Goal: Task Accomplishment & Management: Manage account settings

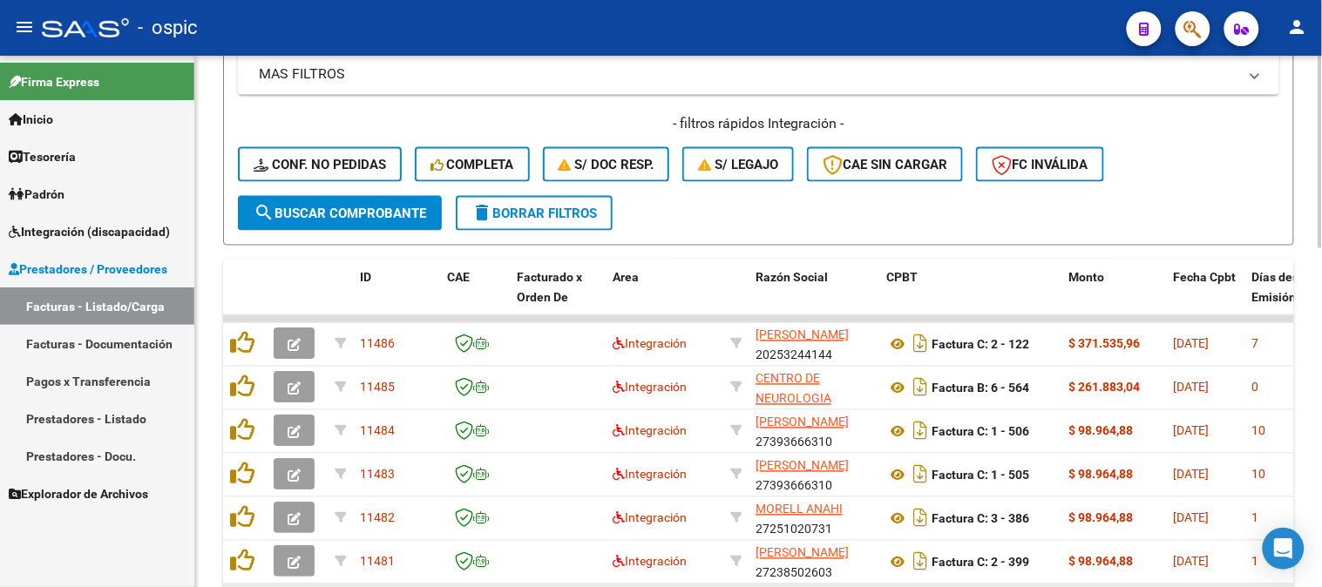
scroll to position [677, 0]
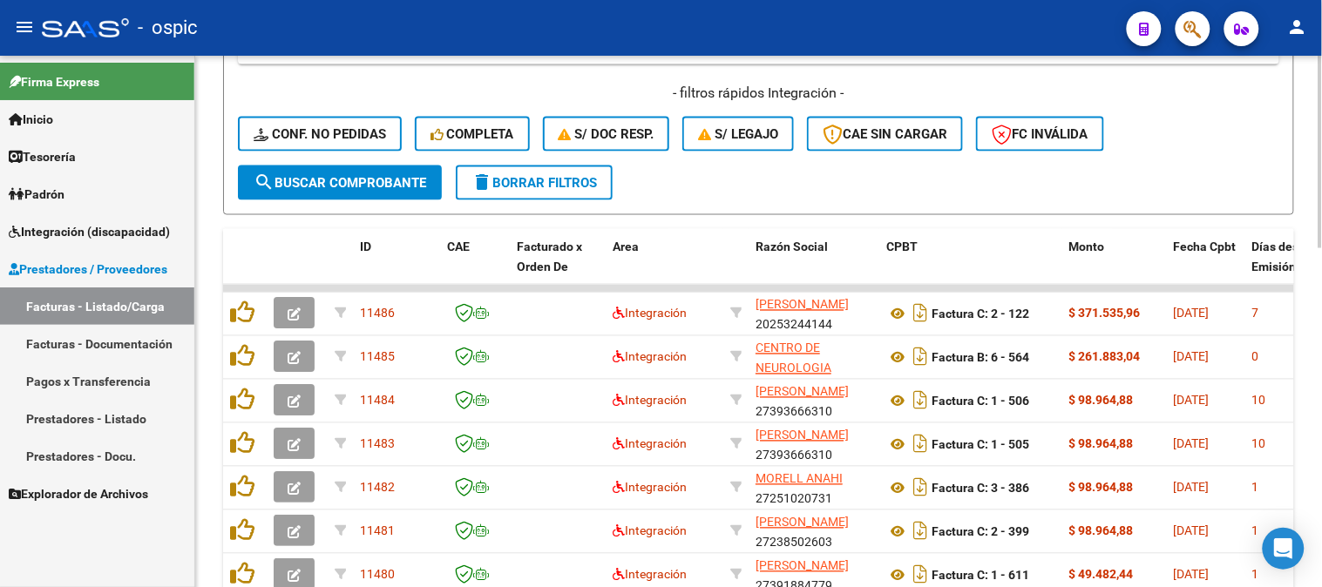
click at [551, 176] on span "delete Borrar Filtros" at bounding box center [533, 183] width 125 height 16
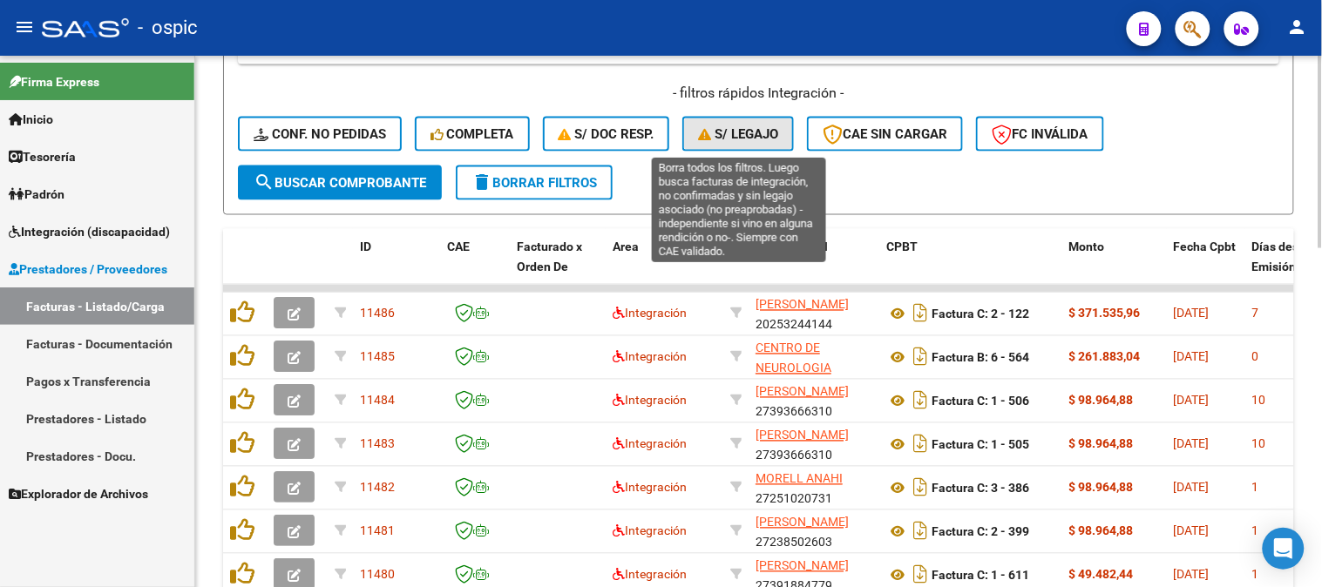
click at [734, 139] on span "S/ legajo" at bounding box center [738, 134] width 80 height 16
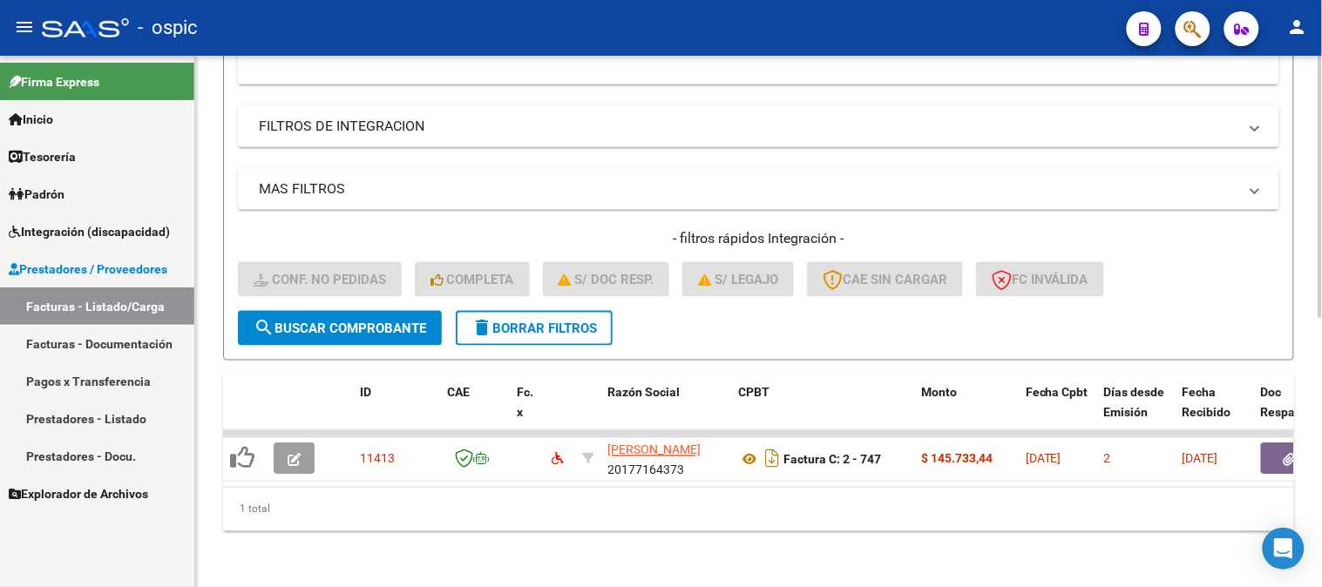
scroll to position [545, 0]
click at [597, 321] on span "delete Borrar Filtros" at bounding box center [533, 329] width 125 height 16
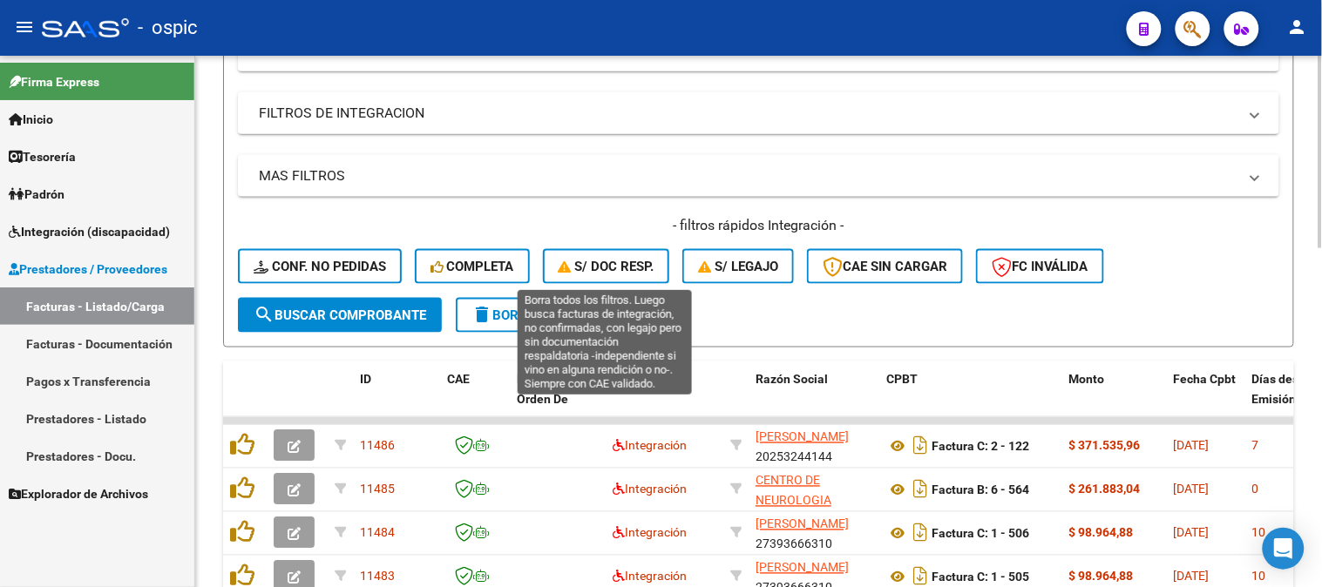
click at [601, 270] on span "S/ Doc Resp." at bounding box center [606, 267] width 96 height 16
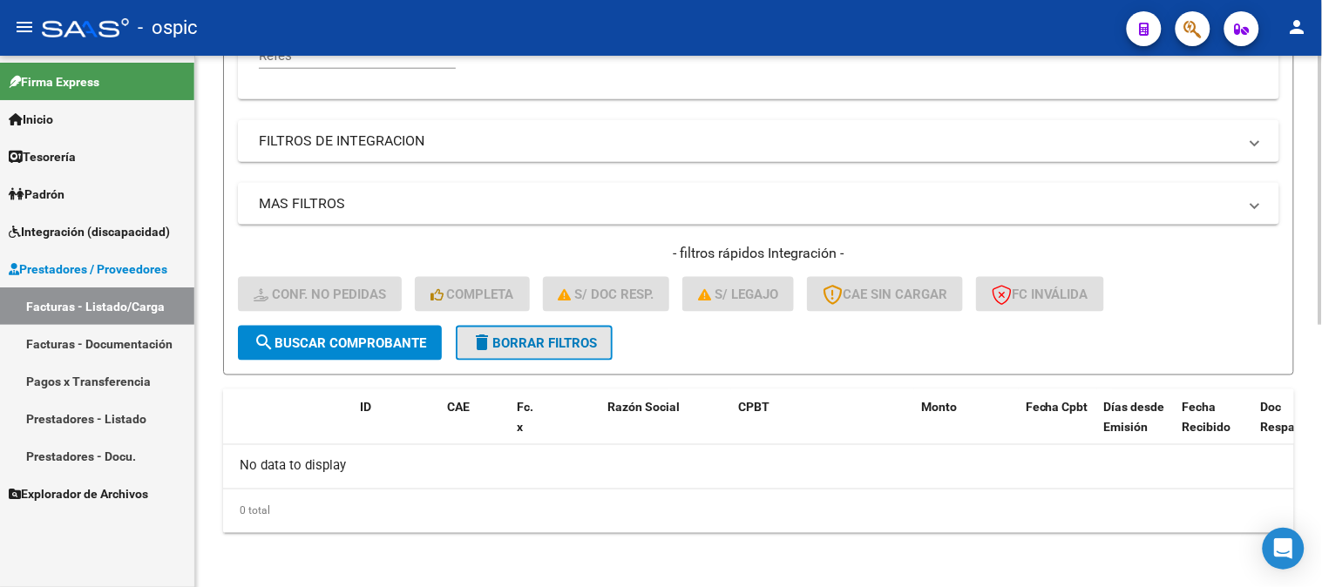
click at [566, 337] on span "delete Borrar Filtros" at bounding box center [533, 343] width 125 height 16
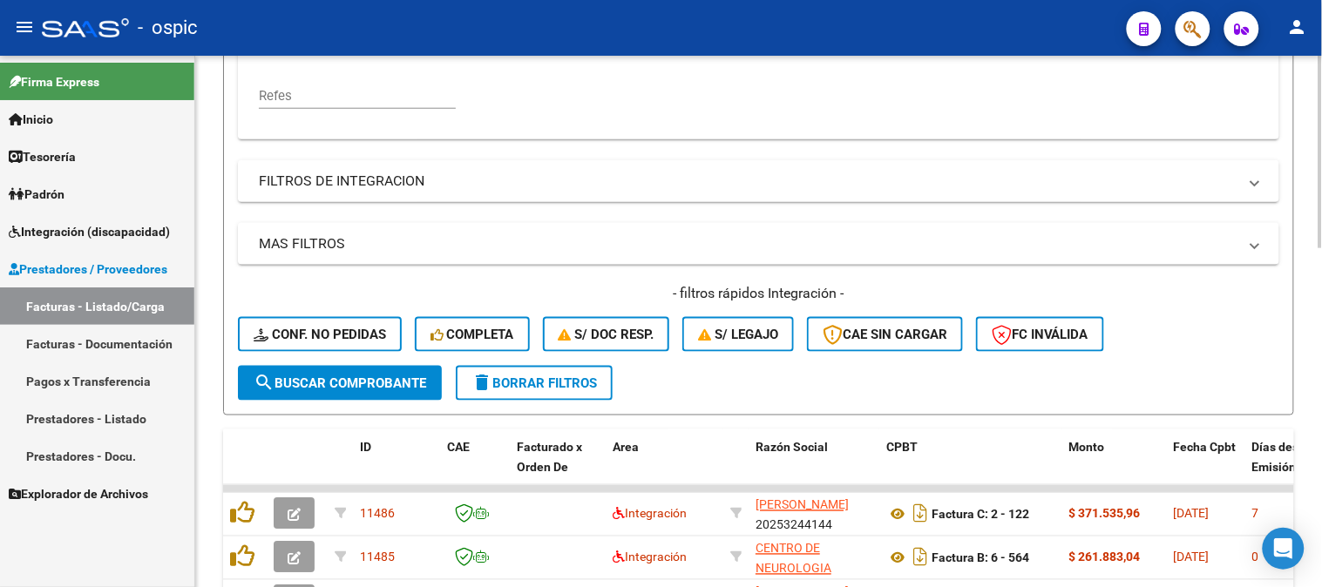
scroll to position [517, 0]
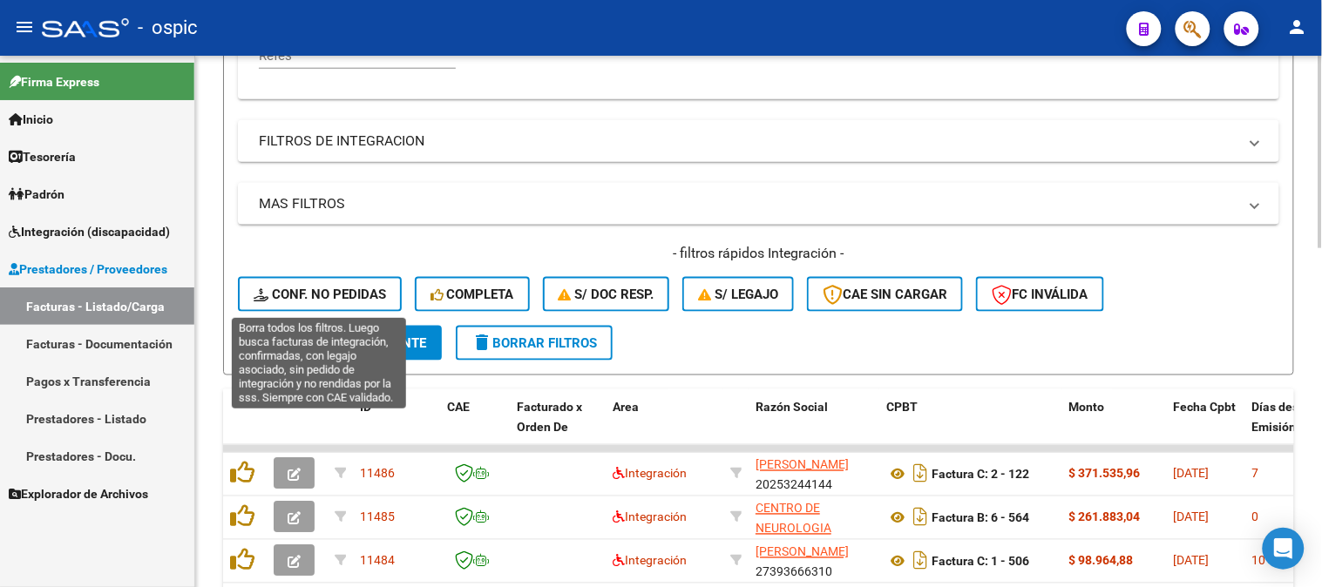
drag, startPoint x: 347, startPoint y: 296, endPoint x: 500, endPoint y: 331, distance: 157.2
click at [348, 296] on span "Conf. no pedidas" at bounding box center [320, 295] width 132 height 16
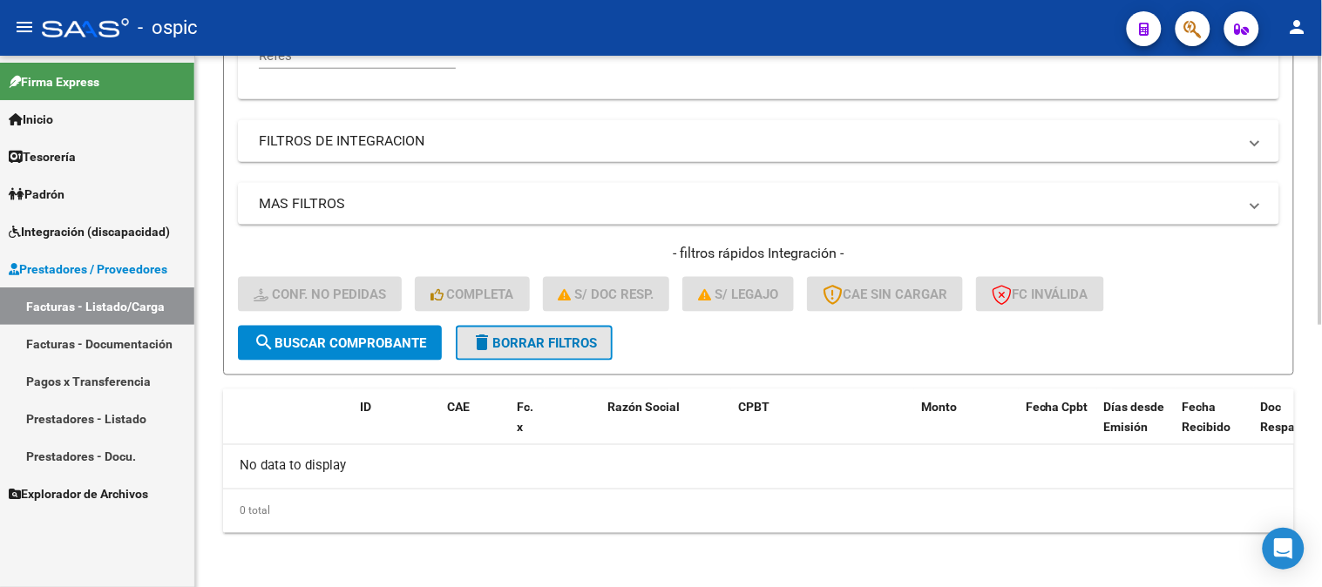
drag, startPoint x: 543, startPoint y: 342, endPoint x: 898, endPoint y: 329, distance: 355.7
click at [545, 342] on span "delete Borrar Filtros" at bounding box center [533, 343] width 125 height 16
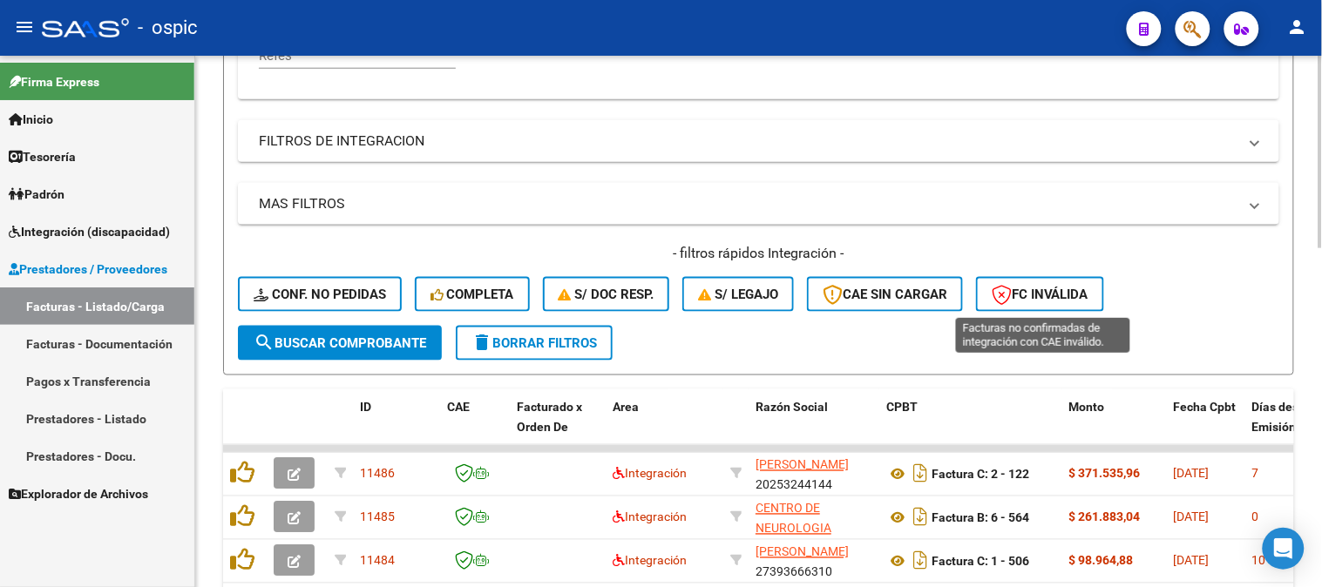
click at [1045, 301] on span "FC Inválida" at bounding box center [1039, 295] width 97 height 16
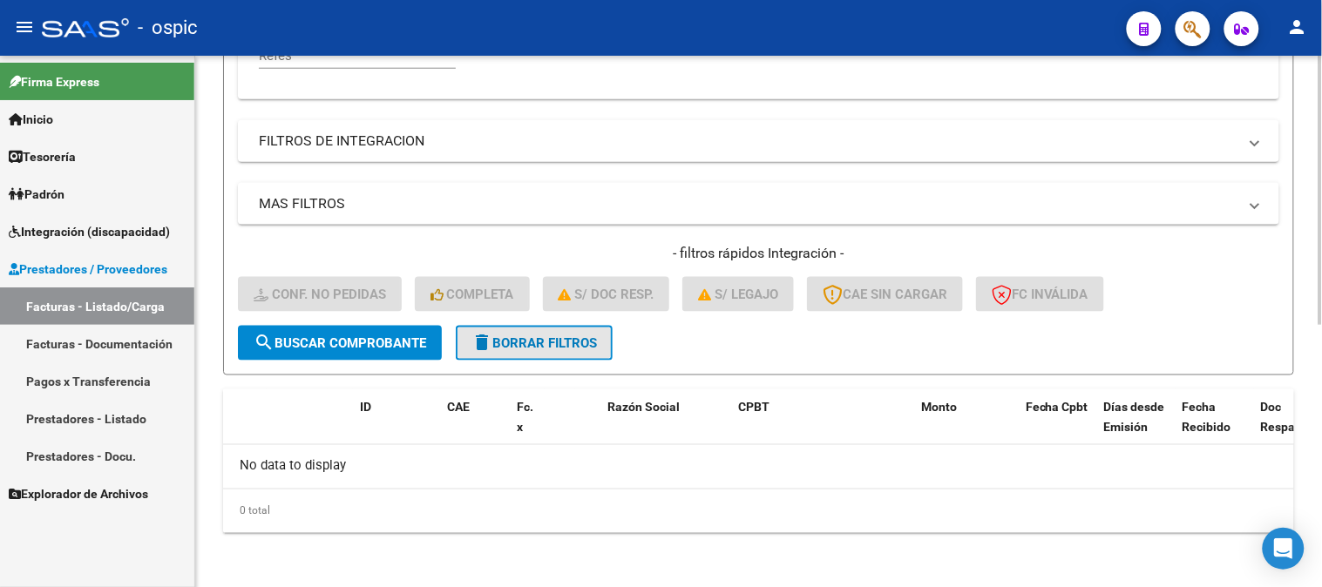
drag, startPoint x: 576, startPoint y: 343, endPoint x: 741, endPoint y: 338, distance: 164.7
click at [578, 343] on span "delete Borrar Filtros" at bounding box center [533, 343] width 125 height 16
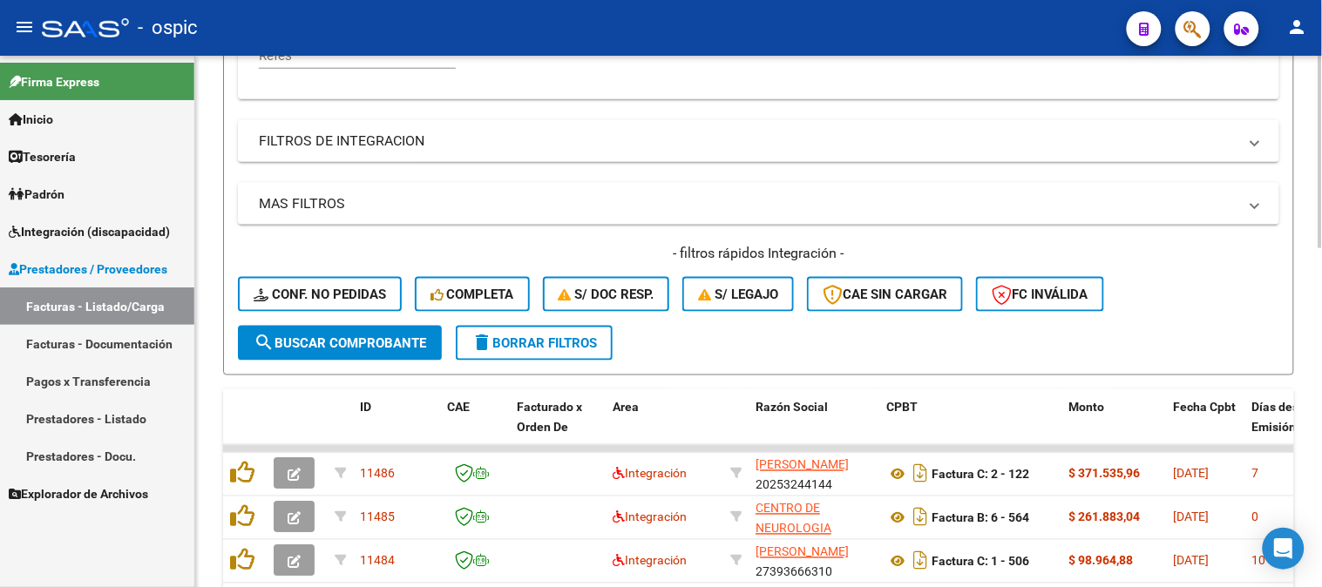
click at [897, 294] on span "CAE SIN CARGAR" at bounding box center [884, 295] width 125 height 16
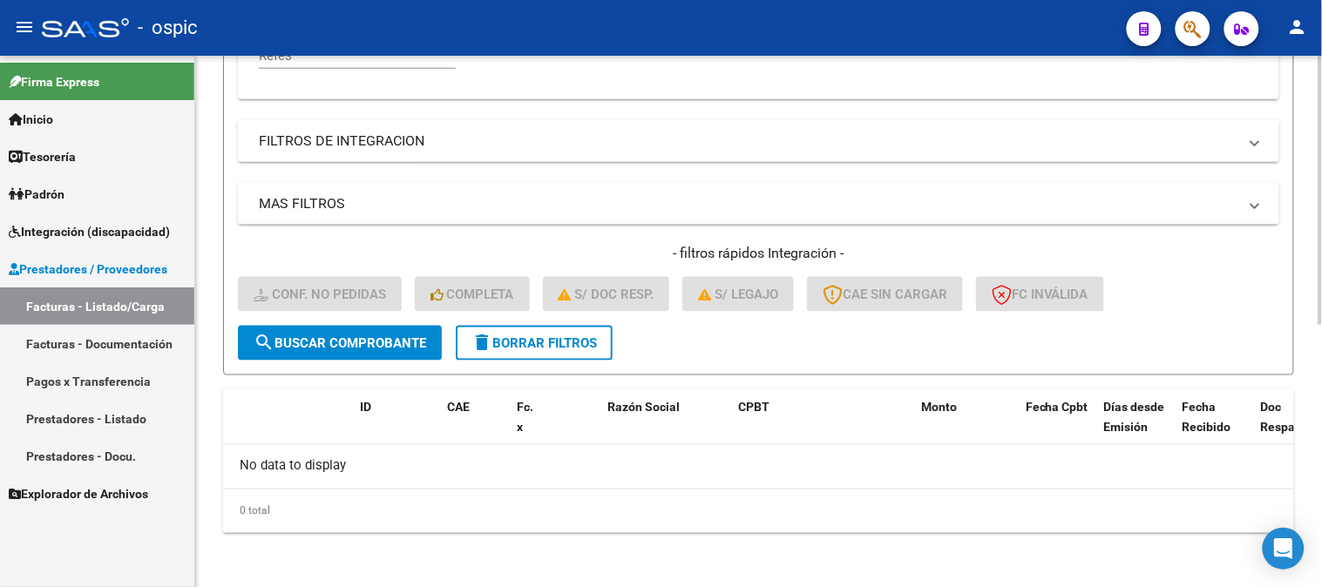
click at [567, 350] on button "delete Borrar Filtros" at bounding box center [534, 343] width 157 height 35
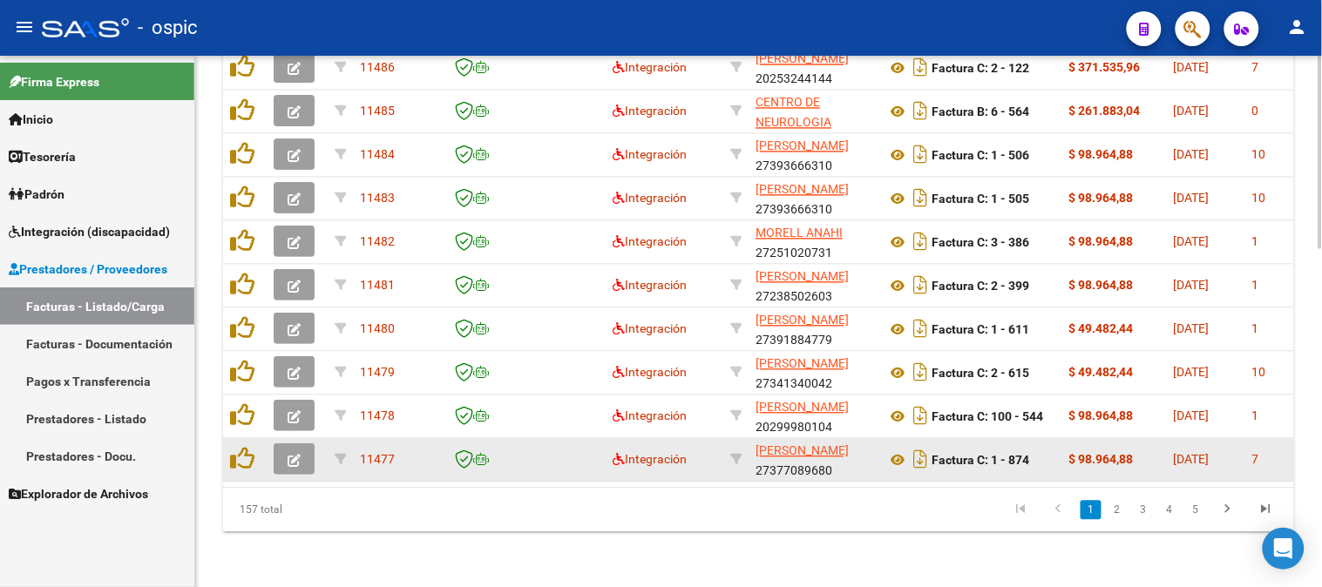
scroll to position [22, 0]
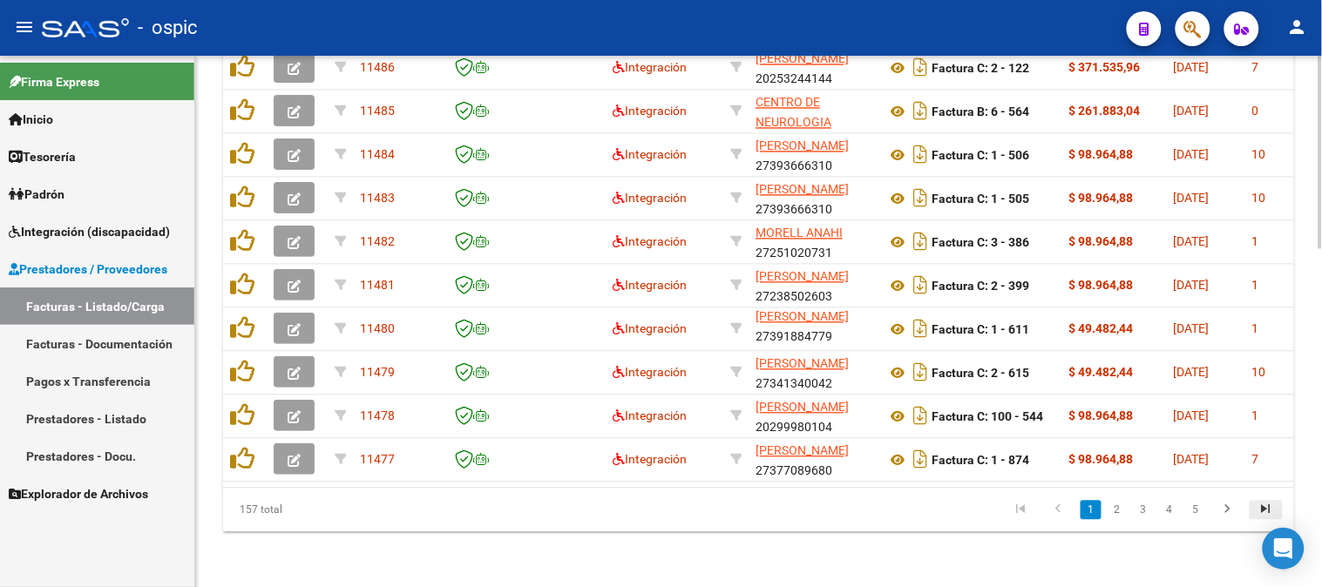
click at [1264, 508] on icon "go to last page" at bounding box center [1266, 511] width 23 height 21
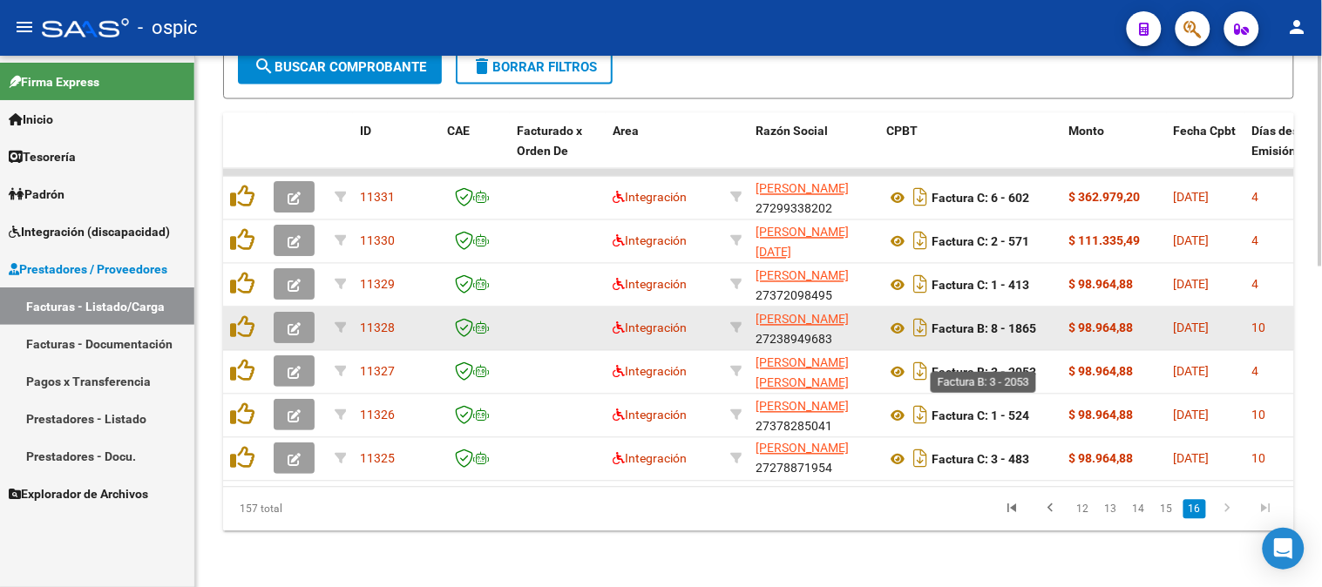
scroll to position [806, 0]
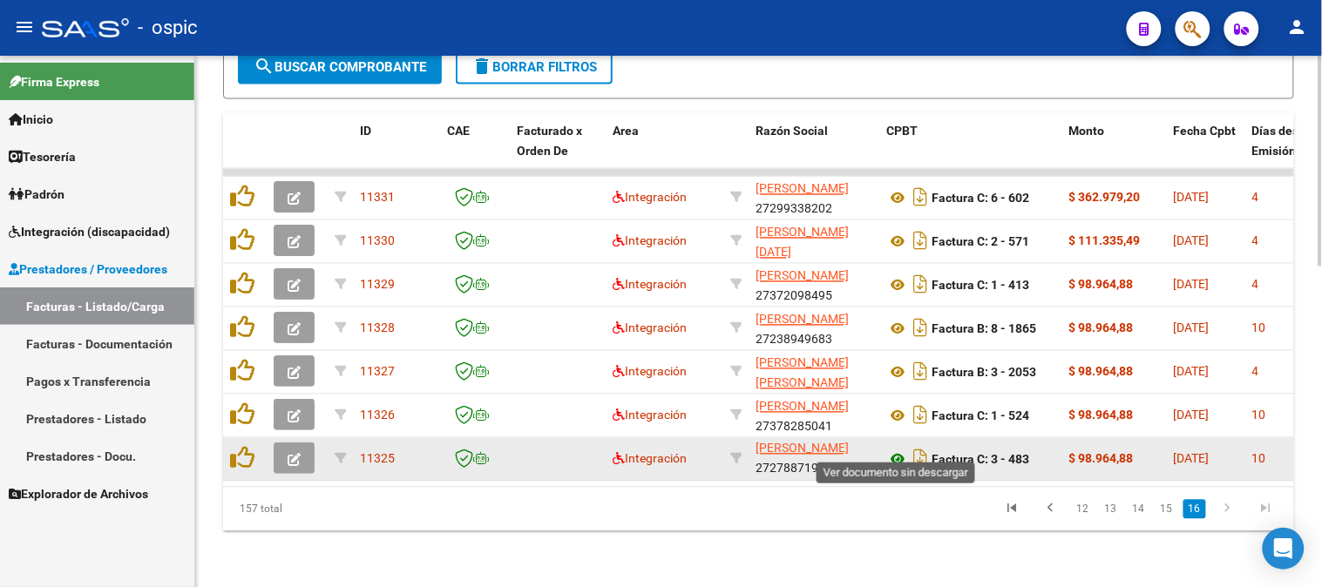
click at [896, 450] on icon at bounding box center [897, 460] width 23 height 21
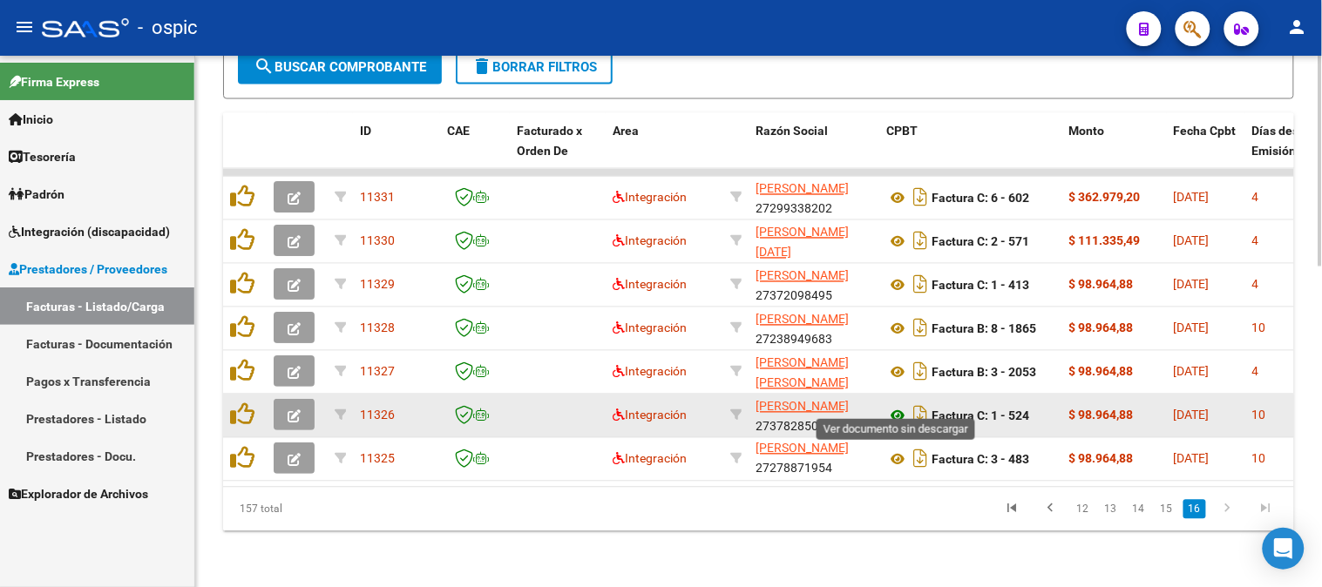
click at [896, 406] on icon at bounding box center [897, 416] width 23 height 21
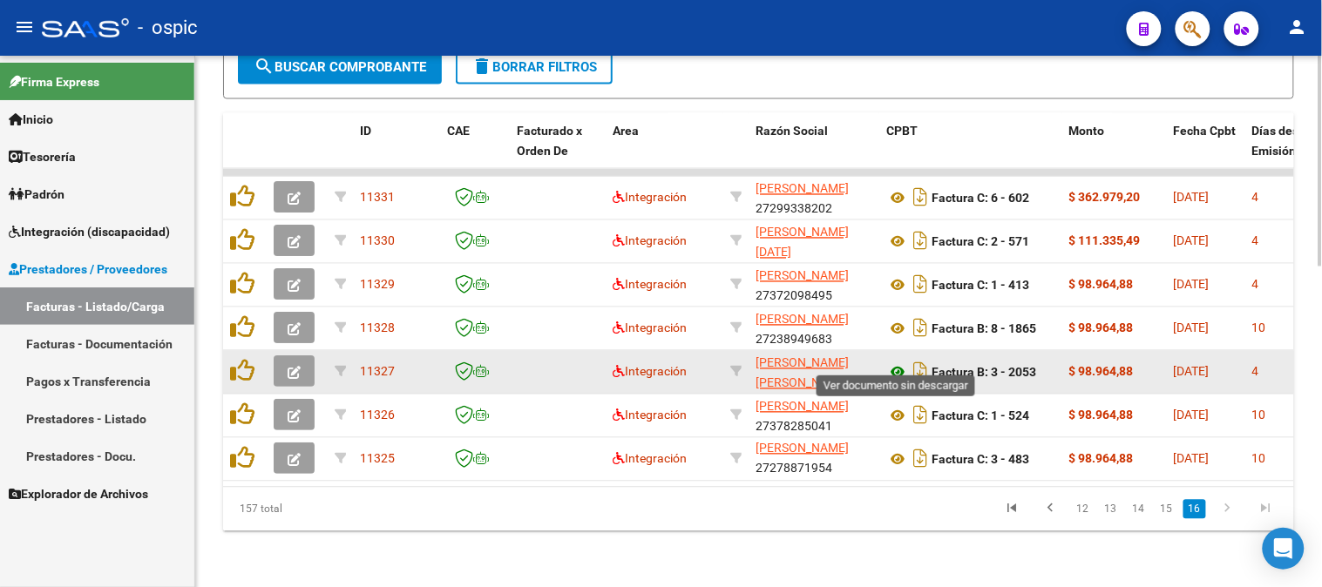
click at [892, 362] on icon at bounding box center [897, 372] width 23 height 21
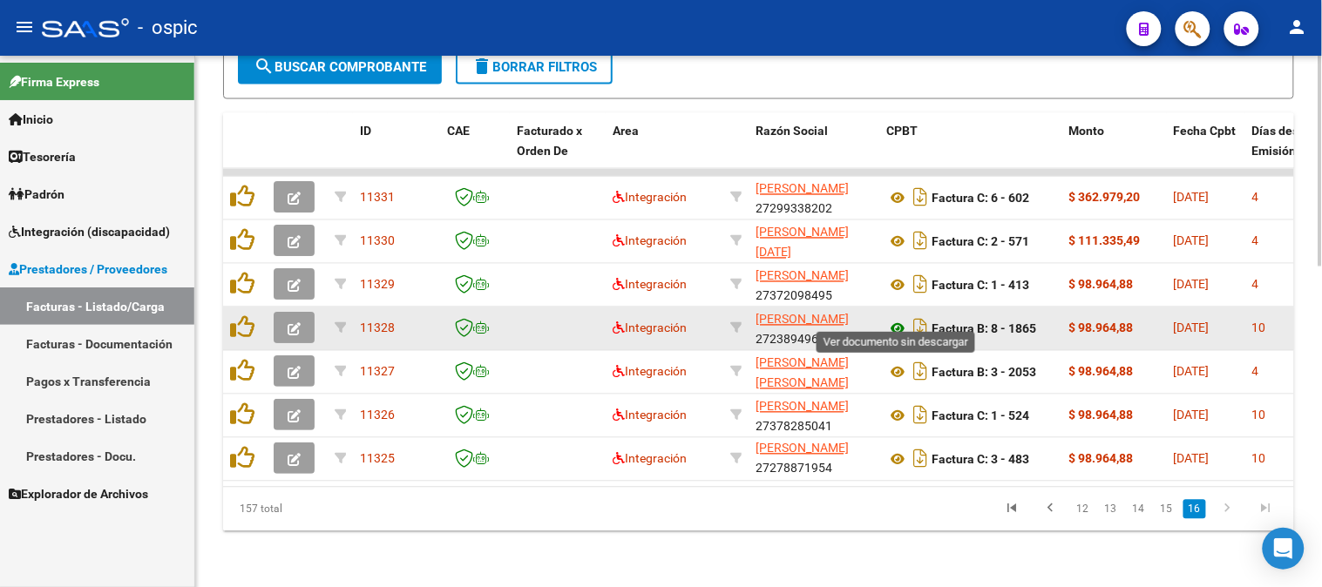
click at [902, 319] on icon at bounding box center [897, 329] width 23 height 21
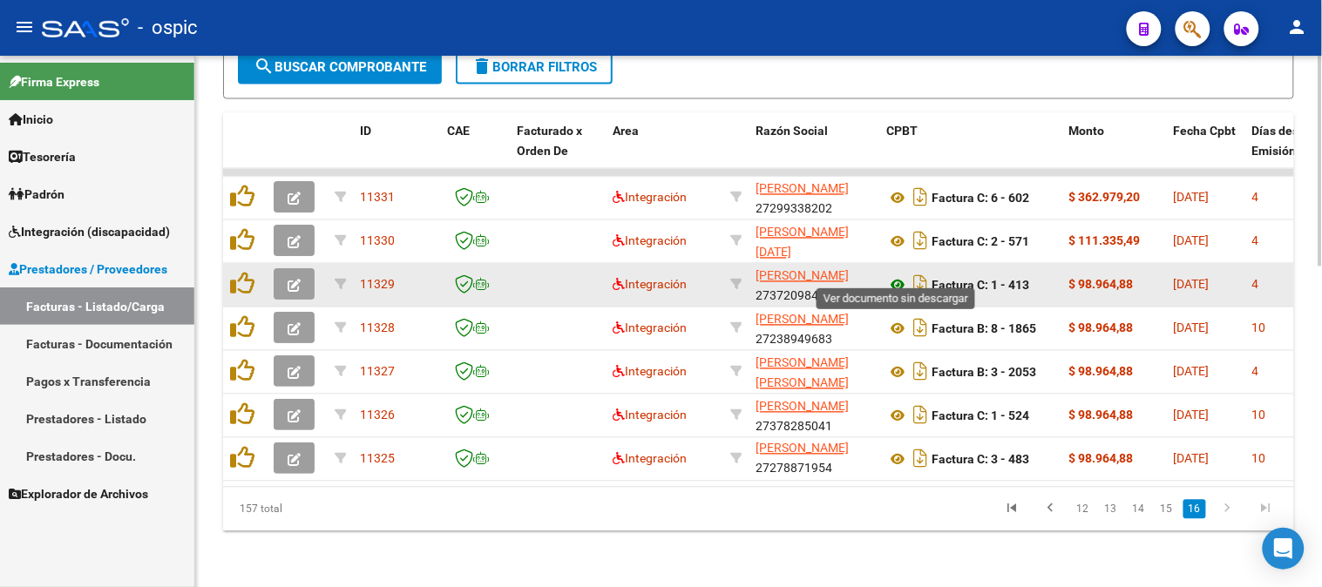
click at [895, 275] on icon at bounding box center [897, 285] width 23 height 21
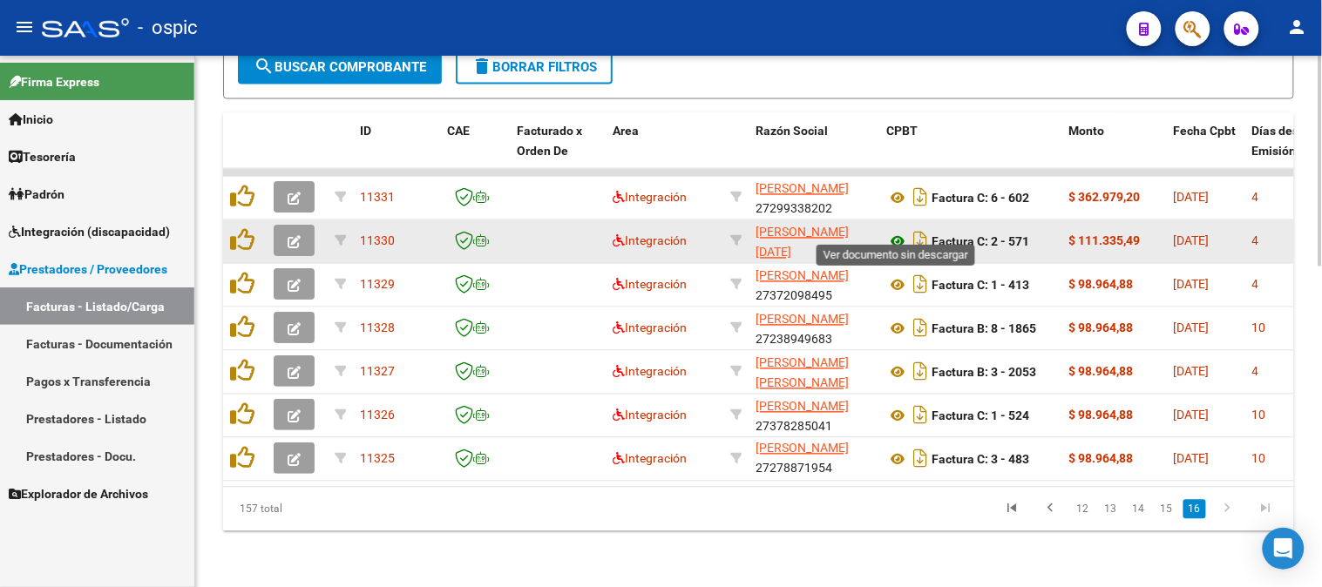
click at [897, 232] on icon at bounding box center [897, 242] width 23 height 21
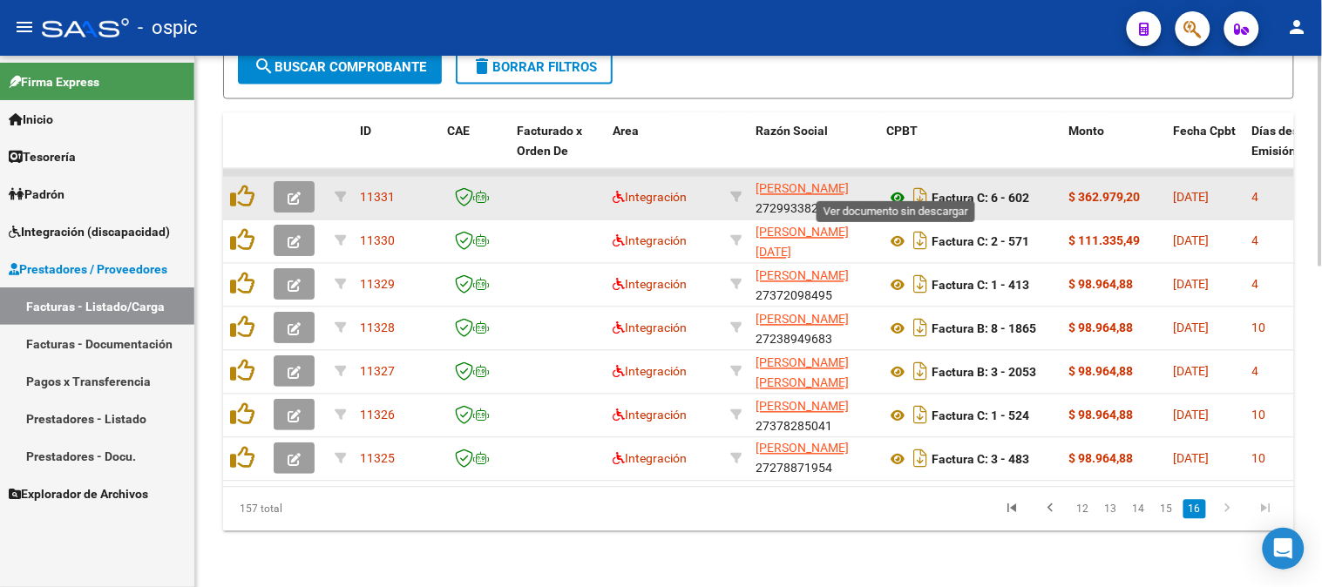
click at [894, 188] on icon at bounding box center [897, 198] width 23 height 21
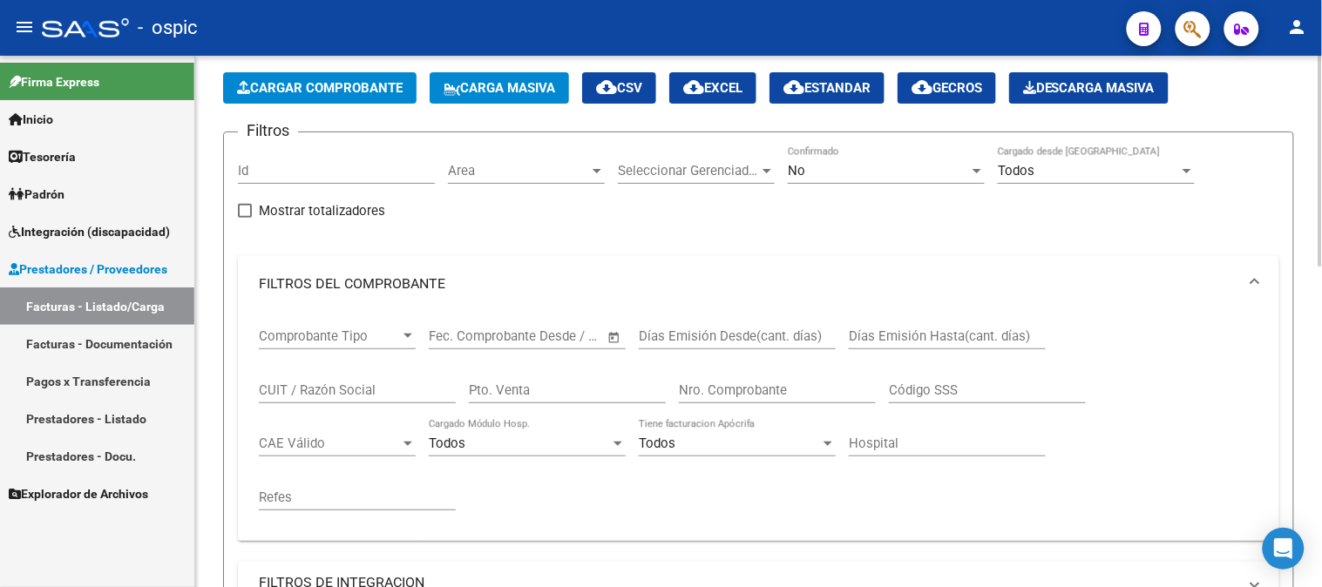
scroll to position [31, 0]
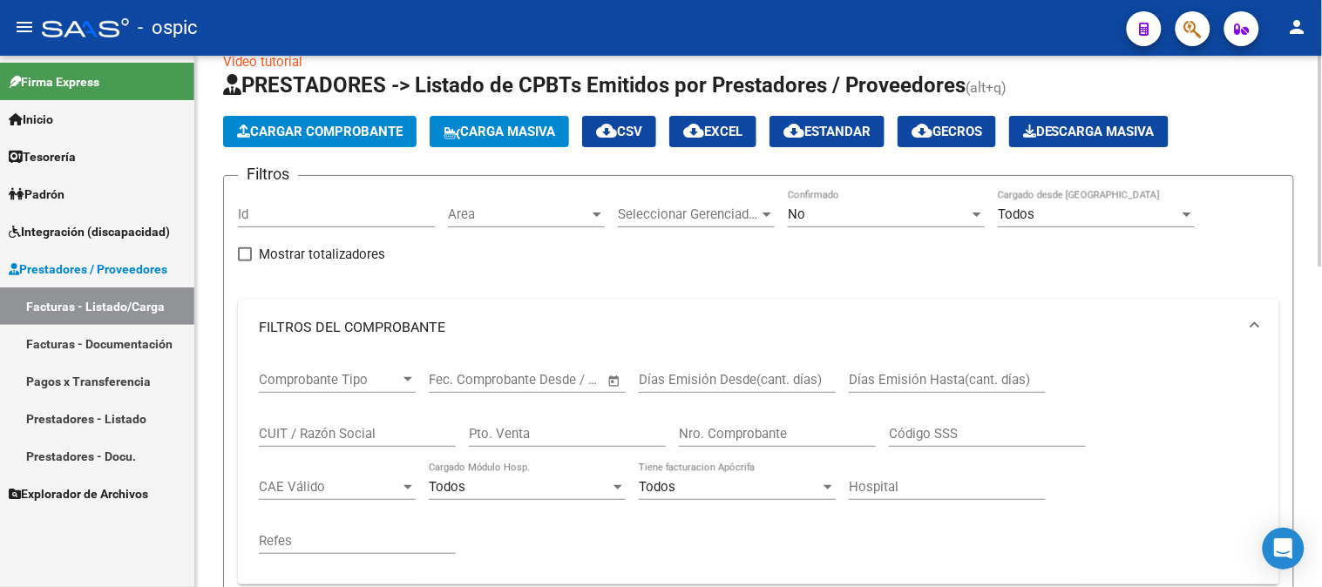
click at [822, 207] on div "No" at bounding box center [878, 214] width 181 height 16
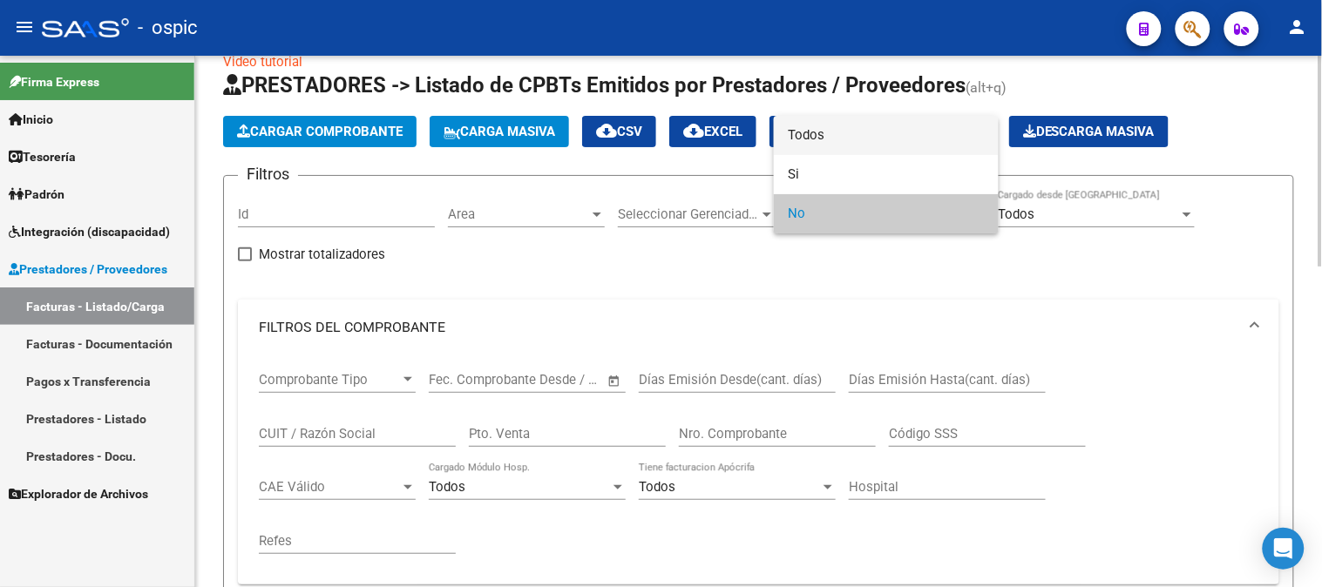
click at [822, 141] on span "Todos" at bounding box center [886, 135] width 197 height 39
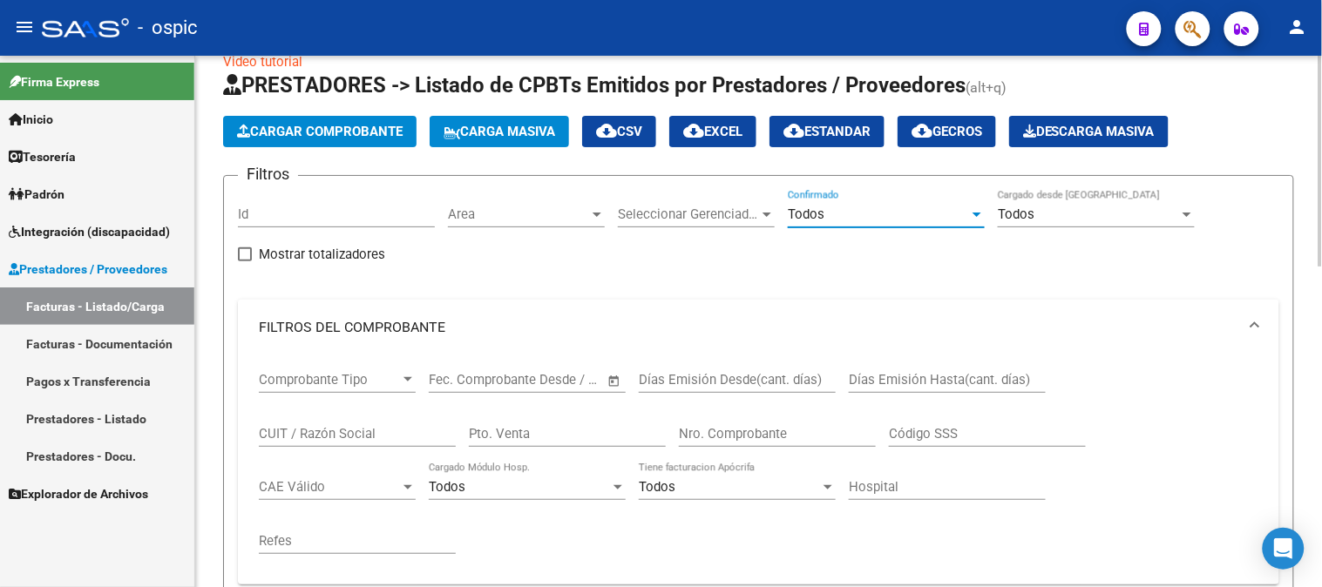
click at [552, 431] on input "Pto. Venta" at bounding box center [567, 434] width 197 height 16
type input "3"
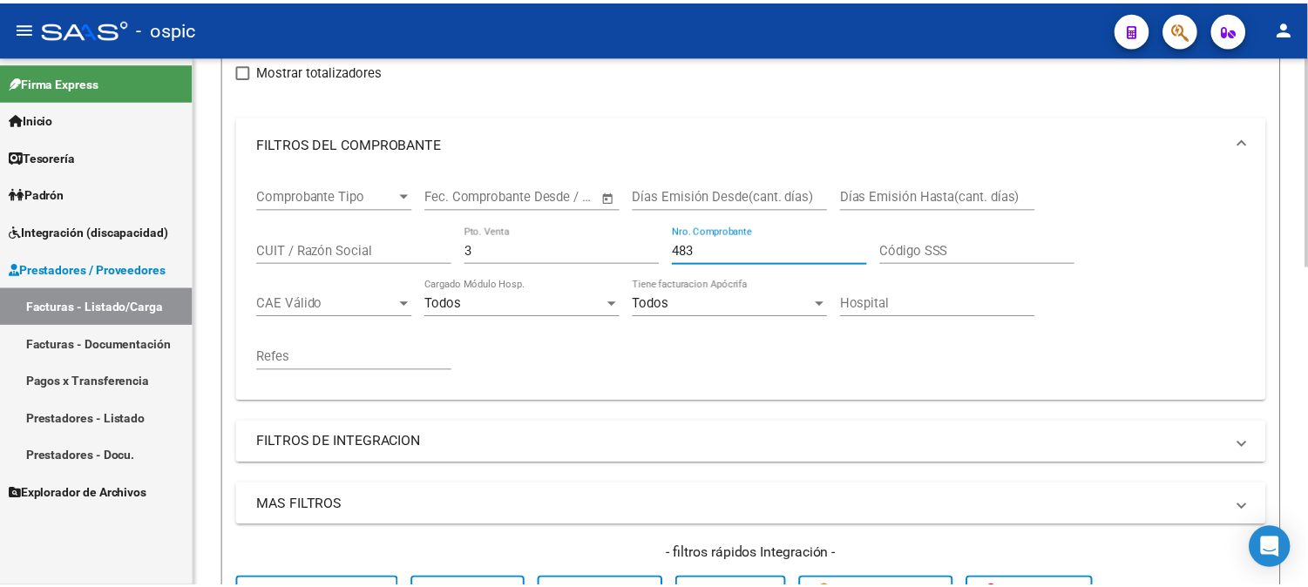
scroll to position [516, 0]
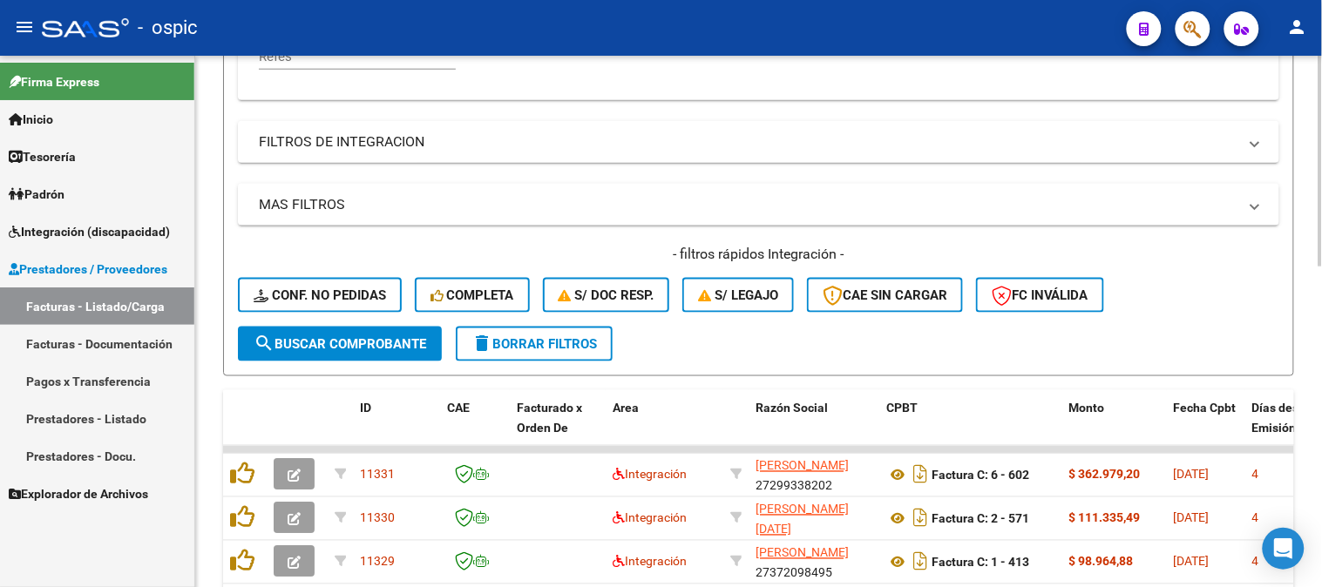
type input "483"
click at [428, 358] on button "search Buscar Comprobante" at bounding box center [340, 344] width 204 height 35
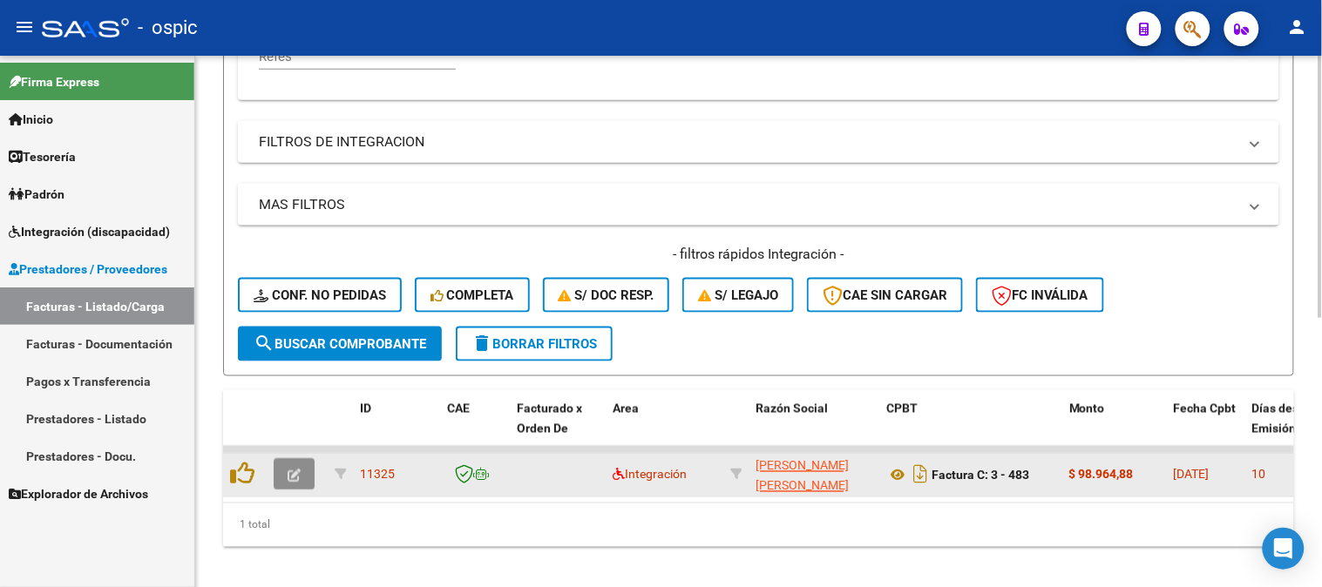
click at [293, 472] on icon "button" at bounding box center [294, 476] width 13 height 13
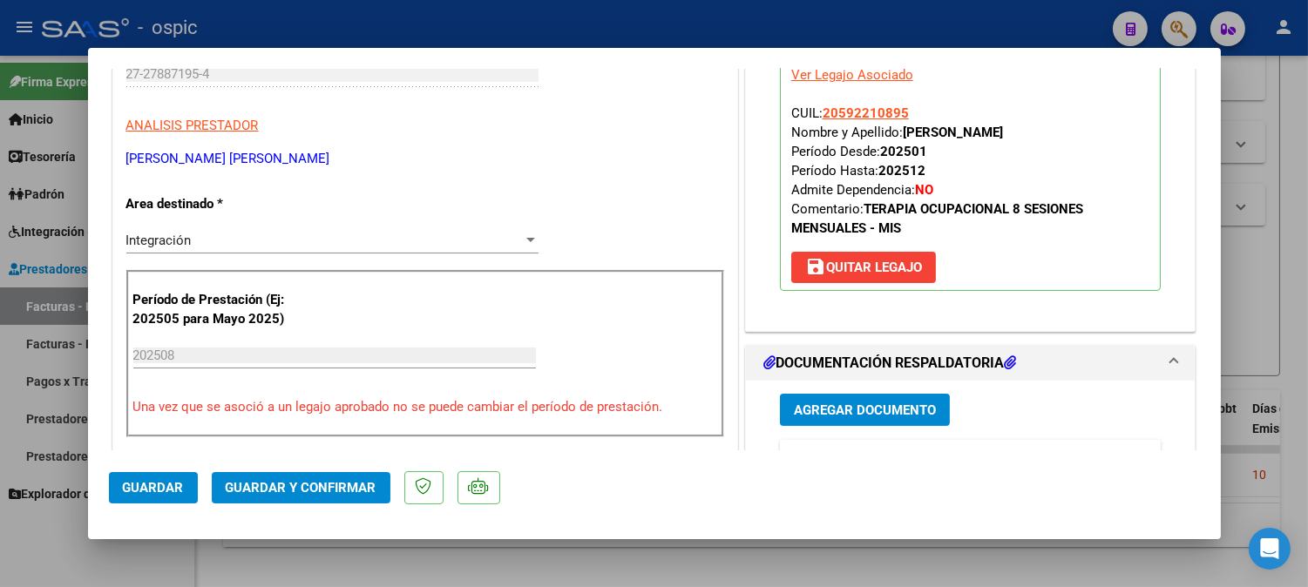
scroll to position [0, 0]
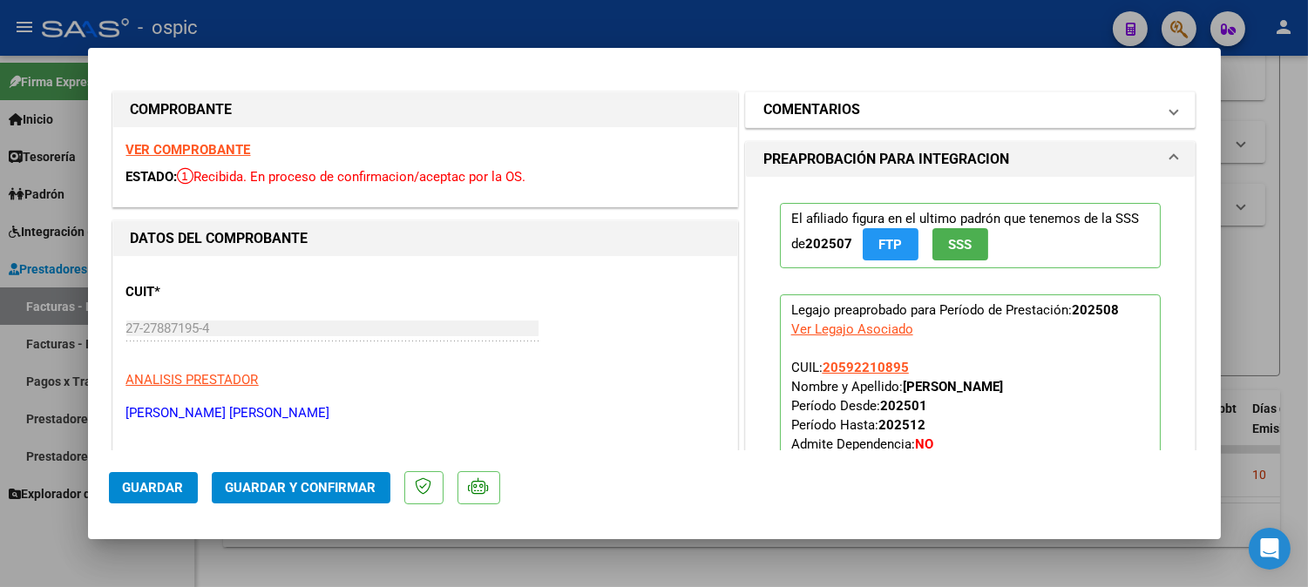
click at [806, 106] on h1 "COMENTARIOS" at bounding box center [811, 109] width 97 height 21
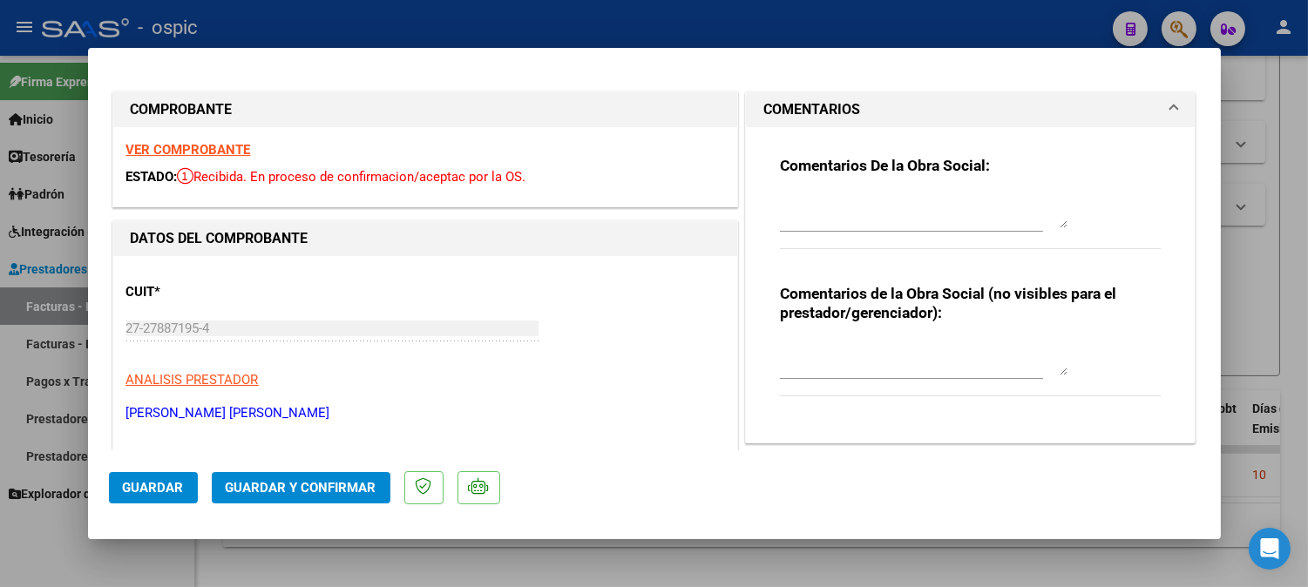
click at [856, 338] on div at bounding box center [924, 358] width 288 height 42
type textarea "T.O 8 SESIONES"
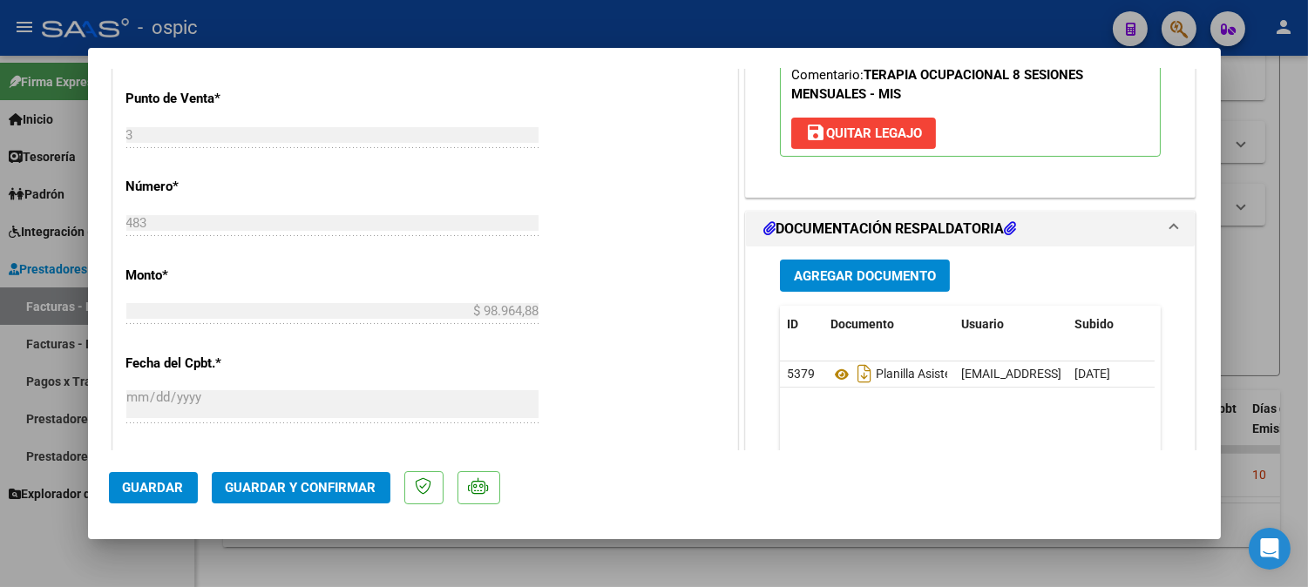
scroll to position [781, 0]
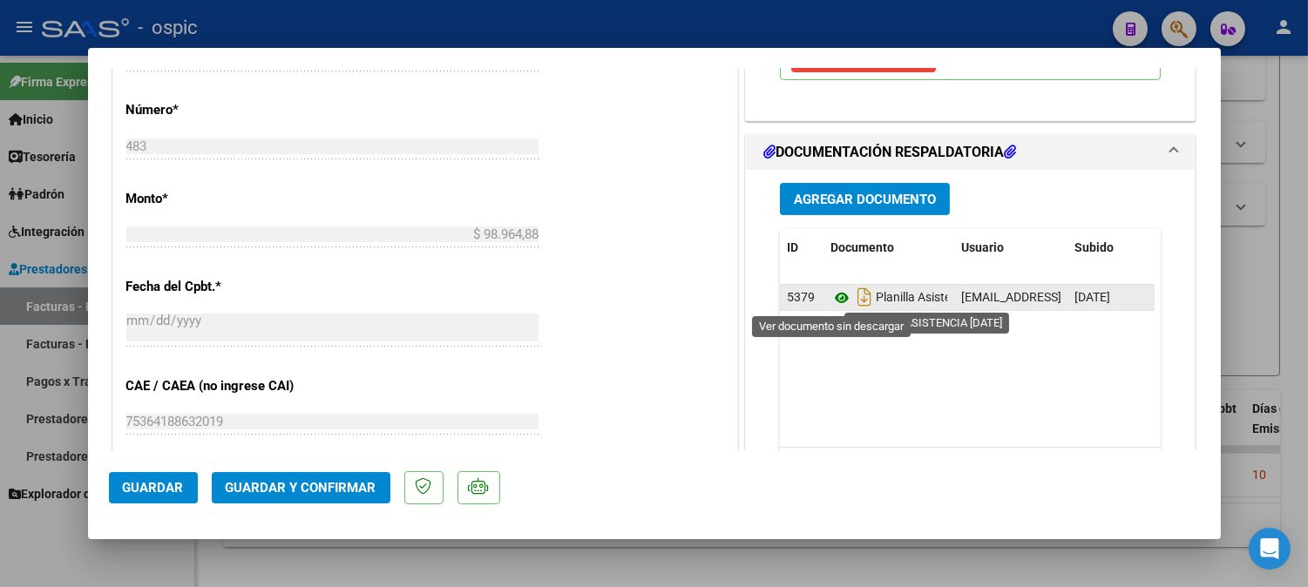
click at [832, 301] on icon at bounding box center [841, 298] width 23 height 21
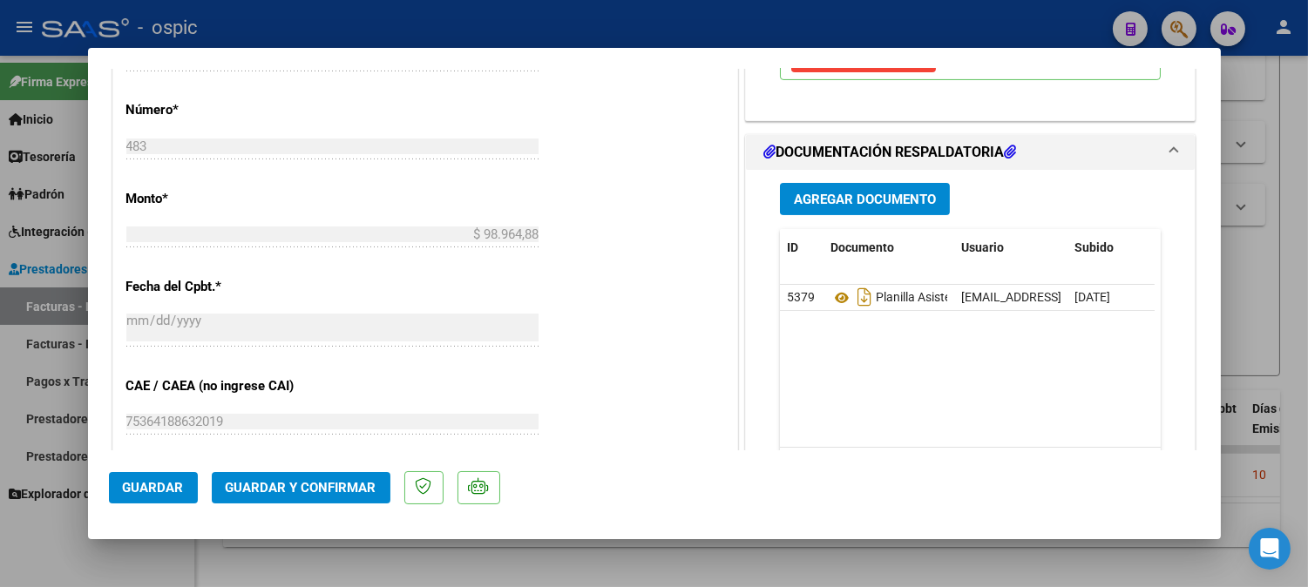
click at [325, 474] on button "Guardar y Confirmar" at bounding box center [301, 487] width 179 height 31
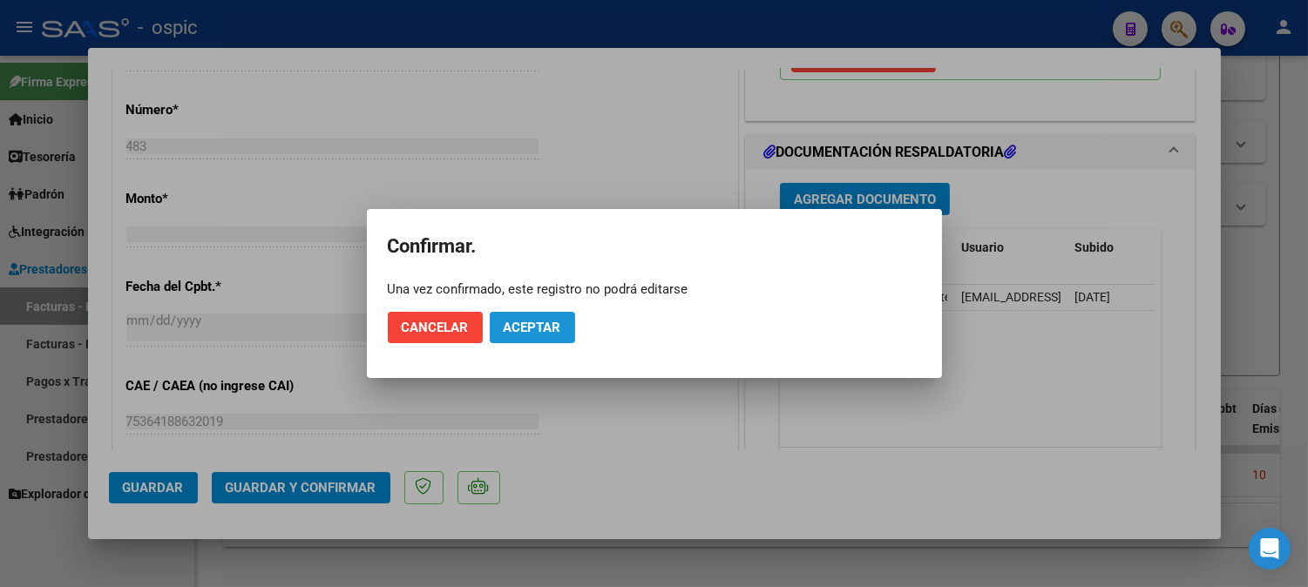
click at [519, 328] on span "Aceptar" at bounding box center [533, 328] width 58 height 16
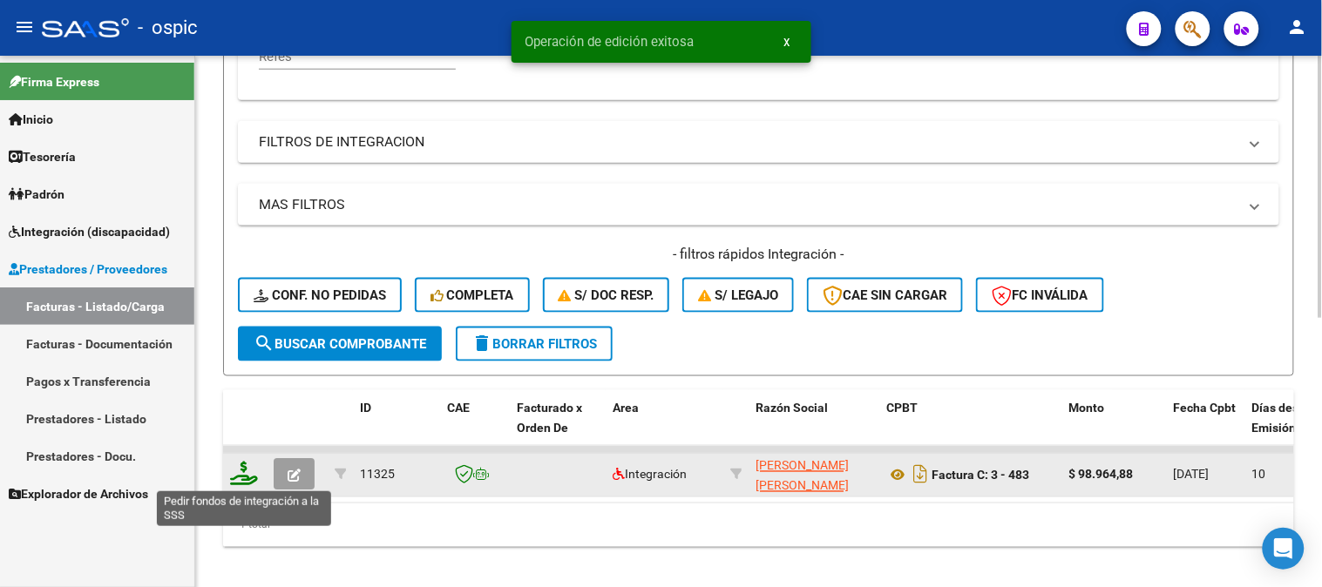
click at [242, 467] on icon at bounding box center [244, 474] width 28 height 24
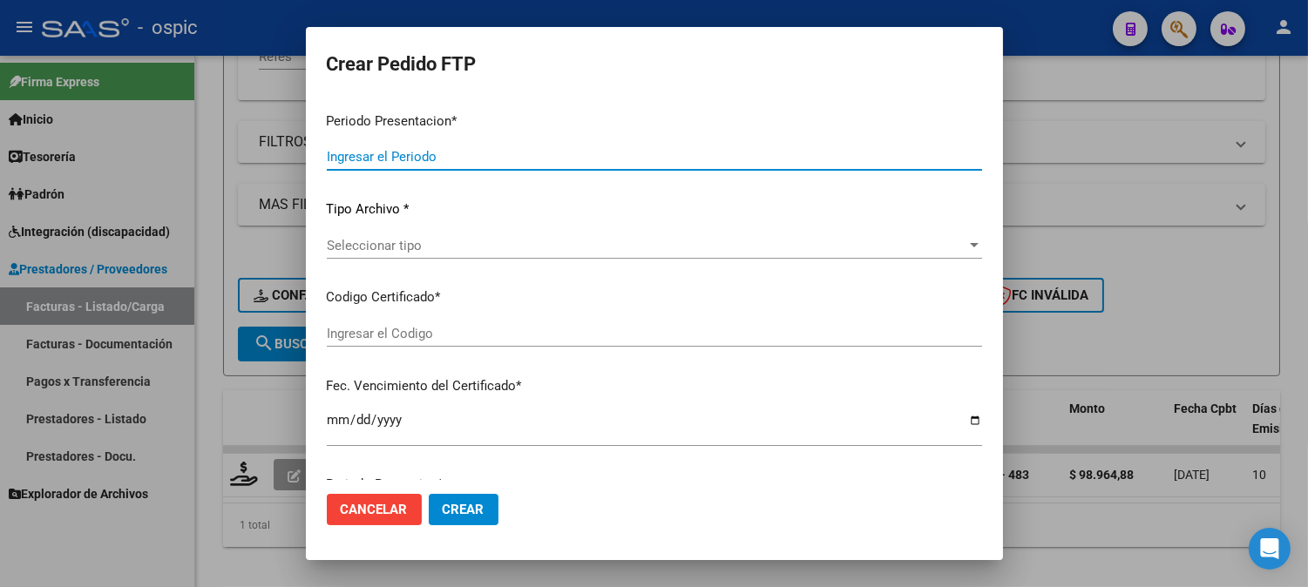
type input "202508"
type input "$ 98.964,88"
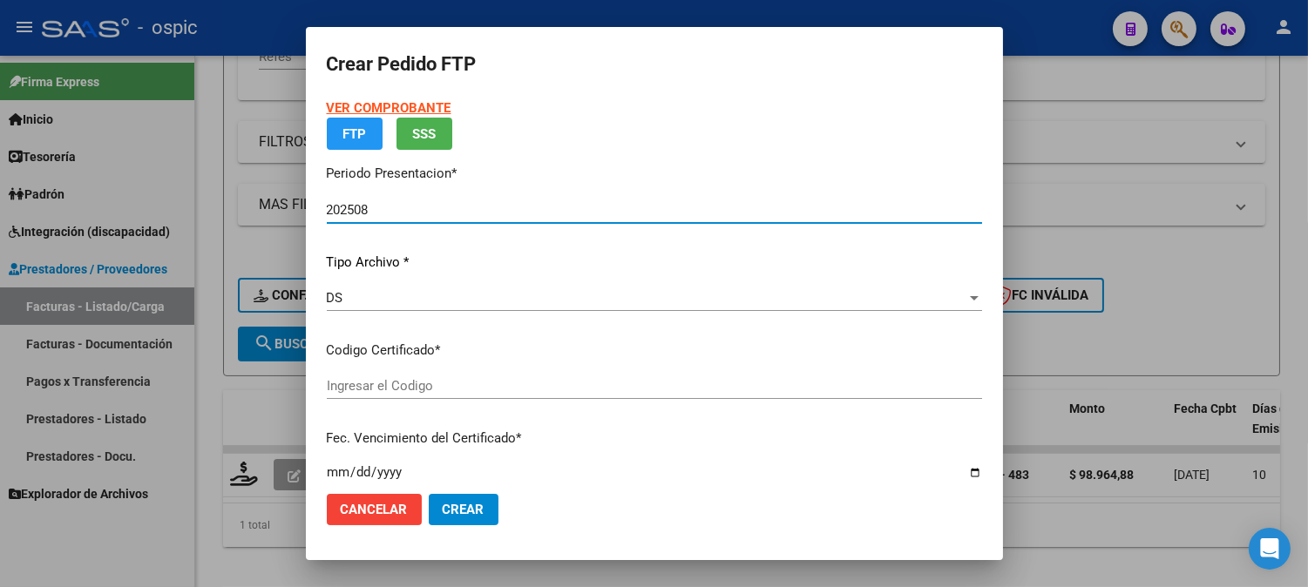
type input "0000000000000000000000000000005699848722"
type input "2026-04-01"
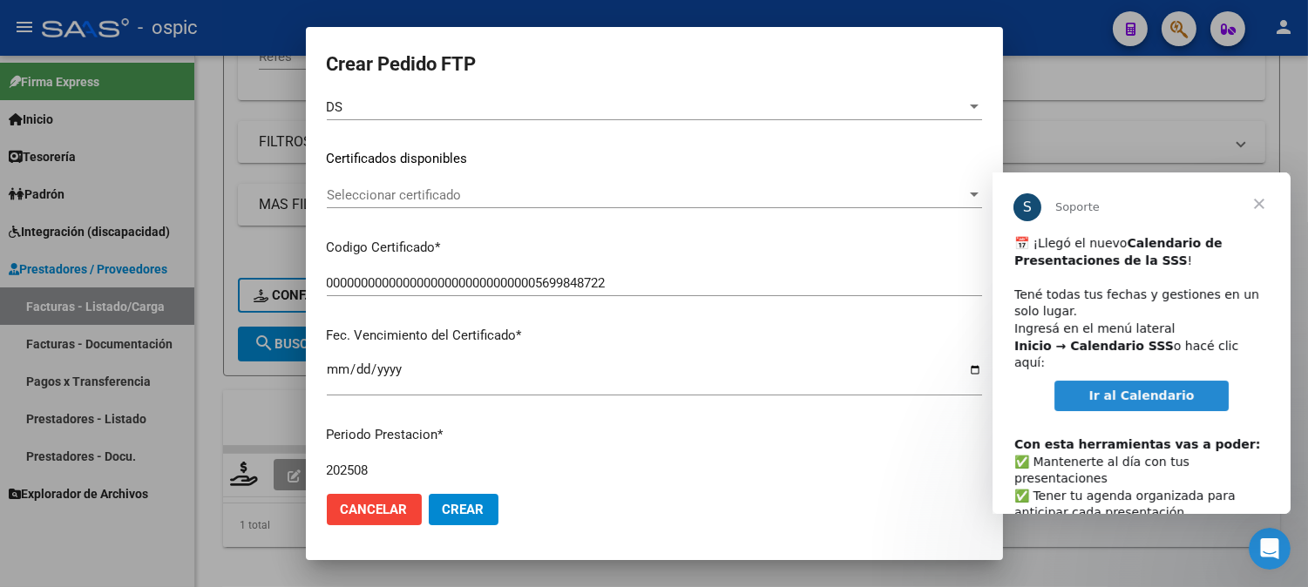
scroll to position [0, 0]
click at [1265, 199] on span "Cerrar" at bounding box center [1258, 204] width 63 height 63
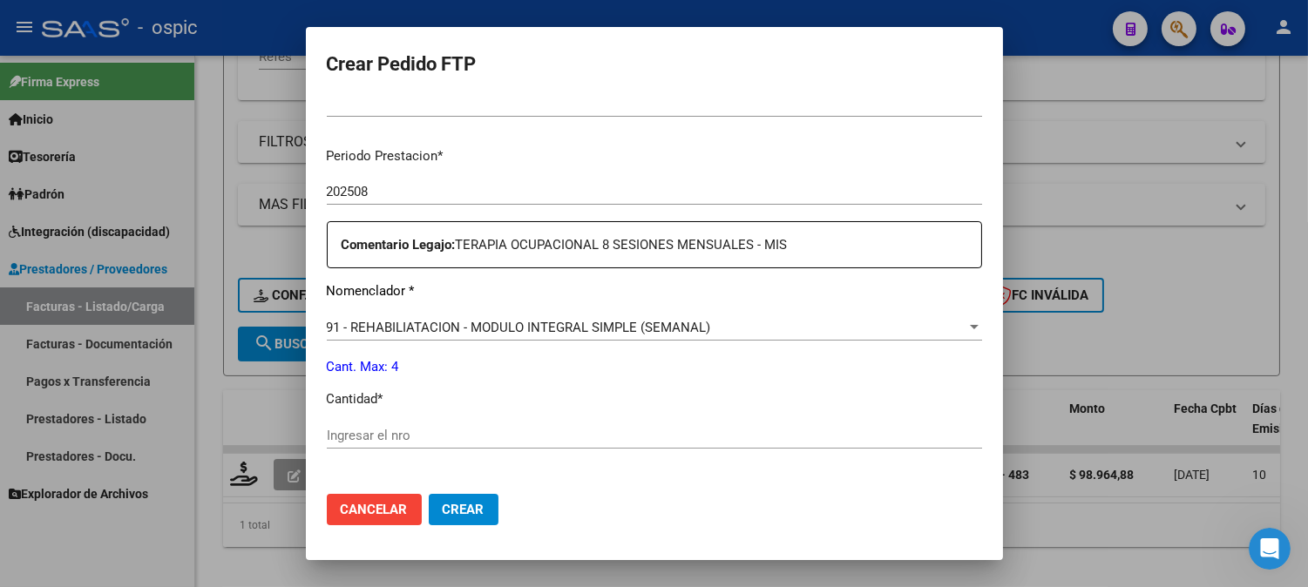
scroll to position [567, 0]
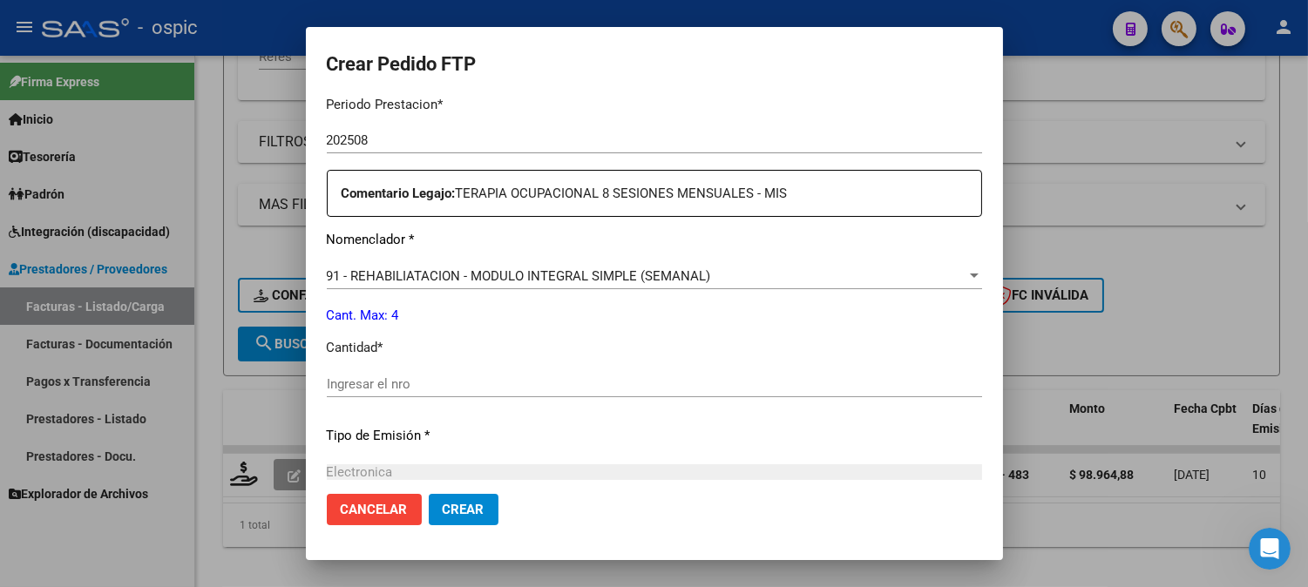
click at [620, 379] on input "Ingresar el nro" at bounding box center [654, 384] width 655 height 16
type input "4"
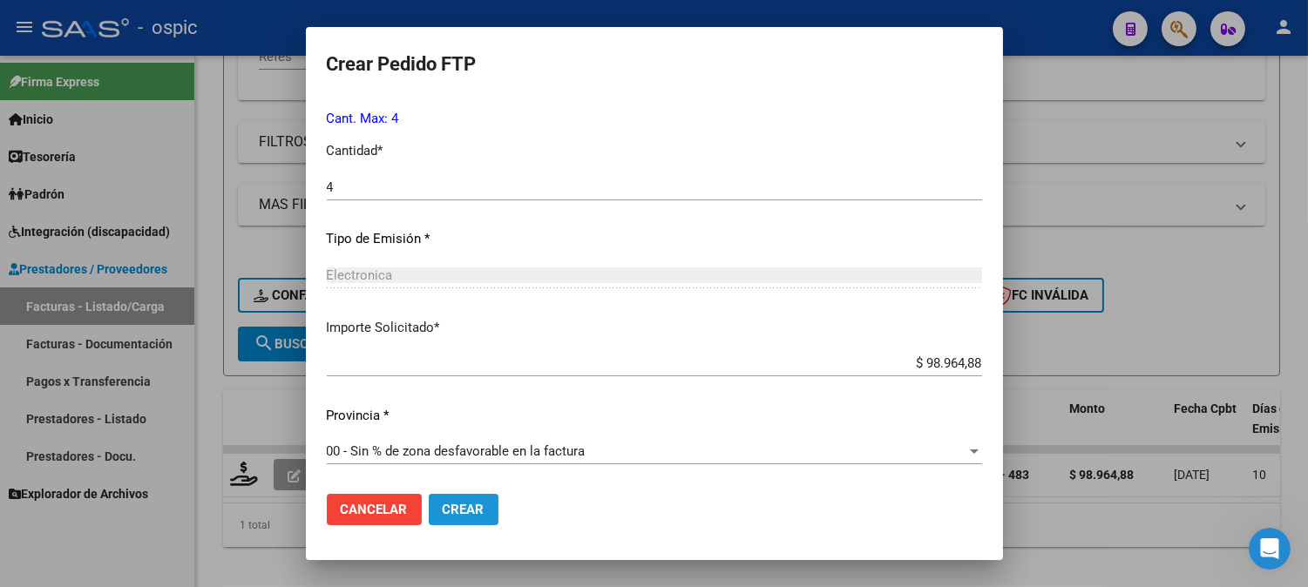
click at [450, 508] on span "Crear" at bounding box center [464, 510] width 42 height 16
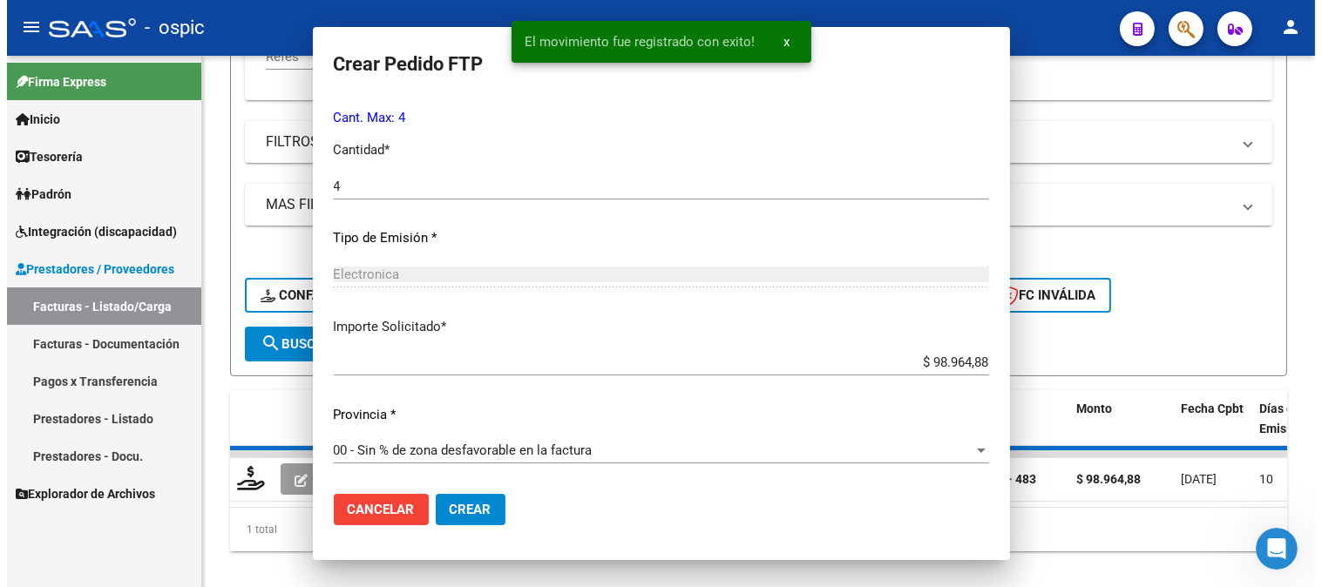
scroll to position [0, 0]
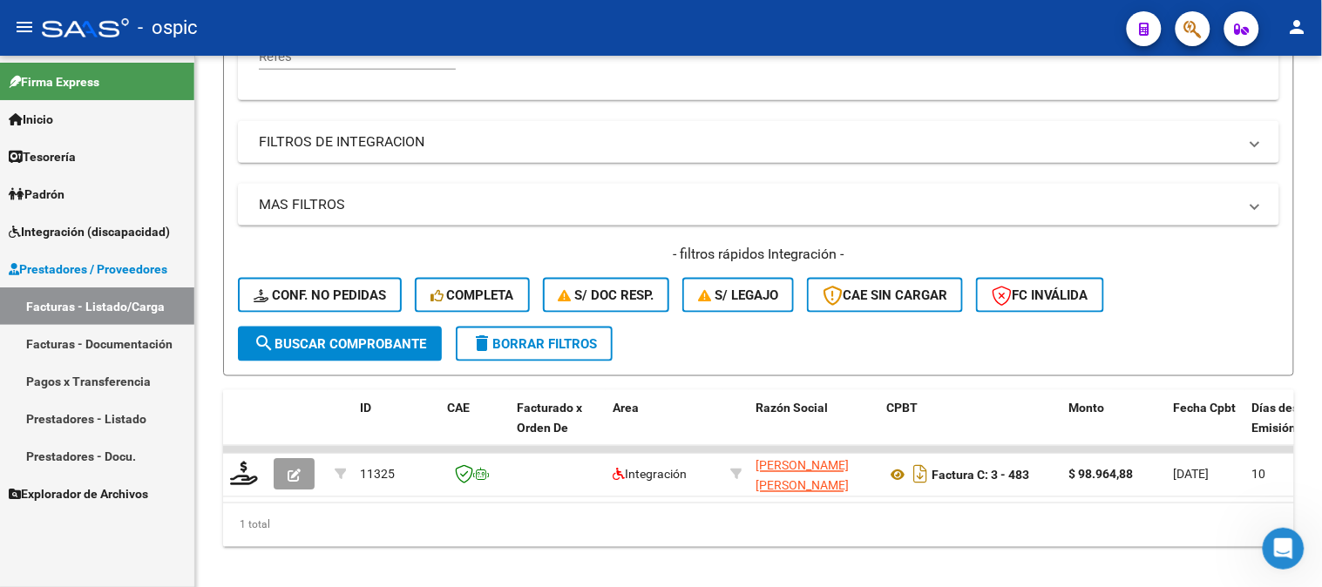
click at [85, 115] on link "Inicio" at bounding box center [97, 118] width 194 height 37
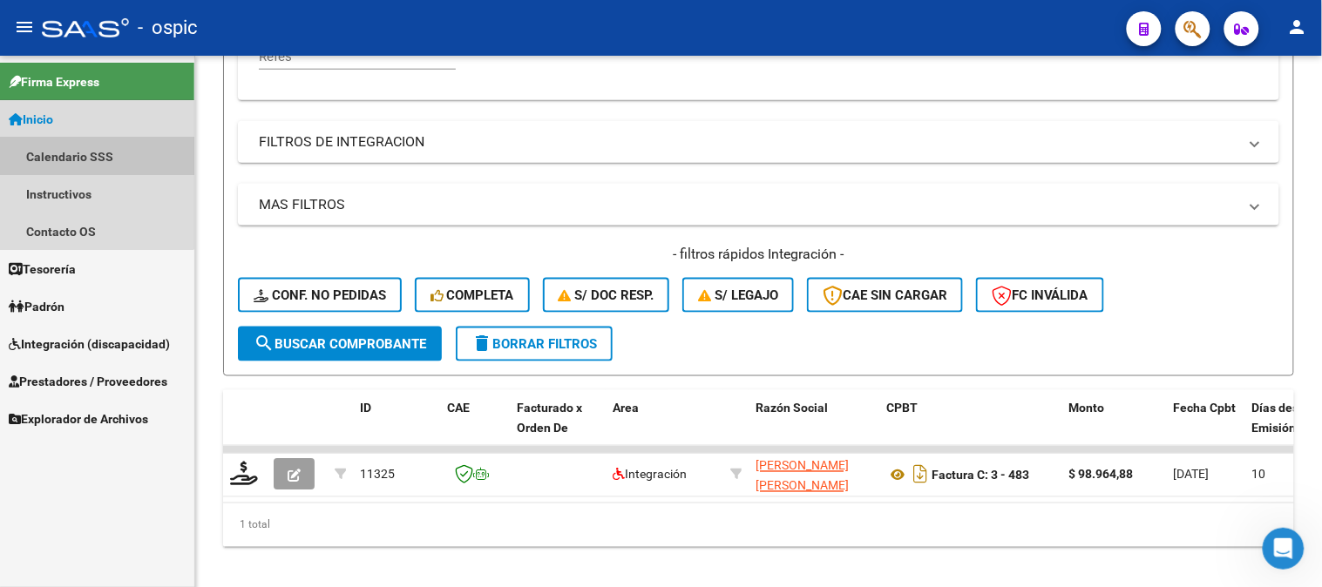
click at [94, 143] on link "Calendario SSS" at bounding box center [97, 156] width 194 height 37
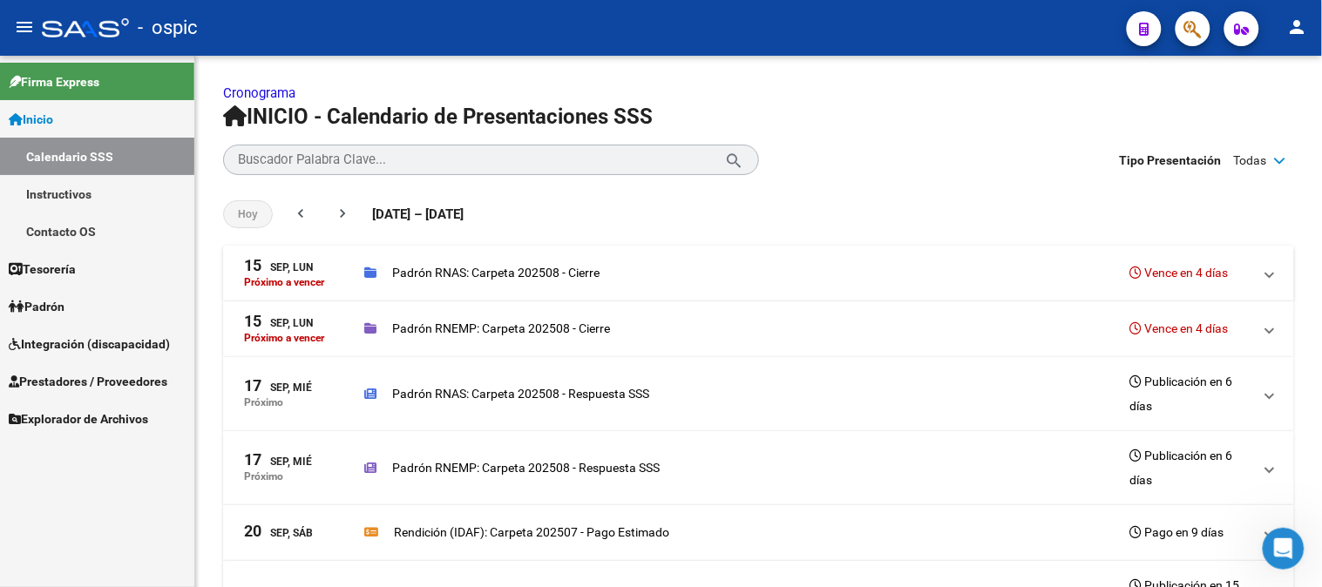
click at [85, 189] on link "Instructivos" at bounding box center [97, 193] width 194 height 37
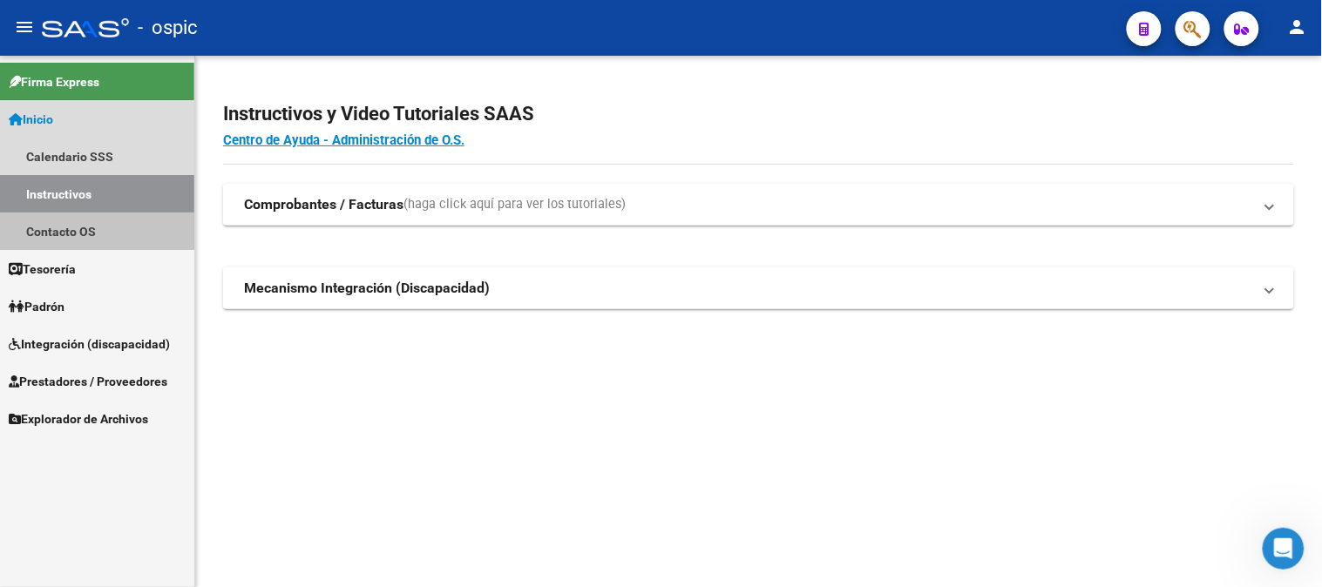
click at [68, 220] on link "Contacto OS" at bounding box center [97, 231] width 194 height 37
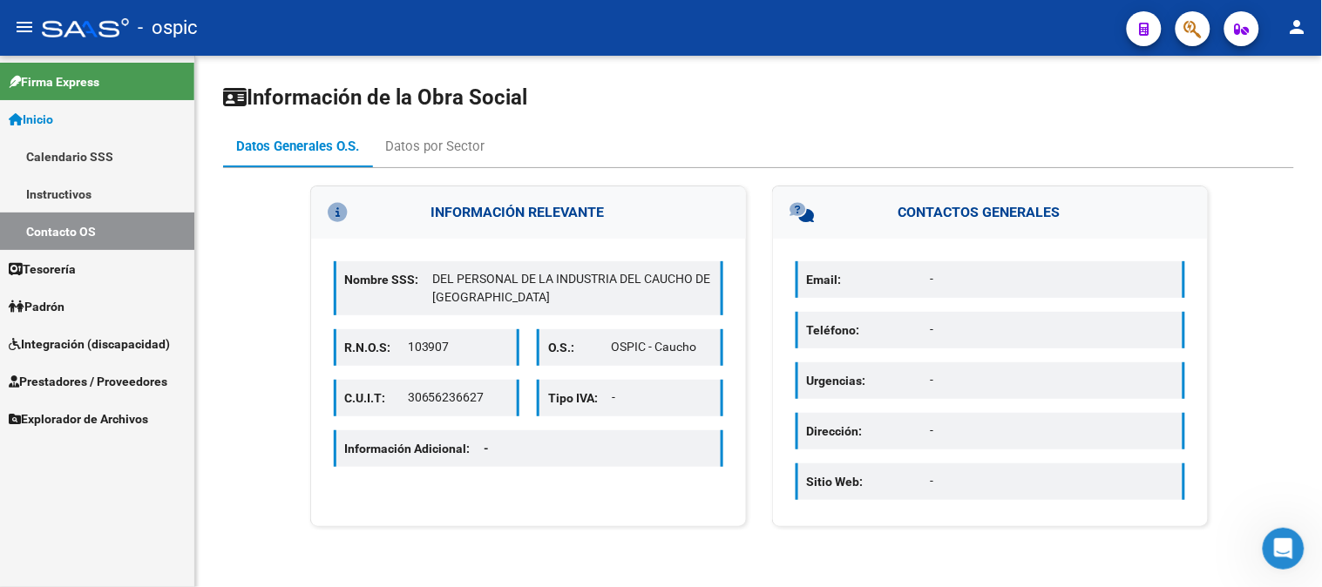
click at [76, 111] on link "Inicio" at bounding box center [97, 118] width 194 height 37
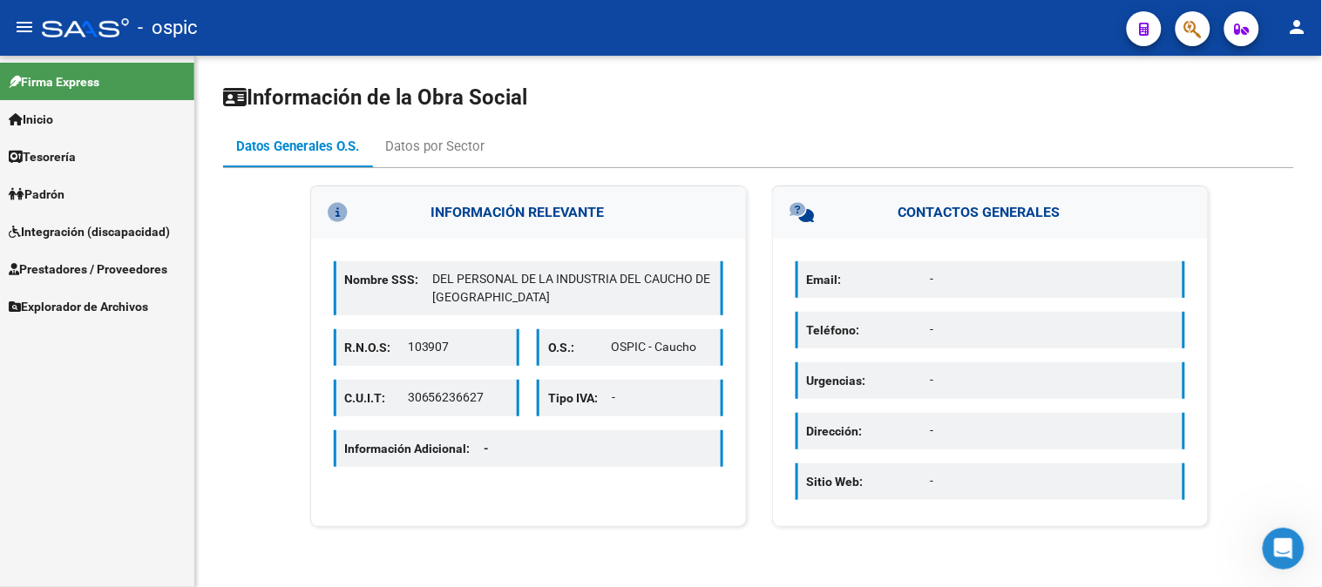
click at [64, 271] on span "Prestadores / Proveedores" at bounding box center [88, 269] width 159 height 19
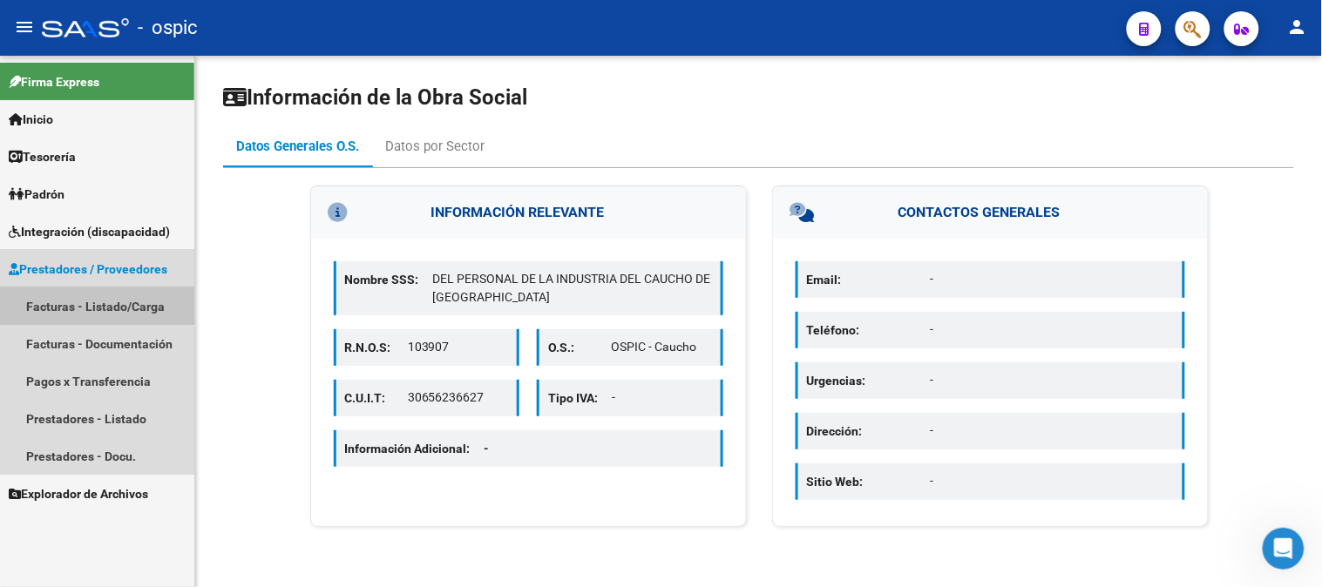
click at [99, 296] on link "Facturas - Listado/Carga" at bounding box center [97, 306] width 194 height 37
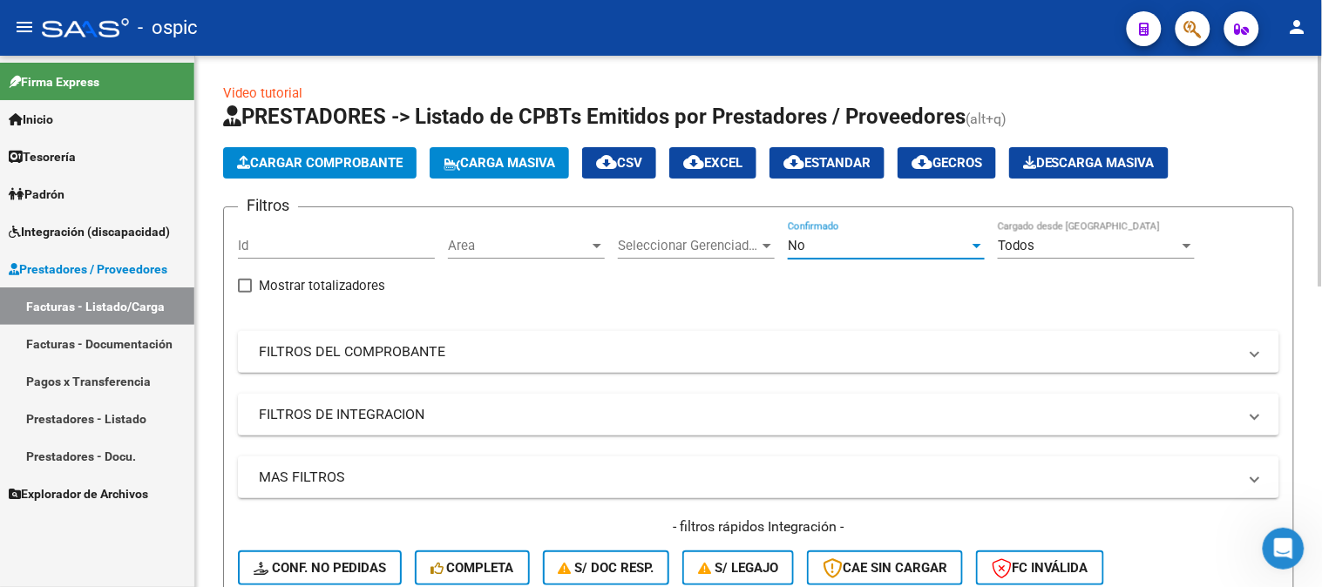
click at [820, 242] on div "No" at bounding box center [878, 246] width 181 height 16
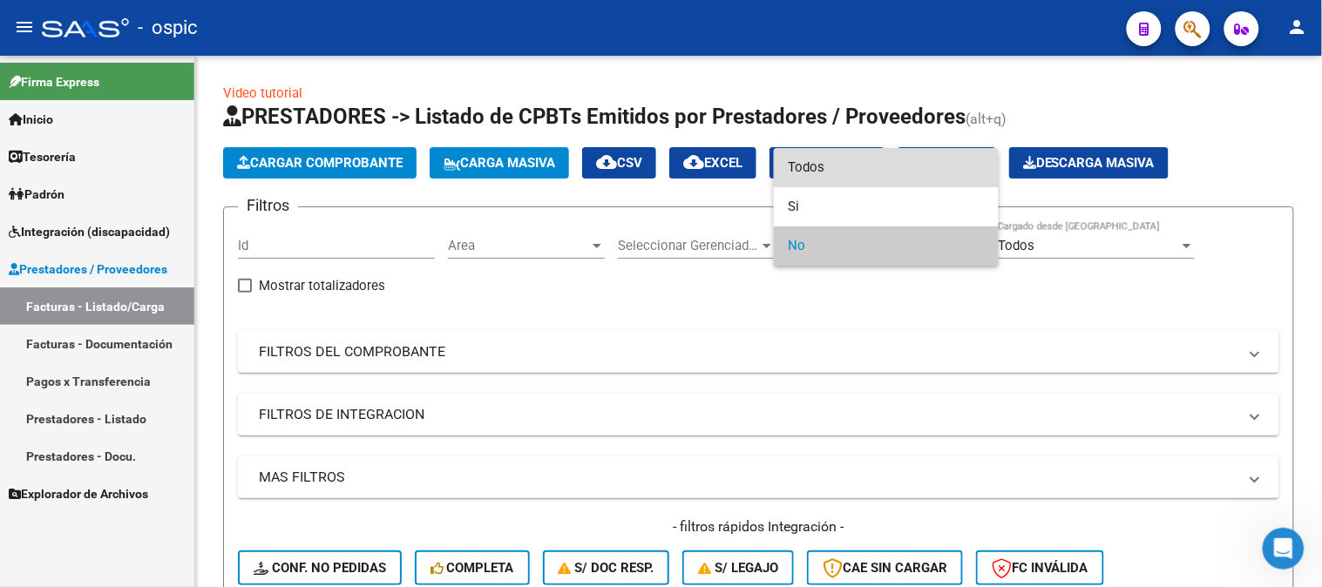
click at [805, 170] on span "Todos" at bounding box center [886, 167] width 197 height 39
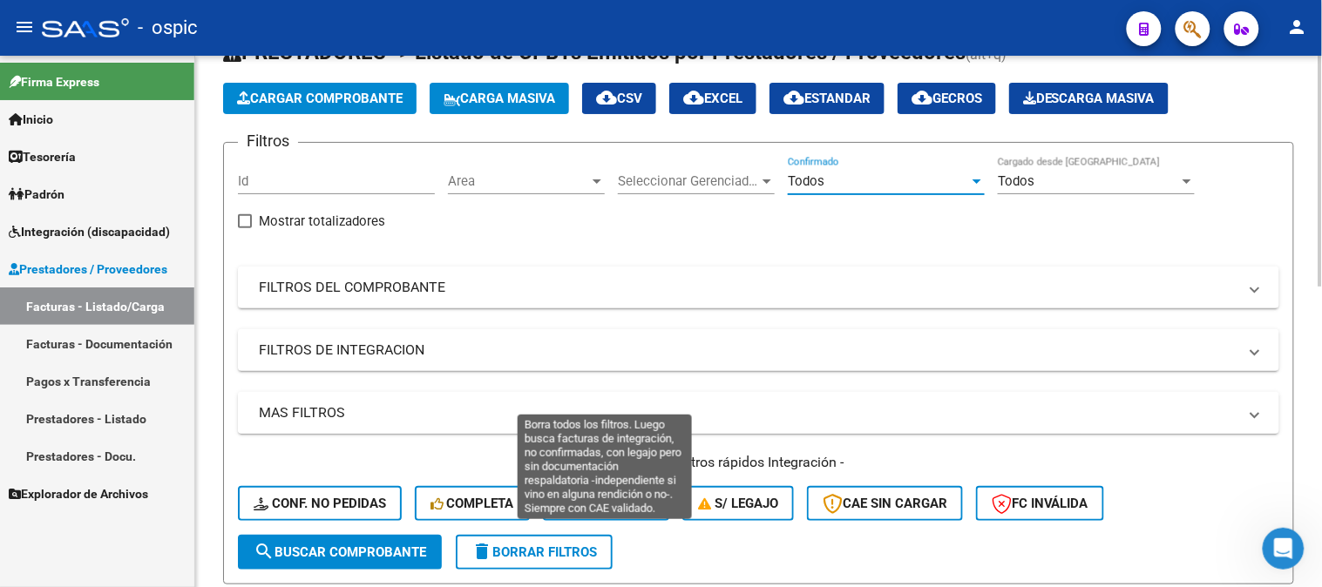
scroll to position [193, 0]
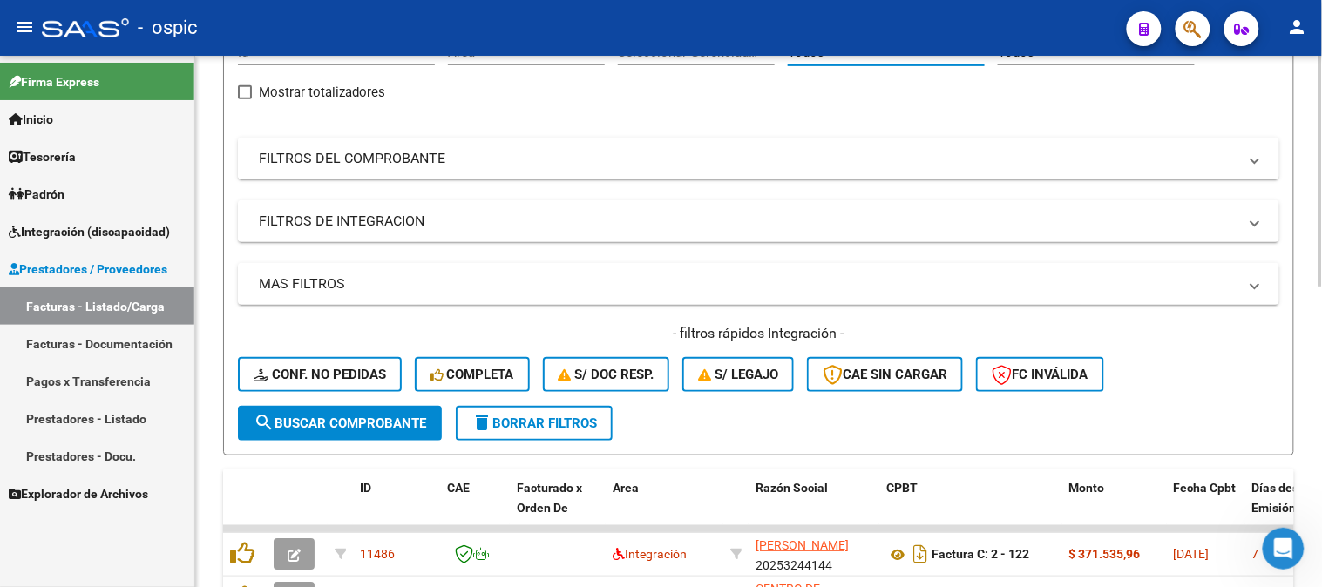
click at [375, 160] on mat-panel-title "FILTROS DEL COMPROBANTE" at bounding box center [748, 158] width 978 height 19
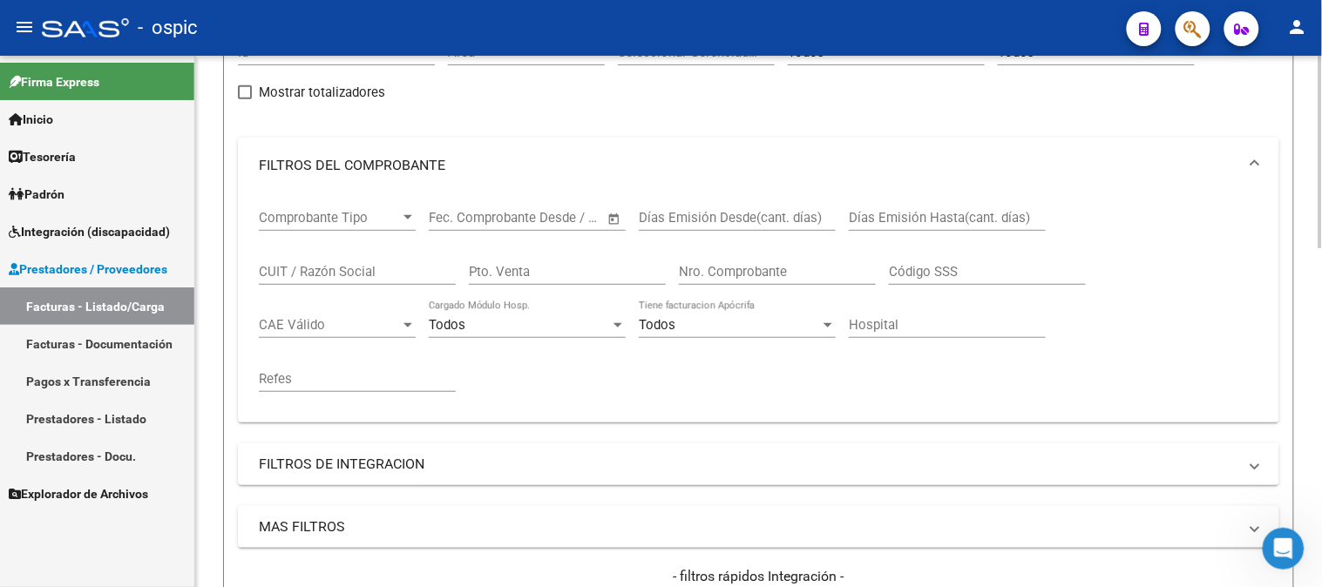
click at [547, 272] on input "Pto. Venta" at bounding box center [567, 272] width 197 height 16
type input "1"
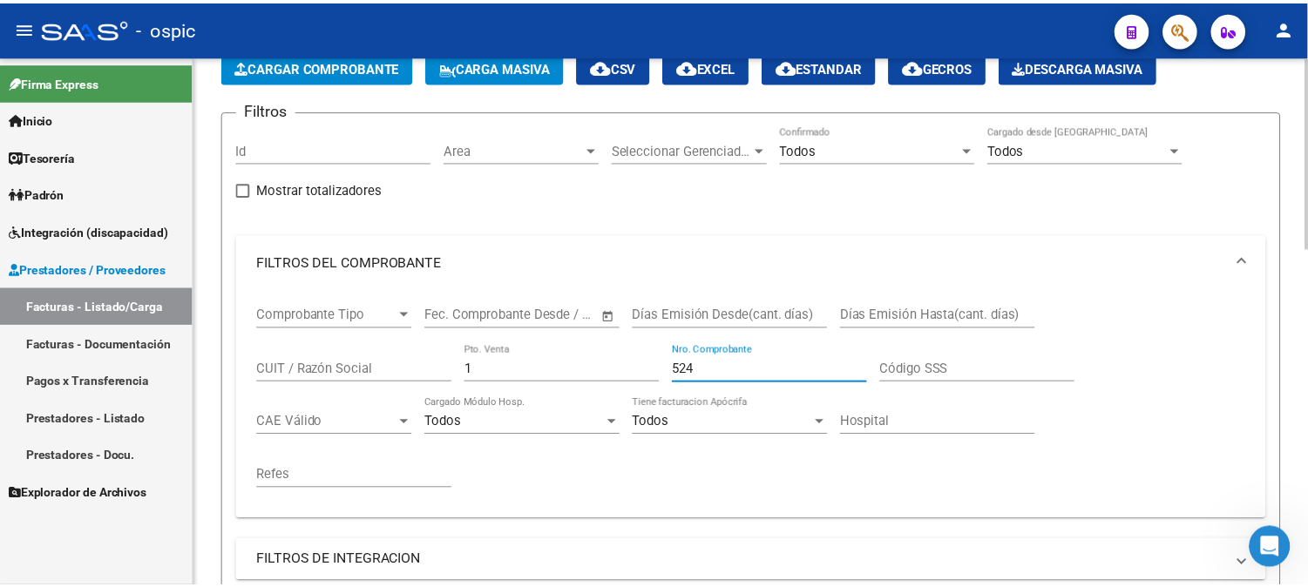
scroll to position [580, 0]
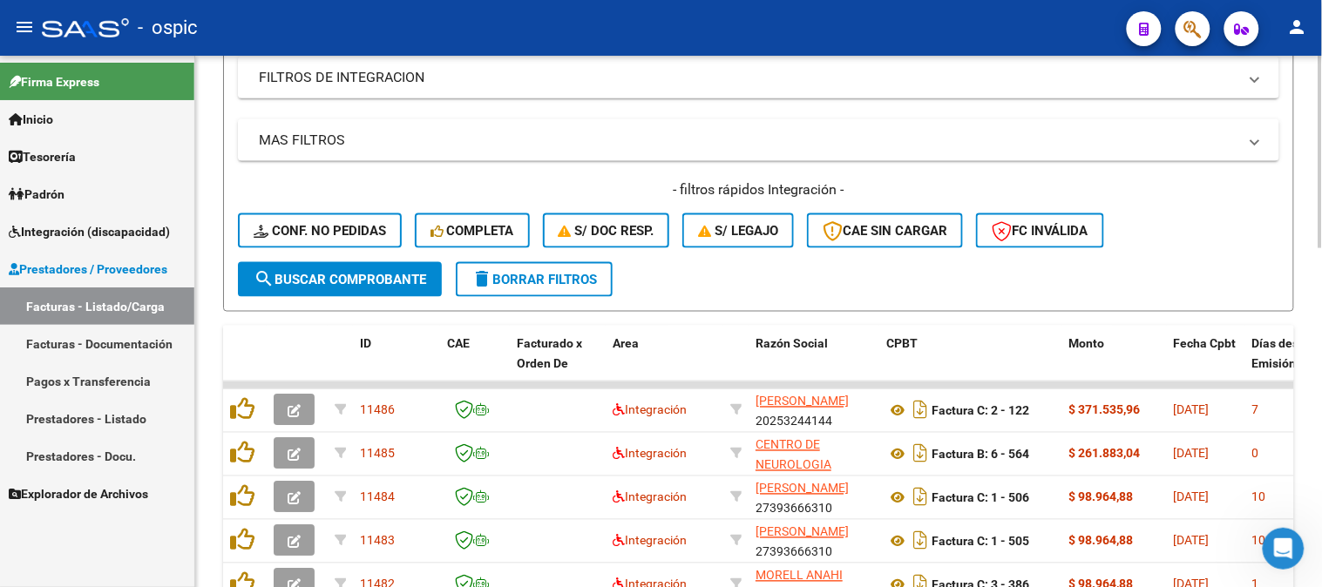
type input "524"
click at [379, 272] on span "search Buscar Comprobante" at bounding box center [340, 280] width 173 height 16
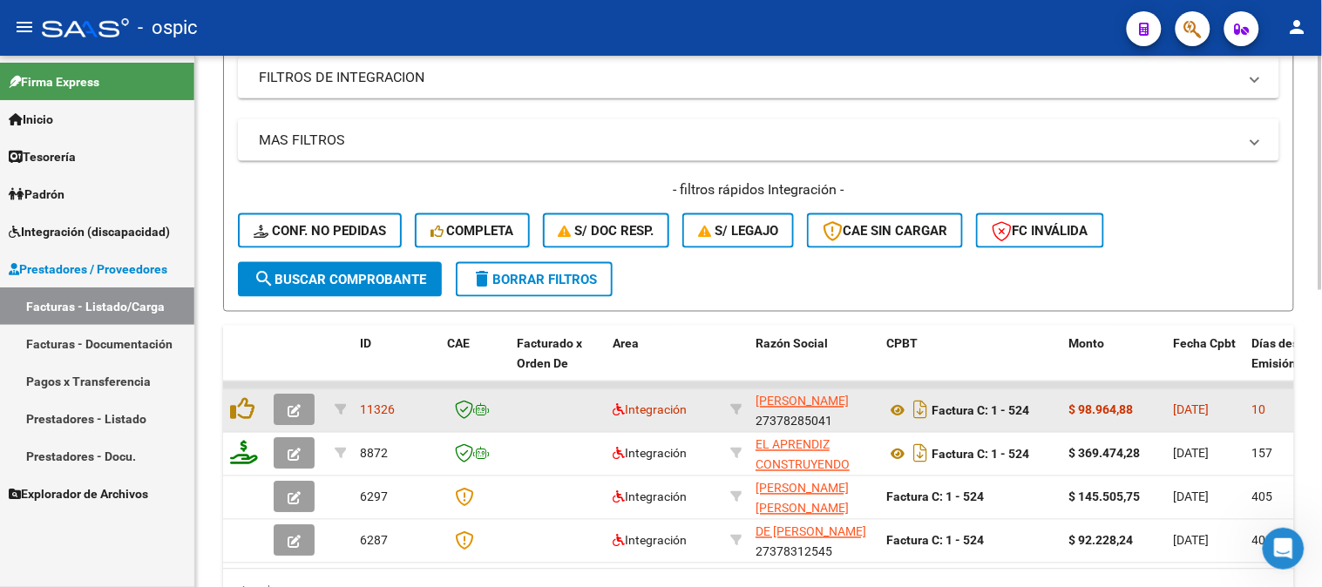
click at [285, 399] on button "button" at bounding box center [294, 410] width 41 height 31
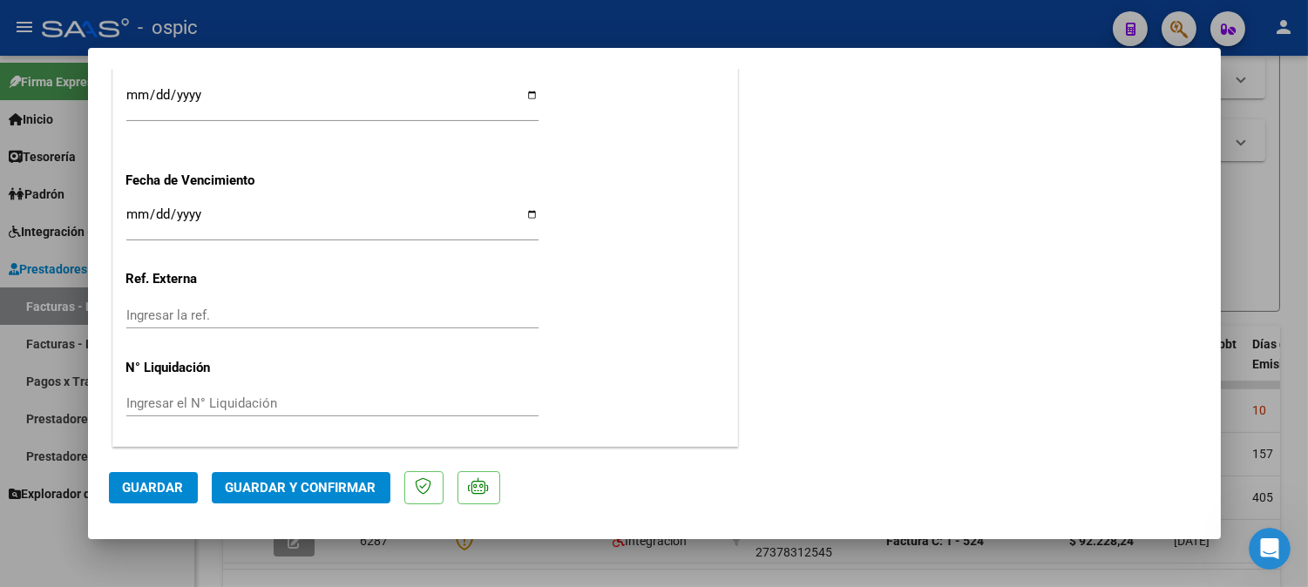
scroll to position [0, 0]
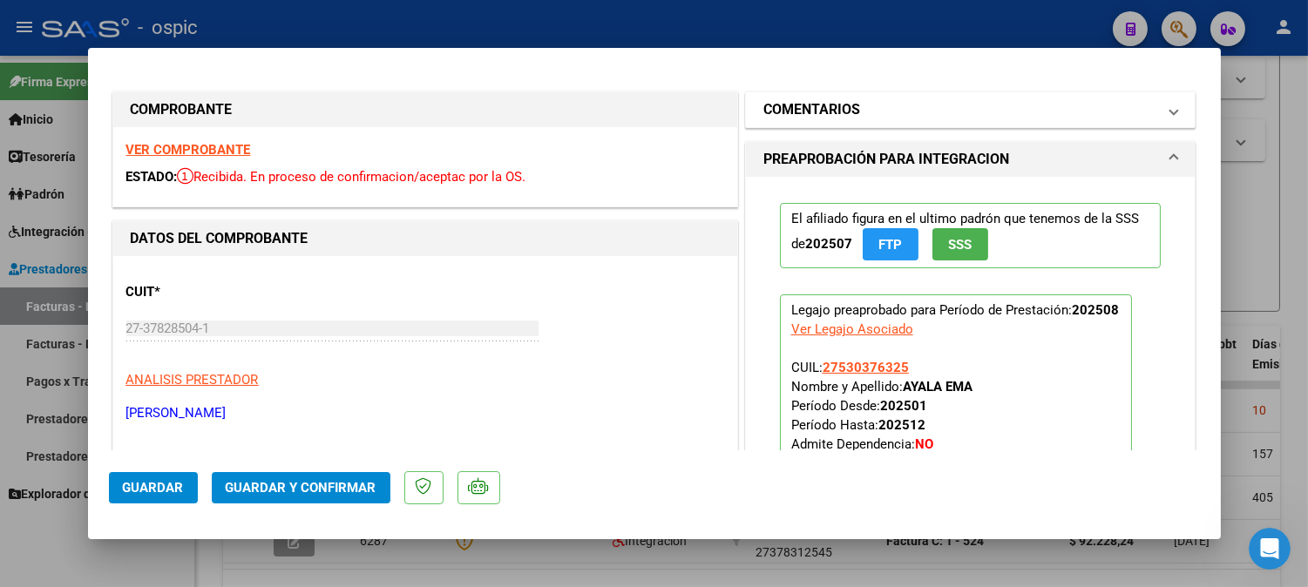
click at [849, 106] on h1 "COMENTARIOS" at bounding box center [811, 109] width 97 height 21
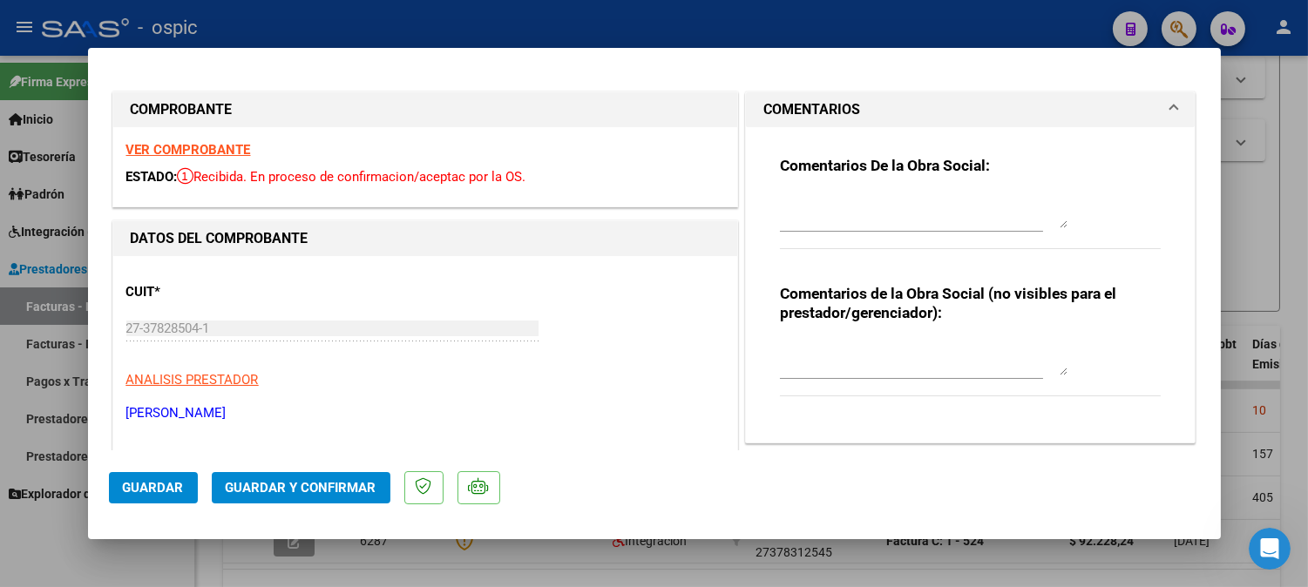
click at [834, 346] on textarea at bounding box center [924, 358] width 288 height 35
type textarea "PSICO 8 SESIONES"
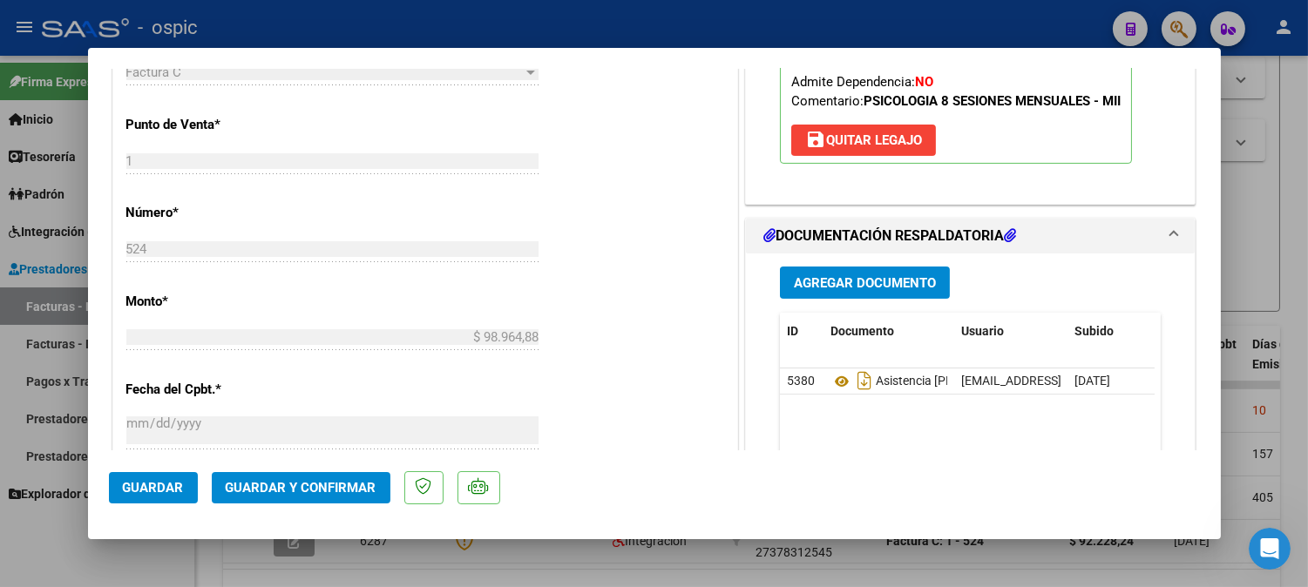
scroll to position [803, 0]
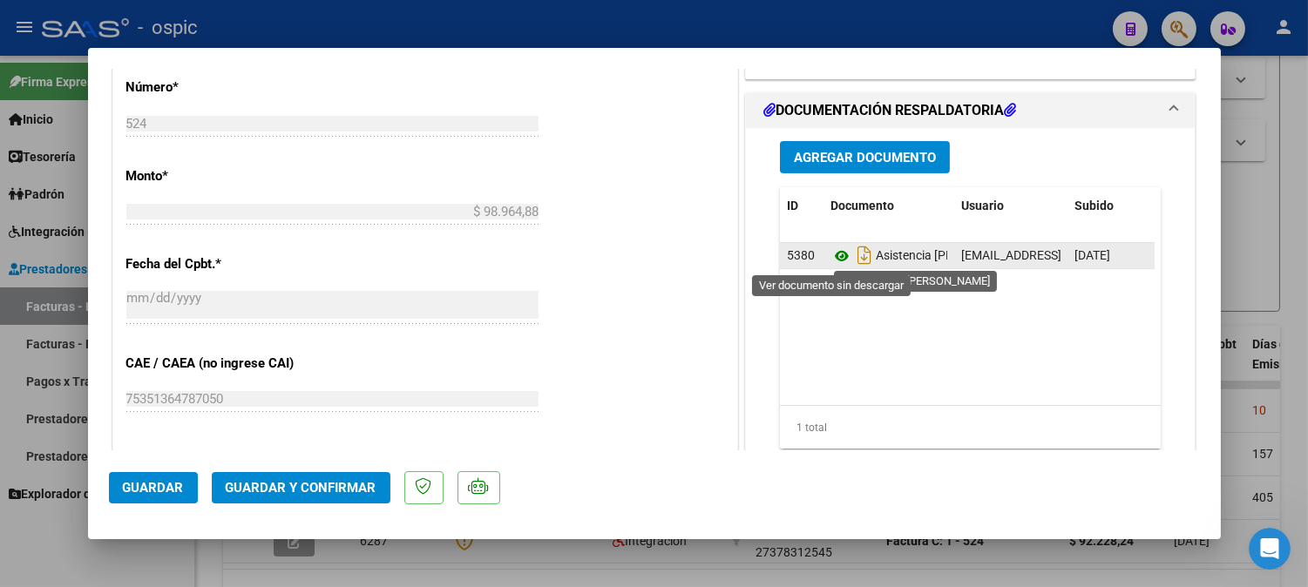
click at [830, 258] on icon at bounding box center [841, 256] width 23 height 21
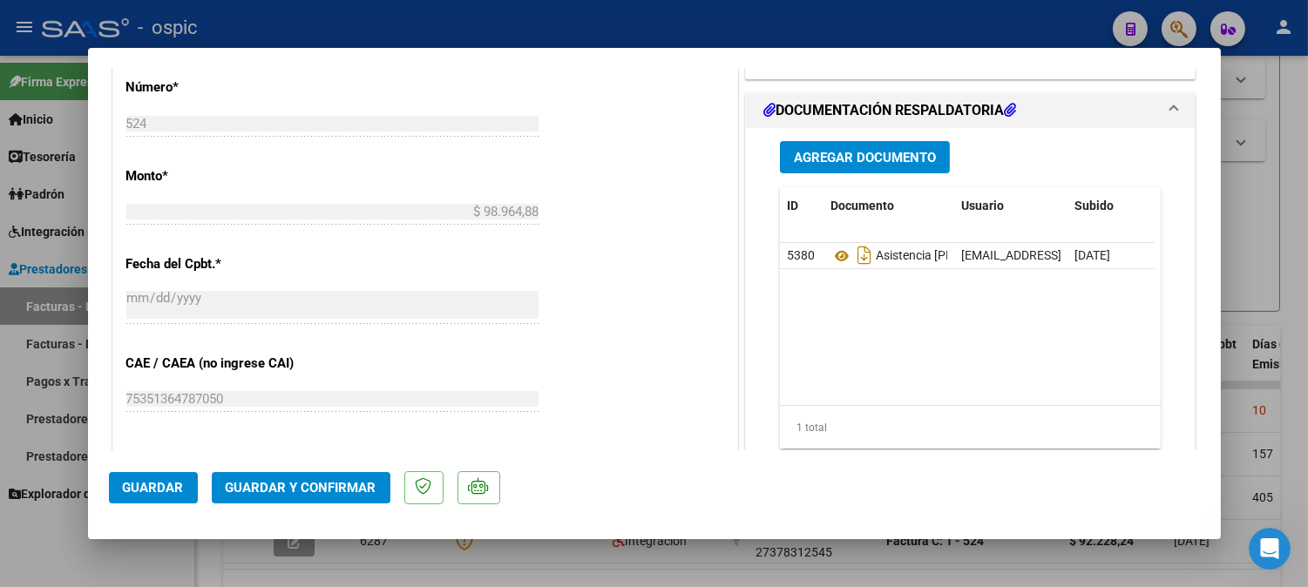
click at [281, 484] on span "Guardar y Confirmar" at bounding box center [301, 488] width 151 height 16
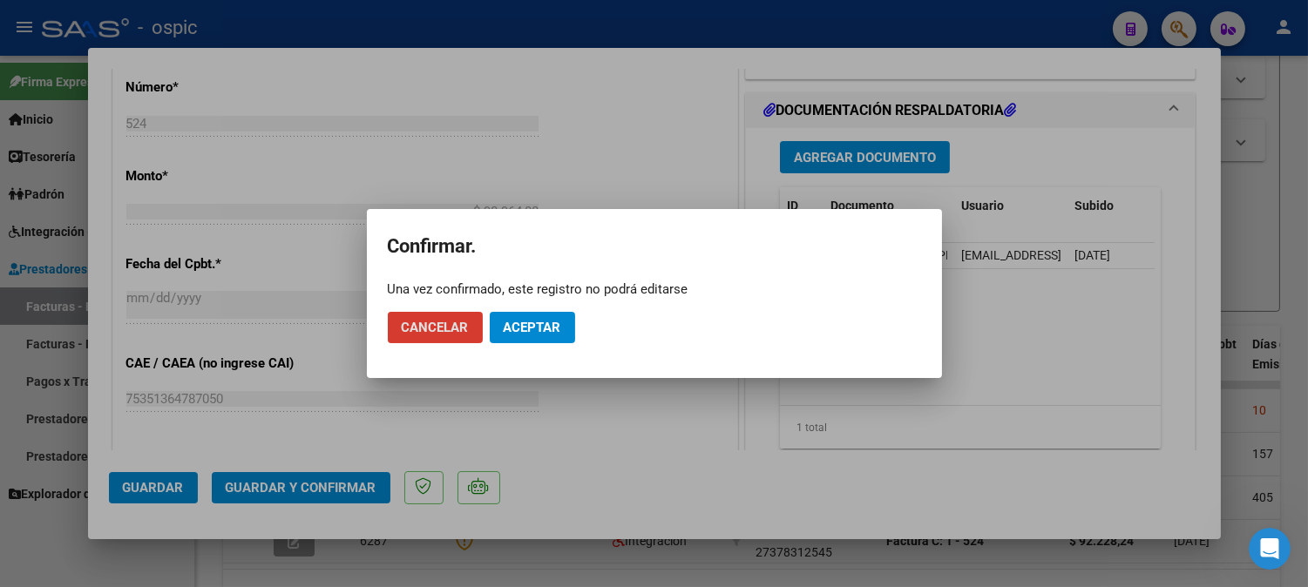
click at [511, 320] on span "Aceptar" at bounding box center [533, 328] width 58 height 16
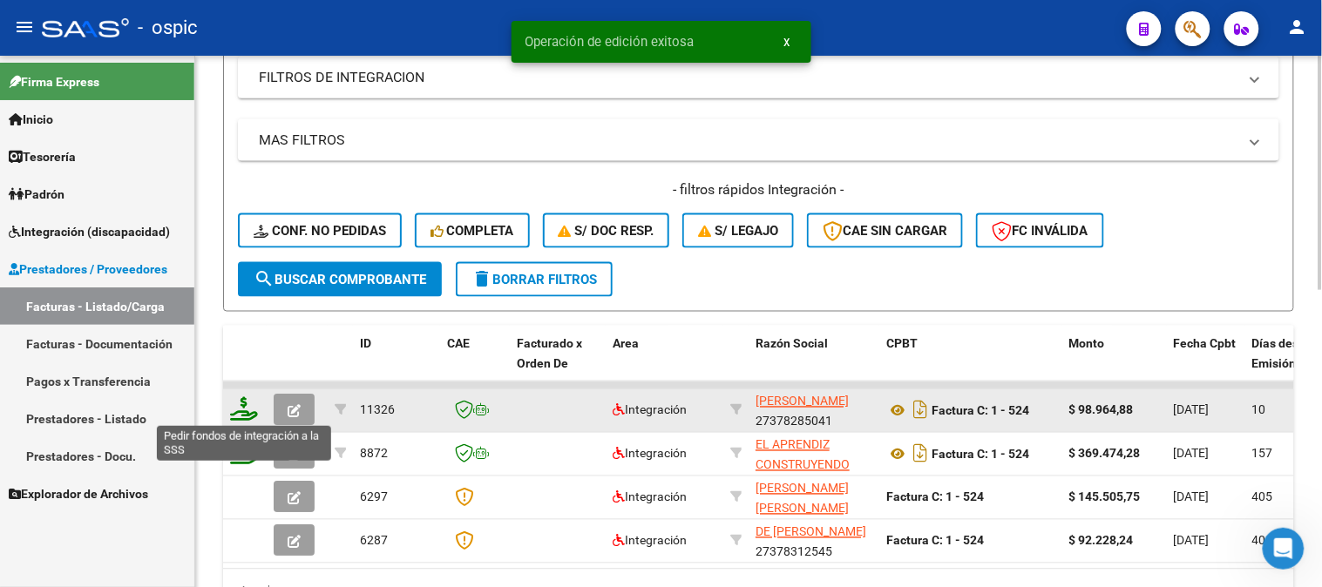
click at [240, 405] on icon at bounding box center [244, 409] width 28 height 24
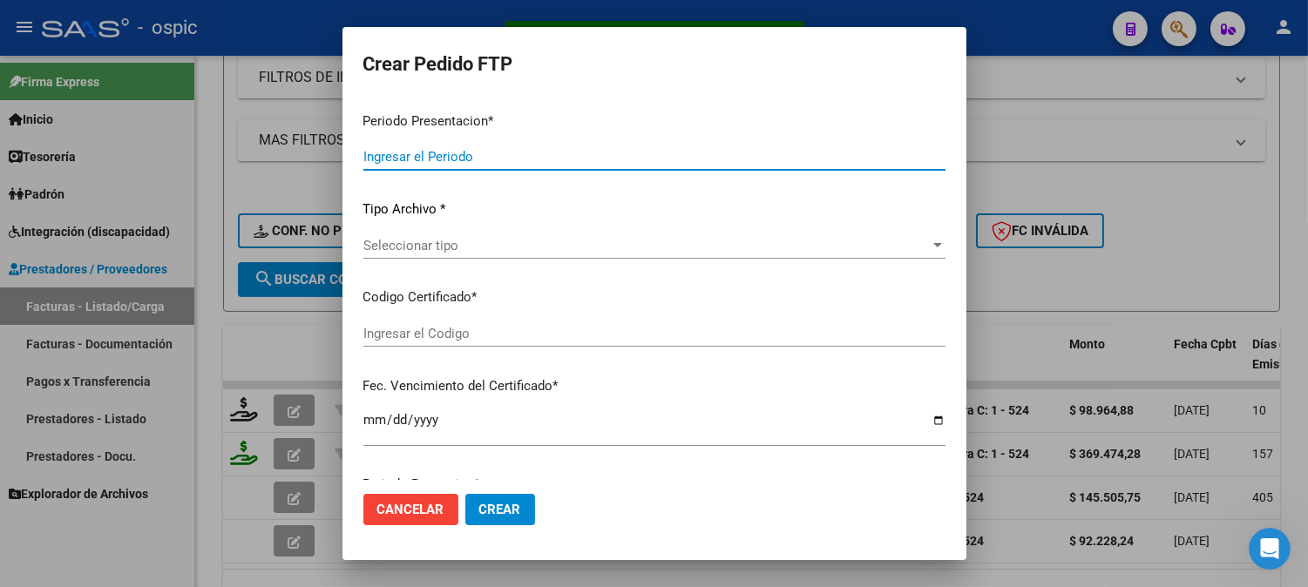
type input "202508"
type input "$ 98.964,88"
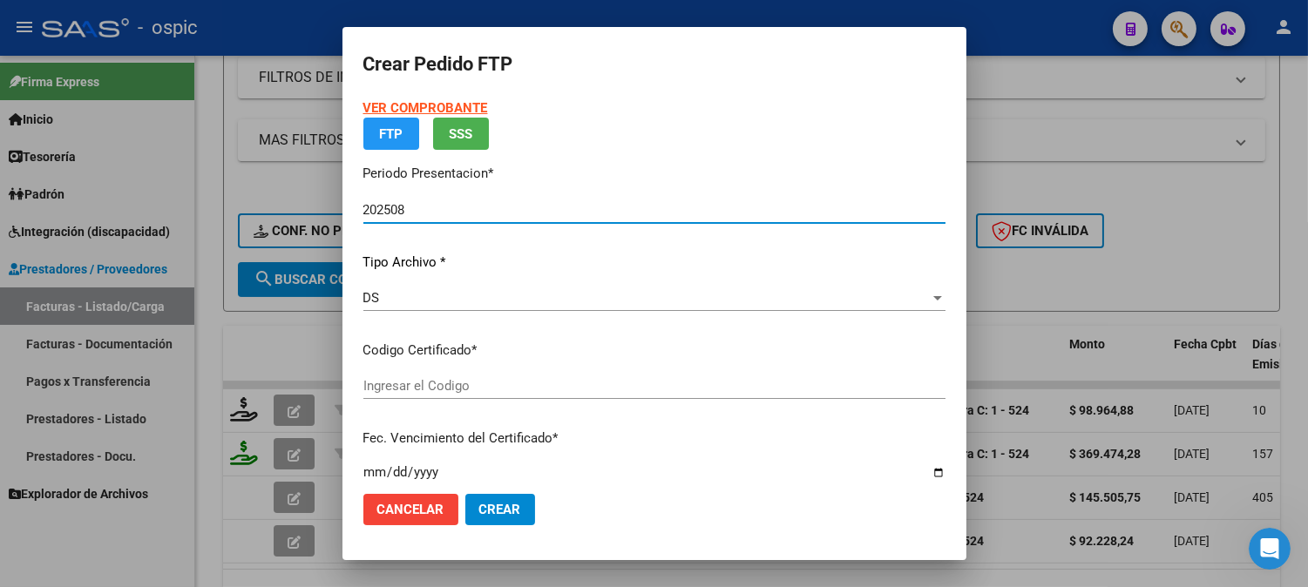
type input "4281655116"
type input "2030-10-31"
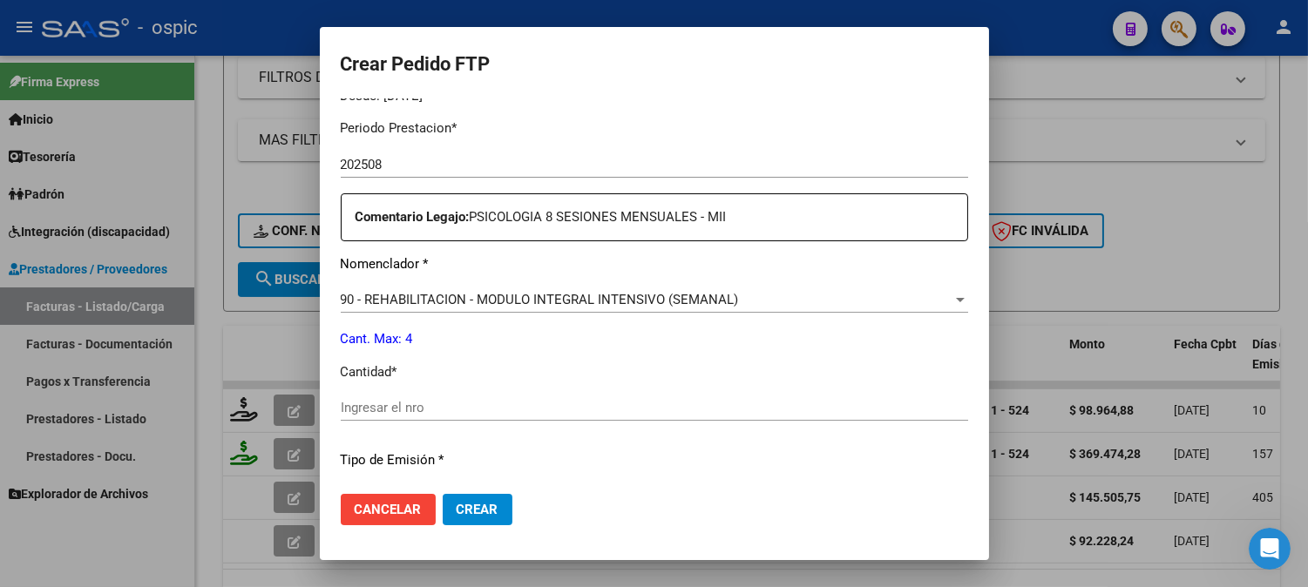
scroll to position [570, 0]
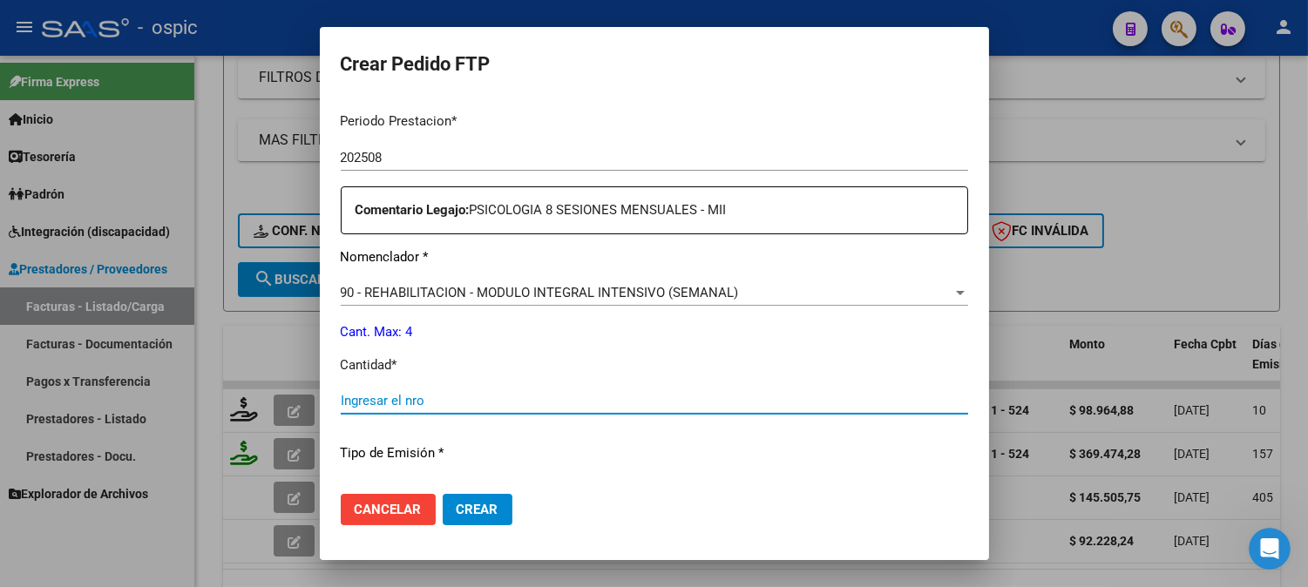
click at [627, 405] on input "Ingresar el nro" at bounding box center [654, 401] width 627 height 16
type input "4"
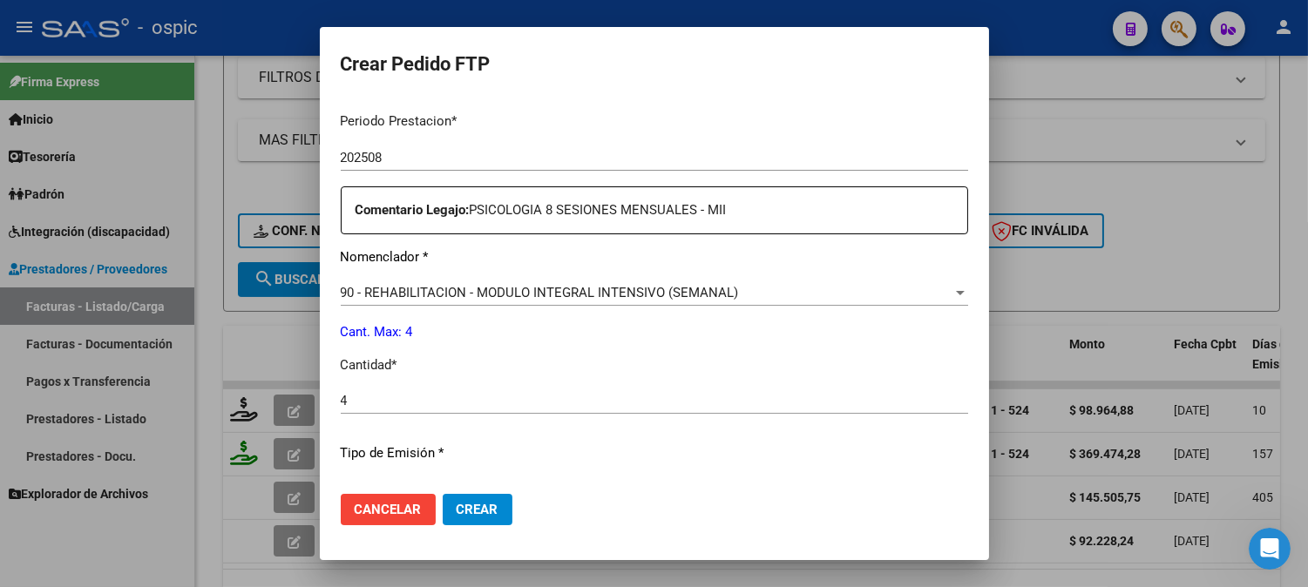
scroll to position [784, 0]
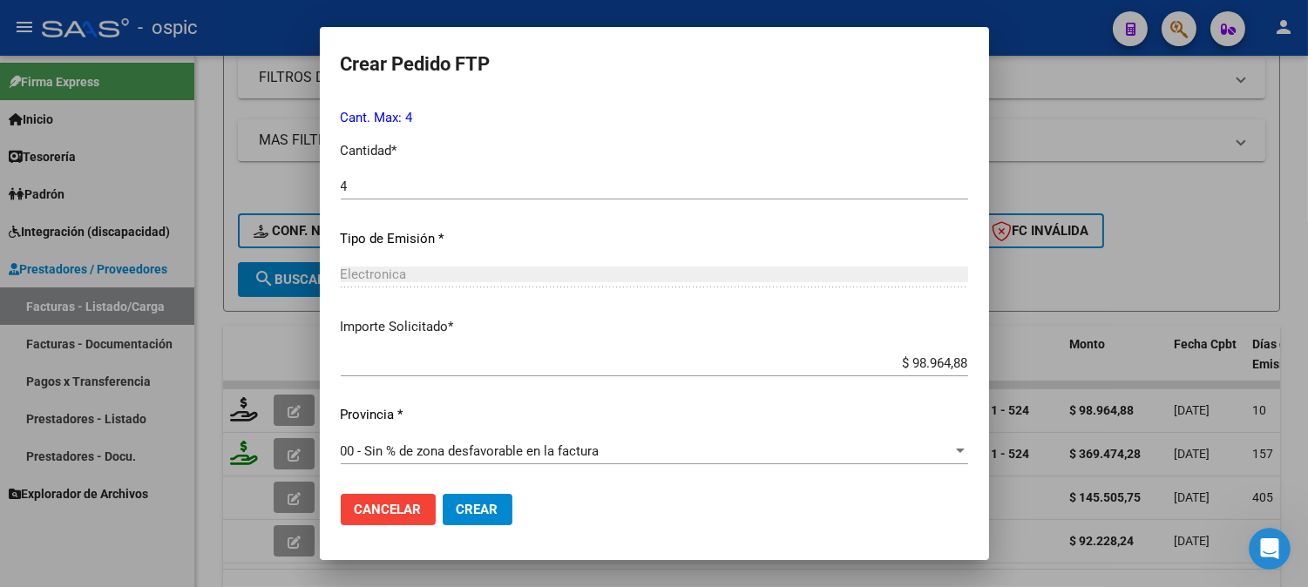
click at [464, 506] on span "Crear" at bounding box center [478, 510] width 42 height 16
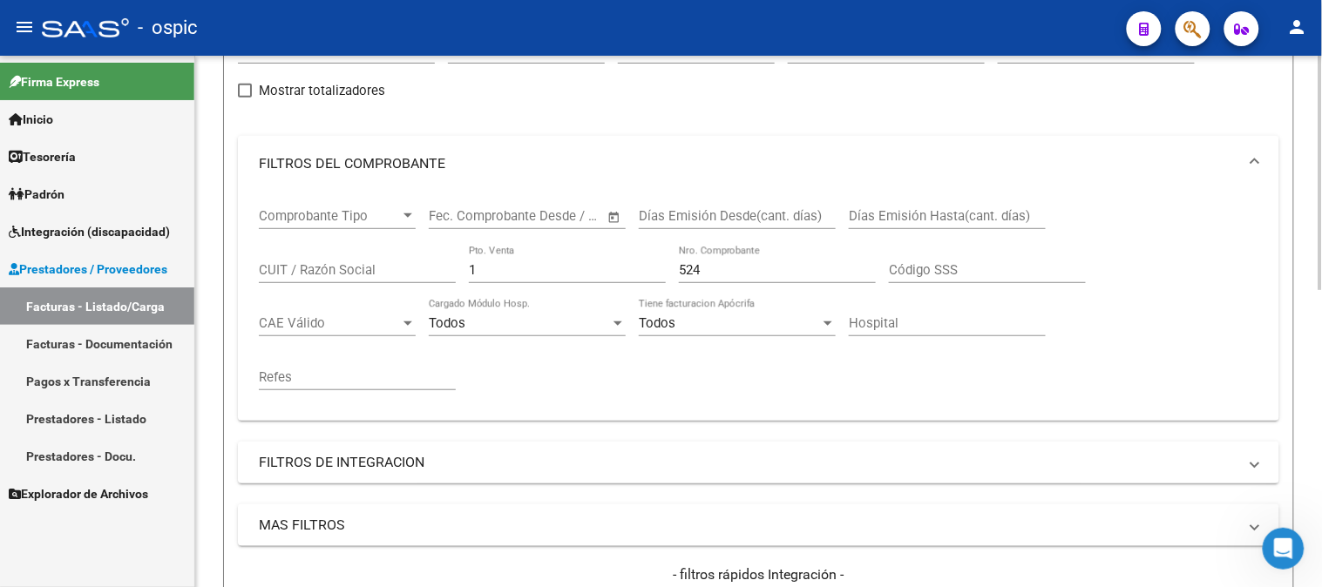
scroll to position [193, 0]
drag, startPoint x: 256, startPoint y: 273, endPoint x: 205, endPoint y: 268, distance: 51.6
click at [201, 273] on div "Video tutorial PRESTADORES -> Listado de CPBTs Emitidos por Prestadores / Prove…" at bounding box center [758, 459] width 1127 height 1194
type input "3"
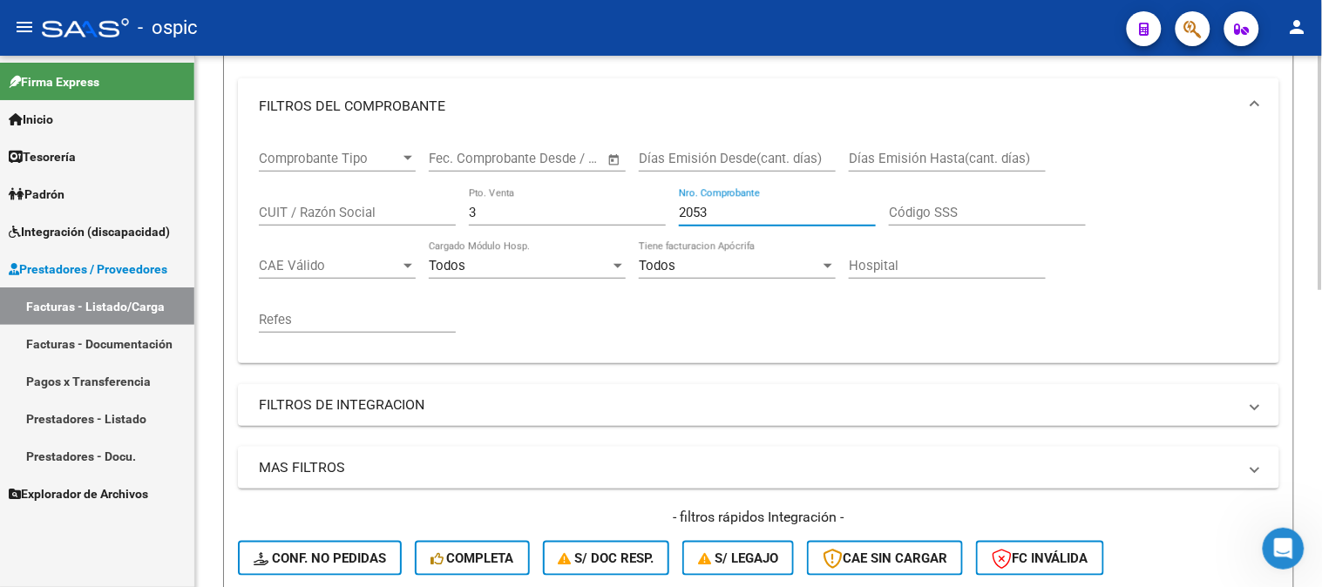
scroll to position [484, 0]
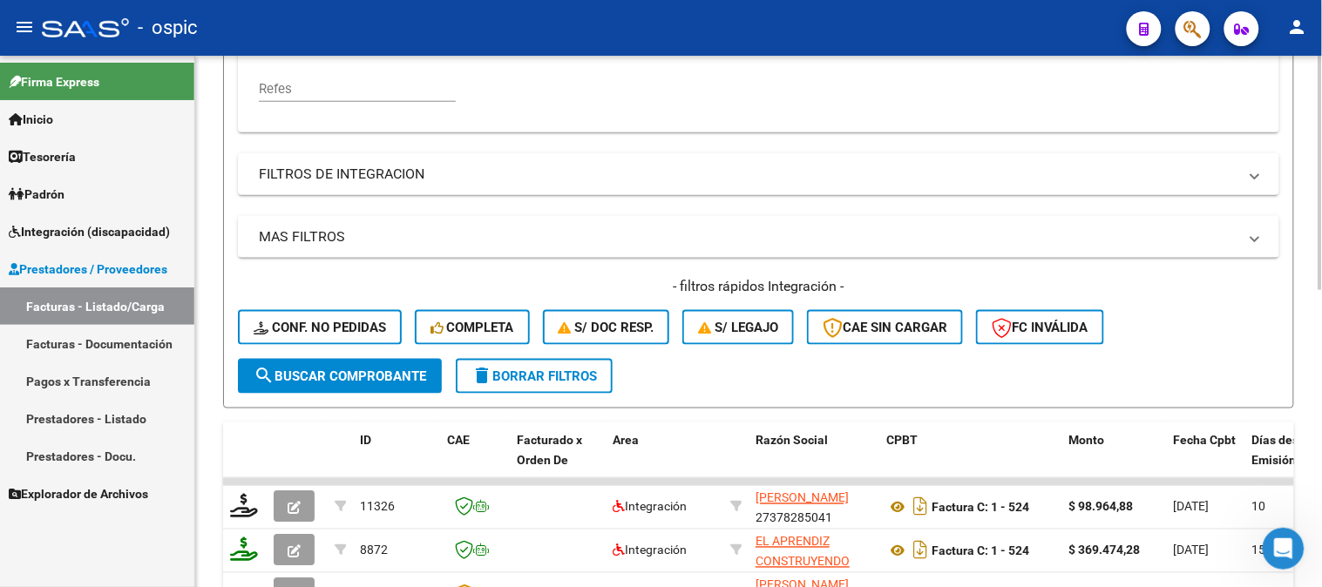
type input "2053"
click at [324, 369] on span "search Buscar Comprobante" at bounding box center [340, 377] width 173 height 16
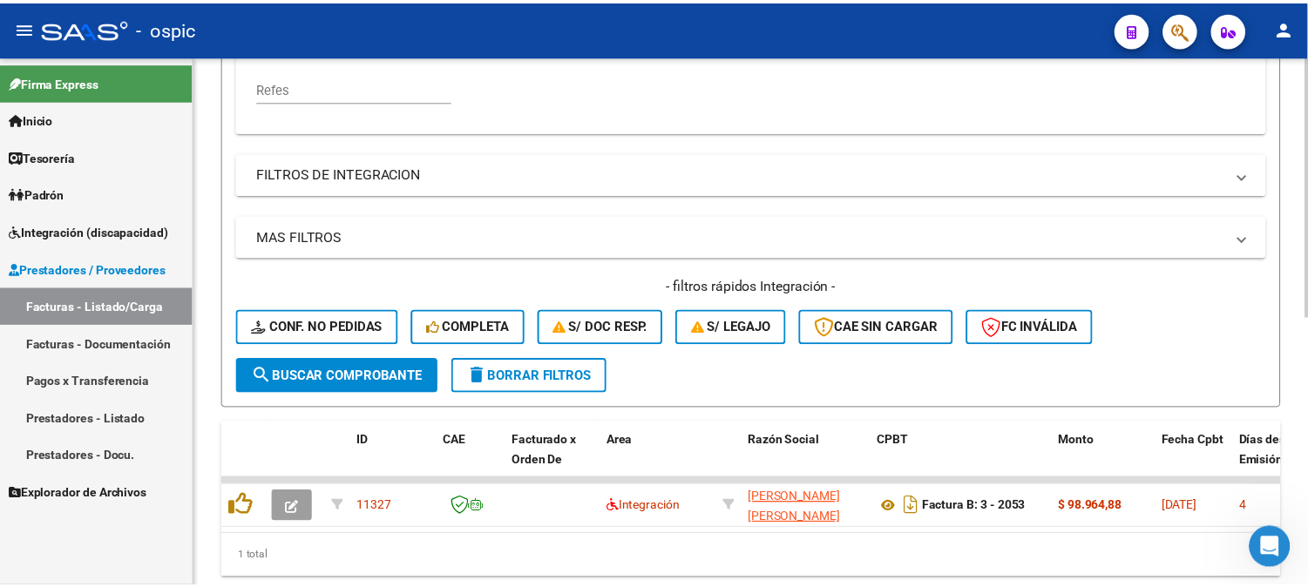
scroll to position [544, 0]
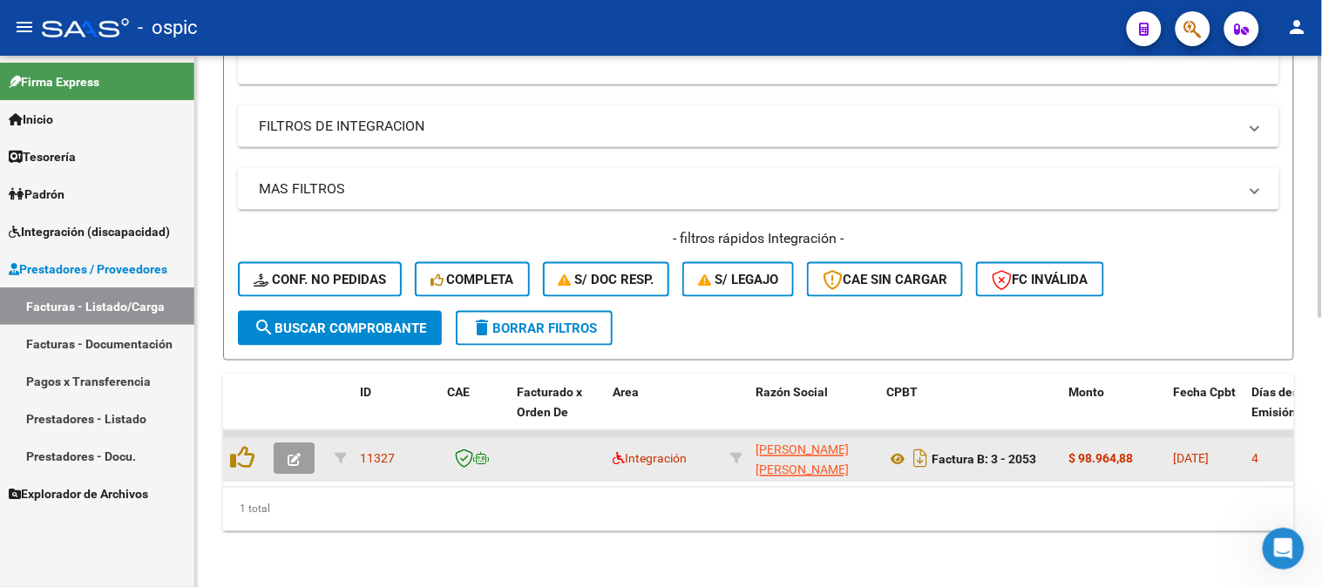
click at [301, 443] on button "button" at bounding box center [294, 458] width 41 height 31
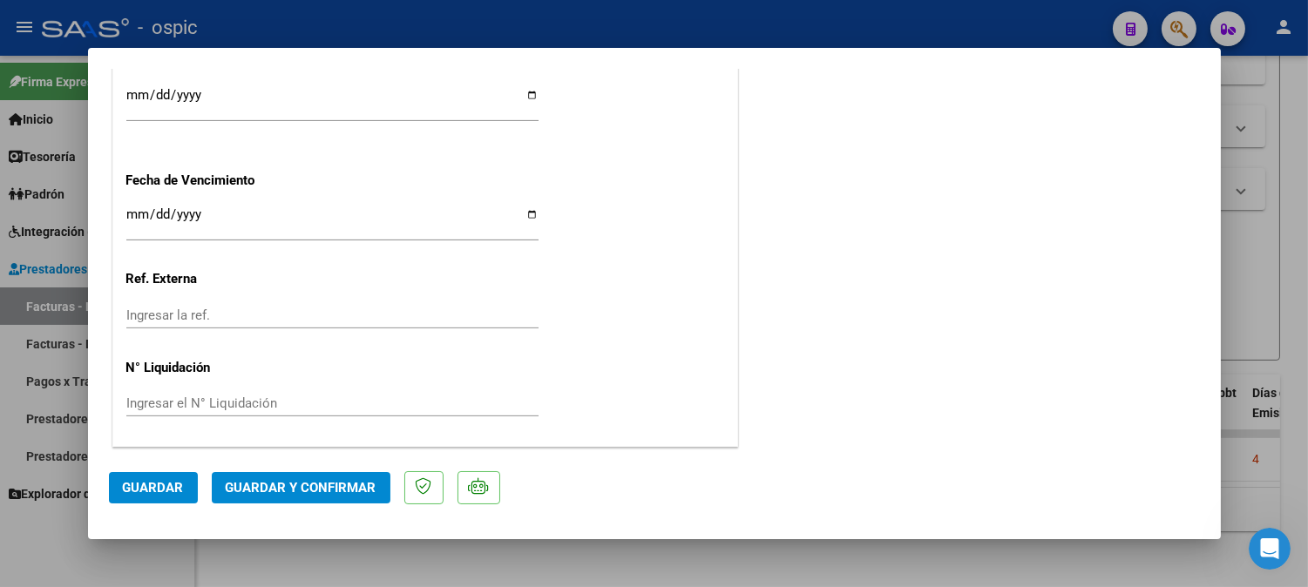
scroll to position [0, 0]
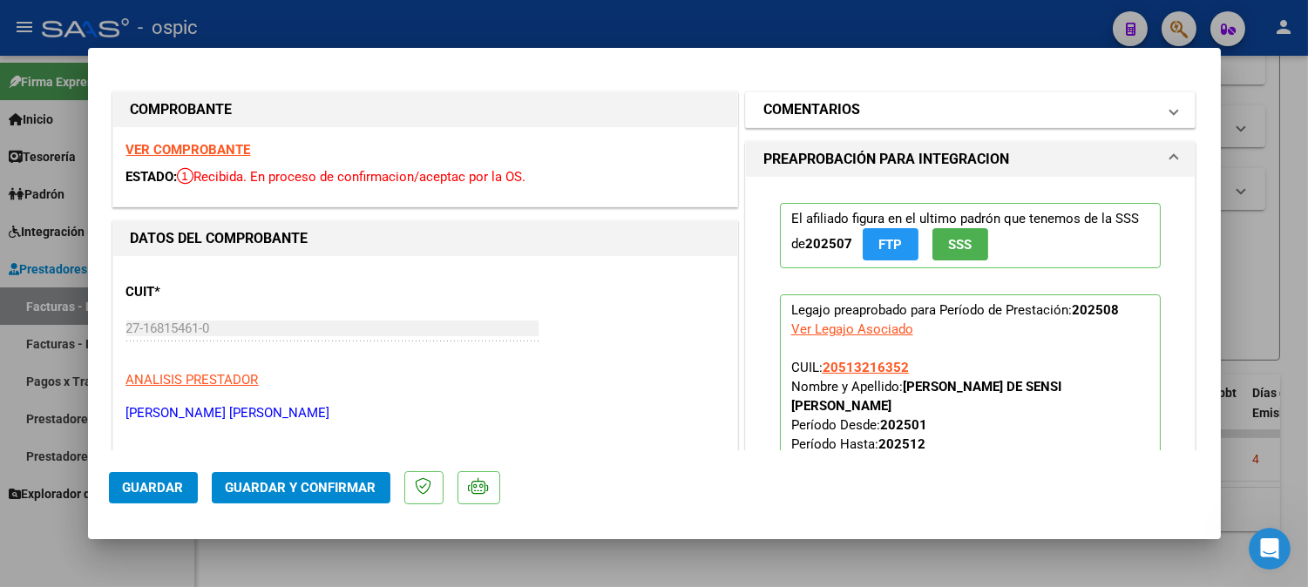
click at [795, 96] on mat-expansion-panel-header "COMENTARIOS" at bounding box center [971, 109] width 450 height 35
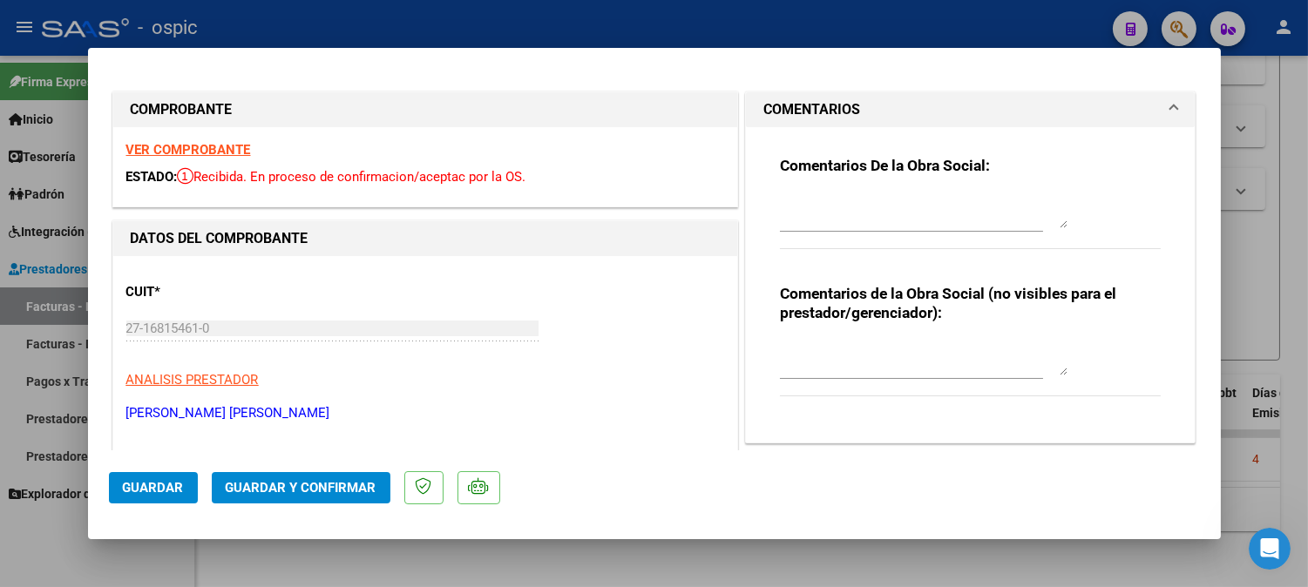
click at [788, 363] on textarea at bounding box center [924, 358] width 288 height 35
type textarea "FONO 8 SESIONES"
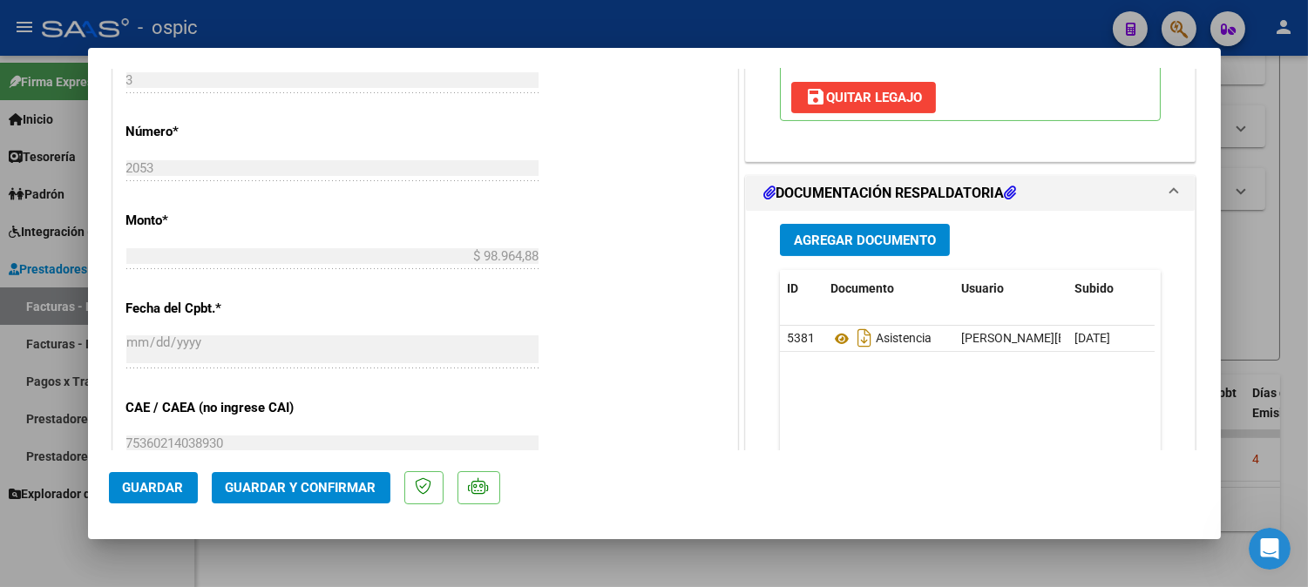
scroll to position [789, 0]
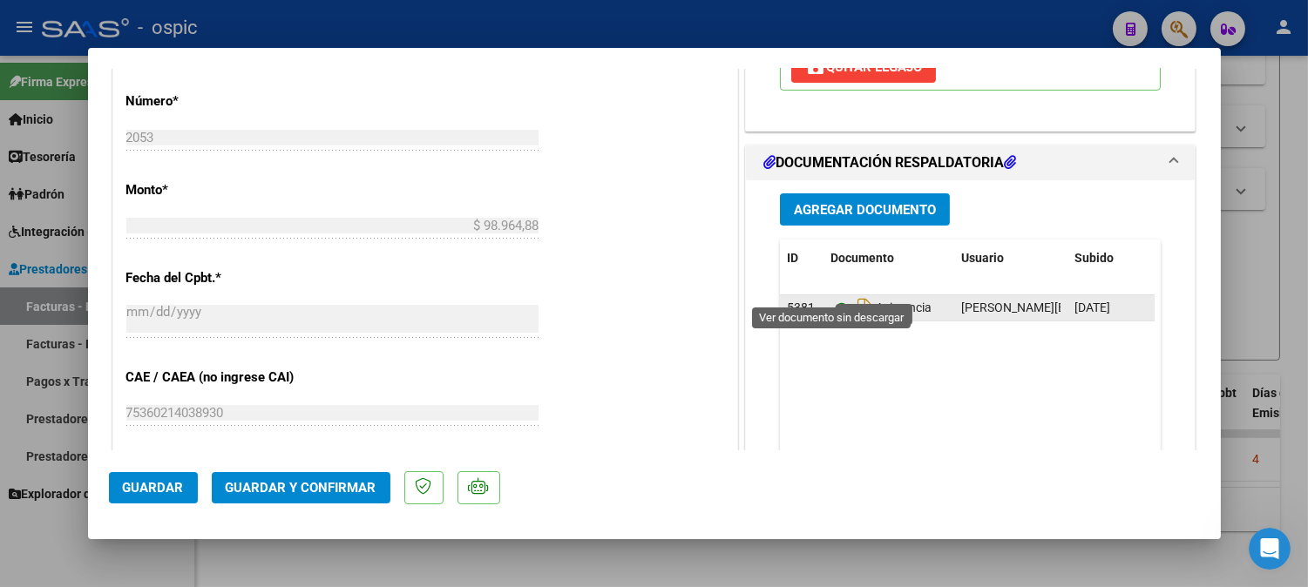
click at [830, 298] on icon at bounding box center [841, 308] width 23 height 21
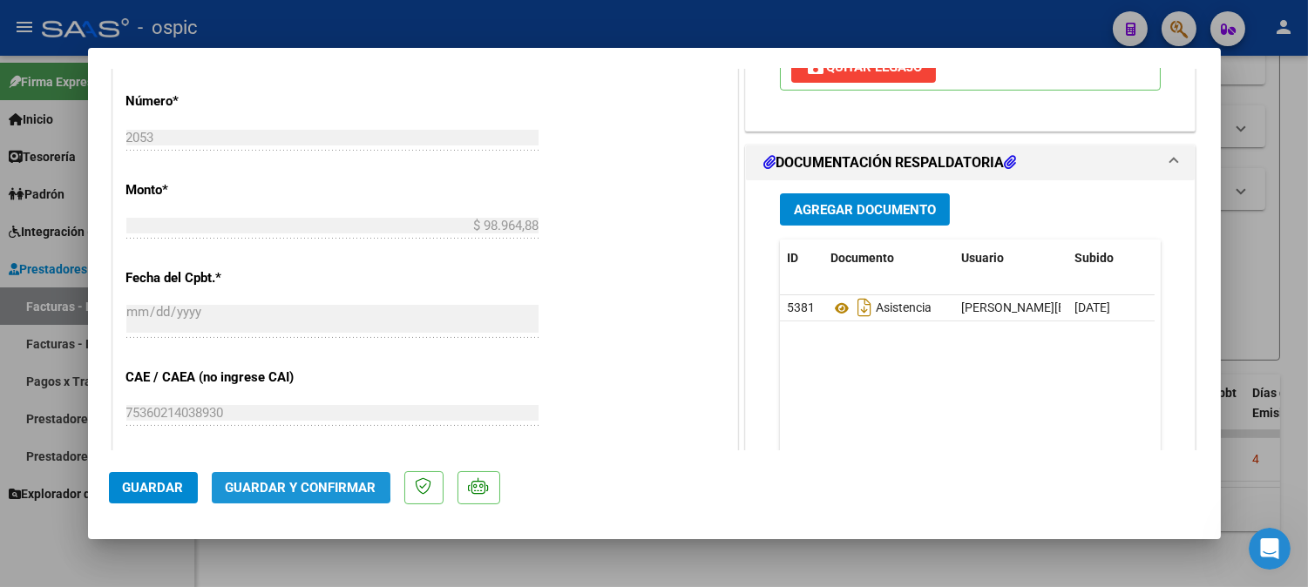
click at [294, 484] on span "Guardar y Confirmar" at bounding box center [301, 488] width 151 height 16
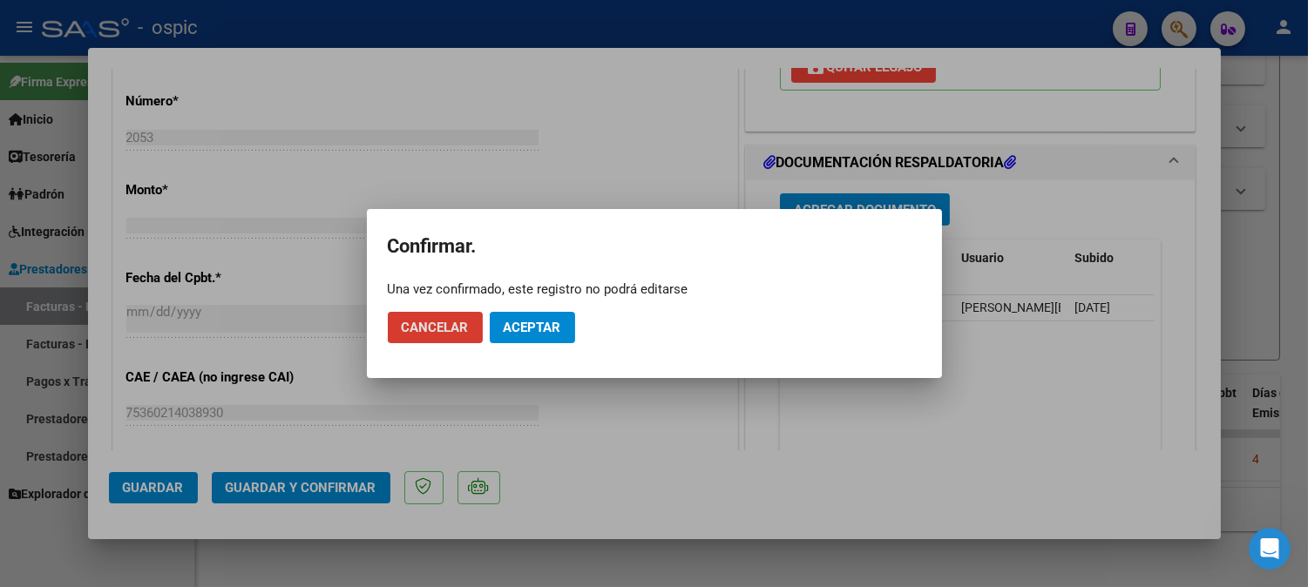
click at [551, 318] on button "Aceptar" at bounding box center [532, 327] width 85 height 31
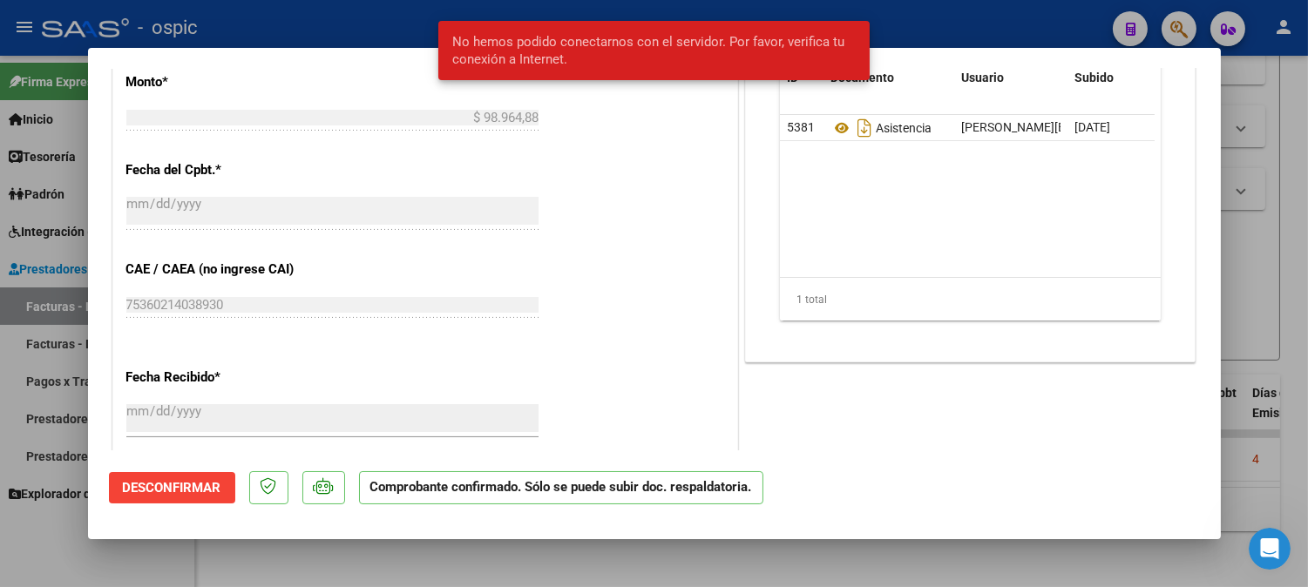
type input "$ 0,00"
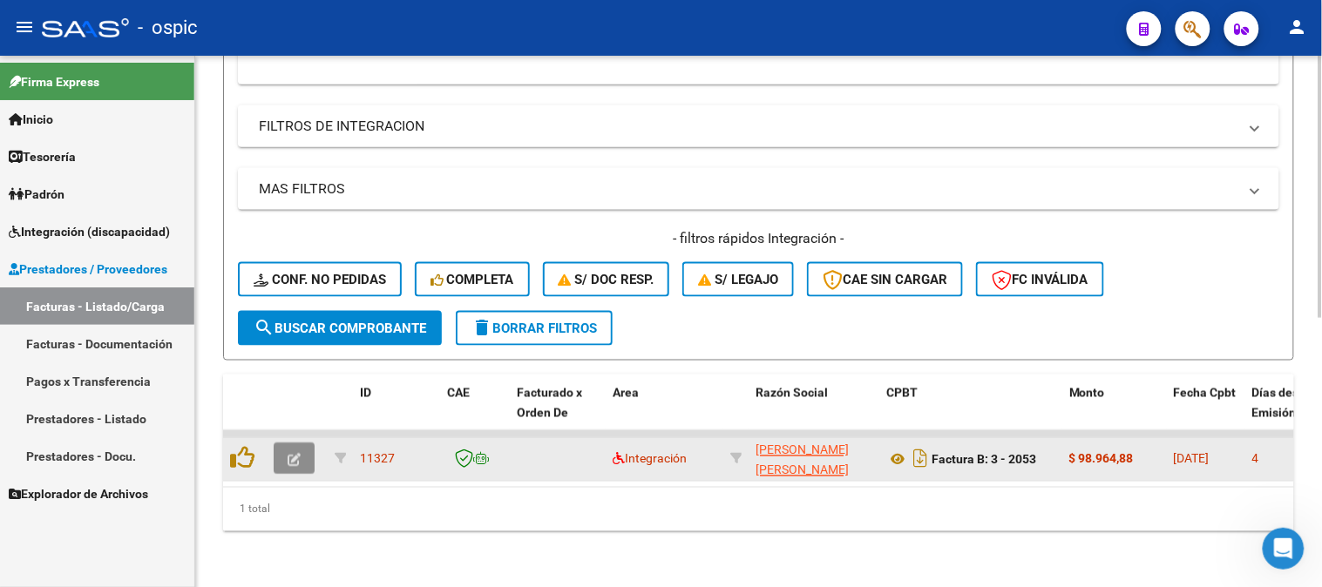
click at [292, 454] on icon "button" at bounding box center [294, 460] width 13 height 13
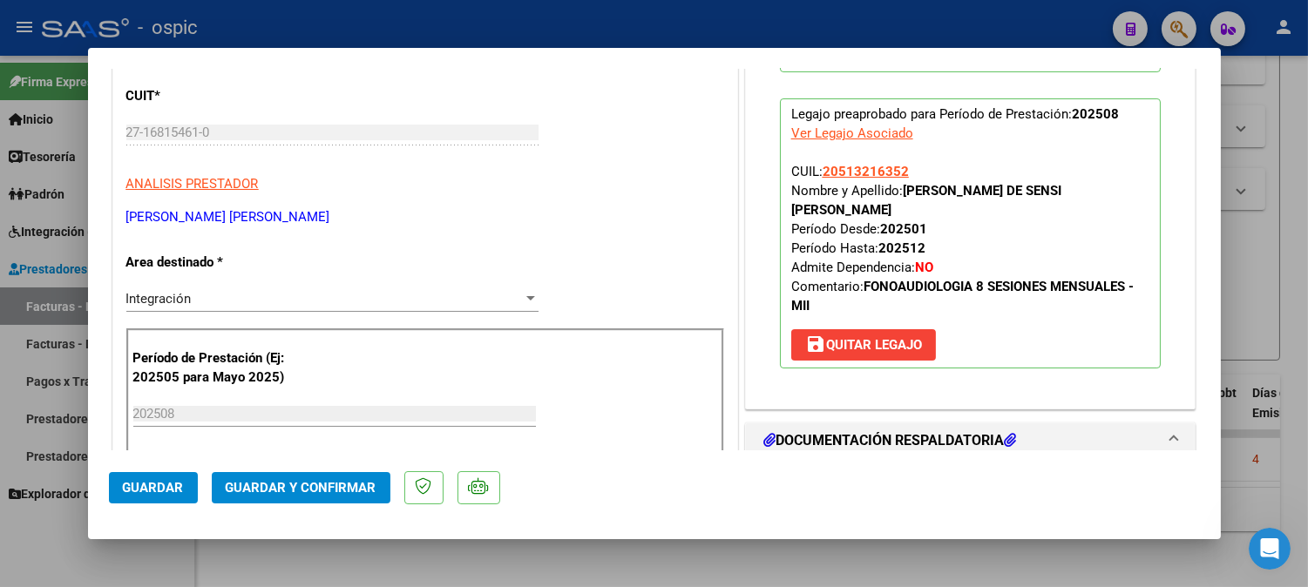
scroll to position [0, 0]
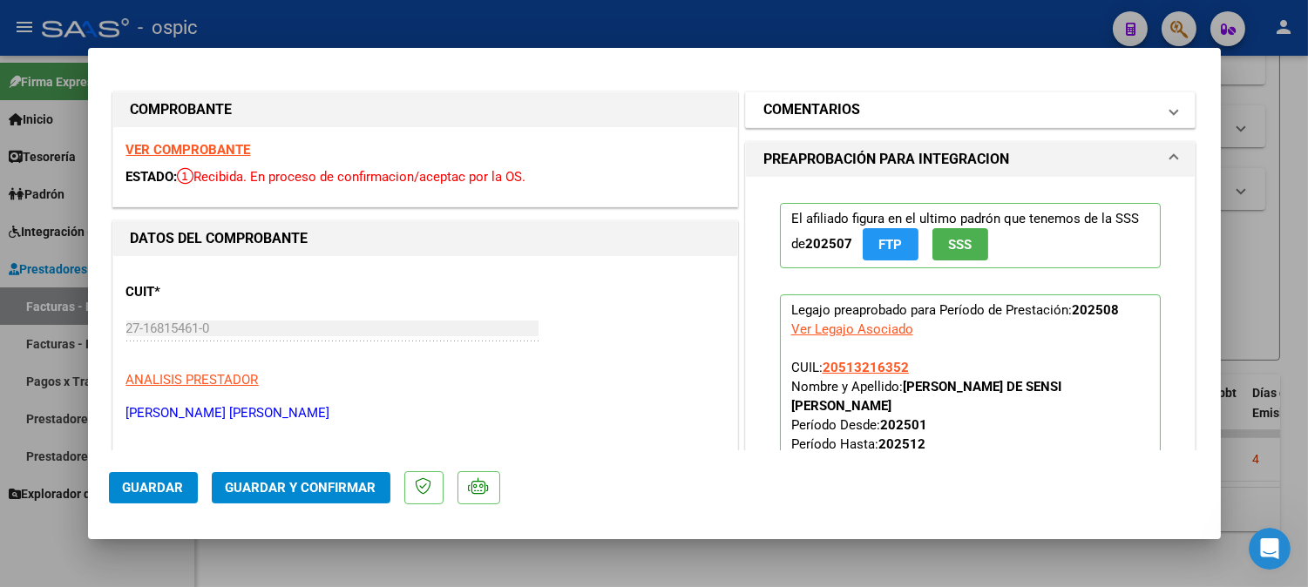
click at [830, 109] on h1 "COMENTARIOS" at bounding box center [811, 109] width 97 height 21
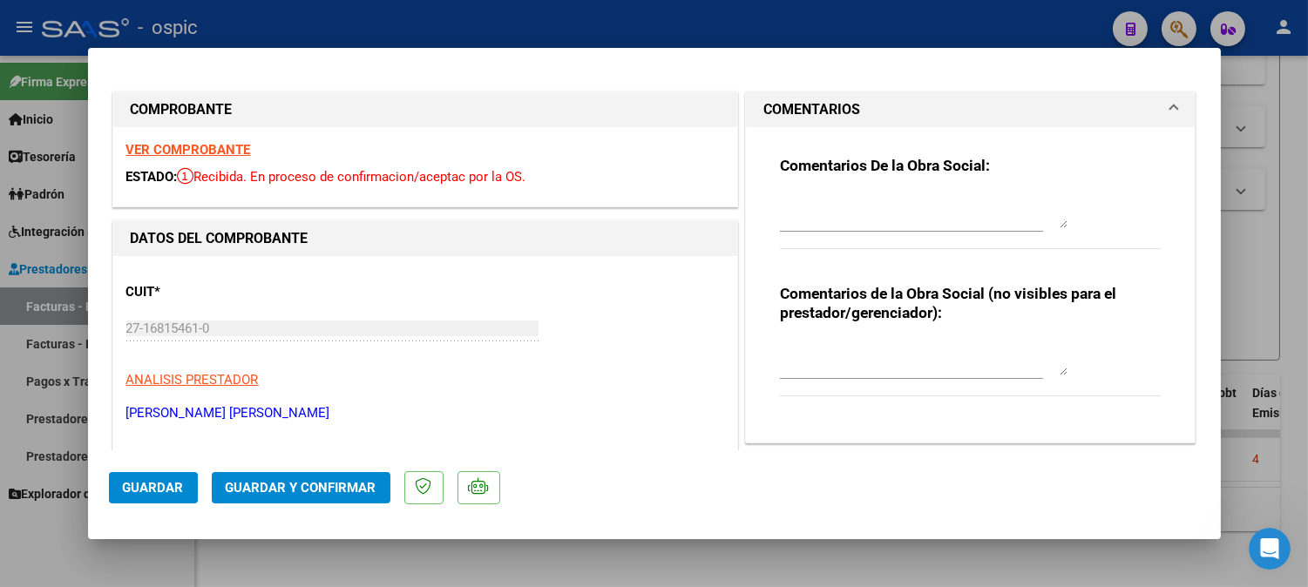
click at [852, 359] on textarea at bounding box center [924, 358] width 288 height 35
type textarea "FONO 8 SESIONES"
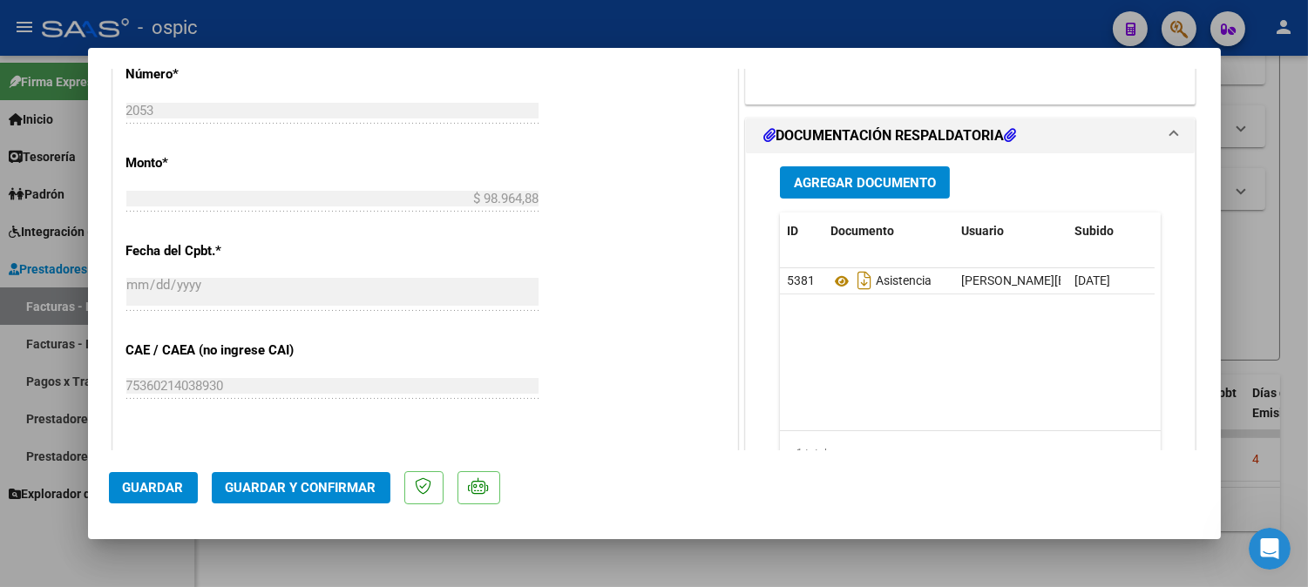
scroll to position [821, 0]
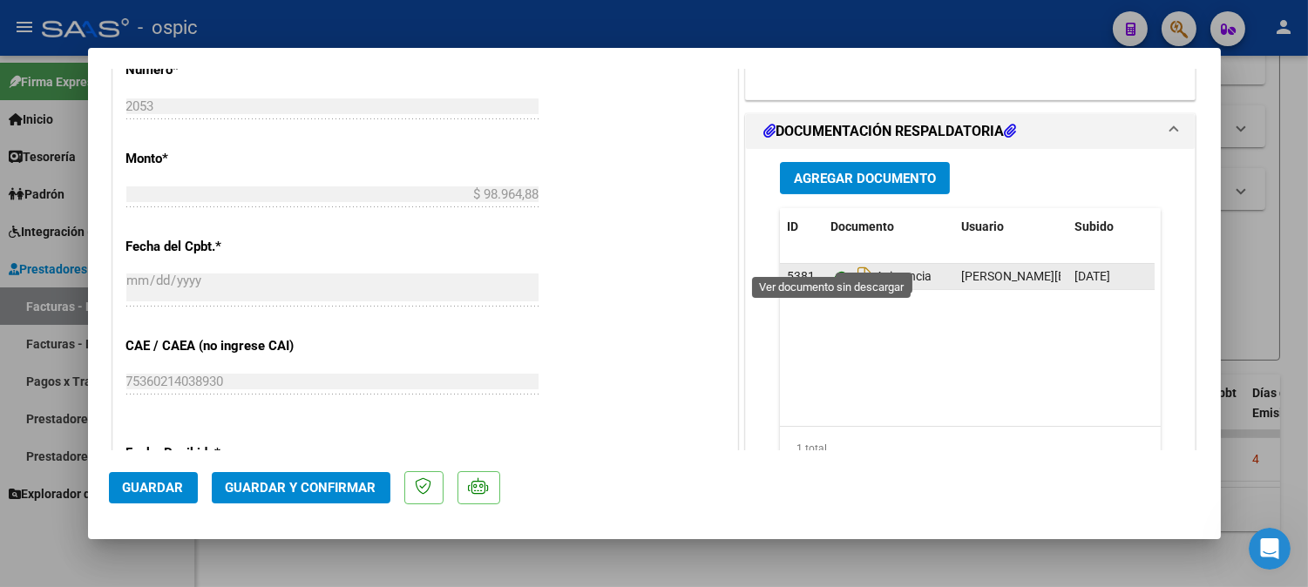
click at [830, 267] on icon at bounding box center [841, 277] width 23 height 21
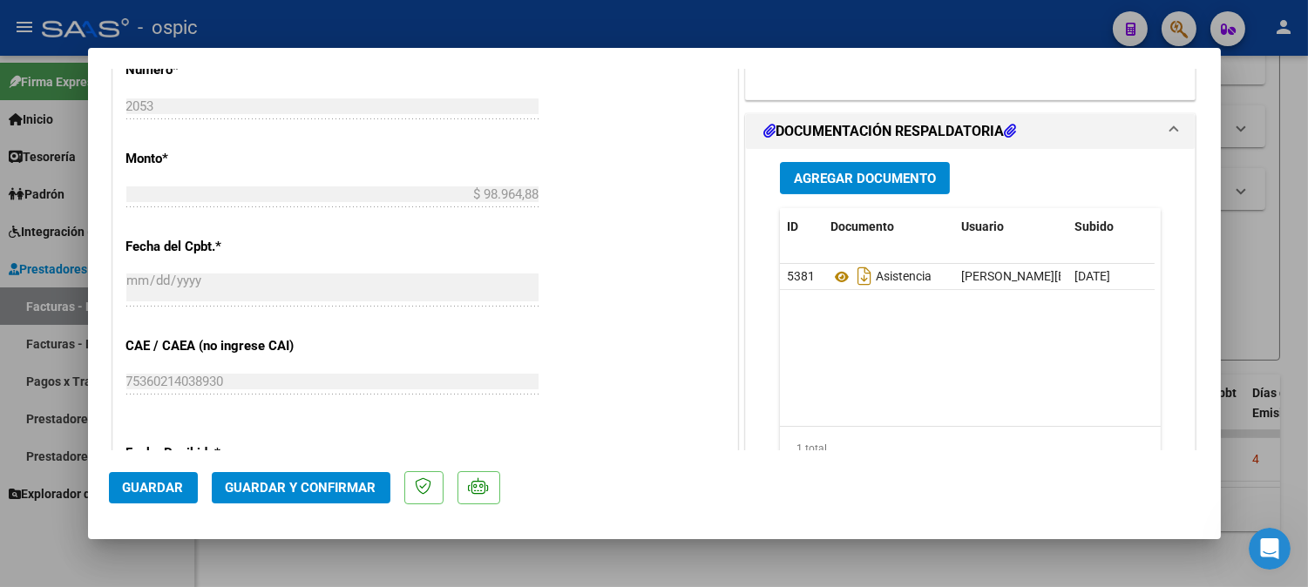
click at [336, 491] on span "Guardar y Confirmar" at bounding box center [301, 488] width 151 height 16
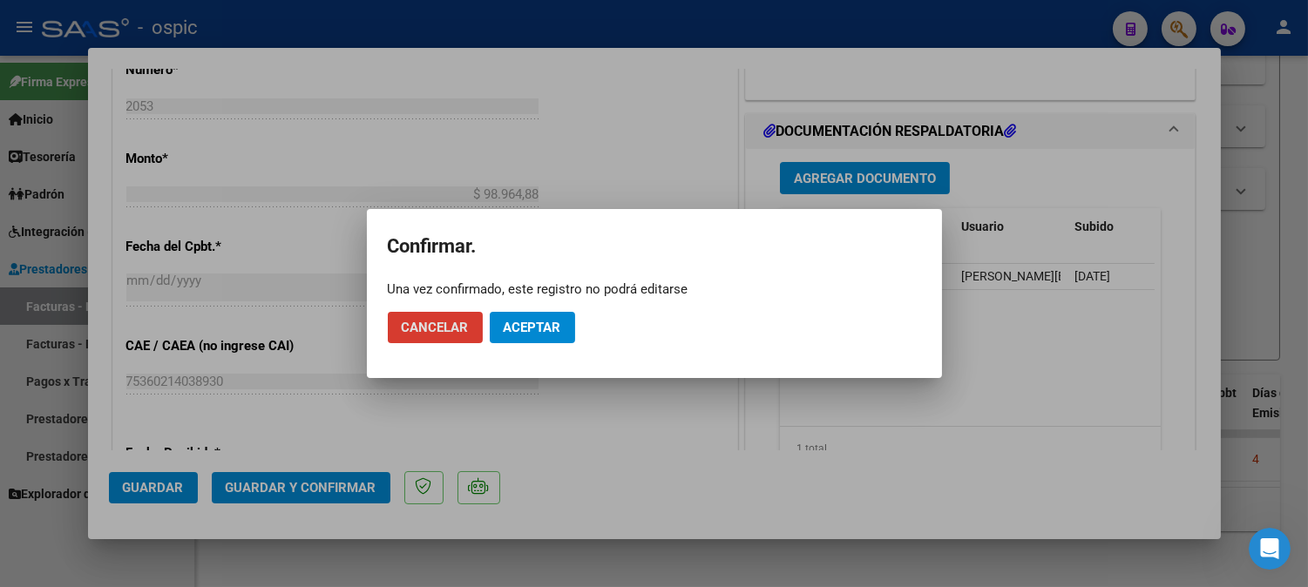
click at [549, 317] on button "Aceptar" at bounding box center [532, 327] width 85 height 31
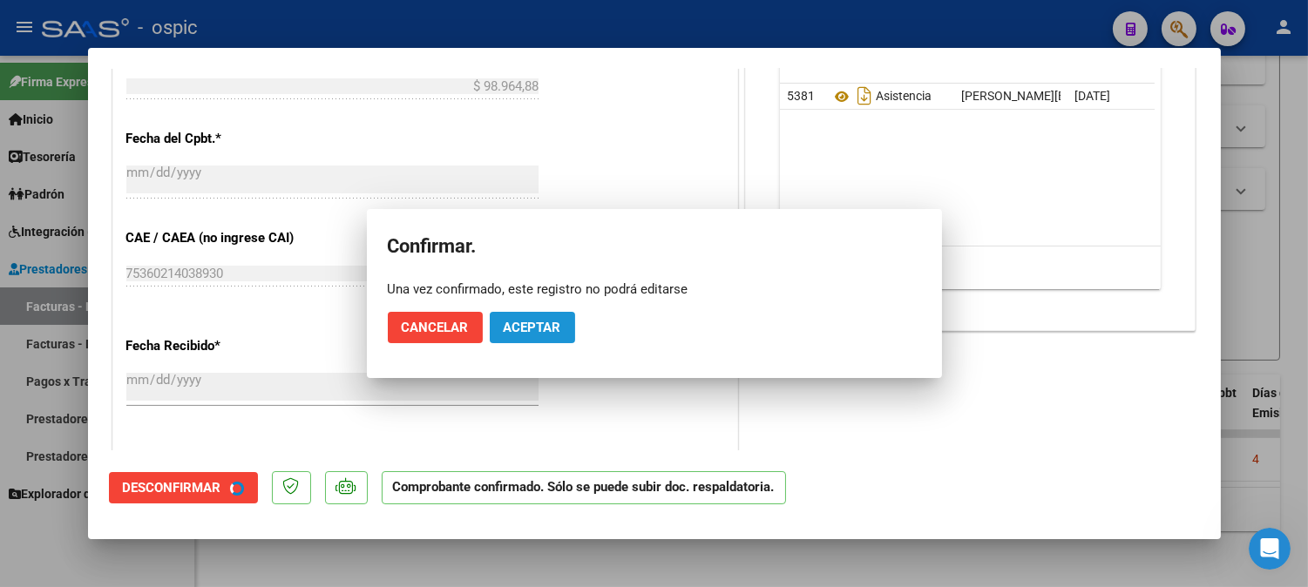
scroll to position [713, 0]
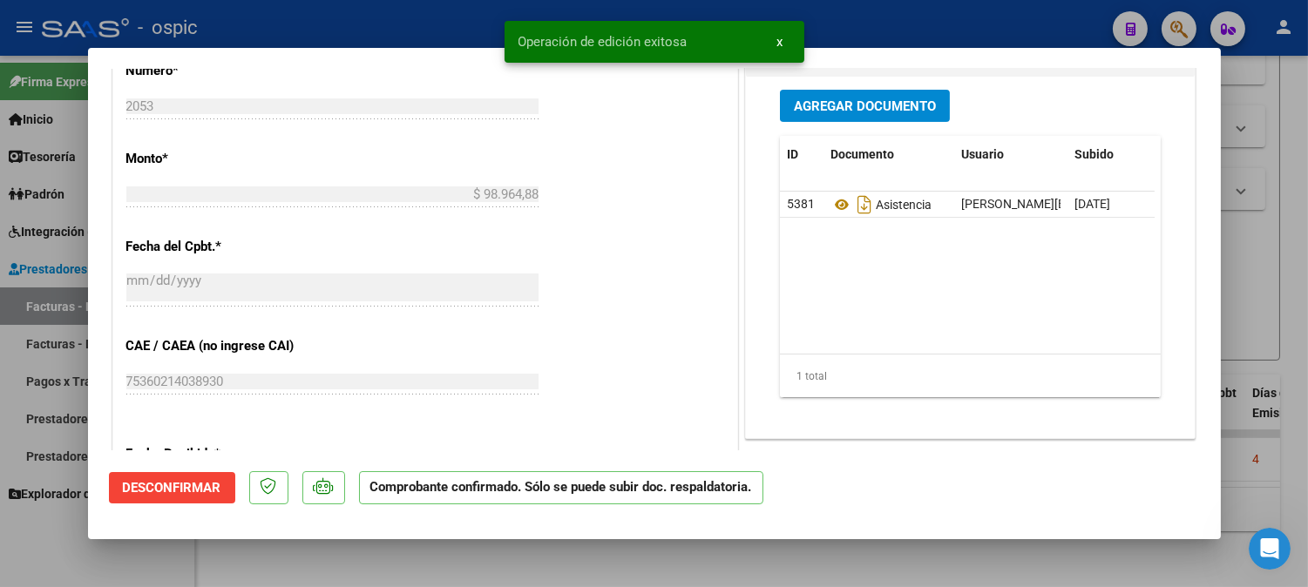
type input "$ 0,00"
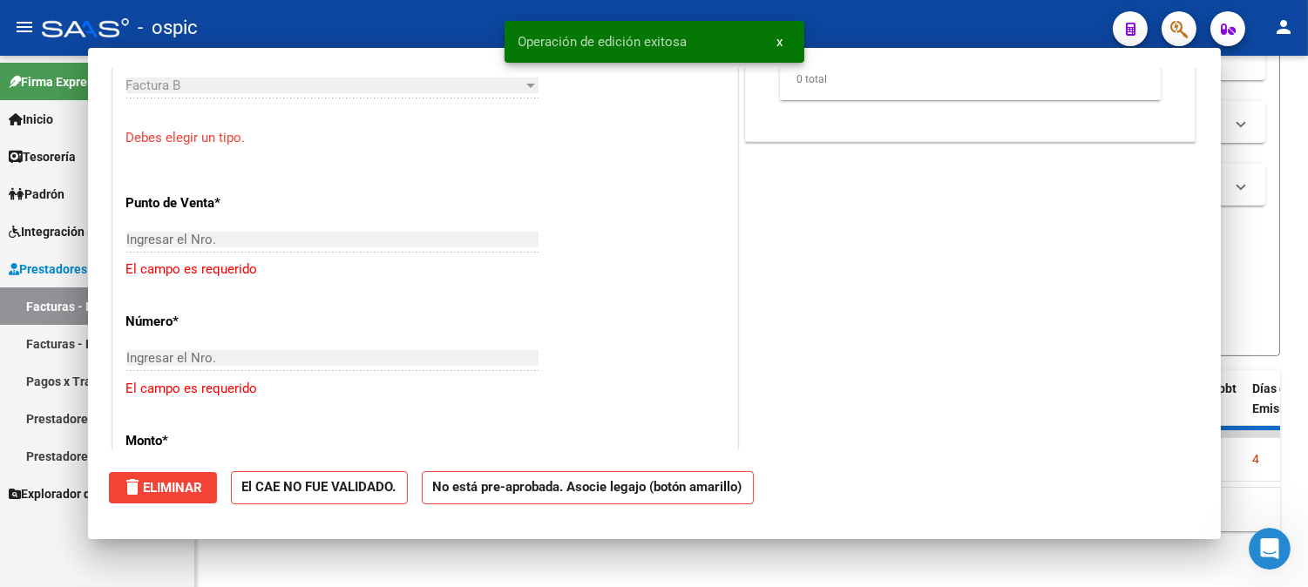
scroll to position [1037, 0]
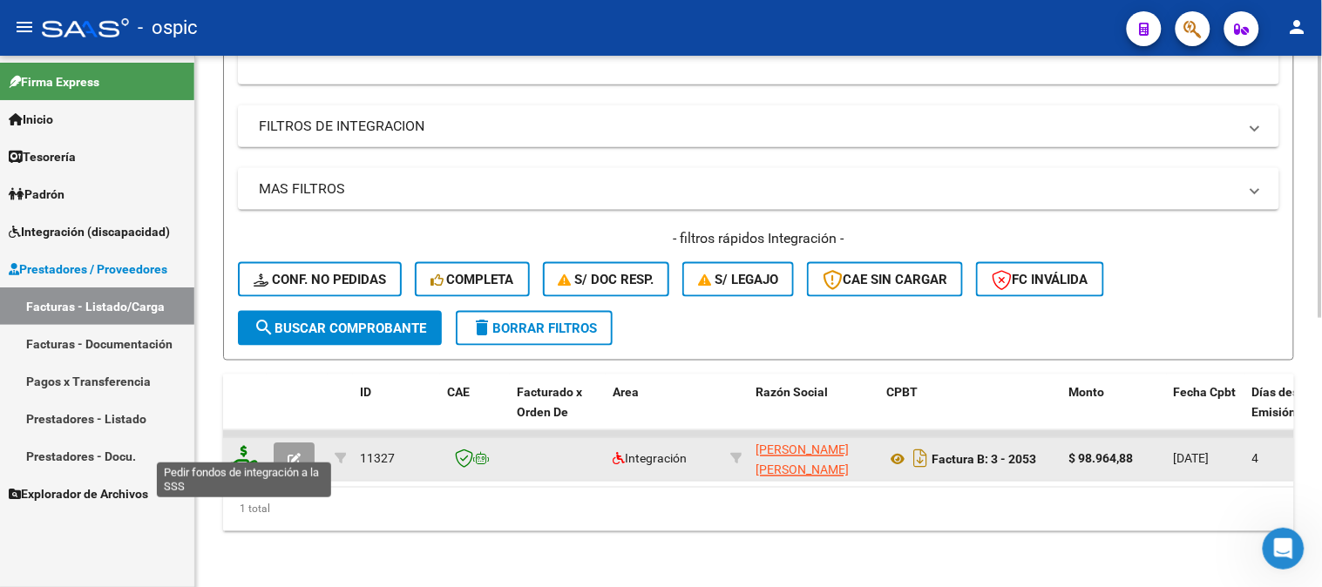
click at [240, 446] on icon at bounding box center [244, 458] width 28 height 24
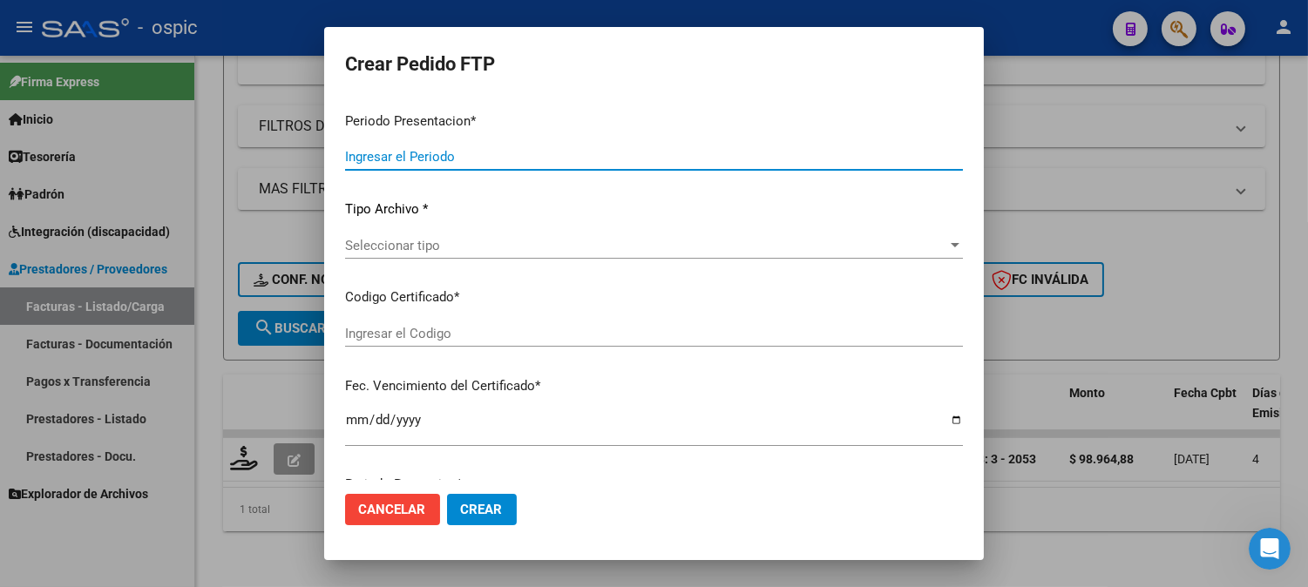
type input "202508"
type input "$ 98.964,88"
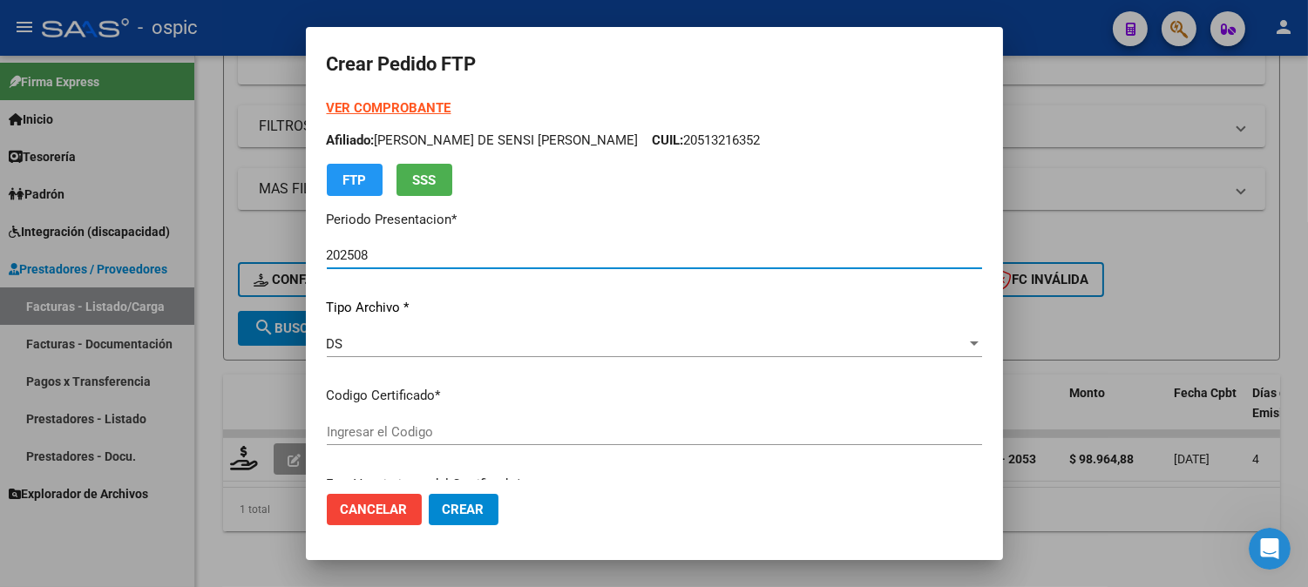
type input "5863320815"
type input "2026-06-14"
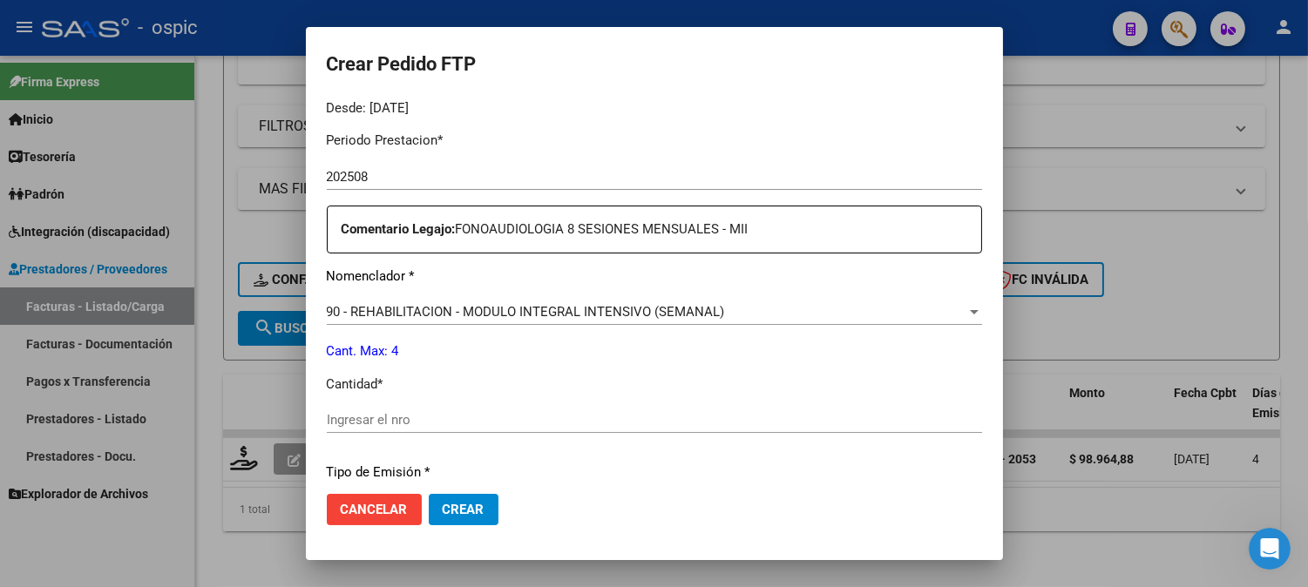
scroll to position [556, 0]
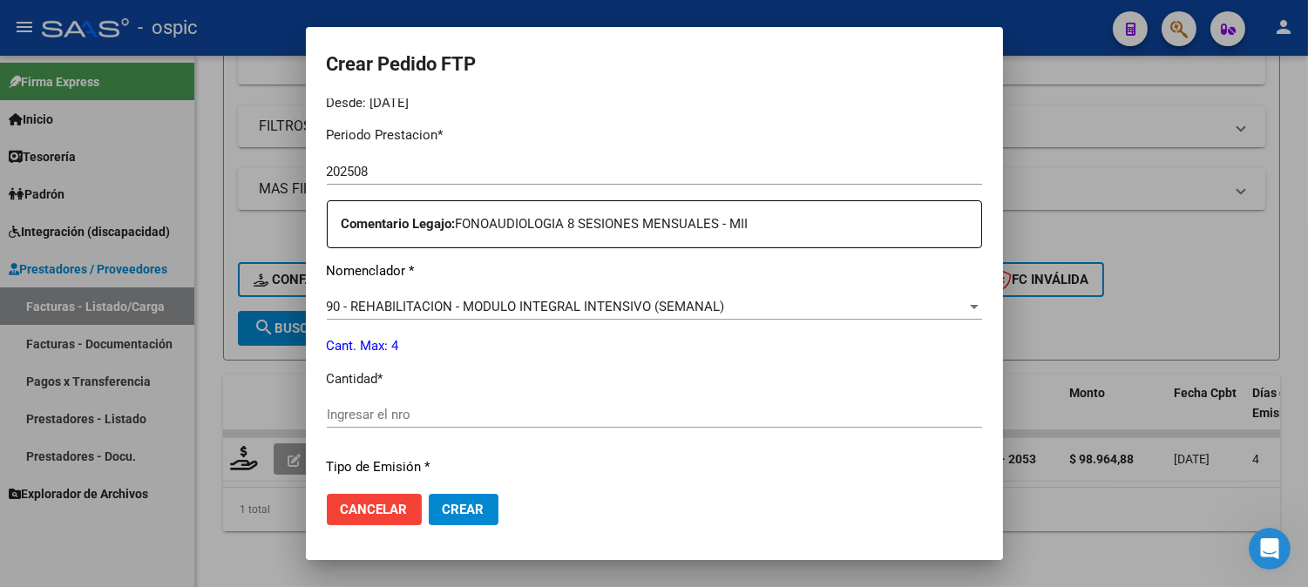
click at [658, 407] on input "Ingresar el nro" at bounding box center [654, 415] width 655 height 16
type input "4"
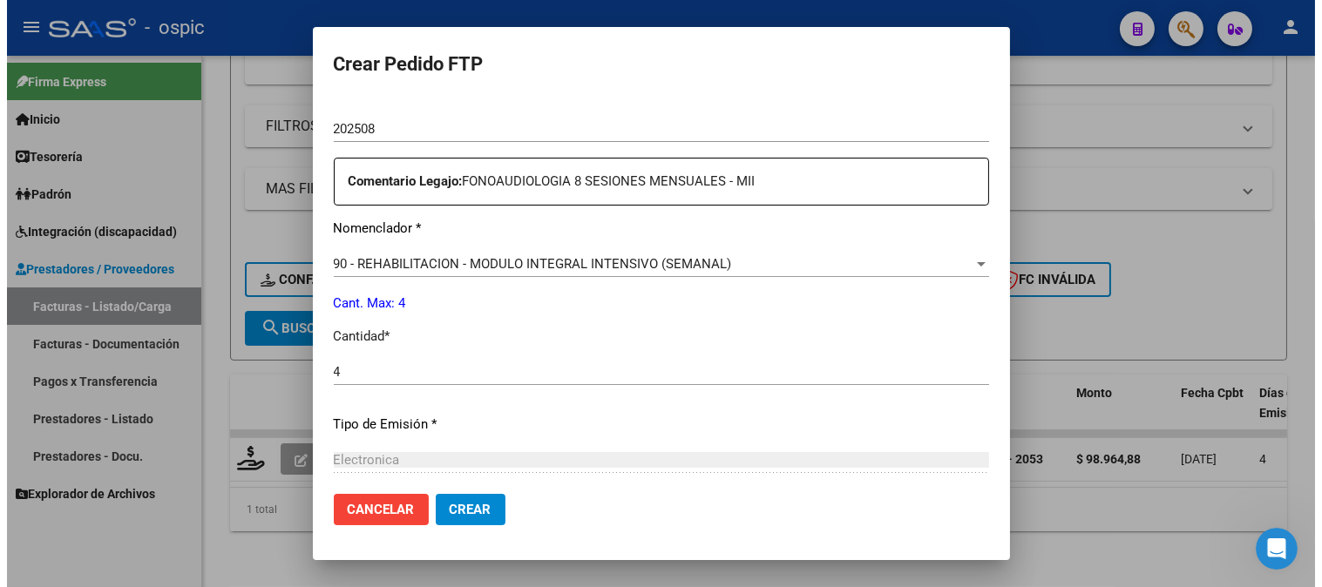
scroll to position [784, 0]
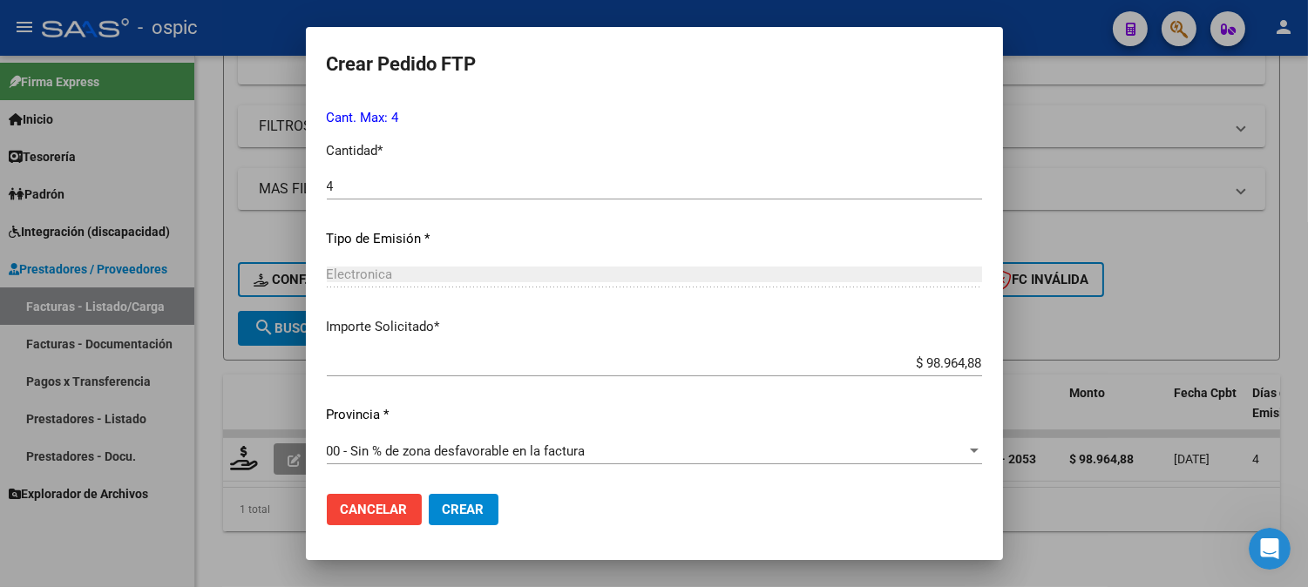
click at [470, 505] on span "Crear" at bounding box center [464, 510] width 42 height 16
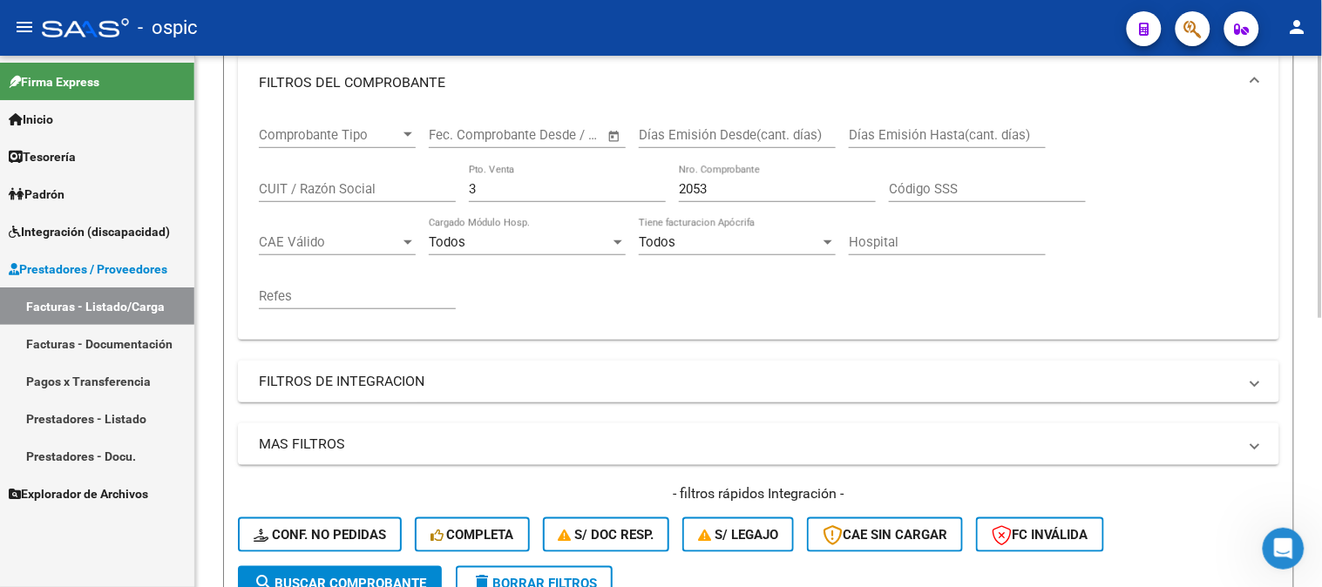
scroll to position [254, 0]
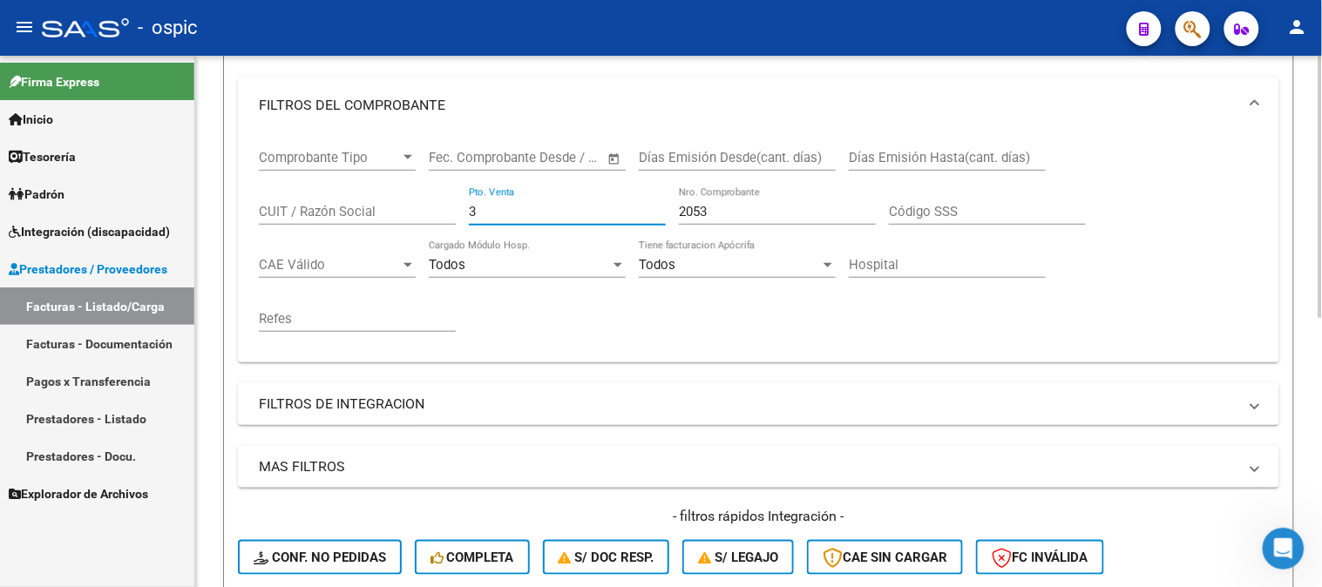
drag, startPoint x: 457, startPoint y: 210, endPoint x: 312, endPoint y: 175, distance: 148.8
click at [274, 193] on div "Comprobante Tipo Comprobante Tipo Fecha inicio – Fecha fin Fec. Comprobante Des…" at bounding box center [758, 240] width 999 height 215
type input "8"
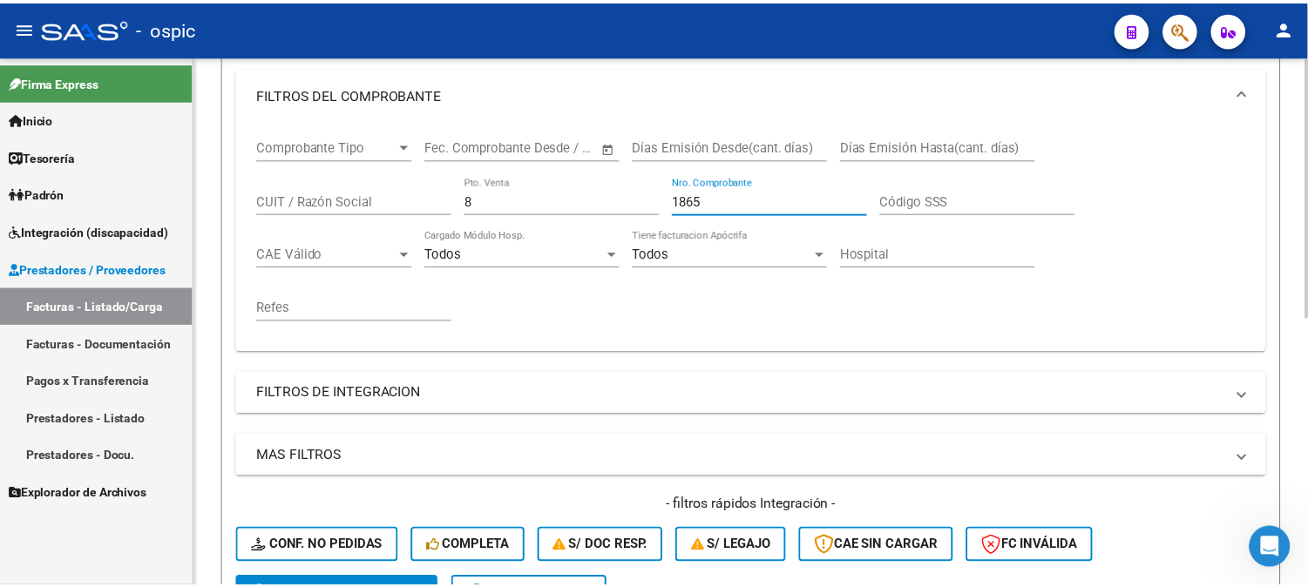
scroll to position [544, 0]
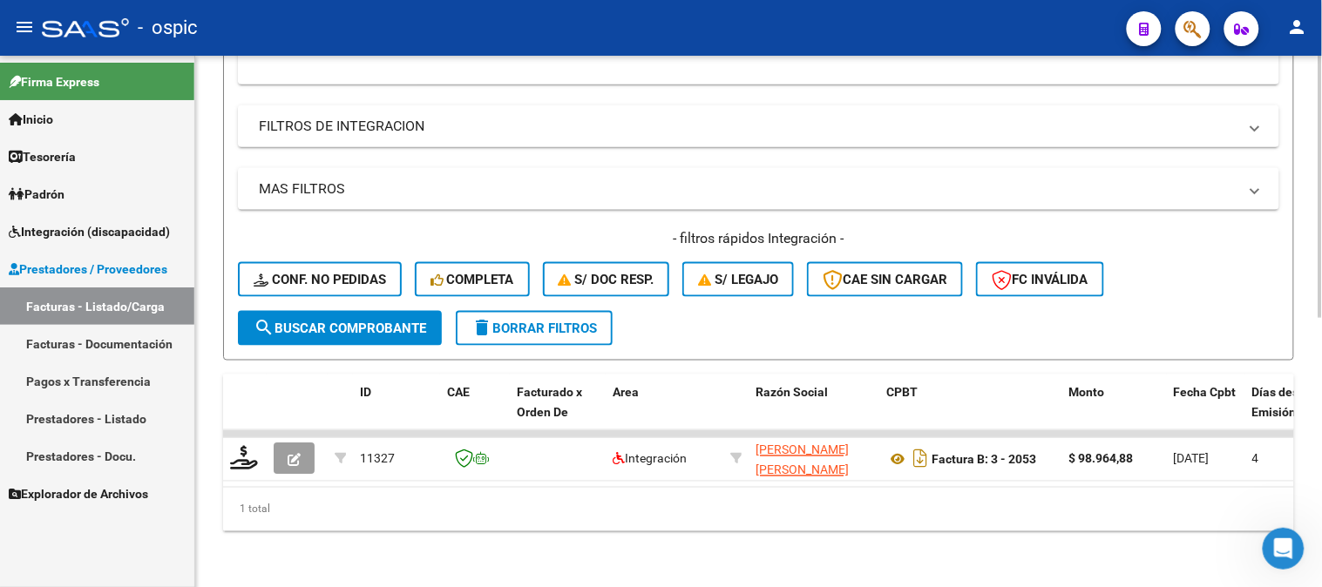
type input "1865"
click at [315, 322] on span "search Buscar Comprobante" at bounding box center [340, 329] width 173 height 16
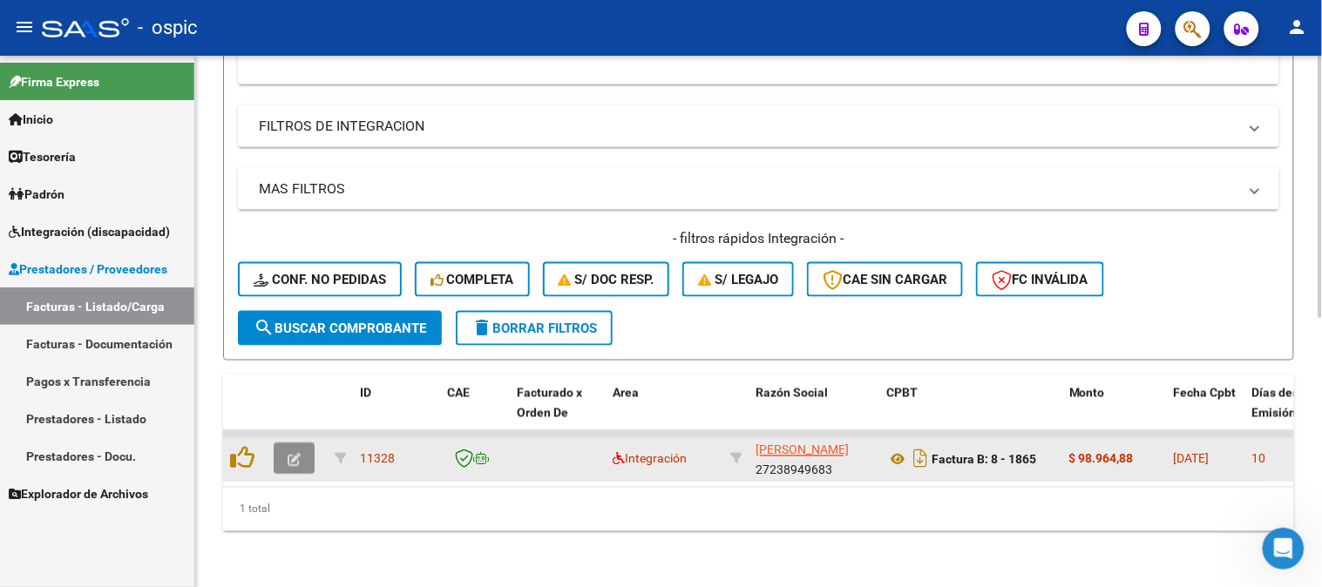
click at [299, 454] on icon "button" at bounding box center [294, 460] width 13 height 13
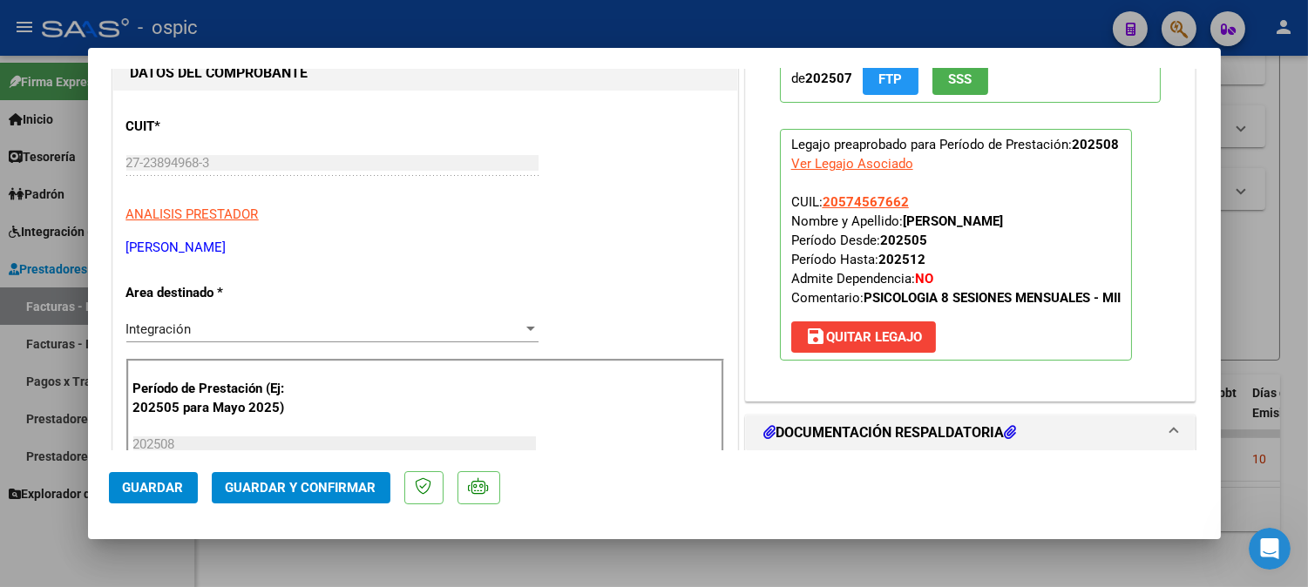
scroll to position [0, 0]
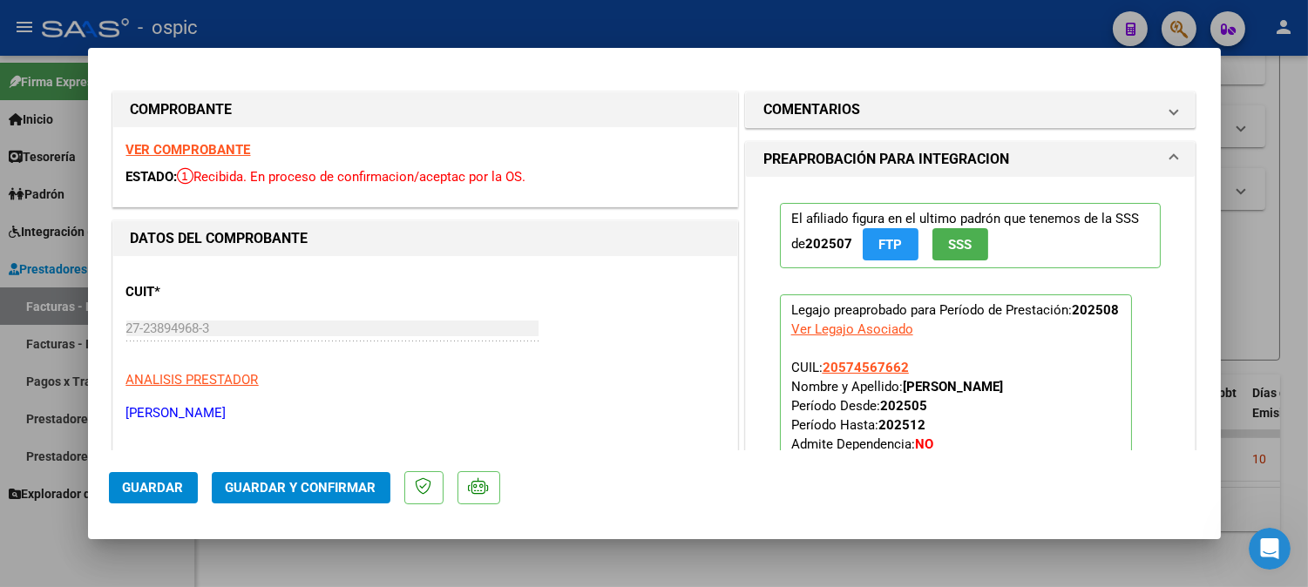
drag, startPoint x: 927, startPoint y: 115, endPoint x: 903, endPoint y: 216, distance: 103.8
click at [926, 117] on mat-panel-title "COMENTARIOS" at bounding box center [960, 109] width 394 height 21
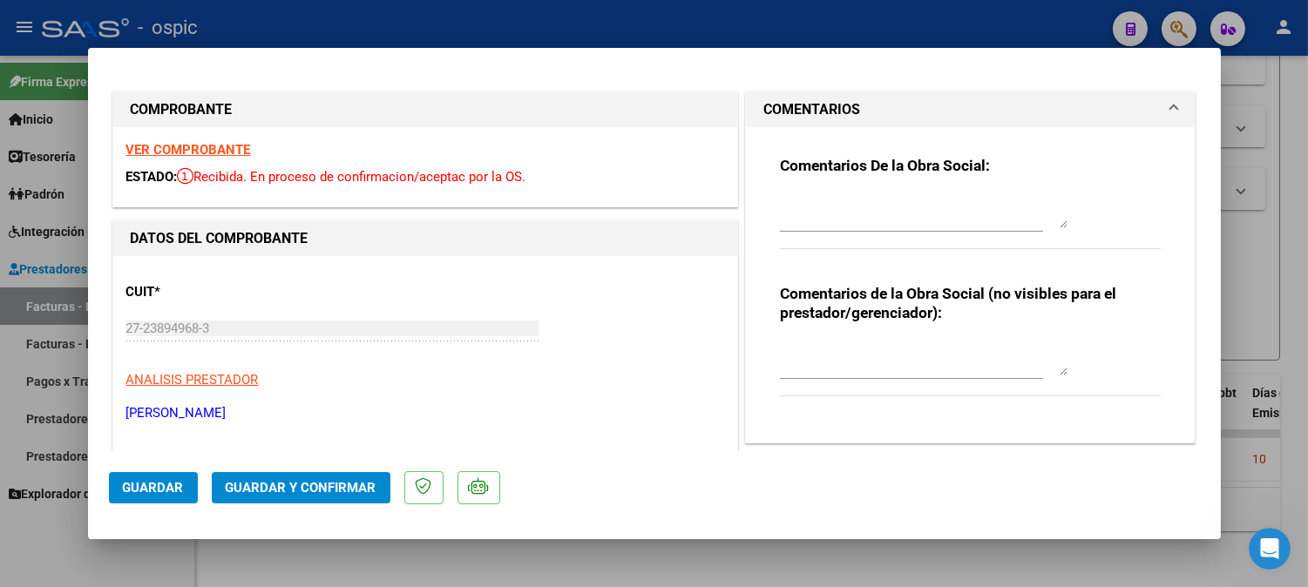
click at [866, 337] on div at bounding box center [924, 358] width 288 height 42
type textarea "PSICO 8 SESIONES"
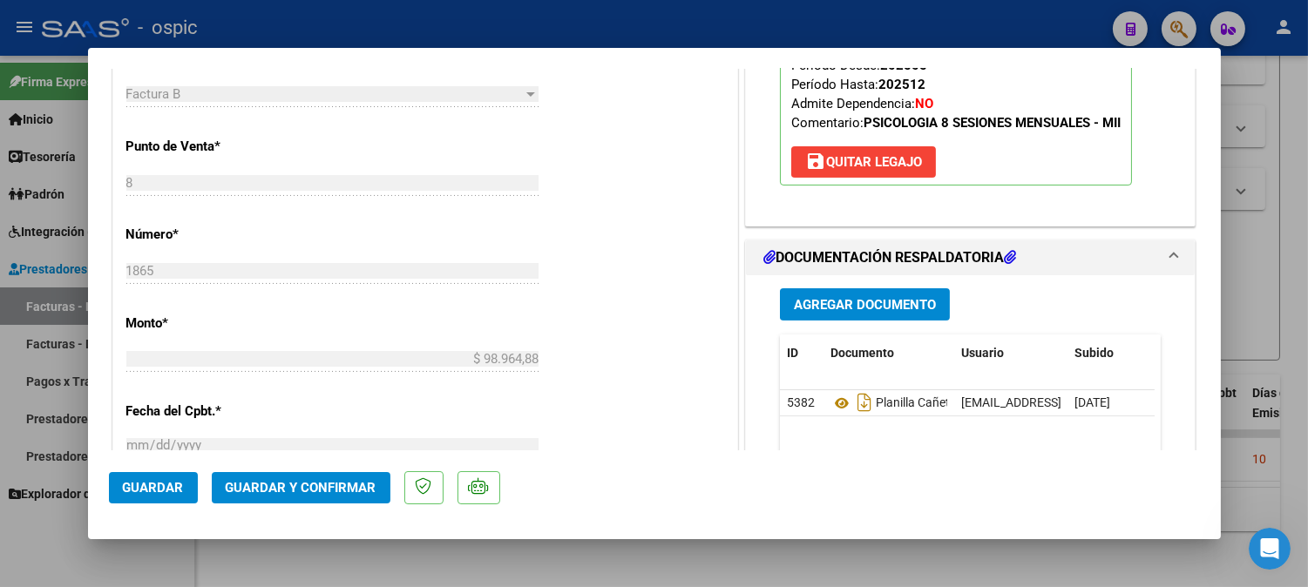
scroll to position [750, 0]
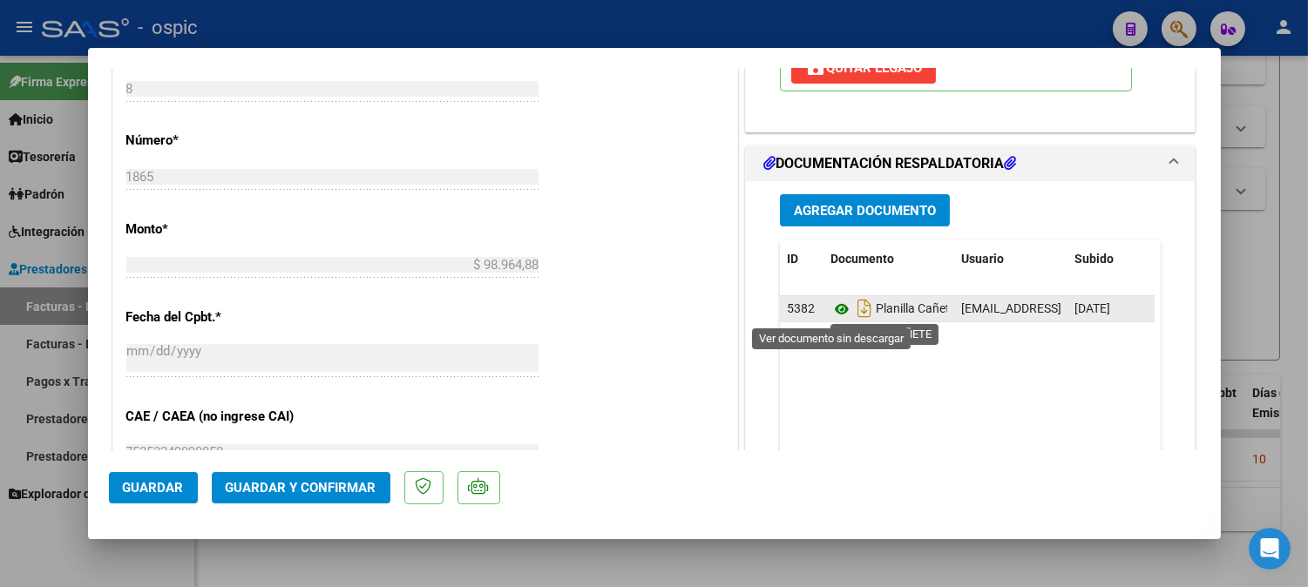
click at [830, 308] on icon at bounding box center [841, 309] width 23 height 21
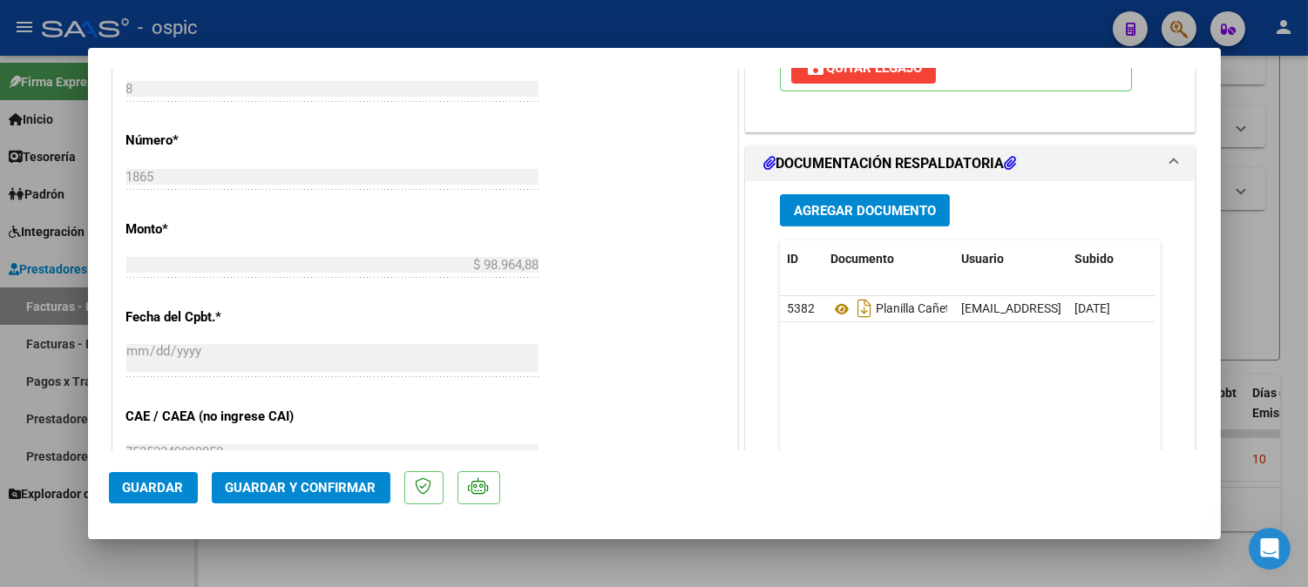
click at [355, 476] on button "Guardar y Confirmar" at bounding box center [301, 487] width 179 height 31
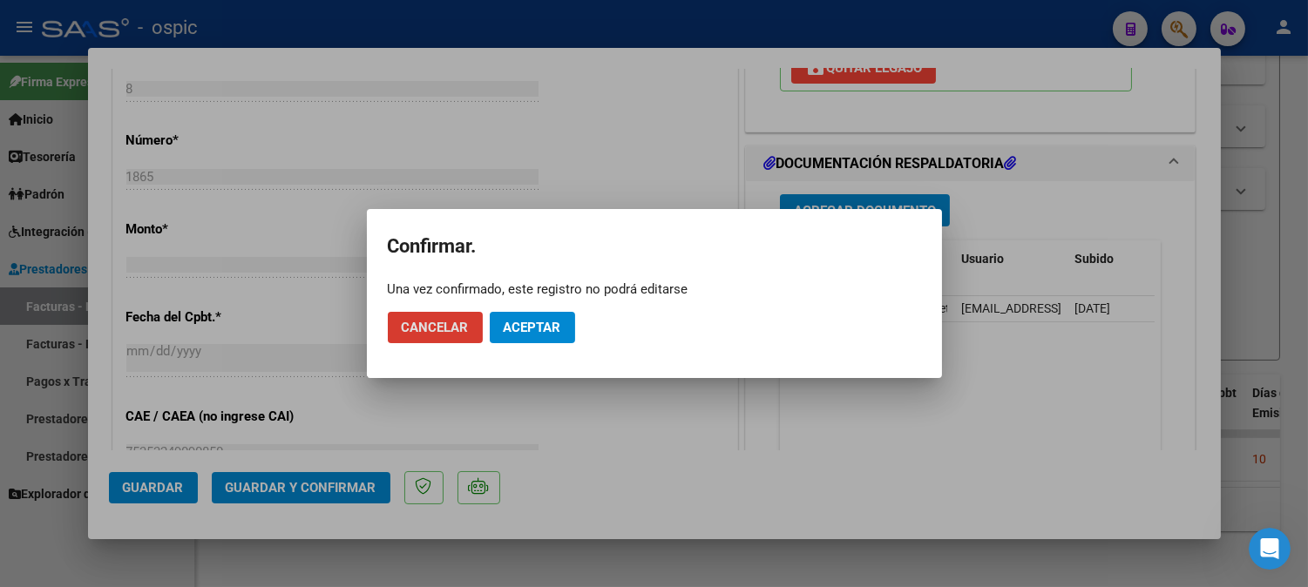
click at [540, 333] on span "Aceptar" at bounding box center [533, 328] width 58 height 16
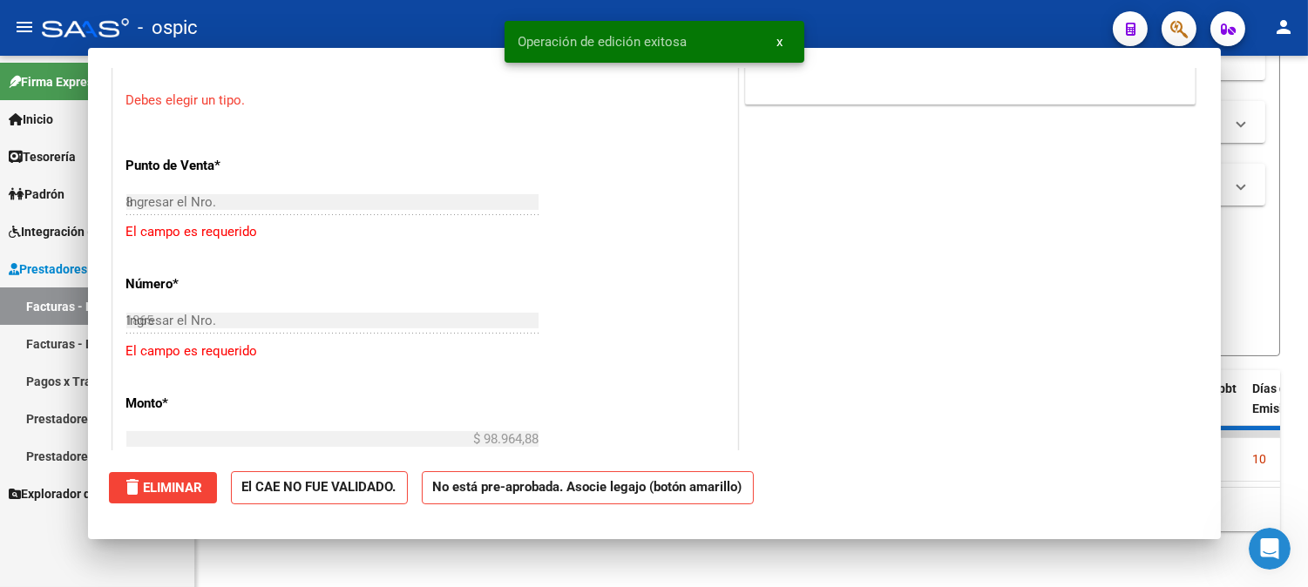
type input "$ 0,00"
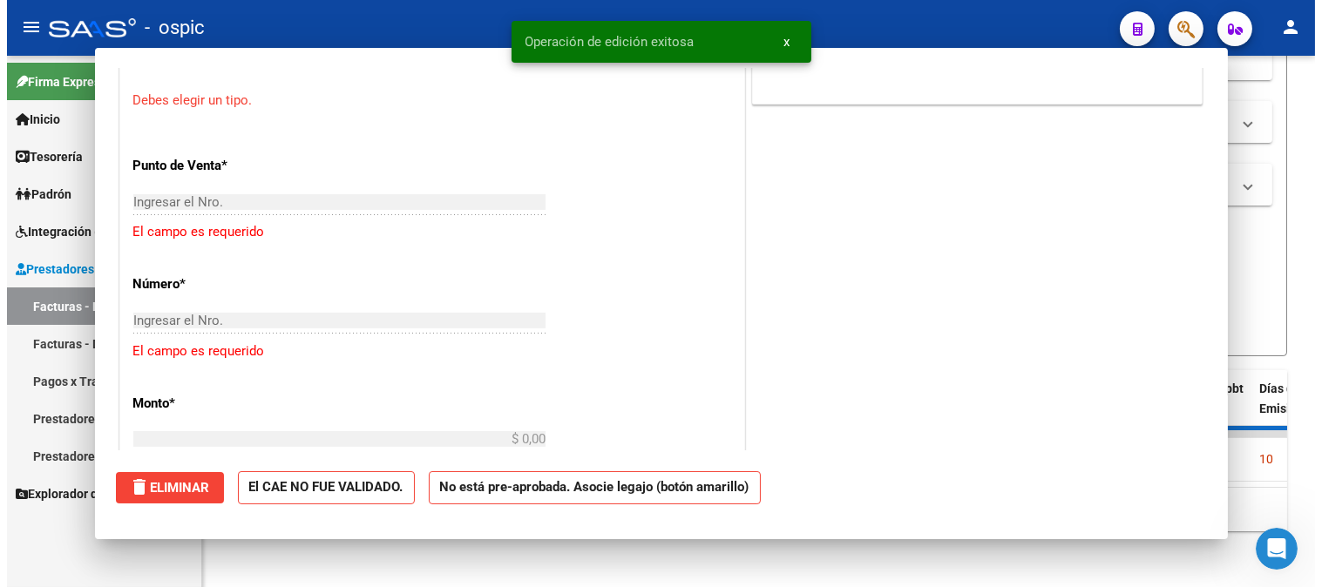
scroll to position [781, 0]
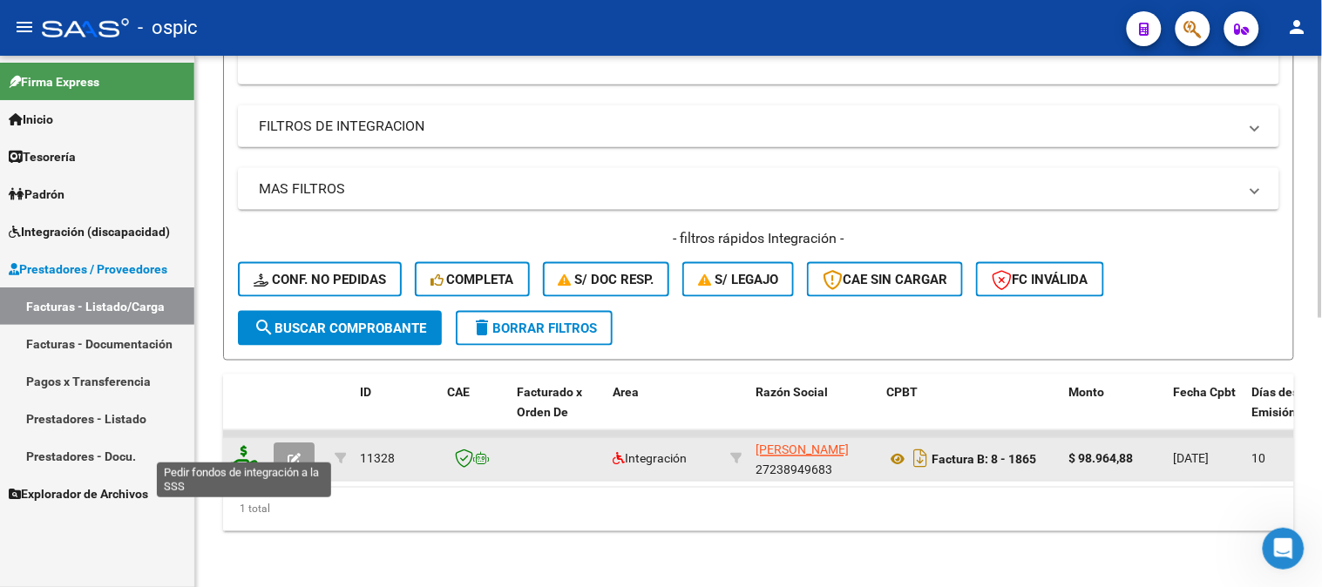
click at [244, 446] on icon at bounding box center [244, 458] width 28 height 24
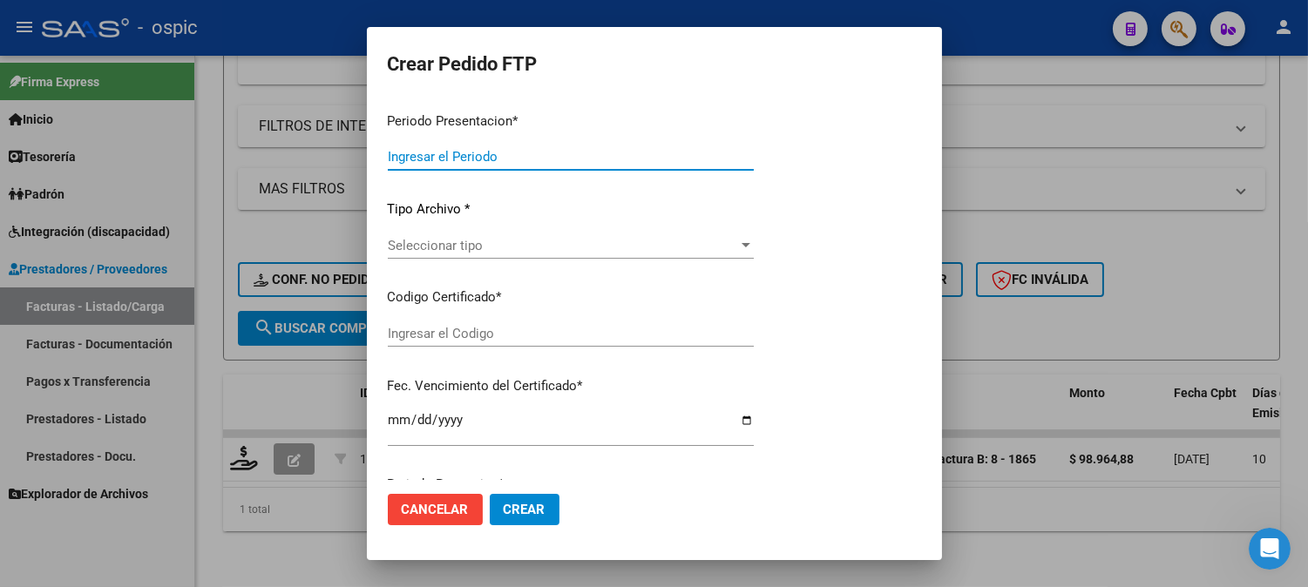
type input "202508"
type input "$ 98.964,88"
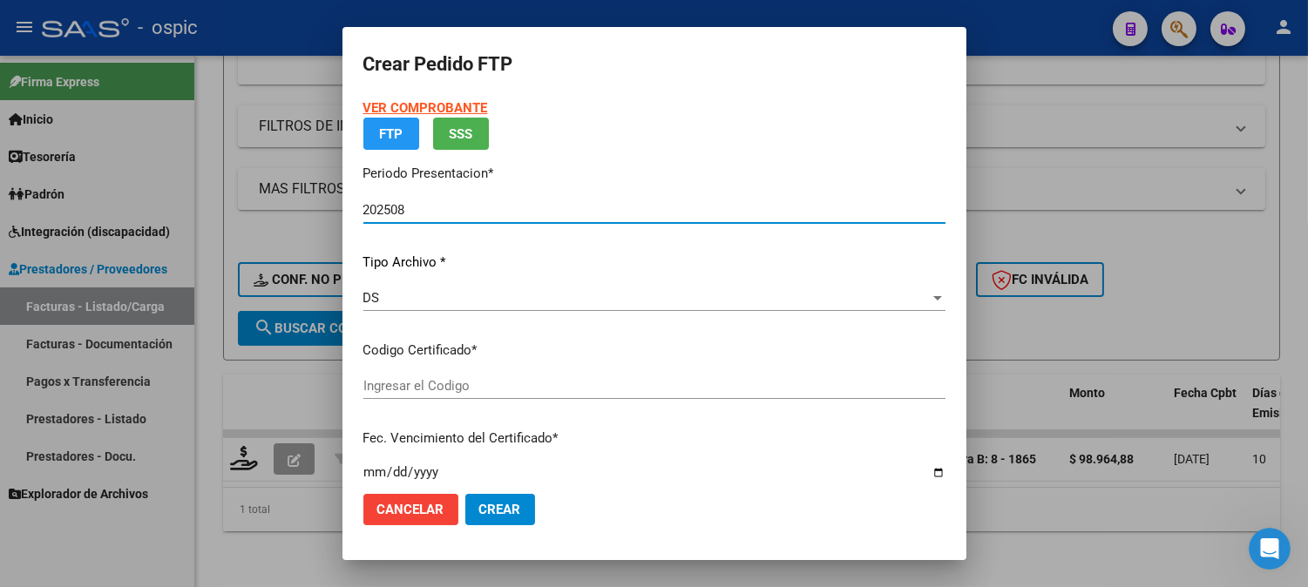
type input "5645380672"
type input "2029-07-31"
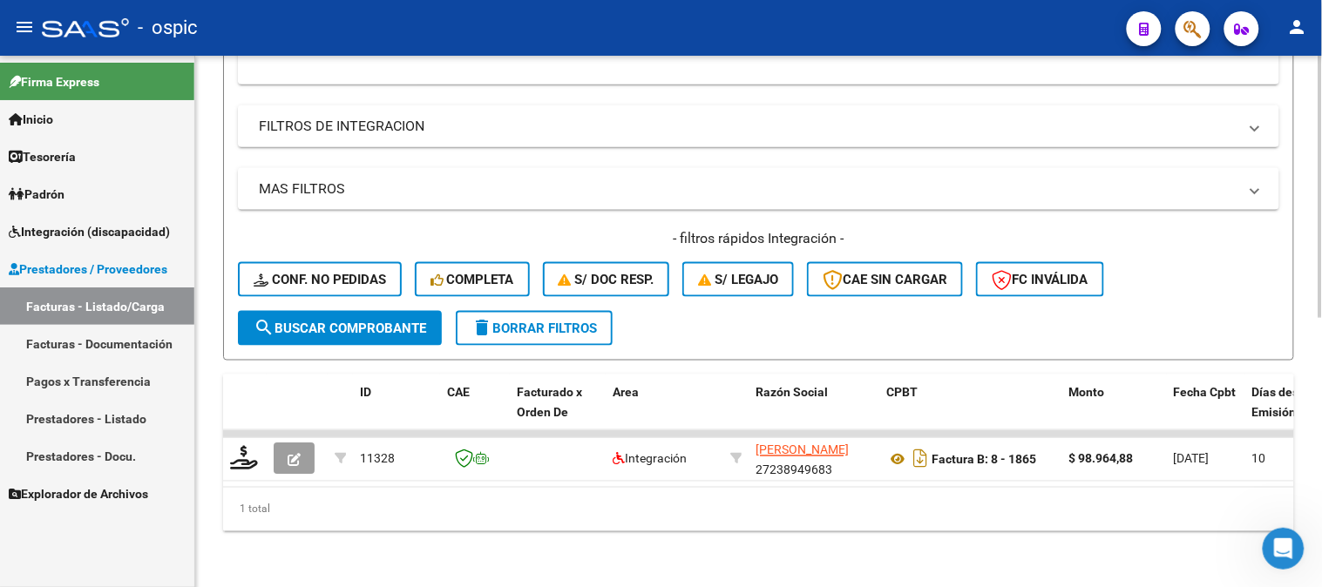
click at [588, 311] on button "delete Borrar Filtros" at bounding box center [534, 328] width 157 height 35
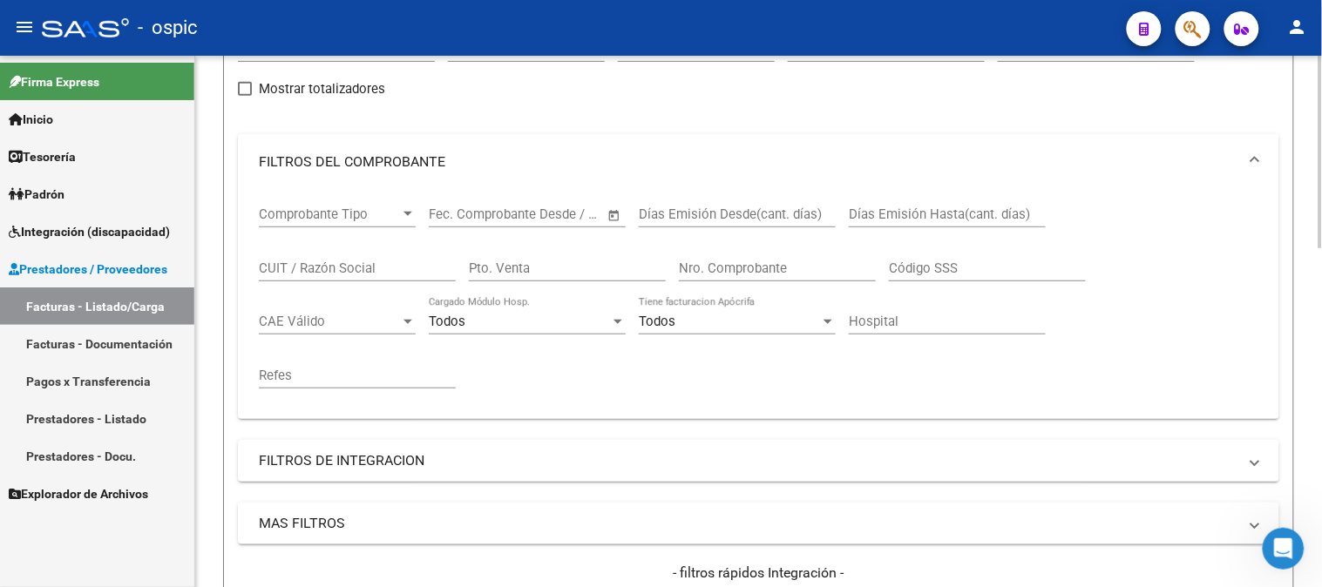
scroll to position [157, 0]
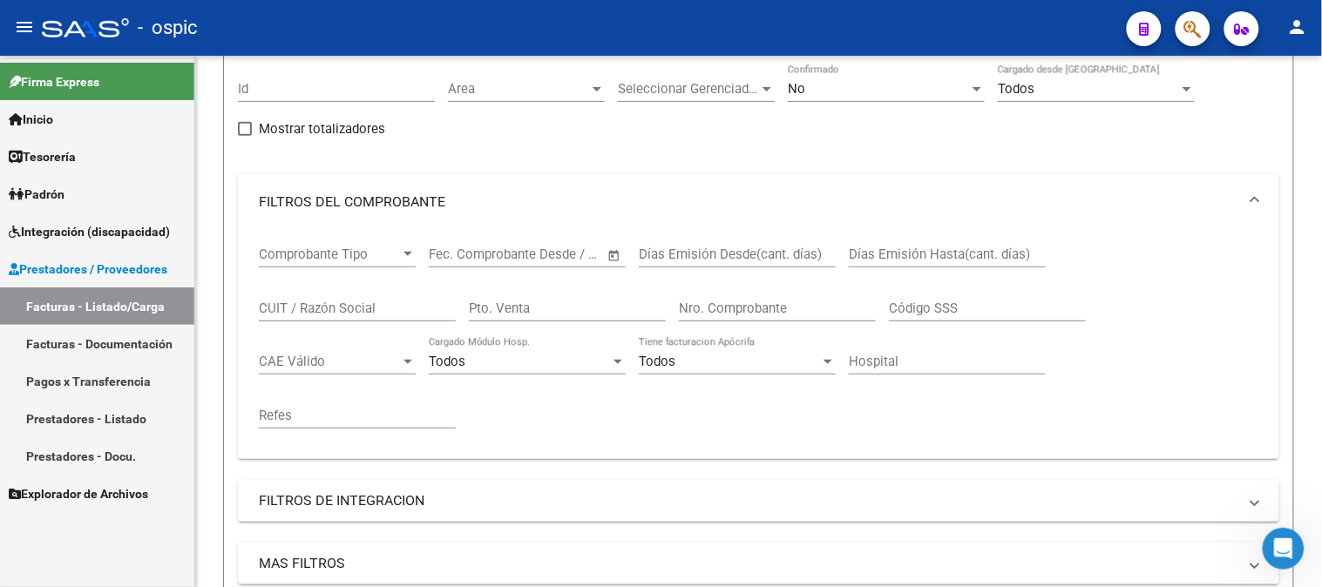
click at [112, 274] on span "Prestadores / Proveedores" at bounding box center [88, 269] width 159 height 19
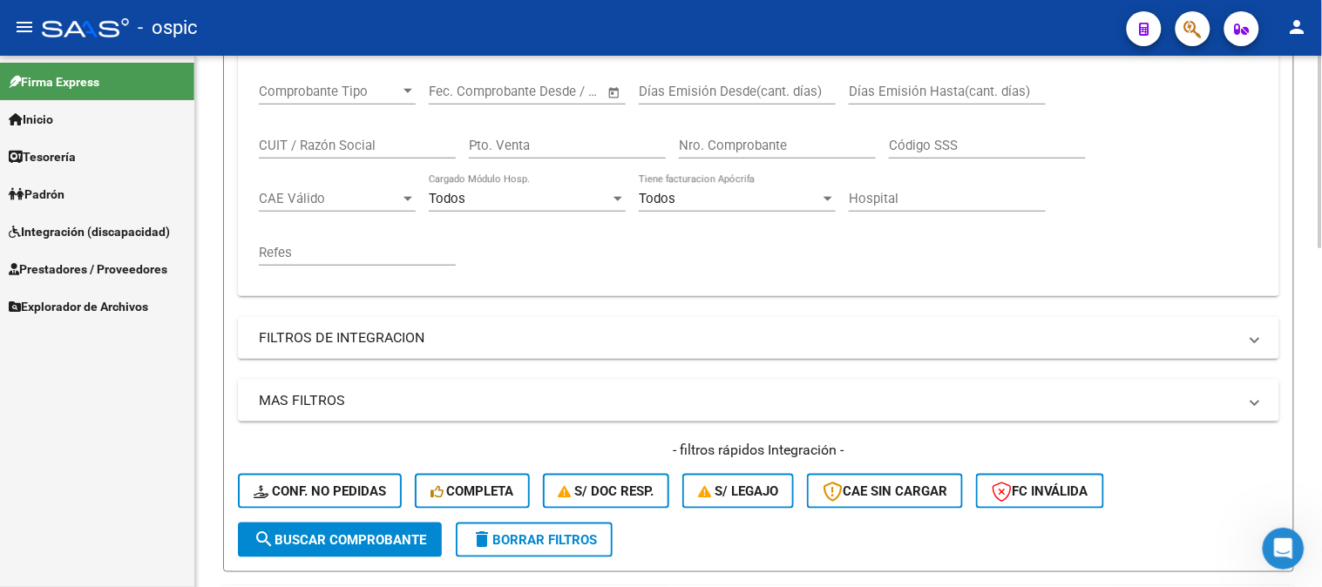
scroll to position [447, 0]
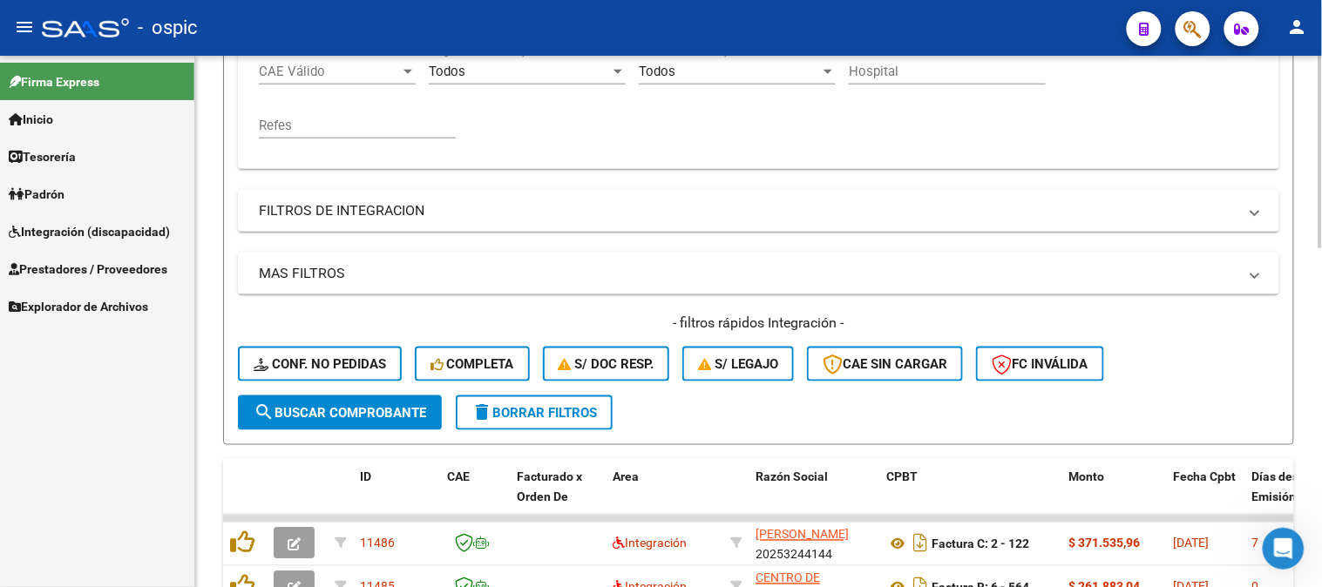
click at [564, 415] on span "delete Borrar Filtros" at bounding box center [533, 413] width 125 height 16
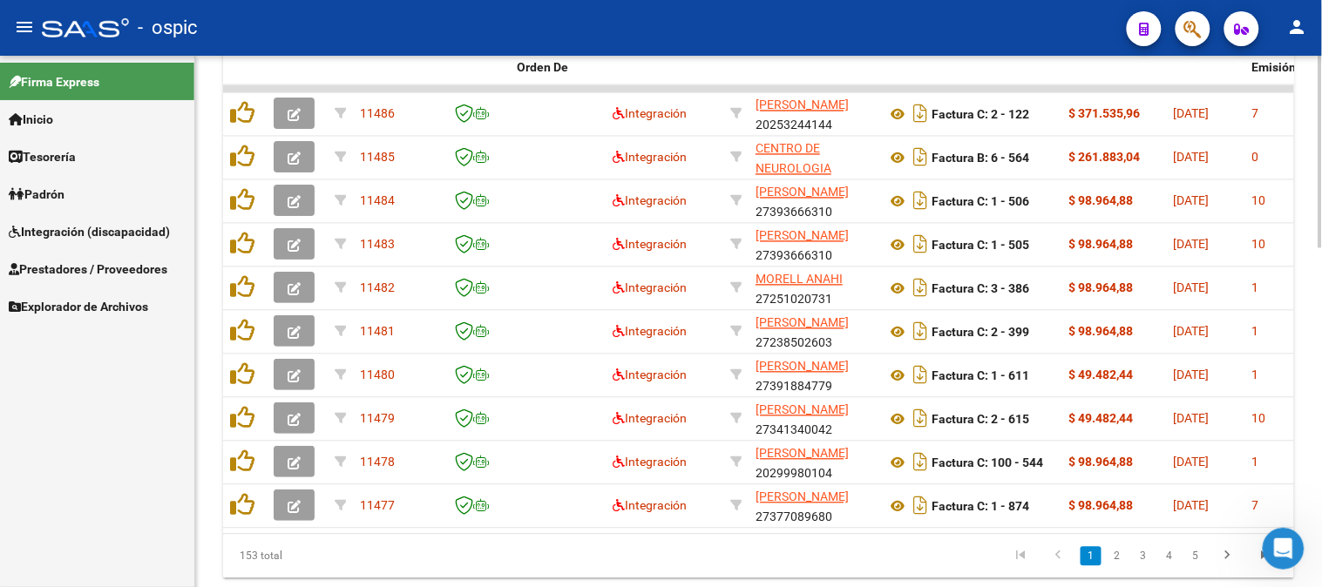
scroll to position [834, 0]
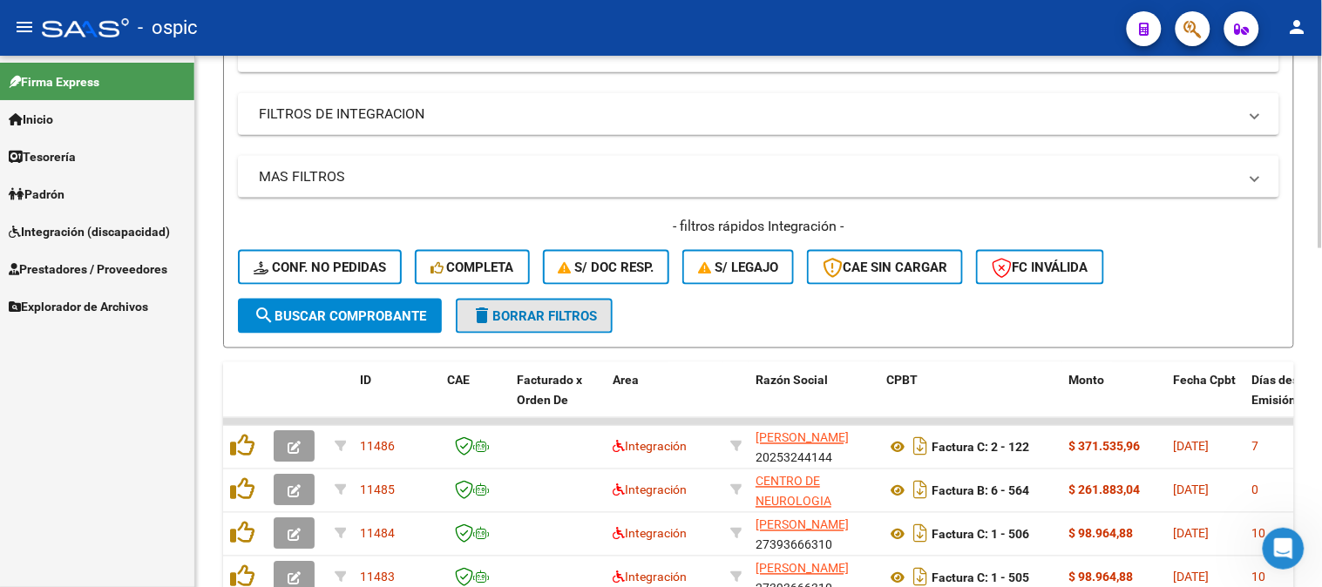
click at [595, 312] on span "delete Borrar Filtros" at bounding box center [533, 316] width 125 height 16
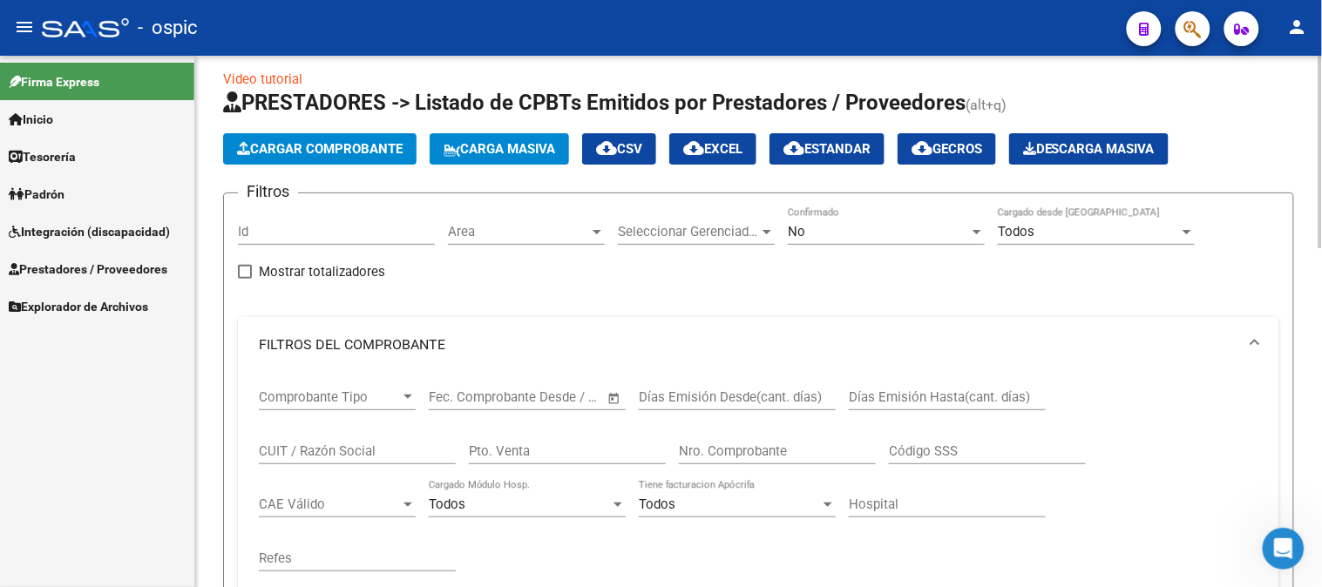
scroll to position [0, 0]
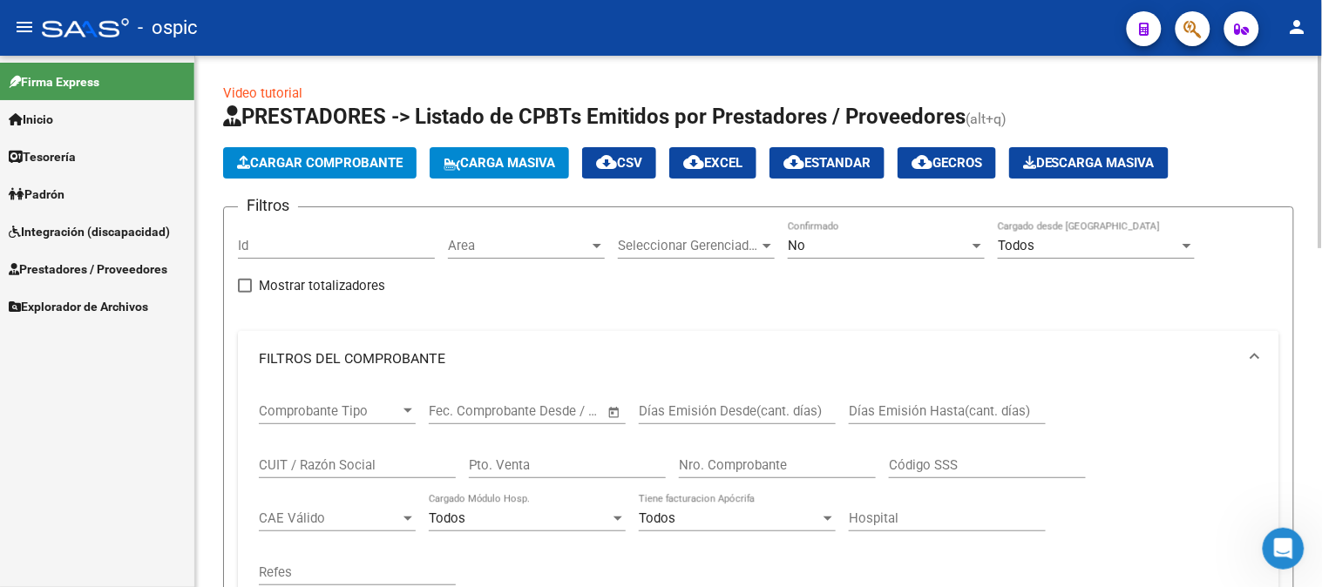
click at [835, 240] on div "No" at bounding box center [878, 246] width 181 height 16
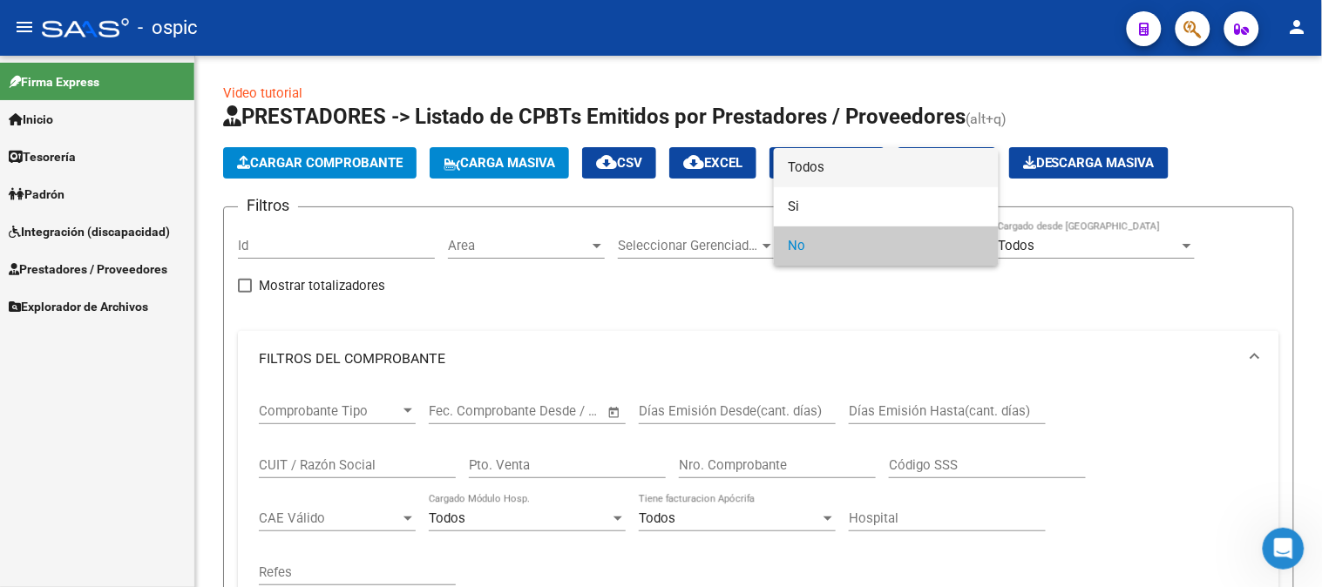
click at [819, 167] on span "Todos" at bounding box center [886, 167] width 197 height 39
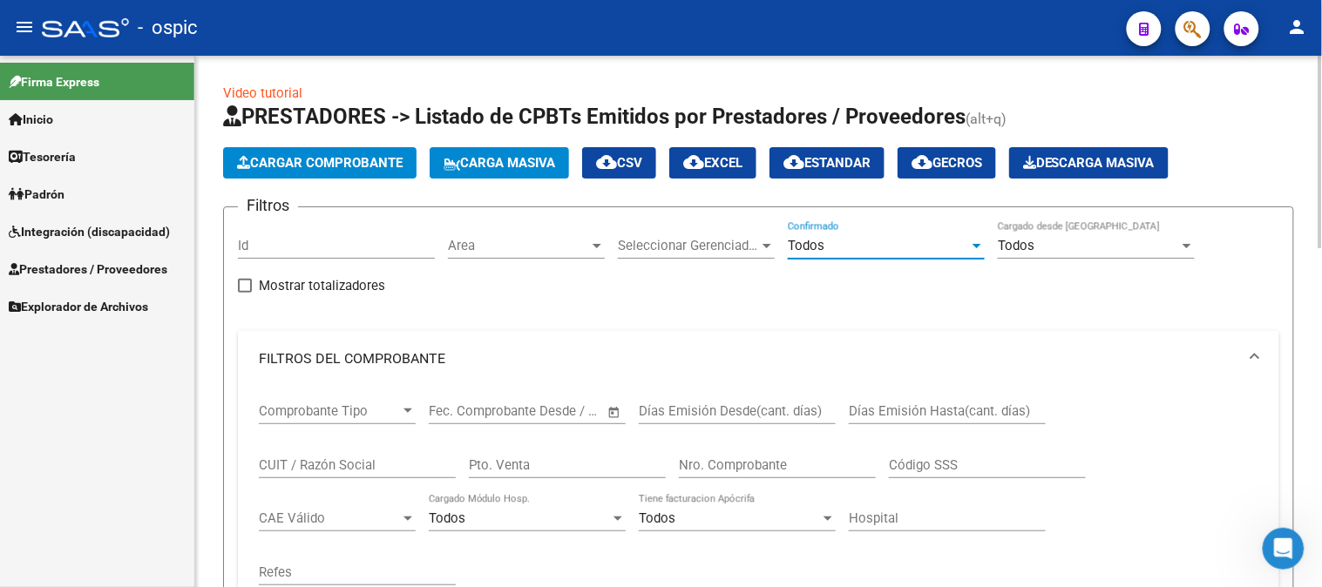
click at [585, 457] on input "Pto. Venta" at bounding box center [567, 465] width 197 height 16
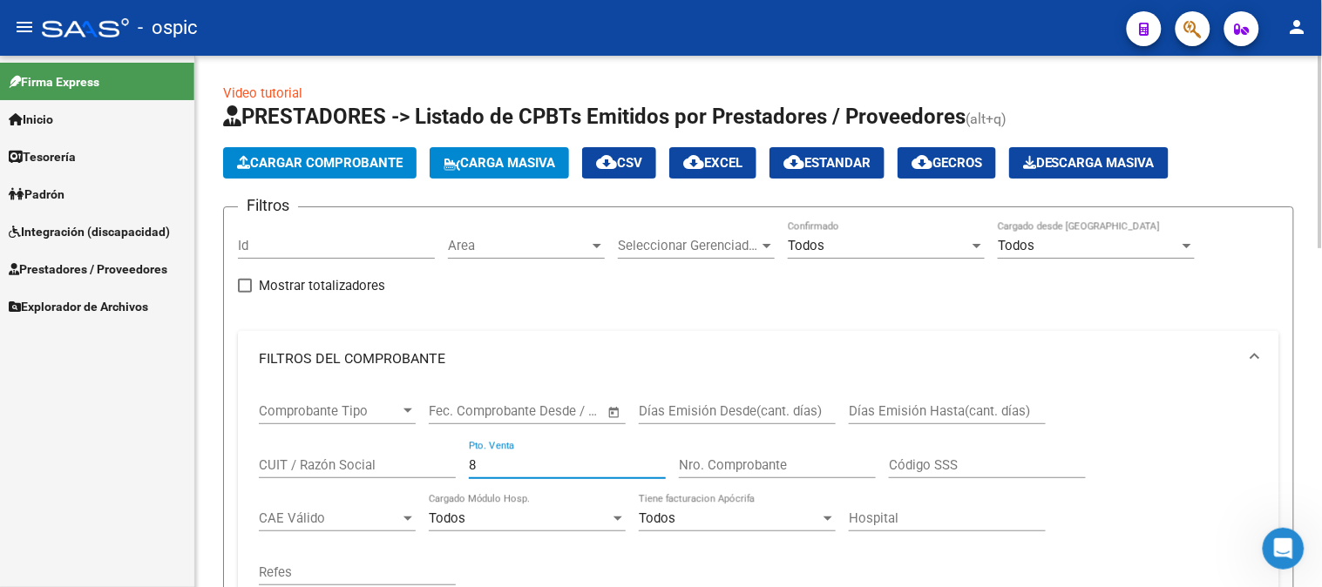
type input "8"
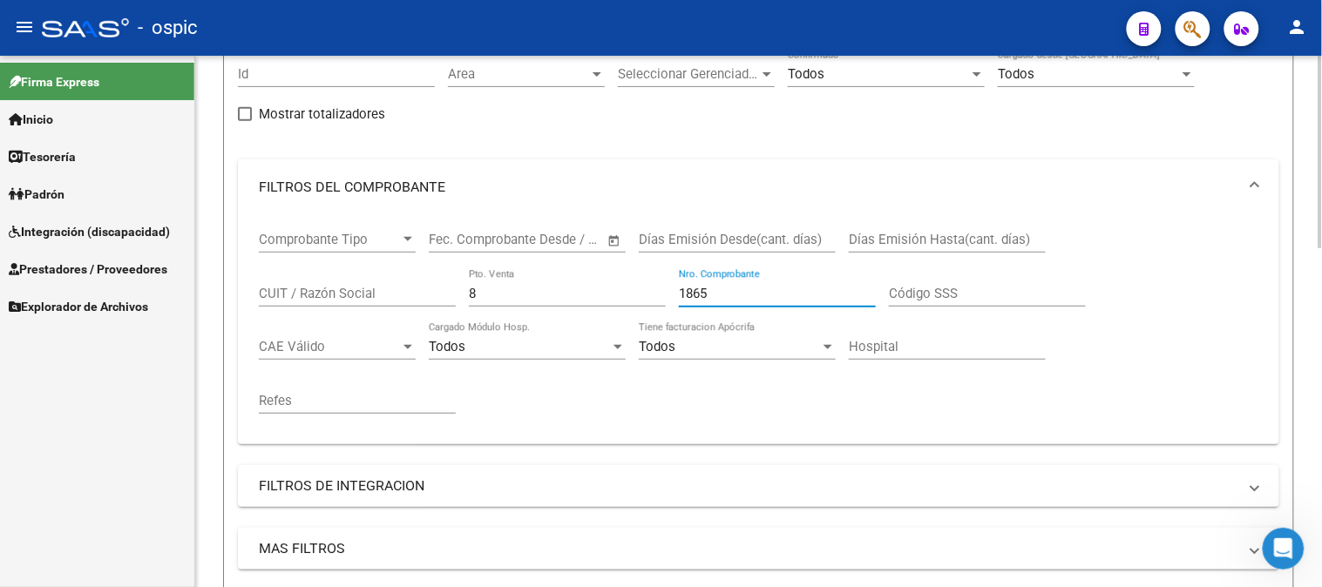
scroll to position [580, 0]
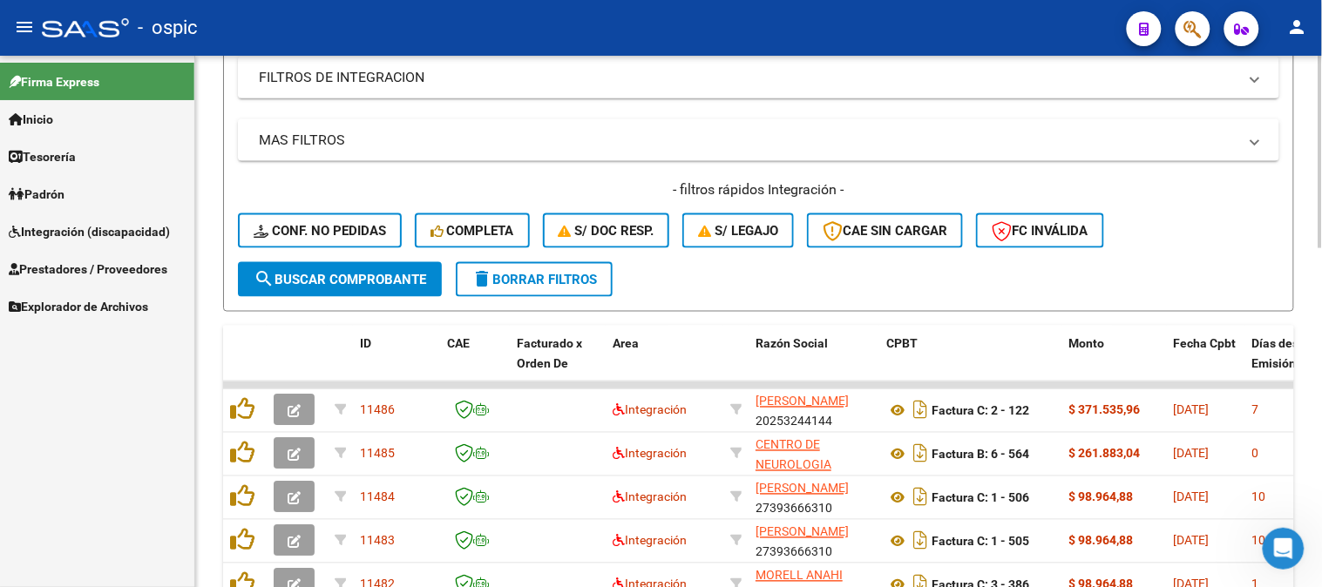
type input "1865"
click at [368, 277] on span "search Buscar Comprobante" at bounding box center [340, 280] width 173 height 16
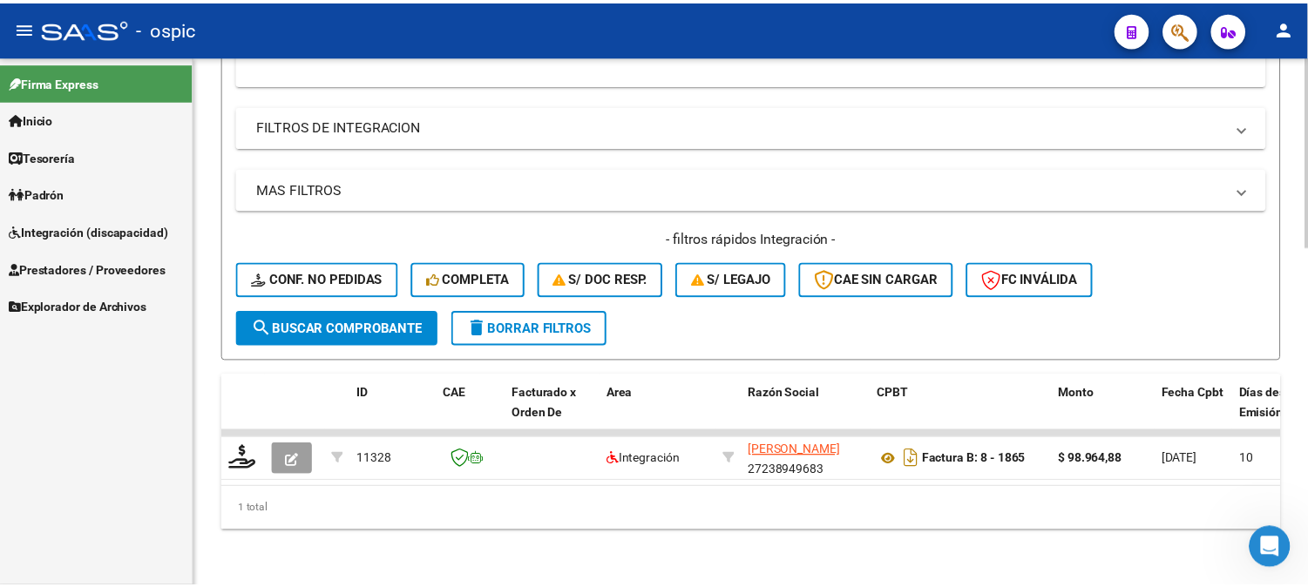
scroll to position [545, 0]
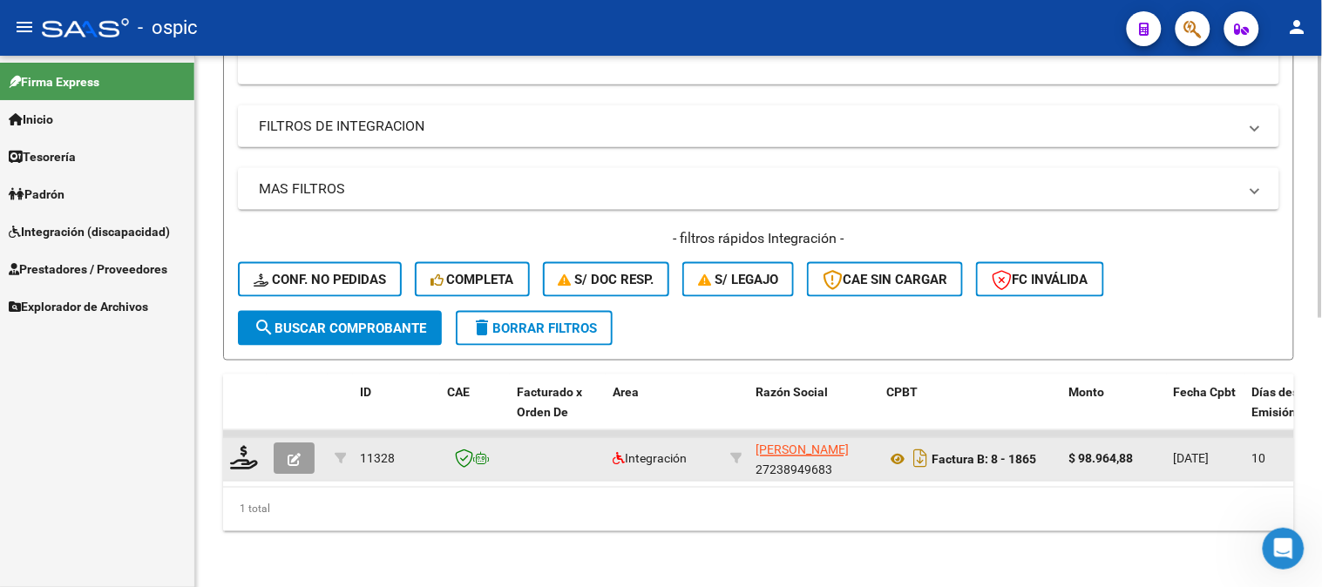
click at [302, 443] on button "button" at bounding box center [294, 458] width 41 height 31
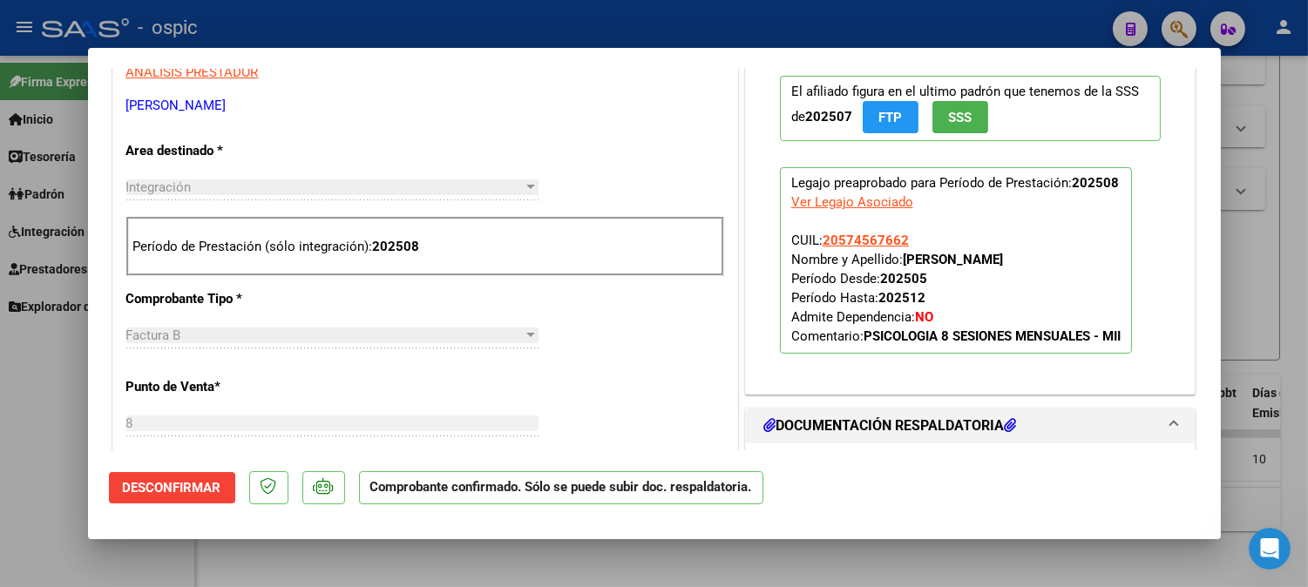
scroll to position [328, 0]
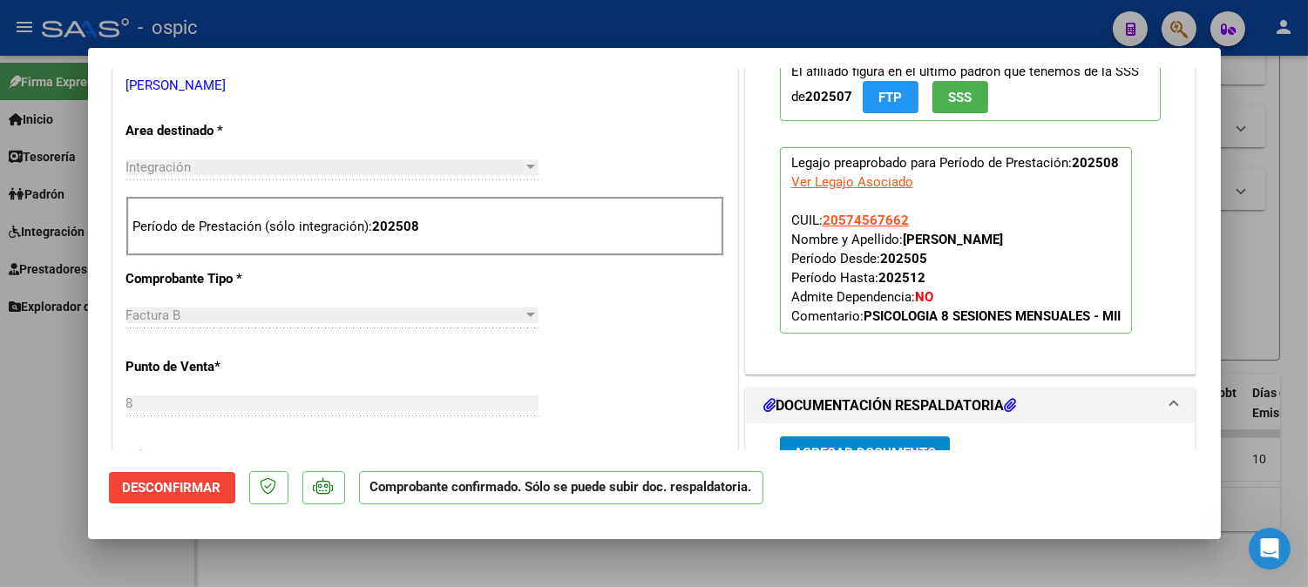
type input "$ 0,00"
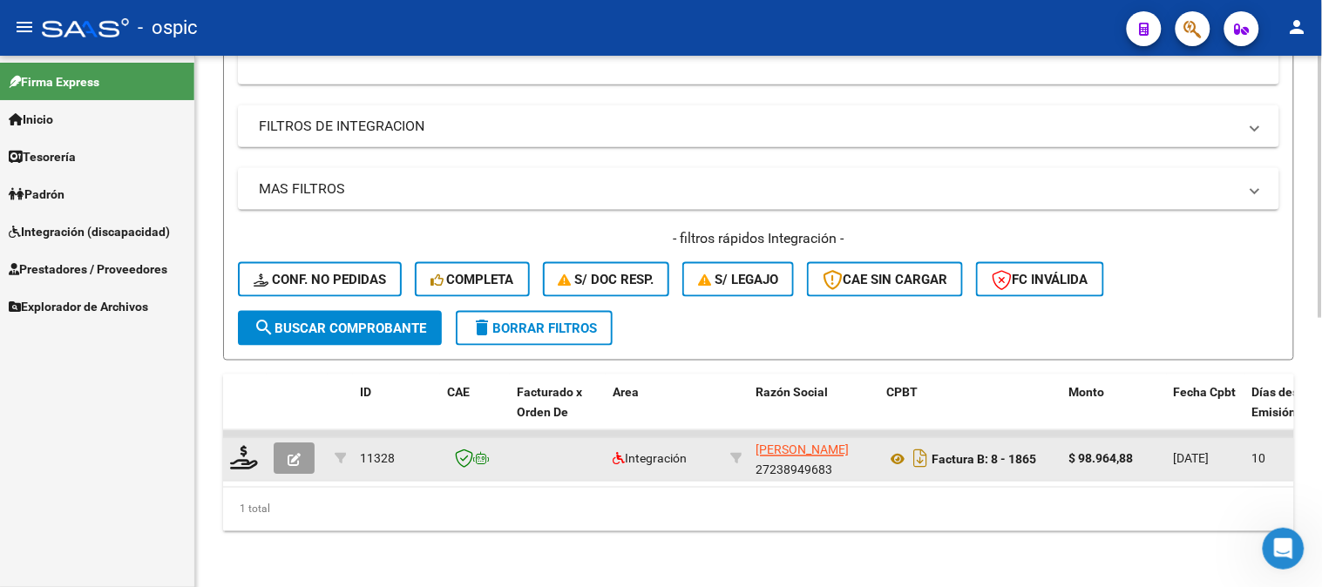
click at [291, 451] on span "button" at bounding box center [294, 459] width 13 height 16
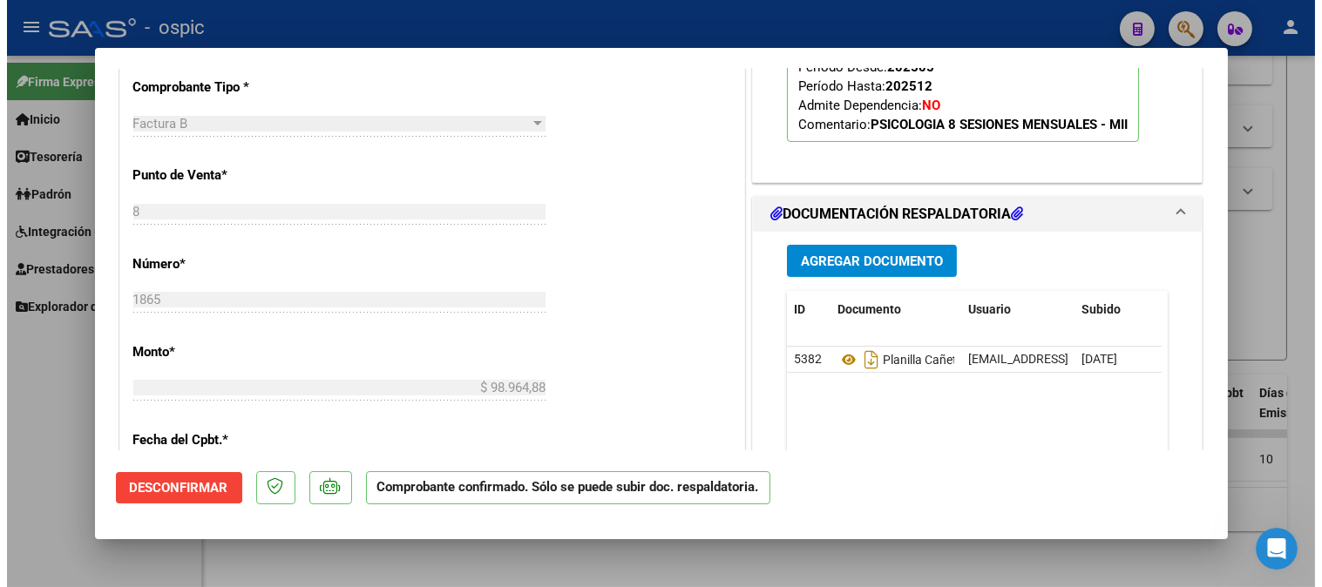
scroll to position [565, 0]
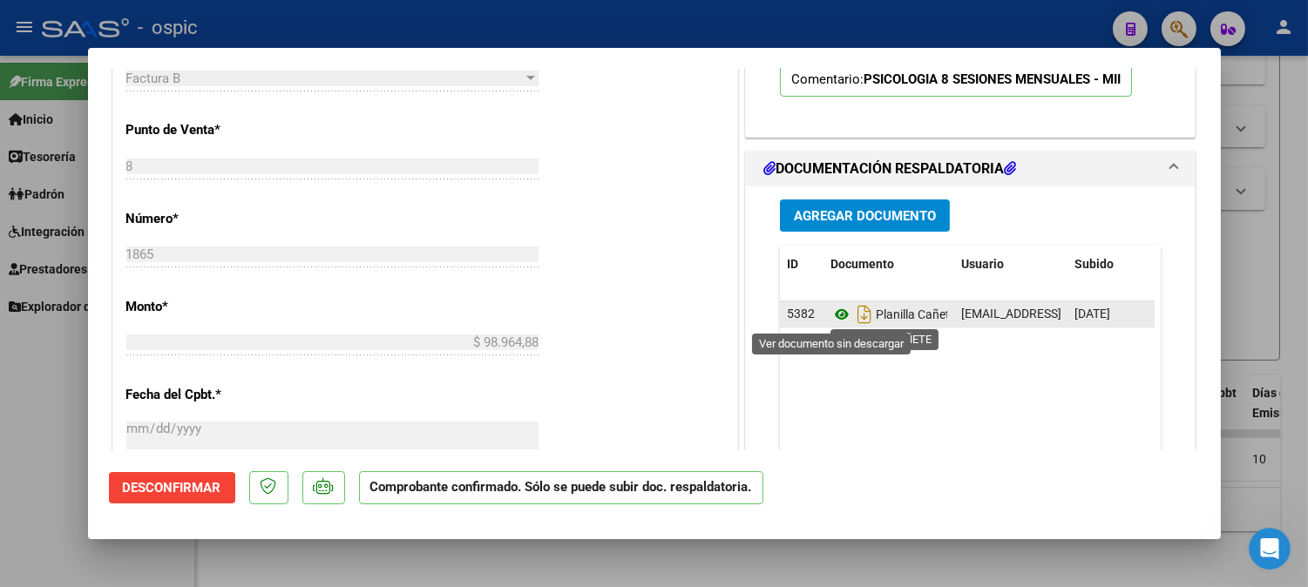
click at [838, 314] on icon at bounding box center [841, 314] width 23 height 21
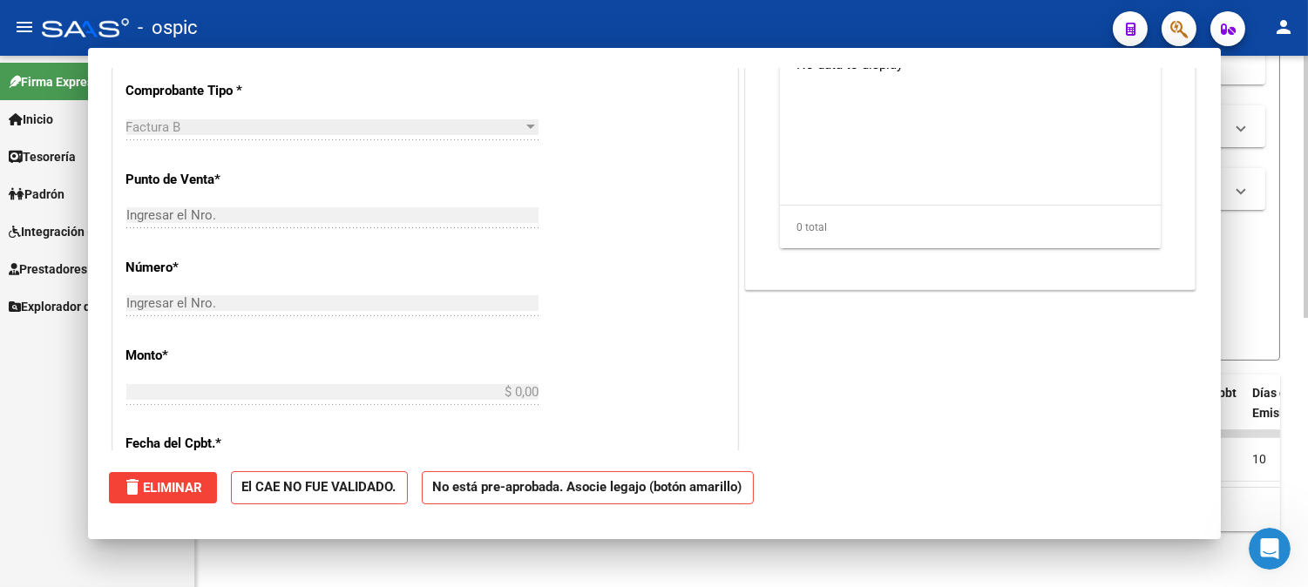
scroll to position [0, 0]
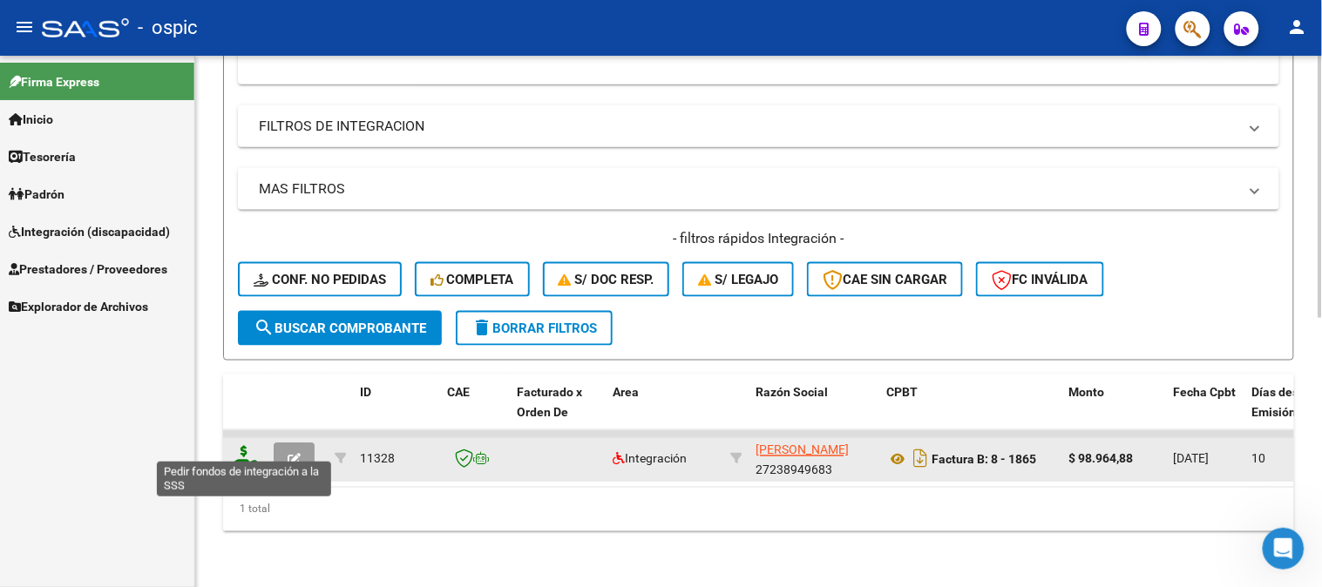
click at [244, 446] on icon at bounding box center [244, 458] width 28 height 24
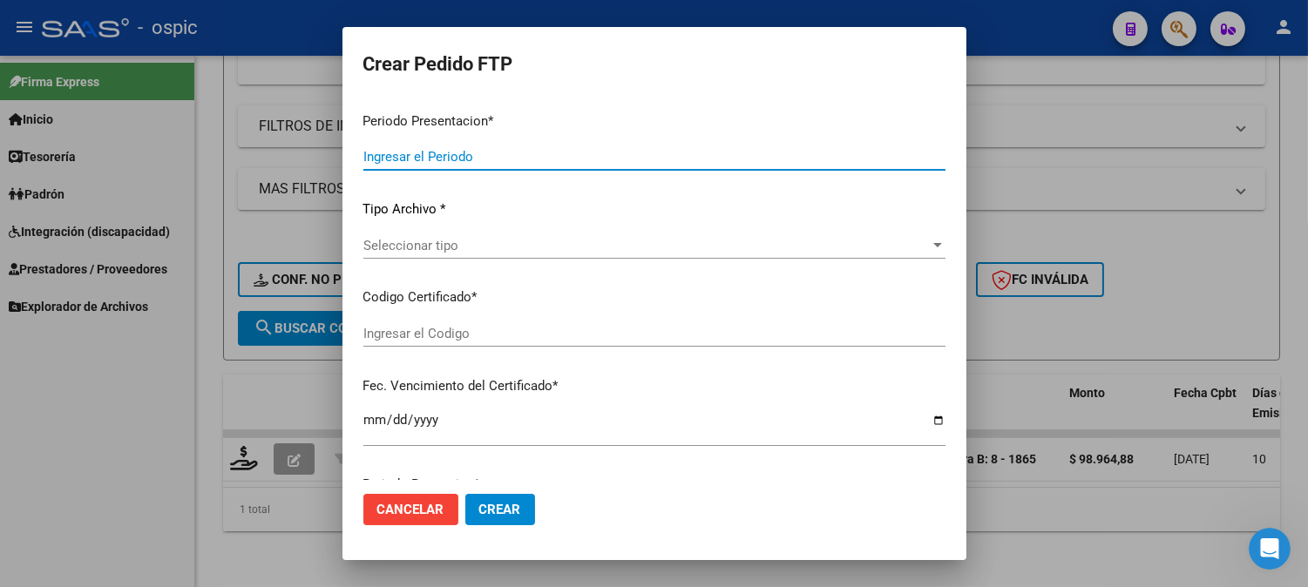
type input "202508"
type input "$ 98.964,88"
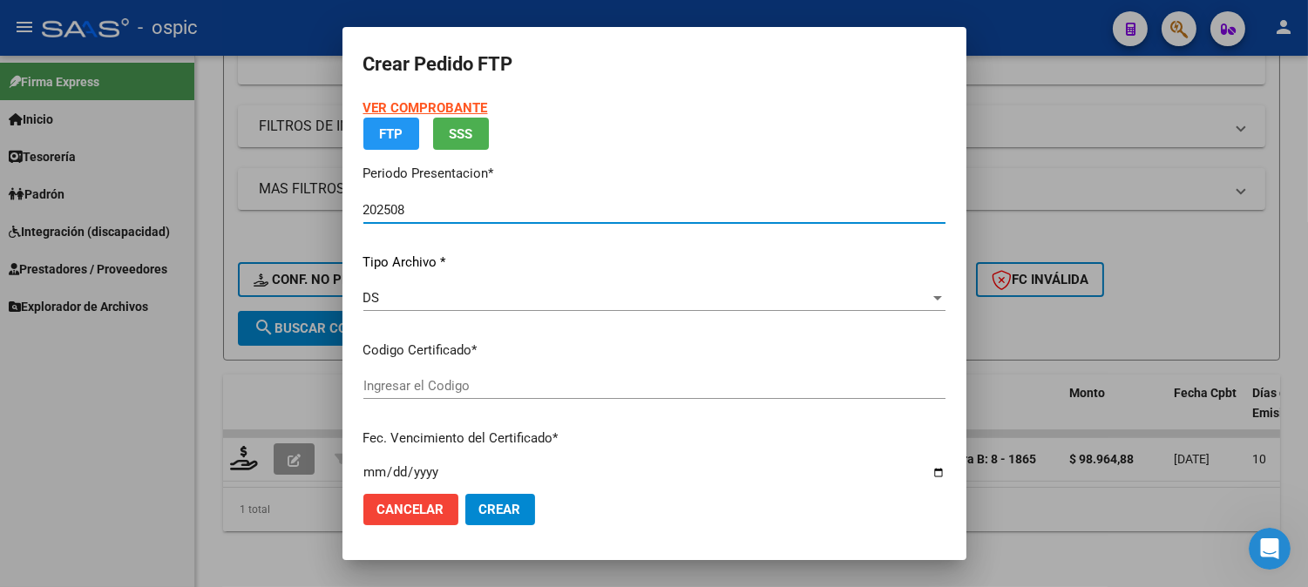
type input "5645380672"
type input "2029-07-31"
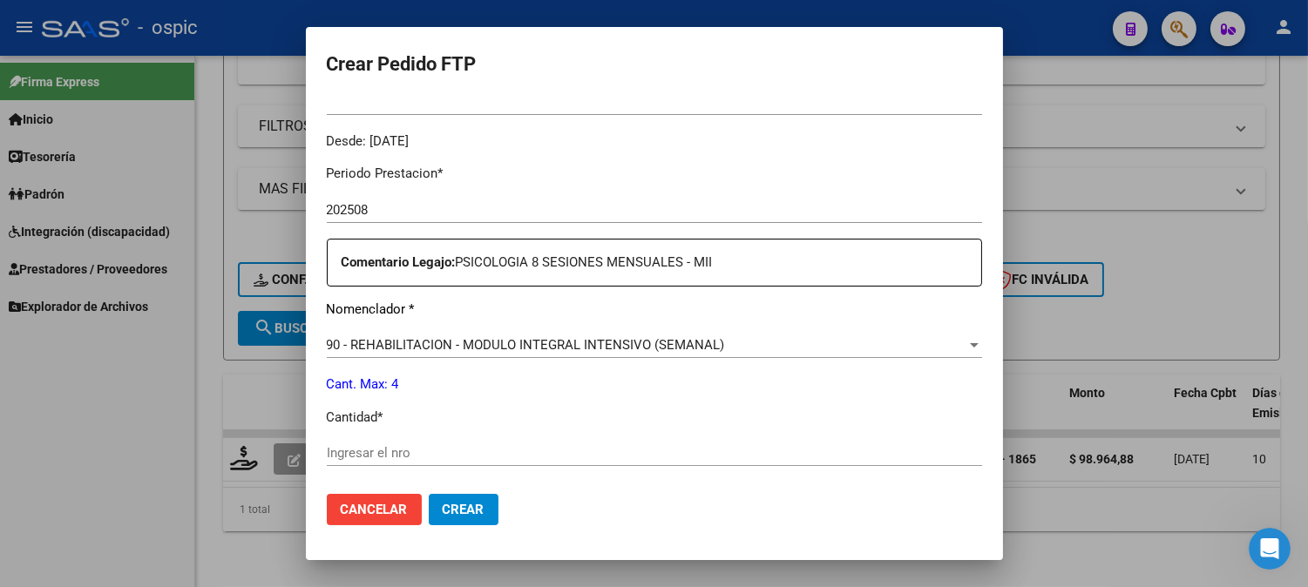
scroll to position [534, 0]
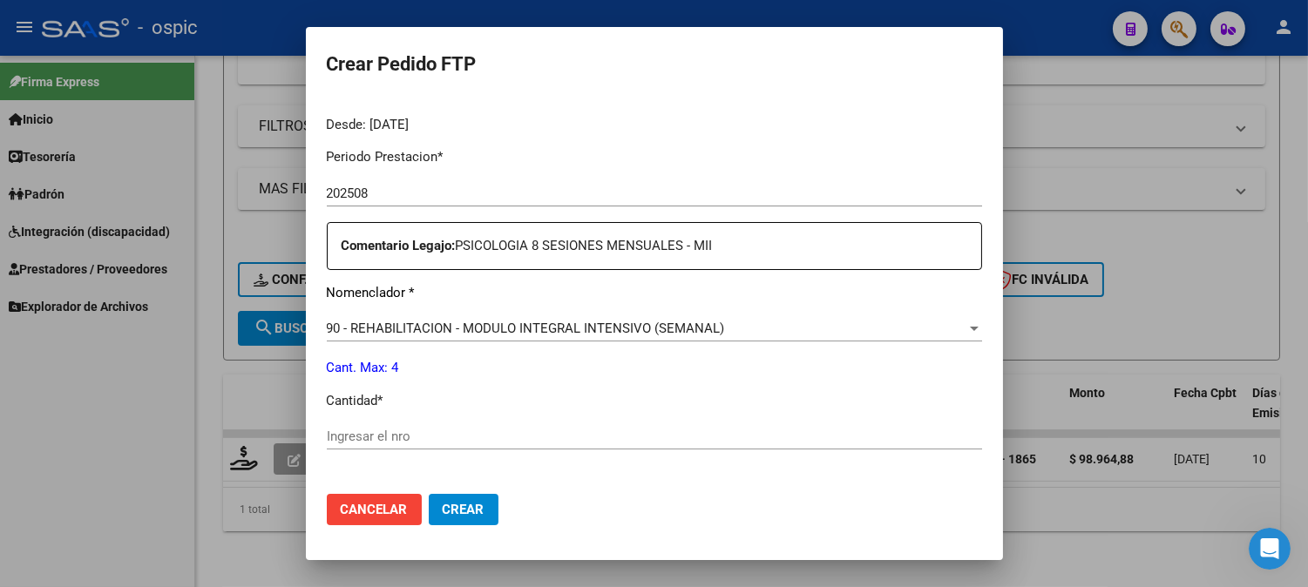
click at [619, 442] on input "Ingresar el nro" at bounding box center [654, 437] width 655 height 16
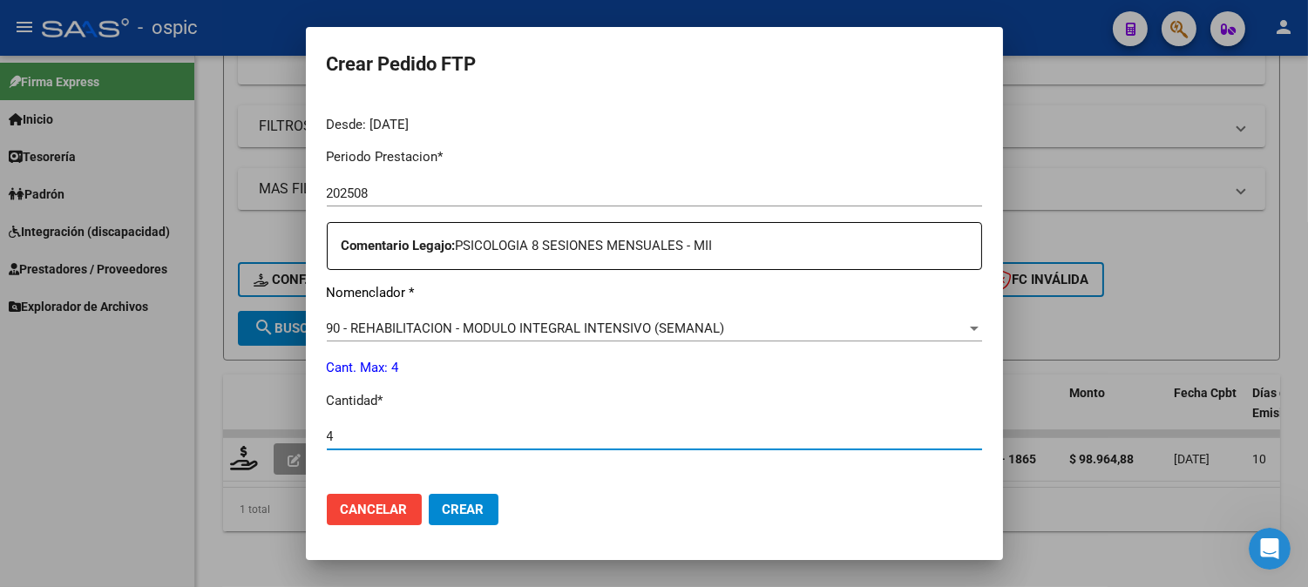
type input "4"
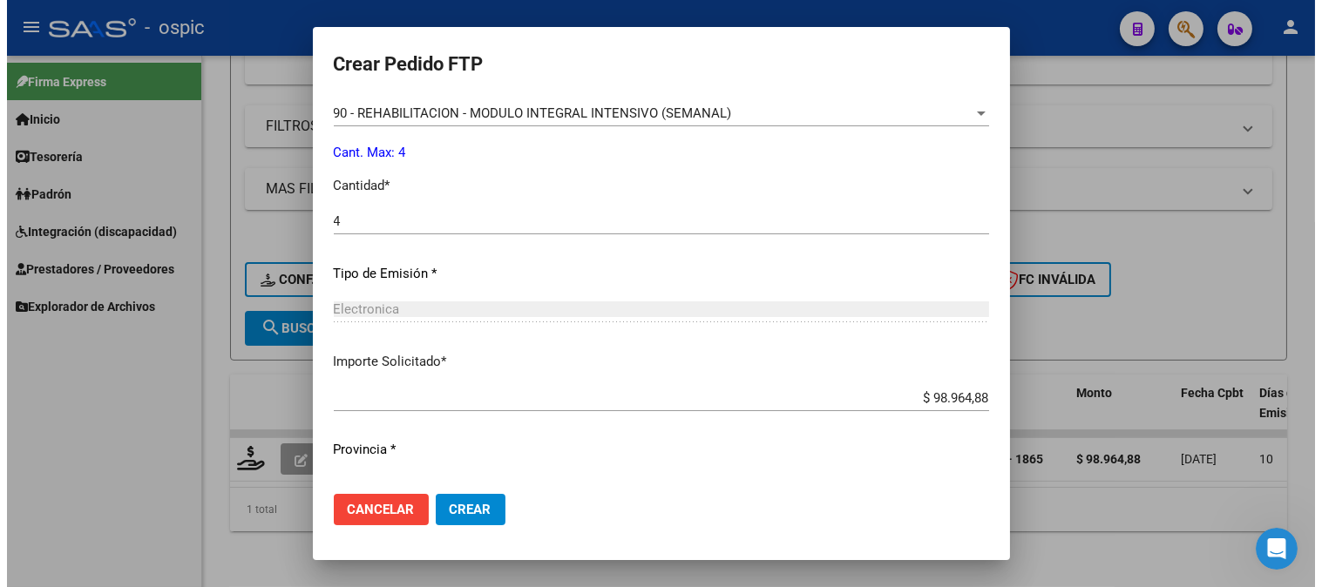
scroll to position [759, 0]
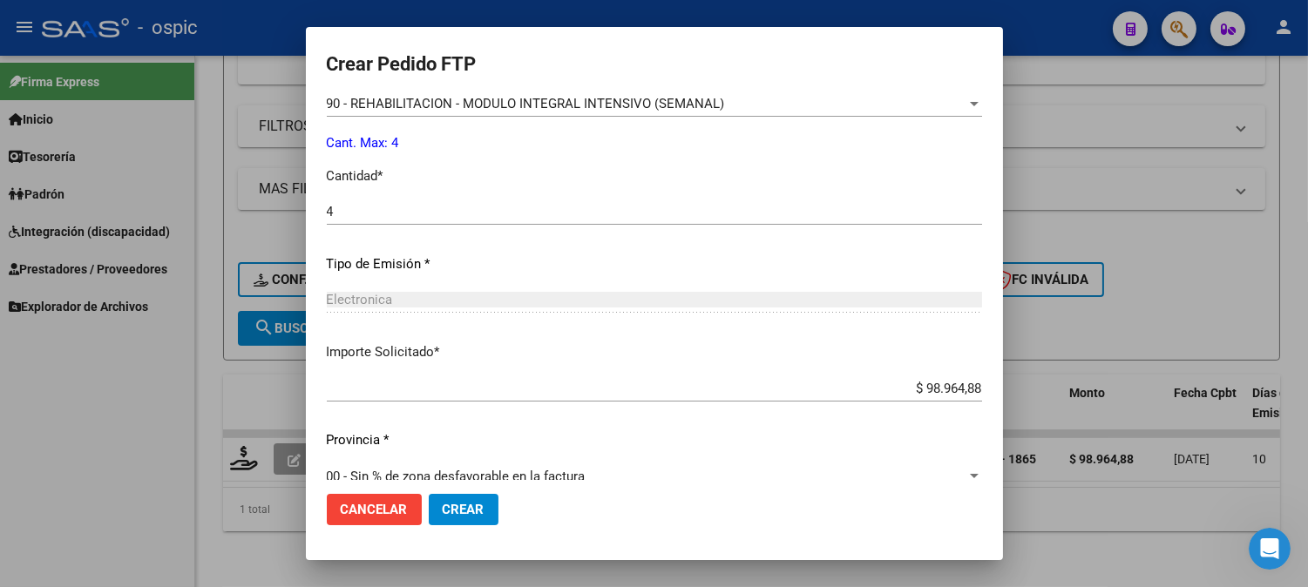
click at [464, 511] on span "Crear" at bounding box center [464, 510] width 42 height 16
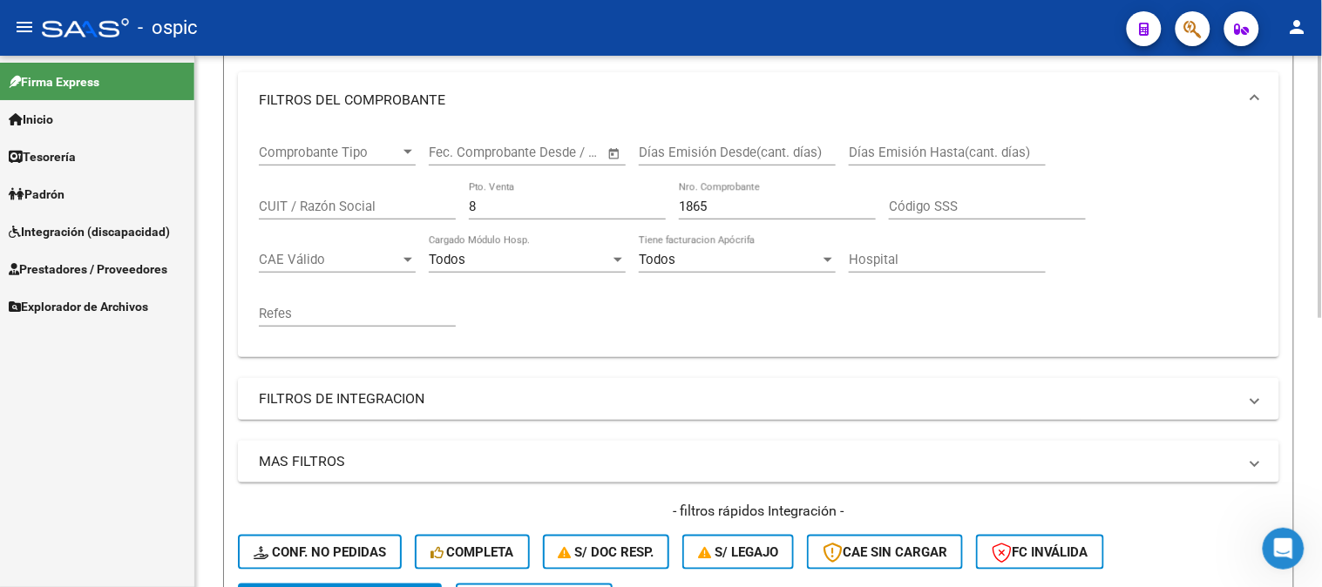
scroll to position [254, 0]
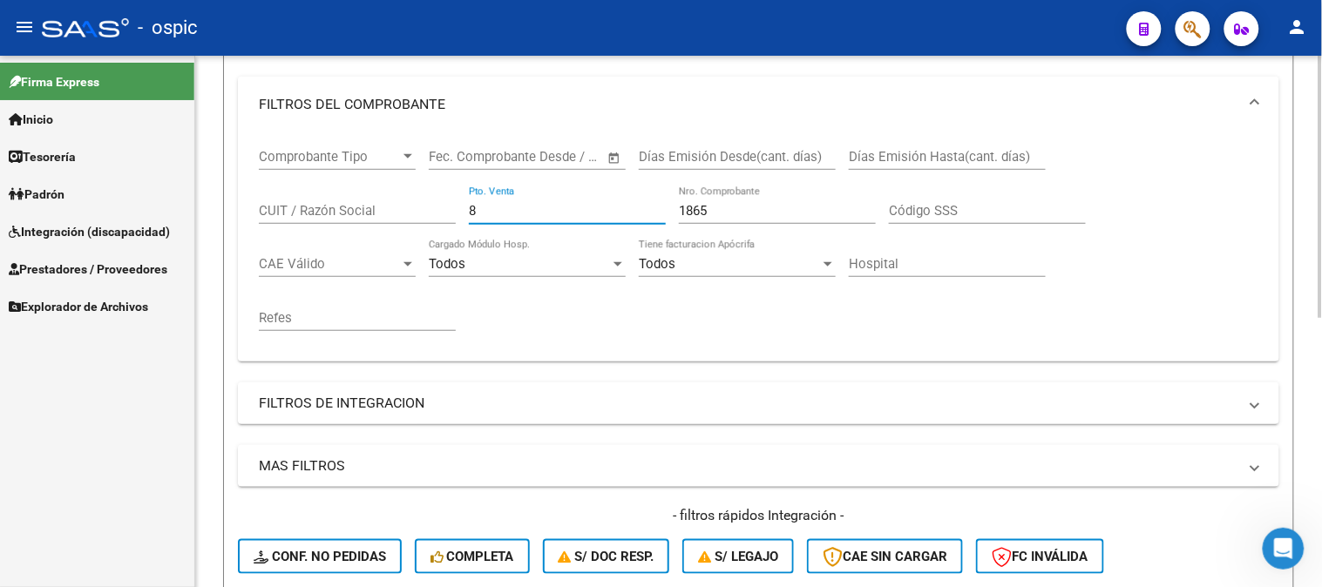
drag, startPoint x: 495, startPoint y: 209, endPoint x: 420, endPoint y: 205, distance: 75.1
click at [421, 205] on div "Comprobante Tipo Comprobante Tipo Fecha inicio – Fecha fin Fec. Comprobante Des…" at bounding box center [758, 239] width 999 height 215
type input "1"
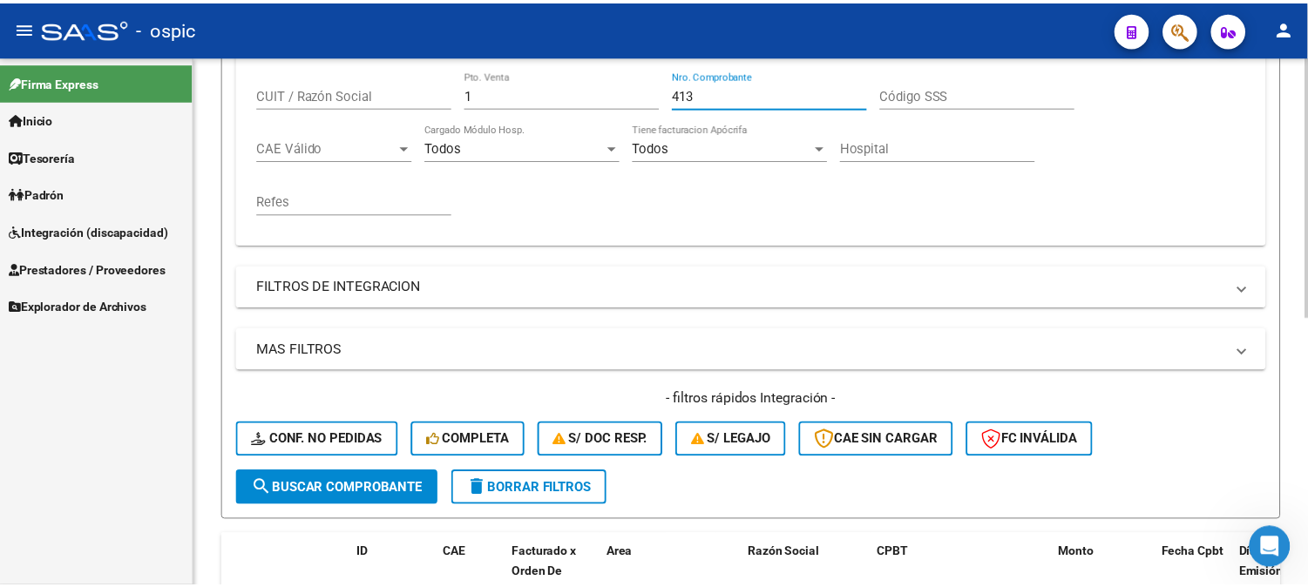
scroll to position [544, 0]
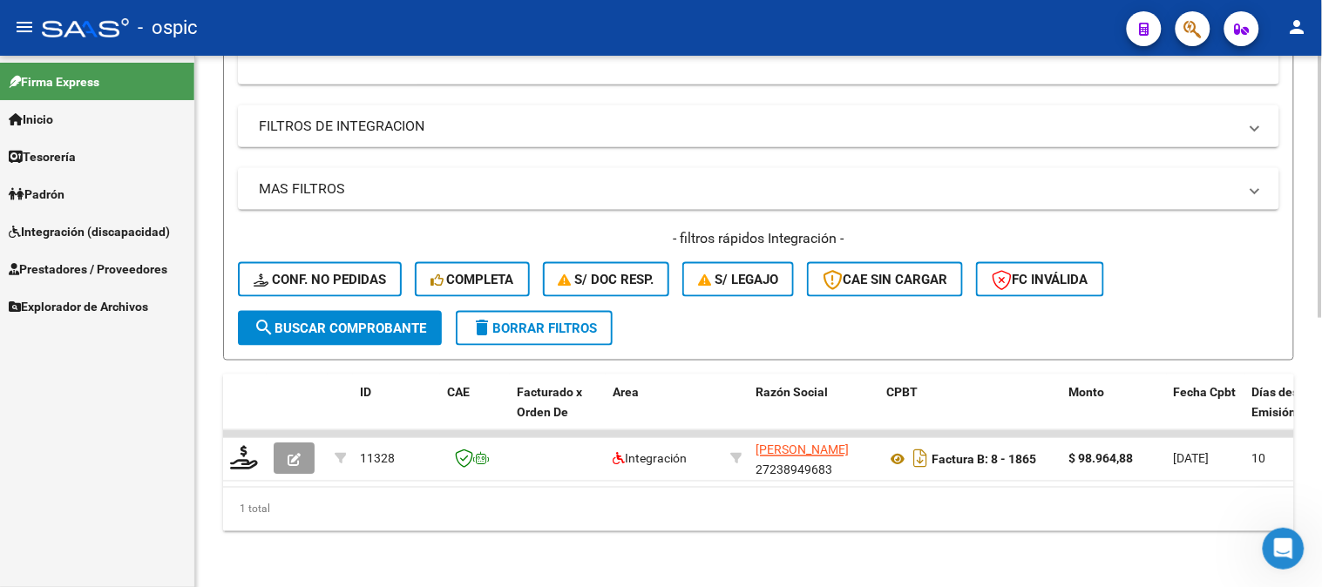
type input "413"
click at [380, 321] on span "search Buscar Comprobante" at bounding box center [340, 329] width 173 height 16
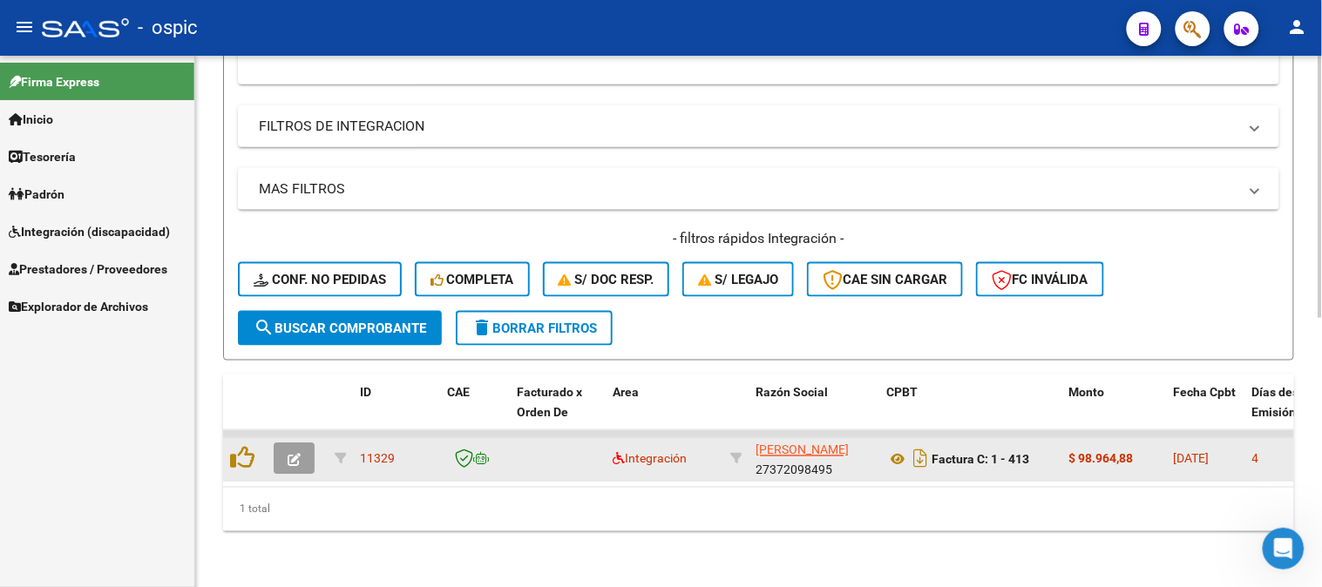
click at [299, 454] on icon "button" at bounding box center [294, 460] width 13 height 13
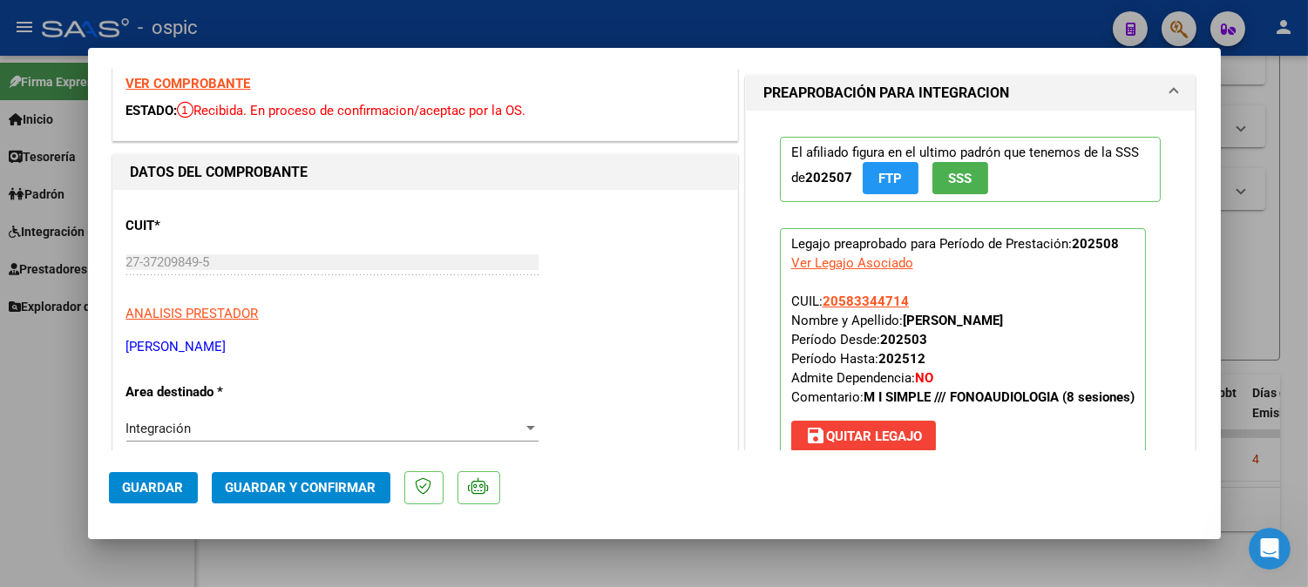
scroll to position [0, 0]
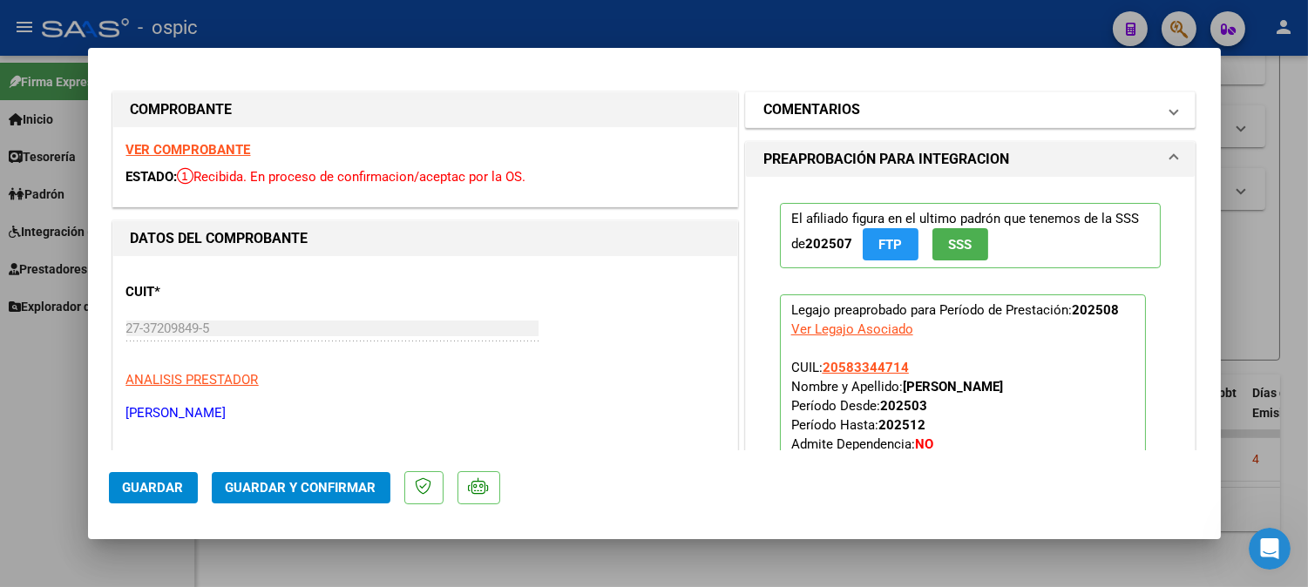
click at [807, 112] on h1 "COMENTARIOS" at bounding box center [811, 109] width 97 height 21
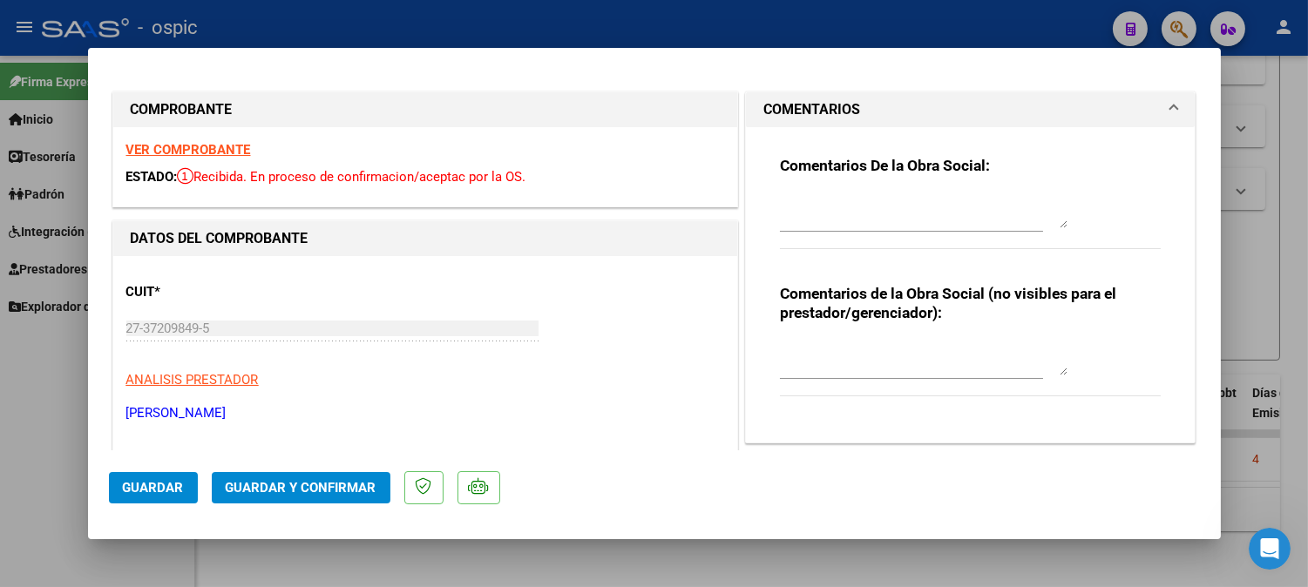
drag, startPoint x: 876, startPoint y: 358, endPoint x: 1067, endPoint y: 358, distance: 191.7
click at [877, 358] on textarea at bounding box center [924, 358] width 288 height 35
type textarea "FONO 8 SESIONES"
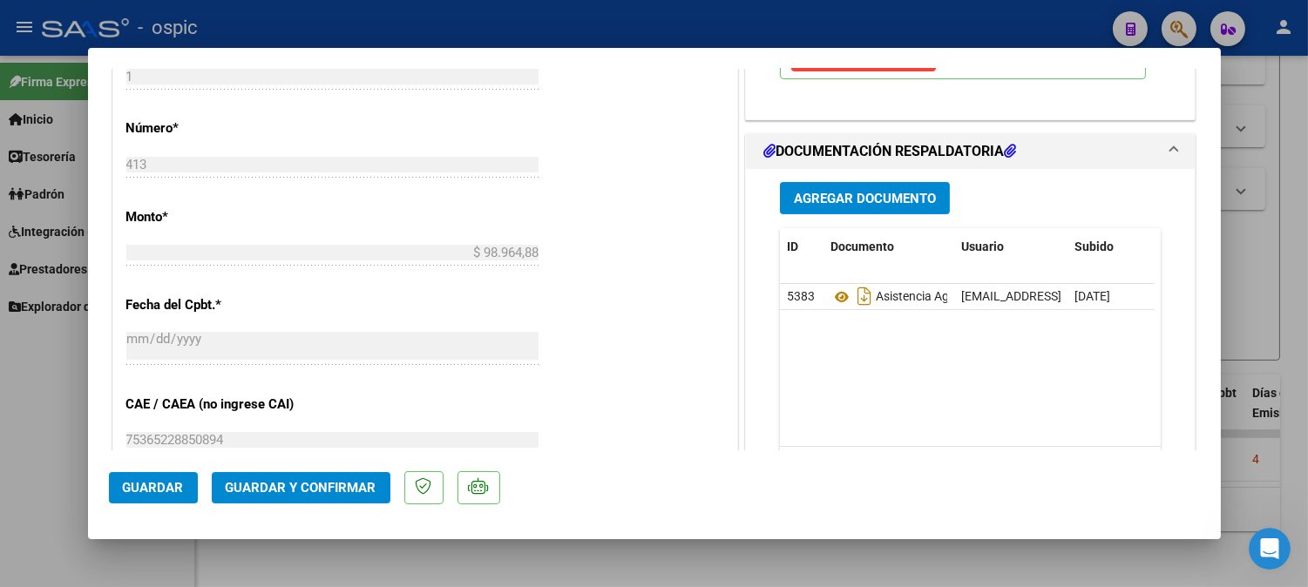
scroll to position [762, 0]
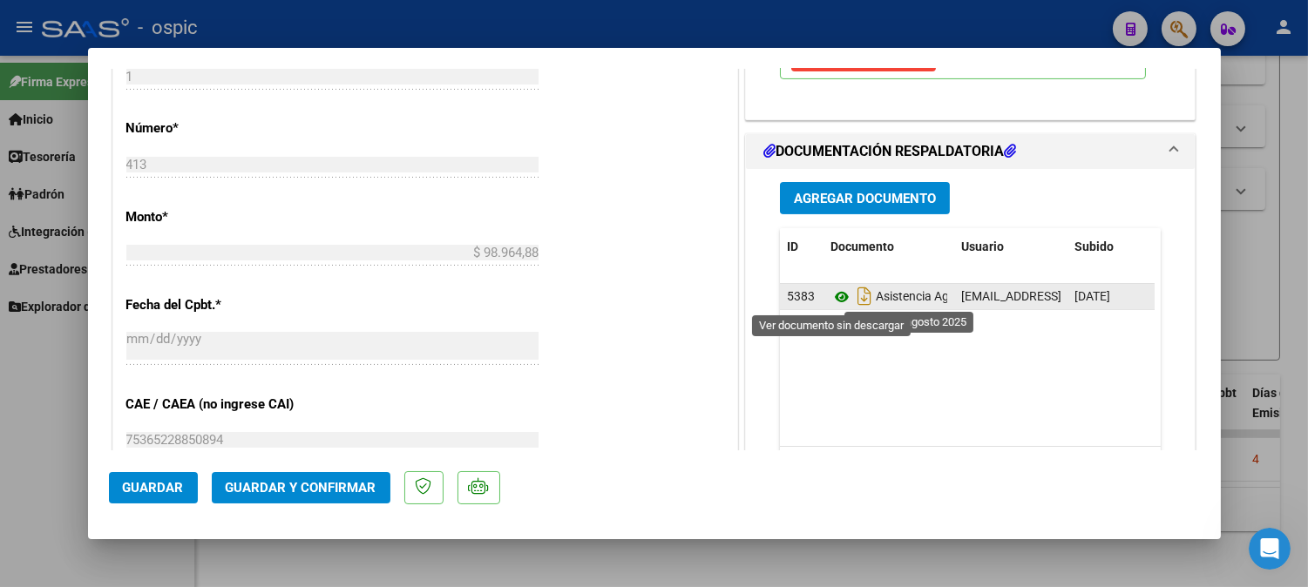
click at [835, 298] on icon at bounding box center [841, 297] width 23 height 21
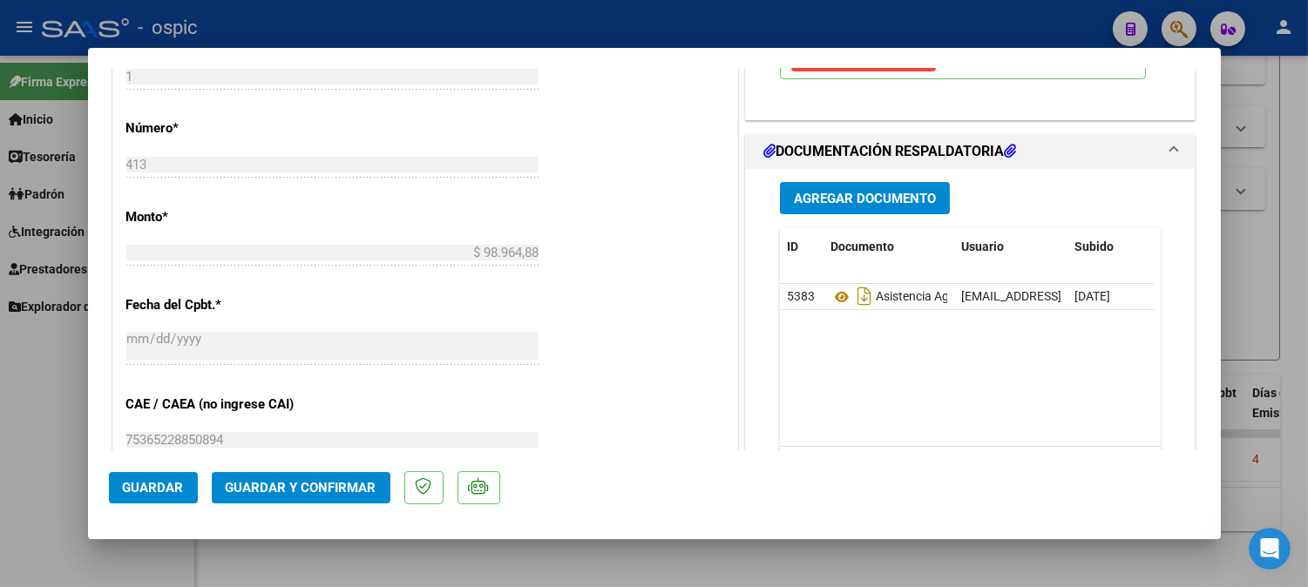
click at [347, 491] on span "Guardar y Confirmar" at bounding box center [301, 488] width 151 height 16
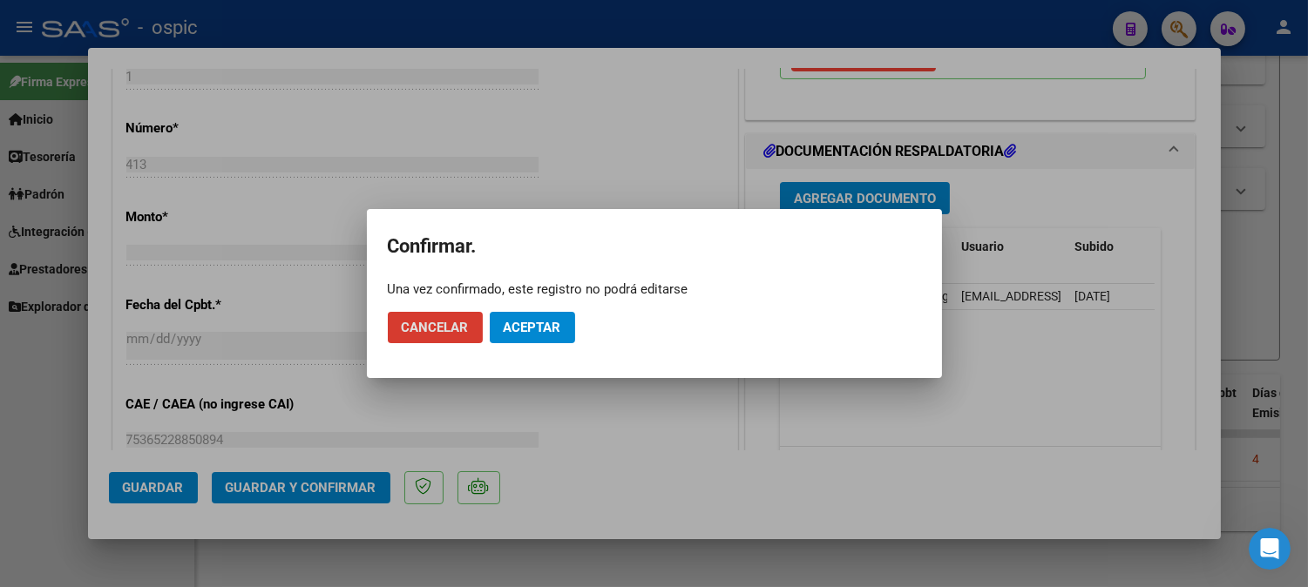
click at [524, 329] on span "Aceptar" at bounding box center [533, 328] width 58 height 16
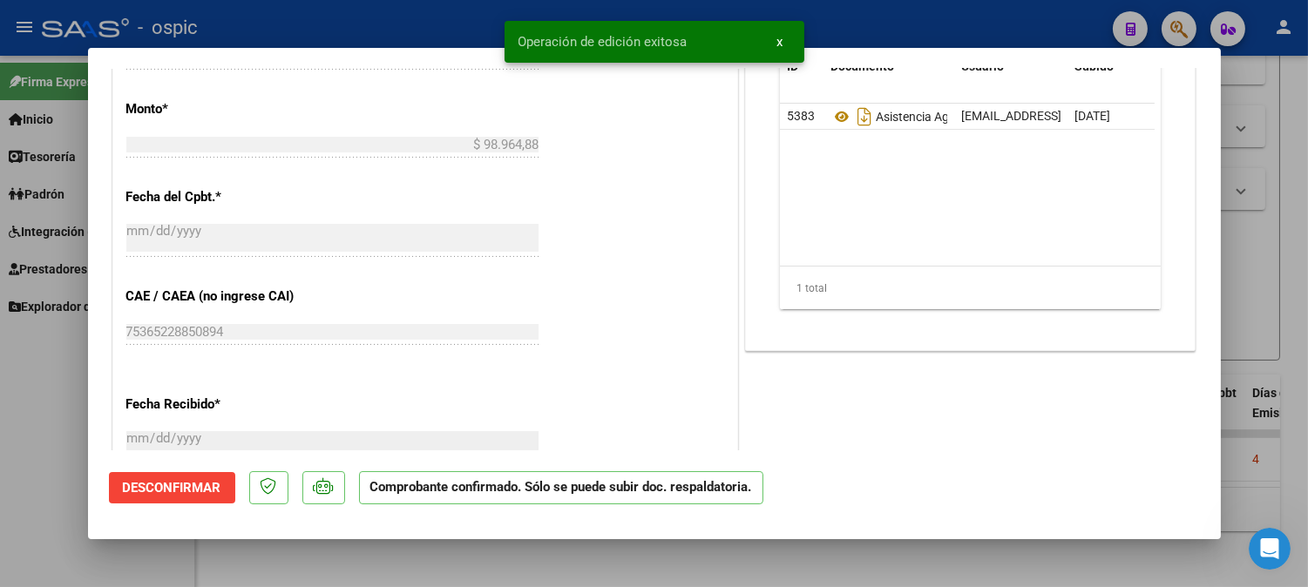
type input "$ 0,00"
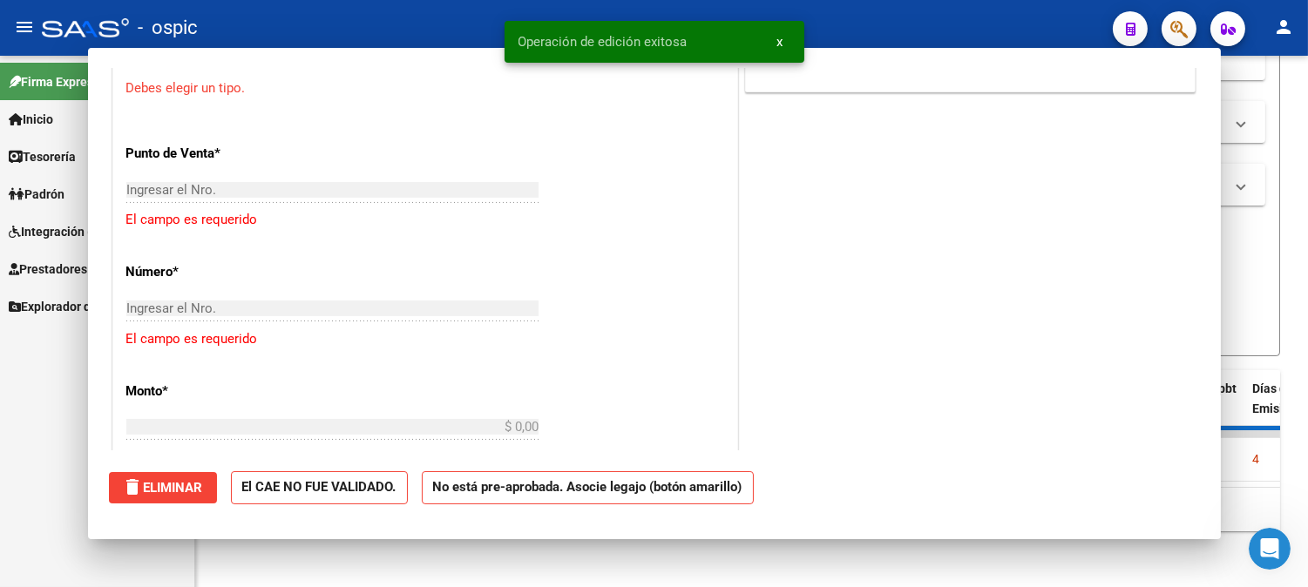
scroll to position [794, 0]
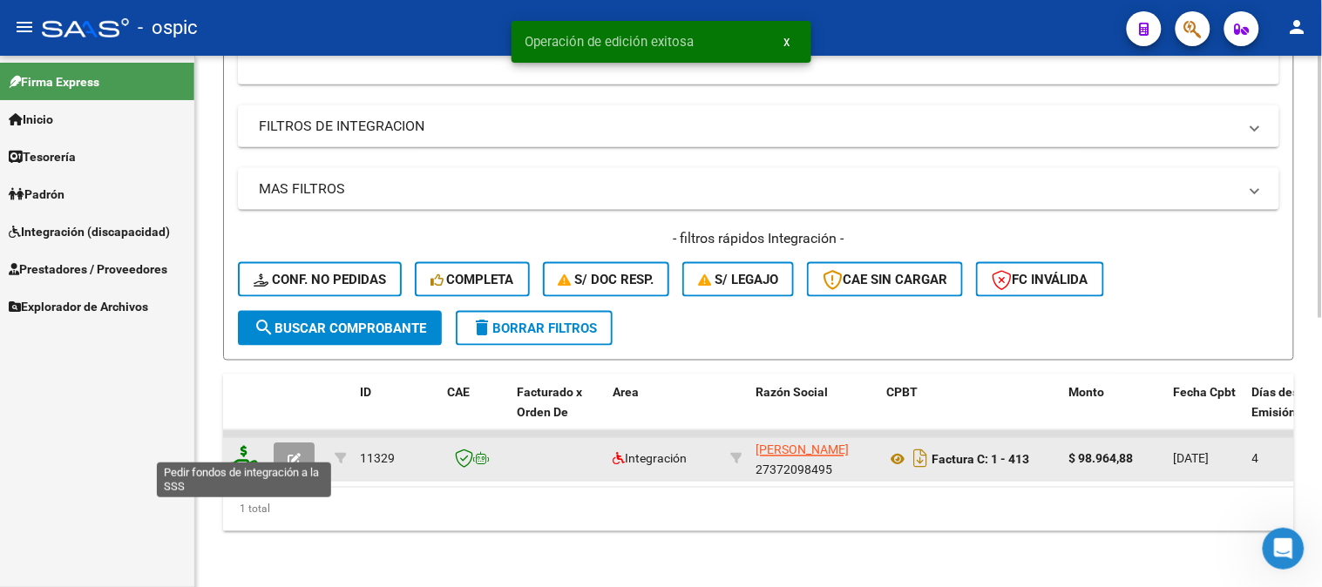
click at [247, 446] on icon at bounding box center [244, 458] width 28 height 24
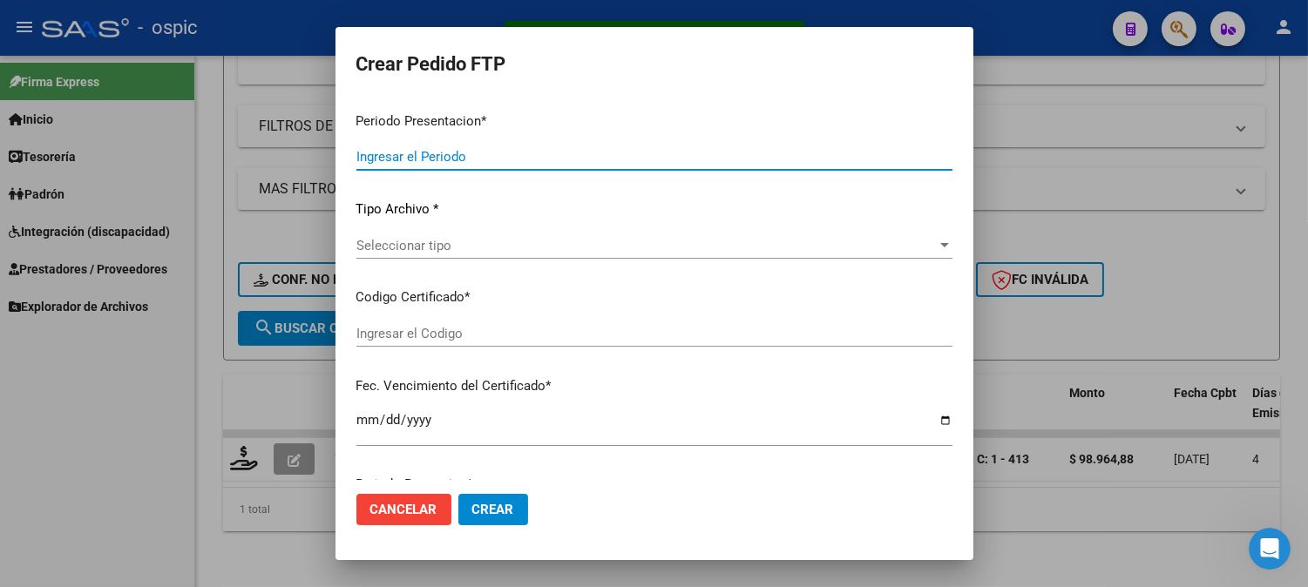
type input "202508"
type input "$ 98.964,88"
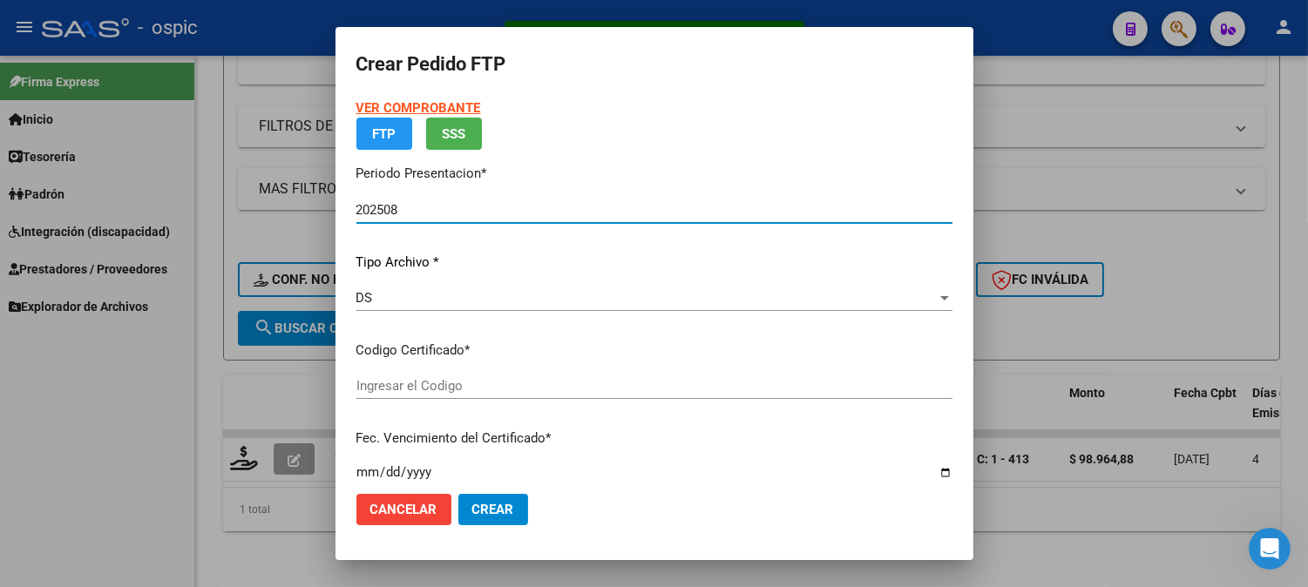
type input "0000000000000000000000000000006520537309"
type input "2028-12-06"
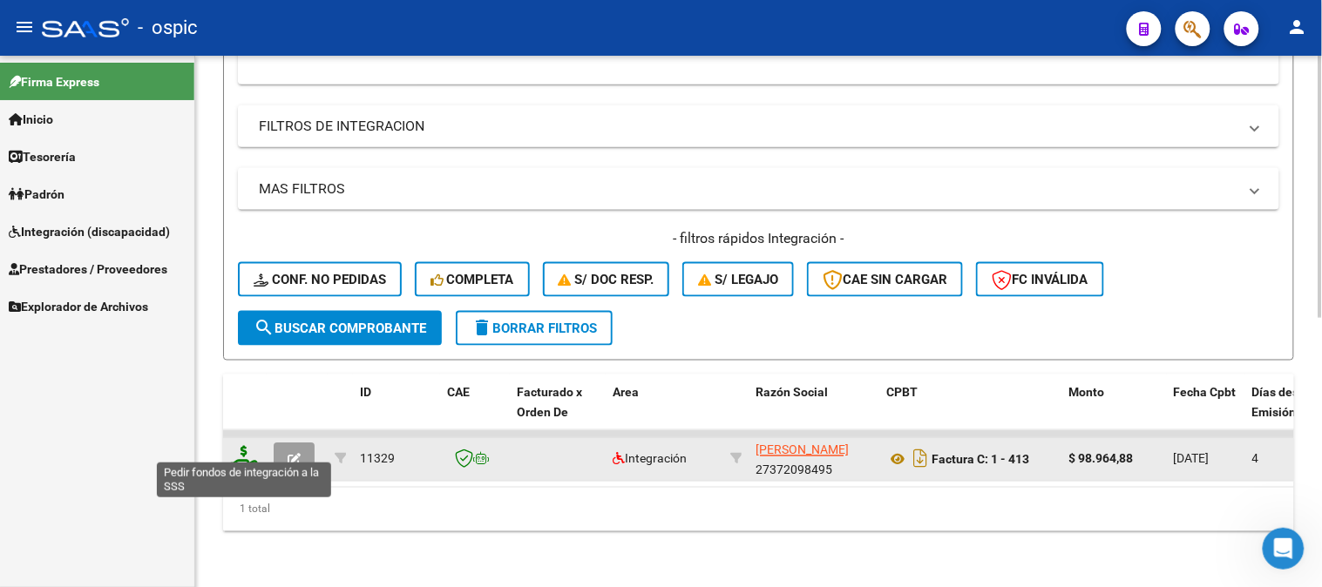
click at [247, 446] on icon at bounding box center [244, 458] width 28 height 24
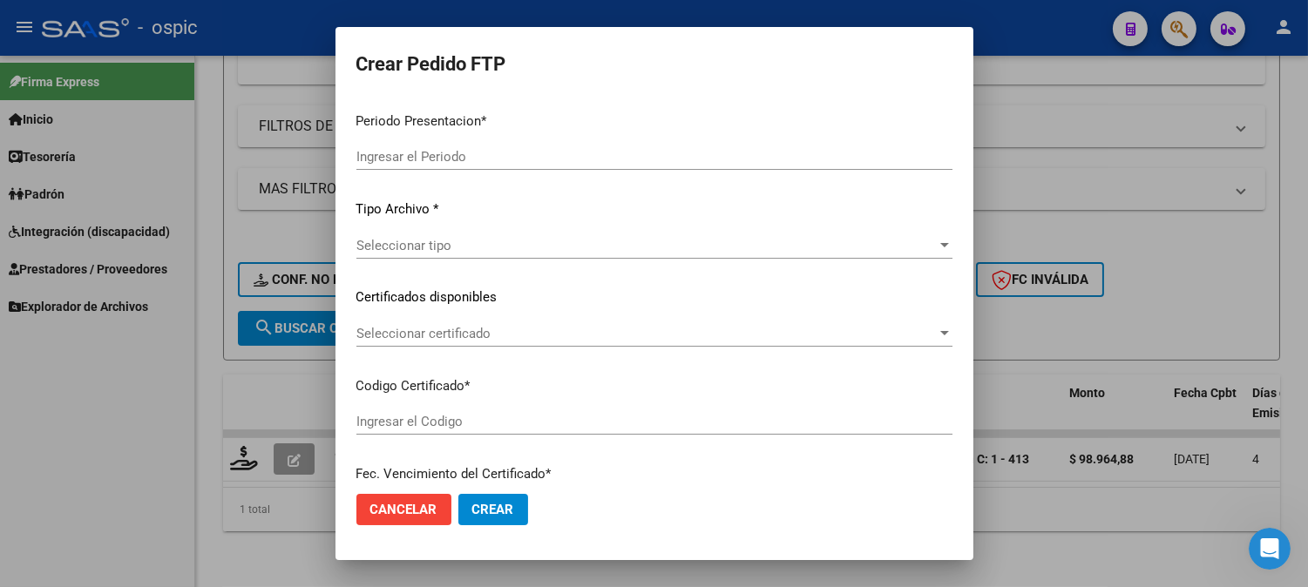
type input "202508"
type input "$ 98.964,88"
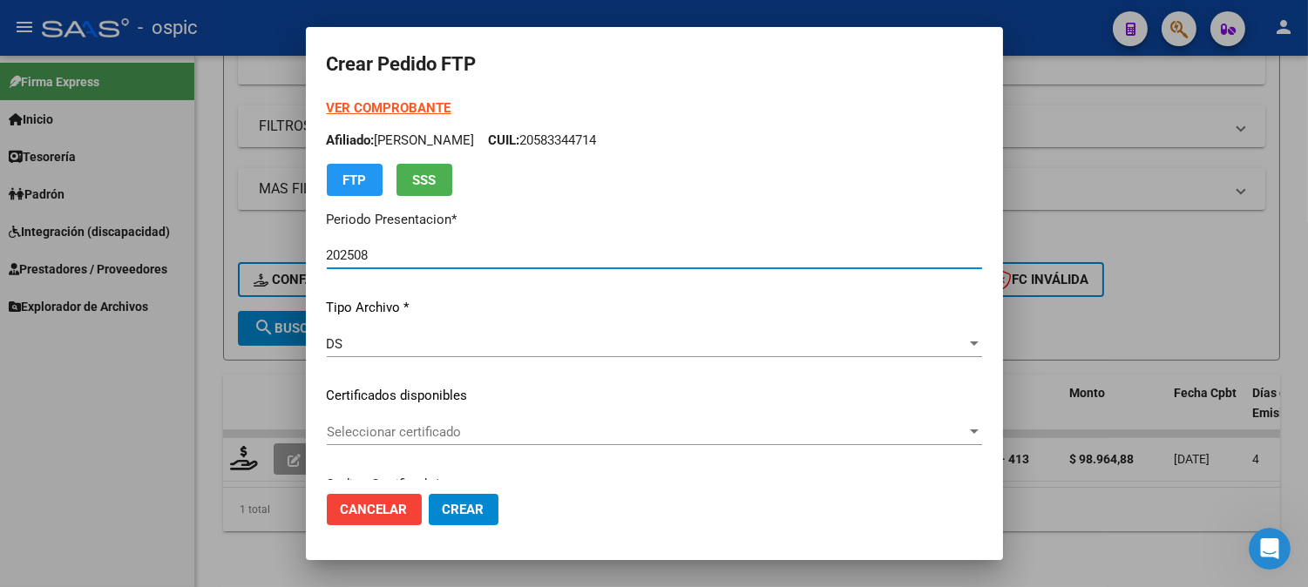
type input "0000000000000000000000000000006520537309"
type input "2028-12-06"
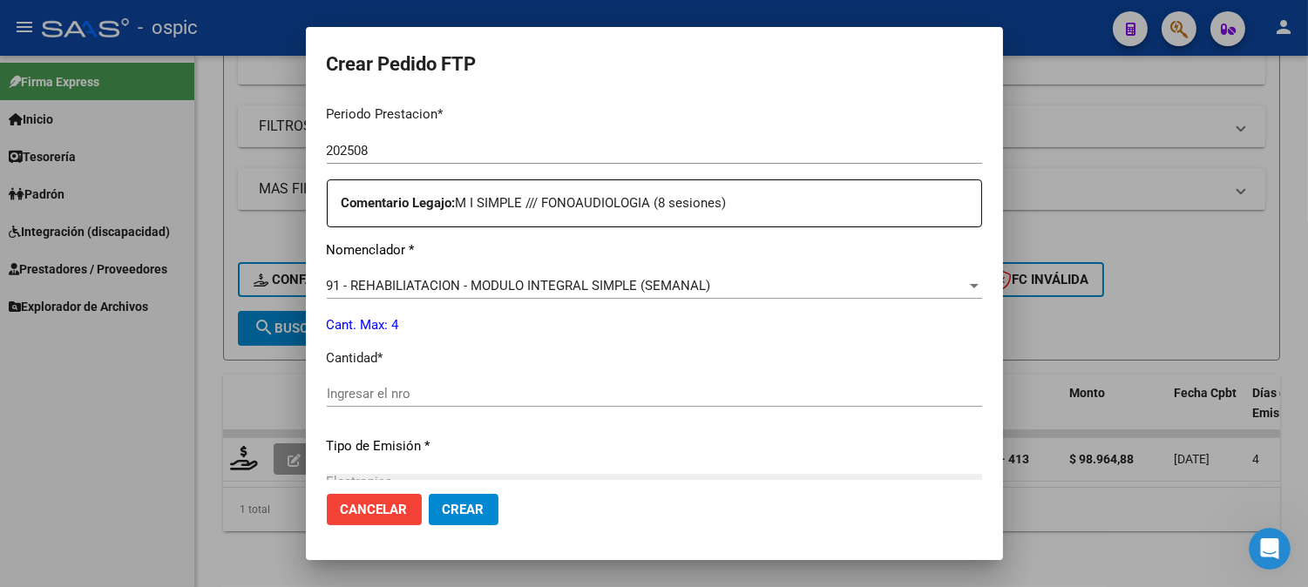
scroll to position [582, 0]
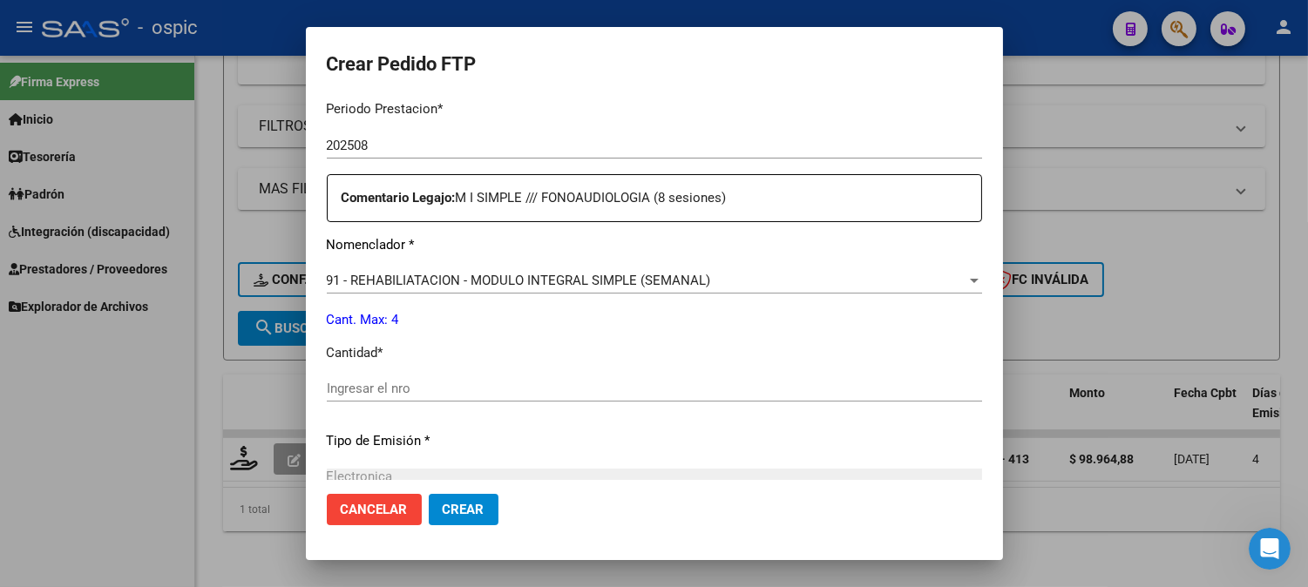
drag, startPoint x: 648, startPoint y: 387, endPoint x: 1156, endPoint y: 360, distance: 508.7
click at [646, 387] on input "Ingresar el nro" at bounding box center [654, 389] width 655 height 16
type input "4"
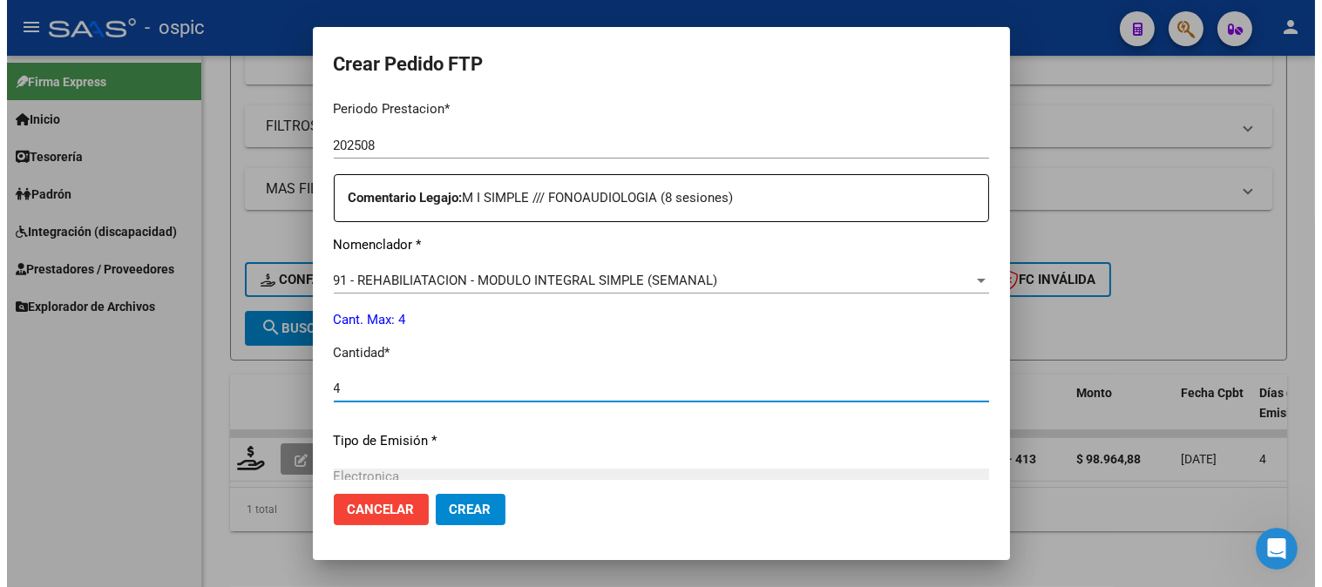
scroll to position [784, 0]
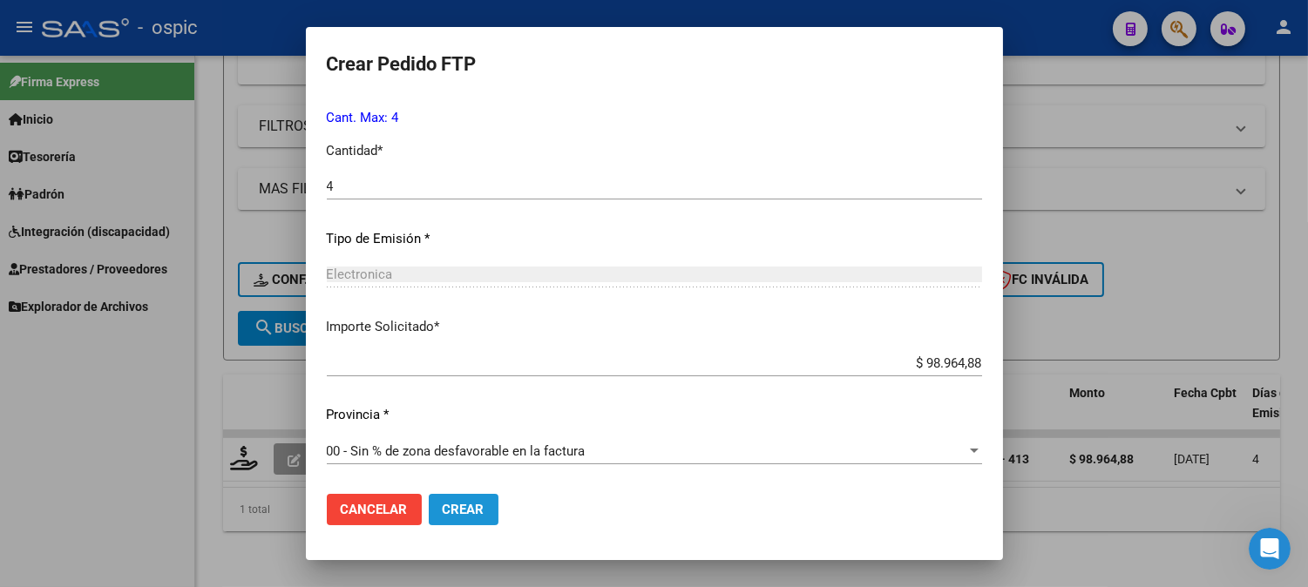
click at [458, 498] on button "Crear" at bounding box center [464, 509] width 70 height 31
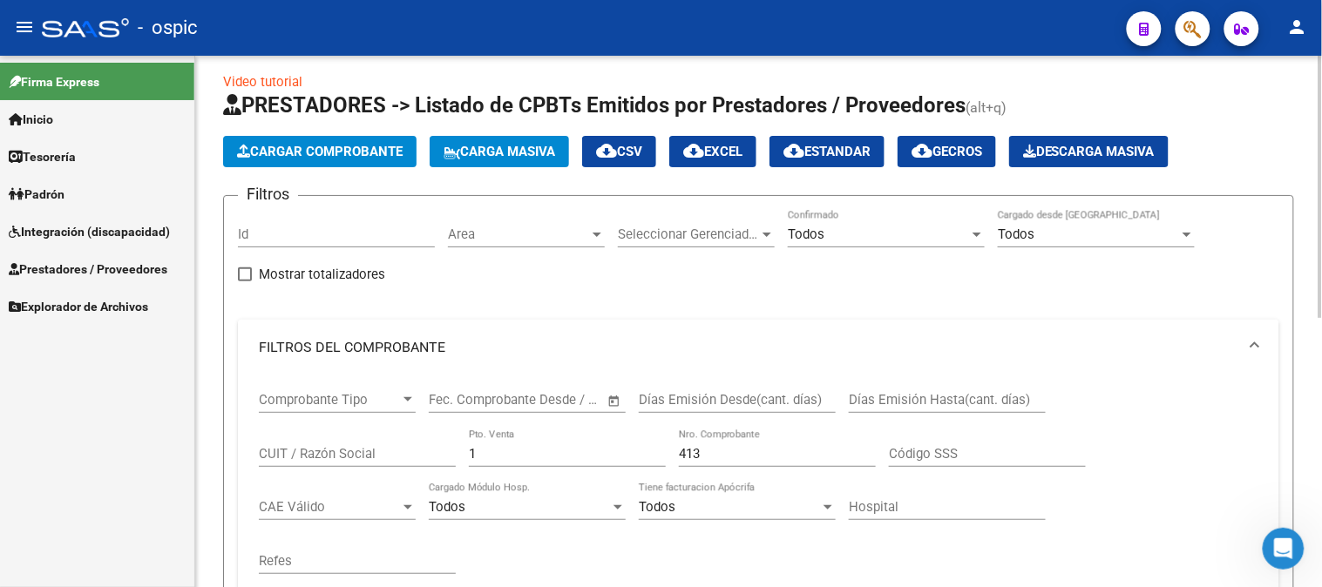
scroll to position [0, 0]
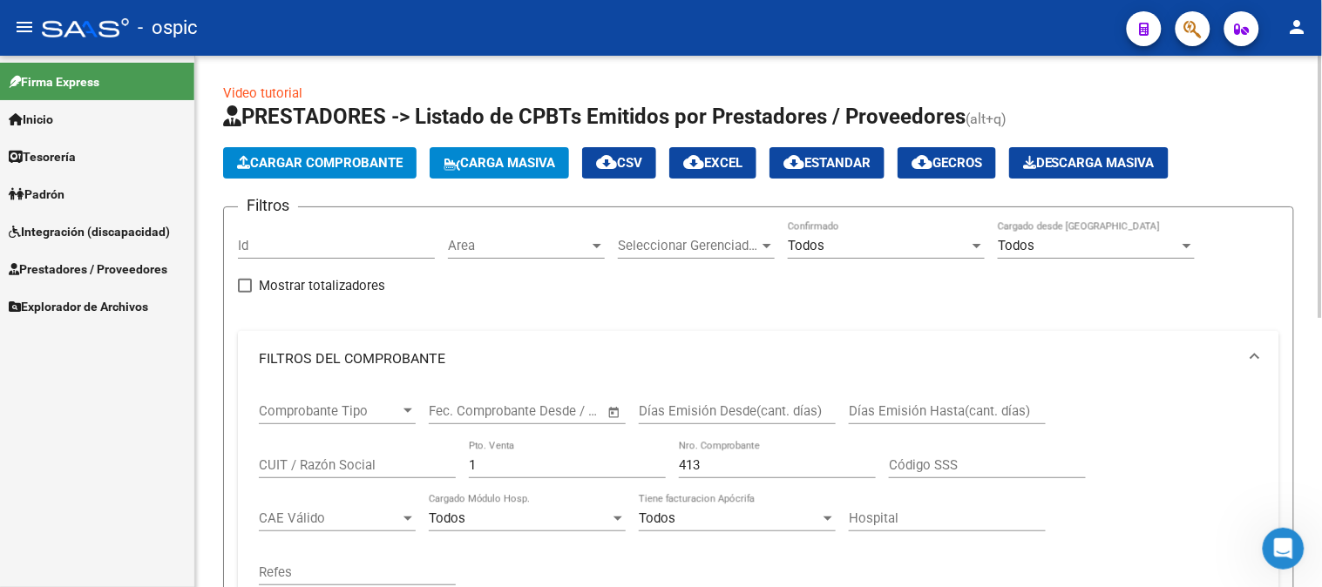
drag, startPoint x: 498, startPoint y: 459, endPoint x: 362, endPoint y: 459, distance: 135.9
click at [423, 459] on div "Comprobante Tipo Comprobante Tipo Fecha inicio – Fecha fin Fec. Comprobante Des…" at bounding box center [758, 494] width 999 height 215
type input "2"
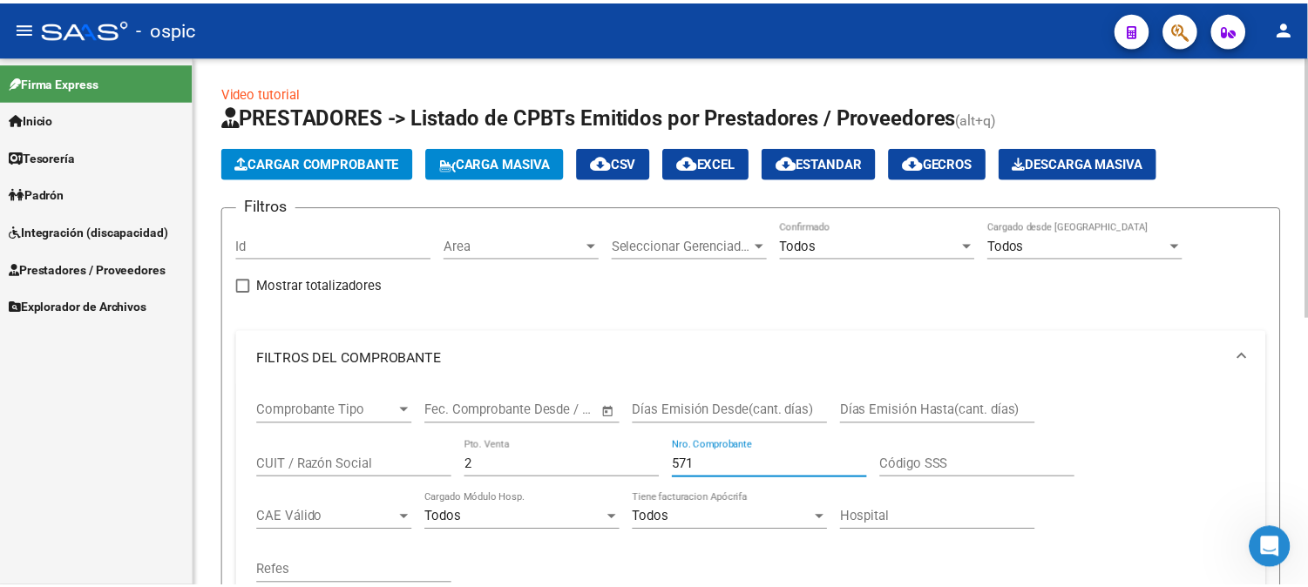
scroll to position [484, 0]
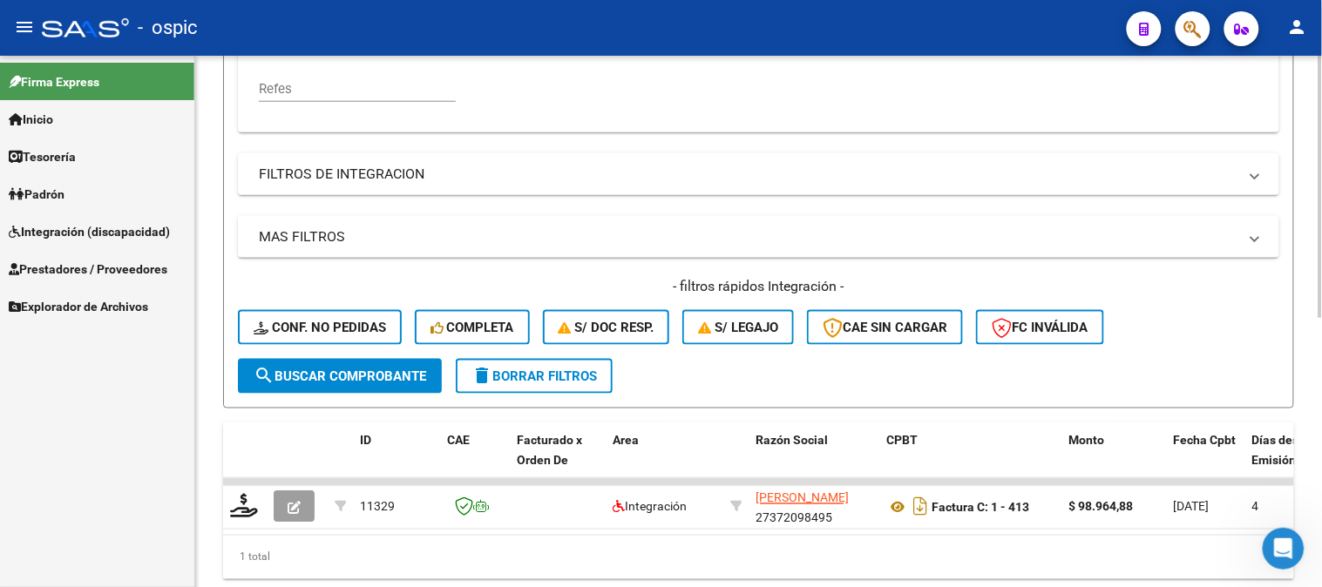
type input "571"
click at [359, 381] on span "search Buscar Comprobante" at bounding box center [340, 377] width 173 height 16
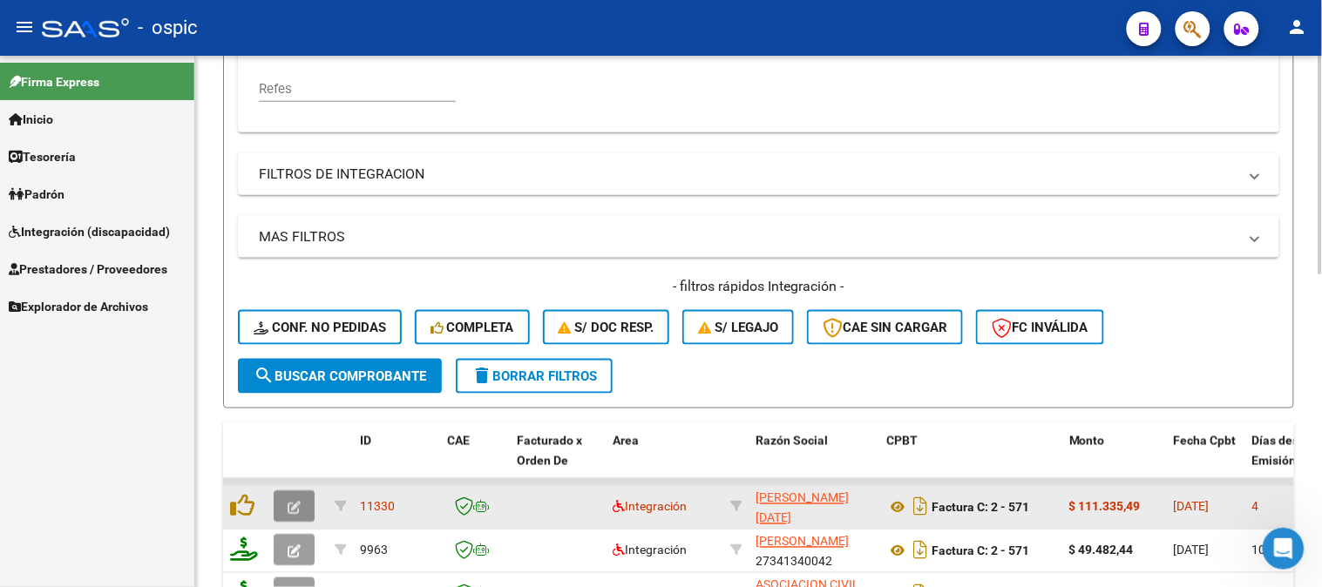
click at [296, 499] on span "button" at bounding box center [294, 507] width 13 height 16
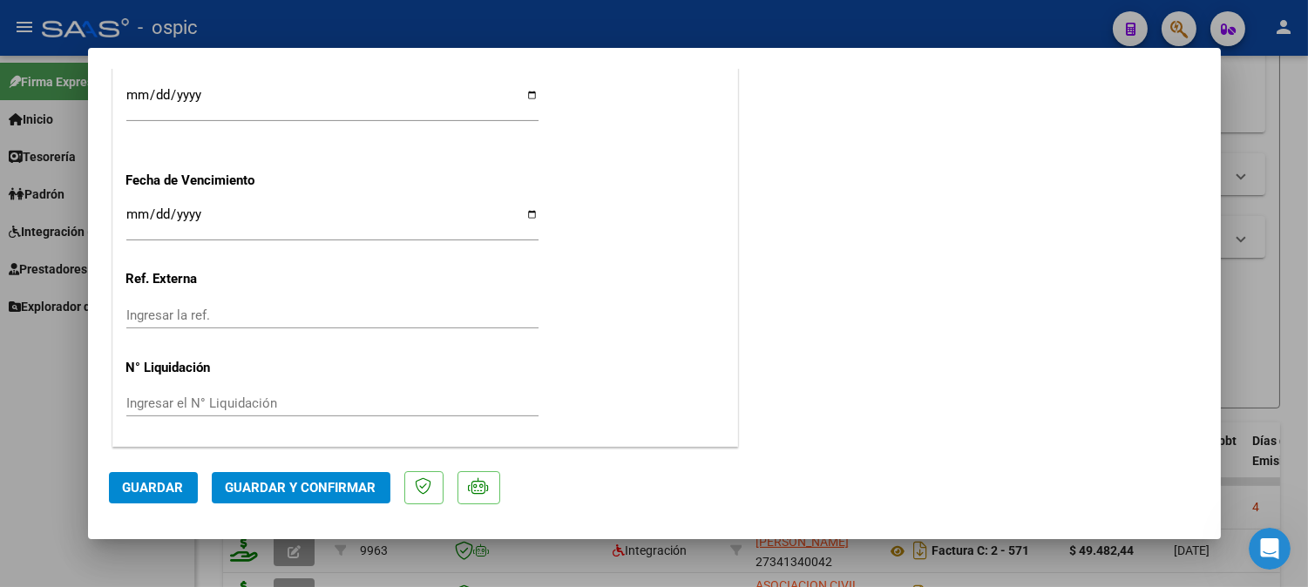
scroll to position [0, 0]
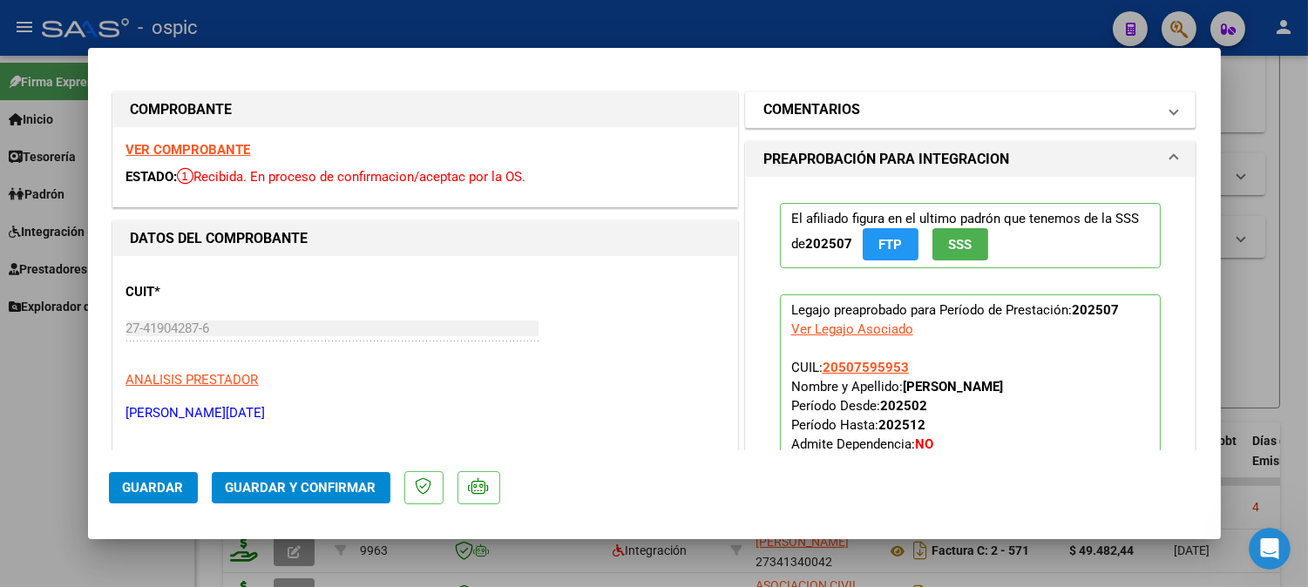
click at [777, 116] on h1 "COMENTARIOS" at bounding box center [811, 109] width 97 height 21
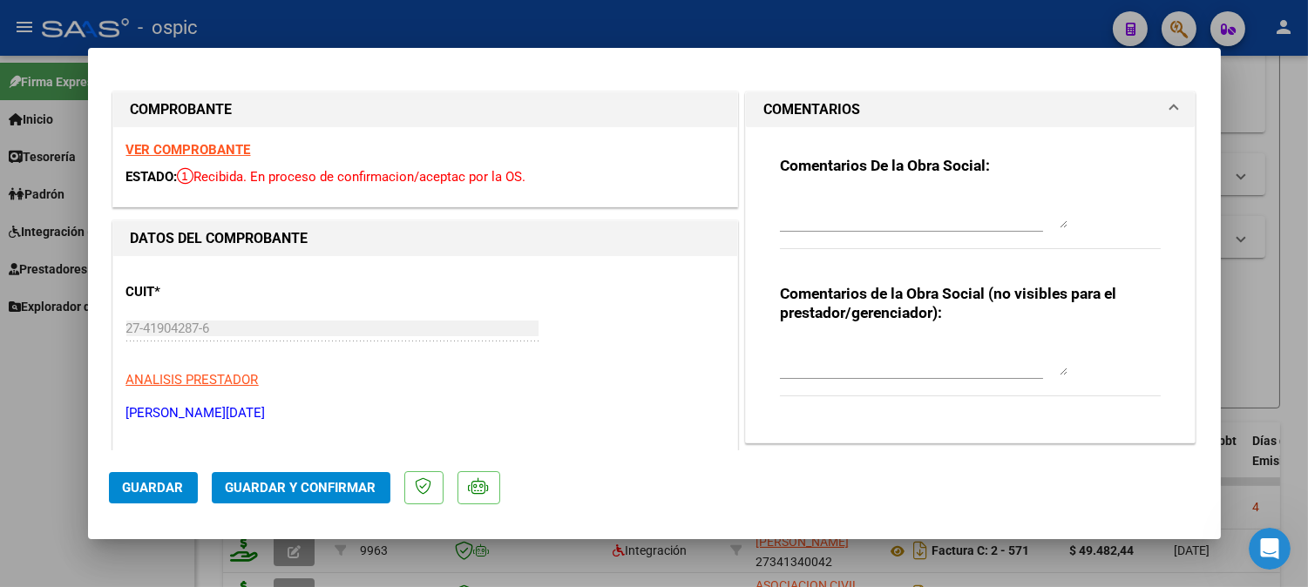
click at [880, 193] on textarea at bounding box center [924, 210] width 288 height 35
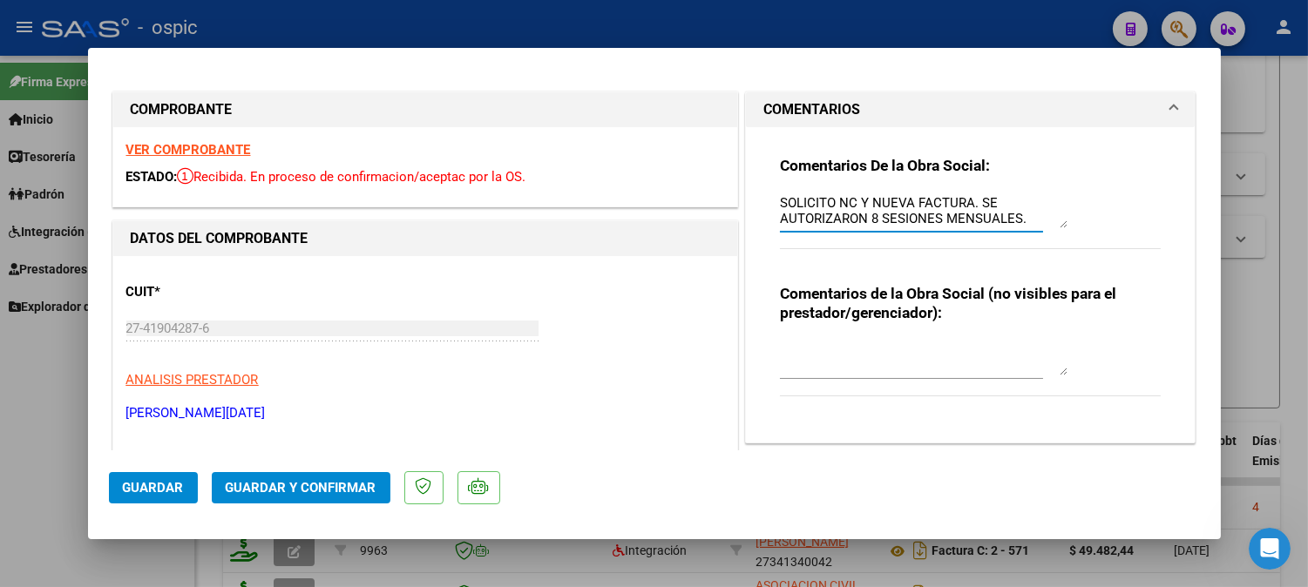
drag, startPoint x: 770, startPoint y: 205, endPoint x: 1045, endPoint y: 228, distance: 276.3
click at [1045, 228] on textarea "SOLICITO NC Y NUEVA FACTURA. SE AUTORIZARON 8 SESIONES MENSUALES." at bounding box center [924, 210] width 288 height 35
type textarea "SOLICITO NC Y NUEVA FACTURA. SE AUTORIZARON 8 SESIONES MENSUALES."
click at [798, 352] on textarea at bounding box center [924, 358] width 288 height 35
paste textarea "SOLICITO NC Y NUEVA FACTURA. SE AUTORIZARON 8 SESIONES MENSUALES."
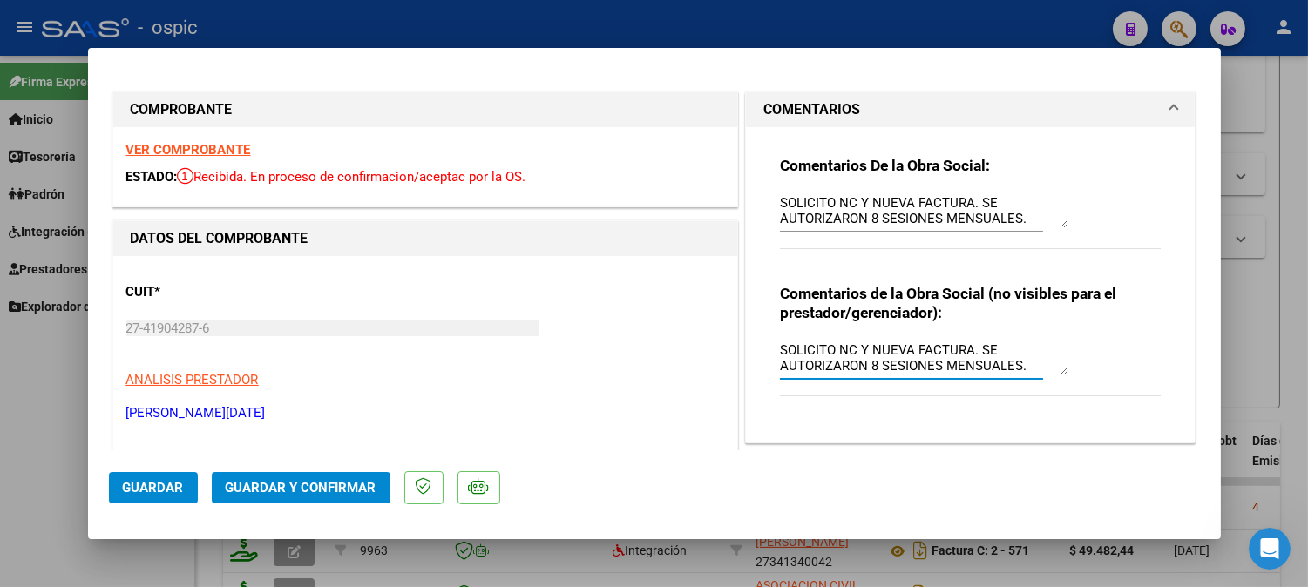
click at [825, 346] on textarea "SOLICITO NC Y NUEVA FACTURA. SE AUTORIZARON 8 SESIONES MENSUALES." at bounding box center [924, 358] width 288 height 35
type textarea "SOLICITE NC Y NUEVA FACTURA. SE AUTORIZARON 8 SESIONES MENSUALES."
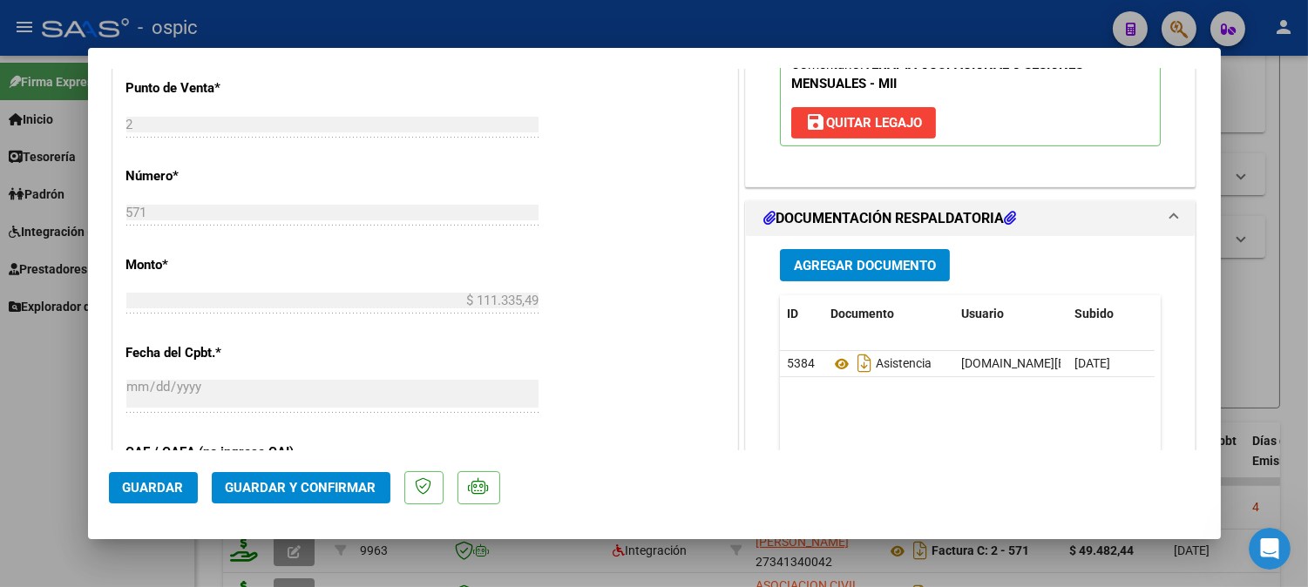
scroll to position [718, 0]
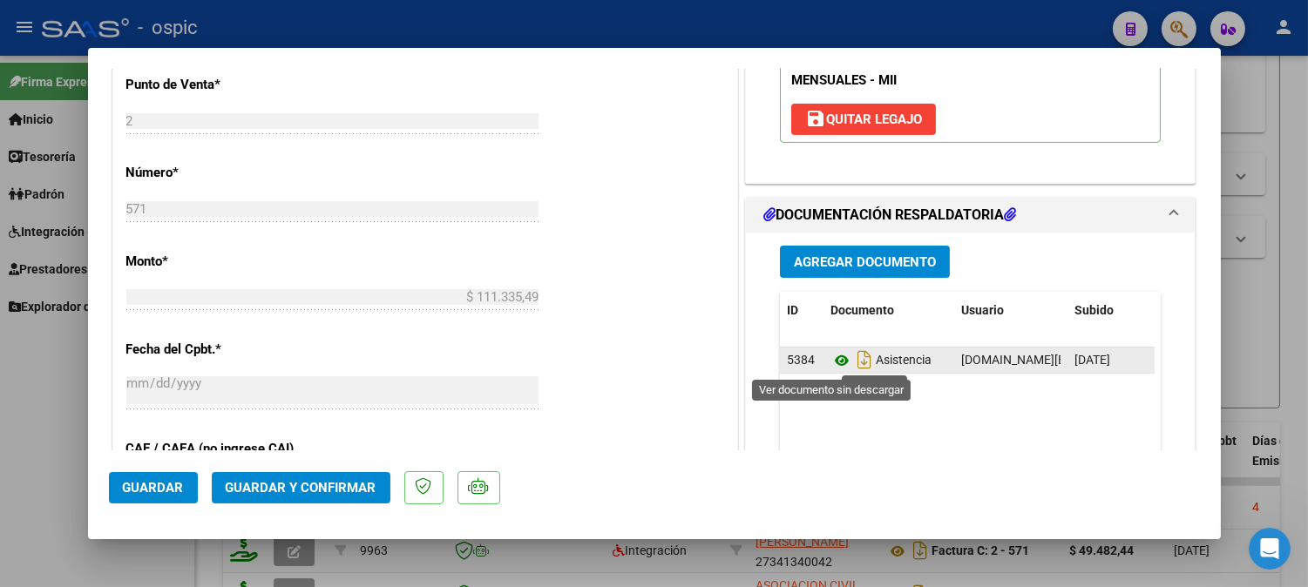
click at [830, 363] on icon at bounding box center [841, 360] width 23 height 21
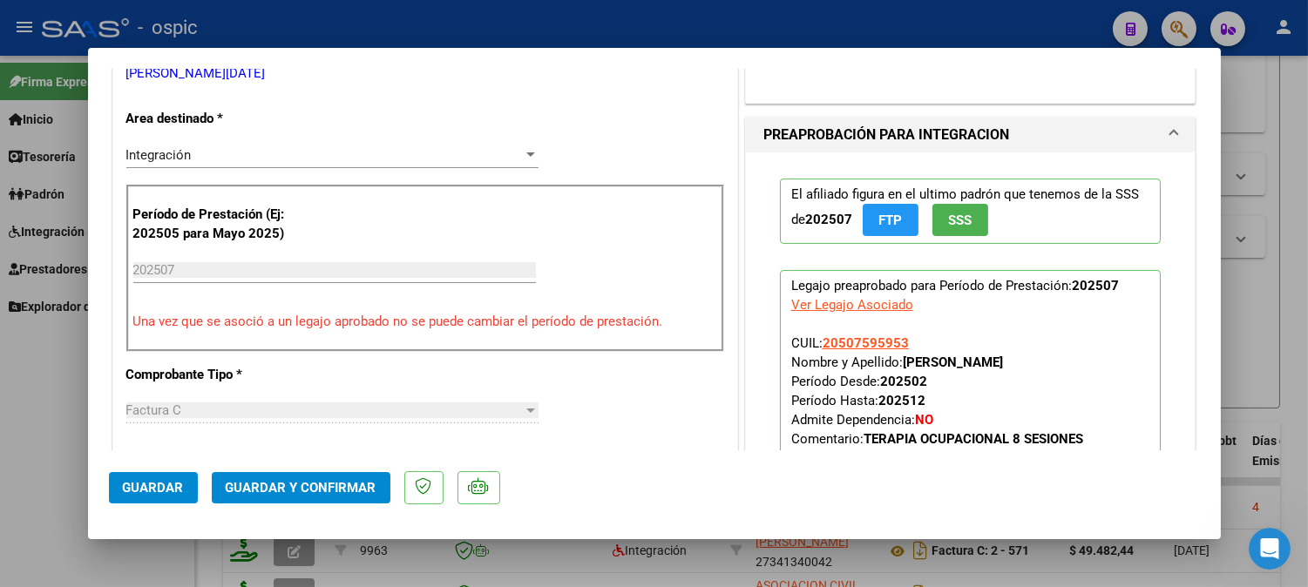
scroll to position [331, 0]
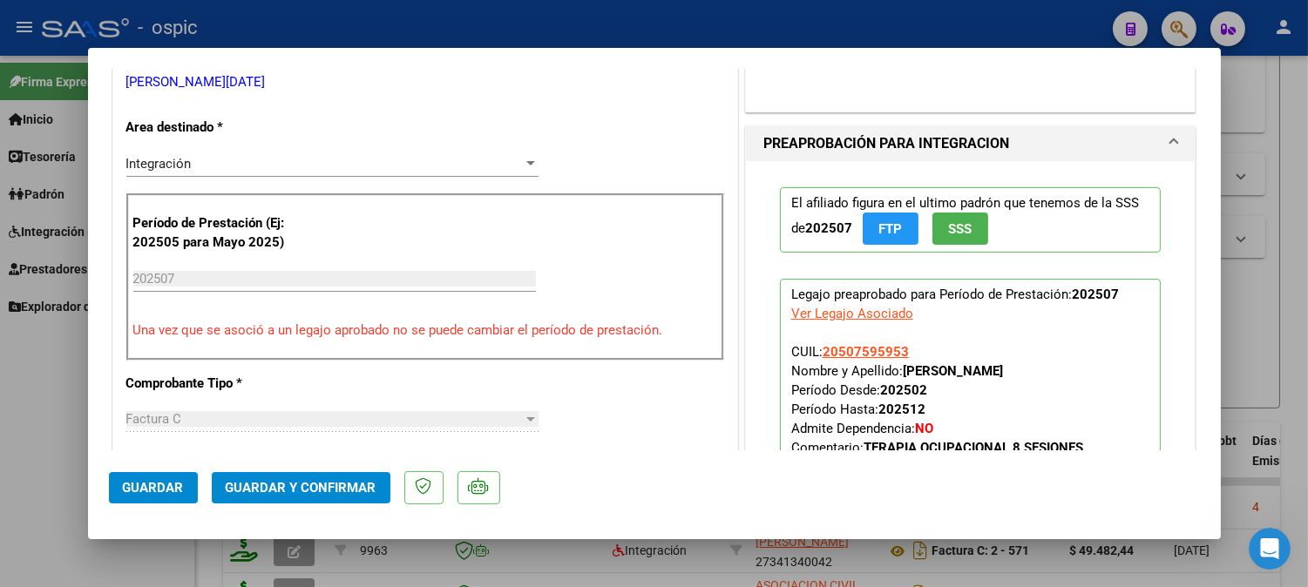
click at [202, 170] on div "Integración" at bounding box center [324, 164] width 396 height 16
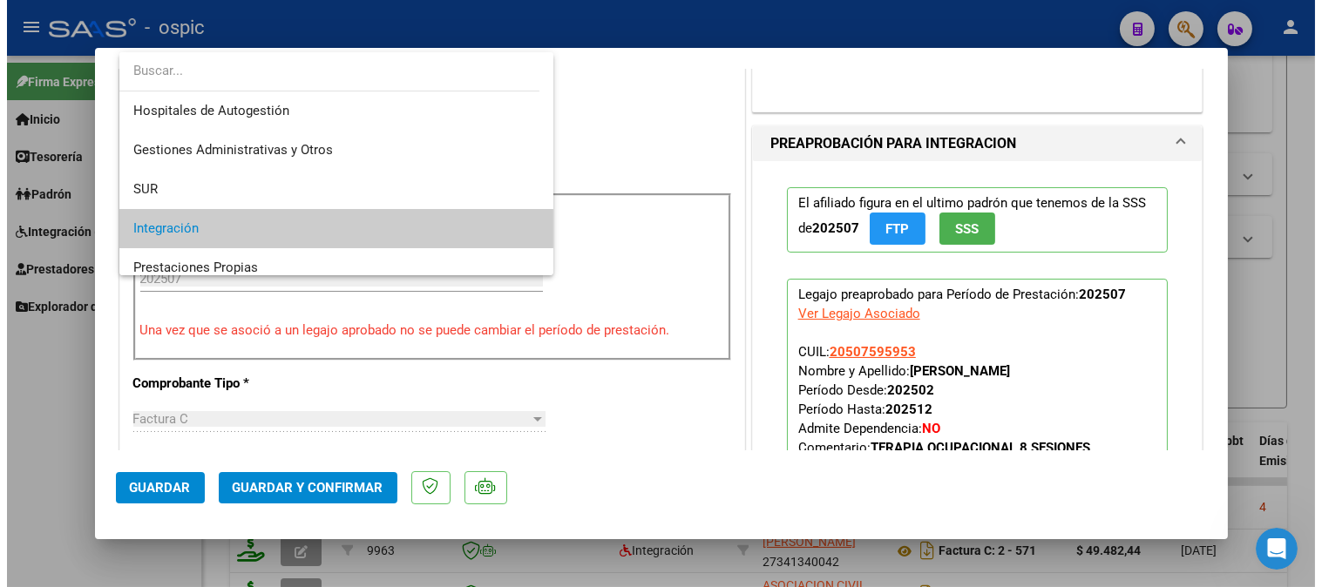
scroll to position [64, 0]
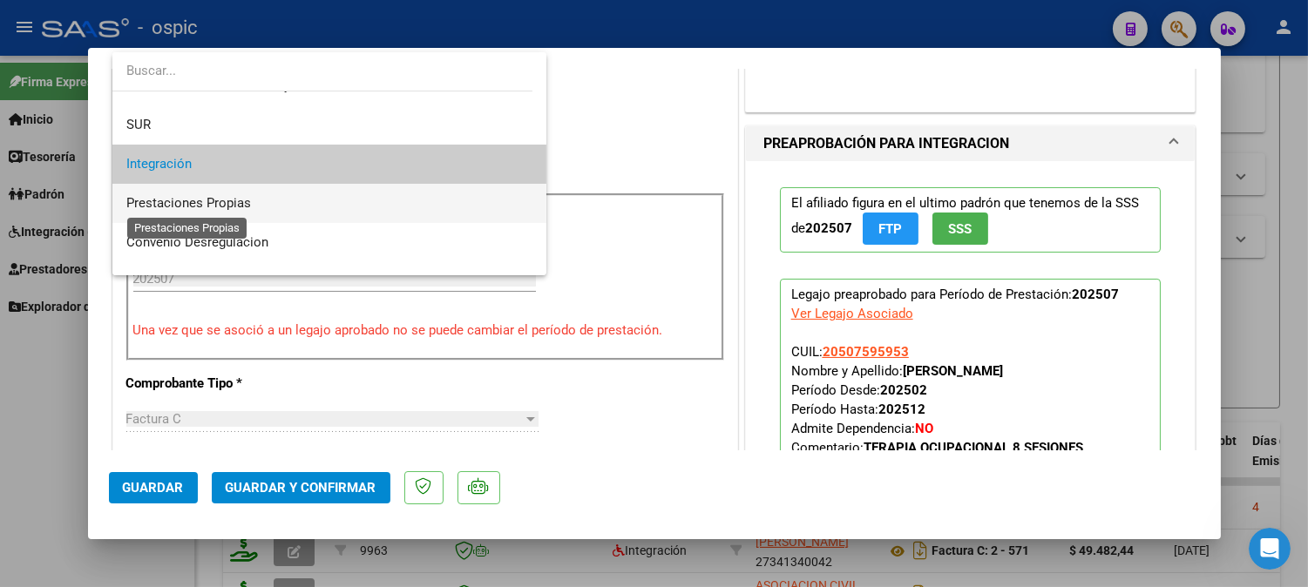
click at [206, 195] on span "Prestaciones Propias" at bounding box center [188, 203] width 125 height 16
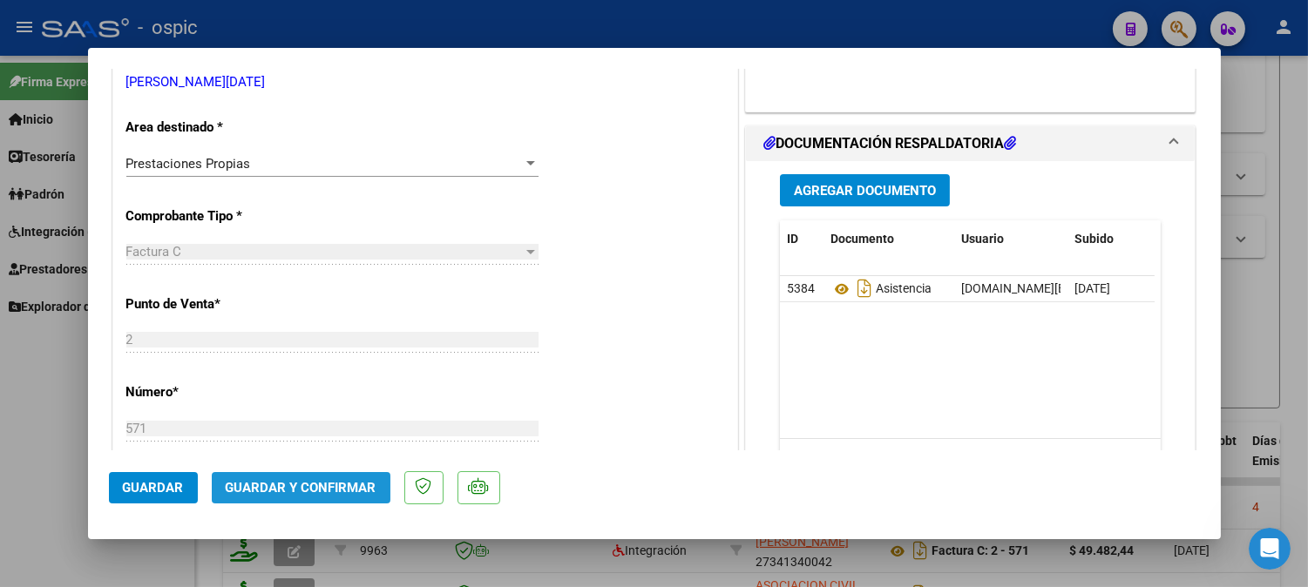
click at [301, 475] on button "Guardar y Confirmar" at bounding box center [301, 487] width 179 height 31
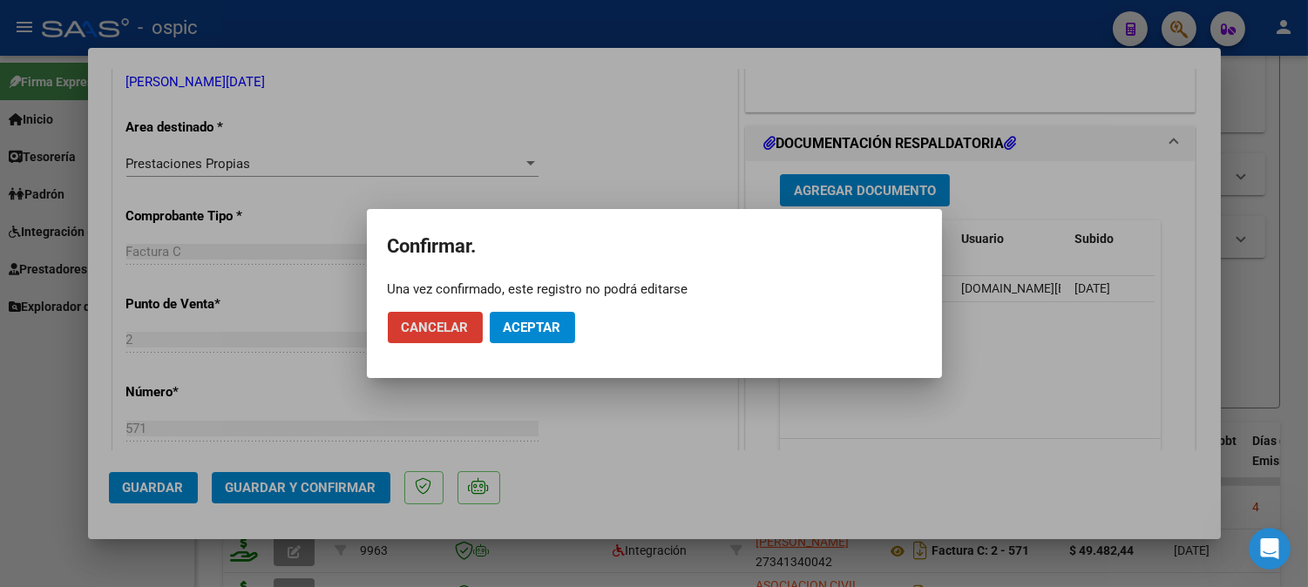
click at [531, 327] on span "Aceptar" at bounding box center [533, 328] width 58 height 16
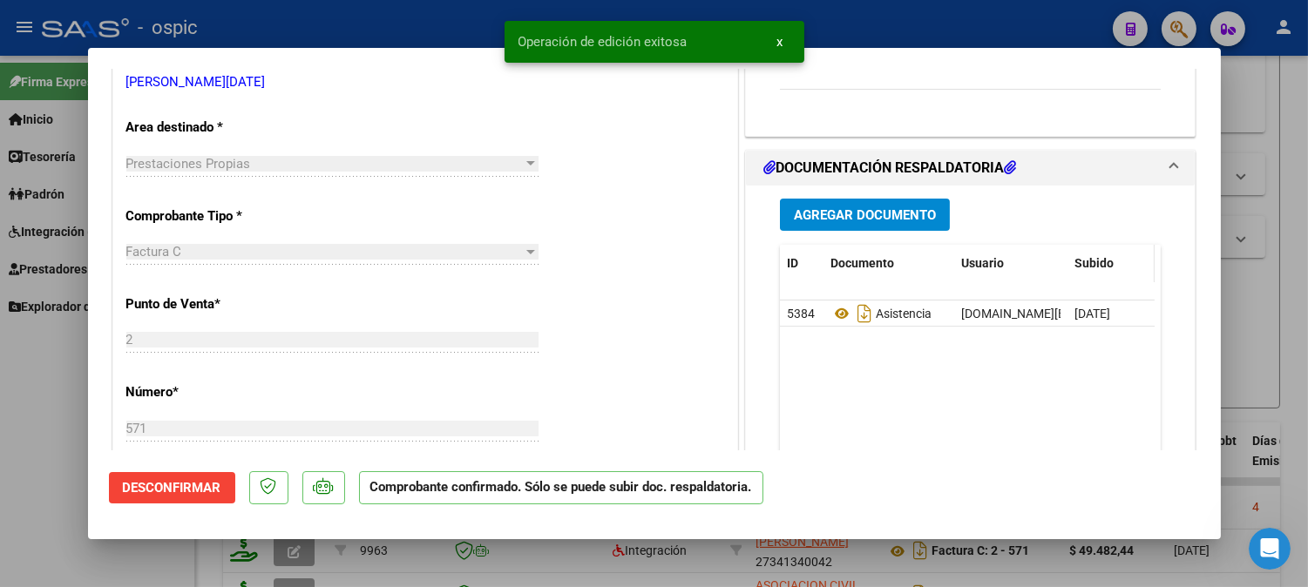
type input "$ 0,00"
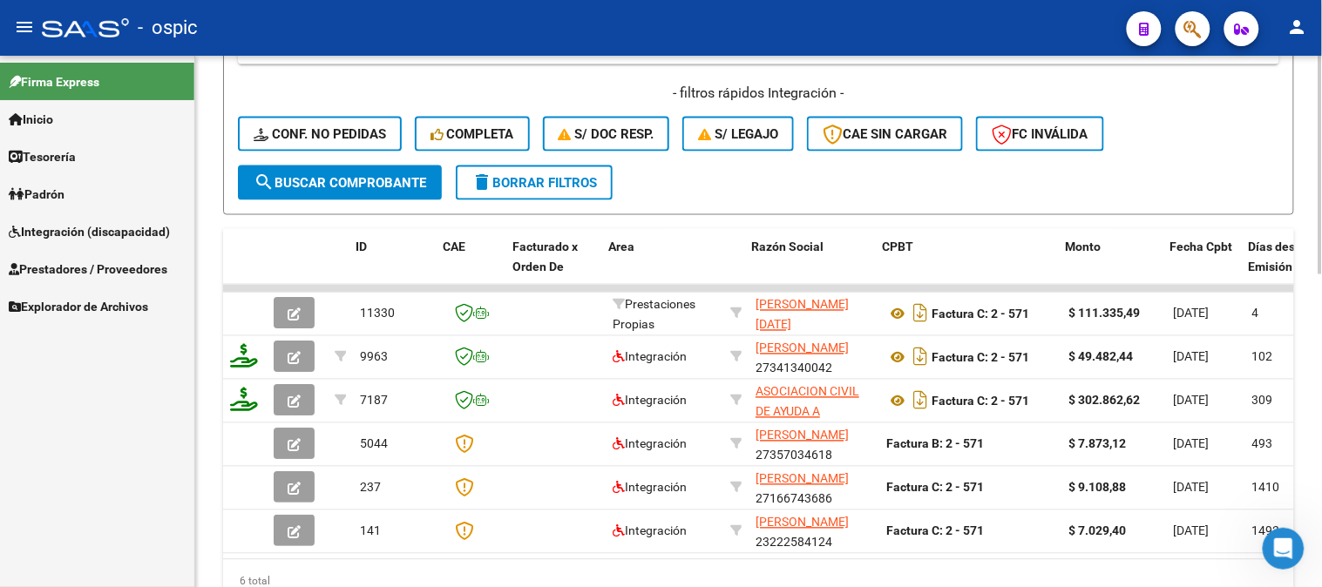
scroll to position [0, 3420]
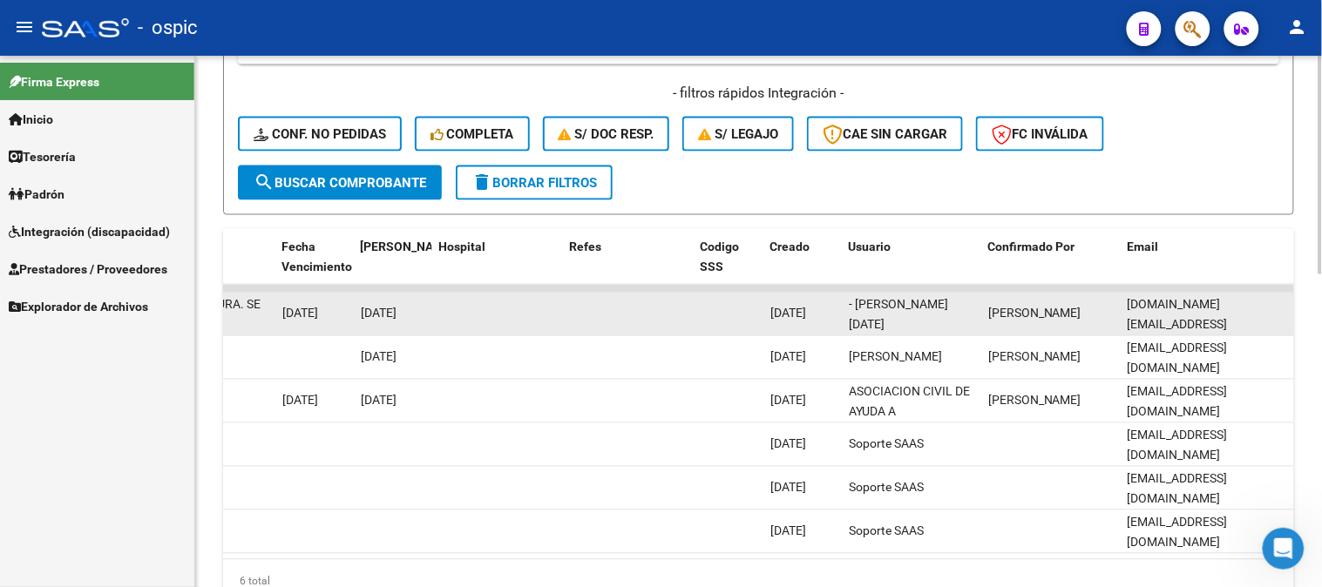
click at [1126, 309] on datatable-body-cell "luciapisani.to@gmail.com" at bounding box center [1207, 314] width 174 height 43
drag, startPoint x: 1127, startPoint y: 308, endPoint x: 1274, endPoint y: 308, distance: 146.4
click at [1274, 308] on div "luciapisani.to@gmail.com" at bounding box center [1207, 313] width 160 height 37
copy span "luciapisani.to@gmail.com"
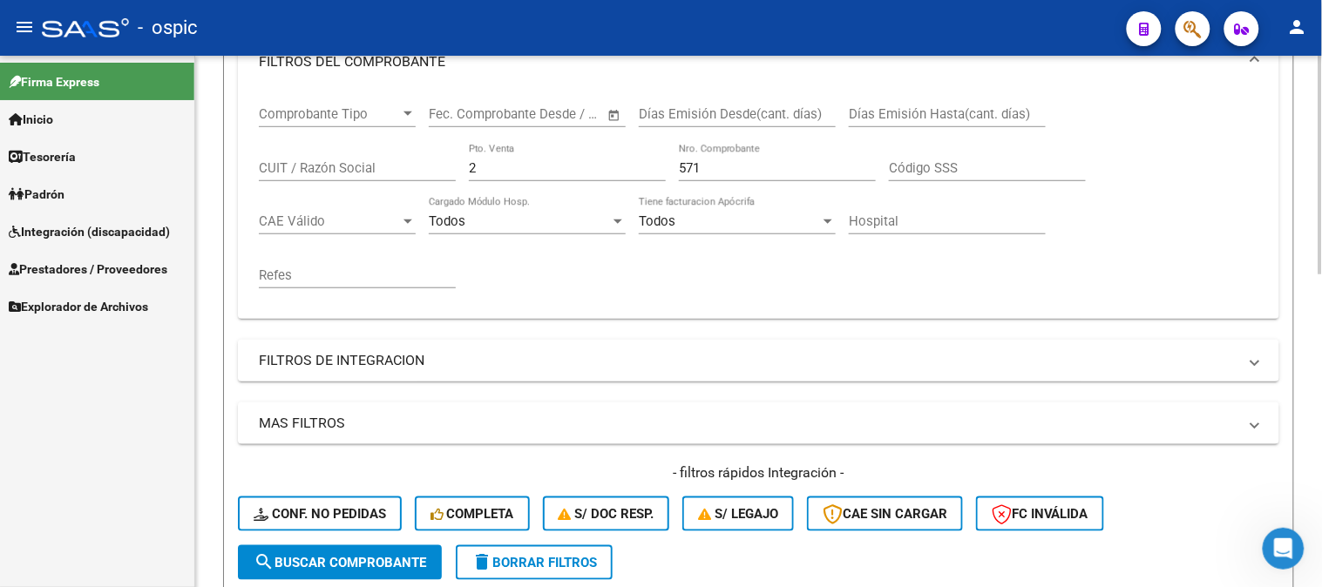
scroll to position [290, 0]
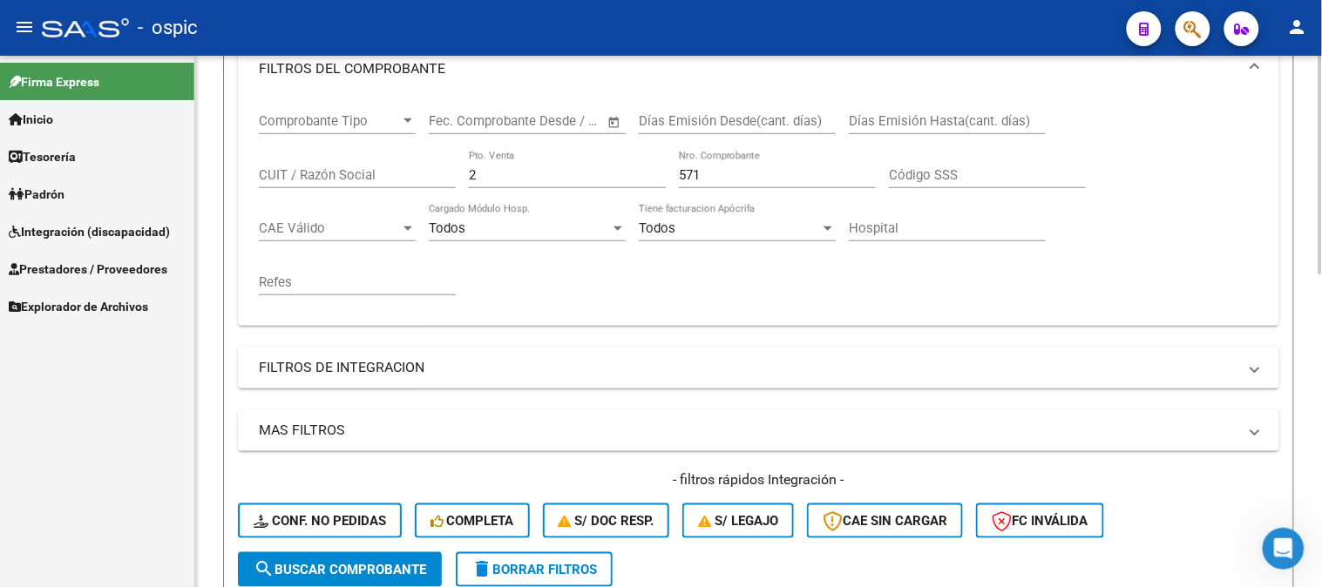
drag, startPoint x: 383, startPoint y: 169, endPoint x: 372, endPoint y: 168, distance: 11.4
click at [371, 169] on div "Comprobante Tipo Comprobante Tipo Fecha inicio – Fecha fin Fec. Comprobante Des…" at bounding box center [758, 204] width 999 height 215
type input "6"
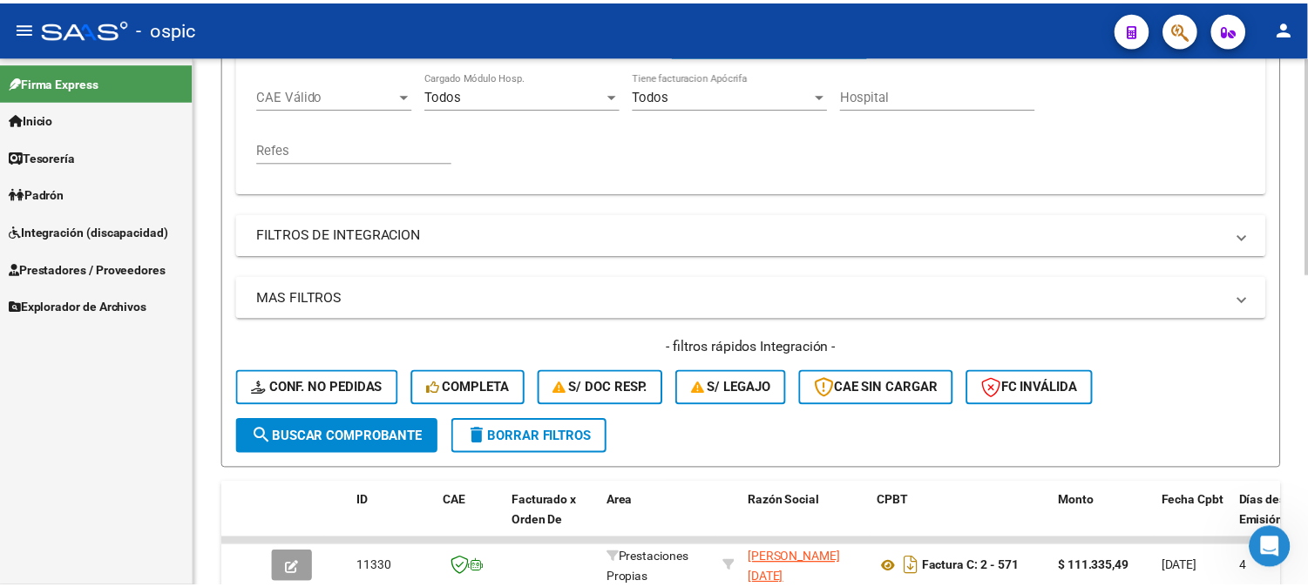
scroll to position [484, 0]
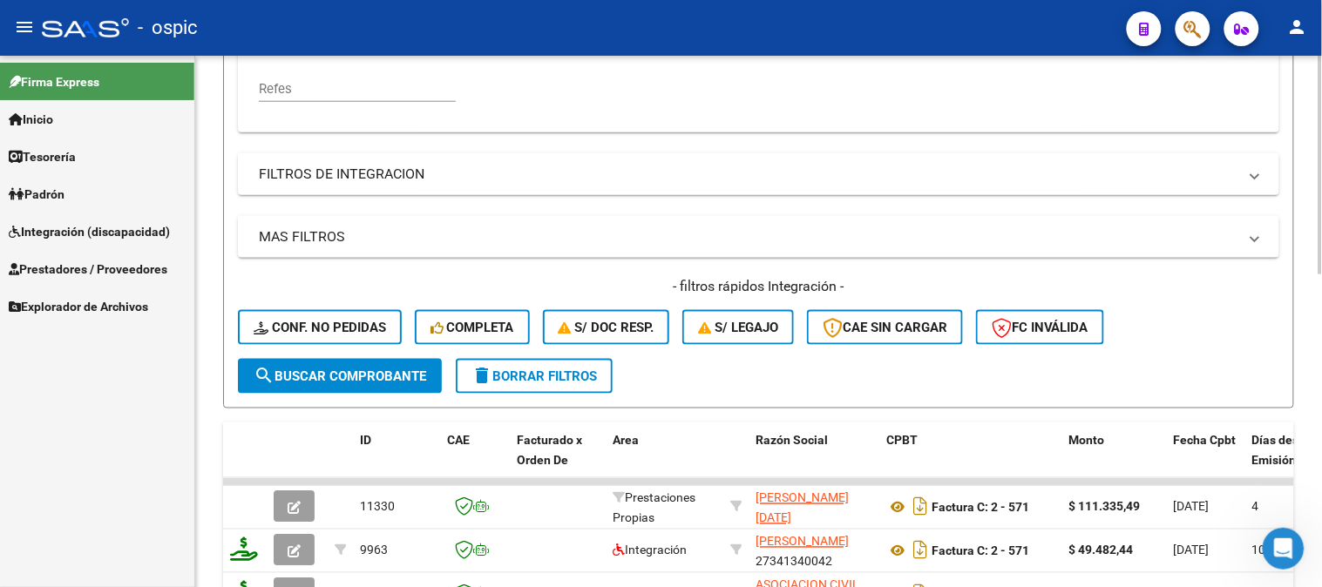
type input "602"
click at [394, 369] on span "search Buscar Comprobante" at bounding box center [340, 377] width 173 height 16
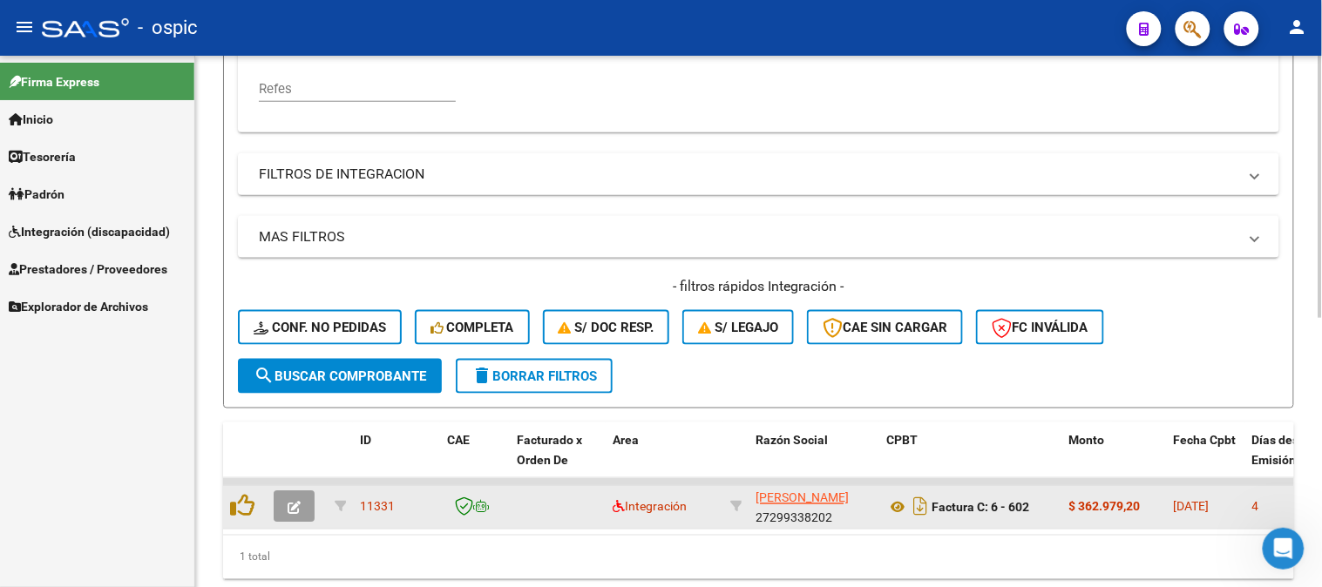
click at [297, 502] on icon "button" at bounding box center [294, 508] width 13 height 13
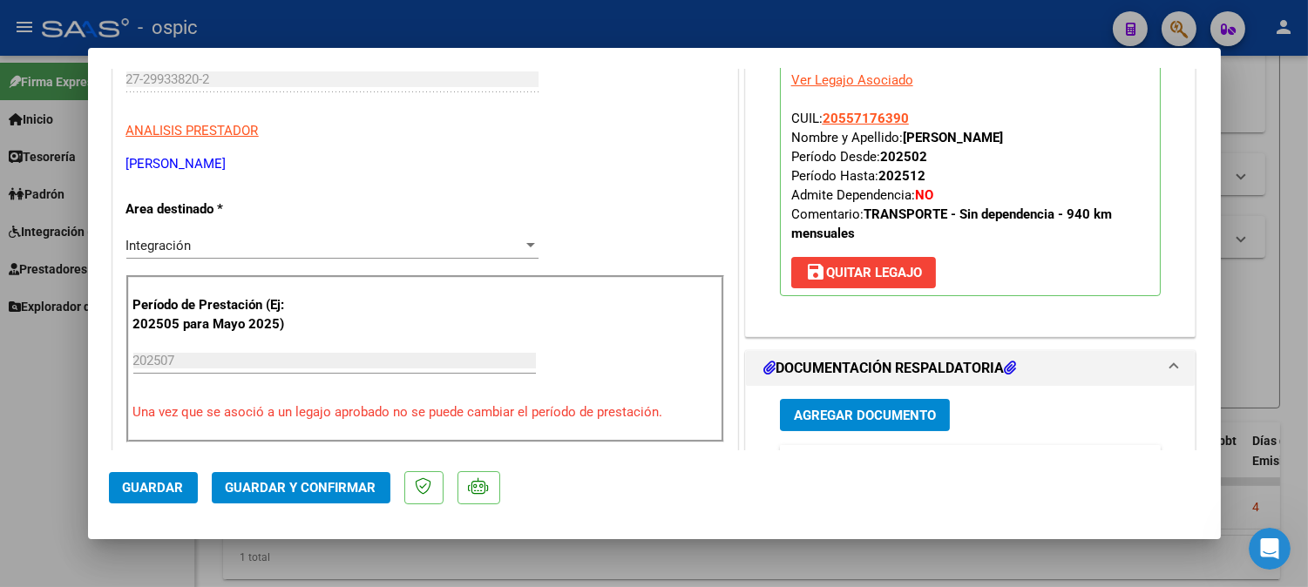
scroll to position [0, 0]
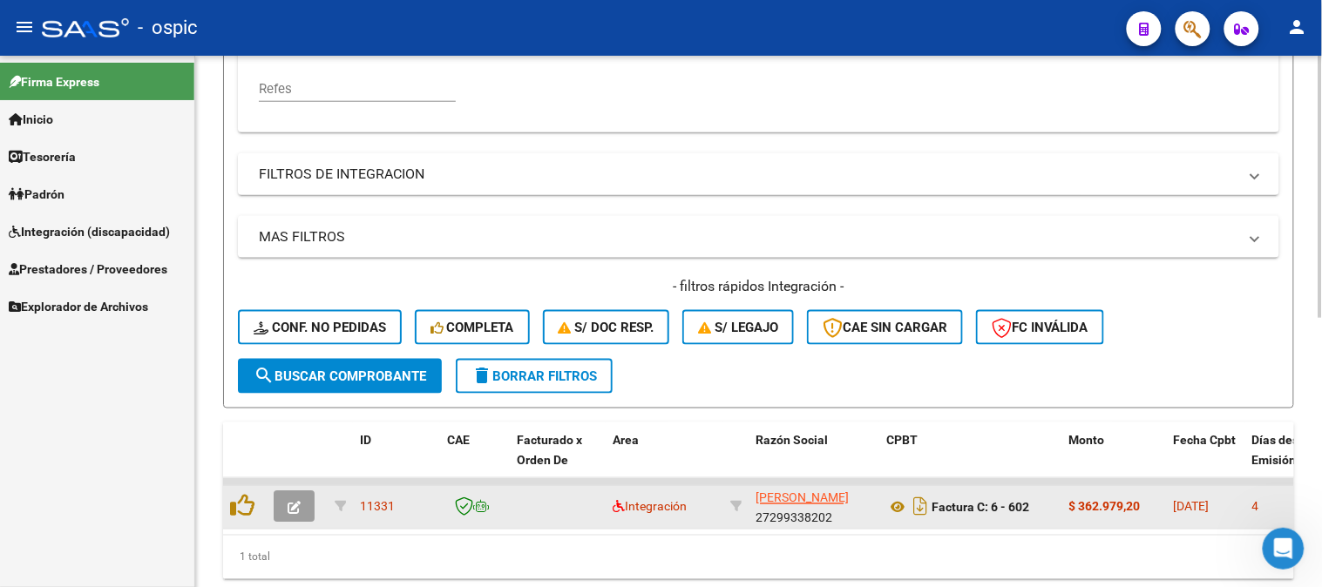
click at [299, 502] on icon "button" at bounding box center [294, 508] width 13 height 13
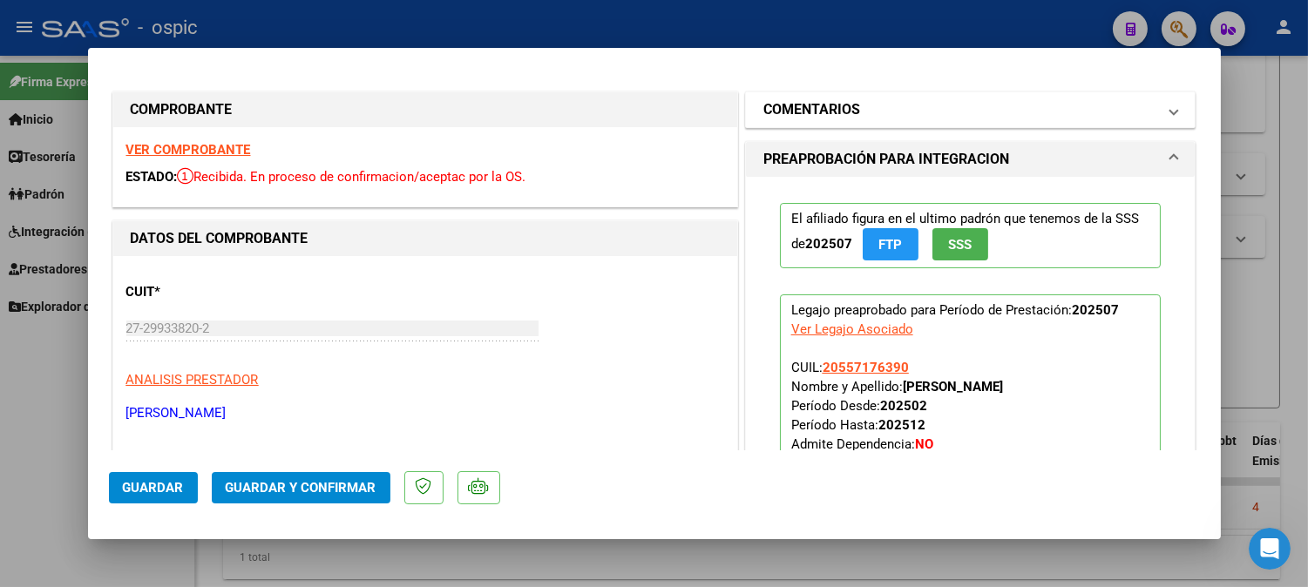
click at [913, 116] on mat-panel-title "COMENTARIOS" at bounding box center [960, 109] width 394 height 21
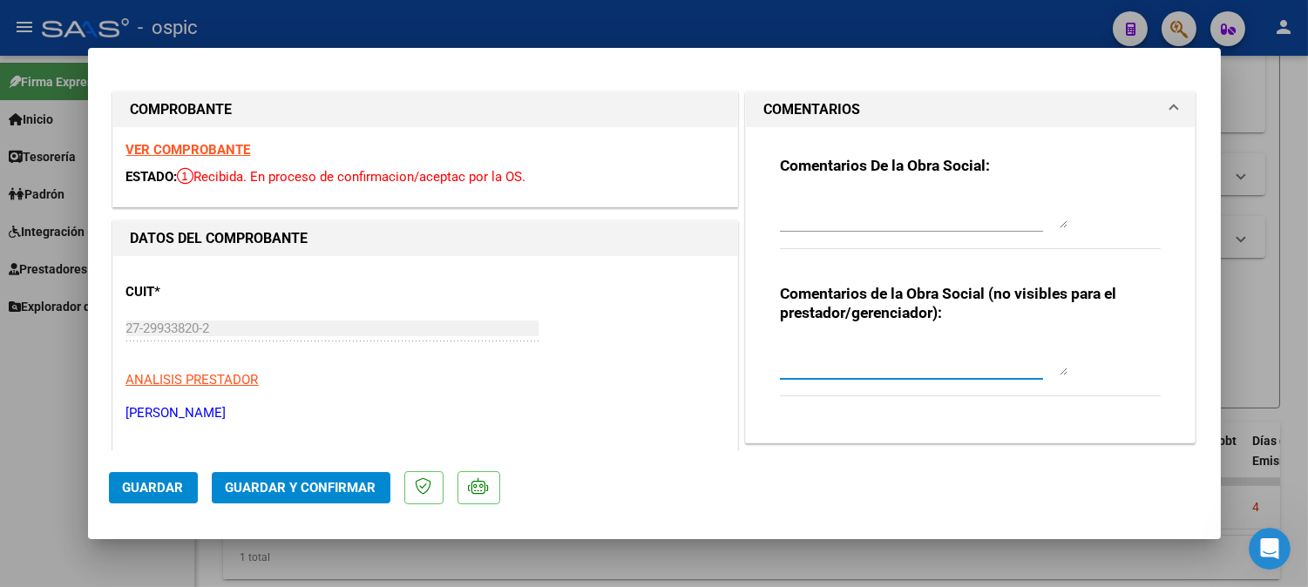
click at [894, 354] on textarea at bounding box center [924, 358] width 288 height 35
type textarea "TRANSPORTE 670 KM MENSUALES"
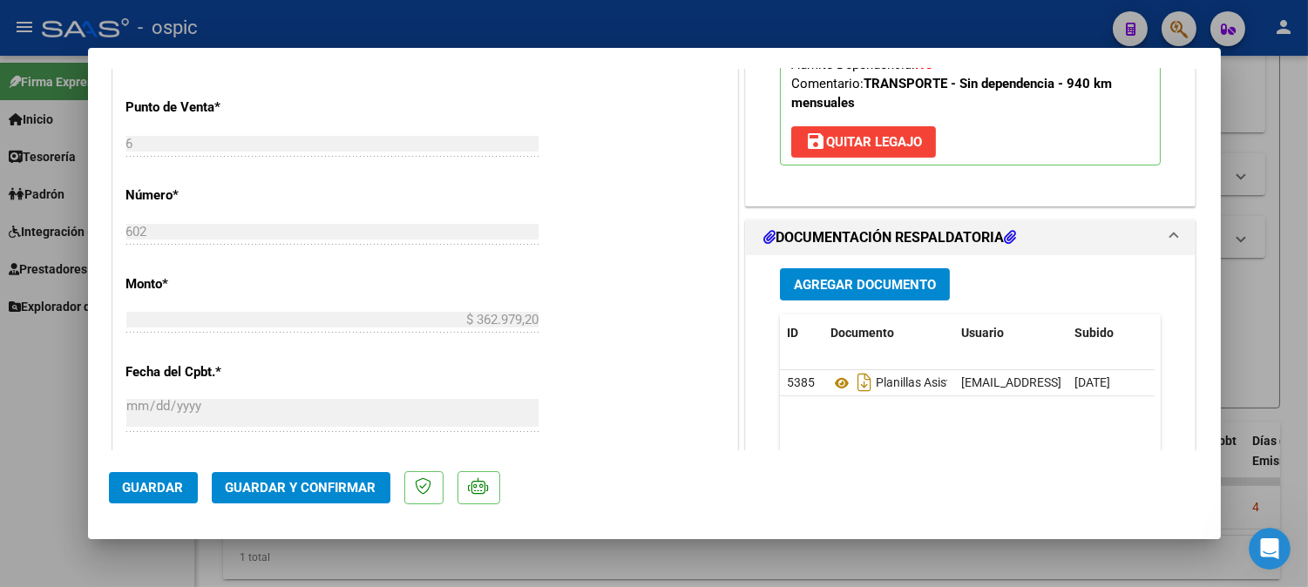
scroll to position [723, 0]
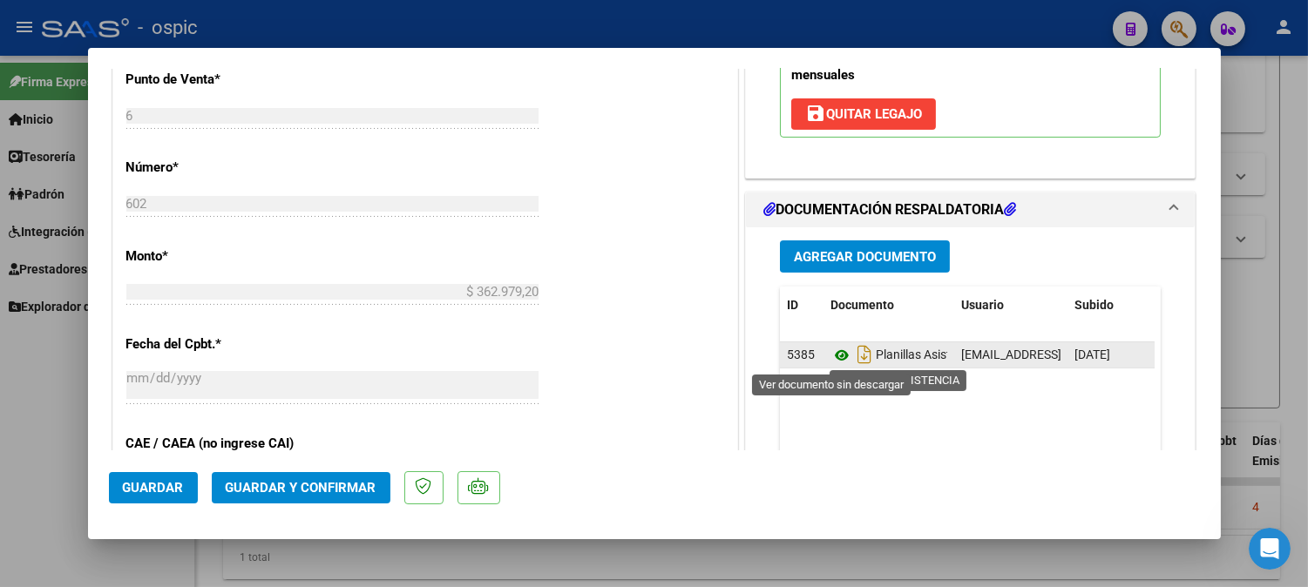
click at [831, 357] on icon at bounding box center [841, 355] width 23 height 21
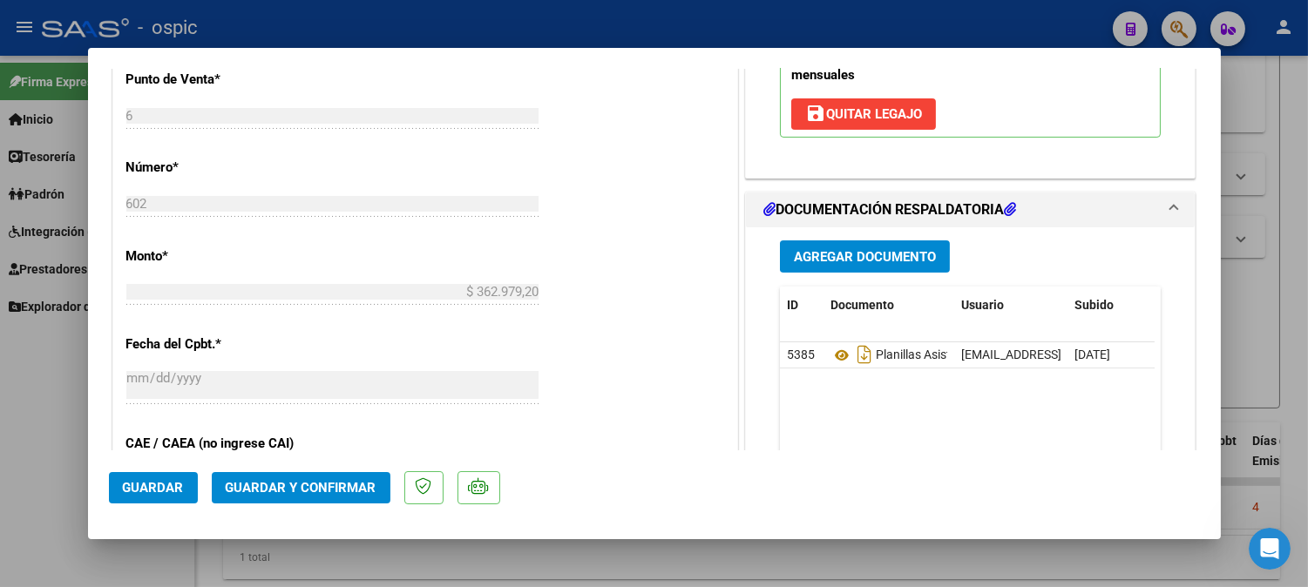
click at [320, 481] on span "Guardar y Confirmar" at bounding box center [301, 488] width 151 height 16
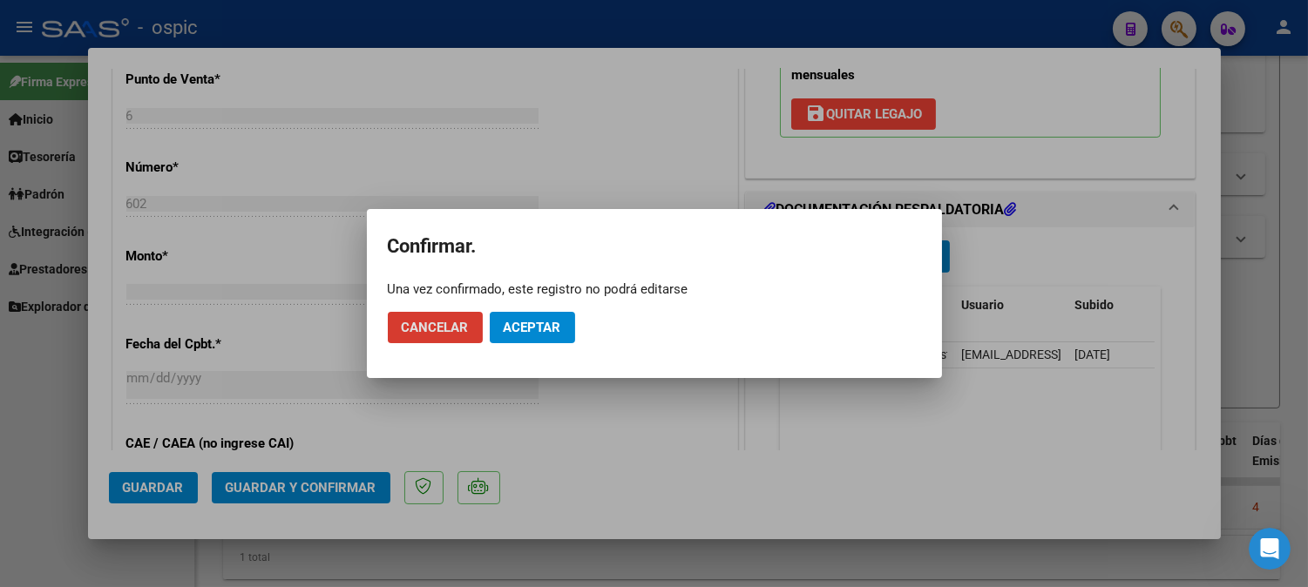
click at [546, 328] on span "Aceptar" at bounding box center [533, 328] width 58 height 16
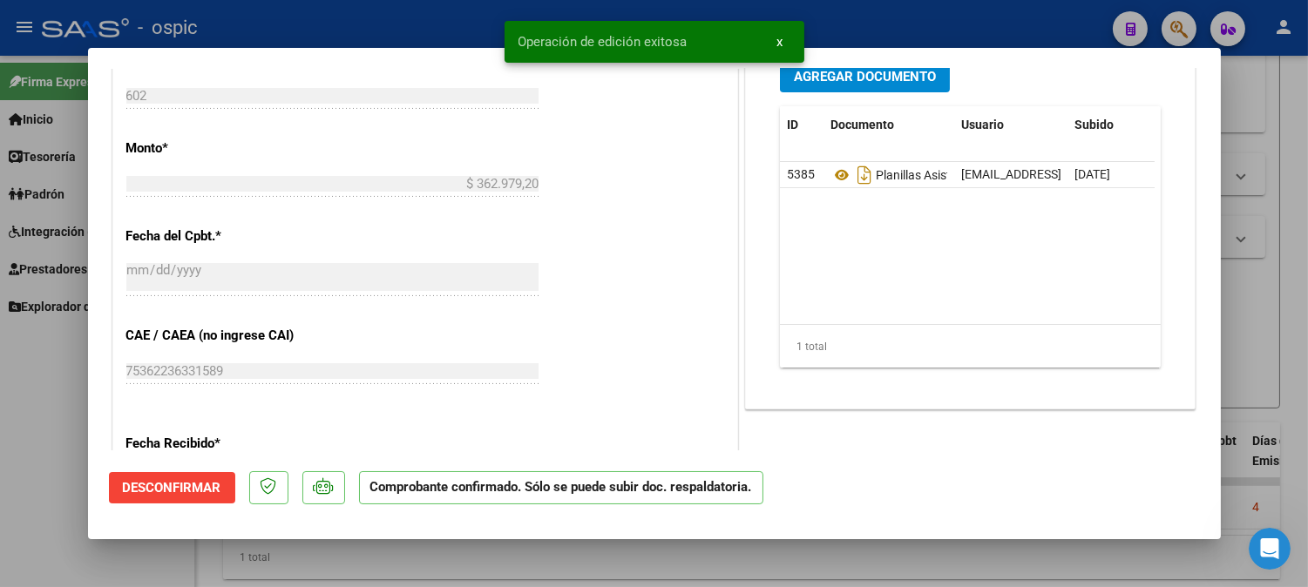
type input "$ 0,00"
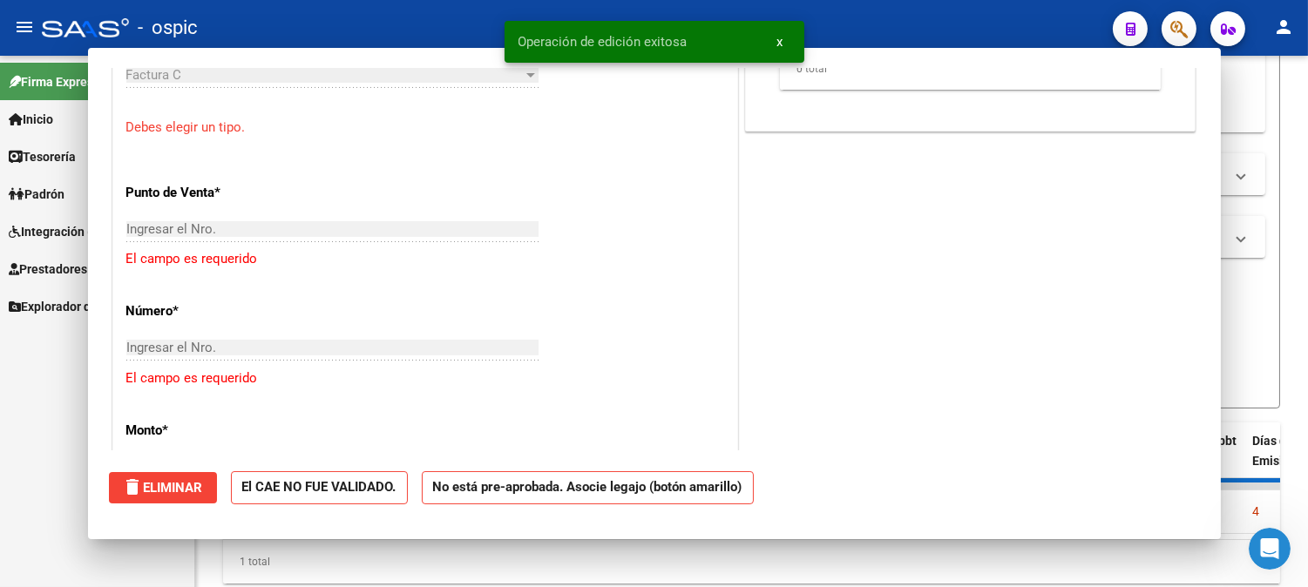
scroll to position [754, 0]
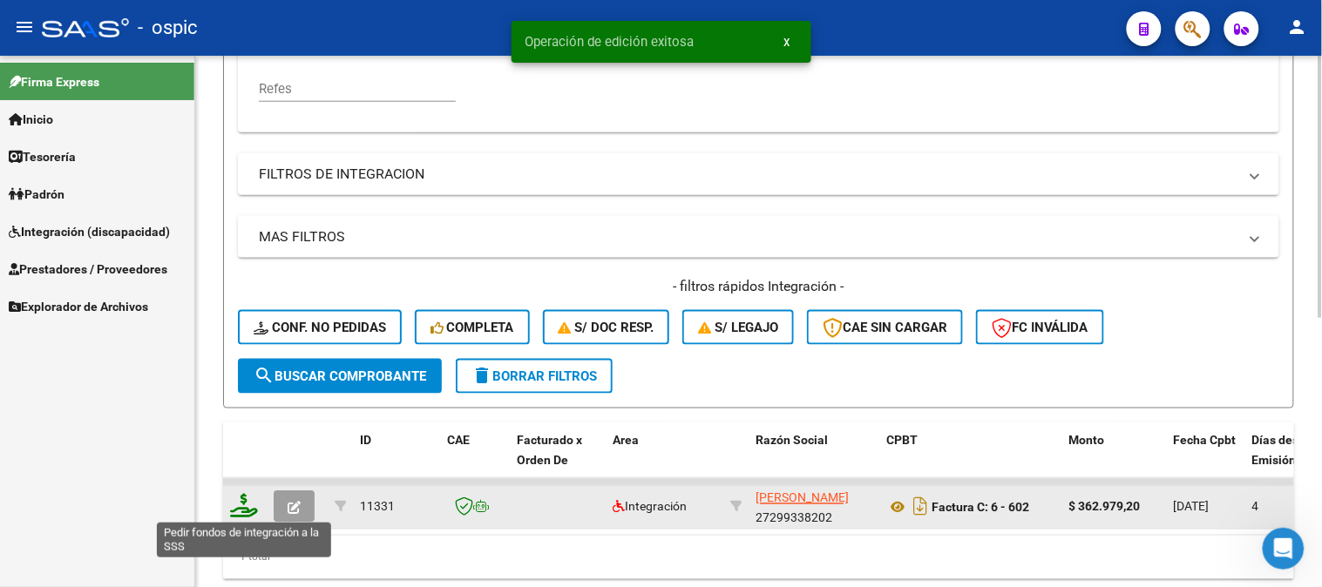
click at [247, 508] on icon at bounding box center [244, 506] width 28 height 24
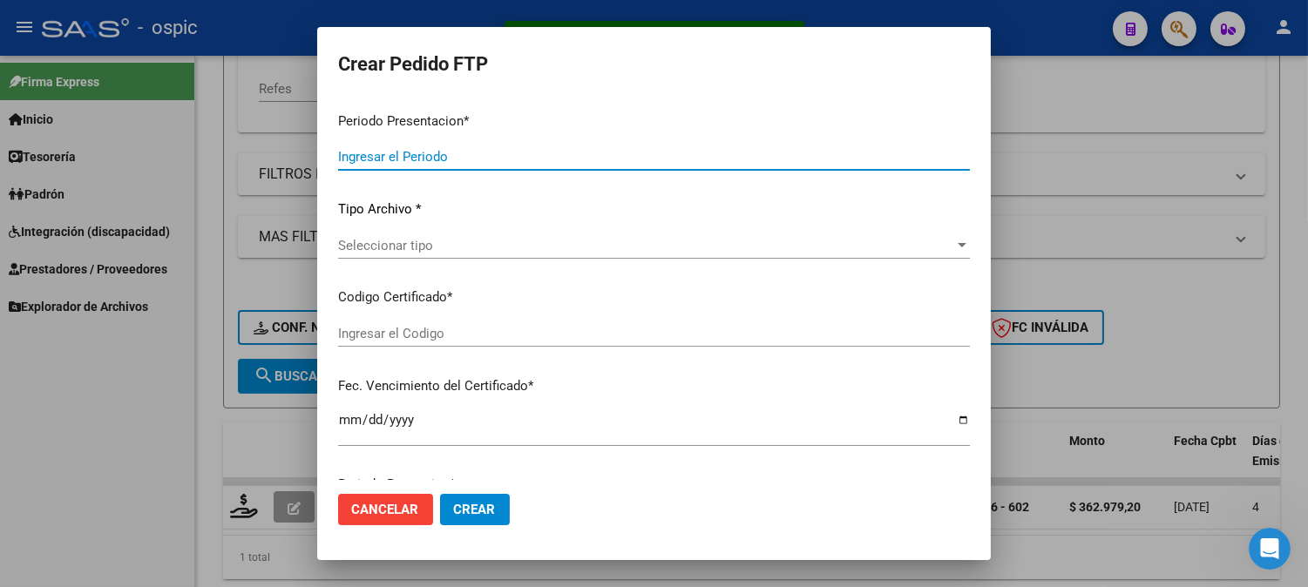
type input "202508"
type input "202507"
type input "$ 362.979,20"
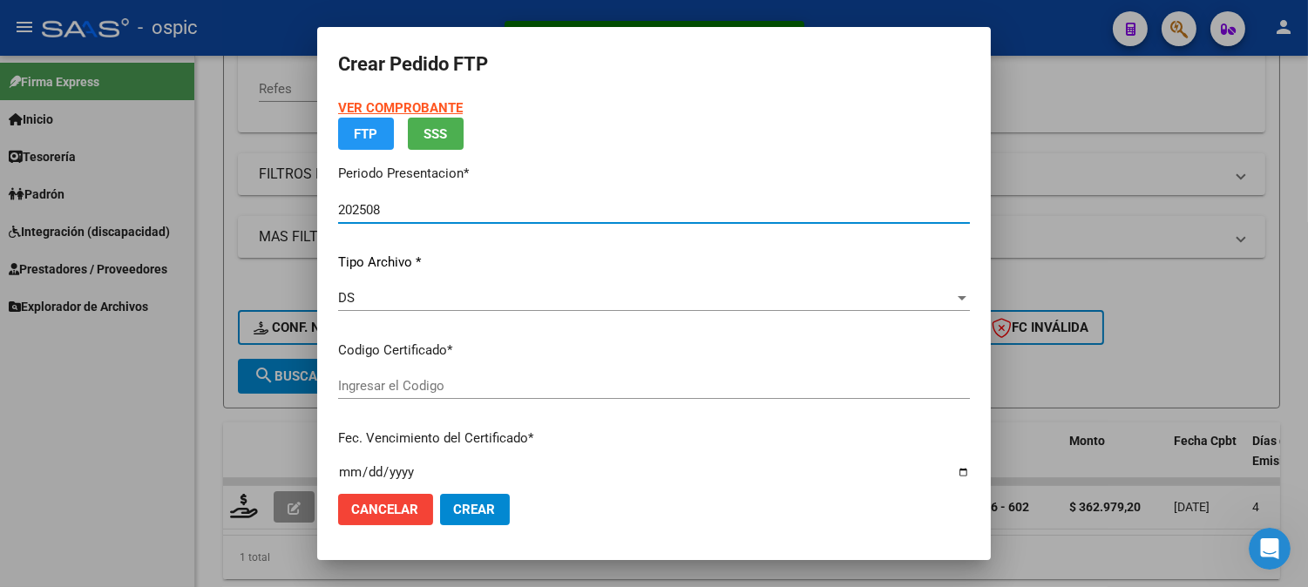
type input "5413957848"
type input "2029-03-31"
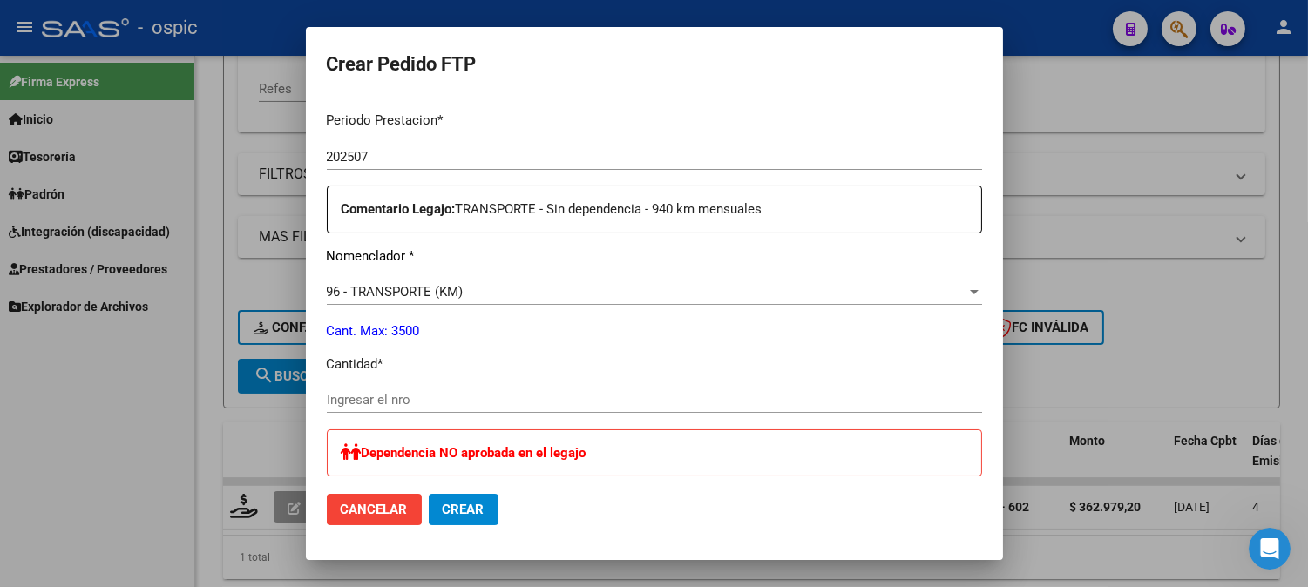
scroll to position [612, 0]
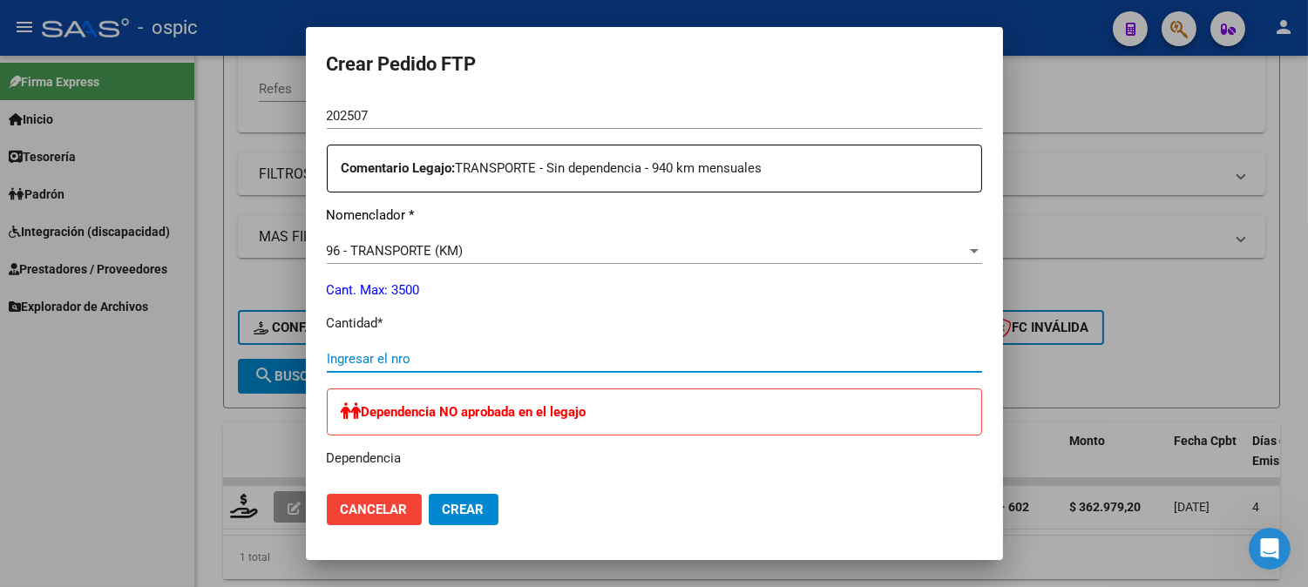
click at [621, 364] on input "Ingresar el nro" at bounding box center [654, 359] width 655 height 16
type input "670"
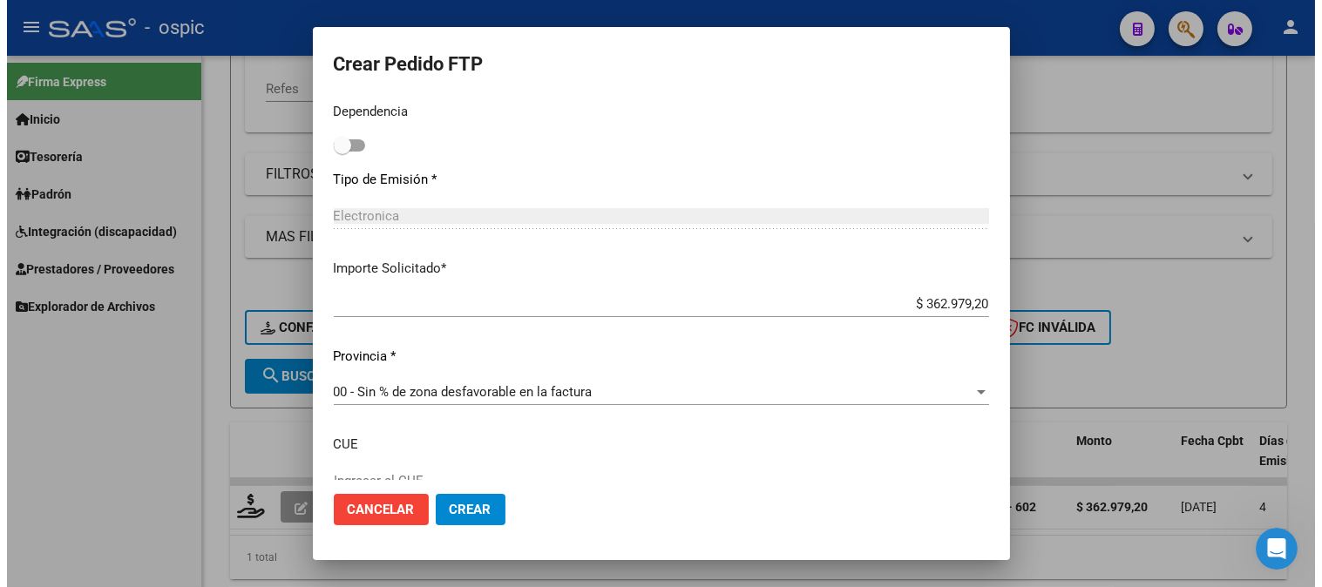
scroll to position [965, 0]
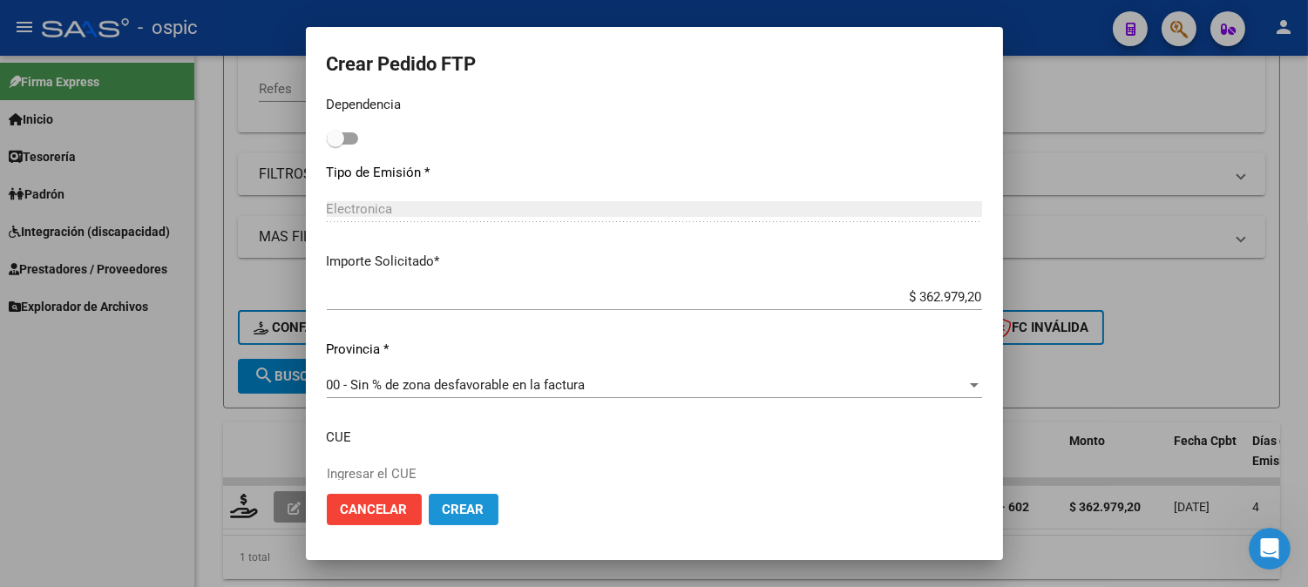
click at [485, 516] on button "Crear" at bounding box center [464, 509] width 70 height 31
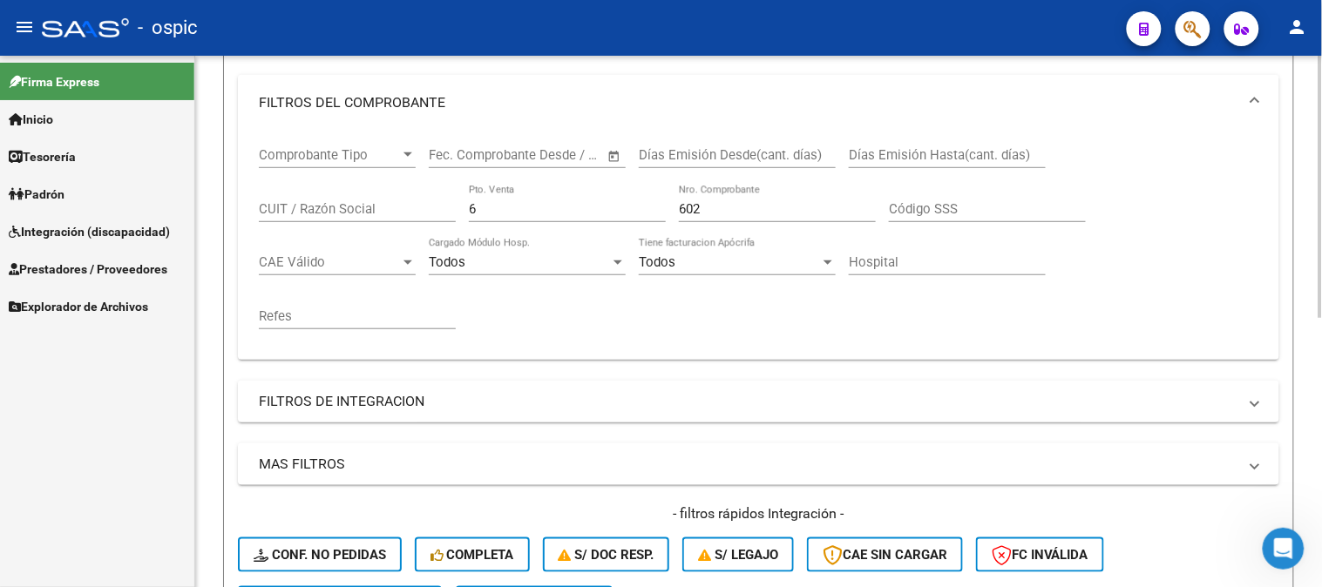
scroll to position [484, 0]
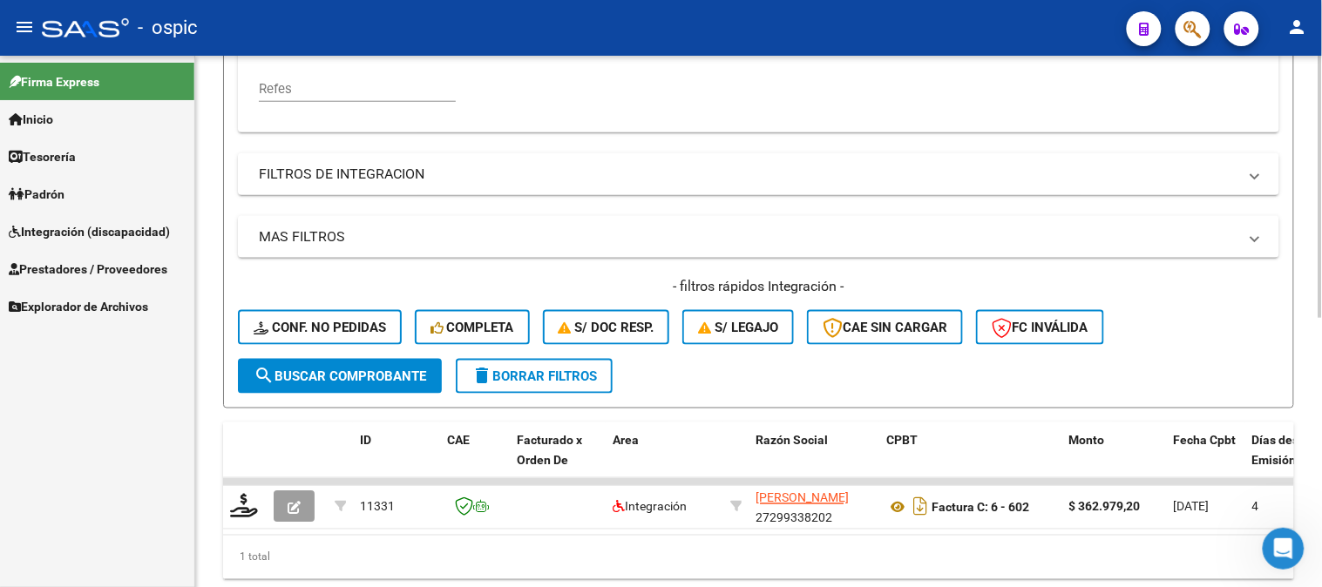
click at [611, 357] on div "- filtros rápidos Integración - Conf. no pedidas Completa S/ Doc Resp. S/ legaj…" at bounding box center [758, 318] width 1041 height 82
click at [597, 375] on span "delete Borrar Filtros" at bounding box center [533, 377] width 125 height 16
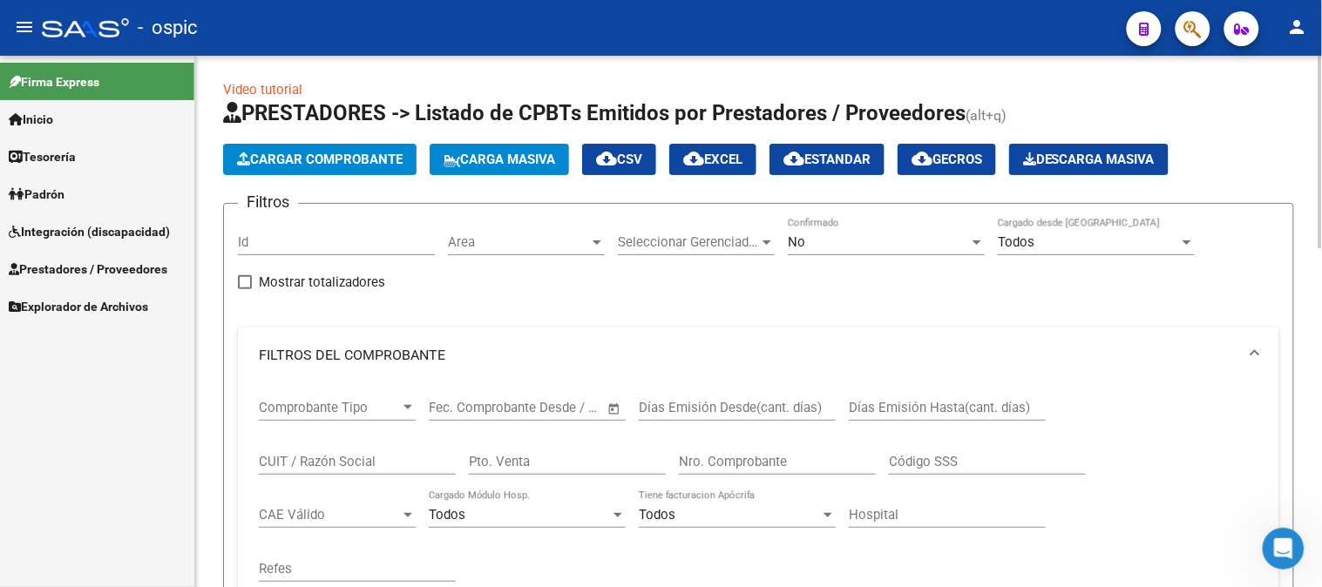
scroll to position [0, 0]
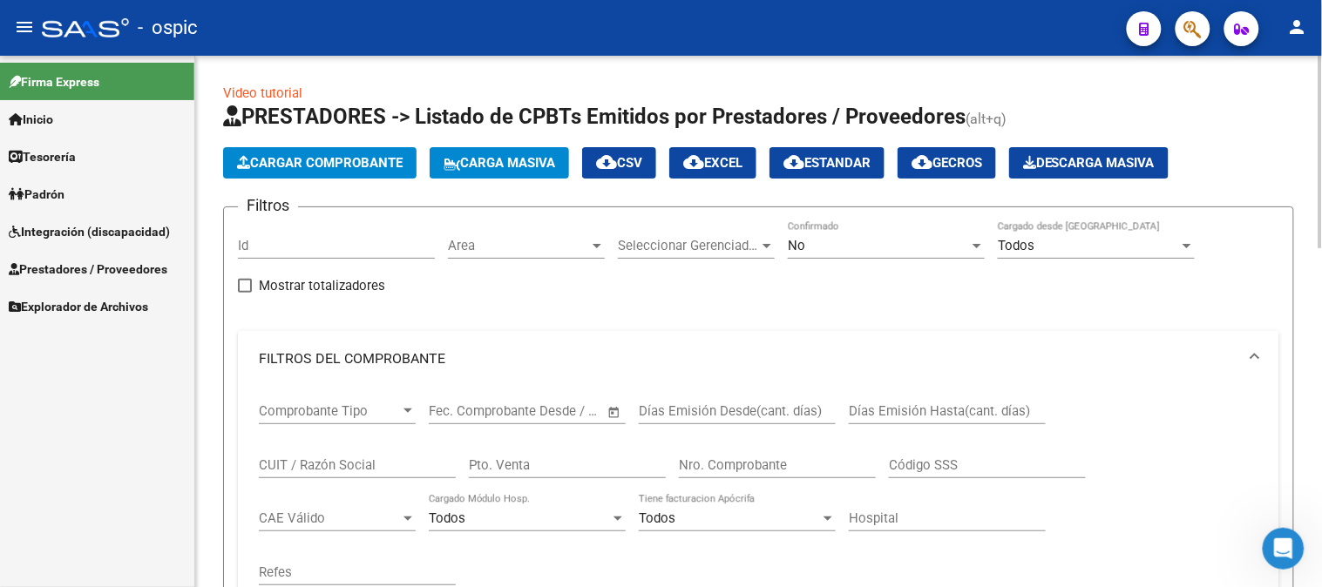
click at [864, 253] on div "No" at bounding box center [878, 246] width 181 height 16
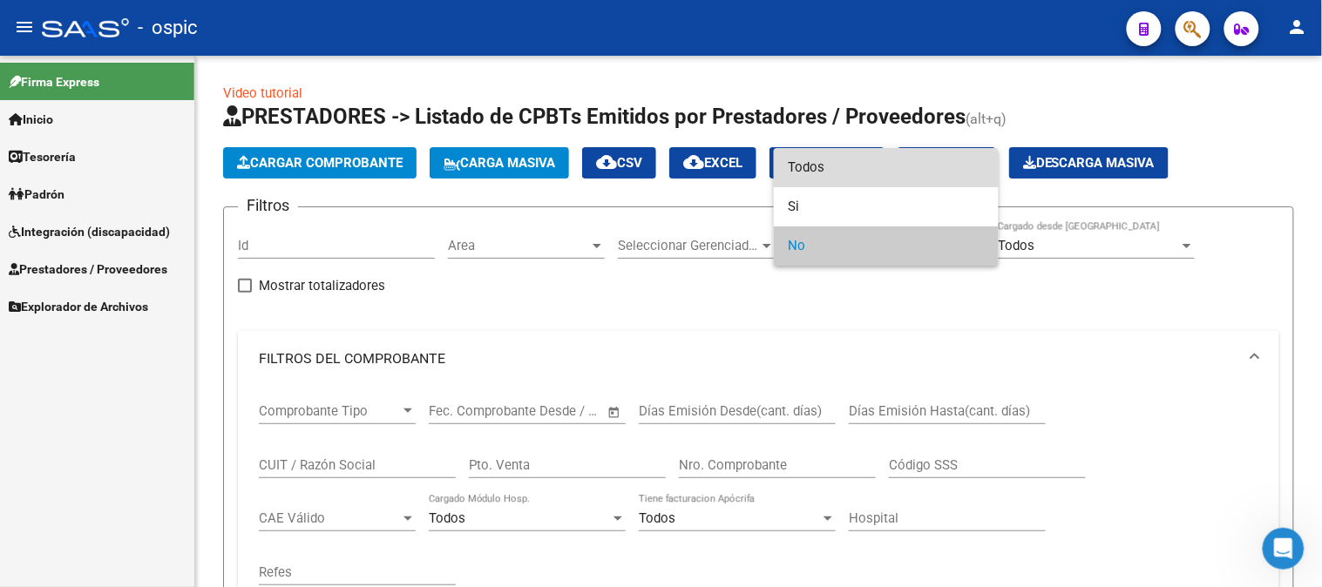
click at [815, 162] on span "Todos" at bounding box center [886, 167] width 197 height 39
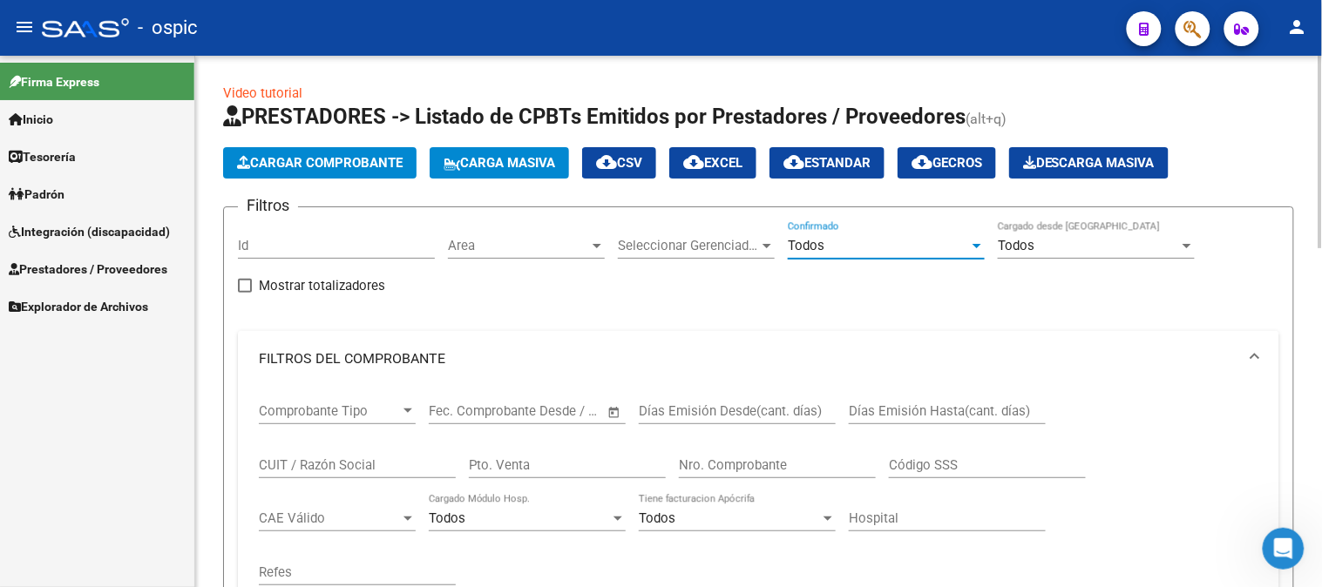
click at [577, 468] on input "Pto. Venta" at bounding box center [567, 465] width 197 height 16
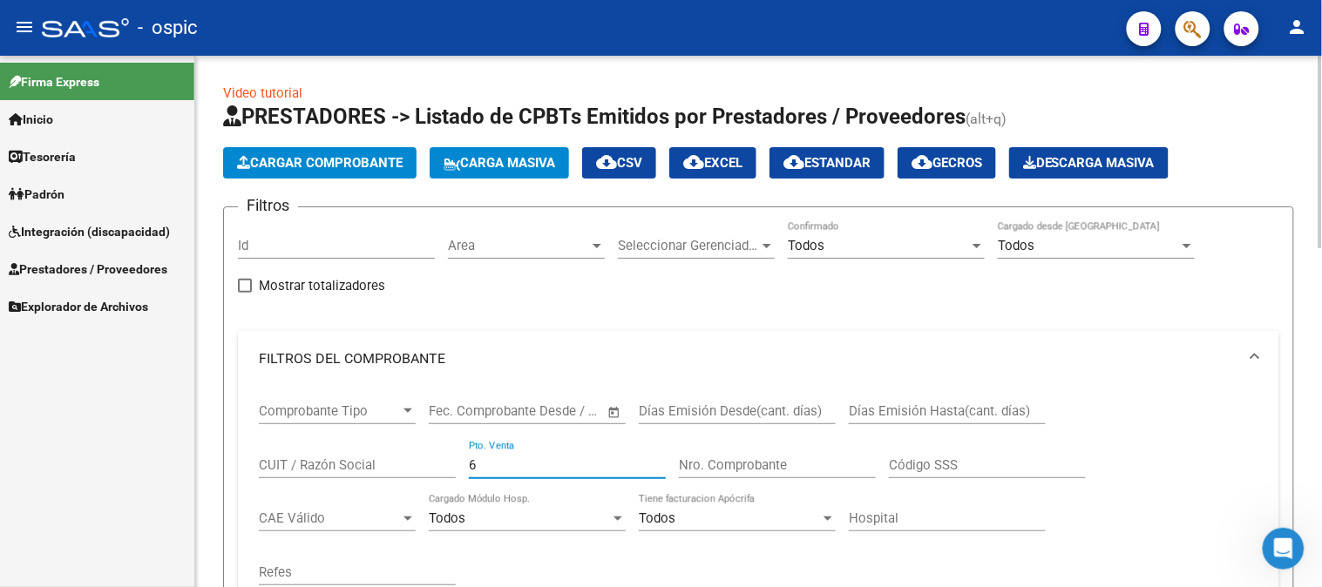
type input "6"
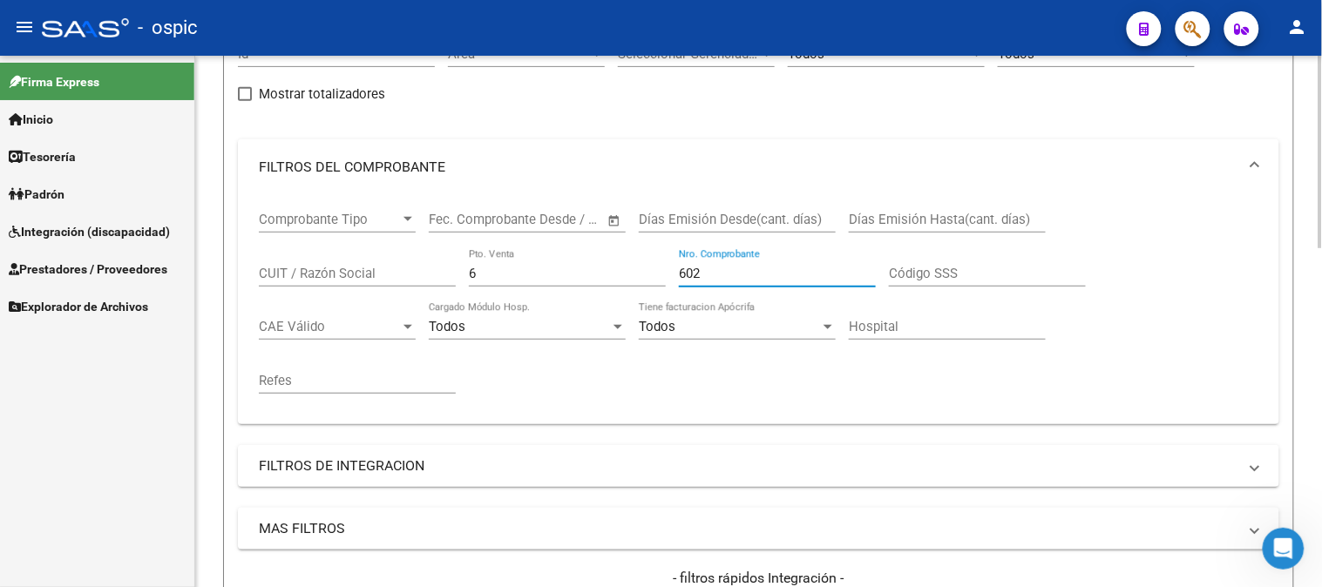
scroll to position [484, 0]
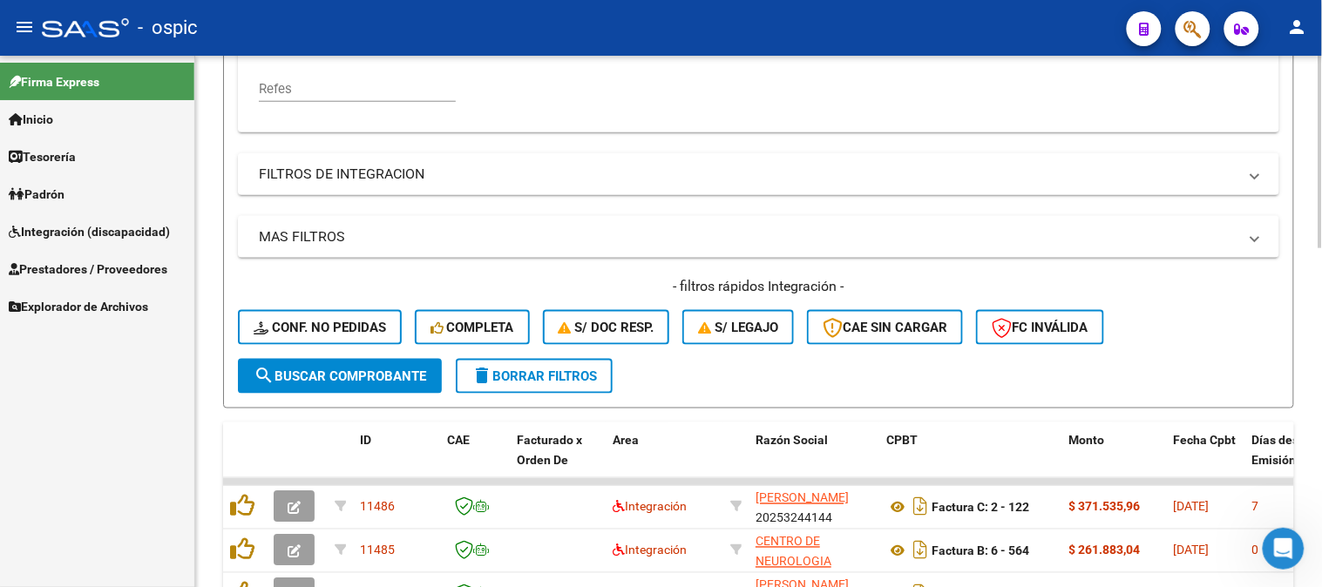
type input "602"
click at [382, 375] on span "search Buscar Comprobante" at bounding box center [340, 377] width 173 height 16
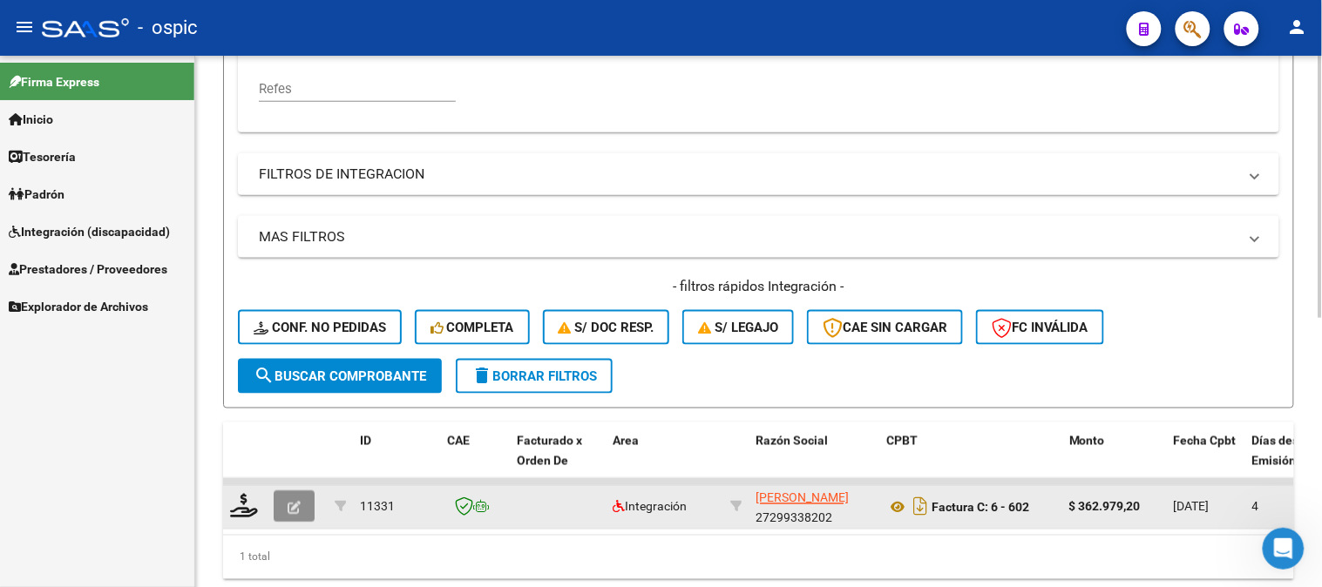
click at [293, 502] on icon "button" at bounding box center [294, 508] width 13 height 13
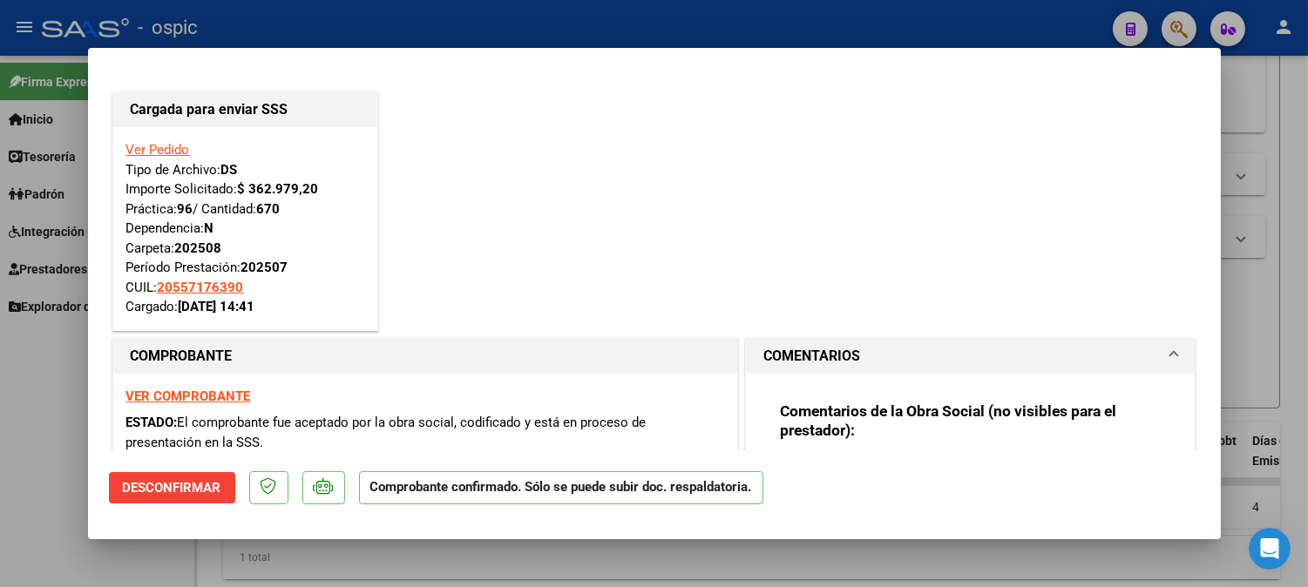
type input "$ 0,00"
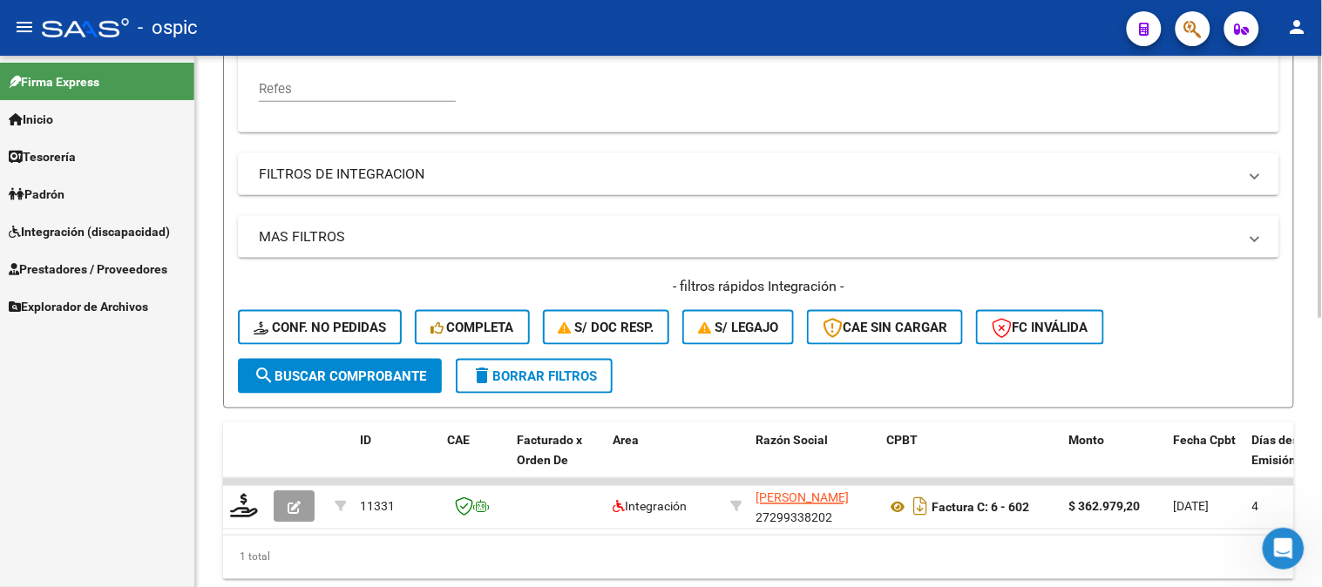
click at [591, 371] on span "delete Borrar Filtros" at bounding box center [533, 377] width 125 height 16
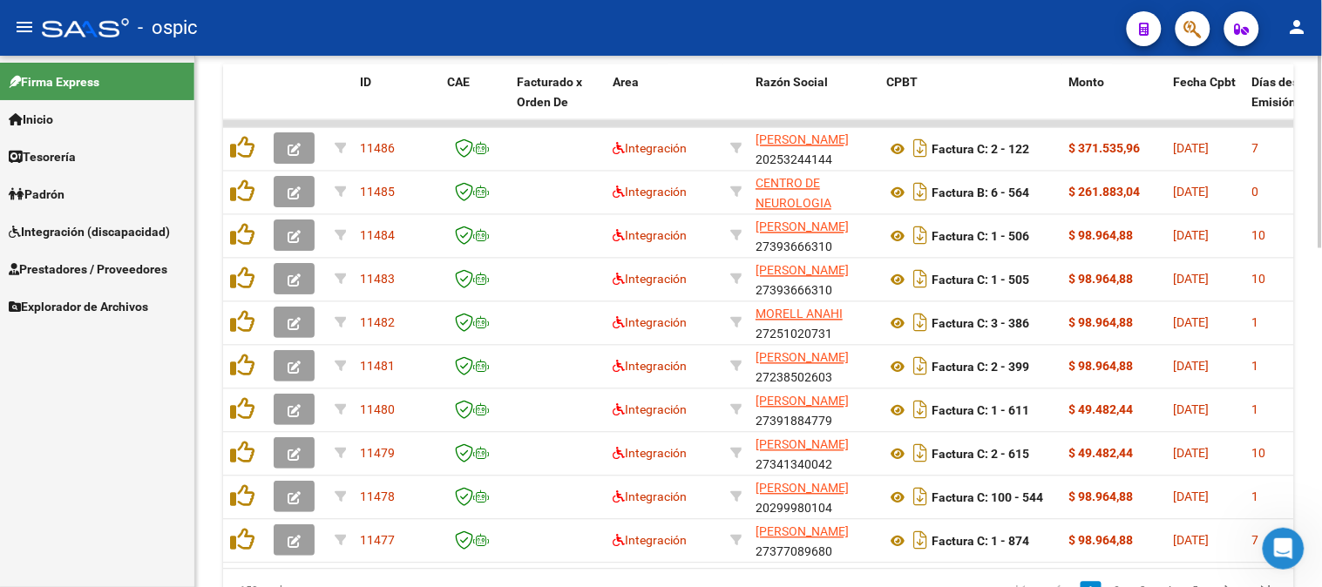
scroll to position [871, 0]
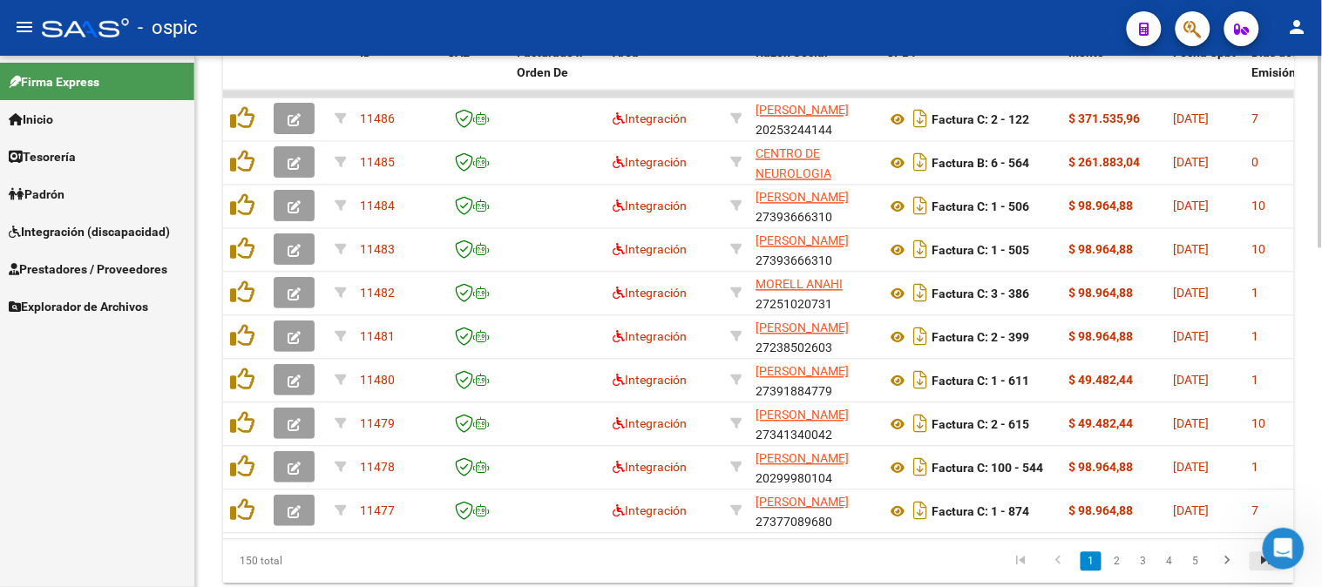
click at [1267, 572] on icon "go to last page" at bounding box center [1266, 563] width 23 height 21
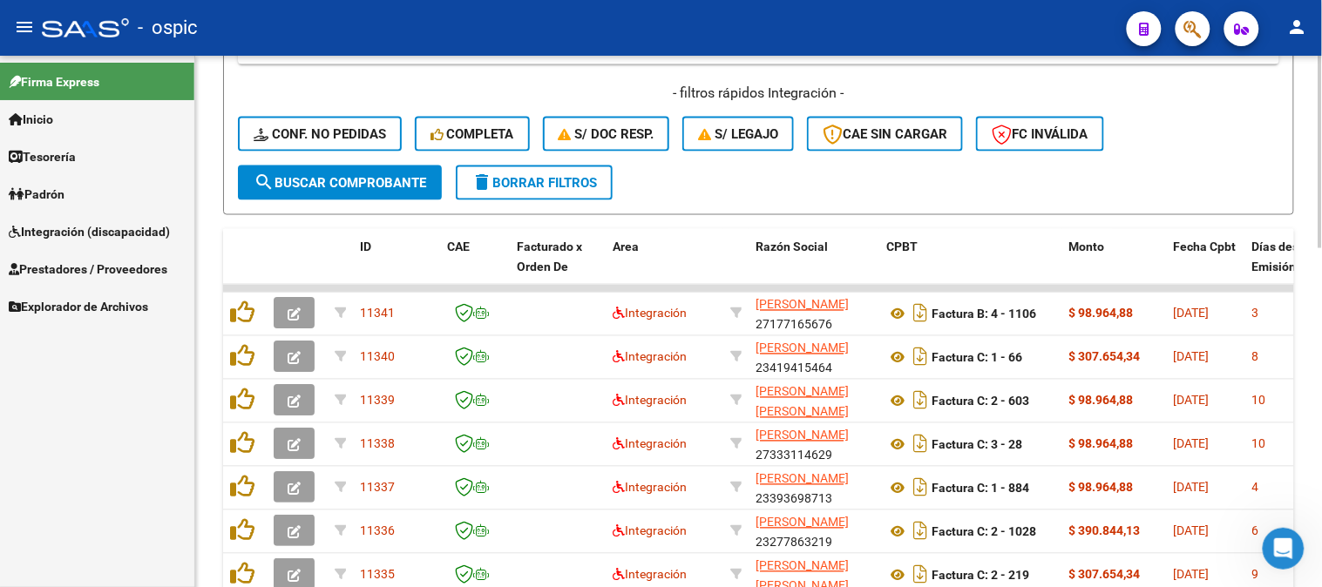
click at [564, 176] on span "delete Borrar Filtros" at bounding box center [533, 183] width 125 height 16
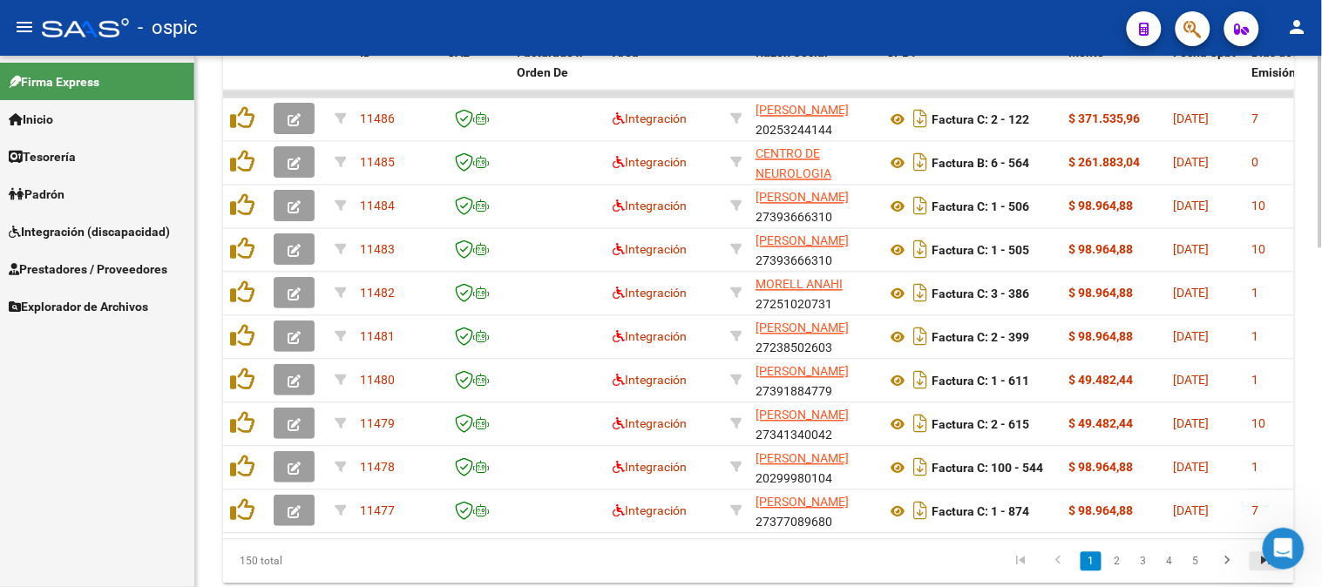
click at [1266, 574] on icon "go to last page" at bounding box center [1266, 563] width 23 height 21
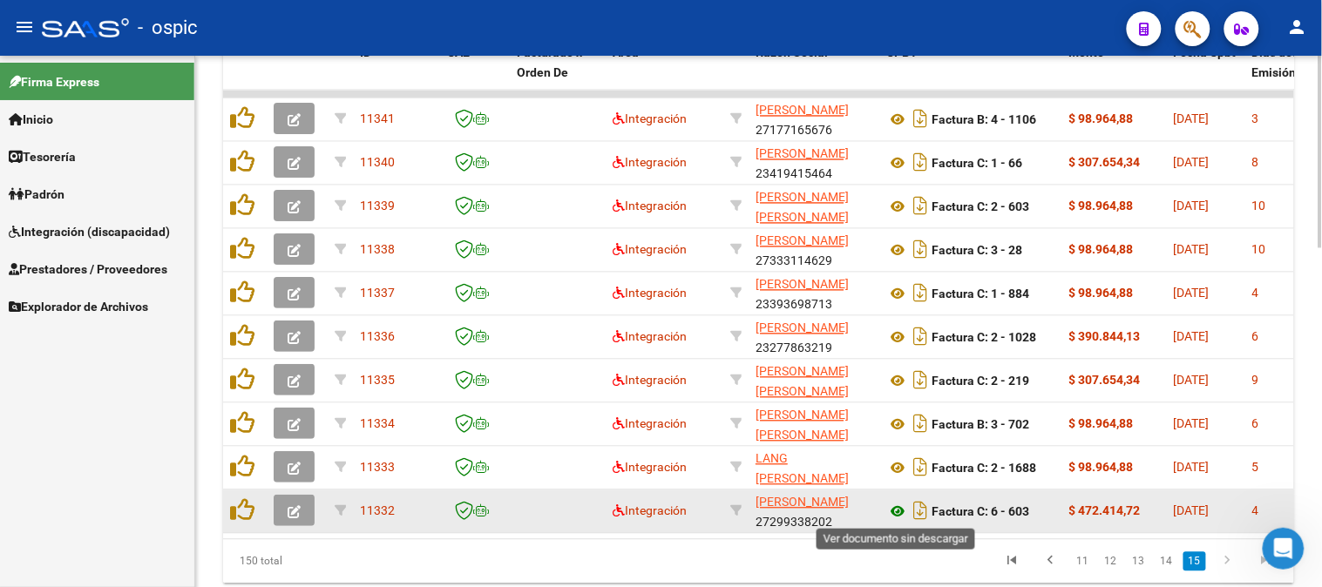
click at [901, 508] on icon at bounding box center [897, 512] width 23 height 21
click at [899, 507] on icon at bounding box center [897, 512] width 23 height 21
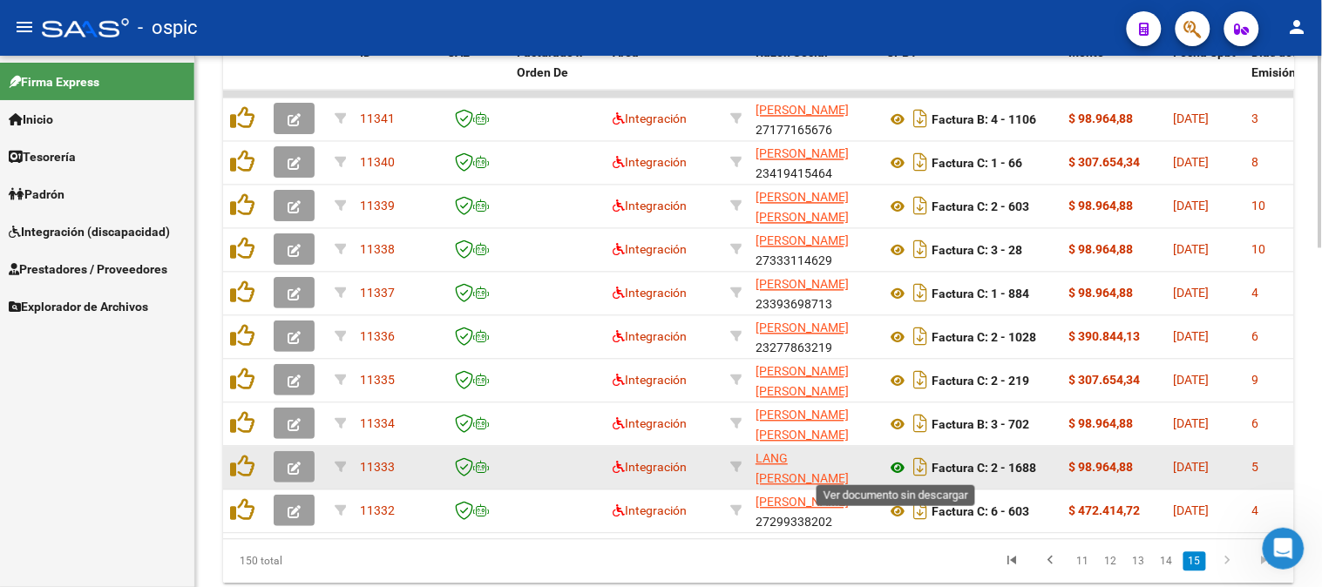
click at [896, 465] on icon at bounding box center [897, 468] width 23 height 21
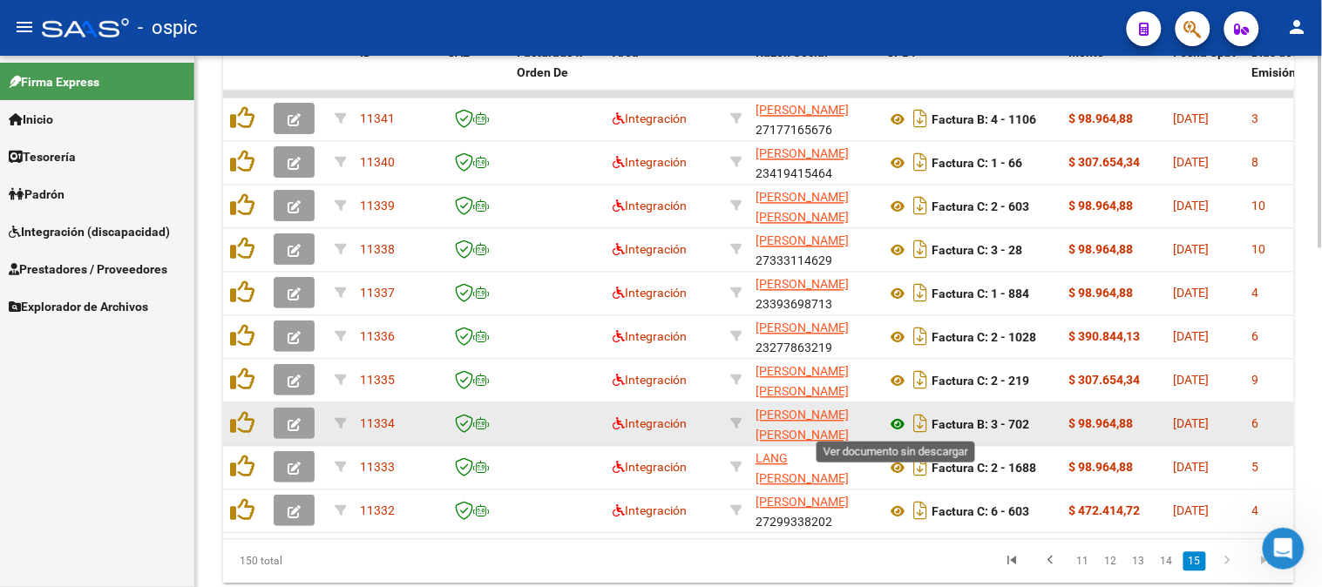
click at [895, 415] on icon at bounding box center [897, 425] width 23 height 21
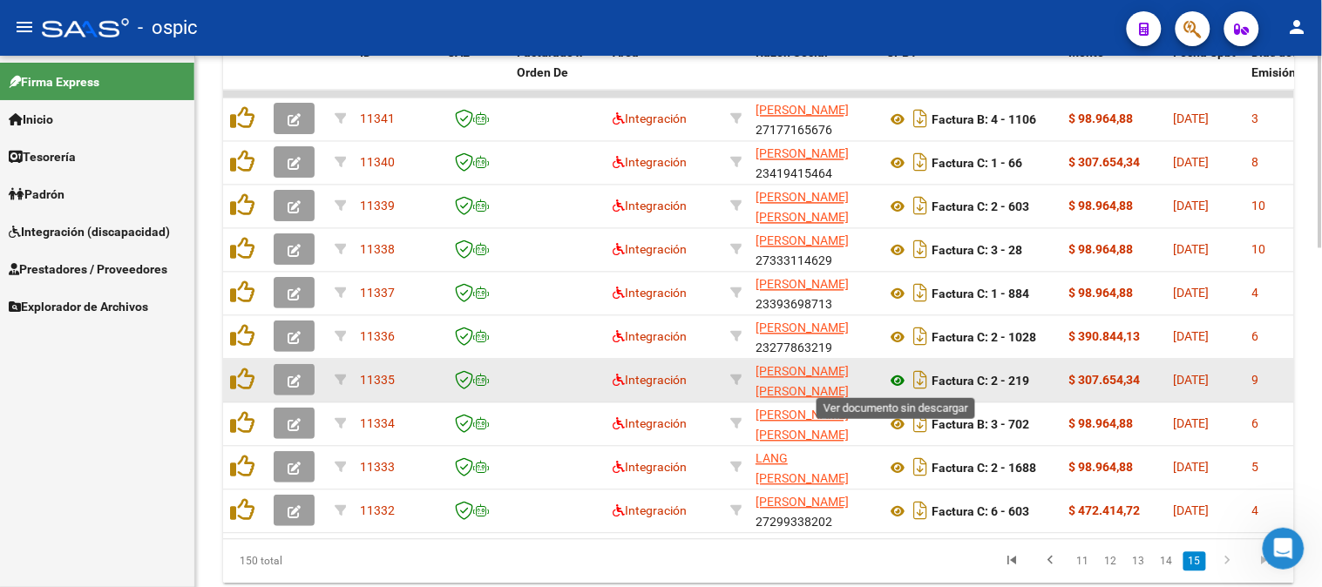
click at [893, 378] on icon at bounding box center [897, 381] width 23 height 21
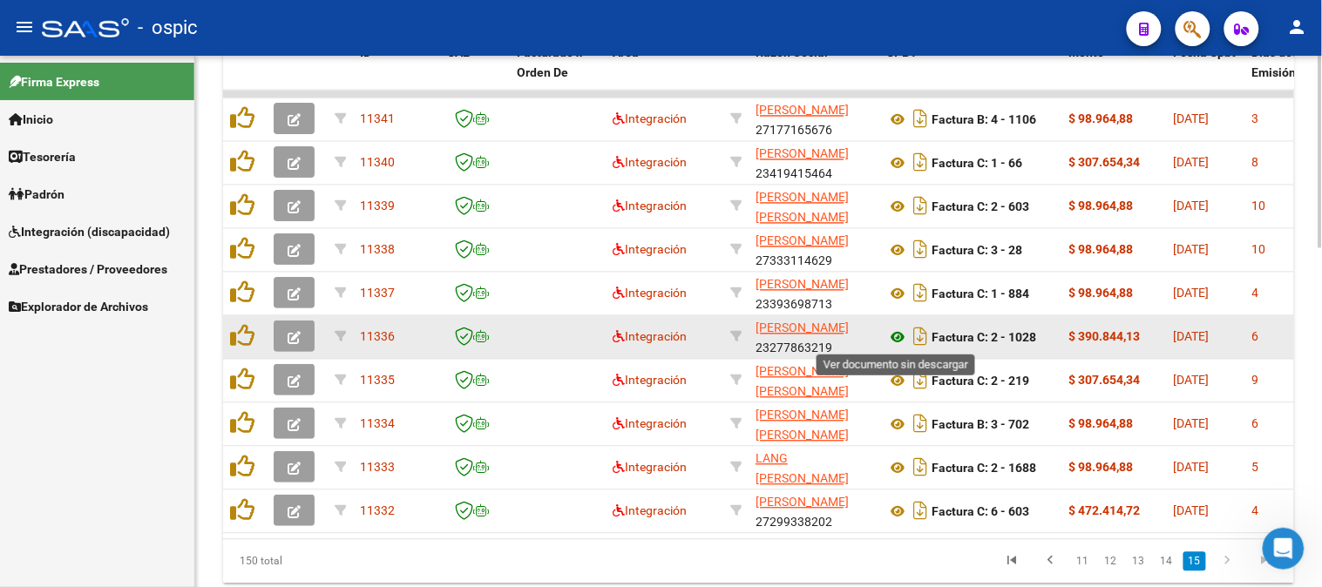
click at [895, 332] on icon at bounding box center [897, 338] width 23 height 21
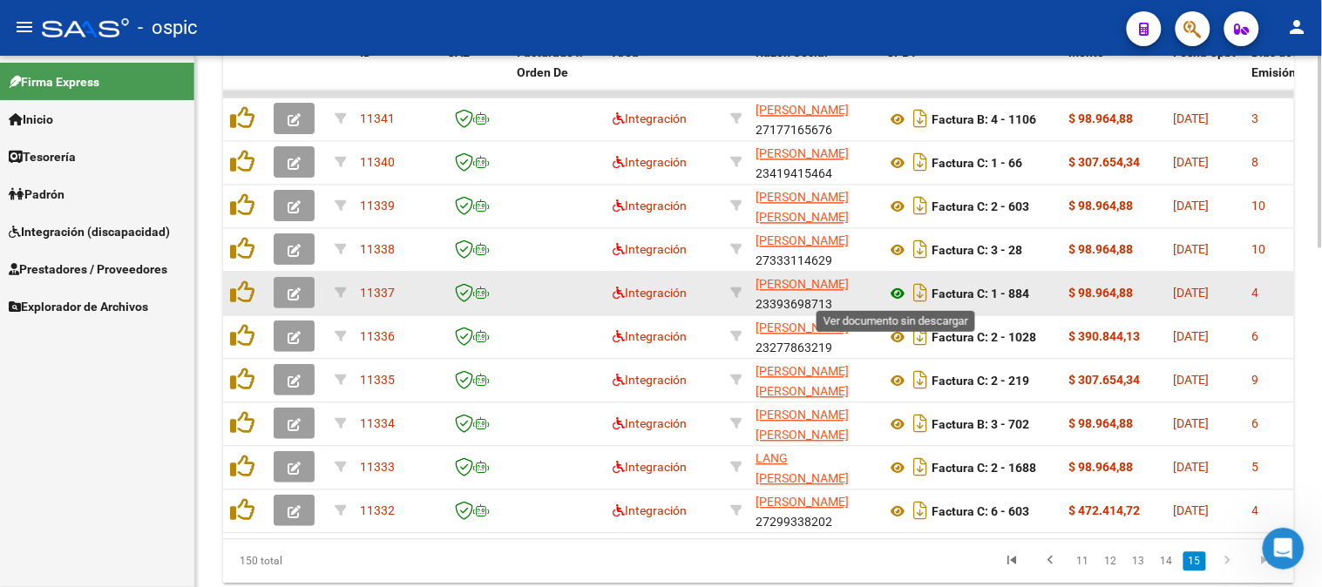
click at [900, 292] on icon at bounding box center [897, 294] width 23 height 21
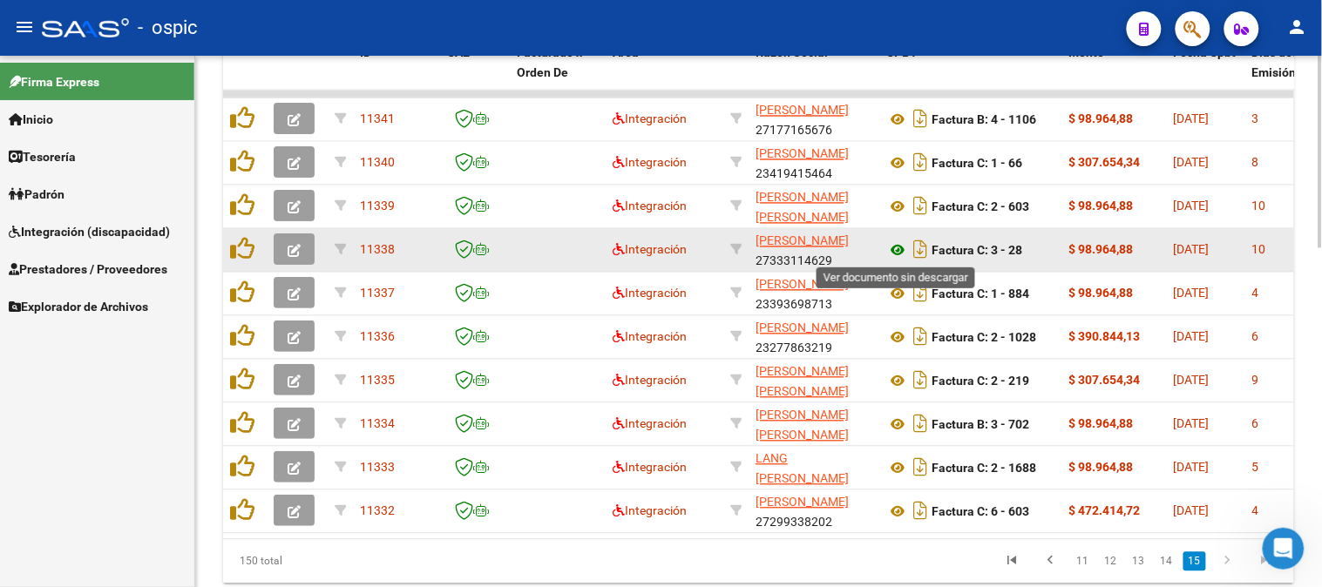
click at [902, 247] on icon at bounding box center [897, 250] width 23 height 21
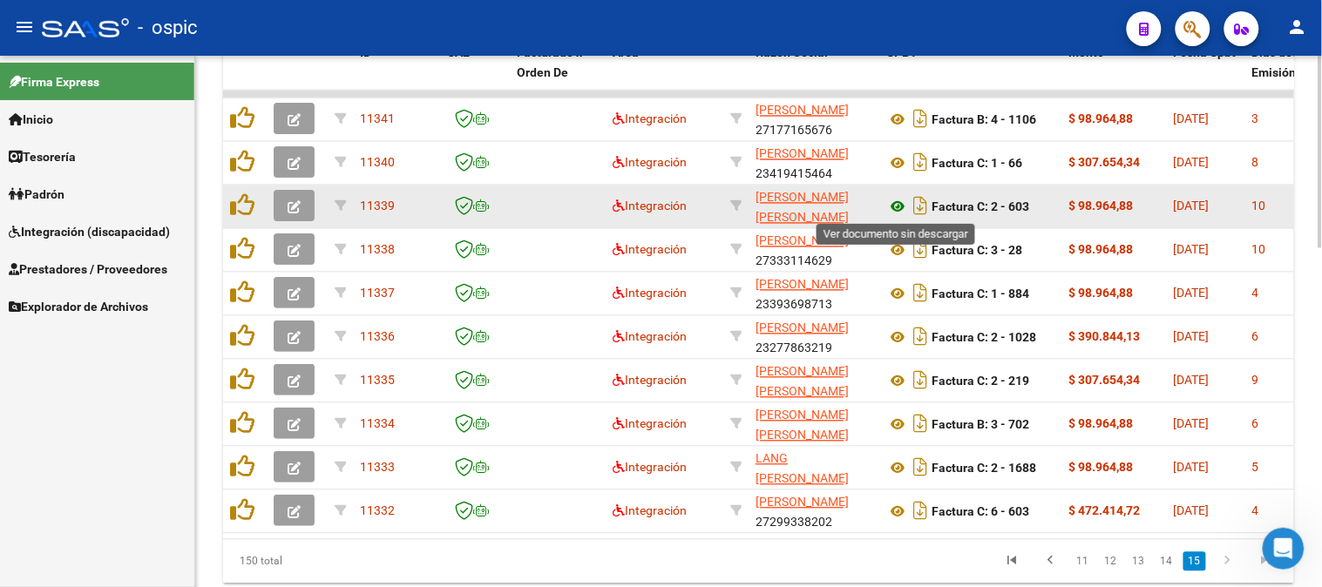
click at [898, 202] on icon at bounding box center [897, 207] width 23 height 21
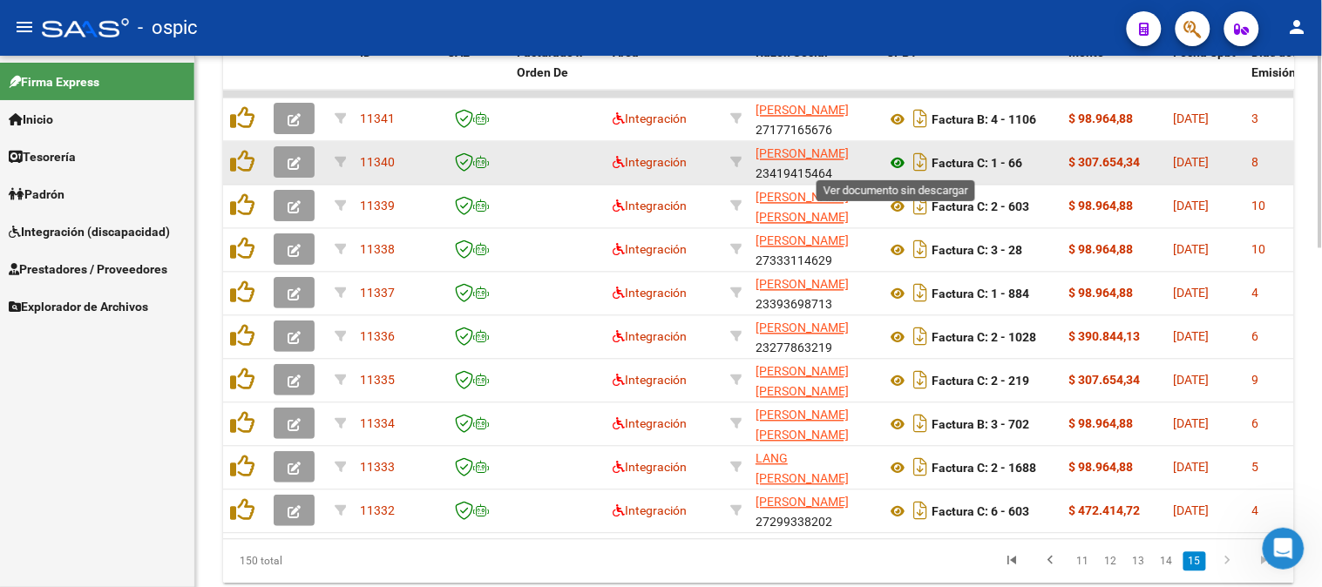
click at [892, 161] on icon at bounding box center [897, 163] width 23 height 21
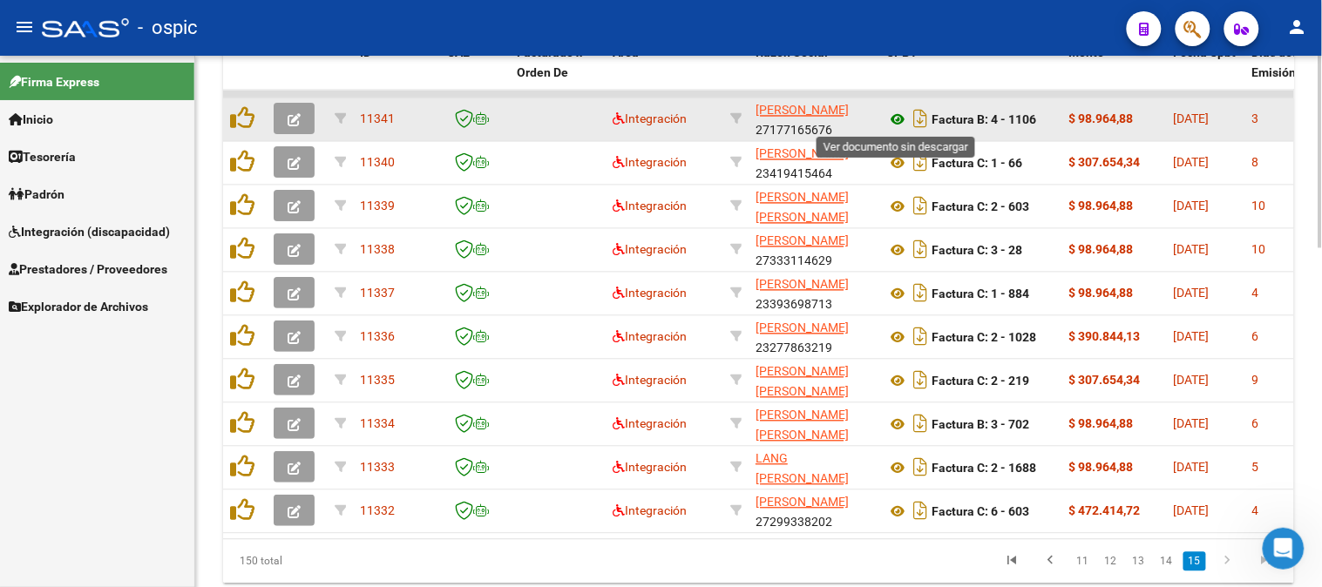
click at [901, 111] on icon at bounding box center [897, 120] width 23 height 21
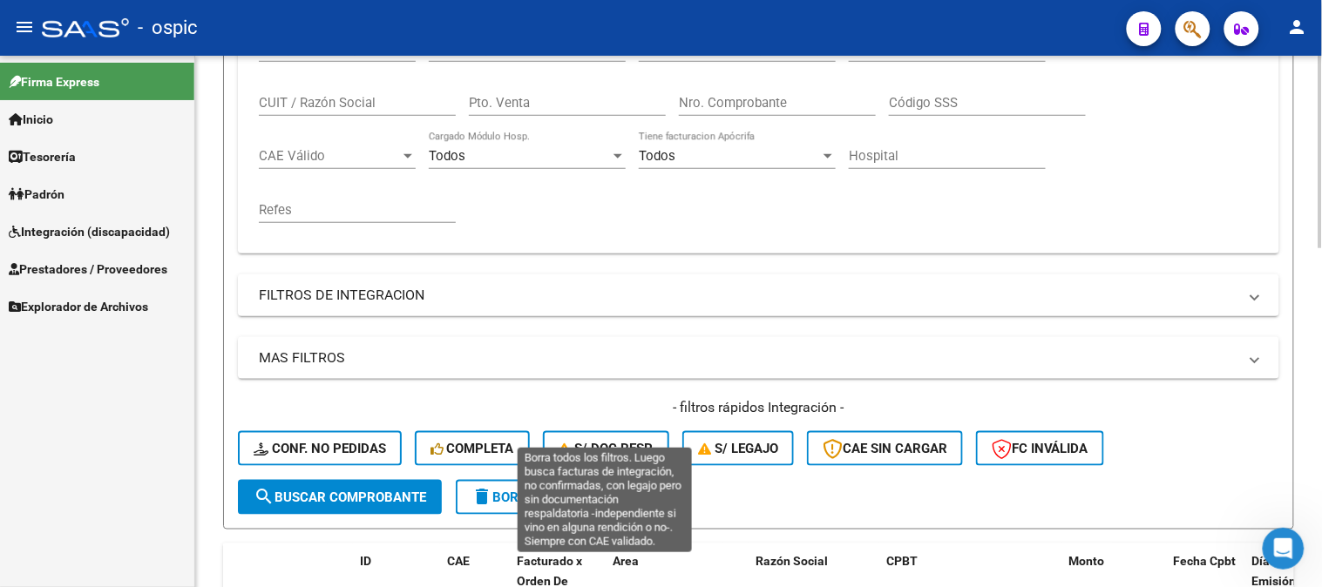
scroll to position [387, 0]
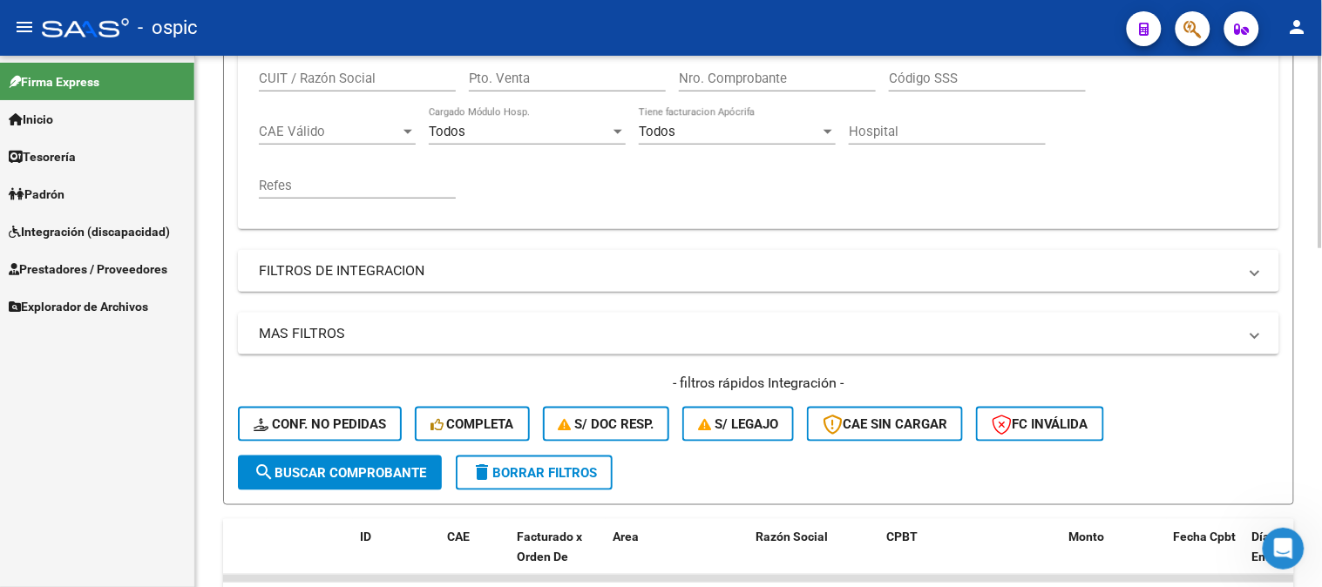
click at [511, 466] on span "delete Borrar Filtros" at bounding box center [533, 473] width 125 height 16
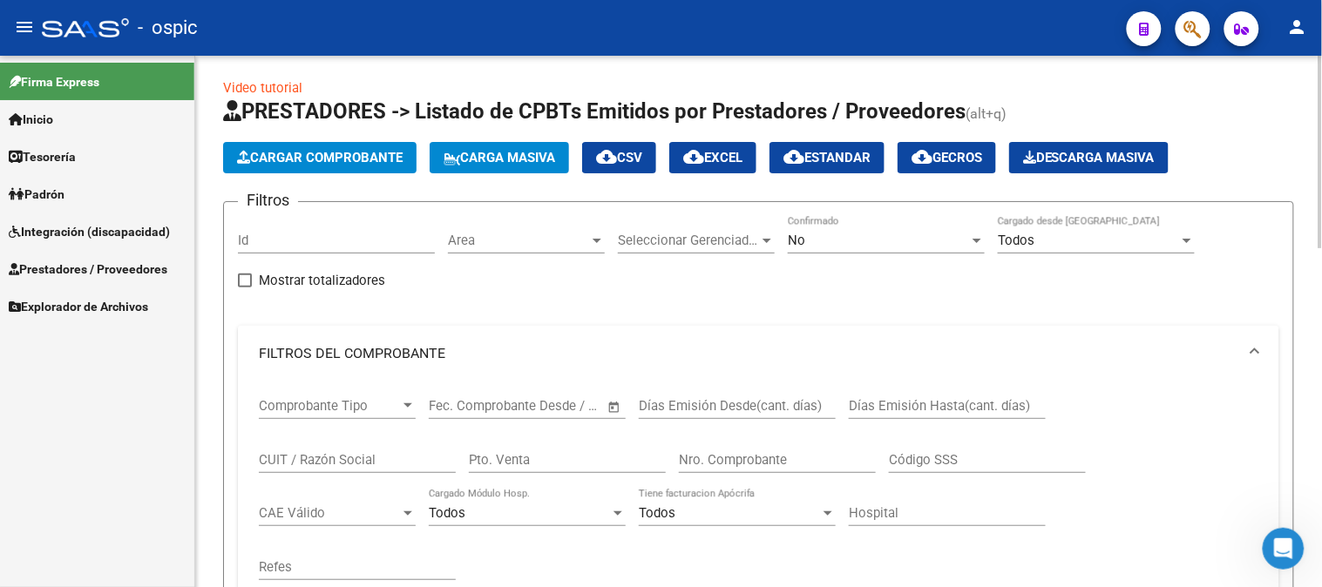
scroll to position [0, 0]
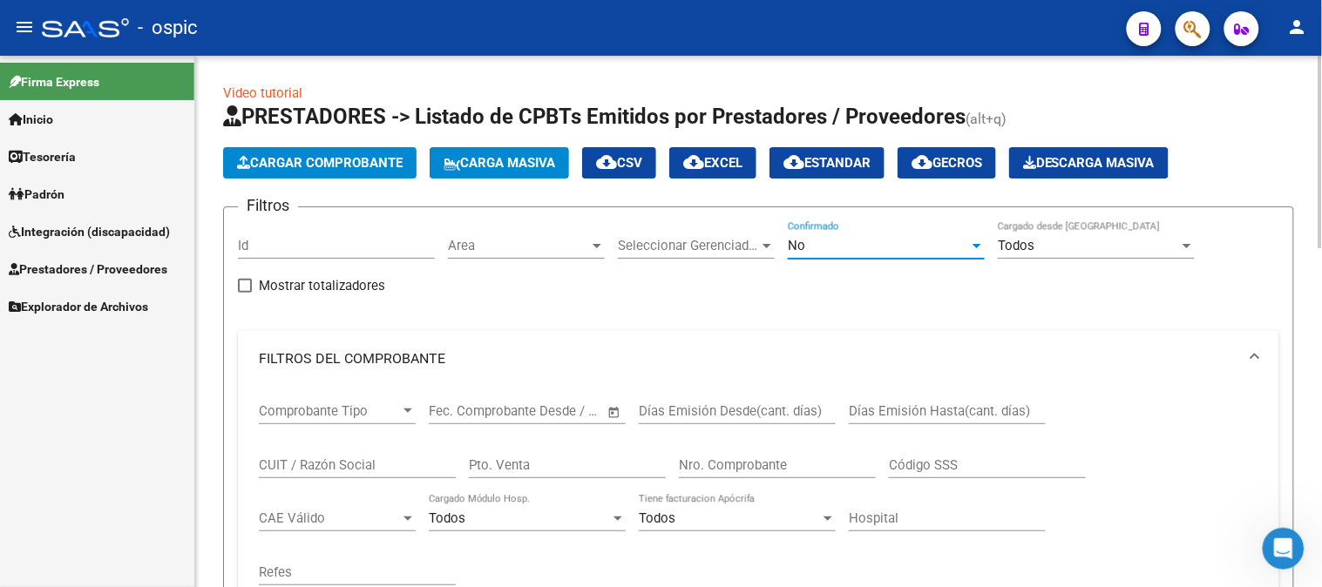
click at [819, 240] on div "No" at bounding box center [878, 246] width 181 height 16
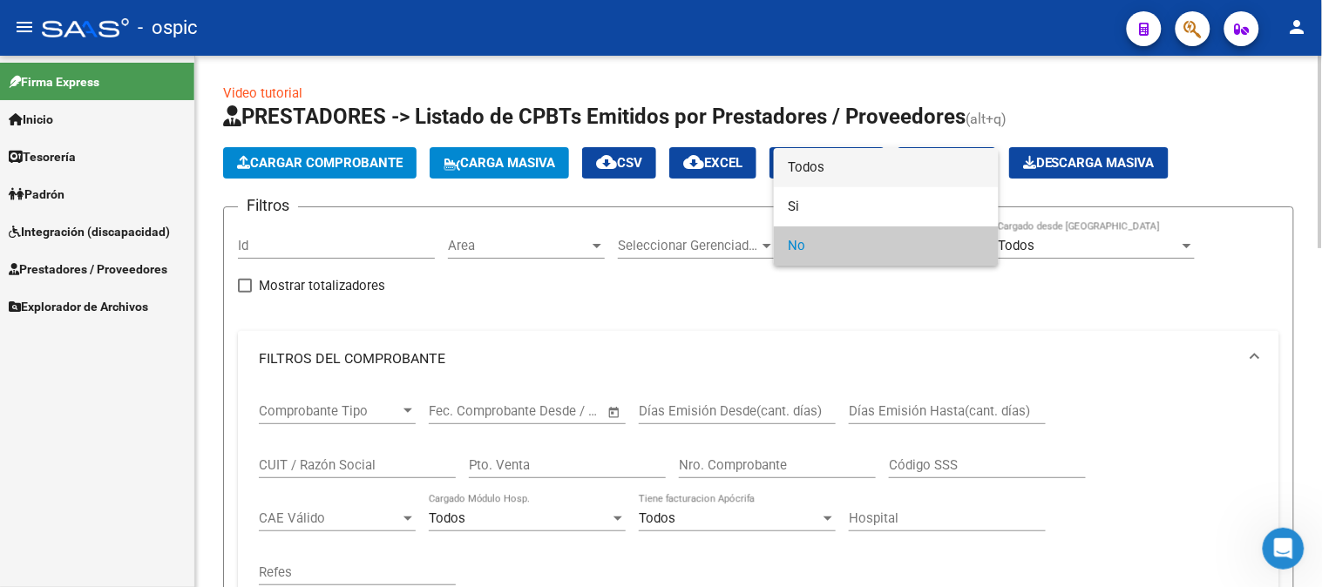
click at [807, 166] on span "Todos" at bounding box center [886, 167] width 197 height 39
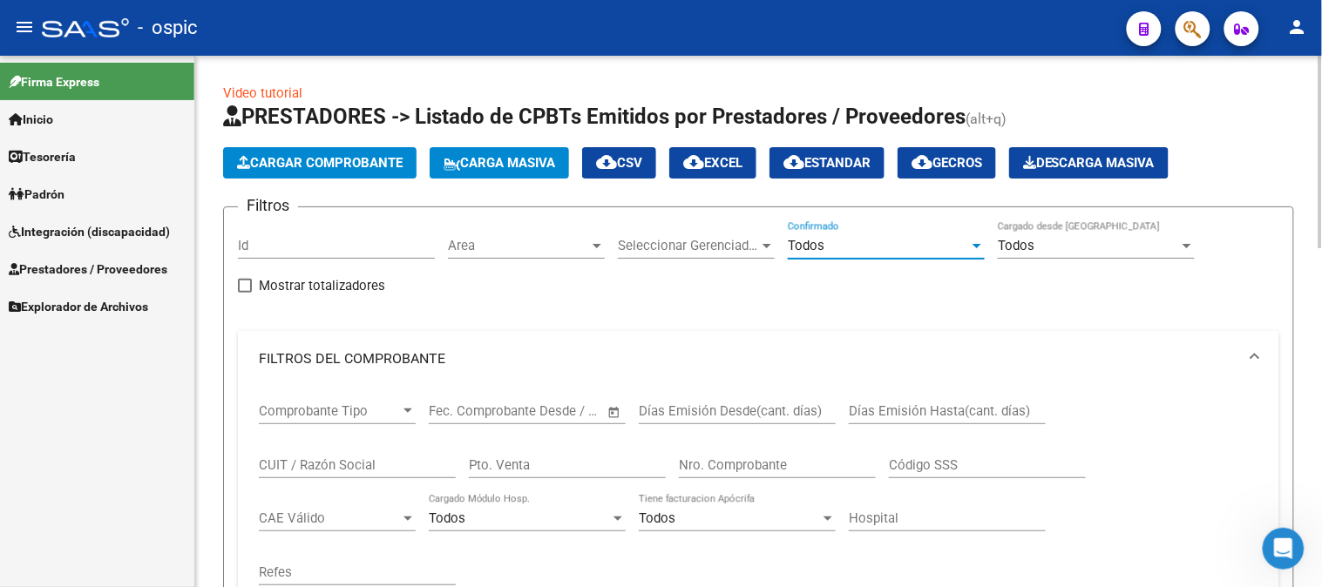
click at [500, 469] on input "Pto. Venta" at bounding box center [567, 465] width 197 height 16
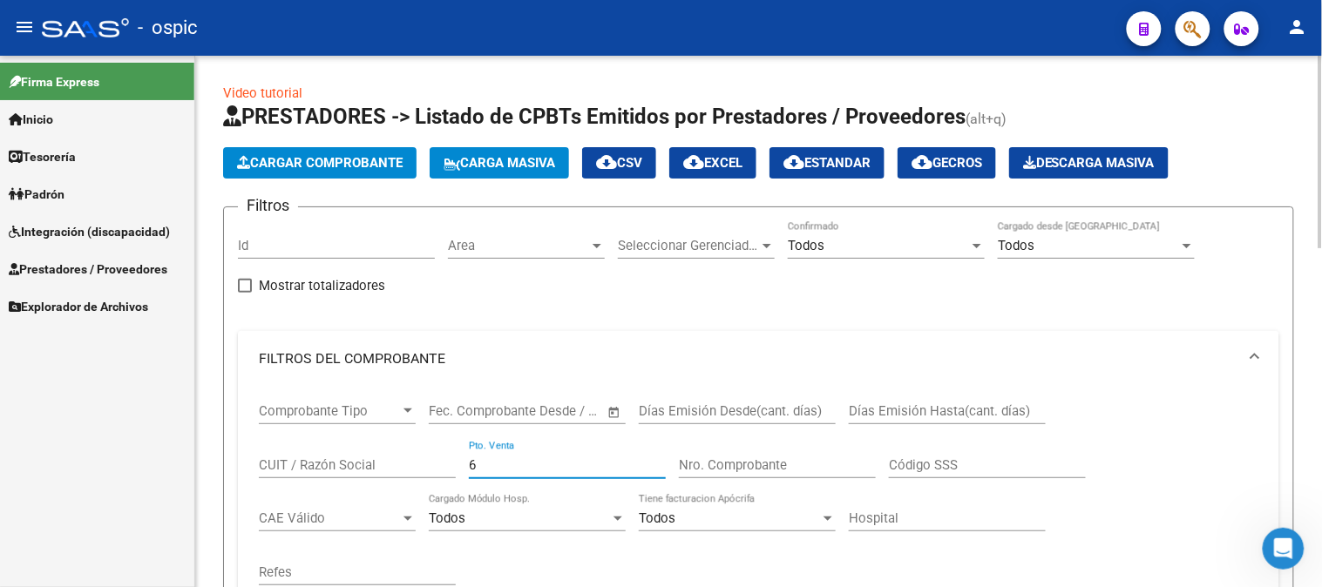
type input "6"
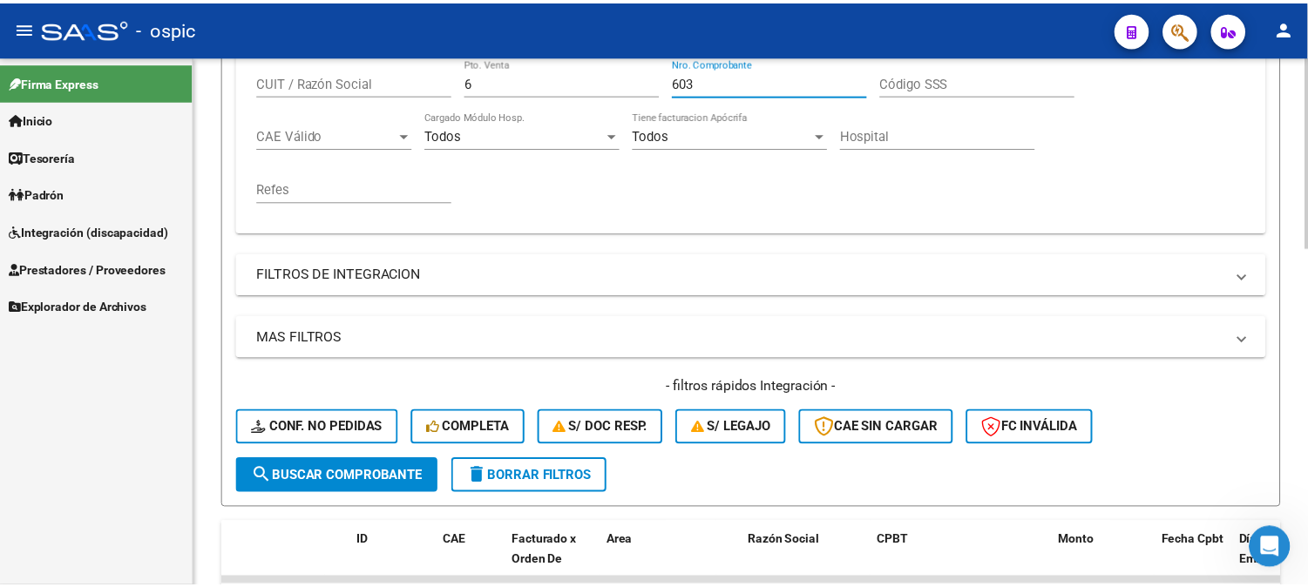
scroll to position [484, 0]
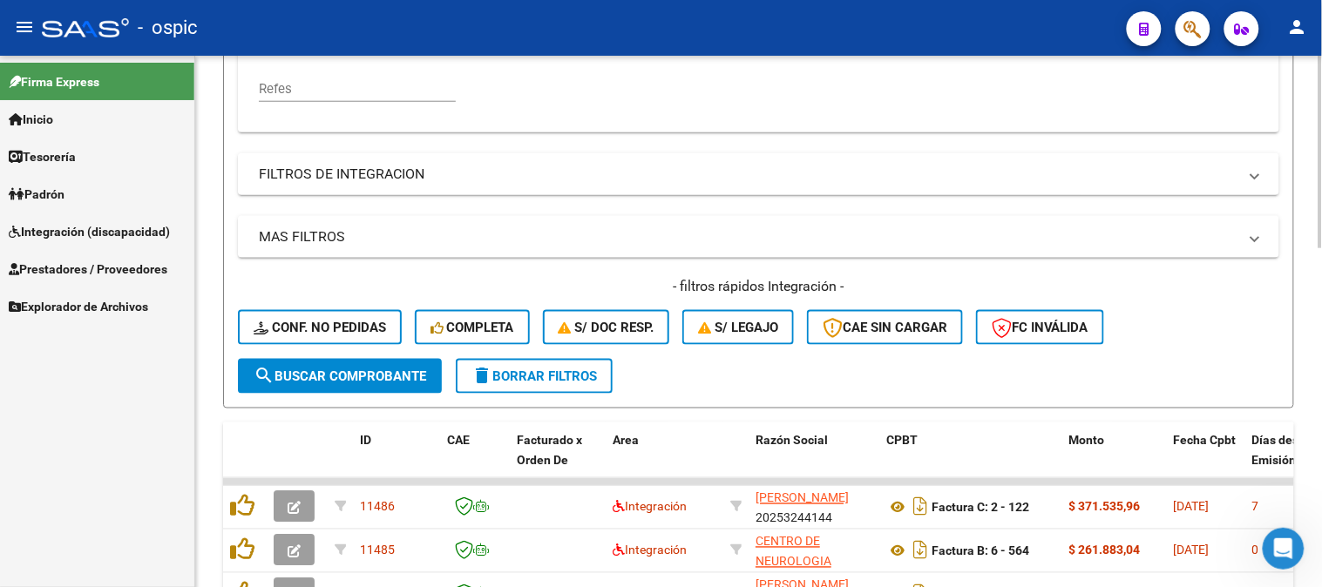
type input "603"
click at [371, 378] on span "search Buscar Comprobante" at bounding box center [340, 377] width 173 height 16
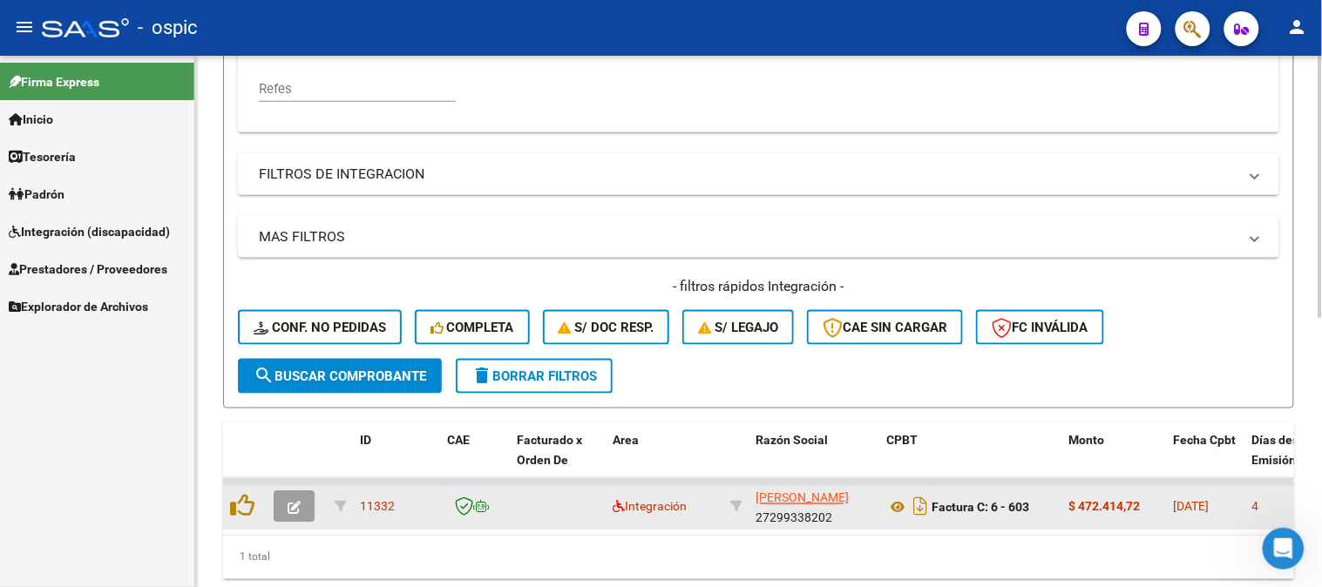
click at [297, 506] on icon "button" at bounding box center [294, 508] width 13 height 13
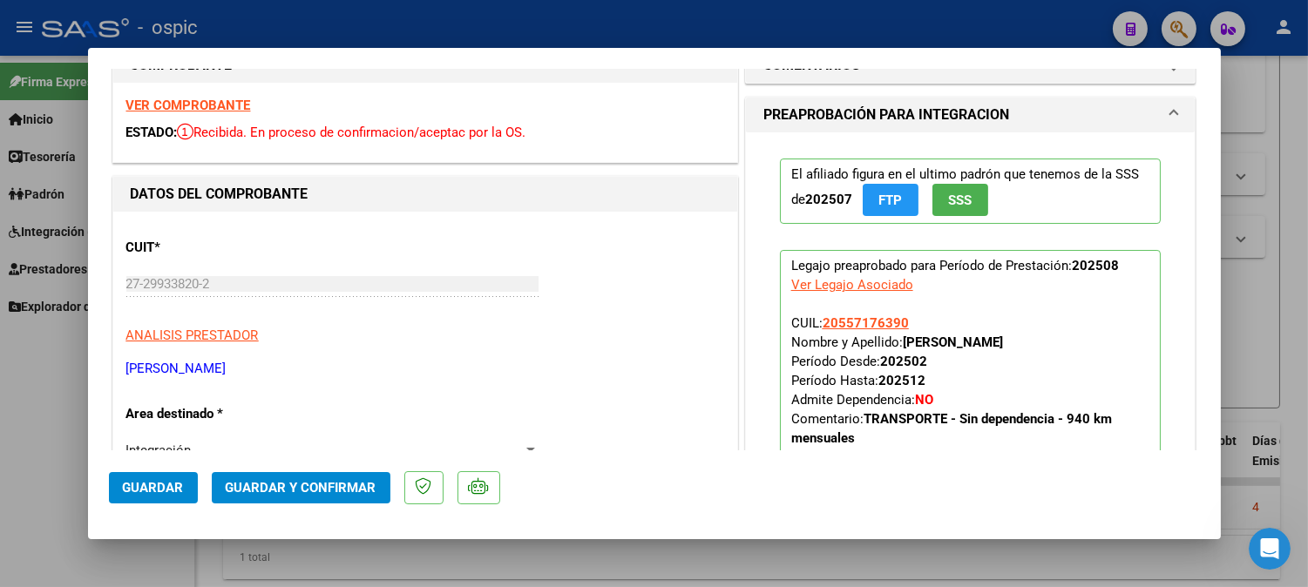
scroll to position [0, 0]
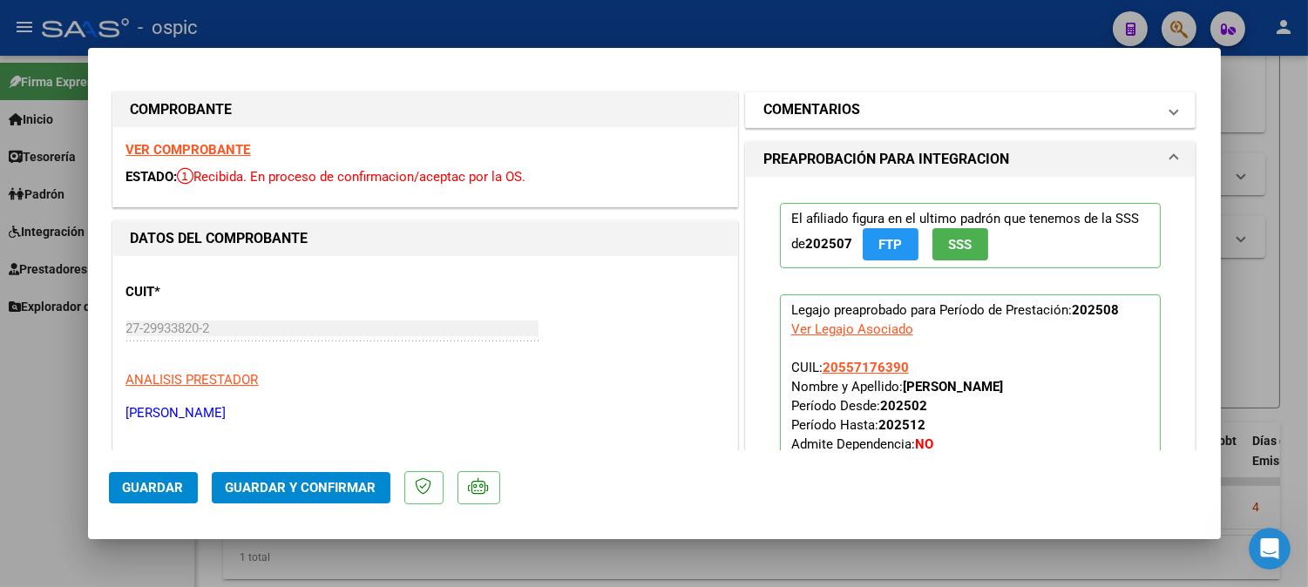
drag, startPoint x: 849, startPoint y: 115, endPoint x: 851, endPoint y: 164, distance: 48.9
click at [849, 116] on h1 "COMENTARIOS" at bounding box center [811, 109] width 97 height 21
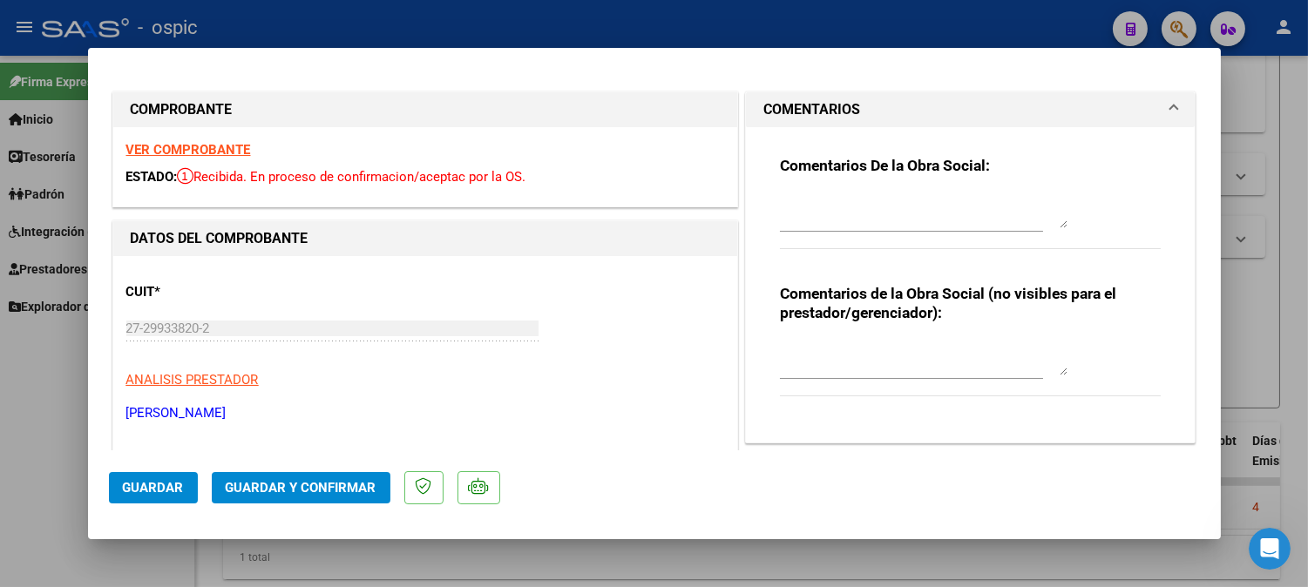
click at [871, 354] on textarea at bounding box center [924, 358] width 288 height 35
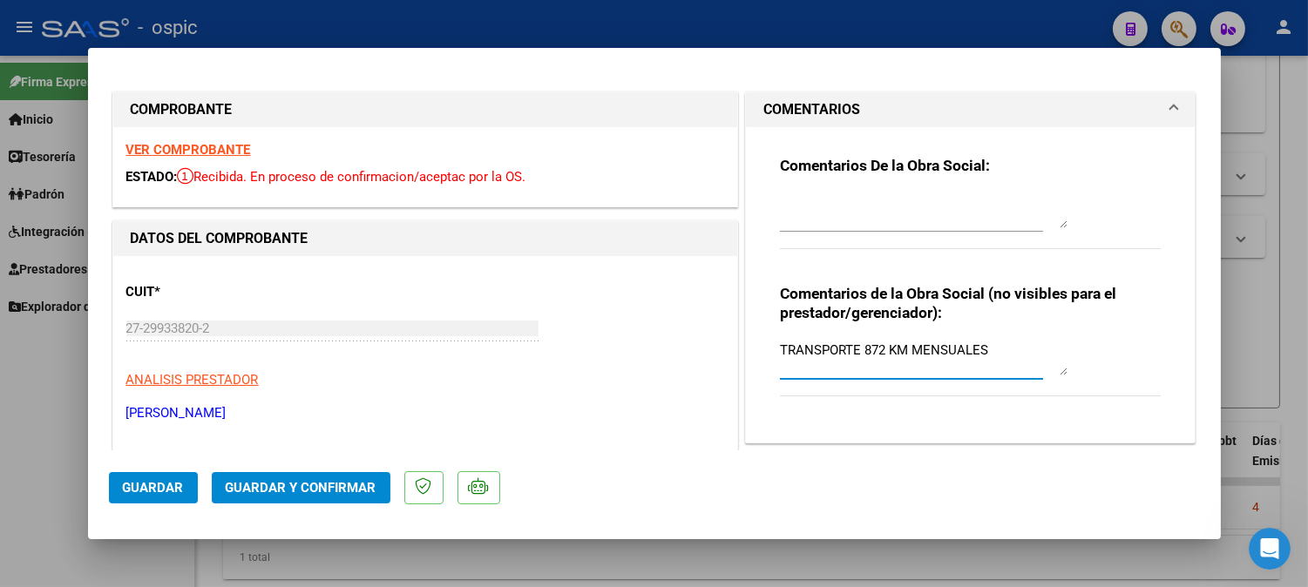
type textarea "TRANSPORTE 872 KM MENSUALES"
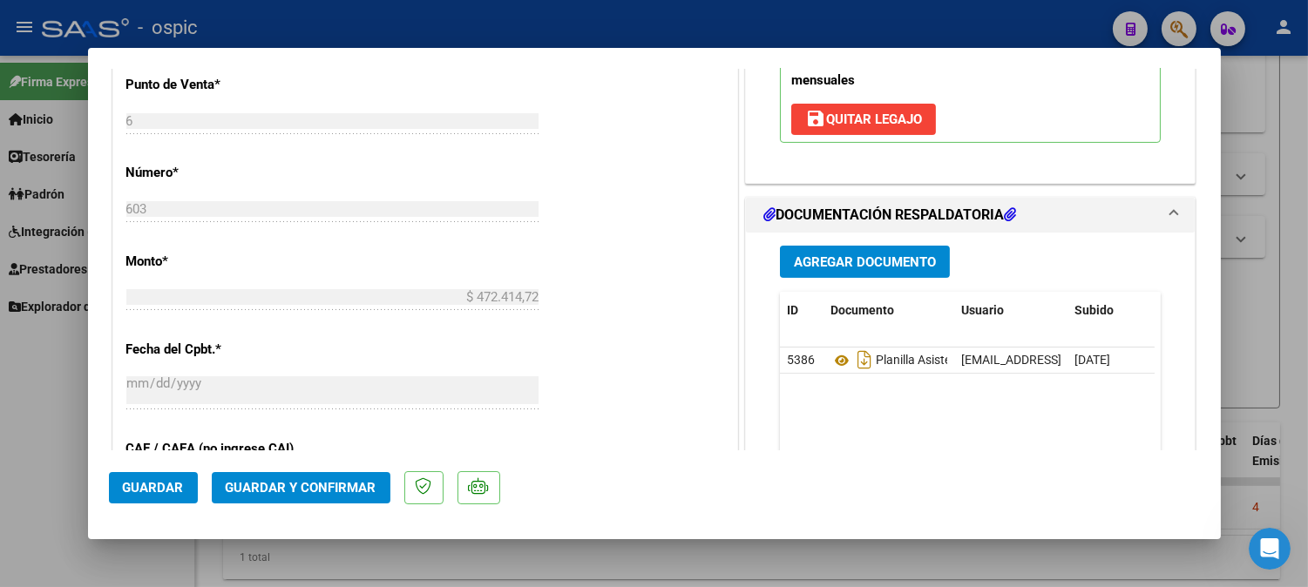
scroll to position [754, 0]
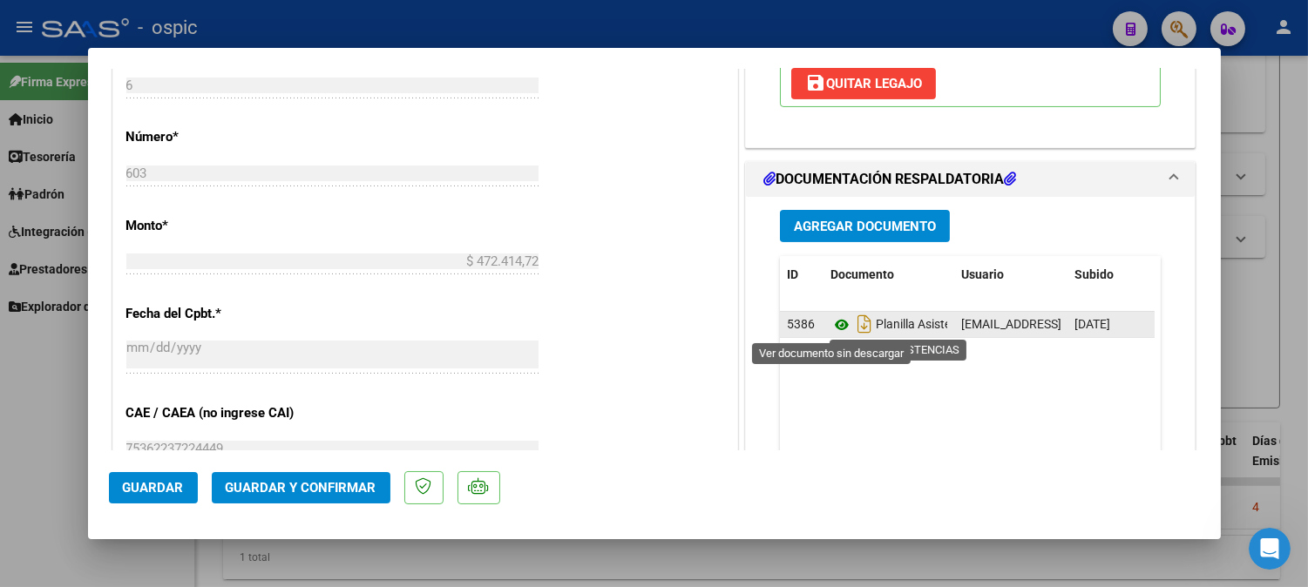
click at [833, 326] on icon at bounding box center [841, 325] width 23 height 21
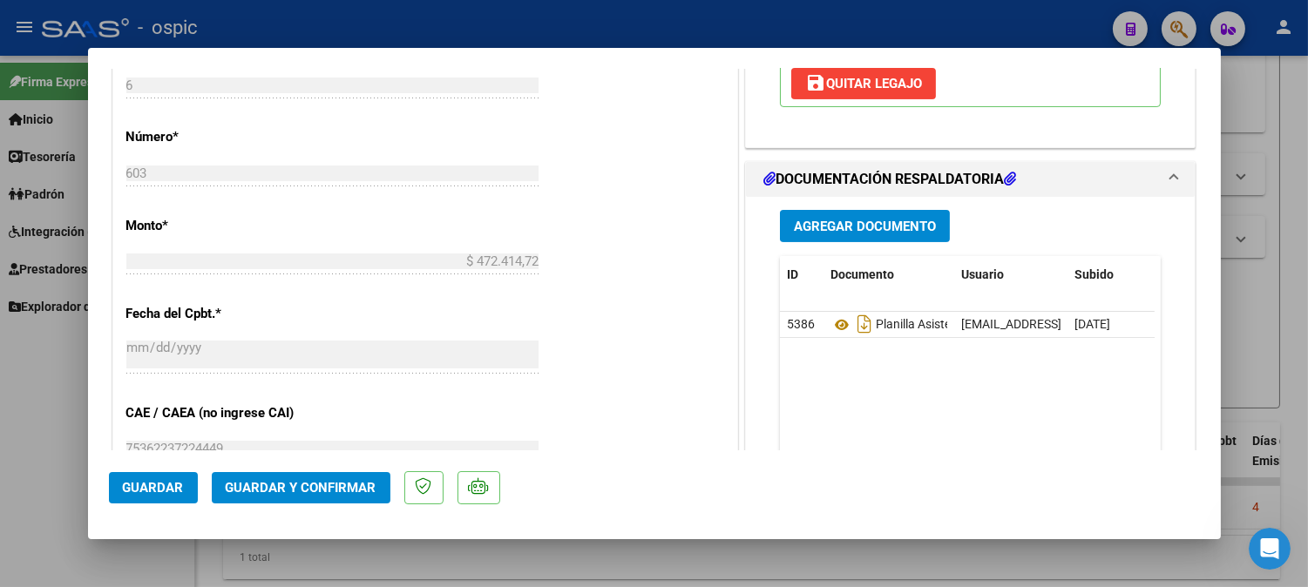
click at [285, 475] on button "Guardar y Confirmar" at bounding box center [301, 487] width 179 height 31
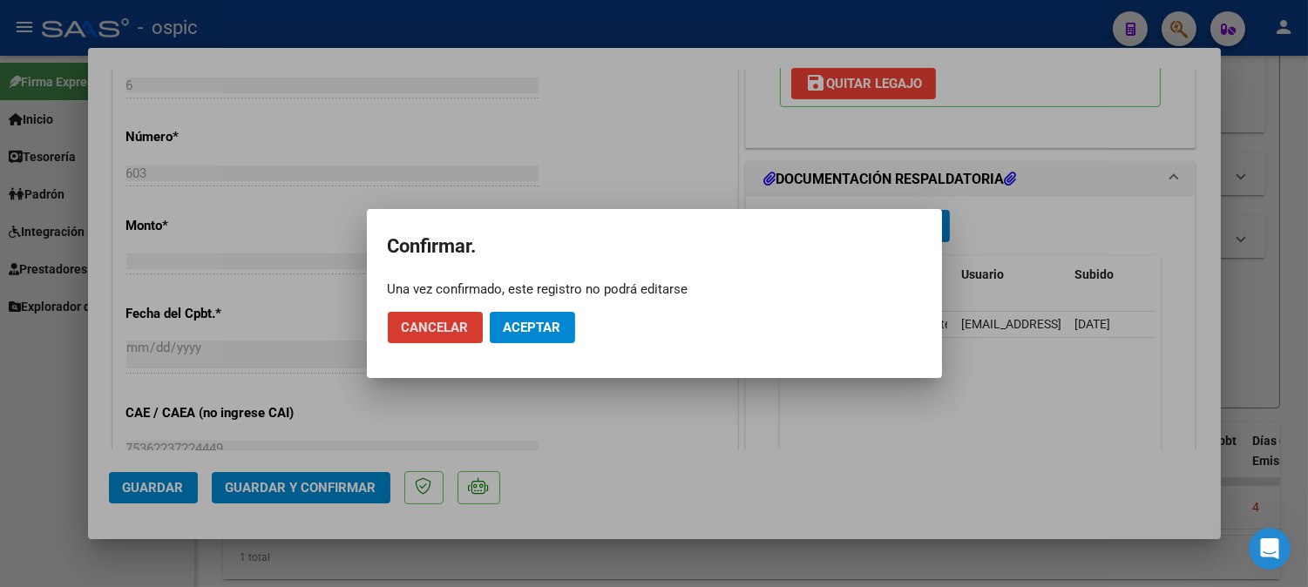
click at [508, 310] on mat-dialog-actions "Cancelar Aceptar" at bounding box center [654, 327] width 533 height 59
click at [510, 316] on button "Aceptar" at bounding box center [532, 327] width 85 height 31
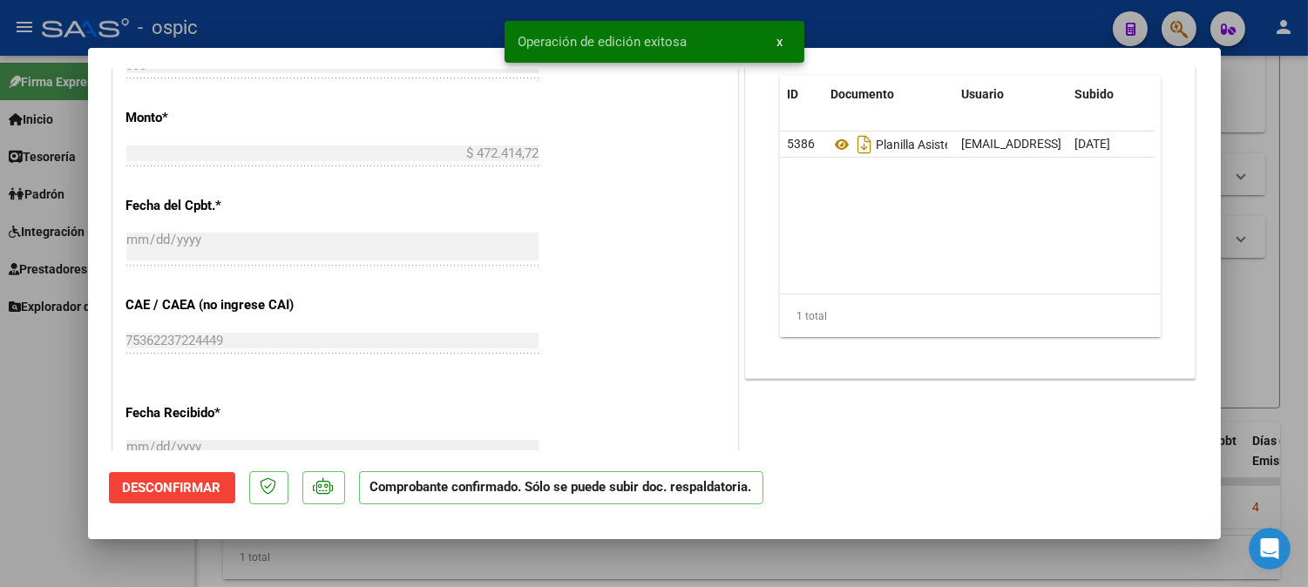
type input "$ 0,00"
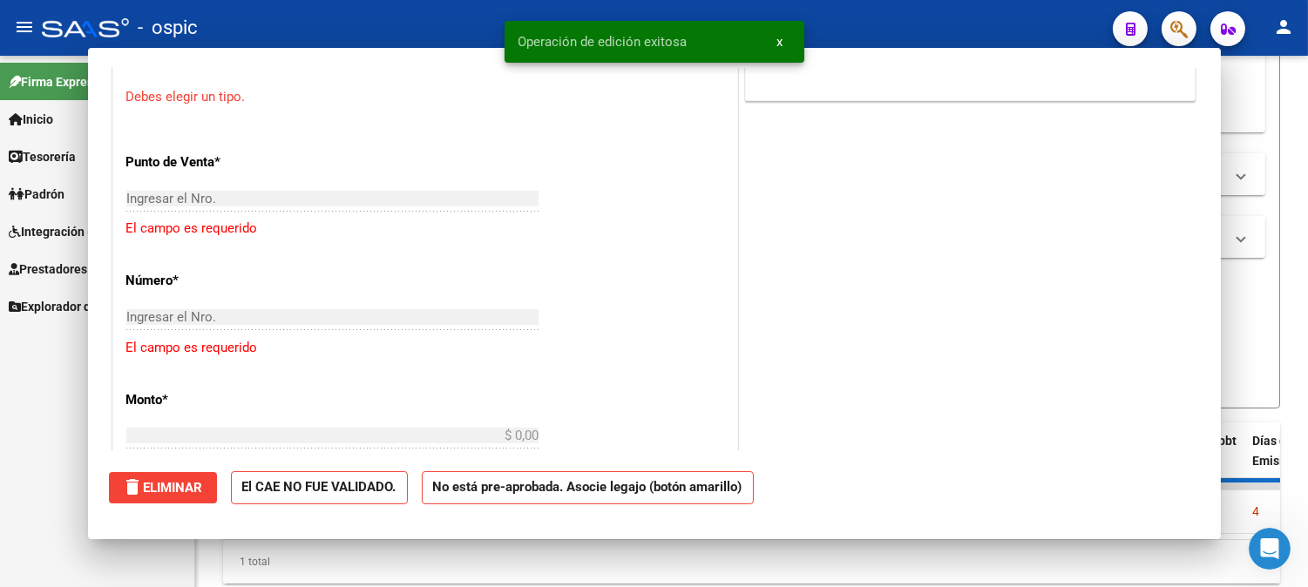
scroll to position [785, 0]
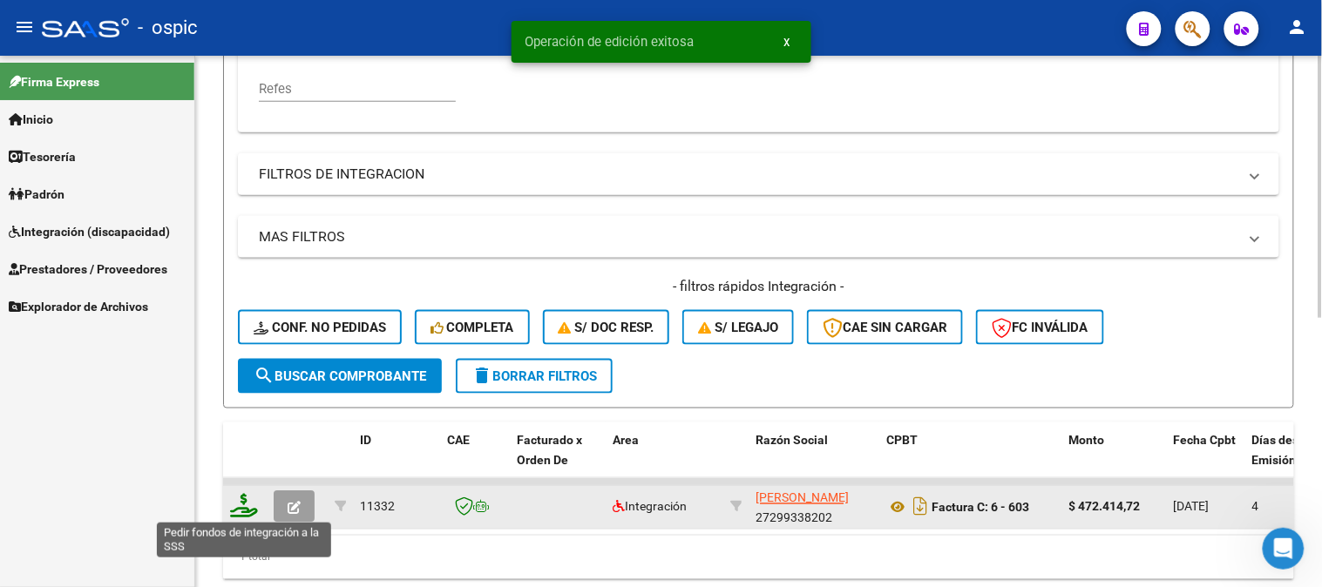
click at [244, 502] on icon at bounding box center [244, 506] width 28 height 24
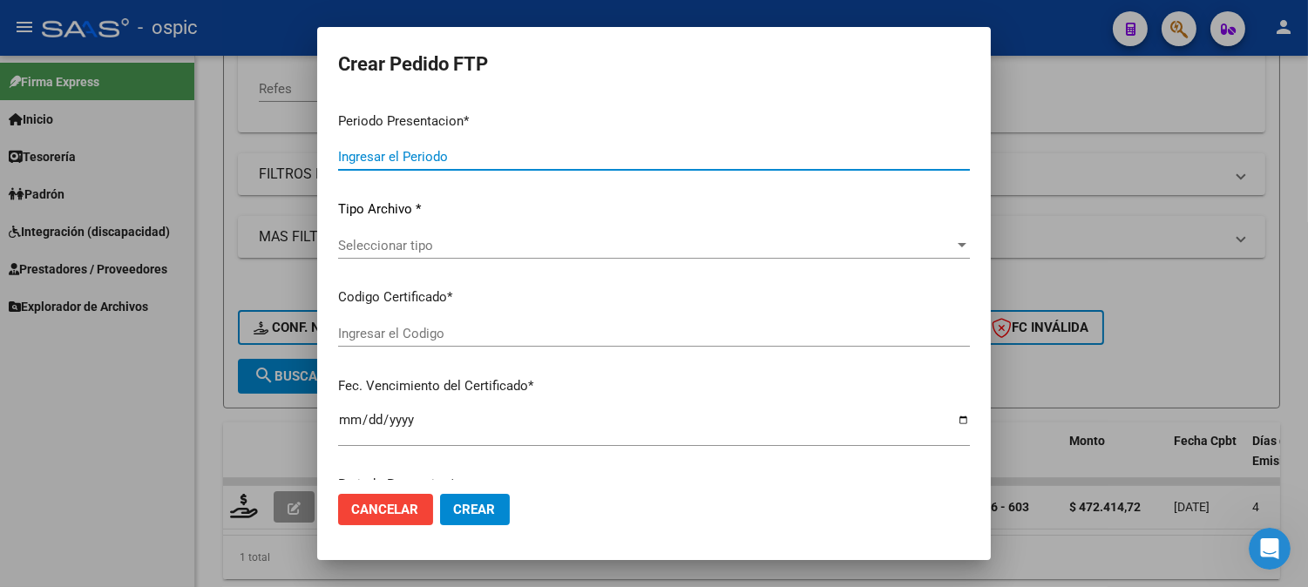
type input "202508"
type input "$ 472.414,72"
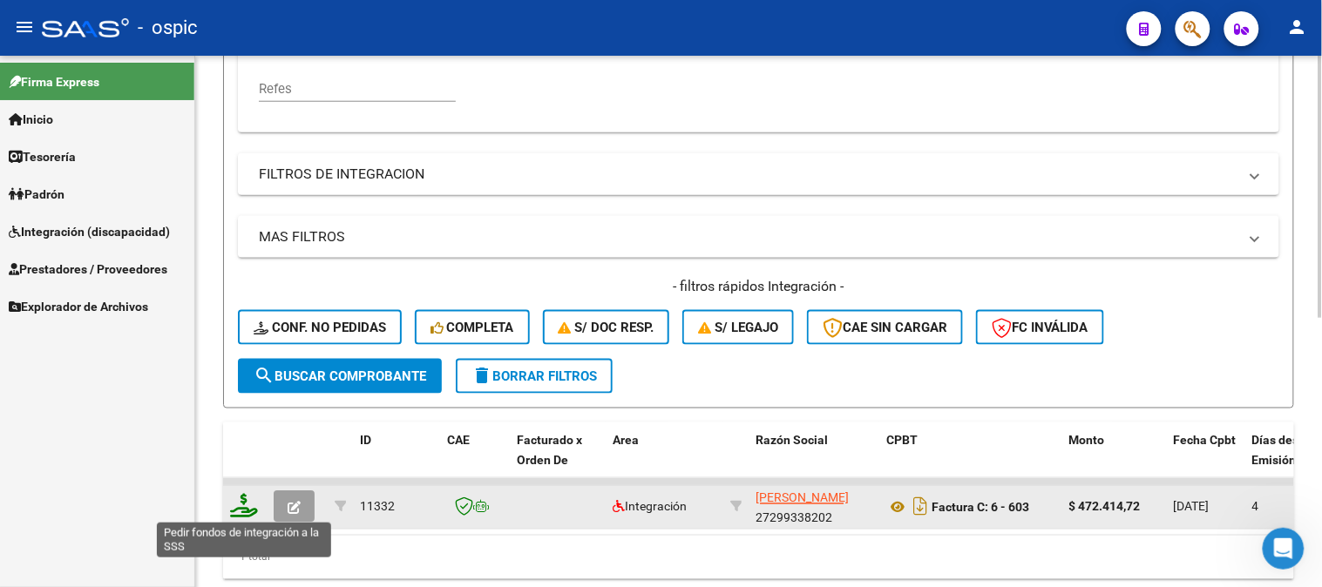
click at [246, 500] on icon at bounding box center [244, 506] width 28 height 24
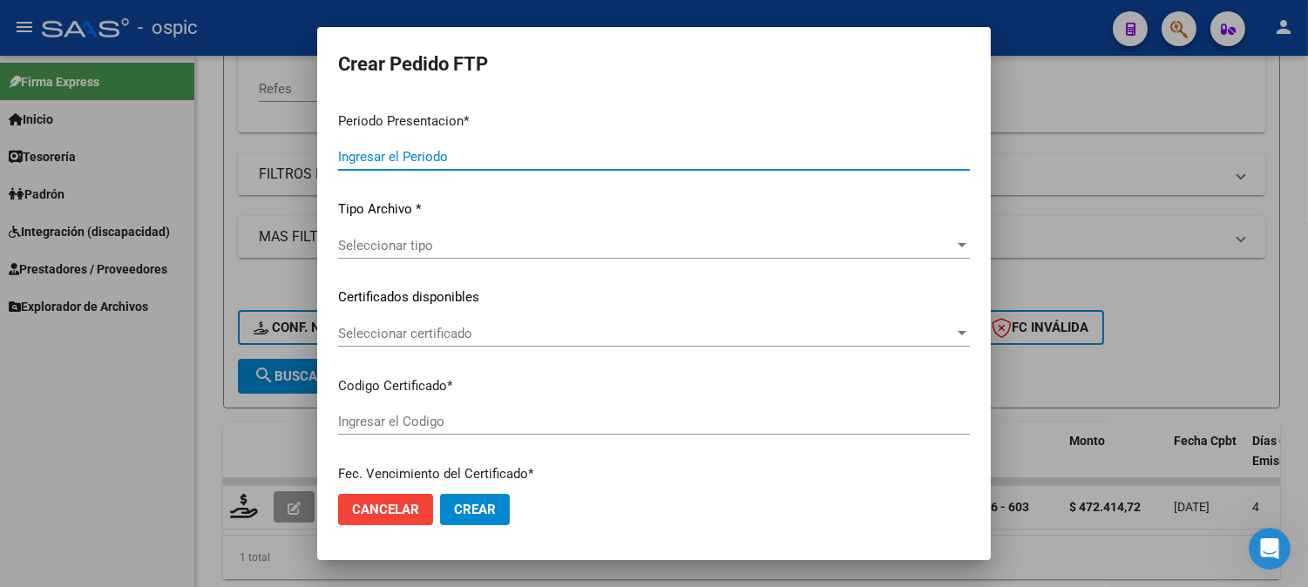
type input "202508"
type input "$ 472.414,72"
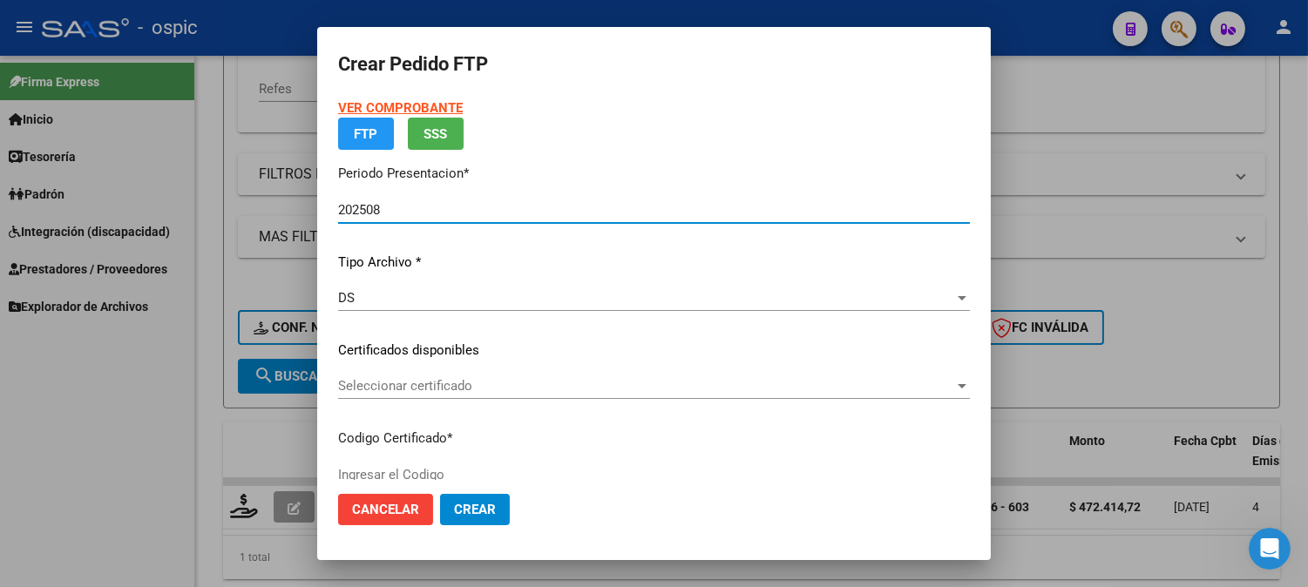
type input "5413957848"
type input "2029-03-31"
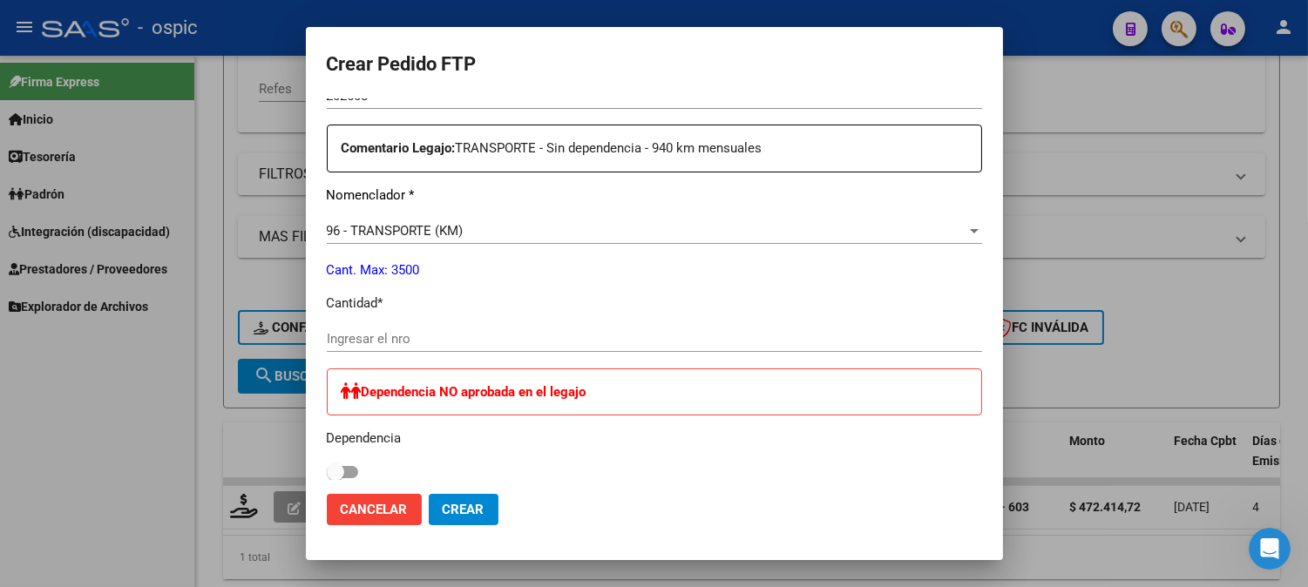
scroll to position [648, 0]
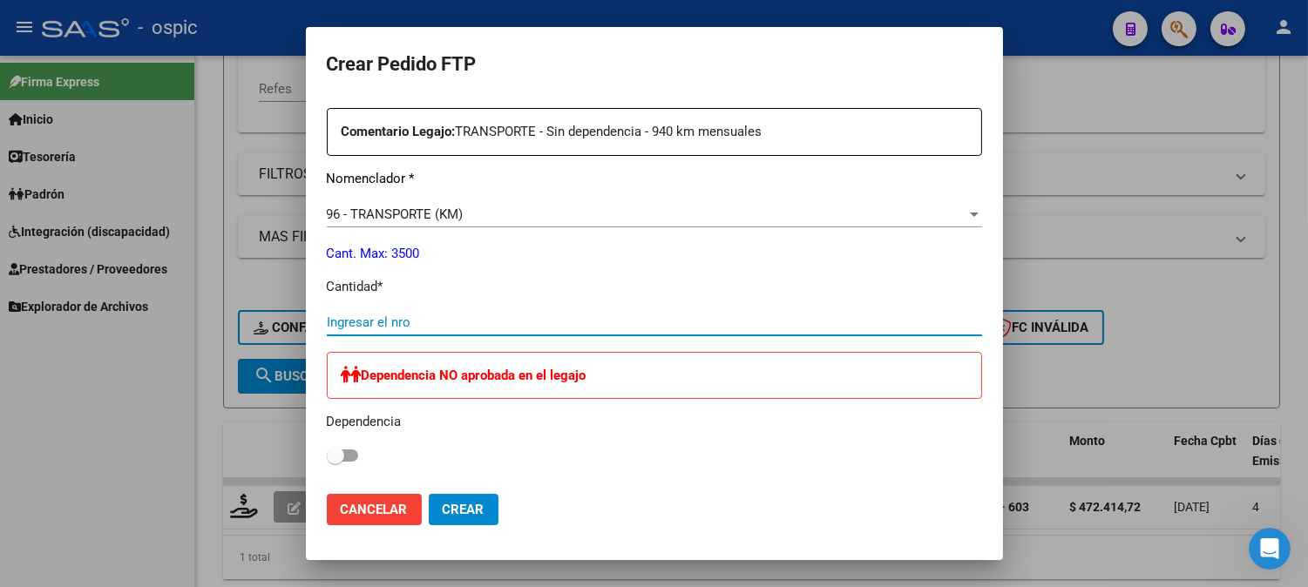
click at [572, 319] on input "Ingresar el nro" at bounding box center [654, 323] width 655 height 16
type input "872"
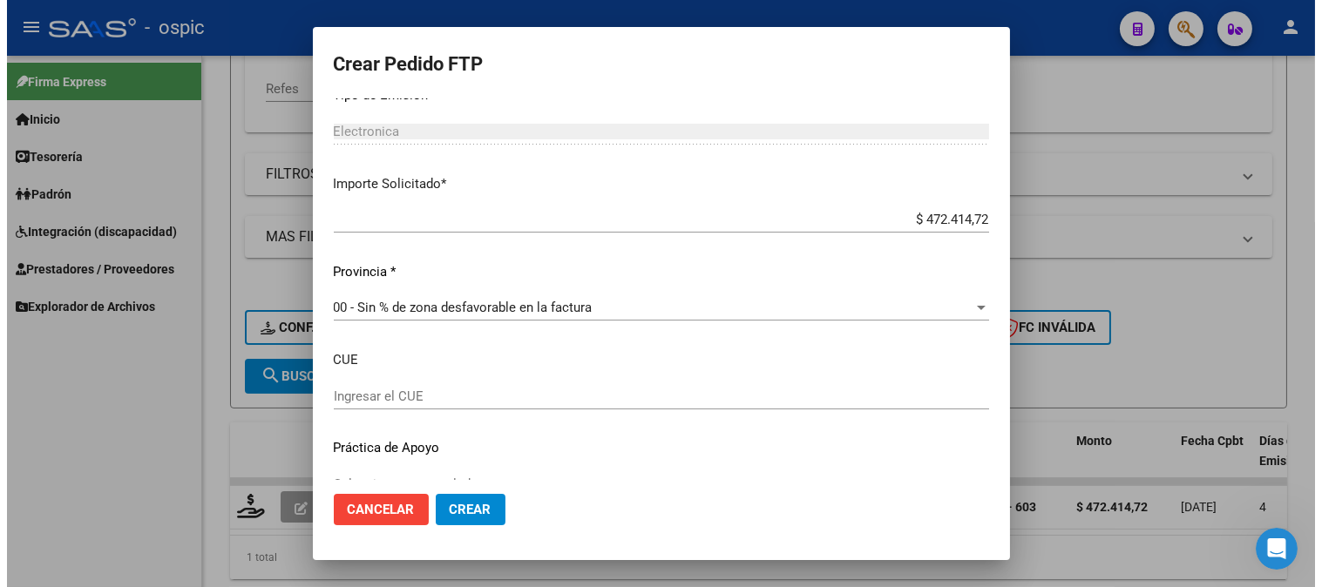
scroll to position [1075, 0]
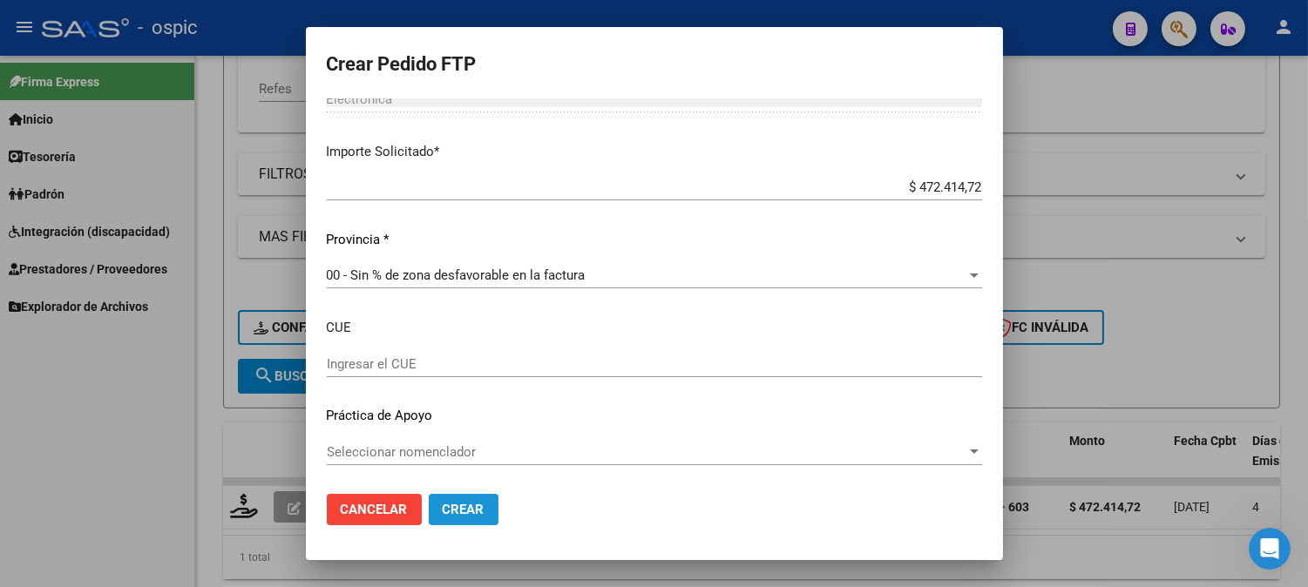
click at [477, 506] on span "Crear" at bounding box center [464, 510] width 42 height 16
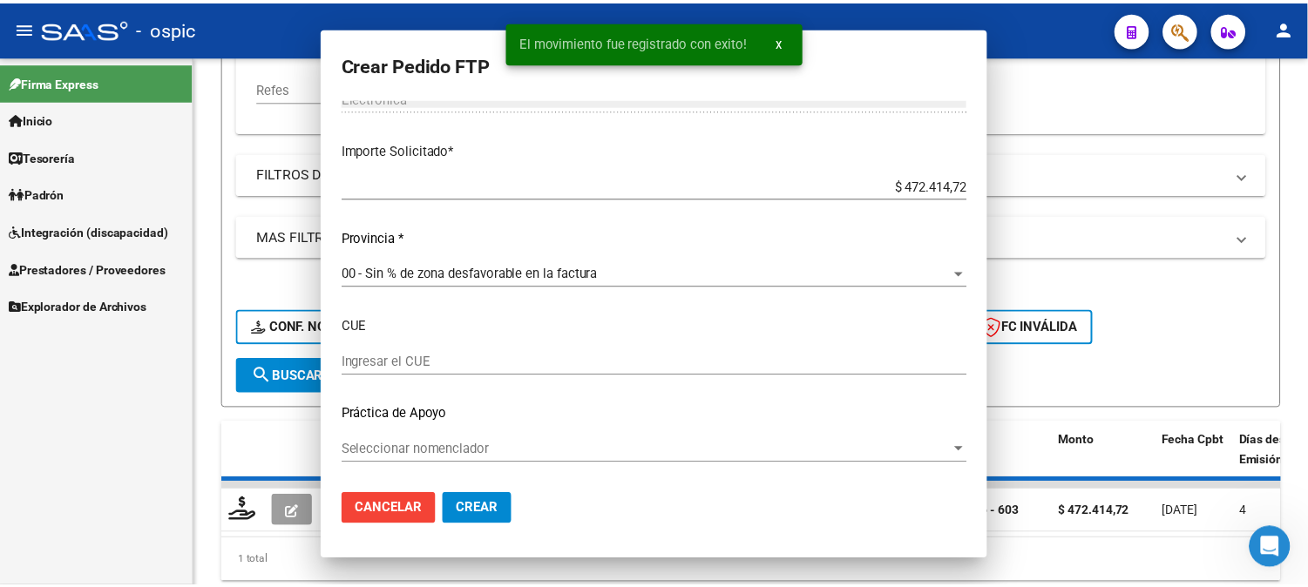
scroll to position [0, 0]
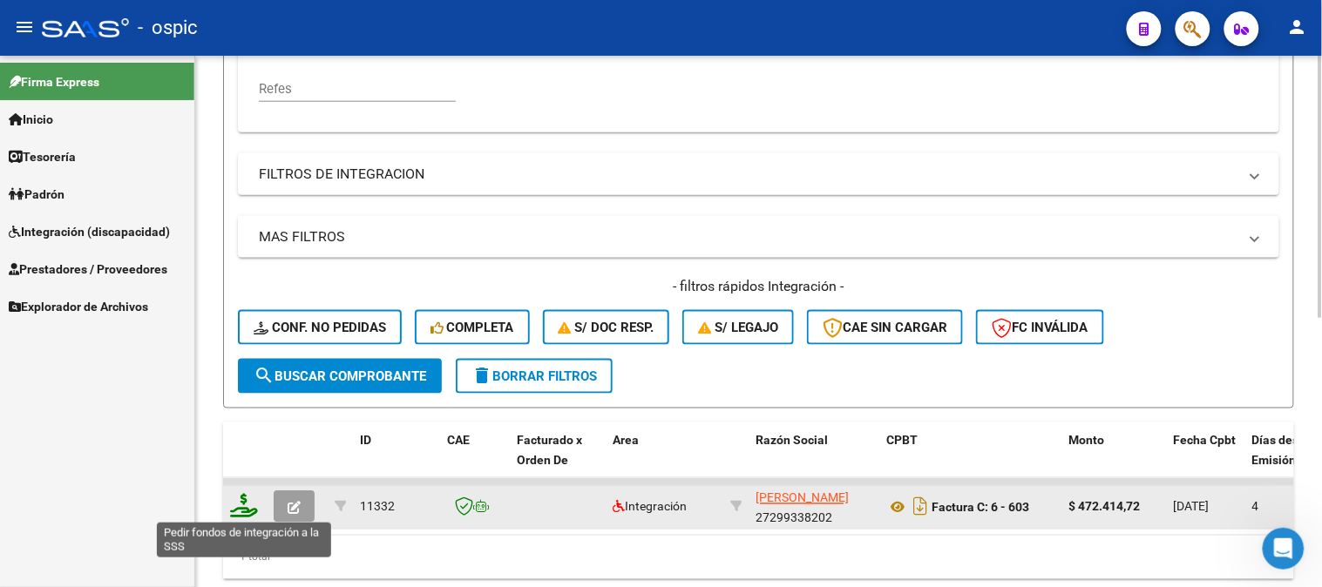
click at [245, 505] on icon at bounding box center [244, 506] width 28 height 24
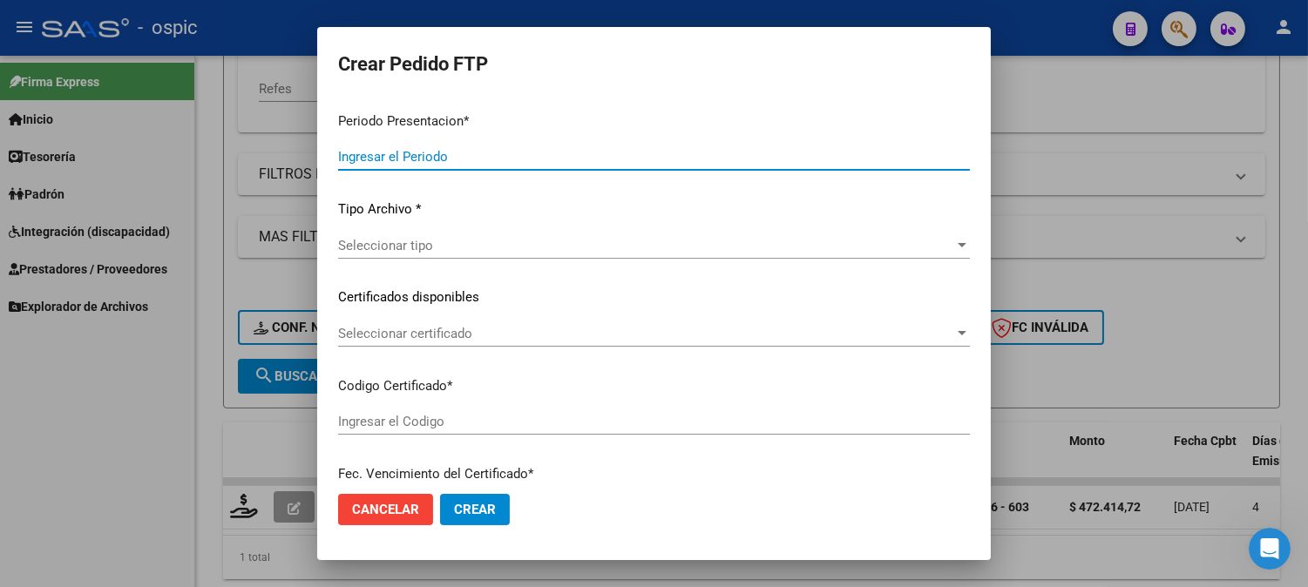
type input "202508"
type input "$ 472.414,72"
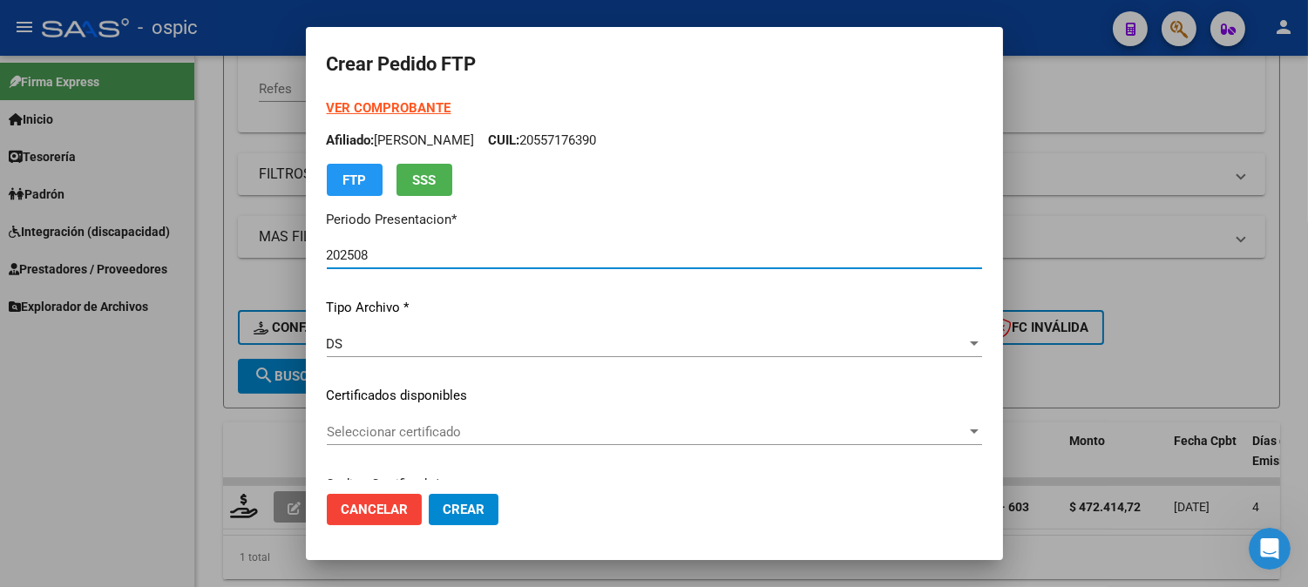
type input "5413957848"
type input "2029-03-31"
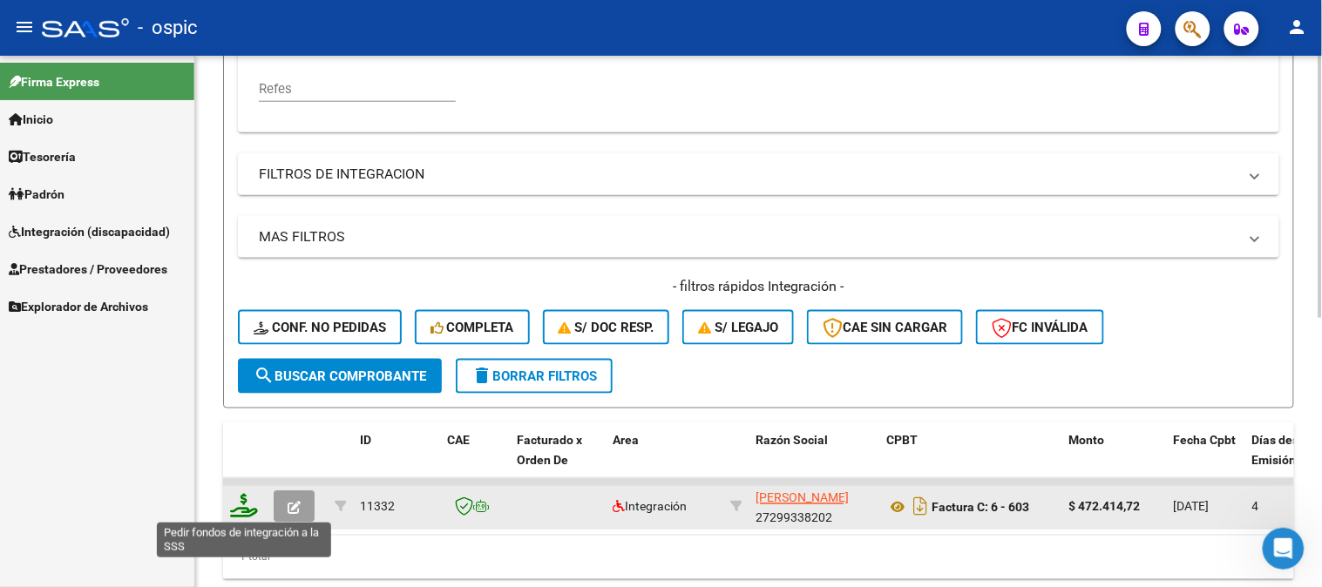
click at [242, 494] on icon at bounding box center [244, 506] width 28 height 24
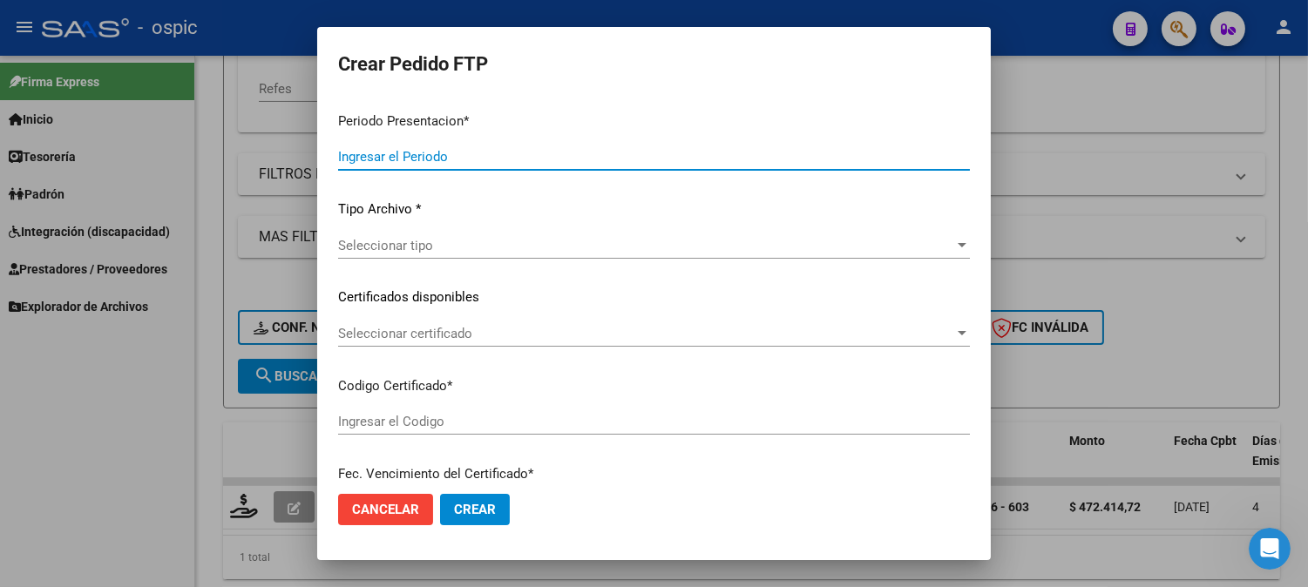
type input "202508"
type input "$ 472.414,72"
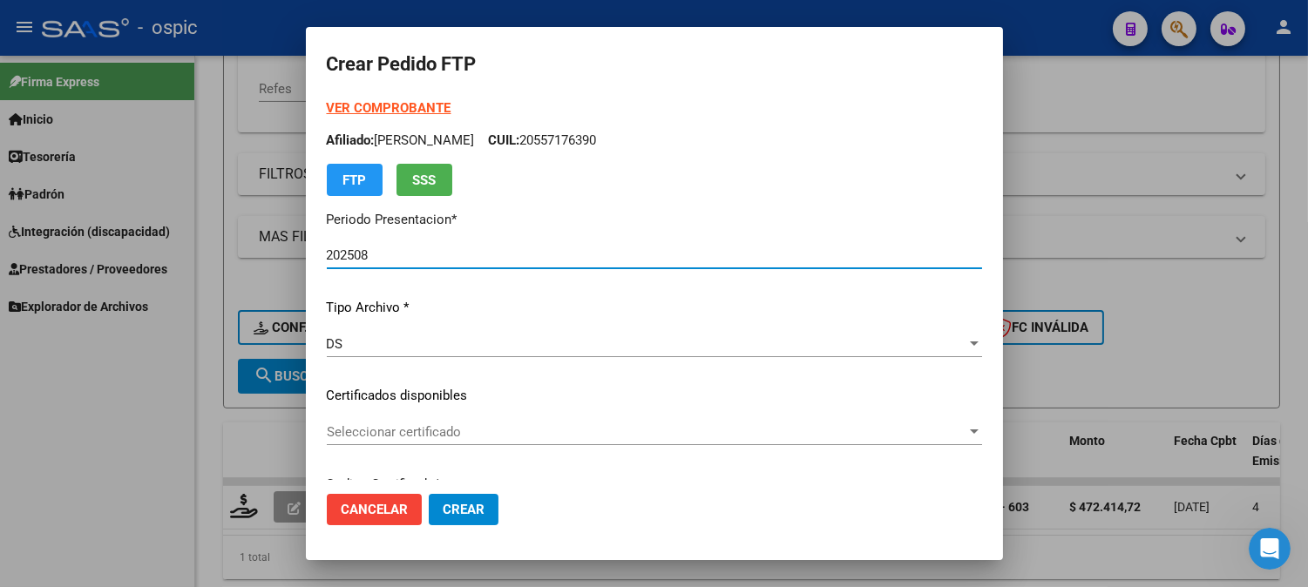
type input "5413957848"
type input "2029-03-31"
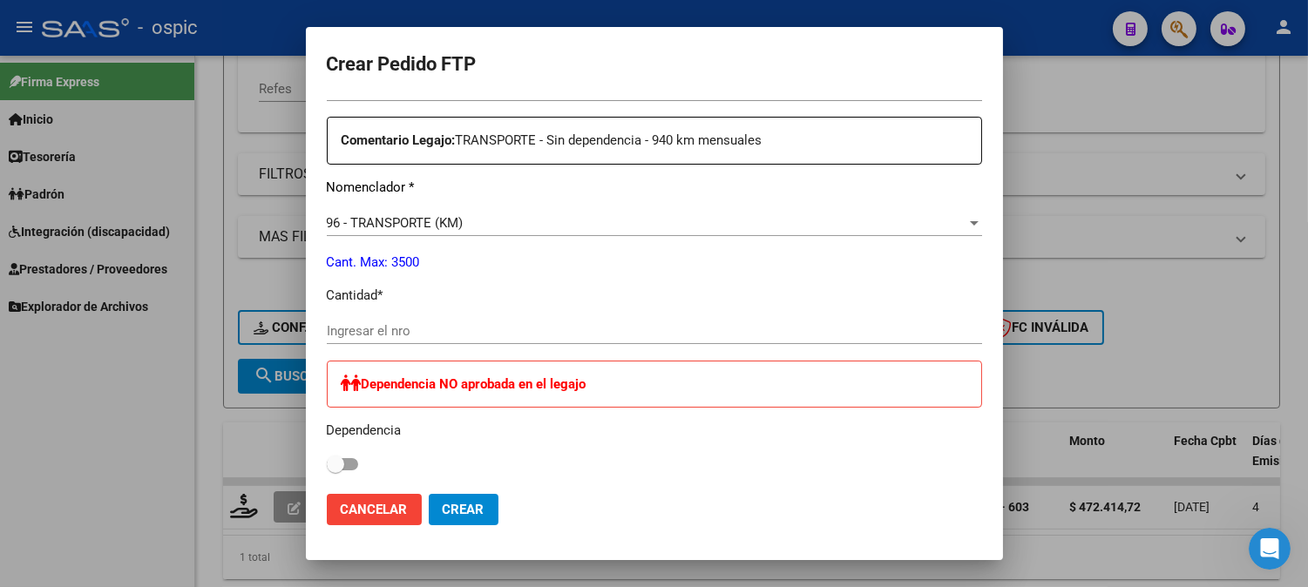
scroll to position [652, 0]
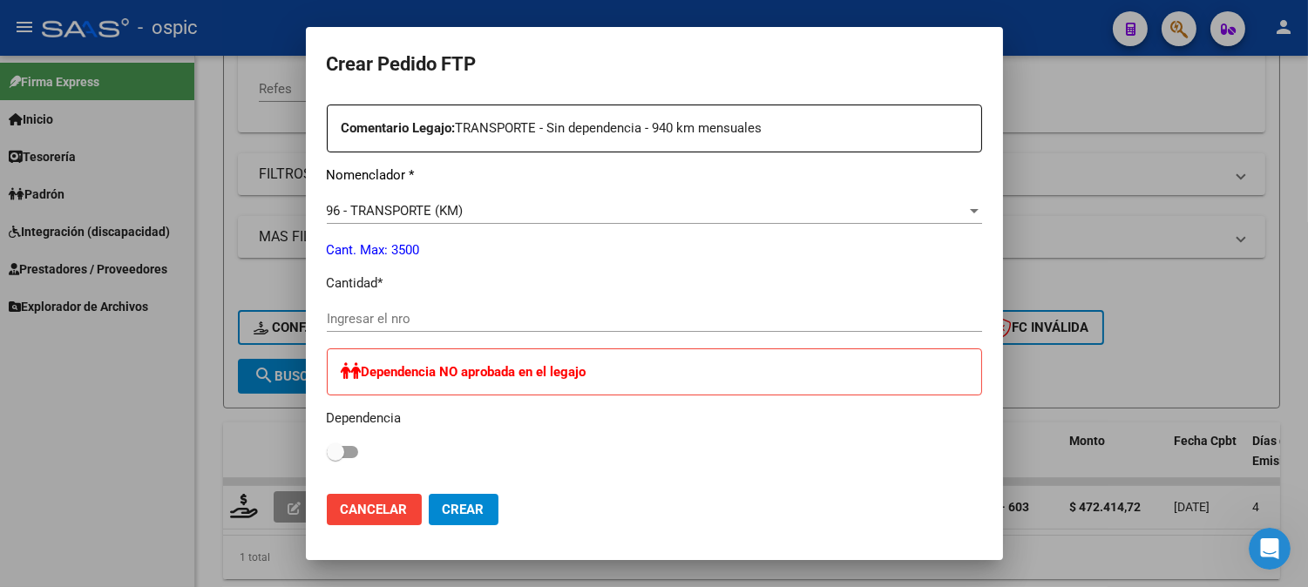
click at [634, 319] on input "Ingresar el nro" at bounding box center [654, 319] width 655 height 16
type input "872"
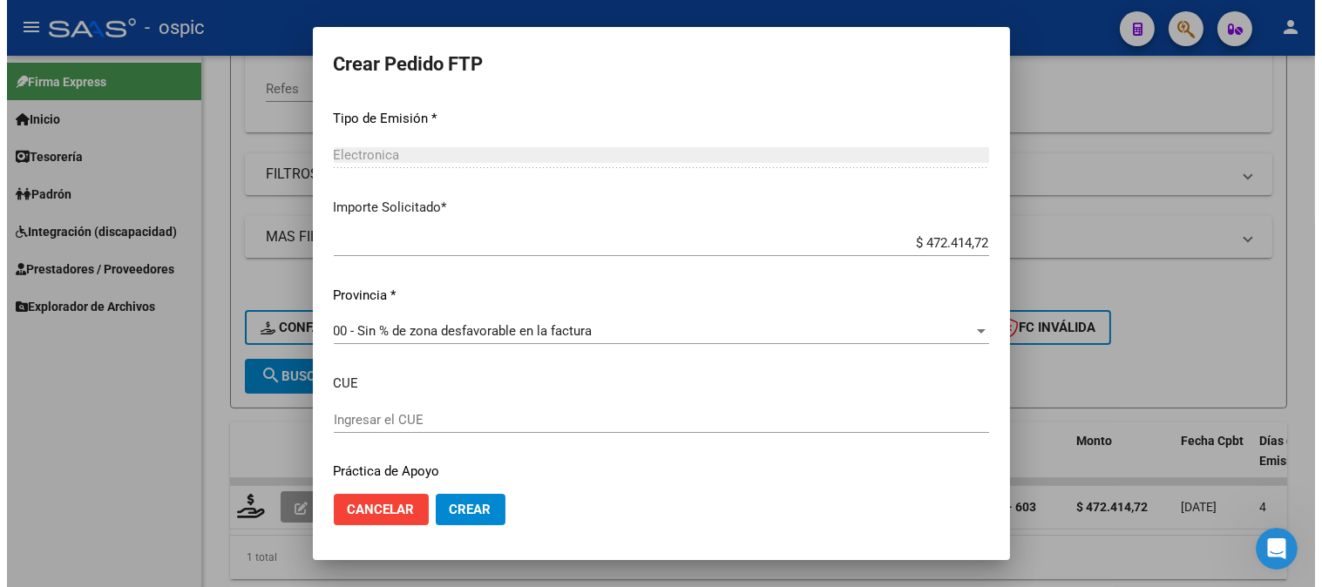
scroll to position [1075, 0]
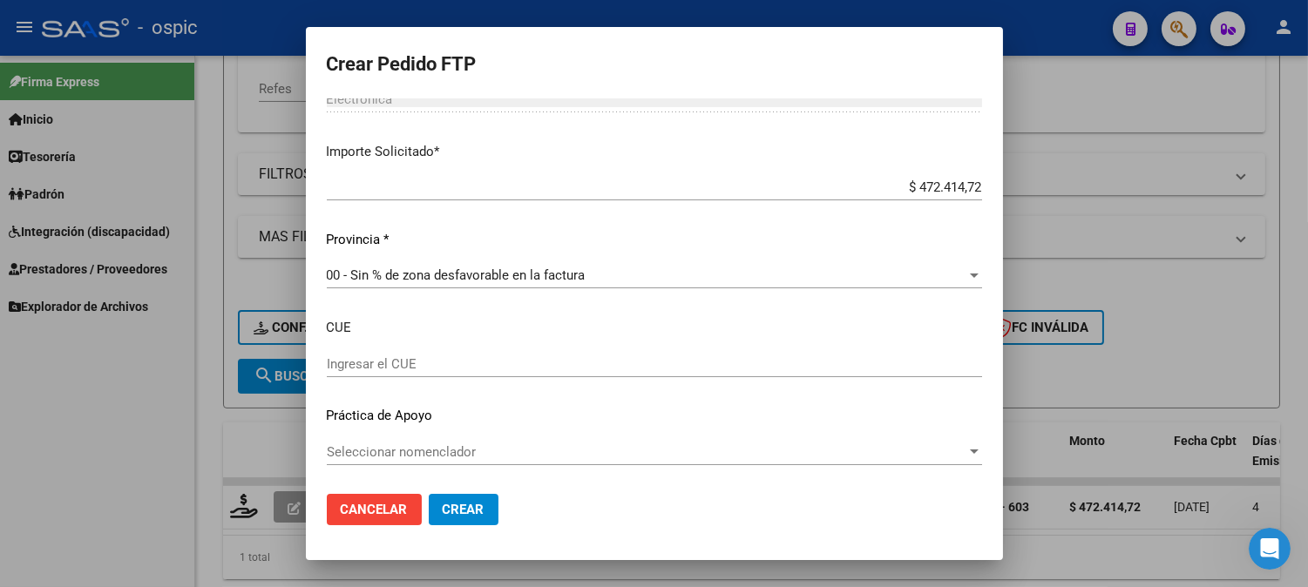
click at [468, 511] on span "Crear" at bounding box center [464, 510] width 42 height 16
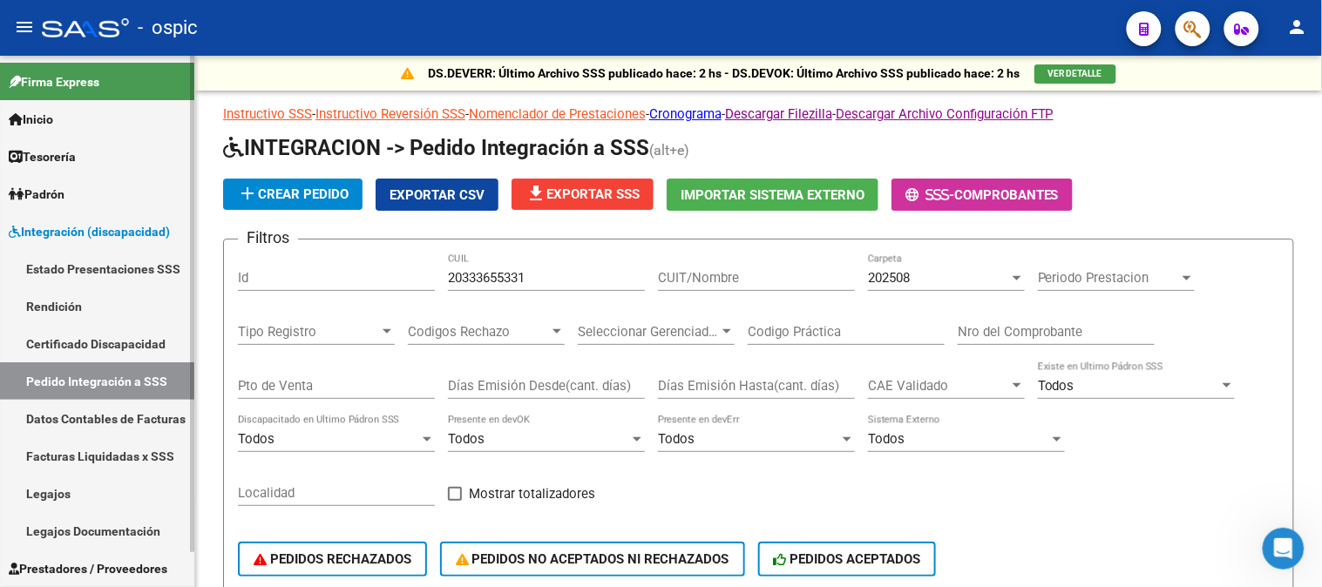
scroll to position [314, 0]
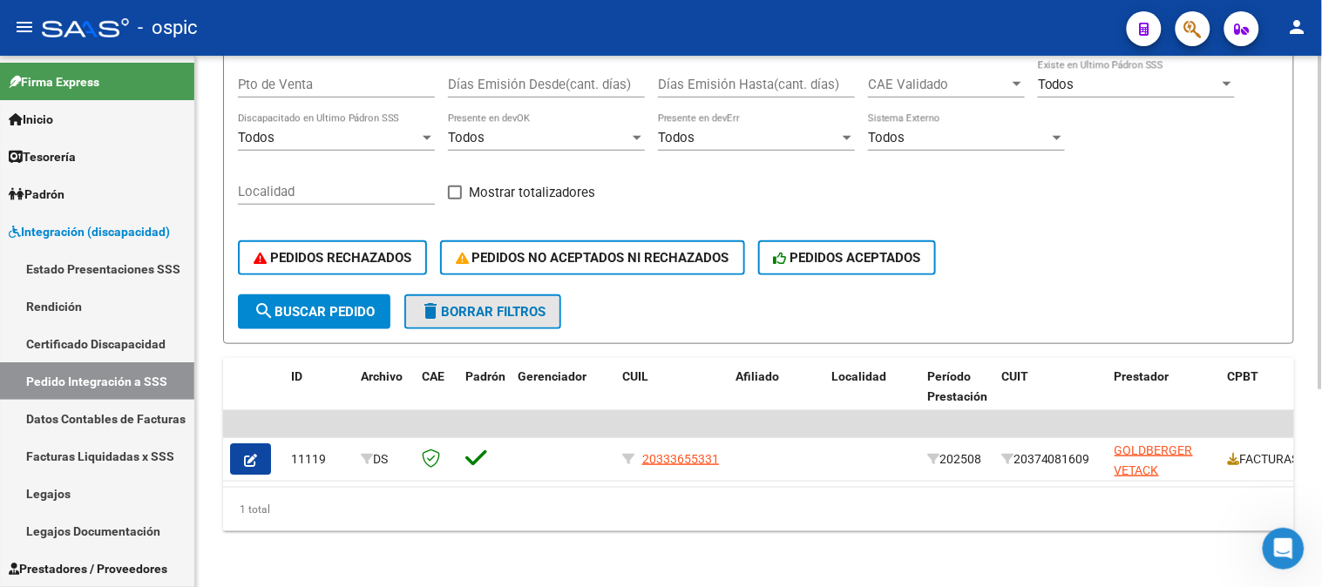
click at [508, 304] on span "delete Borrar Filtros" at bounding box center [482, 312] width 125 height 16
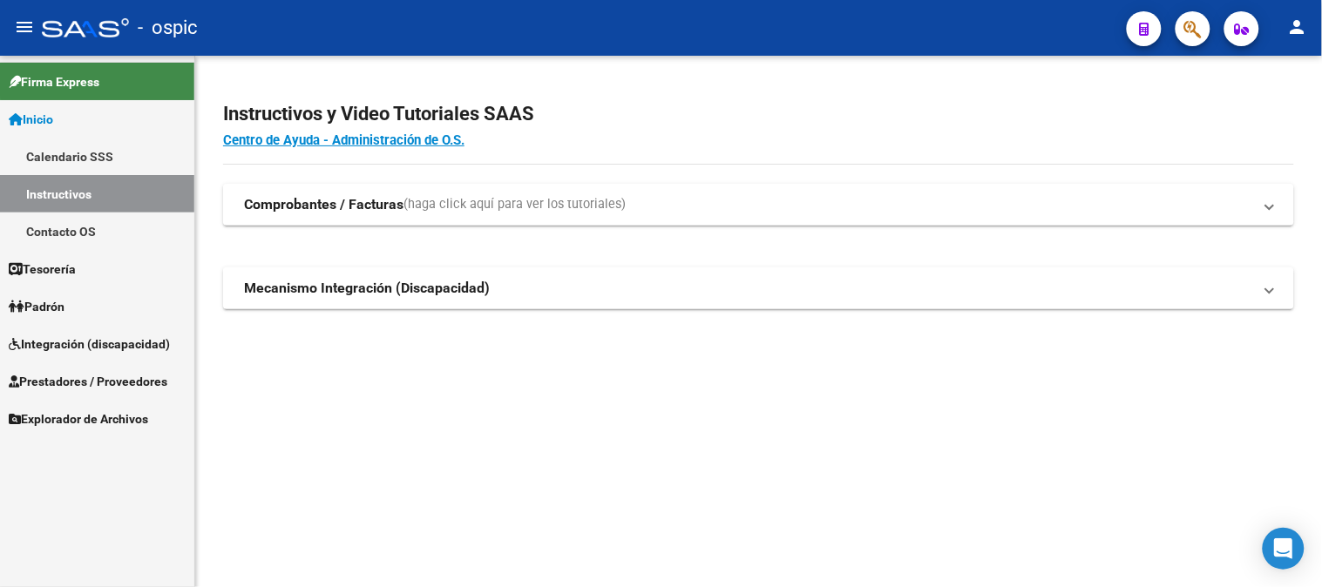
click at [98, 79] on span "Firma Express" at bounding box center [54, 81] width 91 height 19
click at [81, 105] on link "Inicio" at bounding box center [97, 118] width 194 height 37
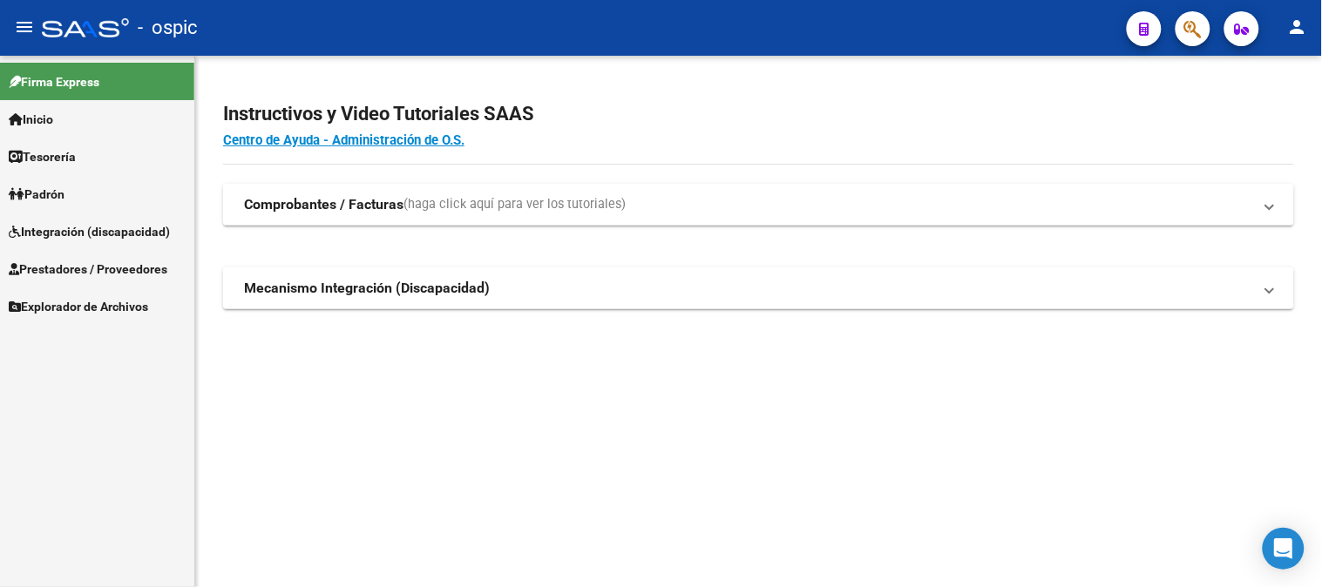
click at [109, 227] on span "Integración (discapacidad)" at bounding box center [89, 231] width 161 height 19
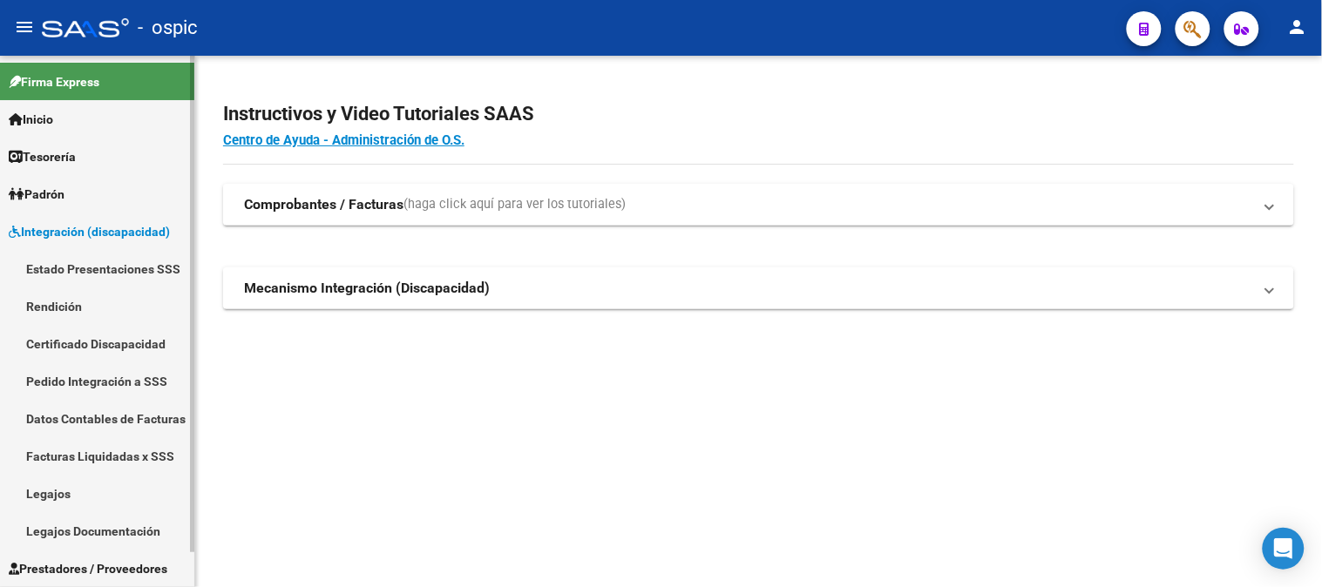
click at [112, 375] on link "Pedido Integración a SSS" at bounding box center [97, 380] width 194 height 37
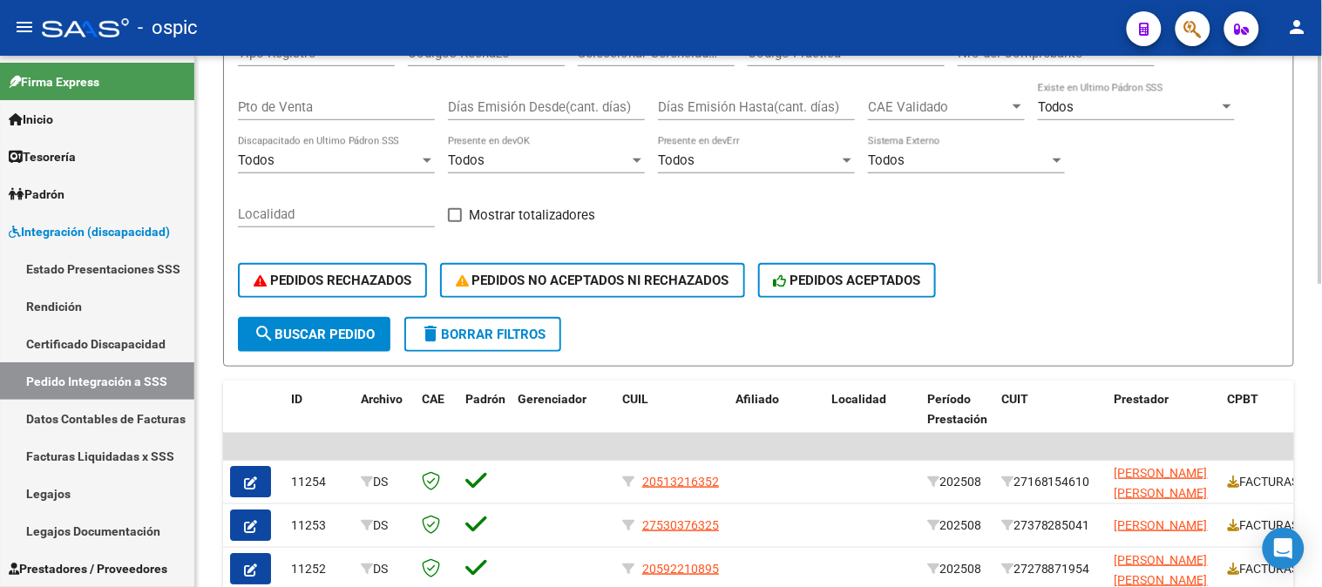
scroll to position [420, 0]
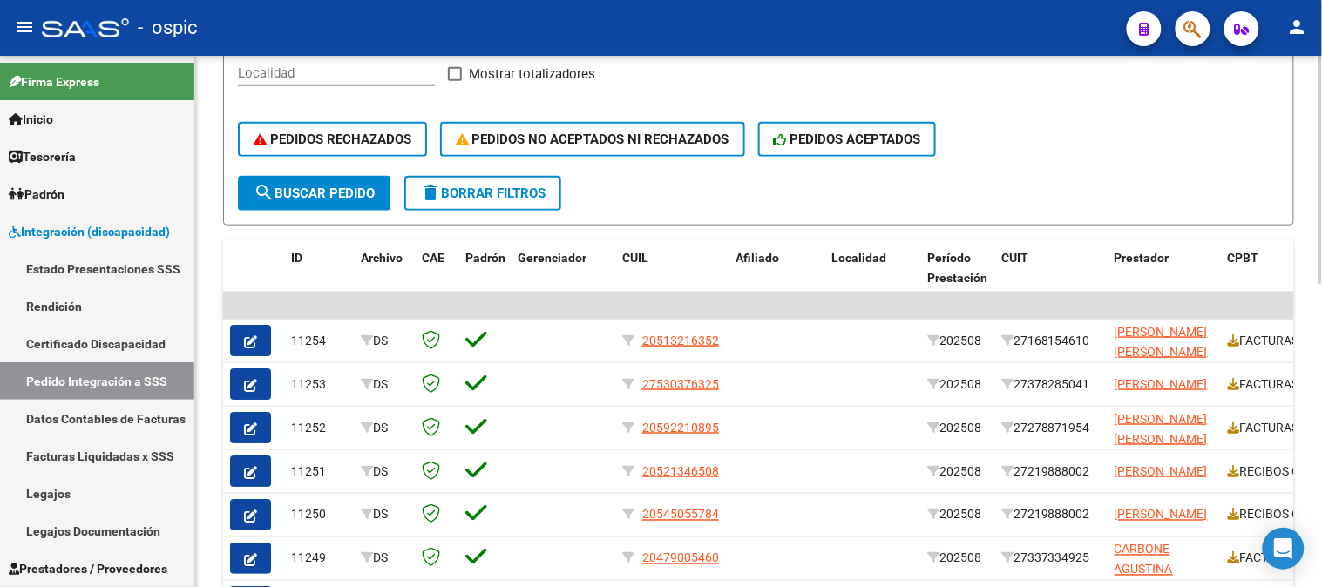
click at [509, 195] on span "delete Borrar Filtros" at bounding box center [482, 194] width 125 height 16
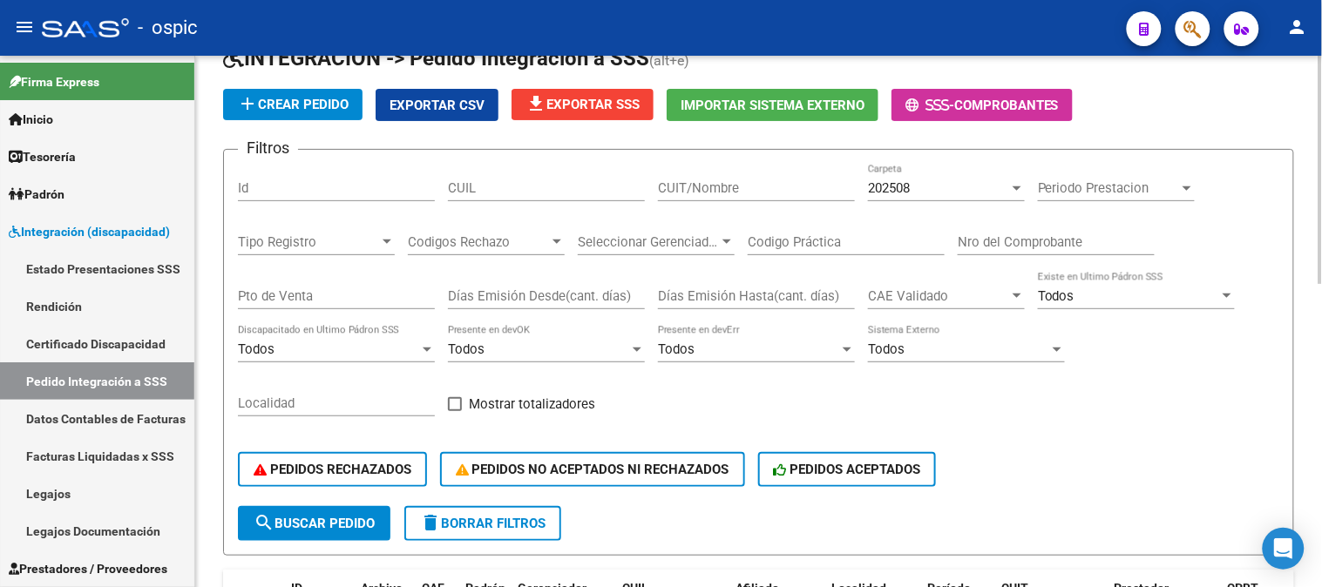
scroll to position [32, 0]
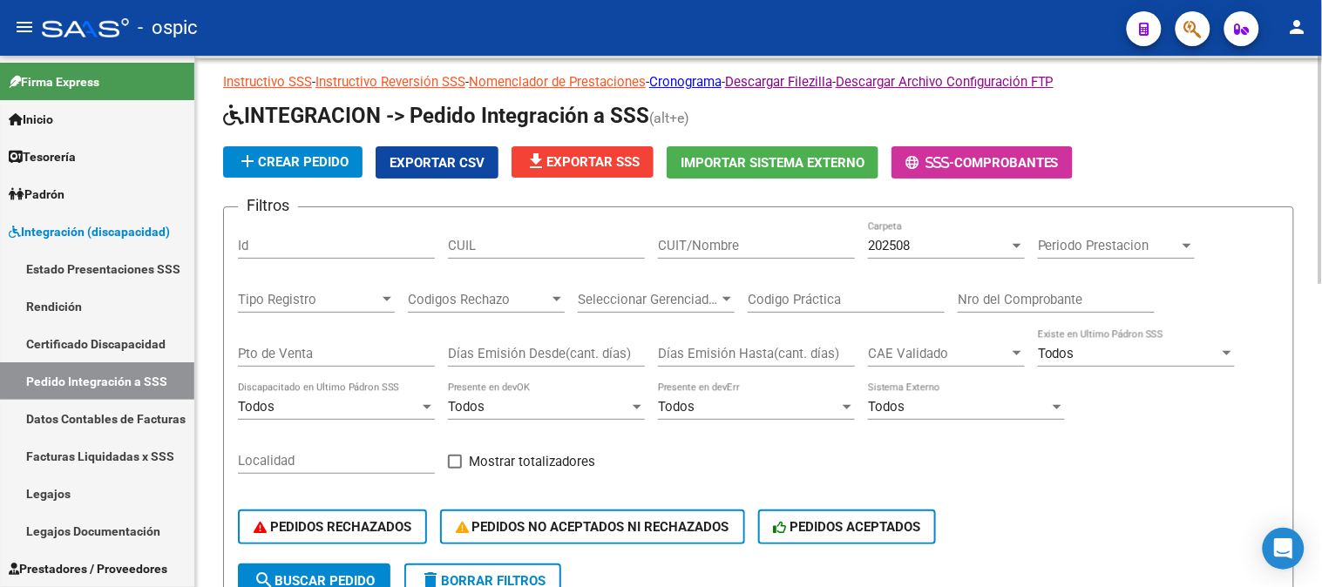
click at [1013, 305] on input "Nro del Comprobante" at bounding box center [1055, 300] width 197 height 16
type input "1865"
click at [290, 335] on div "Pto de Venta" at bounding box center [336, 347] width 197 height 37
click at [727, 241] on input "CUIT/Nombre" at bounding box center [756, 246] width 197 height 16
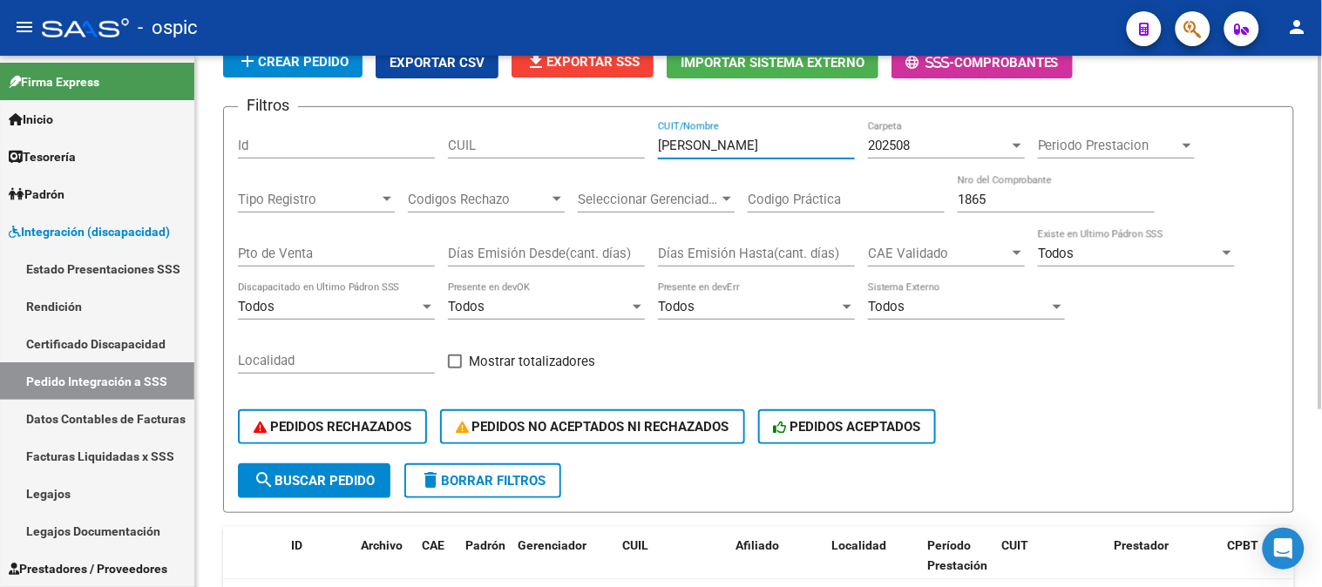
scroll to position [266, 0]
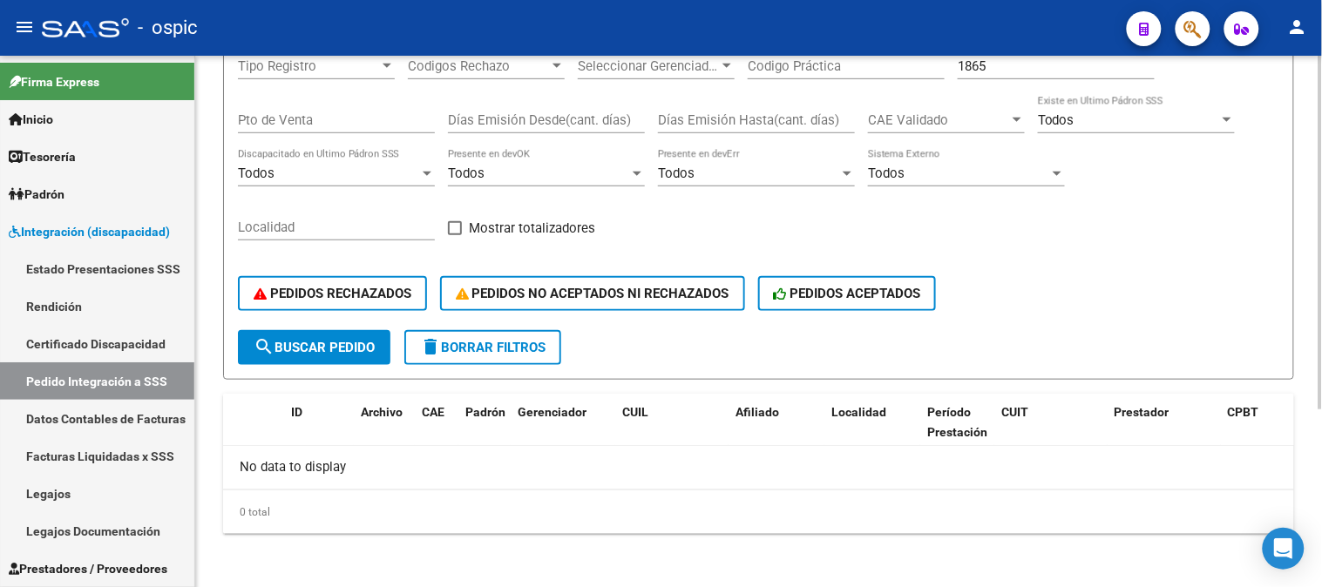
type input "SPILJ"
click at [324, 340] on span "search Buscar Pedido" at bounding box center [314, 348] width 121 height 16
click at [470, 333] on button "delete Borrar Filtros" at bounding box center [482, 347] width 157 height 35
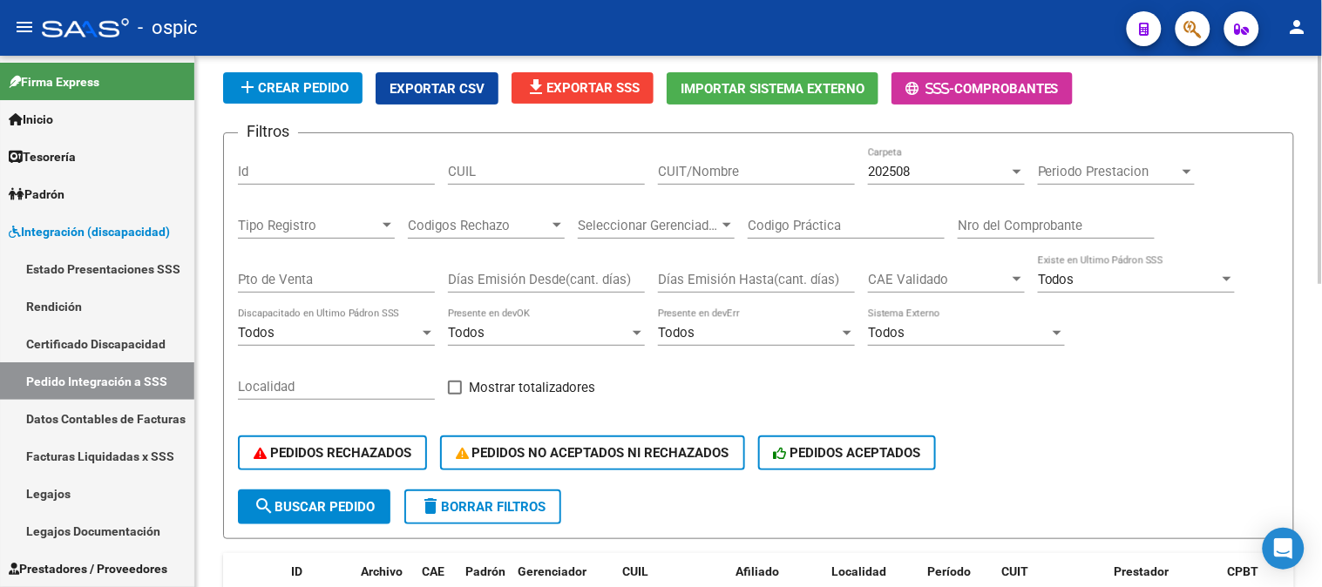
scroll to position [0, 0]
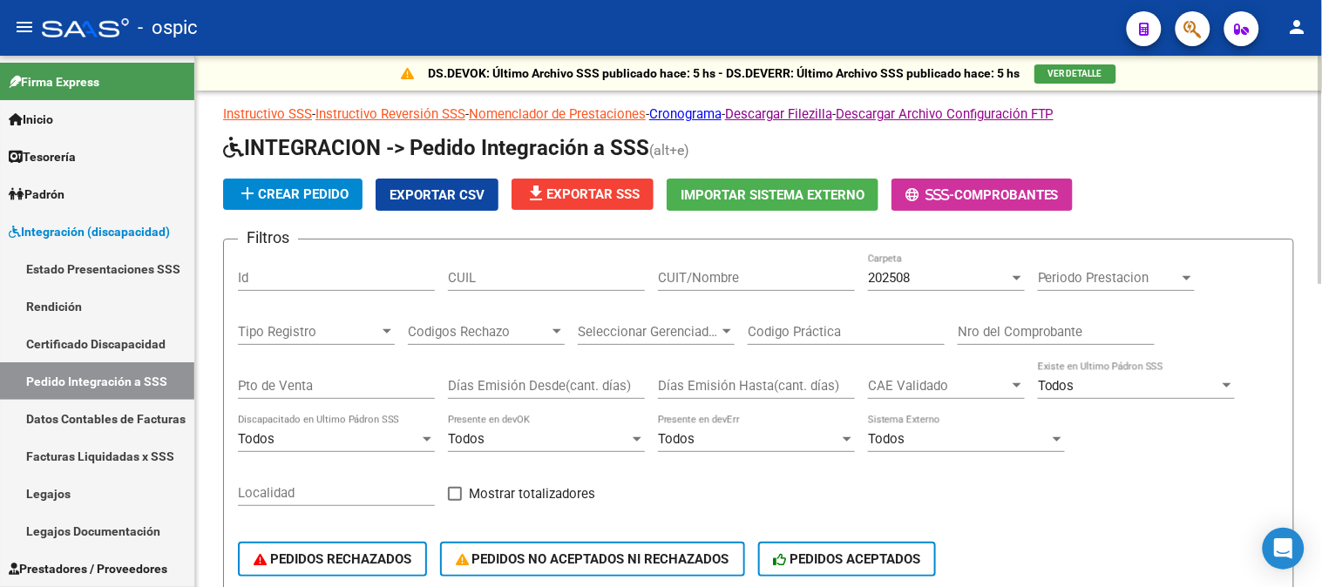
click at [884, 282] on span "202508" at bounding box center [889, 278] width 42 height 16
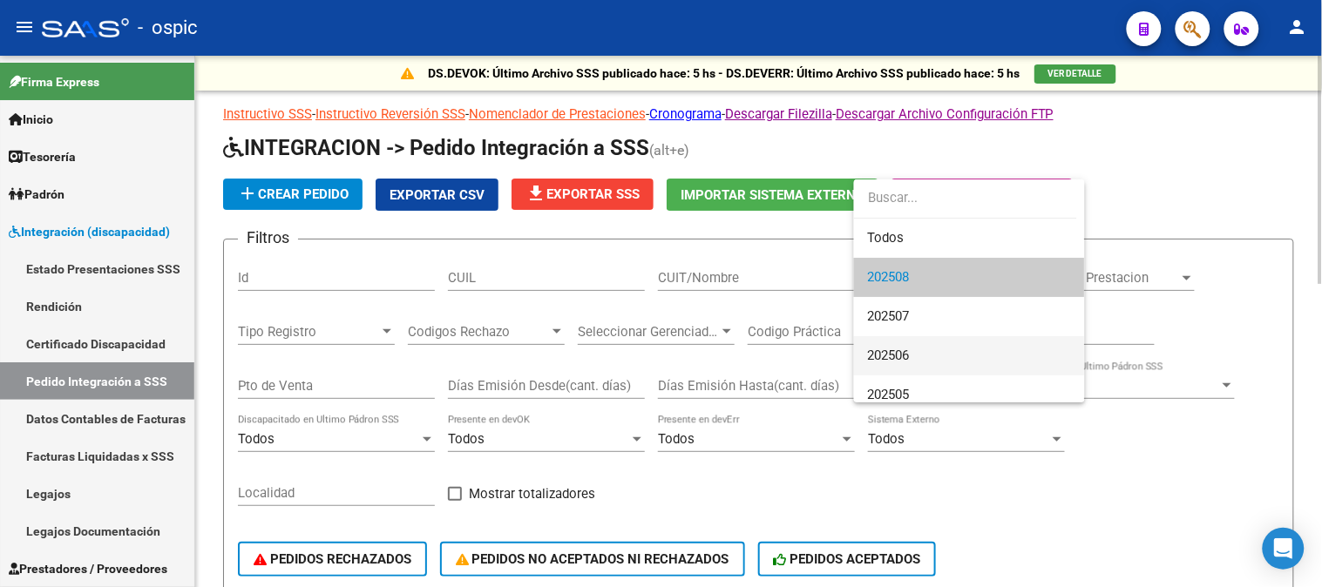
click at [876, 361] on span "202506" at bounding box center [969, 355] width 203 height 39
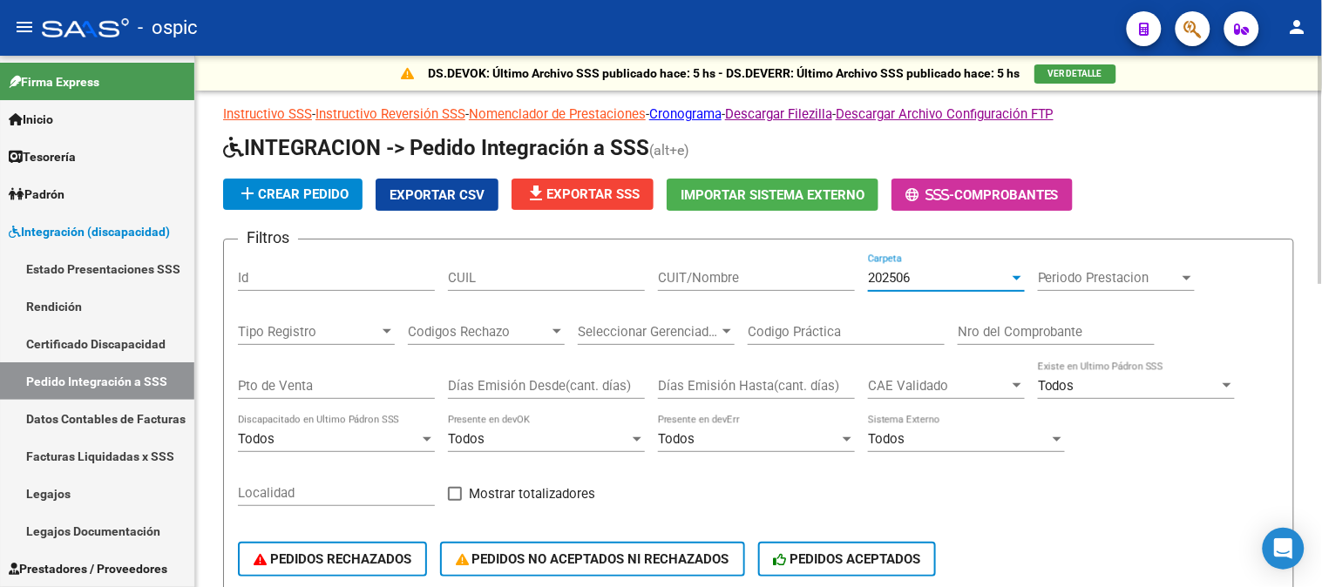
click at [693, 270] on input "CUIT/Nombre" at bounding box center [756, 278] width 197 height 16
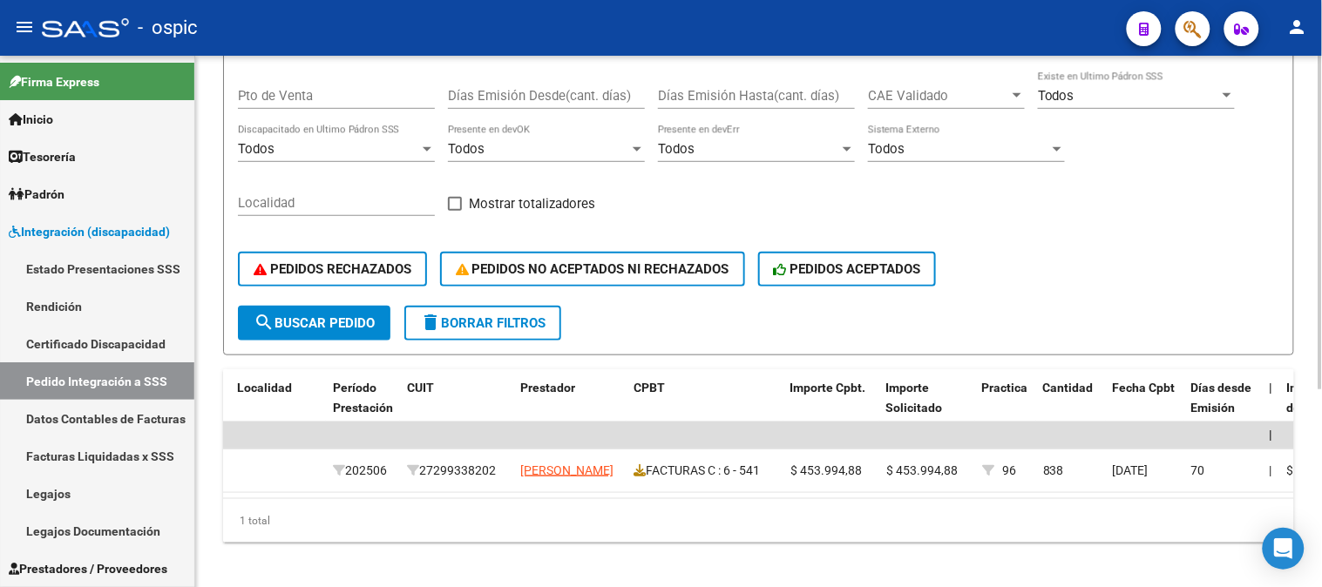
scroll to position [0, 596]
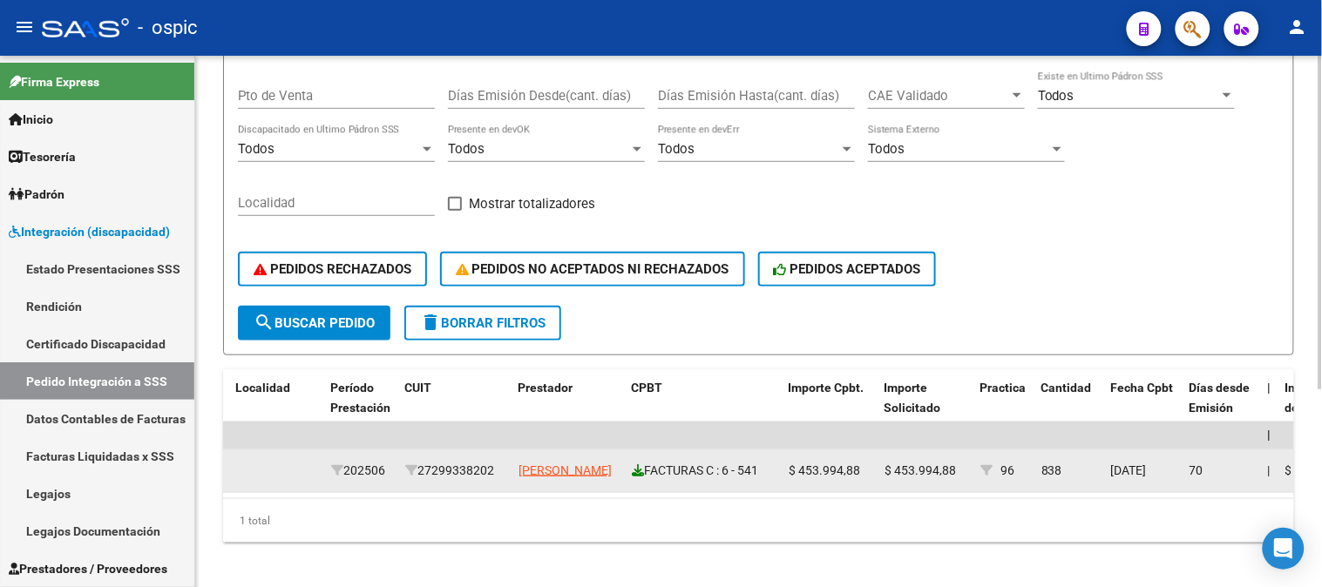
type input "DISTILIO"
click at [640, 473] on icon at bounding box center [638, 470] width 12 height 12
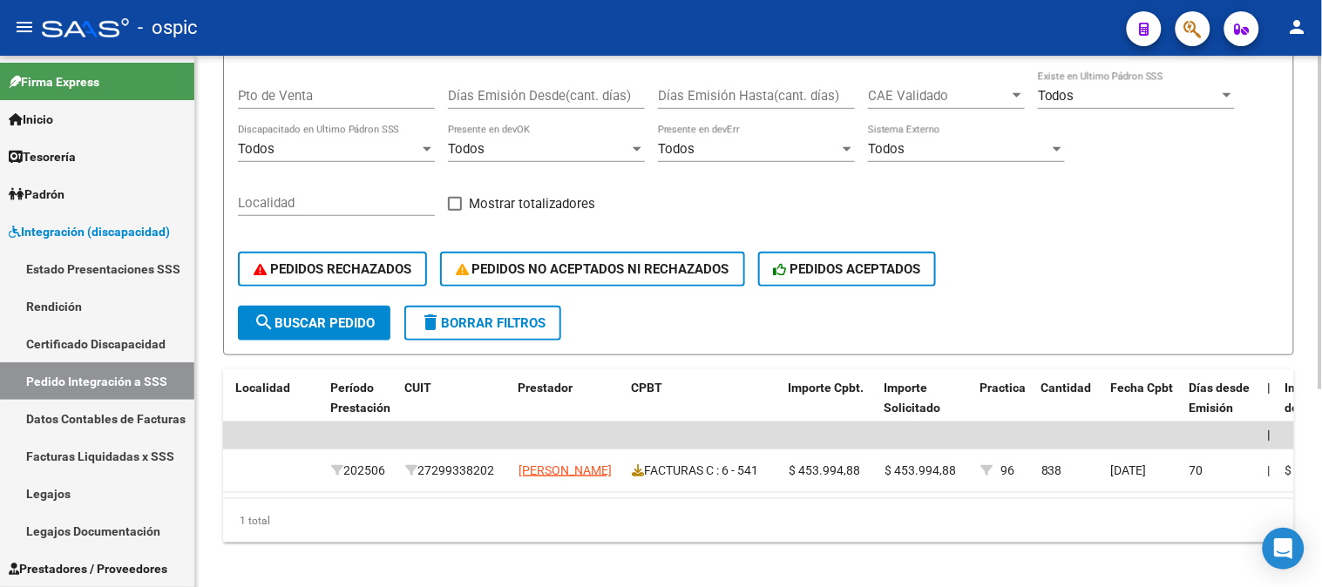
click at [476, 329] on button "delete Borrar Filtros" at bounding box center [482, 323] width 157 height 35
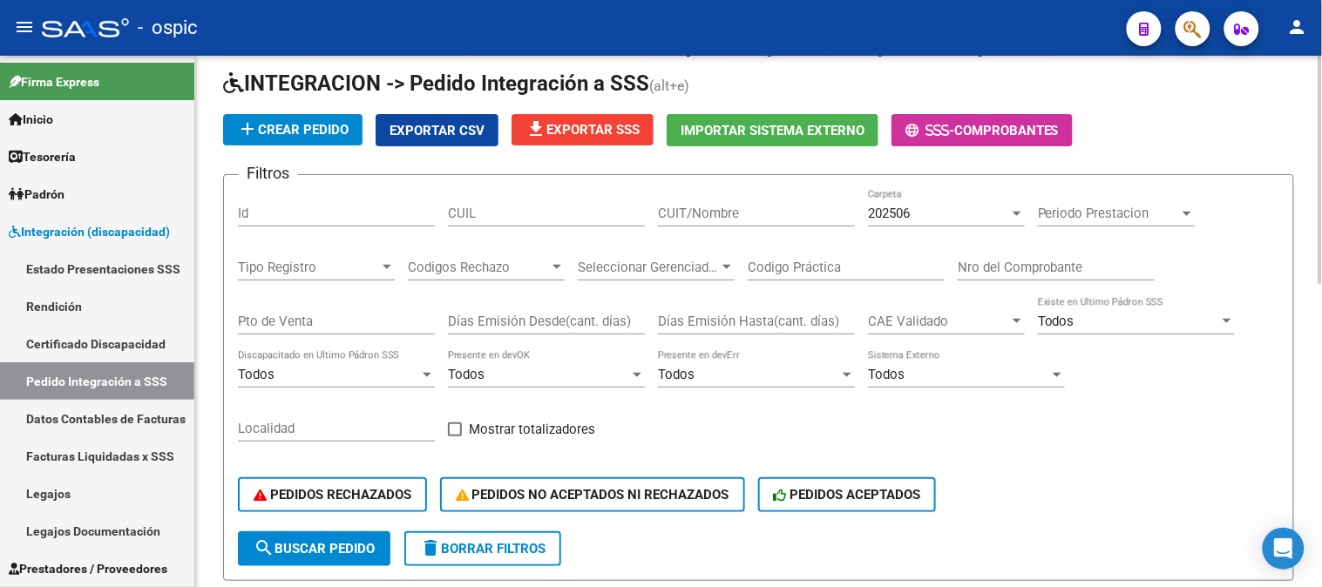
scroll to position [0, 0]
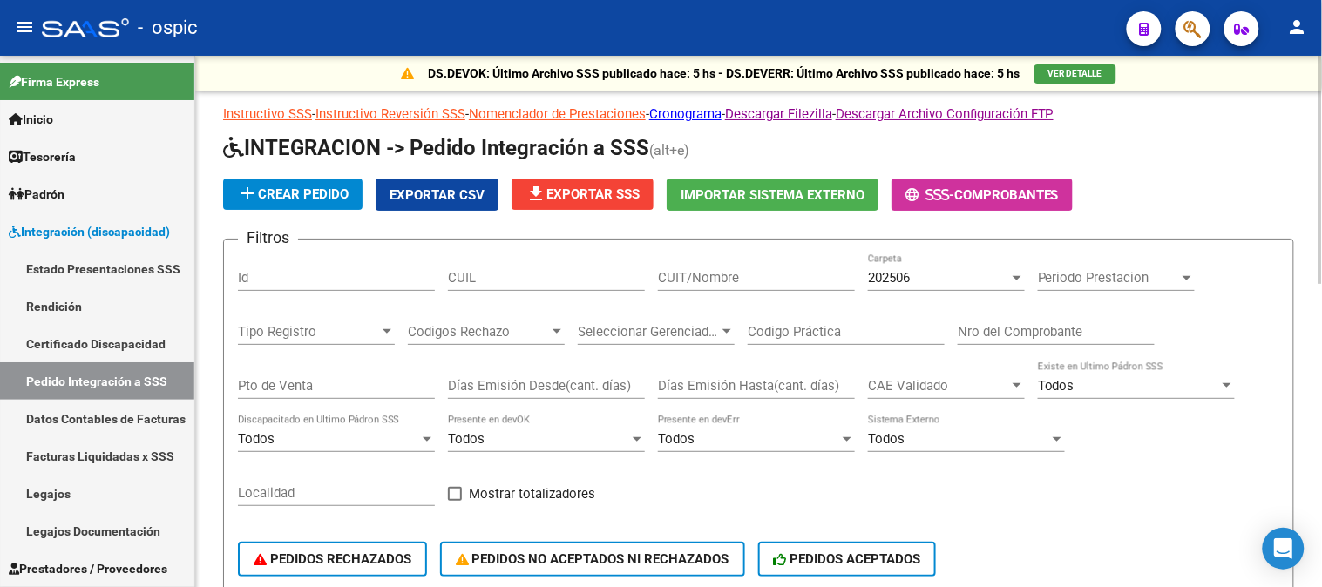
click at [890, 275] on span "202506" at bounding box center [889, 278] width 42 height 16
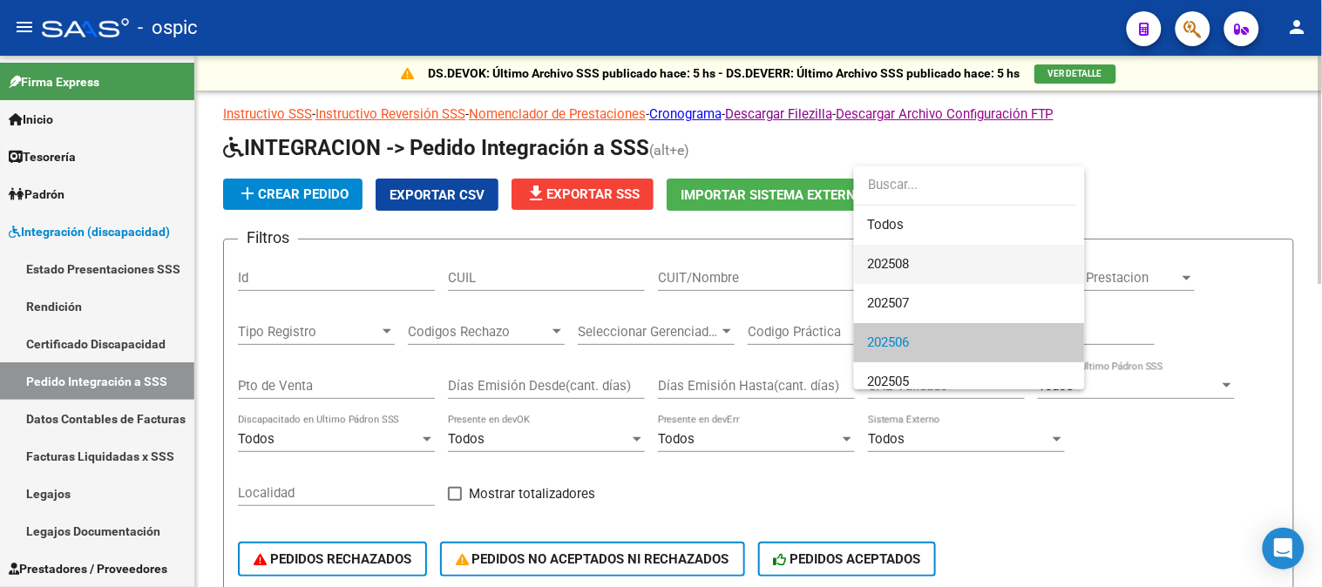
click at [892, 256] on span "202508" at bounding box center [889, 264] width 42 height 16
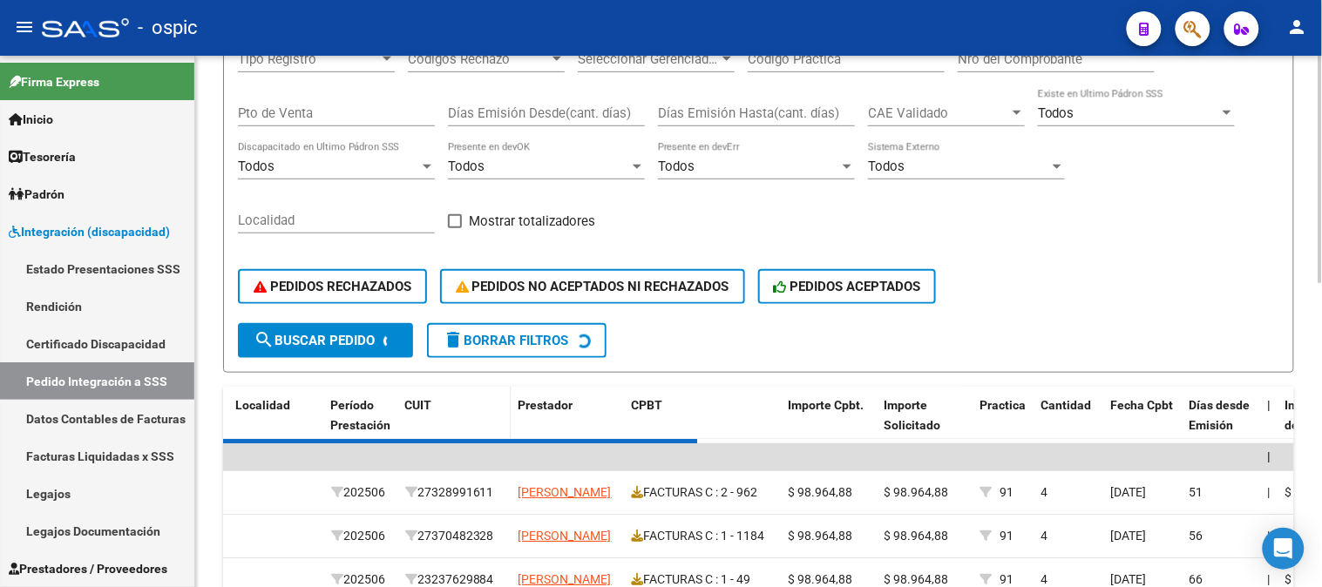
scroll to position [387, 0]
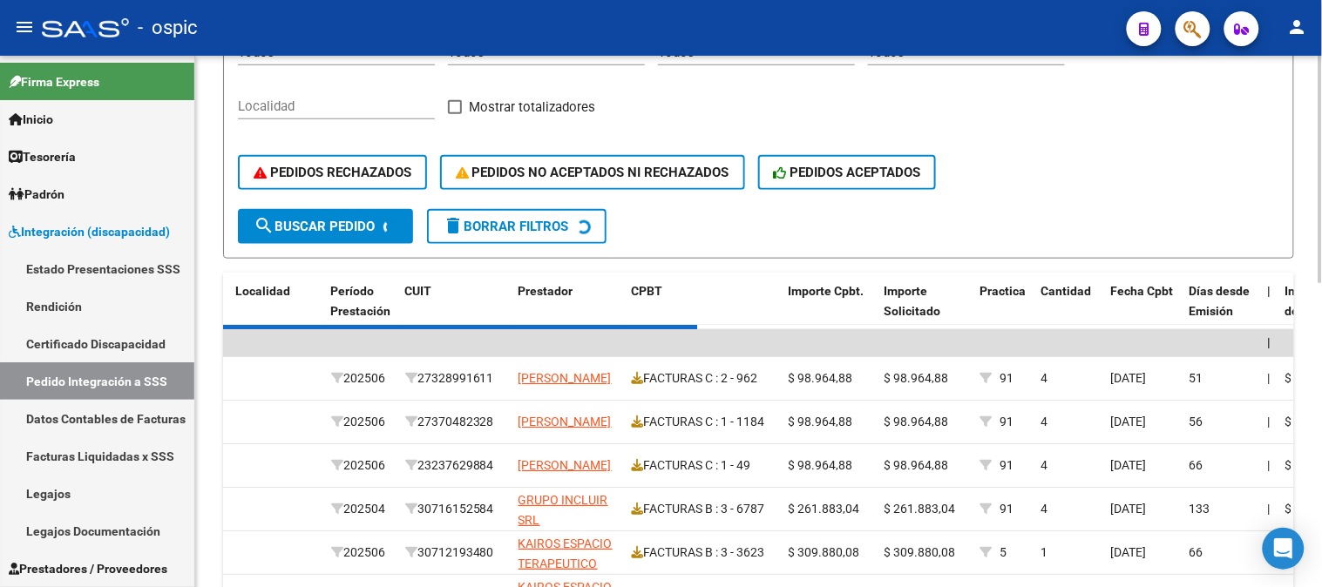
click at [375, 220] on span "search Buscar Pedido" at bounding box center [314, 227] width 121 height 16
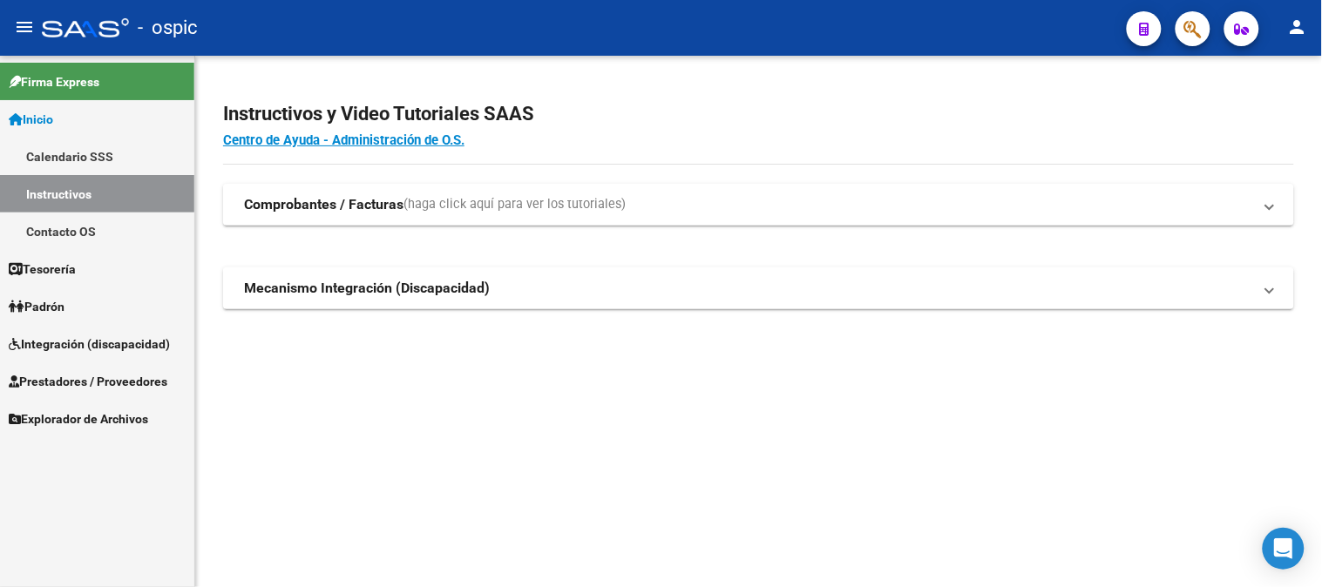
click at [90, 342] on span "Integración (discapacidad)" at bounding box center [89, 344] width 161 height 19
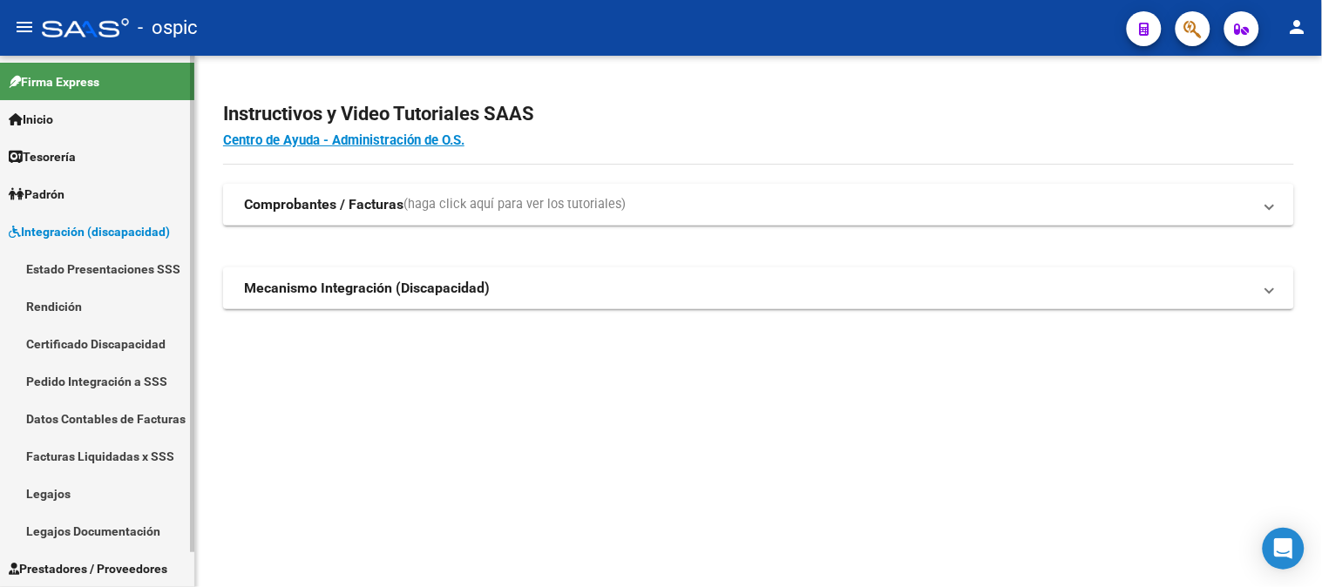
click at [72, 236] on span "Integración (discapacidad)" at bounding box center [89, 231] width 161 height 19
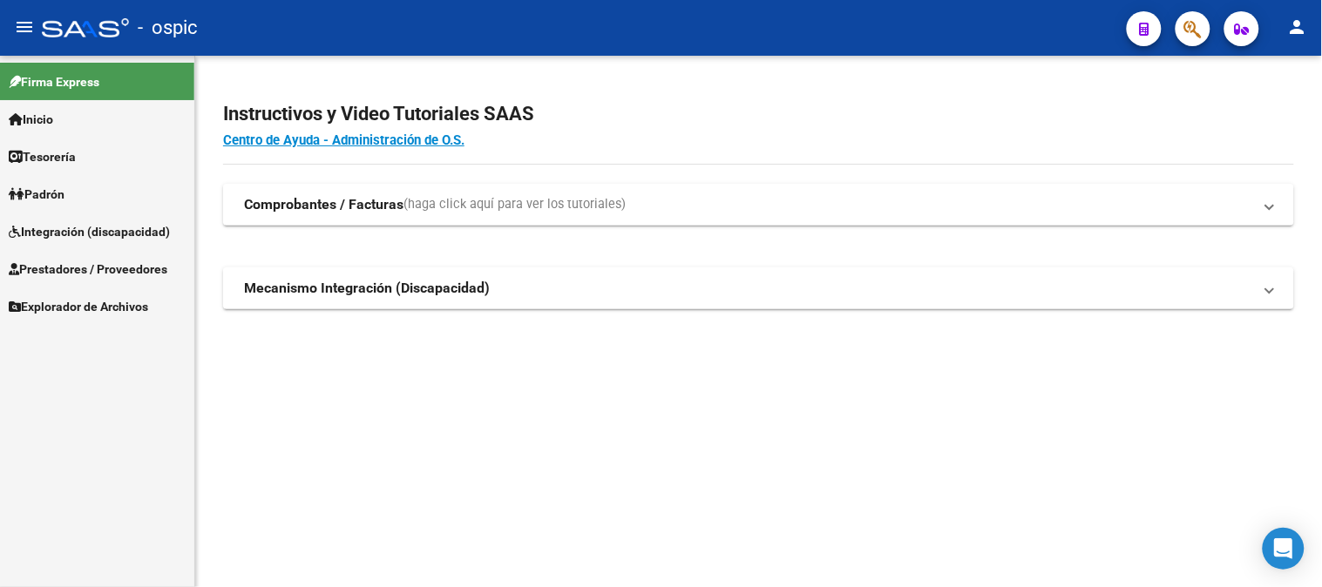
click at [71, 273] on span "Prestadores / Proveedores" at bounding box center [88, 269] width 159 height 19
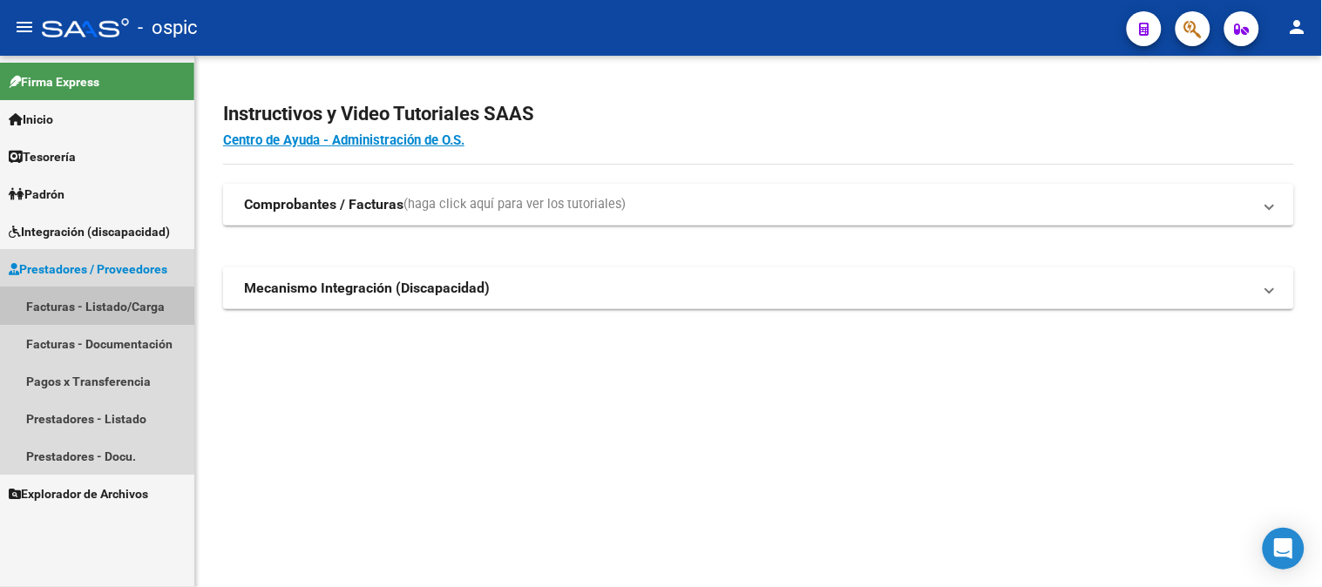
click at [84, 308] on link "Facturas - Listado/Carga" at bounding box center [97, 306] width 194 height 37
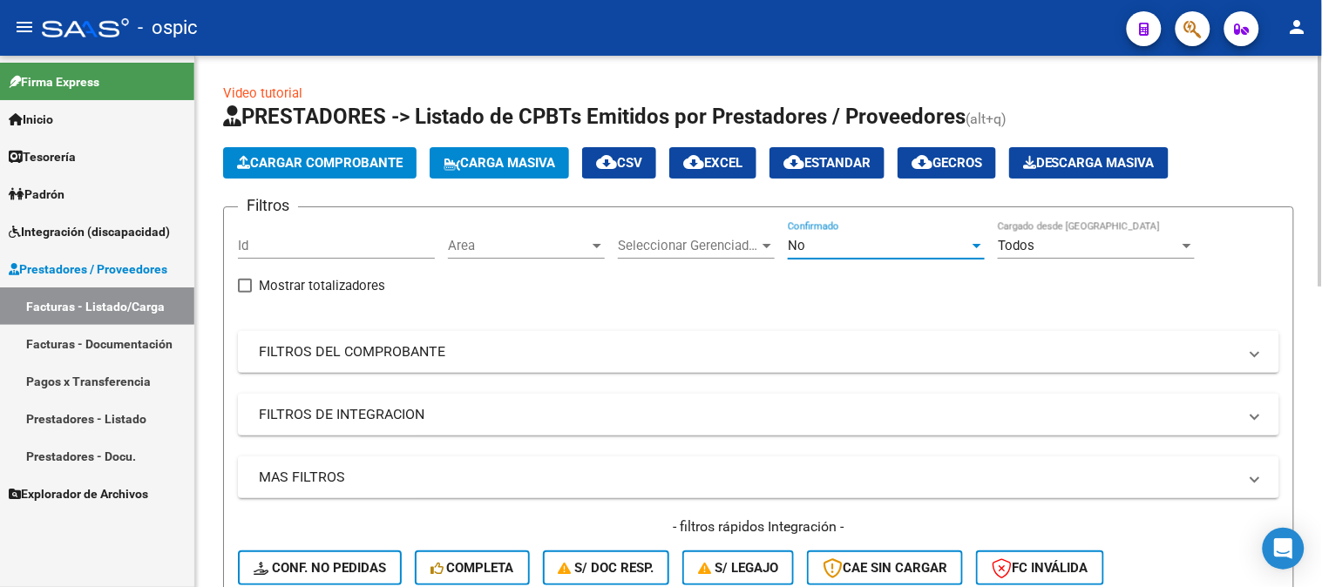
click at [850, 242] on div "No" at bounding box center [878, 246] width 181 height 16
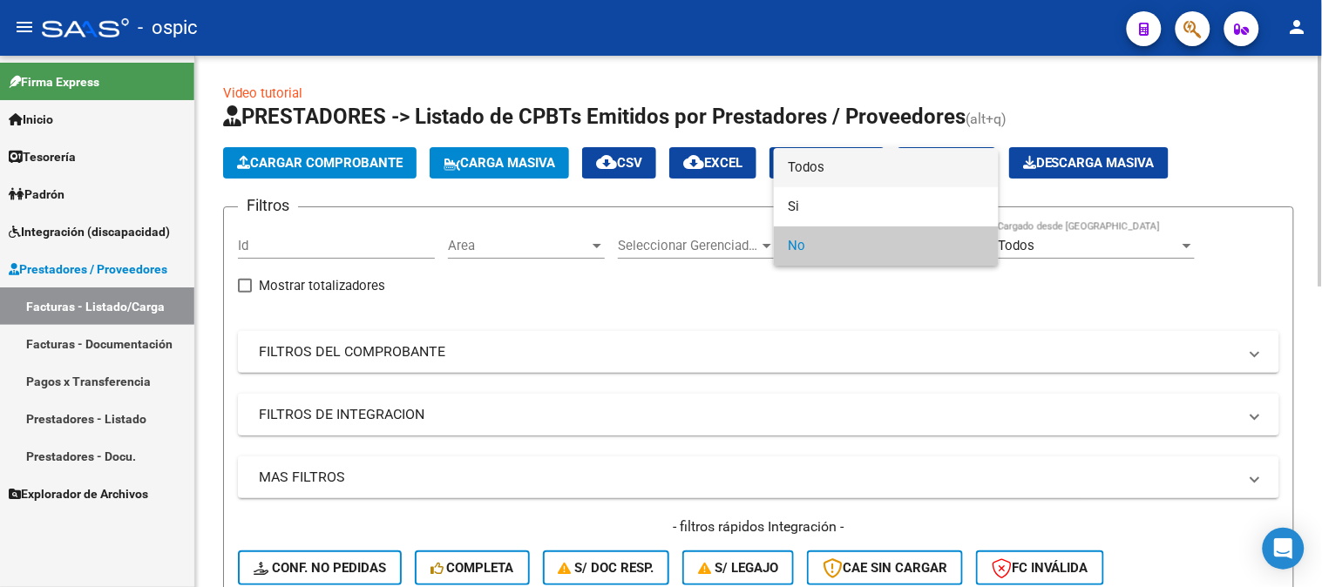
drag, startPoint x: 819, startPoint y: 171, endPoint x: 489, endPoint y: 402, distance: 402.9
click at [817, 171] on span "Todos" at bounding box center [886, 167] width 197 height 39
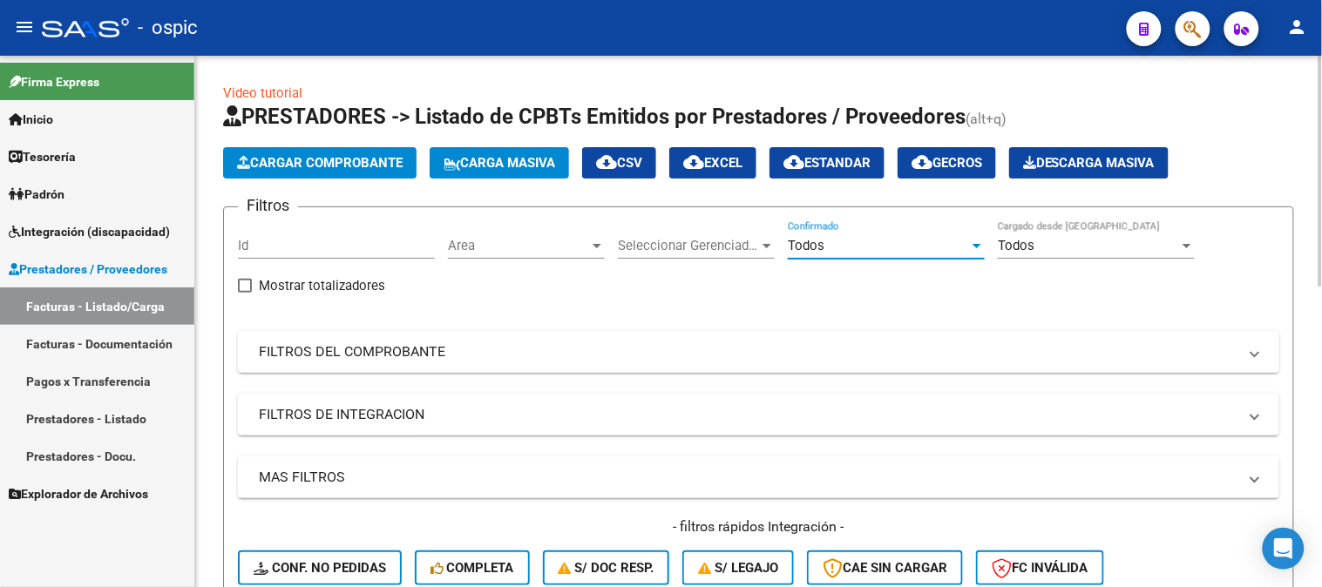
click at [430, 350] on mat-panel-title "FILTROS DEL COMPROBANTE" at bounding box center [748, 351] width 978 height 19
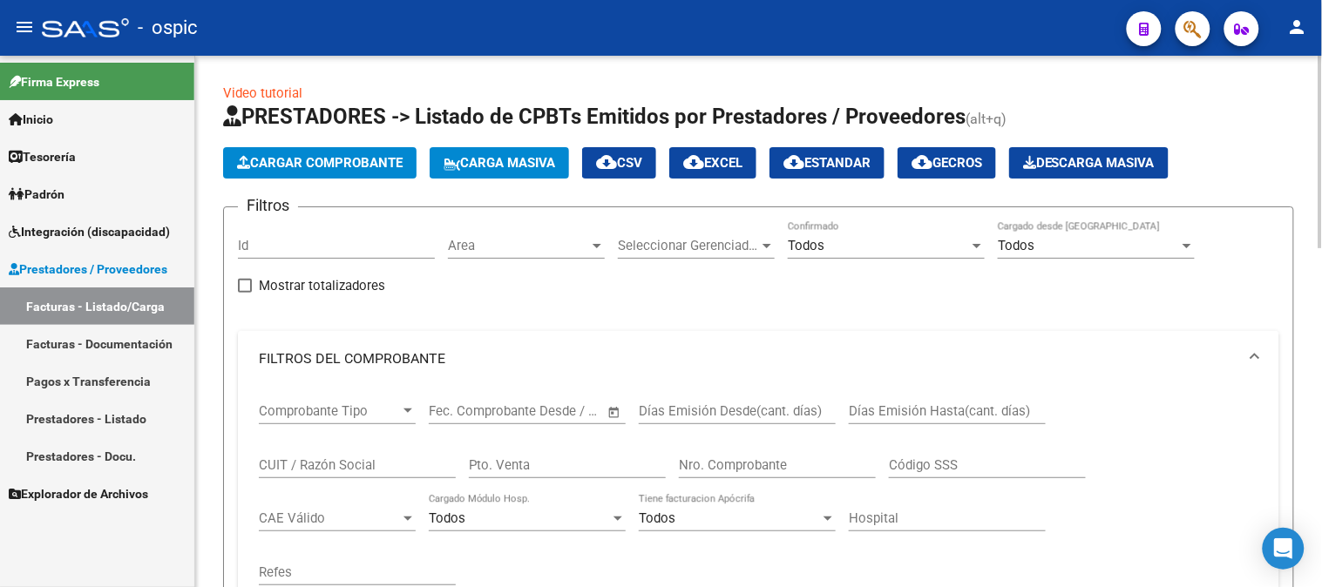
click at [596, 469] on input "Pto. Venta" at bounding box center [567, 465] width 197 height 16
type input "2"
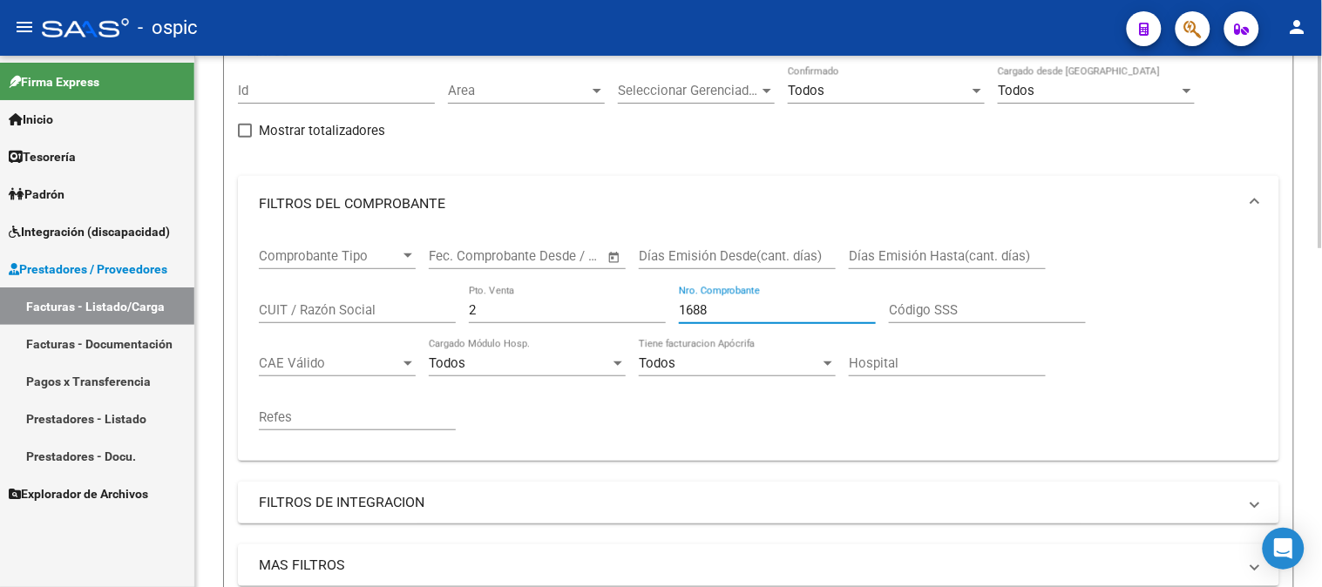
scroll to position [580, 0]
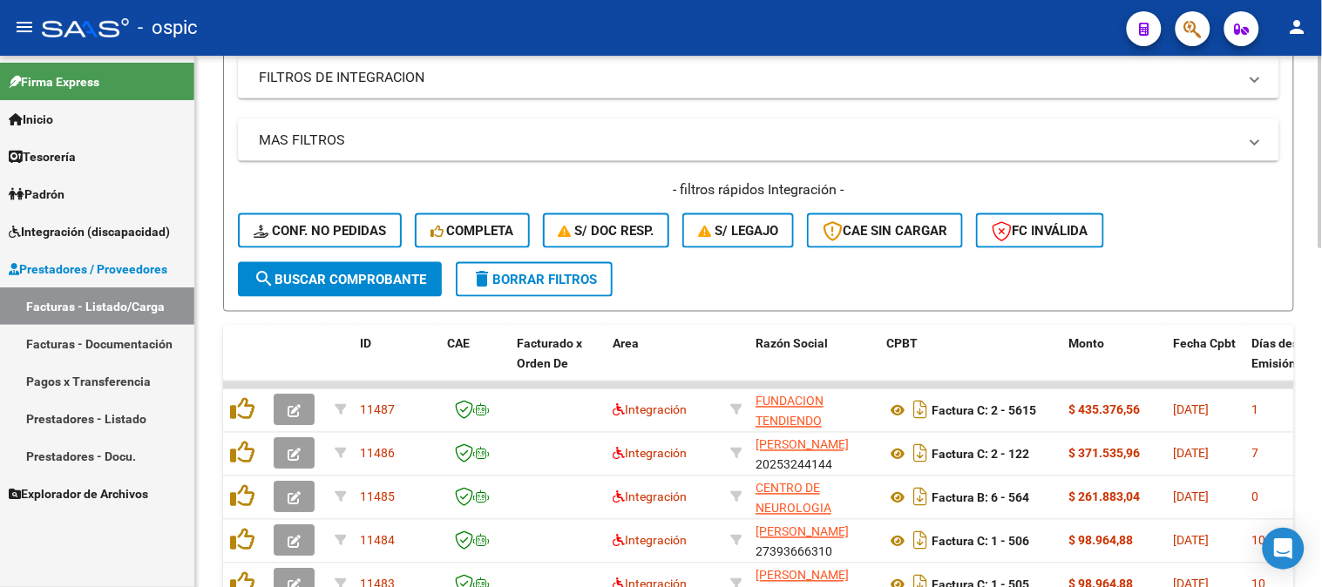
type input "1688"
click at [384, 281] on span "search Buscar Comprobante" at bounding box center [340, 280] width 173 height 16
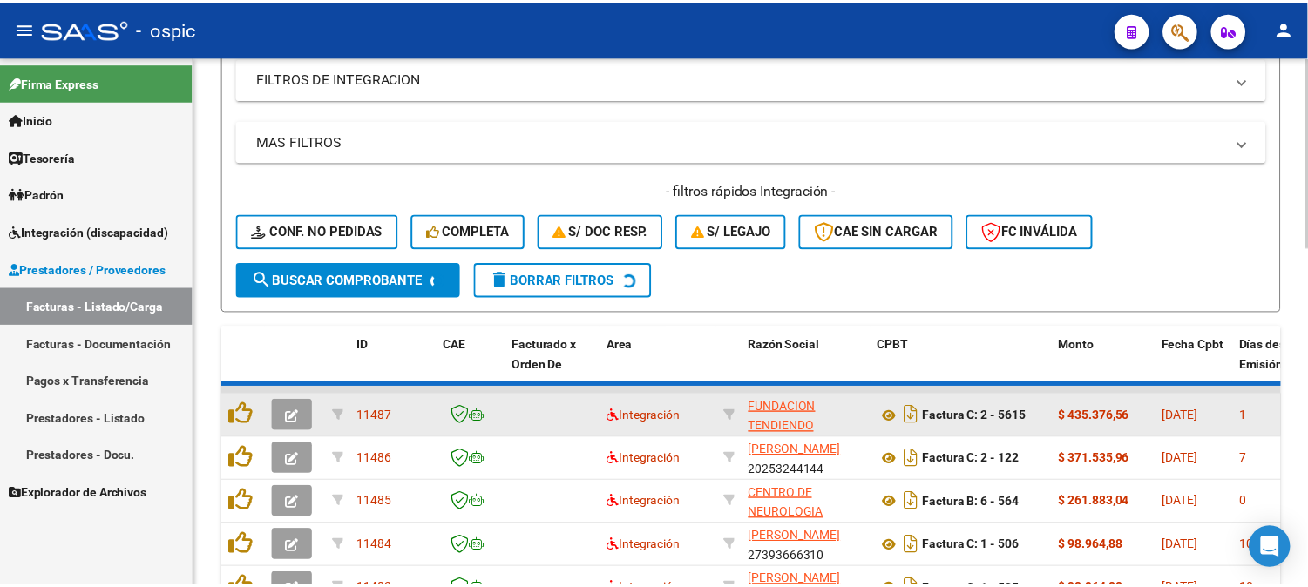
scroll to position [545, 0]
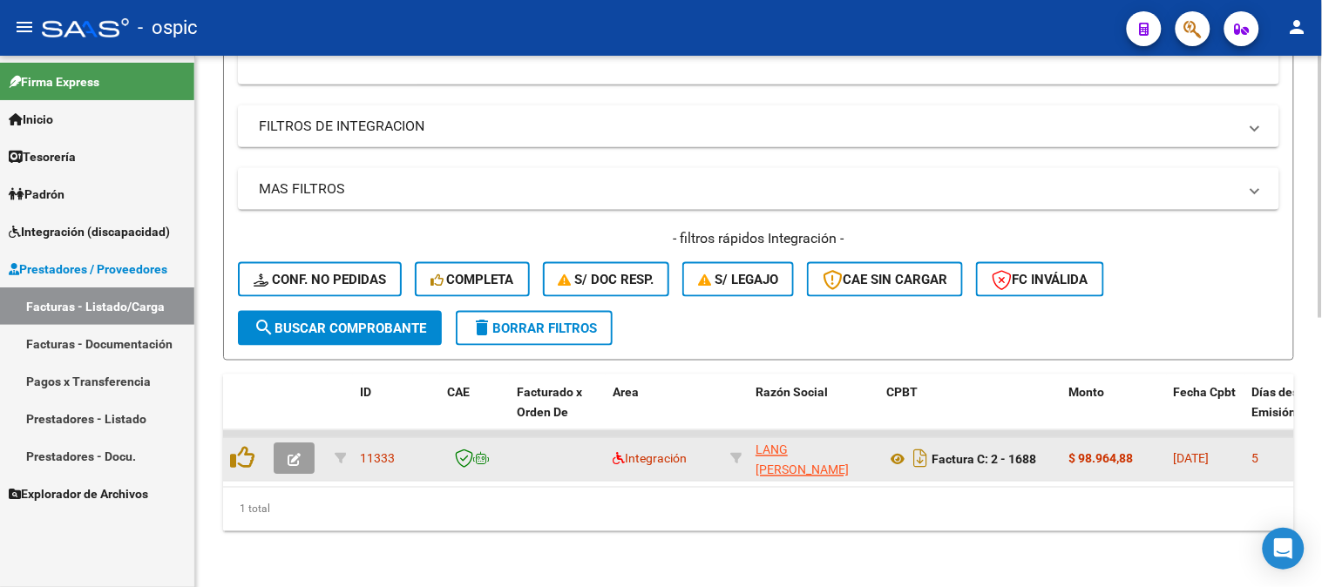
click at [298, 454] on icon "button" at bounding box center [294, 460] width 13 height 13
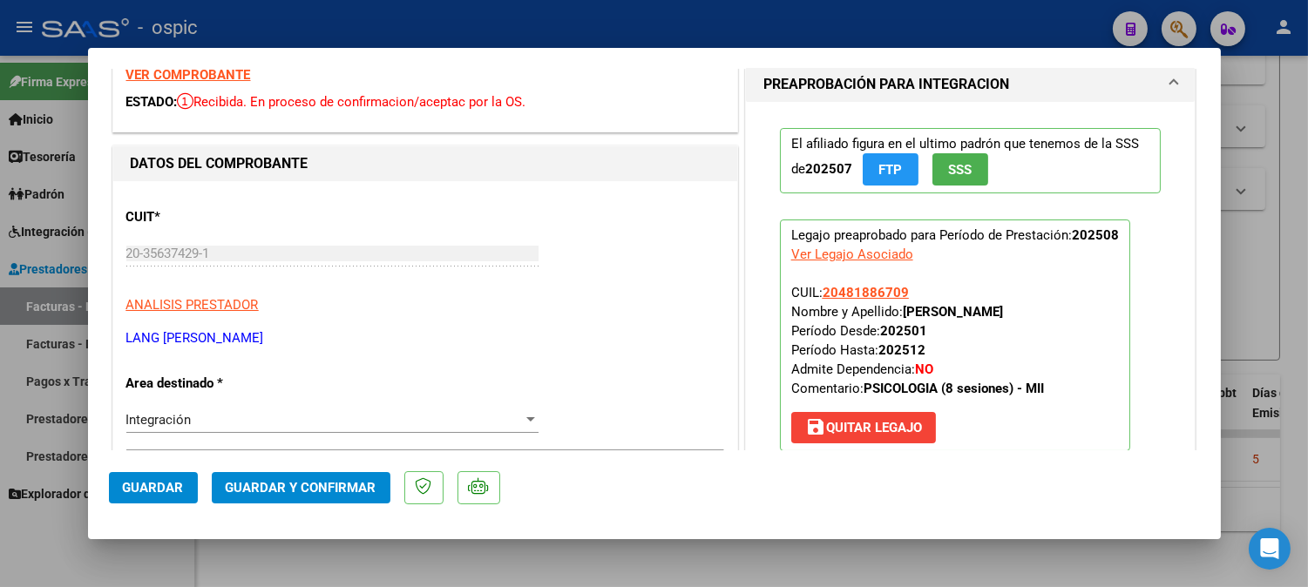
scroll to position [0, 0]
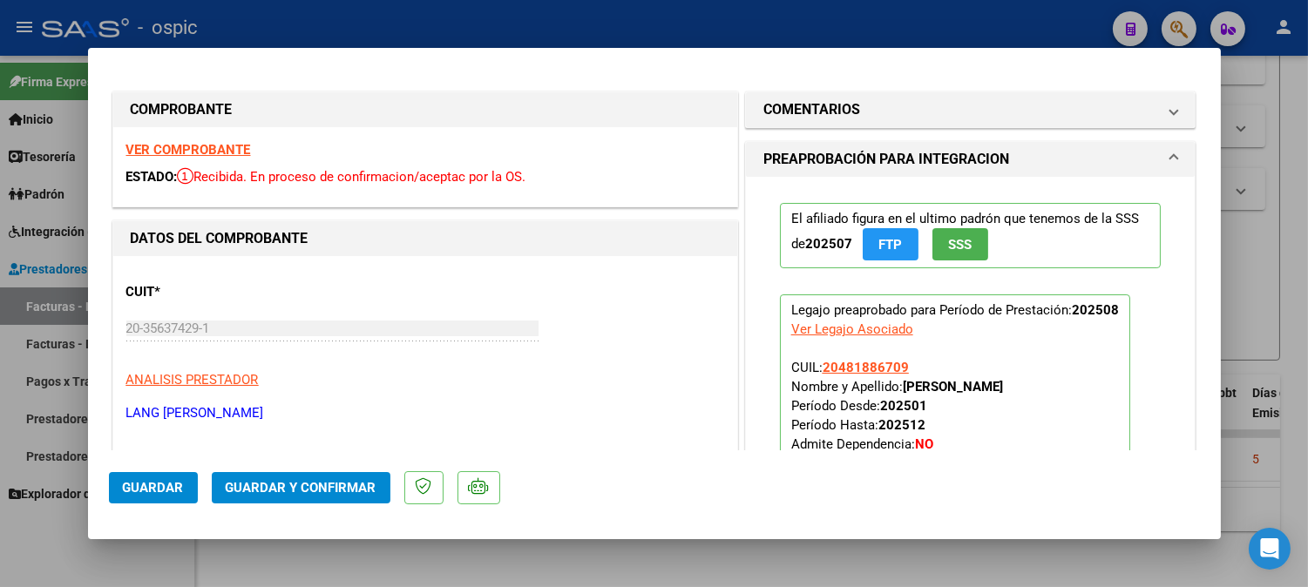
drag, startPoint x: 873, startPoint y: 103, endPoint x: 874, endPoint y: 179, distance: 76.7
click at [871, 110] on mat-panel-title "COMENTARIOS" at bounding box center [960, 109] width 394 height 21
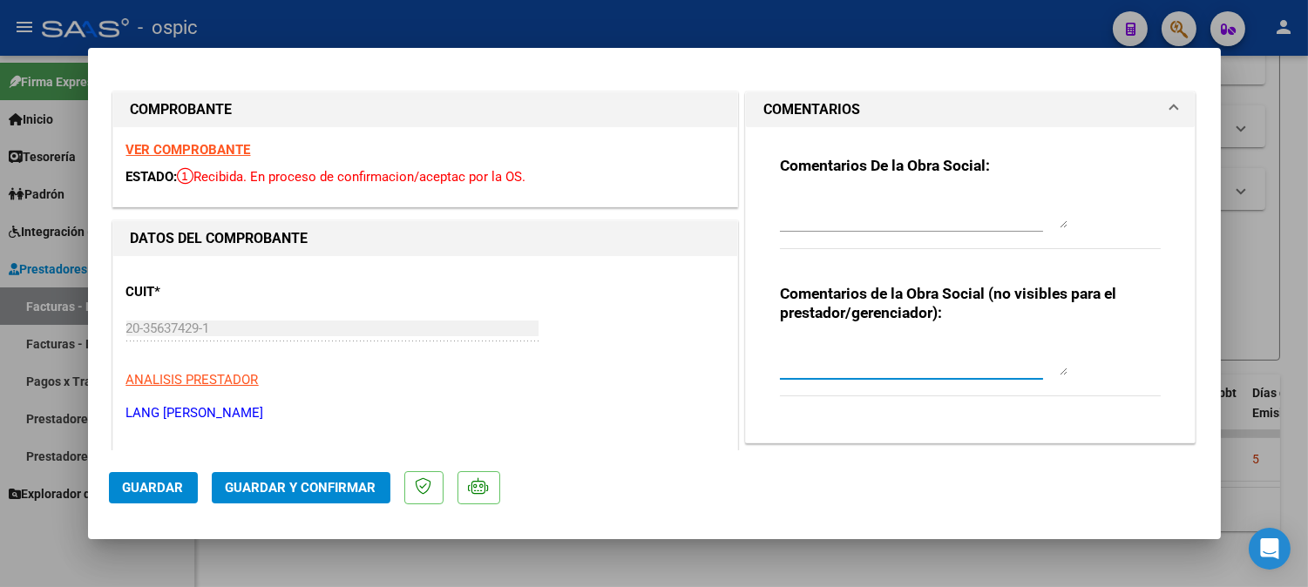
click at [873, 353] on textarea at bounding box center [924, 358] width 288 height 35
type textarea "PSICO 8 SESIONES"
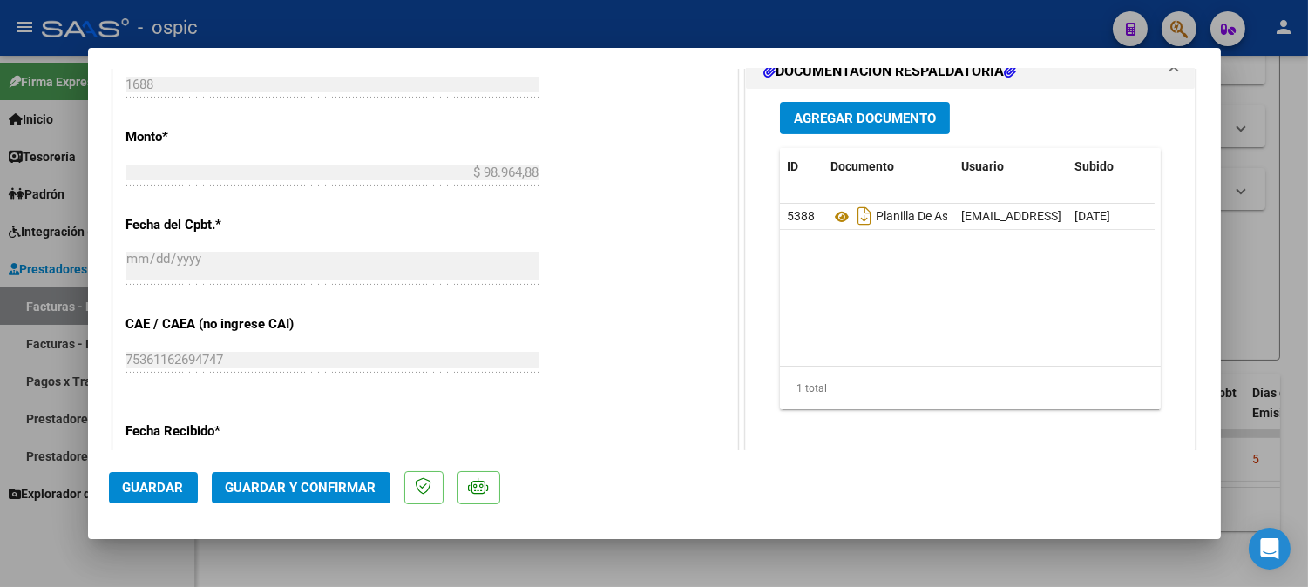
scroll to position [959, 0]
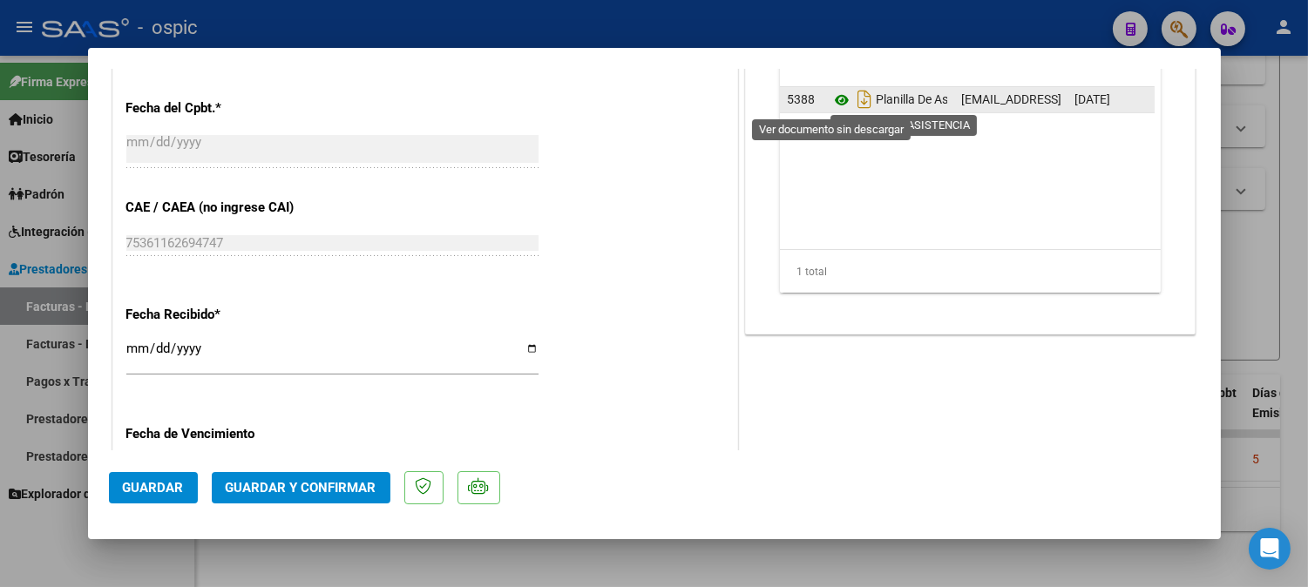
click at [834, 101] on icon at bounding box center [841, 100] width 23 height 21
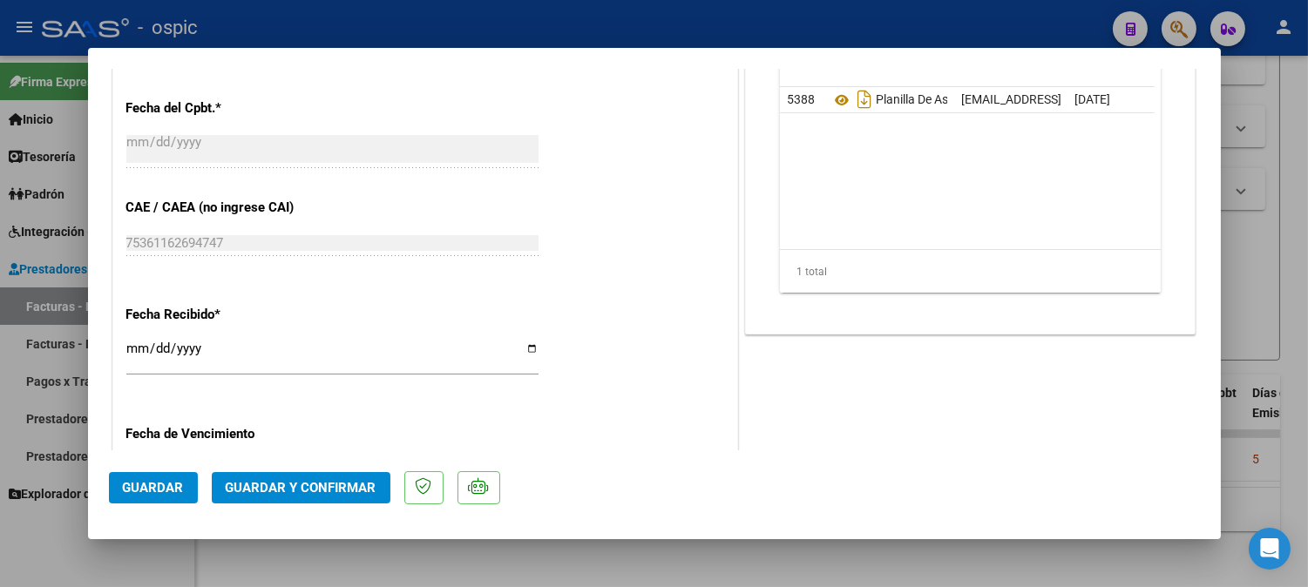
click at [331, 483] on span "Guardar y Confirmar" at bounding box center [301, 488] width 151 height 16
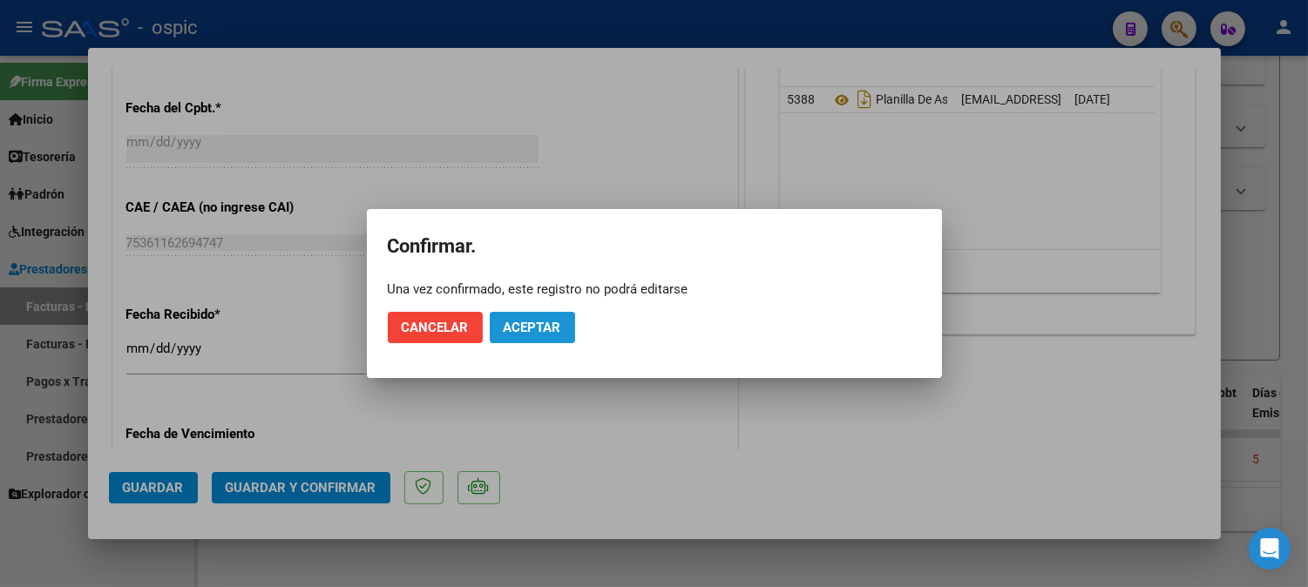
click at [538, 327] on span "Aceptar" at bounding box center [533, 328] width 58 height 16
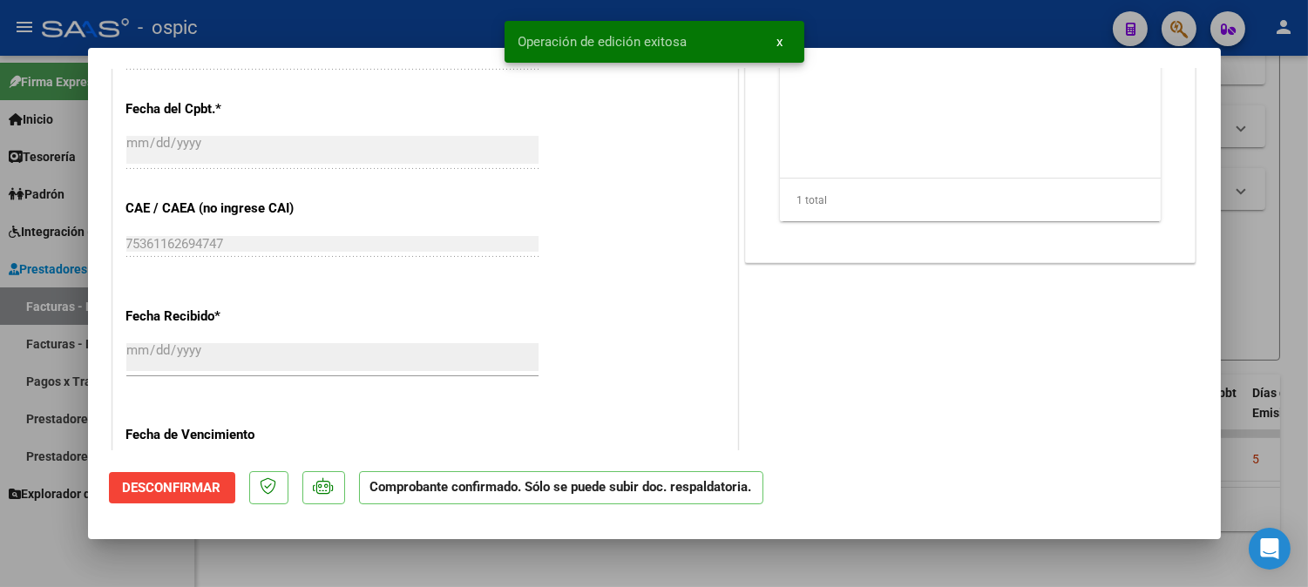
type input "$ 0,00"
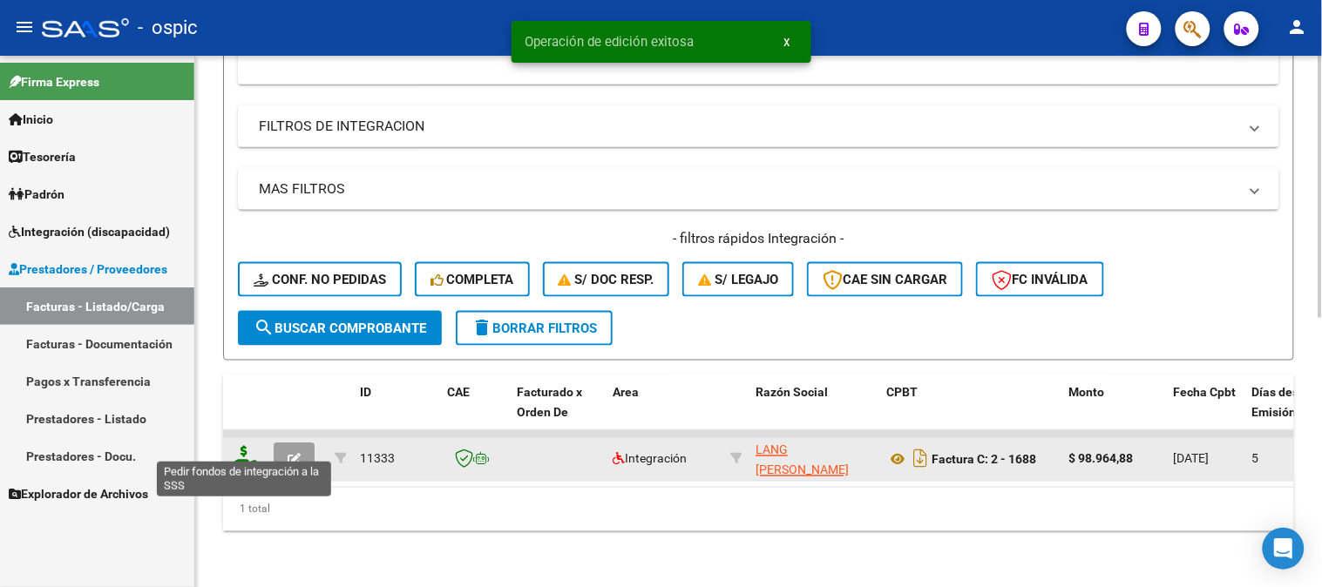
click at [244, 449] on icon at bounding box center [244, 458] width 28 height 24
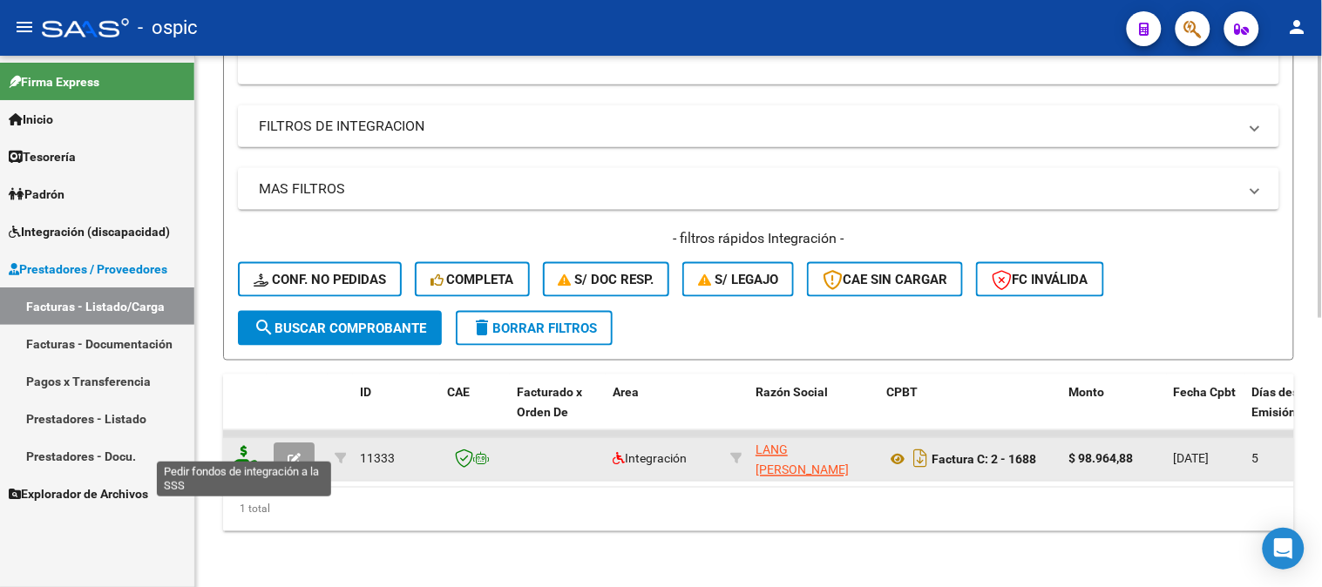
click at [244, 449] on icon at bounding box center [244, 458] width 28 height 24
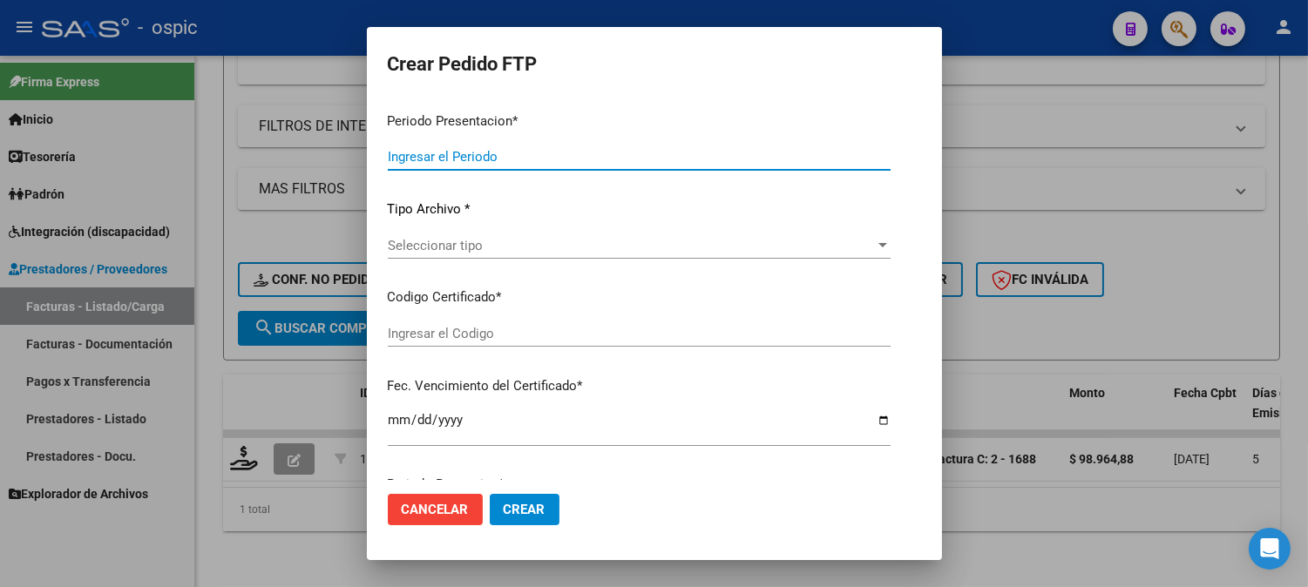
type input "202508"
type input "$ 98.964,88"
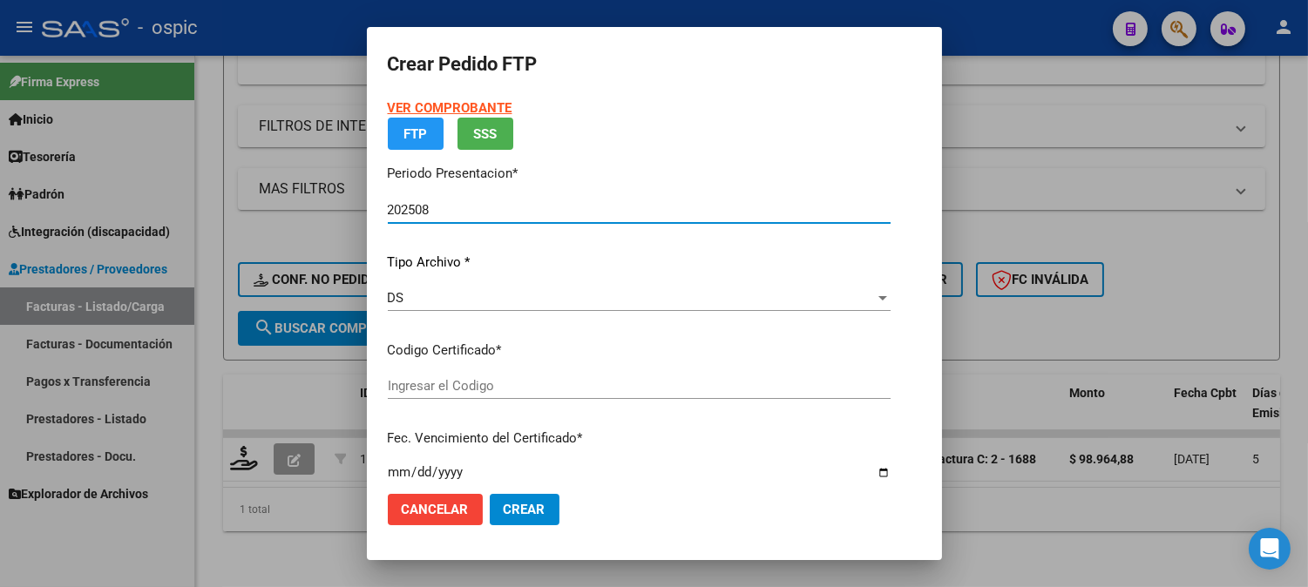
type input "8899284654"
type input "[DATE]"
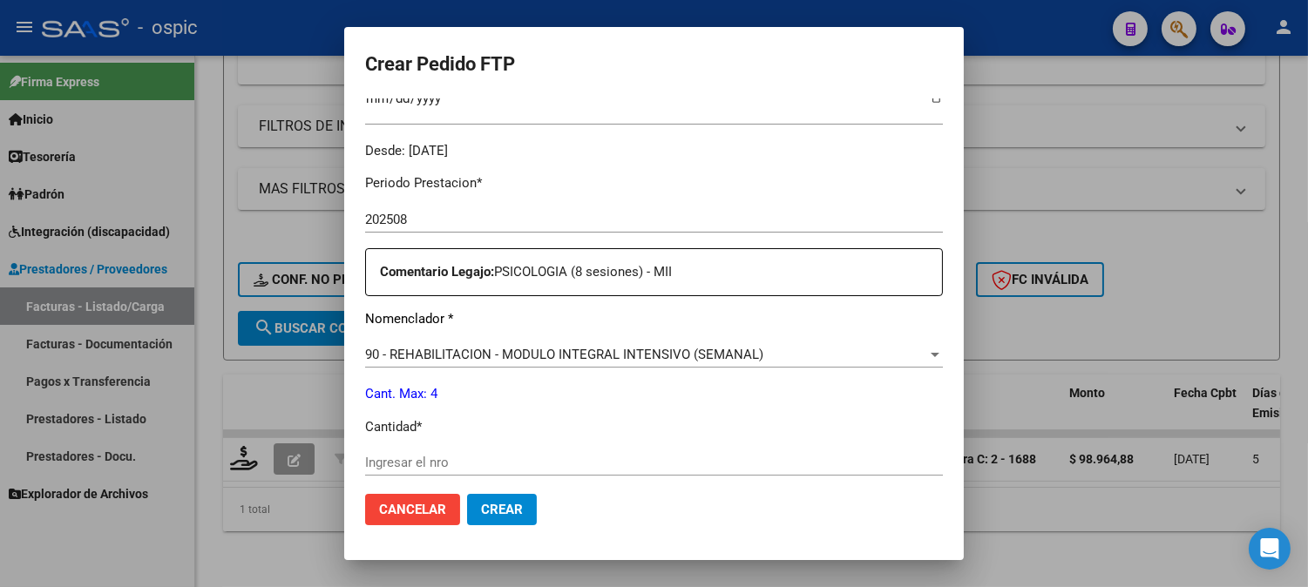
scroll to position [531, 0]
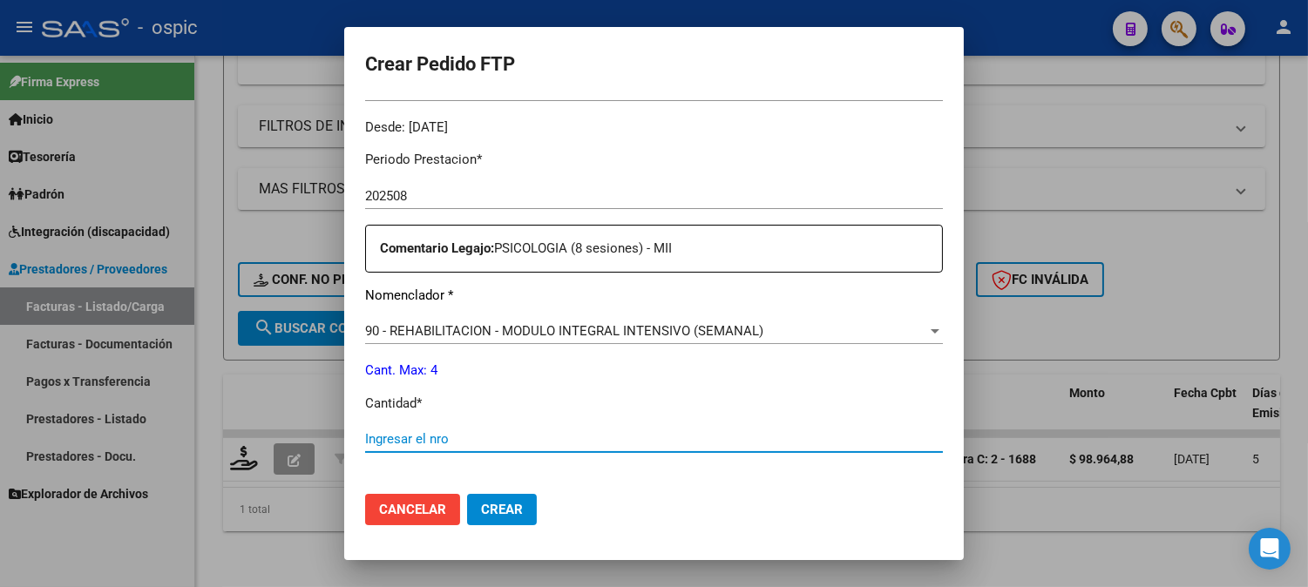
click at [580, 438] on input "Ingresar el nro" at bounding box center [654, 439] width 578 height 16
type input "4"
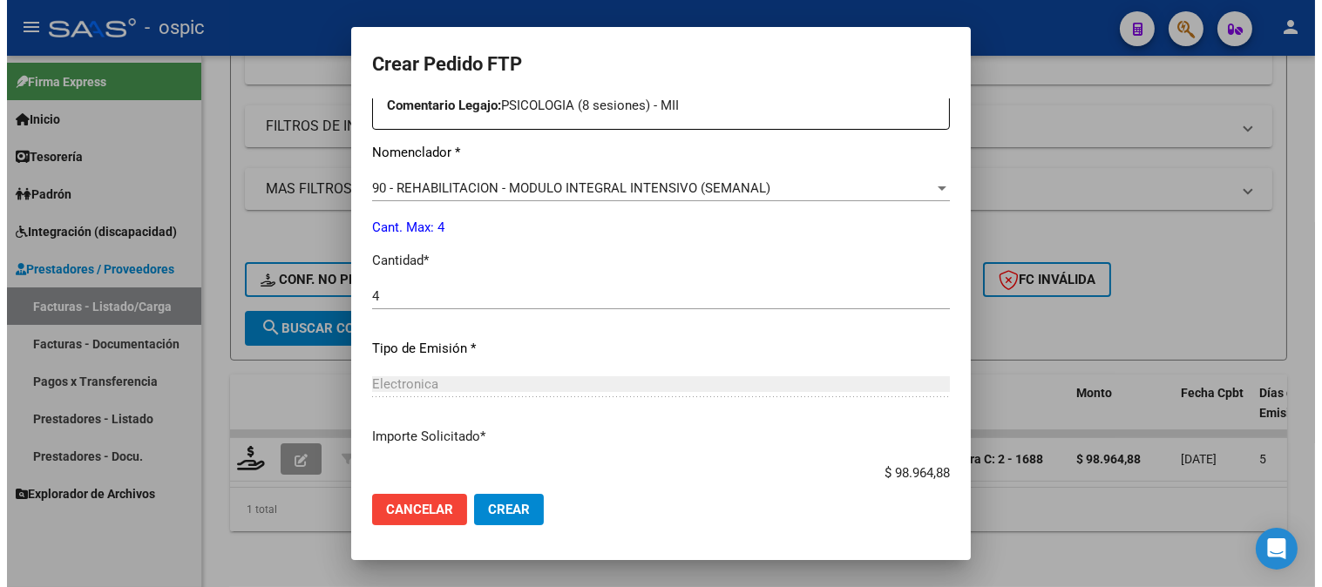
scroll to position [784, 0]
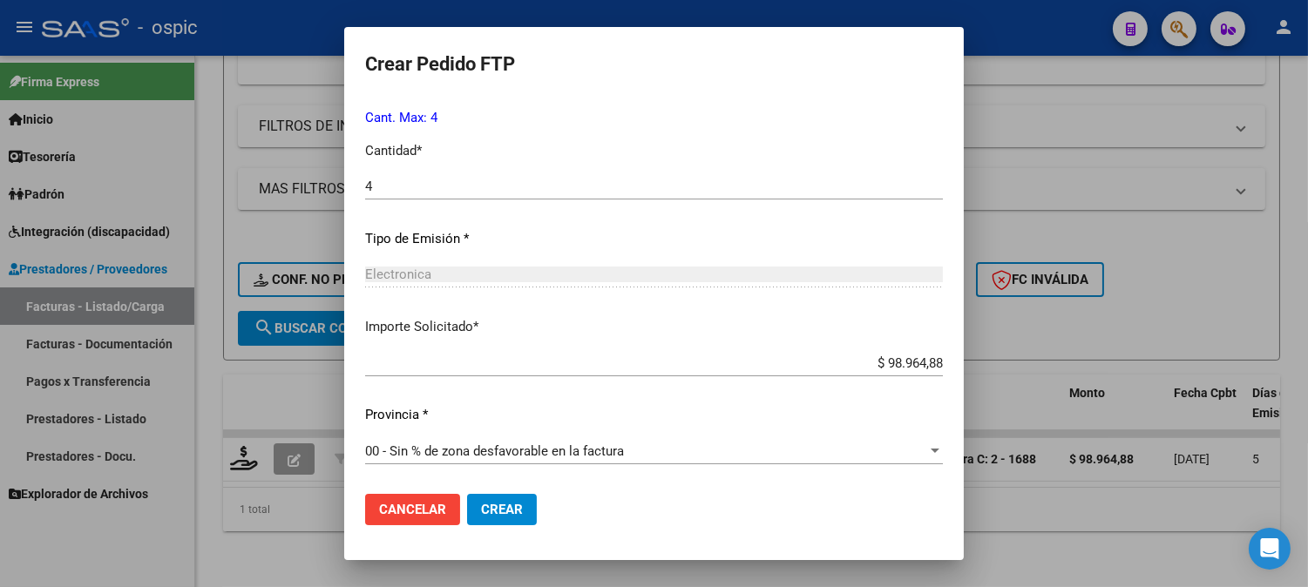
click at [477, 497] on button "Crear" at bounding box center [502, 509] width 70 height 31
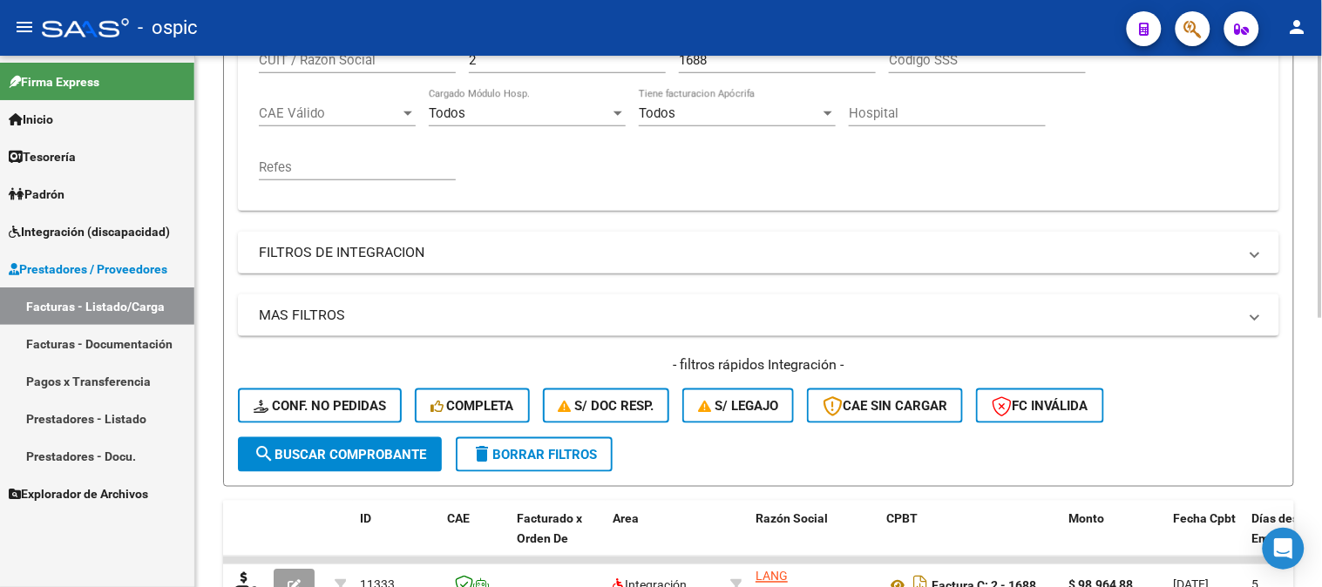
scroll to position [254, 0]
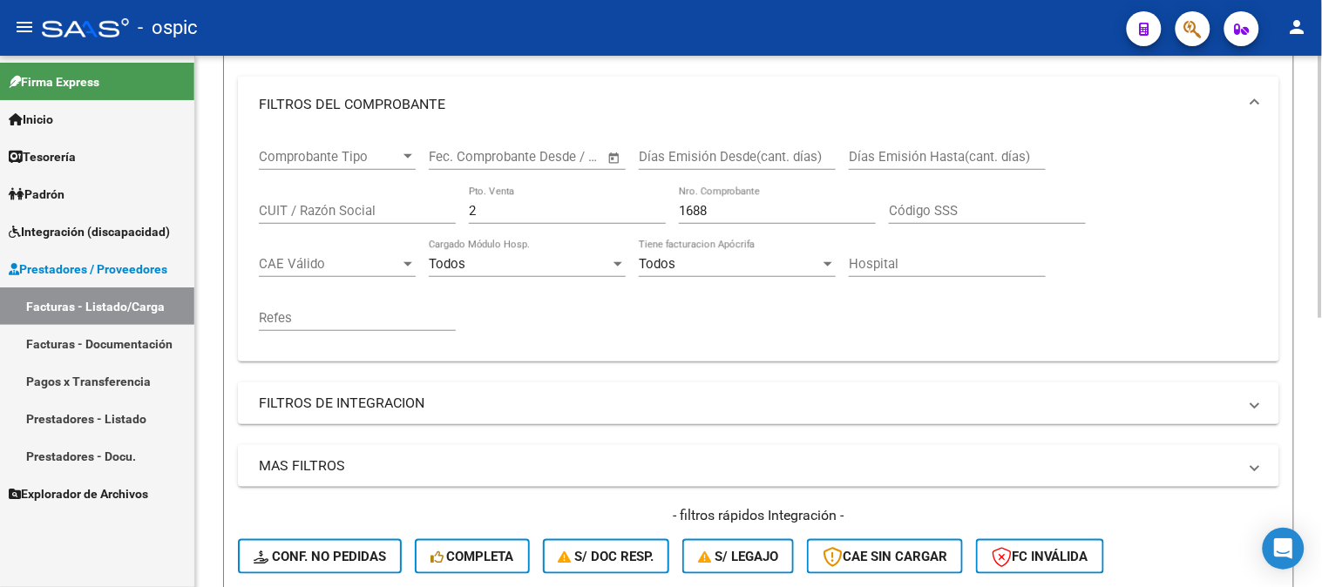
drag, startPoint x: 493, startPoint y: 218, endPoint x: 403, endPoint y: 218, distance: 89.7
click at [403, 218] on div "Comprobante Tipo Comprobante Tipo Fecha inicio – Fecha fin Fec. Comprobante Des…" at bounding box center [758, 239] width 999 height 215
type input "3"
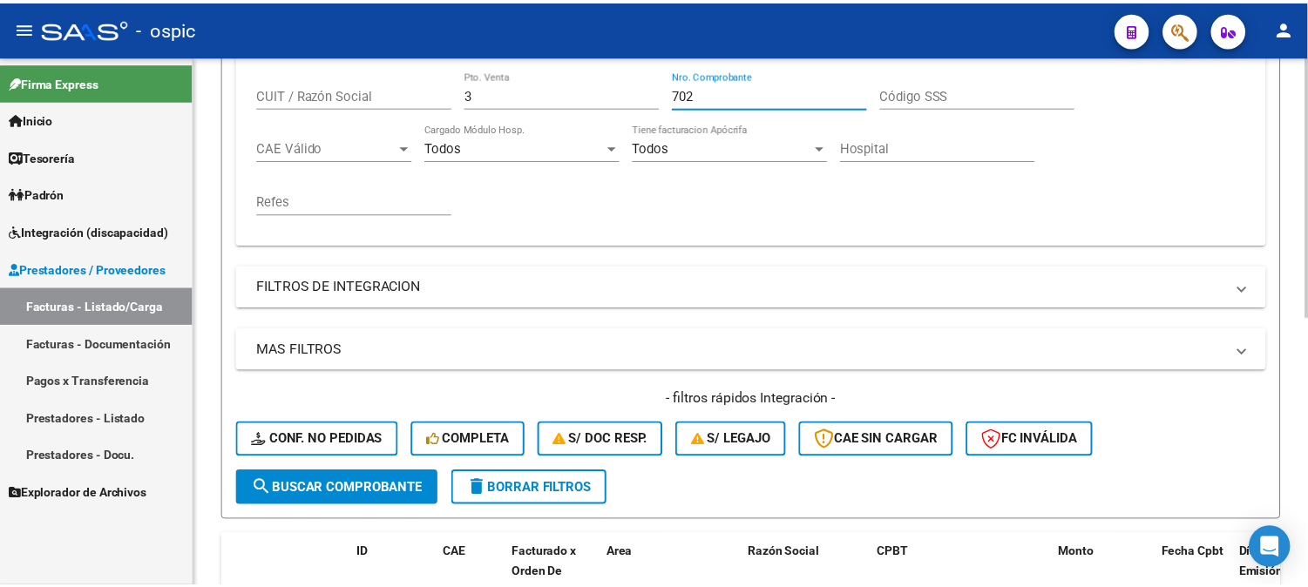
scroll to position [544, 0]
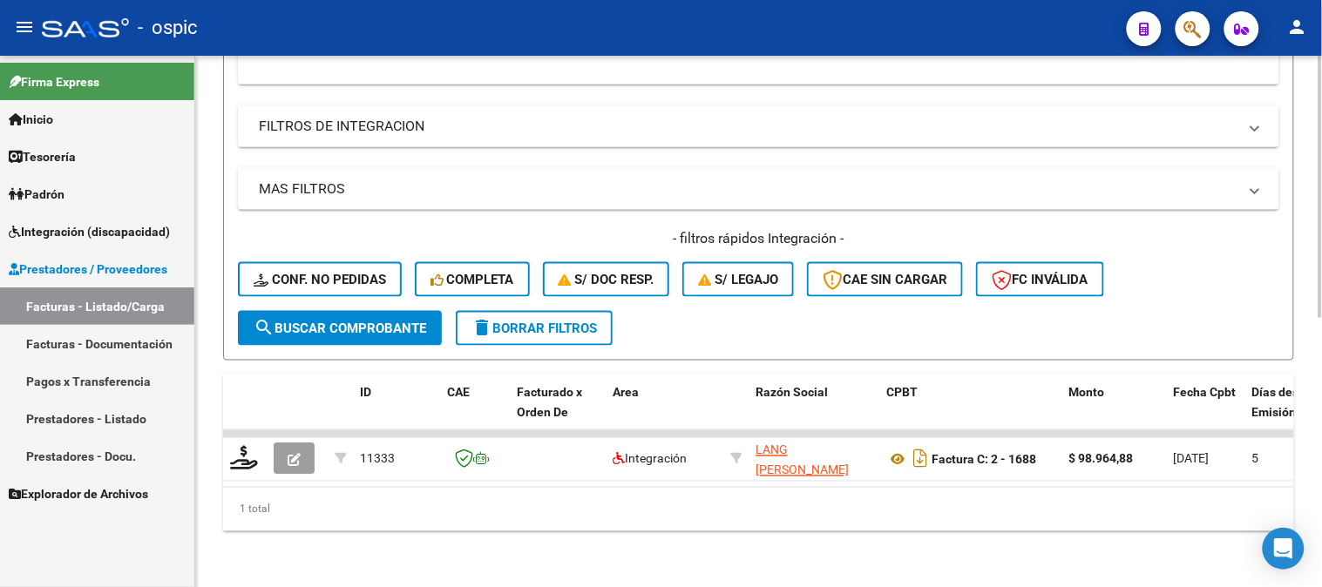
type input "702"
click at [359, 321] on span "search Buscar Comprobante" at bounding box center [340, 329] width 173 height 16
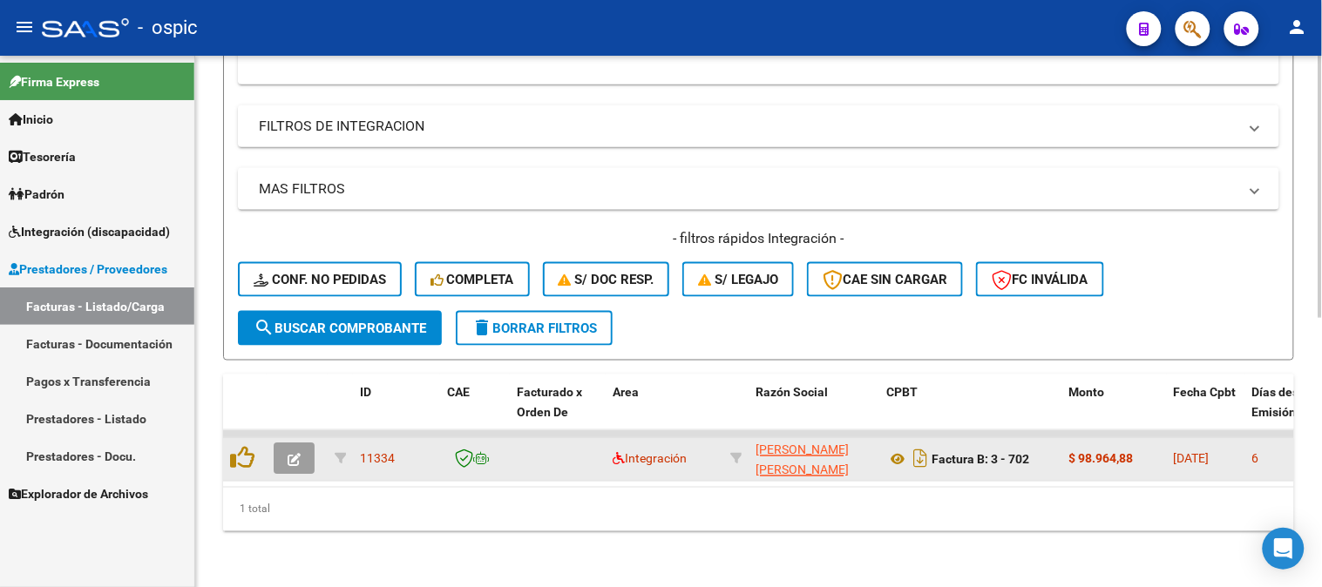
click at [299, 454] on icon "button" at bounding box center [294, 460] width 13 height 13
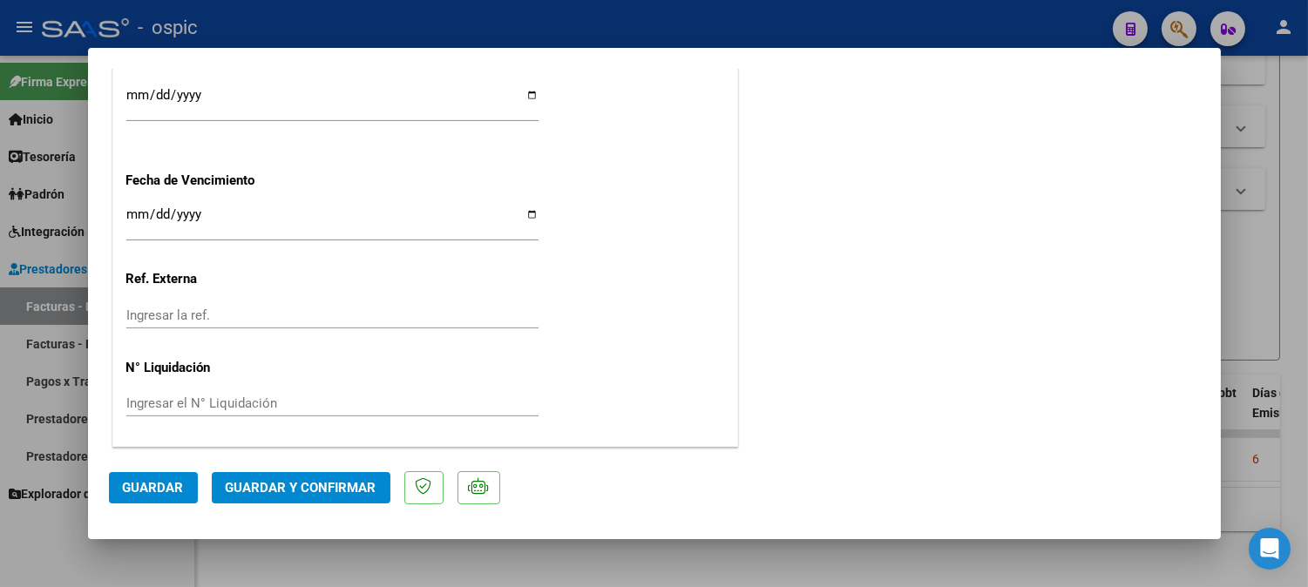
scroll to position [0, 0]
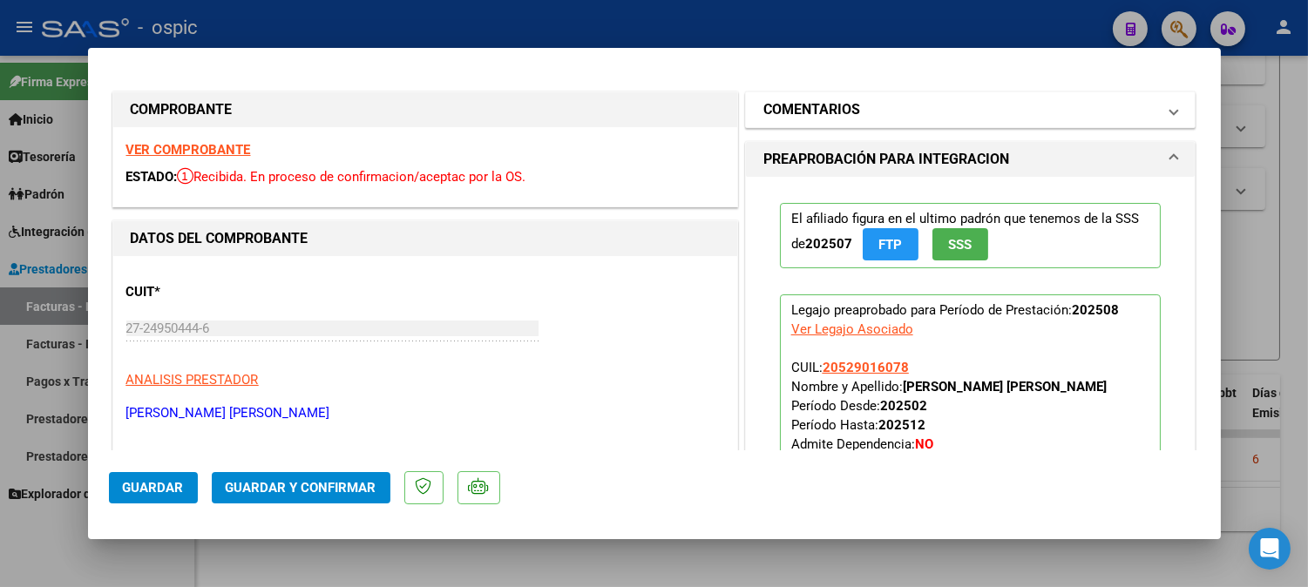
click at [874, 106] on mat-panel-title "COMENTARIOS" at bounding box center [960, 109] width 394 height 21
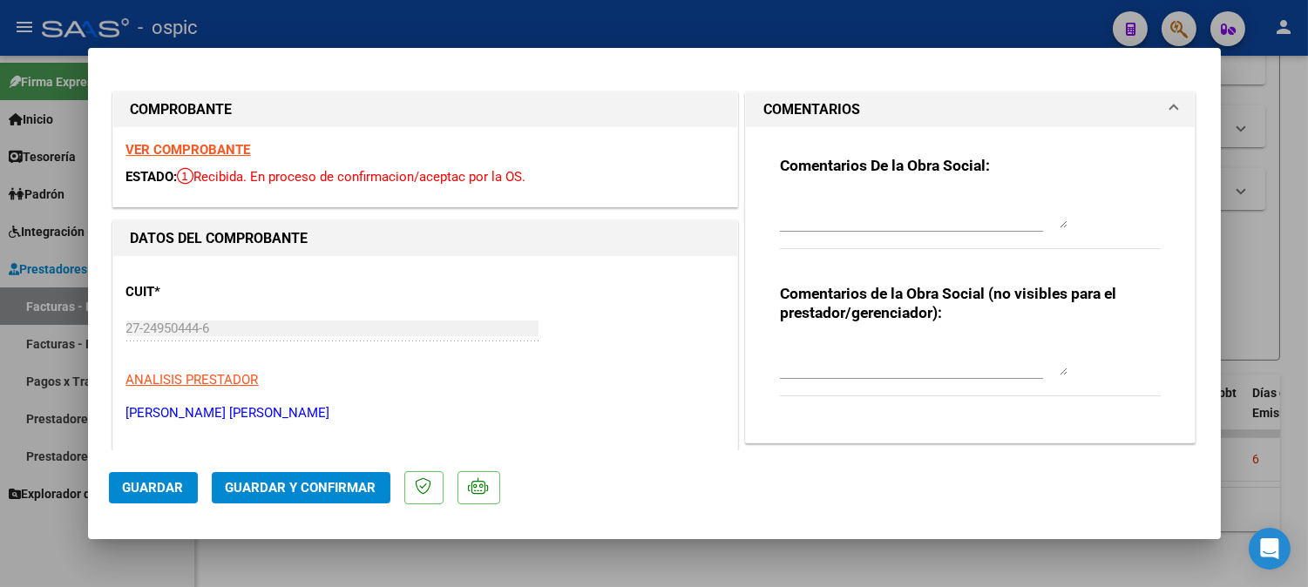
drag, startPoint x: 858, startPoint y: 355, endPoint x: 883, endPoint y: 355, distance: 24.4
click at [859, 355] on textarea at bounding box center [924, 358] width 288 height 35
type textarea "T.O 8 SESIONES"
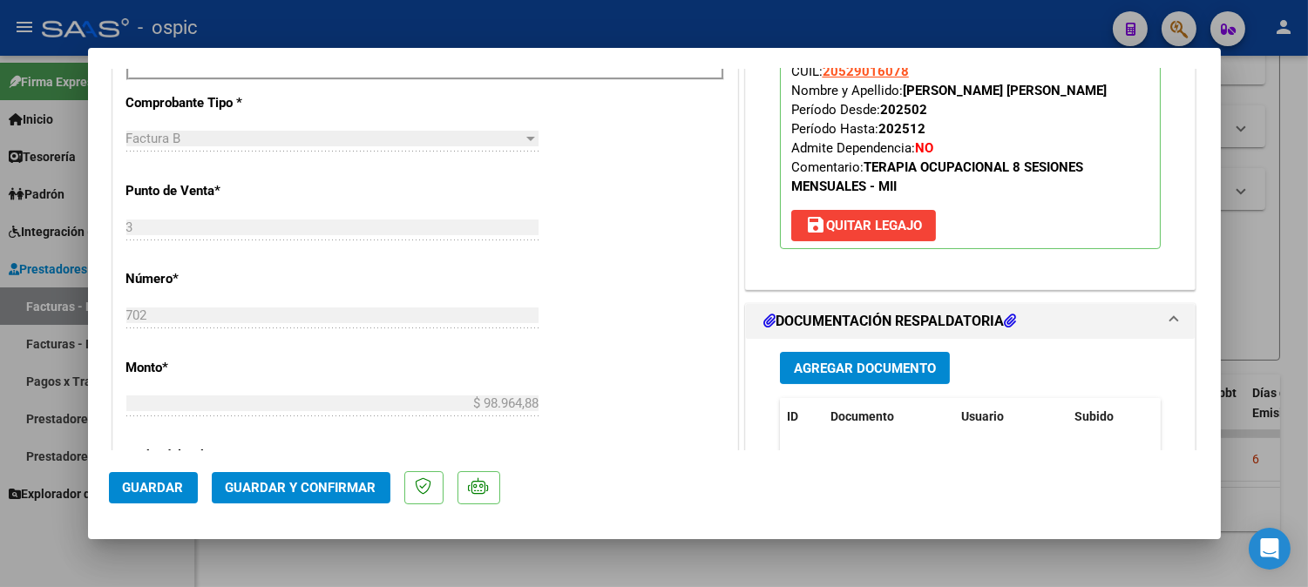
scroll to position [727, 0]
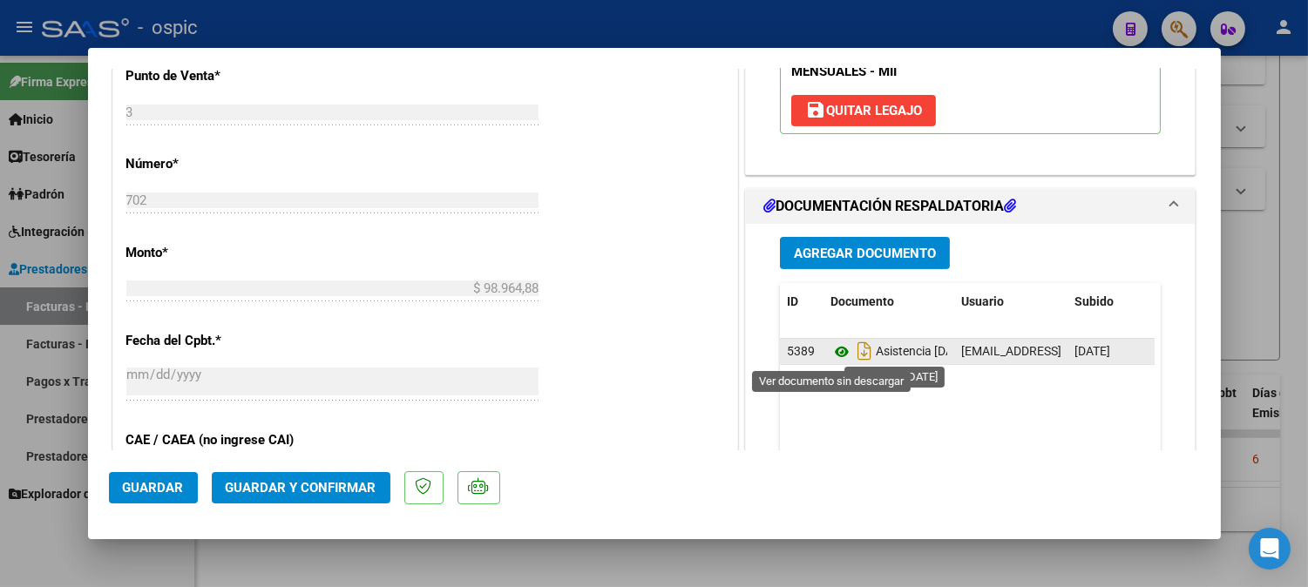
click at [830, 350] on icon at bounding box center [841, 352] width 23 height 21
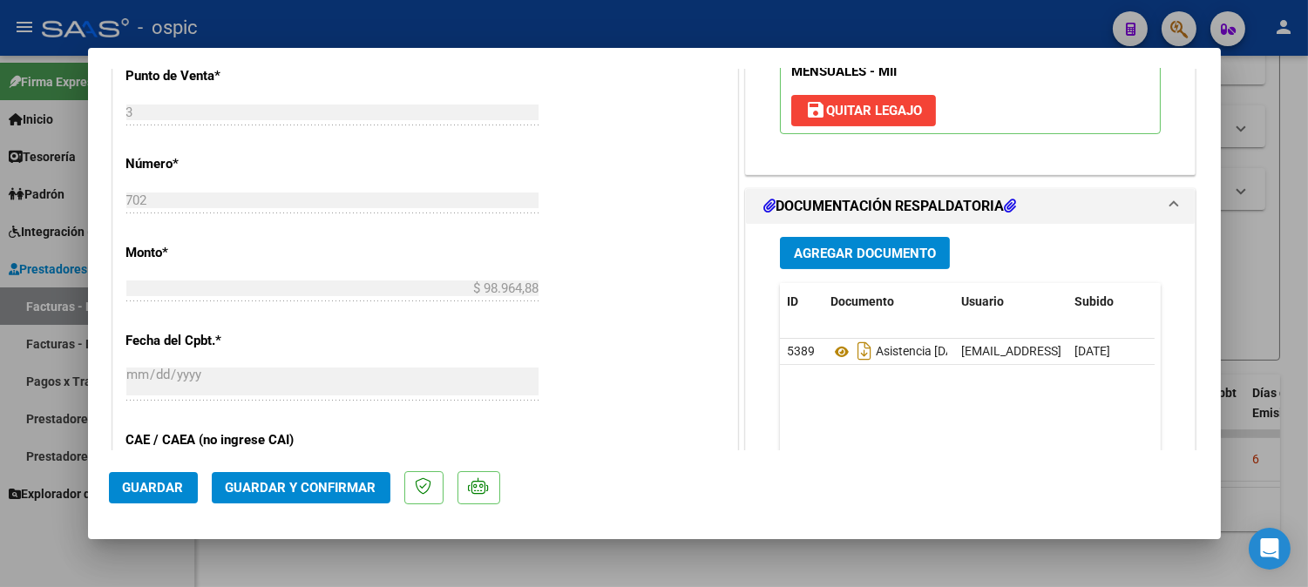
click at [319, 484] on span "Guardar y Confirmar" at bounding box center [301, 488] width 151 height 16
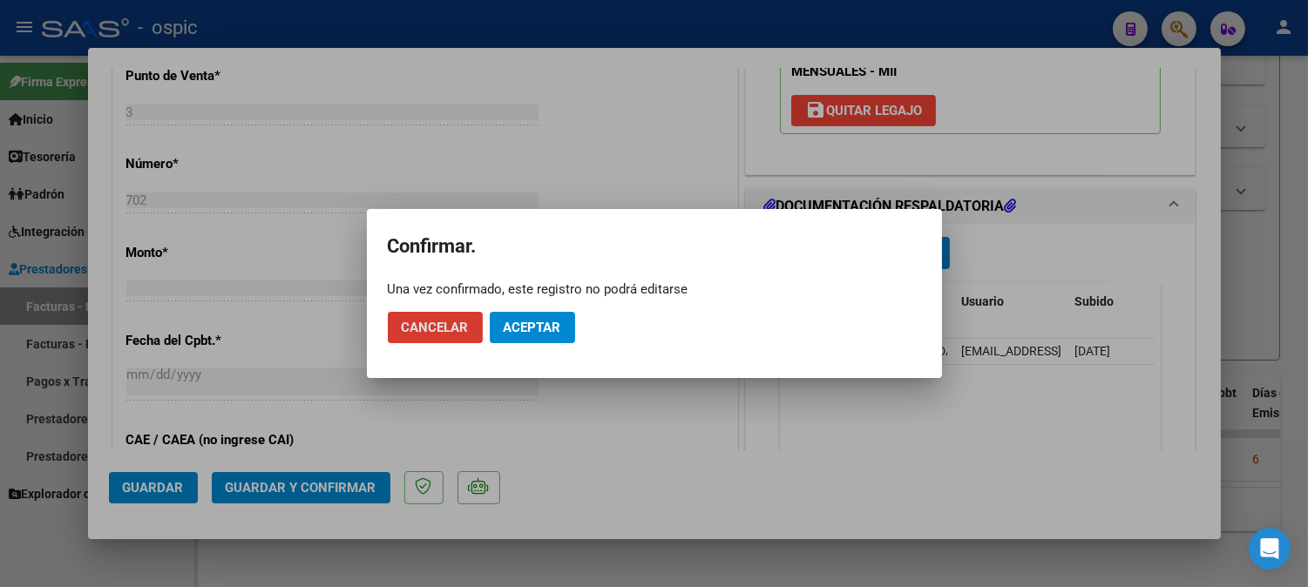
click at [520, 325] on span "Aceptar" at bounding box center [533, 328] width 58 height 16
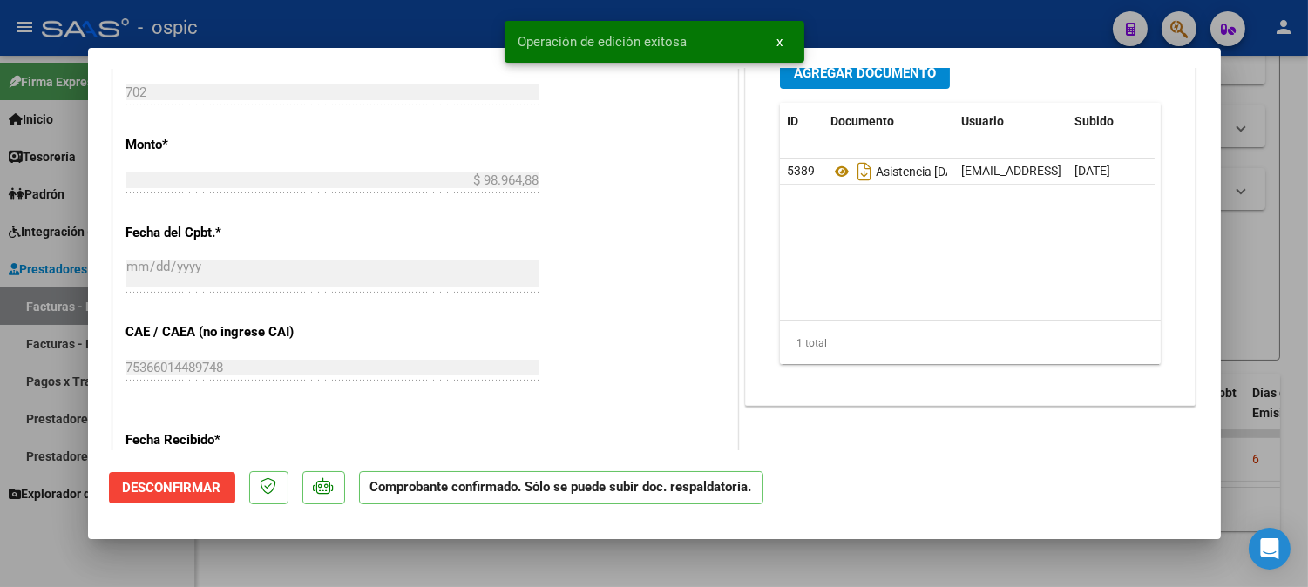
type input "$ 0,00"
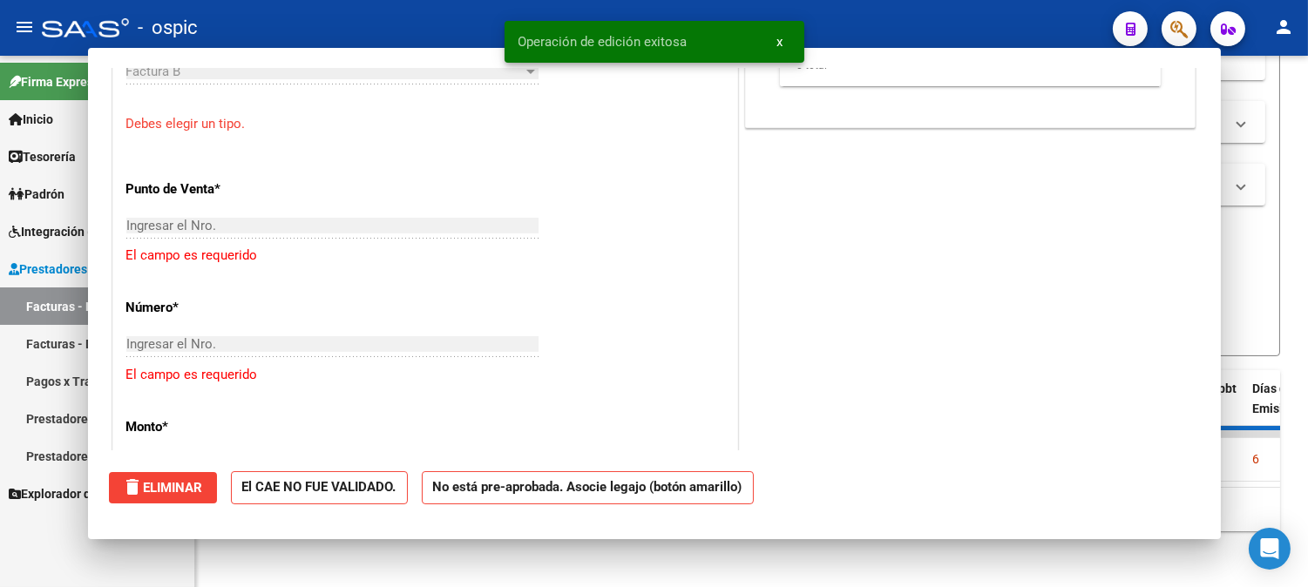
scroll to position [758, 0]
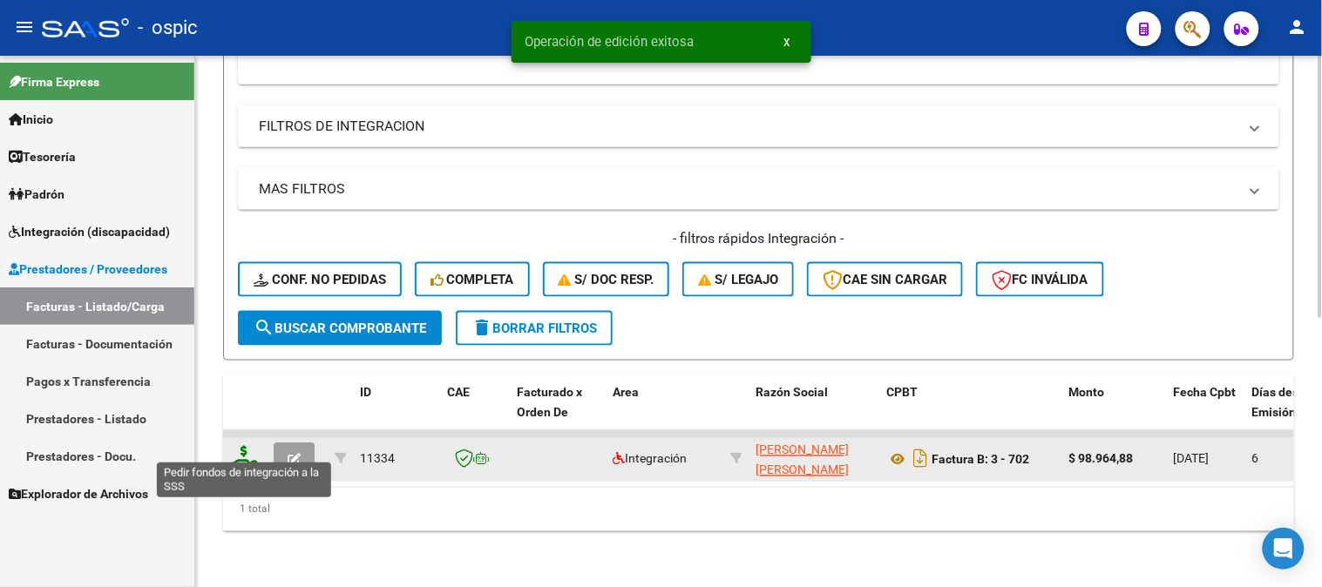
click at [245, 446] on icon at bounding box center [244, 458] width 28 height 24
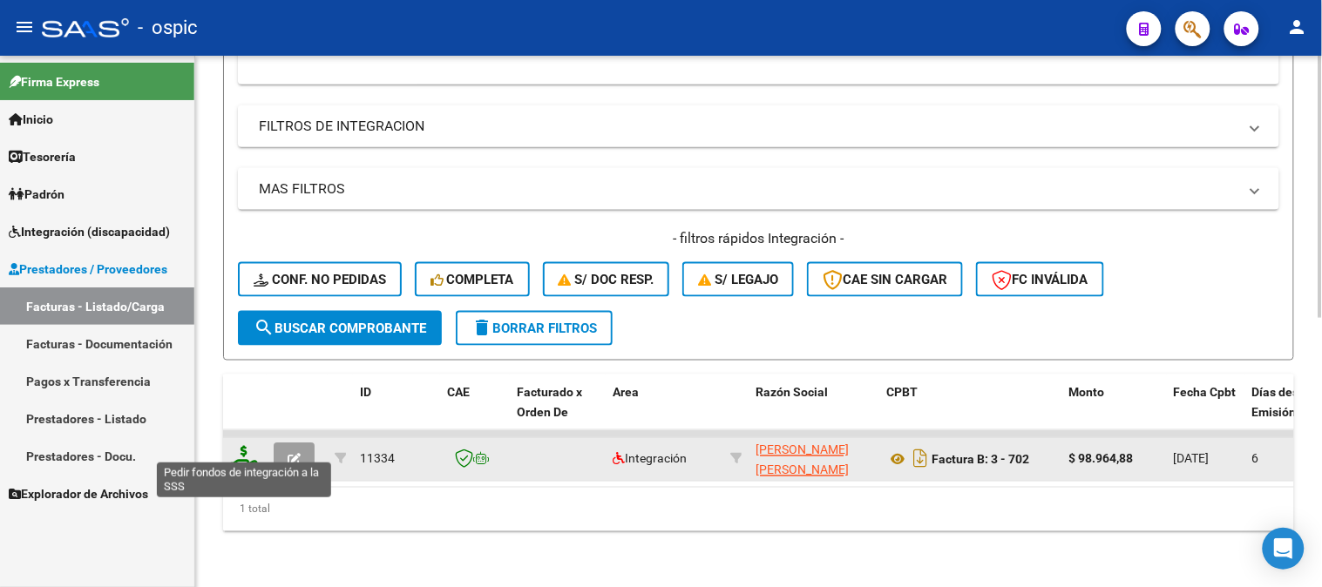
click at [241, 447] on icon at bounding box center [244, 458] width 28 height 24
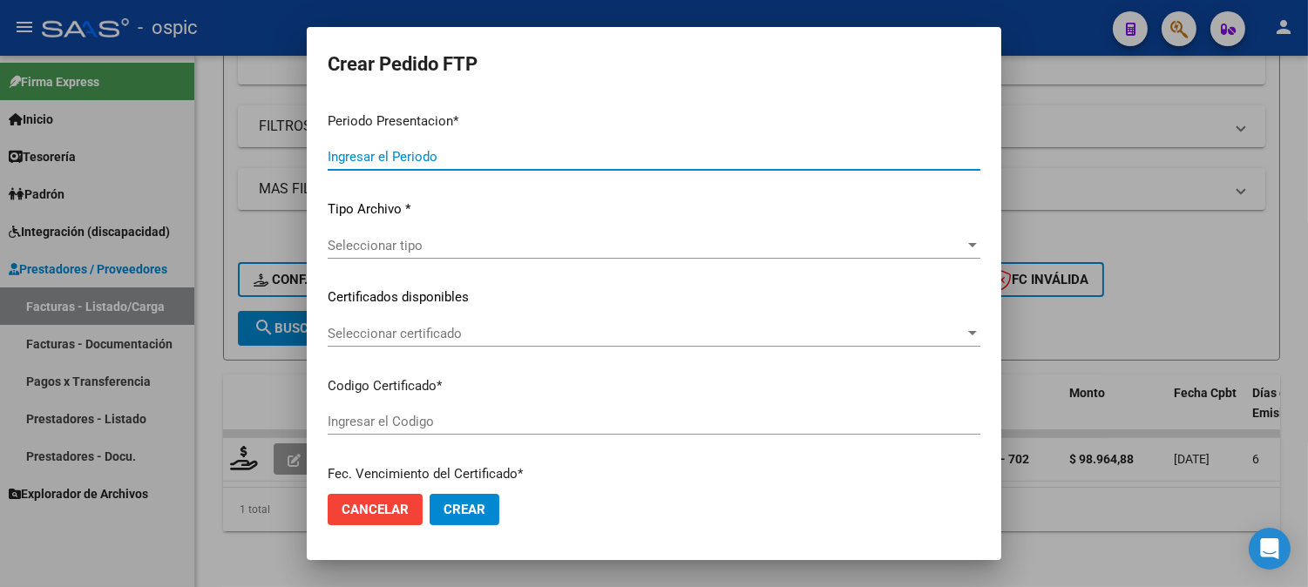
type input "202508"
type input "$ 98.964,88"
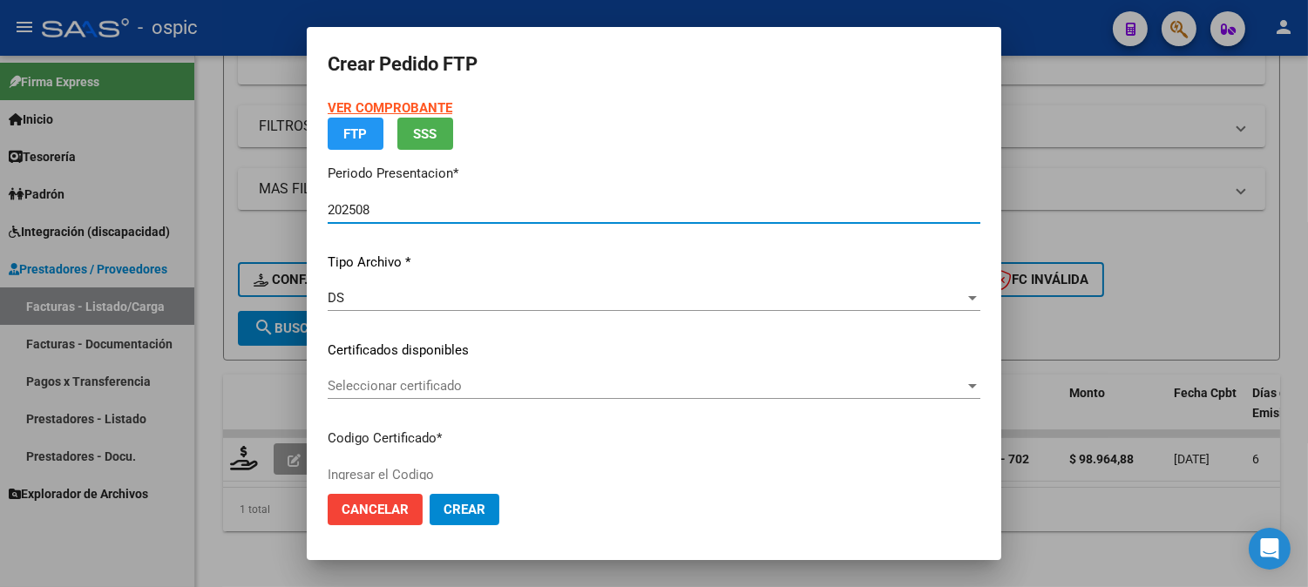
type input "0000000000000000000000000000002915351489"
type input "2026-11-10"
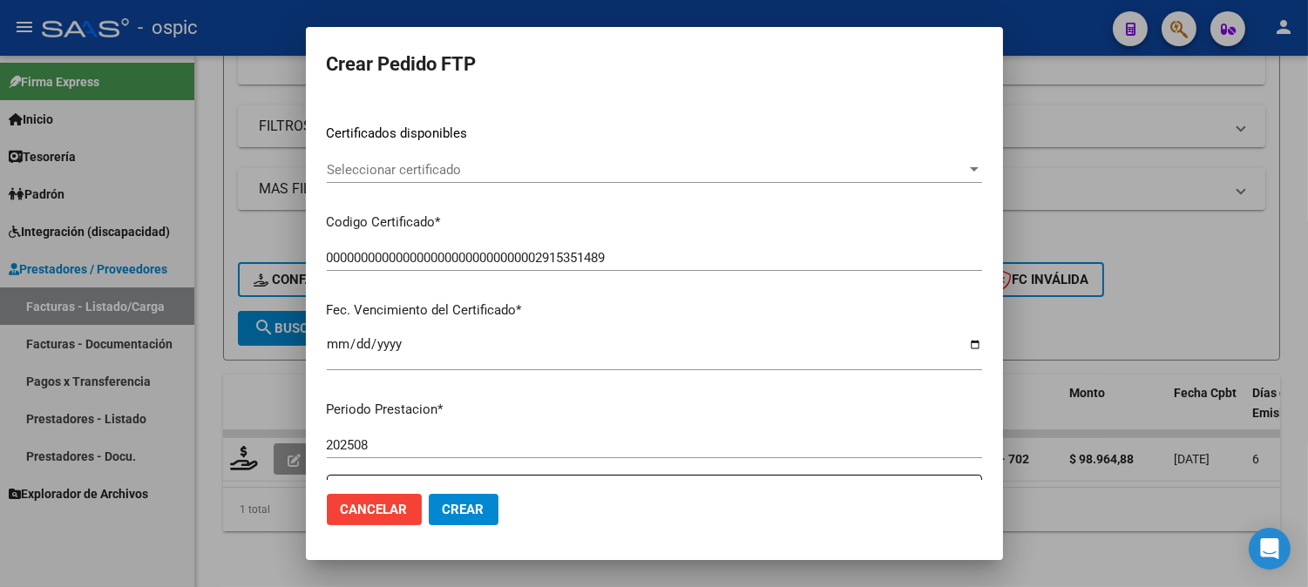
scroll to position [272, 0]
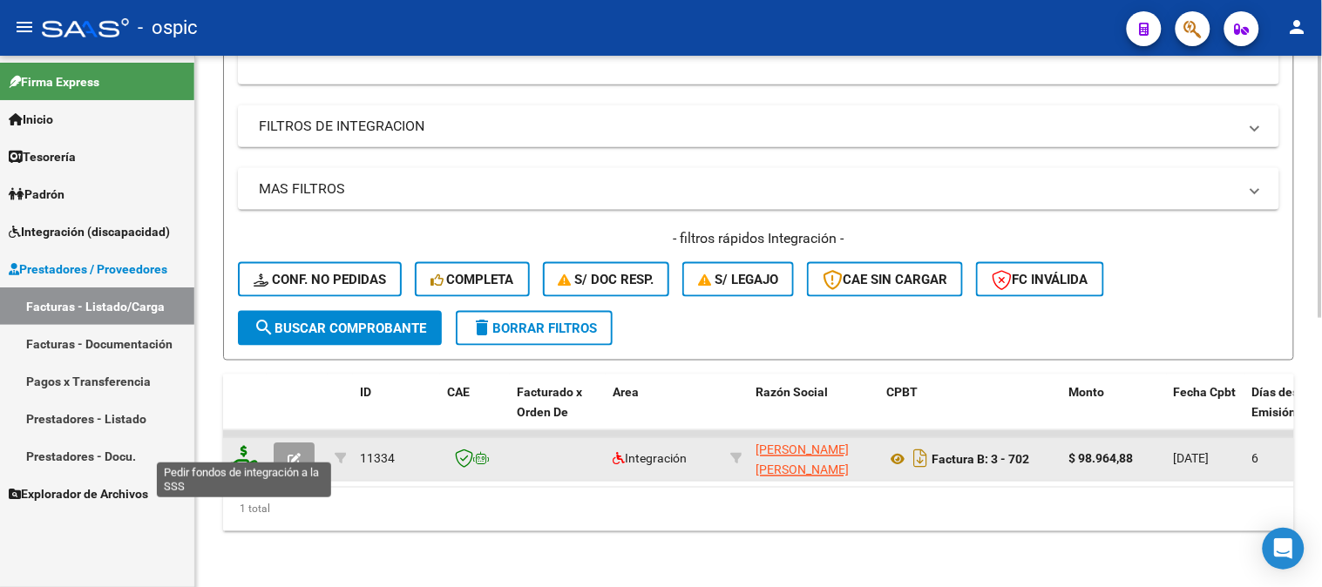
click at [237, 446] on icon at bounding box center [244, 458] width 28 height 24
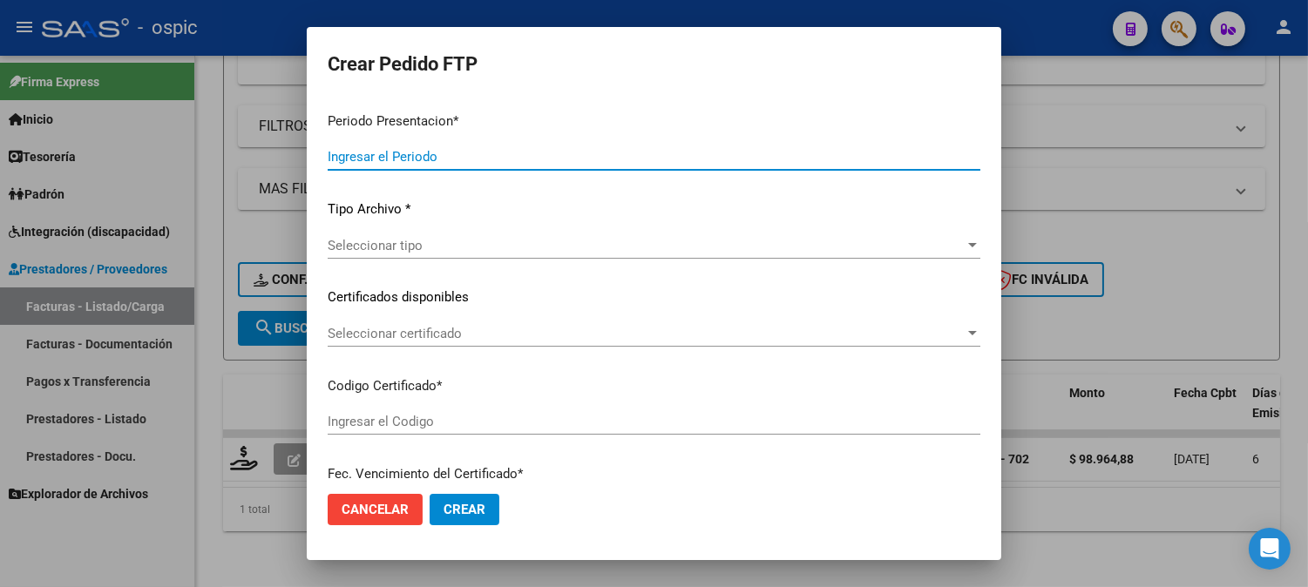
type input "202508"
type input "$ 98.964,88"
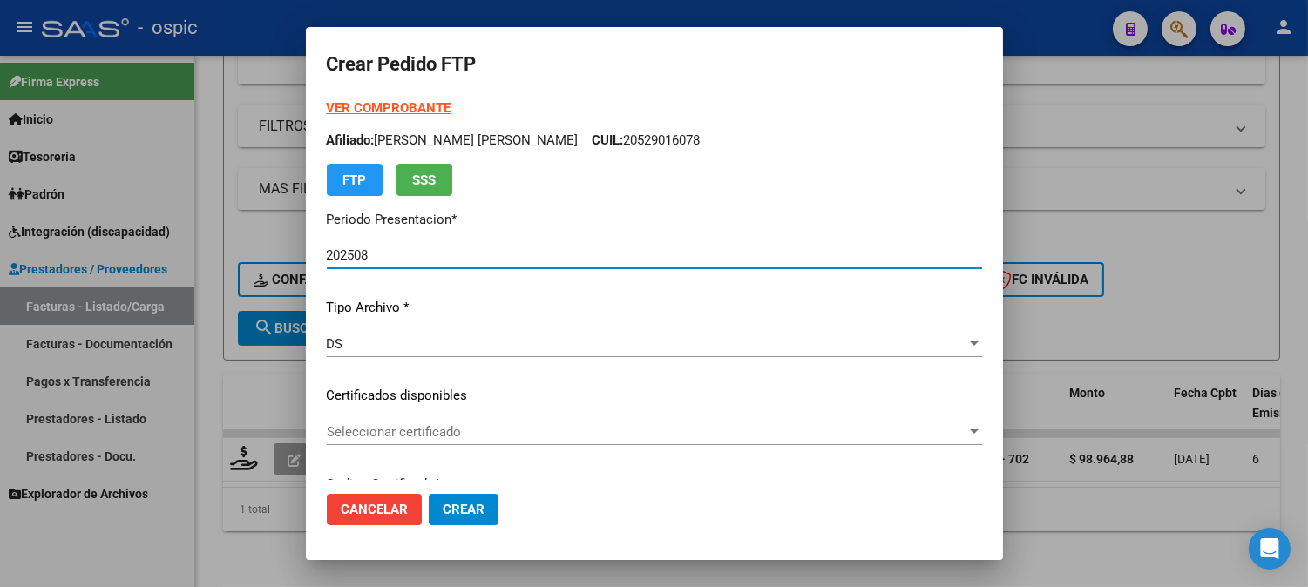
type input "0000000000000000000000000000002915351489"
type input "2026-11-10"
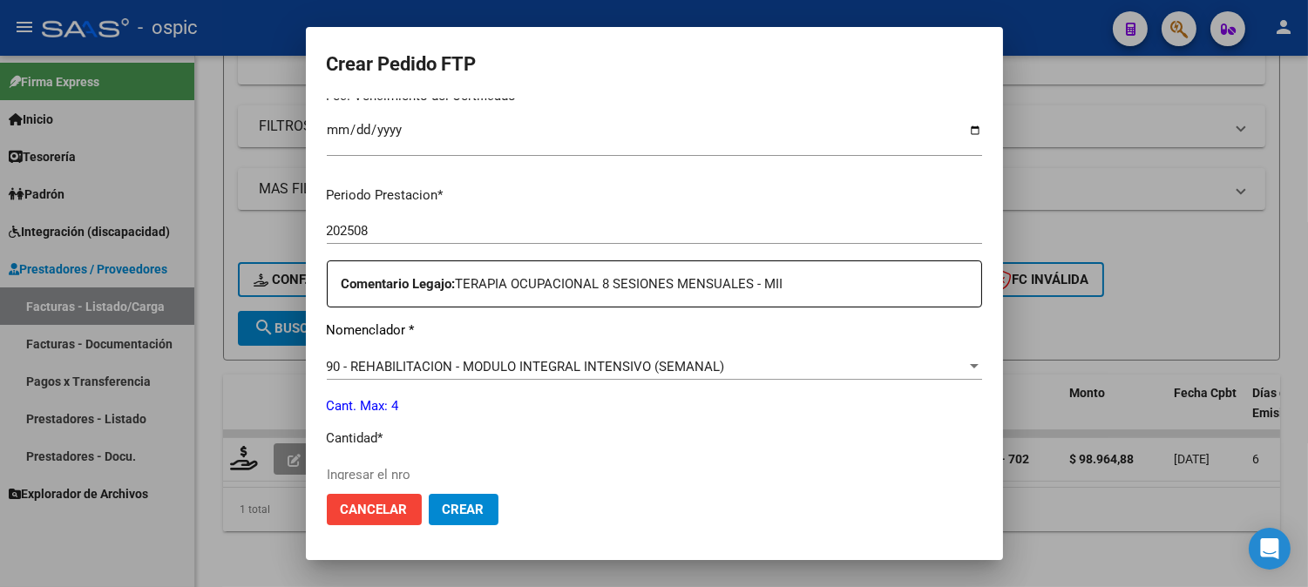
scroll to position [528, 0]
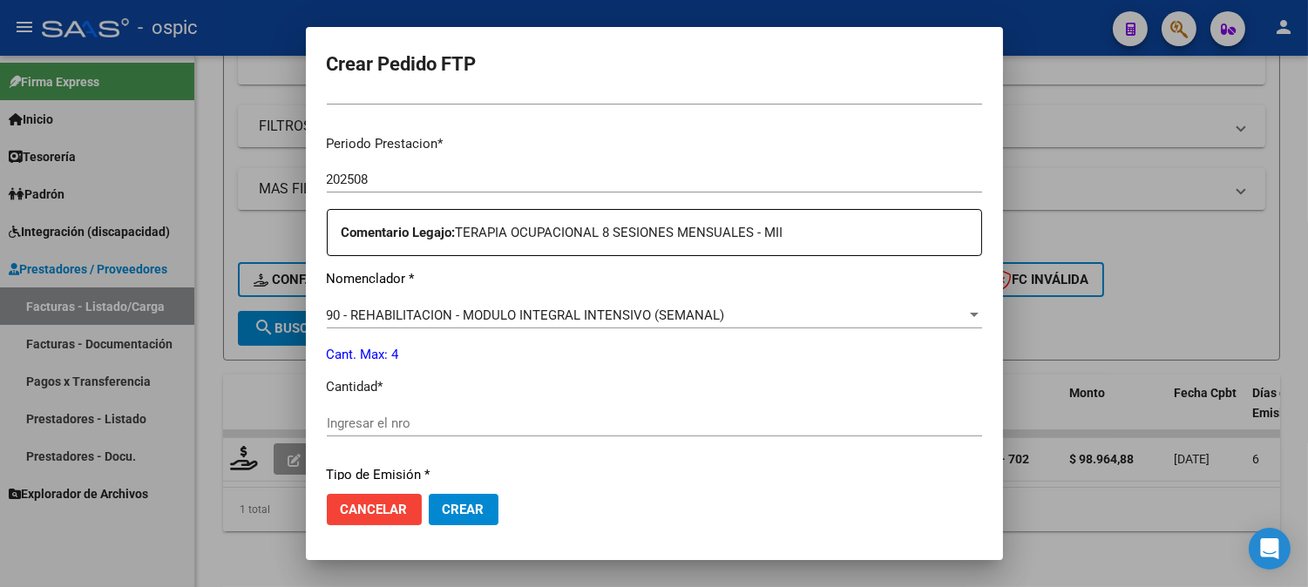
click at [532, 420] on input "Ingresar el nro" at bounding box center [654, 424] width 655 height 16
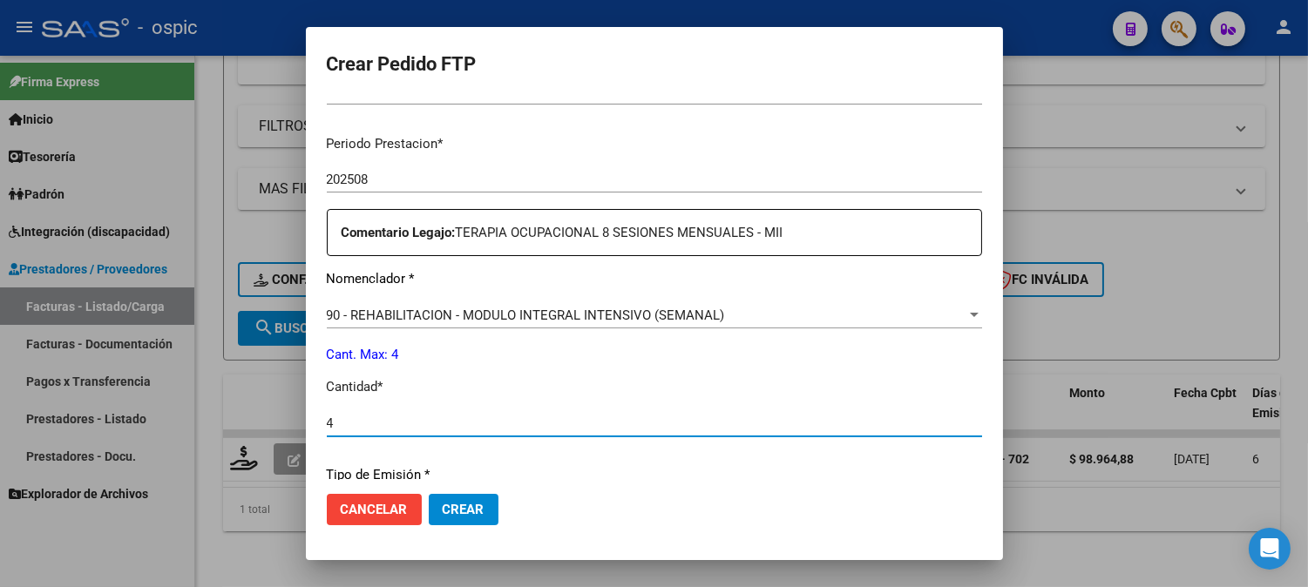
type input "4"
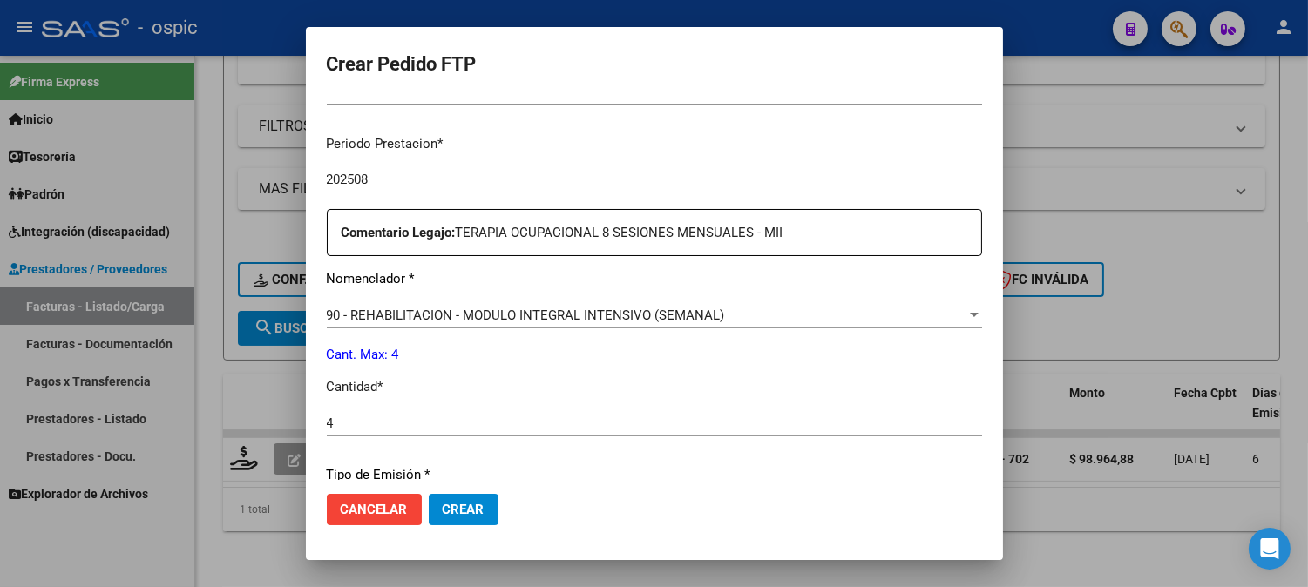
scroll to position [764, 0]
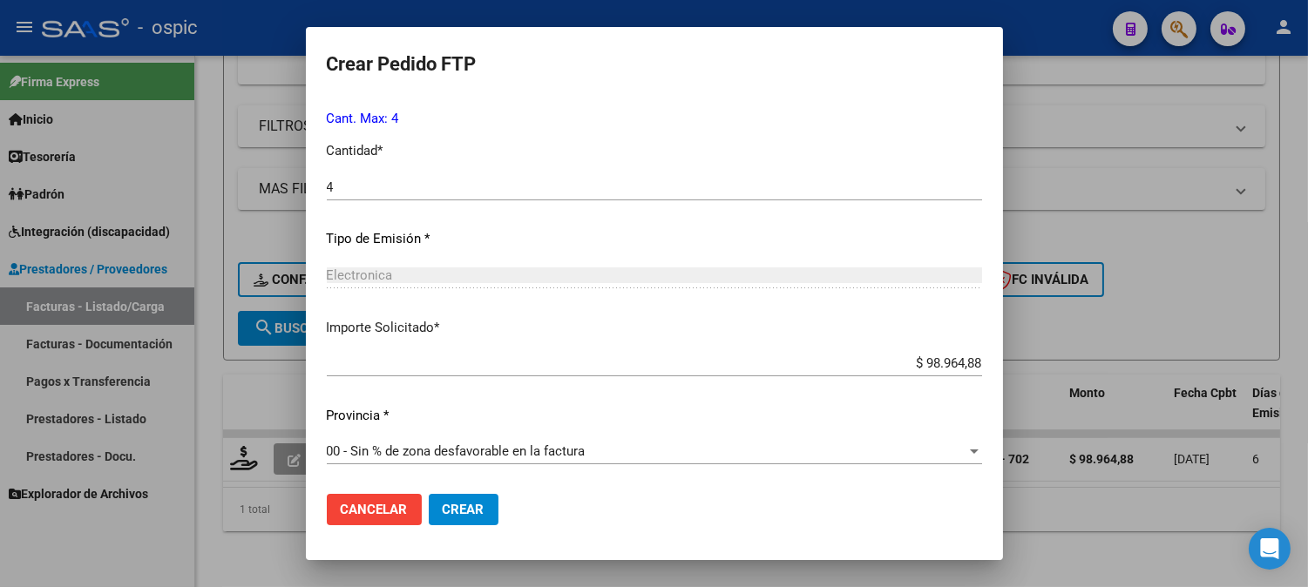
drag, startPoint x: 477, startPoint y: 507, endPoint x: 642, endPoint y: 424, distance: 184.3
click at [477, 506] on span "Crear" at bounding box center [464, 510] width 42 height 16
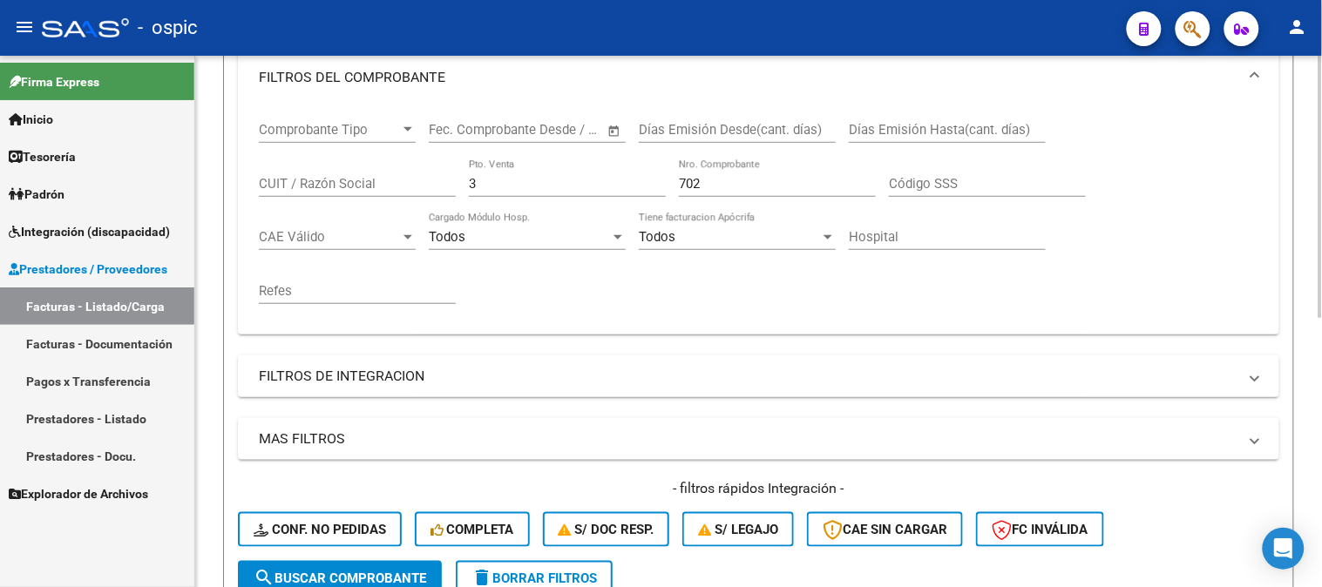
scroll to position [254, 0]
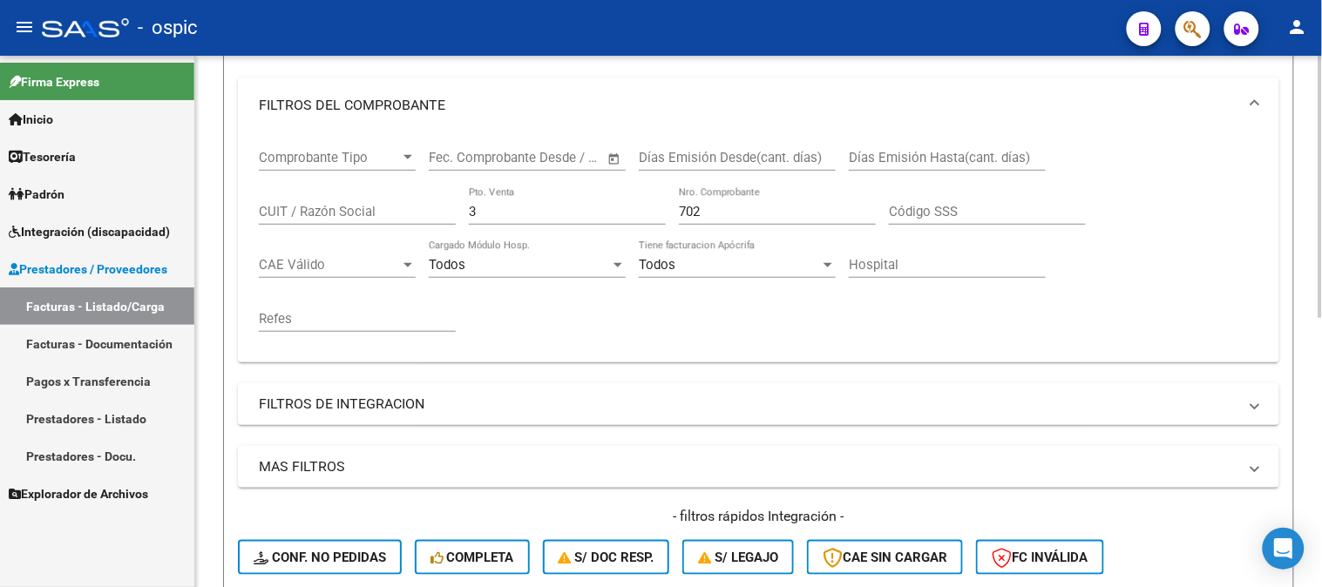
drag, startPoint x: 506, startPoint y: 214, endPoint x: 346, endPoint y: 218, distance: 160.3
click at [355, 218] on div "Comprobante Tipo Comprobante Tipo Fecha inicio – Fecha fin Fec. Comprobante Des…" at bounding box center [758, 240] width 999 height 215
type input "2"
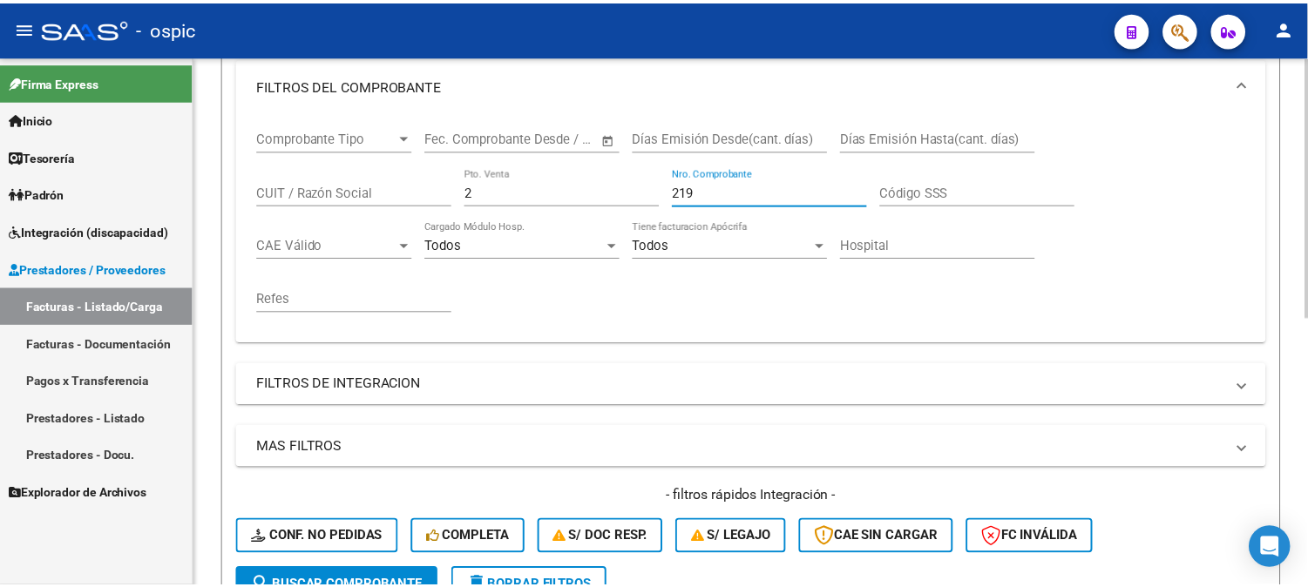
scroll to position [544, 0]
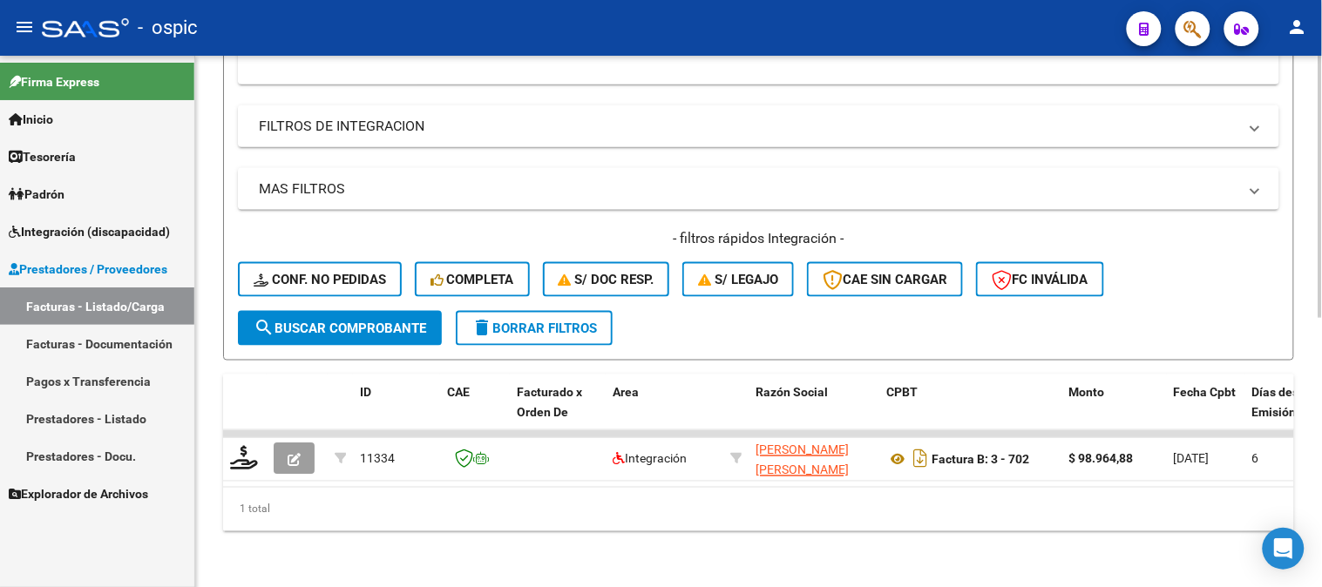
type input "219"
click at [353, 321] on span "search Buscar Comprobante" at bounding box center [340, 329] width 173 height 16
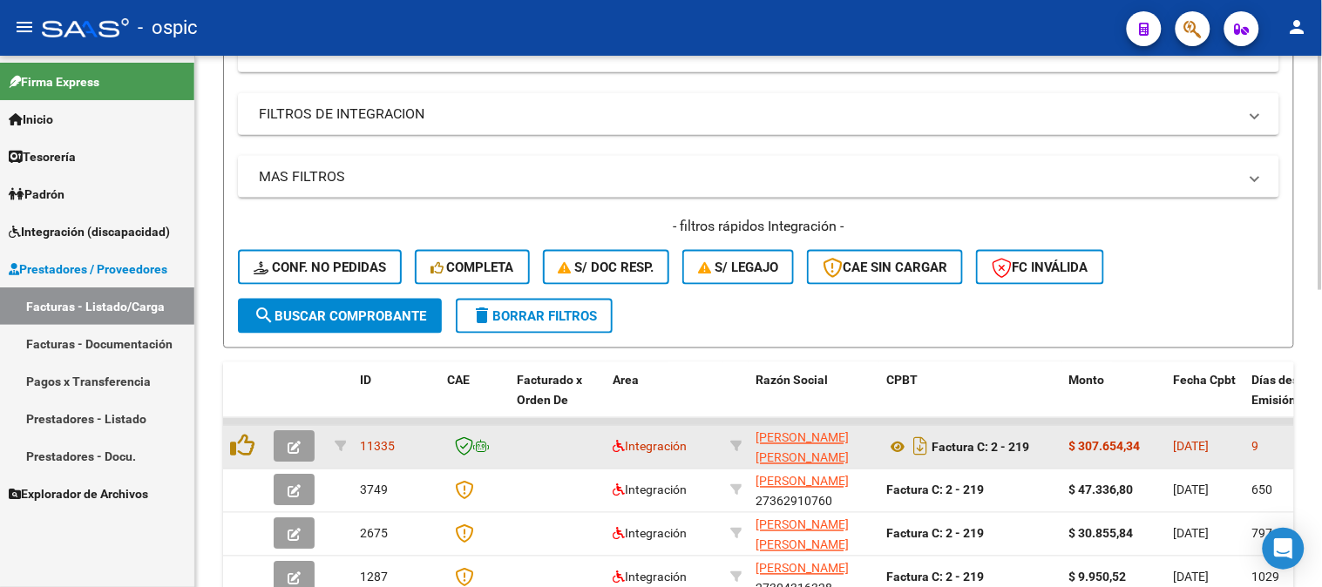
click at [296, 444] on icon "button" at bounding box center [294, 448] width 13 height 13
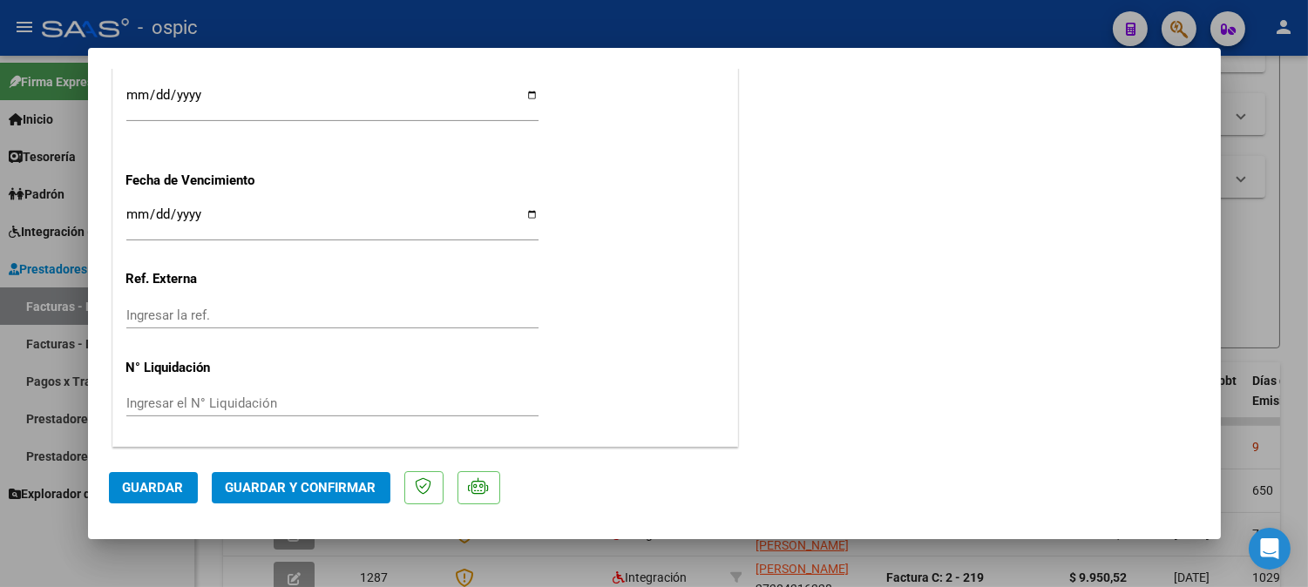
scroll to position [0, 0]
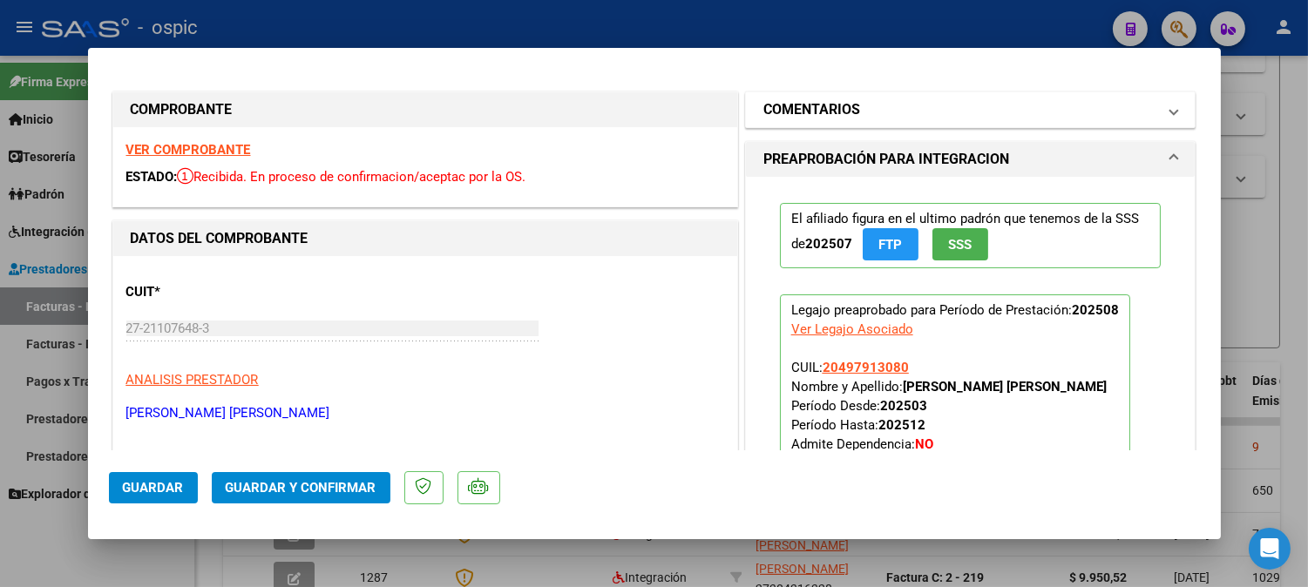
click at [942, 107] on mat-panel-title "COMENTARIOS" at bounding box center [960, 109] width 394 height 21
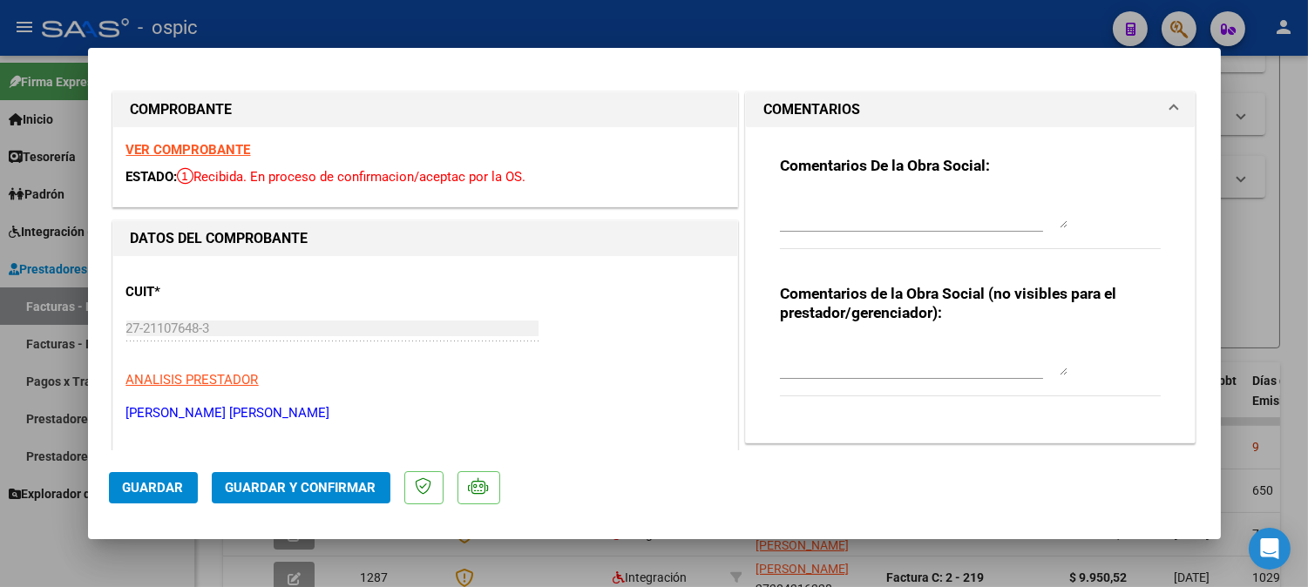
click at [917, 343] on textarea at bounding box center [924, 358] width 288 height 35
type textarea "MODULO MAESTRO DE APOYO"
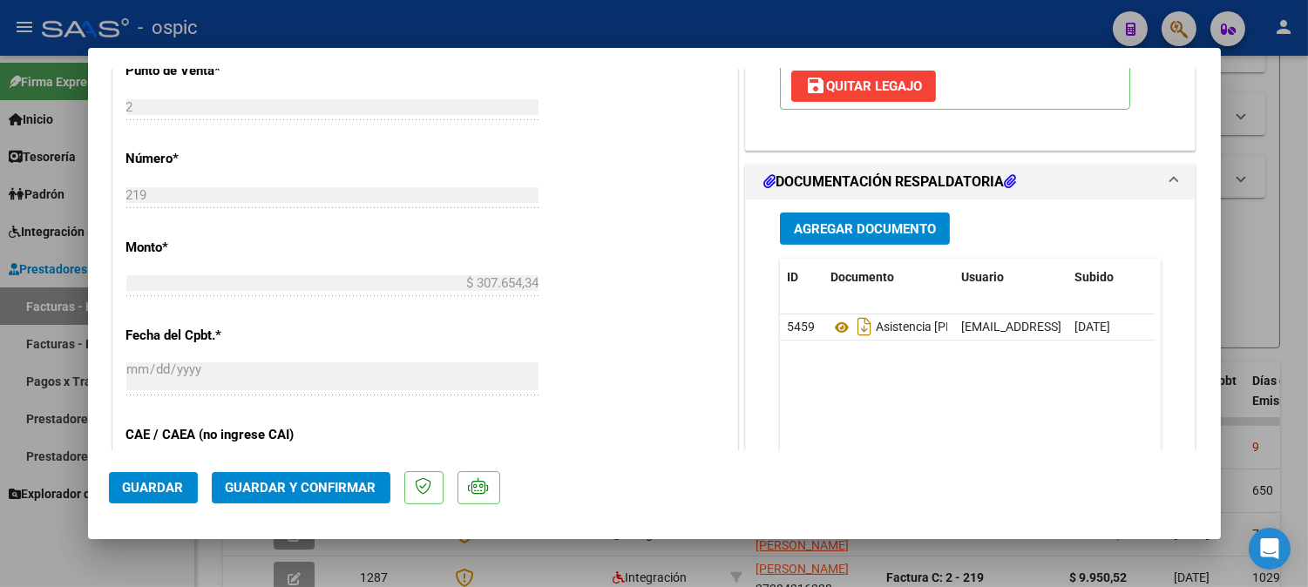
scroll to position [762, 0]
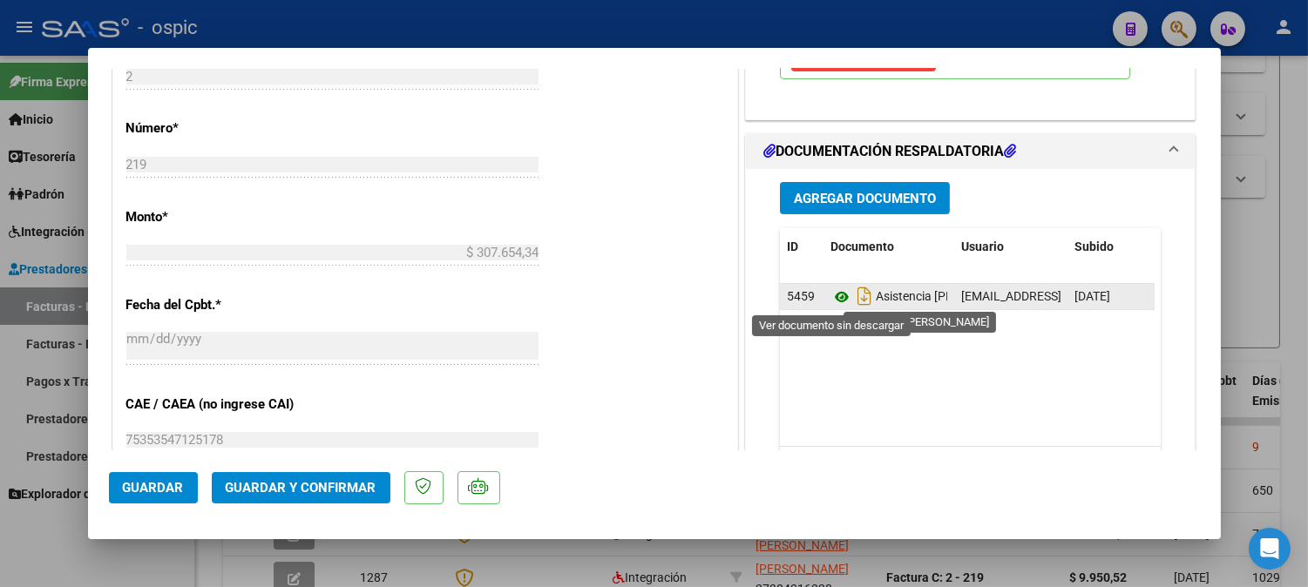
click at [830, 299] on icon at bounding box center [841, 297] width 23 height 21
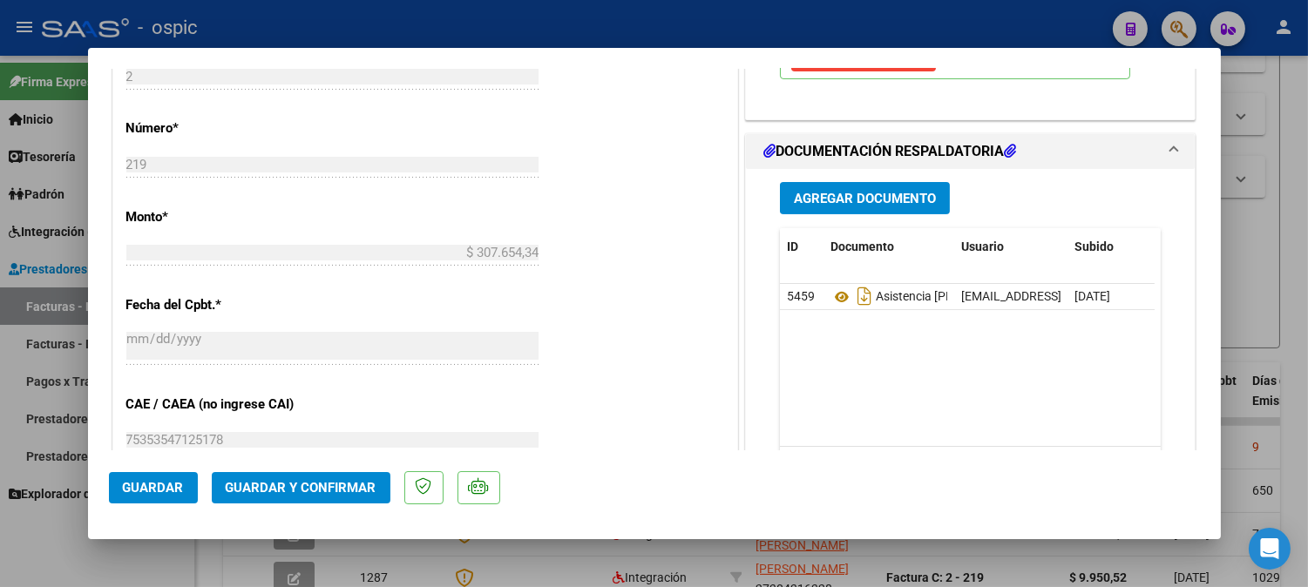
click at [343, 483] on span "Guardar y Confirmar" at bounding box center [301, 488] width 151 height 16
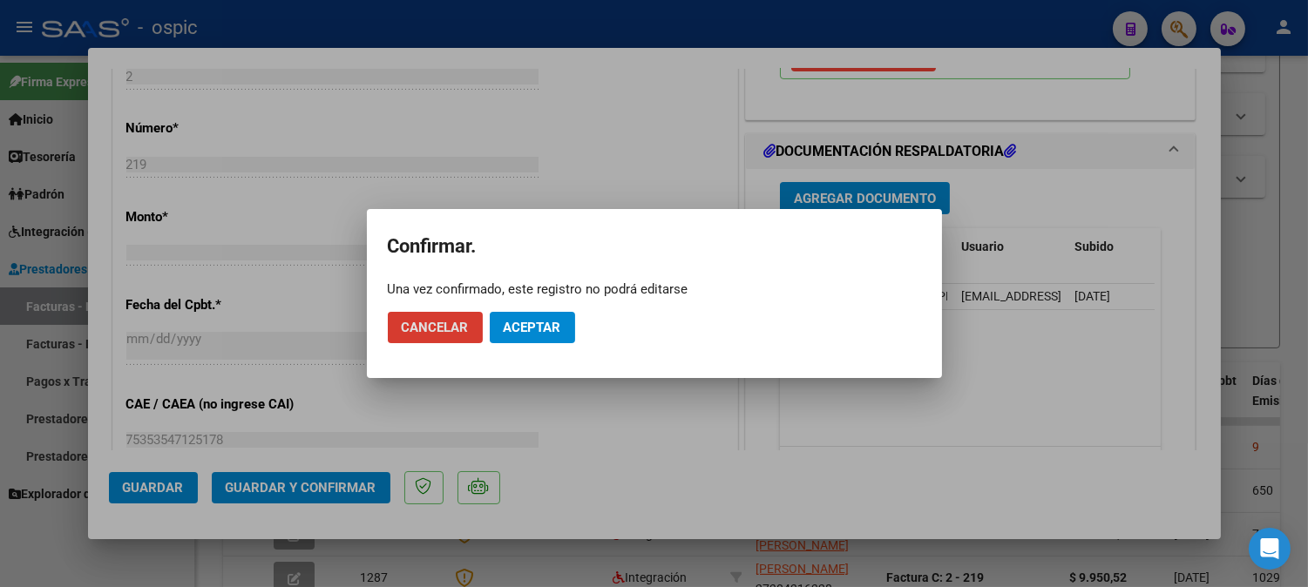
click at [537, 316] on button "Aceptar" at bounding box center [532, 327] width 85 height 31
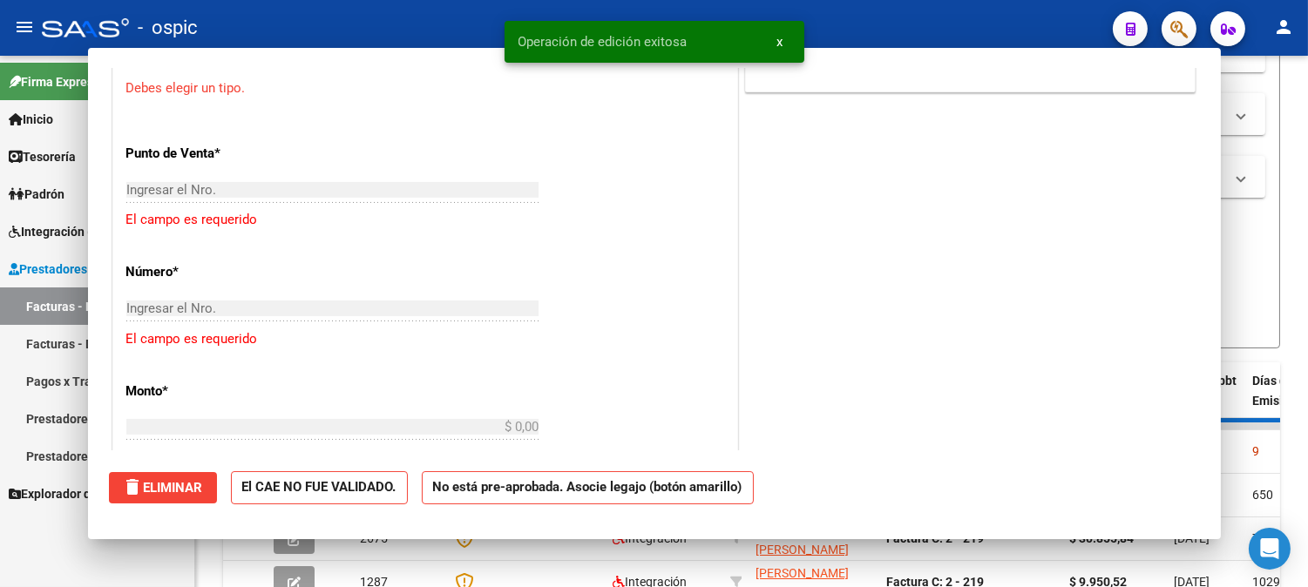
scroll to position [0, 0]
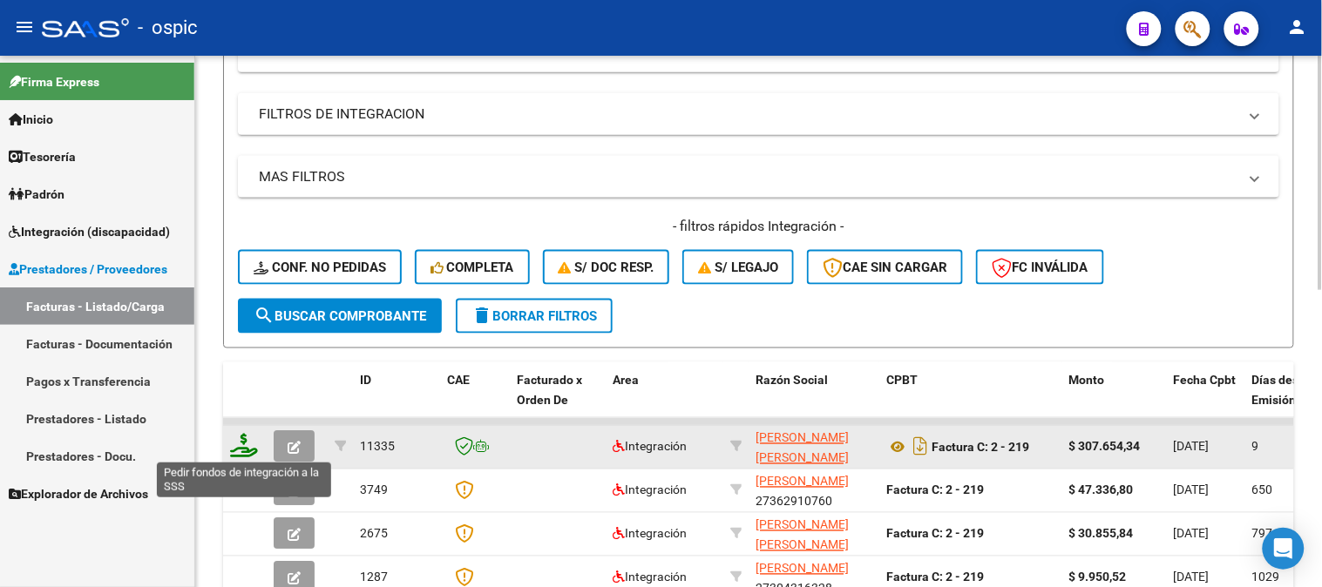
click at [240, 437] on icon at bounding box center [244, 446] width 28 height 24
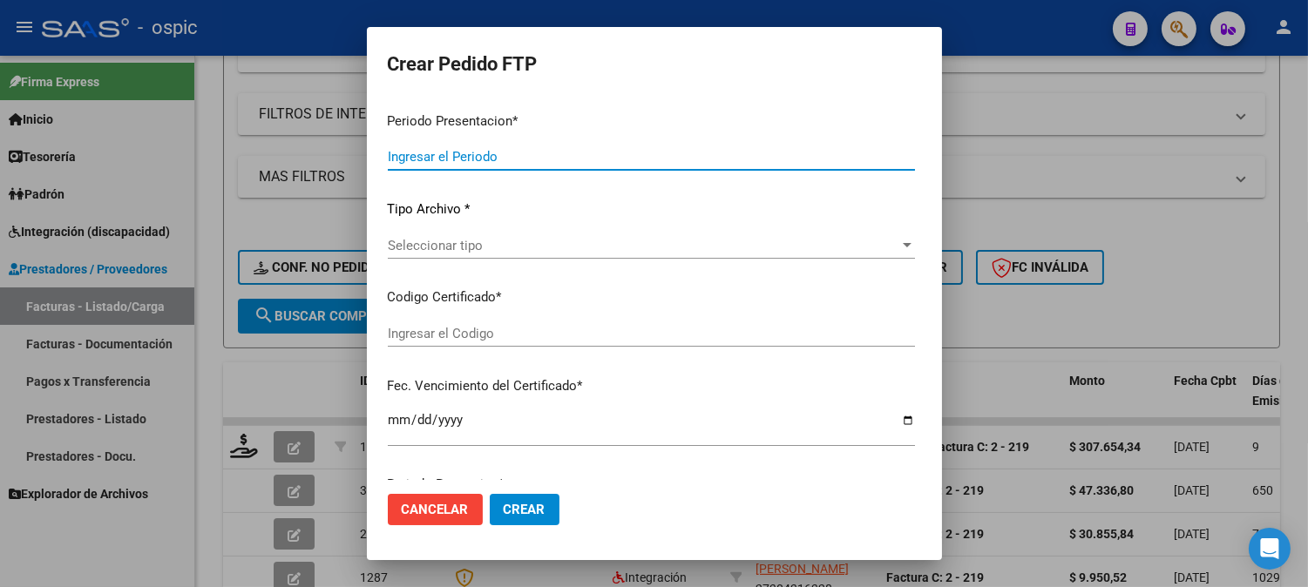
type input "202508"
type input "$ 307.654,34"
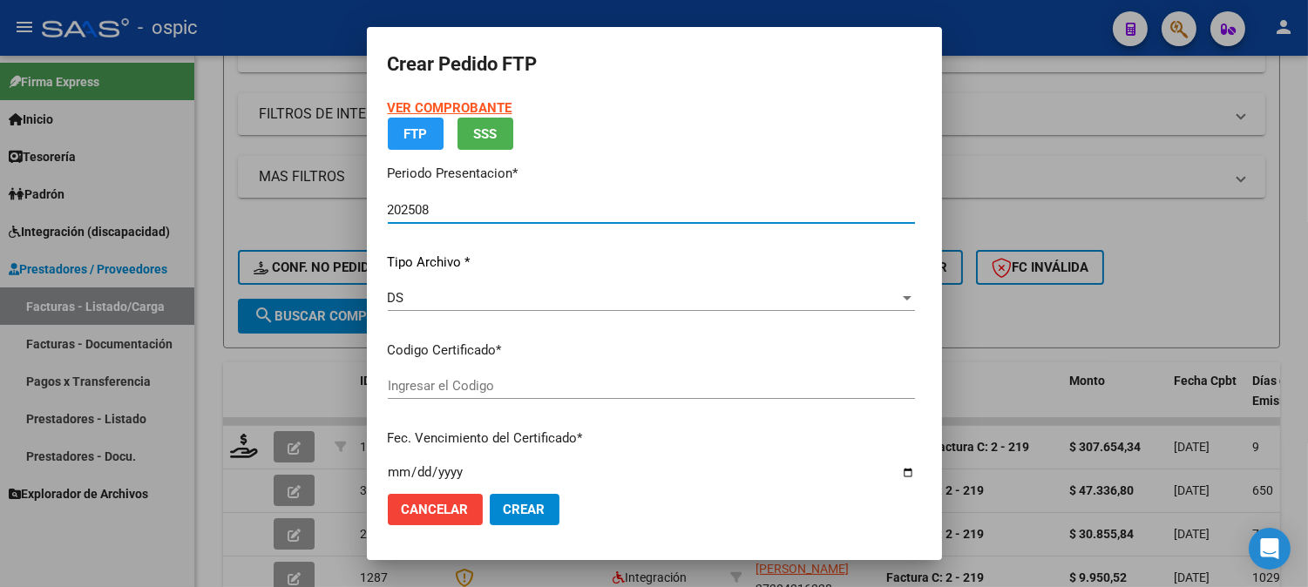
type input "3730734368"
type input "2034-04-24"
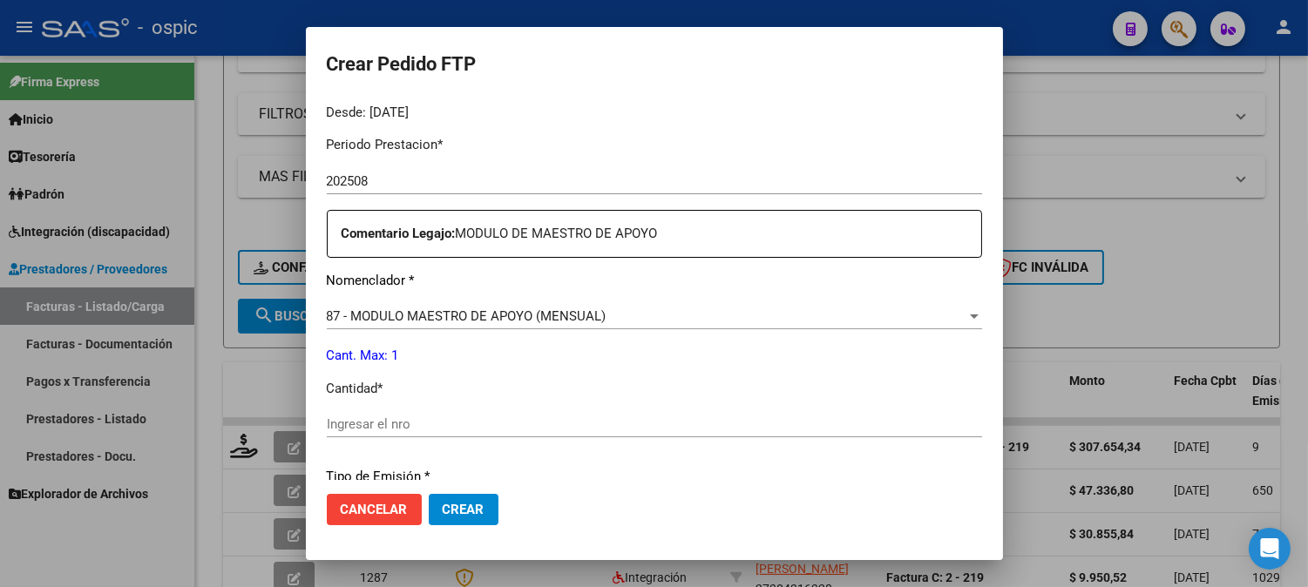
scroll to position [551, 0]
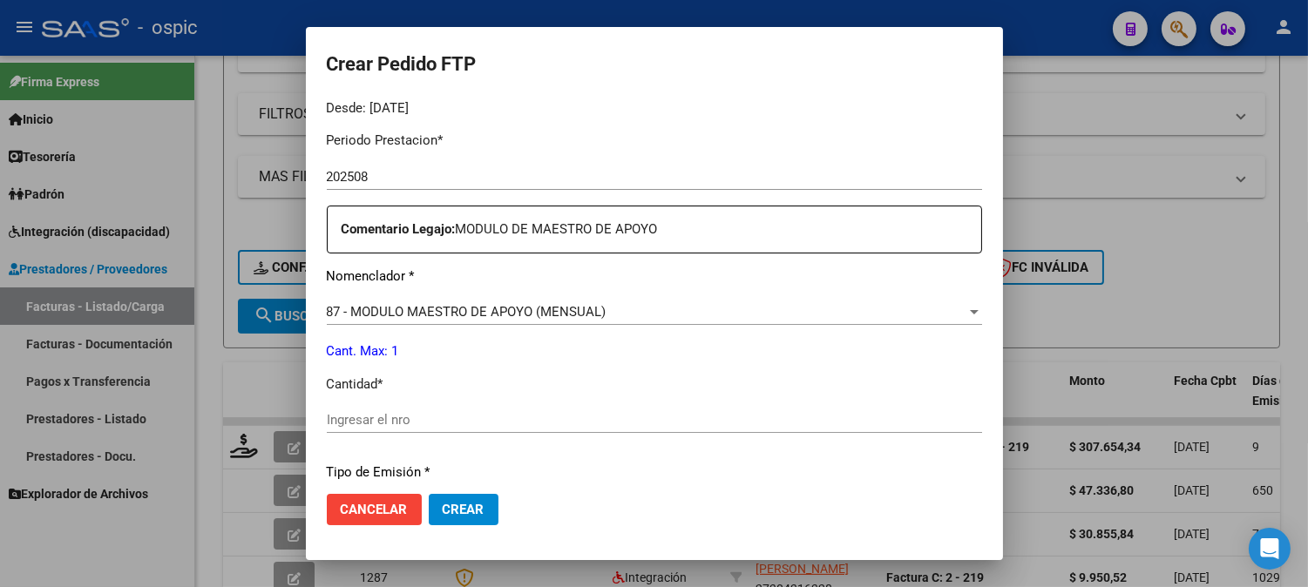
click at [629, 415] on input "Ingresar el nro" at bounding box center [654, 420] width 655 height 16
type input "1"
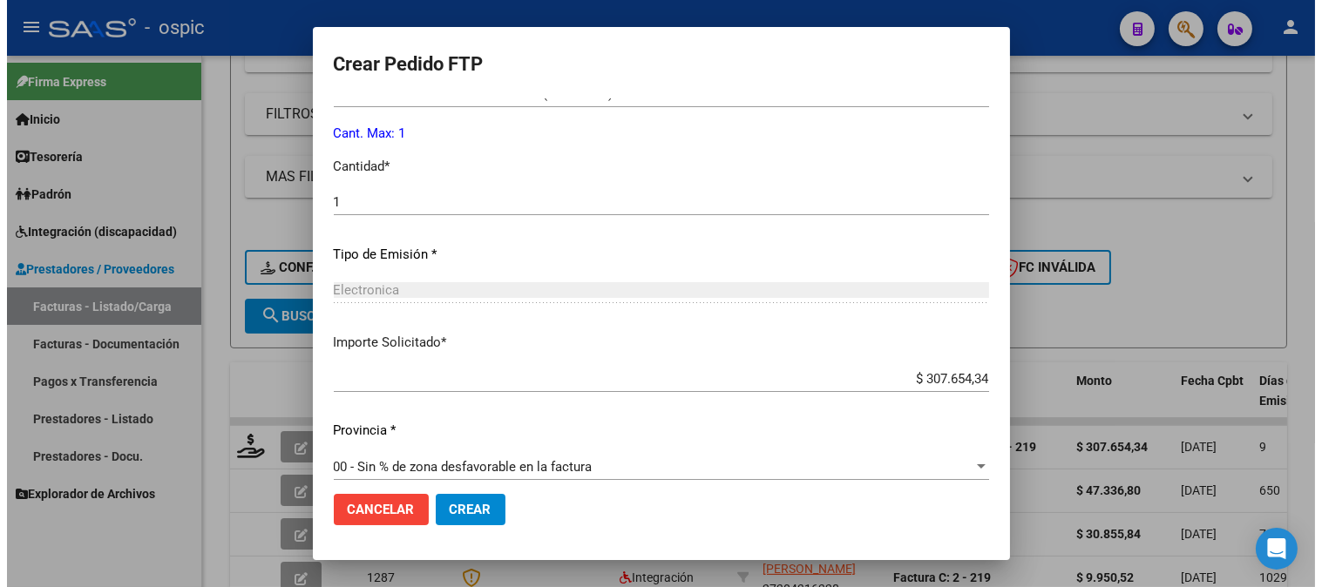
scroll to position [784, 0]
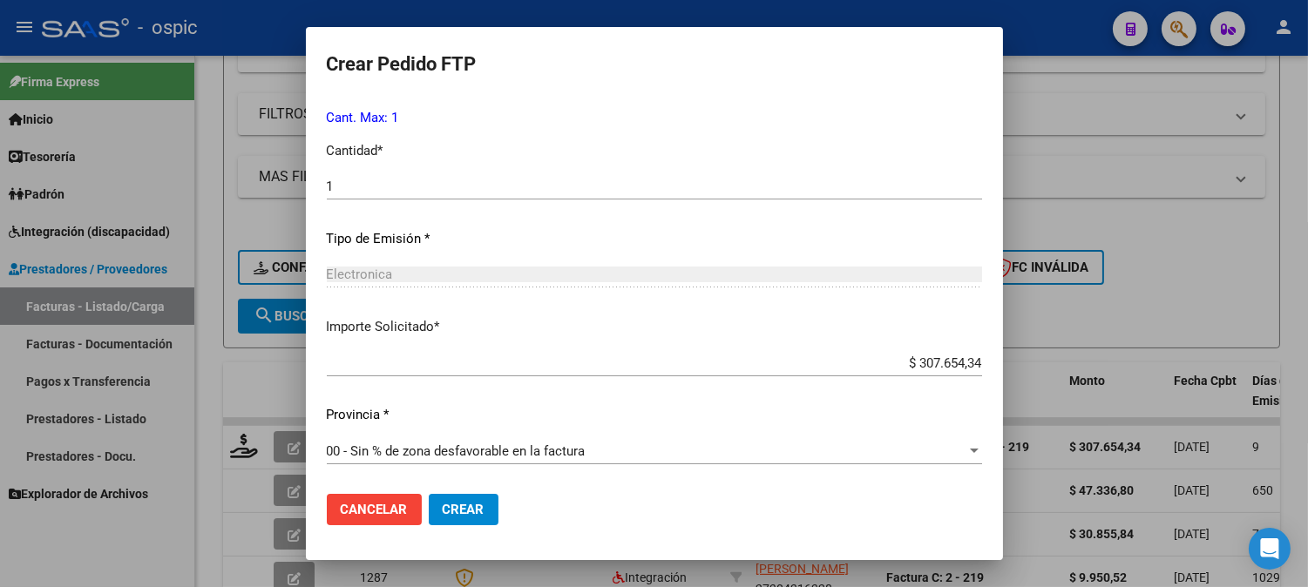
click at [489, 517] on button "Crear" at bounding box center [464, 509] width 70 height 31
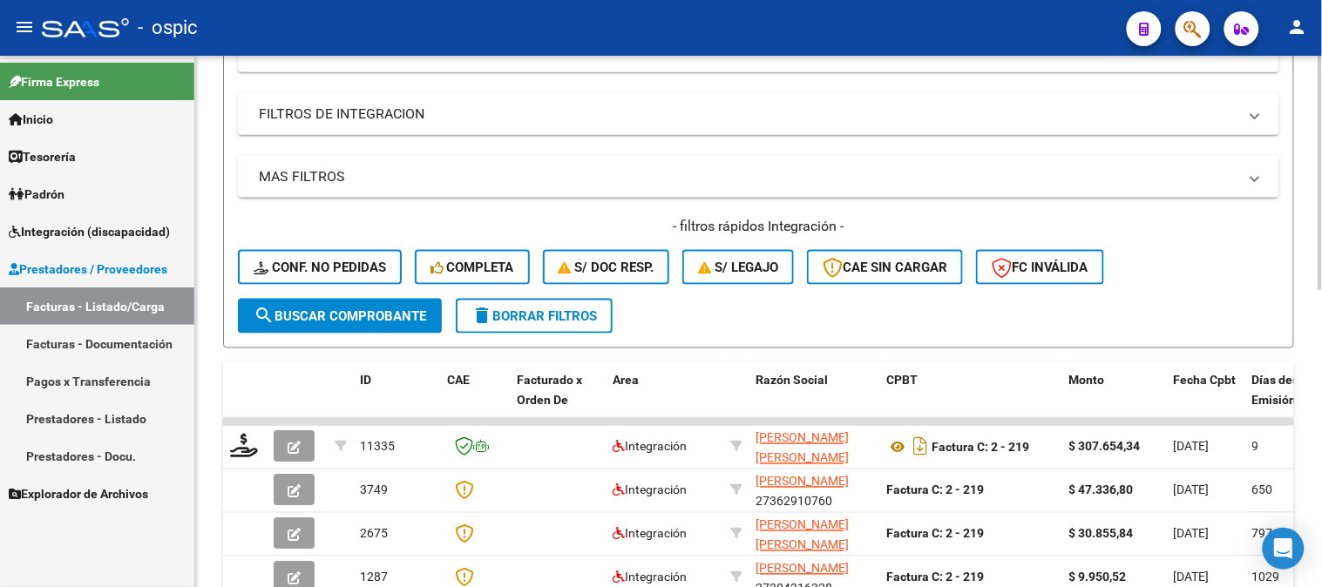
click at [488, 309] on mat-icon "delete" at bounding box center [481, 315] width 21 height 21
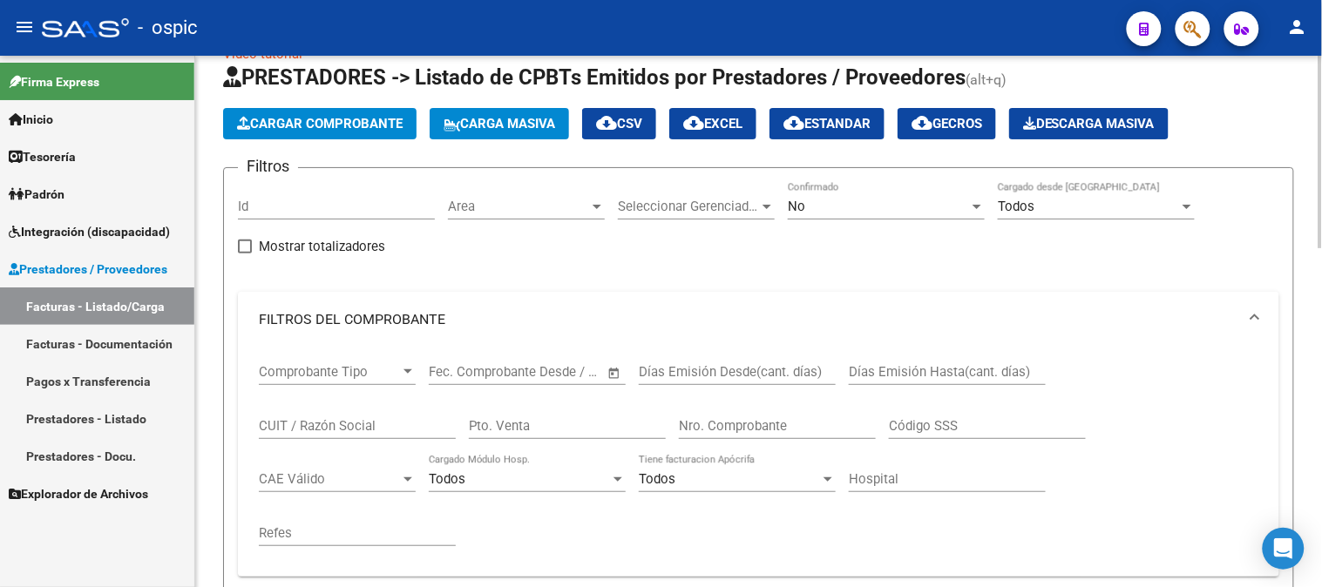
scroll to position [27, 0]
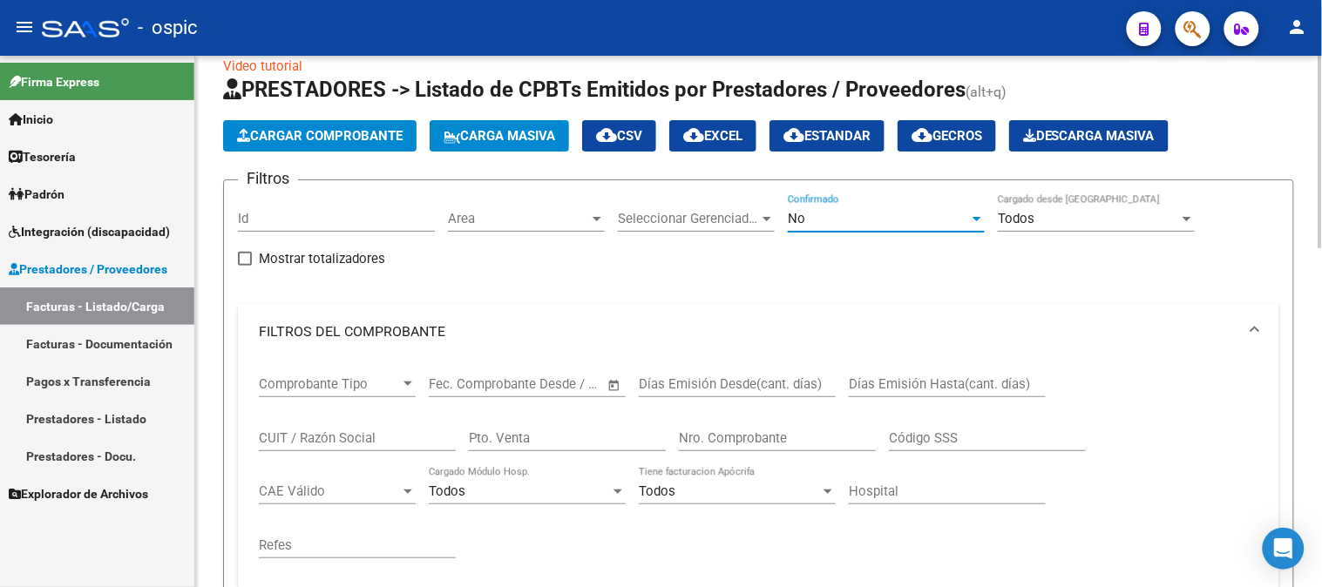
click at [793, 211] on span "No" at bounding box center [796, 219] width 17 height 16
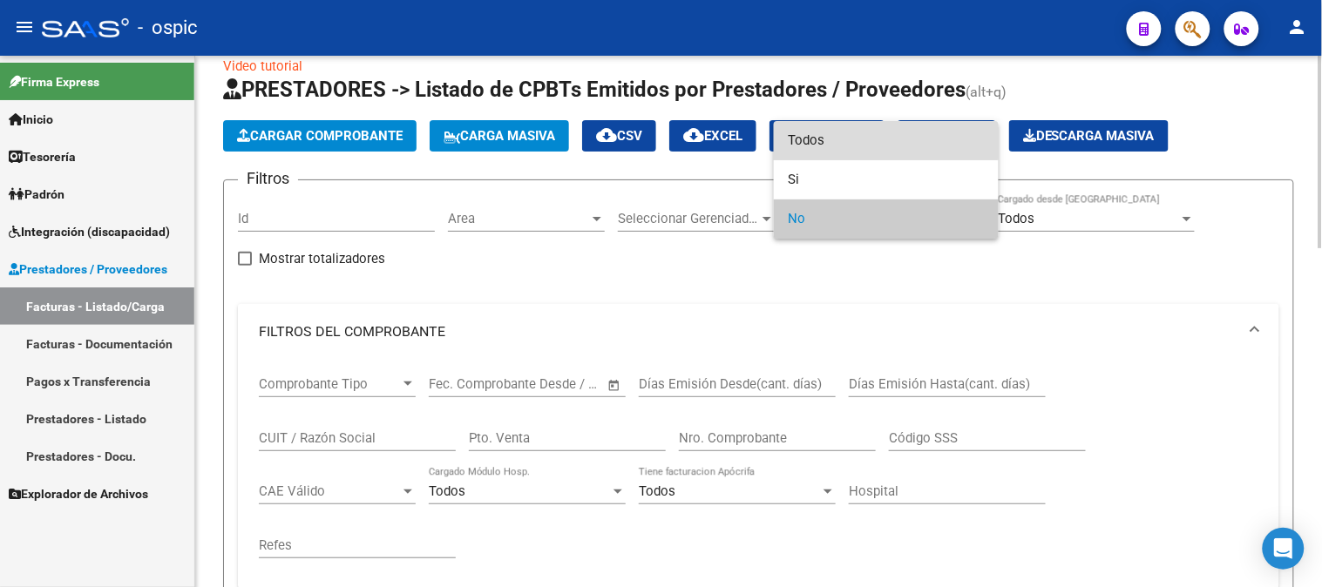
drag, startPoint x: 805, startPoint y: 138, endPoint x: 579, endPoint y: 319, distance: 290.1
click at [802, 139] on span "Todos" at bounding box center [886, 140] width 197 height 39
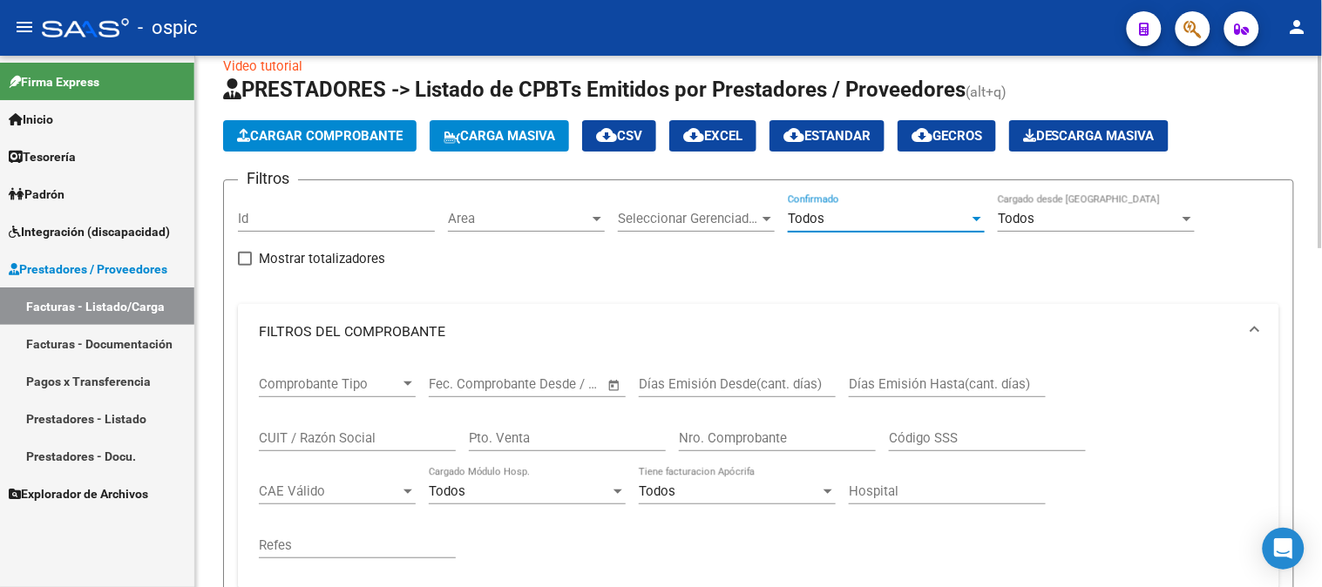
click at [351, 432] on input "CUIT / Razón Social" at bounding box center [357, 438] width 197 height 16
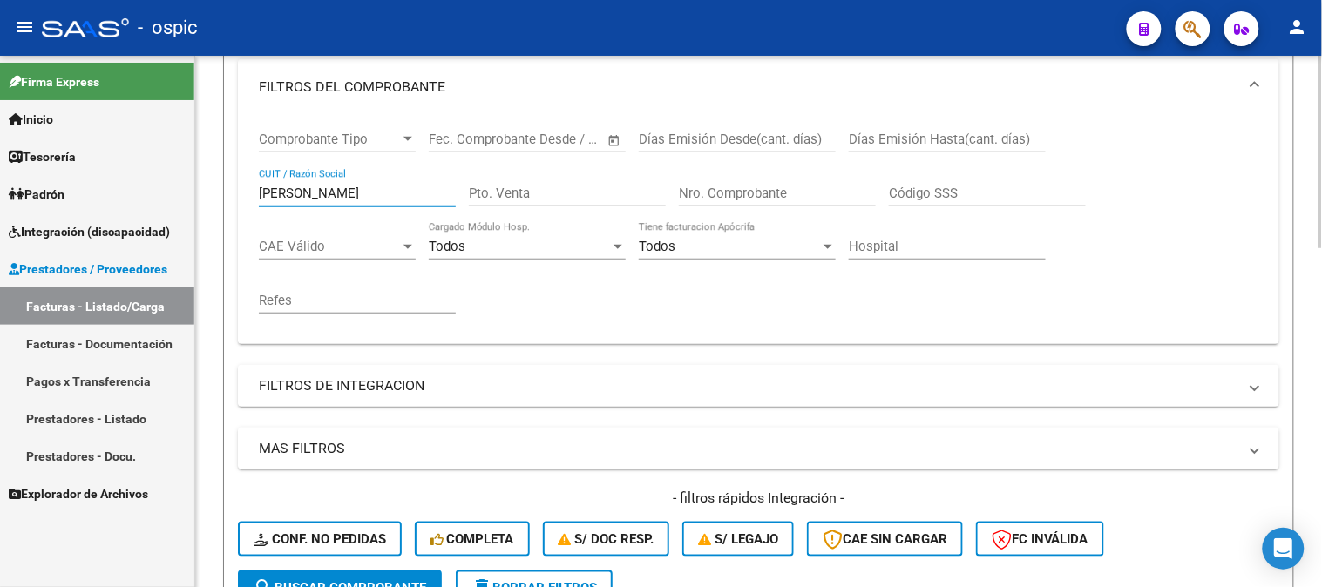
scroll to position [317, 0]
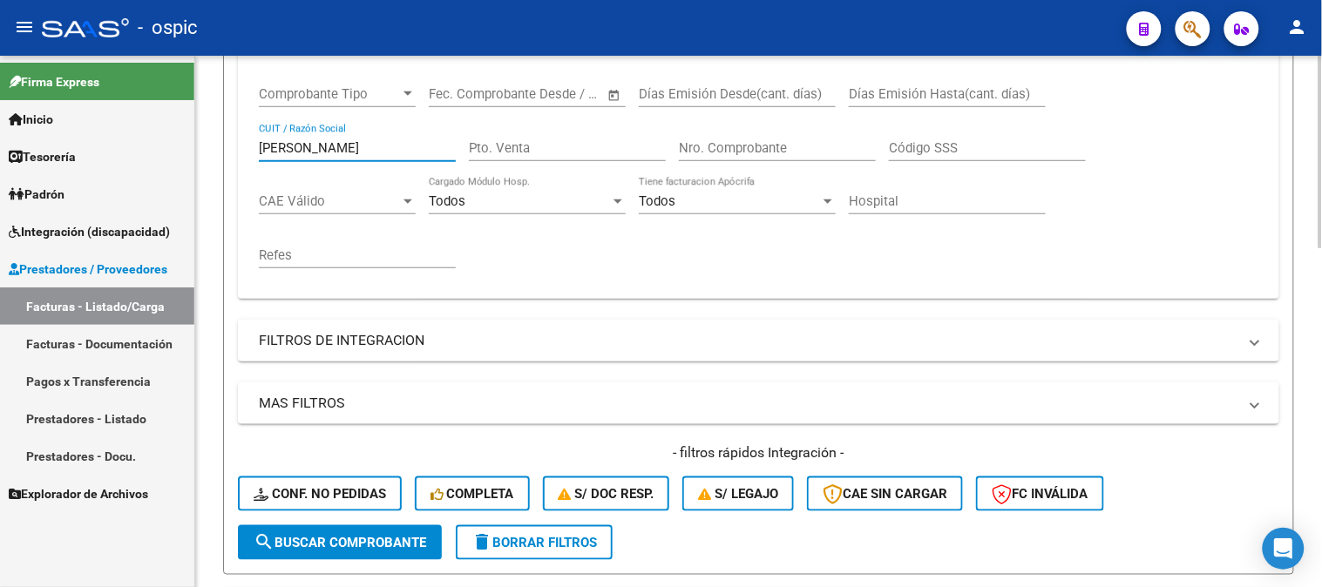
type input "DISTILIO"
click at [348, 545] on span "search Buscar Comprobante" at bounding box center [340, 543] width 173 height 16
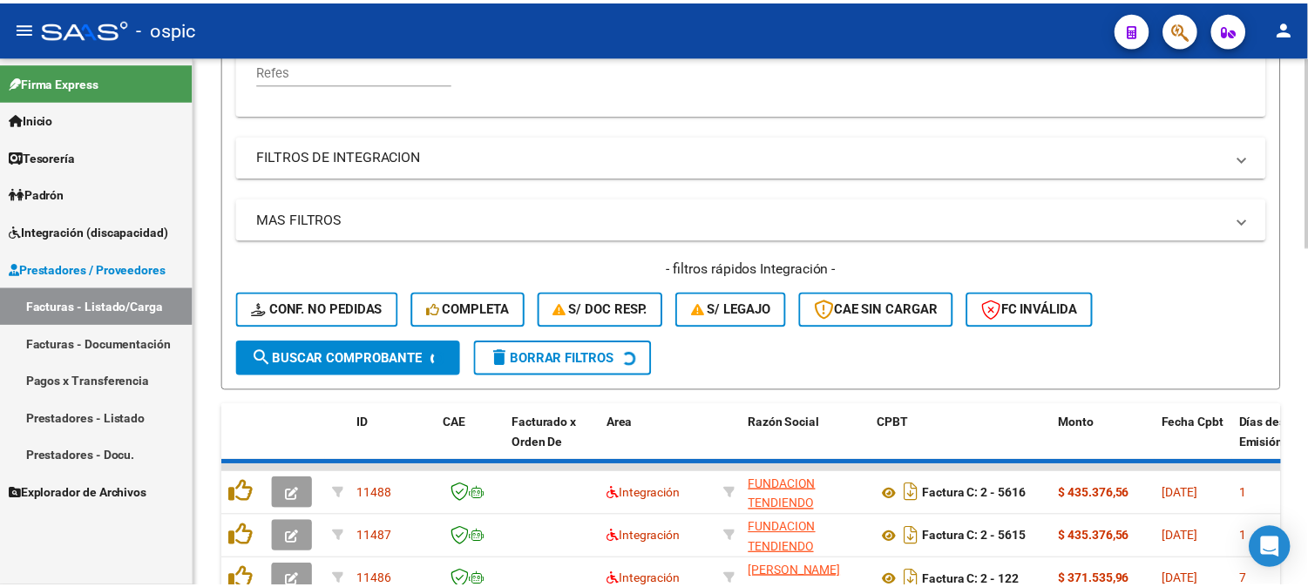
scroll to position [511, 0]
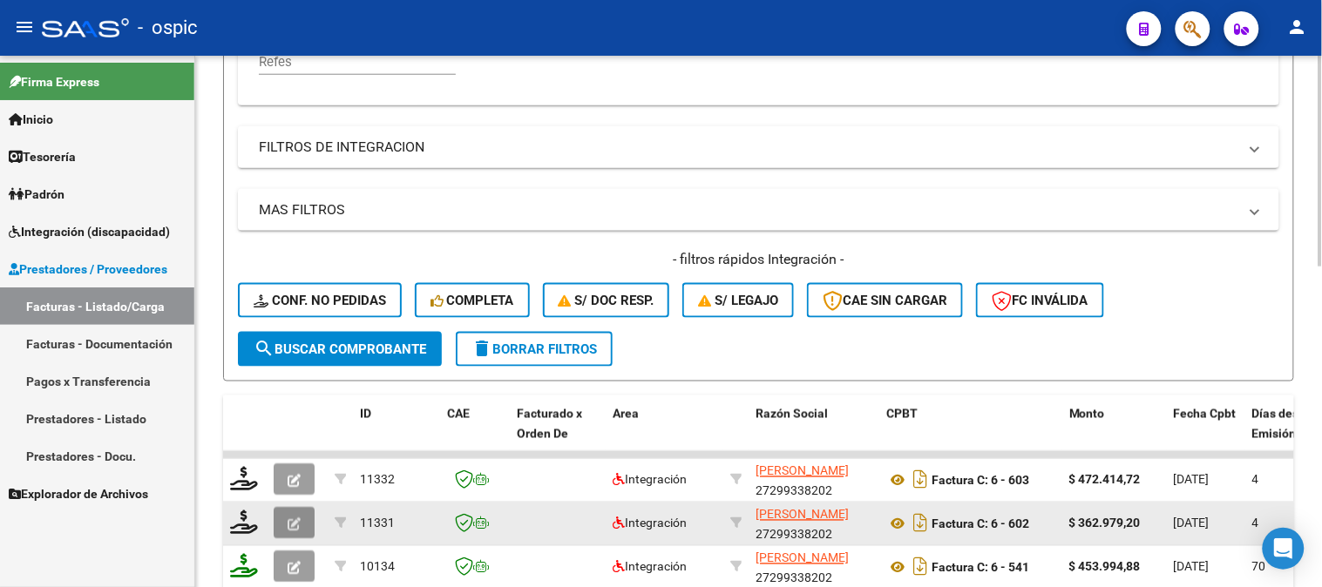
click at [303, 524] on button "button" at bounding box center [294, 523] width 41 height 31
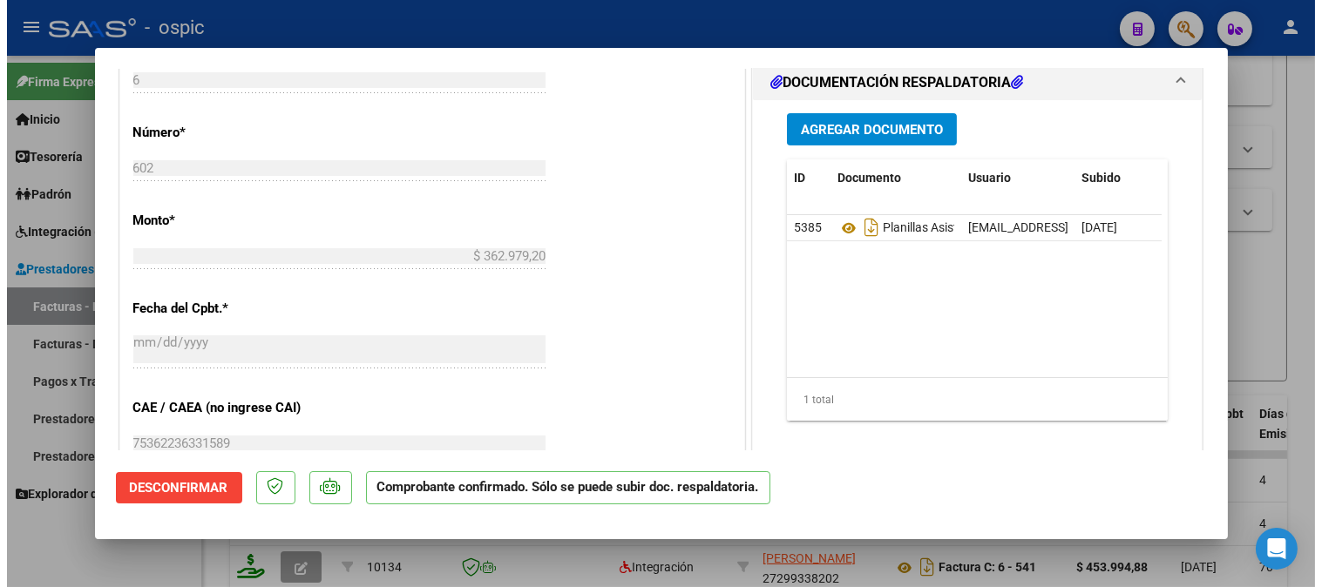
scroll to position [968, 0]
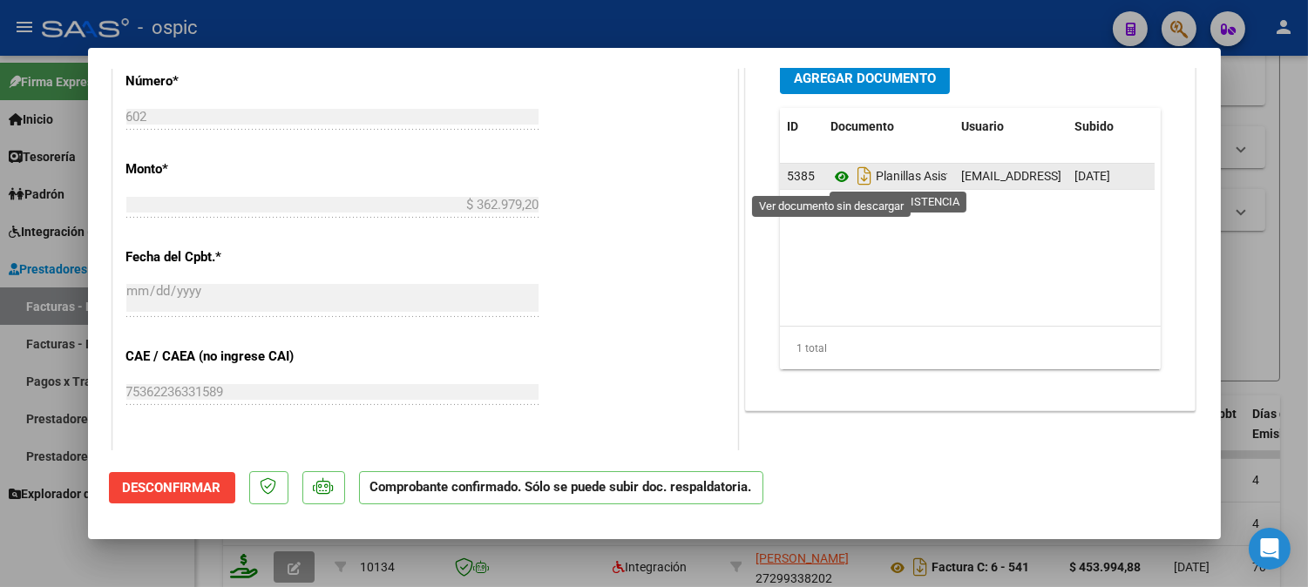
click at [831, 179] on icon at bounding box center [841, 176] width 23 height 21
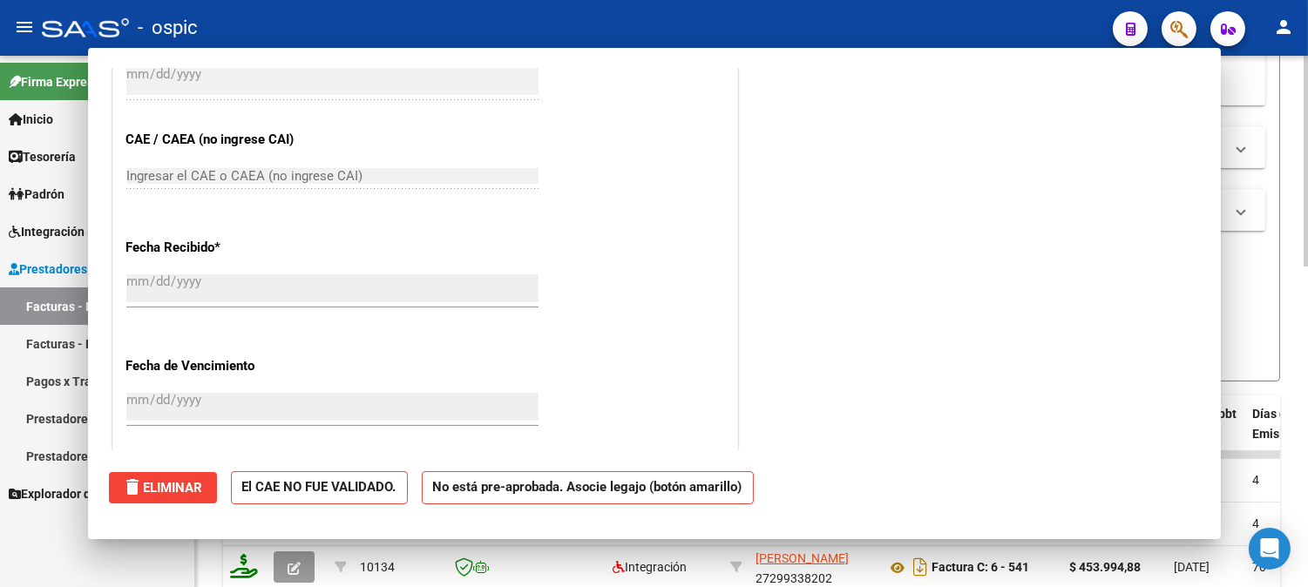
scroll to position [0, 0]
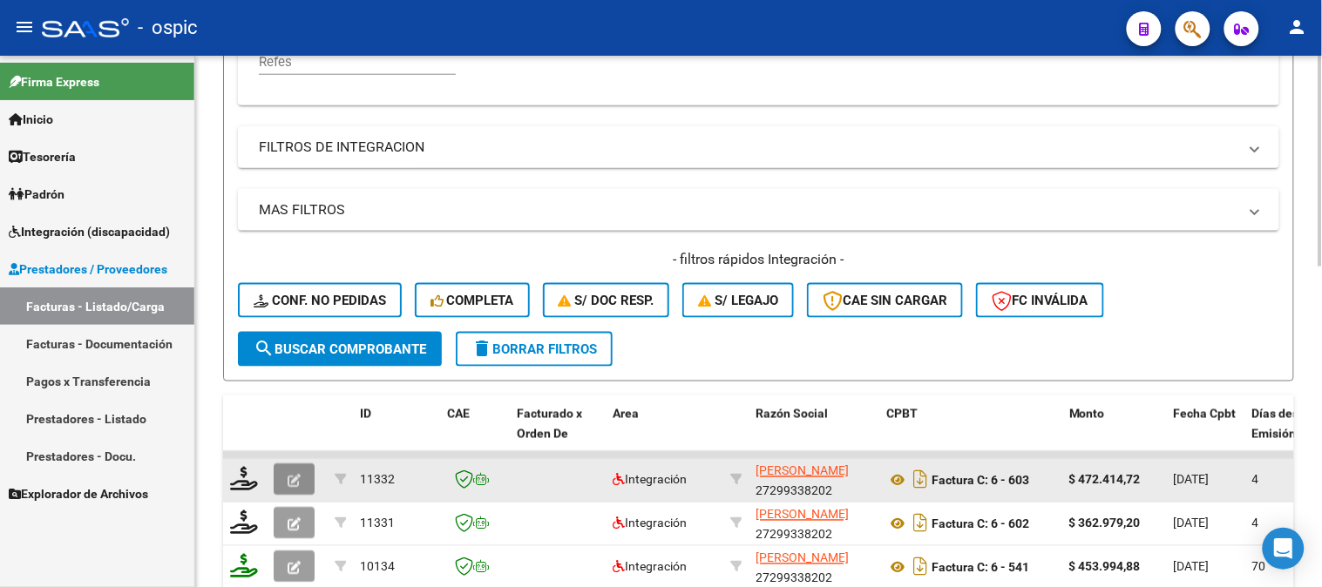
click at [291, 476] on icon "button" at bounding box center [294, 481] width 13 height 13
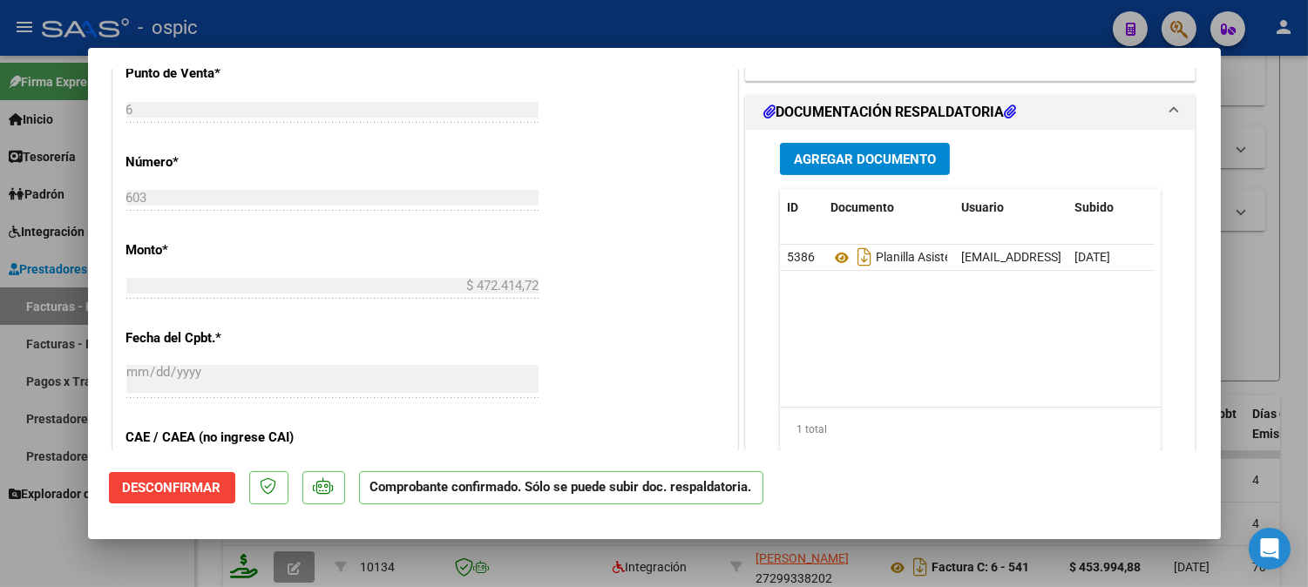
scroll to position [871, 0]
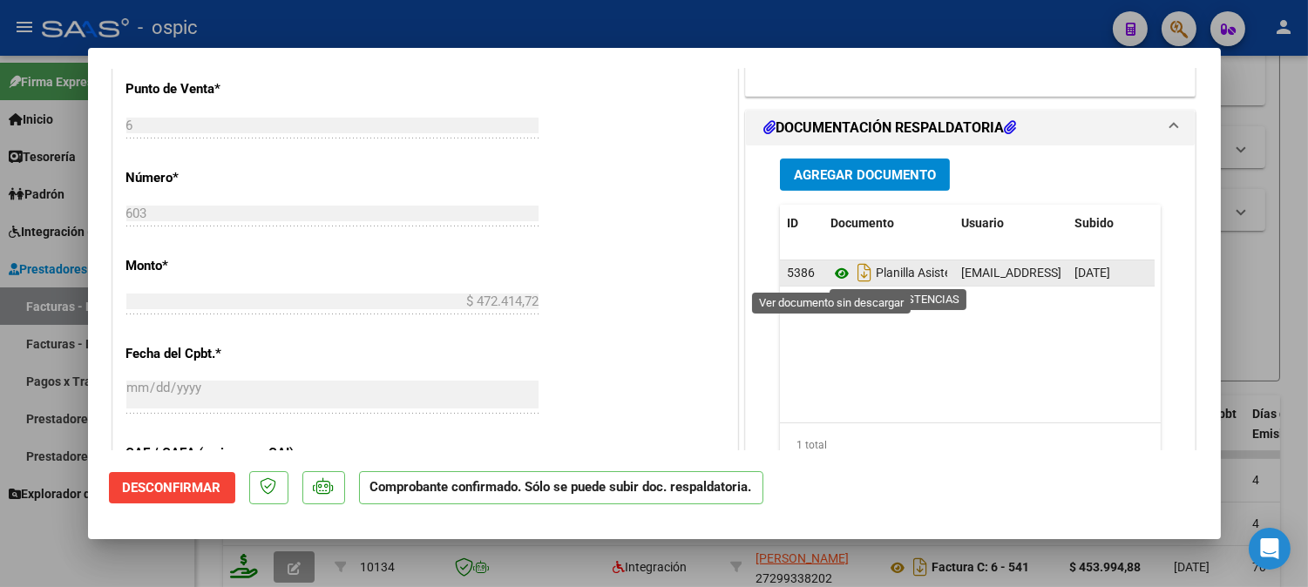
click at [834, 270] on icon at bounding box center [841, 273] width 23 height 21
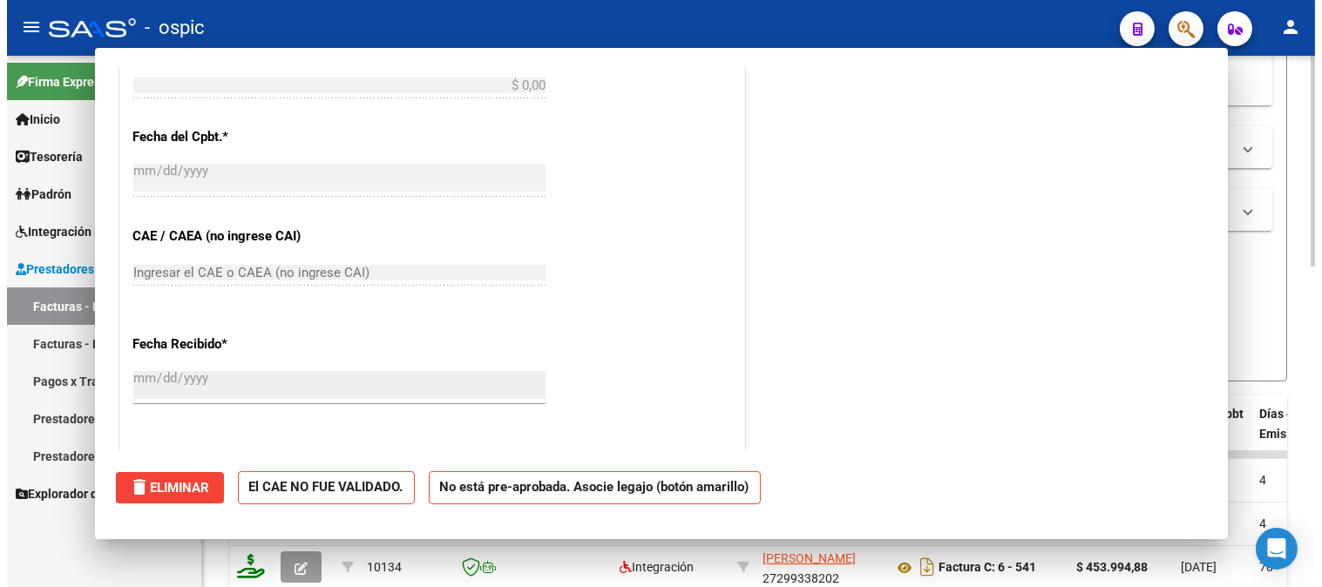
scroll to position [0, 0]
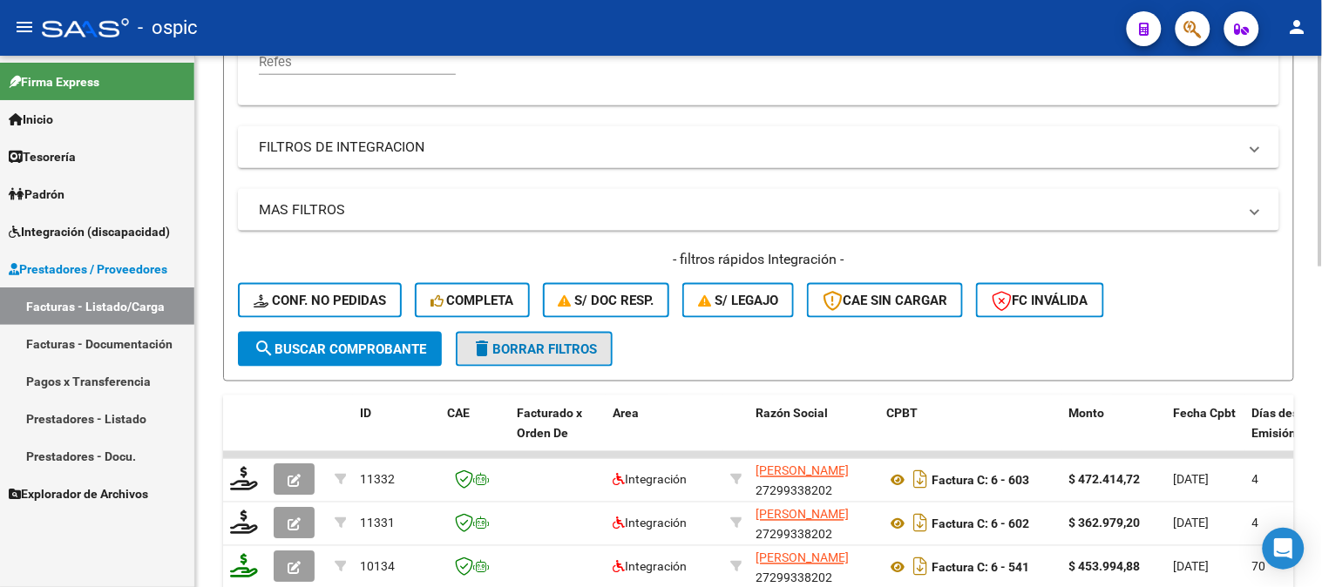
click at [550, 346] on span "delete Borrar Filtros" at bounding box center [533, 350] width 125 height 16
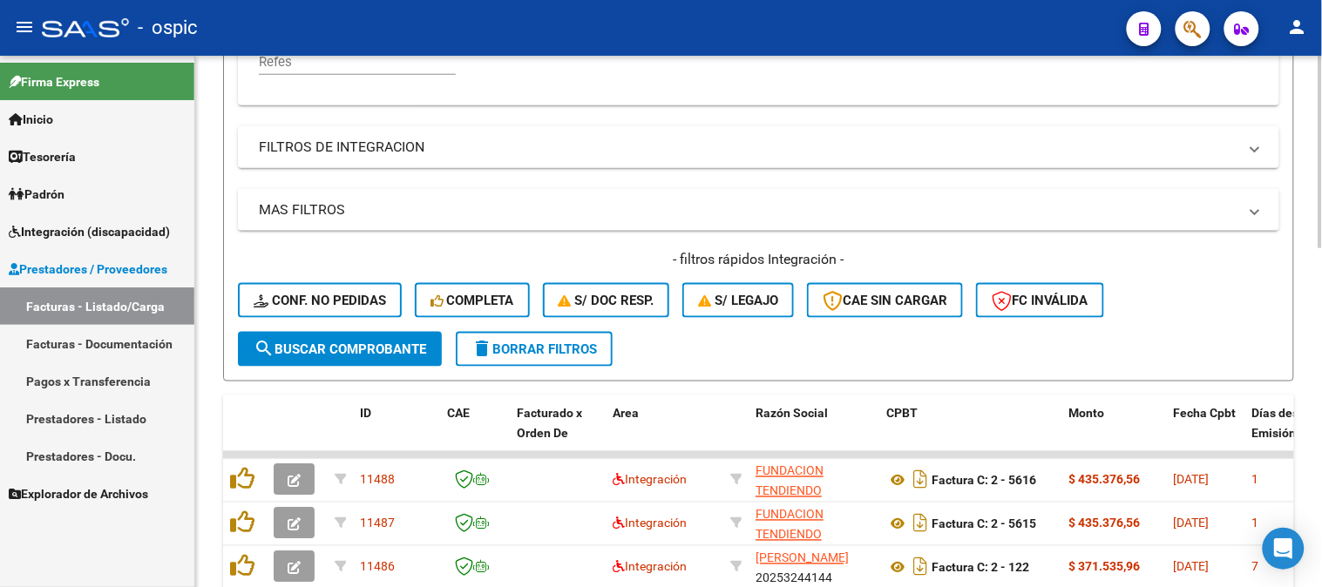
scroll to position [220, 0]
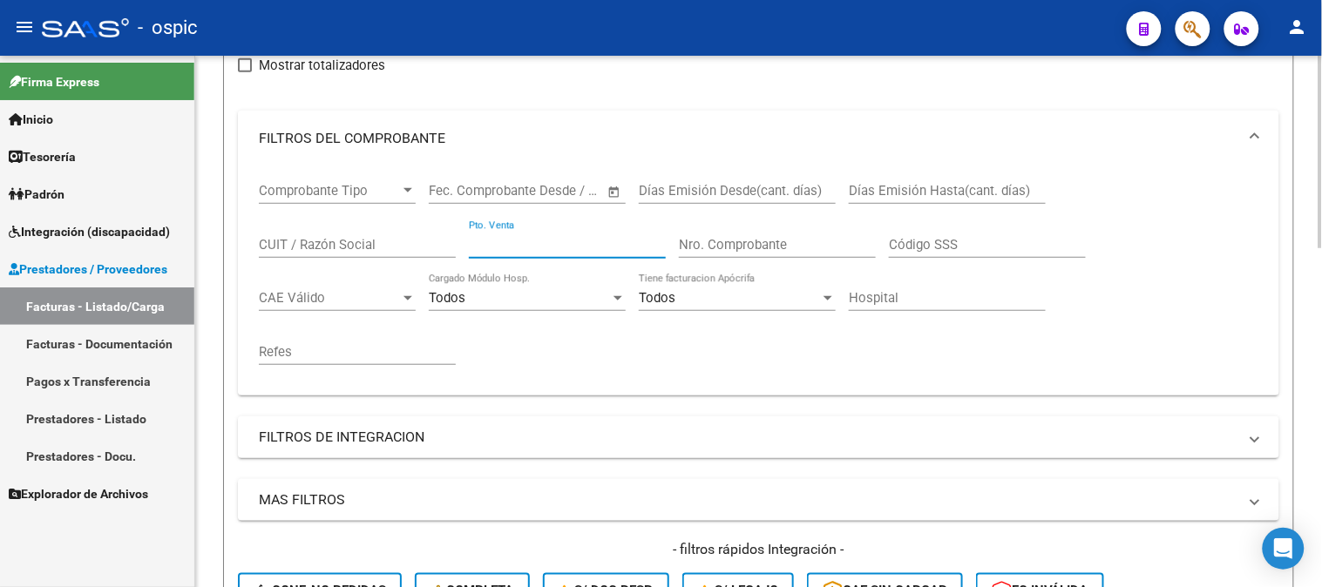
click at [595, 245] on input "Pto. Venta" at bounding box center [567, 245] width 197 height 16
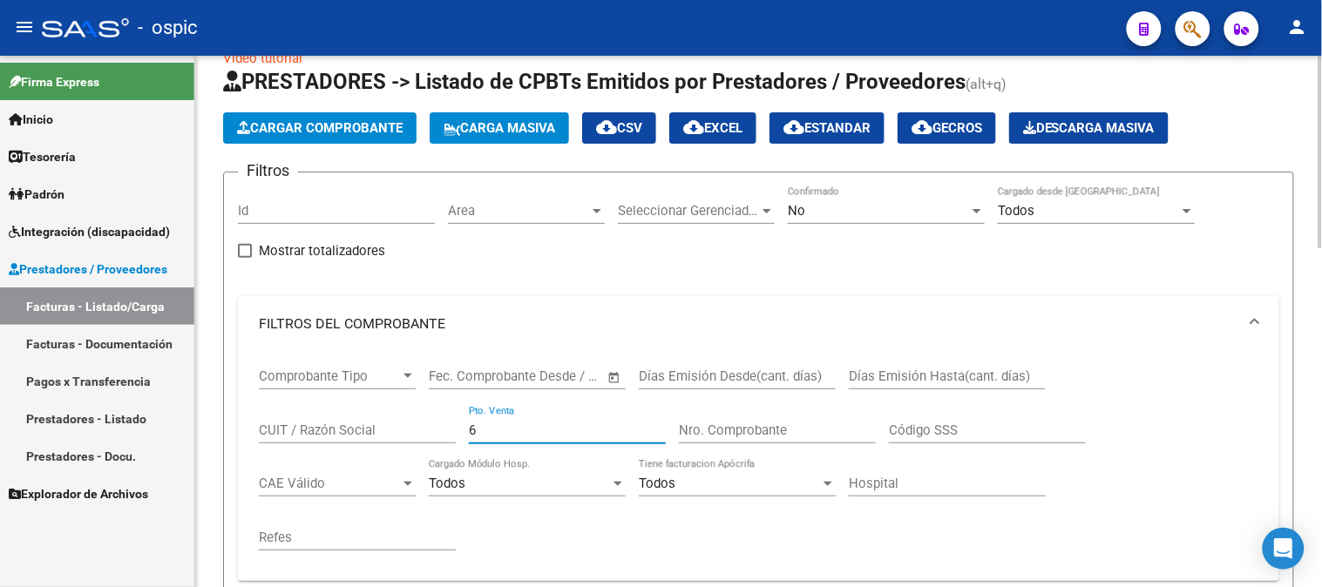
scroll to position [27, 0]
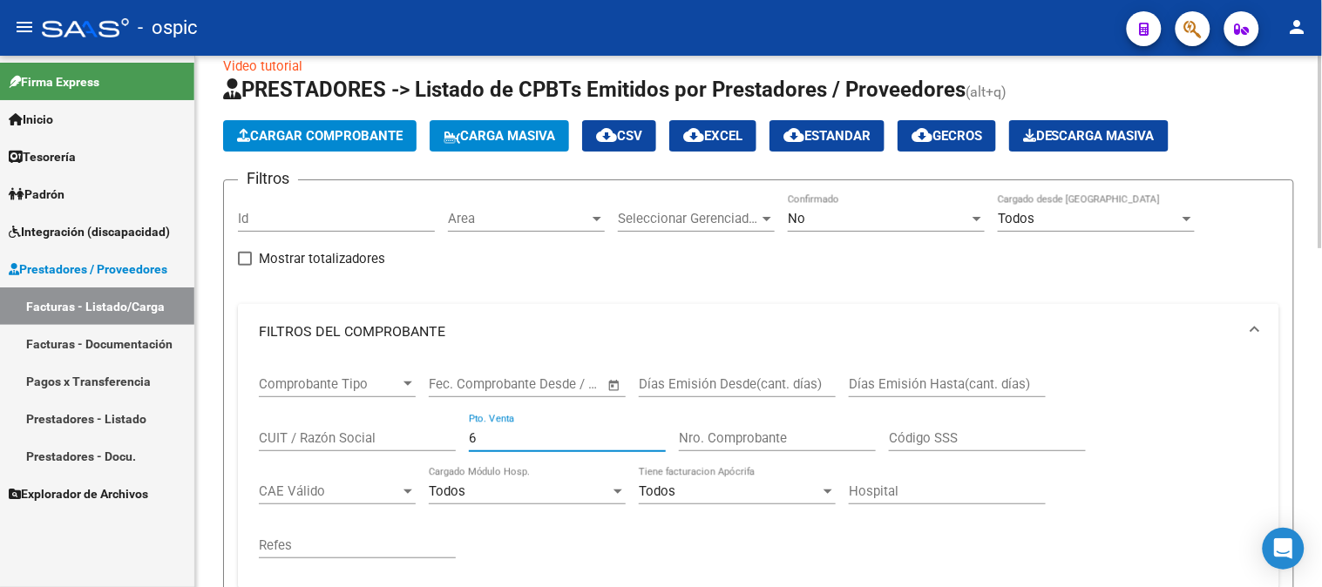
type input "6"
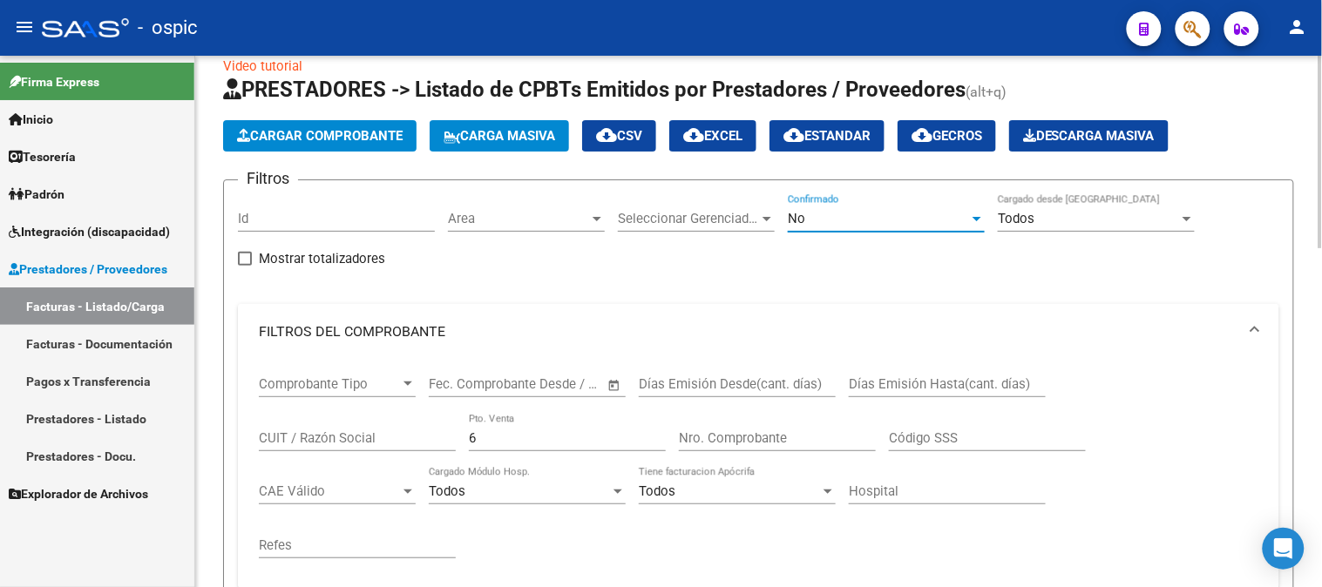
click at [823, 227] on div "No" at bounding box center [878, 219] width 181 height 16
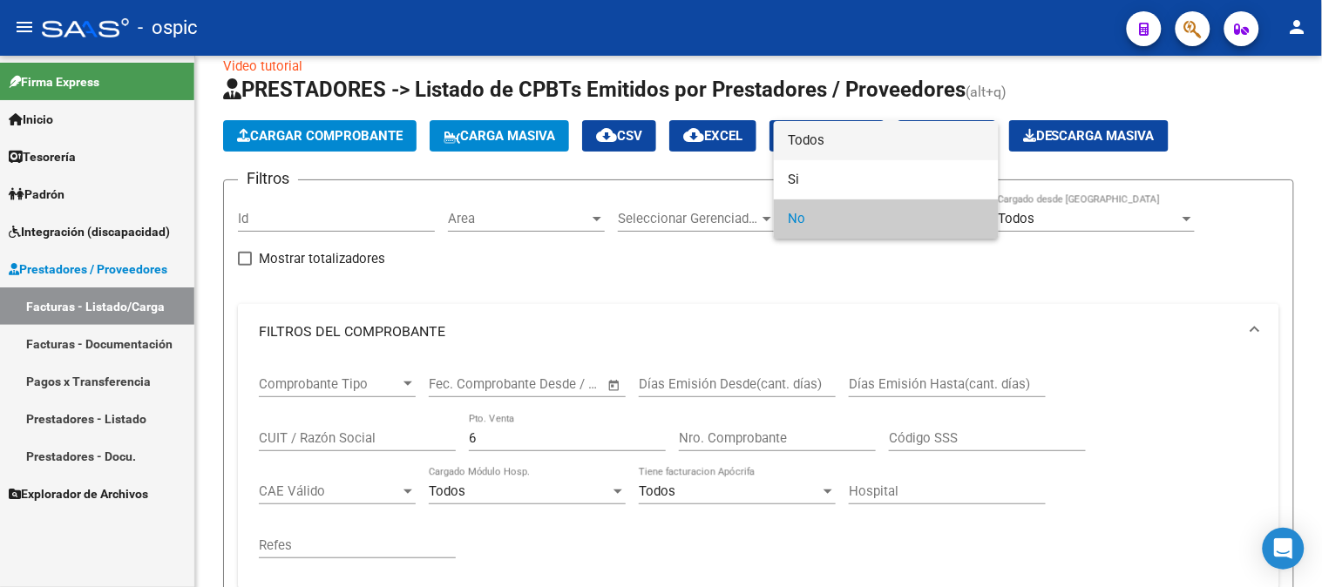
click at [822, 143] on span "Todos" at bounding box center [886, 140] width 197 height 39
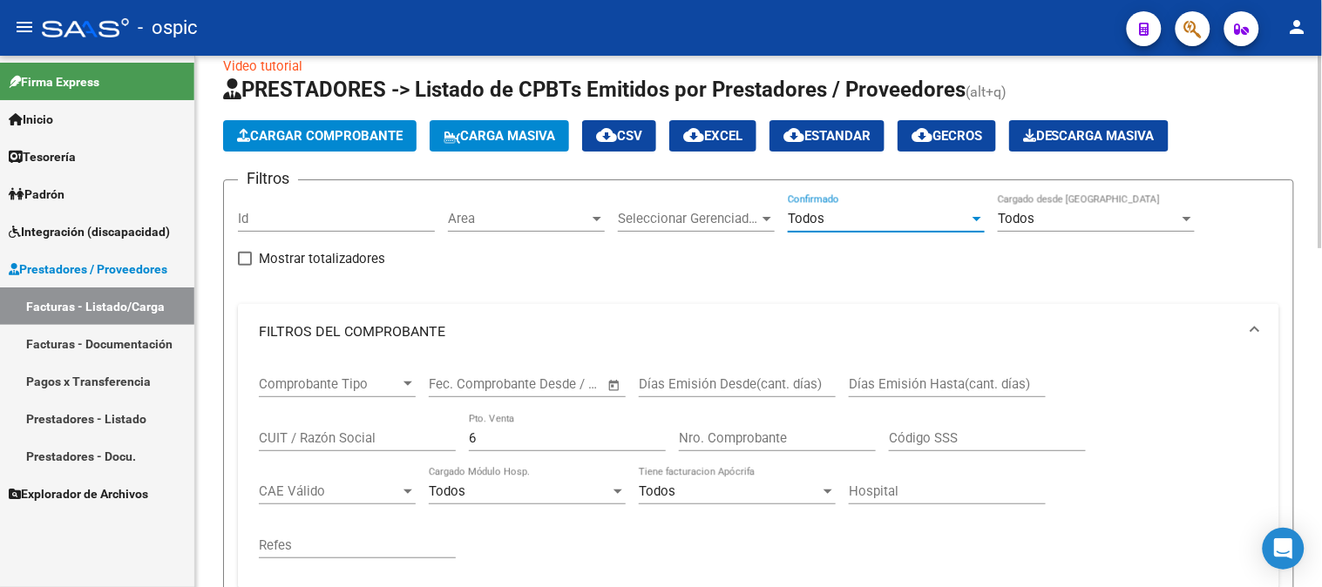
click at [761, 437] on input "Nro. Comprobante" at bounding box center [777, 438] width 197 height 16
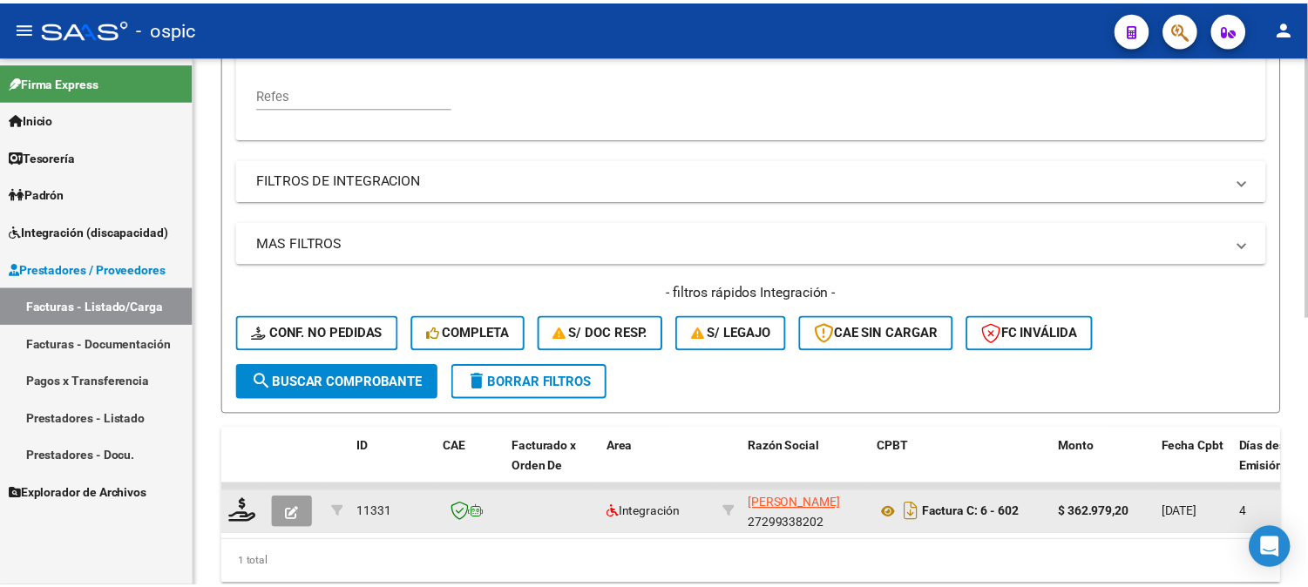
scroll to position [511, 0]
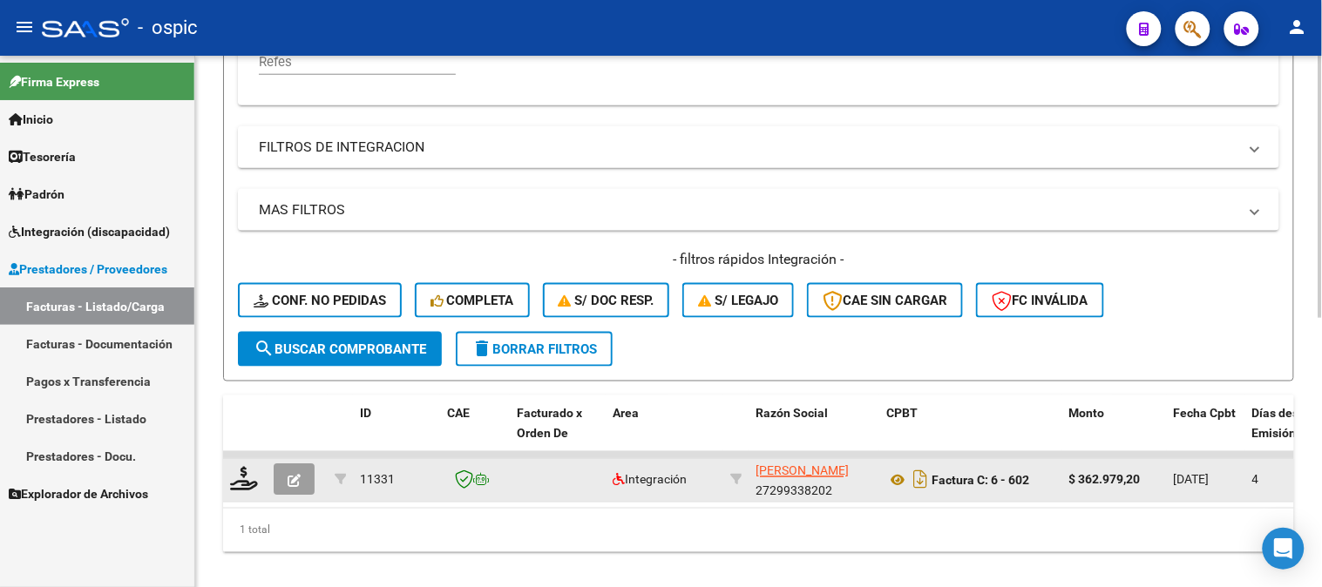
type input "602"
click at [293, 475] on icon "button" at bounding box center [294, 481] width 13 height 13
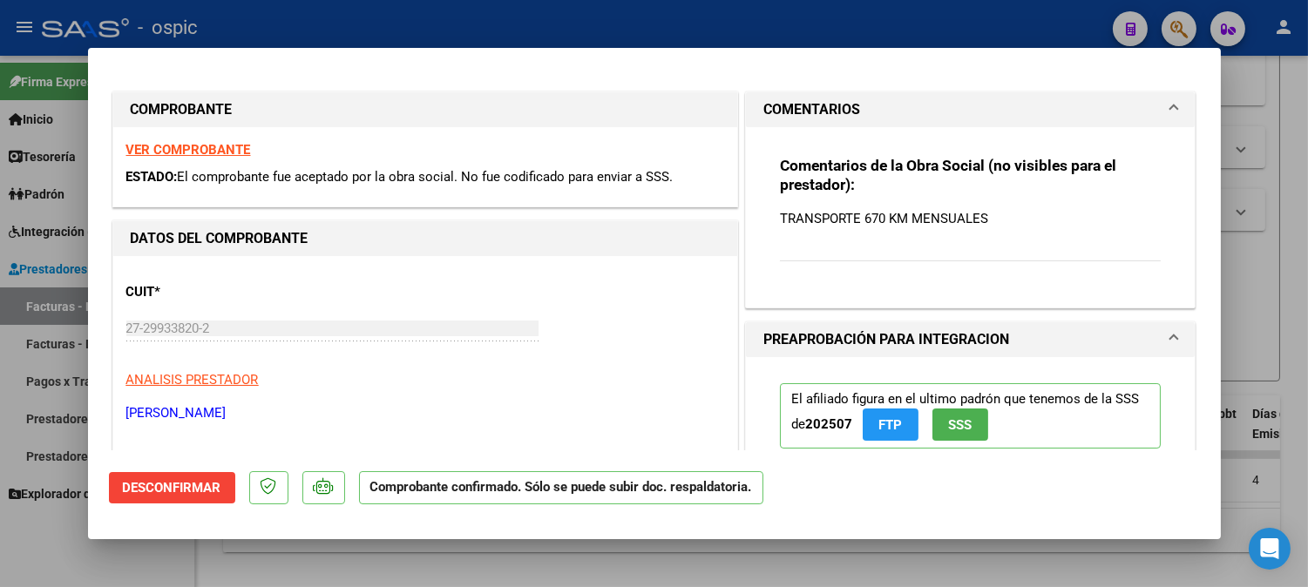
click at [201, 486] on span "Desconfirmar" at bounding box center [172, 488] width 98 height 16
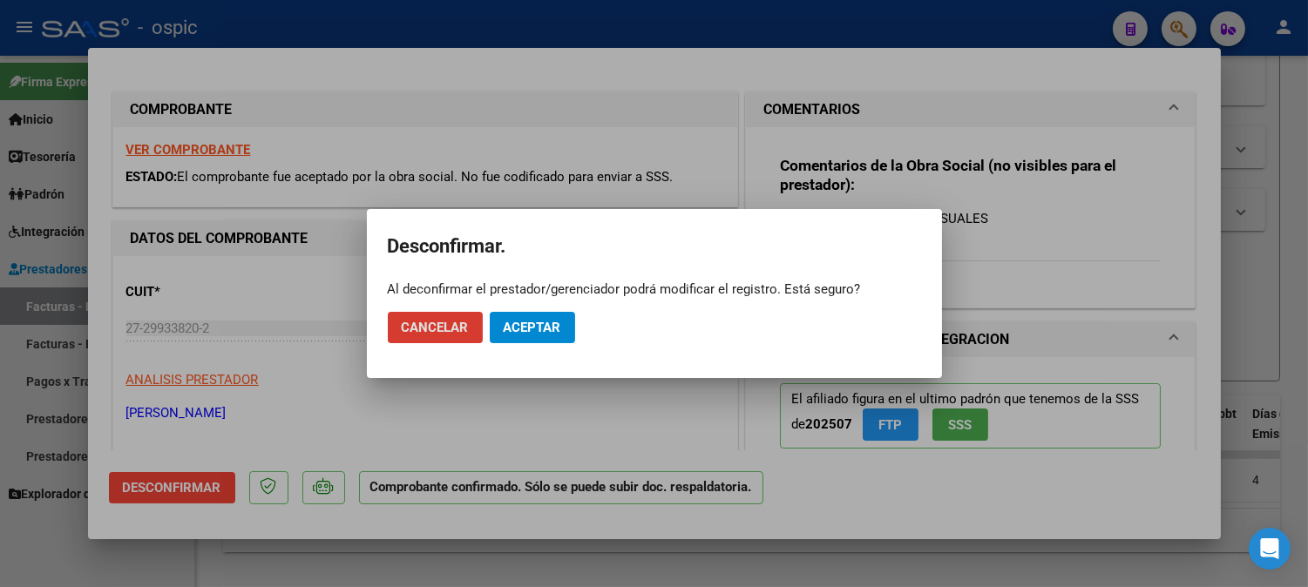
click at [540, 337] on button "Aceptar" at bounding box center [532, 327] width 85 height 31
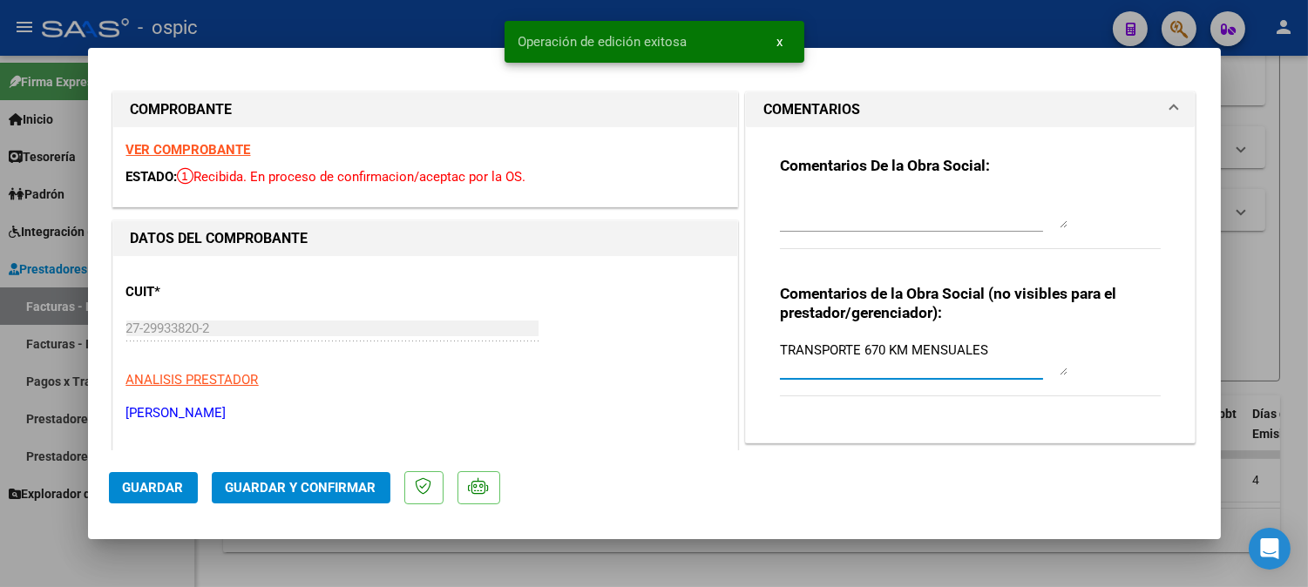
drag, startPoint x: 981, startPoint y: 349, endPoint x: 602, endPoint y: 348, distance: 379.0
click at [825, 204] on textarea at bounding box center [924, 210] width 288 height 35
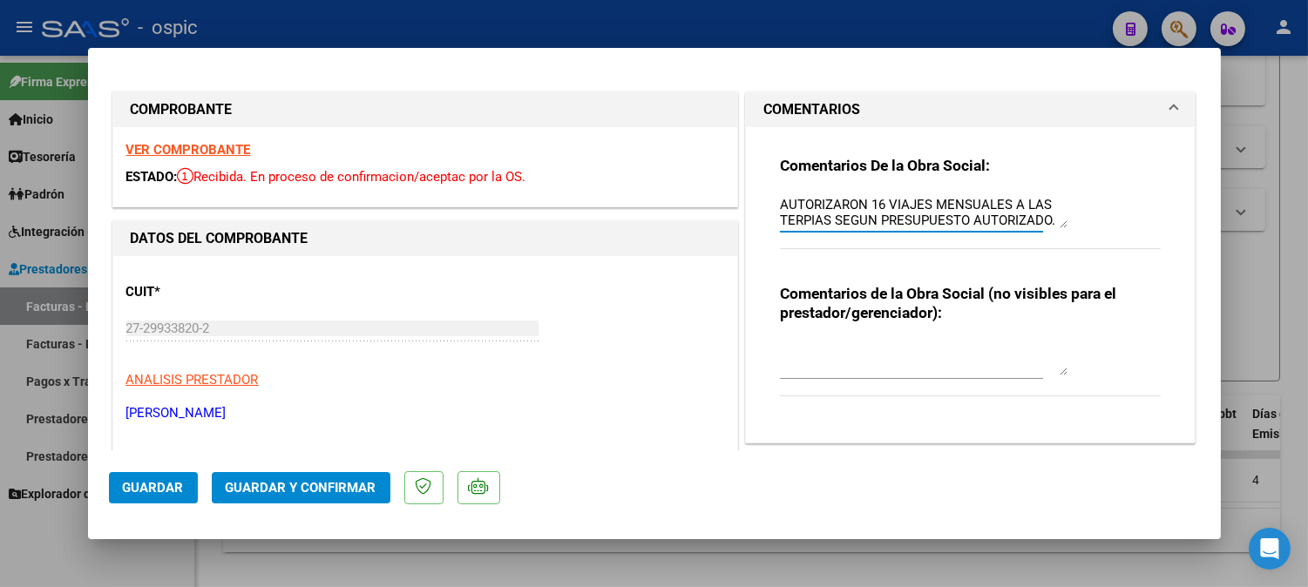
scroll to position [30, 0]
click at [795, 203] on textarea "SOLICITO NC Y NUEVA FACTURA. SE AUTORIZARON 16 VIAJES MENSUALES A LAS TERPIAS S…" at bounding box center [924, 210] width 288 height 35
click at [956, 223] on textarea "SOLICITO NC Y NUEVA FACTURA. SE AUTORIZARON 16 VIAJES MENSUALES A LAS TERAPIAS …" at bounding box center [924, 210] width 288 height 35
type textarea "SOLICITO NC Y NUEVA FACTURA. SE AUTORIZARON 16 VIAJES MENSUALES A LAS TERAPIAS …"
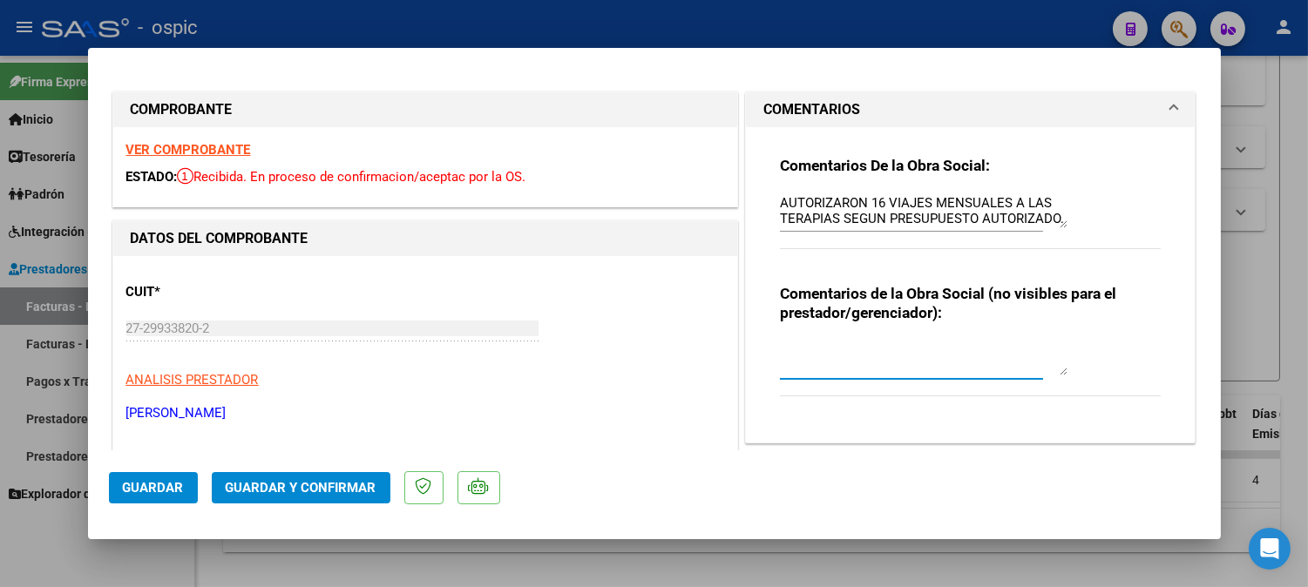
click at [822, 347] on textarea at bounding box center [924, 358] width 288 height 35
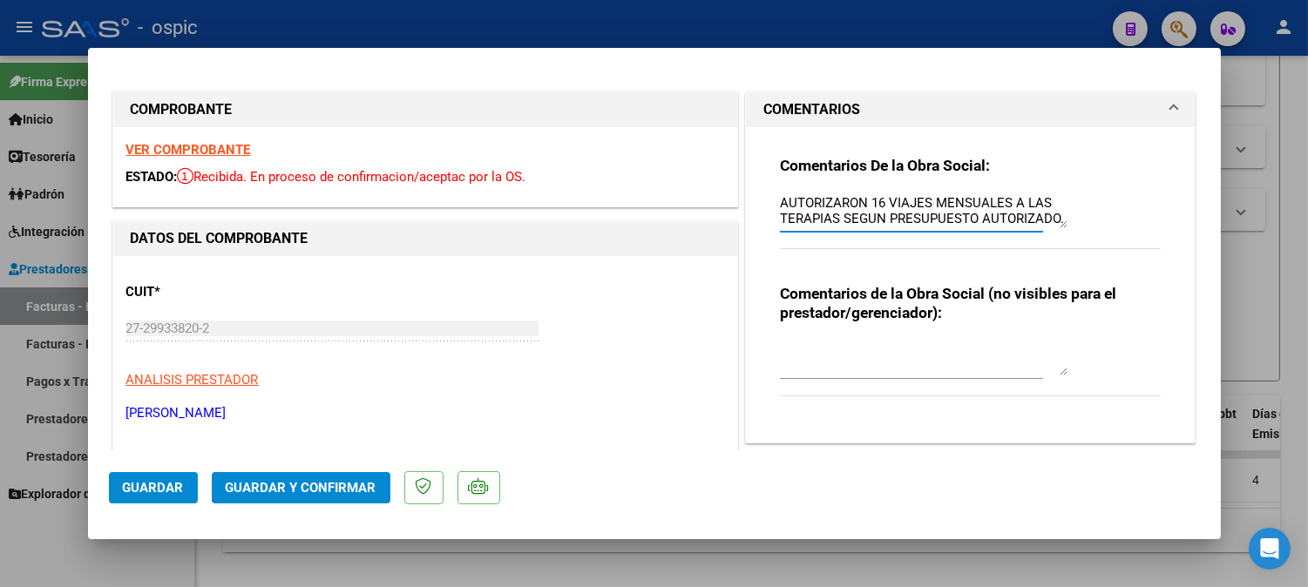
drag, startPoint x: 774, startPoint y: 200, endPoint x: 903, endPoint y: 228, distance: 131.9
click at [903, 228] on textarea "SOLICITO NC Y NUEVA FACTURA. SE AUTORIZARON 16 VIAJES MENSUALES A LAS TERAPIAS …" at bounding box center [924, 210] width 288 height 35
click at [813, 351] on textarea at bounding box center [924, 358] width 288 height 35
paste textarea "SOLICITO NC Y NUEVA FACTURA. SE AUTORIZARON 16 VIAJES MENSUALES A LAS TERAPIAS …"
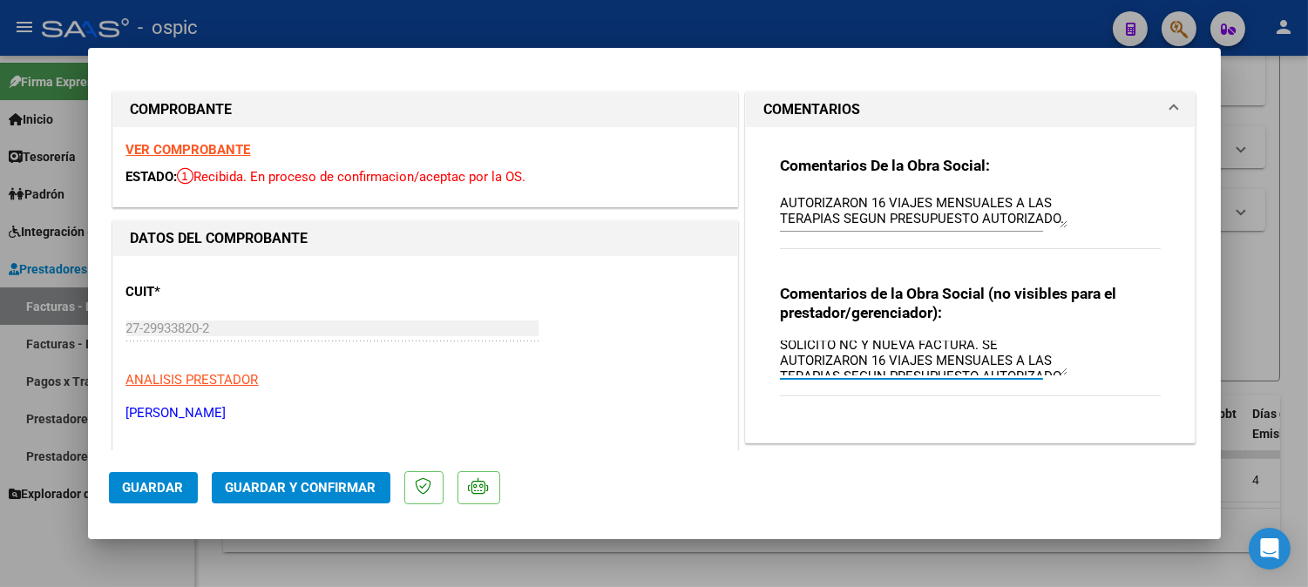
scroll to position [0, 0]
click at [824, 353] on textarea "SOLICITO NC Y NUEVA FACTURA. SE AUTORIZARON 16 VIAJES MENSUALES A LAS TERAPIAS …" at bounding box center [924, 358] width 288 height 35
type textarea "SOLICITE NC Y NUEVA FACTURA. SE AUTORIZARON 16 VIAJES MENSUALES A LAS TERAPIAS …"
click at [336, 490] on span "Guardar y Confirmar" at bounding box center [301, 488] width 151 height 16
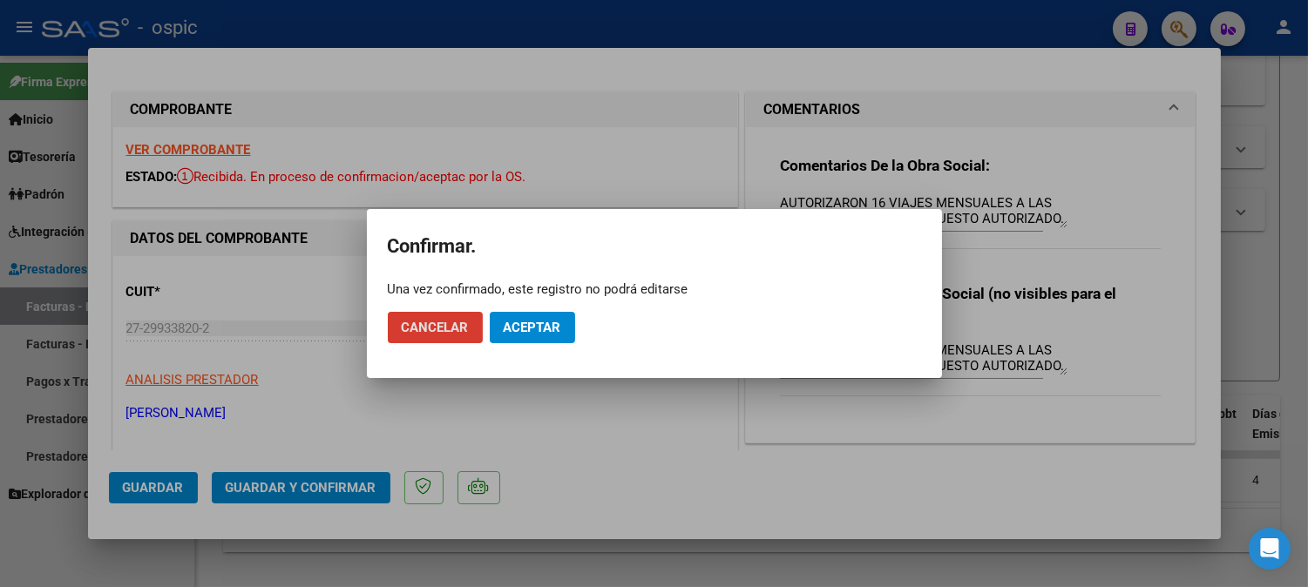
click at [538, 322] on span "Aceptar" at bounding box center [533, 328] width 58 height 16
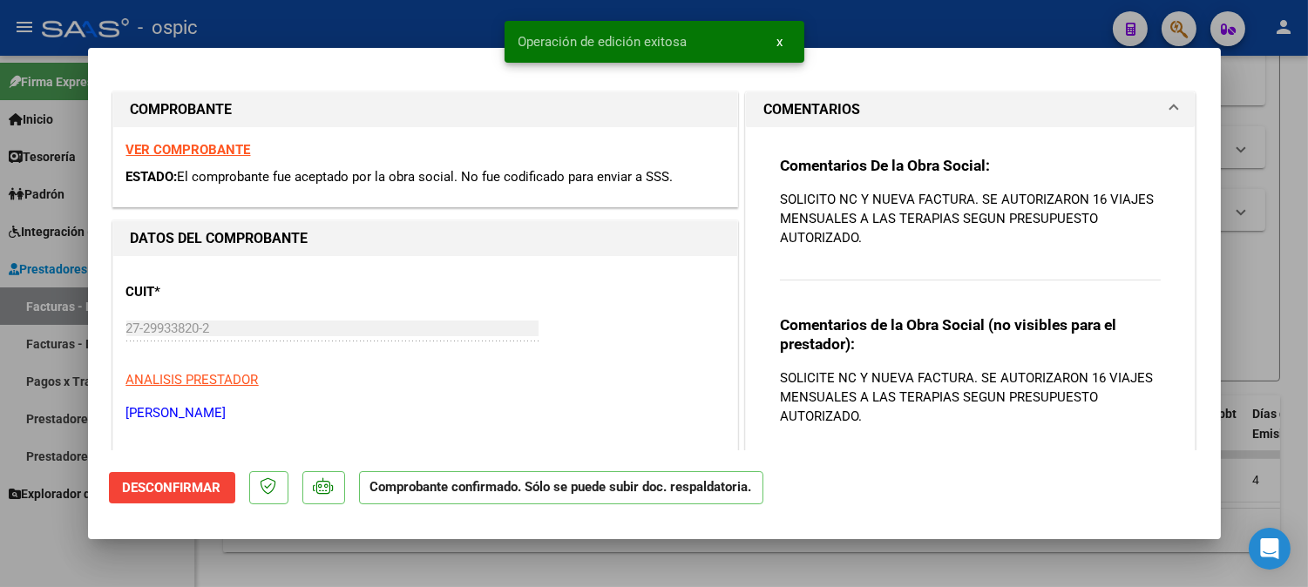
type input "$ 0,00"
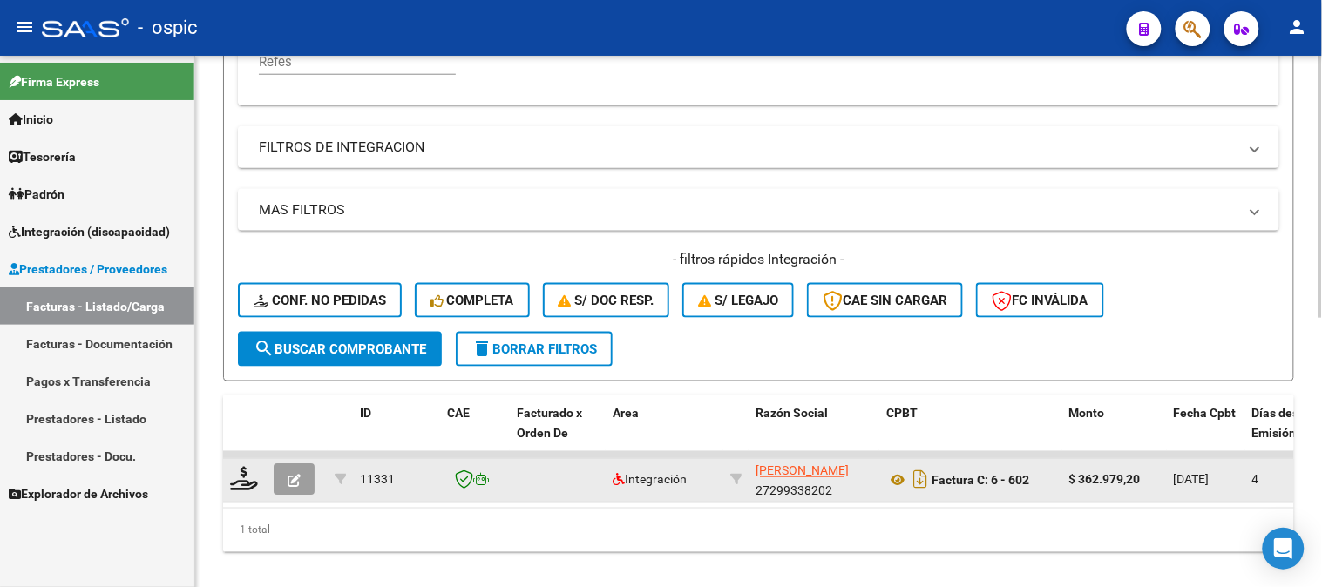
click at [294, 475] on icon "button" at bounding box center [294, 481] width 13 height 13
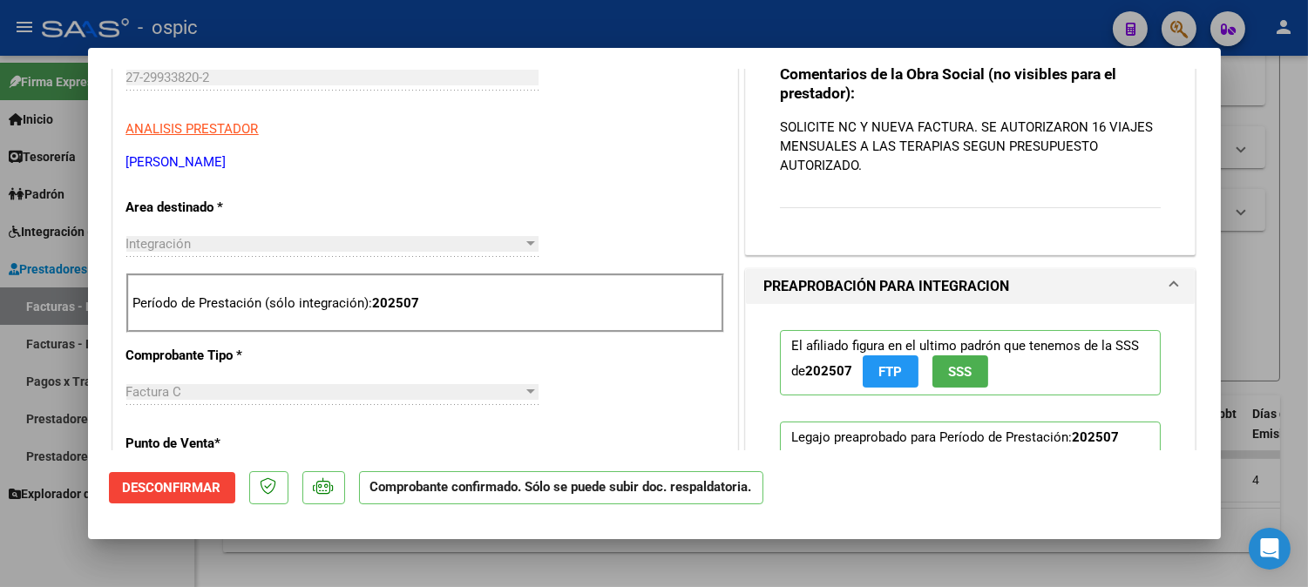
scroll to position [290, 0]
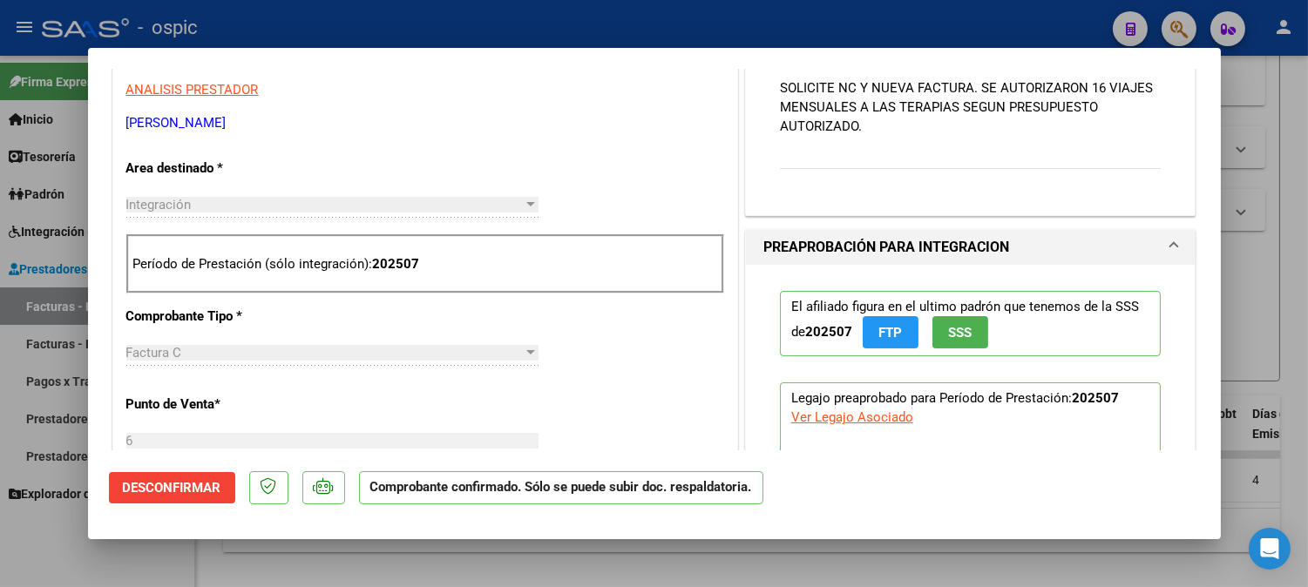
click at [204, 484] on span "Desconfirmar" at bounding box center [172, 488] width 98 height 16
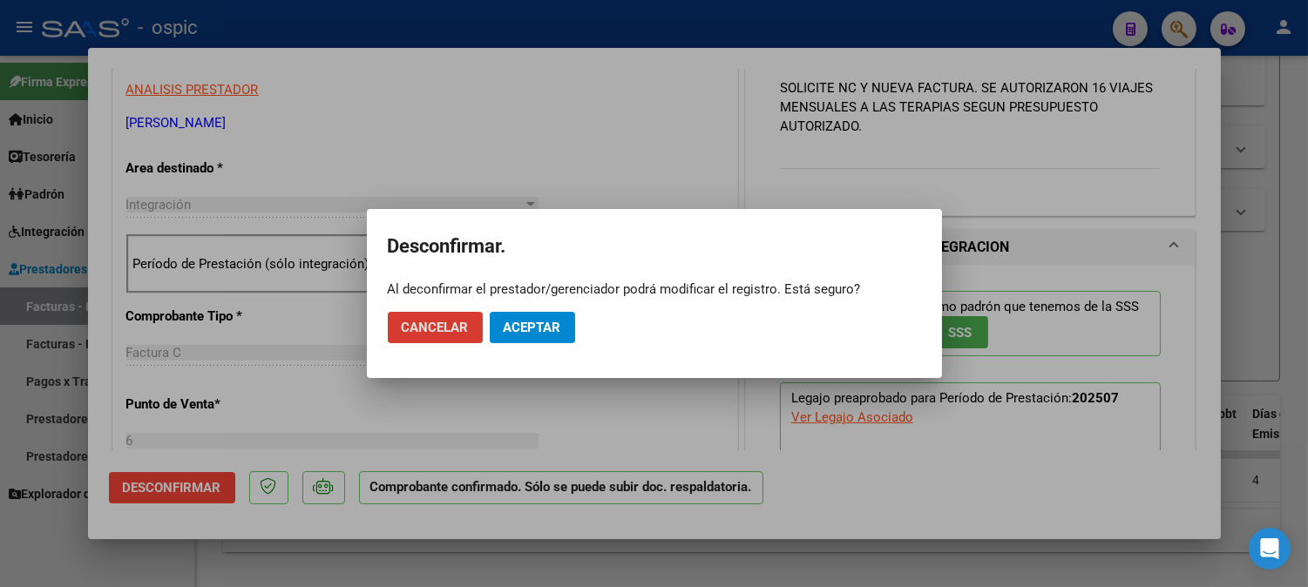
click at [519, 327] on span "Aceptar" at bounding box center [533, 328] width 58 height 16
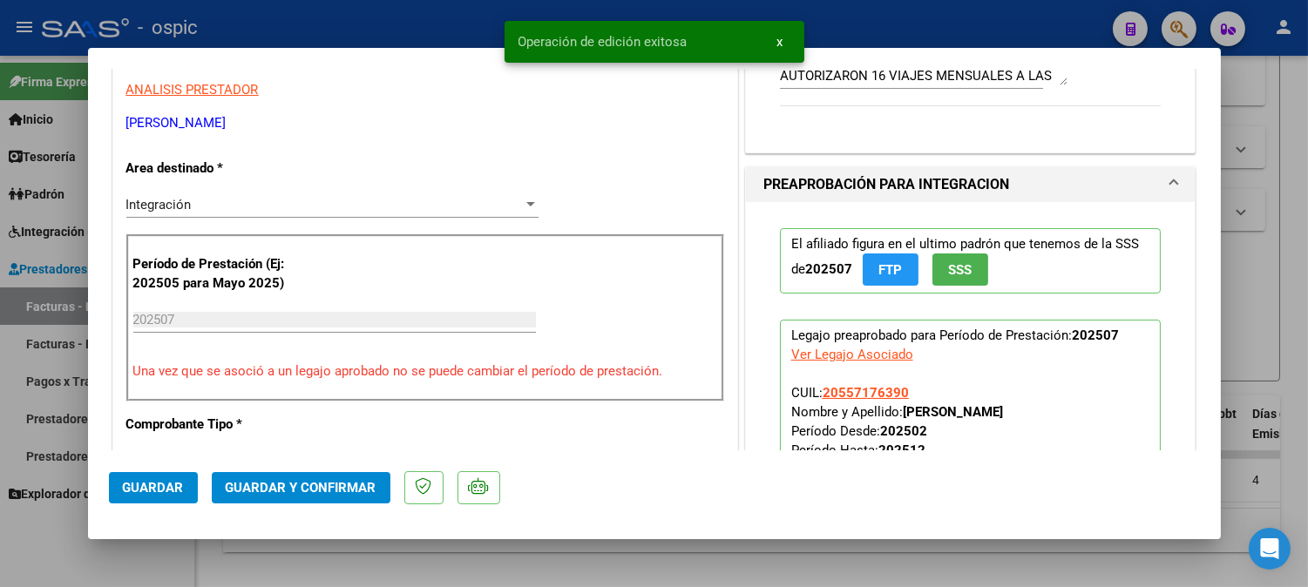
click at [202, 202] on div "Integración" at bounding box center [324, 205] width 396 height 16
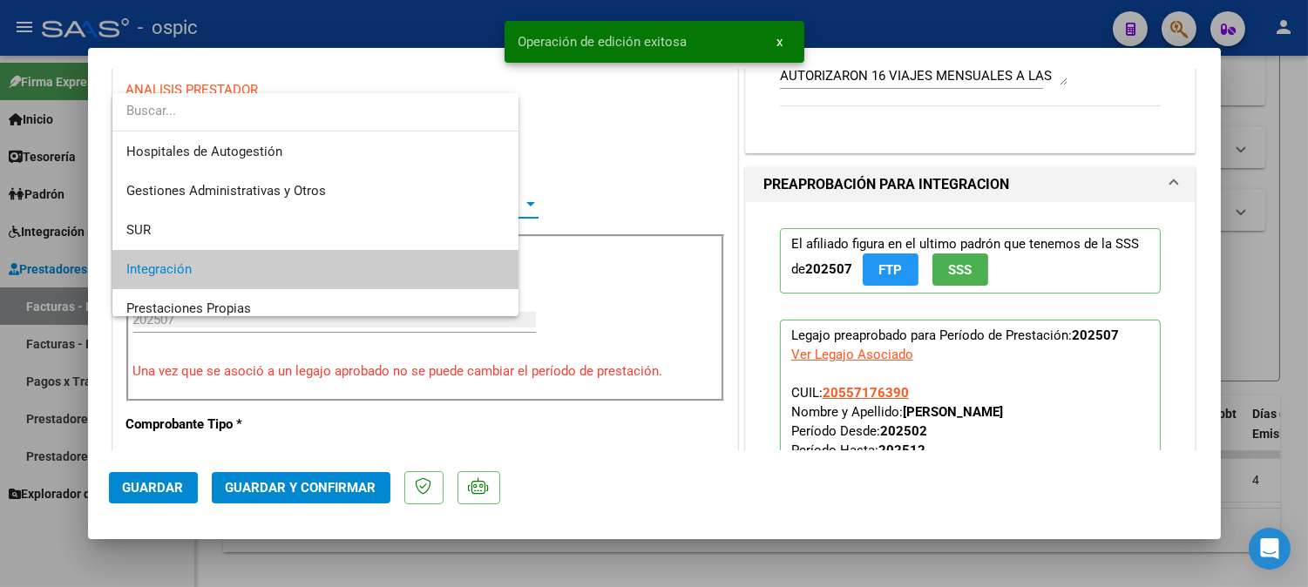
scroll to position [64, 0]
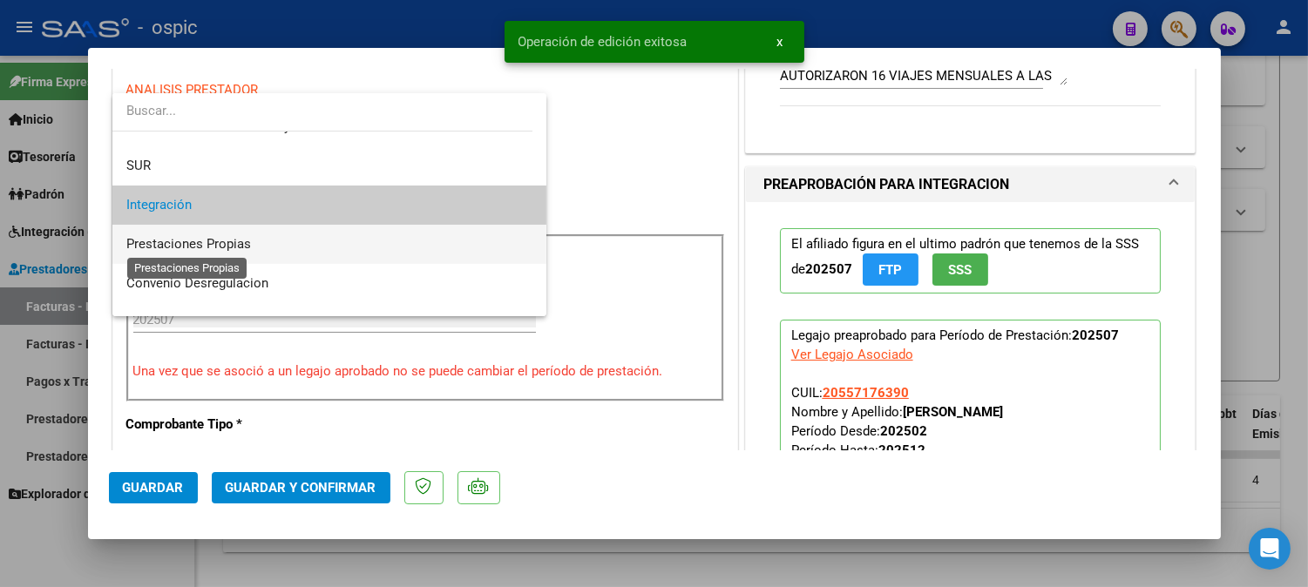
click at [231, 247] on span "Prestaciones Propias" at bounding box center [188, 244] width 125 height 16
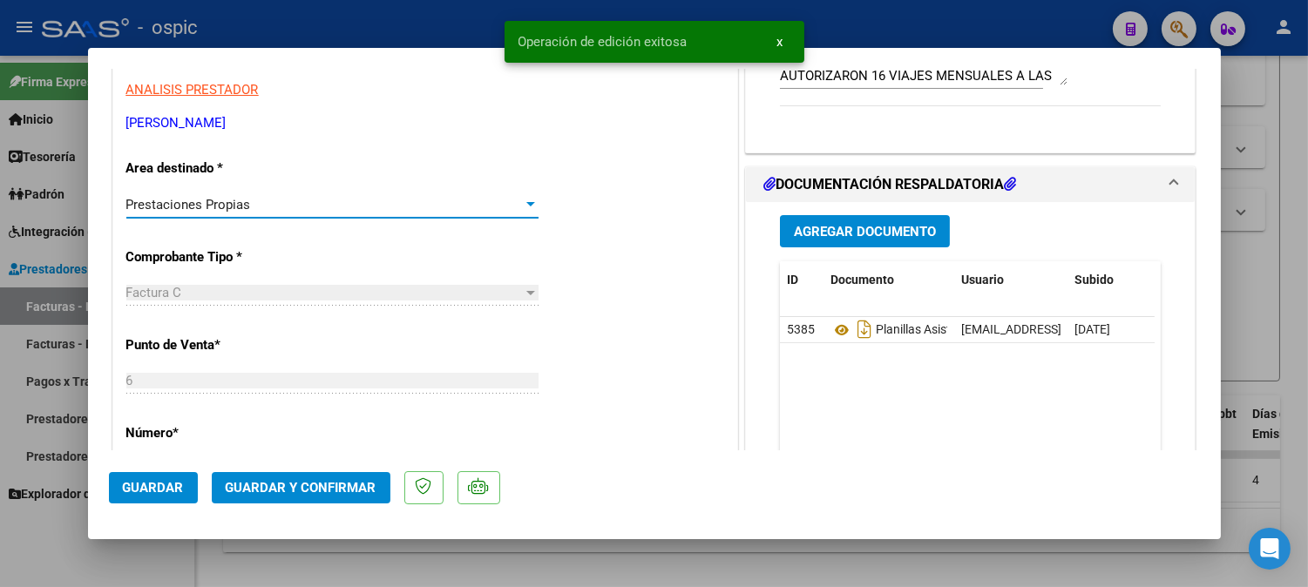
click at [302, 491] on span "Guardar y Confirmar" at bounding box center [301, 488] width 151 height 16
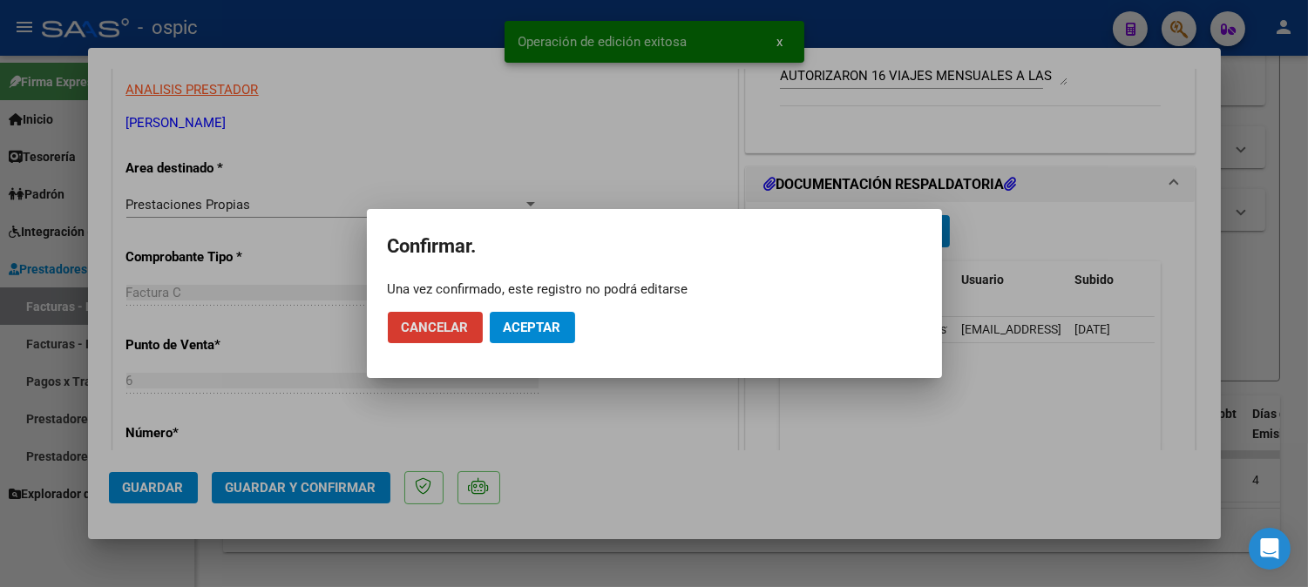
click at [526, 328] on span "Aceptar" at bounding box center [533, 328] width 58 height 16
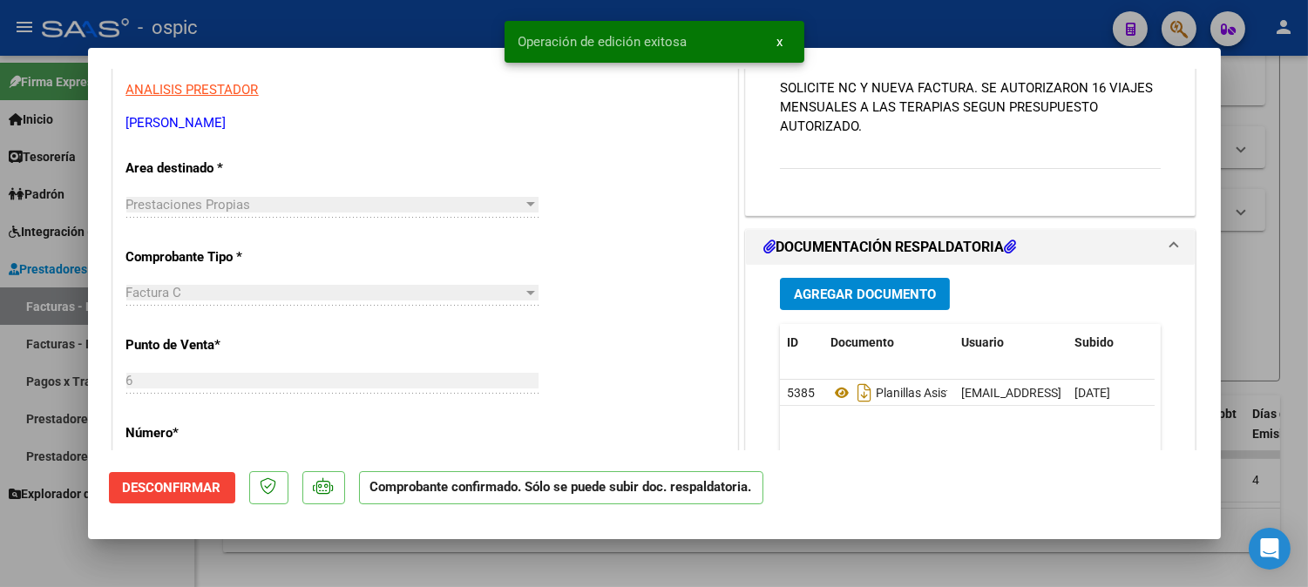
type input "$ 0,00"
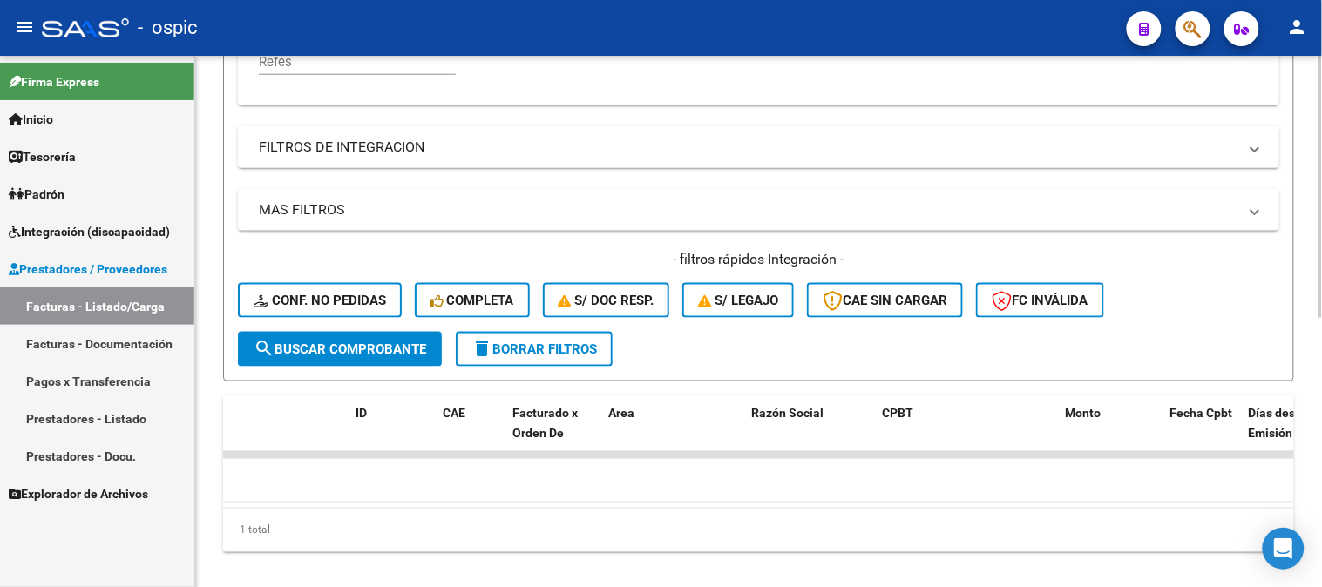
scroll to position [0, 3420]
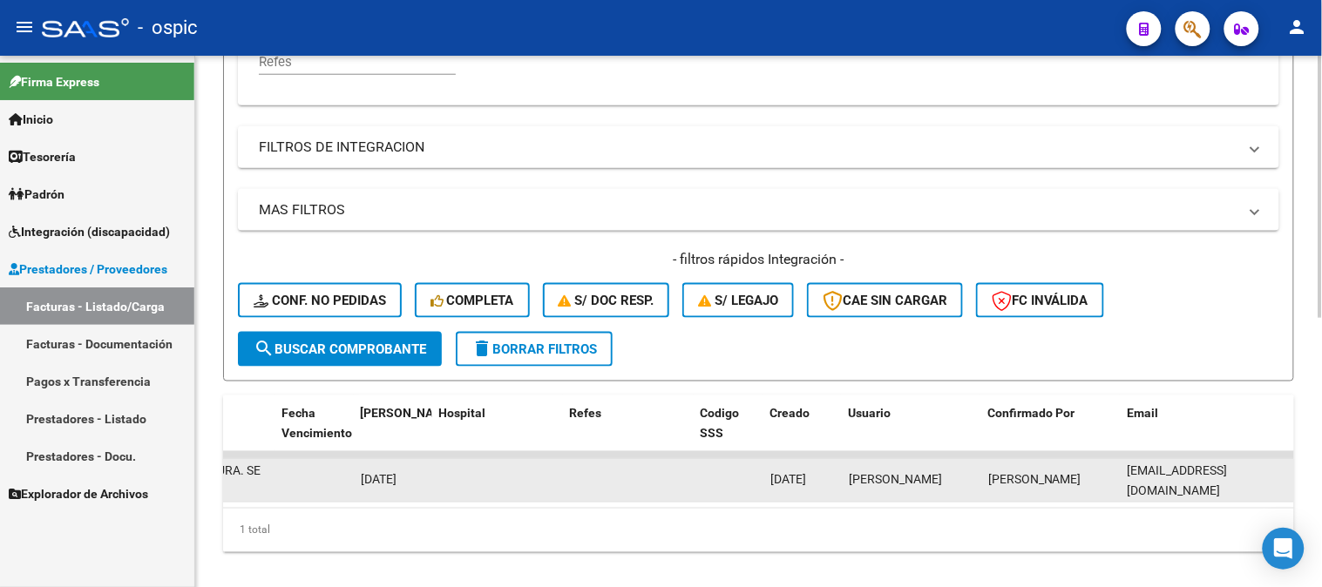
drag, startPoint x: 1127, startPoint y: 479, endPoint x: 1266, endPoint y: 477, distance: 139.4
click at [1266, 477] on div "lorena34797@gmail.com" at bounding box center [1207, 480] width 160 height 37
copy span "lorena34797@gmail.com"
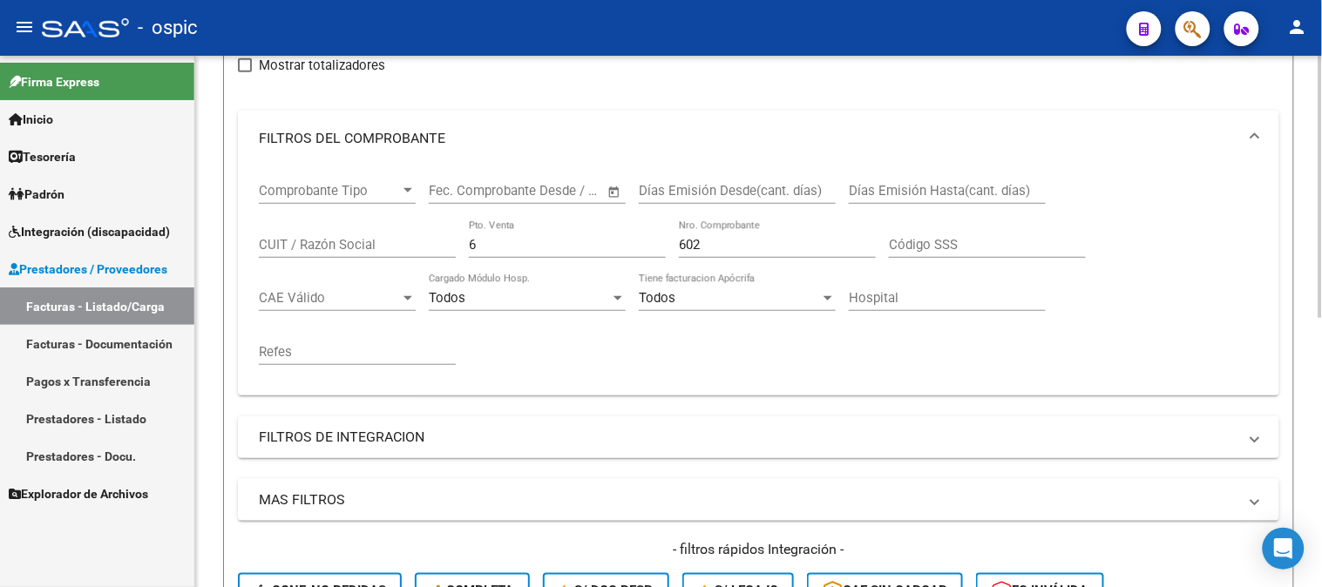
scroll to position [27, 0]
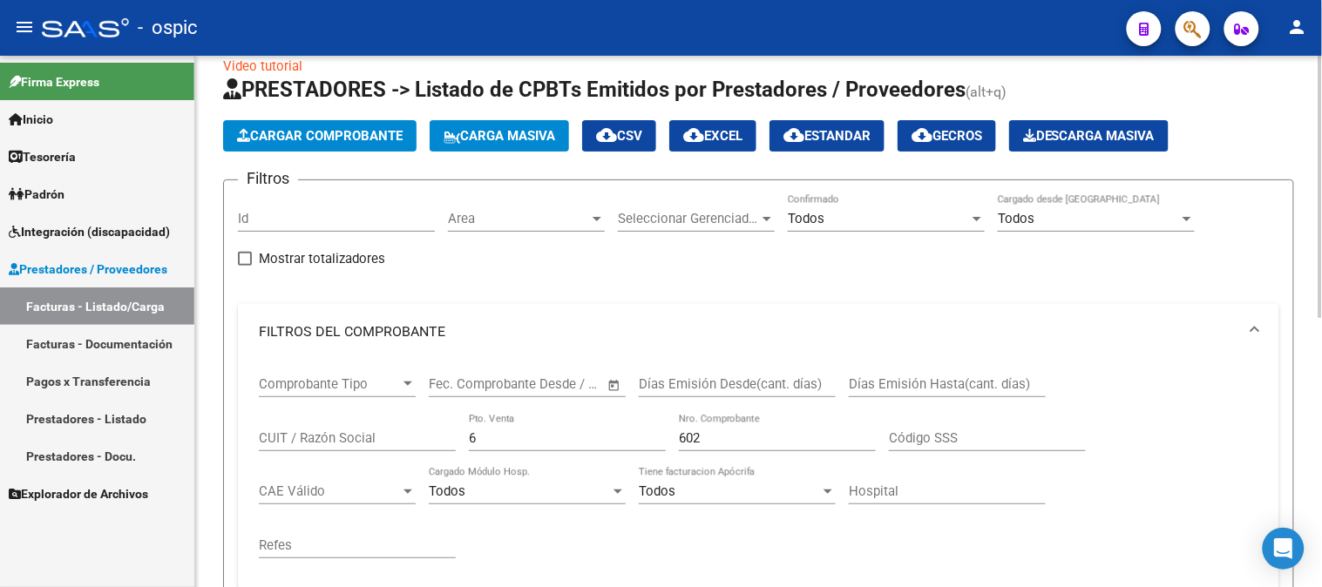
click at [355, 436] on div "Comprobante Tipo Comprobante Tipo Fecha inicio – Fecha fin Fec. Comprobante Des…" at bounding box center [758, 467] width 999 height 215
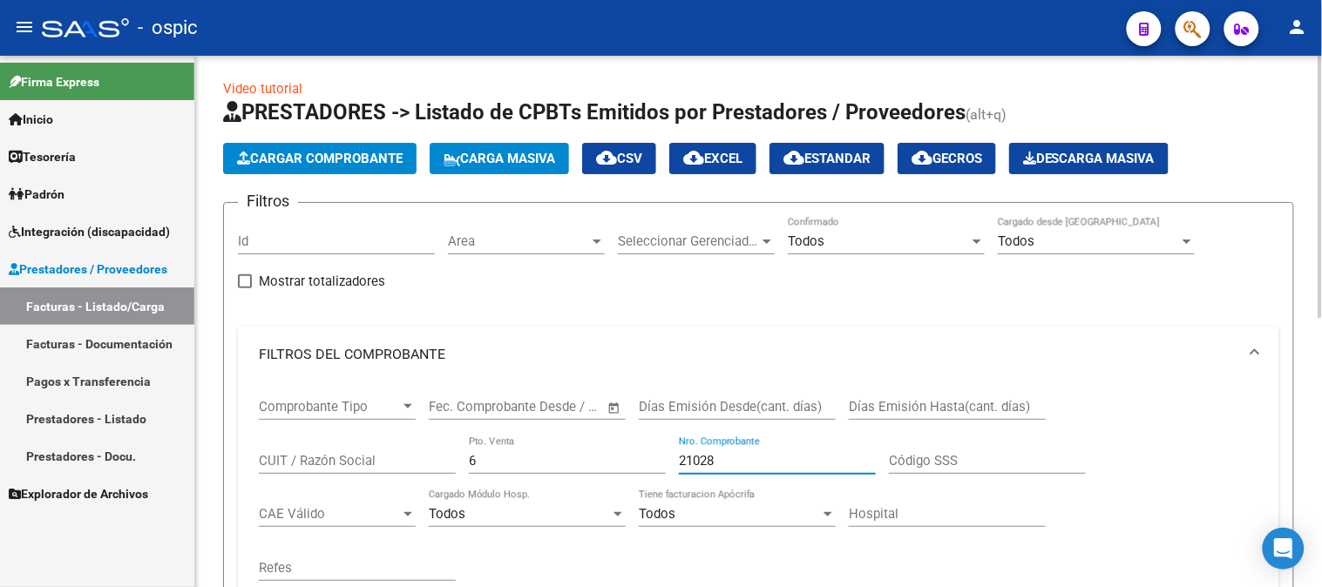
scroll to position [0, 0]
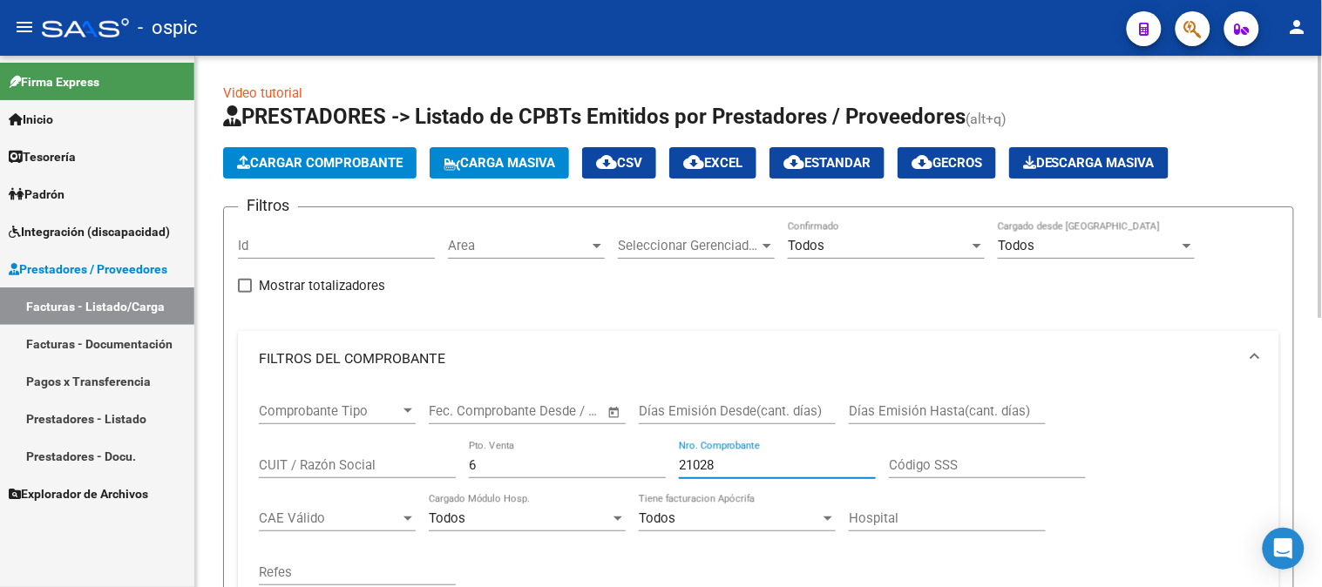
type input "21028"
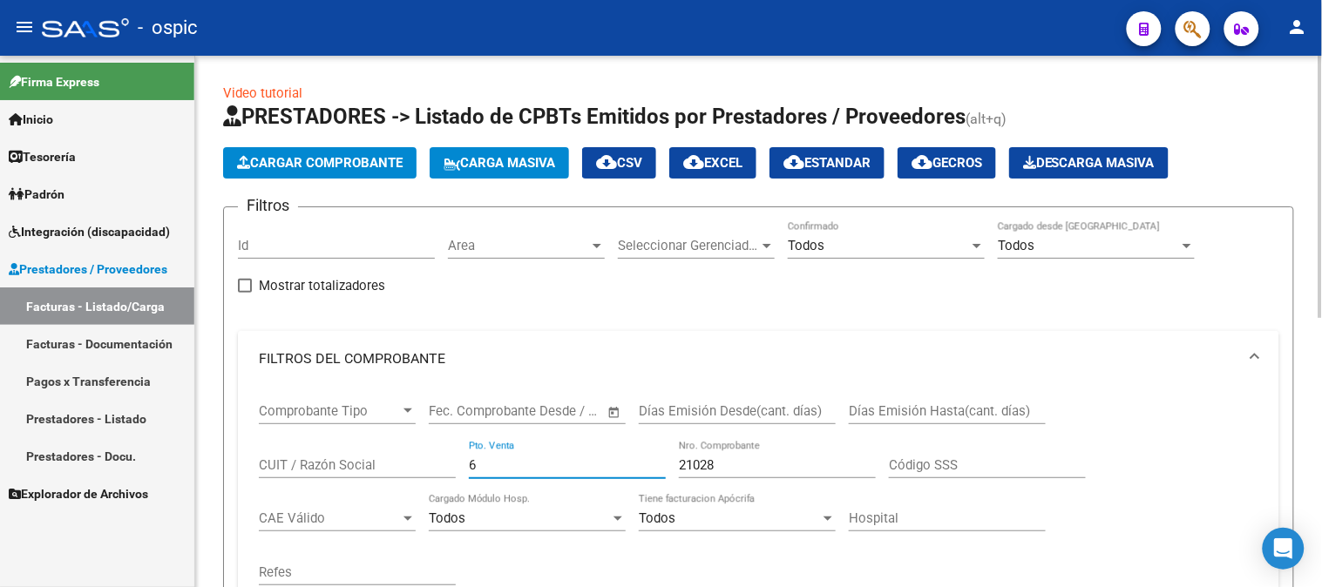
drag, startPoint x: 505, startPoint y: 471, endPoint x: 370, endPoint y: 459, distance: 135.6
click at [386, 459] on div "Comprobante Tipo Comprobante Tipo Fecha inicio – Fecha fin Fec. Comprobante Des…" at bounding box center [758, 494] width 999 height 215
type input "2"
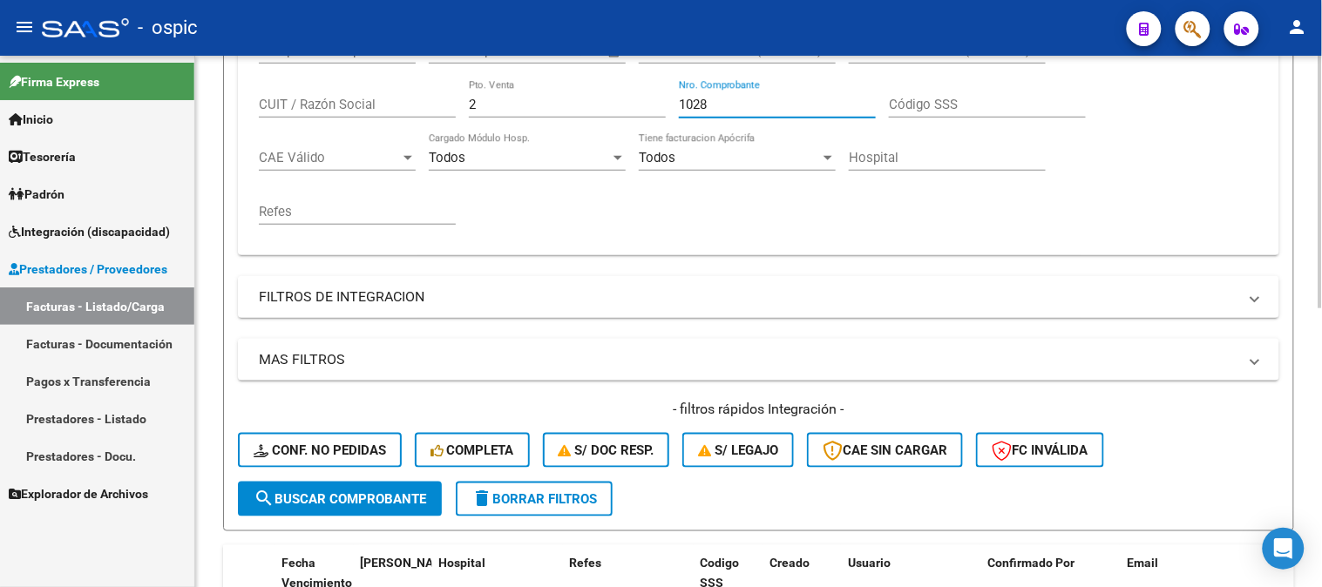
scroll to position [387, 0]
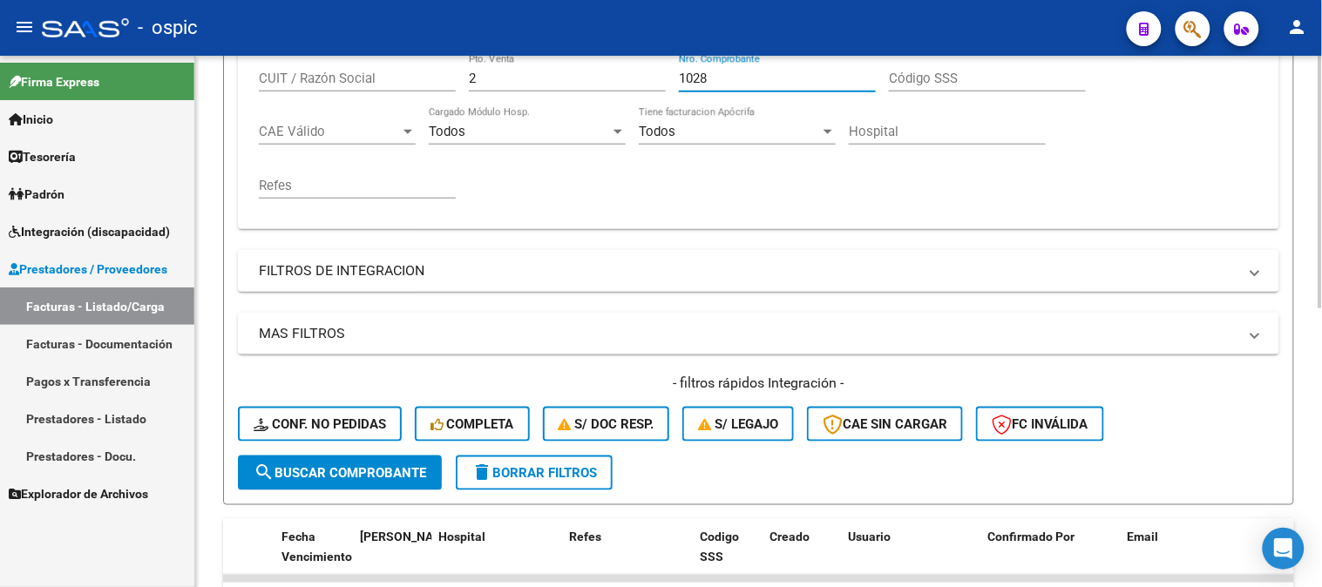
type input "1028"
click at [345, 458] on button "search Buscar Comprobante" at bounding box center [340, 473] width 204 height 35
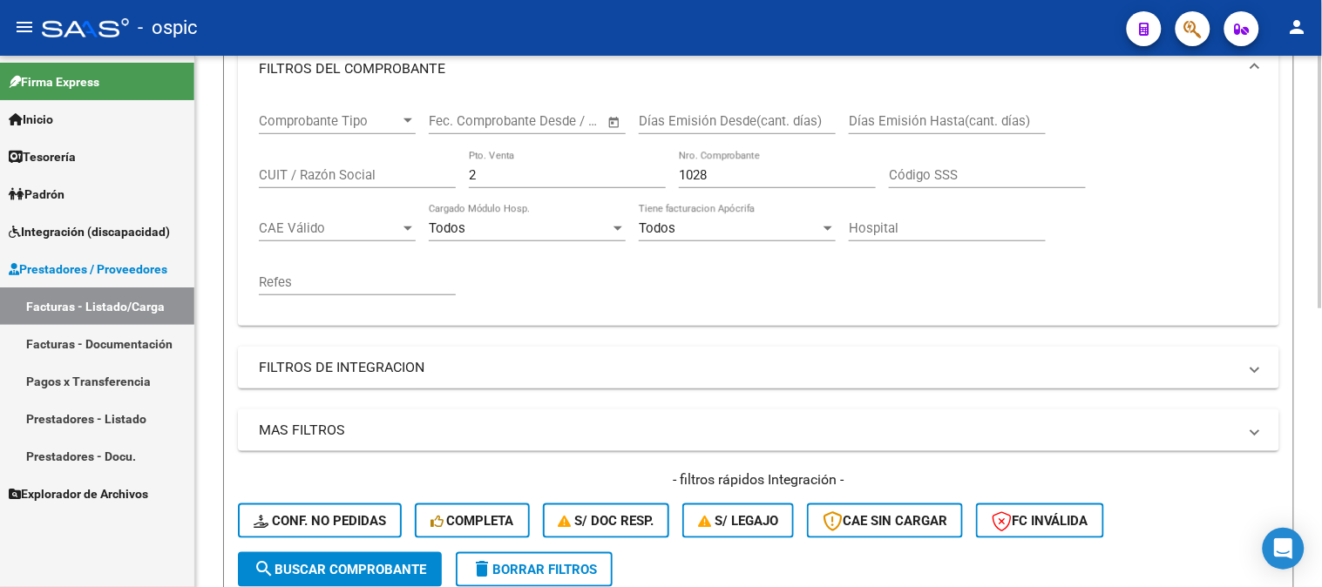
scroll to position [484, 0]
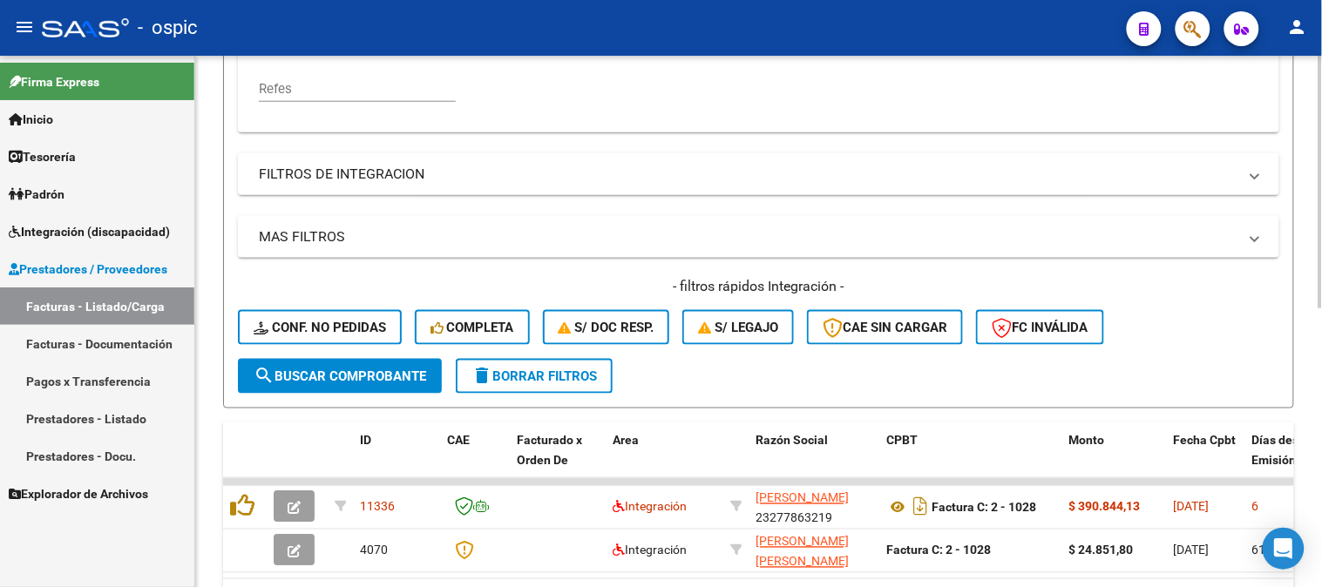
click at [543, 375] on span "delete Borrar Filtros" at bounding box center [533, 377] width 125 height 16
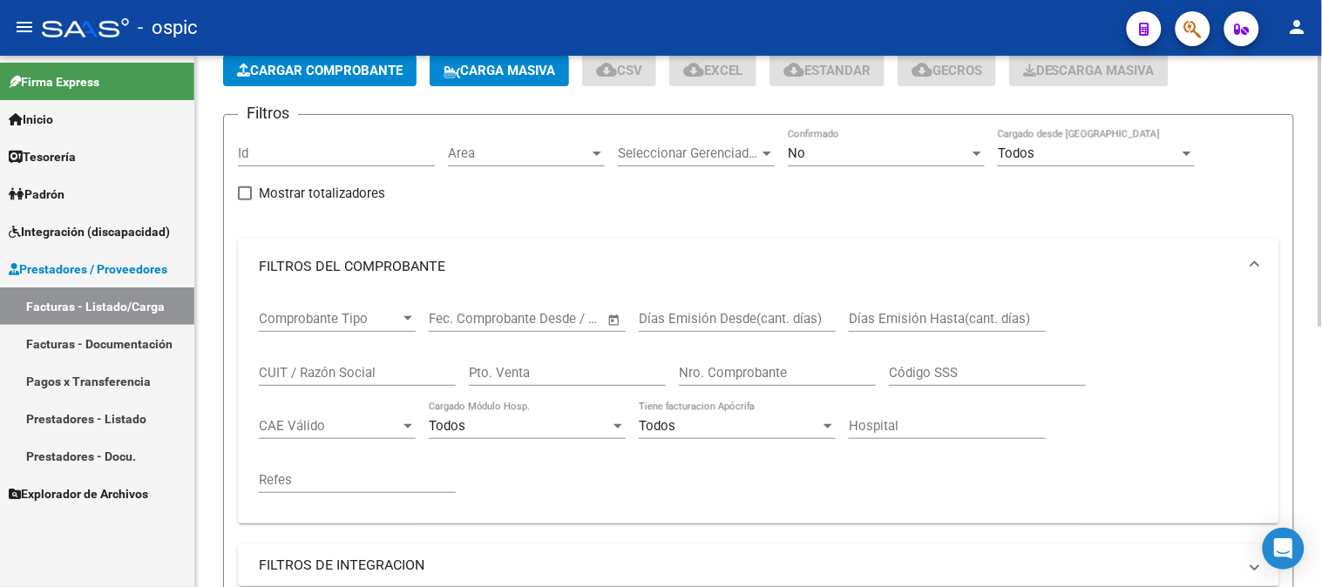
scroll to position [0, 0]
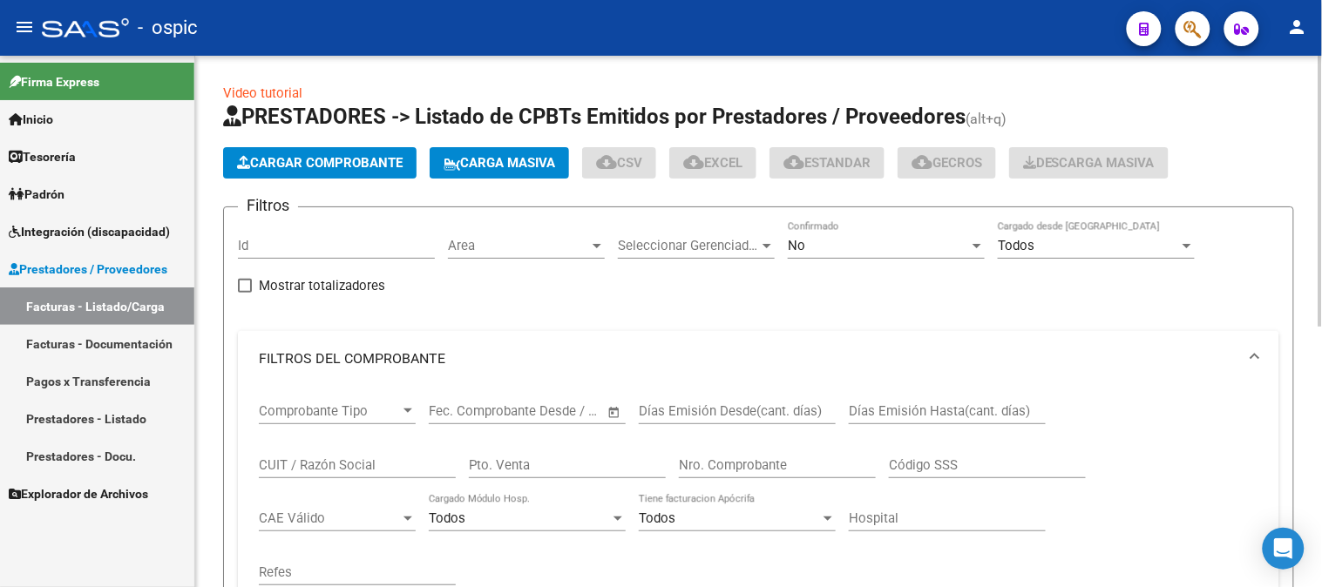
click at [872, 237] on div "No Confirmado" at bounding box center [886, 239] width 197 height 37
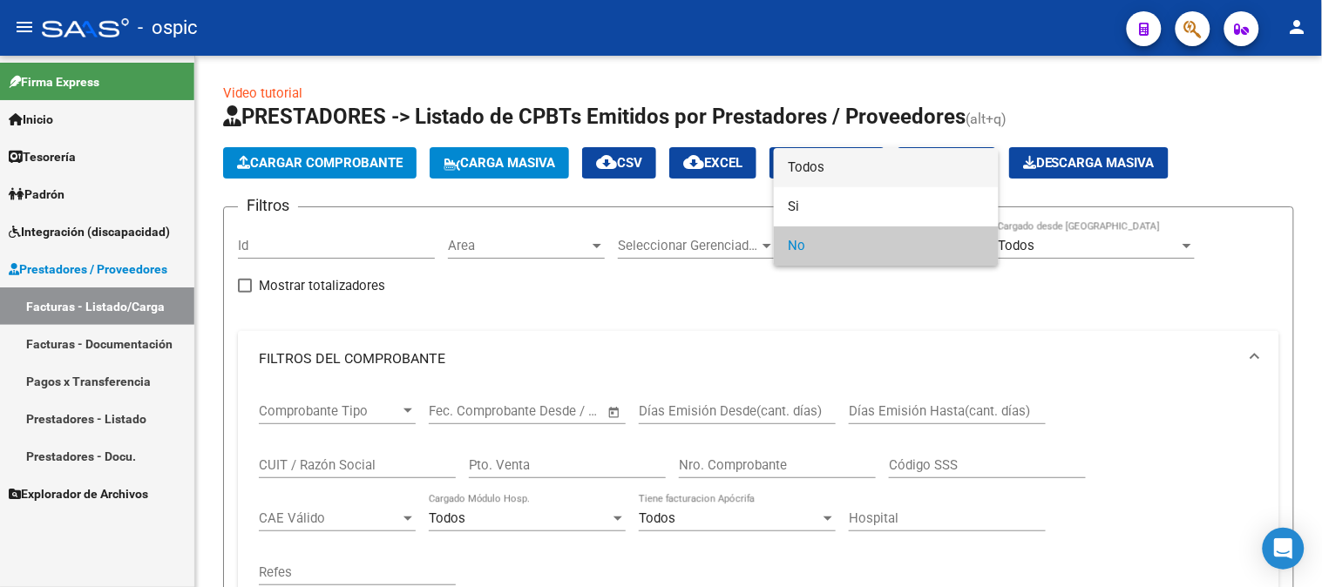
click at [850, 158] on span "Todos" at bounding box center [886, 167] width 197 height 39
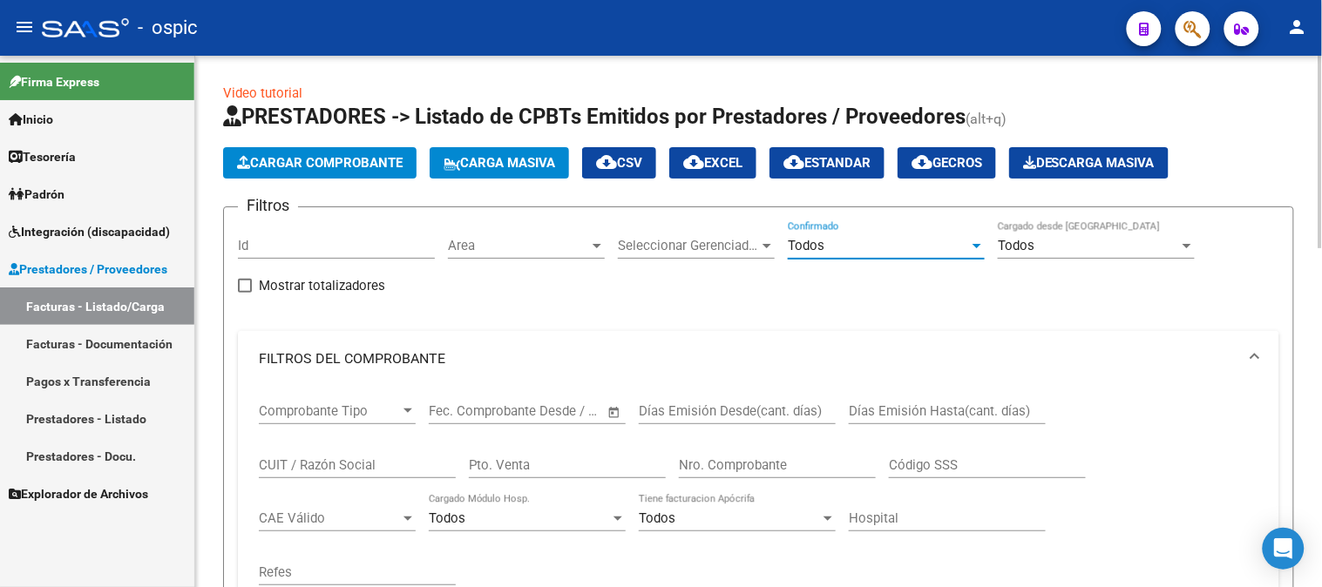
scroll to position [193, 0]
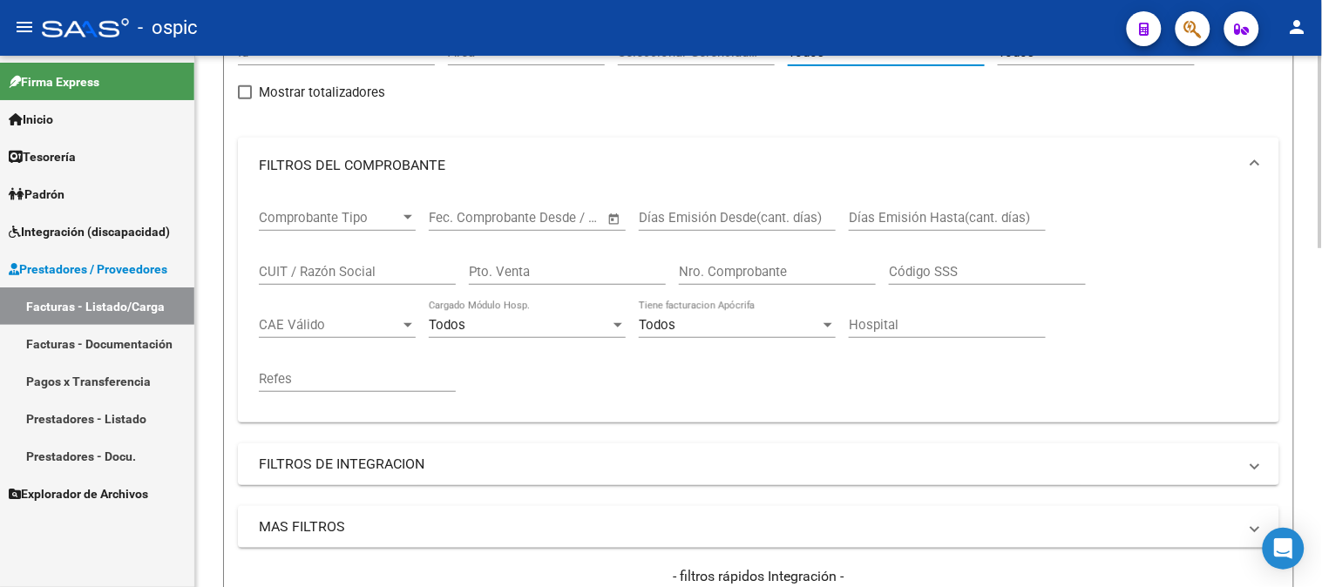
click at [360, 264] on input "CUIT / Razón Social" at bounding box center [357, 272] width 197 height 16
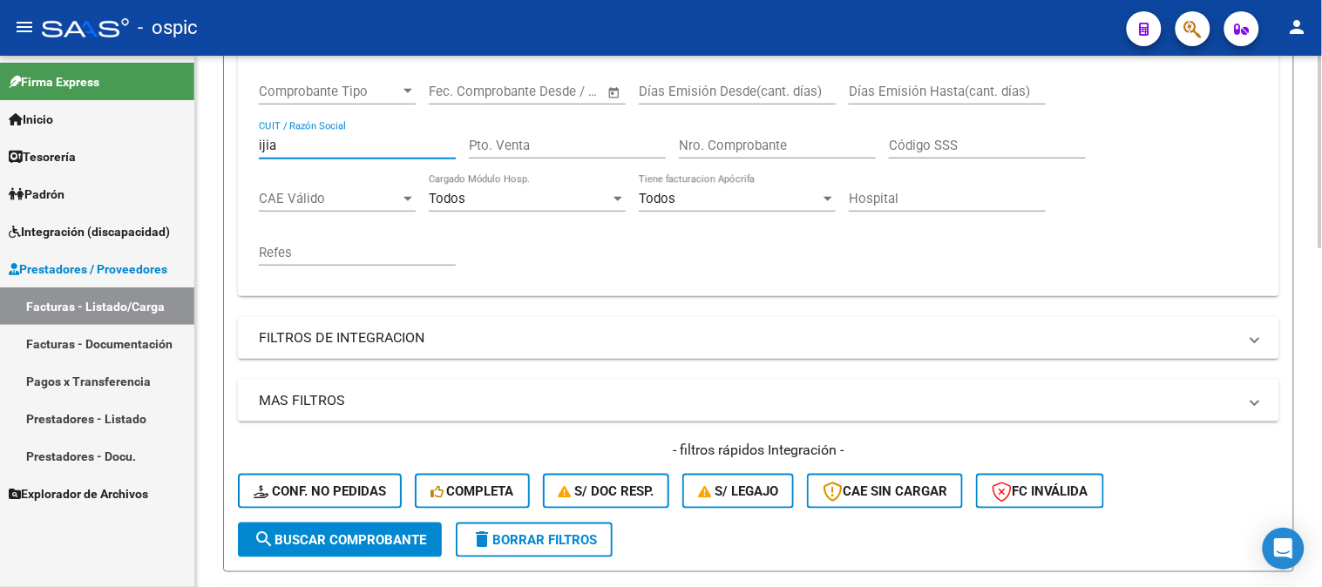
scroll to position [774, 0]
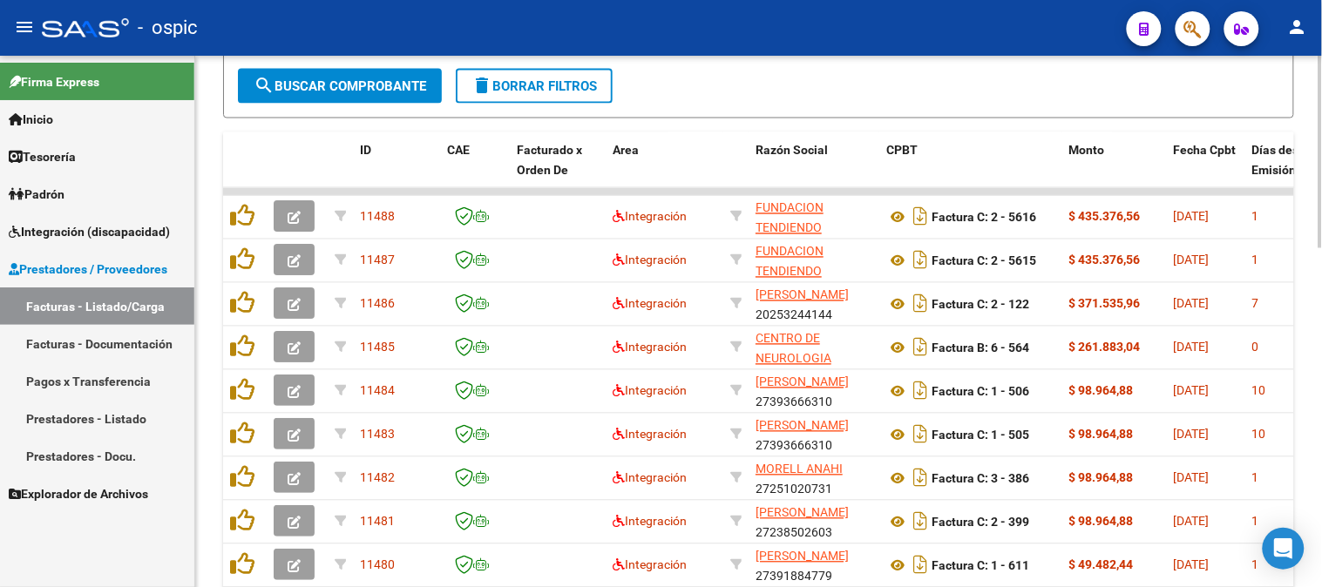
type input "ijia"
click at [375, 78] on span "search Buscar Comprobante" at bounding box center [340, 86] width 173 height 16
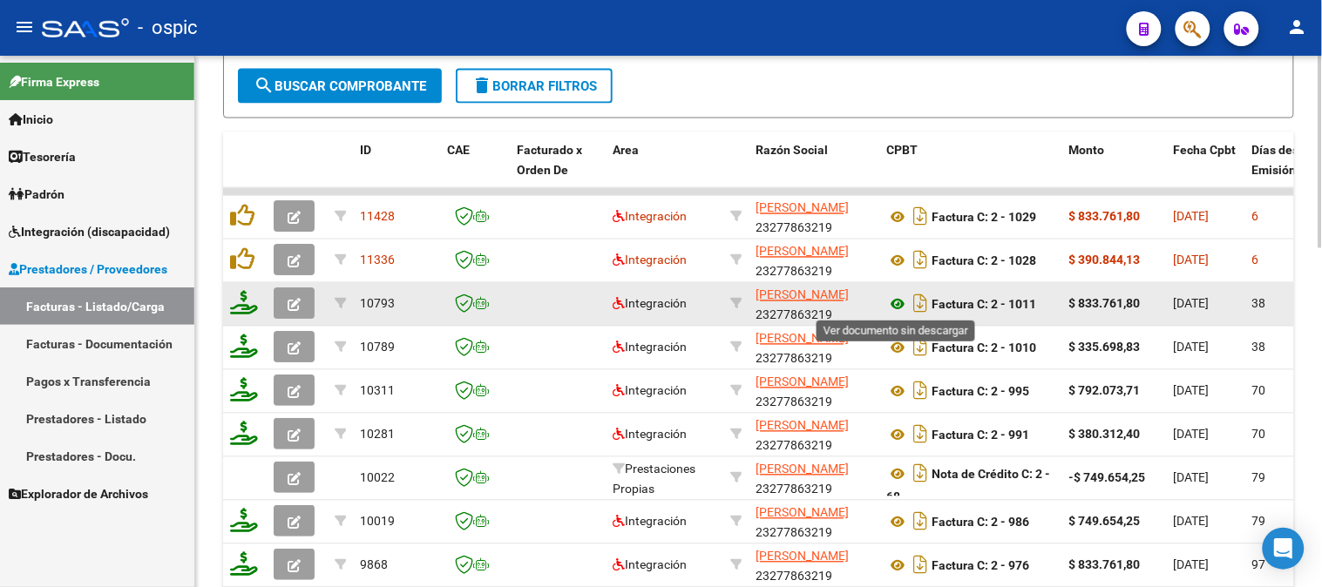
click at [896, 297] on icon at bounding box center [897, 304] width 23 height 21
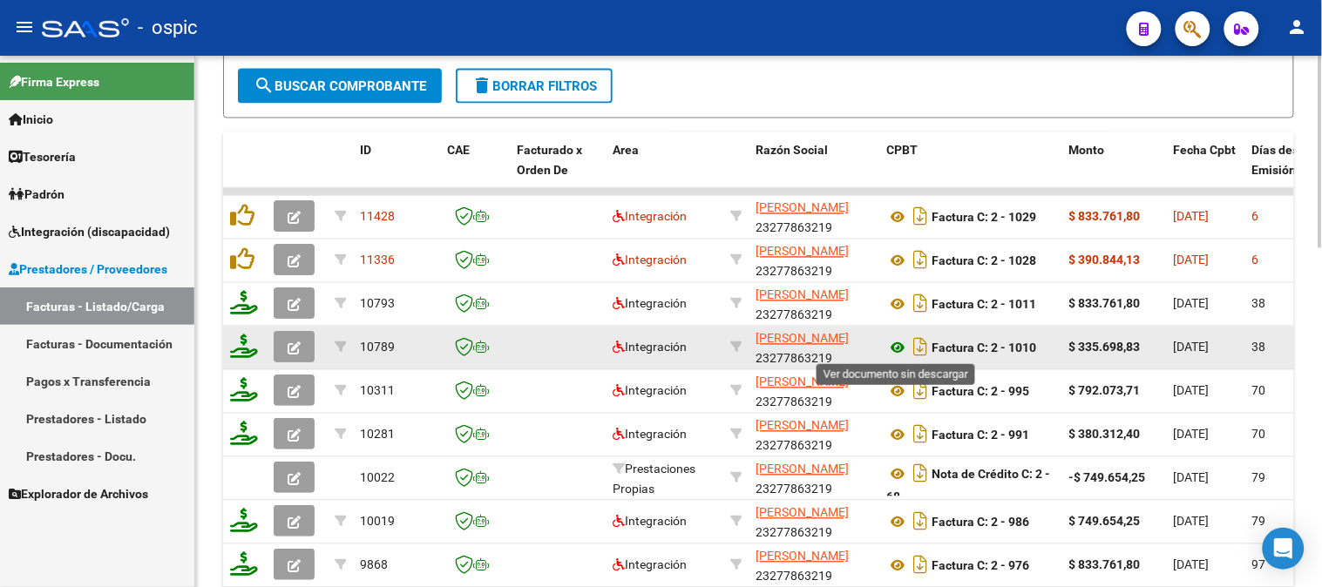
click at [903, 343] on icon at bounding box center [897, 348] width 23 height 21
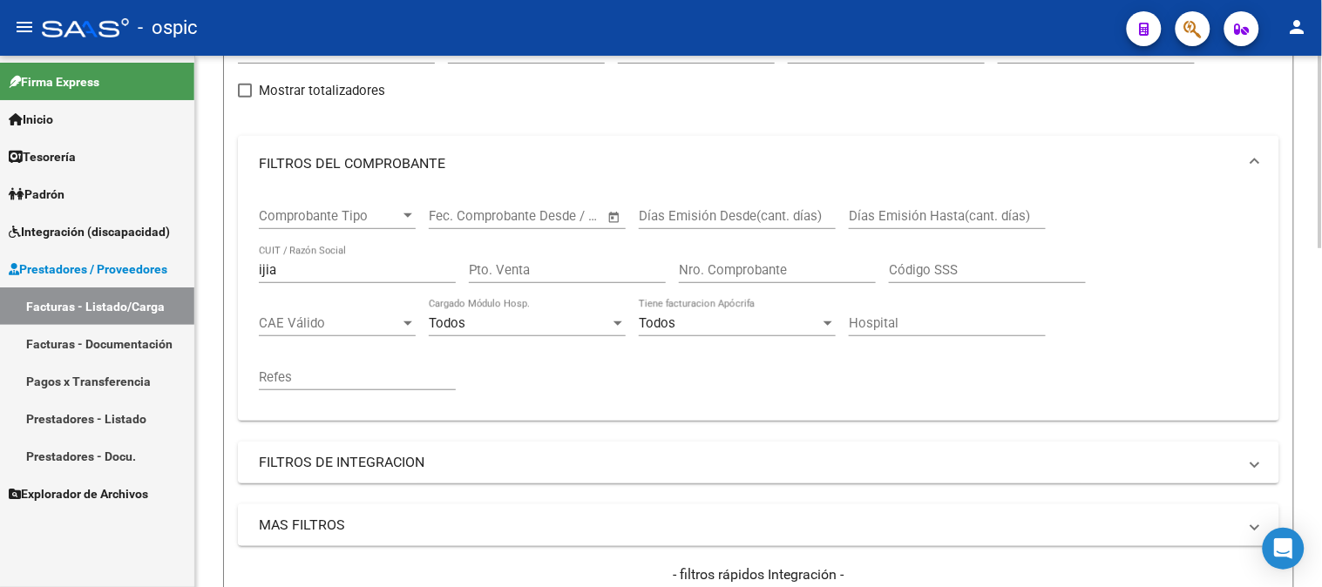
scroll to position [193, 0]
click at [584, 277] on input "Pto. Venta" at bounding box center [567, 272] width 197 height 16
type input "2"
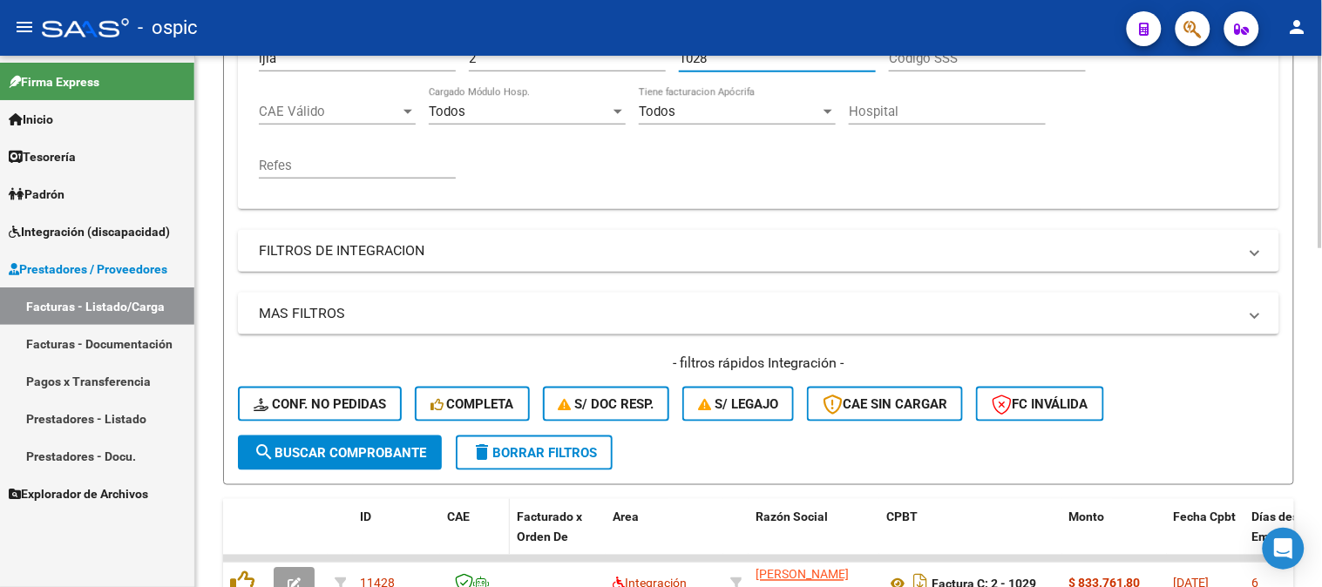
scroll to position [580, 0]
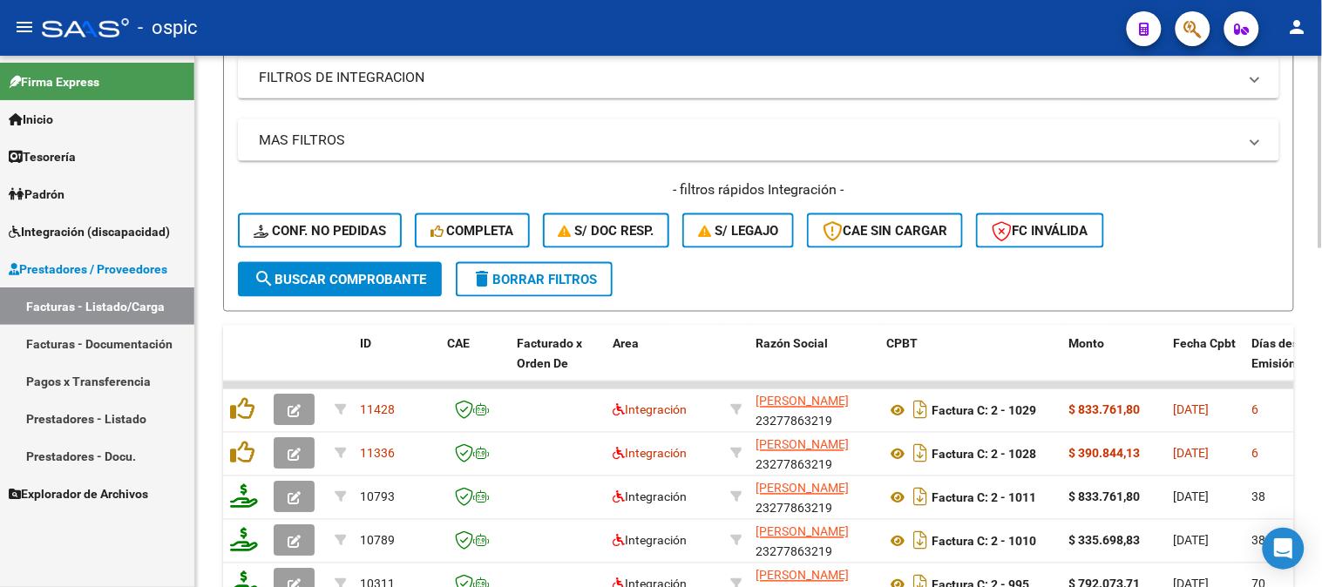
type input "1028"
click at [373, 286] on button "search Buscar Comprobante" at bounding box center [340, 279] width 204 height 35
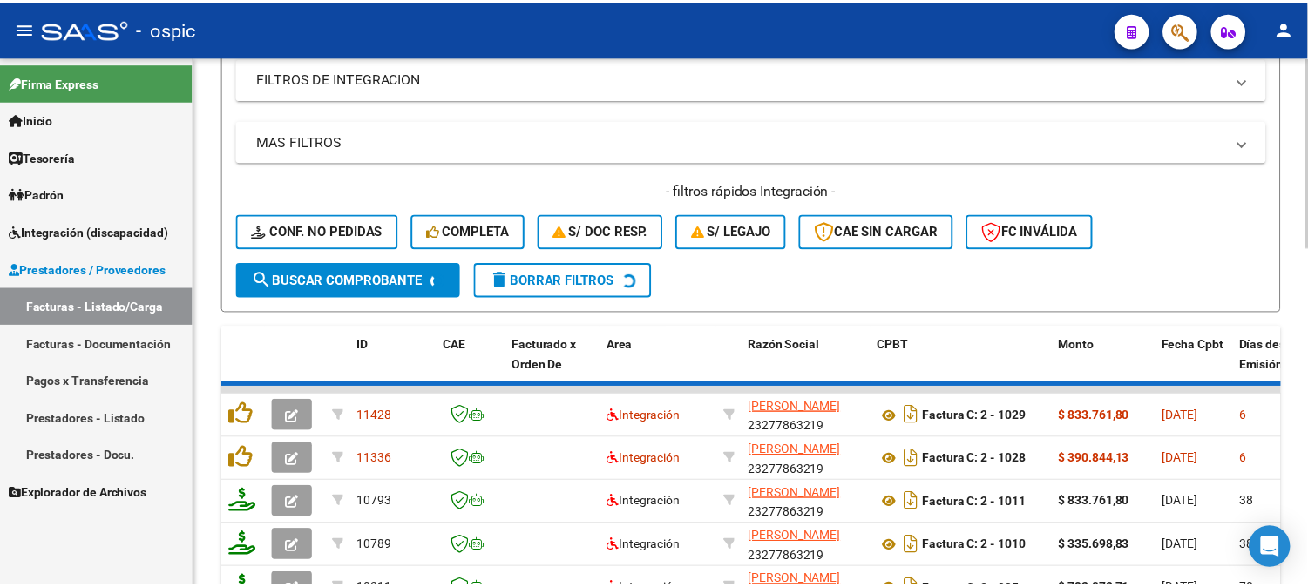
scroll to position [545, 0]
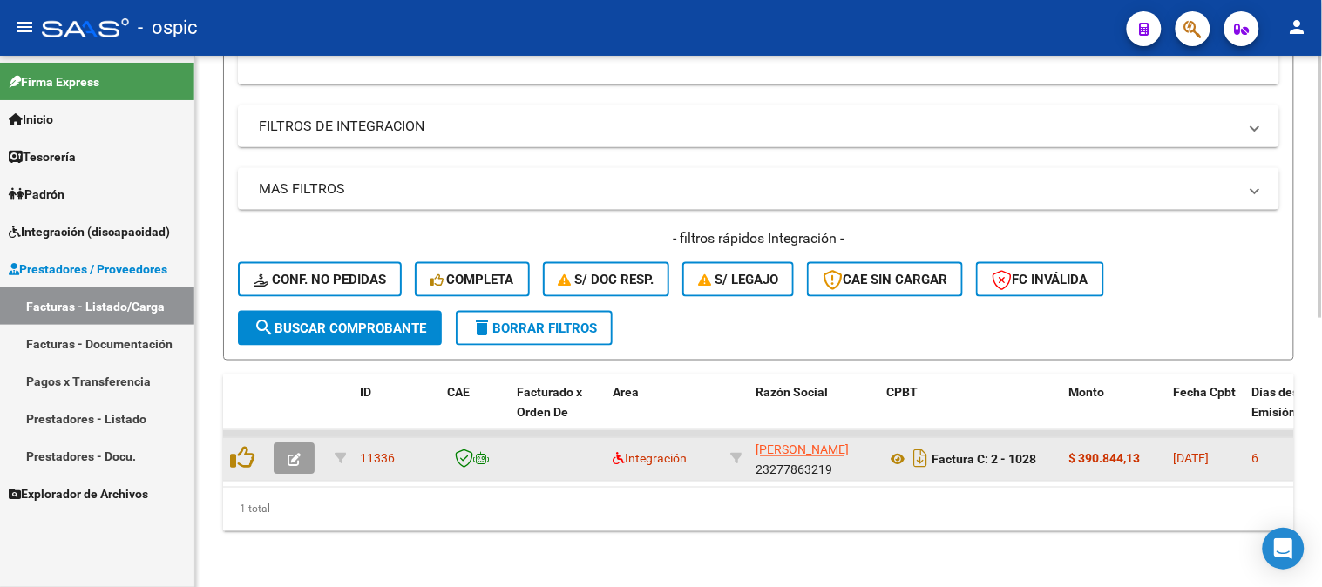
click at [306, 450] on button "button" at bounding box center [294, 458] width 41 height 31
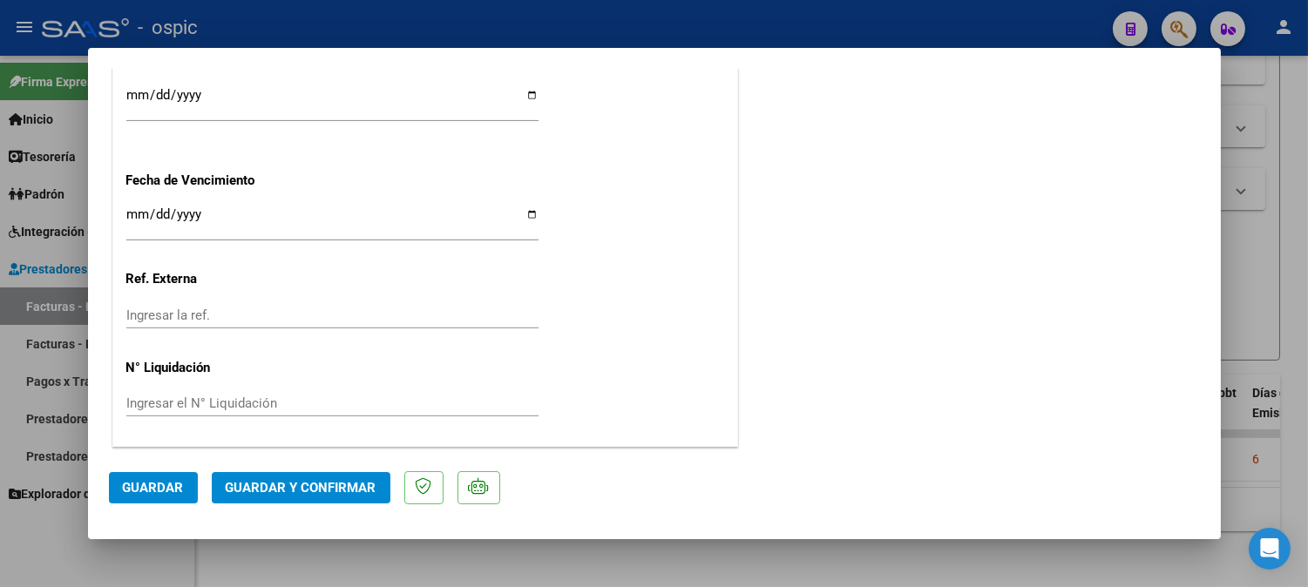
scroll to position [0, 0]
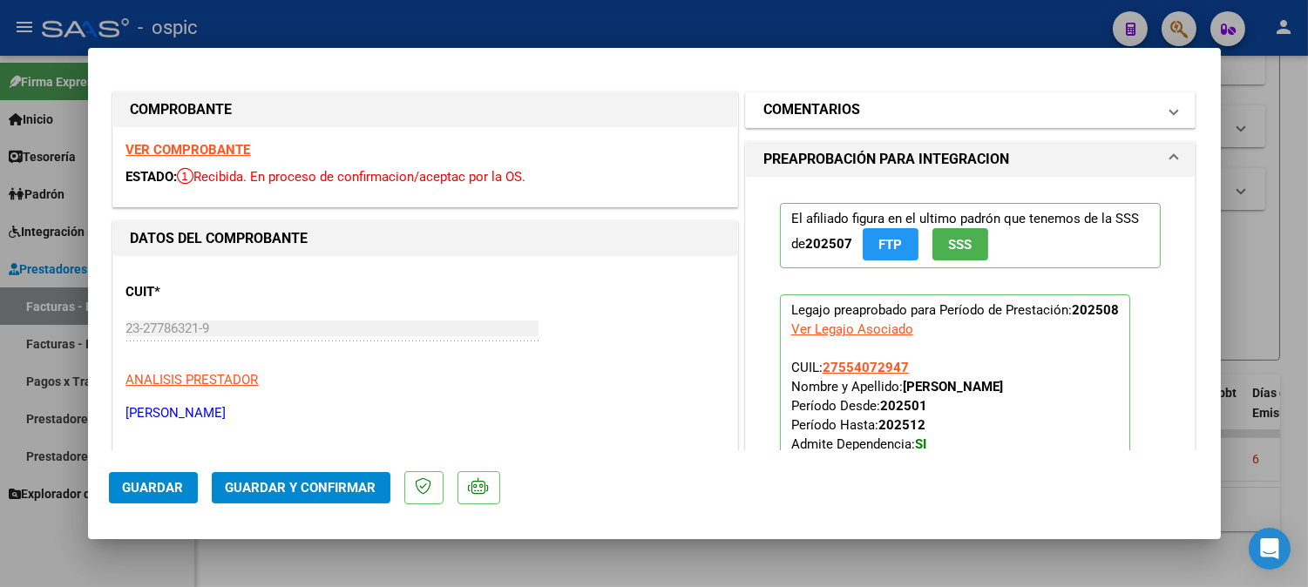
click at [857, 108] on mat-panel-title "COMENTARIOS" at bounding box center [960, 109] width 394 height 21
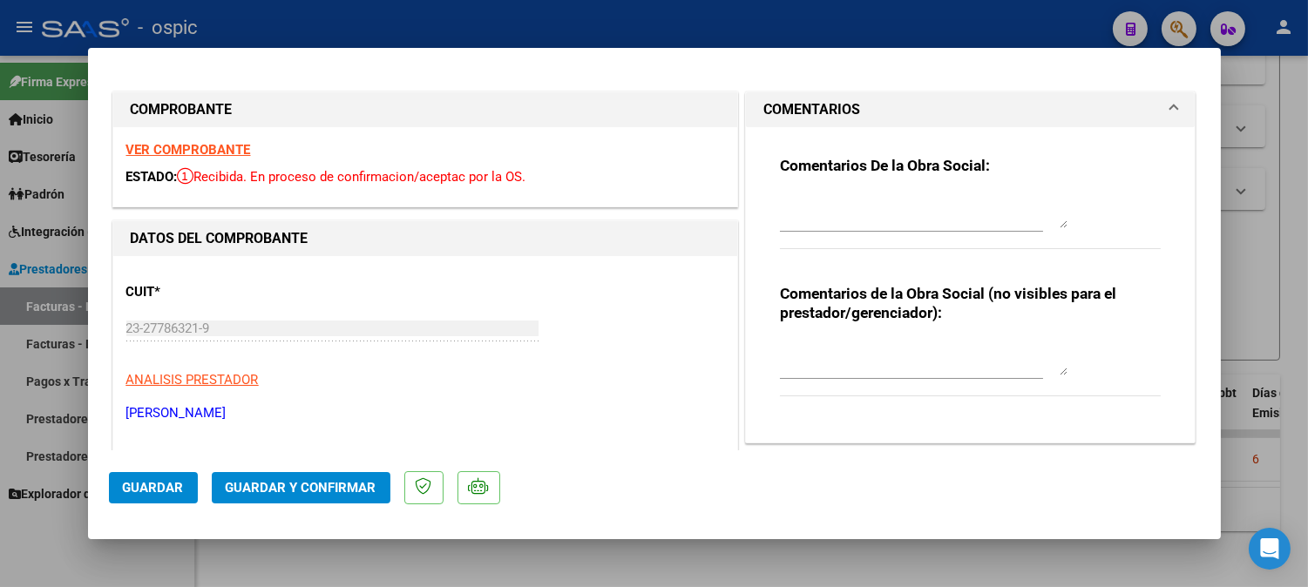
drag, startPoint x: 863, startPoint y: 206, endPoint x: 961, endPoint y: 219, distance: 98.5
click at [863, 206] on textarea at bounding box center [924, 210] width 288 height 35
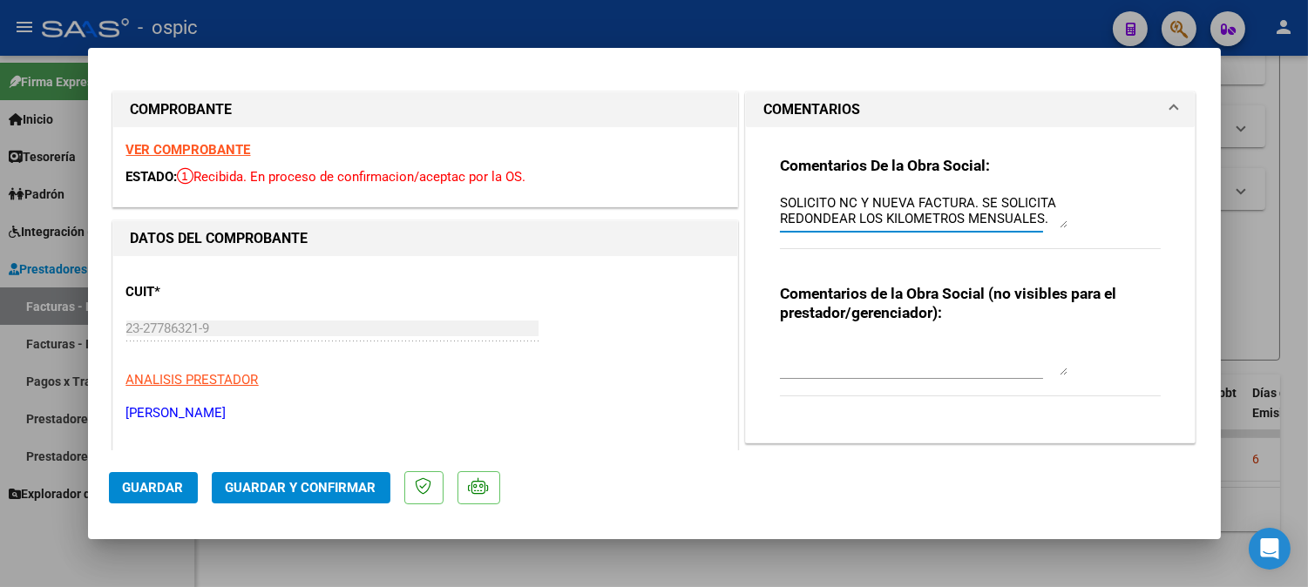
type textarea "SOLICITO NC Y NUEVA FACTURA. SE SOLICITA REDONDEAR LOS KILOMETROS MENSUALES."
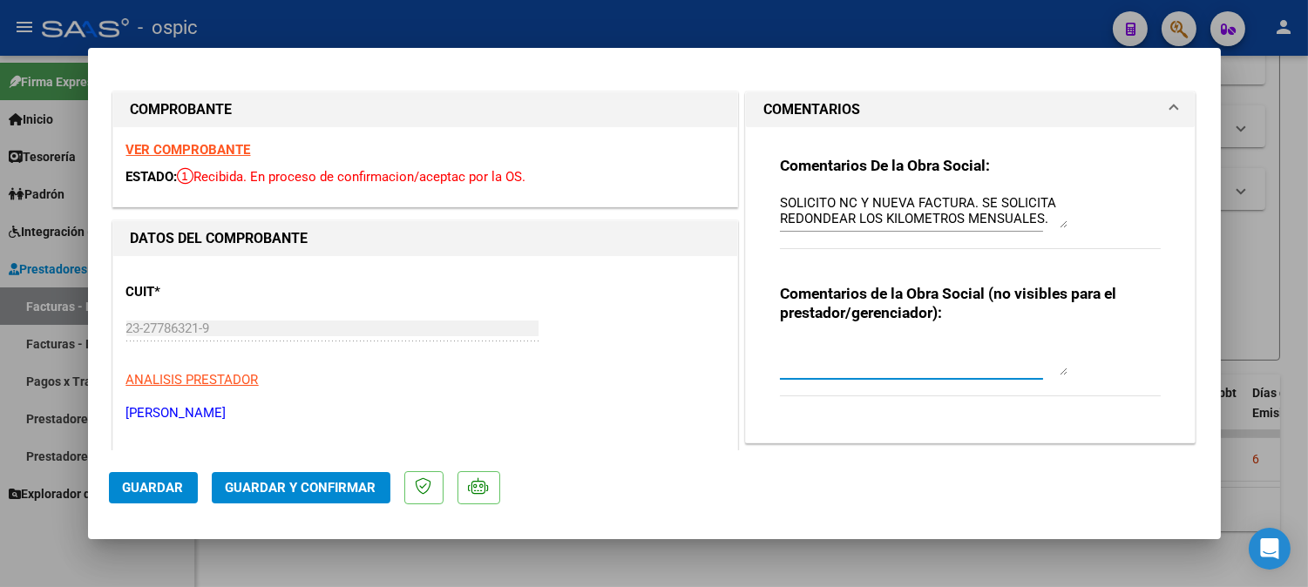
drag, startPoint x: 821, startPoint y: 348, endPoint x: 799, endPoint y: 245, distance: 105.9
click at [821, 346] on textarea at bounding box center [924, 358] width 288 height 35
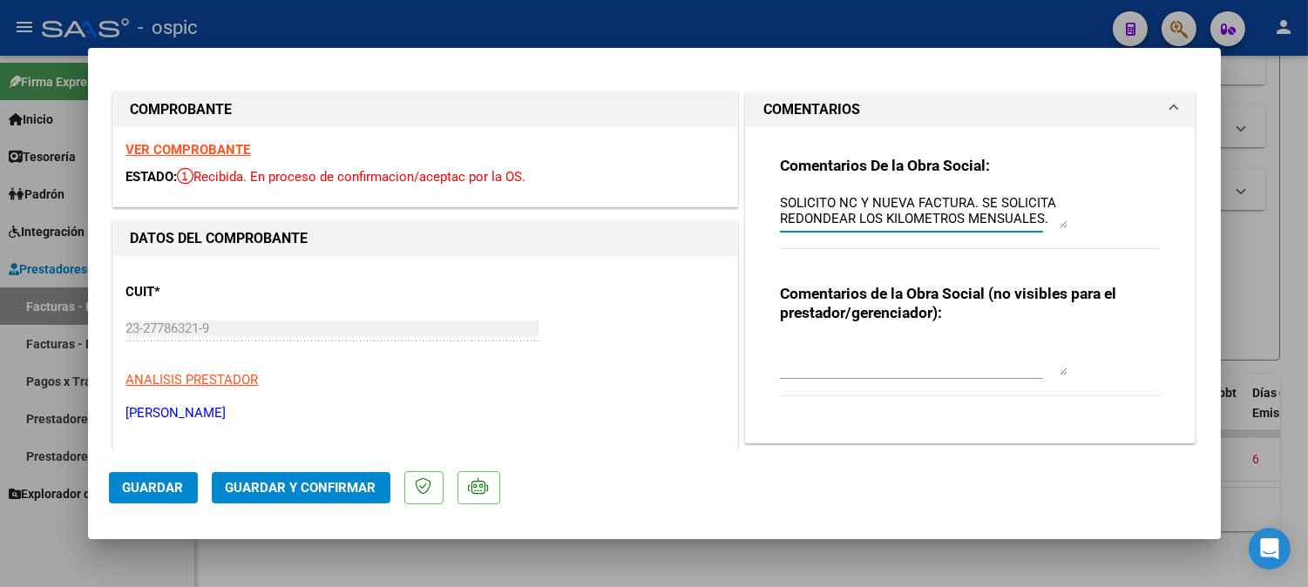
click at [780, 202] on textarea "SOLICITO NC Y NUEVA FACTURA. SE SOLICITA REDONDEAR LOS KILOMETROS MENSUALES." at bounding box center [924, 210] width 288 height 35
drag, startPoint x: 772, startPoint y: 202, endPoint x: 1039, endPoint y: 212, distance: 266.8
click at [1039, 212] on textarea "SOLICITO NC Y NUEVA FACTURA. SE SOLICITA REDONDEAR LOS KILOMETROS MENSUALES." at bounding box center [924, 210] width 288 height 35
click at [901, 354] on textarea at bounding box center [924, 358] width 288 height 35
paste textarea "SOLICITO NC Y NUEVA FACTURA. SE SOLICITA REDONDEAR LOS KILOMETROS MENSUALES."
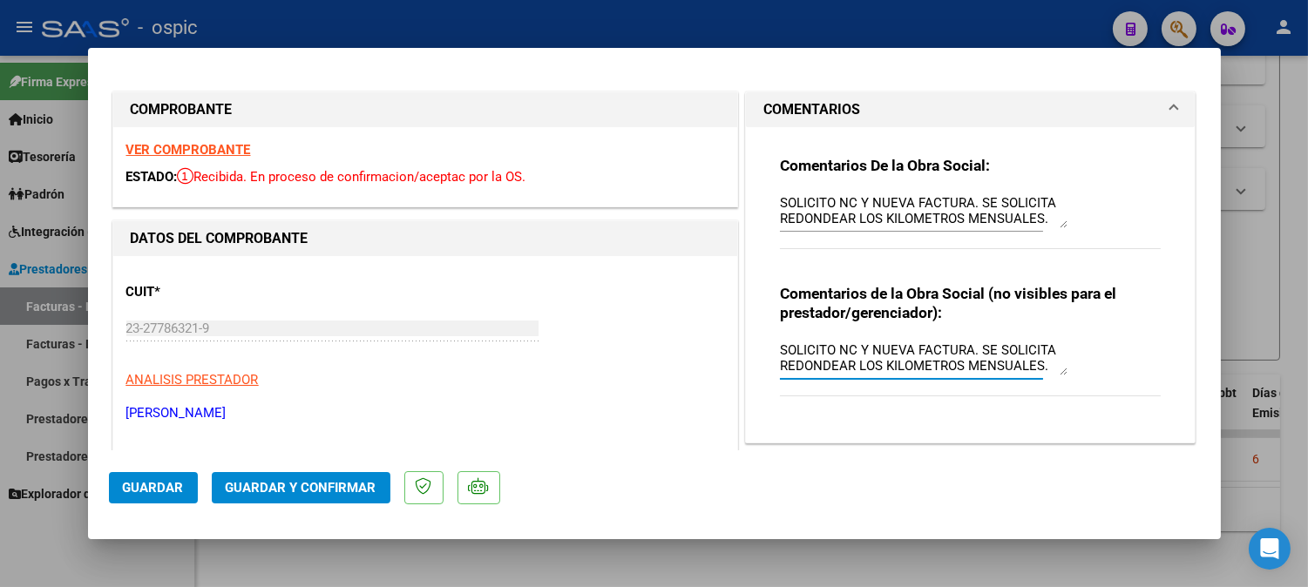
click at [822, 349] on textarea "SOLICITO NC Y NUEVA FACTURA. SE SOLICITA REDONDEAR LOS KILOMETROS MENSUALES." at bounding box center [924, 358] width 288 height 35
click at [1047, 363] on textarea "SOLICITE NC Y NUEVA FACTURA. SE SOLICITA REDONDEAR LOS KILOMETROS MENSUALES." at bounding box center [924, 358] width 288 height 35
click at [1034, 367] on textarea "SOLICITE NC Y NUEVA FACTURA. SE SOLICITA REDONDEAR LOS KILOMETROS MENSUALES." at bounding box center [924, 358] width 288 height 35
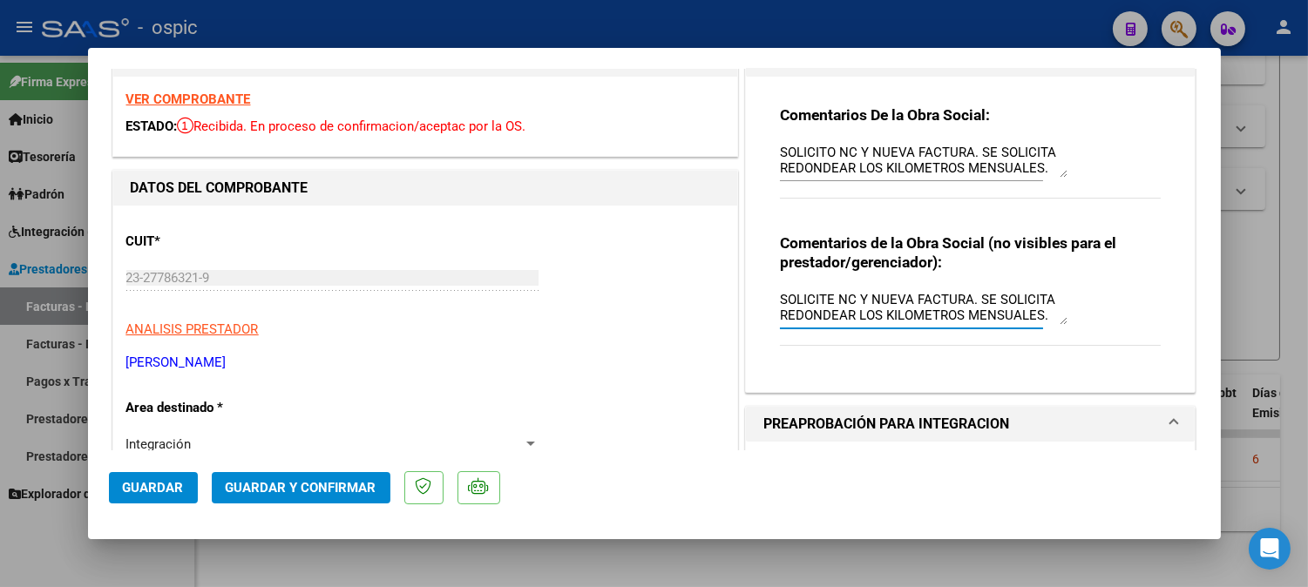
scroll to position [97, 0]
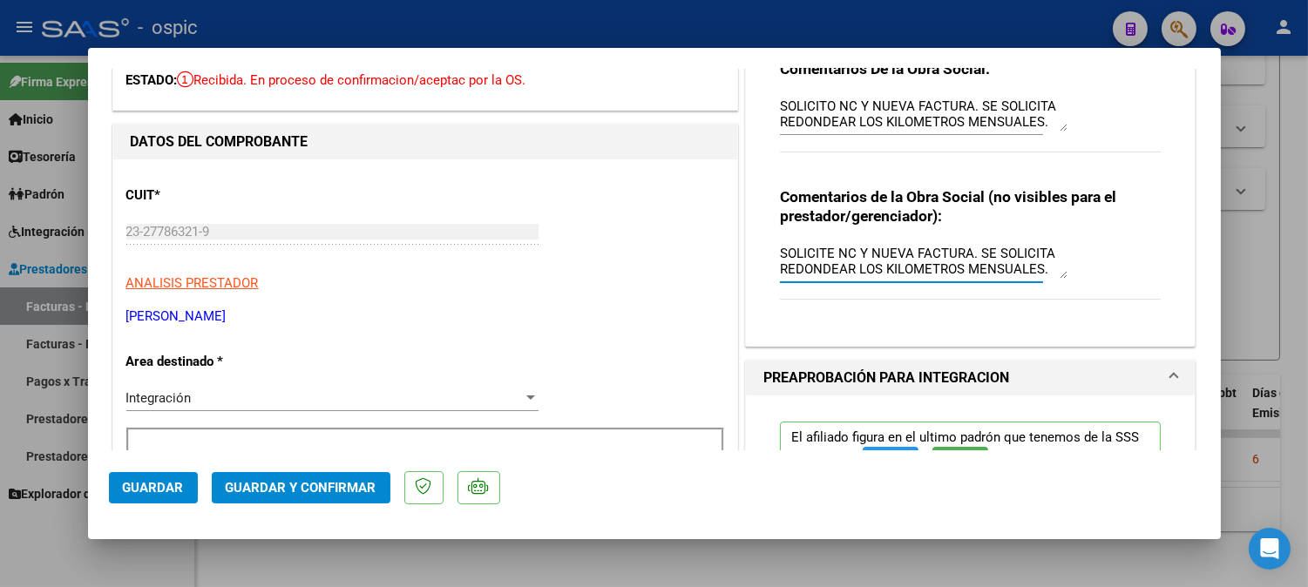
type textarea "SOLICITE NC Y NUEVA FACTURA. SE SOLICITA REDONDEAR LOS KILOMETROS MENSUALES."
click at [177, 397] on span "Integración" at bounding box center [158, 398] width 65 height 16
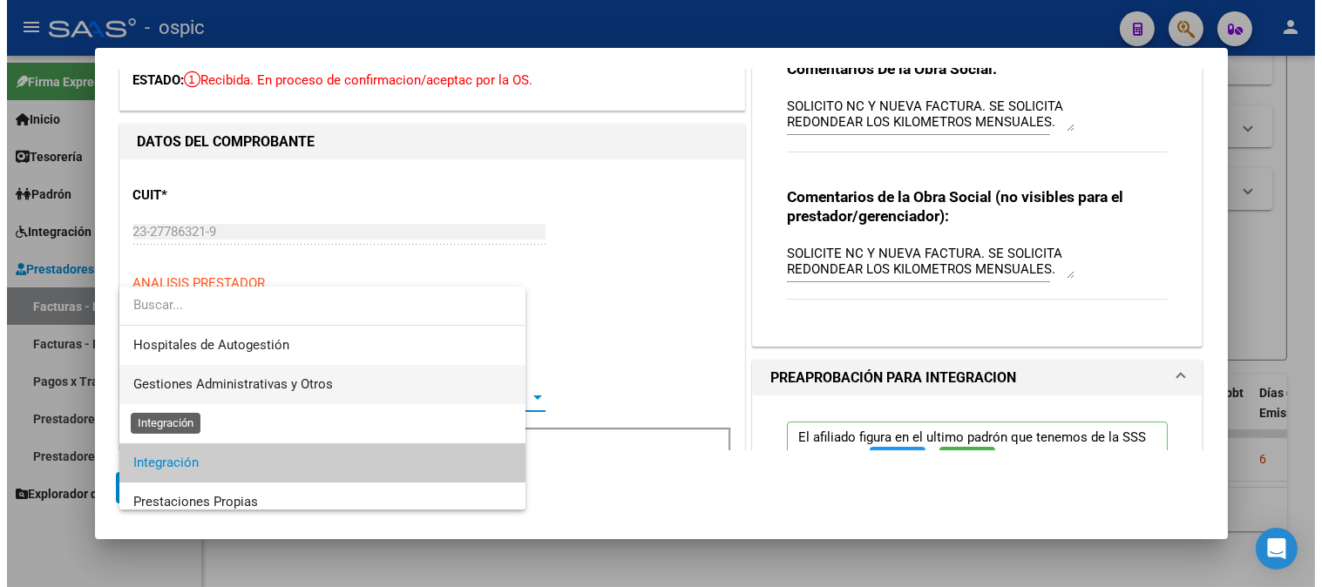
scroll to position [64, 0]
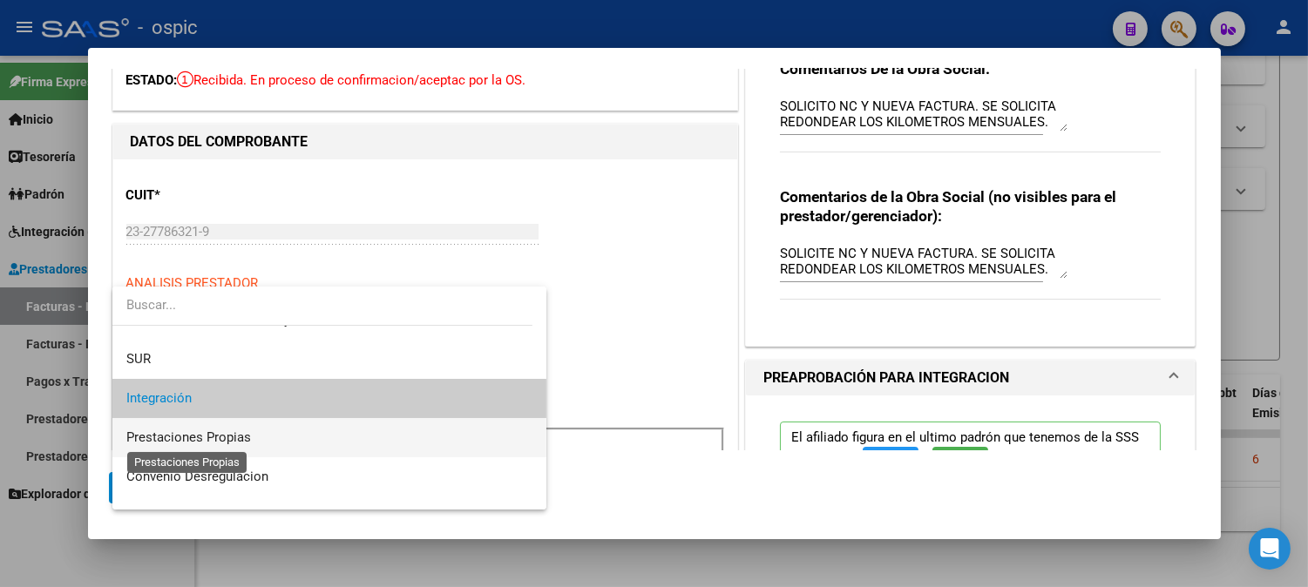
click at [181, 430] on span "Prestaciones Propias" at bounding box center [188, 438] width 125 height 16
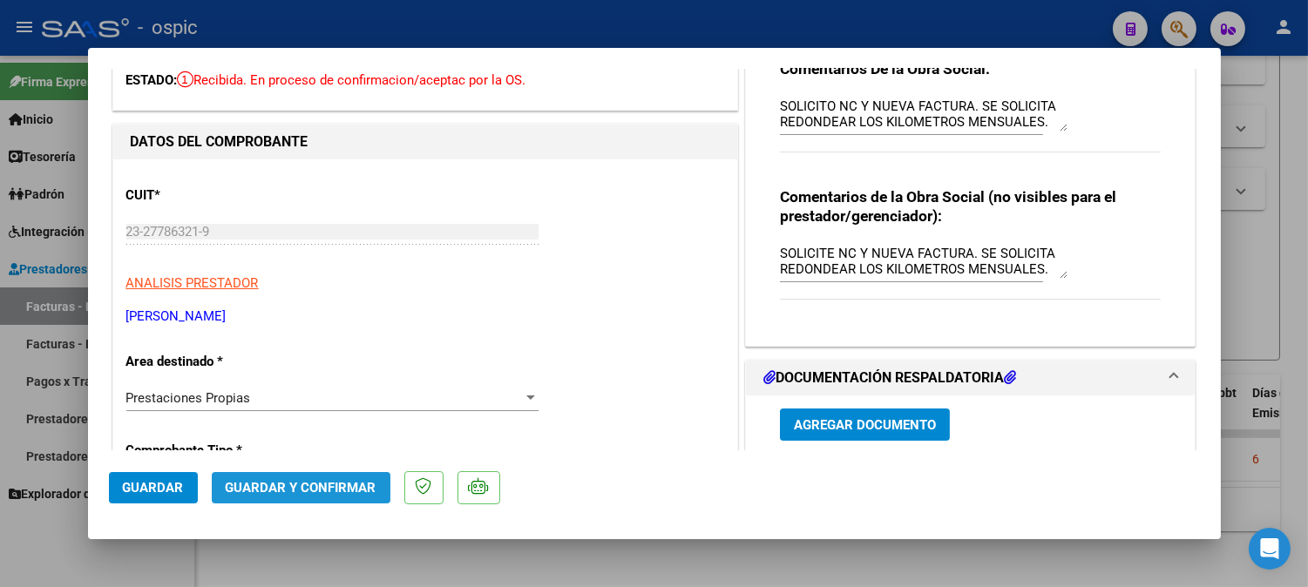
click at [329, 480] on span "Guardar y Confirmar" at bounding box center [301, 488] width 151 height 16
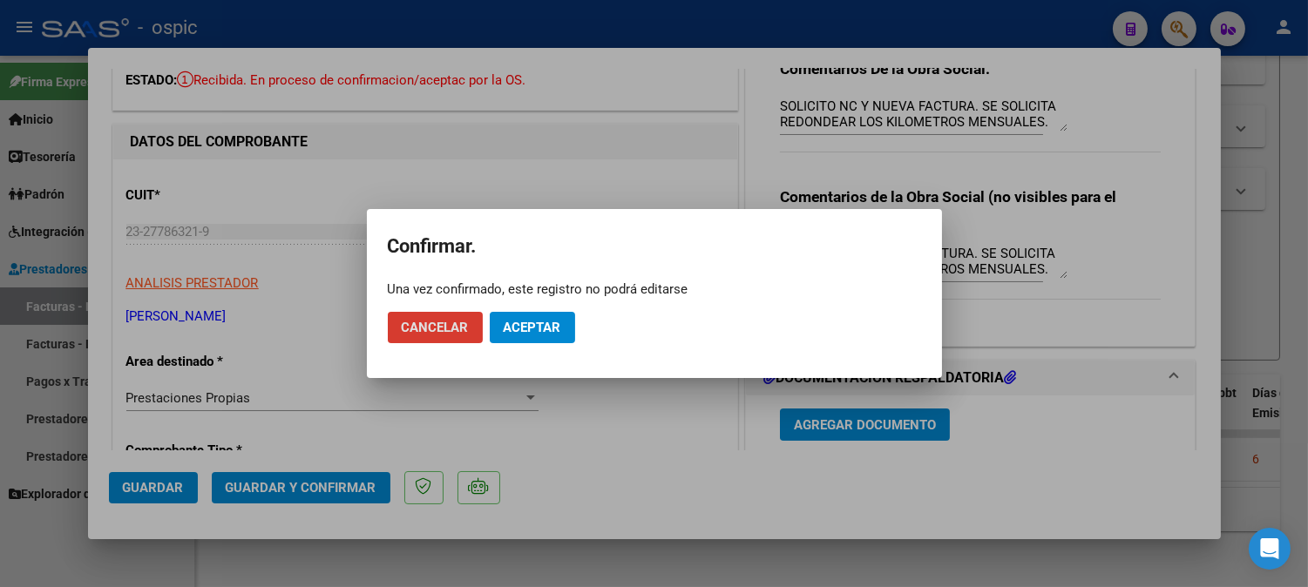
click at [520, 326] on span "Aceptar" at bounding box center [533, 328] width 58 height 16
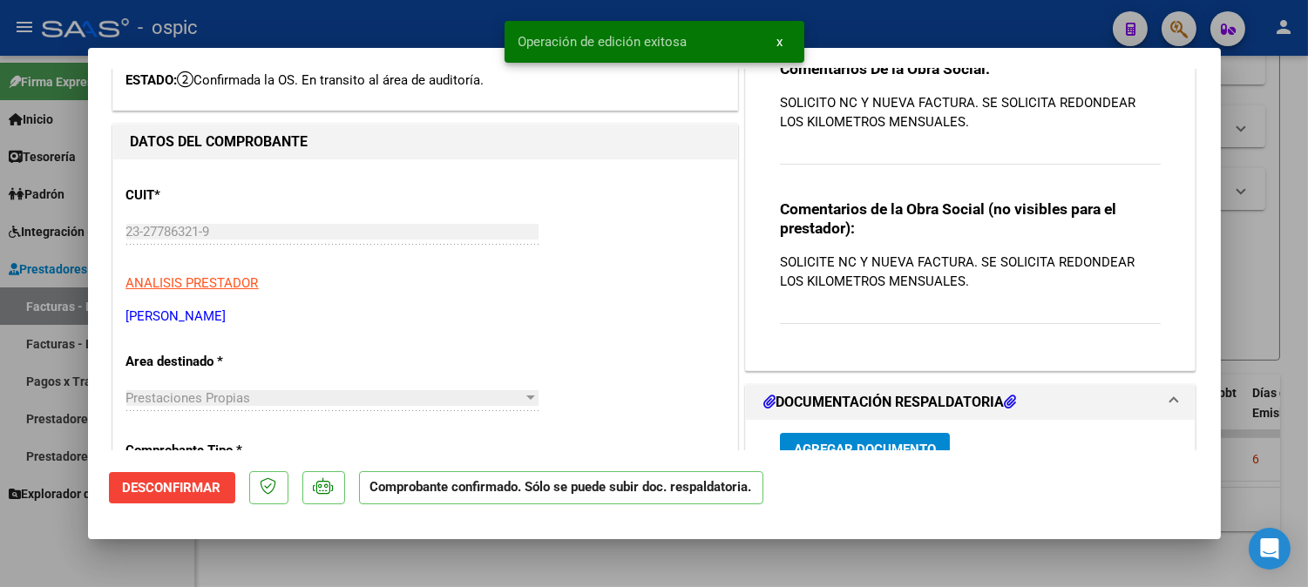
type input "$ 0,00"
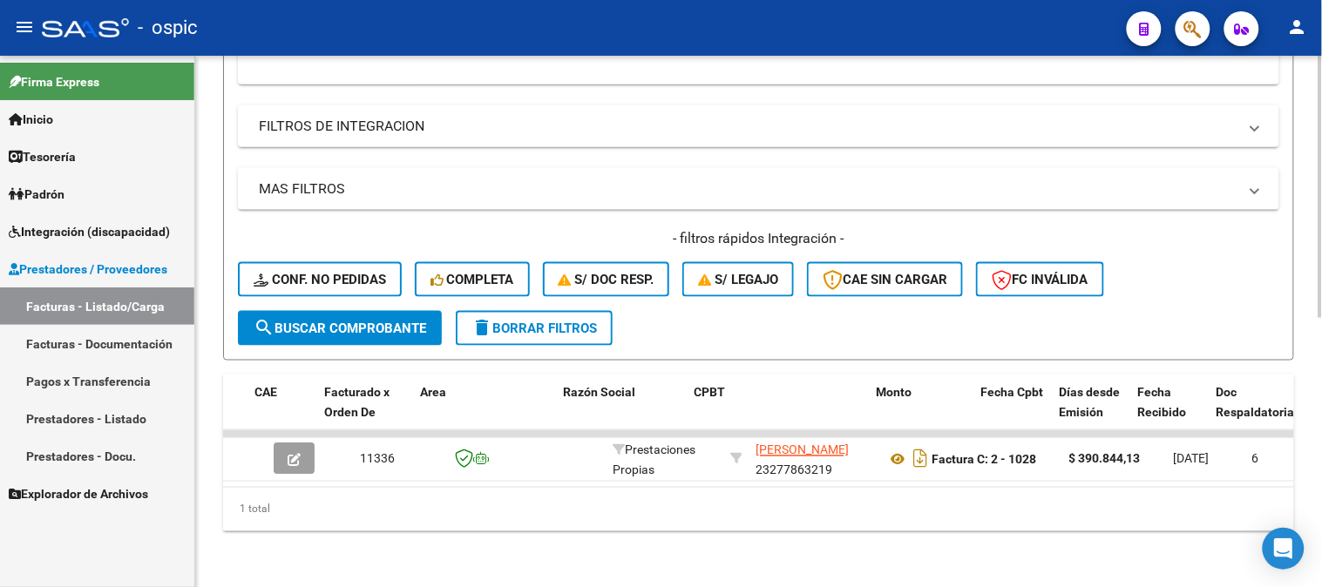
scroll to position [0, 3420]
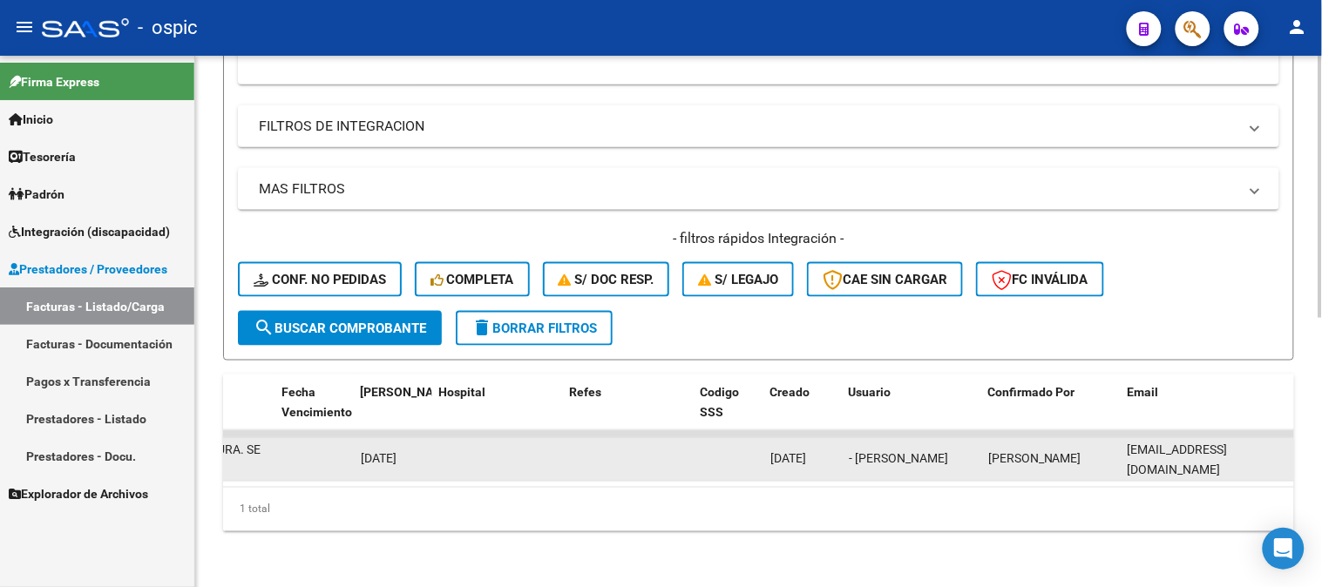
drag, startPoint x: 1126, startPoint y: 442, endPoint x: 1275, endPoint y: 439, distance: 149.9
click at [1275, 439] on datatable-body-cell "lucianoijia@yahoo.com.ar" at bounding box center [1207, 459] width 174 height 43
copy span "lucianoijia@yahoo.com.ar"
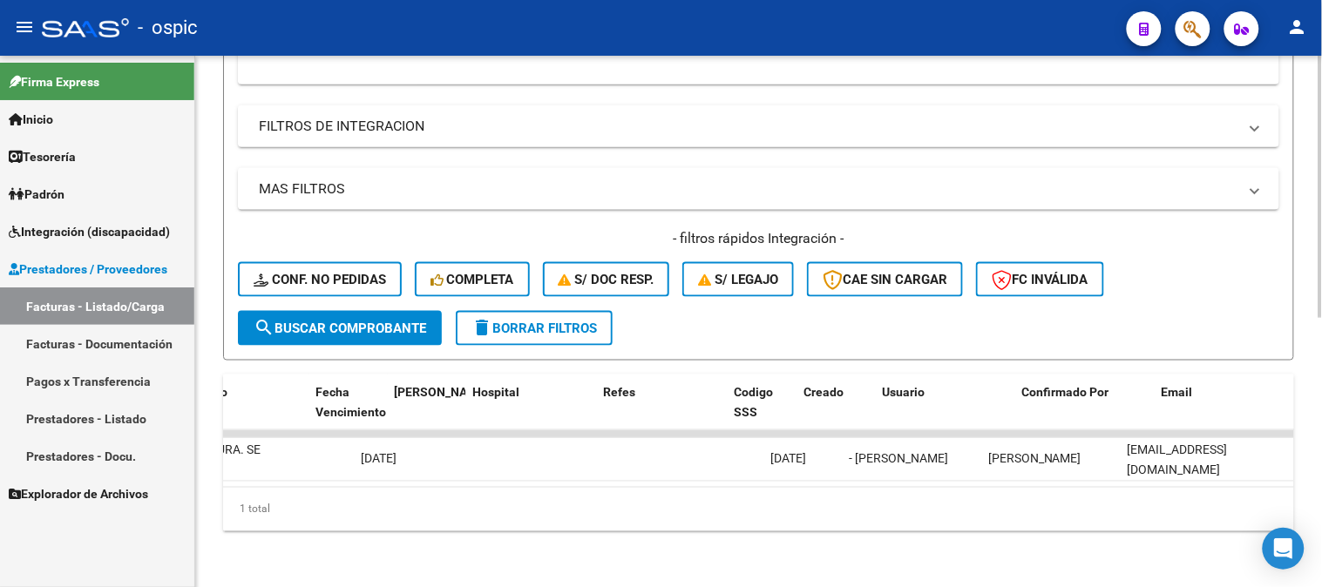
scroll to position [0, 0]
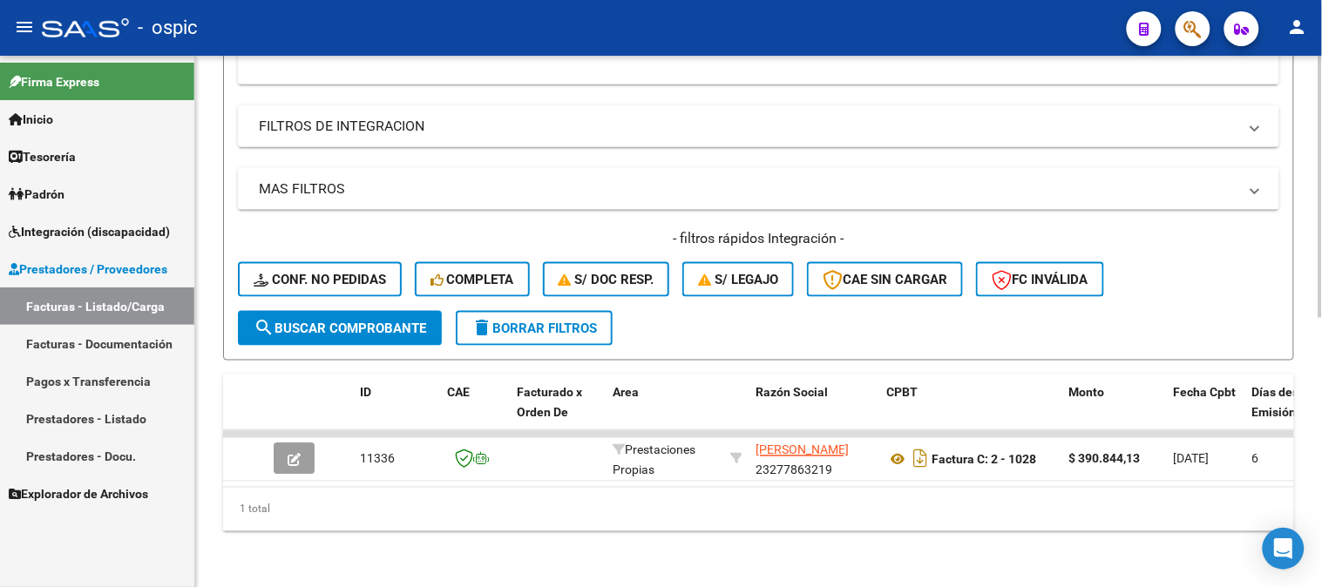
click at [578, 321] on span "delete Borrar Filtros" at bounding box center [533, 329] width 125 height 16
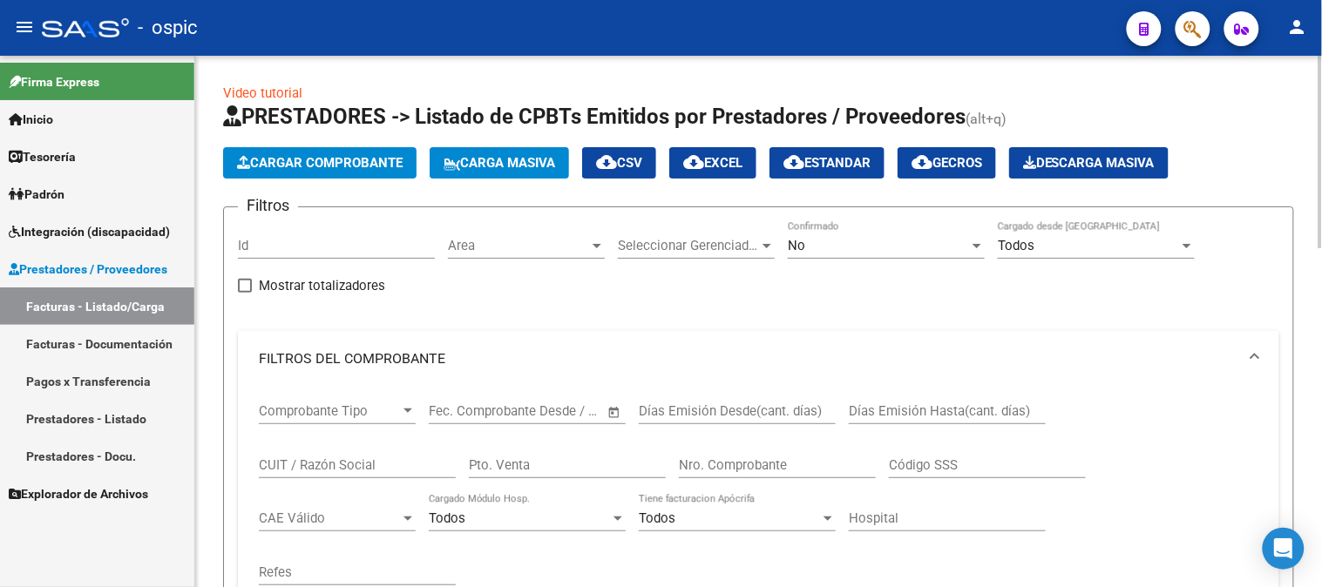
click at [545, 247] on span "Area" at bounding box center [518, 246] width 141 height 16
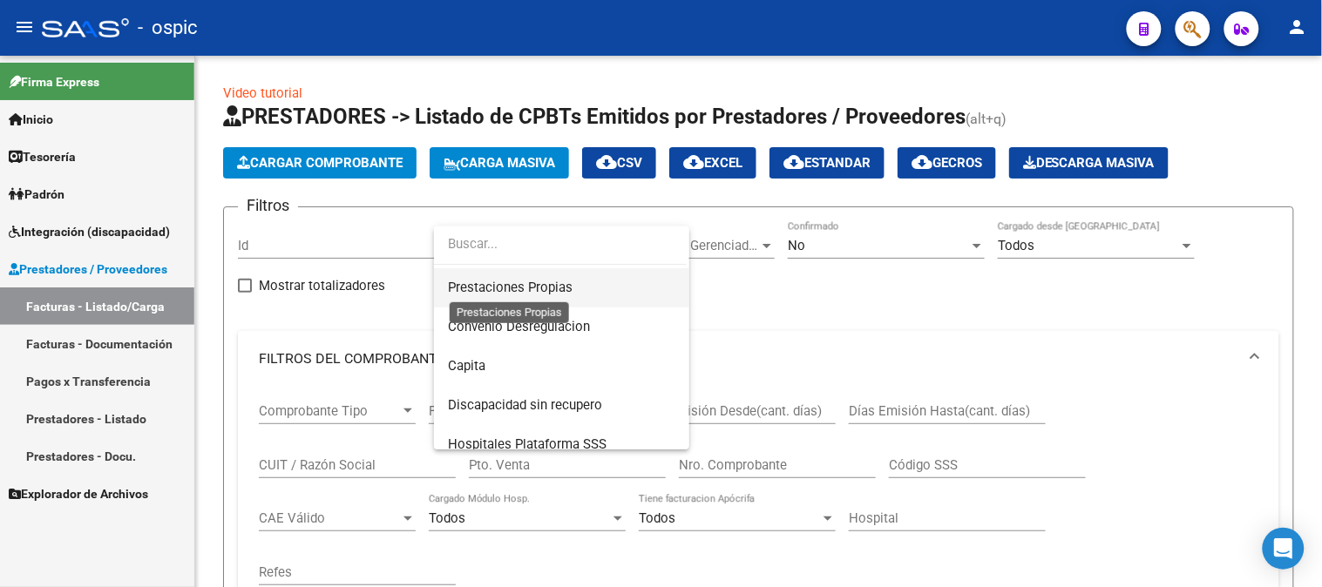
click at [506, 285] on span "Prestaciones Propias" at bounding box center [510, 288] width 125 height 16
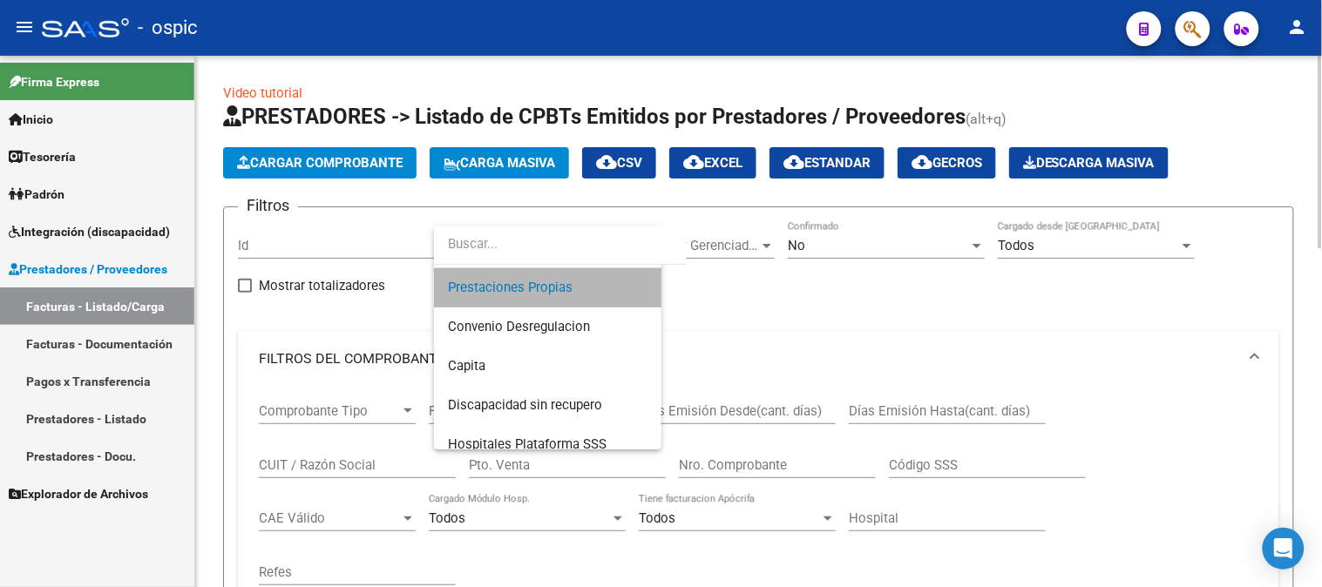
scroll to position [196, 0]
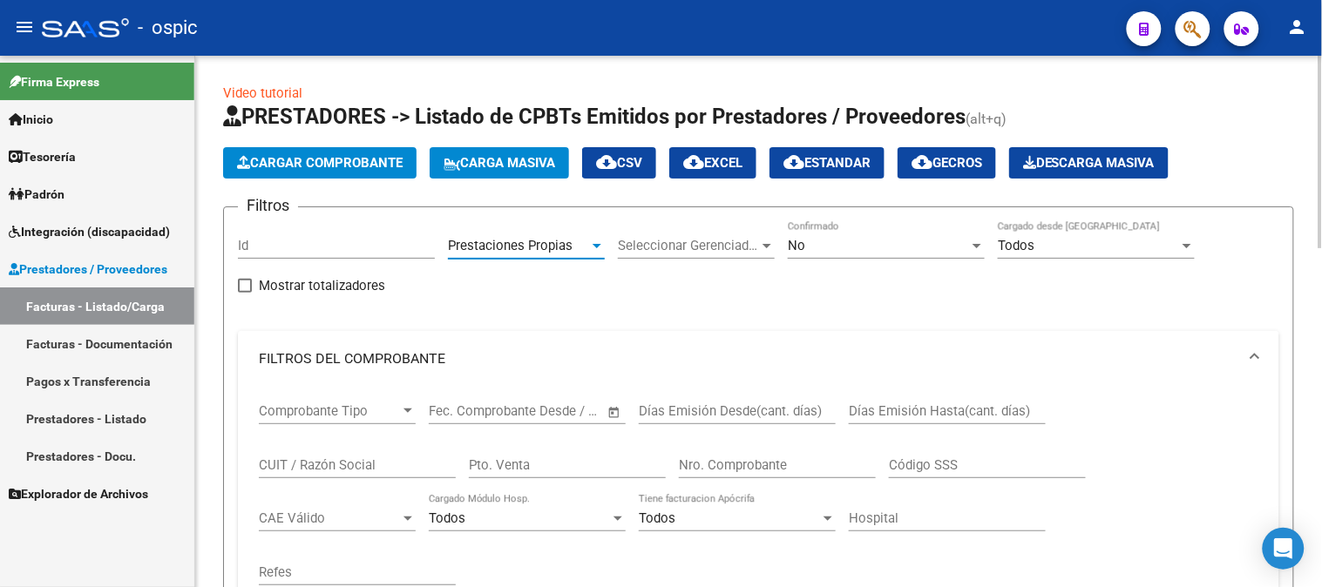
click at [798, 248] on span "No" at bounding box center [796, 246] width 17 height 16
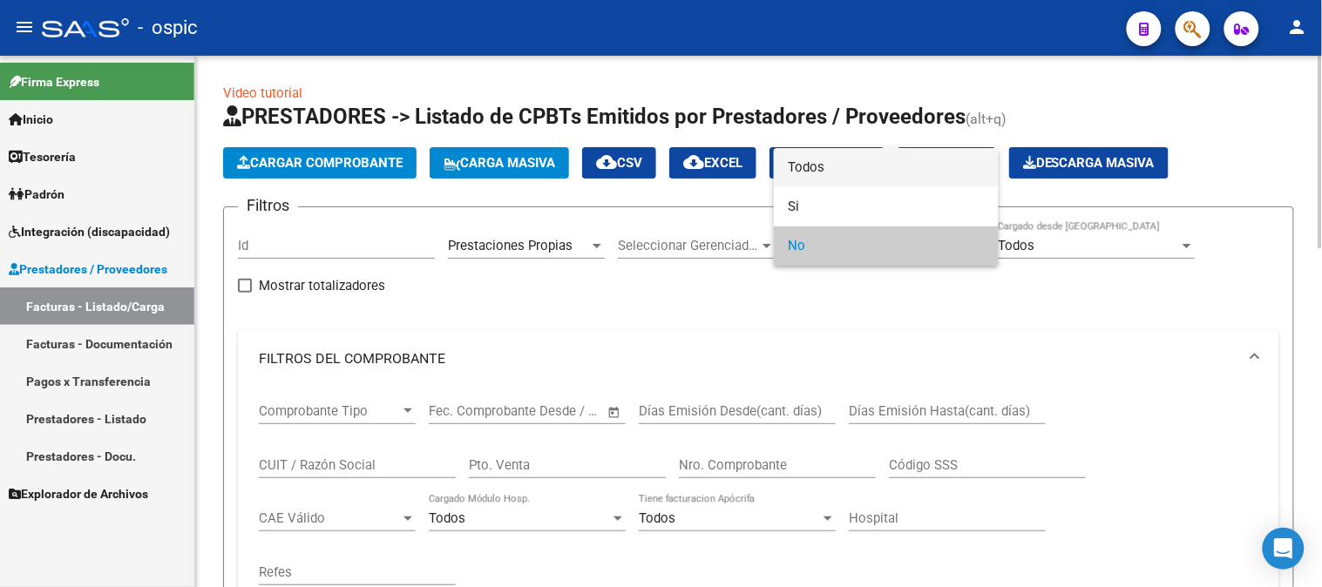
click at [826, 158] on span "Todos" at bounding box center [886, 167] width 197 height 39
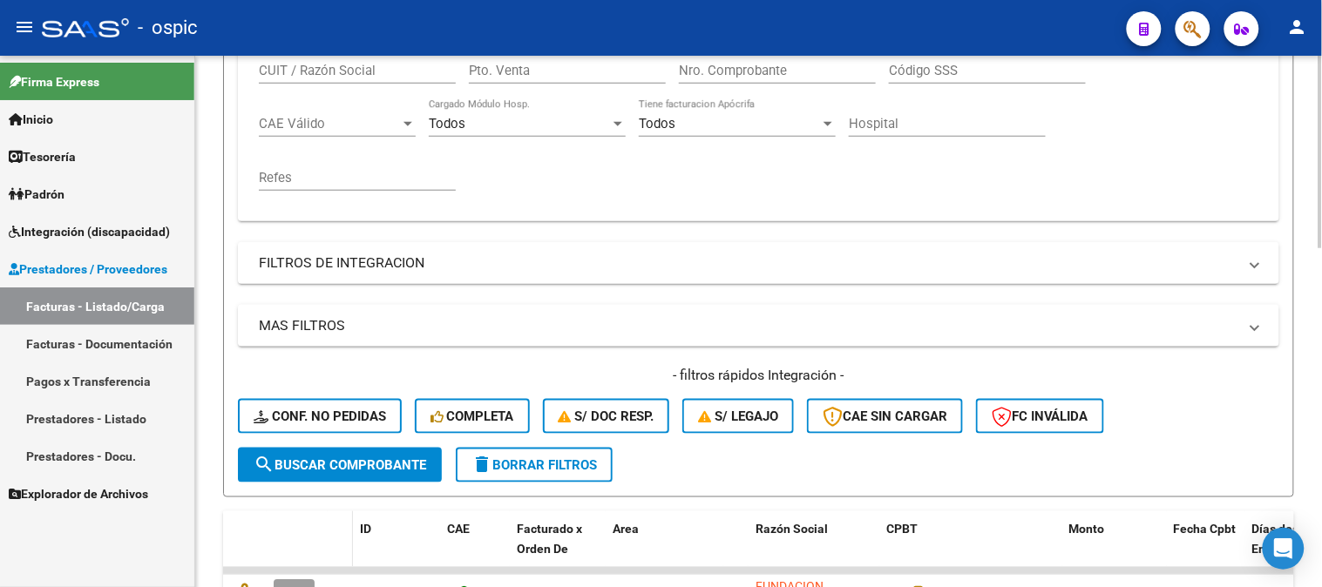
scroll to position [484, 0]
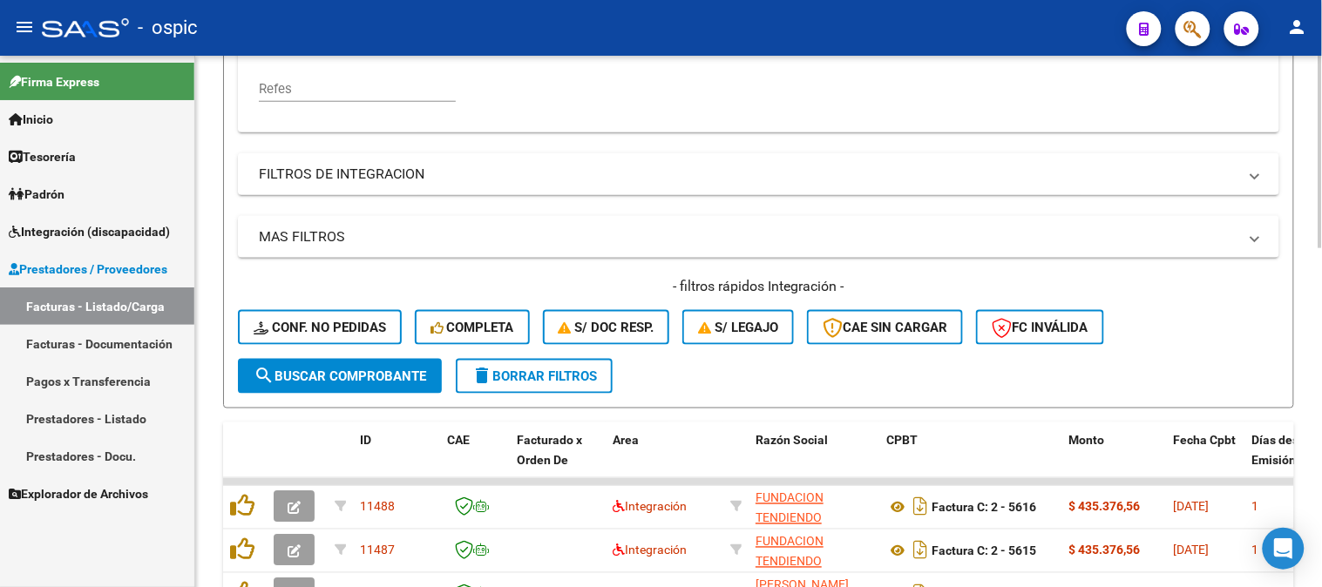
click at [378, 376] on span "search Buscar Comprobante" at bounding box center [340, 377] width 173 height 16
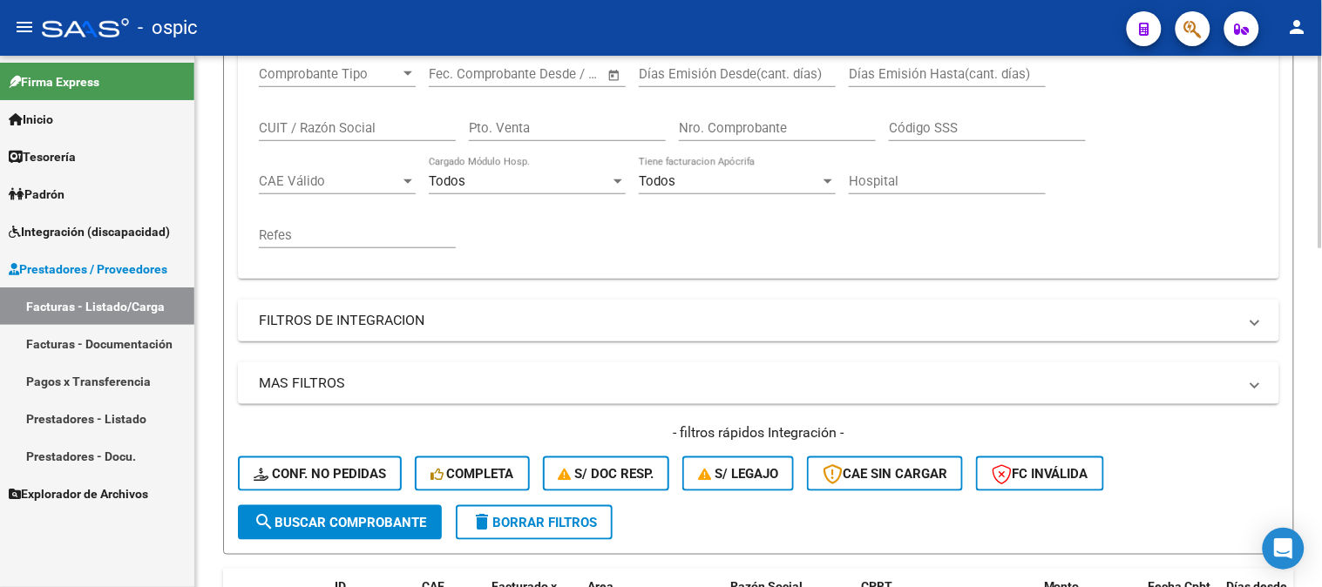
scroll to position [290, 0]
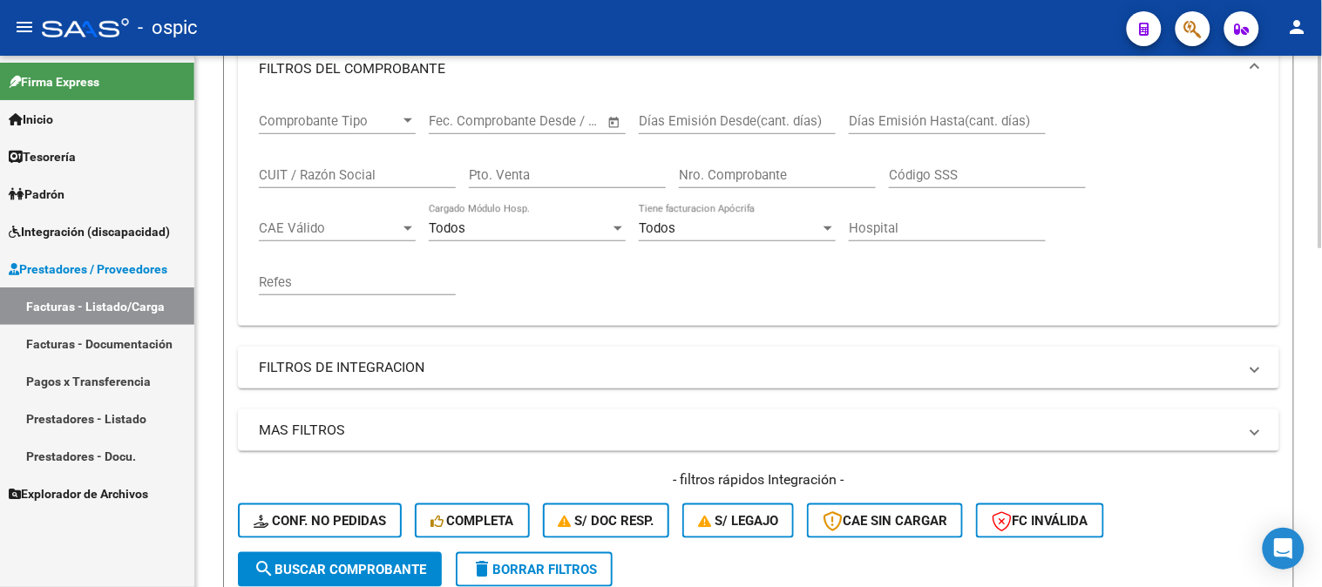
click at [361, 172] on input "CUIT / Razón Social" at bounding box center [357, 175] width 197 height 16
type input "d"
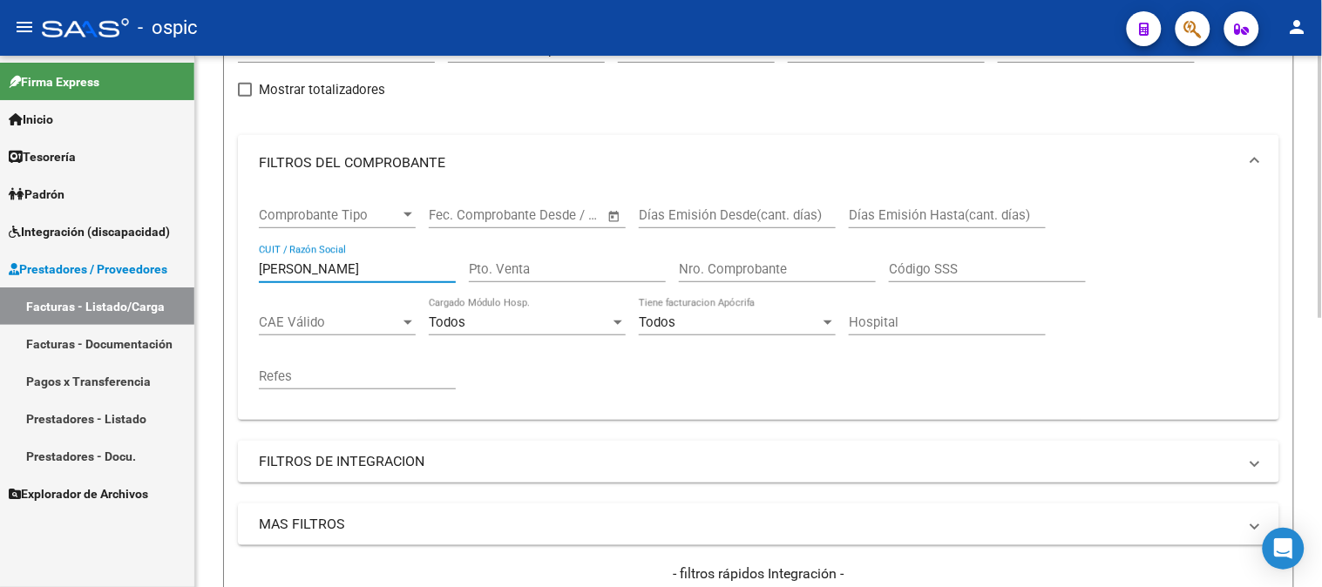
scroll to position [193, 0]
drag, startPoint x: 235, startPoint y: 273, endPoint x: 0, endPoint y: 325, distance: 241.0
click at [46, 259] on mat-sidenav-container "Firma Express Inicio Calendario SSS Instructivos Contacto OS Tesorería Extracto…" at bounding box center [661, 321] width 1322 height 531
type input "PISANI"
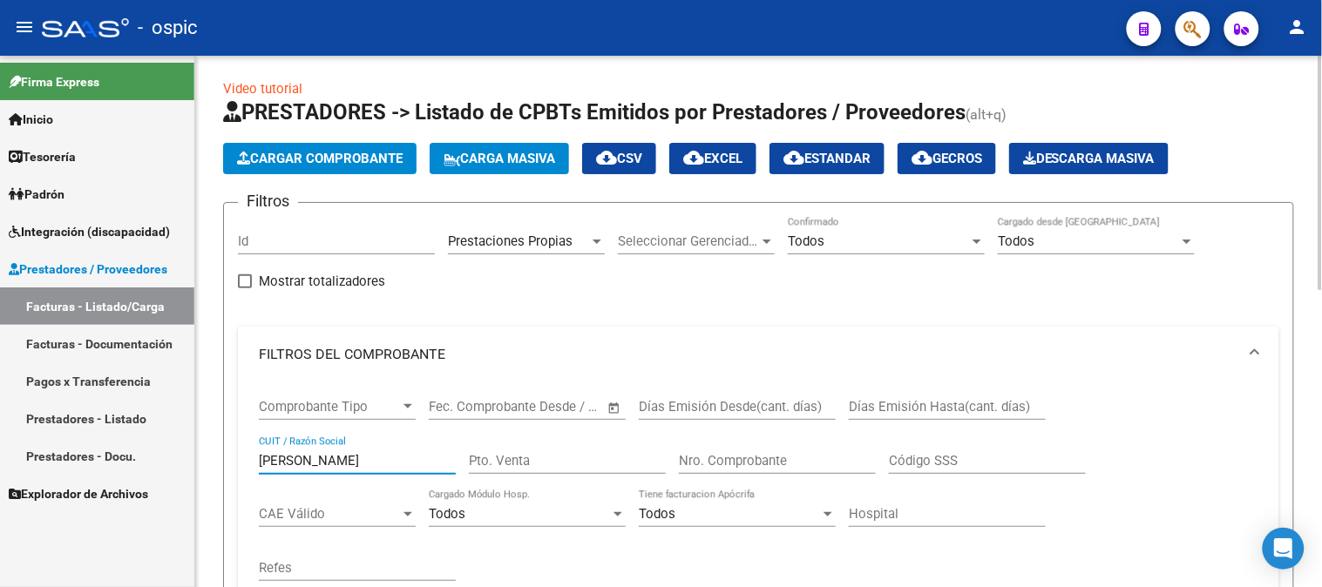
scroll to position [0, 0]
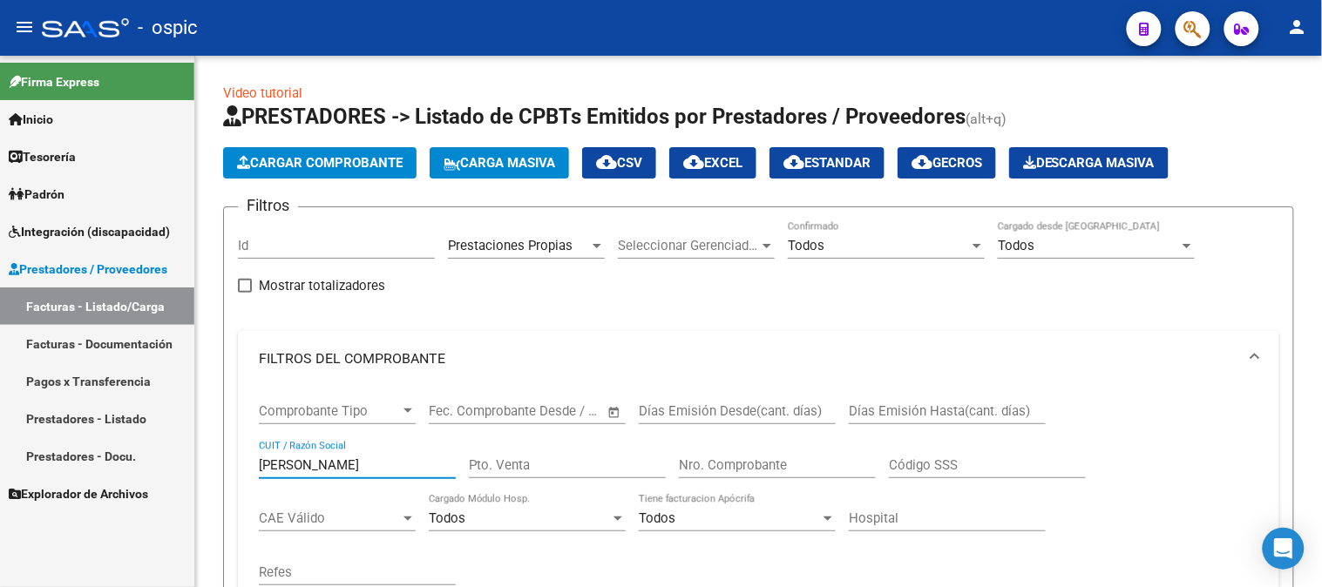
click at [0, 471] on mat-sidenav-container "Firma Express Inicio Calendario SSS Instructivos Contacto OS Tesorería Extracto…" at bounding box center [661, 321] width 1322 height 531
click at [328, 460] on input "PISANI" at bounding box center [357, 465] width 197 height 16
click at [0, 458] on mat-sidenav-container "Firma Express Inicio Calendario SSS Instructivos Contacto OS Tesorería Extracto…" at bounding box center [661, 321] width 1322 height 531
click at [605, 464] on input "Pto. Venta" at bounding box center [567, 465] width 197 height 16
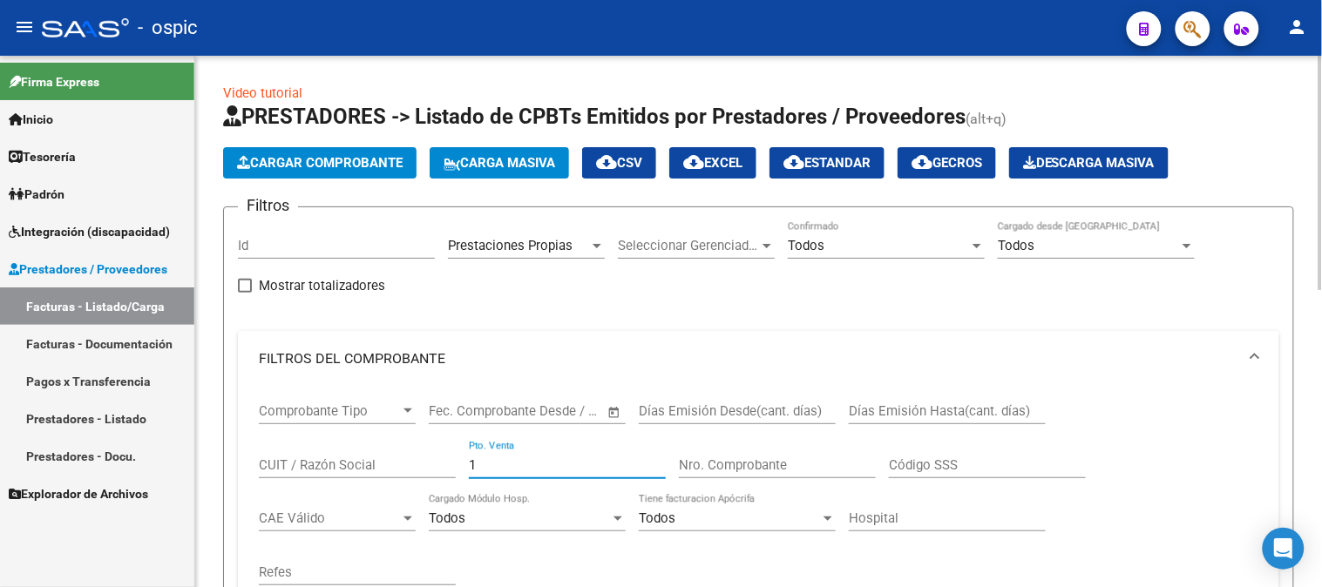
type input "1"
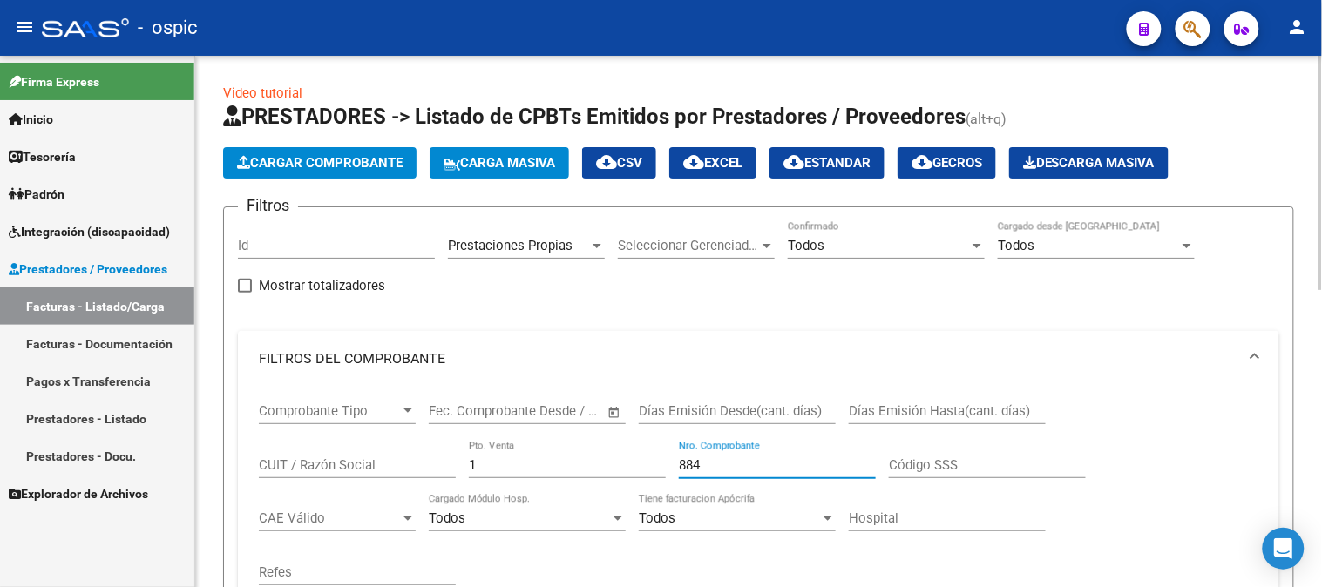
type input "884"
click at [592, 244] on div at bounding box center [597, 246] width 16 height 14
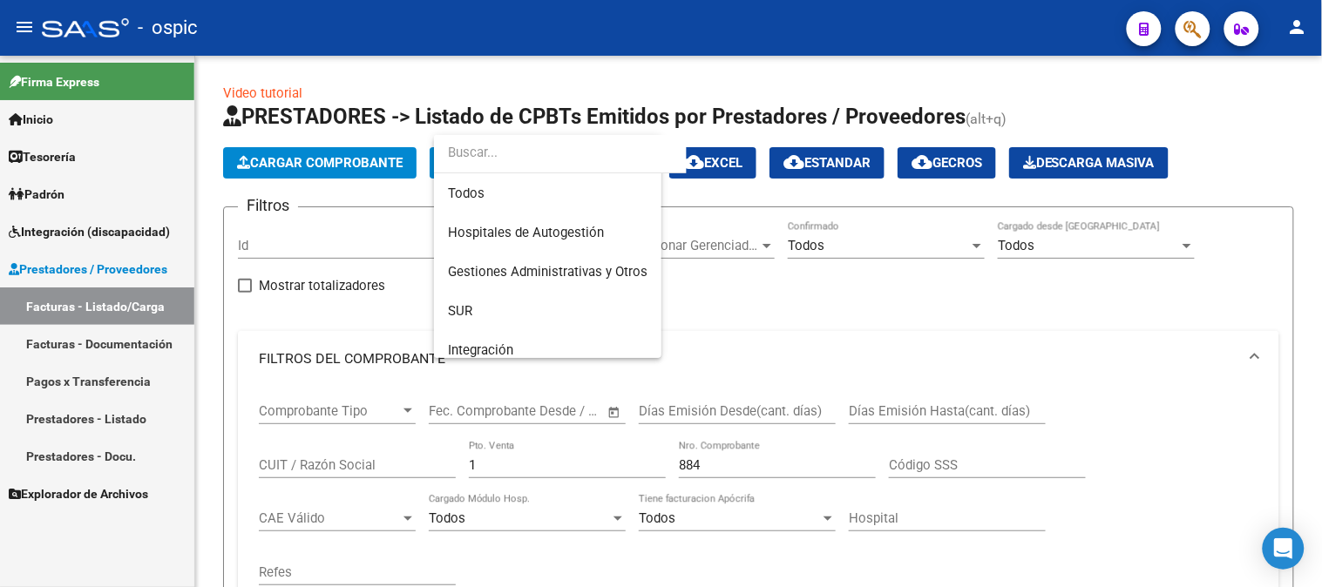
scroll to position [143, 0]
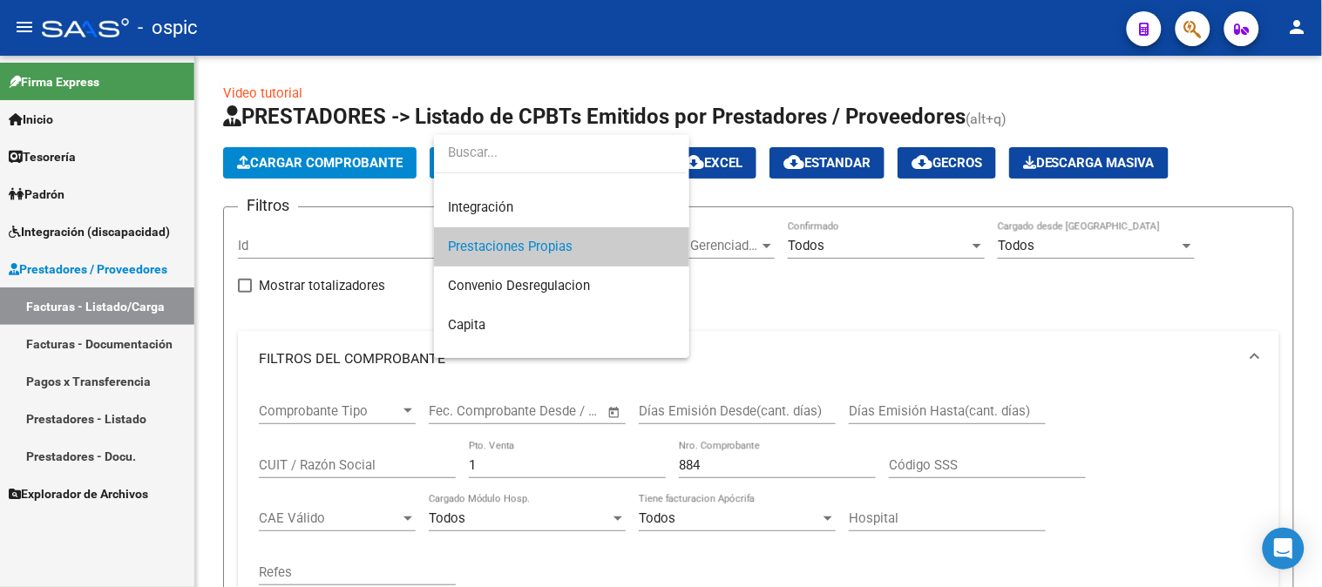
click at [726, 325] on div at bounding box center [661, 293] width 1322 height 587
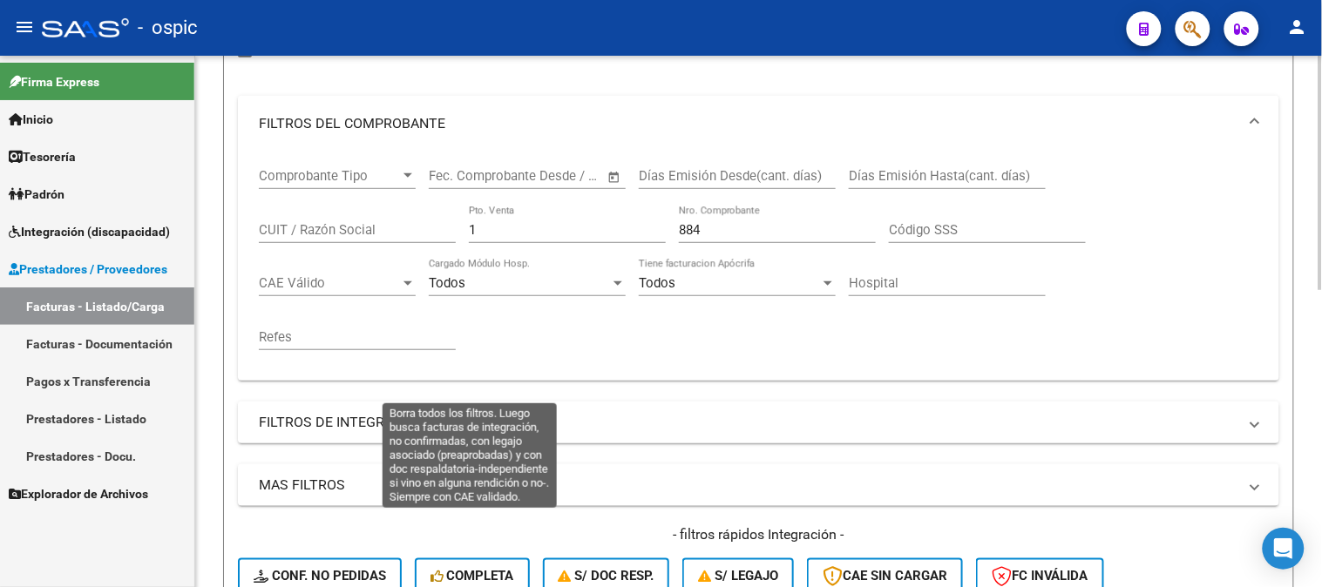
scroll to position [290, 0]
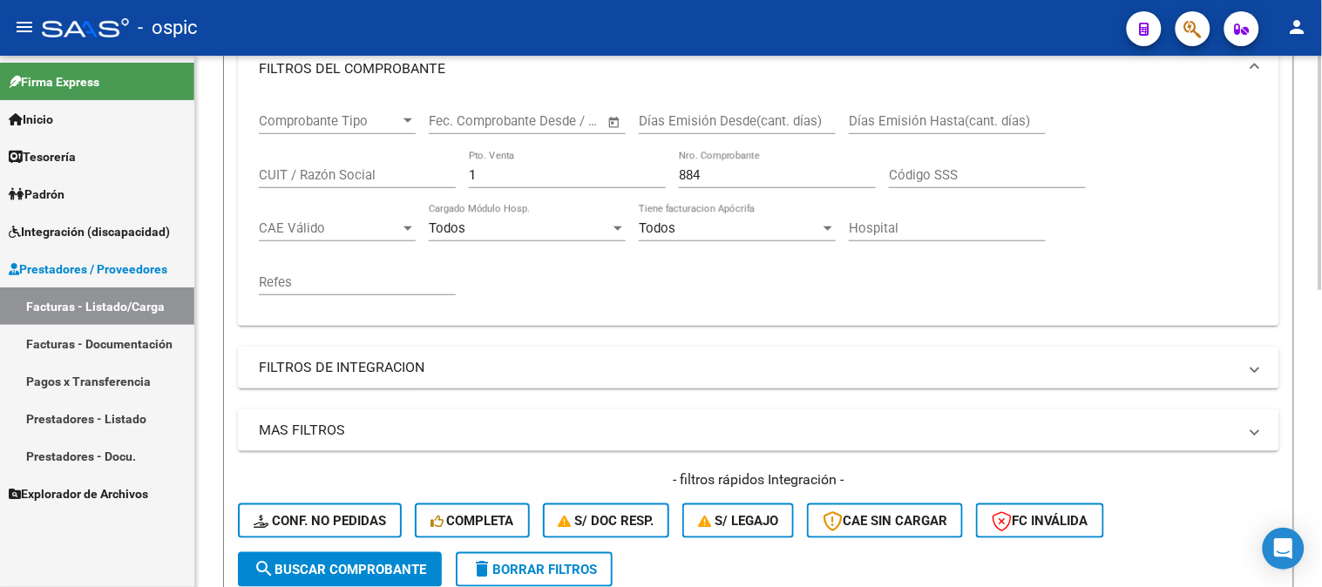
click at [553, 568] on span "delete Borrar Filtros" at bounding box center [533, 570] width 125 height 16
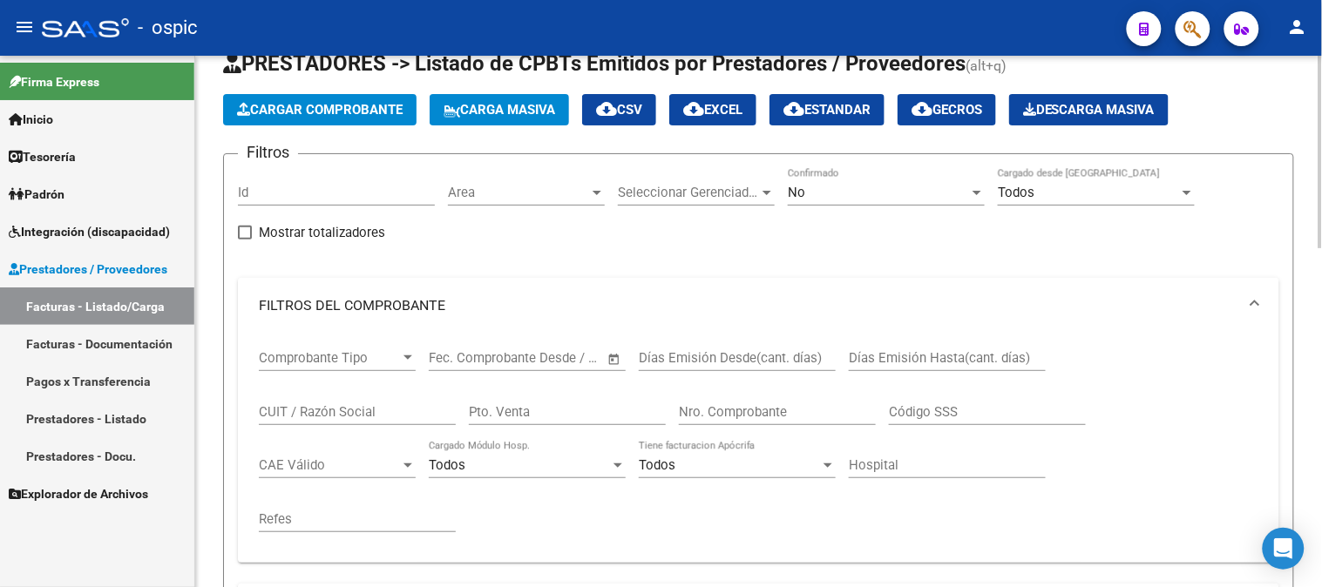
scroll to position [0, 0]
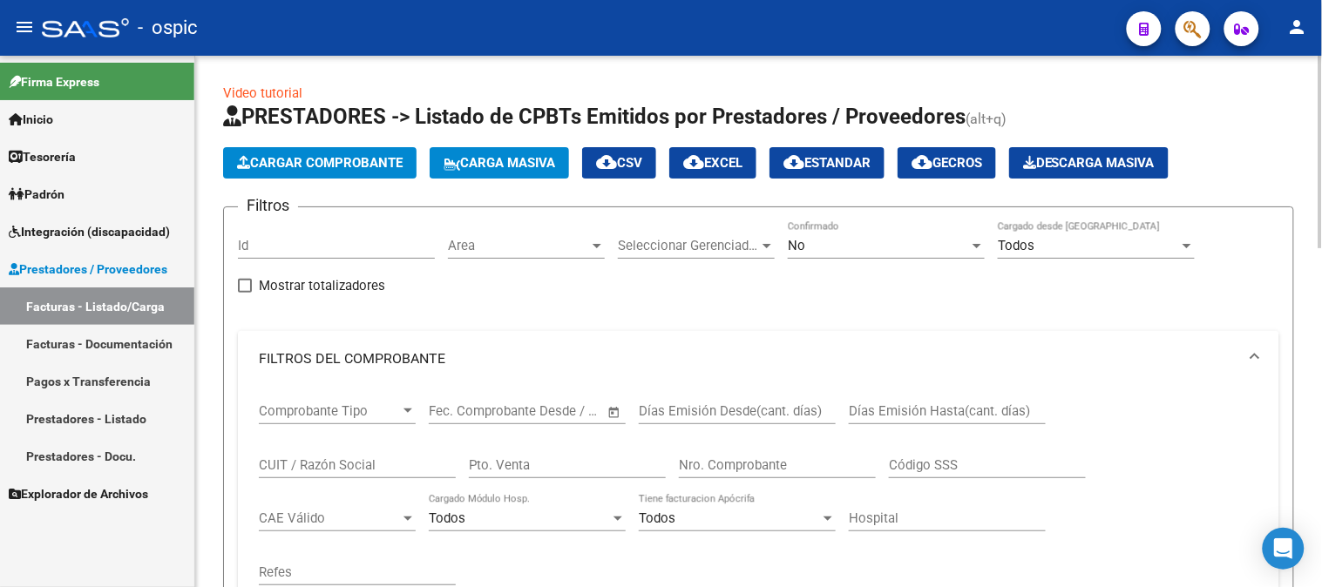
click at [825, 253] on div "No" at bounding box center [878, 246] width 181 height 16
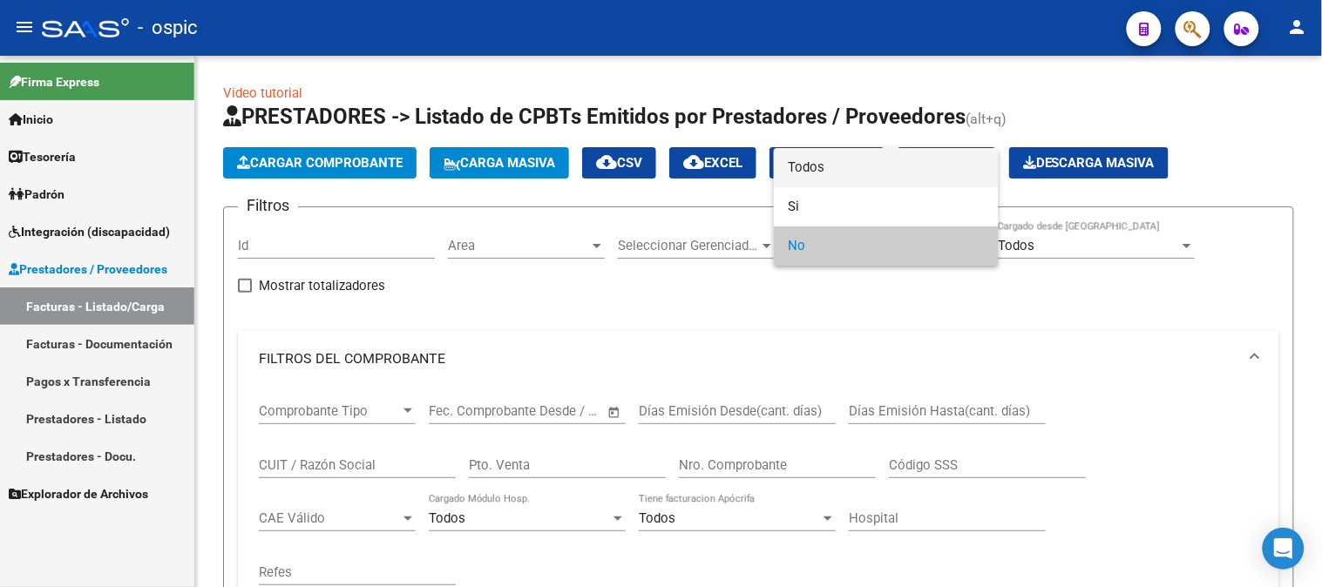
click at [834, 166] on span "Todos" at bounding box center [886, 167] width 197 height 39
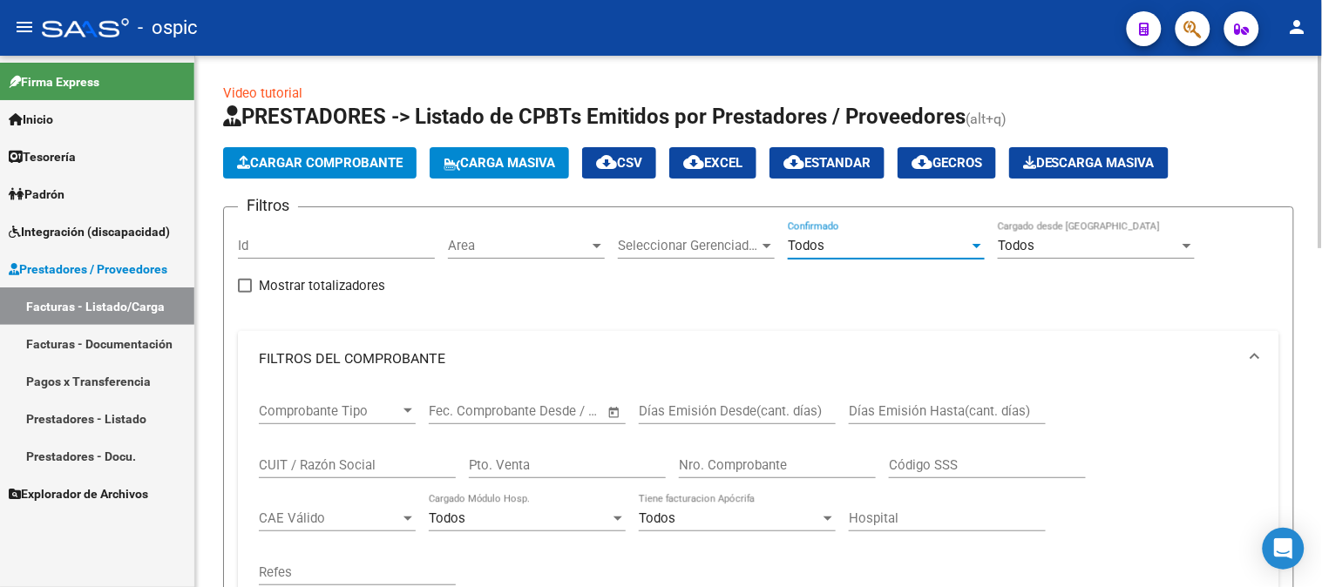
click at [591, 465] on input "Pto. Venta" at bounding box center [567, 465] width 197 height 16
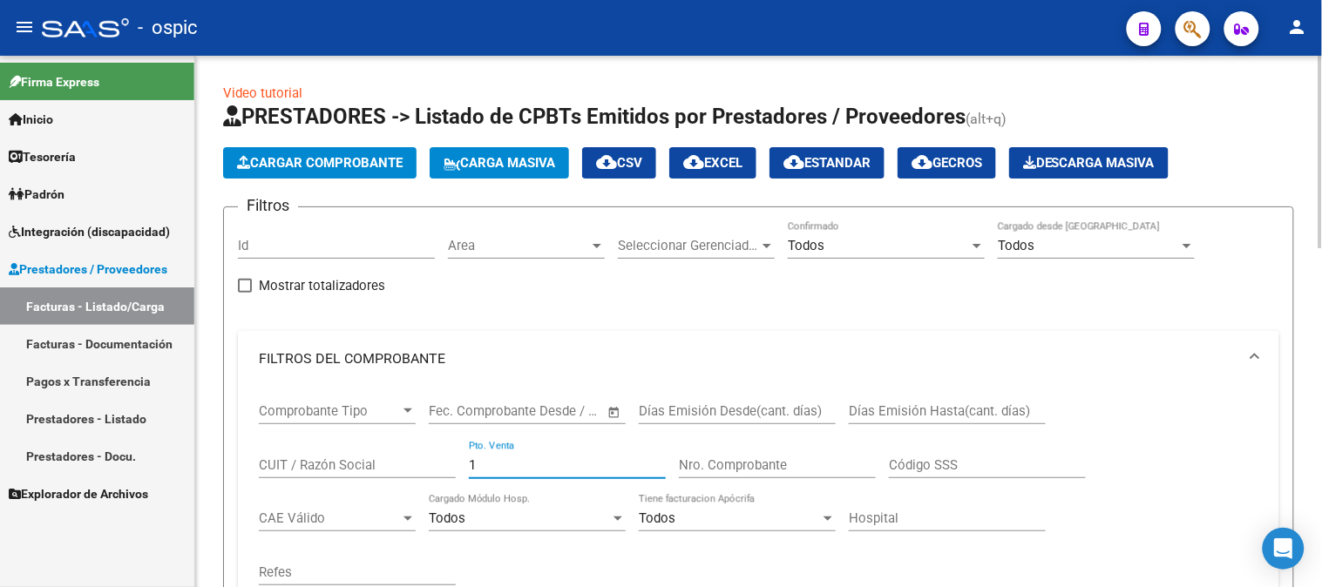
type input "1"
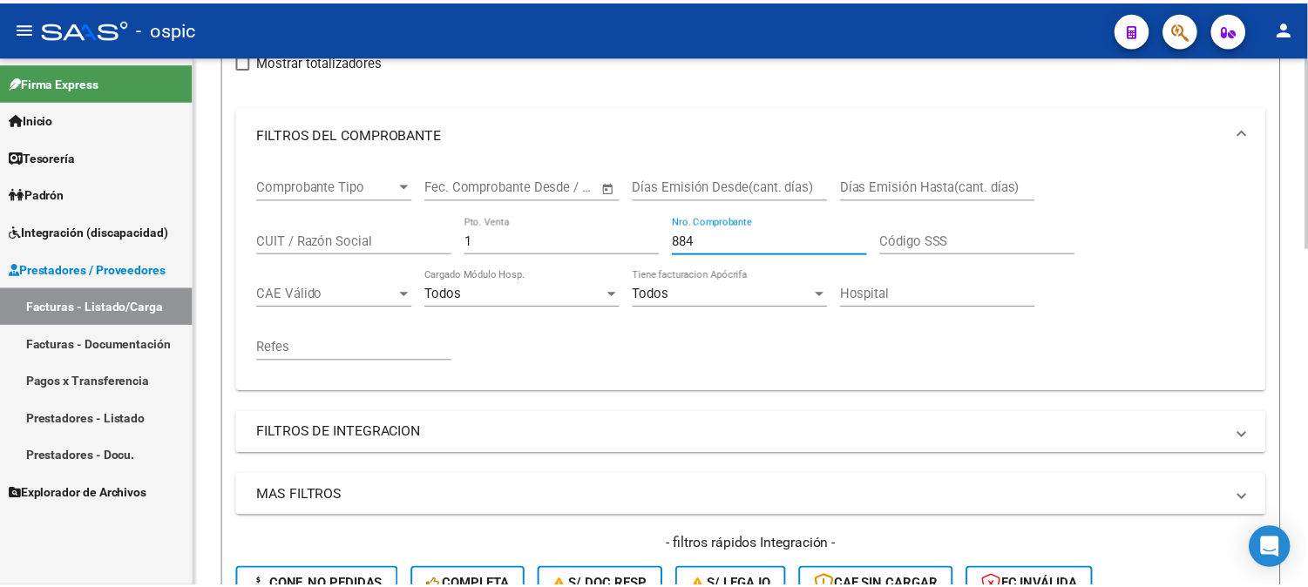
scroll to position [580, 0]
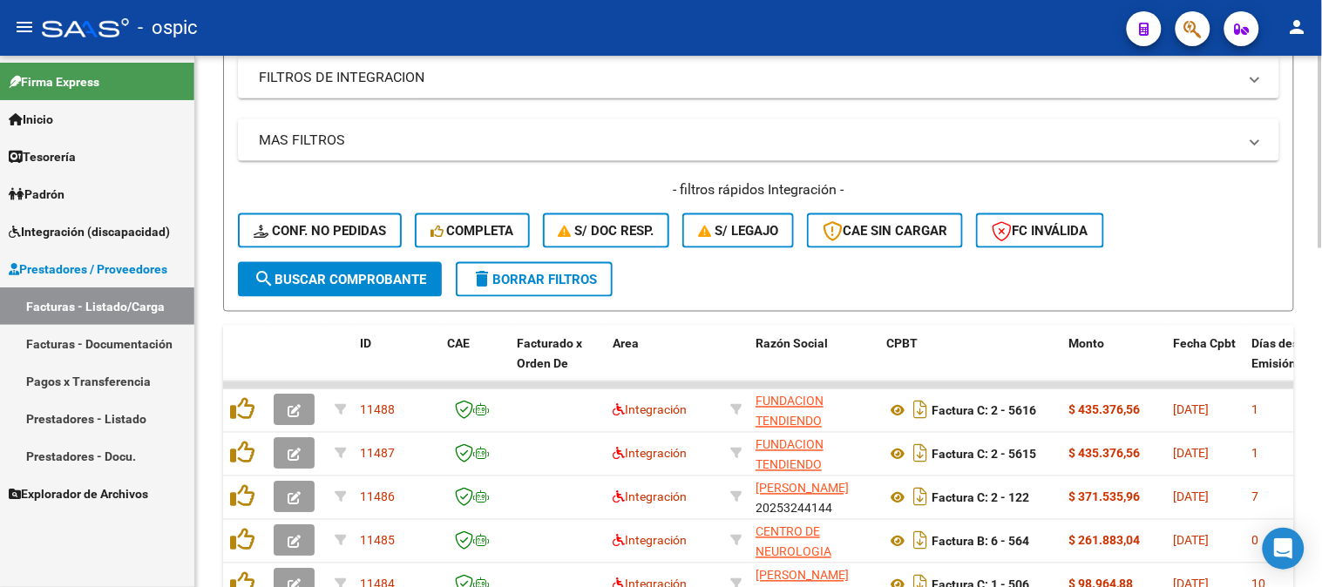
type input "884"
click at [379, 272] on span "search Buscar Comprobante" at bounding box center [340, 280] width 173 height 16
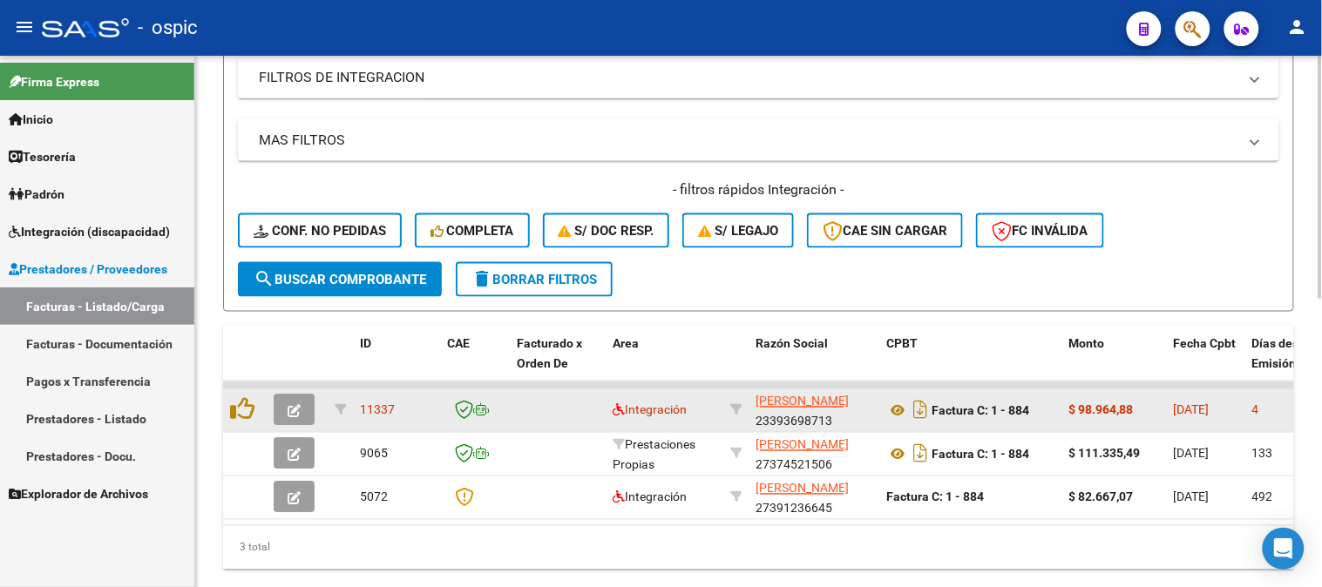
click at [301, 399] on button "button" at bounding box center [294, 410] width 41 height 31
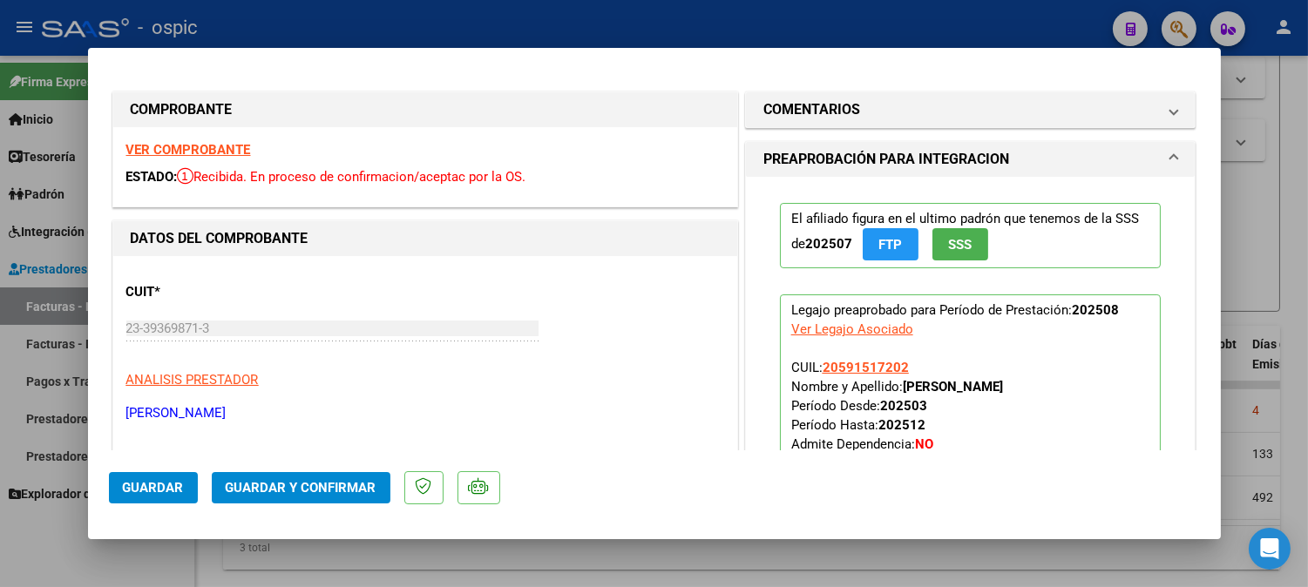
type input "$ 0,00"
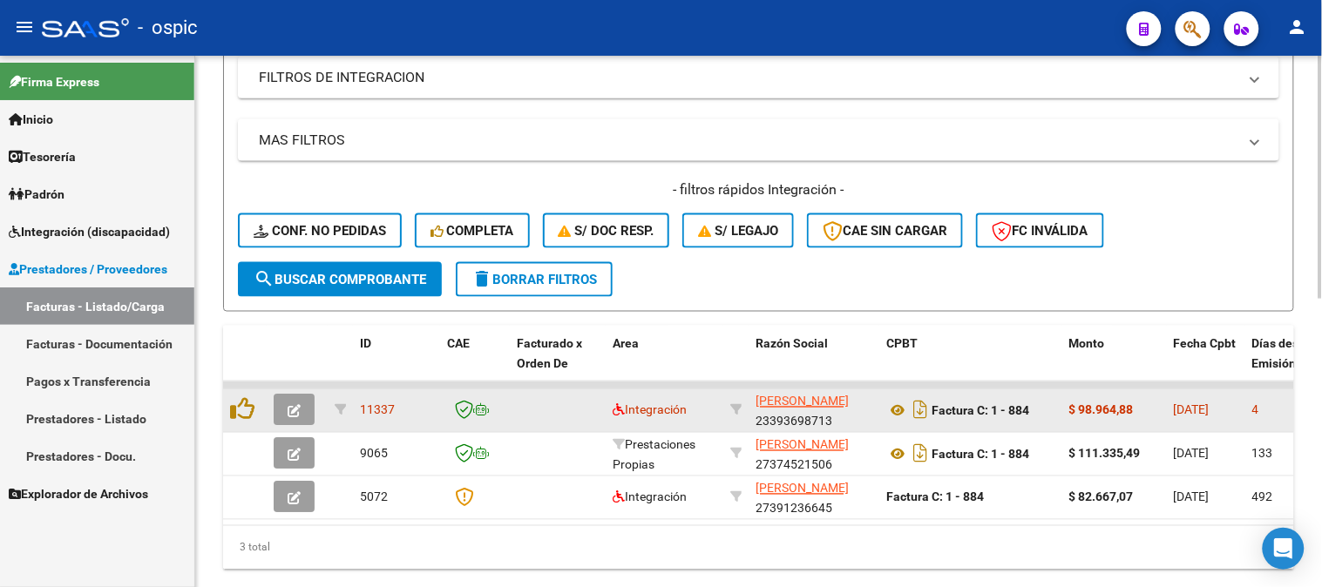
click at [301, 404] on button "button" at bounding box center [294, 410] width 41 height 31
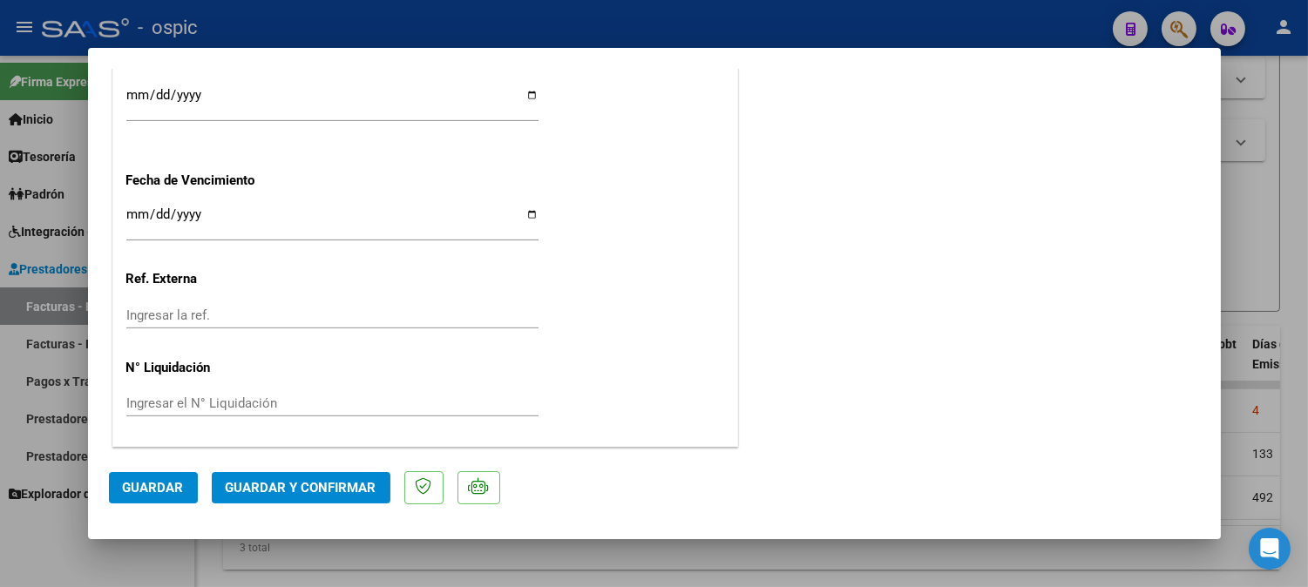
scroll to position [0, 0]
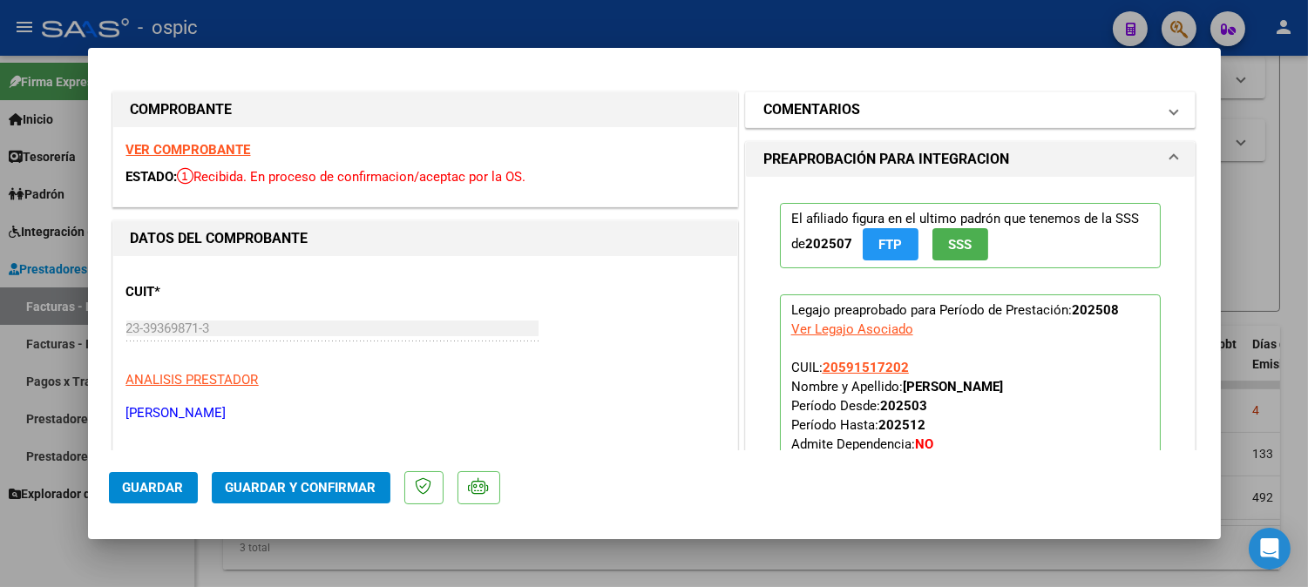
click at [971, 106] on mat-panel-title "COMENTARIOS" at bounding box center [960, 109] width 394 height 21
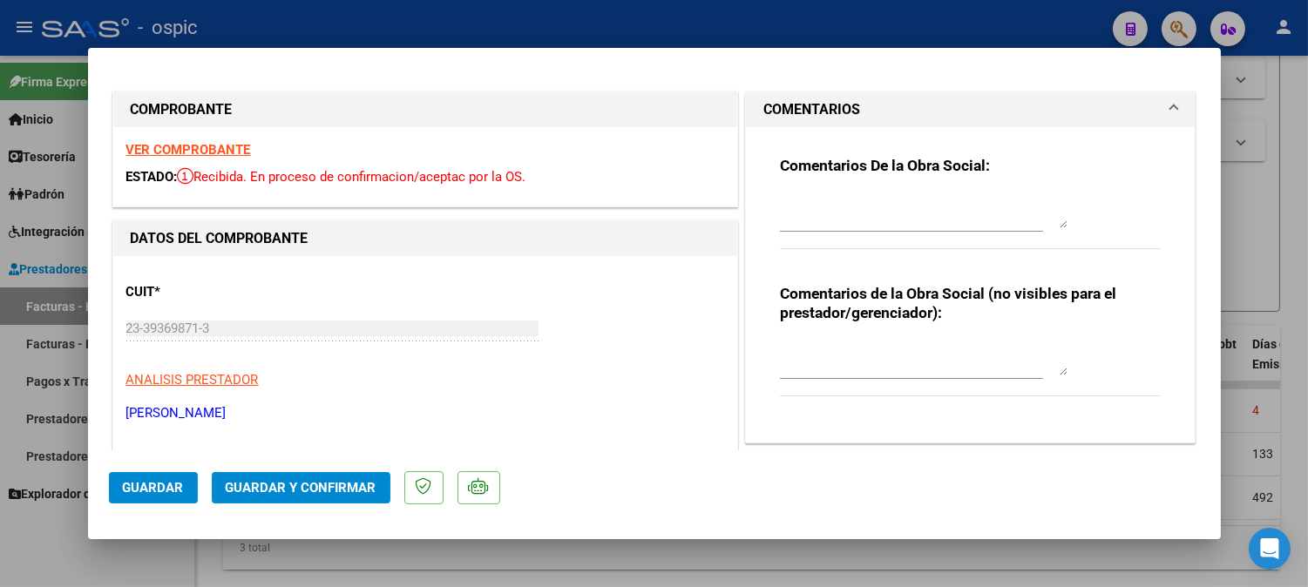
click at [985, 366] on textarea at bounding box center [924, 358] width 288 height 35
type textarea "T.O 8 SESIONES"
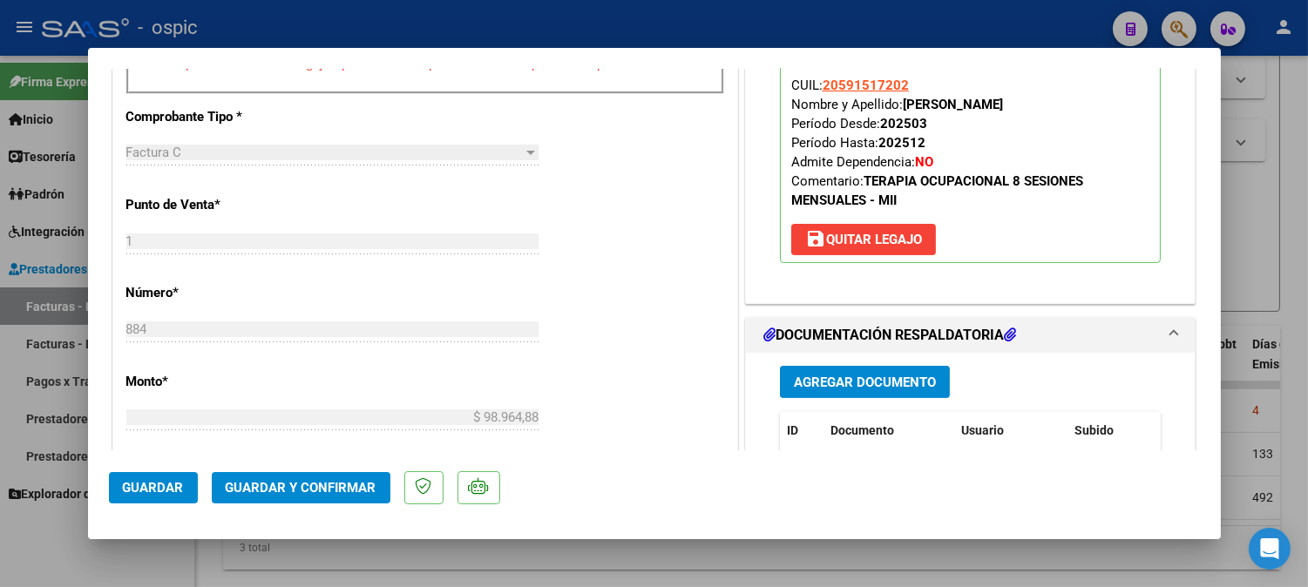
scroll to position [718, 0]
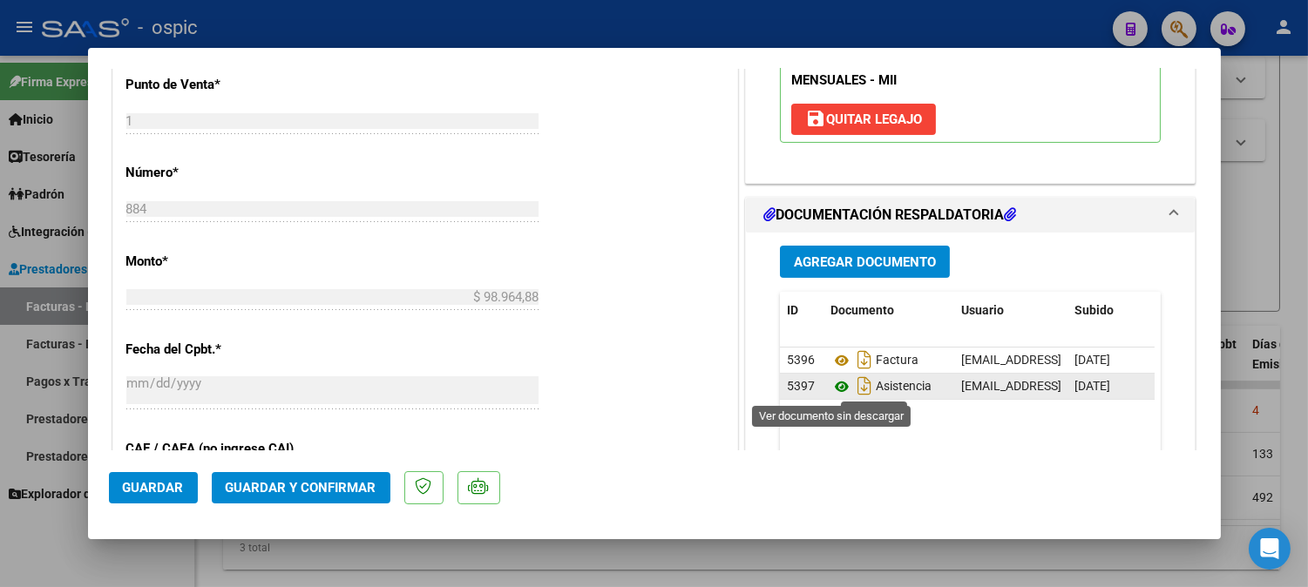
click at [831, 385] on icon at bounding box center [841, 386] width 23 height 21
click at [835, 389] on icon at bounding box center [841, 386] width 23 height 21
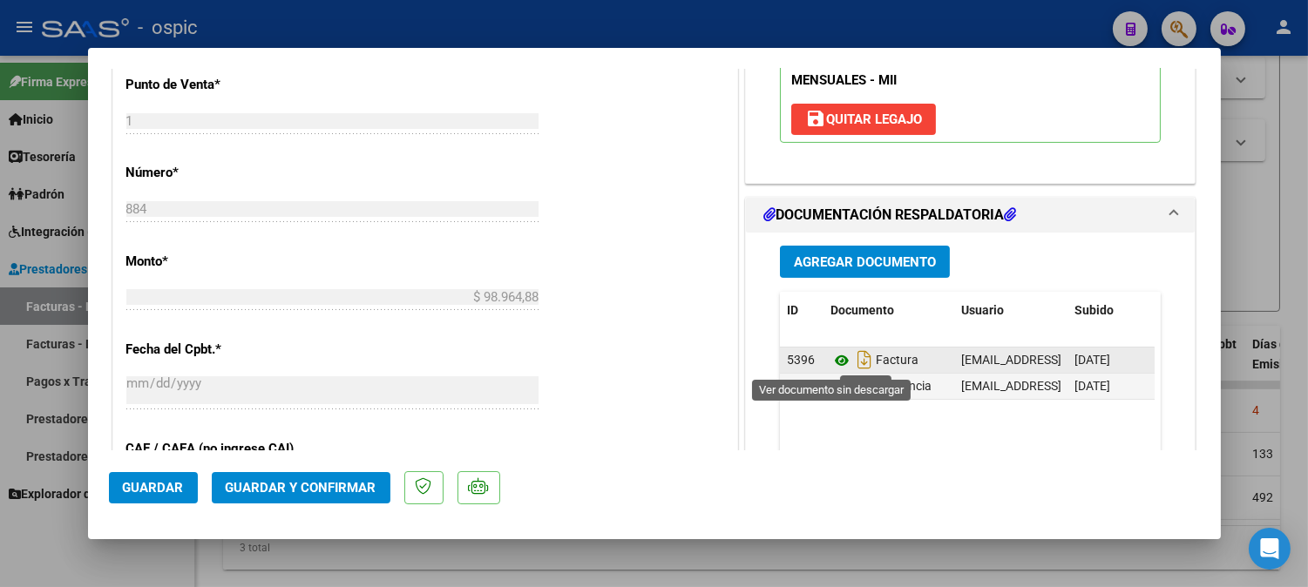
click at [833, 362] on icon at bounding box center [841, 360] width 23 height 21
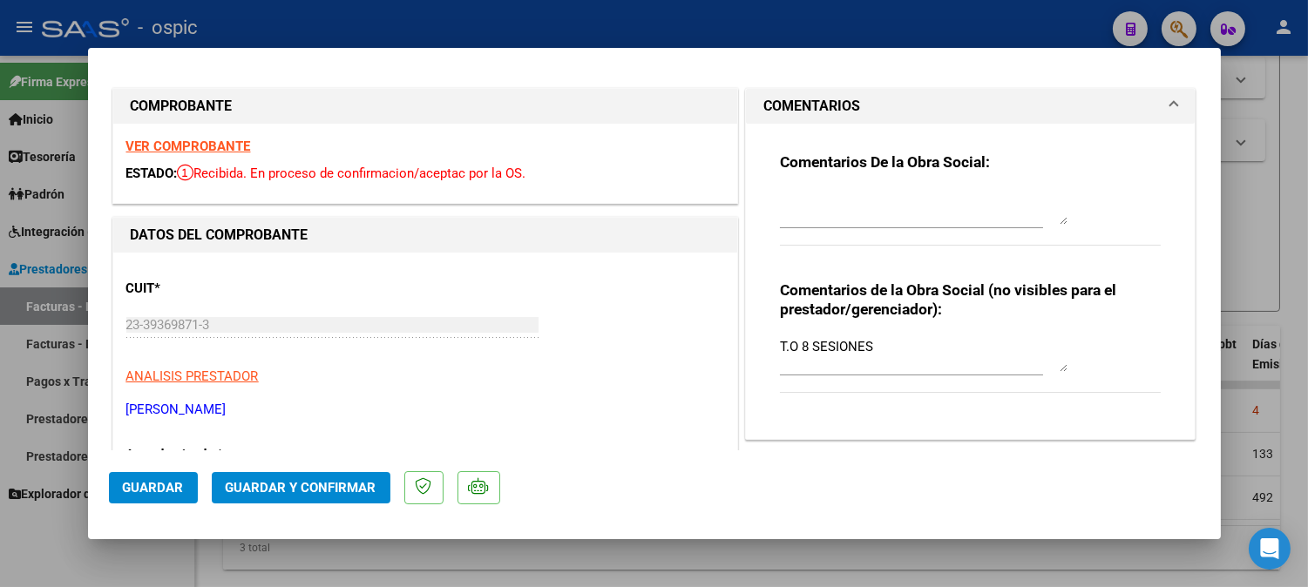
scroll to position [0, 0]
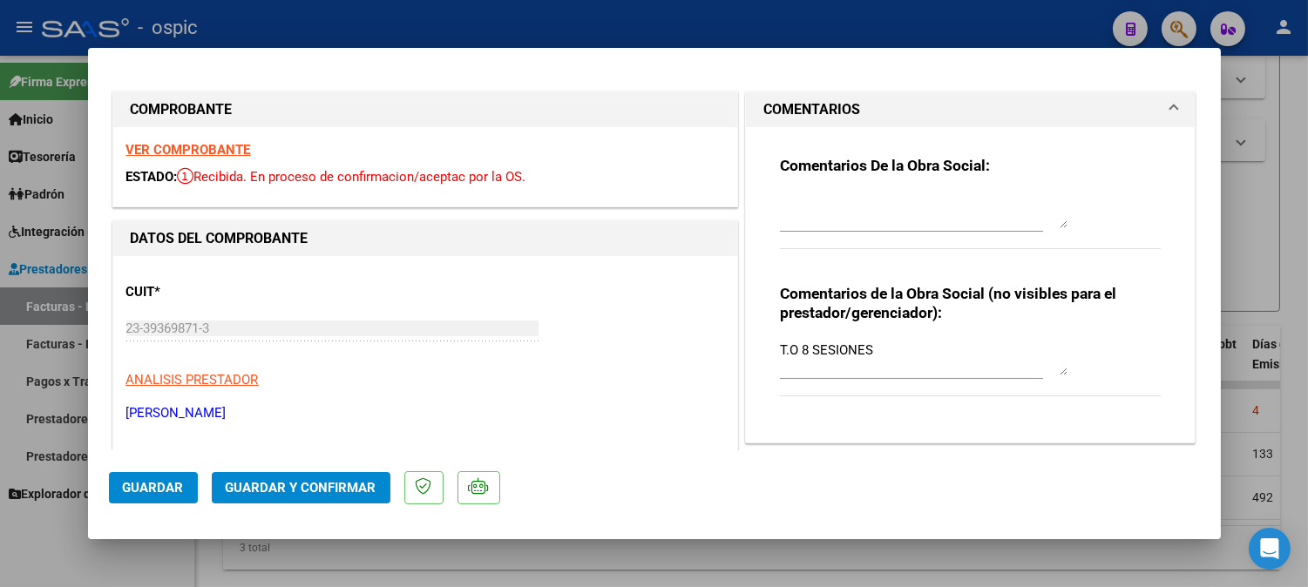
click at [817, 203] on textarea at bounding box center [924, 210] width 288 height 35
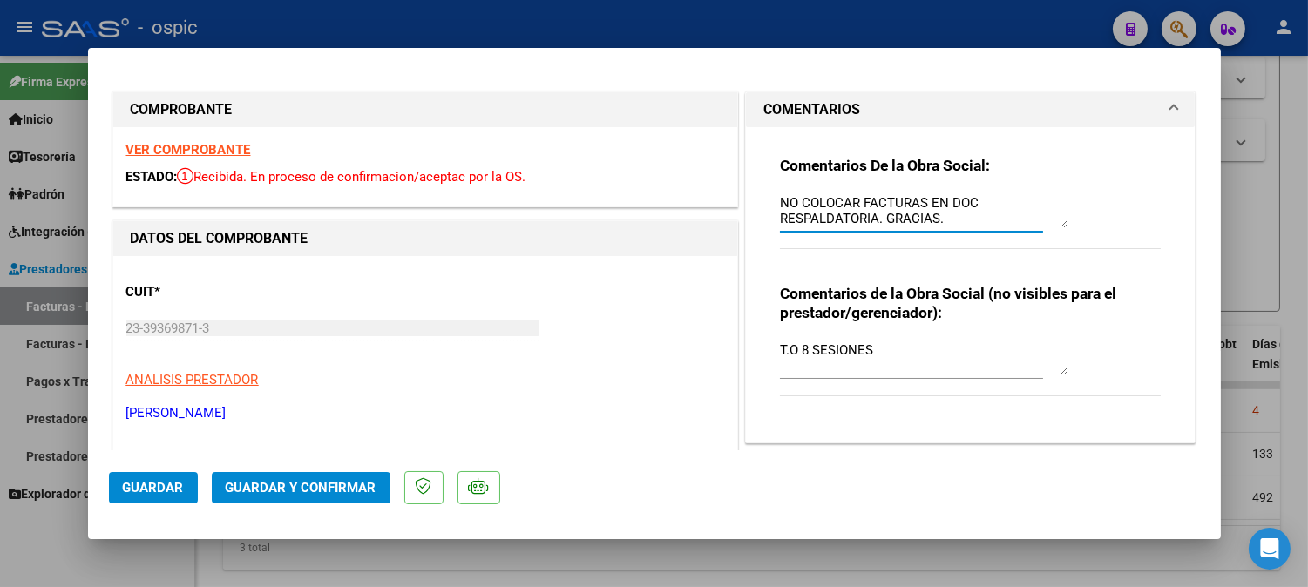
type textarea "NO COLOCAR FACTURAS EN DOC RESPALDATORIA. GRACIAS."
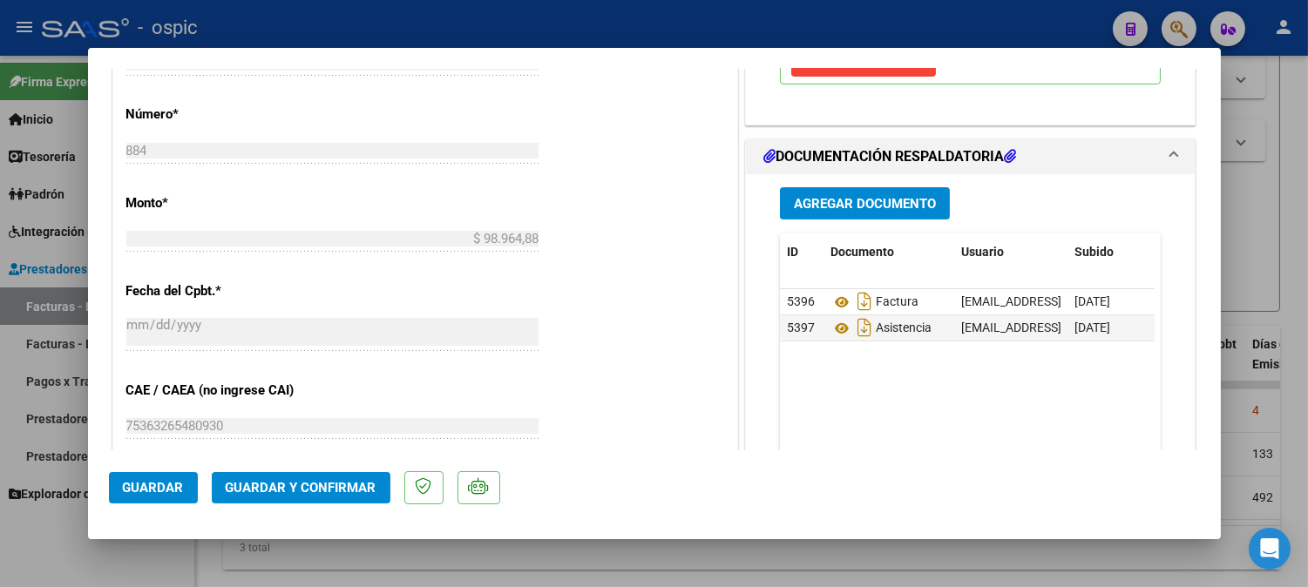
scroll to position [812, 0]
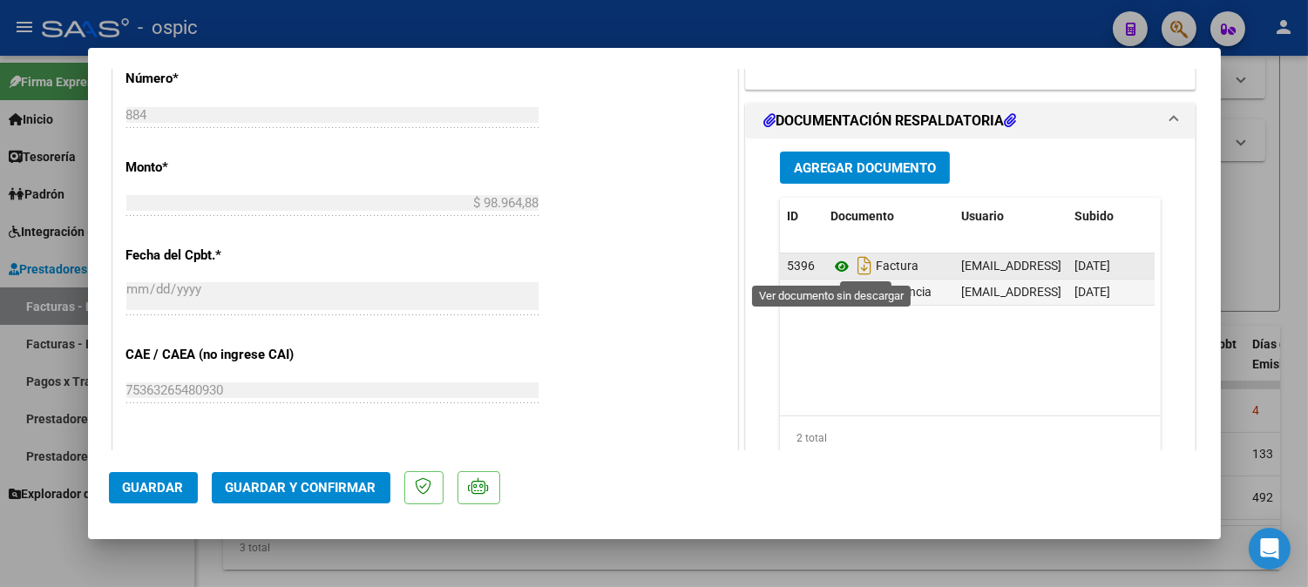
click at [835, 265] on icon at bounding box center [841, 266] width 23 height 21
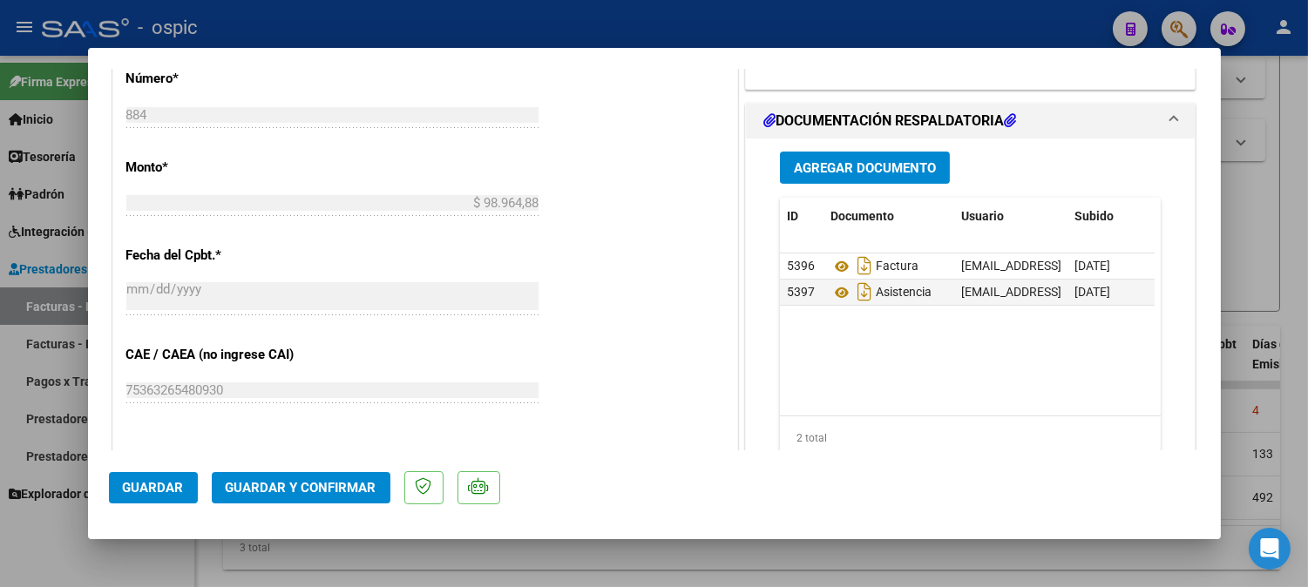
click at [322, 490] on span "Guardar y Confirmar" at bounding box center [301, 488] width 151 height 16
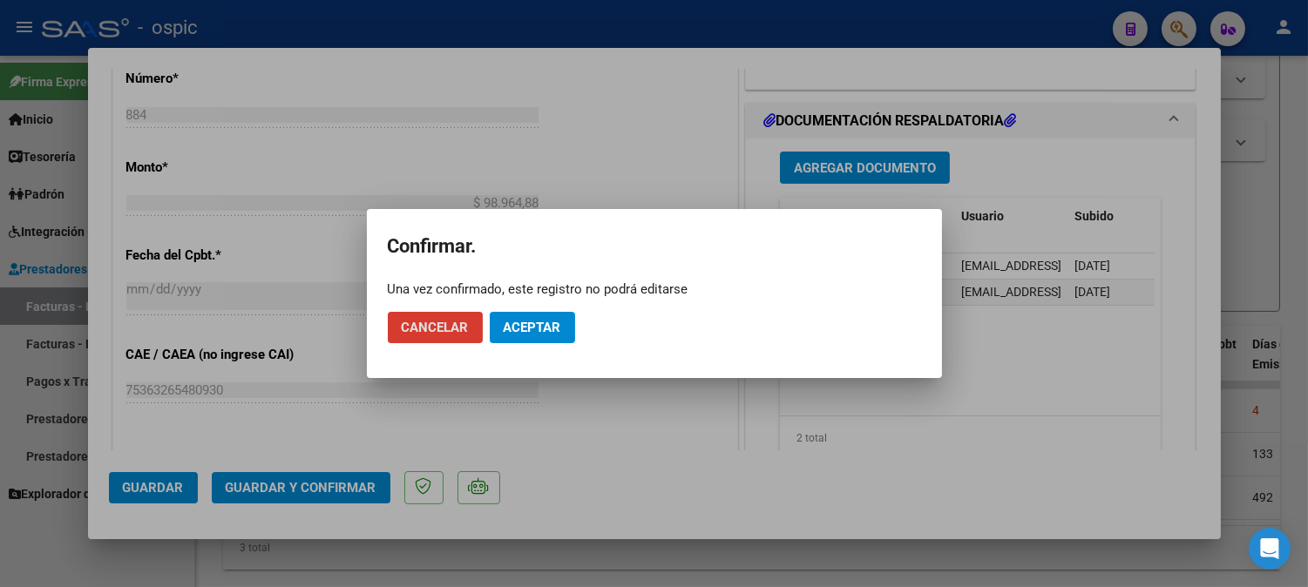
click at [534, 322] on span "Aceptar" at bounding box center [533, 328] width 58 height 16
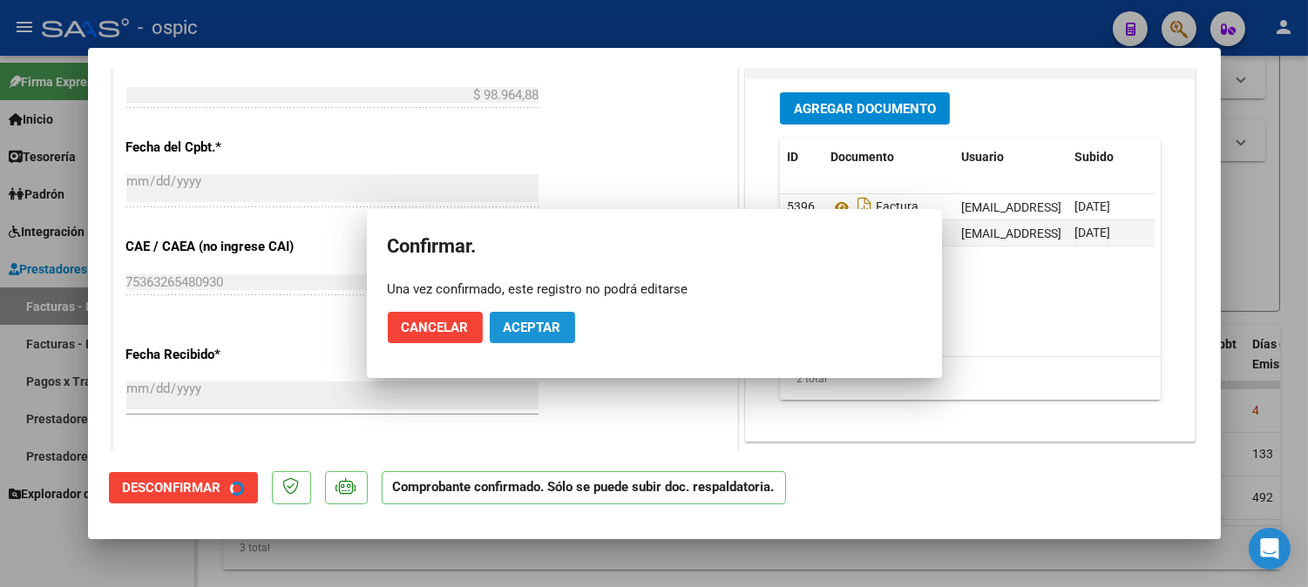
scroll to position [703, 0]
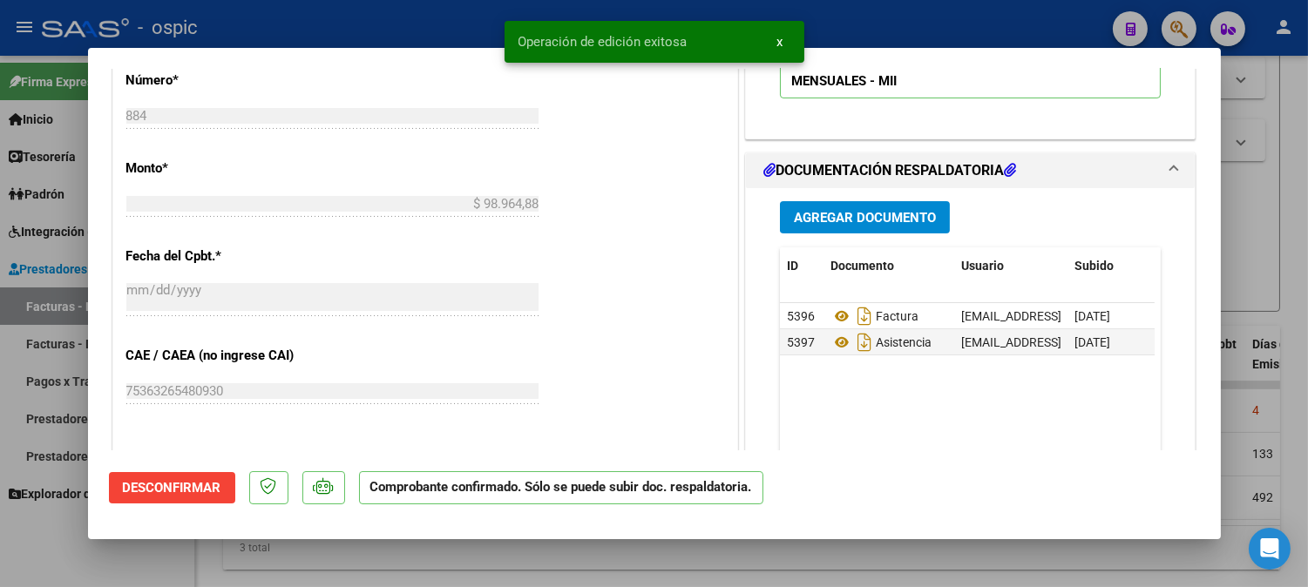
type input "$ 0,00"
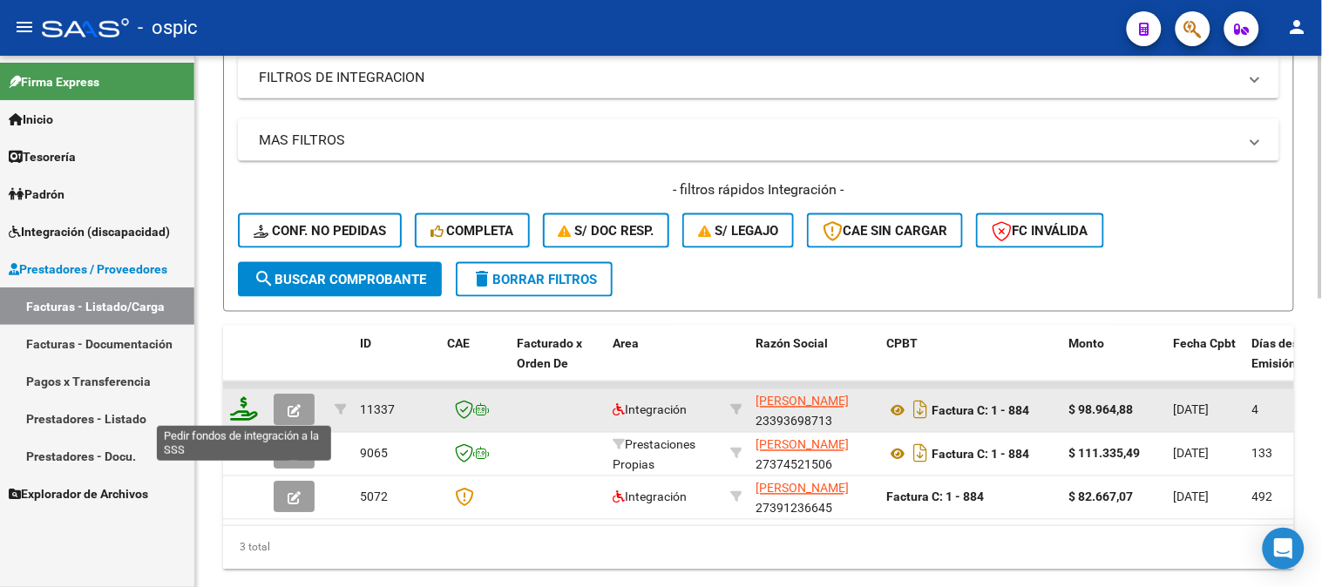
click at [242, 403] on icon at bounding box center [244, 409] width 28 height 24
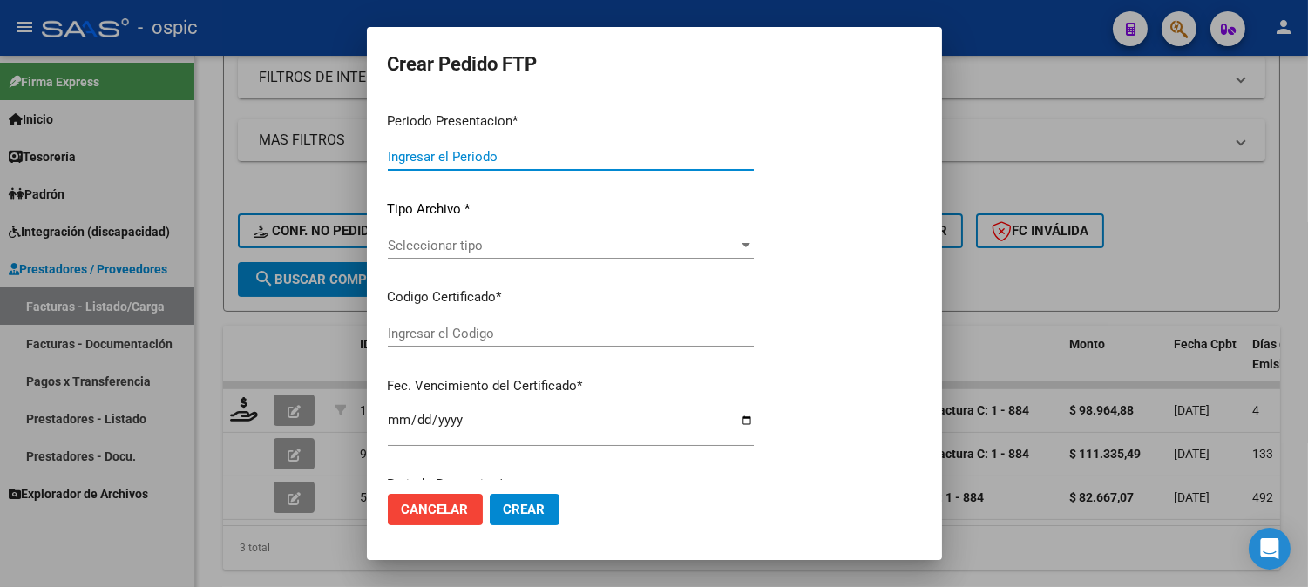
type input "202508"
type input "$ 98.964,88"
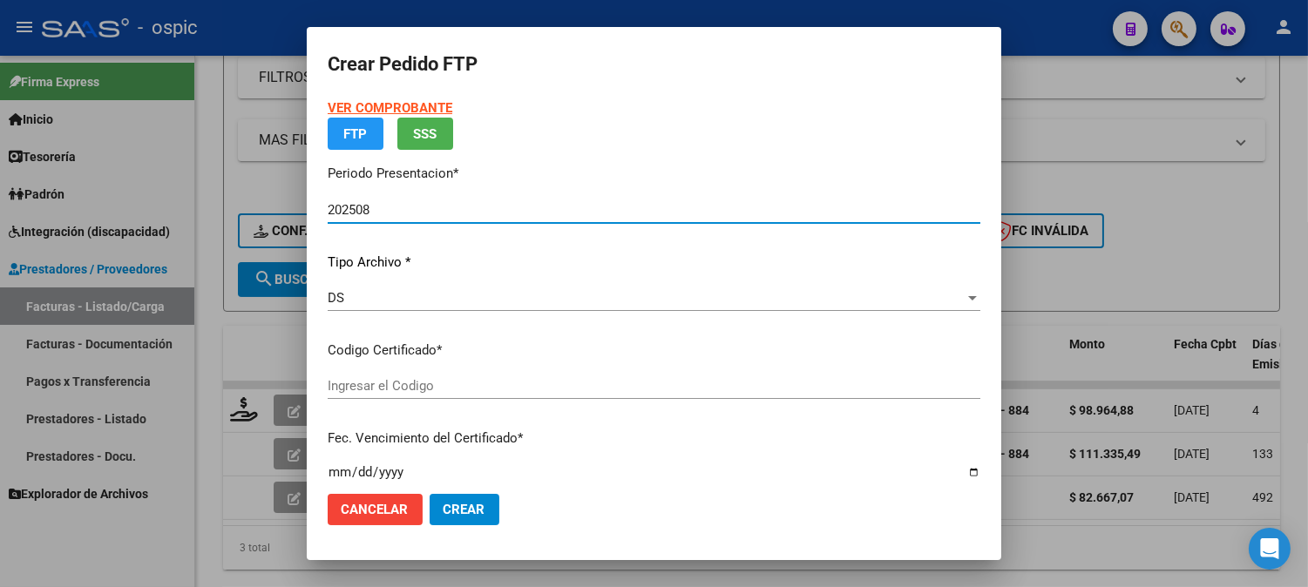
type input "3709406891"
type input "2028-01-31"
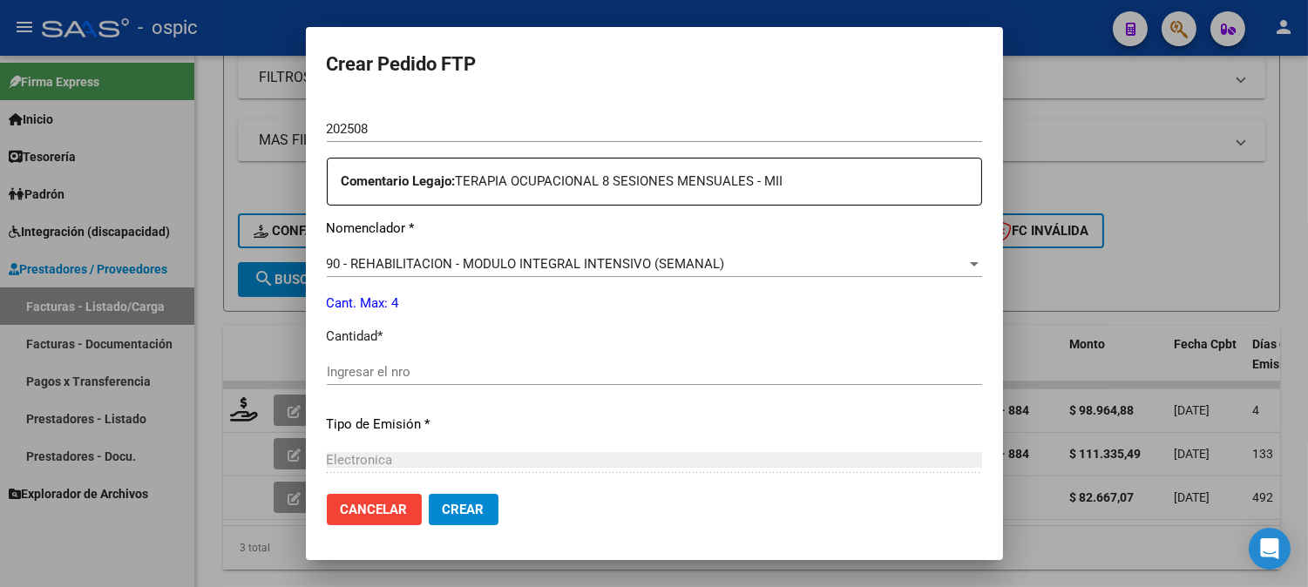
scroll to position [619, 0]
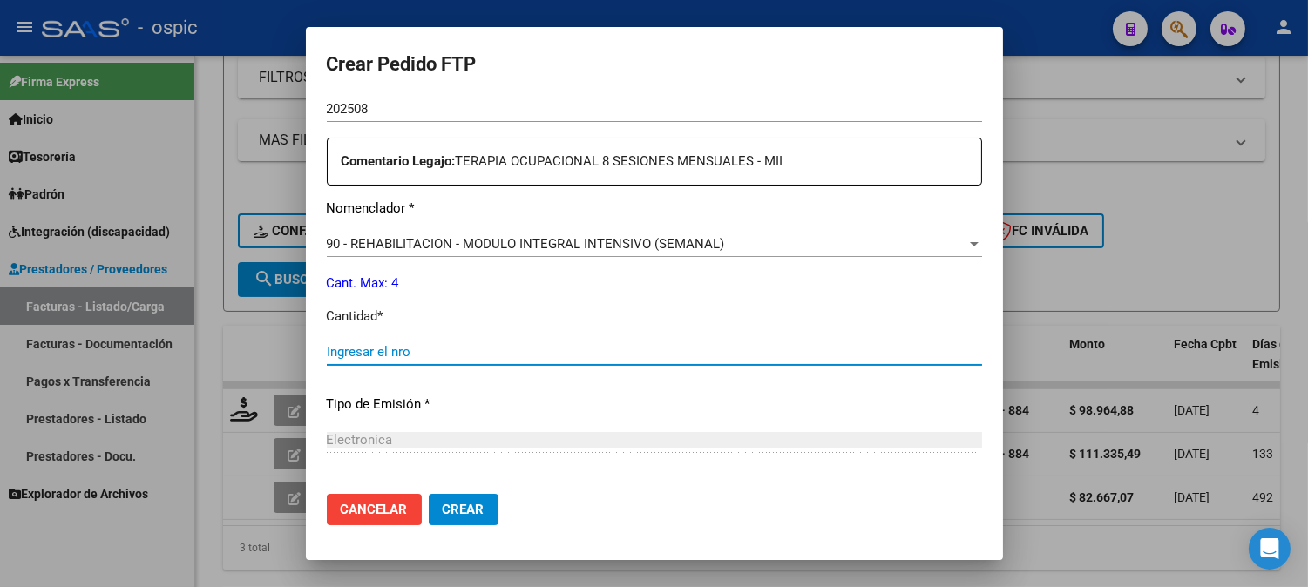
click at [712, 348] on input "Ingresar el nro" at bounding box center [654, 352] width 655 height 16
type input "4"
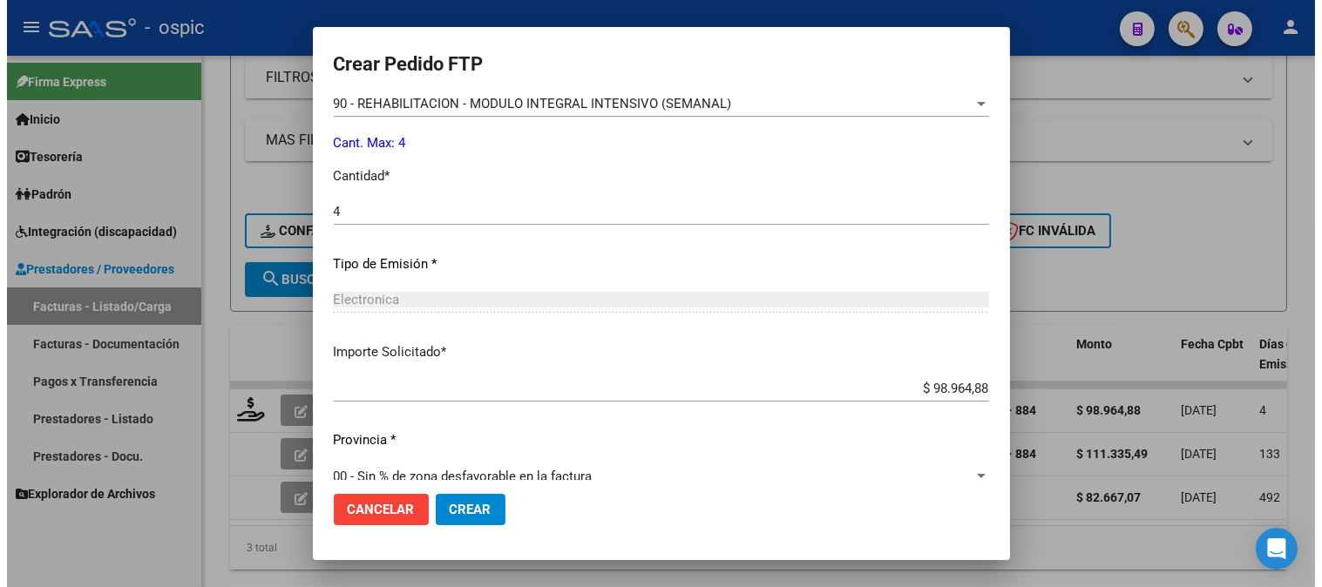
scroll to position [784, 0]
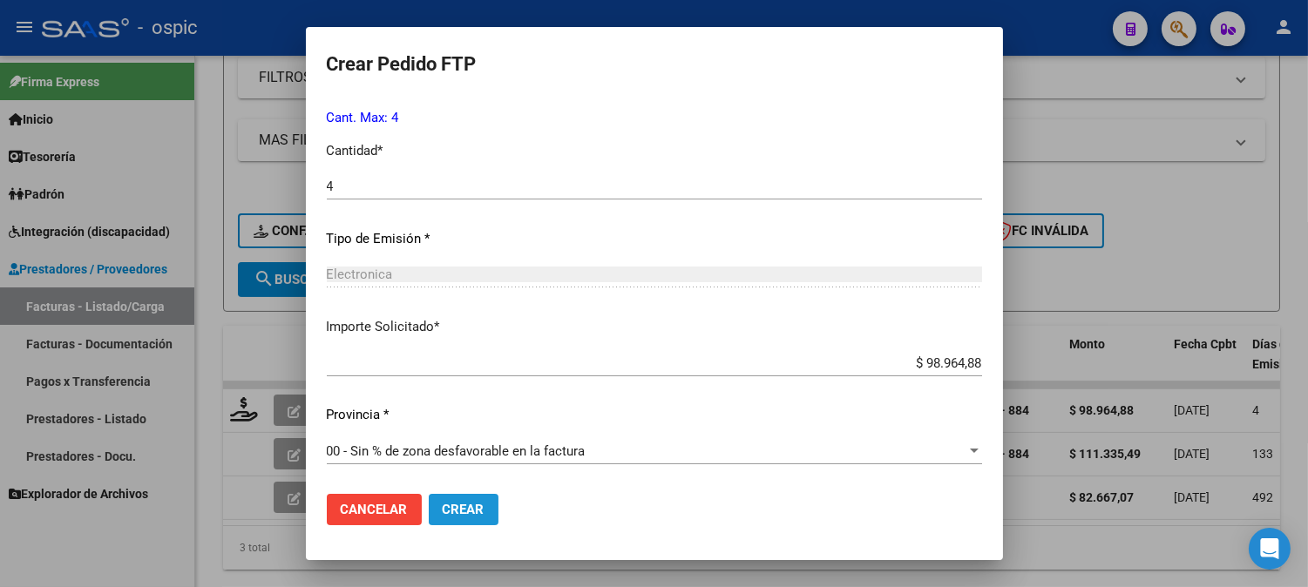
click at [448, 506] on span "Crear" at bounding box center [464, 510] width 42 height 16
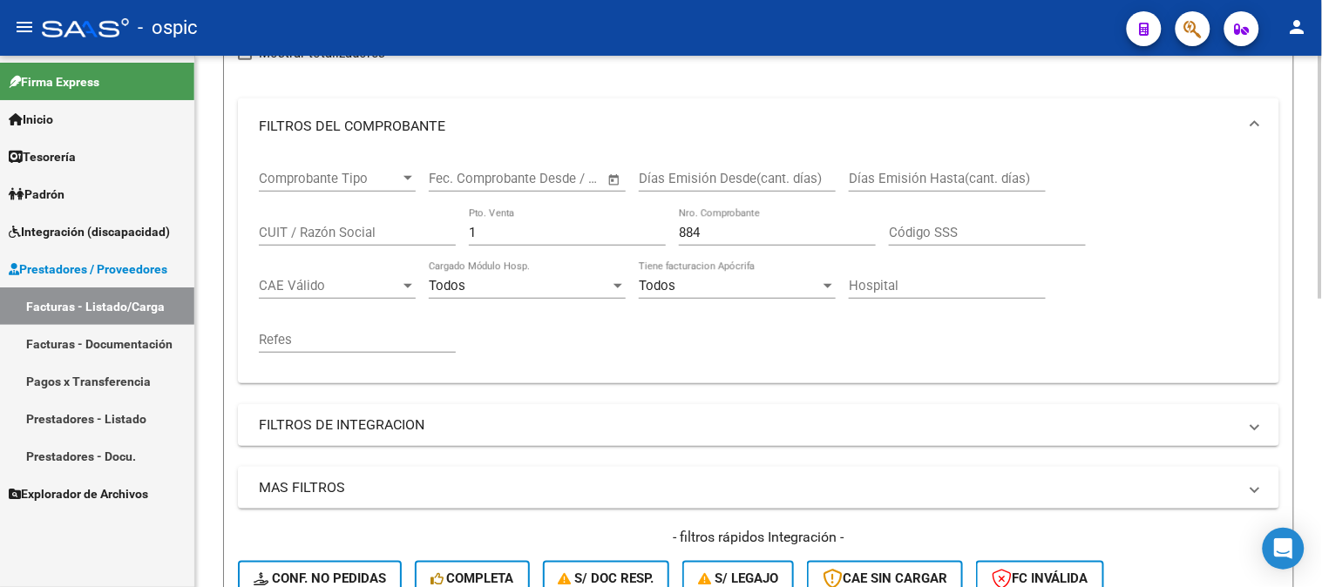
scroll to position [97, 0]
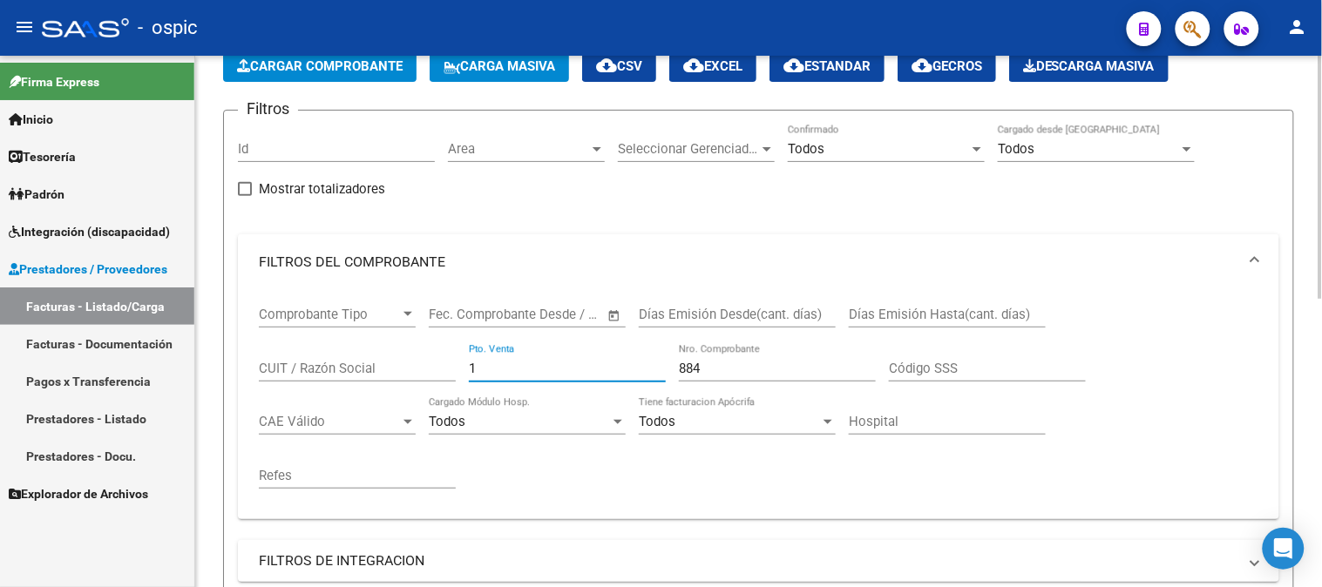
drag, startPoint x: 475, startPoint y: 364, endPoint x: 382, endPoint y: 370, distance: 93.4
click at [386, 369] on div "Comprobante Tipo Comprobante Tipo Fecha inicio – Fecha fin Fec. Comprobante Des…" at bounding box center [758, 397] width 999 height 215
type input "3"
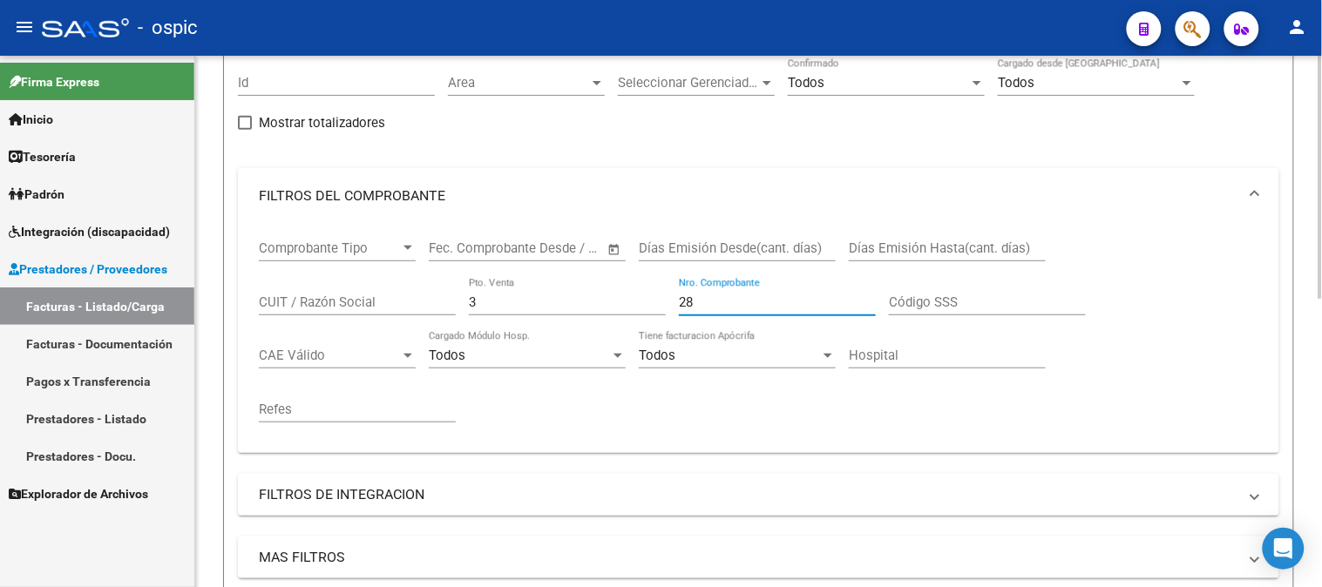
scroll to position [387, 0]
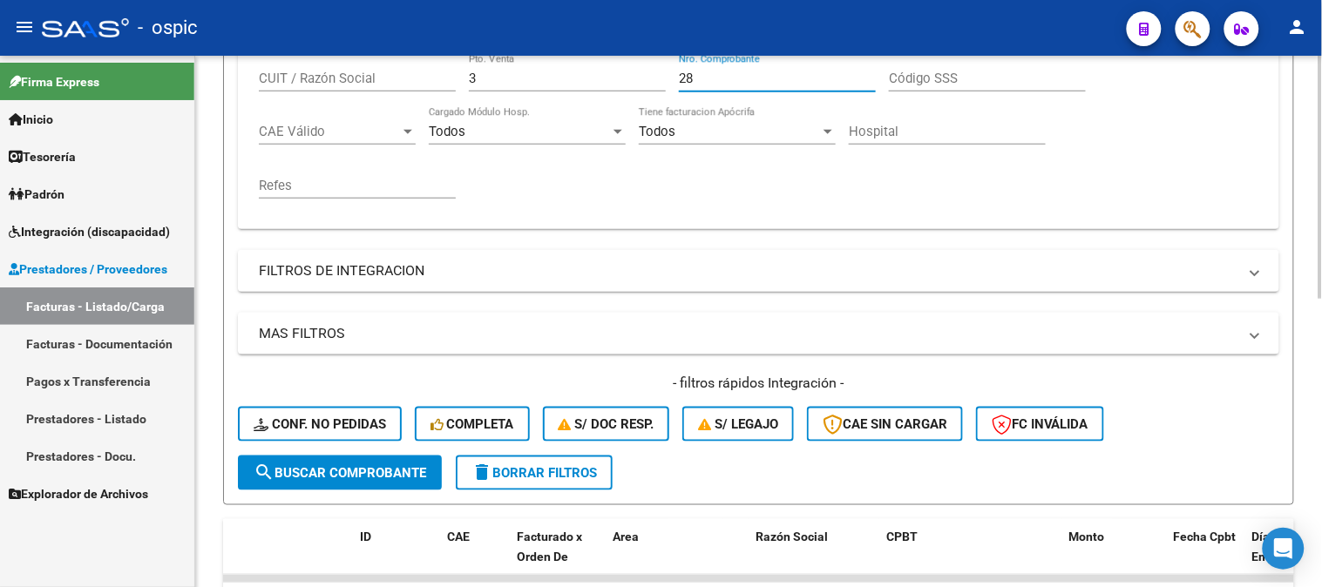
type input "28"
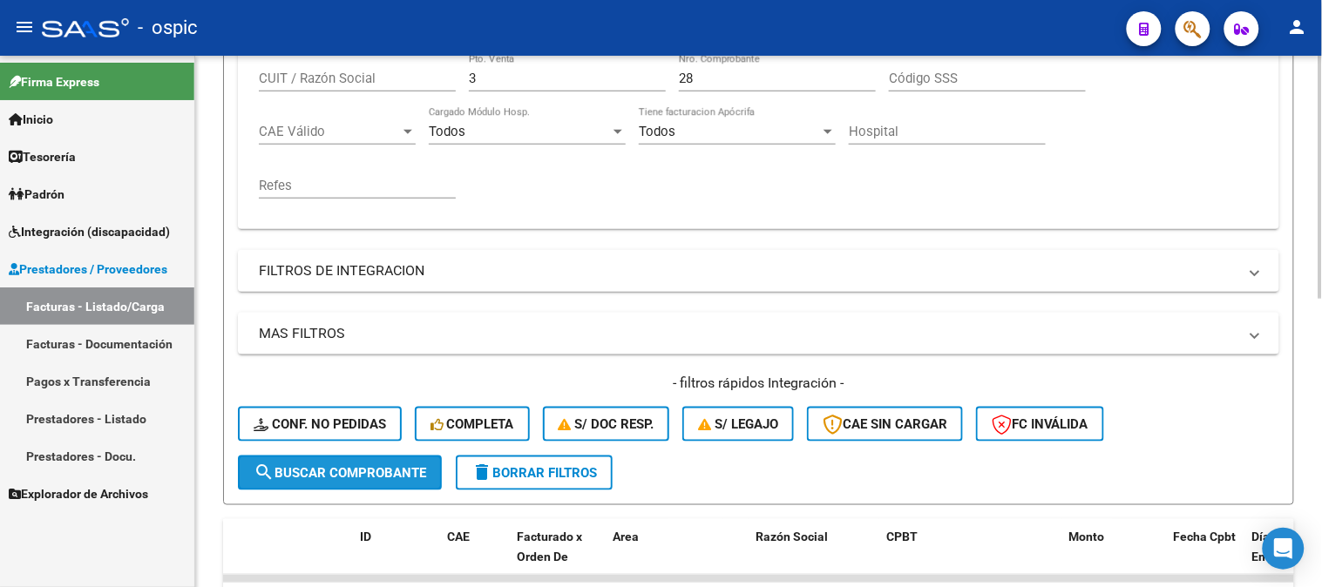
click at [360, 457] on button "search Buscar Comprobante" at bounding box center [340, 473] width 204 height 35
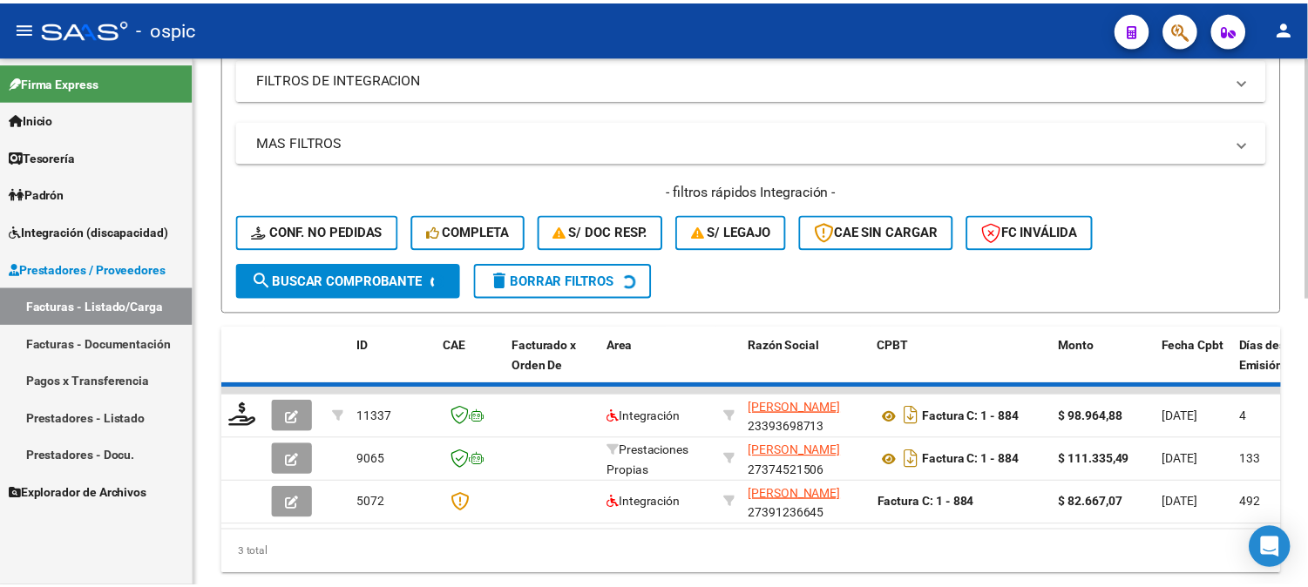
scroll to position [580, 0]
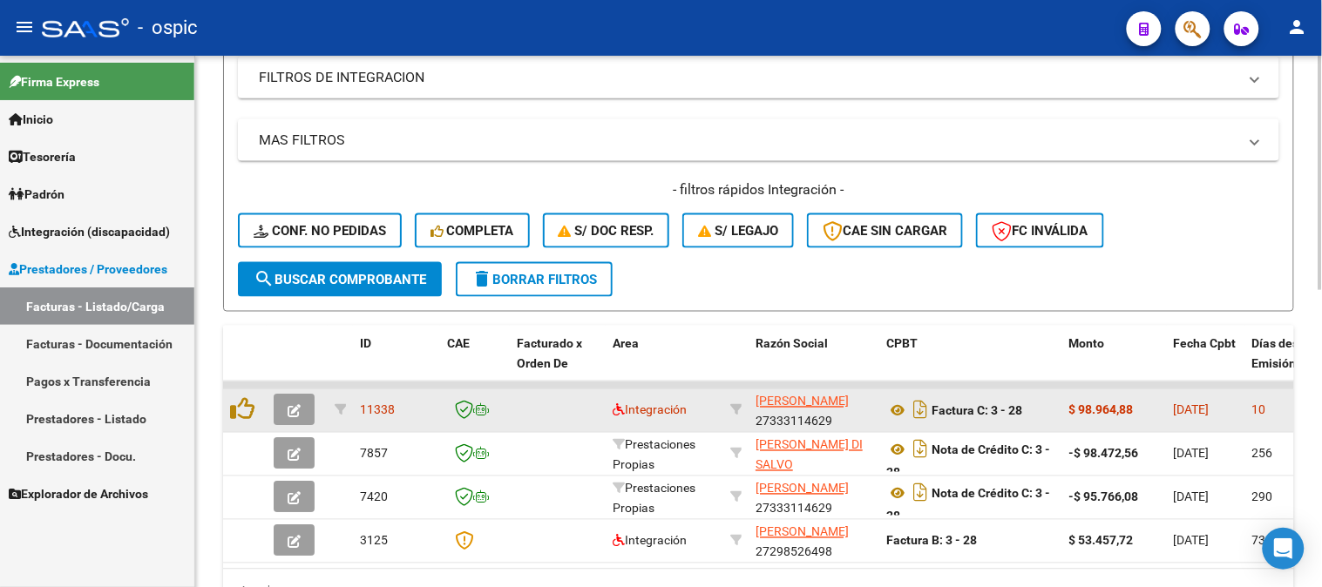
click at [298, 407] on icon "button" at bounding box center [294, 411] width 13 height 13
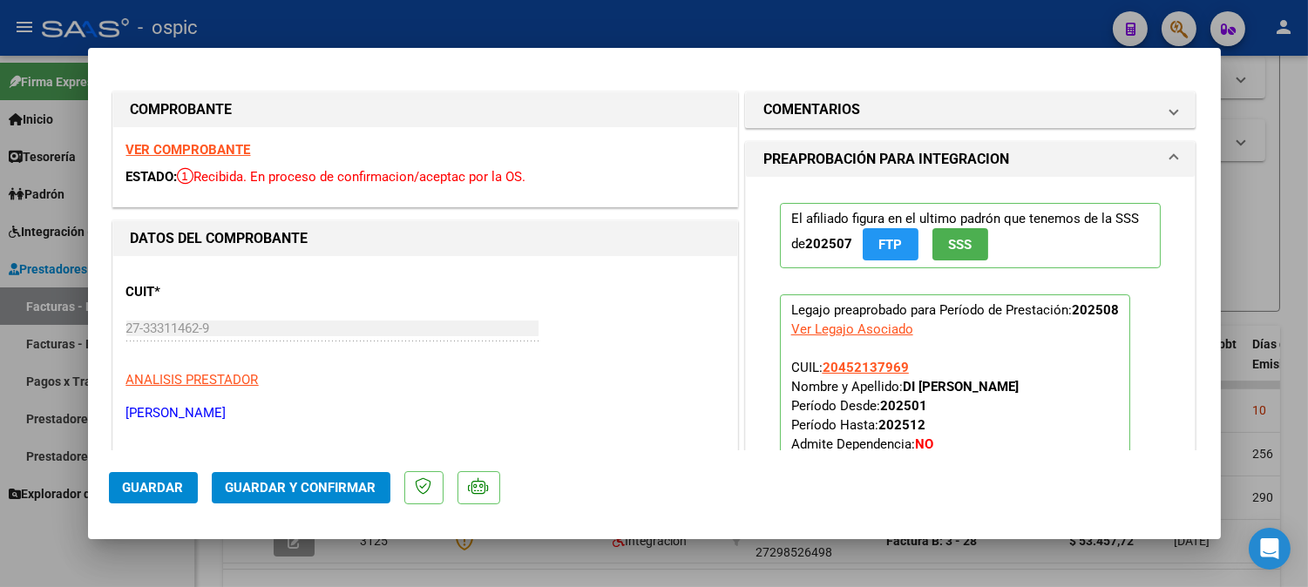
type input "$ 0,00"
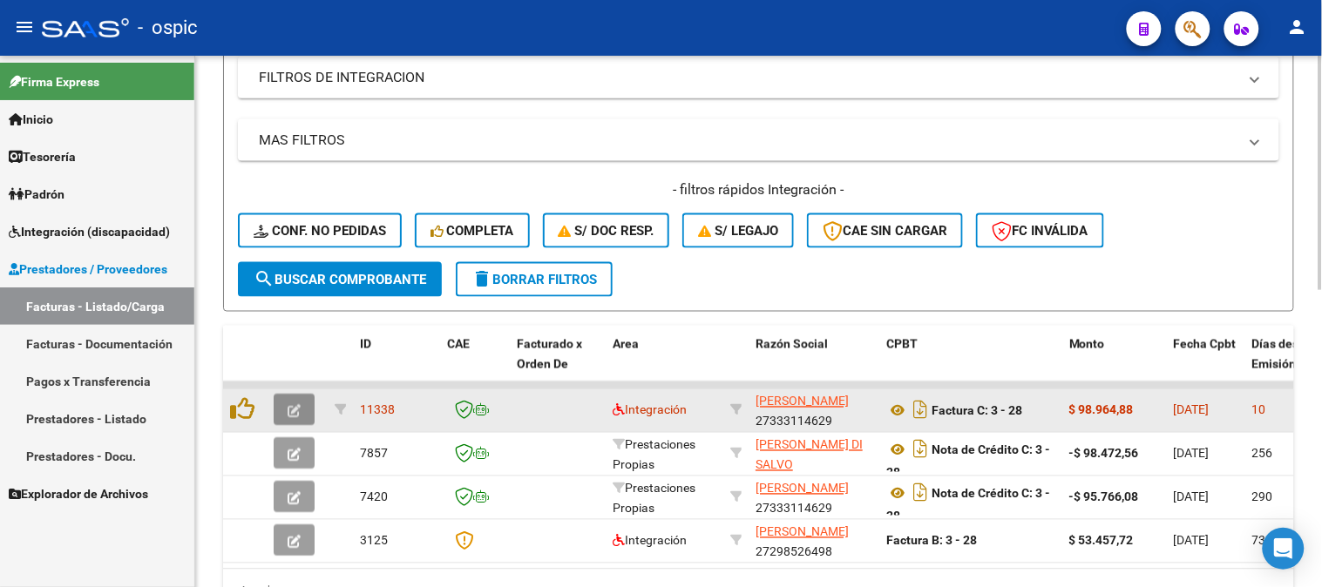
click at [300, 408] on icon "button" at bounding box center [294, 411] width 13 height 13
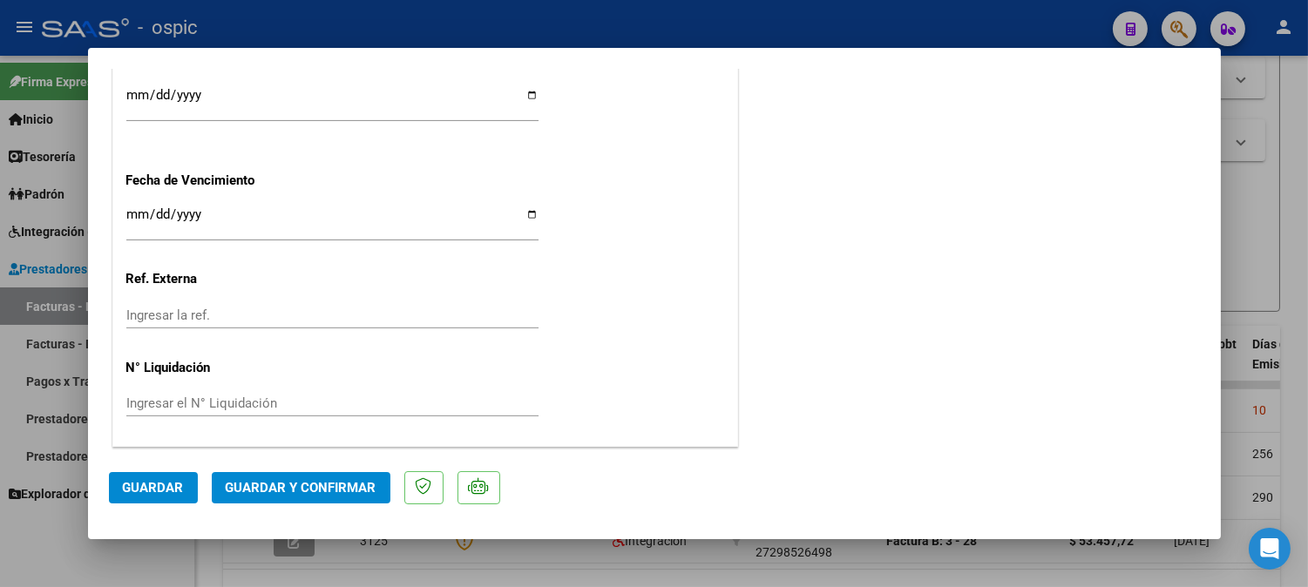
scroll to position [0, 0]
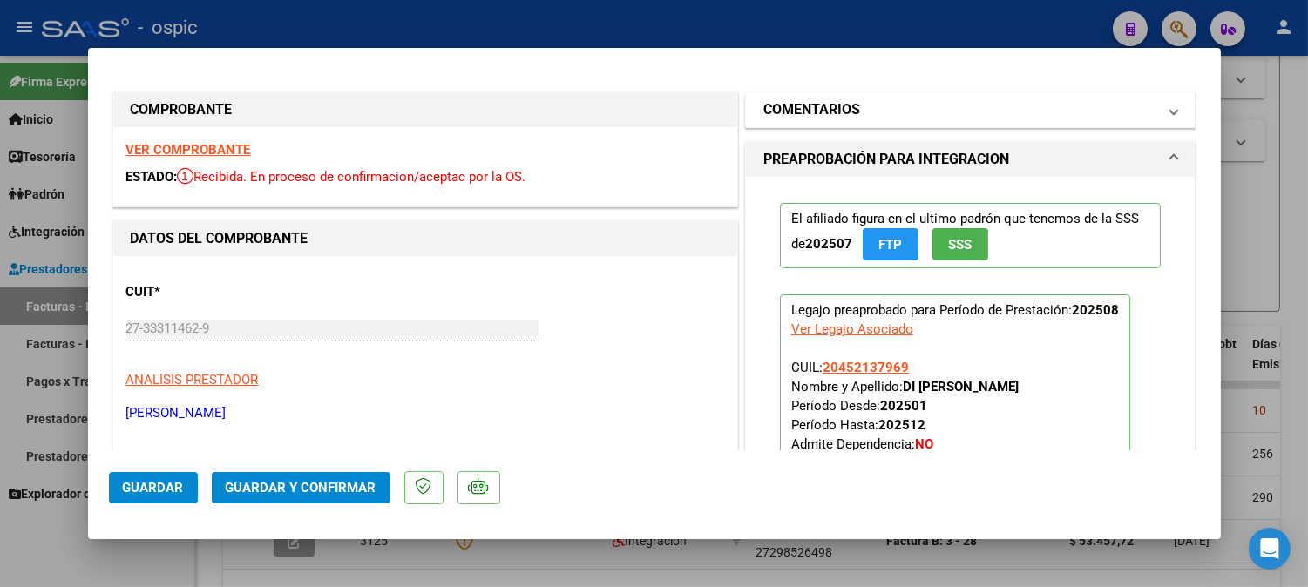
click at [947, 111] on mat-panel-title "COMENTARIOS" at bounding box center [960, 109] width 394 height 21
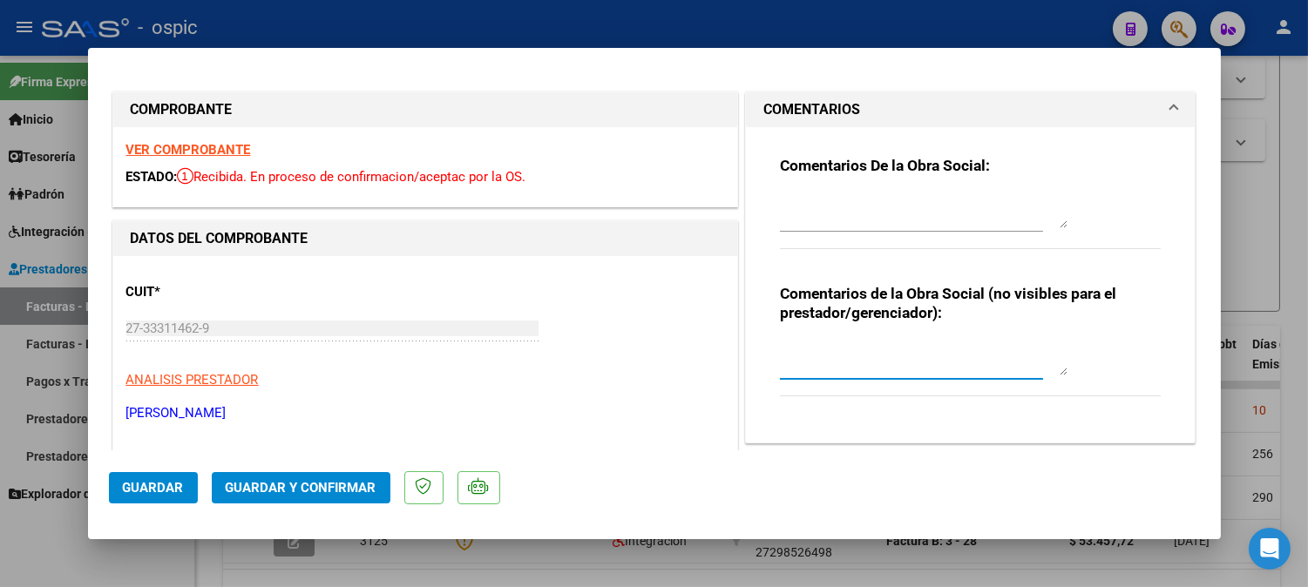
click at [874, 354] on textarea at bounding box center [924, 358] width 288 height 35
type textarea "PSICO 8 SESIONES"
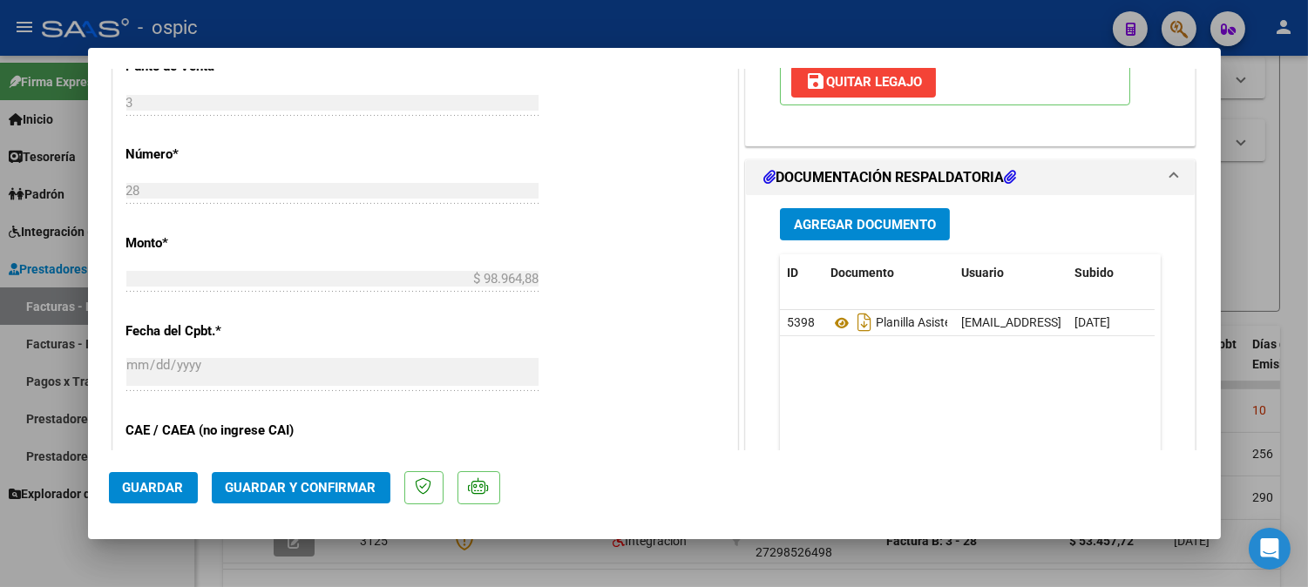
scroll to position [768, 0]
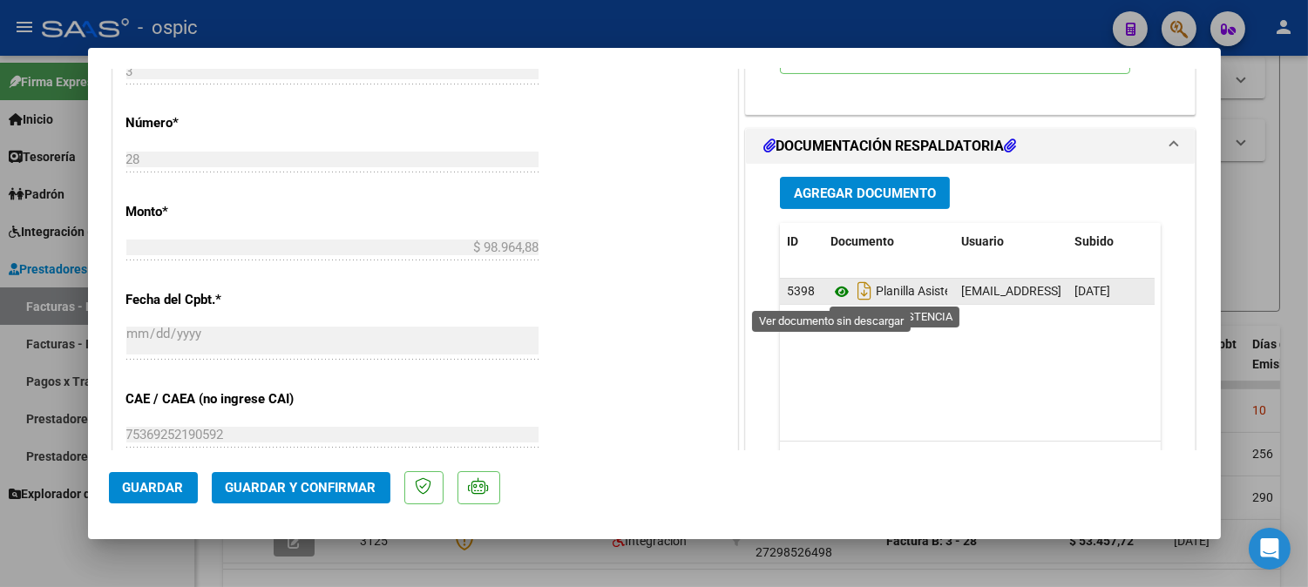
click at [838, 292] on icon at bounding box center [841, 291] width 23 height 21
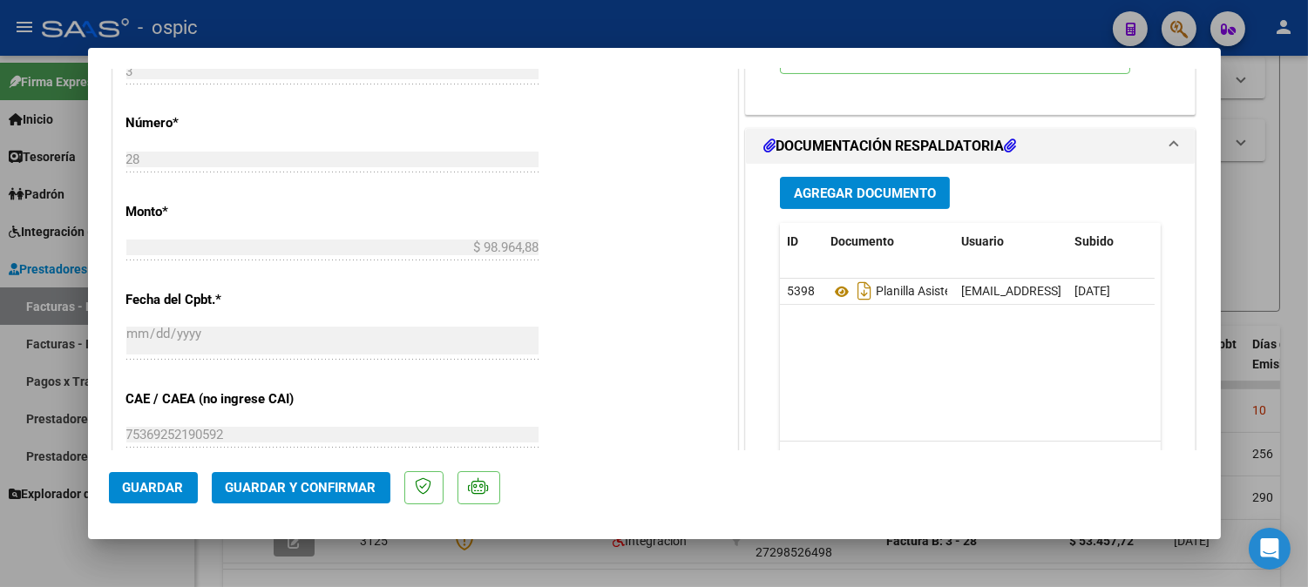
drag, startPoint x: 362, startPoint y: 464, endPoint x: 362, endPoint y: 475, distance: 10.5
click at [362, 466] on mat-dialog-actions "Guardar Guardar y Confirmar" at bounding box center [654, 484] width 1091 height 69
click at [362, 476] on button "Guardar y Confirmar" at bounding box center [301, 487] width 179 height 31
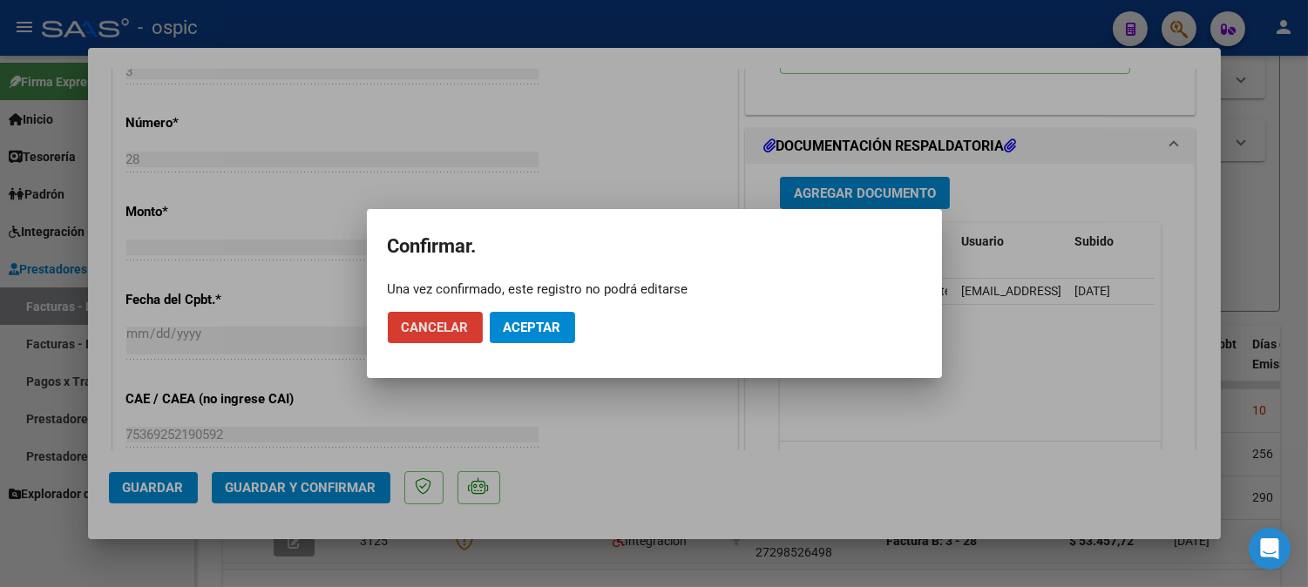
click at [532, 326] on span "Aceptar" at bounding box center [533, 328] width 58 height 16
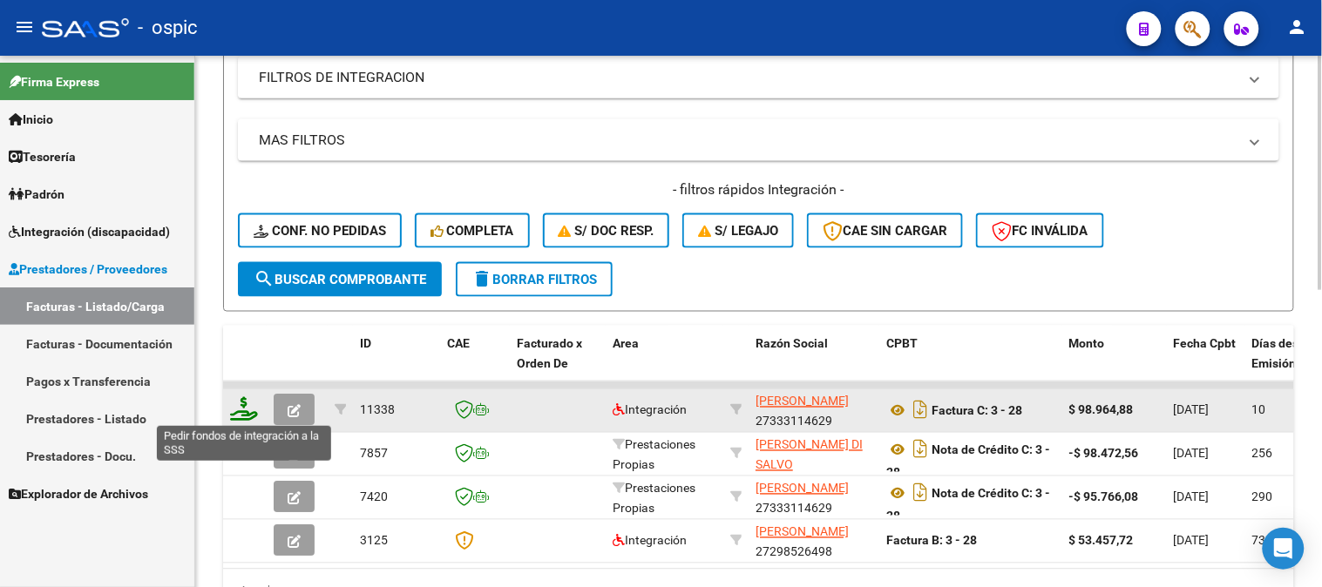
click at [242, 406] on icon at bounding box center [244, 409] width 28 height 24
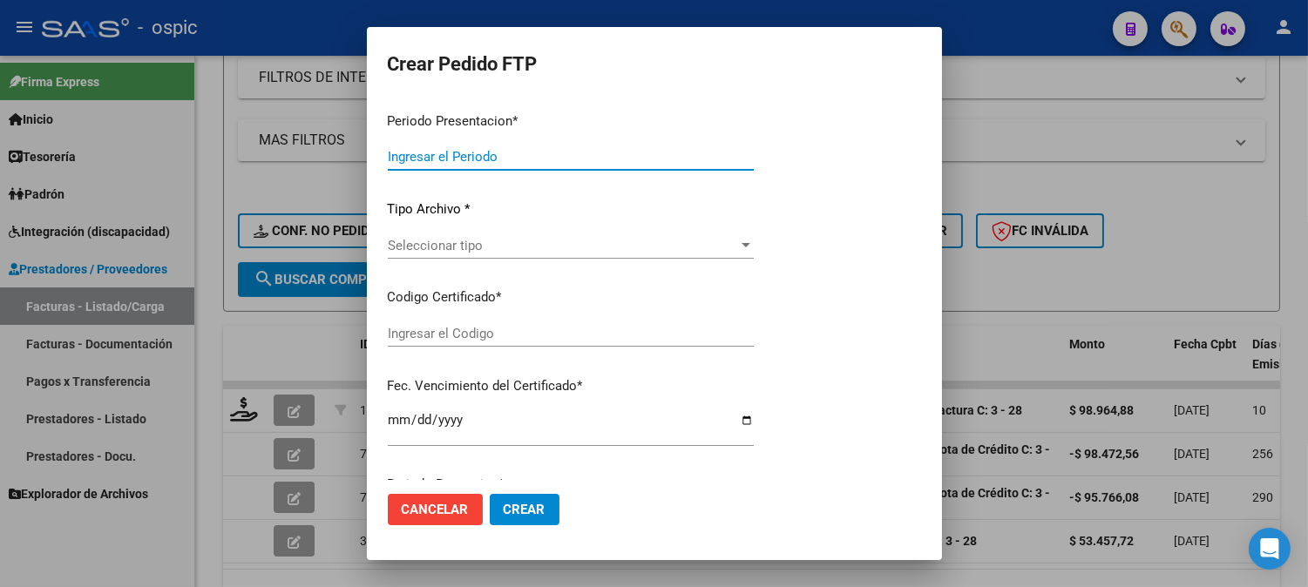
type input "202508"
type input "$ 98.964,88"
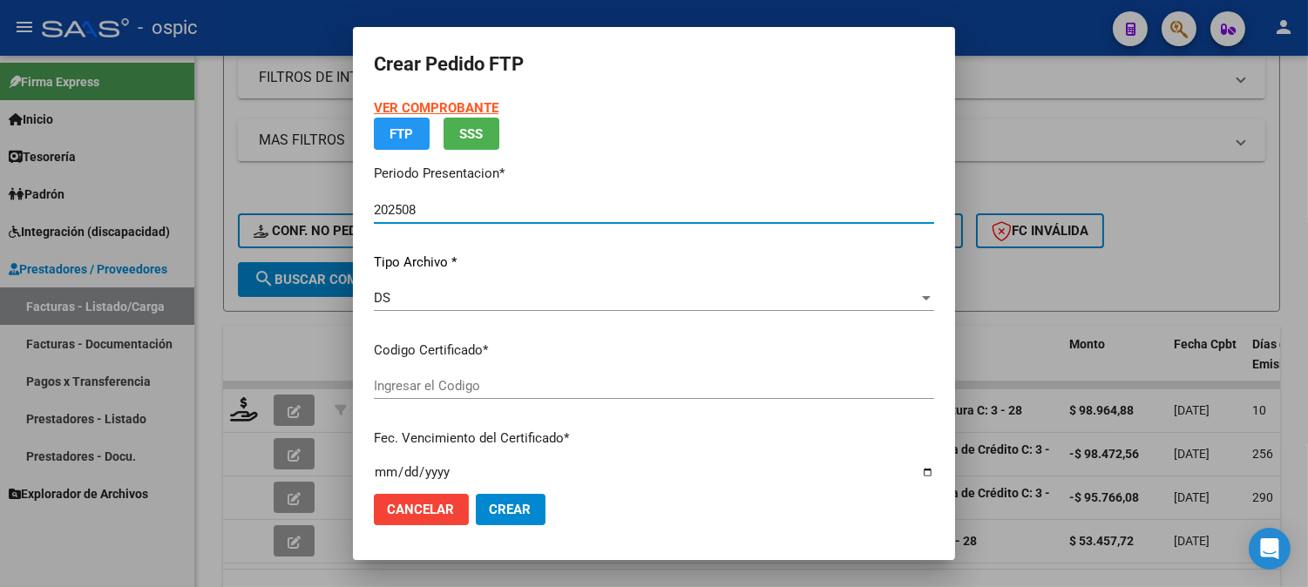
type input "9391624151"
type input "2027-03-02"
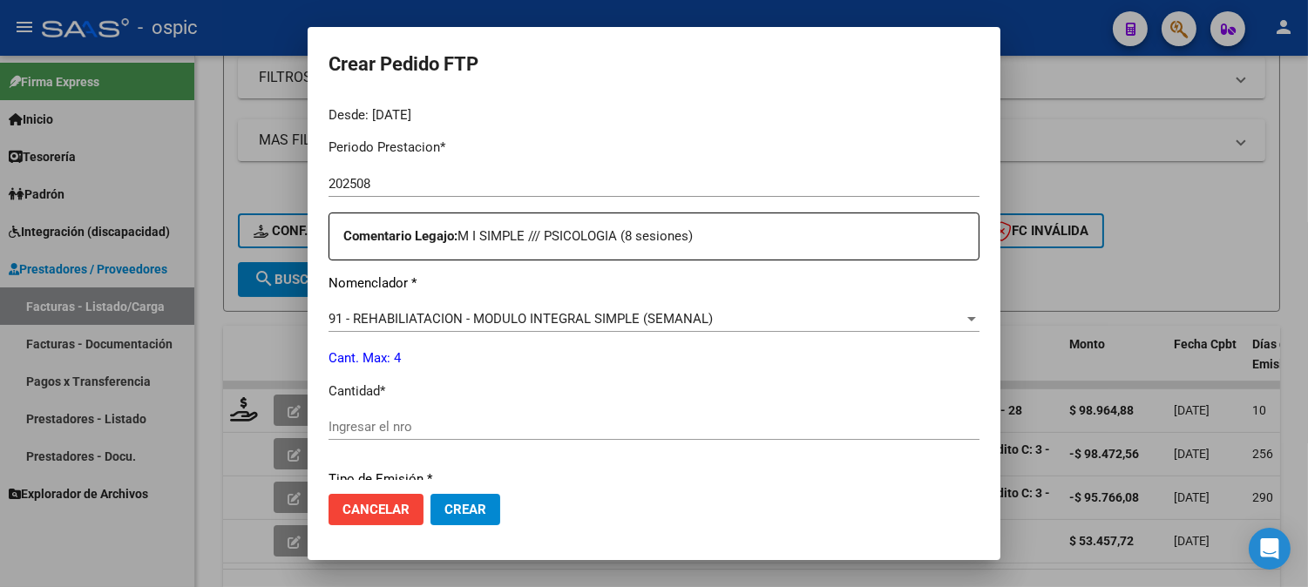
scroll to position [553, 0]
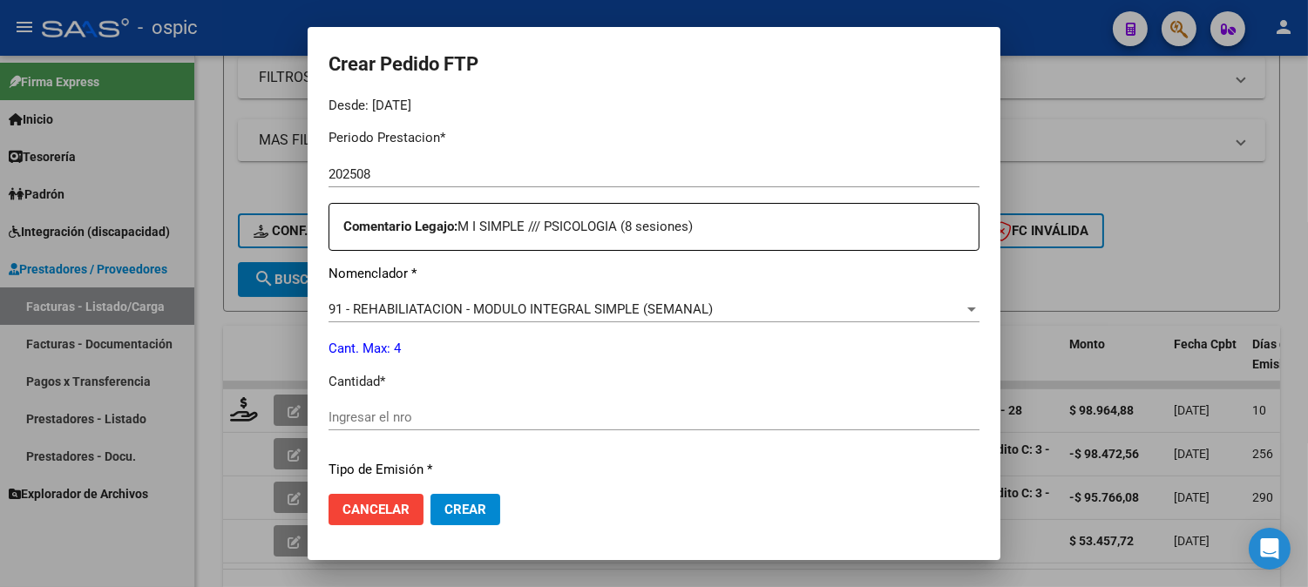
click at [690, 413] on input "Ingresar el nro" at bounding box center [653, 417] width 651 height 16
type input "4"
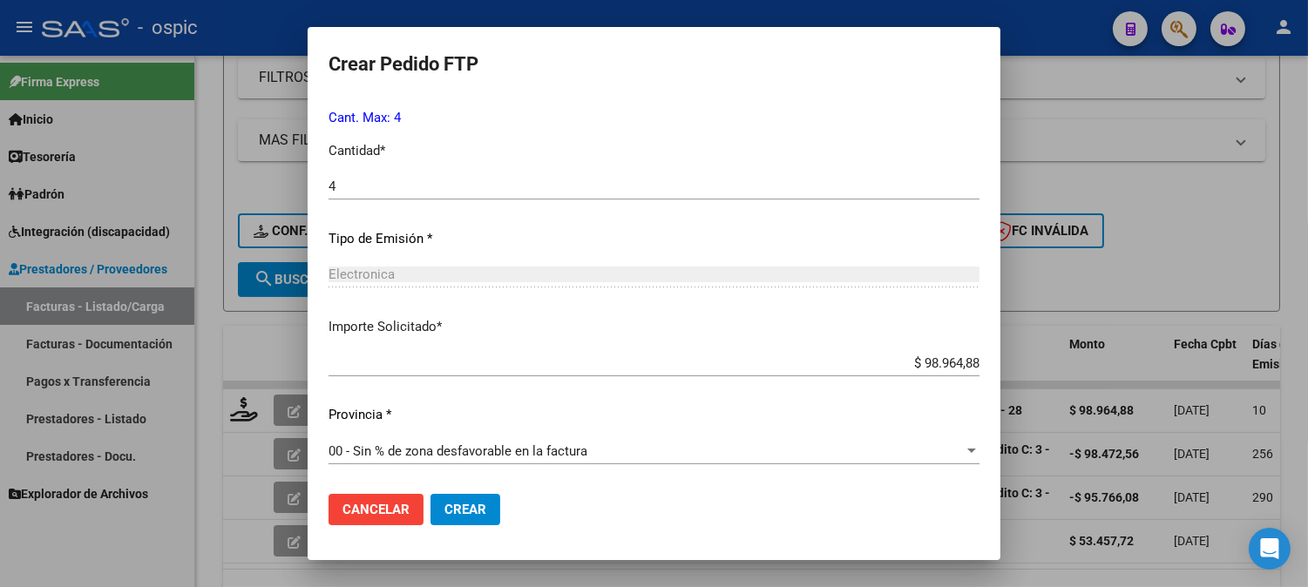
click at [475, 512] on span "Crear" at bounding box center [465, 510] width 42 height 16
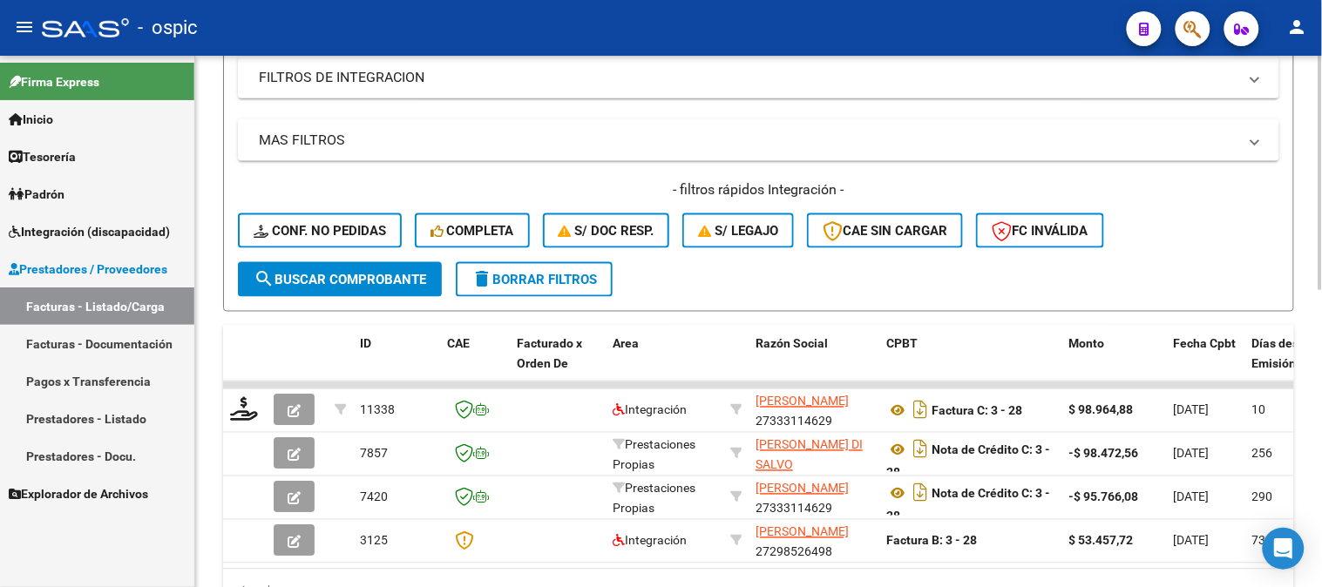
scroll to position [193, 0]
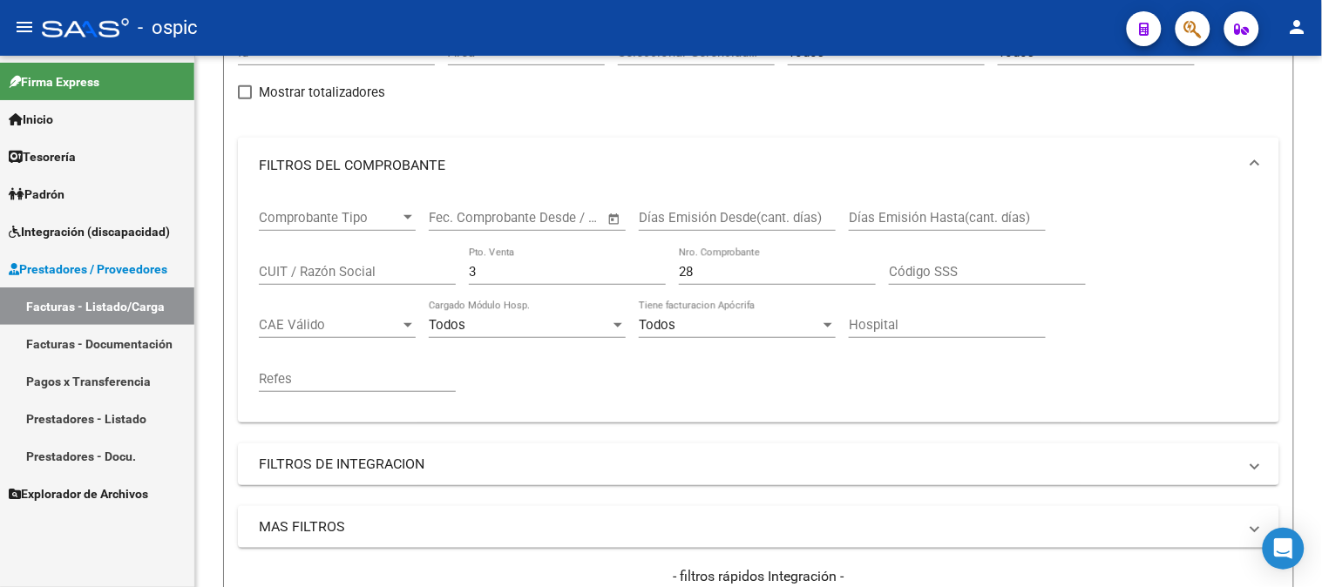
drag, startPoint x: 371, startPoint y: 272, endPoint x: 164, endPoint y: 271, distance: 207.4
click at [248, 272] on div "Comprobante Tipo Comprobante Tipo Fecha inicio – Fecha fin Fec. Comprobante Des…" at bounding box center [758, 307] width 1041 height 229
type input "2"
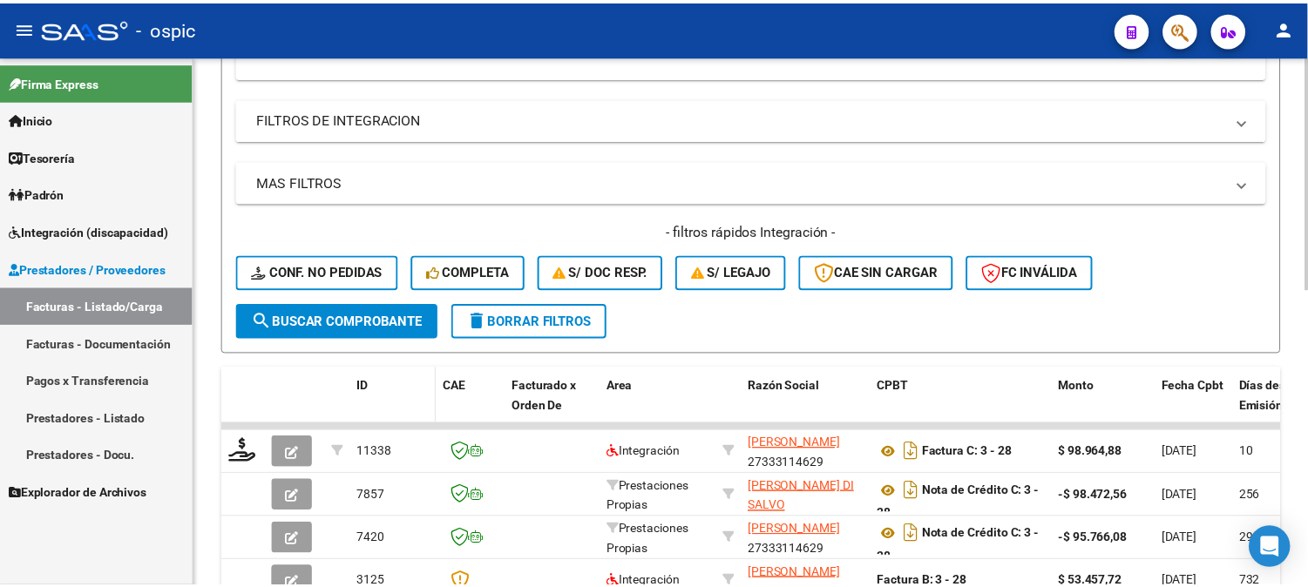
scroll to position [580, 0]
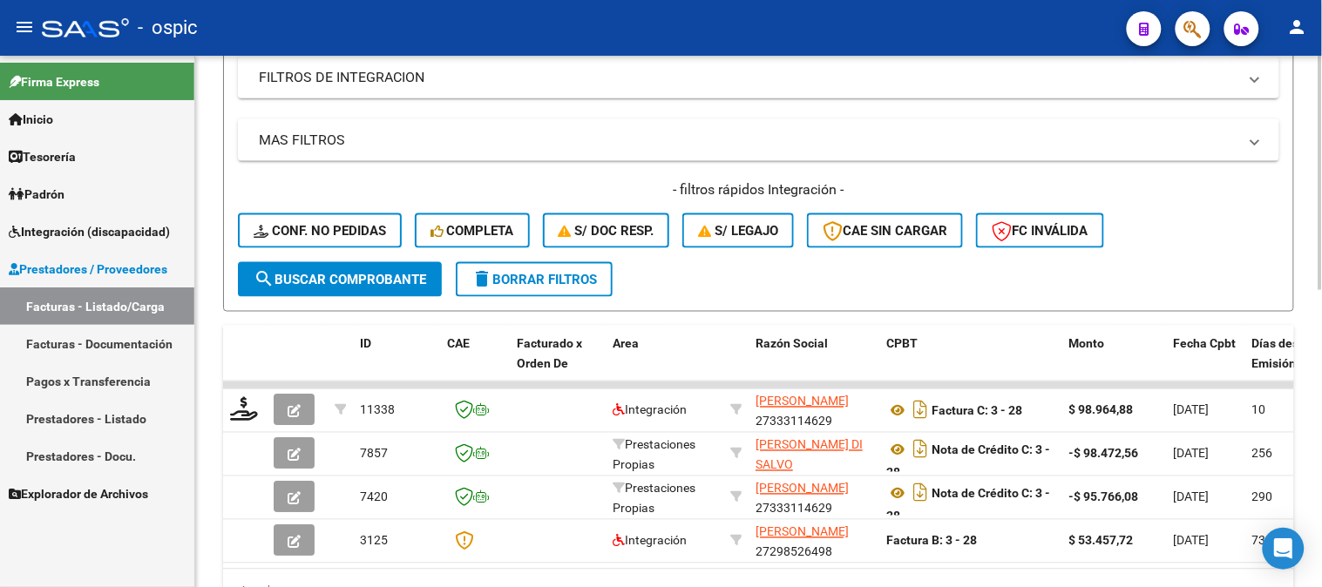
type input "603"
click at [367, 280] on span "search Buscar Comprobante" at bounding box center [340, 280] width 173 height 16
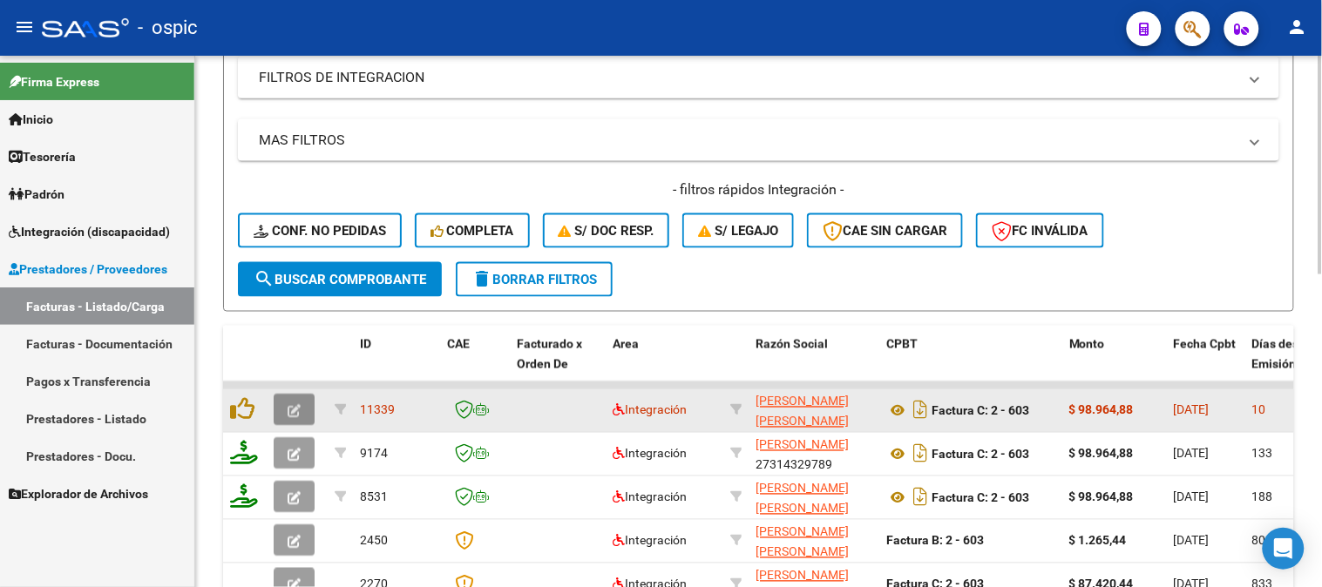
click at [297, 405] on icon "button" at bounding box center [294, 411] width 13 height 13
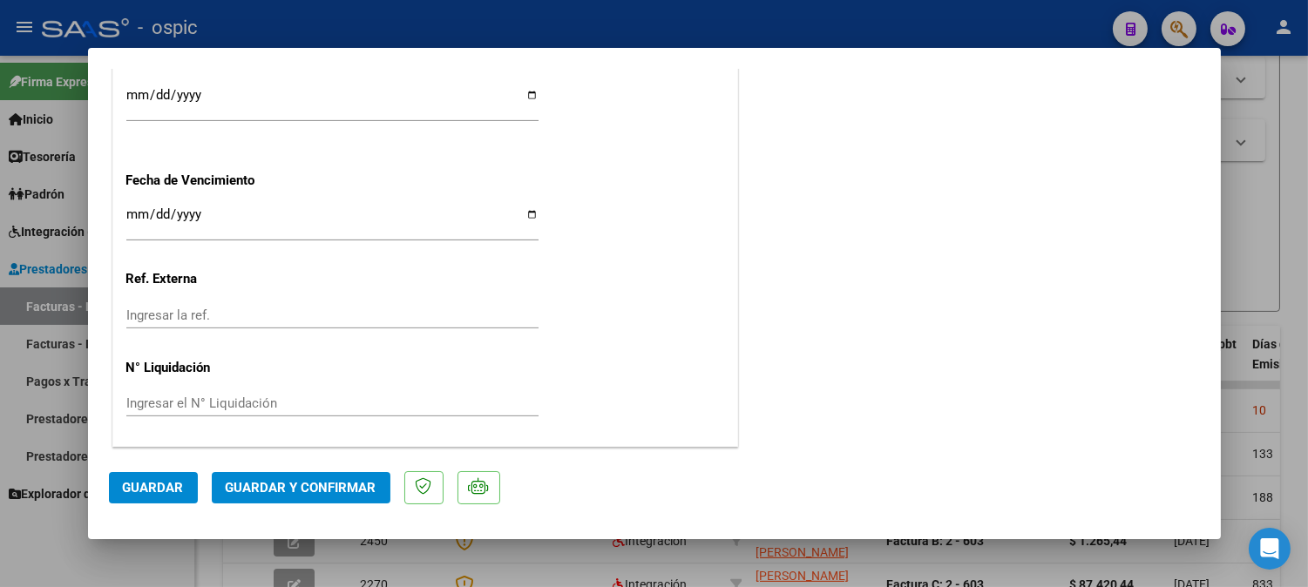
scroll to position [0, 0]
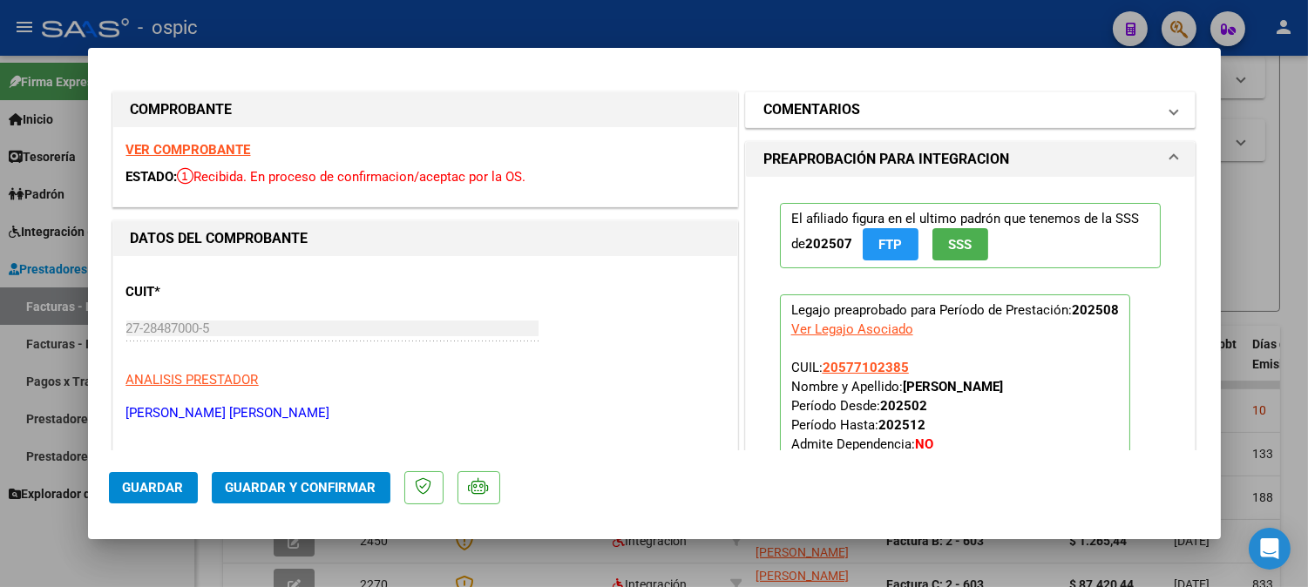
click at [850, 115] on h1 "COMENTARIOS" at bounding box center [811, 109] width 97 height 21
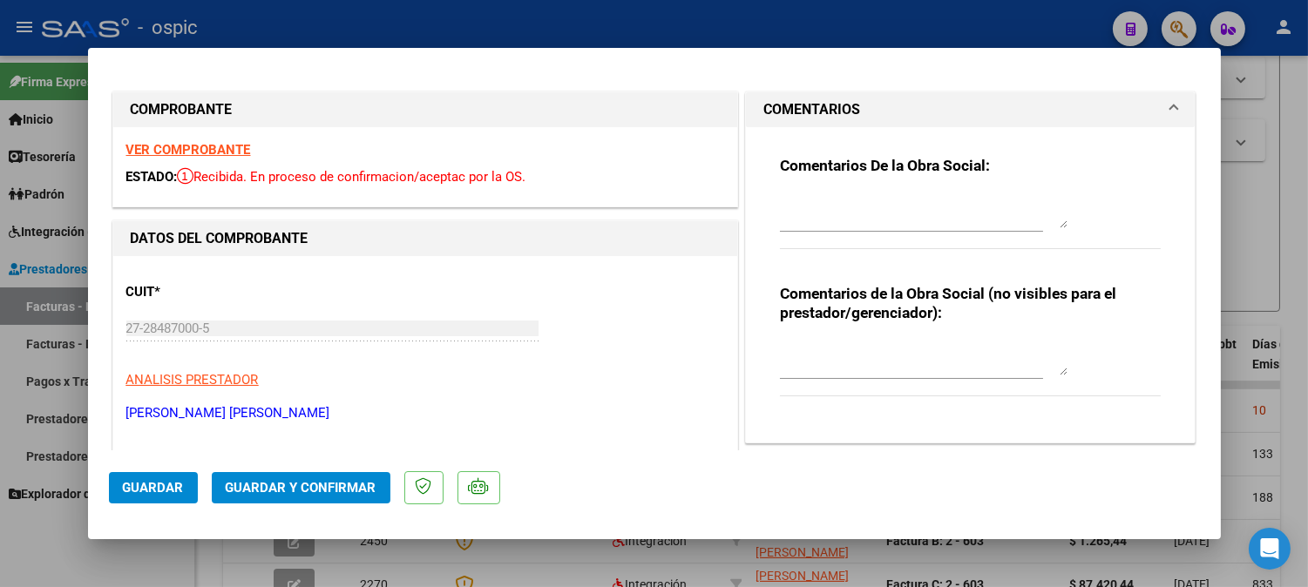
click at [881, 355] on textarea at bounding box center [924, 358] width 288 height 35
type textarea "FONO 8 SESIONES"
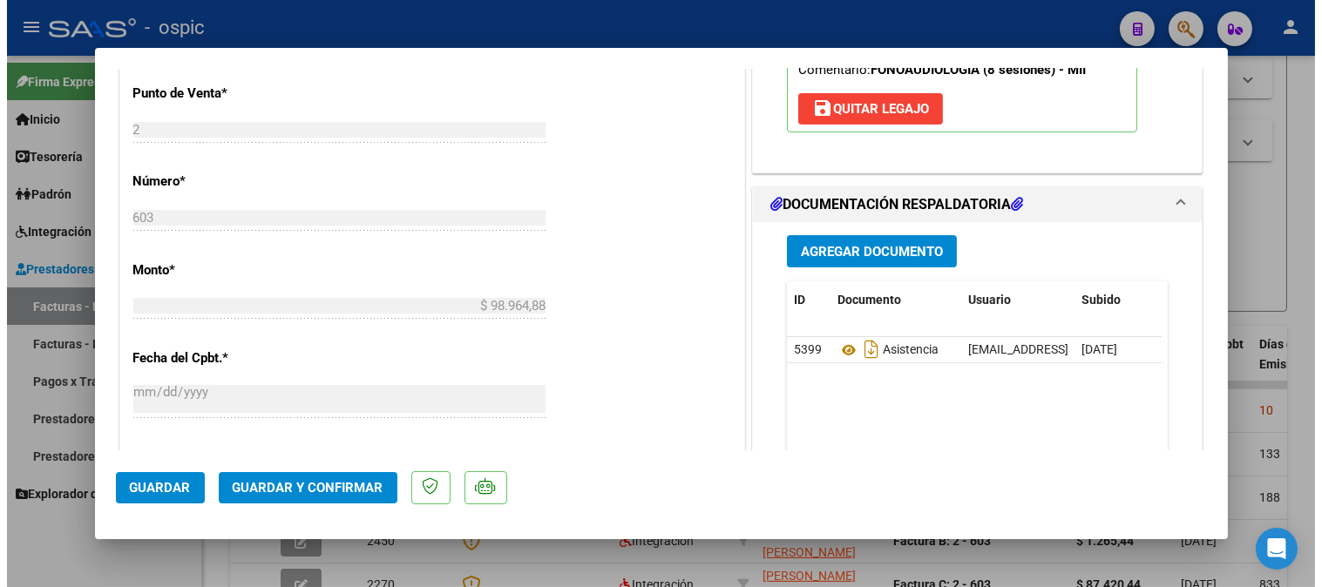
scroll to position [768, 0]
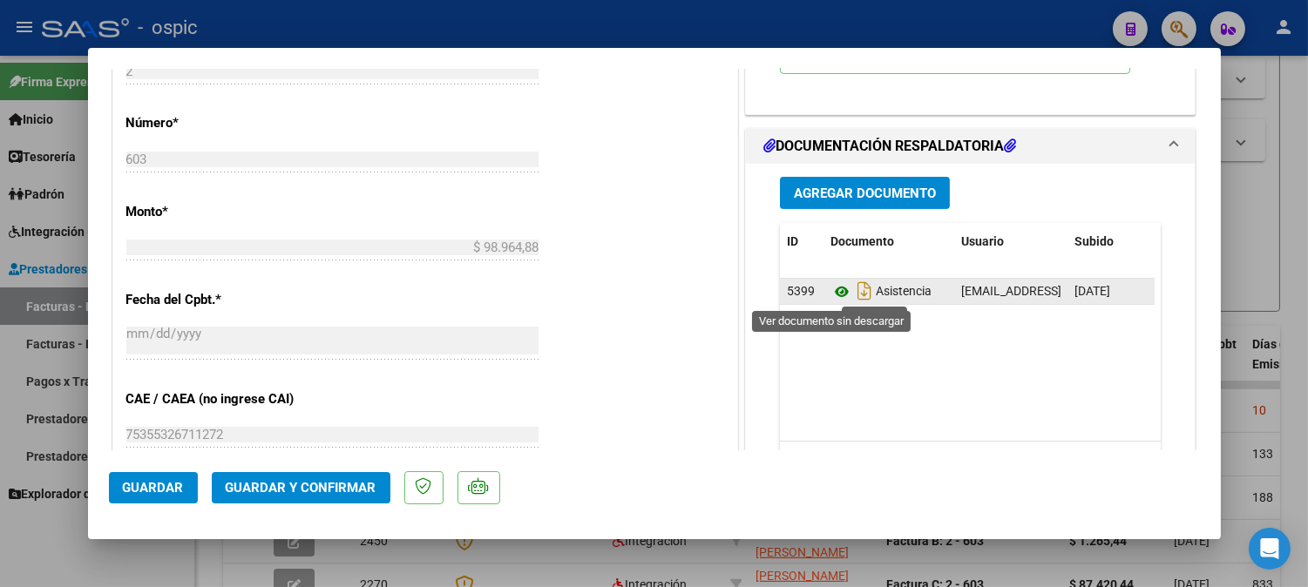
click at [831, 291] on icon at bounding box center [841, 291] width 23 height 21
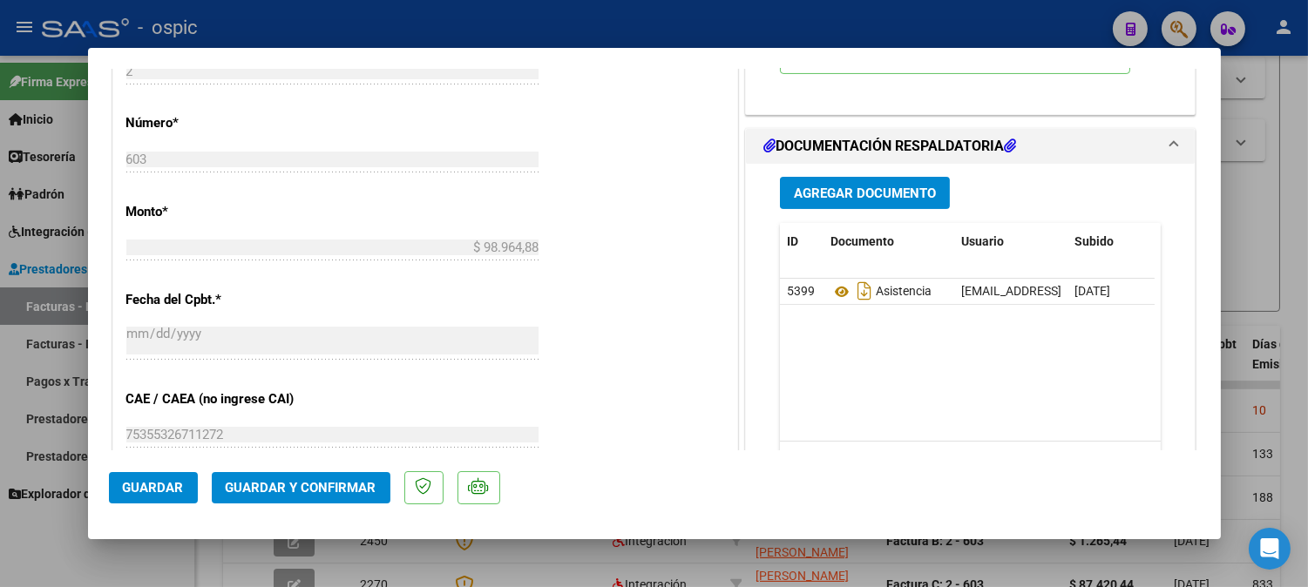
click at [346, 481] on span "Guardar y Confirmar" at bounding box center [301, 488] width 151 height 16
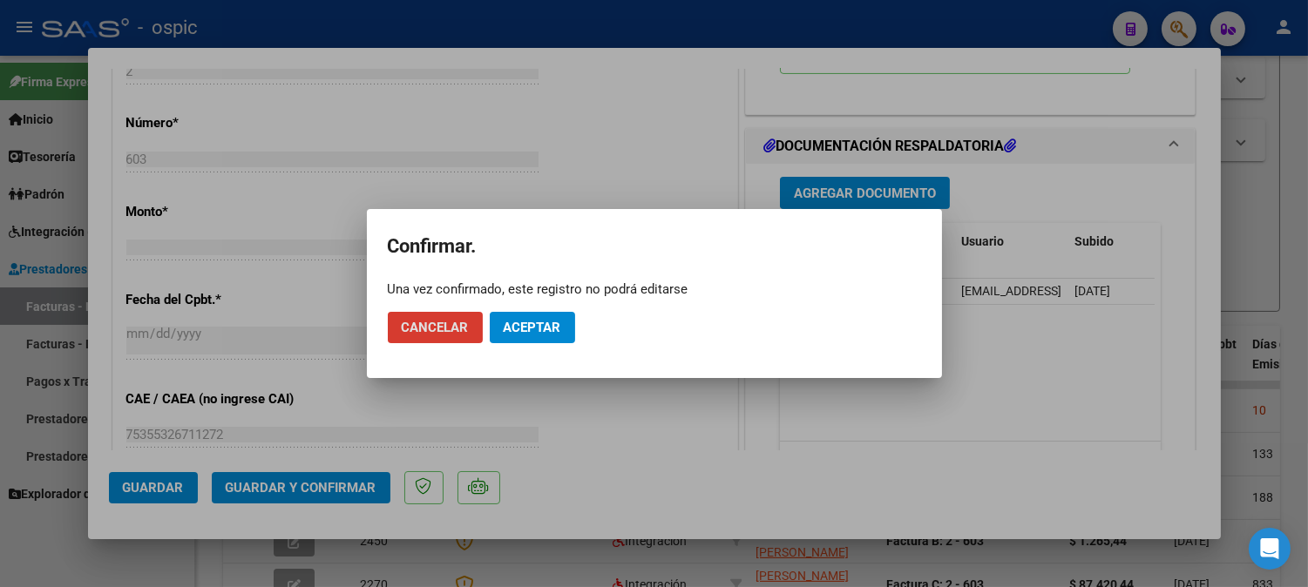
click at [536, 323] on span "Aceptar" at bounding box center [533, 328] width 58 height 16
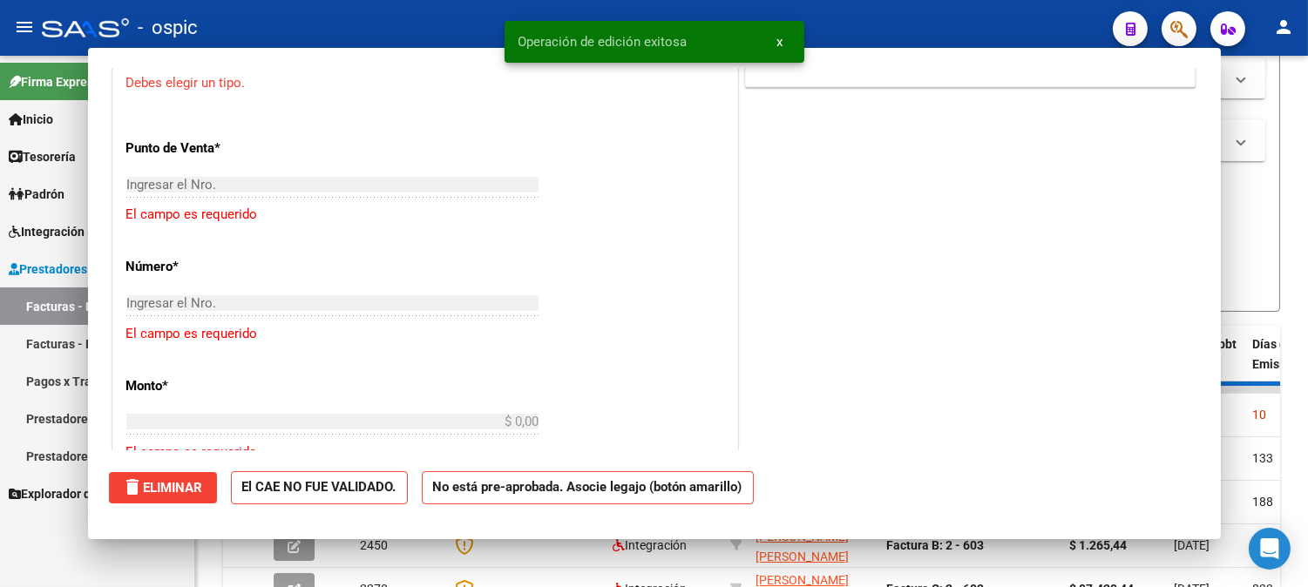
scroll to position [0, 0]
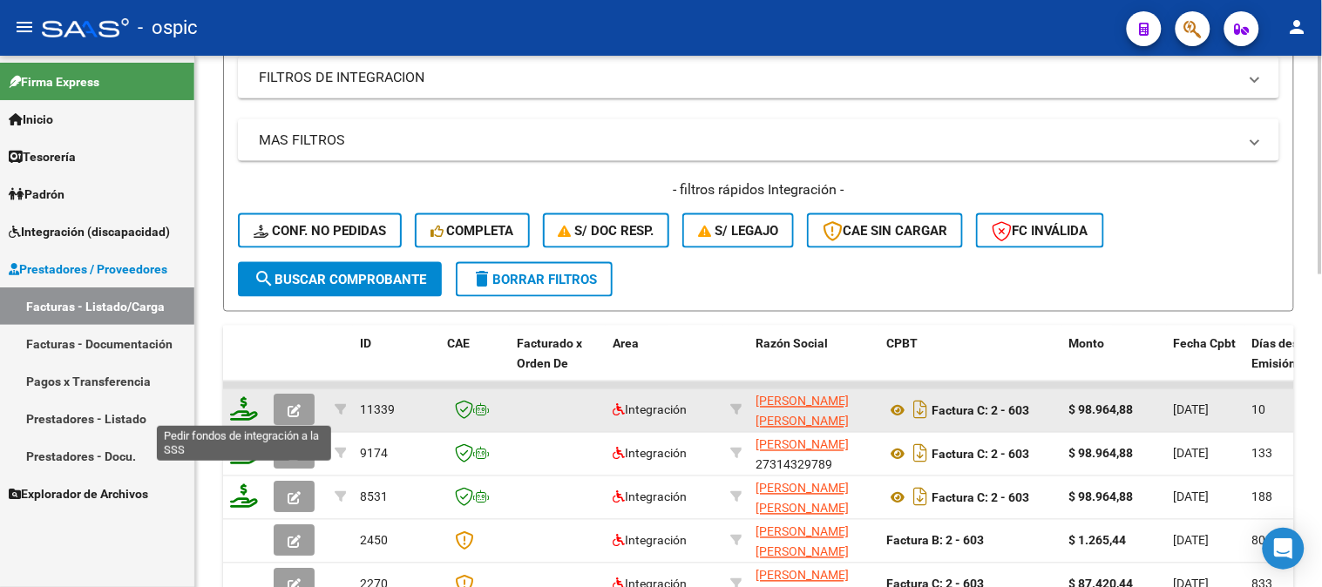
click at [240, 399] on icon at bounding box center [244, 409] width 28 height 24
click at [240, 397] on icon at bounding box center [244, 409] width 28 height 24
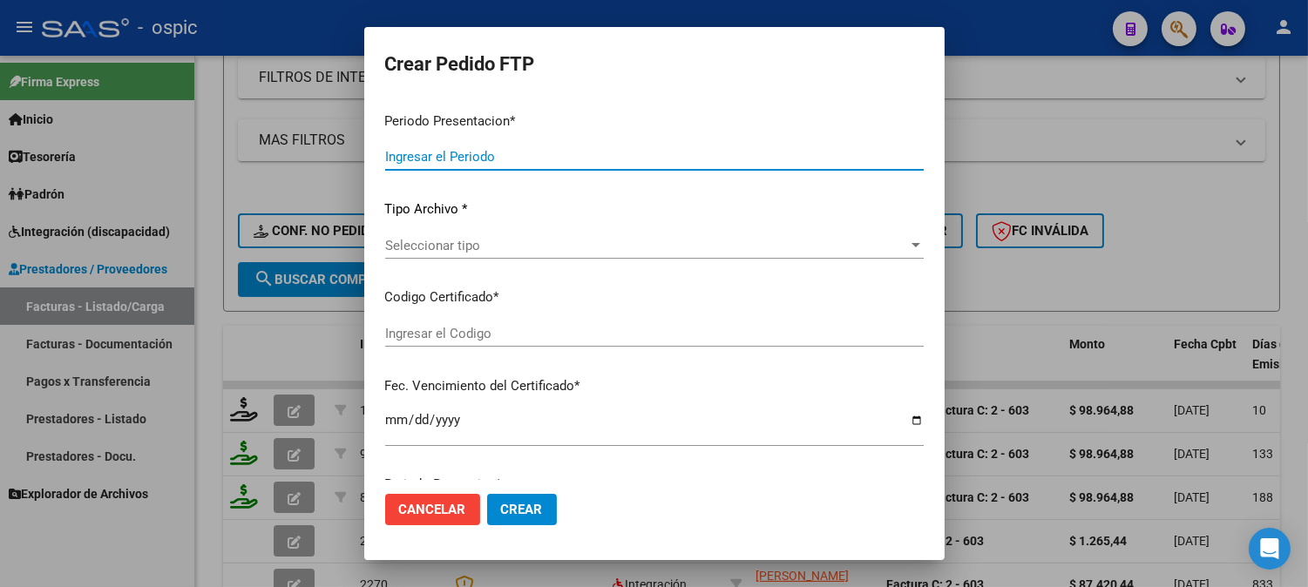
type input "202508"
type input "$ 98.964,88"
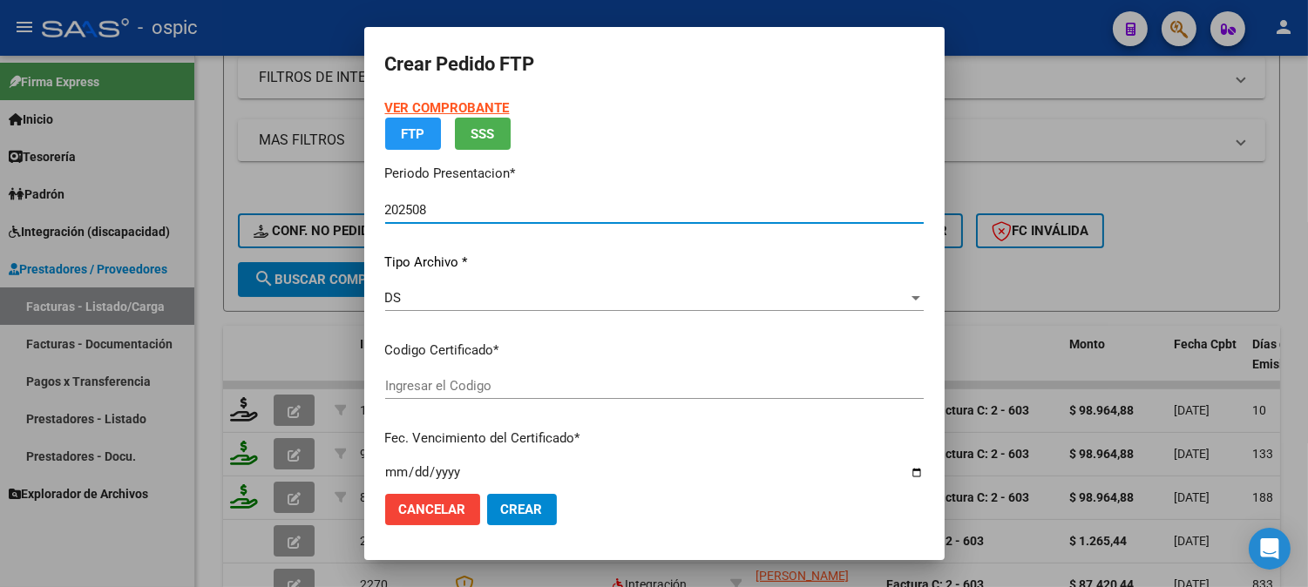
type input "0000000000000000000000000000002678281182"
type input "2026-12-23"
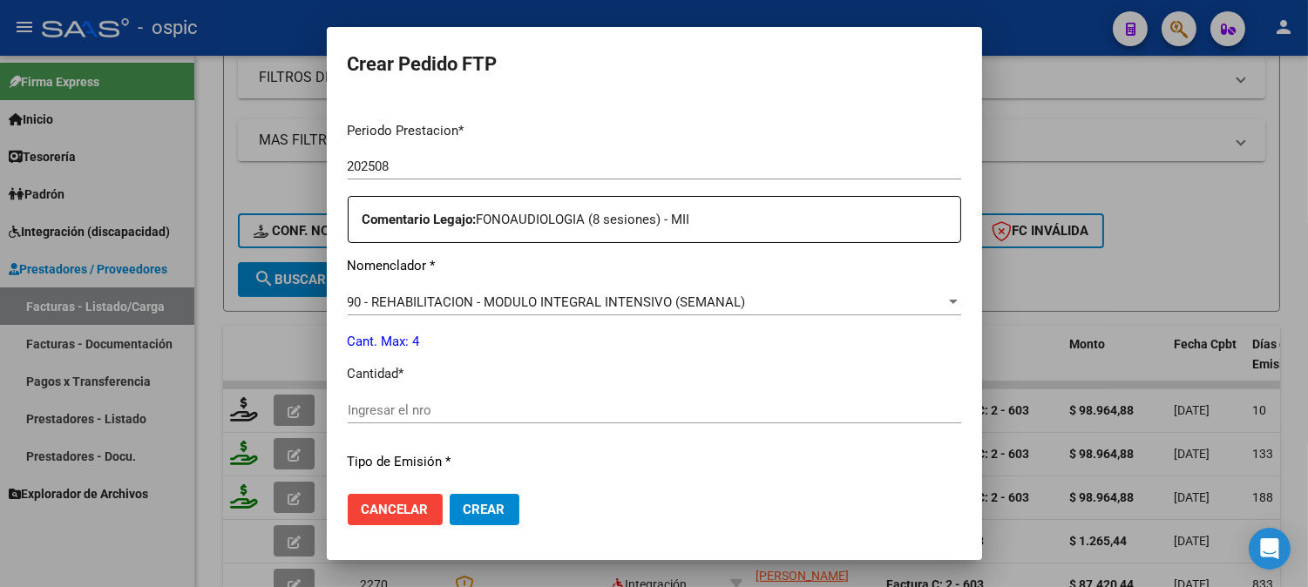
scroll to position [547, 0]
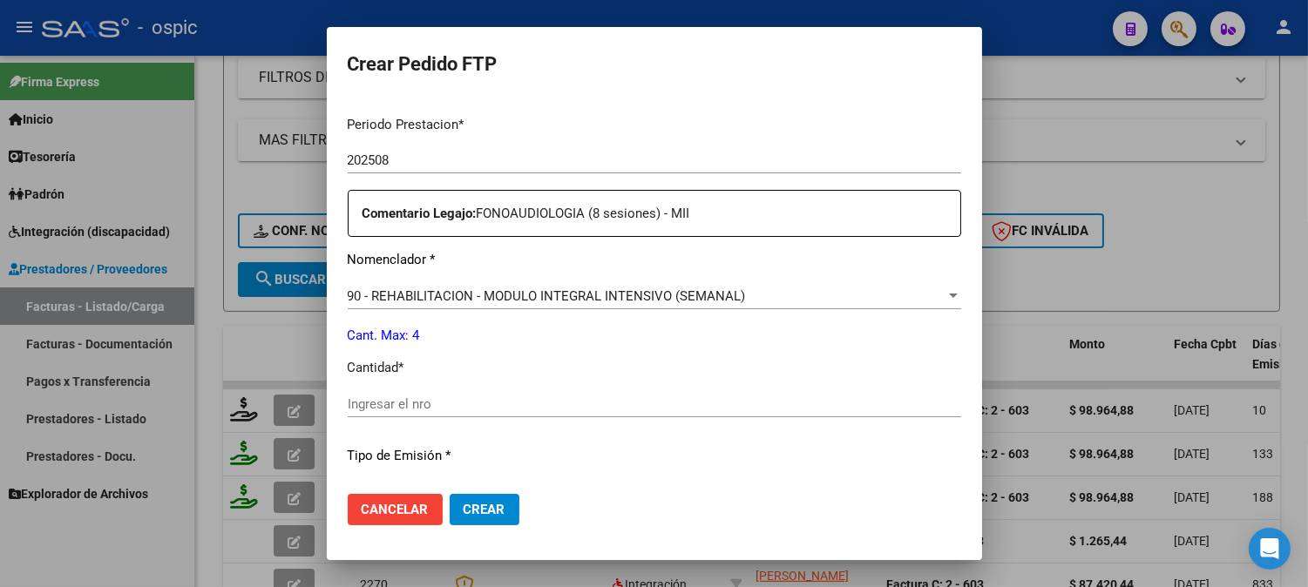
click at [533, 411] on div "Ingresar el nro" at bounding box center [654, 404] width 613 height 26
type input "4"
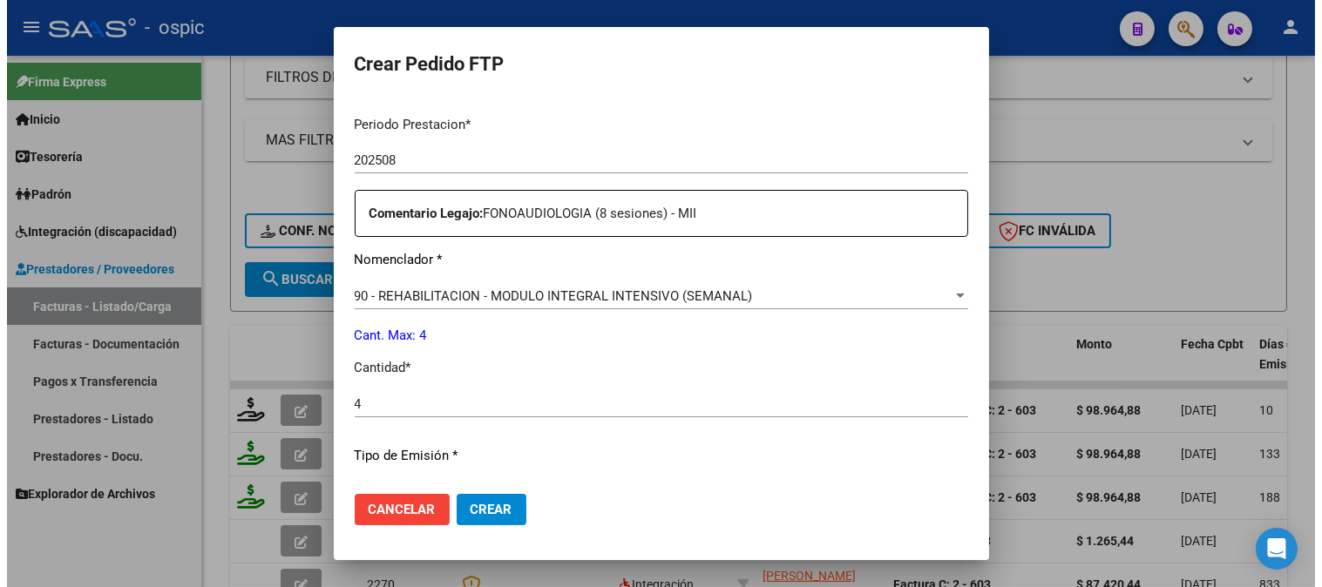
scroll to position [764, 0]
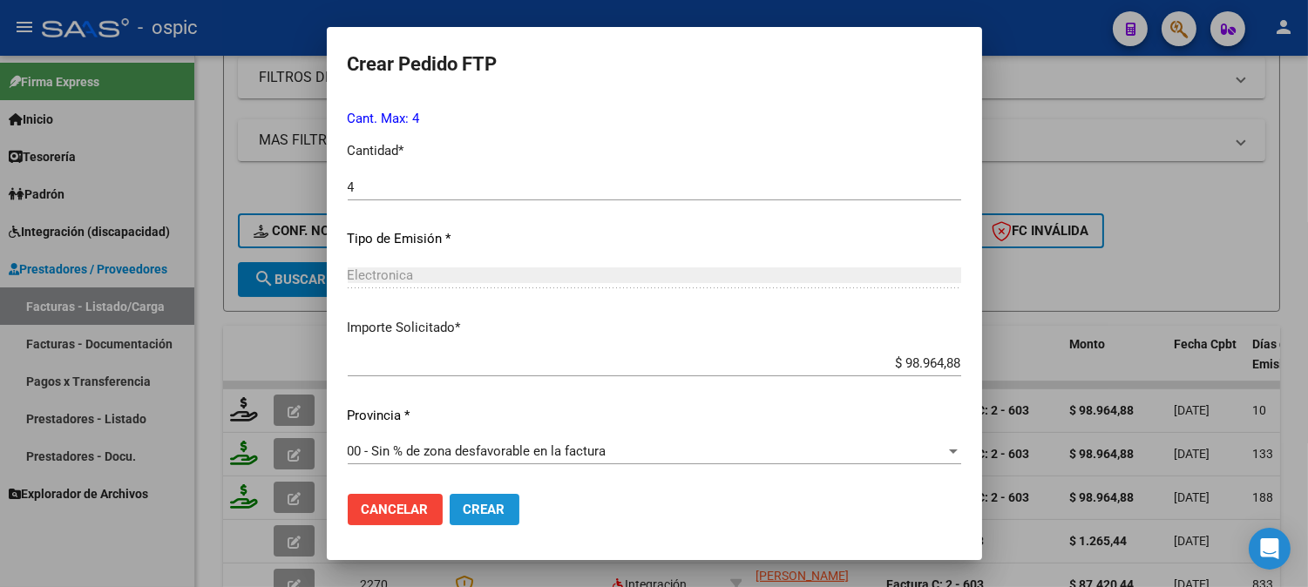
drag, startPoint x: 454, startPoint y: 506, endPoint x: 1321, endPoint y: 317, distance: 887.3
click at [463, 505] on span "Crear" at bounding box center [484, 510] width 42 height 16
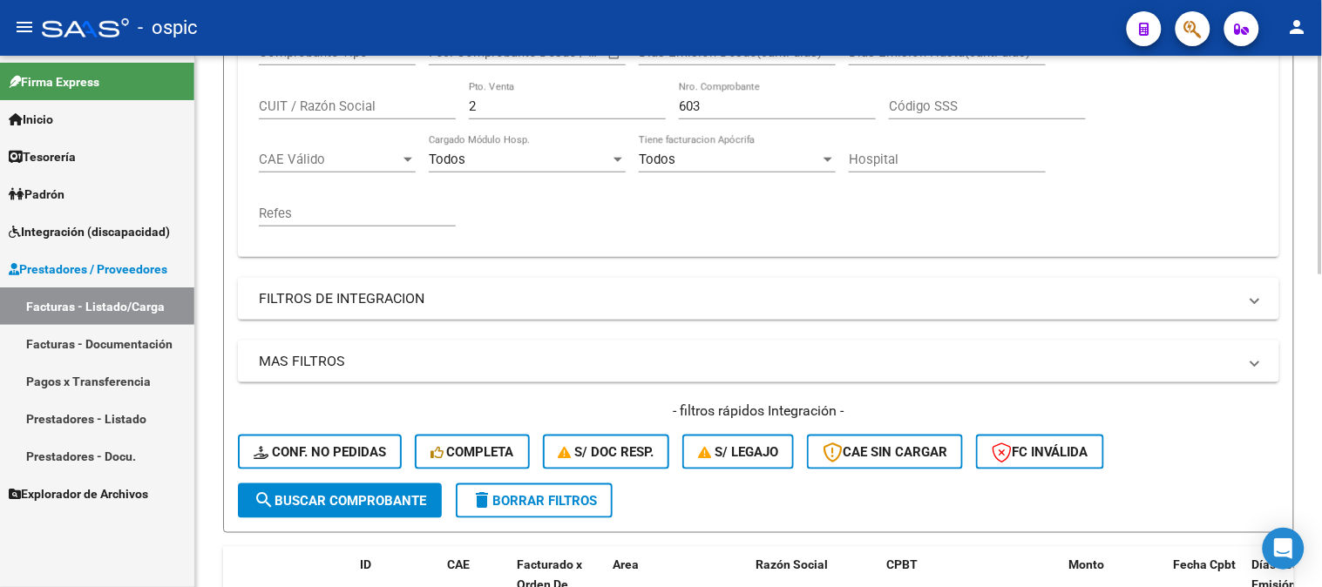
scroll to position [193, 0]
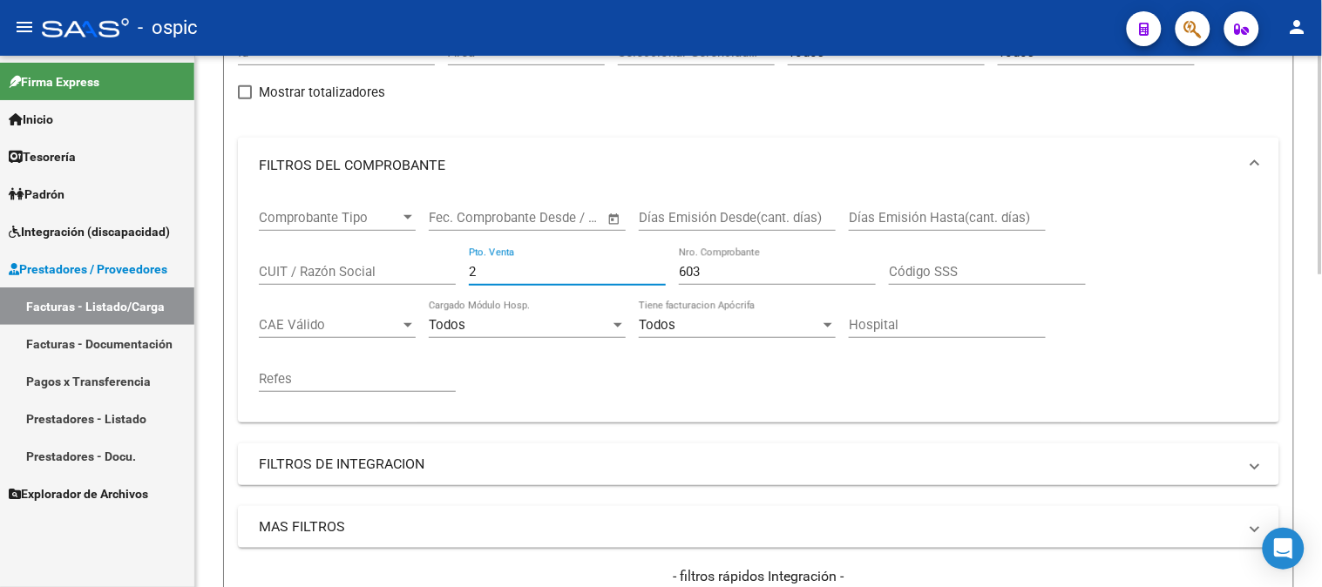
drag, startPoint x: 531, startPoint y: 272, endPoint x: 302, endPoint y: 271, distance: 229.1
click at [343, 272] on div "Comprobante Tipo Comprobante Tipo Fecha inicio – Fecha fin Fec. Comprobante Des…" at bounding box center [758, 300] width 999 height 215
type input "1"
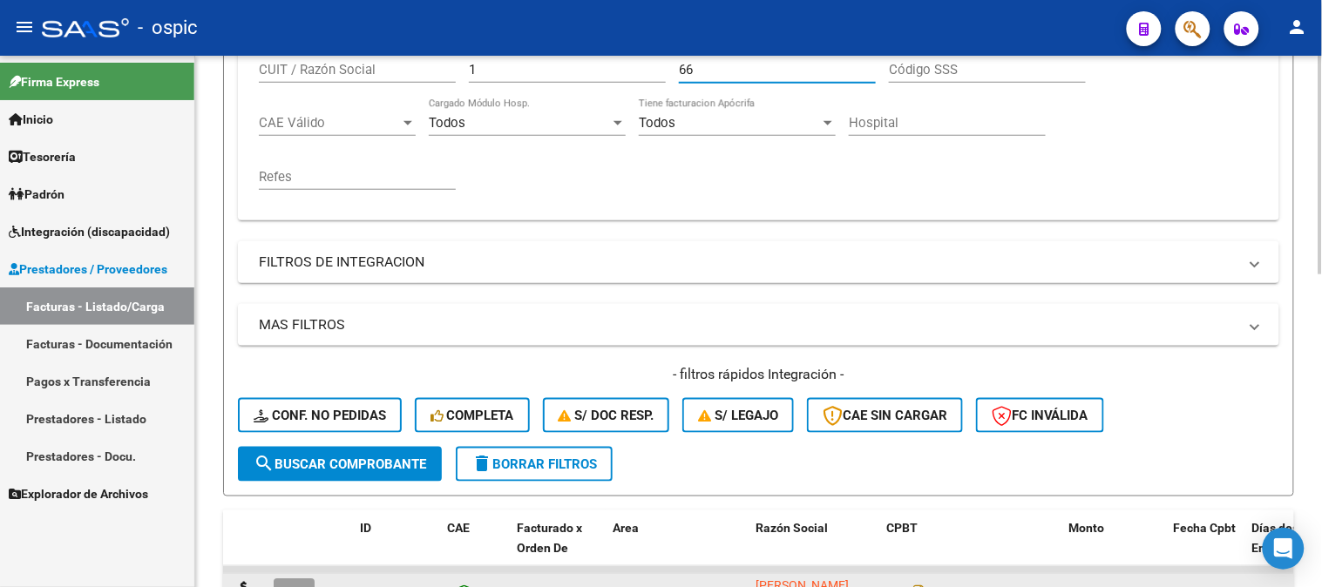
scroll to position [677, 0]
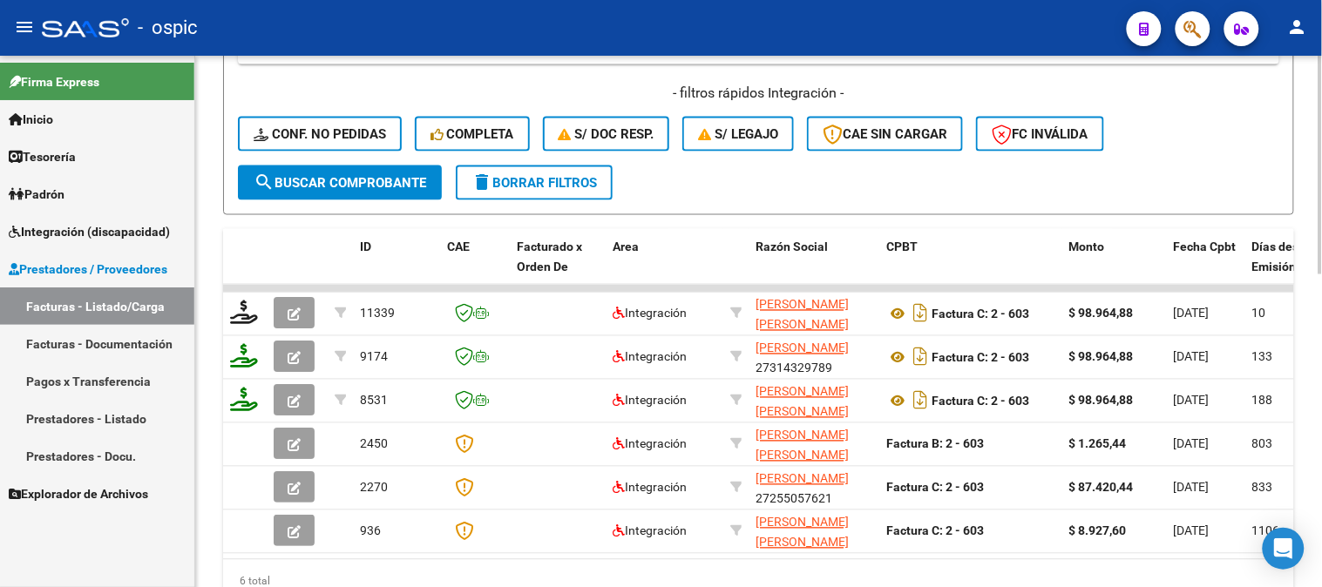
type input "66"
click at [388, 186] on span "search Buscar Comprobante" at bounding box center [340, 183] width 173 height 16
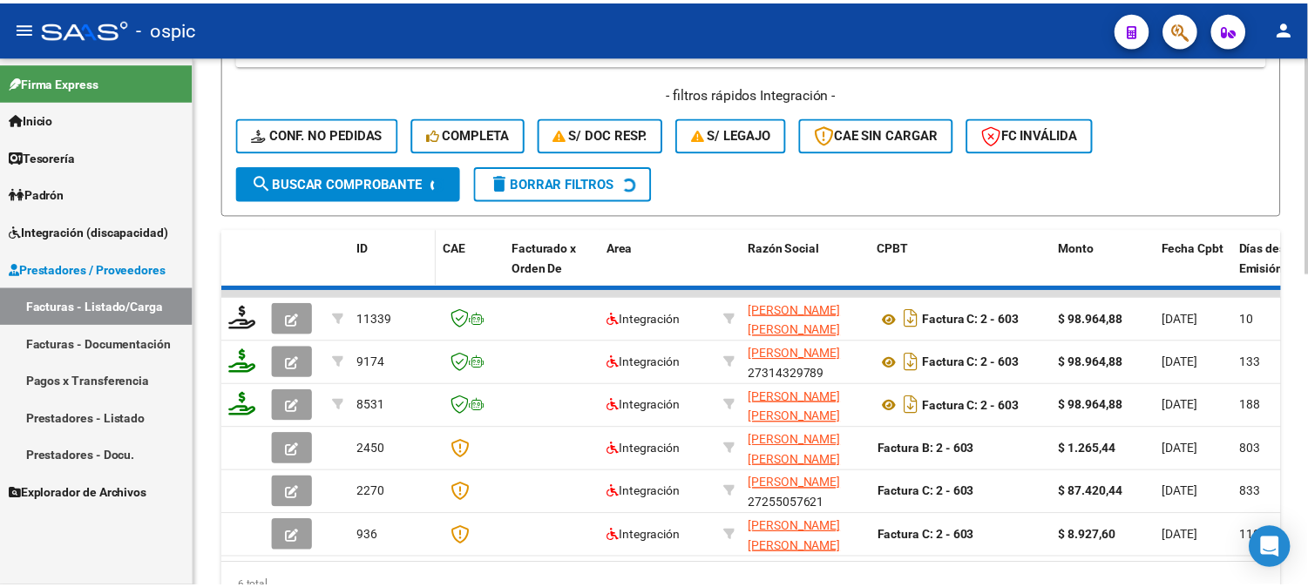
scroll to position [632, 0]
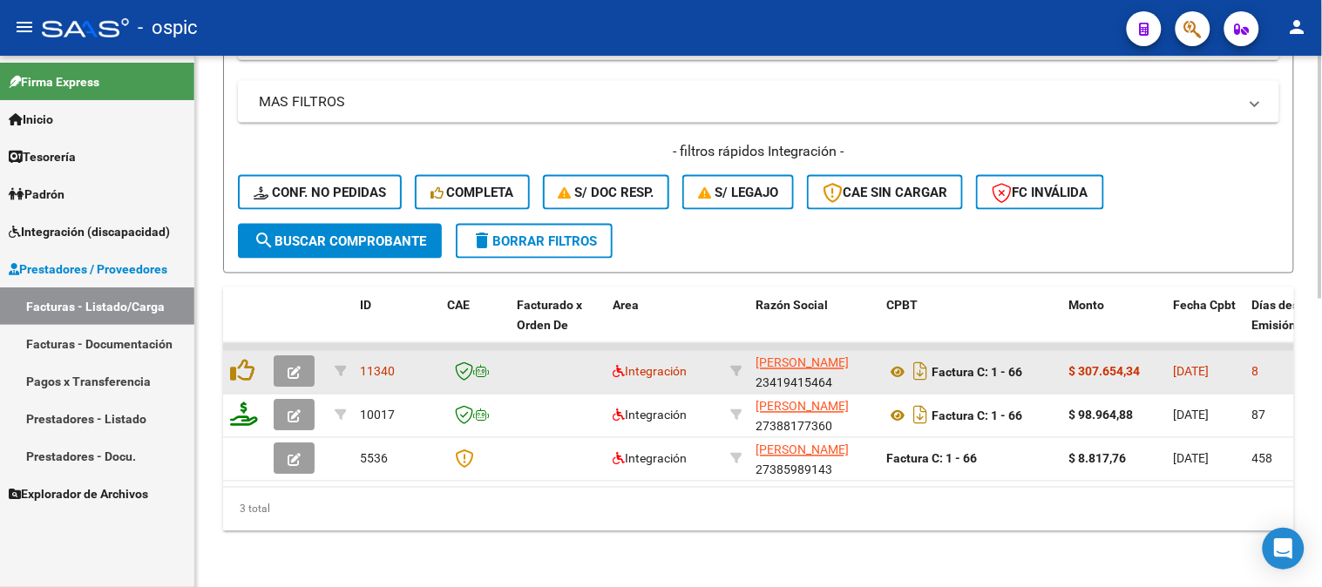
click at [306, 356] on button "button" at bounding box center [294, 371] width 41 height 31
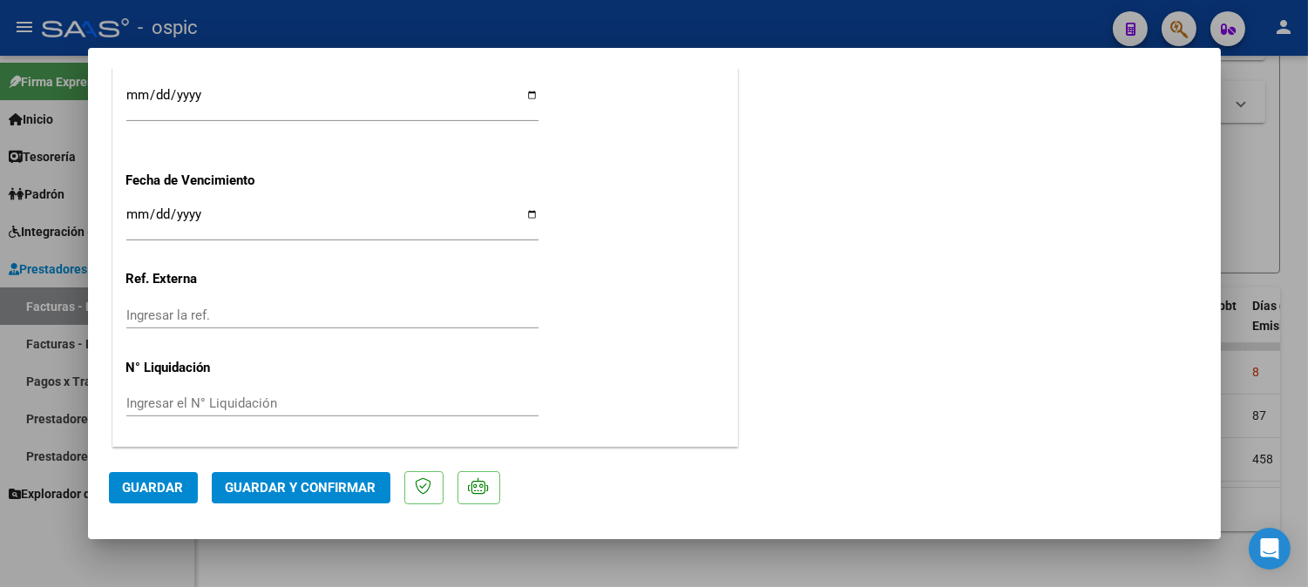
scroll to position [0, 0]
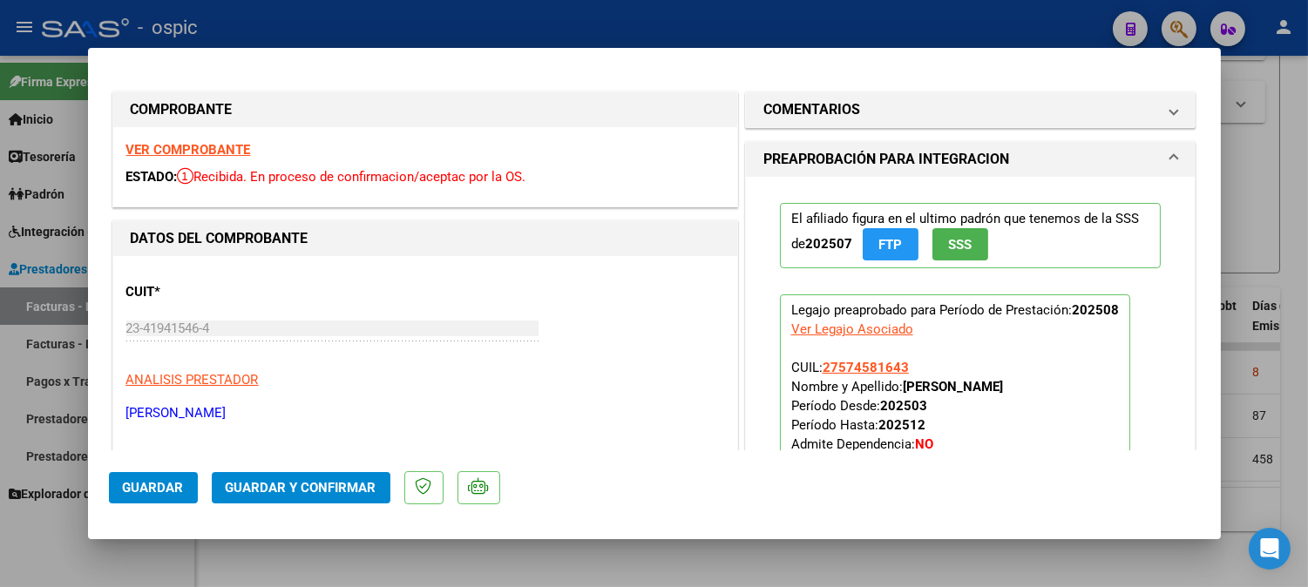
drag, startPoint x: 848, startPoint y: 101, endPoint x: 864, endPoint y: 204, distance: 104.1
click at [847, 101] on h1 "COMENTARIOS" at bounding box center [811, 109] width 97 height 21
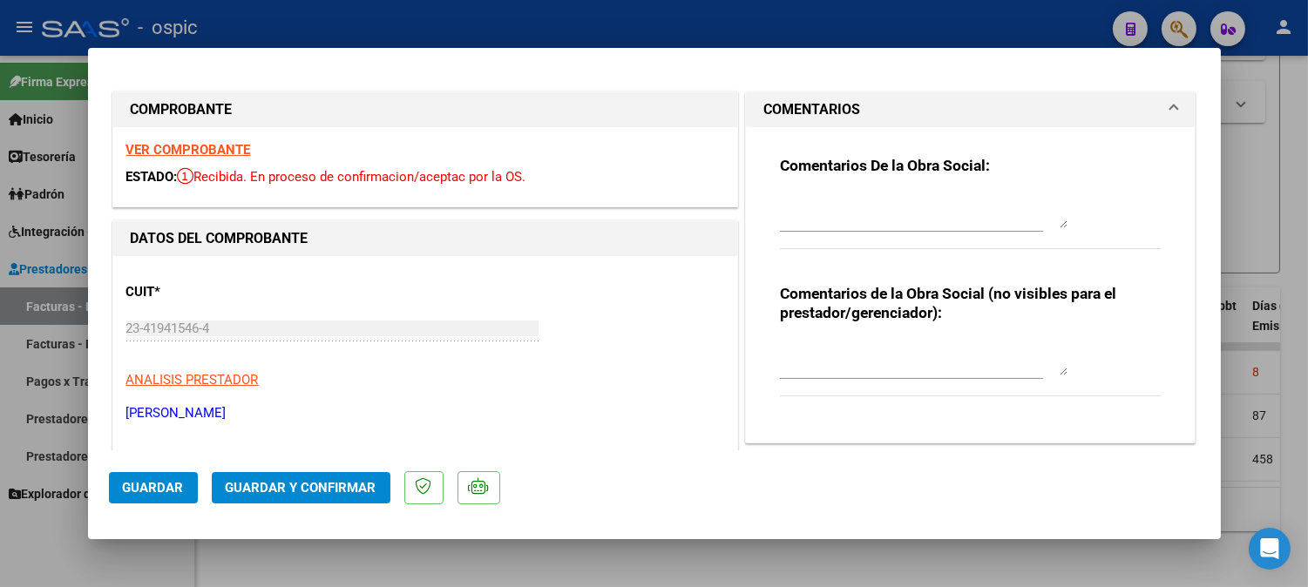
drag, startPoint x: 858, startPoint y: 345, endPoint x: 939, endPoint y: 367, distance: 83.9
click at [858, 346] on textarea at bounding box center [924, 358] width 288 height 35
type textarea "MODULO MAESTRA DE APOYO"
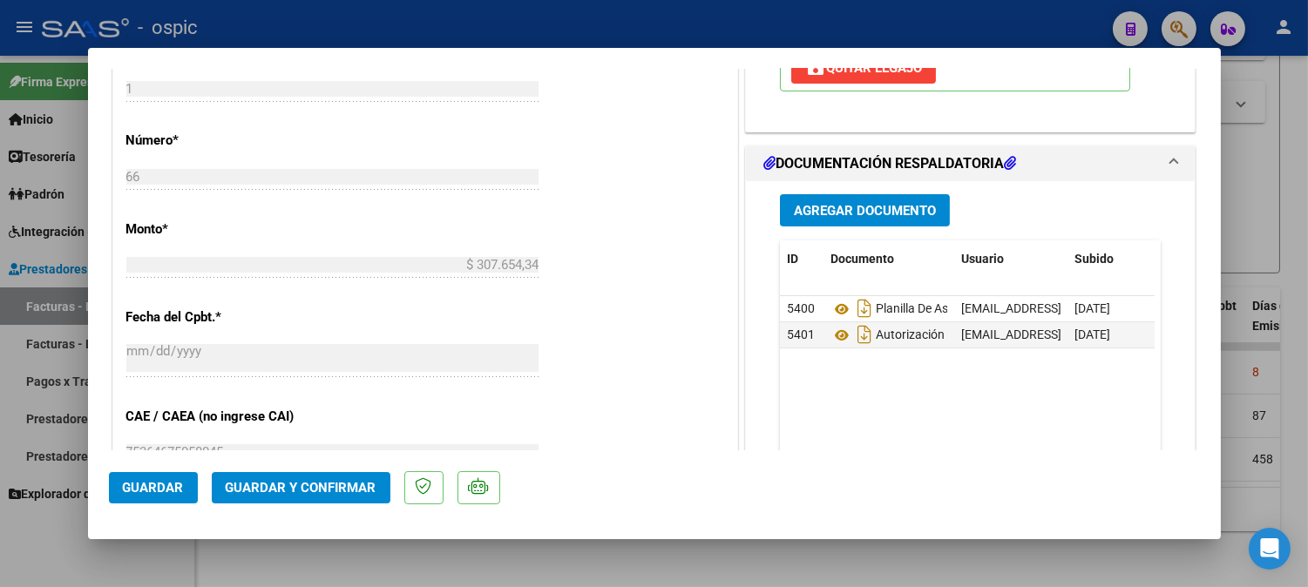
scroll to position [759, 0]
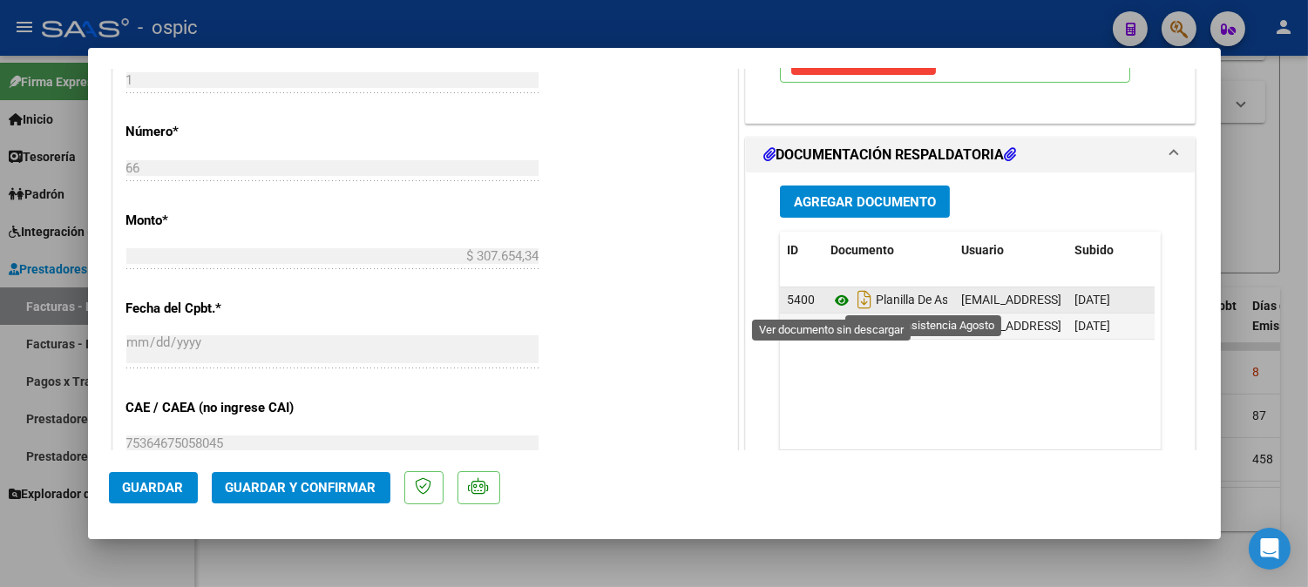
click at [831, 297] on icon at bounding box center [841, 300] width 23 height 21
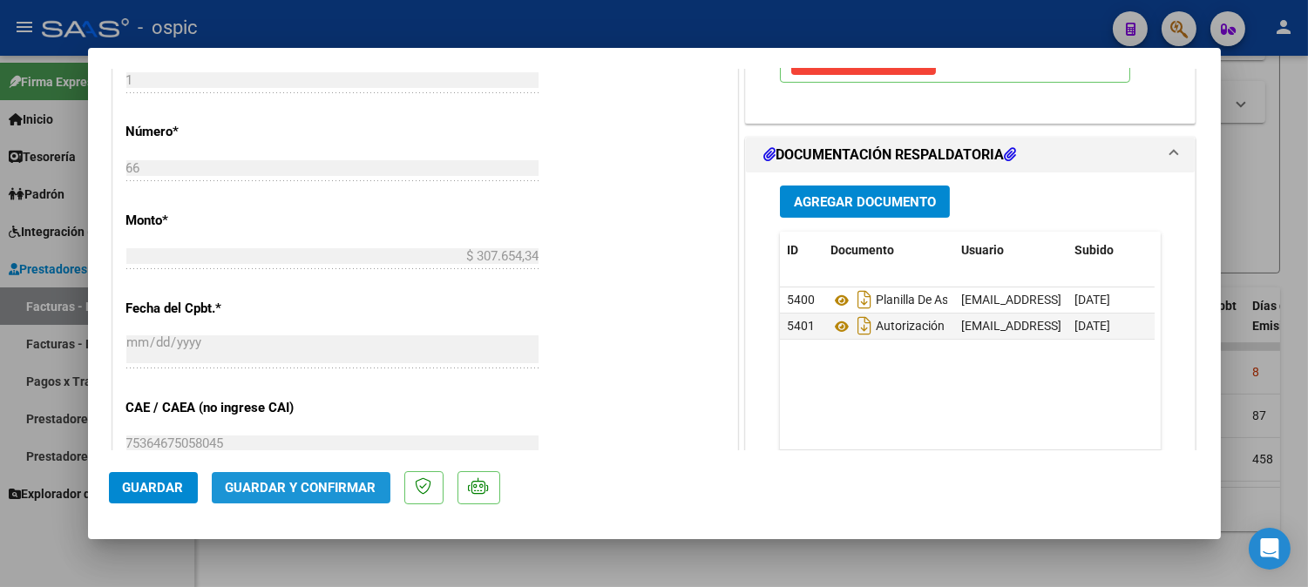
click at [357, 485] on span "Guardar y Confirmar" at bounding box center [301, 488] width 151 height 16
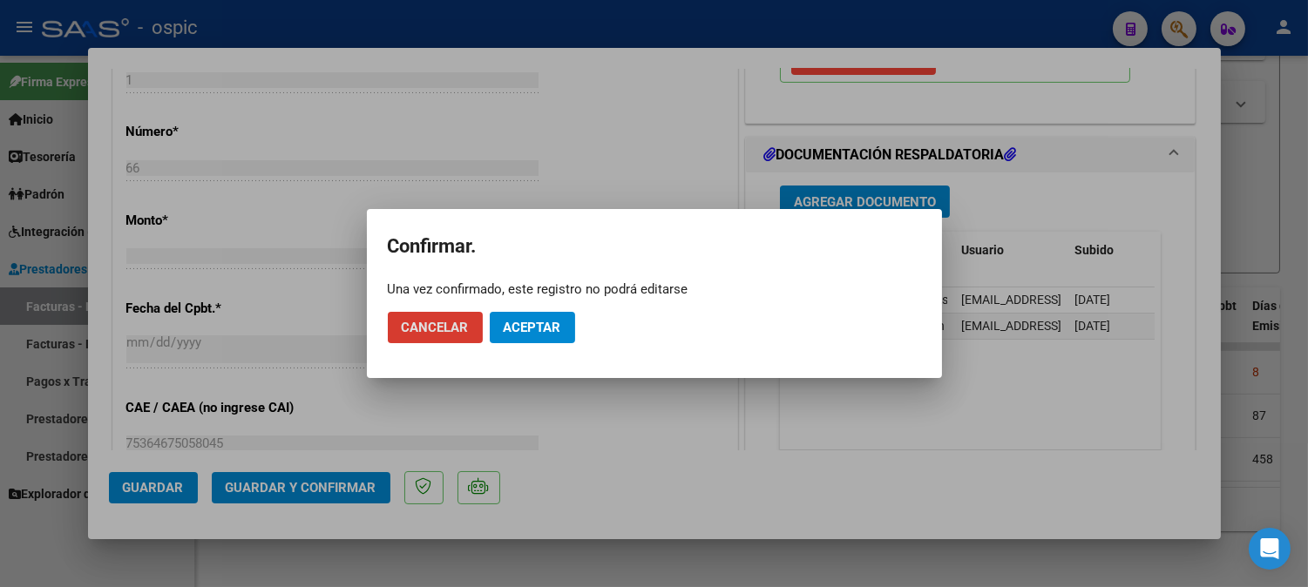
click at [528, 326] on span "Aceptar" at bounding box center [533, 328] width 58 height 16
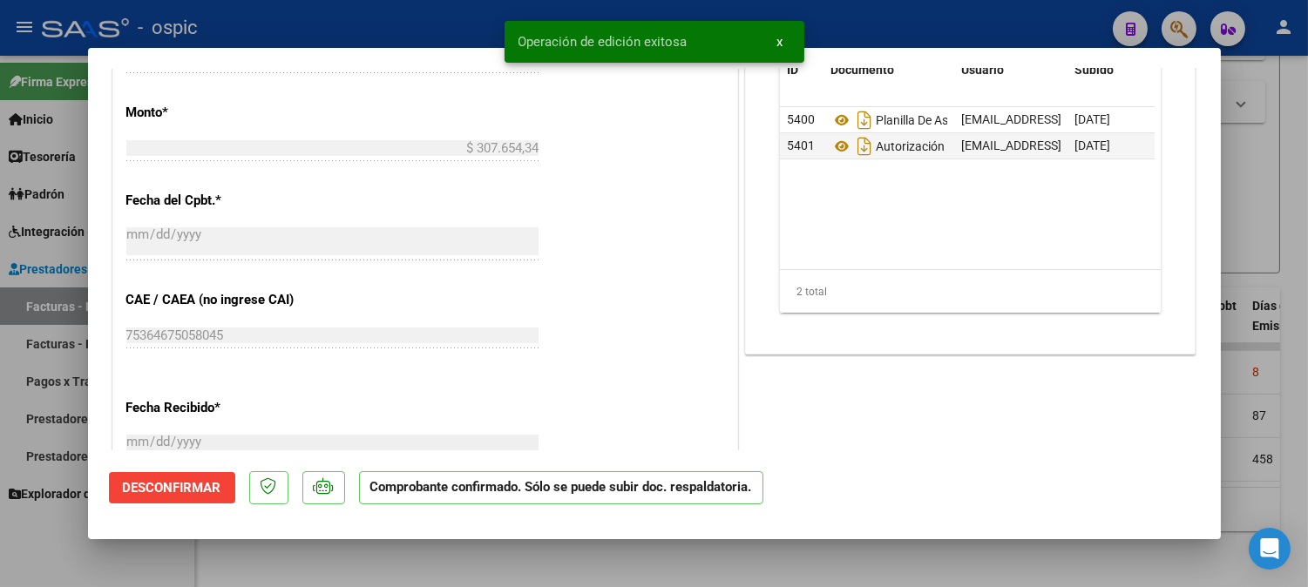
type input "$ 0,00"
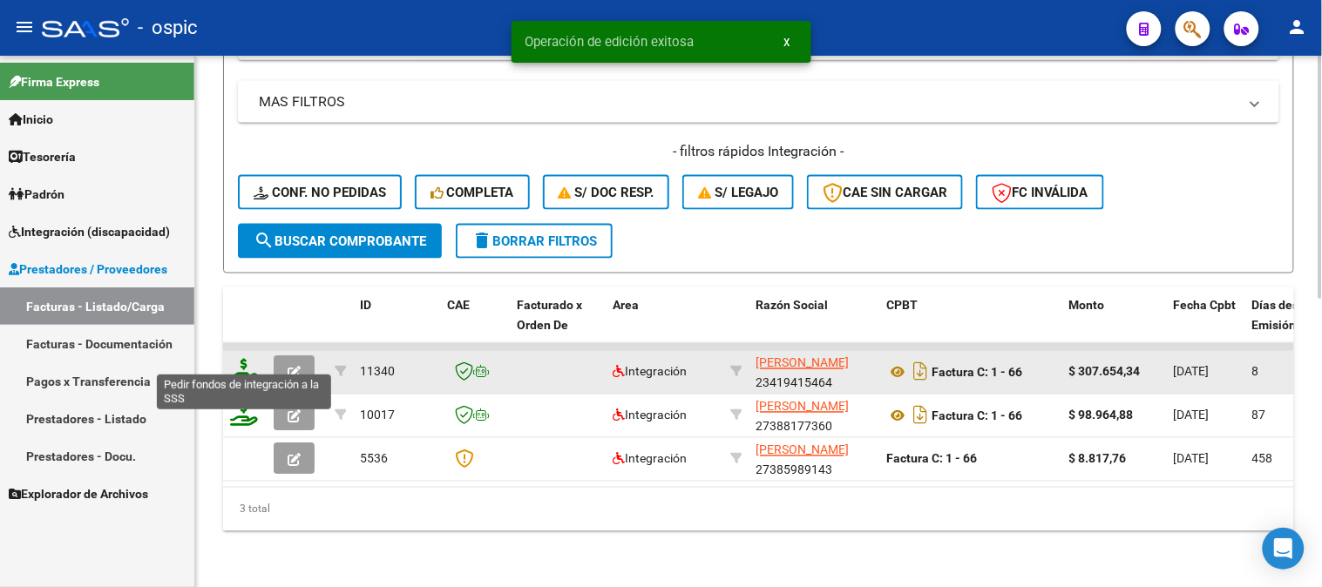
click at [242, 359] on icon at bounding box center [244, 371] width 28 height 24
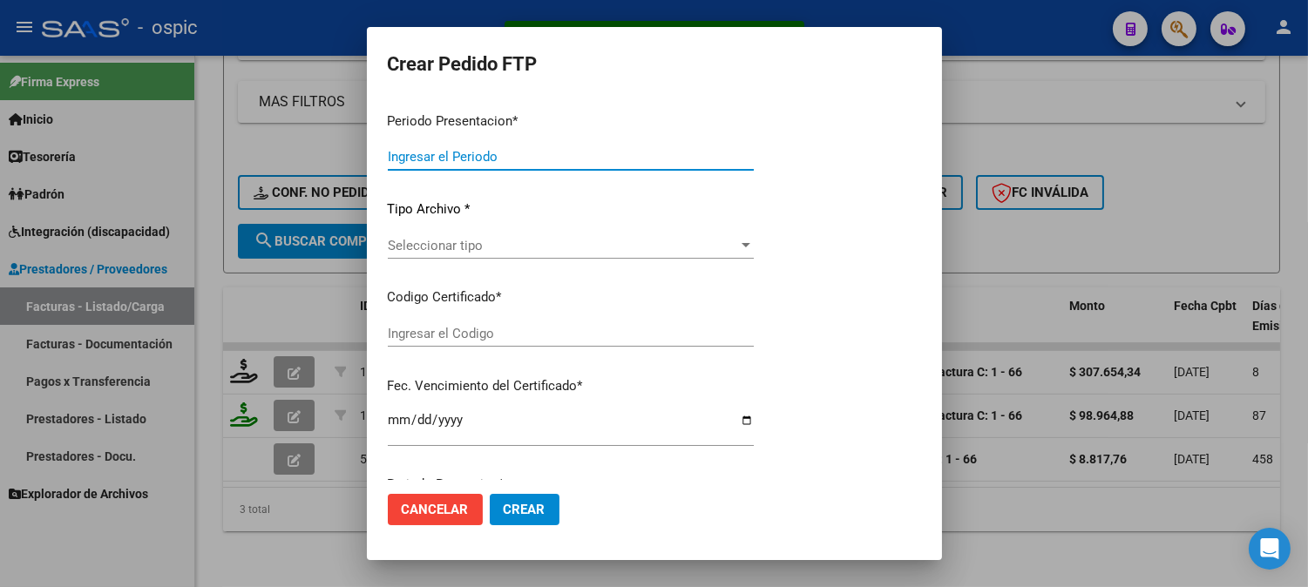
type input "202508"
type input "$ 307.654,34"
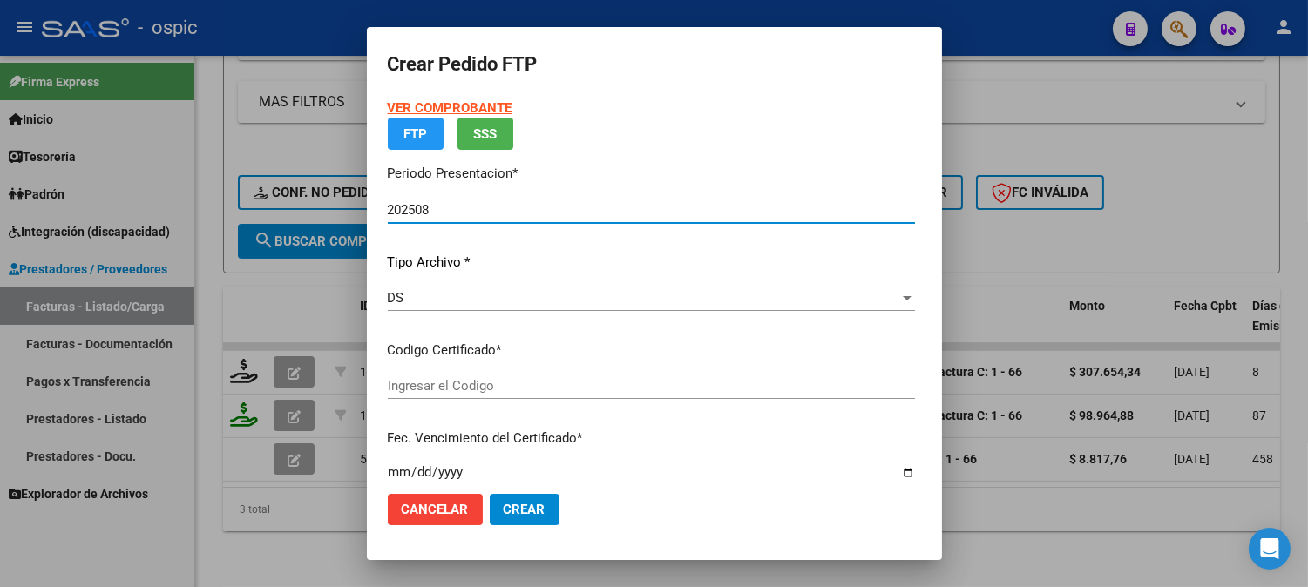
type input "7307952561"
type input "2028-02-28"
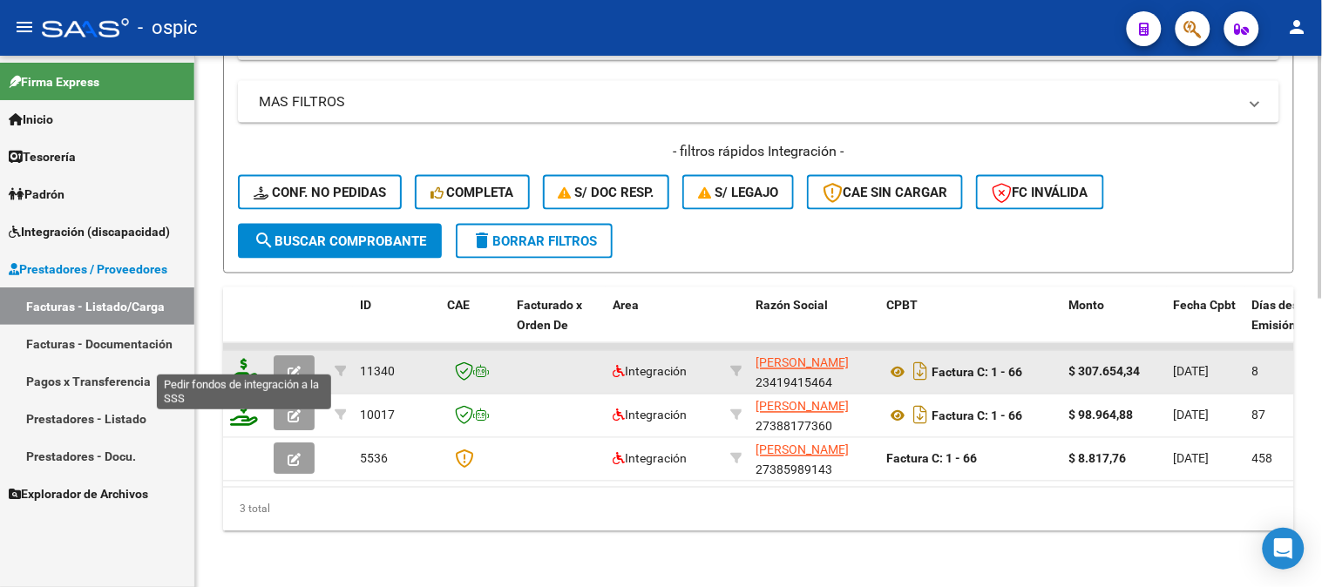
click at [241, 359] on icon at bounding box center [244, 371] width 28 height 24
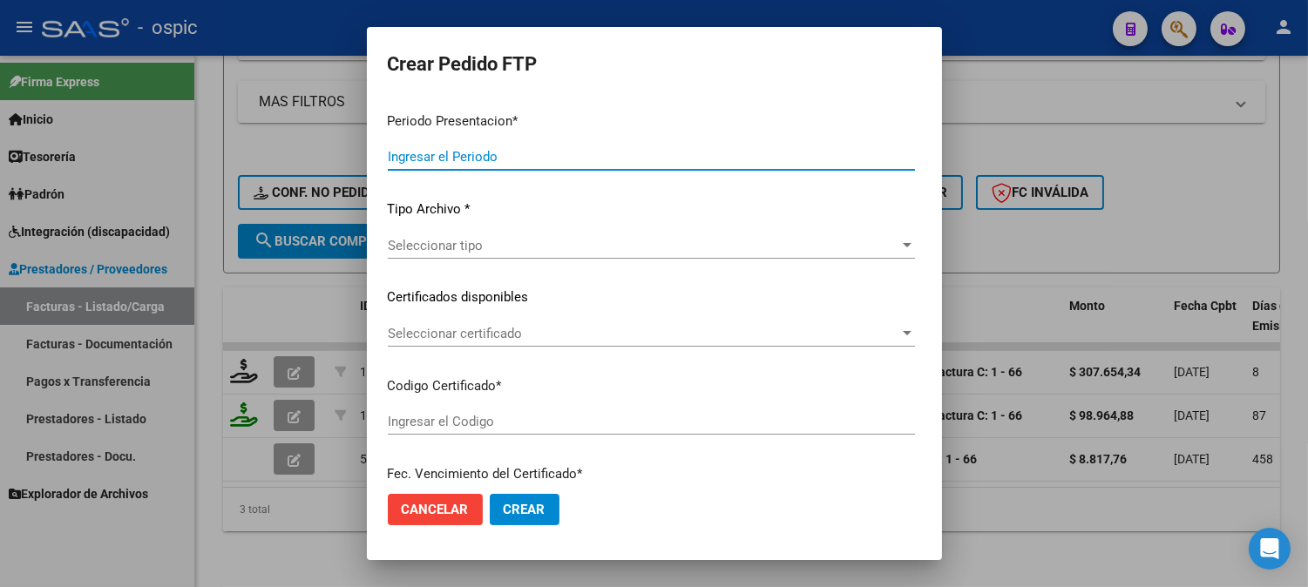
type input "202508"
type input "$ 307.654,34"
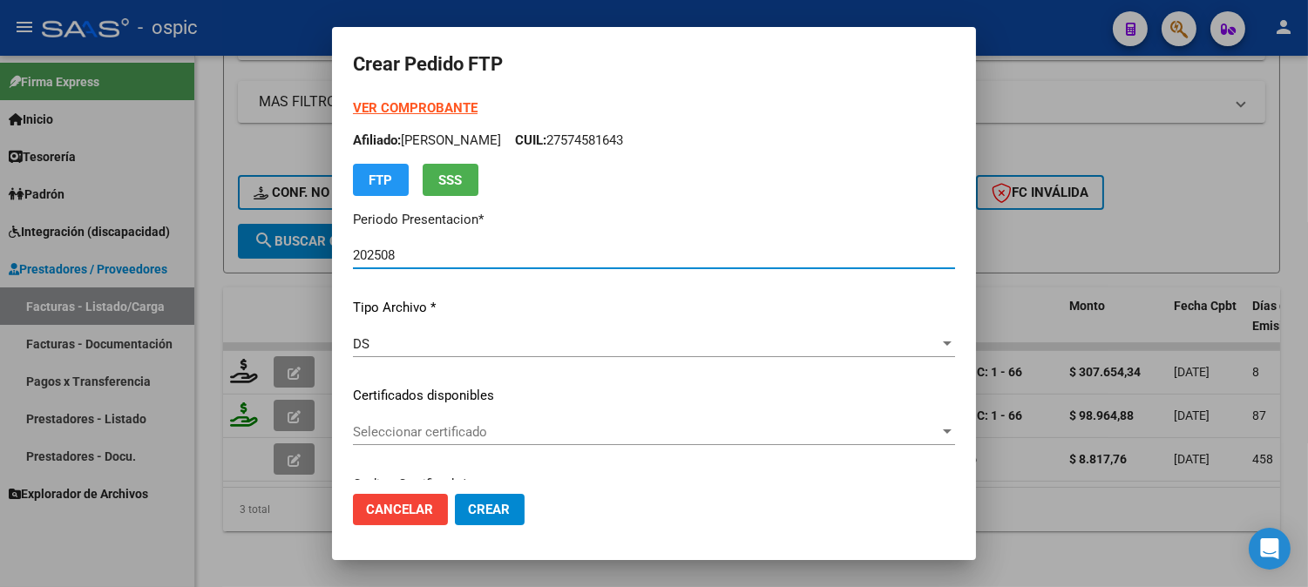
type input "7307952561"
type input "2028-02-28"
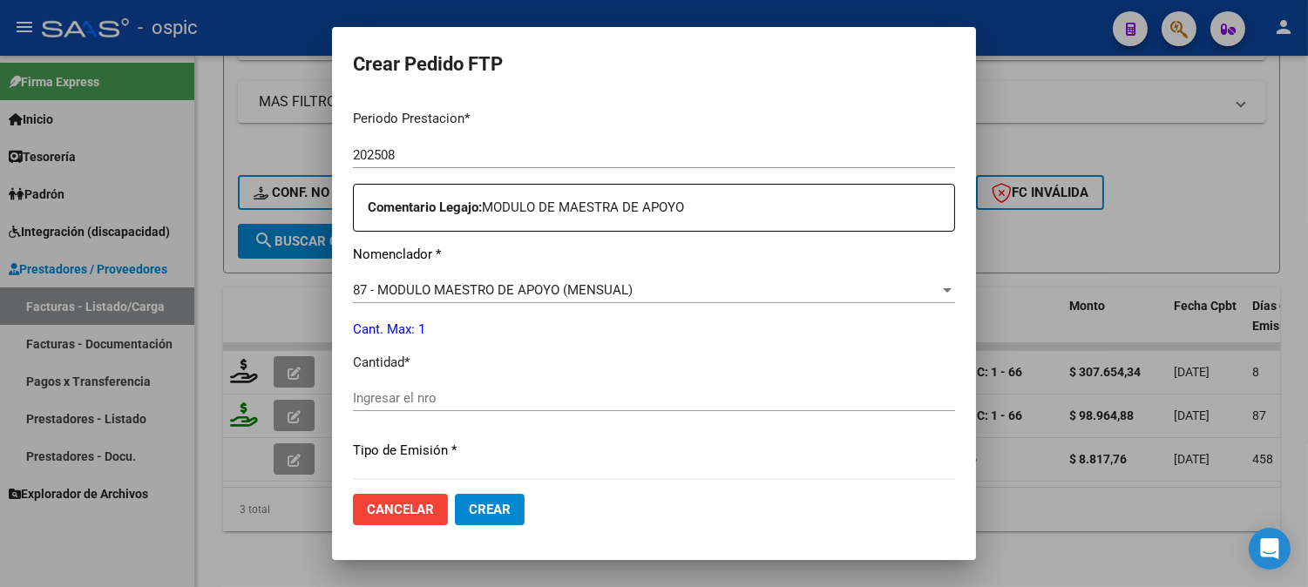
scroll to position [582, 0]
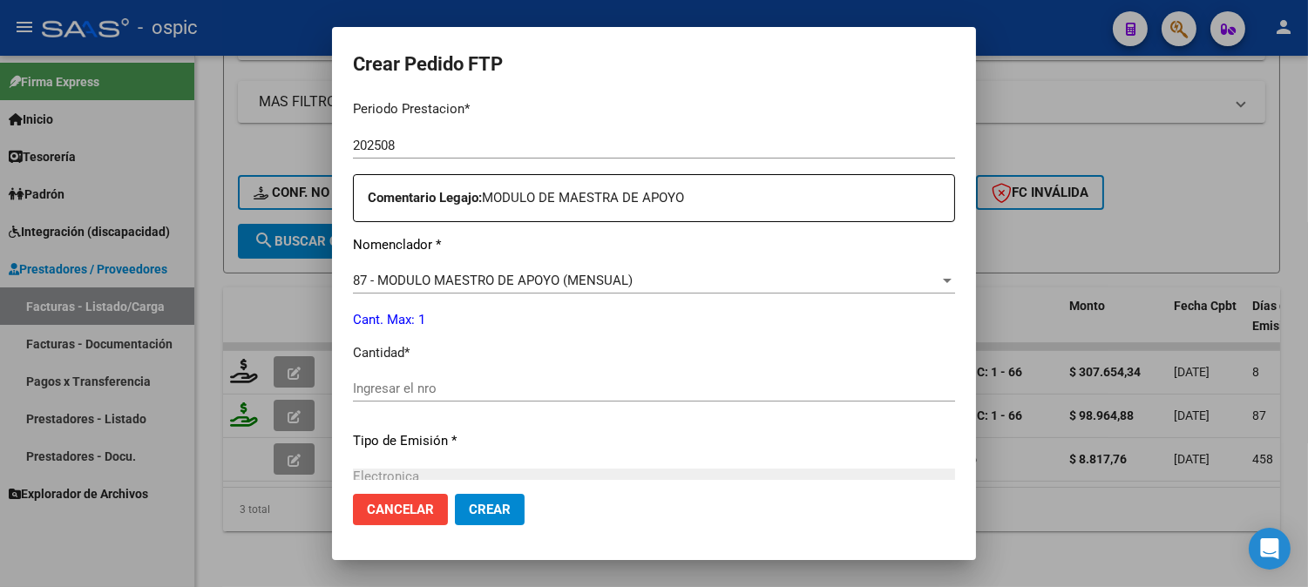
click at [636, 381] on input "Ingresar el nro" at bounding box center [654, 389] width 602 height 16
type input "1"
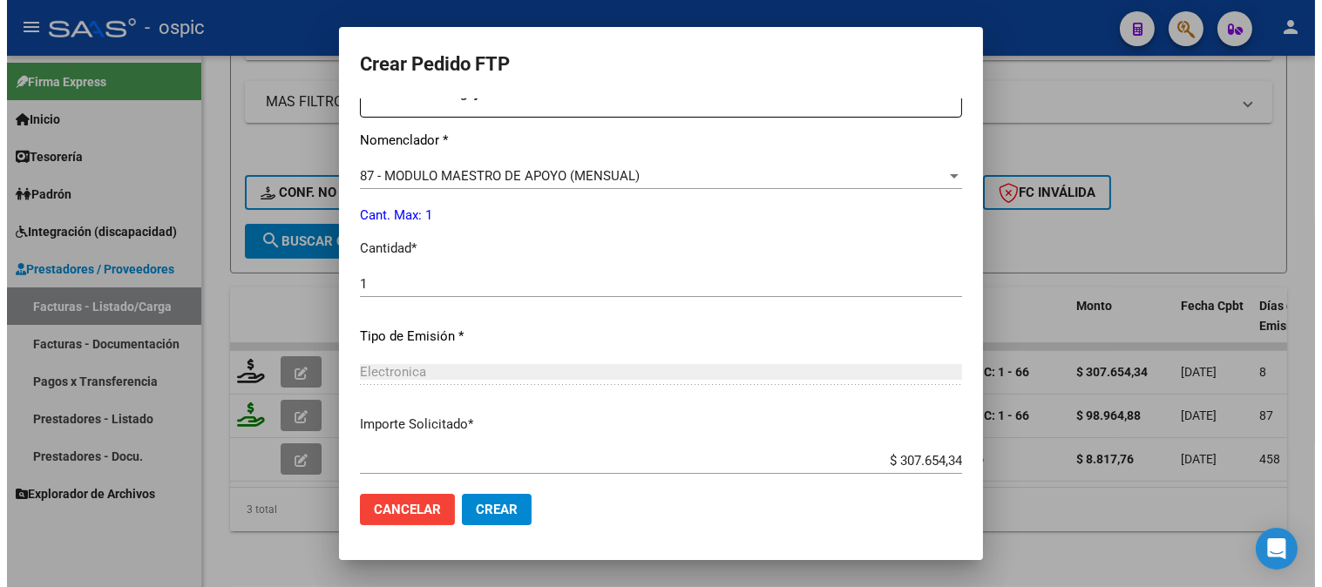
scroll to position [784, 0]
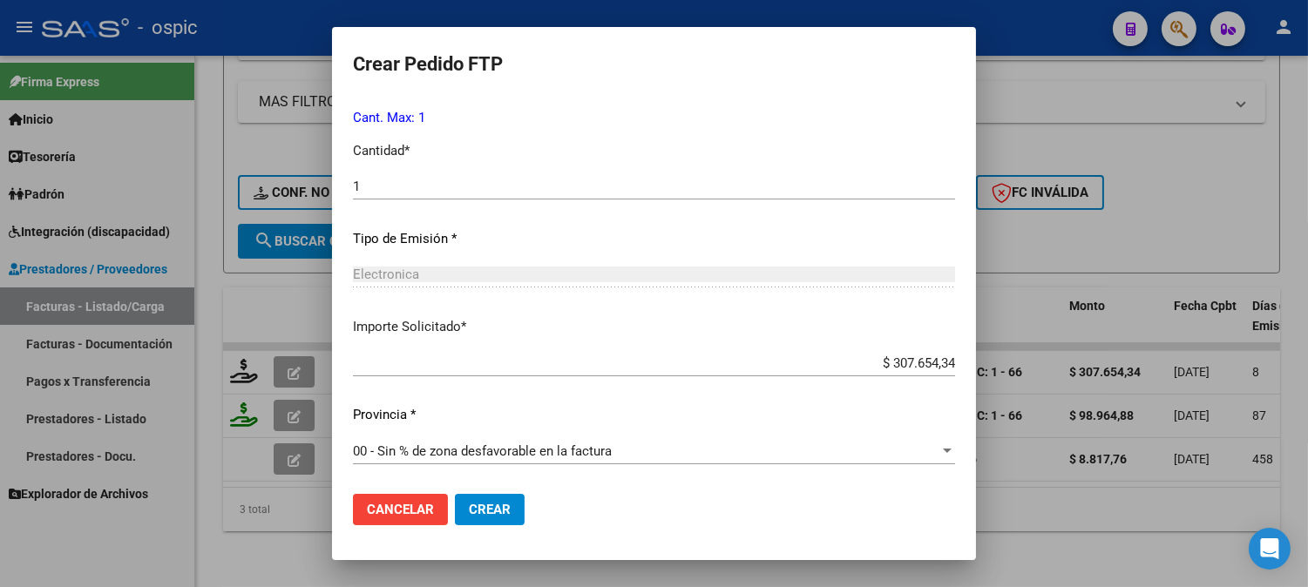
click at [469, 509] on span "Crear" at bounding box center [490, 510] width 42 height 16
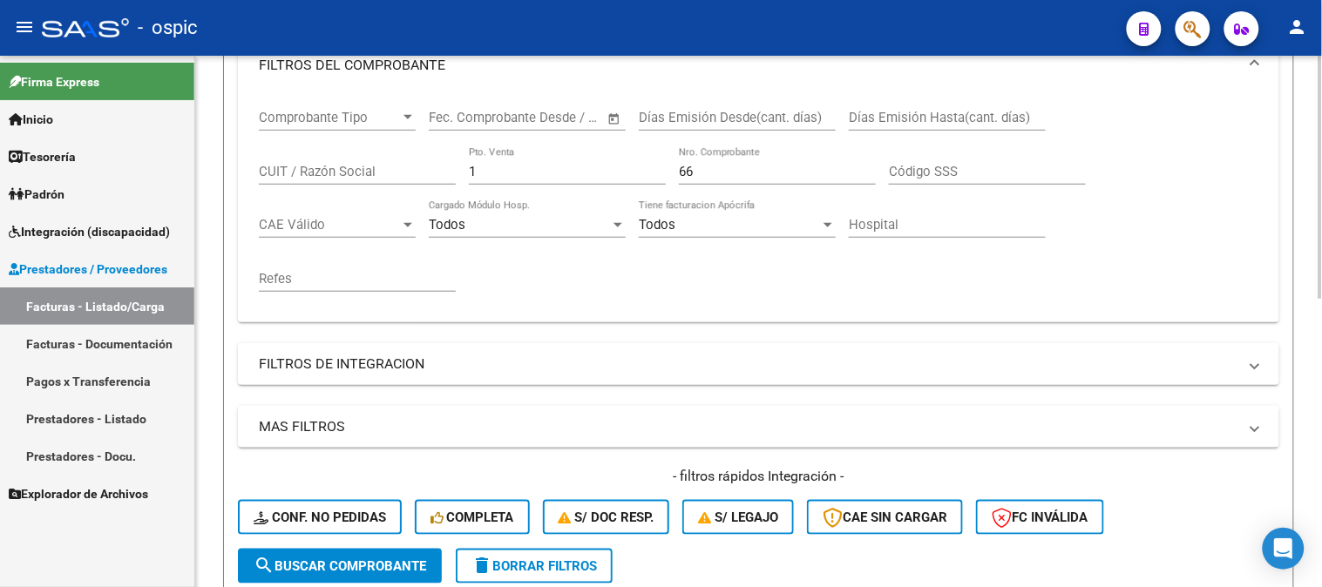
scroll to position [245, 0]
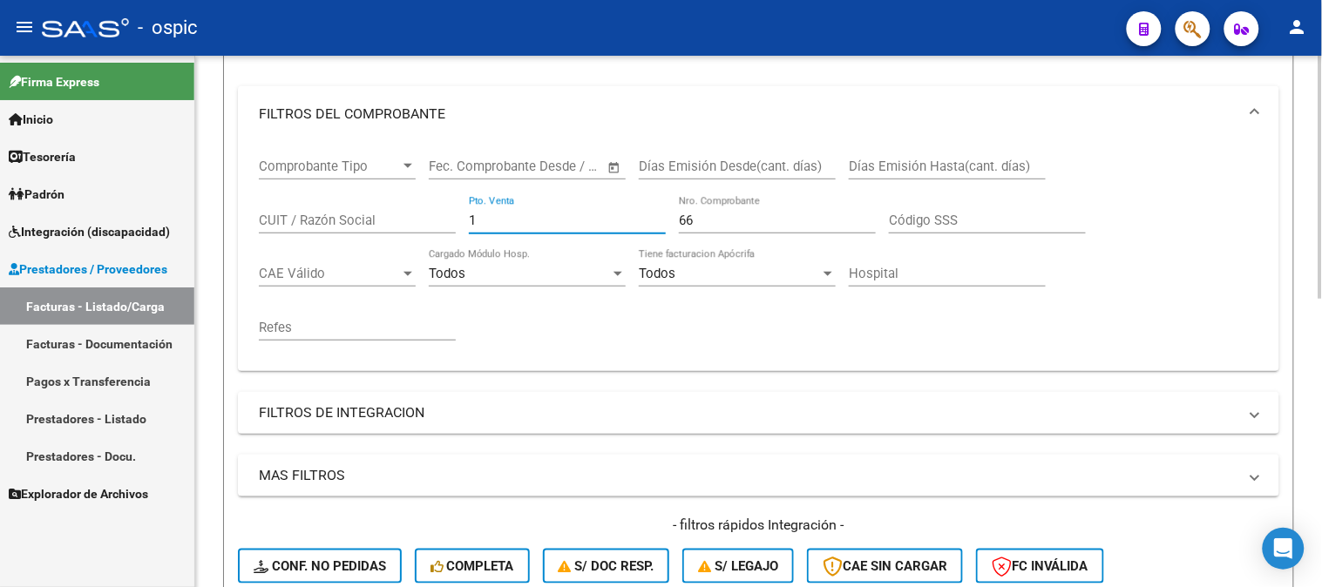
drag, startPoint x: 427, startPoint y: 225, endPoint x: 247, endPoint y: 230, distance: 180.4
click at [259, 225] on div "Comprobante Tipo Comprobante Tipo Fecha inicio – Fecha fin Fec. Comprobante Des…" at bounding box center [758, 249] width 999 height 215
type input "4"
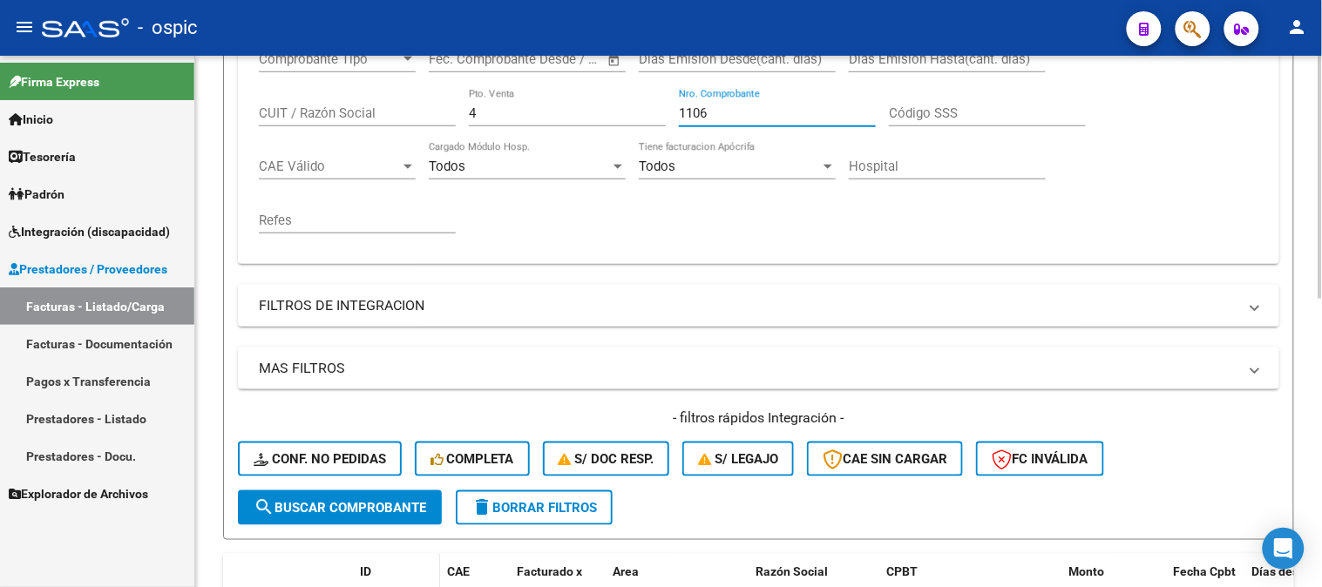
scroll to position [631, 0]
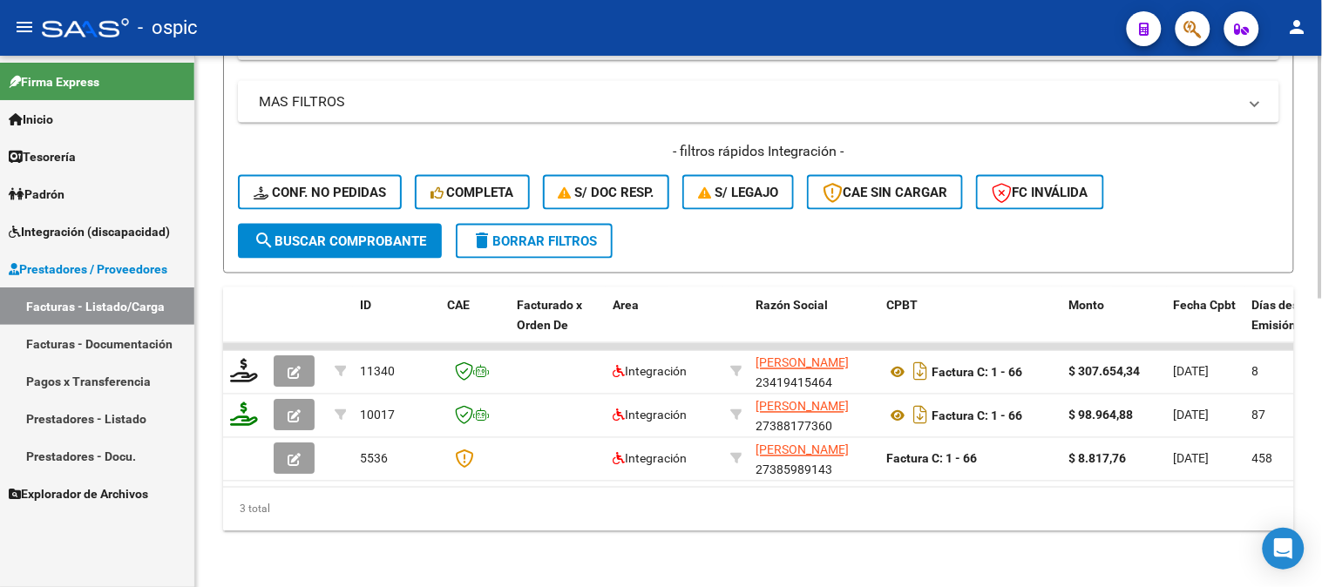
type input "1106"
click at [354, 233] on span "search Buscar Comprobante" at bounding box center [340, 241] width 173 height 16
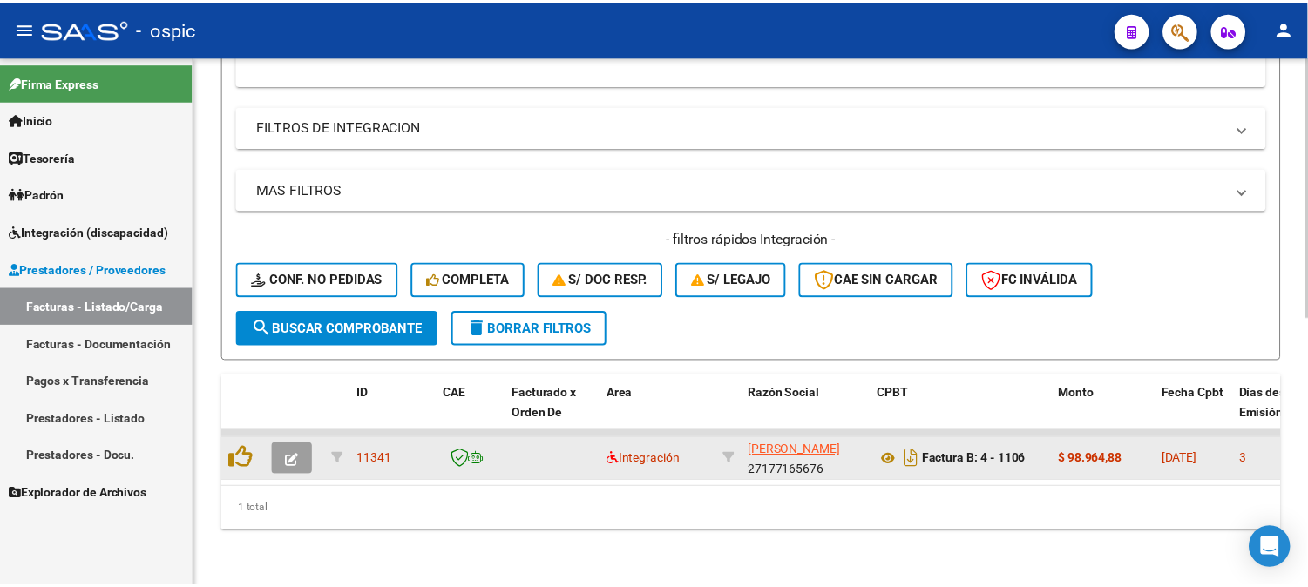
scroll to position [545, 0]
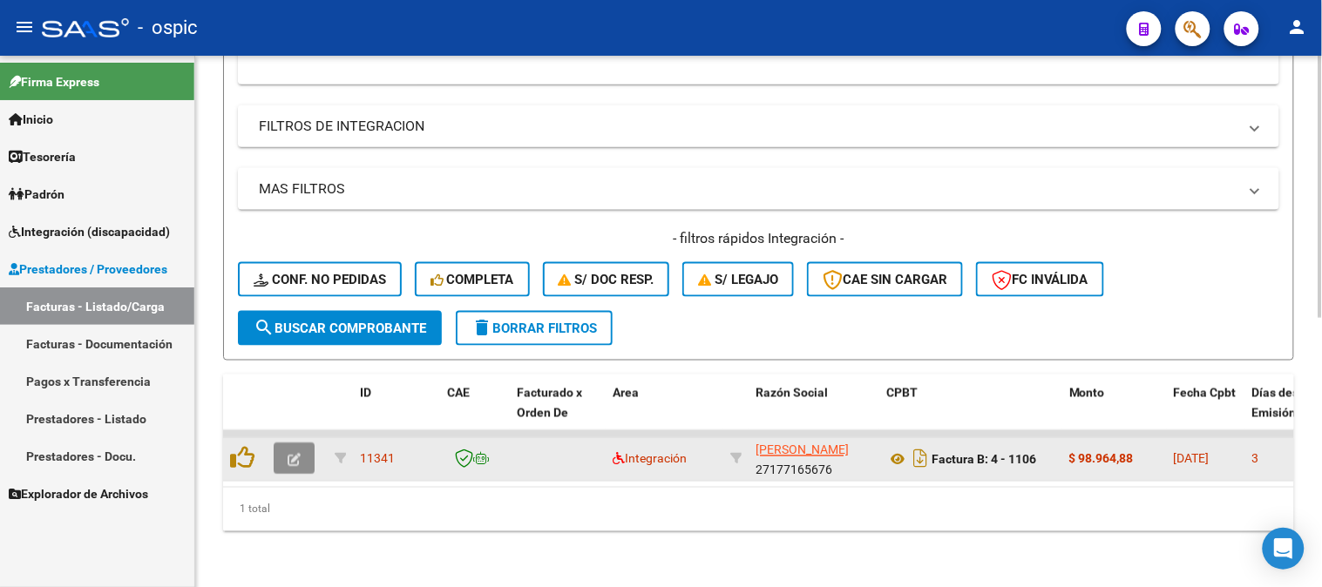
click at [290, 454] on icon "button" at bounding box center [294, 460] width 13 height 13
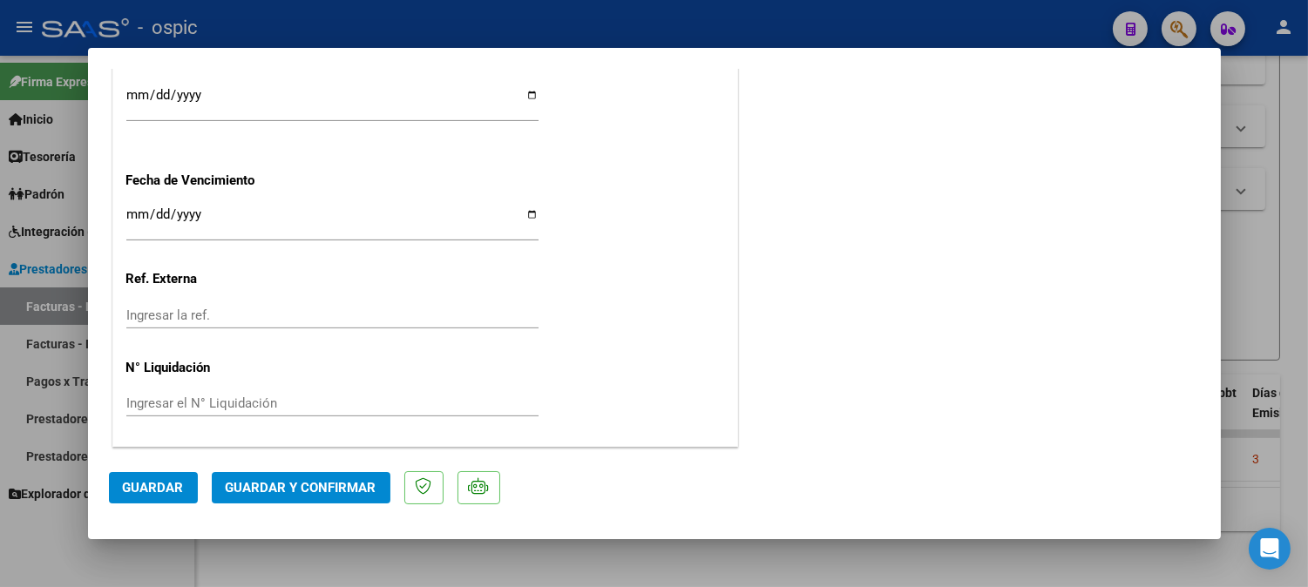
scroll to position [0, 0]
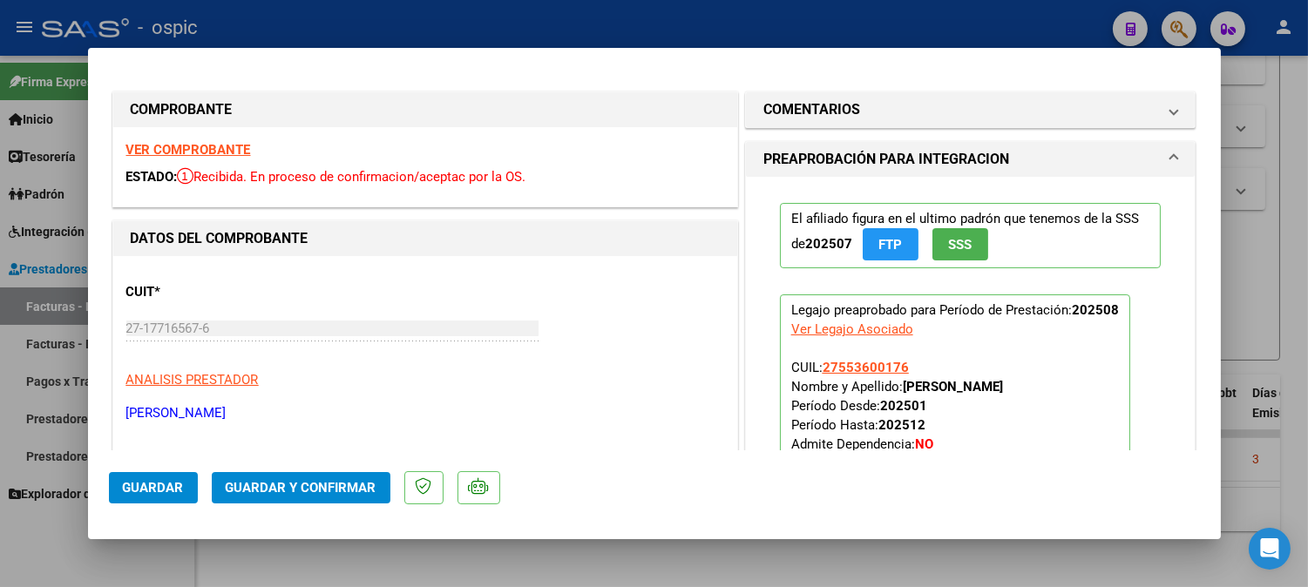
drag, startPoint x: 864, startPoint y: 113, endPoint x: 884, endPoint y: 196, distance: 85.2
click at [866, 115] on mat-panel-title "COMENTARIOS" at bounding box center [960, 109] width 394 height 21
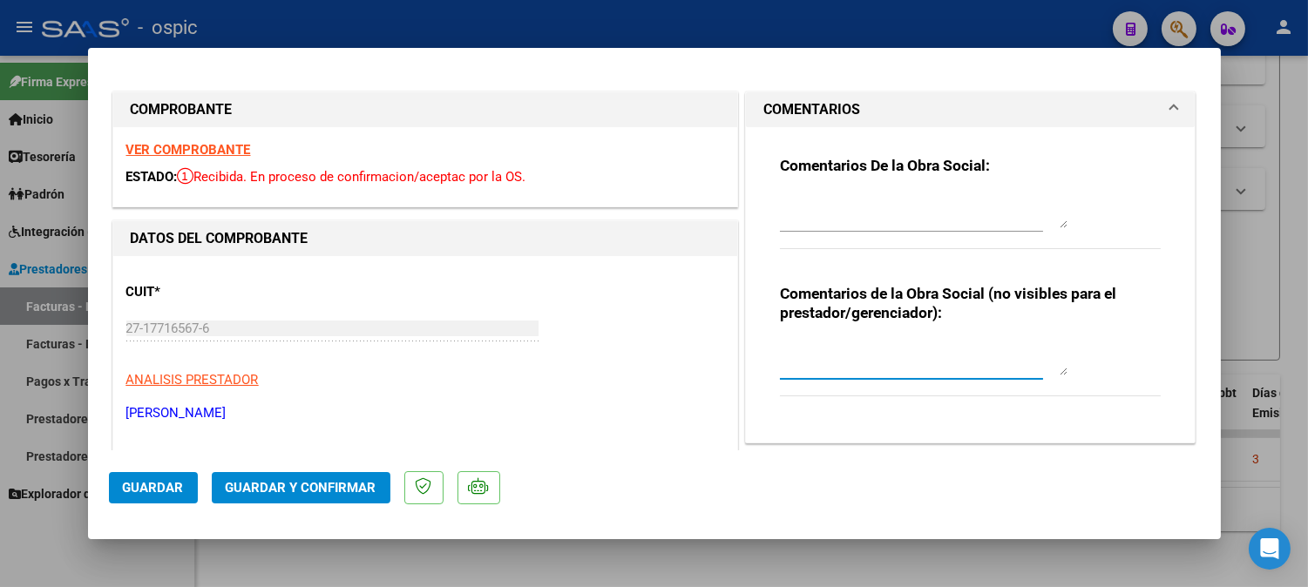
drag, startPoint x: 883, startPoint y: 352, endPoint x: 1321, endPoint y: 358, distance: 438.3
click at [904, 354] on textarea at bounding box center [924, 358] width 288 height 35
type textarea "FONO 8 SESIONES"
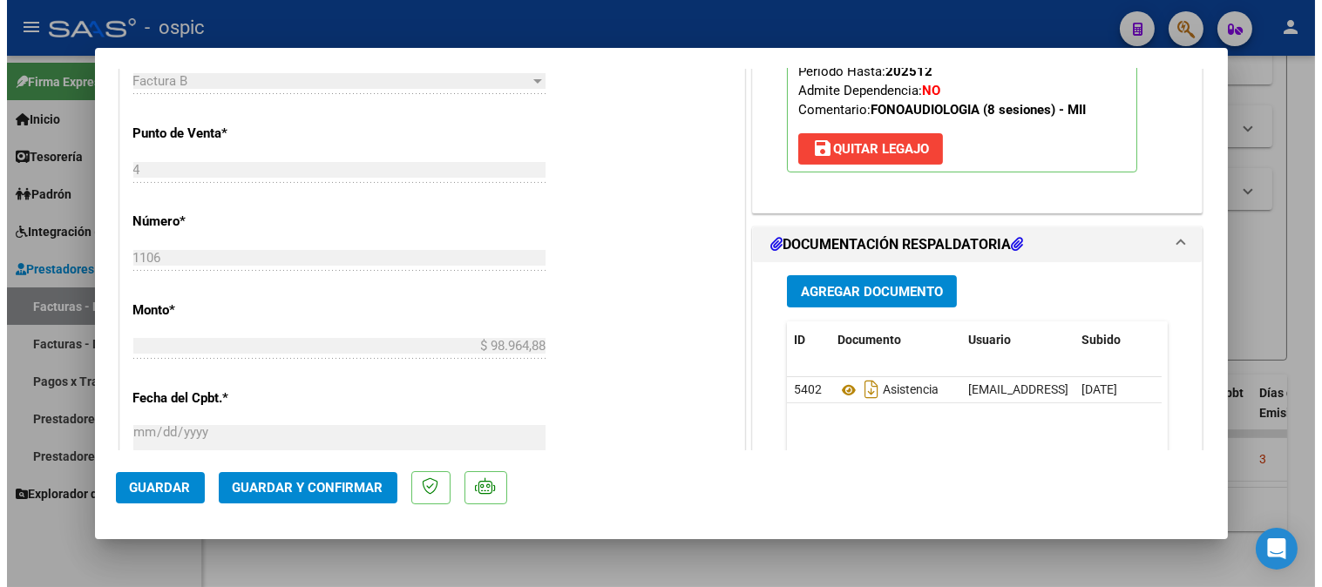
scroll to position [727, 0]
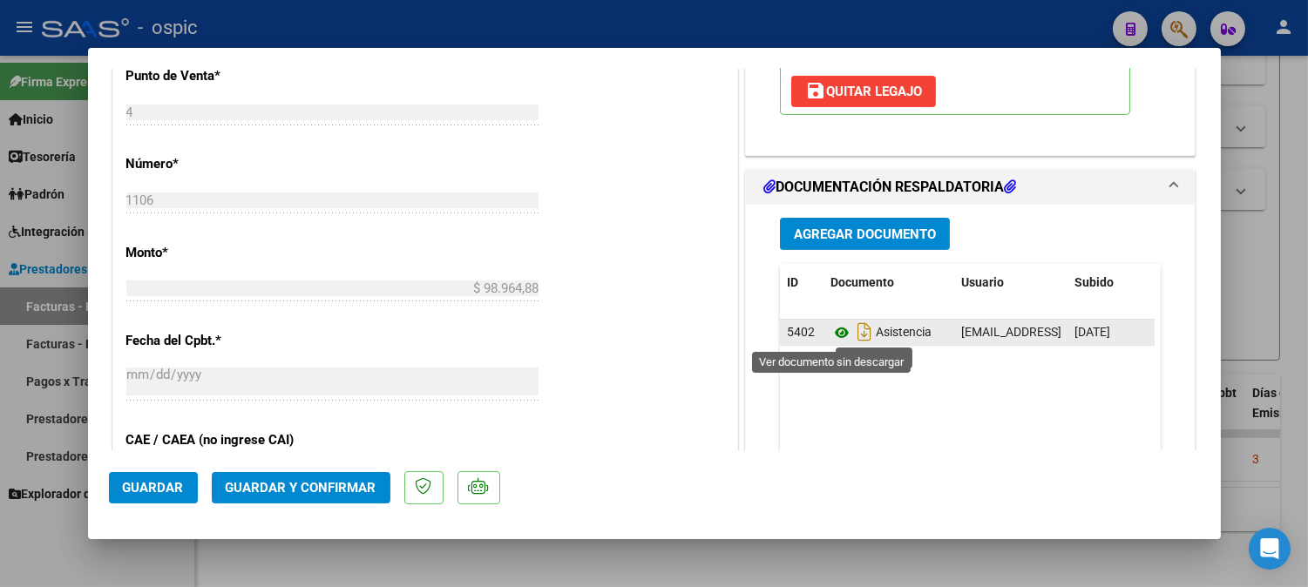
click at [833, 334] on icon at bounding box center [841, 332] width 23 height 21
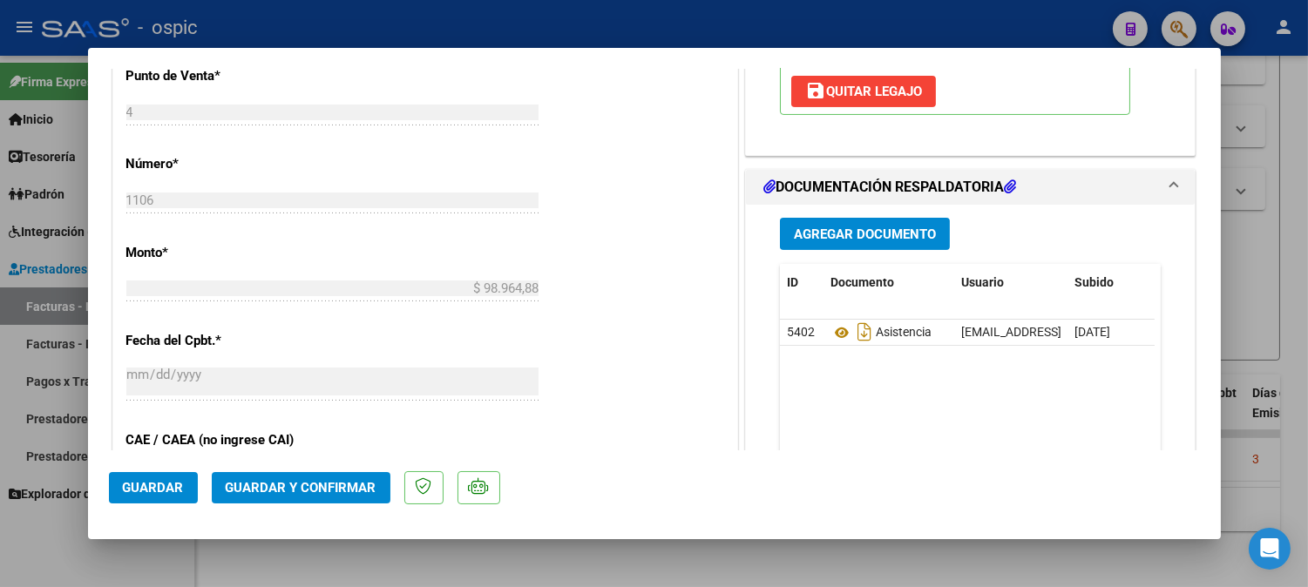
click at [333, 479] on button "Guardar y Confirmar" at bounding box center [301, 487] width 179 height 31
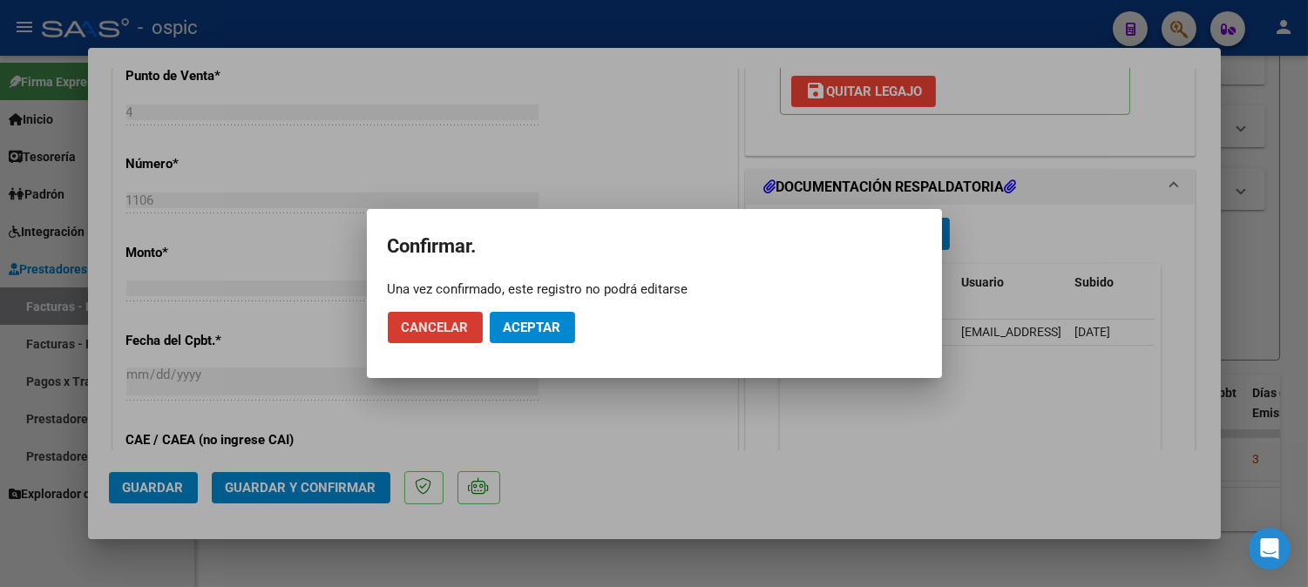
click at [555, 331] on span "Aceptar" at bounding box center [533, 328] width 58 height 16
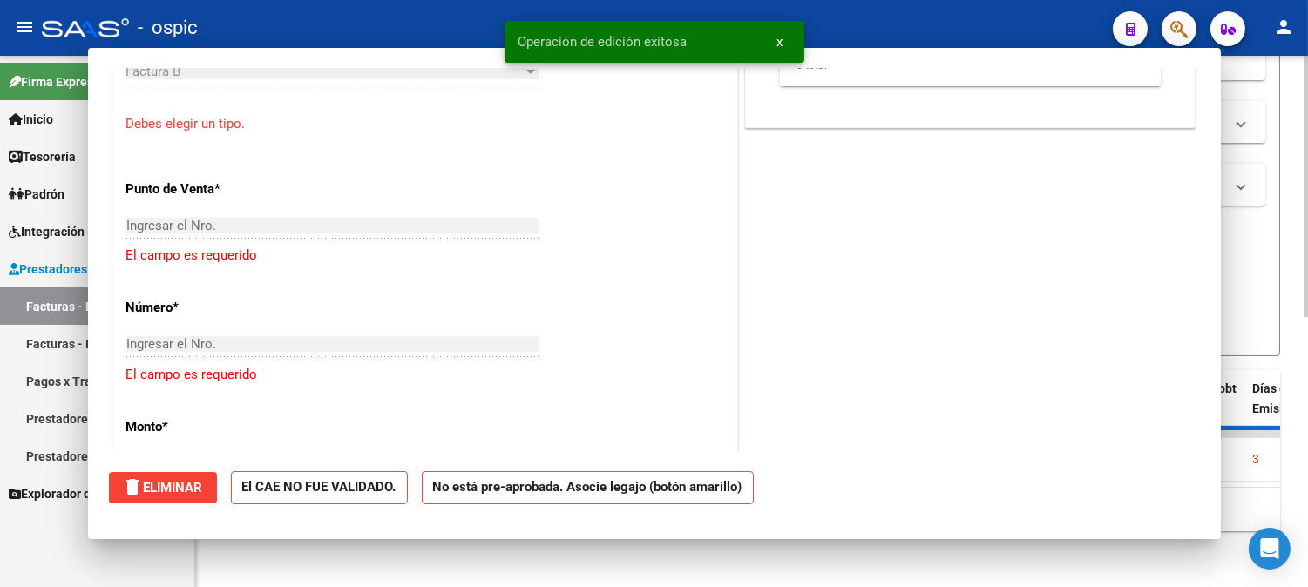
scroll to position [0, 0]
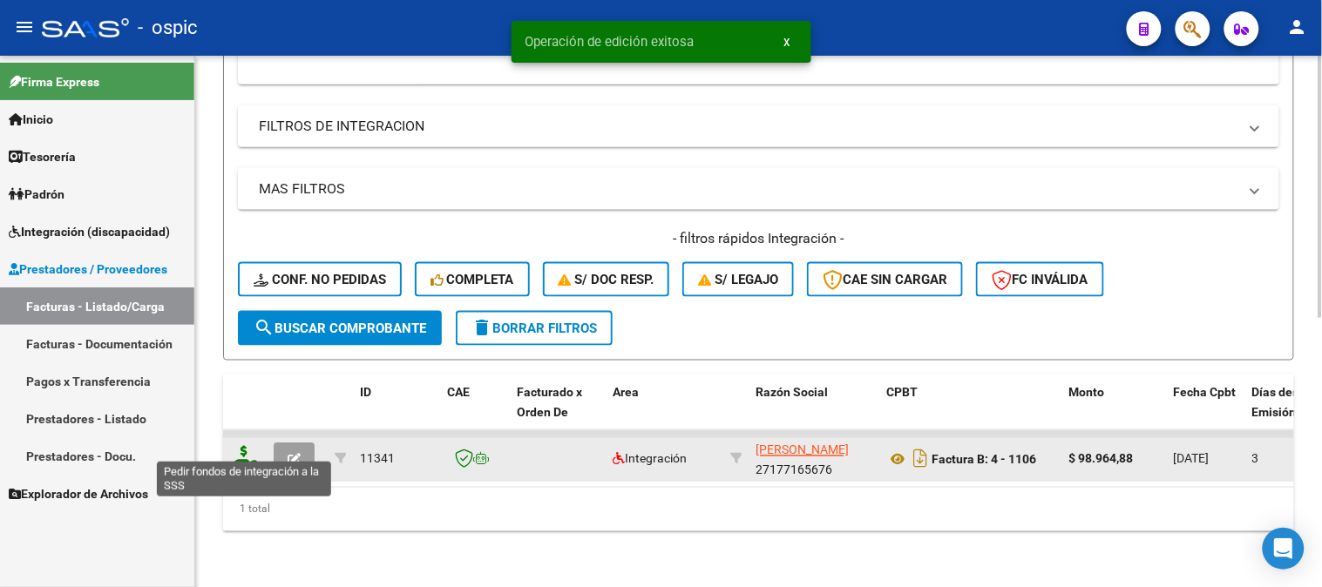
click at [248, 446] on icon at bounding box center [244, 458] width 28 height 24
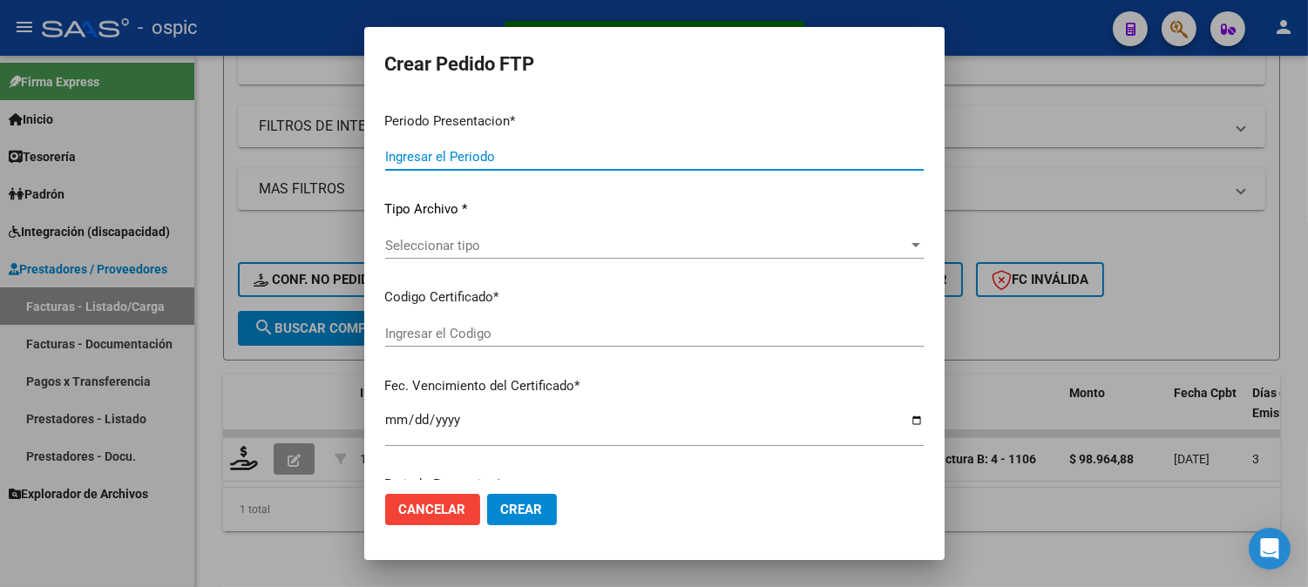
type input "202508"
type input "$ 98.964,88"
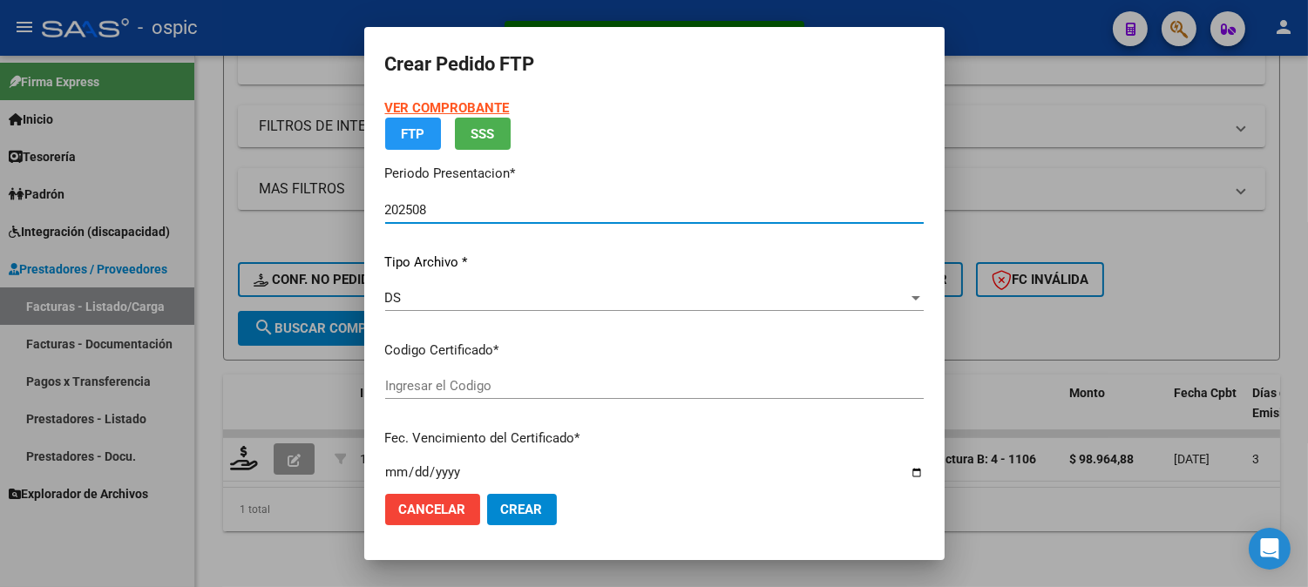
type input "0000000000000000000000000000006546471627"
type input "2029-09-30"
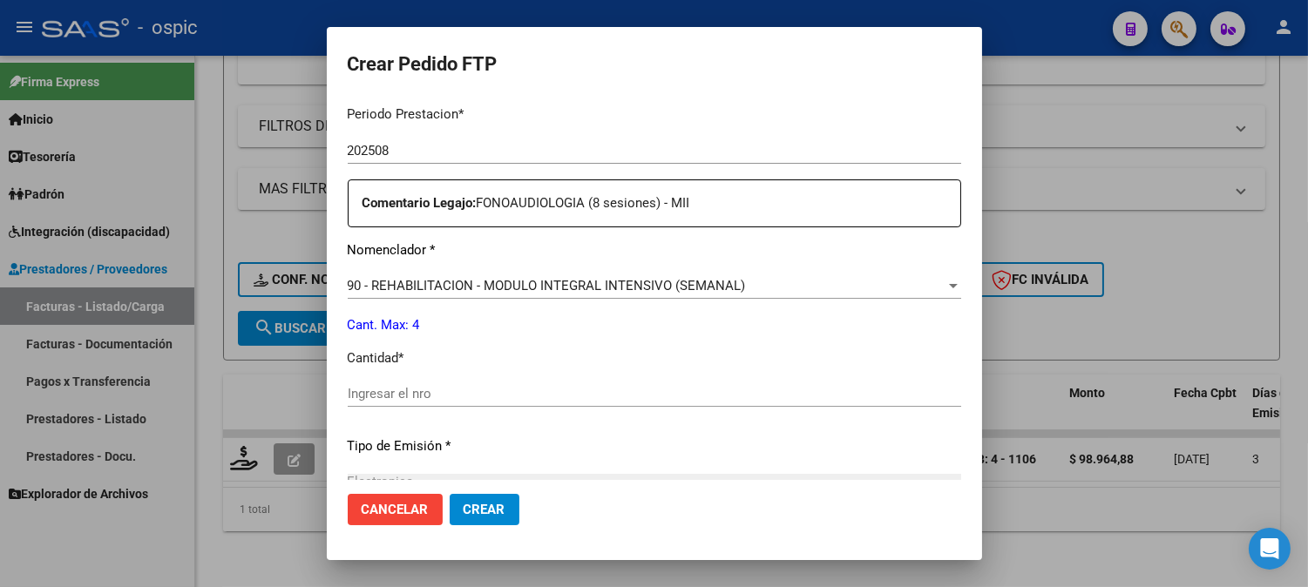
scroll to position [579, 0]
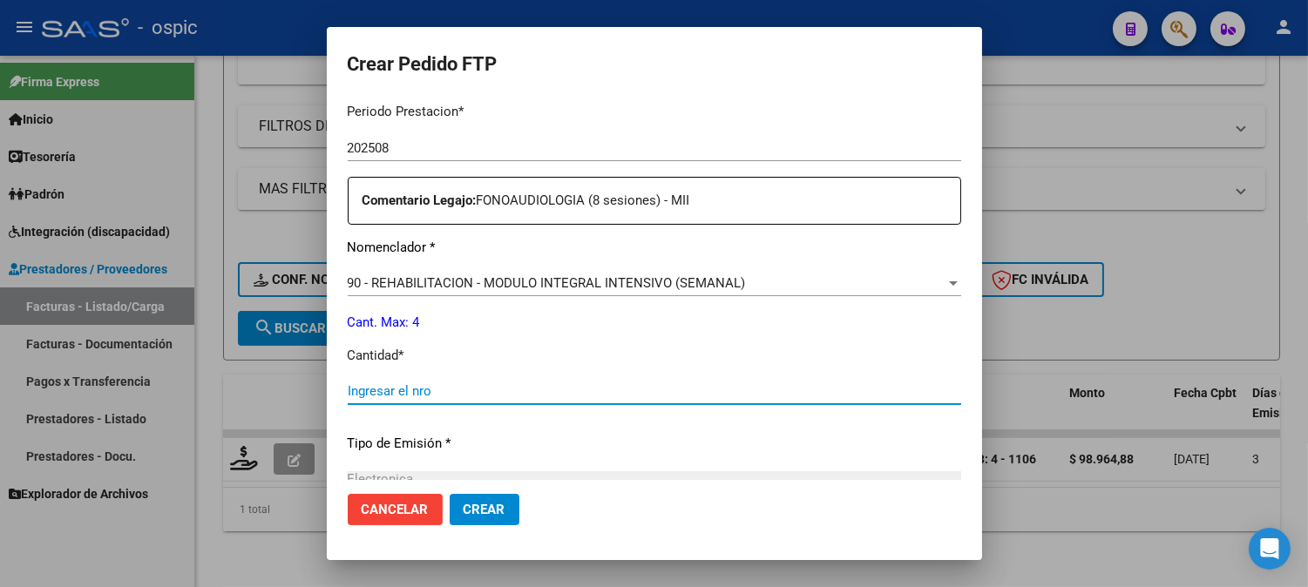
click at [744, 386] on input "Ingresar el nro" at bounding box center [654, 391] width 613 height 16
type input "4"
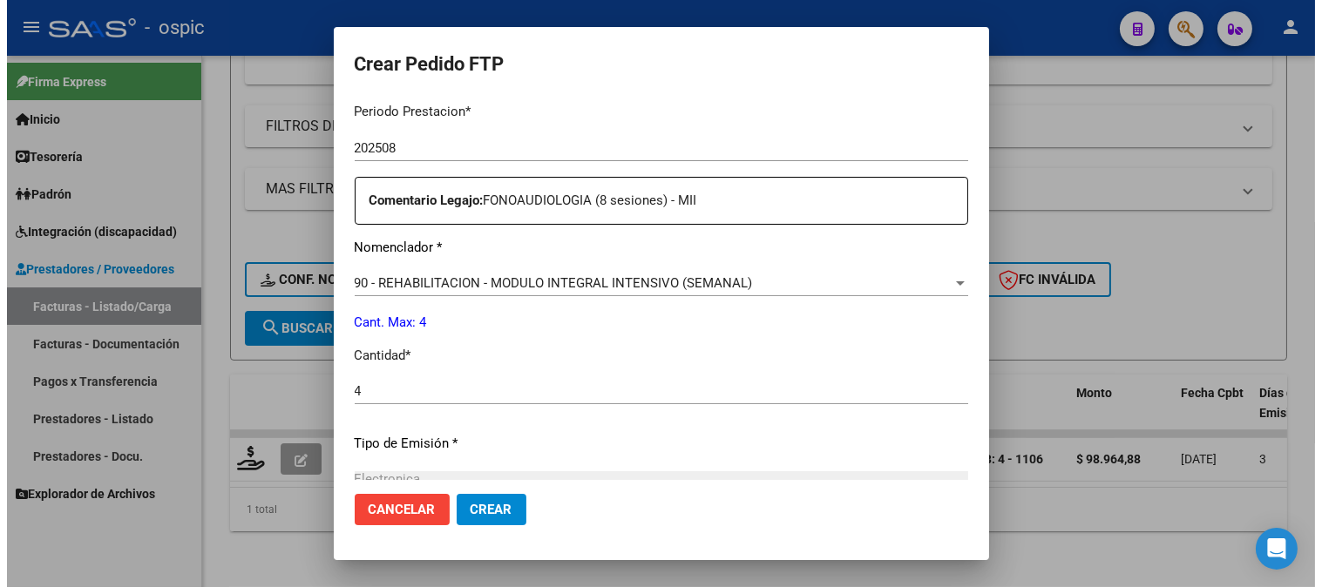
scroll to position [784, 0]
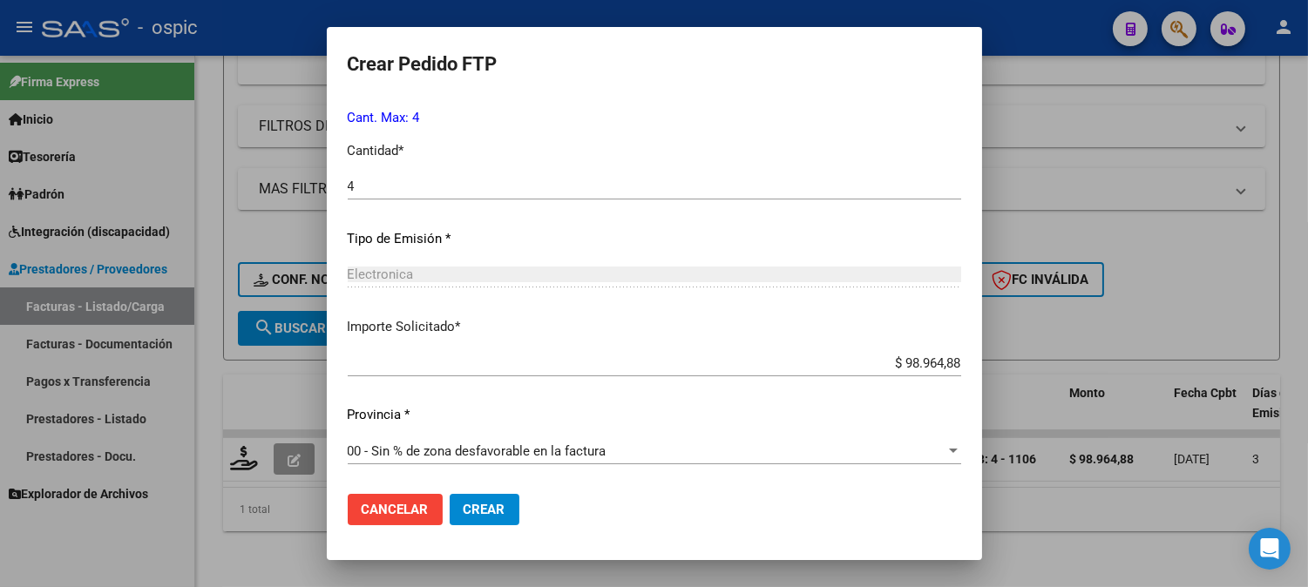
drag, startPoint x: 474, startPoint y: 501, endPoint x: 1041, endPoint y: 381, distance: 579.8
click at [485, 499] on button "Crear" at bounding box center [485, 509] width 70 height 31
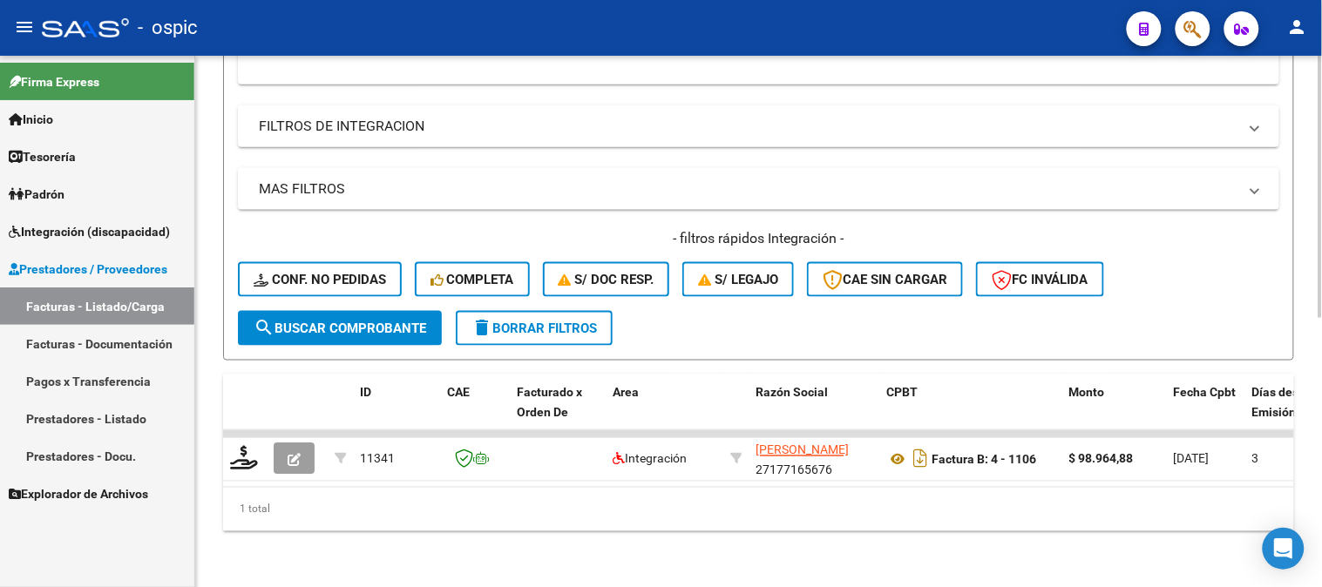
click at [488, 311] on button "delete Borrar Filtros" at bounding box center [534, 328] width 157 height 35
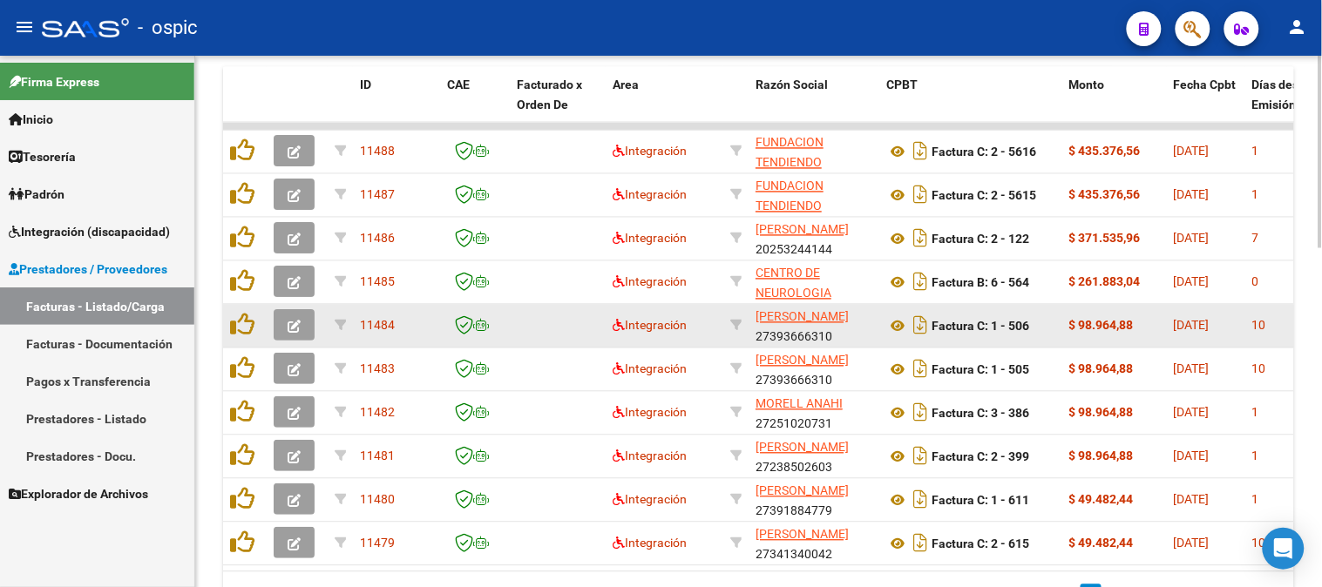
scroll to position [936, 0]
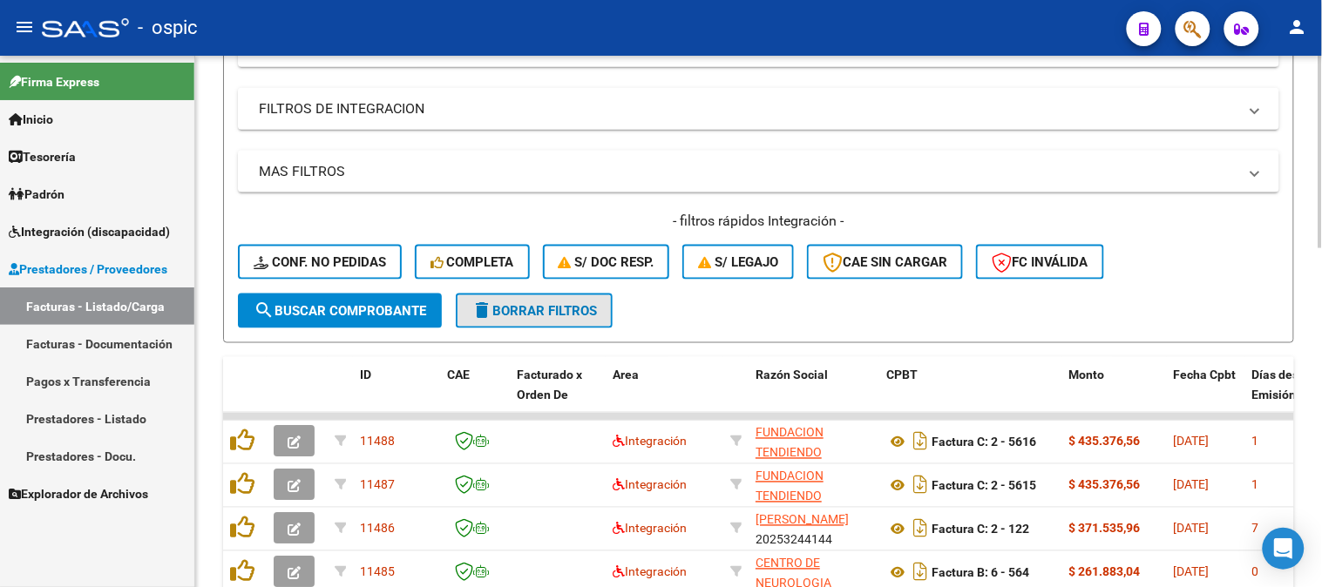
click at [527, 318] on button "delete Borrar Filtros" at bounding box center [534, 311] width 157 height 35
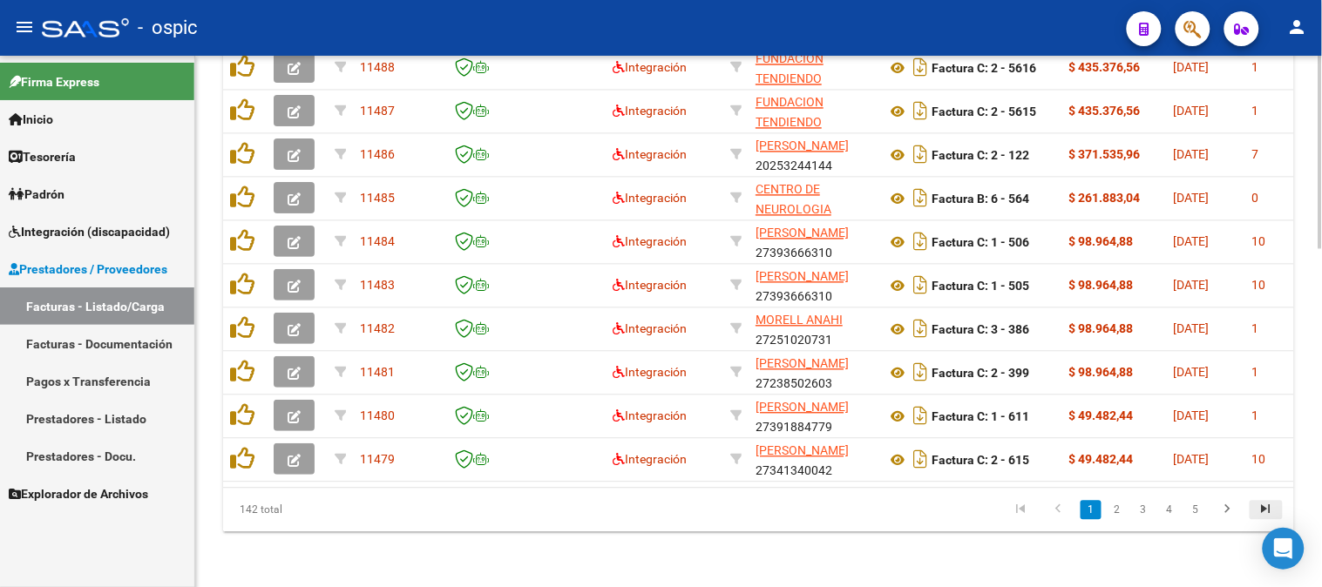
click at [1273, 508] on icon "go to last page" at bounding box center [1266, 511] width 23 height 21
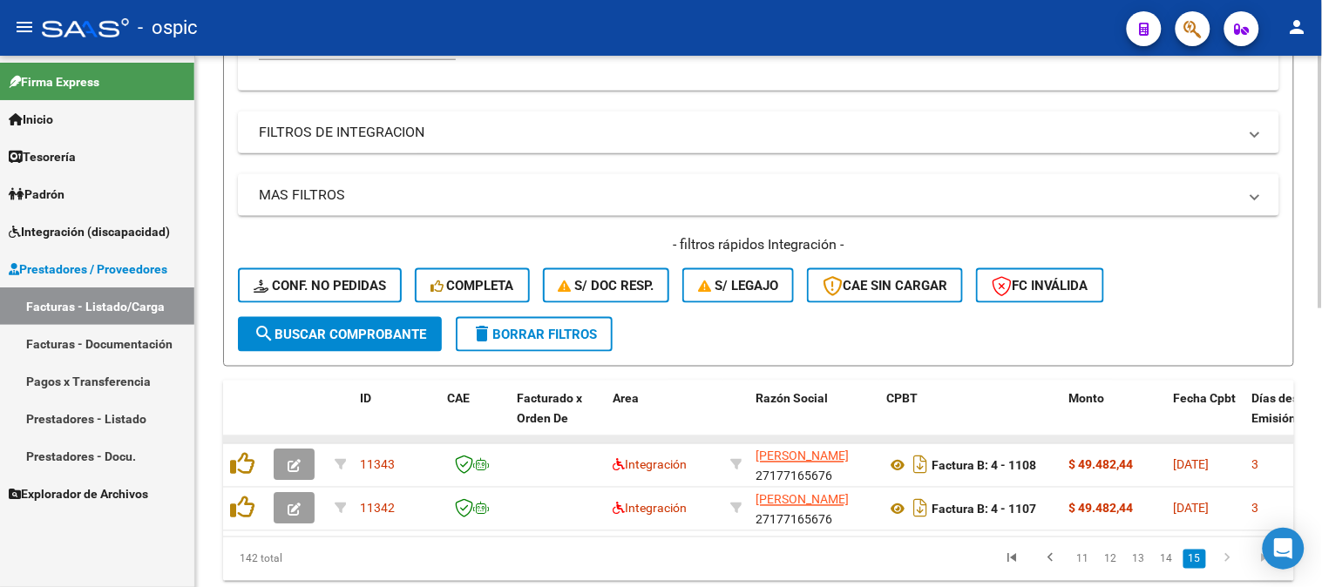
scroll to position [491, 0]
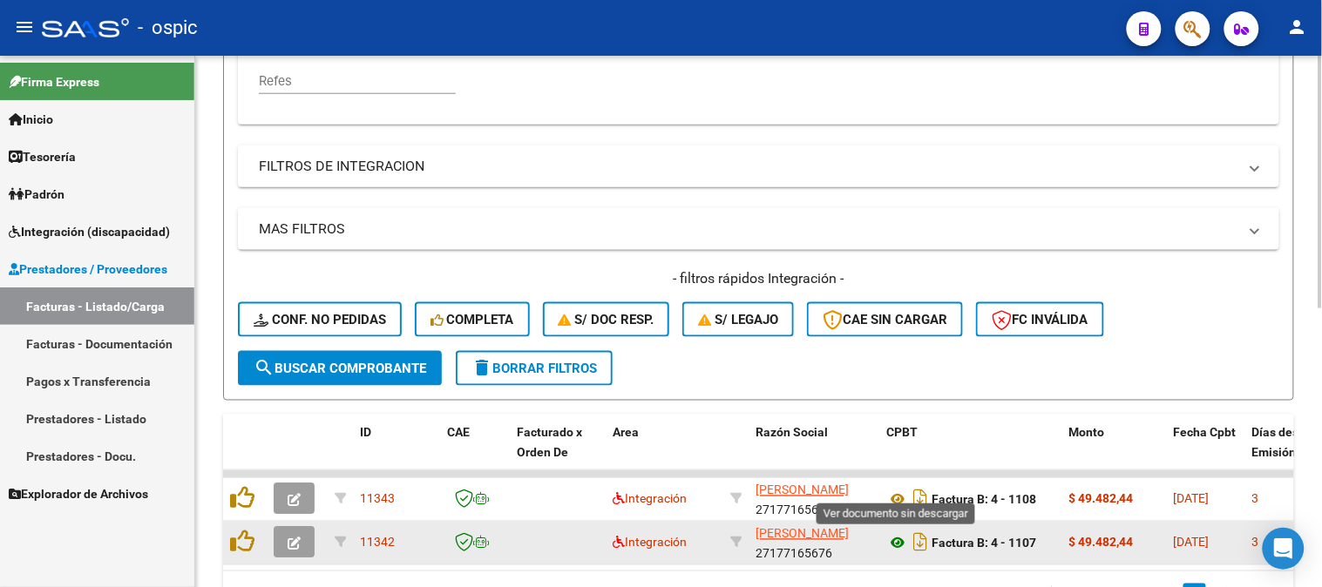
click at [901, 538] on icon at bounding box center [897, 543] width 23 height 21
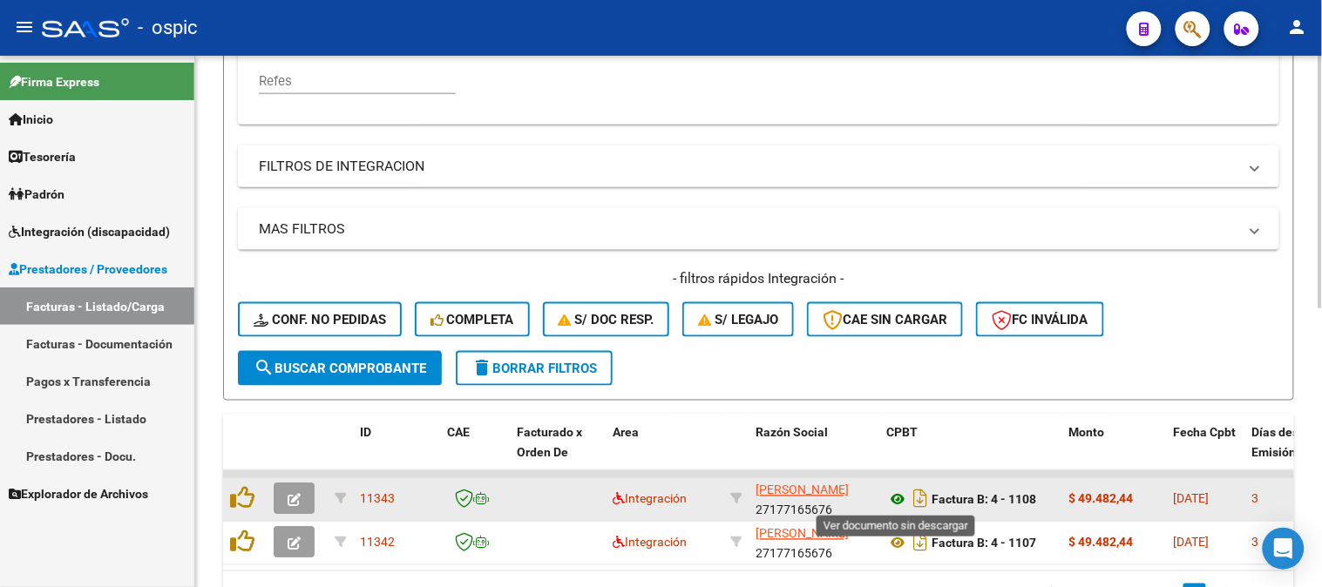
click at [894, 495] on icon at bounding box center [897, 500] width 23 height 21
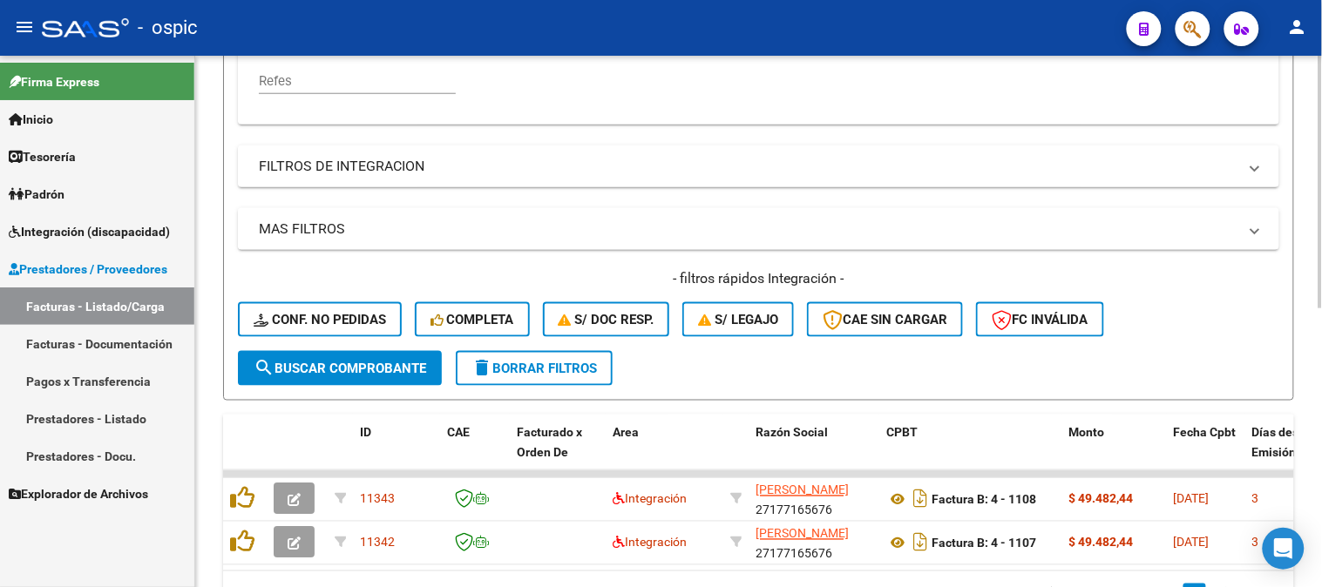
scroll to position [587, 0]
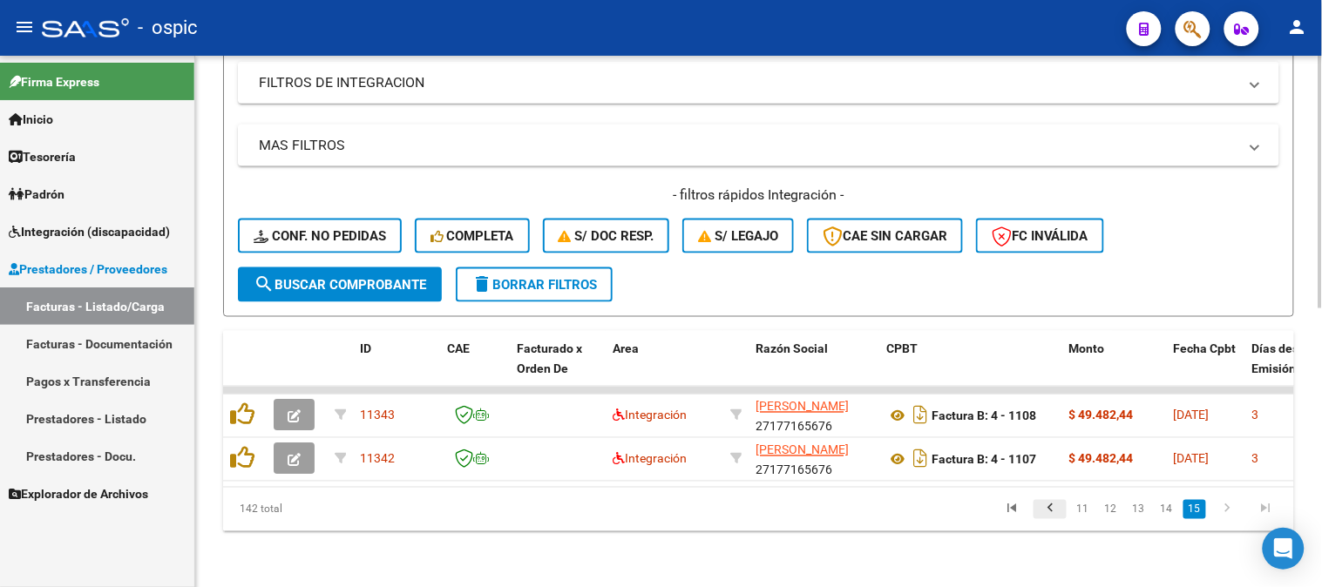
click at [1057, 511] on icon "go to previous page" at bounding box center [1050, 511] width 23 height 21
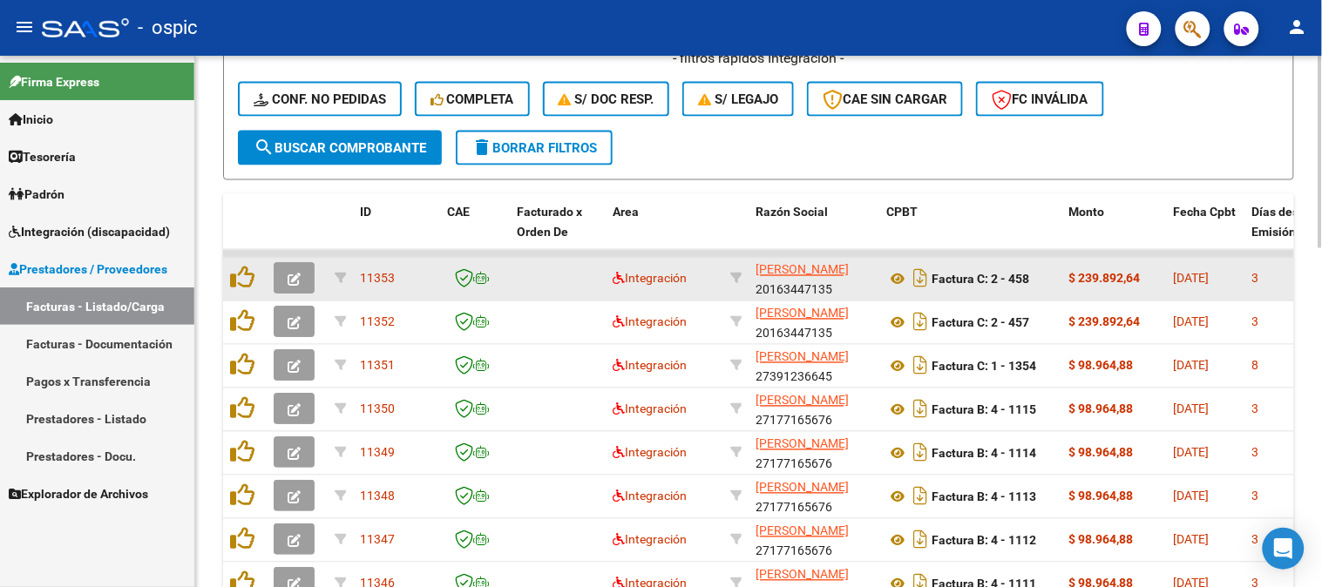
scroll to position [877, 0]
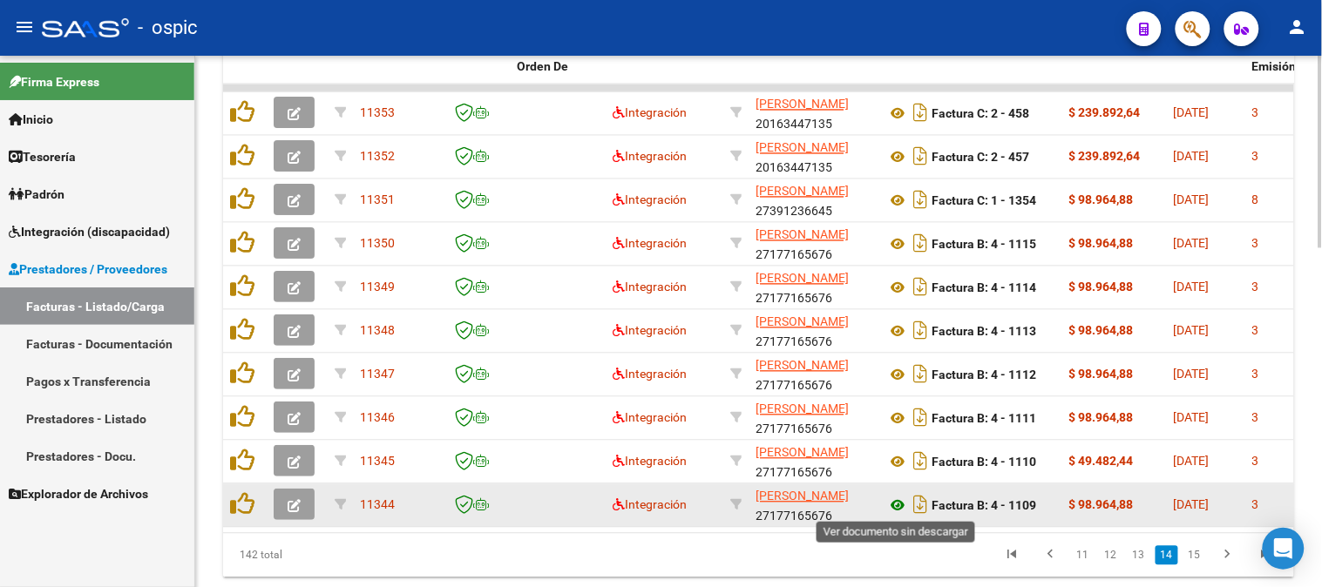
click at [899, 503] on icon at bounding box center [897, 506] width 23 height 21
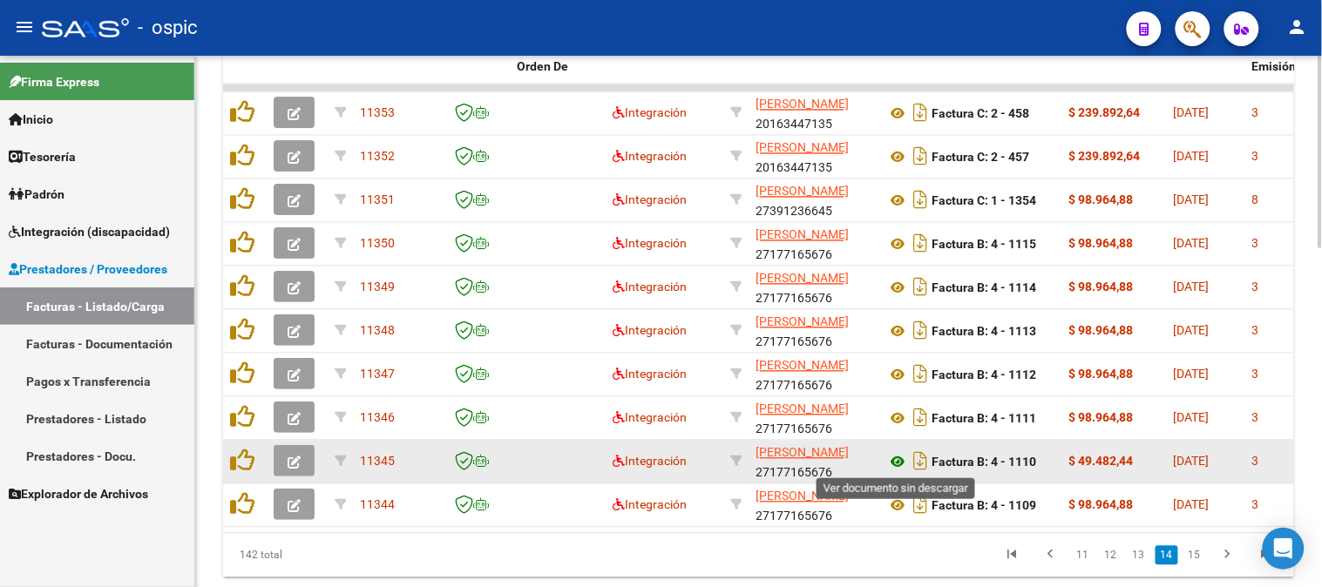
click at [894, 453] on icon at bounding box center [897, 462] width 23 height 21
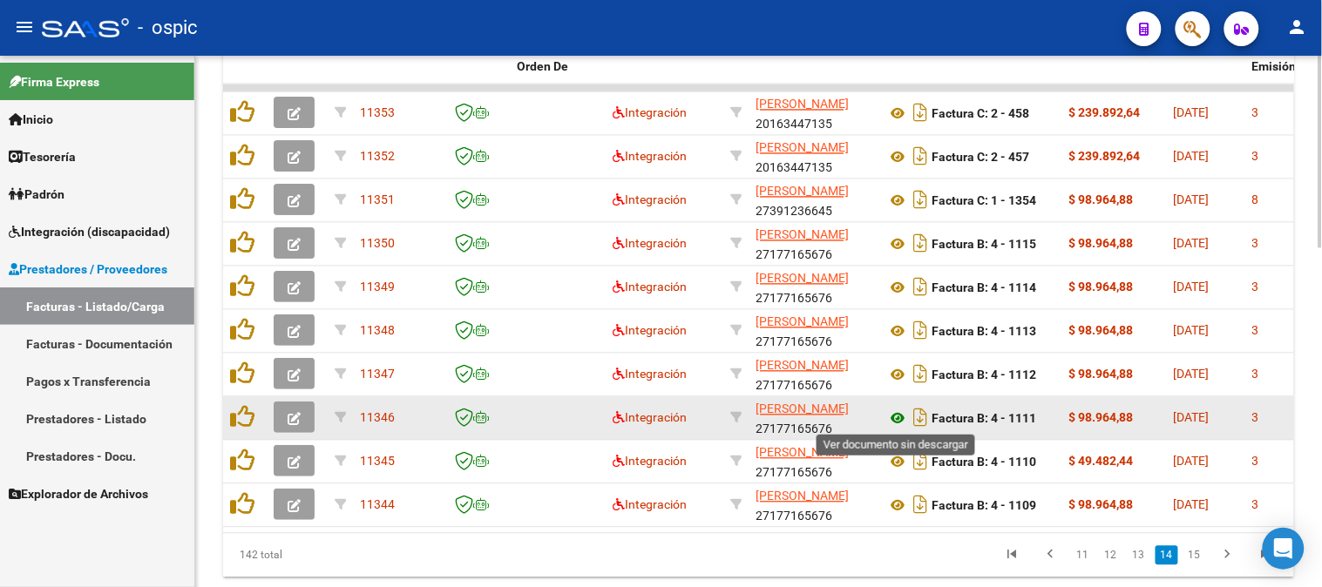
click at [900, 418] on icon at bounding box center [897, 419] width 23 height 21
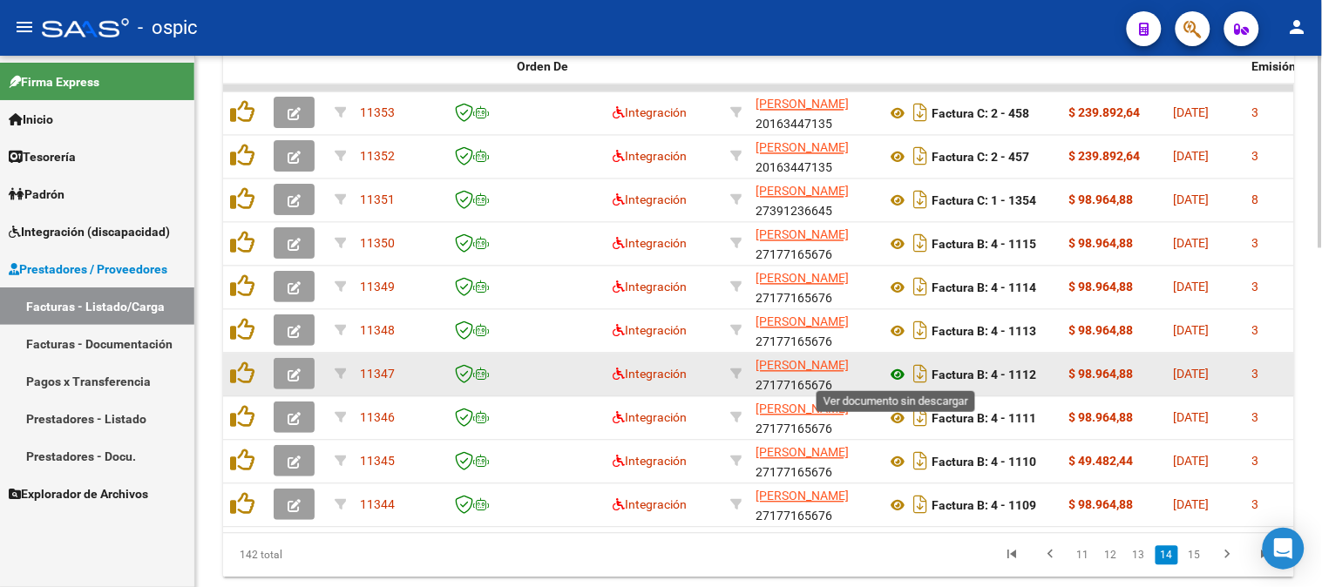
click at [894, 377] on icon at bounding box center [897, 375] width 23 height 21
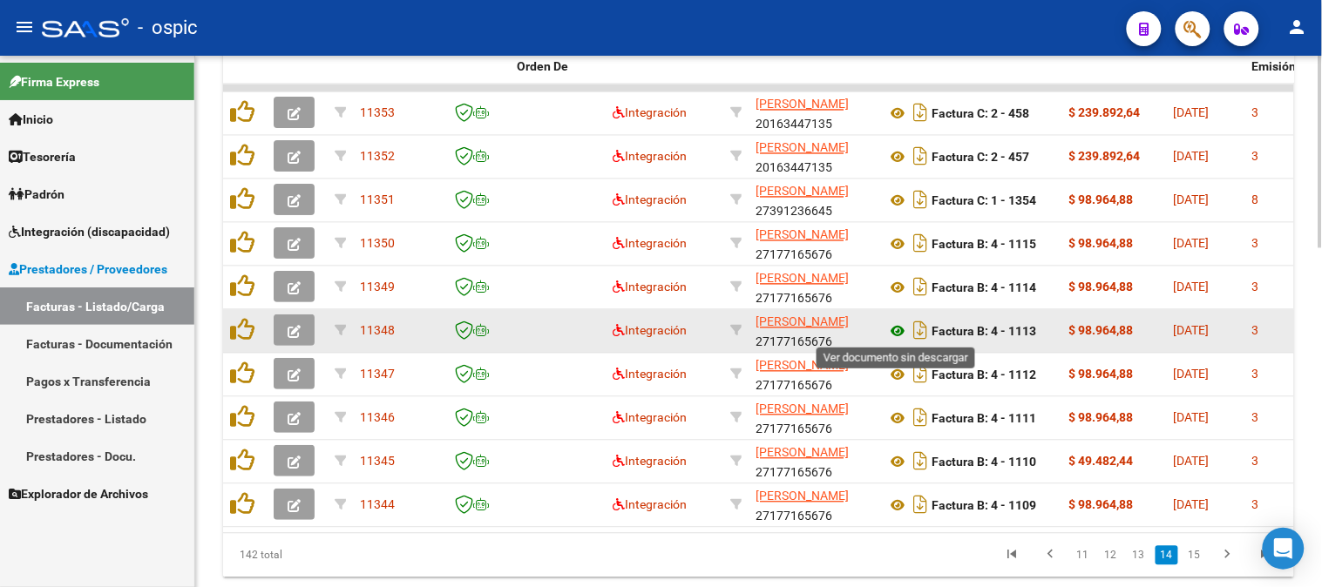
click at [898, 332] on icon at bounding box center [897, 331] width 23 height 21
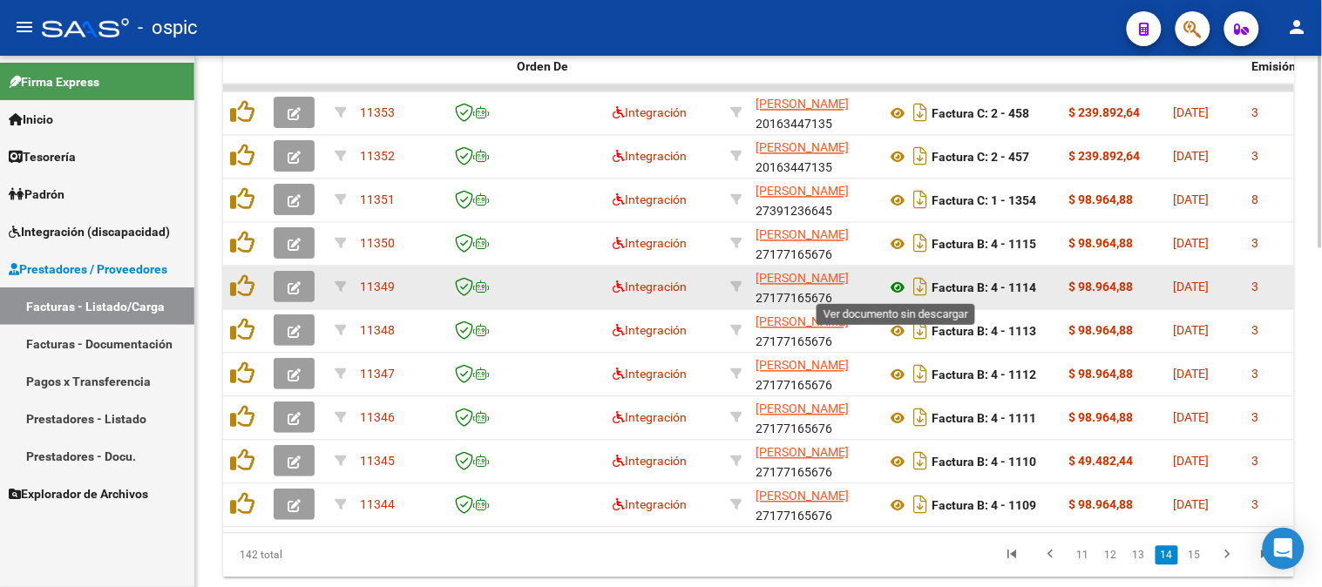
click at [894, 289] on icon at bounding box center [897, 288] width 23 height 21
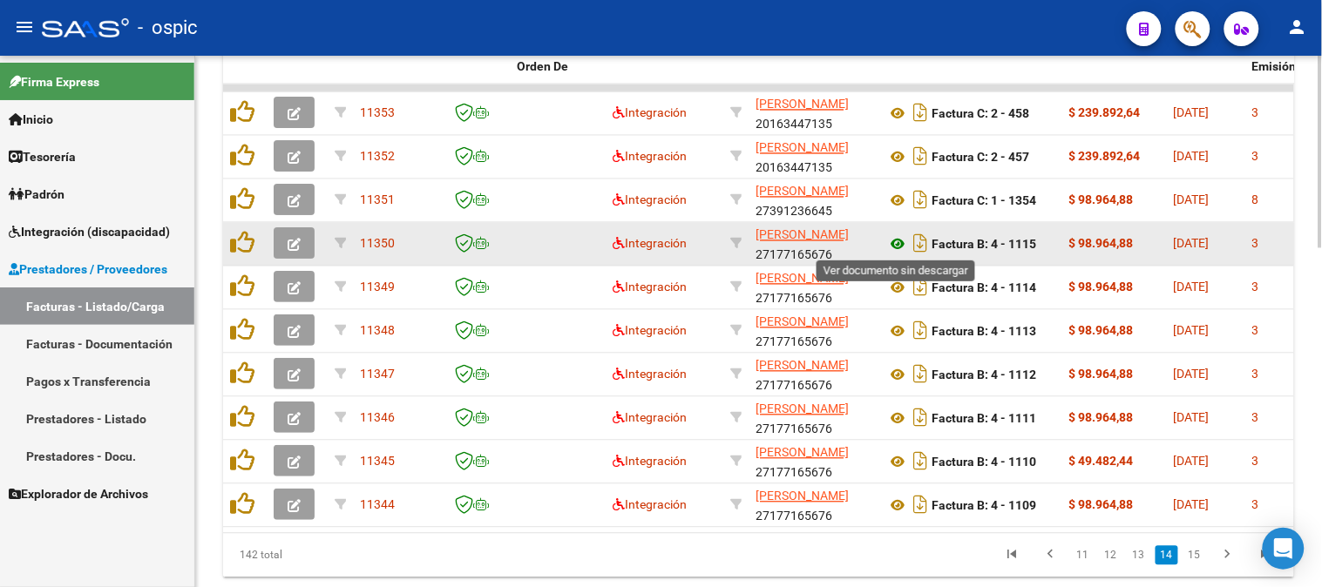
click at [898, 238] on icon at bounding box center [897, 244] width 23 height 21
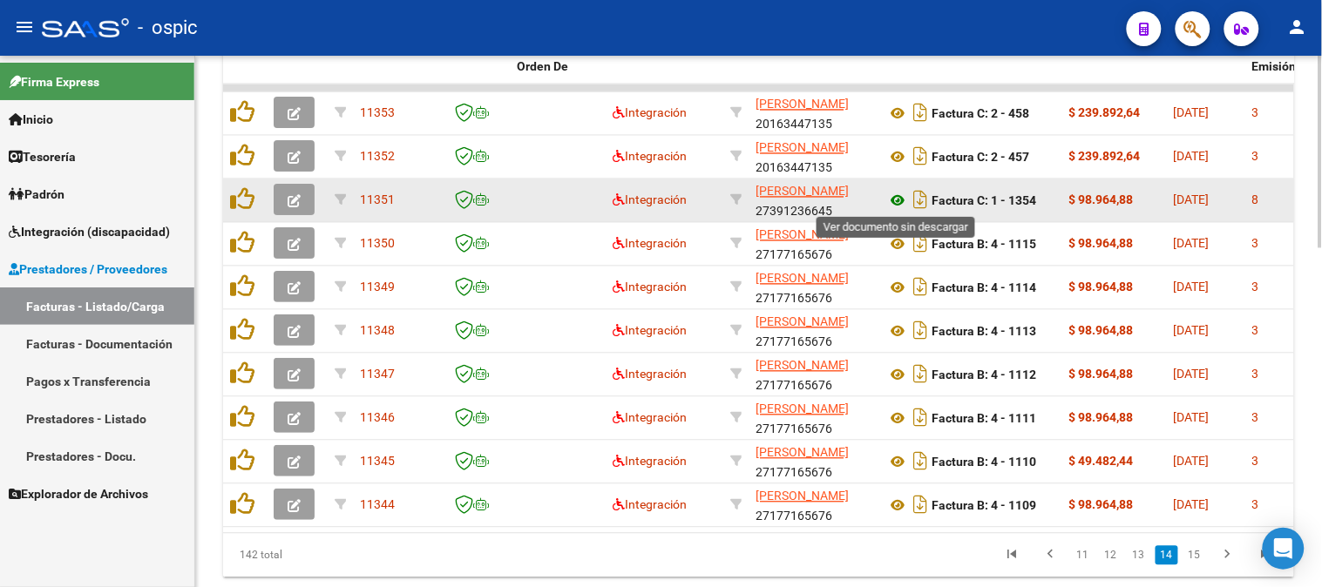
click at [894, 197] on icon at bounding box center [897, 201] width 23 height 21
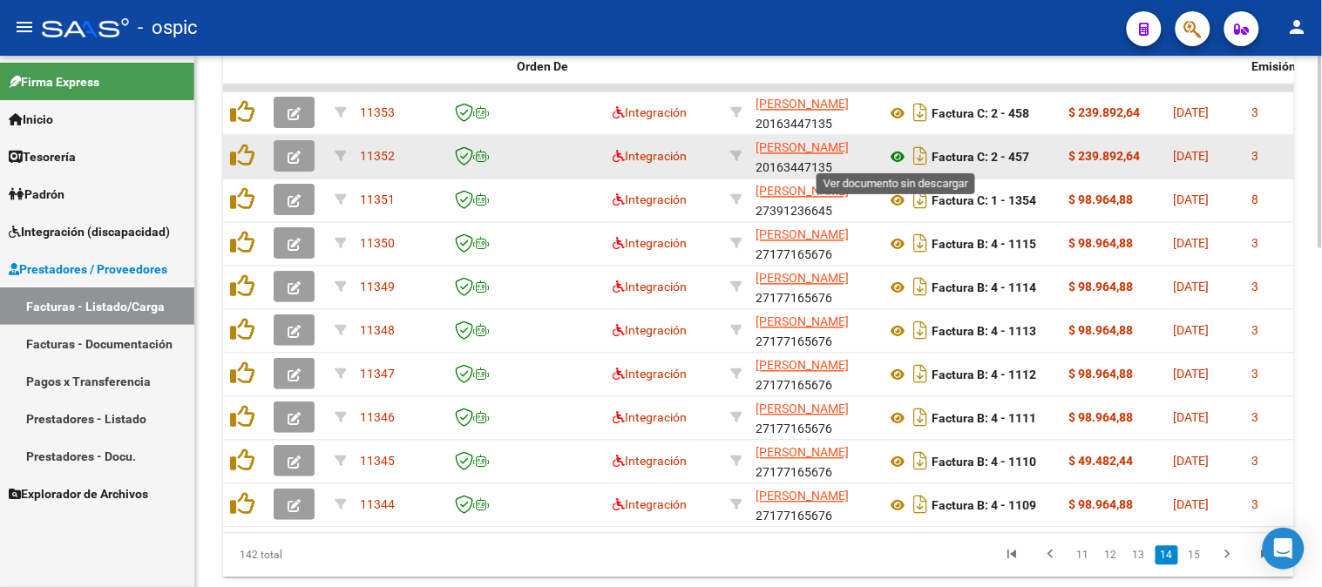
click at [899, 153] on icon at bounding box center [897, 157] width 23 height 21
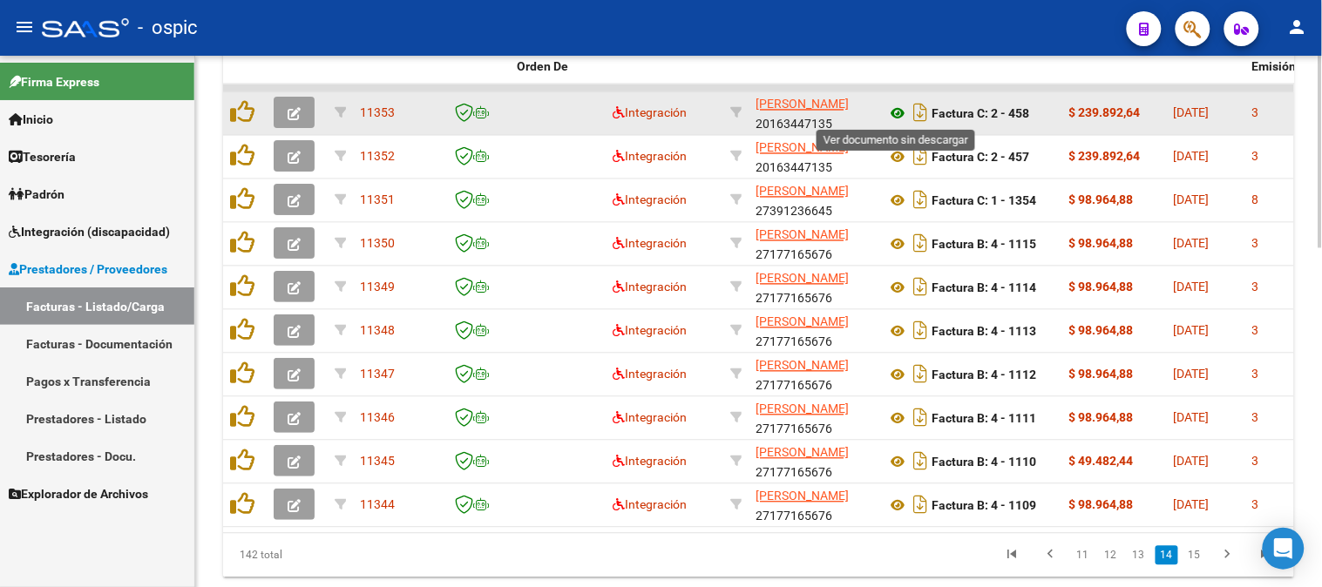
click at [904, 106] on icon at bounding box center [897, 114] width 23 height 21
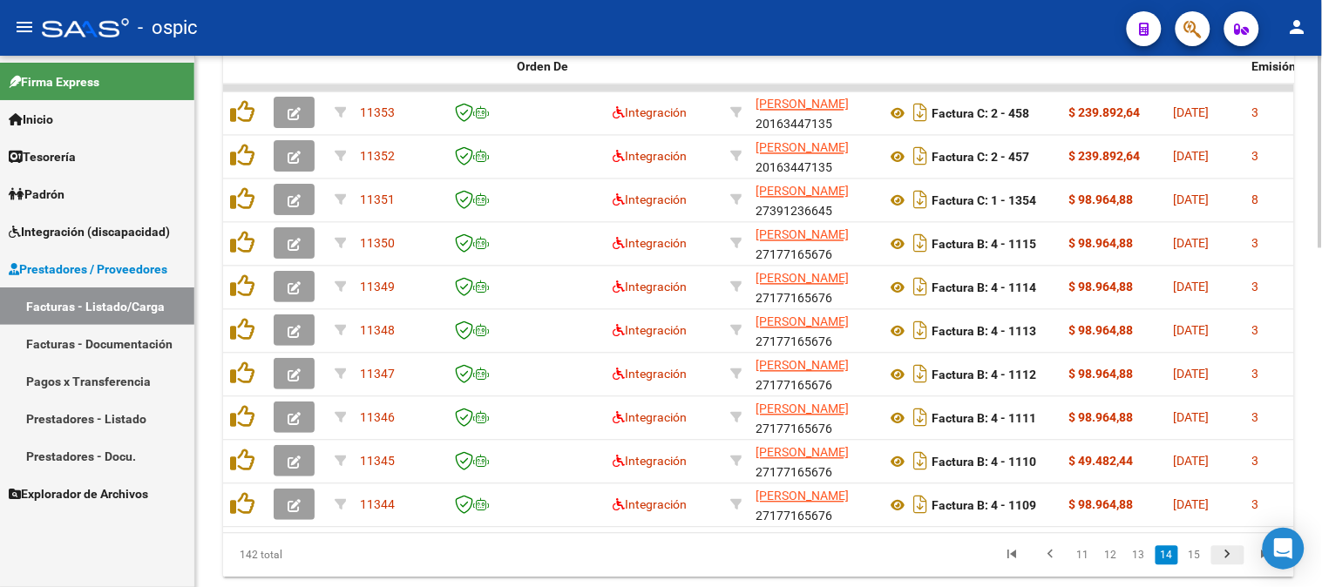
click at [1231, 568] on icon "go to next page" at bounding box center [1227, 557] width 23 height 21
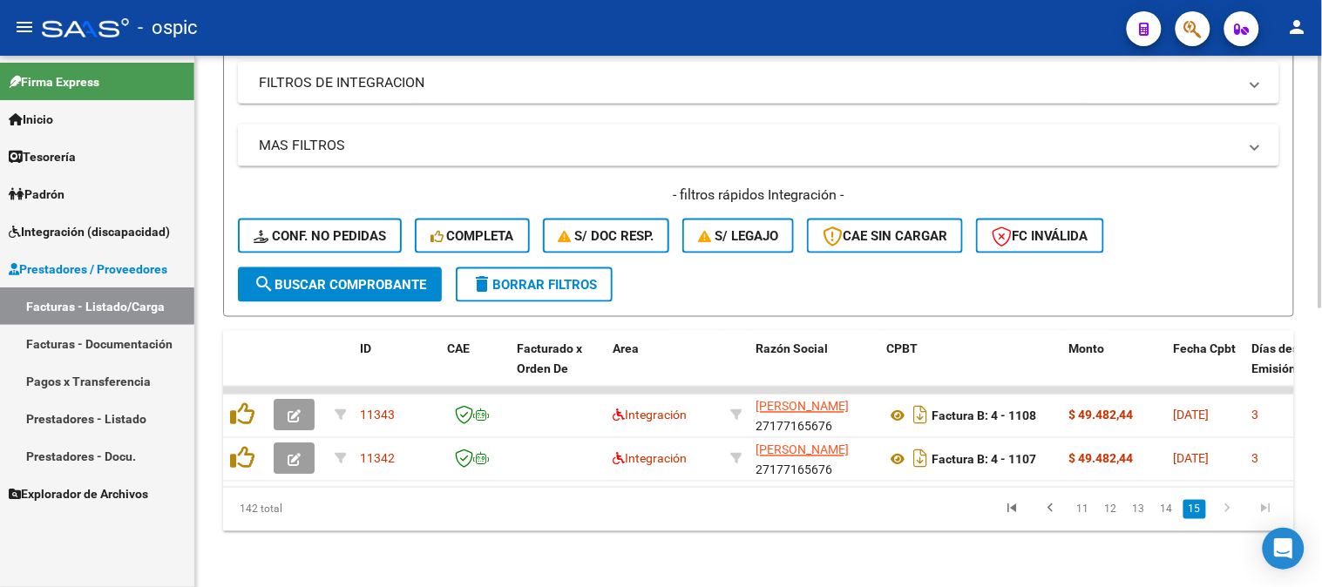
scroll to position [588, 0]
click at [1052, 512] on icon "go to previous page" at bounding box center [1050, 511] width 23 height 21
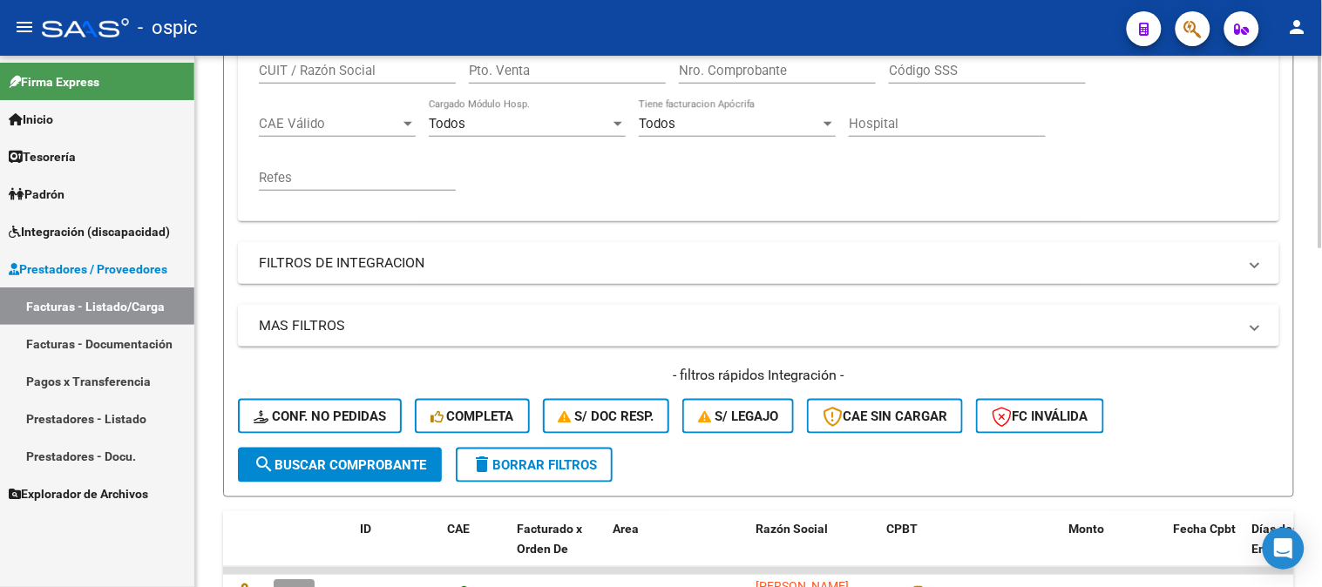
scroll to position [201, 0]
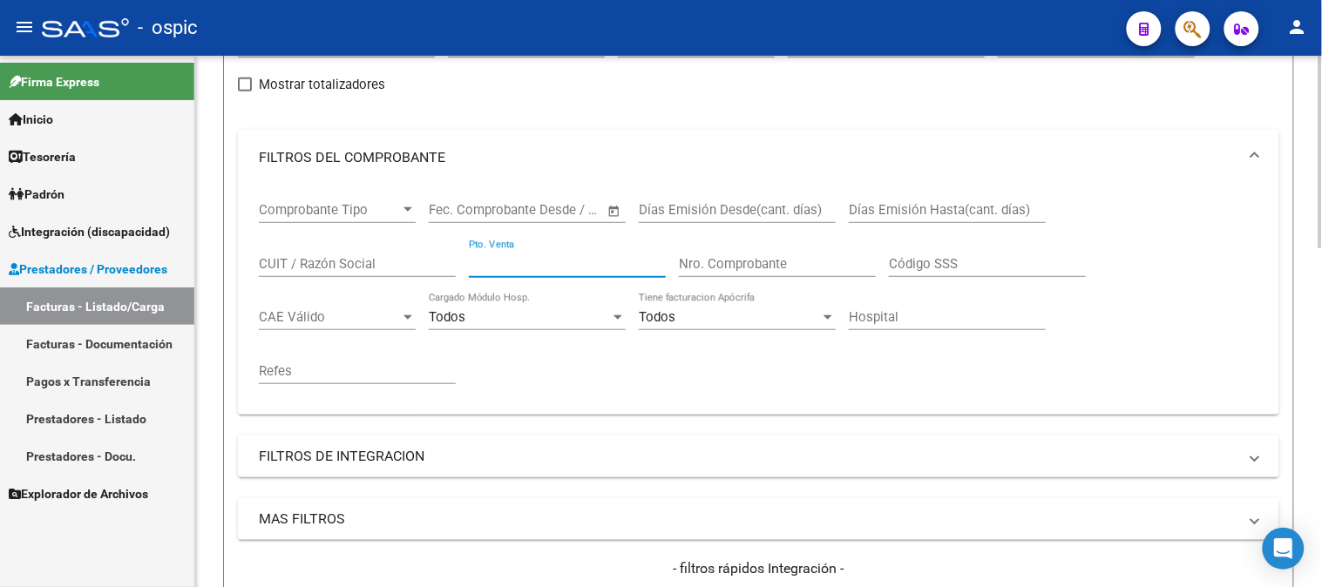
click at [551, 259] on input "Pto. Venta" at bounding box center [567, 264] width 197 height 16
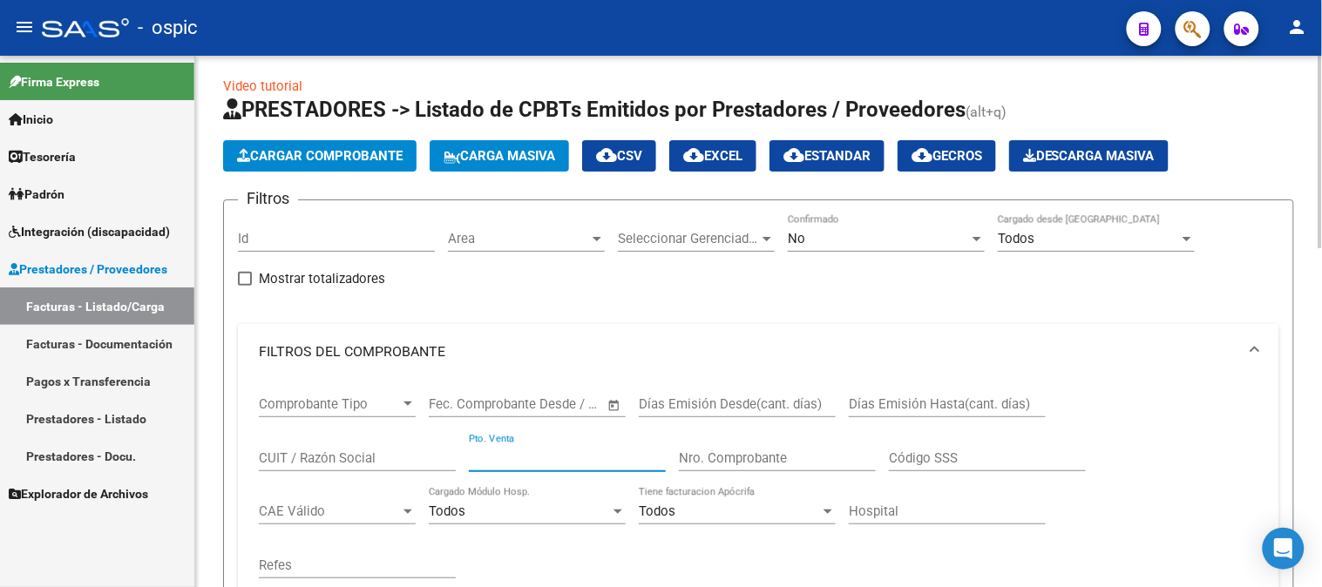
click at [871, 220] on div "No Confirmado" at bounding box center [886, 232] width 197 height 37
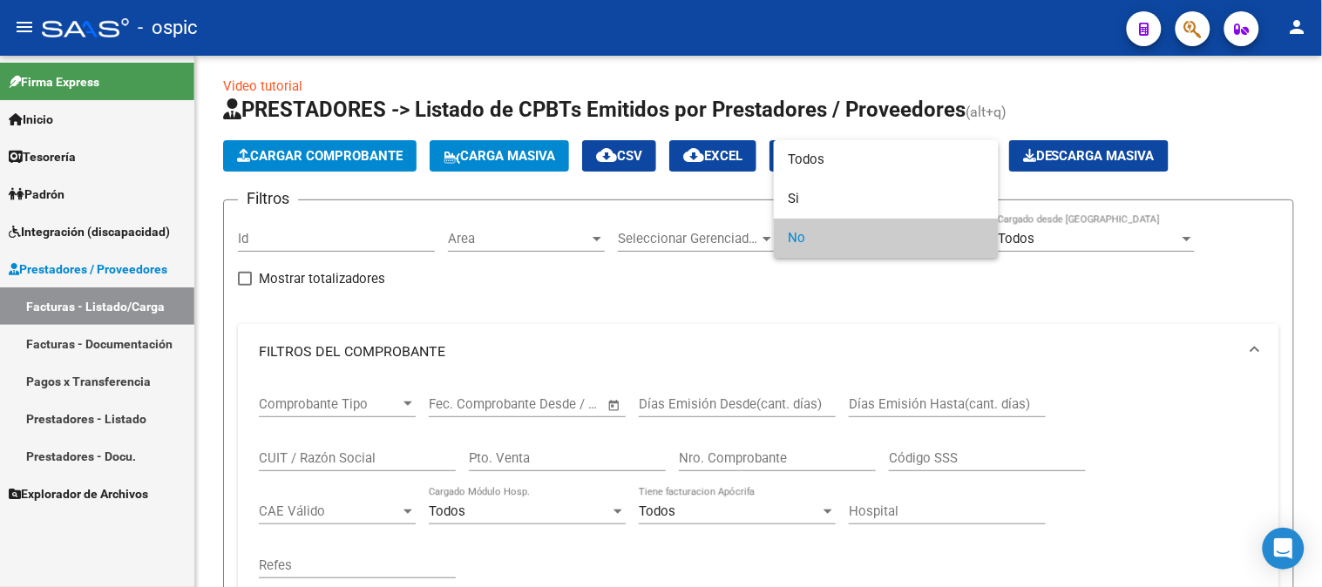
click at [869, 232] on span "No" at bounding box center [886, 238] width 197 height 39
click at [867, 224] on div "No Confirmado" at bounding box center [886, 232] width 197 height 37
drag, startPoint x: 838, startPoint y: 153, endPoint x: 728, endPoint y: 355, distance: 230.0
click at [834, 160] on span "Todos" at bounding box center [886, 159] width 197 height 39
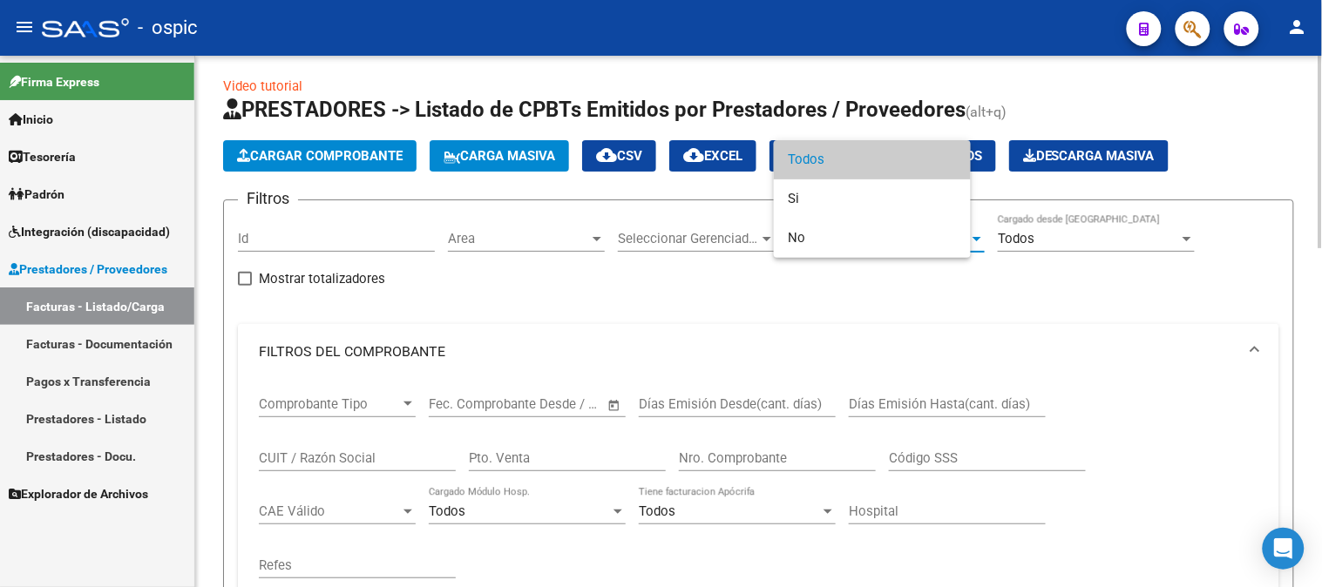
click at [623, 449] on div "Pto. Venta" at bounding box center [567, 452] width 197 height 37
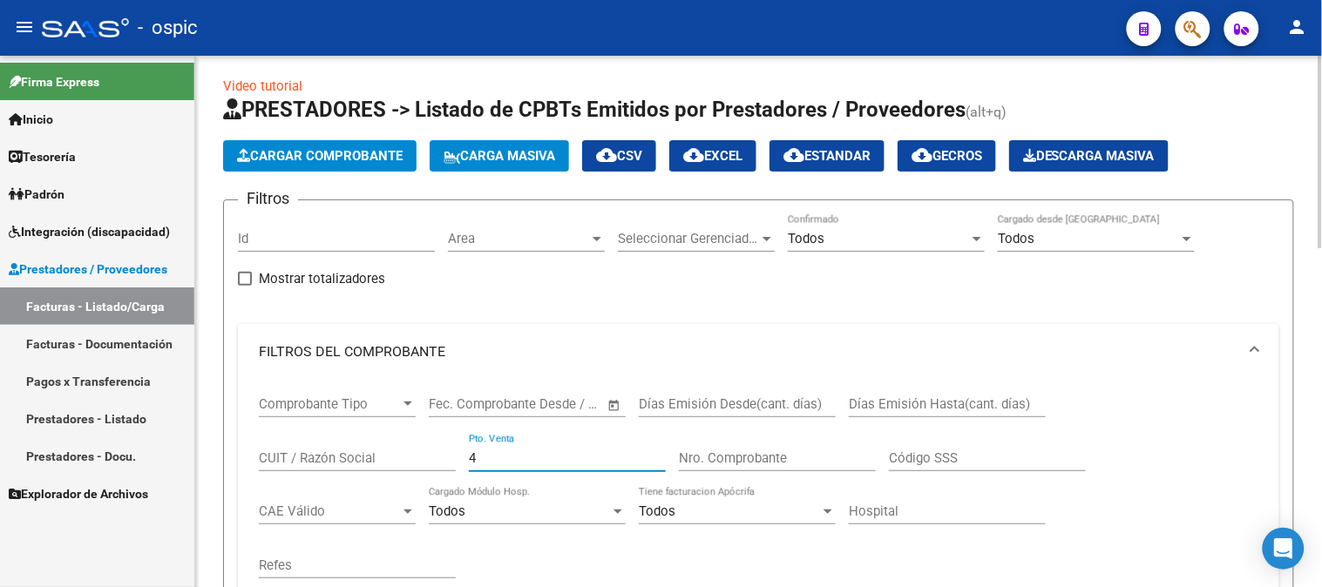
type input "4"
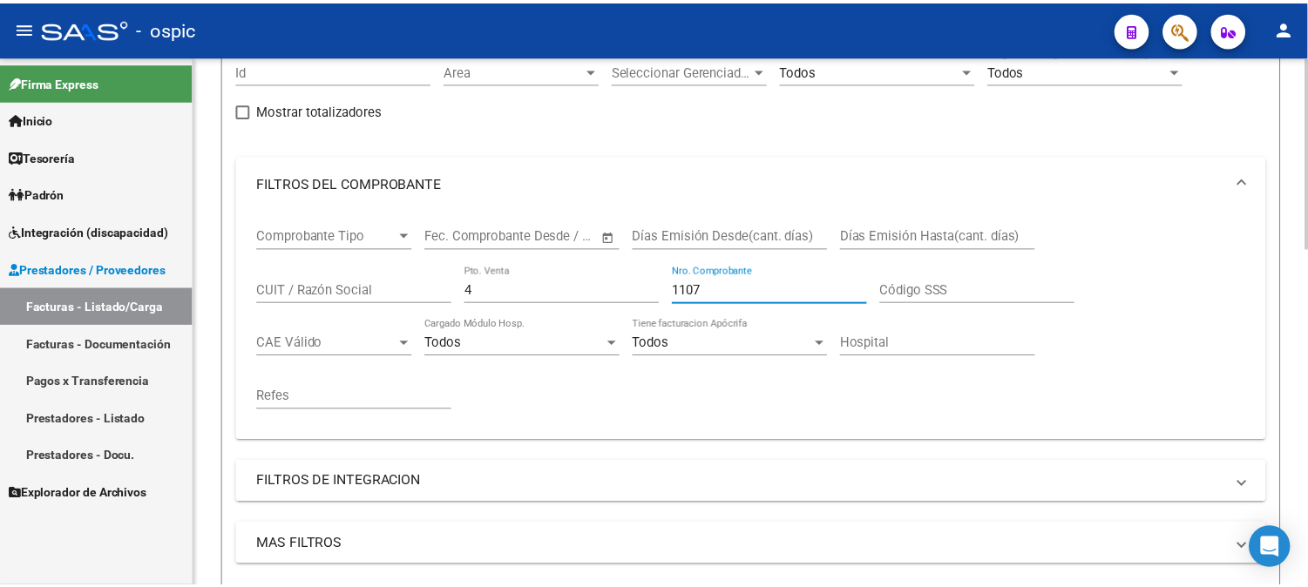
scroll to position [491, 0]
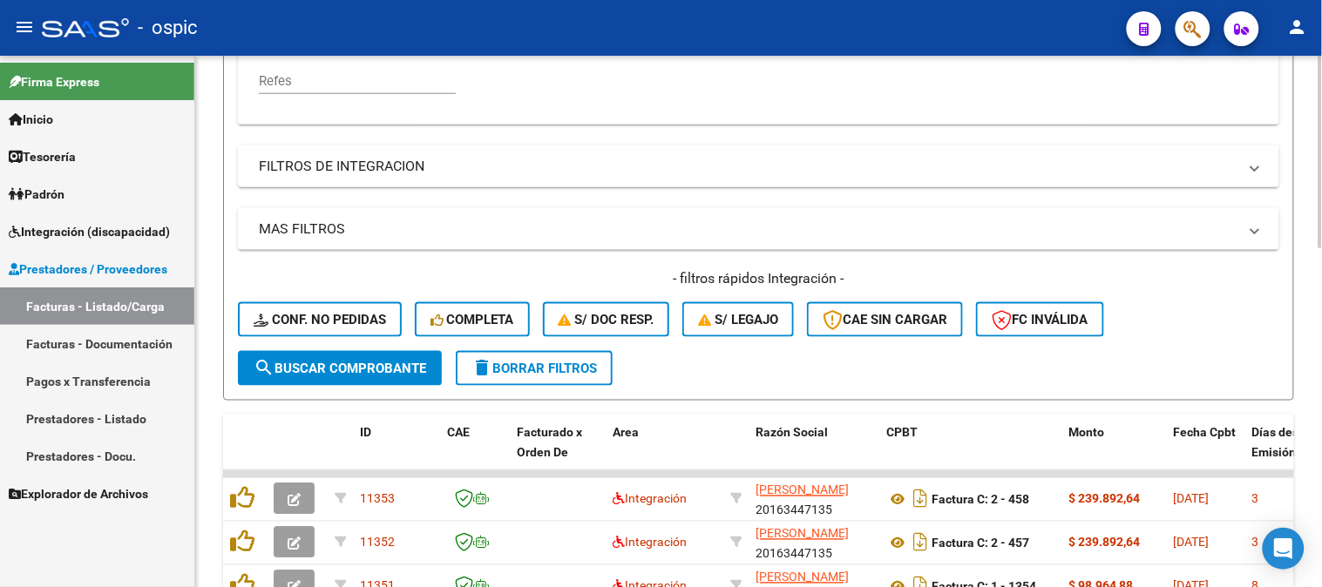
type input "1107"
click at [387, 369] on span "search Buscar Comprobante" at bounding box center [340, 369] width 173 height 16
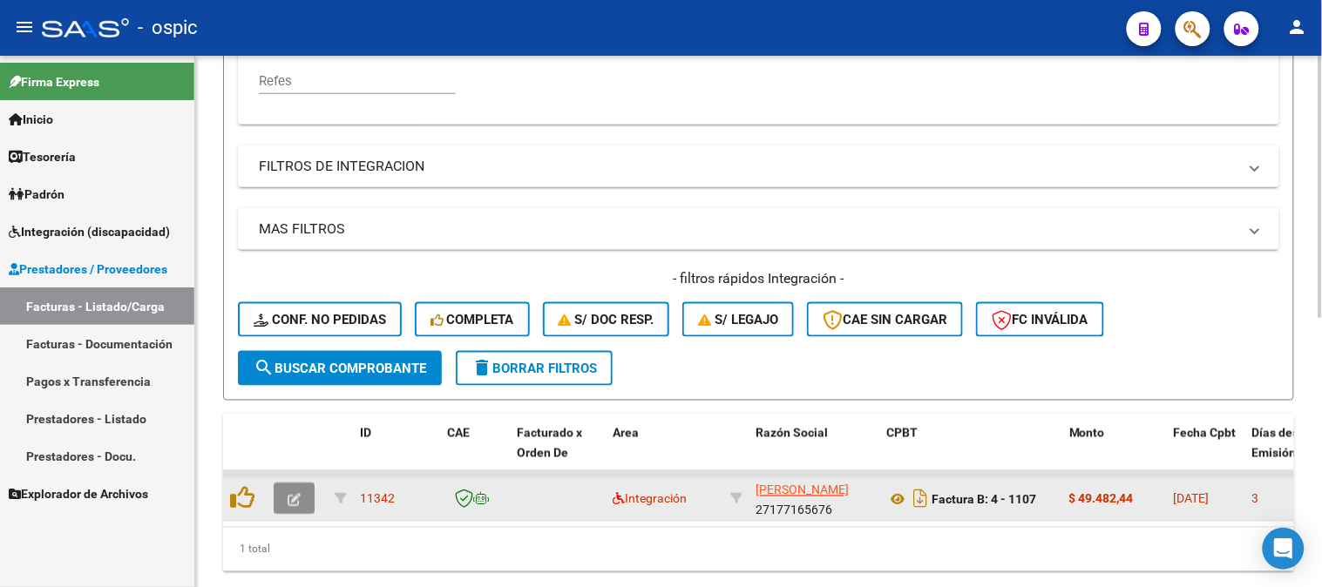
click at [301, 501] on button "button" at bounding box center [294, 499] width 41 height 31
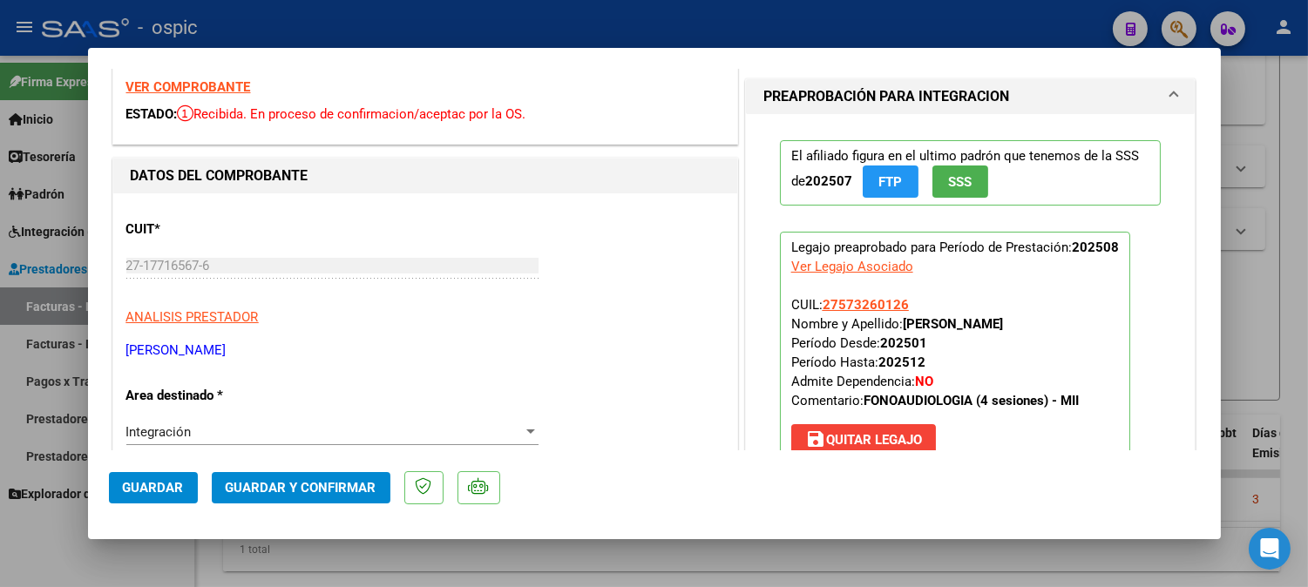
scroll to position [0, 0]
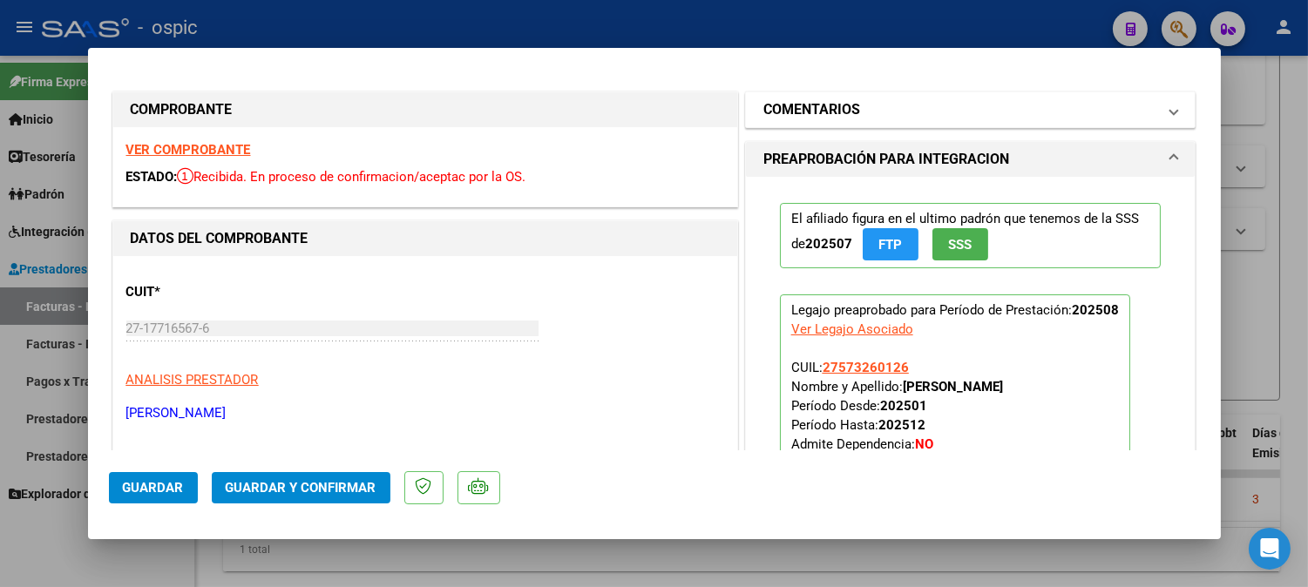
click at [868, 102] on mat-panel-title "COMENTARIOS" at bounding box center [960, 109] width 394 height 21
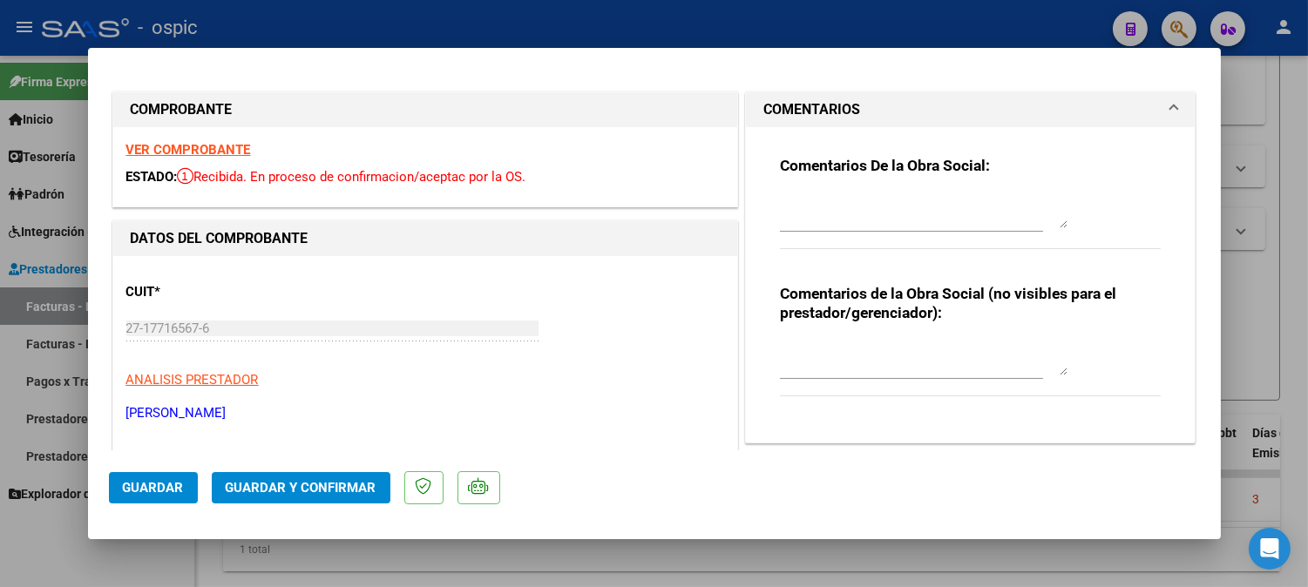
click at [911, 360] on textarea at bounding box center [924, 358] width 288 height 35
type textarea "FONO 4 SESIONES"
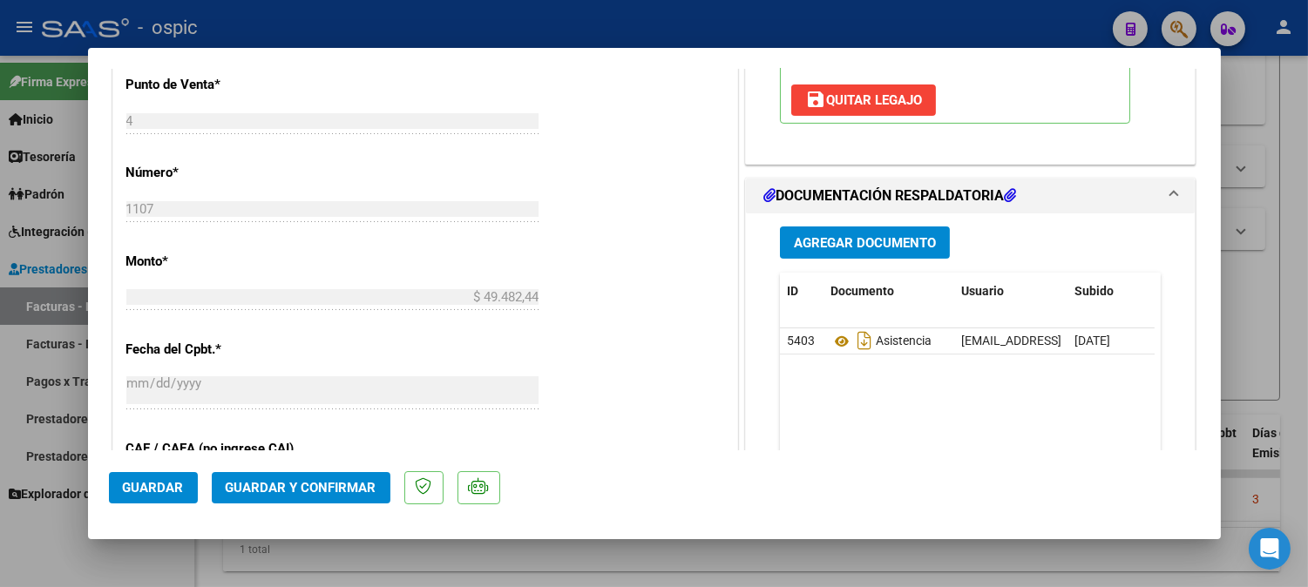
scroll to position [727, 0]
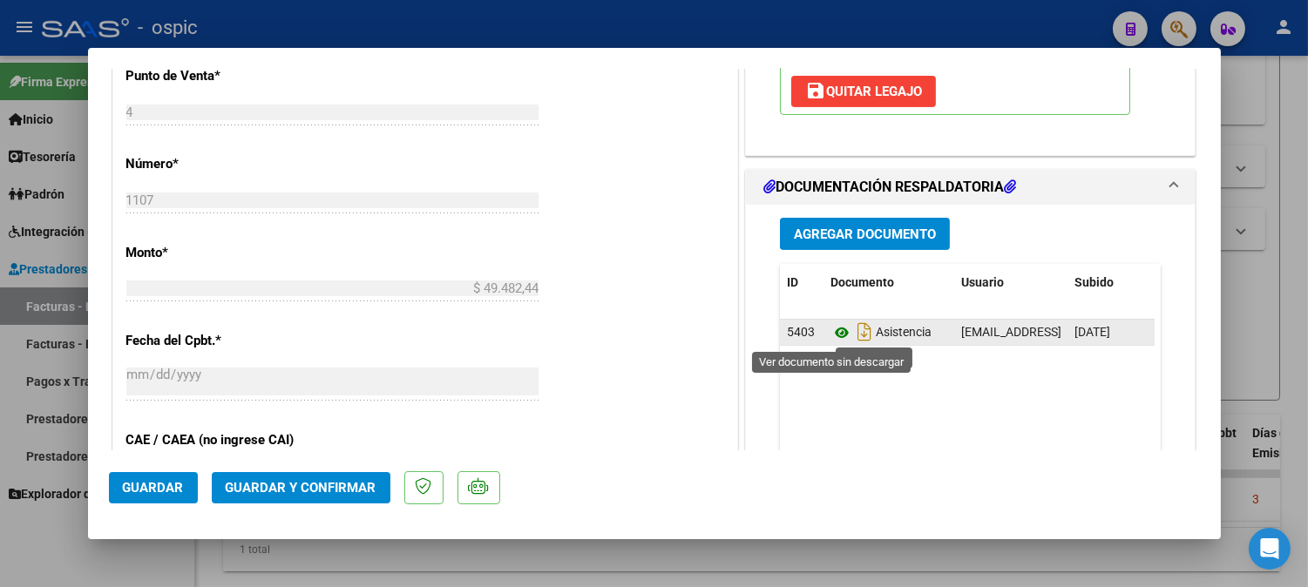
click at [830, 335] on icon at bounding box center [841, 332] width 23 height 21
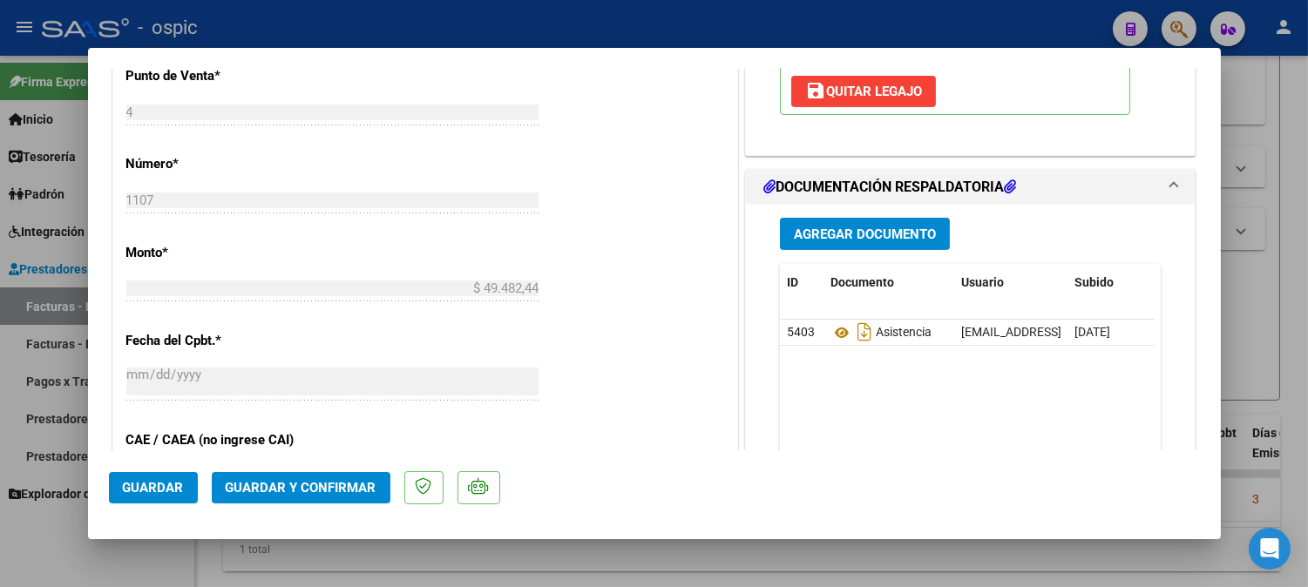
click at [333, 489] on span "Guardar y Confirmar" at bounding box center [301, 488] width 151 height 16
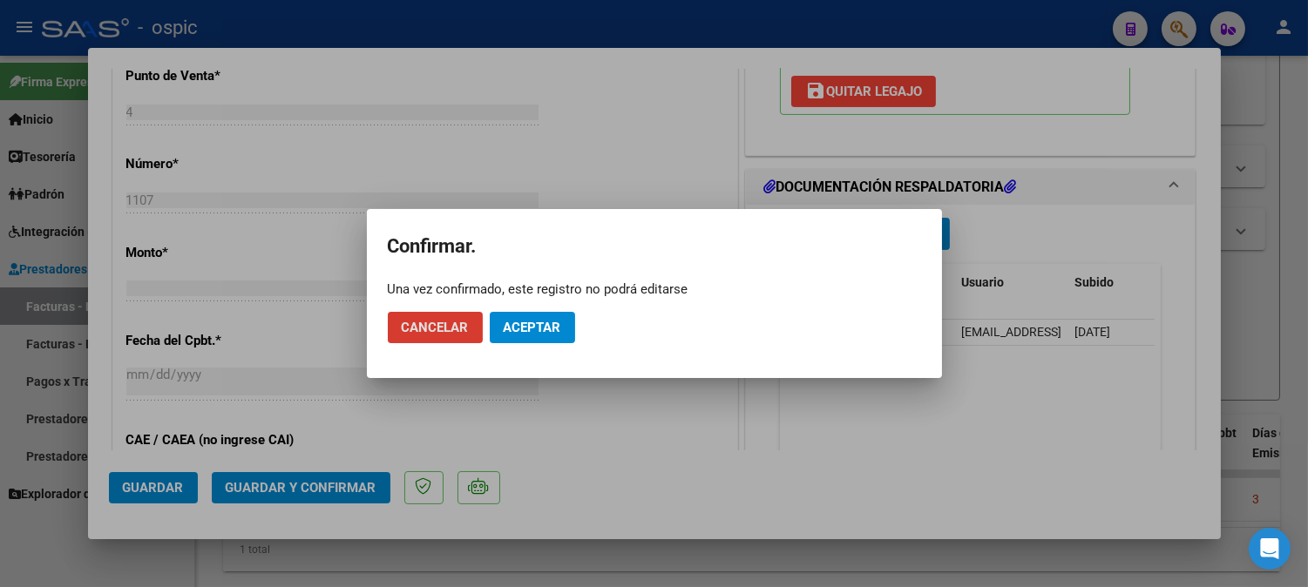
click at [532, 331] on span "Aceptar" at bounding box center [533, 328] width 58 height 16
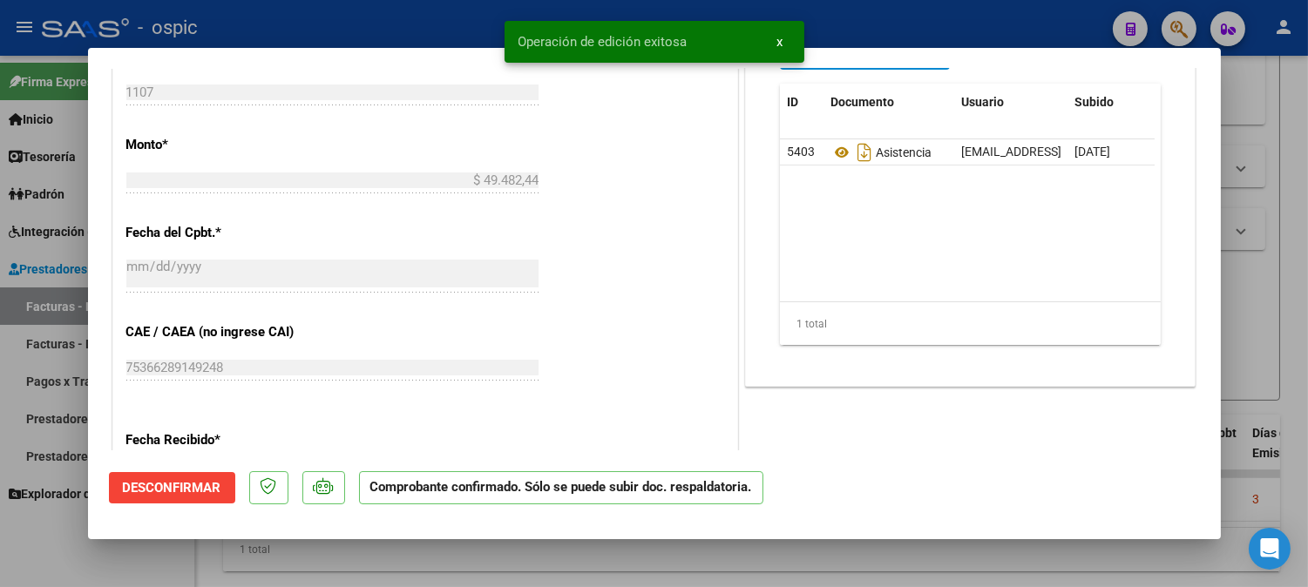
type input "$ 0,00"
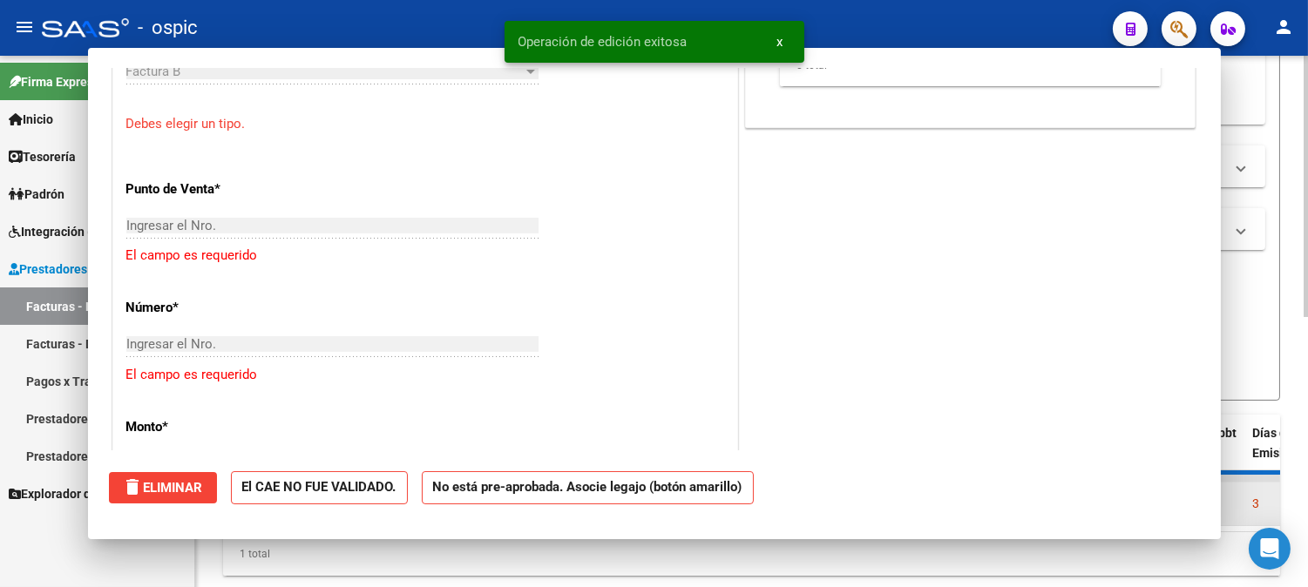
scroll to position [758, 0]
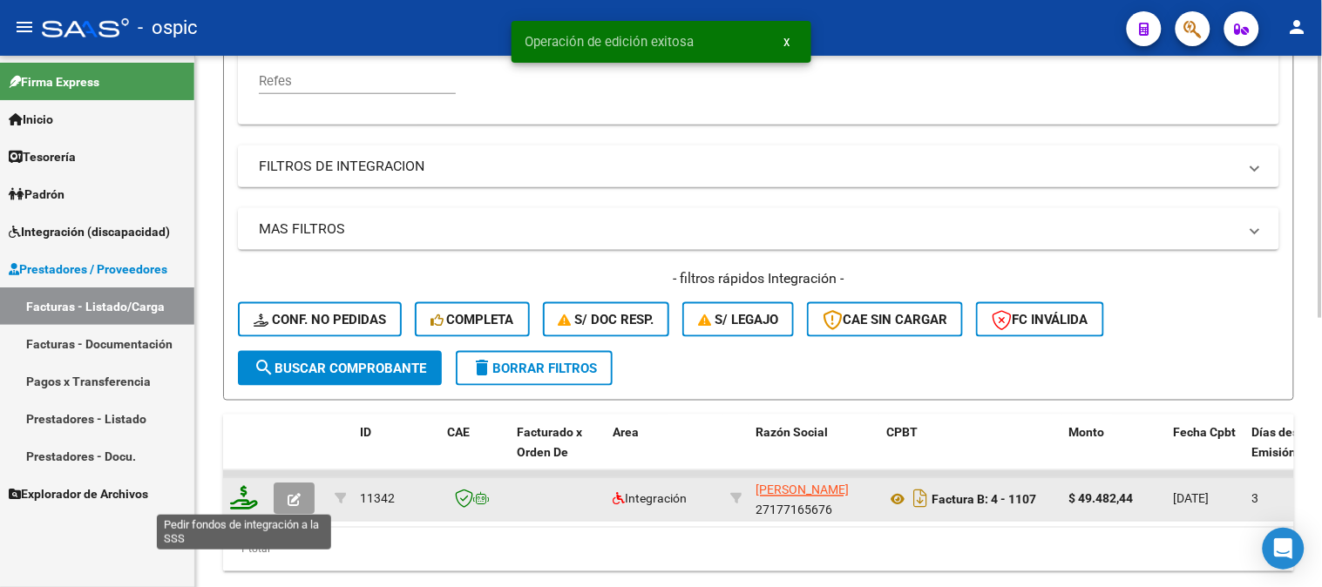
click at [242, 494] on icon at bounding box center [244, 498] width 28 height 24
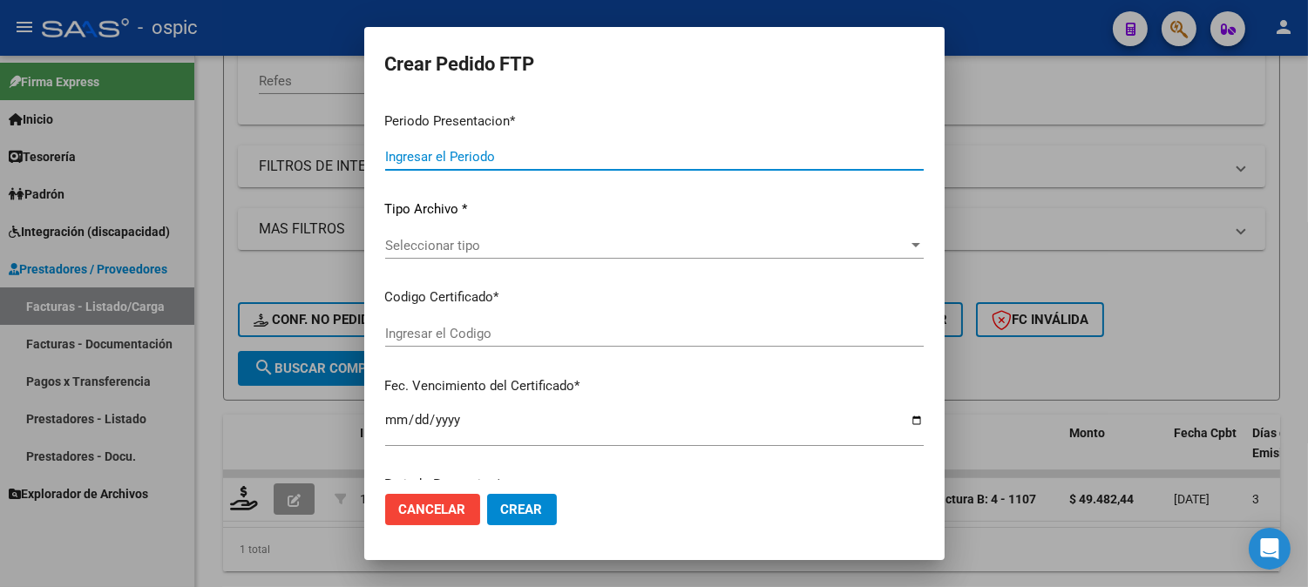
type input "202508"
type input "$ 49.482,44"
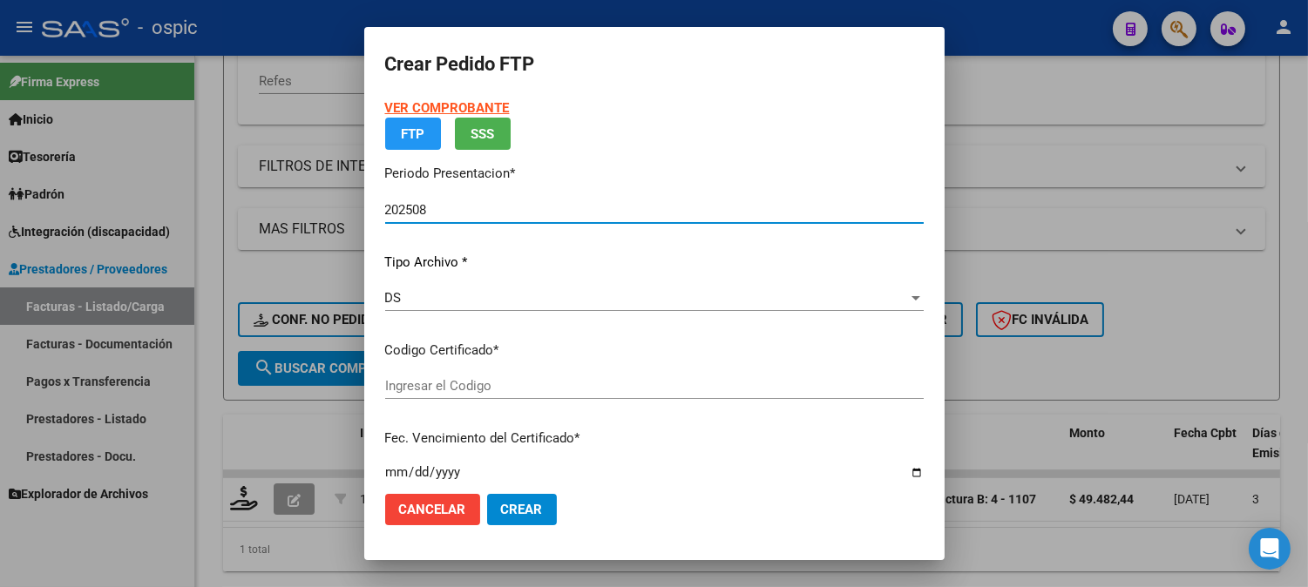
type input "0000000000000000000000000000001880698397"
type input "2029-12-31"
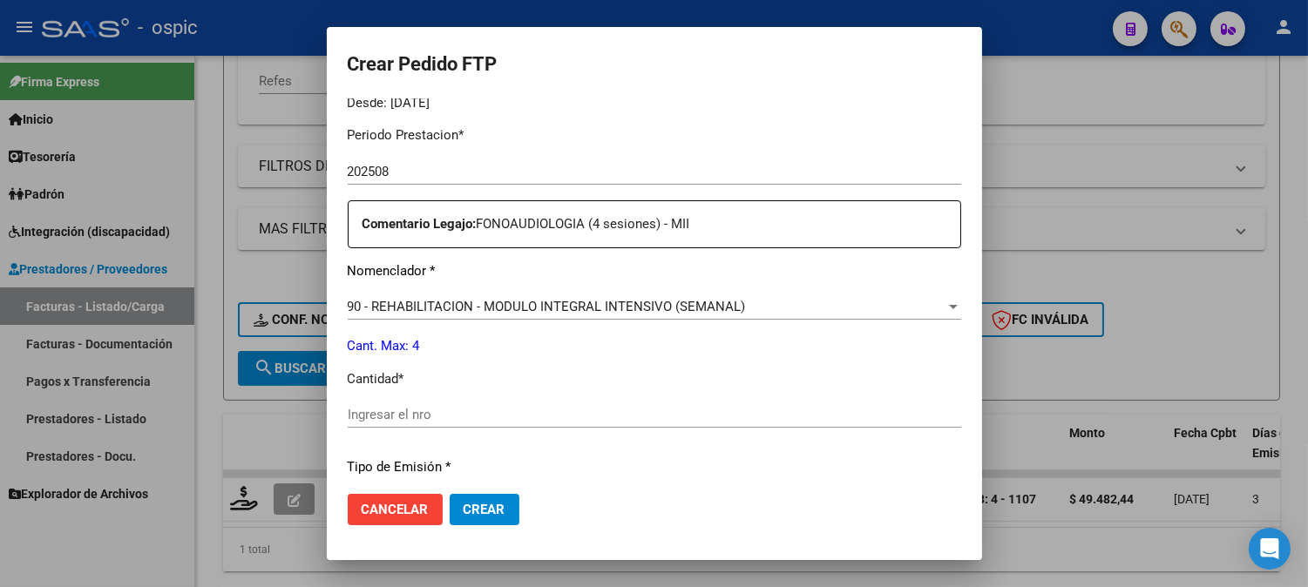
scroll to position [560, 0]
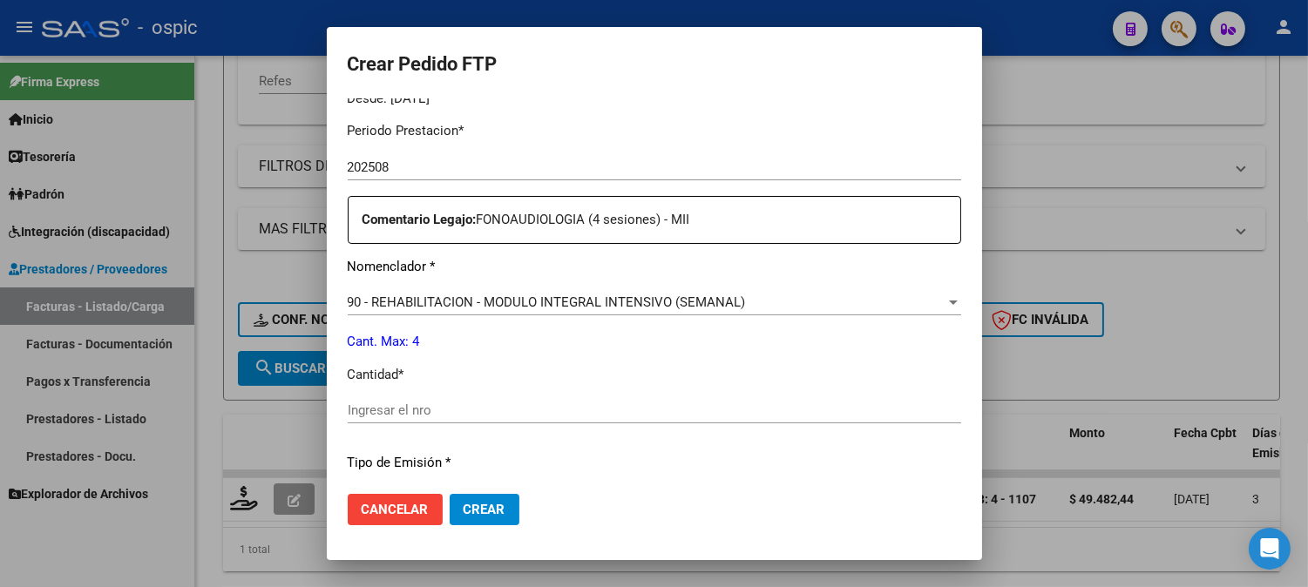
click at [700, 416] on input "Ingresar el nro" at bounding box center [654, 411] width 613 height 16
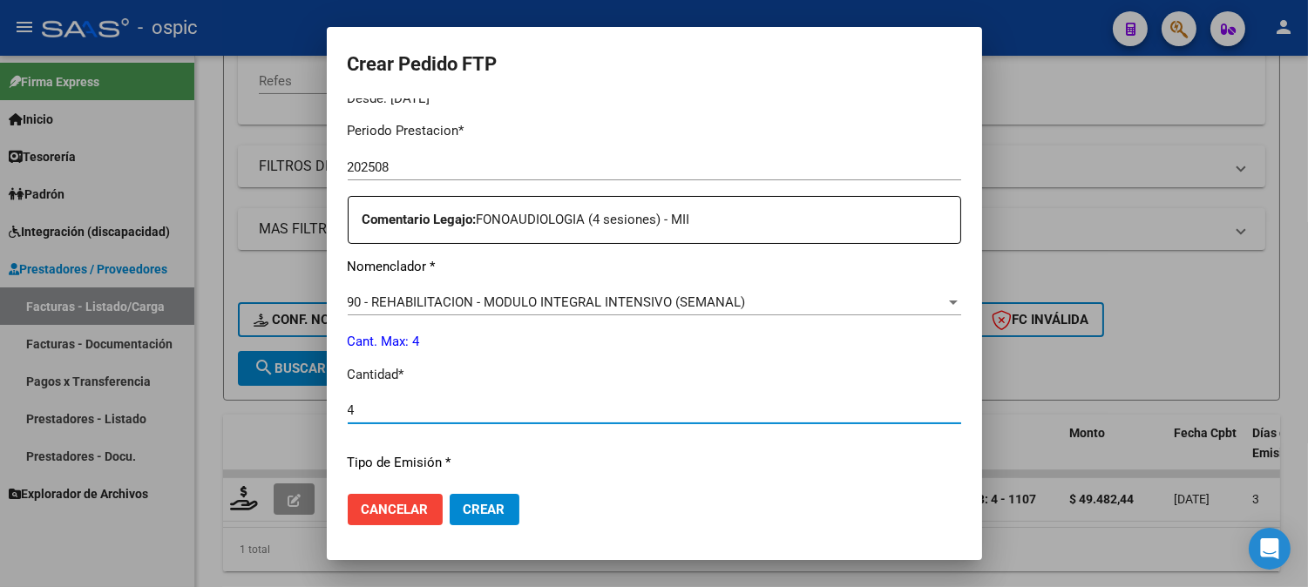
type input "4"
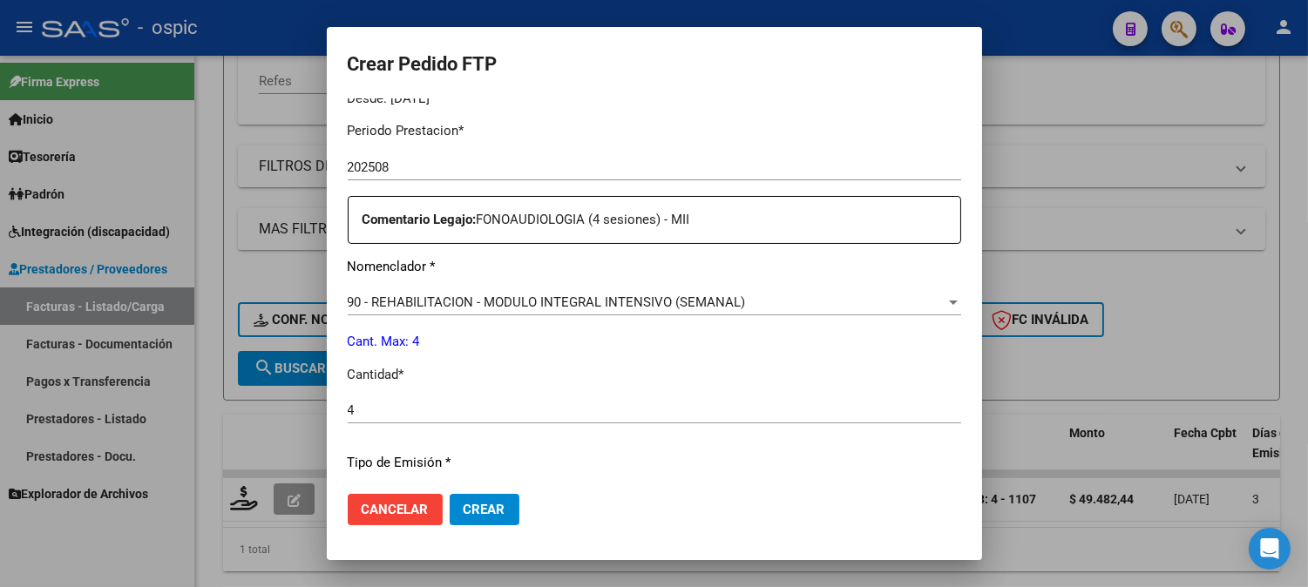
drag, startPoint x: 997, startPoint y: 373, endPoint x: 985, endPoint y: 445, distance: 73.2
click at [985, 445] on div "Crear Pedido FTP VER COMPROBANTE ARCA Padrón Afiliado: GIANNI BIANCA CARLA CUIL…" at bounding box center [654, 293] width 1308 height 587
click at [982, 250] on mat-dialog-content "VER COMPROBANTE ARCA Padrón Afiliado: GIANNI BIANCA CARLA CUIL: 27573260126 FTP…" at bounding box center [654, 289] width 655 height 382
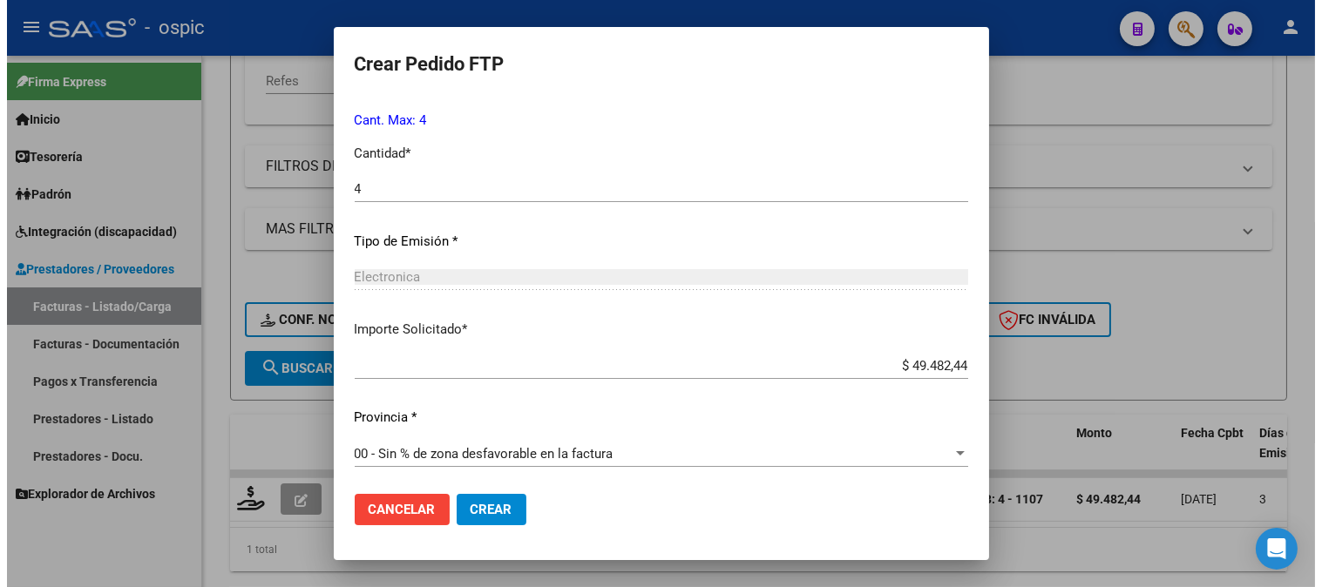
scroll to position [784, 0]
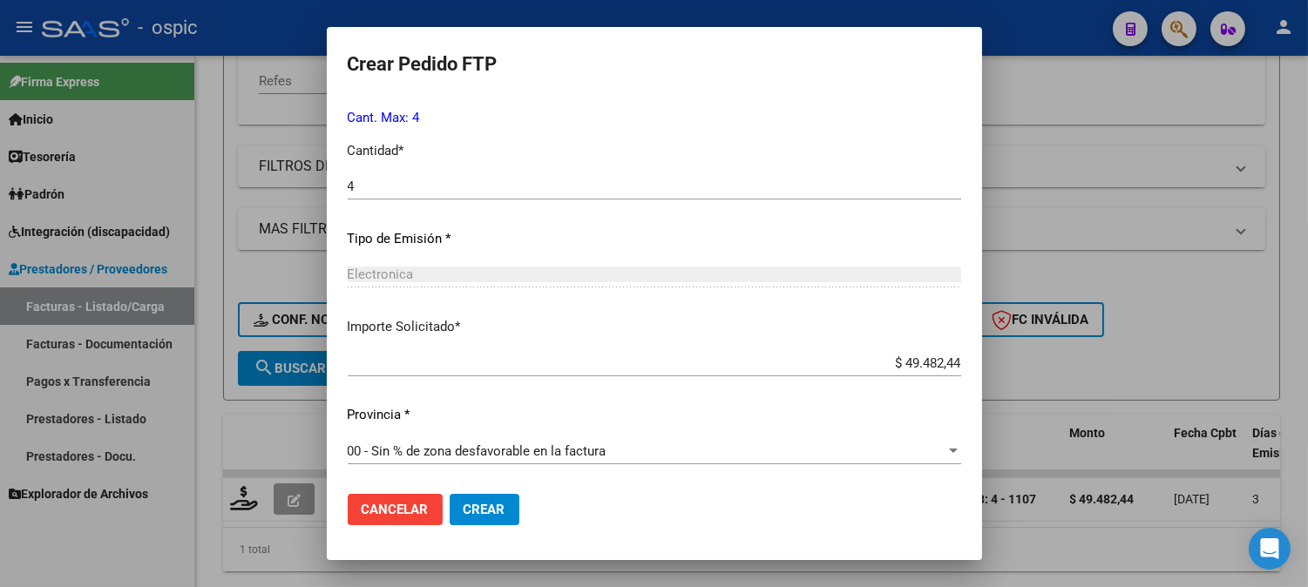
click at [477, 504] on span "Crear" at bounding box center [484, 510] width 42 height 16
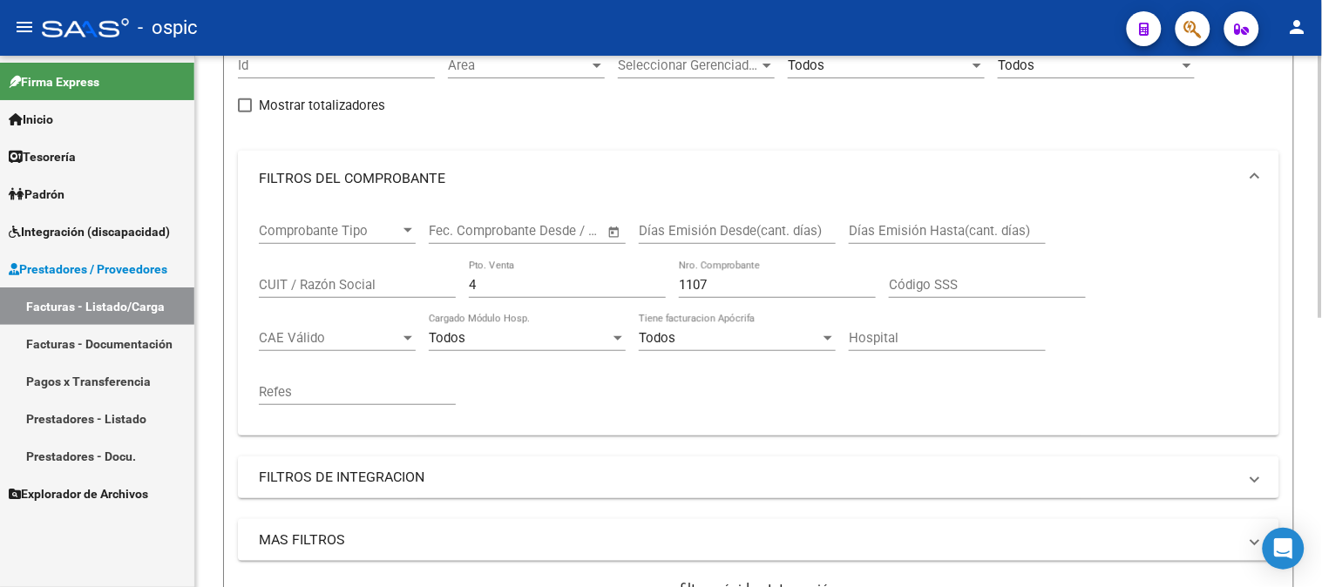
scroll to position [105, 0]
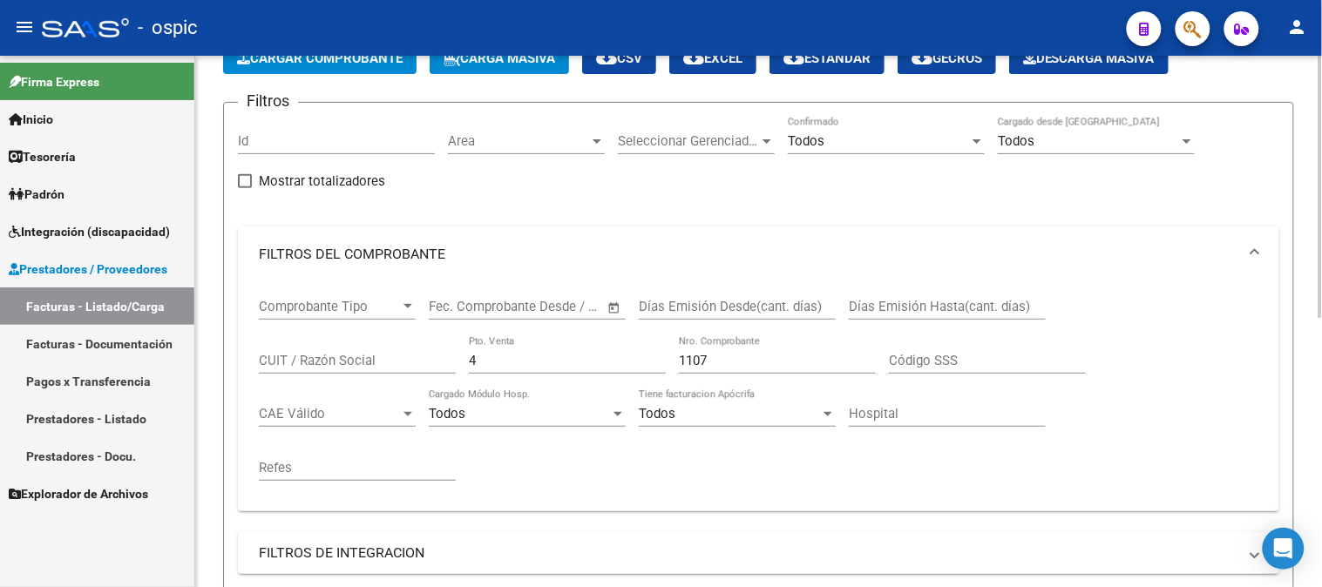
drag, startPoint x: 504, startPoint y: 361, endPoint x: 361, endPoint y: 372, distance: 143.3
click at [376, 371] on div "Comprobante Tipo Comprobante Tipo Fecha inicio – Fecha fin Fec. Comprobante Des…" at bounding box center [758, 389] width 999 height 215
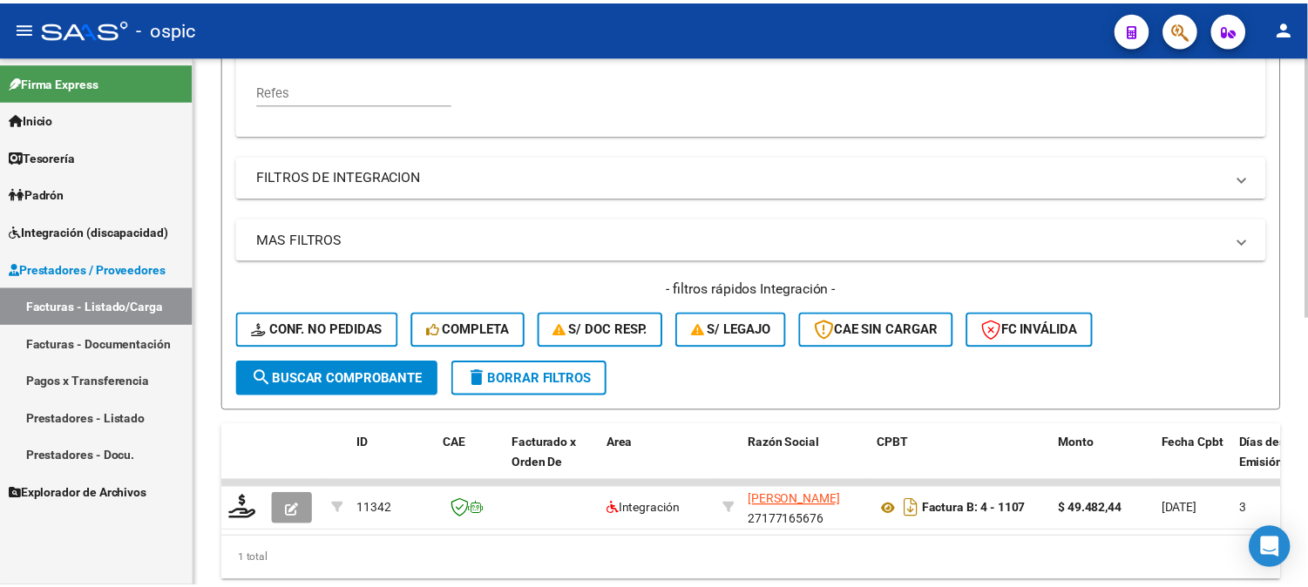
scroll to position [544, 0]
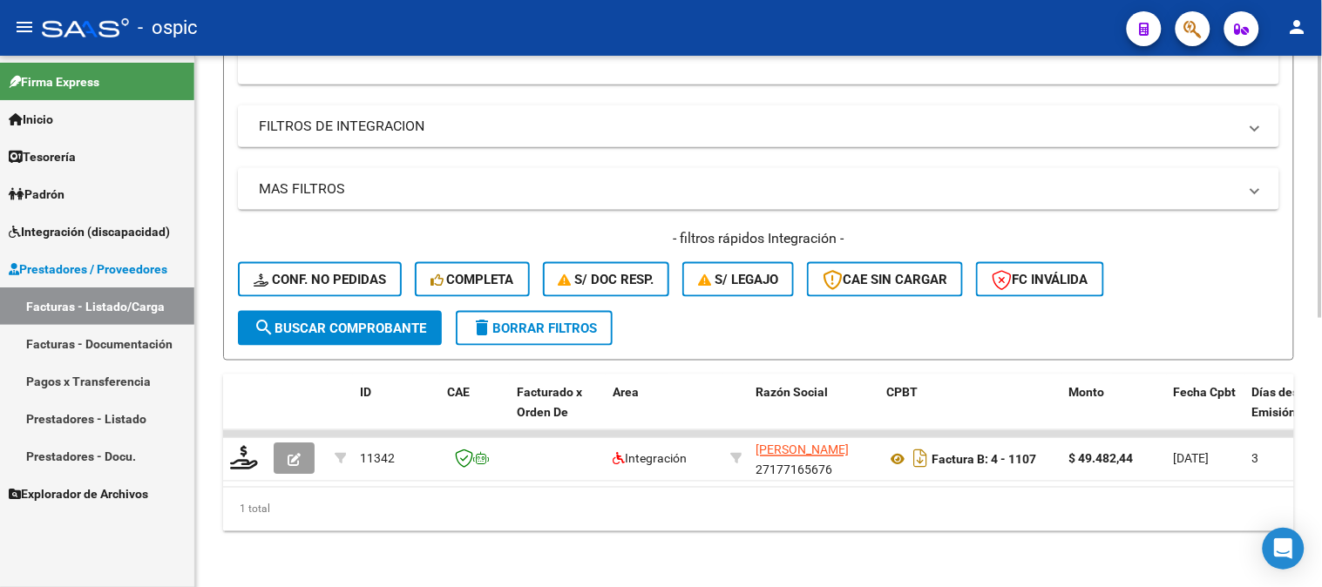
type input "1108"
drag, startPoint x: 382, startPoint y: 312, endPoint x: 379, endPoint y: 212, distance: 100.2
click at [381, 321] on span "search Buscar Comprobante" at bounding box center [340, 329] width 173 height 16
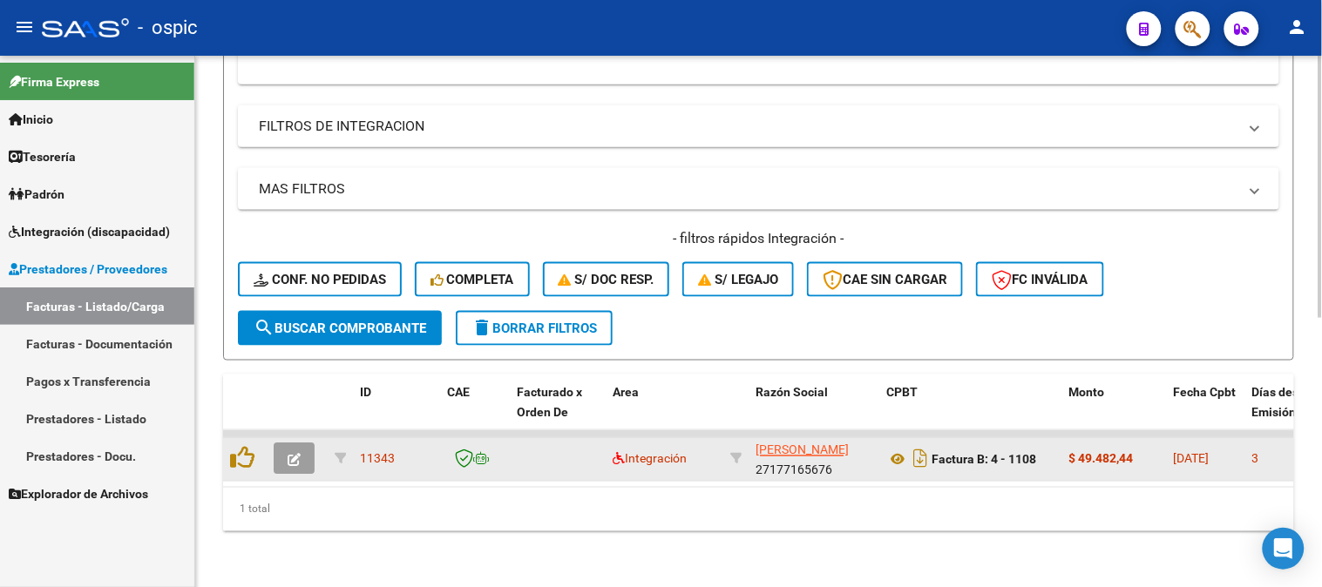
click at [296, 454] on icon "button" at bounding box center [294, 460] width 13 height 13
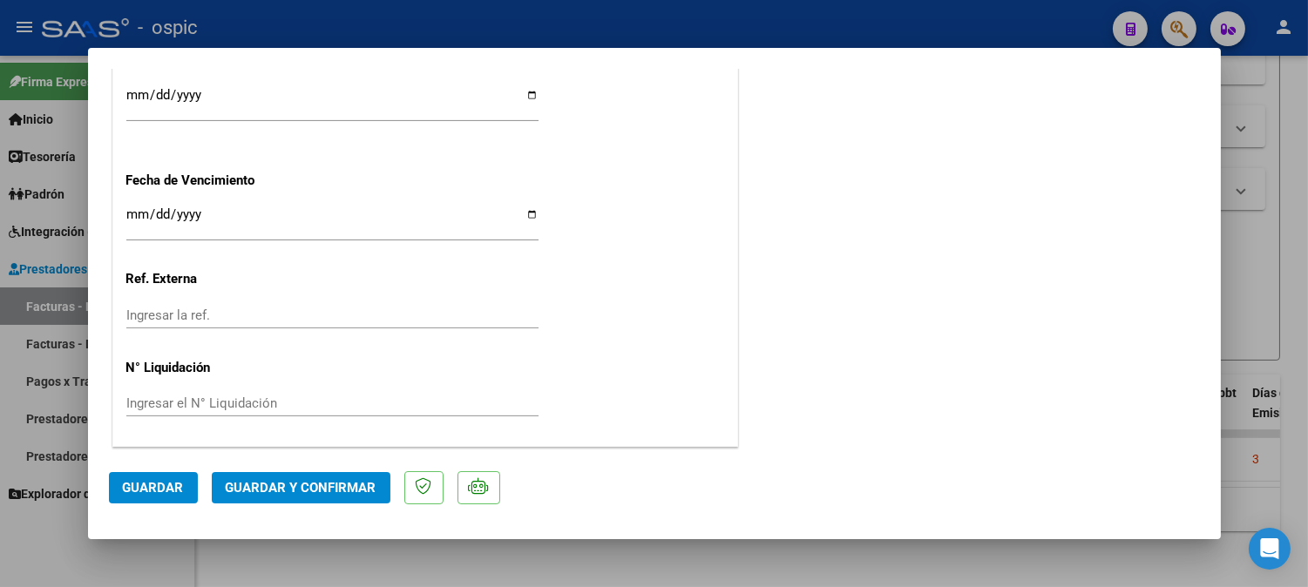
scroll to position [0, 0]
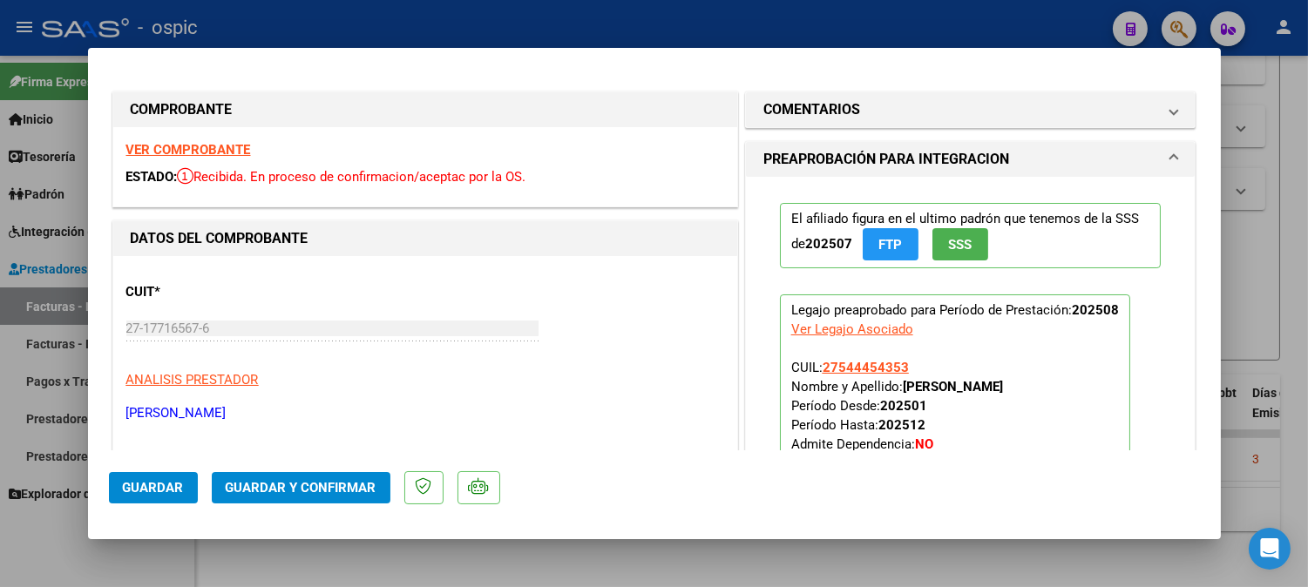
drag, startPoint x: 847, startPoint y: 114, endPoint x: 908, endPoint y: 376, distance: 269.2
click at [847, 116] on h1 "COMENTARIOS" at bounding box center [811, 109] width 97 height 21
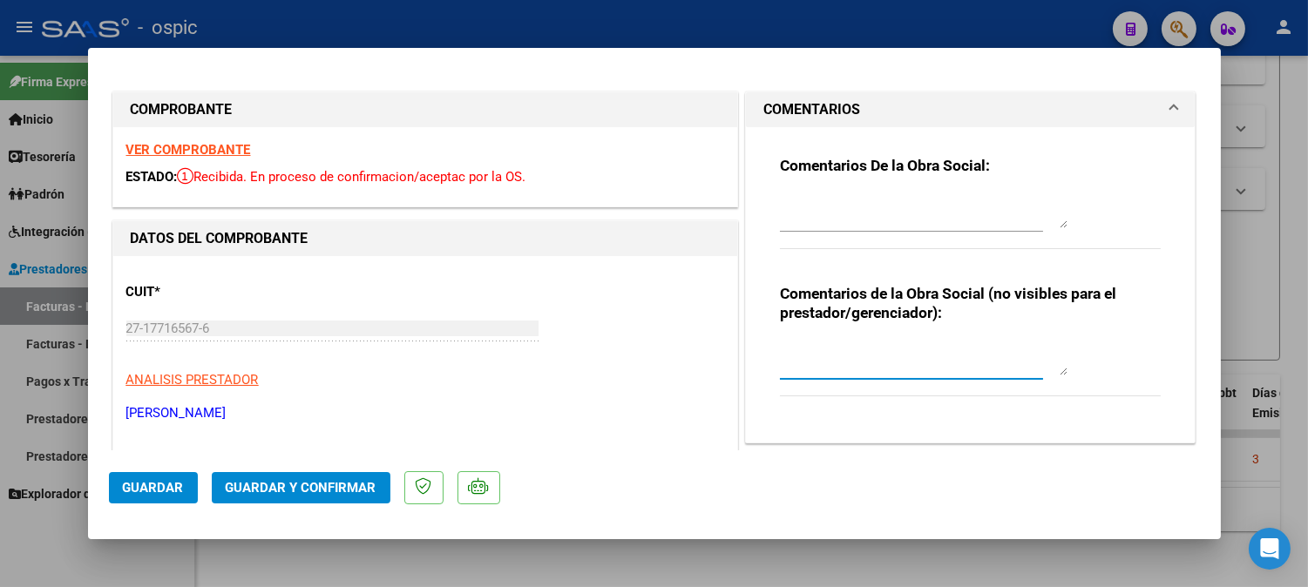
click at [933, 342] on textarea at bounding box center [924, 358] width 288 height 35
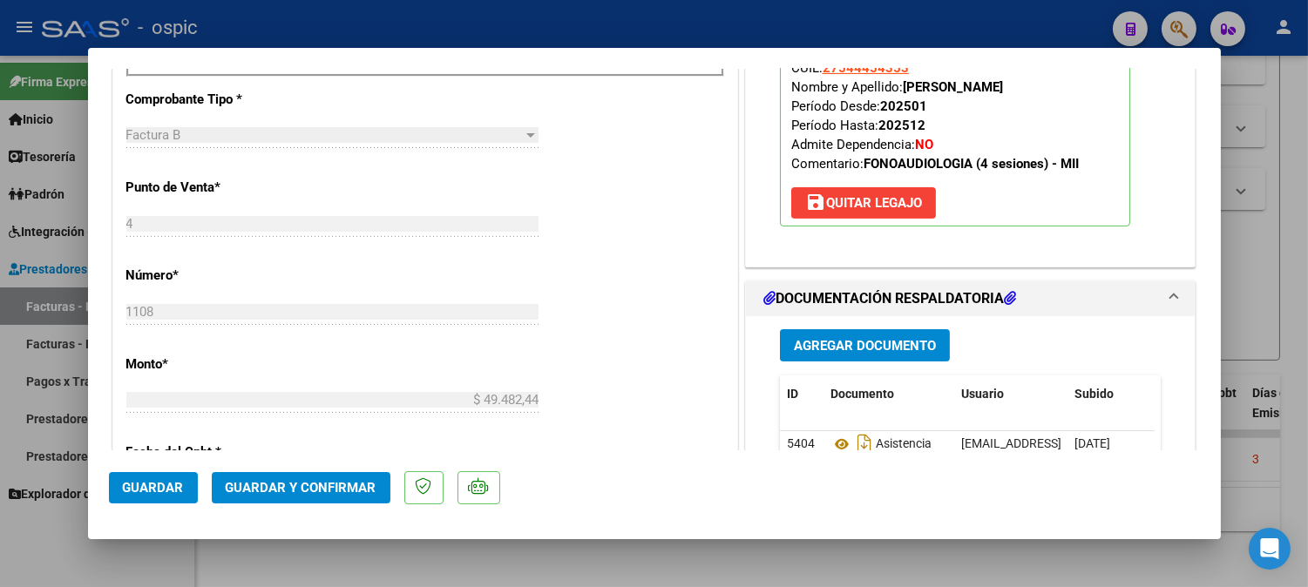
scroll to position [745, 0]
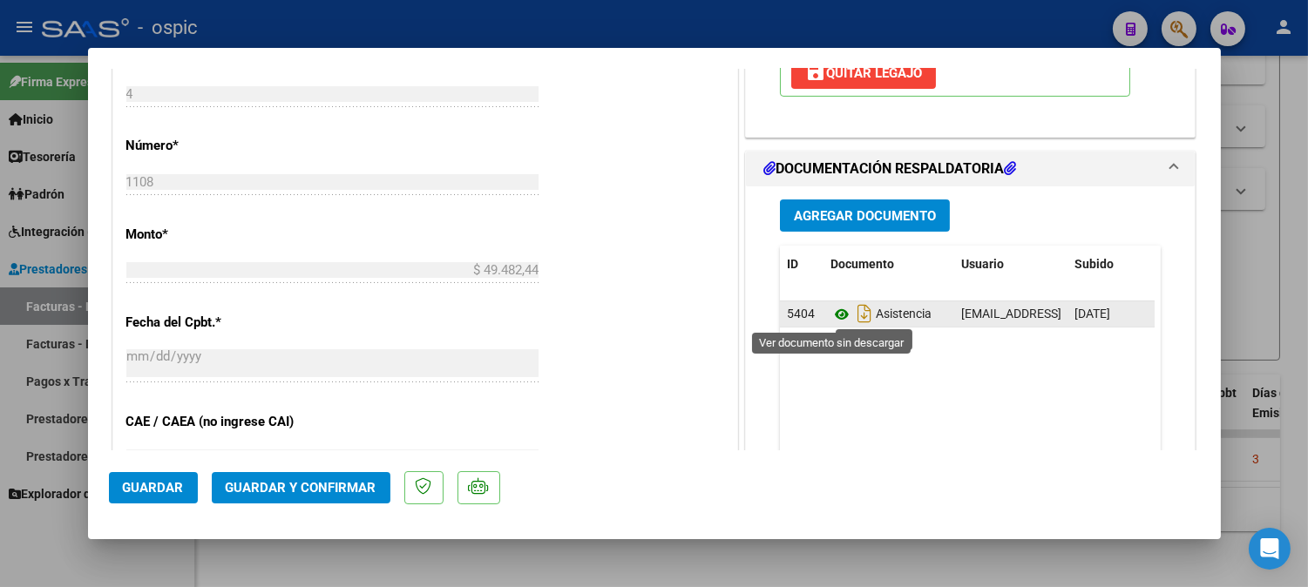
click at [830, 315] on icon at bounding box center [841, 314] width 23 height 21
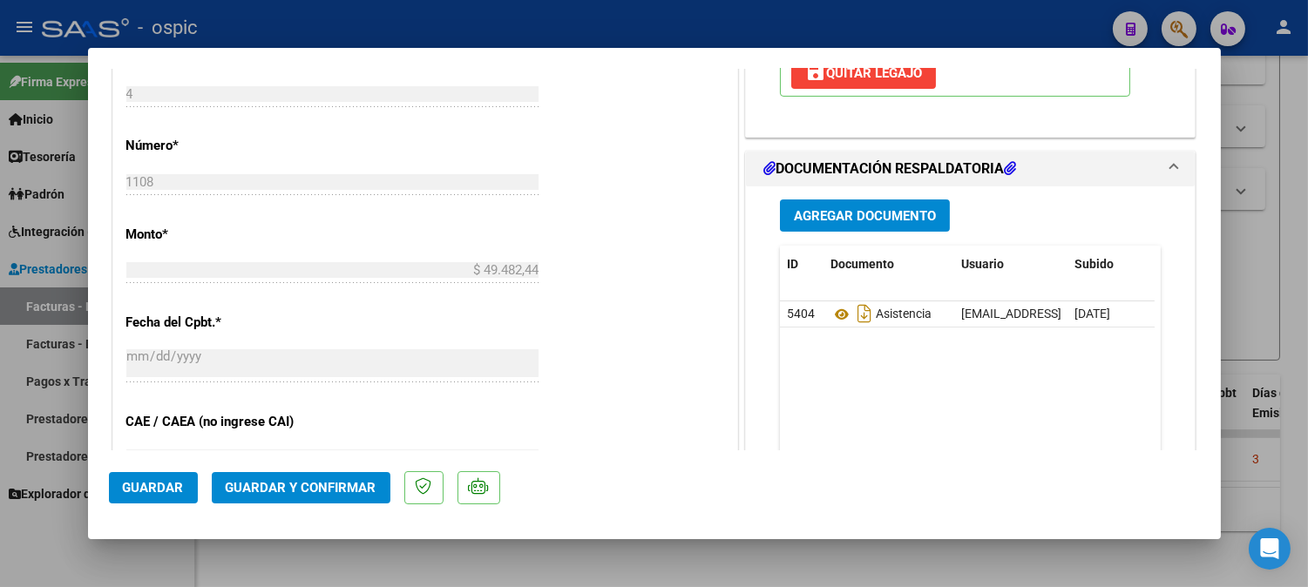
click at [350, 483] on span "Guardar y Confirmar" at bounding box center [301, 488] width 151 height 16
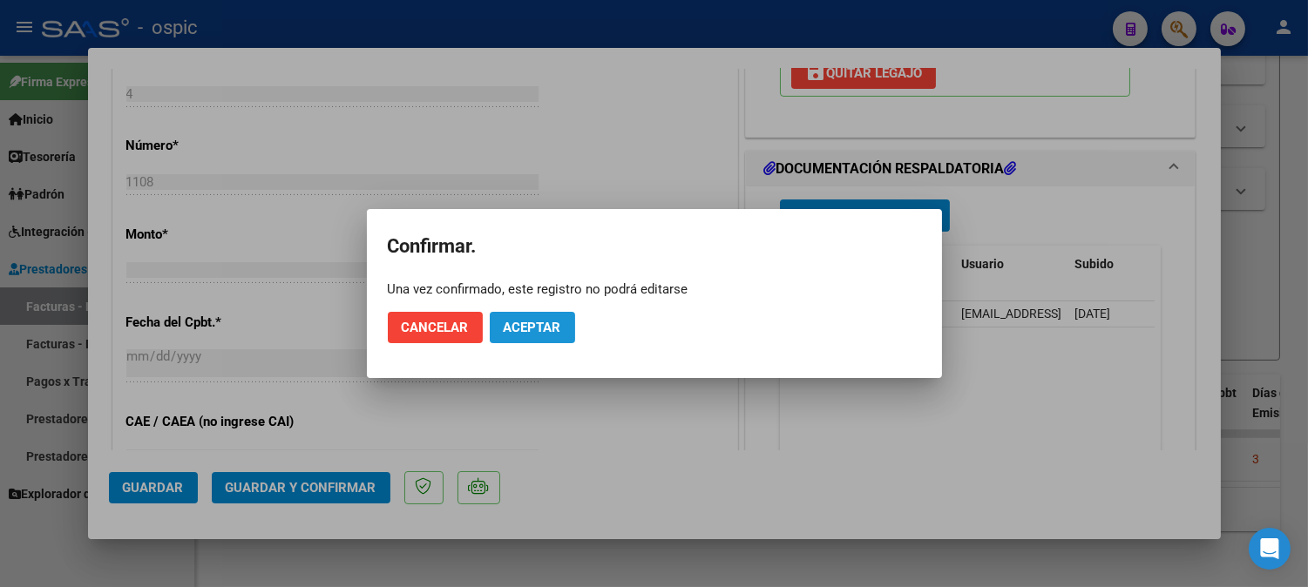
click at [541, 336] on button "Aceptar" at bounding box center [532, 327] width 85 height 31
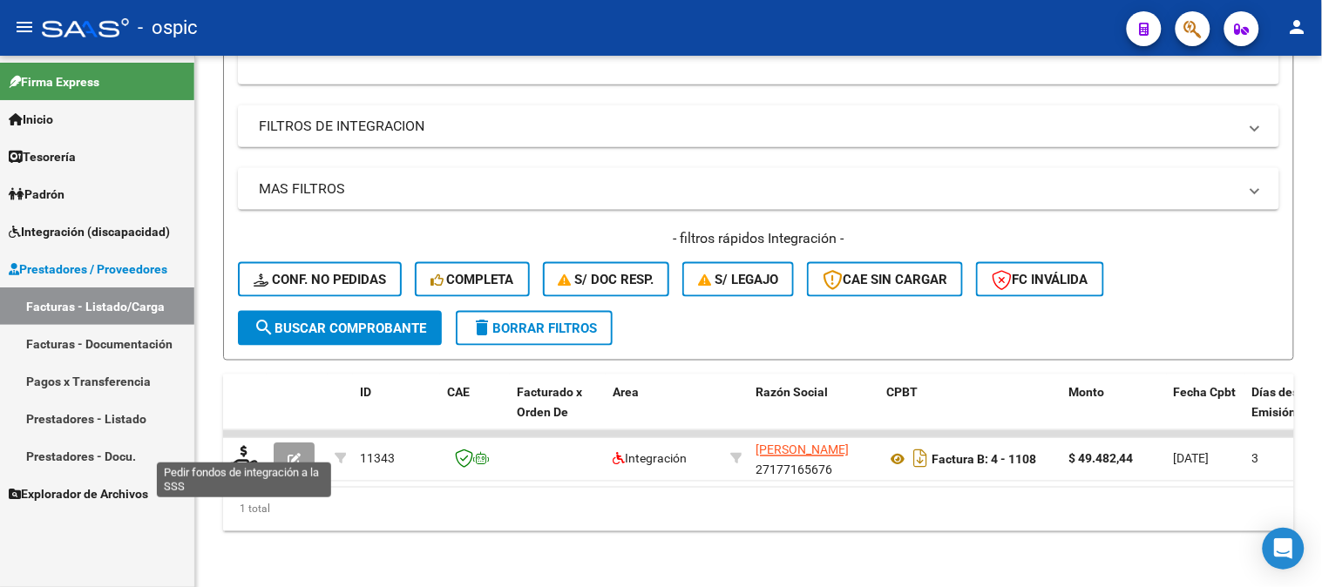
click at [246, 446] on icon at bounding box center [244, 458] width 28 height 24
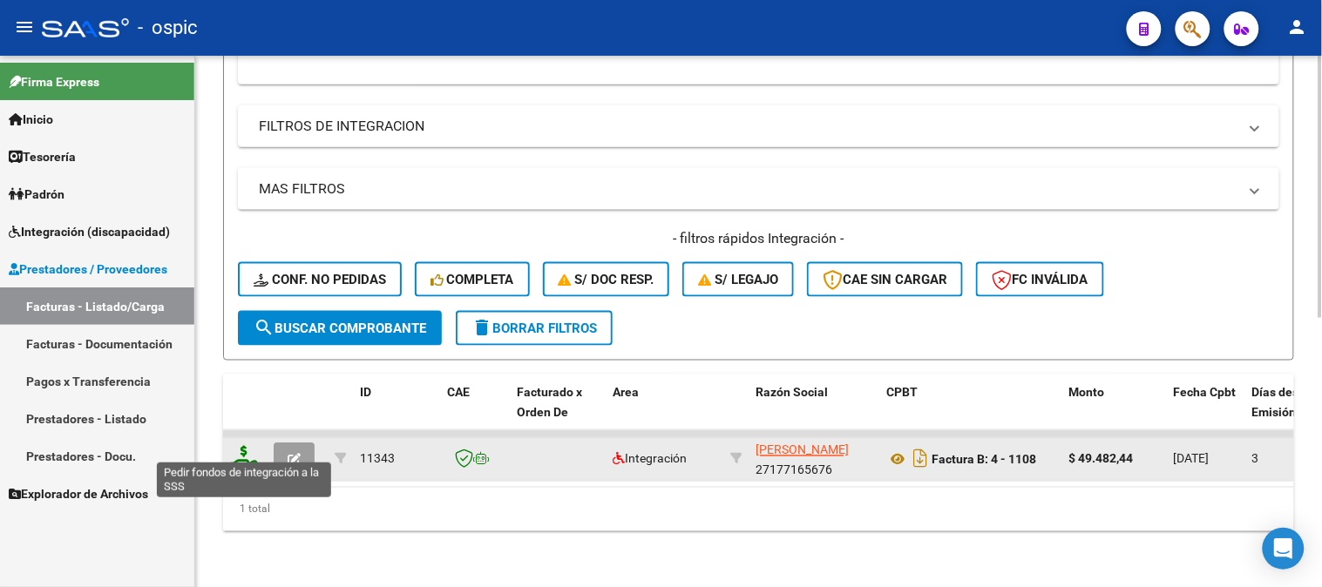
click at [249, 446] on icon at bounding box center [244, 458] width 28 height 24
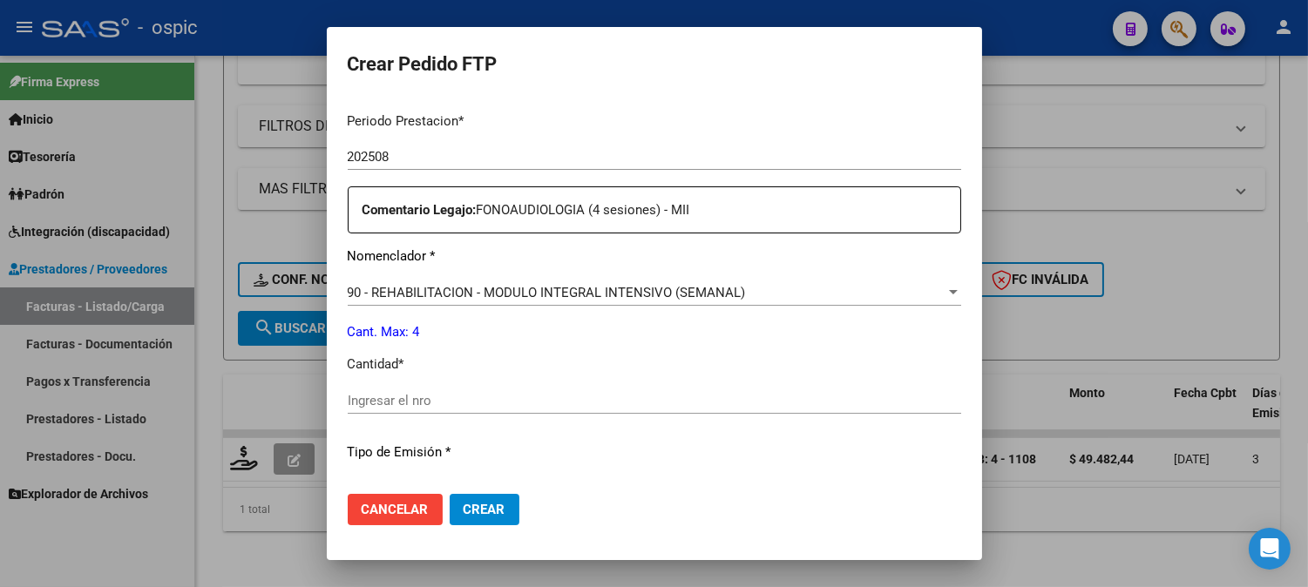
scroll to position [567, 0]
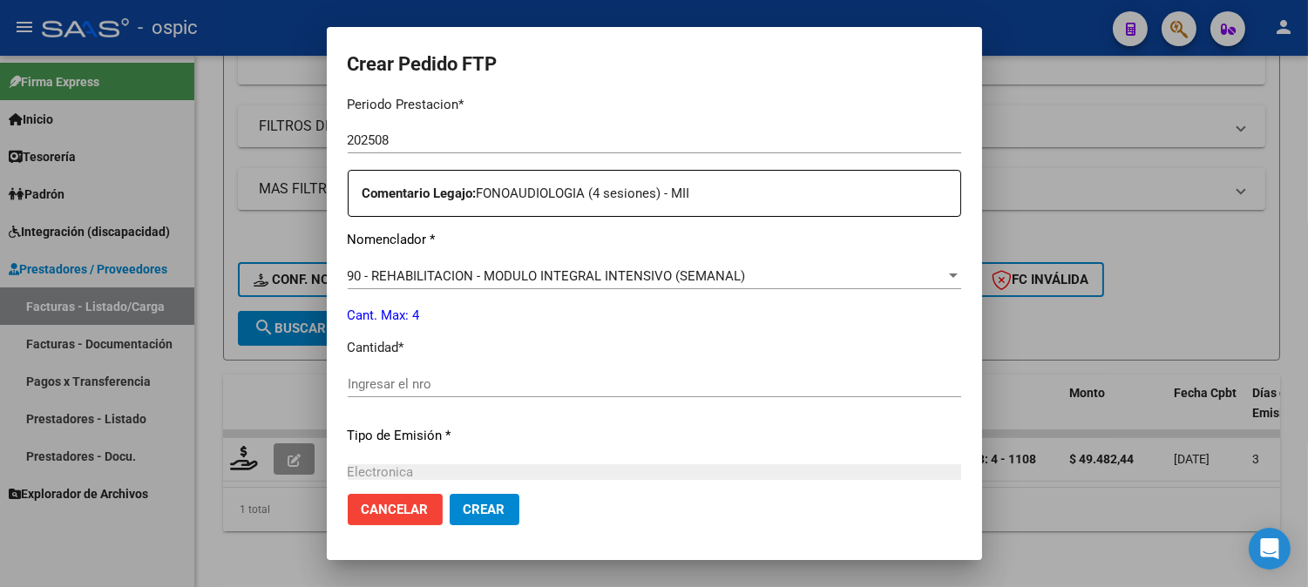
click at [690, 375] on div "Ingresar el nro" at bounding box center [654, 384] width 613 height 26
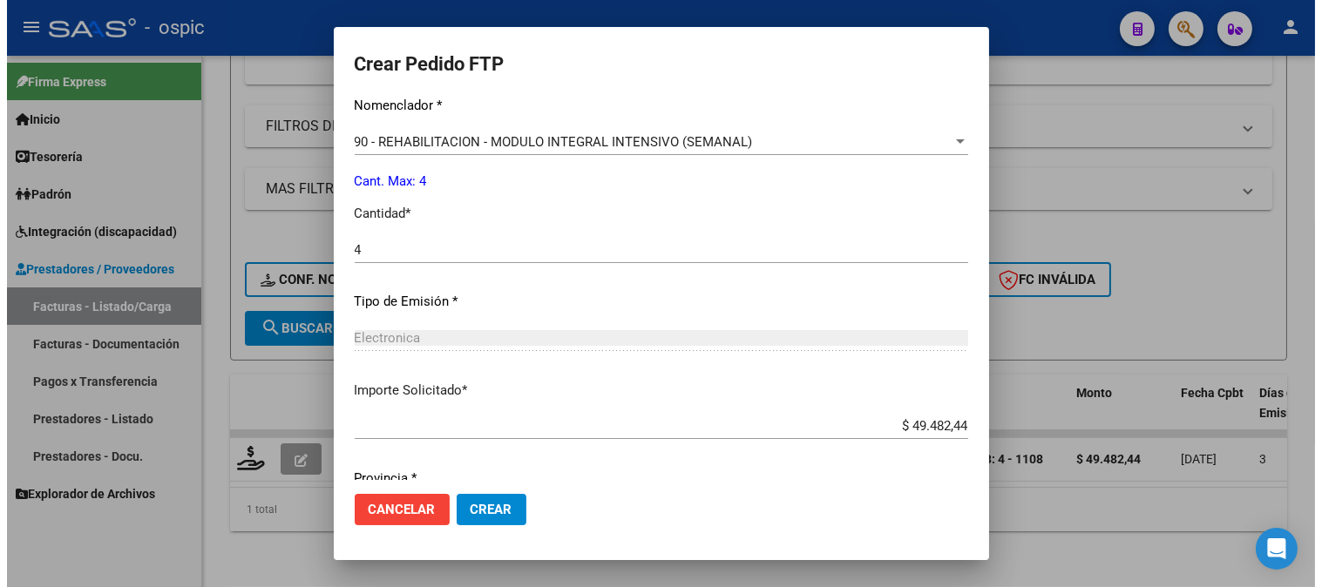
scroll to position [764, 0]
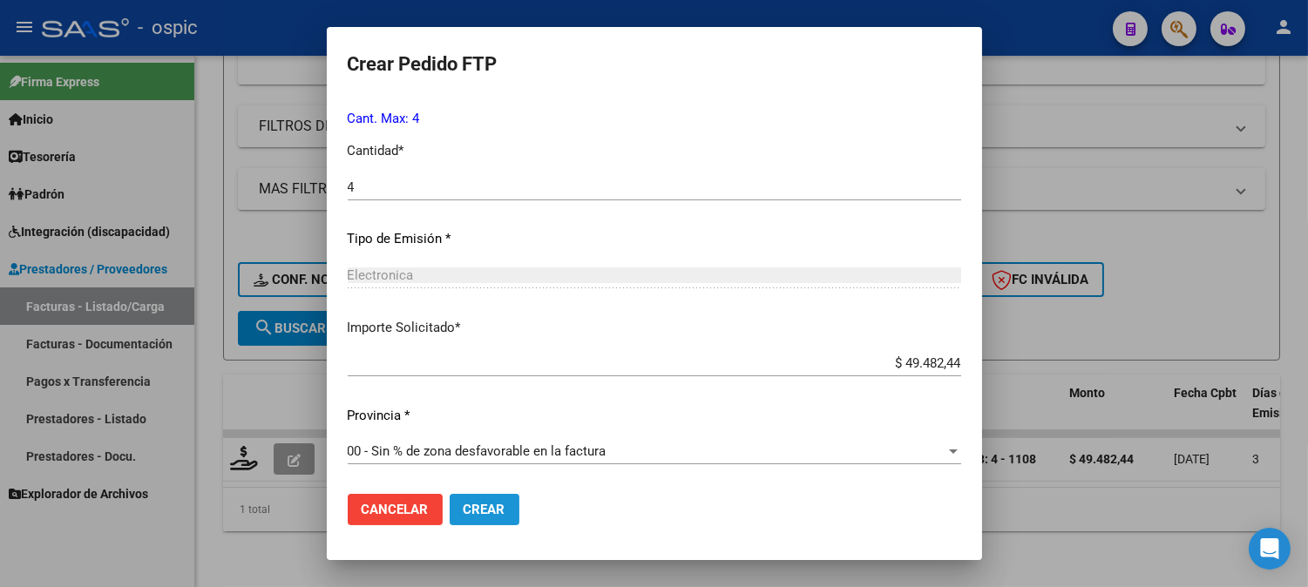
drag, startPoint x: 470, startPoint y: 506, endPoint x: 875, endPoint y: 491, distance: 404.6
click at [472, 506] on span "Crear" at bounding box center [484, 510] width 42 height 16
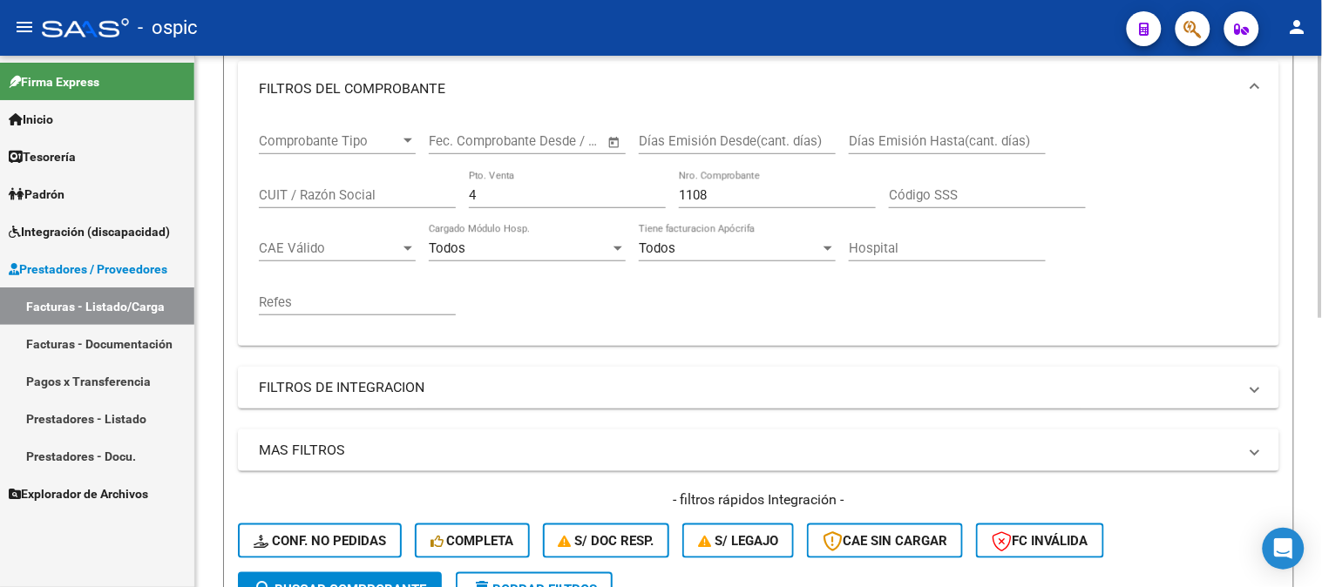
scroll to position [254, 0]
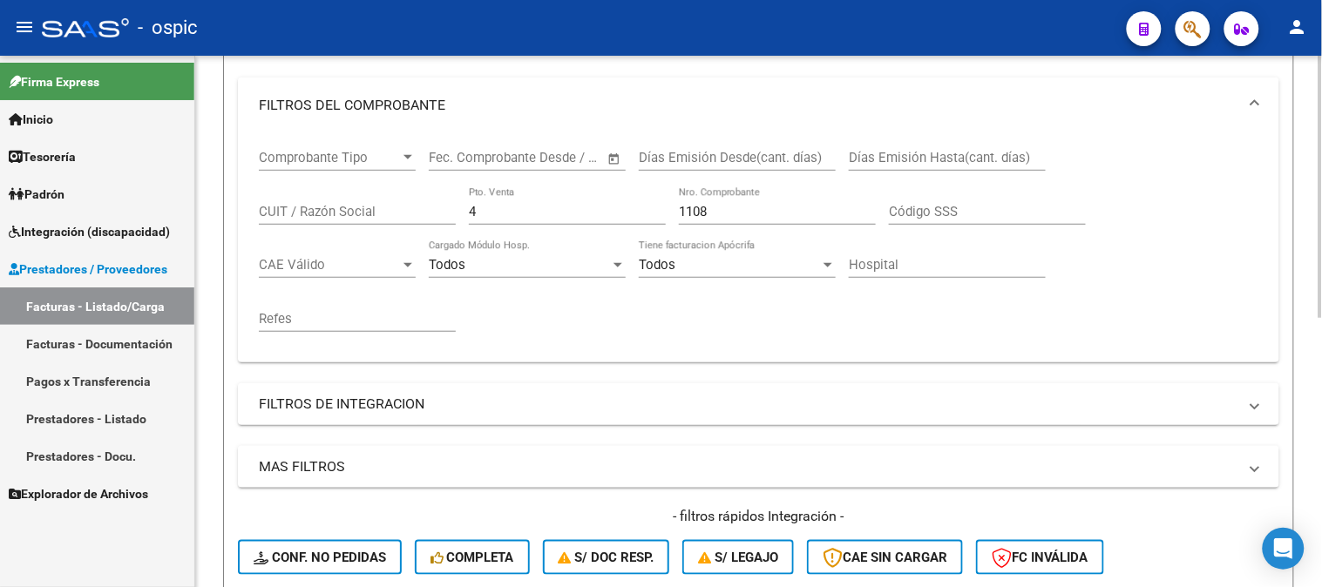
drag, startPoint x: 493, startPoint y: 207, endPoint x: 301, endPoint y: 197, distance: 192.0
click at [301, 200] on div "Comprobante Tipo Comprobante Tipo Fecha inicio – Fecha fin Fec. Comprobante Des…" at bounding box center [758, 240] width 999 height 215
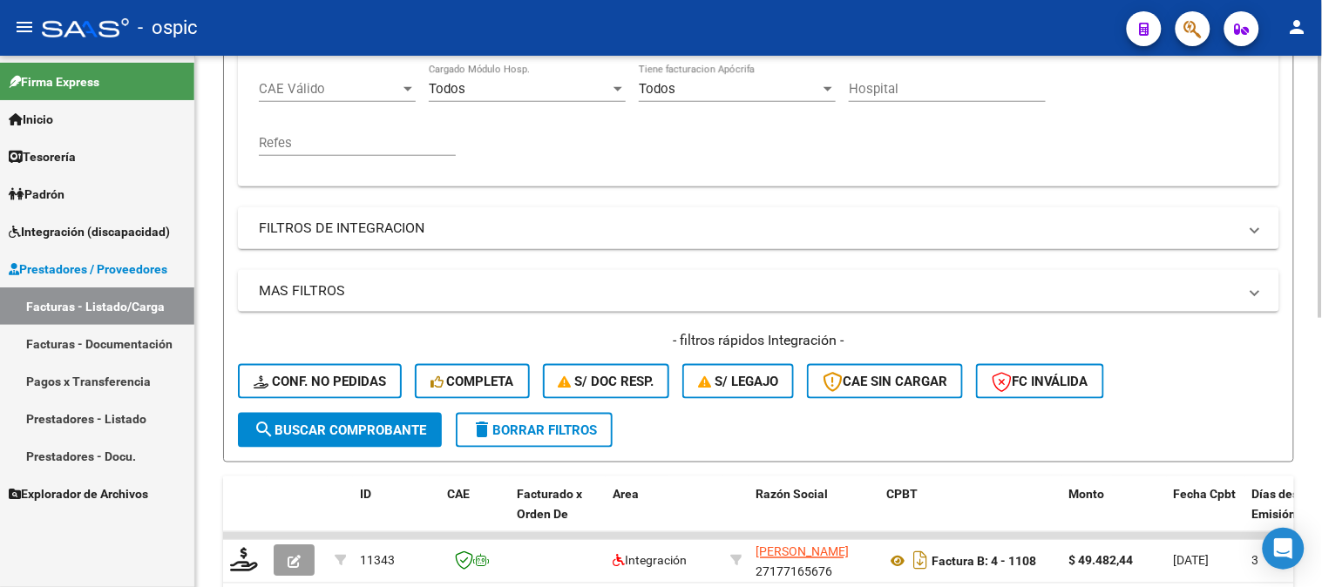
scroll to position [447, 0]
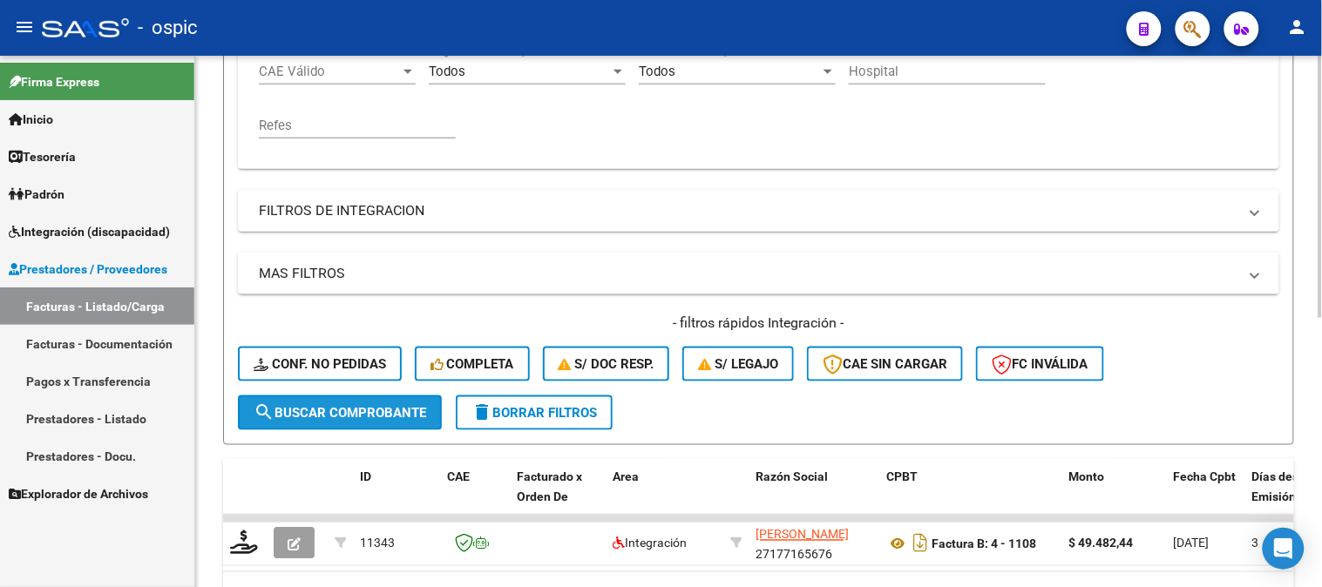
click at [347, 405] on span "search Buscar Comprobante" at bounding box center [340, 413] width 173 height 16
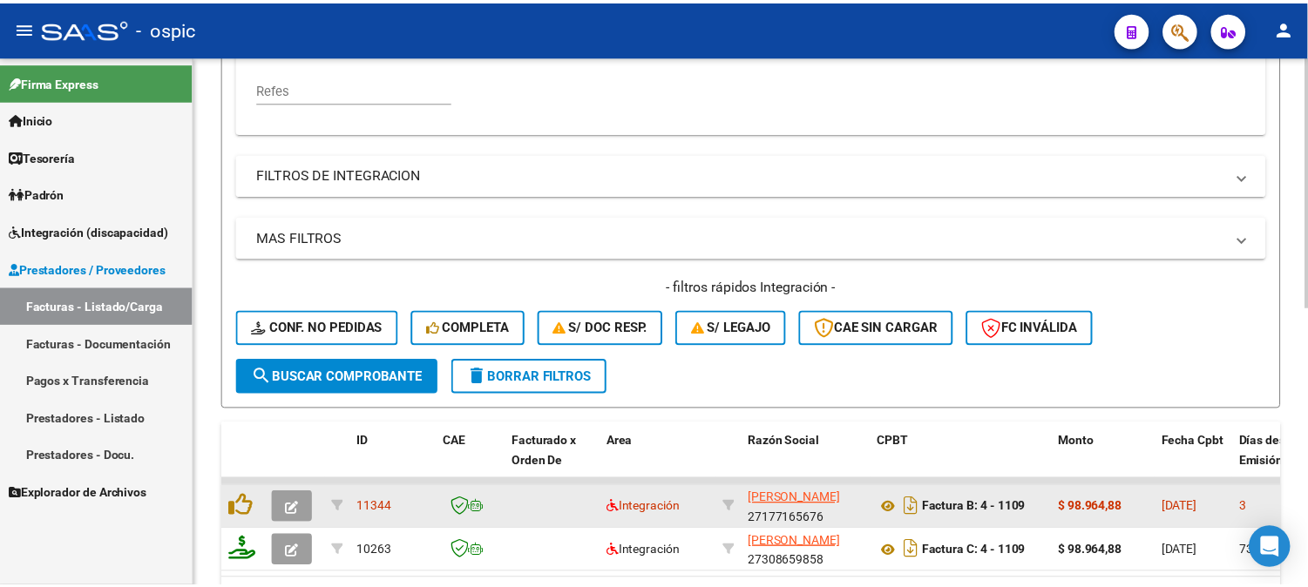
scroll to position [544, 0]
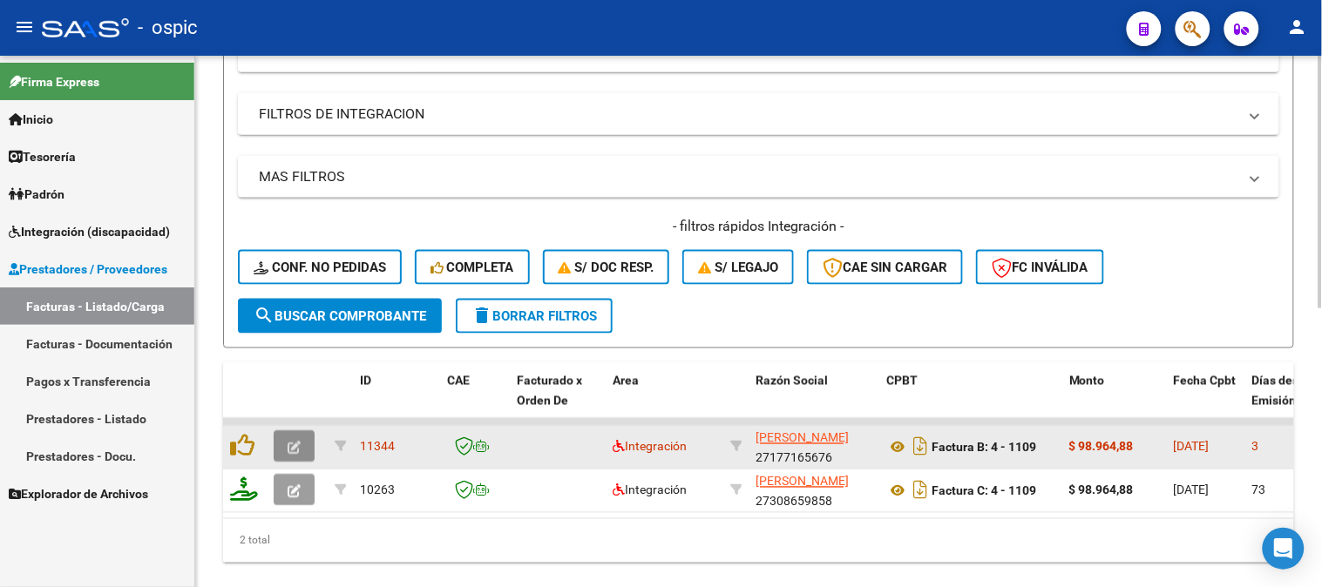
click at [296, 443] on icon "button" at bounding box center [294, 448] width 13 height 13
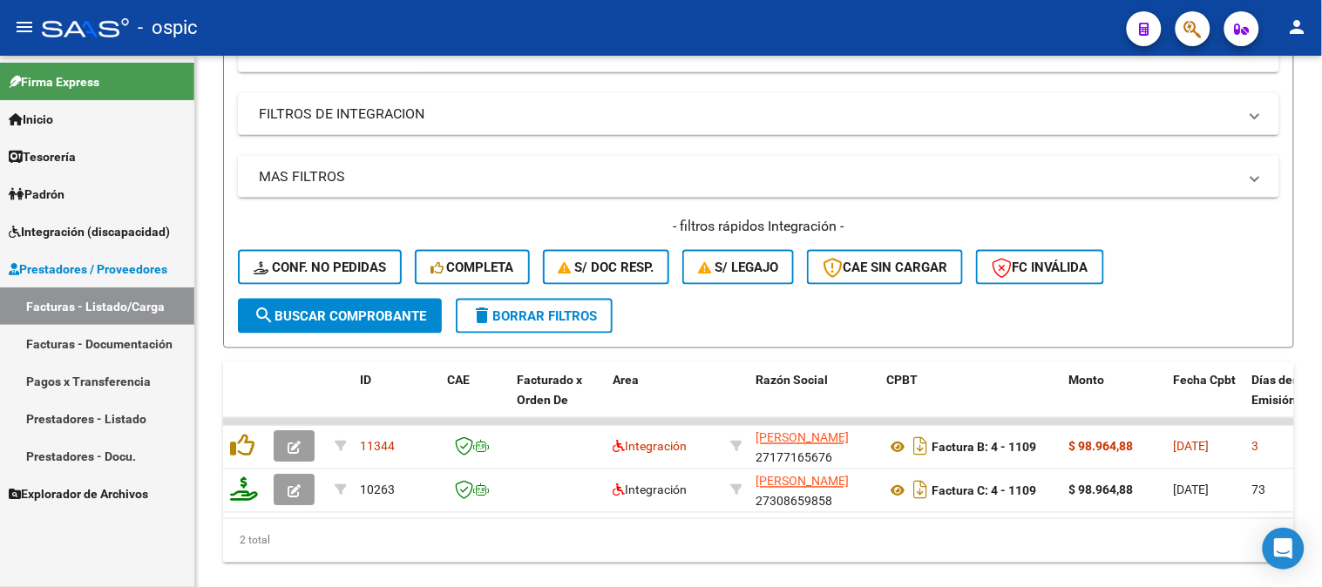
click at [298, 439] on span "button" at bounding box center [294, 447] width 13 height 16
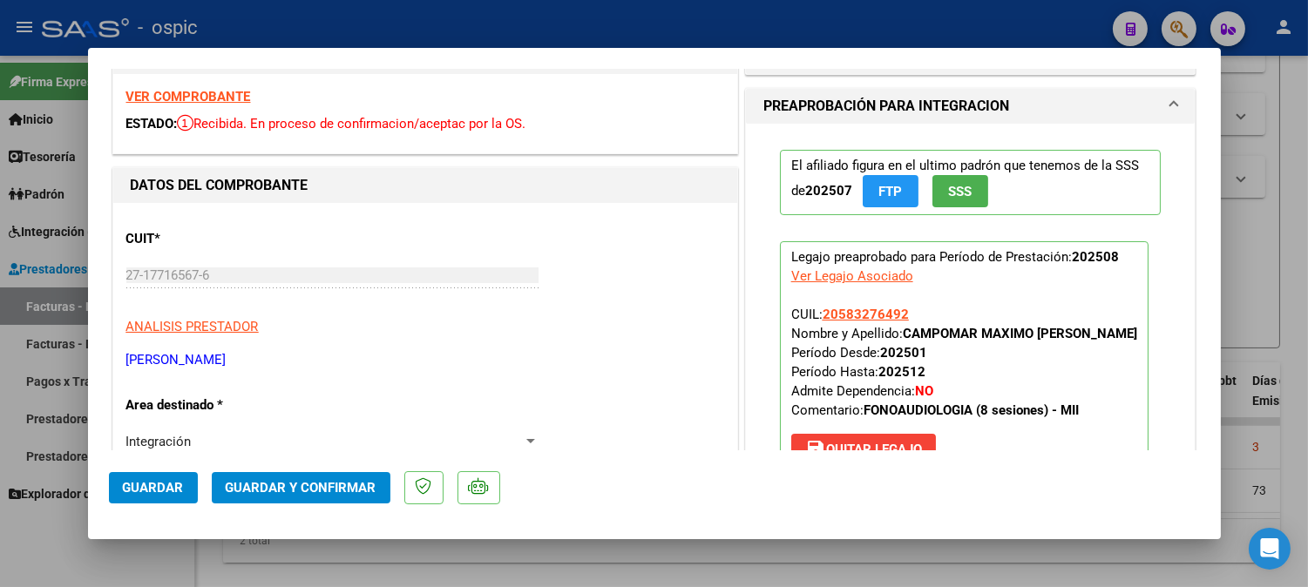
scroll to position [0, 0]
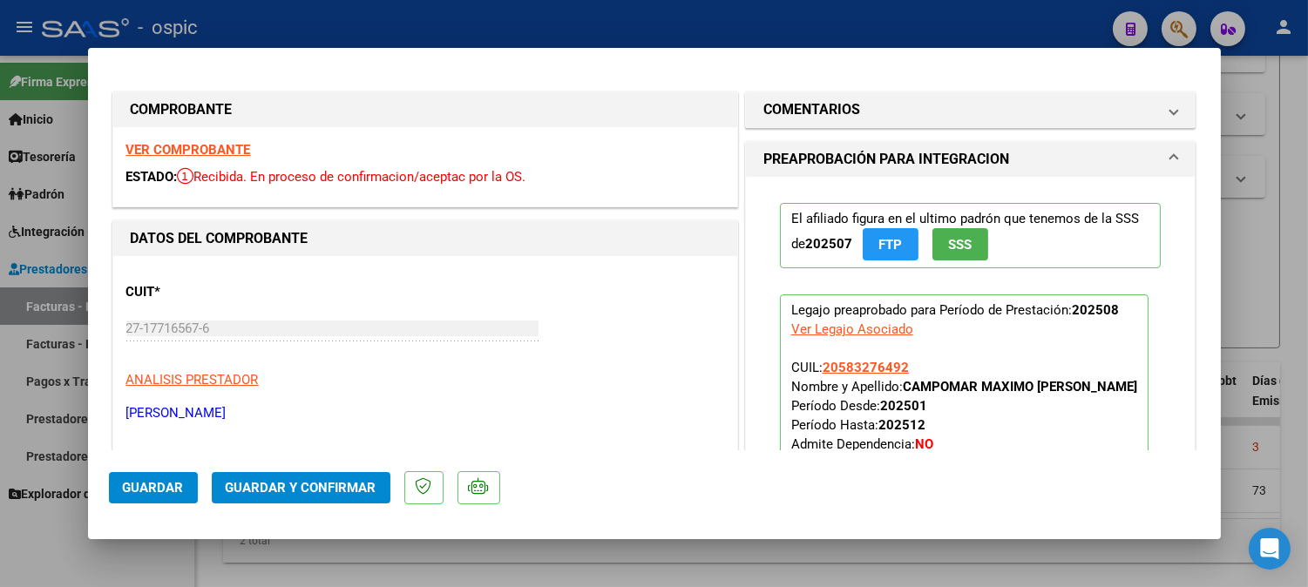
drag, startPoint x: 902, startPoint y: 123, endPoint x: 902, endPoint y: 161, distance: 38.3
click at [902, 120] on mat-expansion-panel-header "COMENTARIOS" at bounding box center [971, 109] width 450 height 35
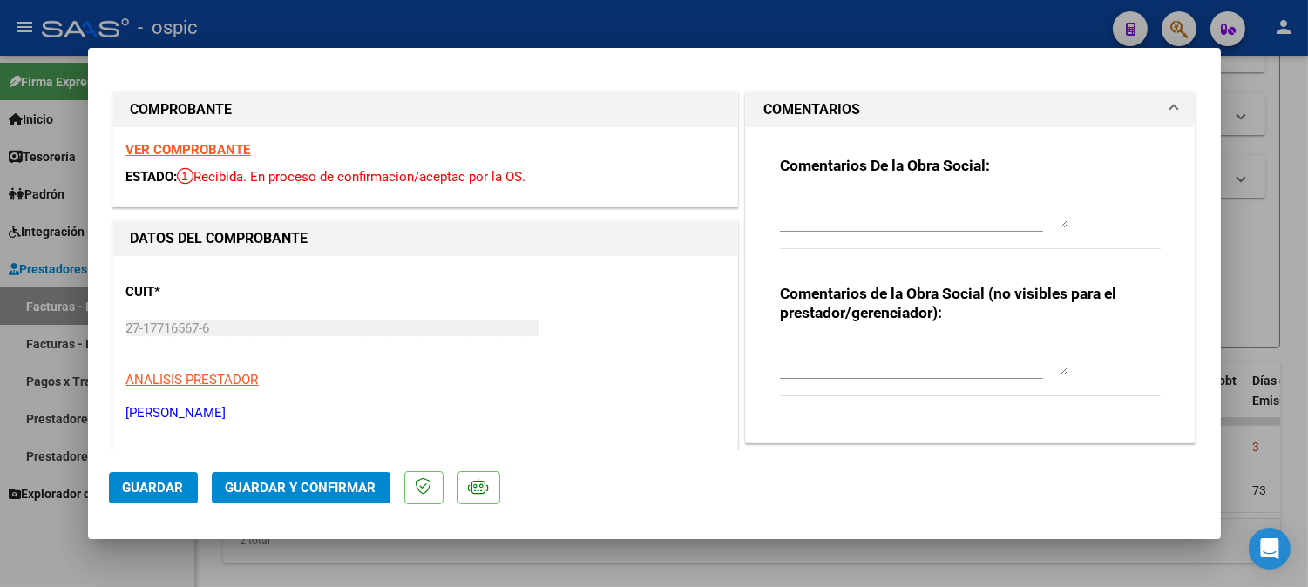
click at [897, 354] on textarea at bounding box center [924, 358] width 288 height 35
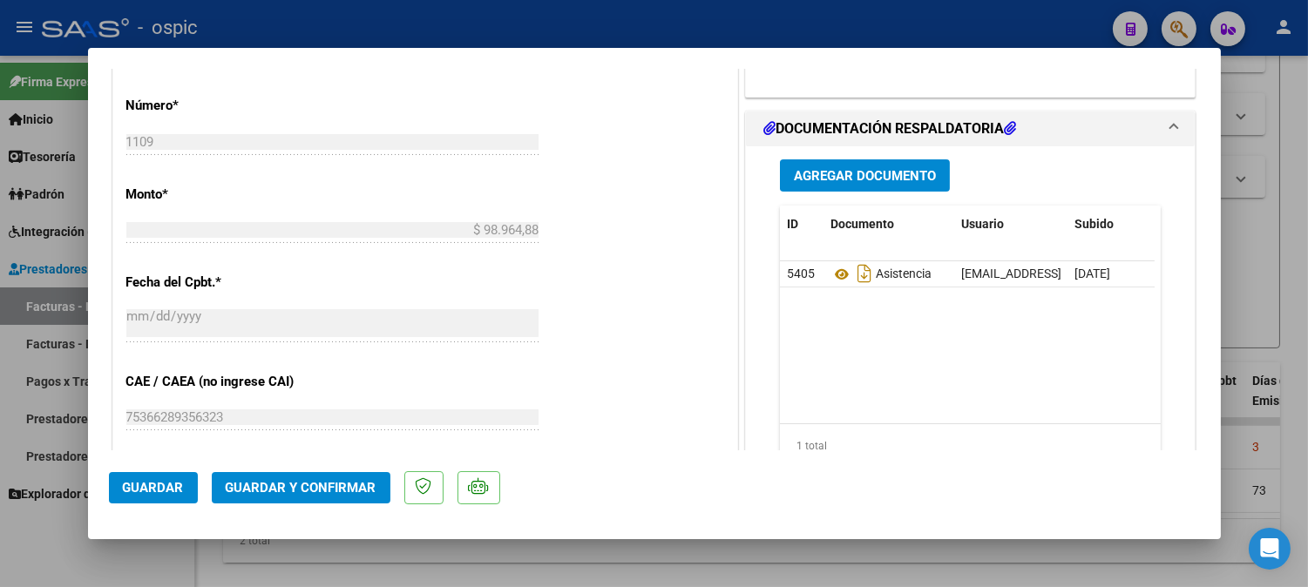
scroll to position [781, 0]
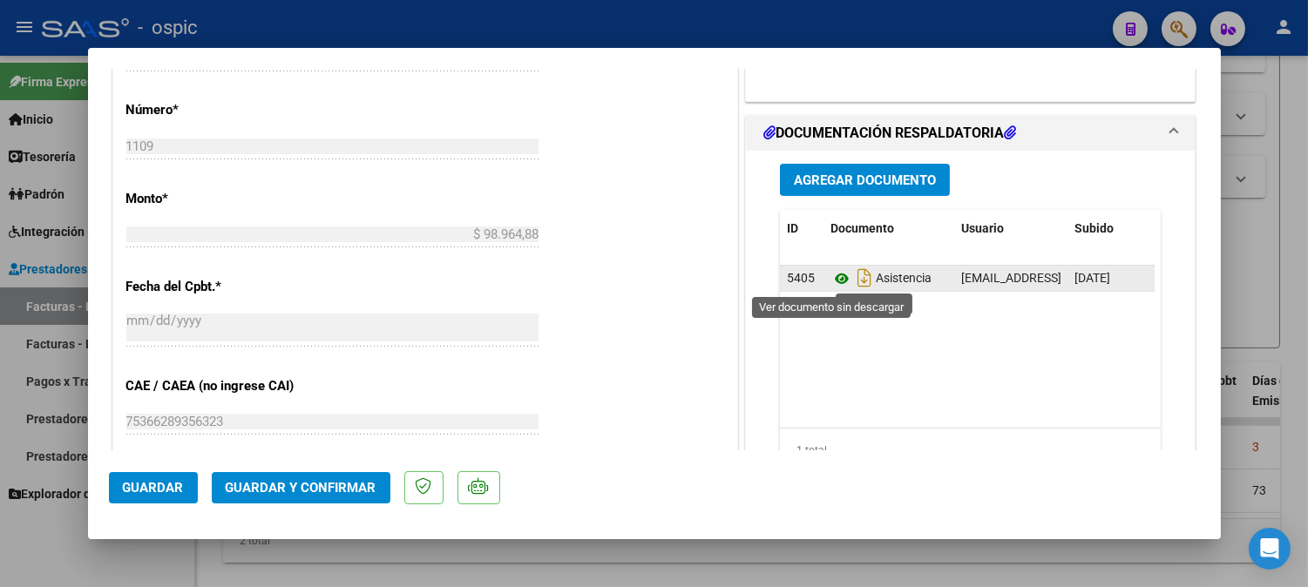
click at [830, 274] on icon at bounding box center [841, 278] width 23 height 21
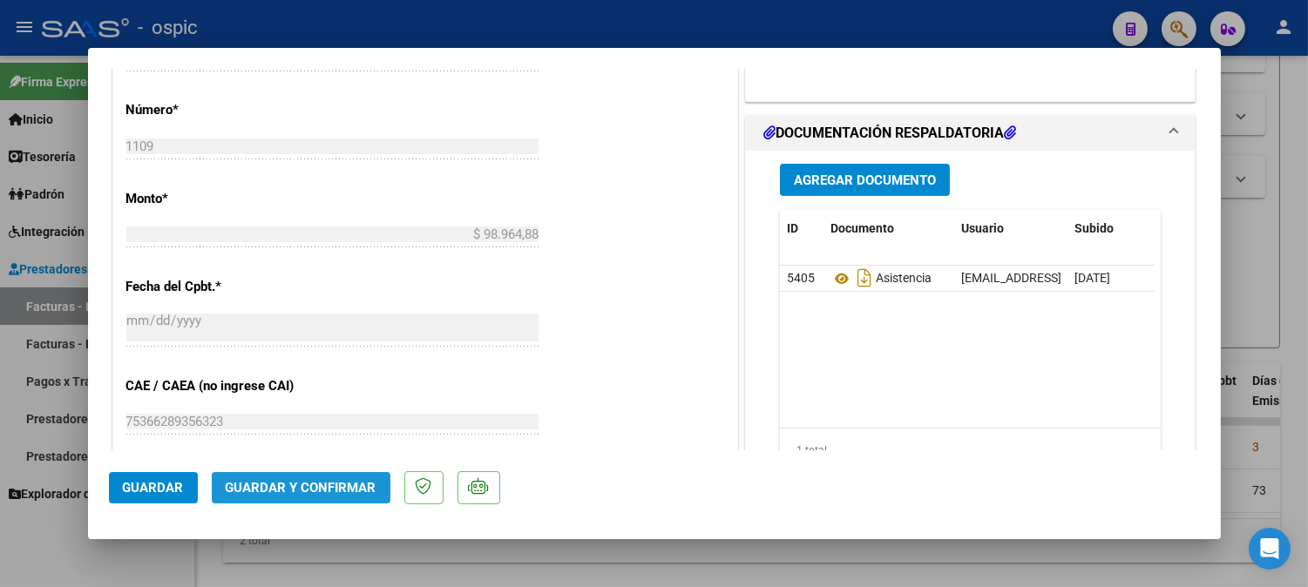
click at [300, 484] on span "Guardar y Confirmar" at bounding box center [301, 488] width 151 height 16
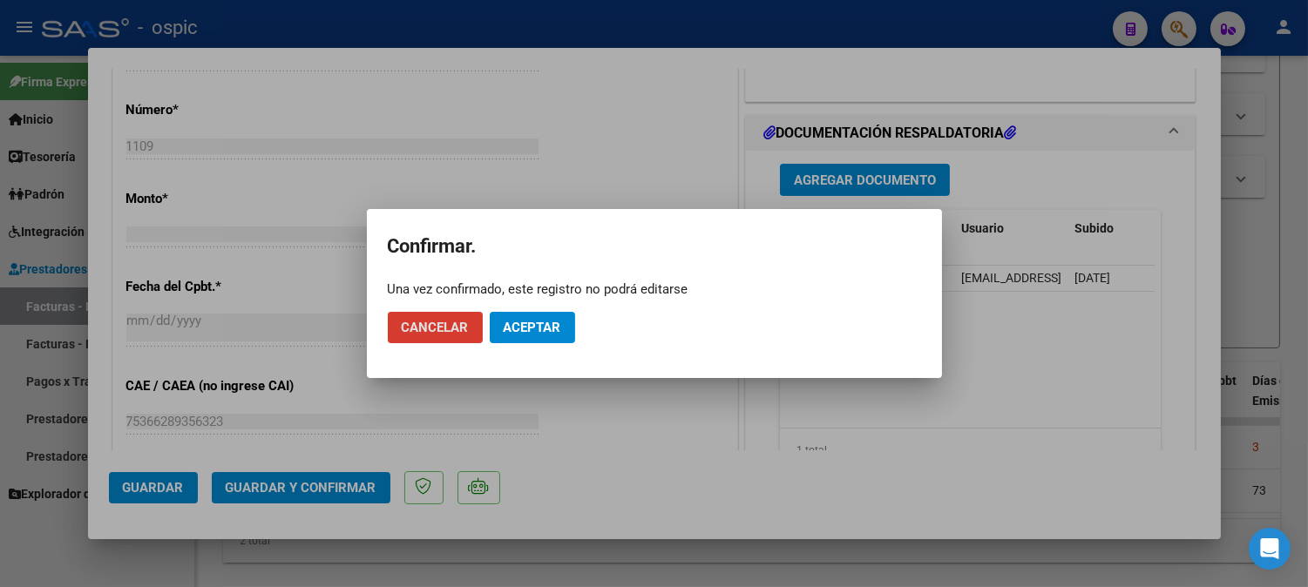
click at [533, 328] on span "Aceptar" at bounding box center [533, 328] width 58 height 16
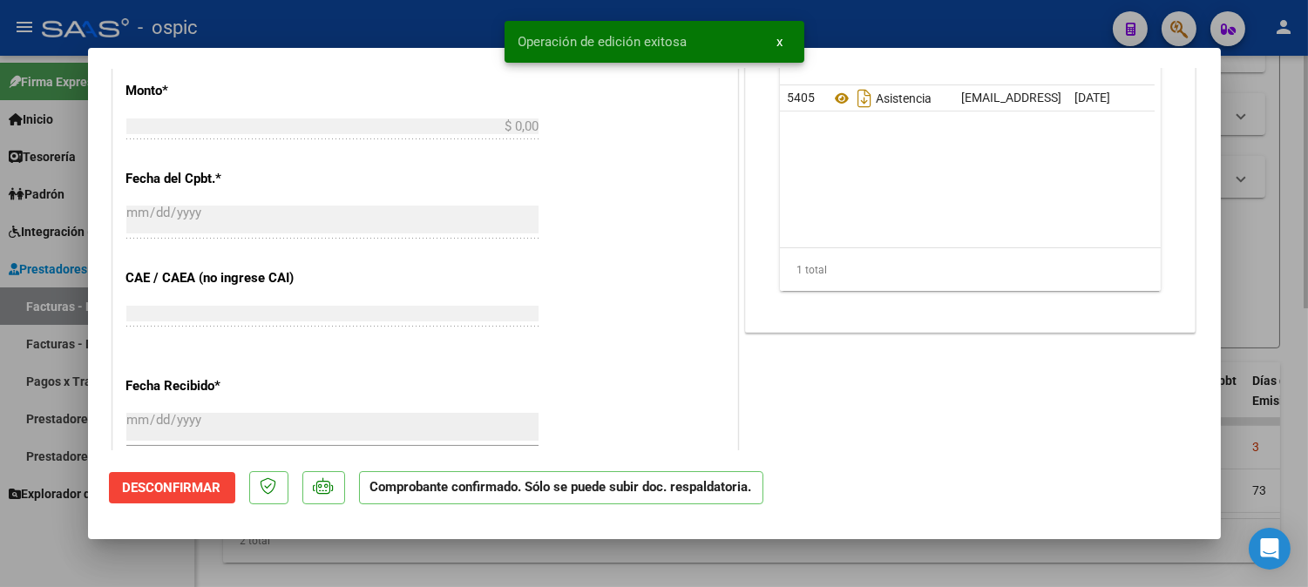
scroll to position [812, 0]
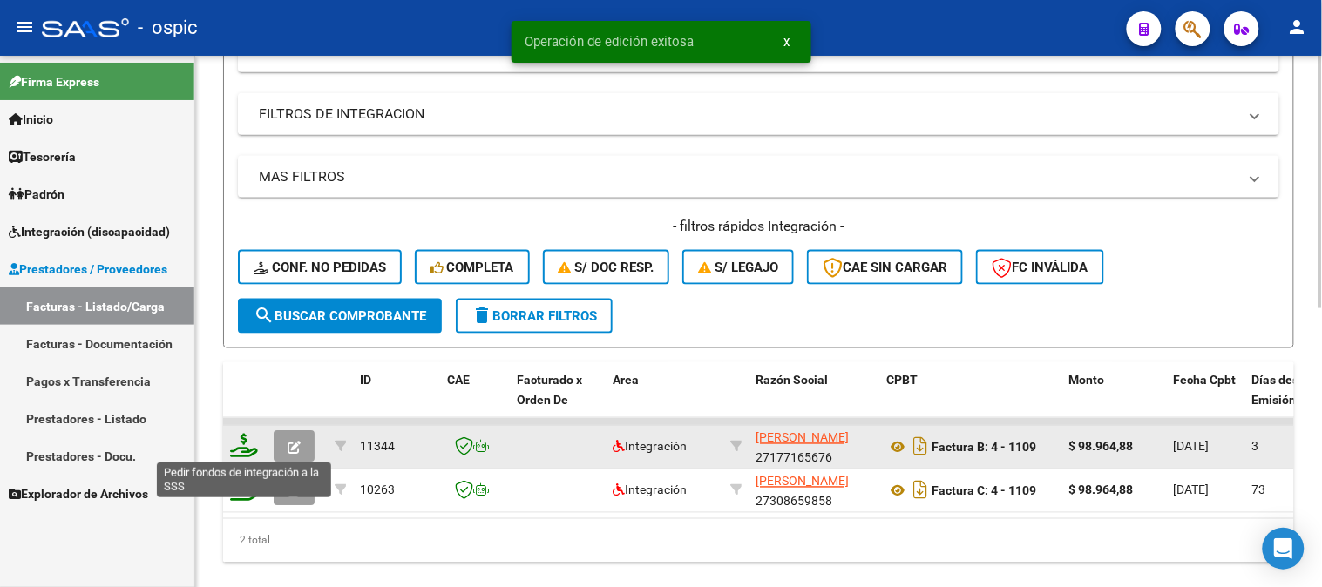
click at [245, 440] on icon at bounding box center [244, 446] width 28 height 24
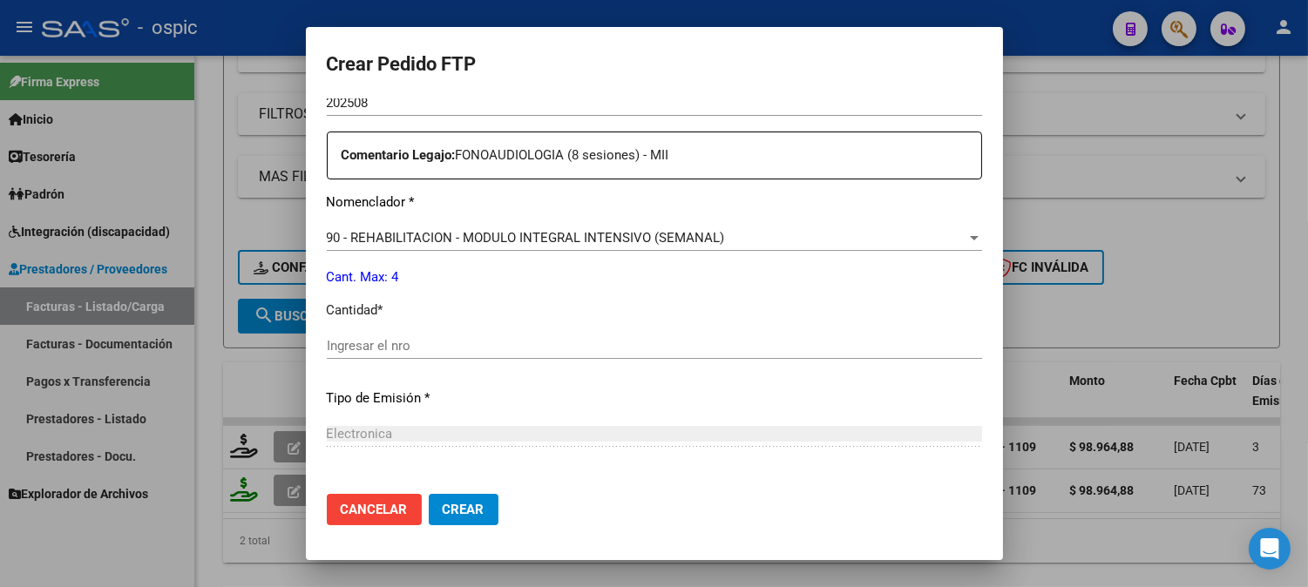
scroll to position [632, 0]
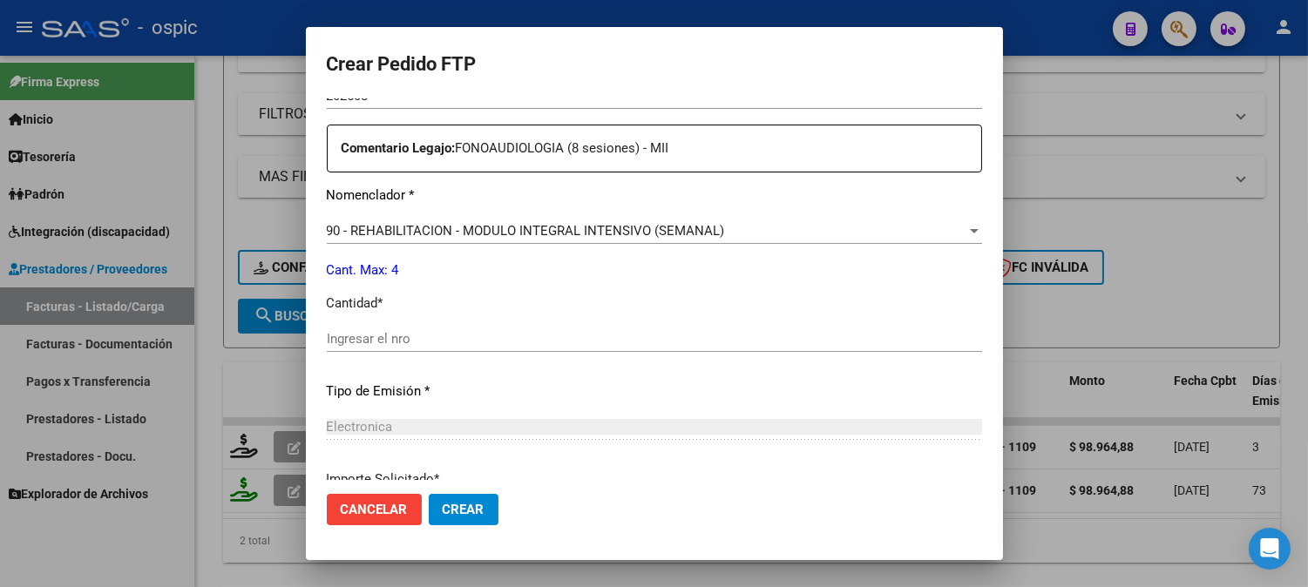
click at [762, 334] on input "Ingresar el nro" at bounding box center [654, 339] width 655 height 16
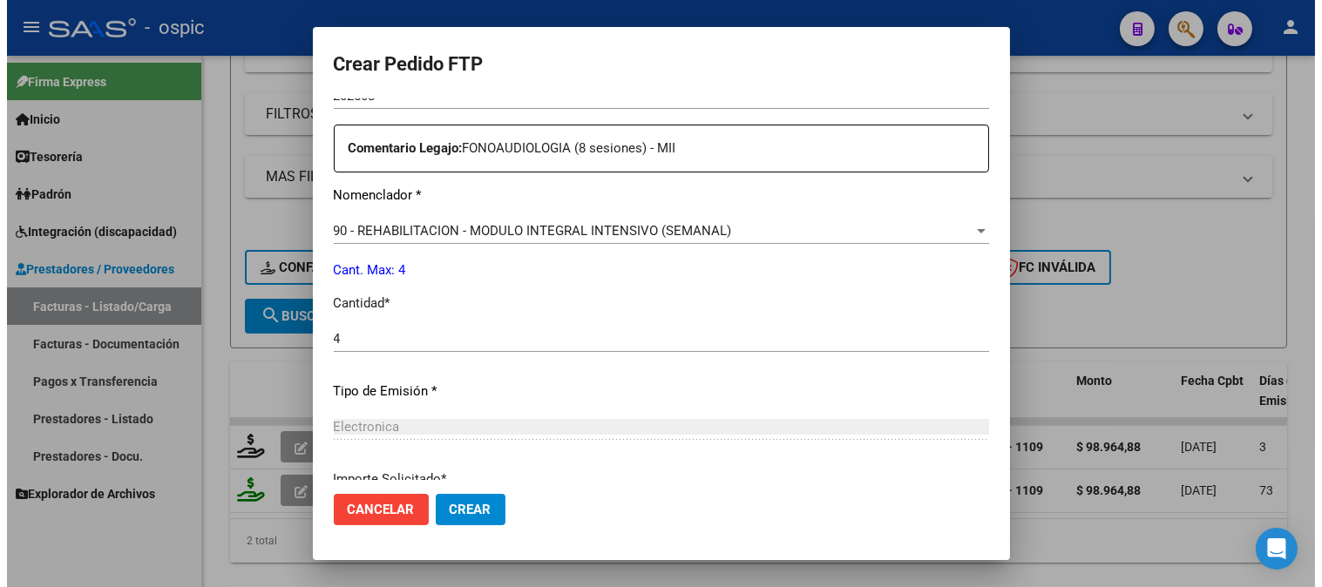
scroll to position [784, 0]
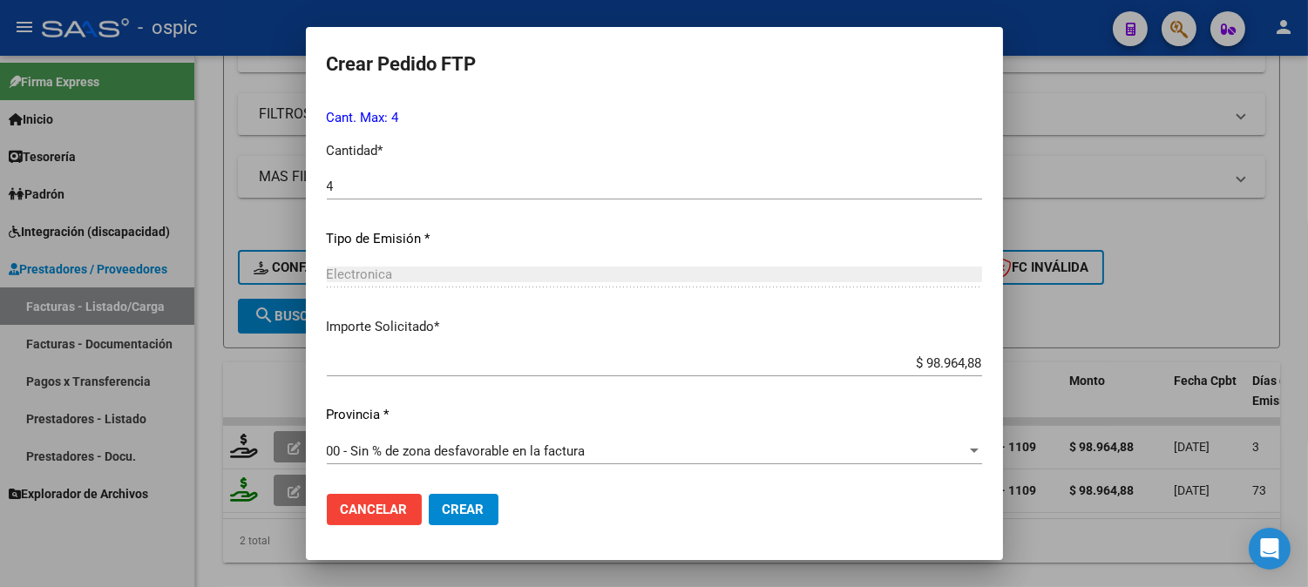
drag, startPoint x: 464, startPoint y: 502, endPoint x: 1224, endPoint y: 377, distance: 769.9
click at [466, 500] on button "Crear" at bounding box center [464, 509] width 70 height 31
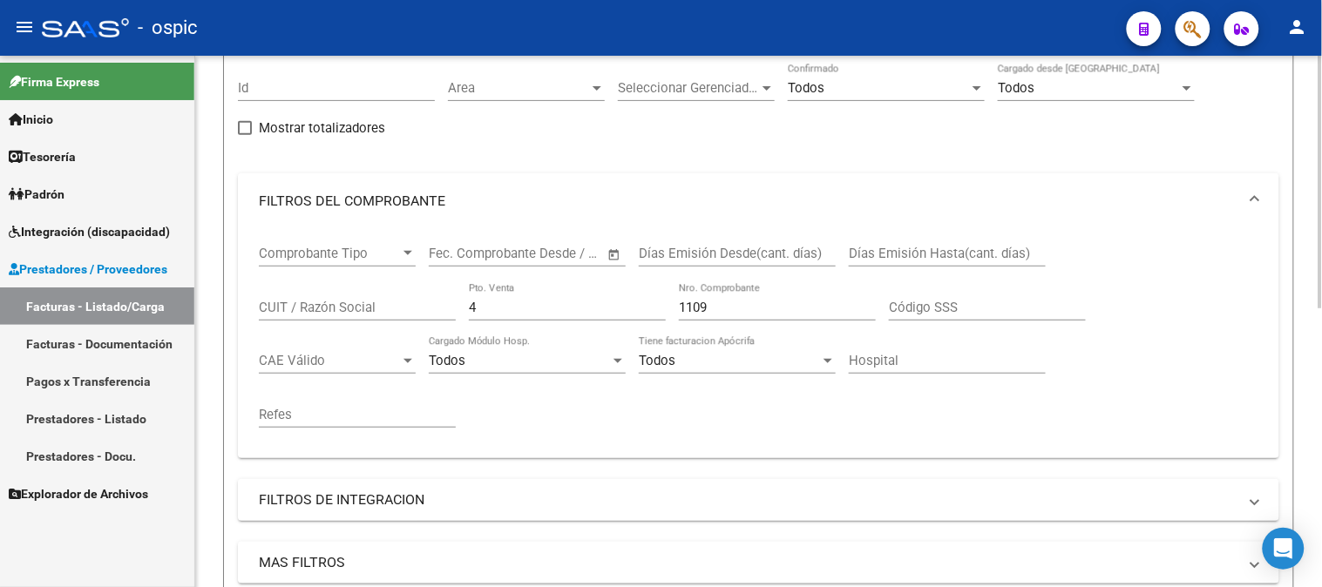
scroll to position [157, 0]
drag, startPoint x: 484, startPoint y: 306, endPoint x: 420, endPoint y: 325, distance: 67.3
click at [422, 316] on div "Comprobante Tipo Comprobante Tipo Fecha inicio – Fecha fin Fec. Comprobante Des…" at bounding box center [758, 337] width 999 height 215
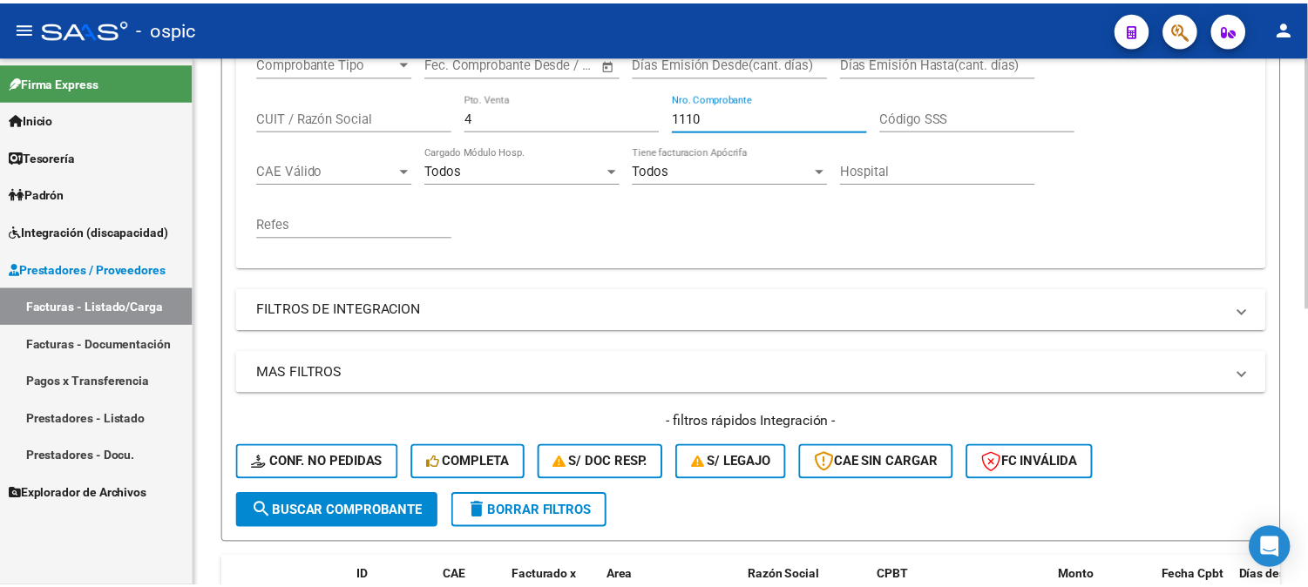
scroll to position [544, 0]
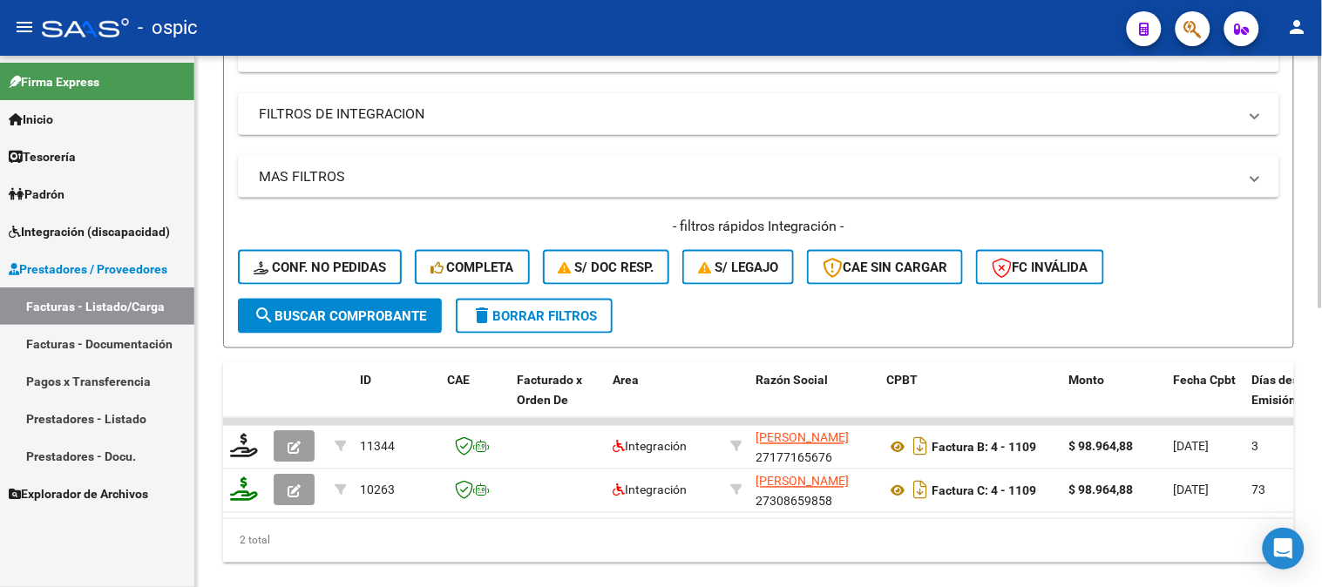
click at [344, 308] on span "search Buscar Comprobante" at bounding box center [340, 316] width 173 height 16
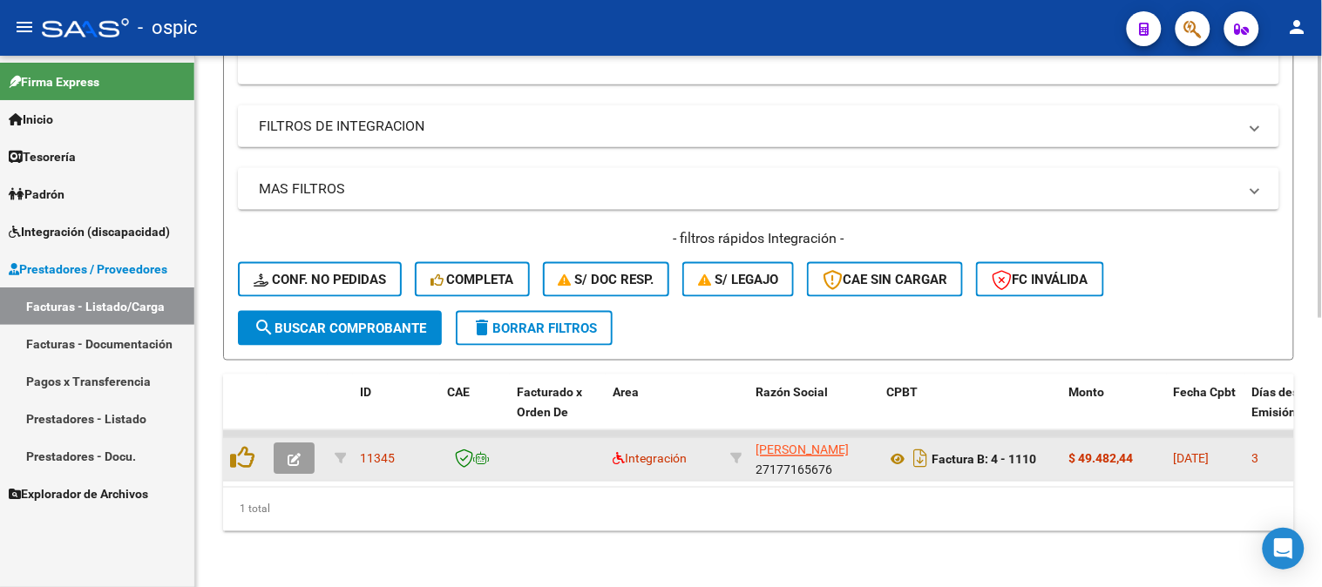
click at [298, 454] on icon "button" at bounding box center [294, 460] width 13 height 13
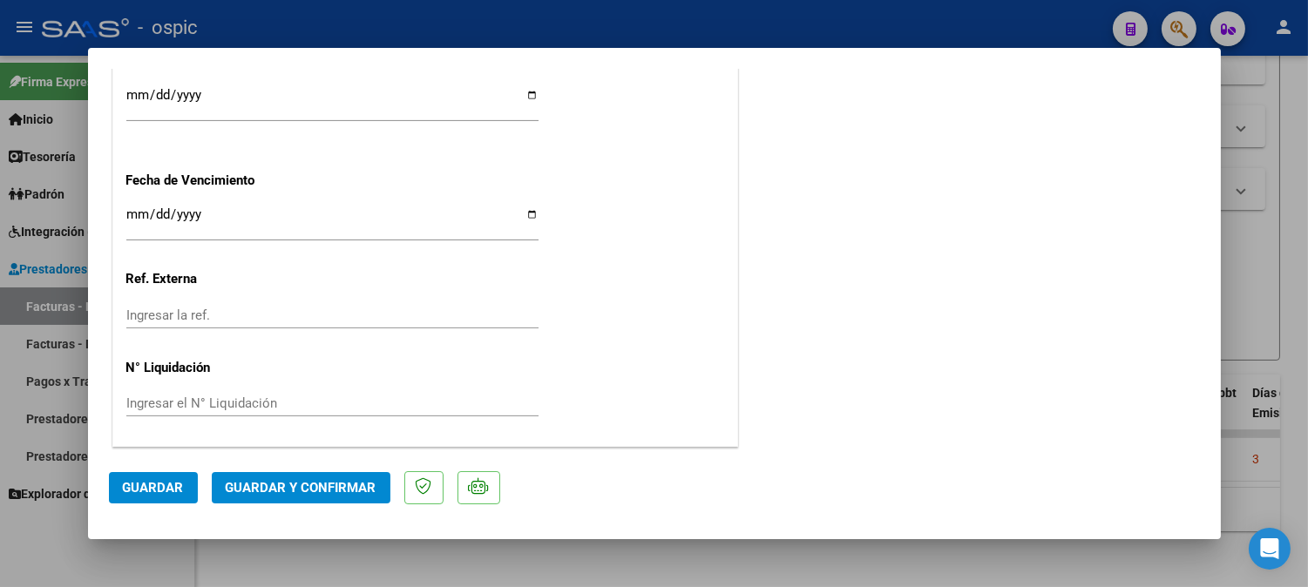
scroll to position [0, 0]
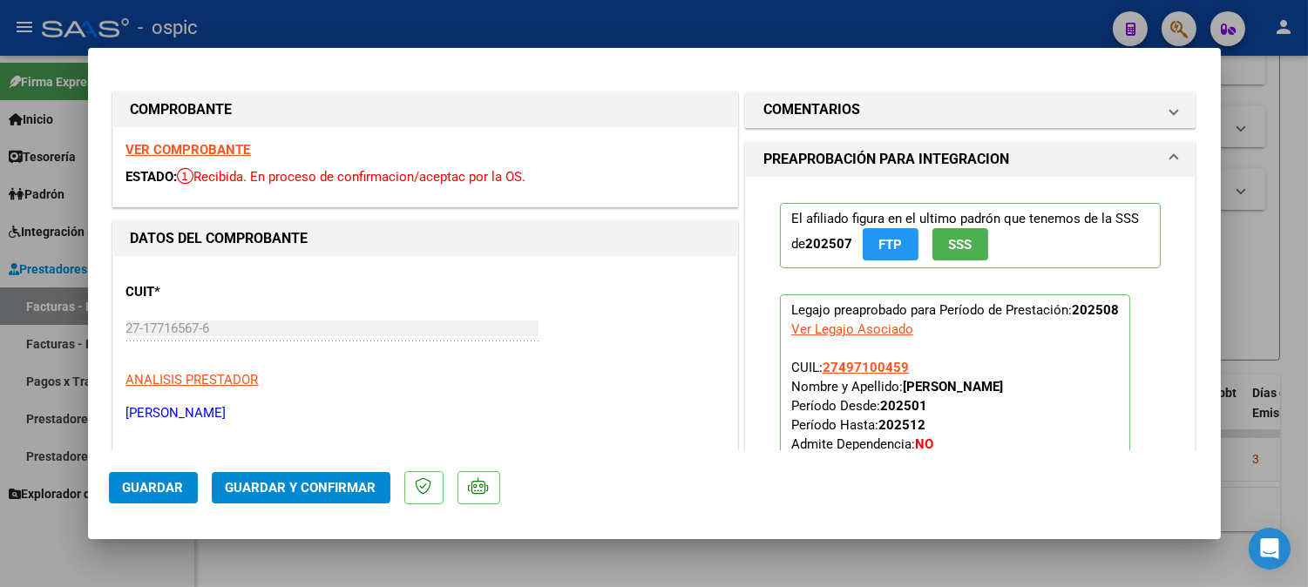
drag, startPoint x: 886, startPoint y: 106, endPoint x: 872, endPoint y: 221, distance: 115.8
click at [887, 108] on mat-panel-title "COMENTARIOS" at bounding box center [960, 109] width 394 height 21
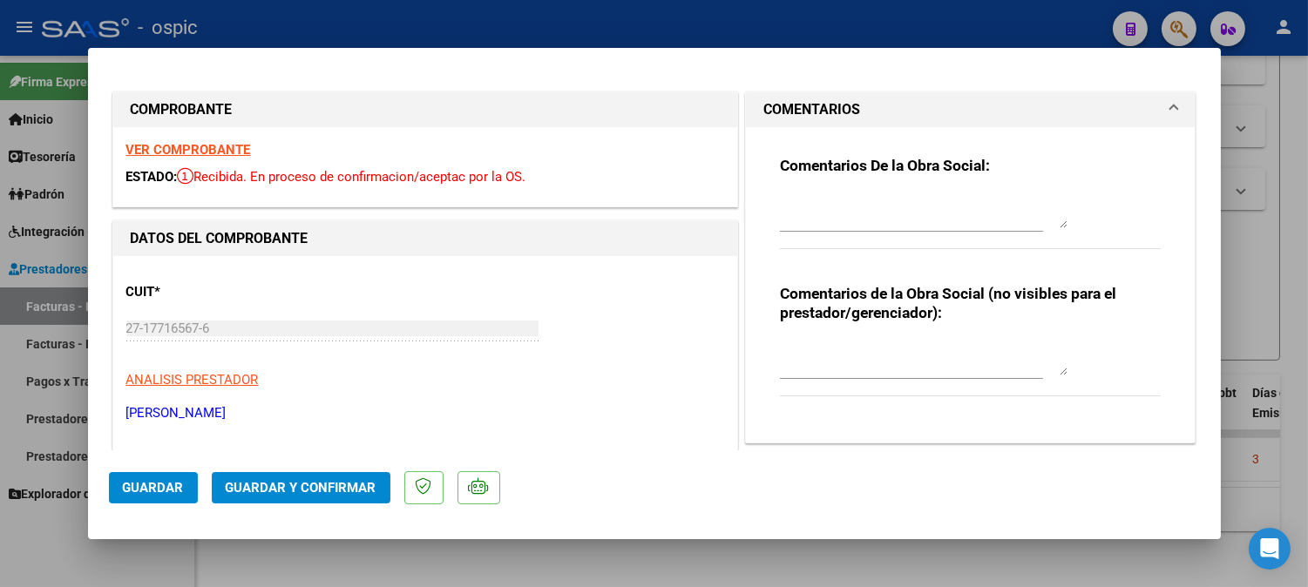
drag, startPoint x: 822, startPoint y: 346, endPoint x: 852, endPoint y: 336, distance: 31.1
click at [823, 346] on textarea at bounding box center [924, 358] width 288 height 35
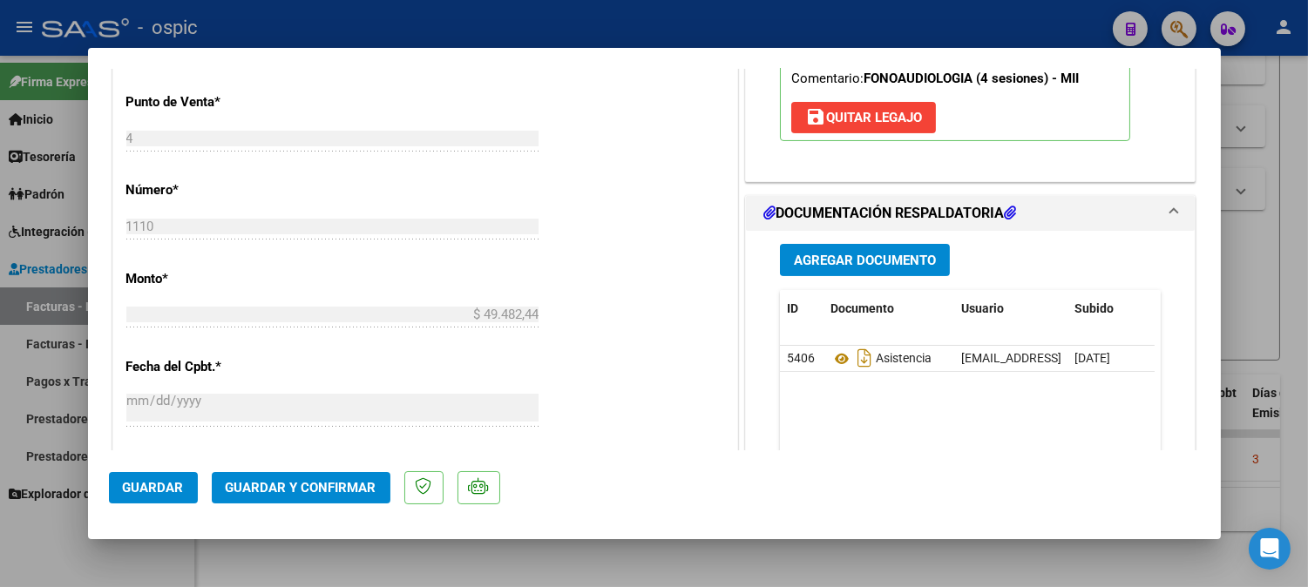
scroll to position [709, 0]
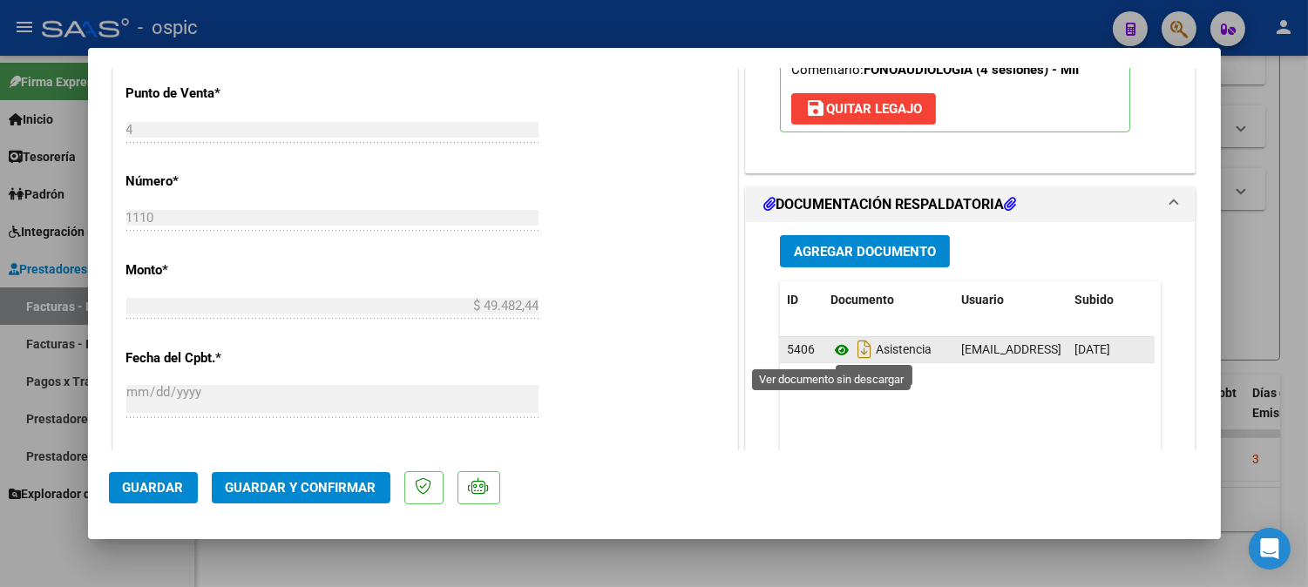
click at [831, 342] on icon at bounding box center [841, 350] width 23 height 21
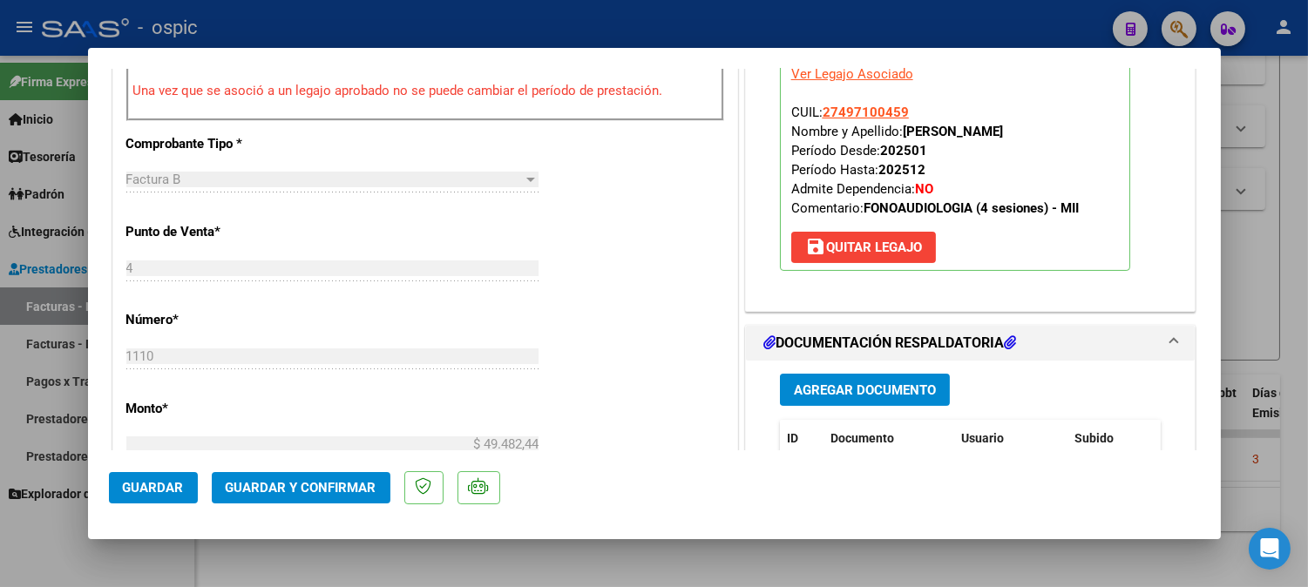
scroll to position [576, 0]
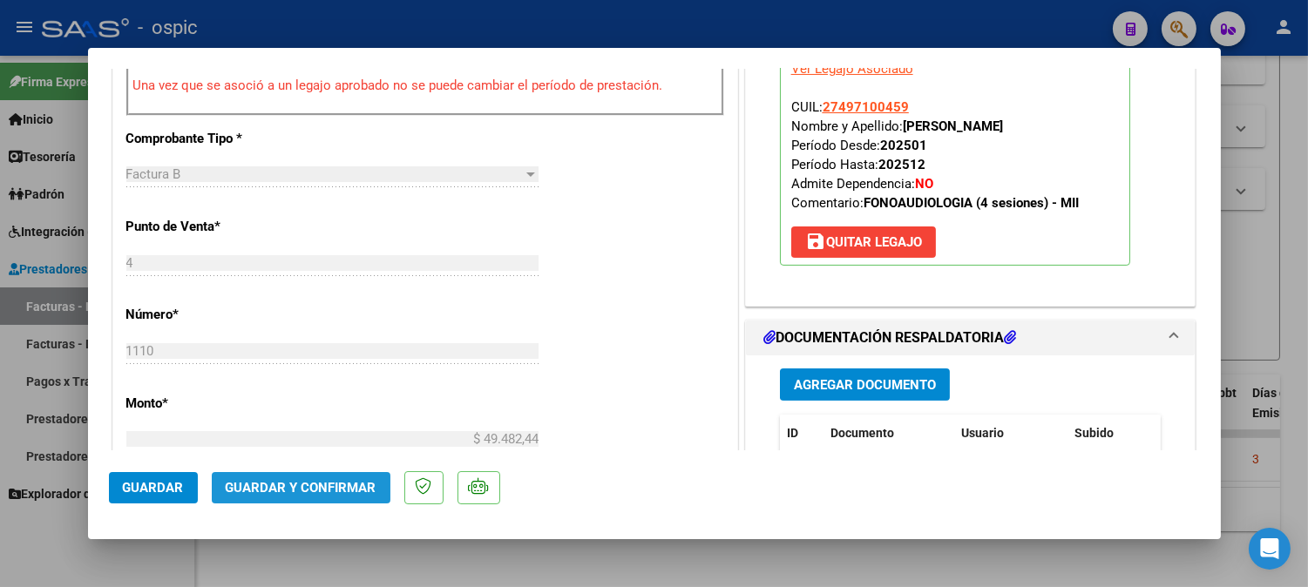
click at [336, 483] on span "Guardar y Confirmar" at bounding box center [301, 488] width 151 height 16
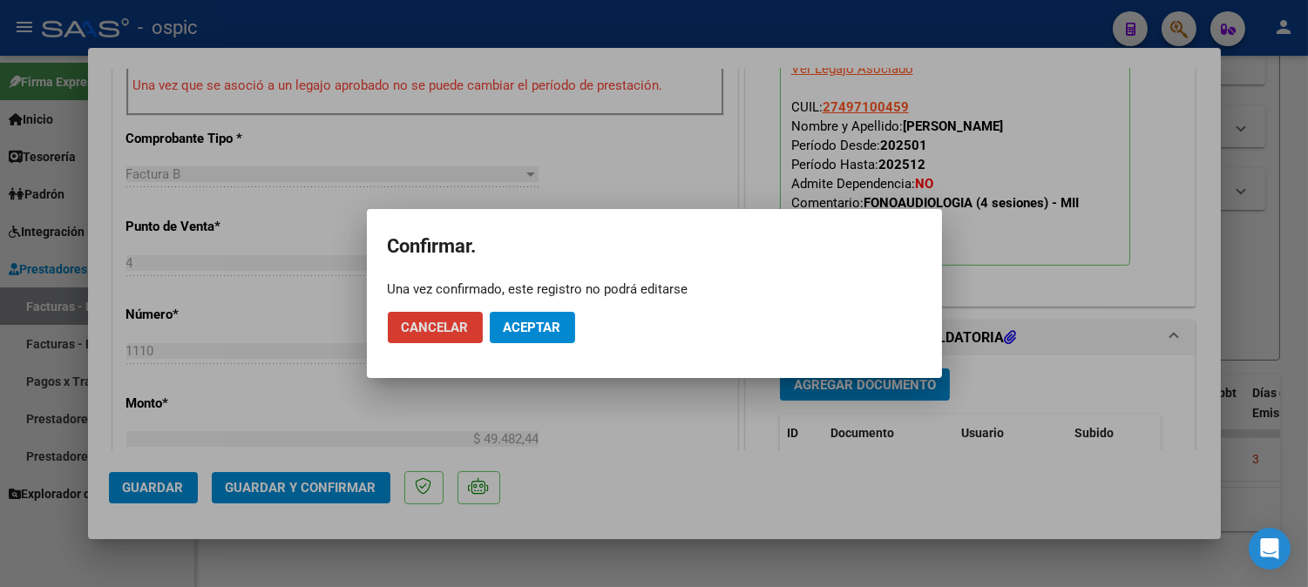
drag, startPoint x: 558, startPoint y: 322, endPoint x: 515, endPoint y: 294, distance: 52.2
click at [558, 320] on span "Aceptar" at bounding box center [533, 328] width 58 height 16
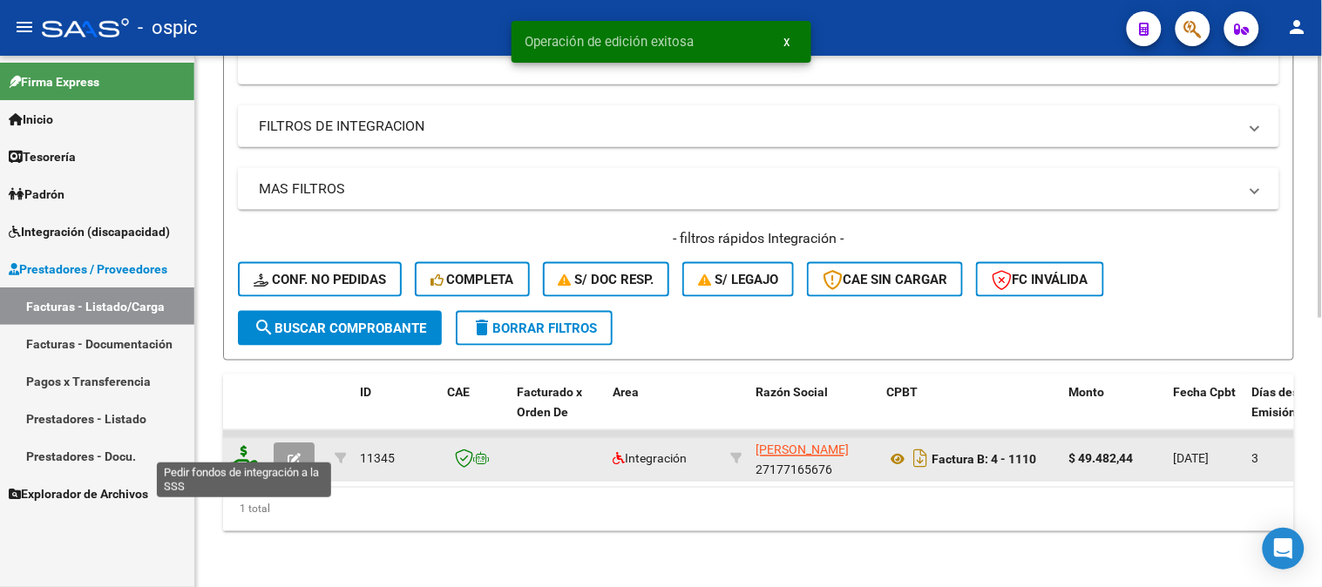
click at [240, 446] on icon at bounding box center [244, 458] width 28 height 24
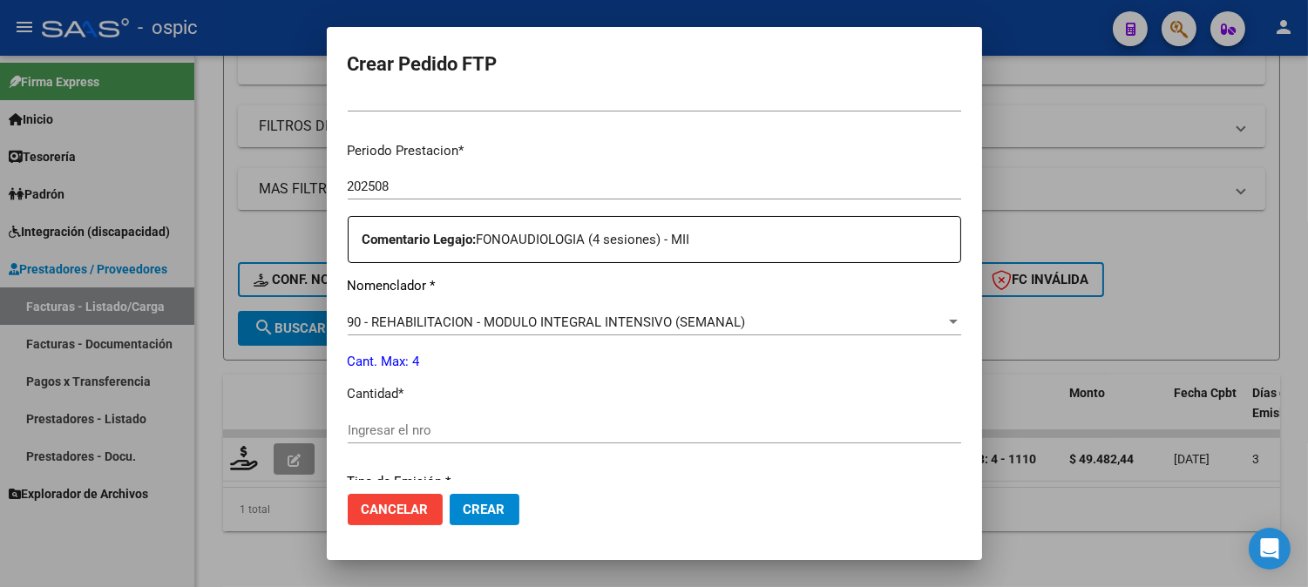
scroll to position [535, 0]
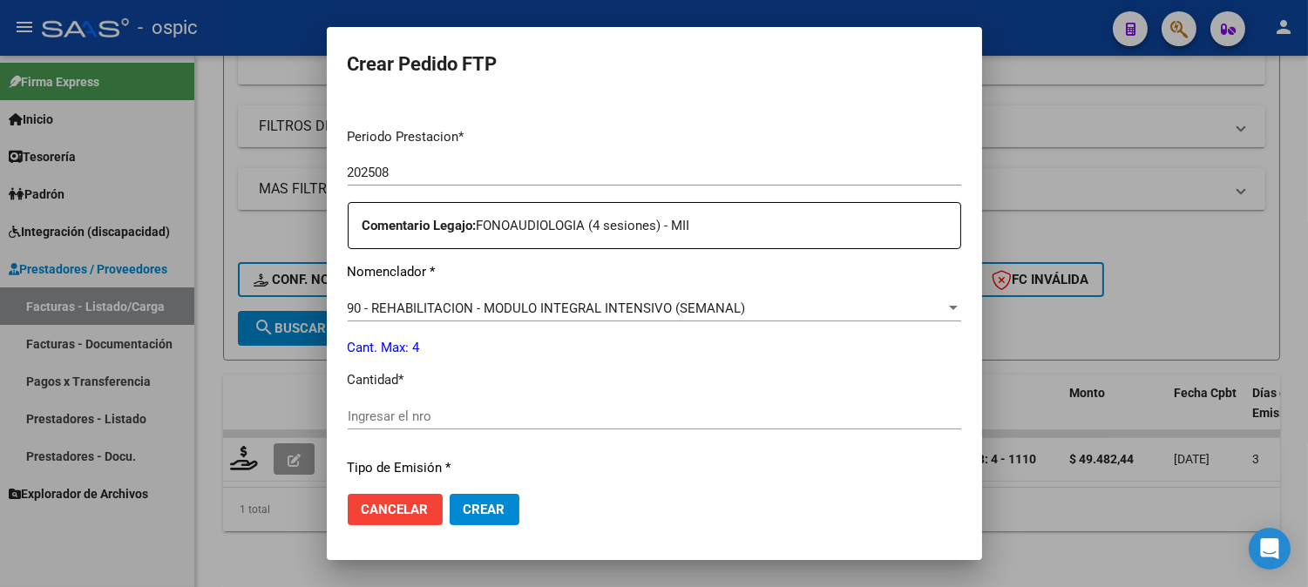
click at [706, 403] on div "Ingresar el nro" at bounding box center [654, 416] width 613 height 26
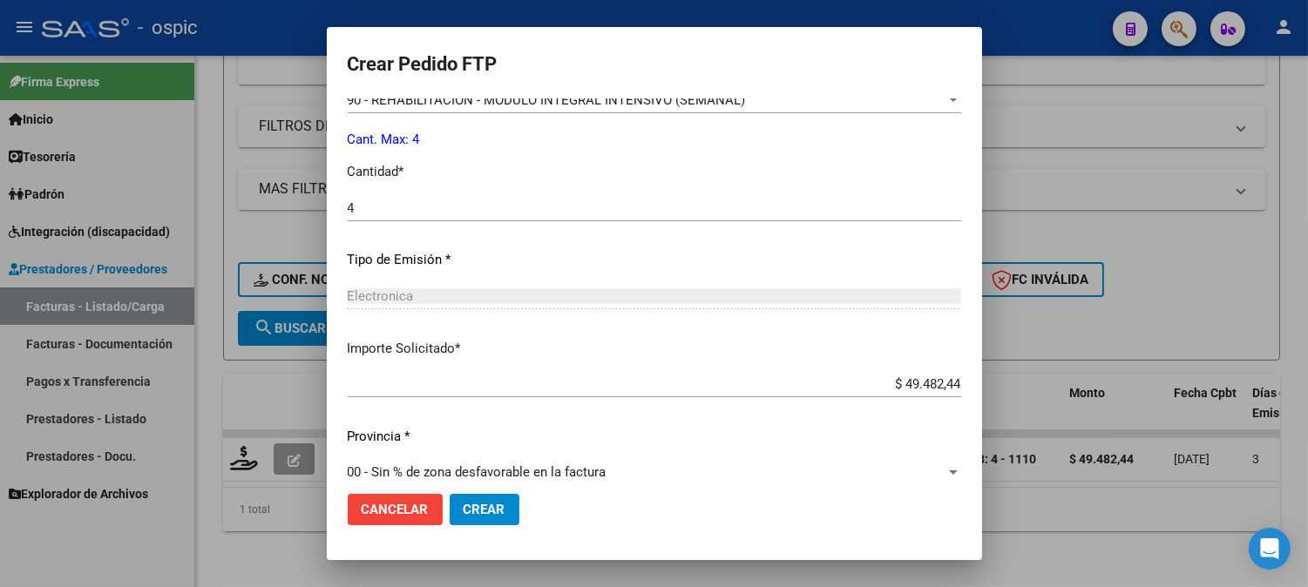
scroll to position [764, 0]
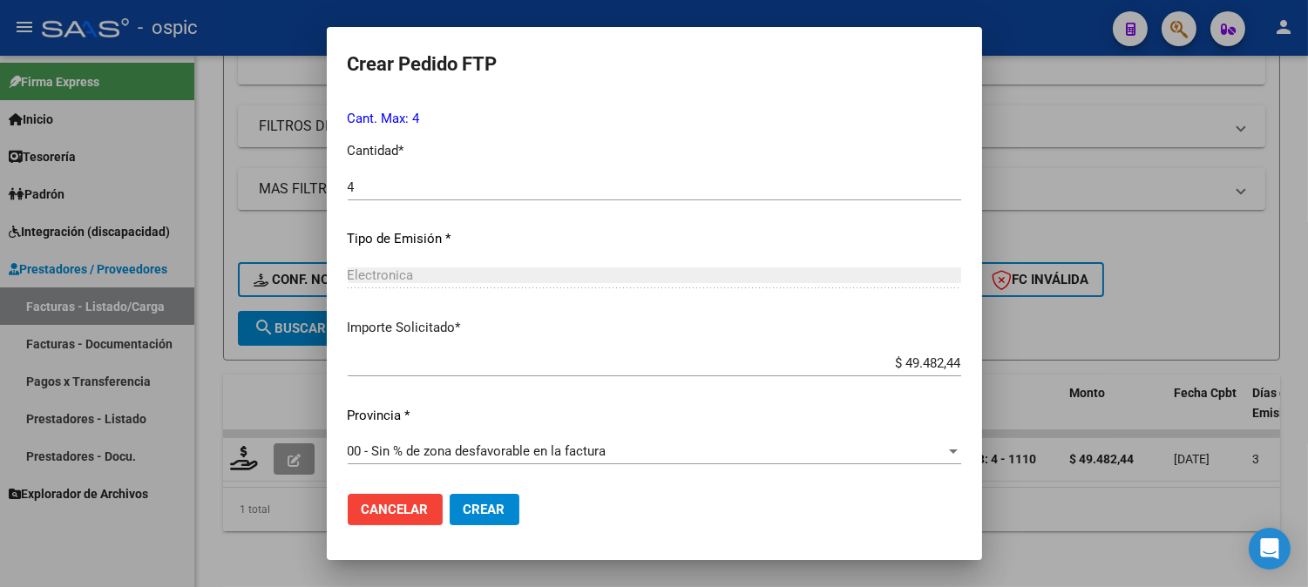
drag, startPoint x: 447, startPoint y: 507, endPoint x: 893, endPoint y: 449, distance: 449.9
click at [463, 505] on span "Crear" at bounding box center [484, 510] width 42 height 16
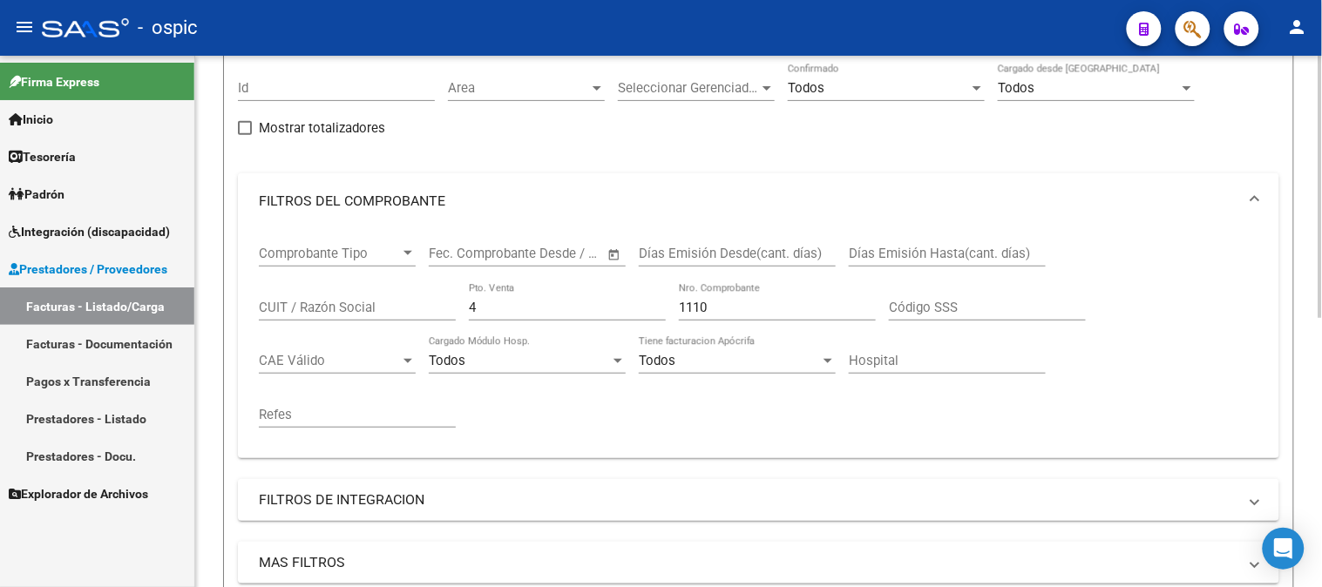
scroll to position [59, 0]
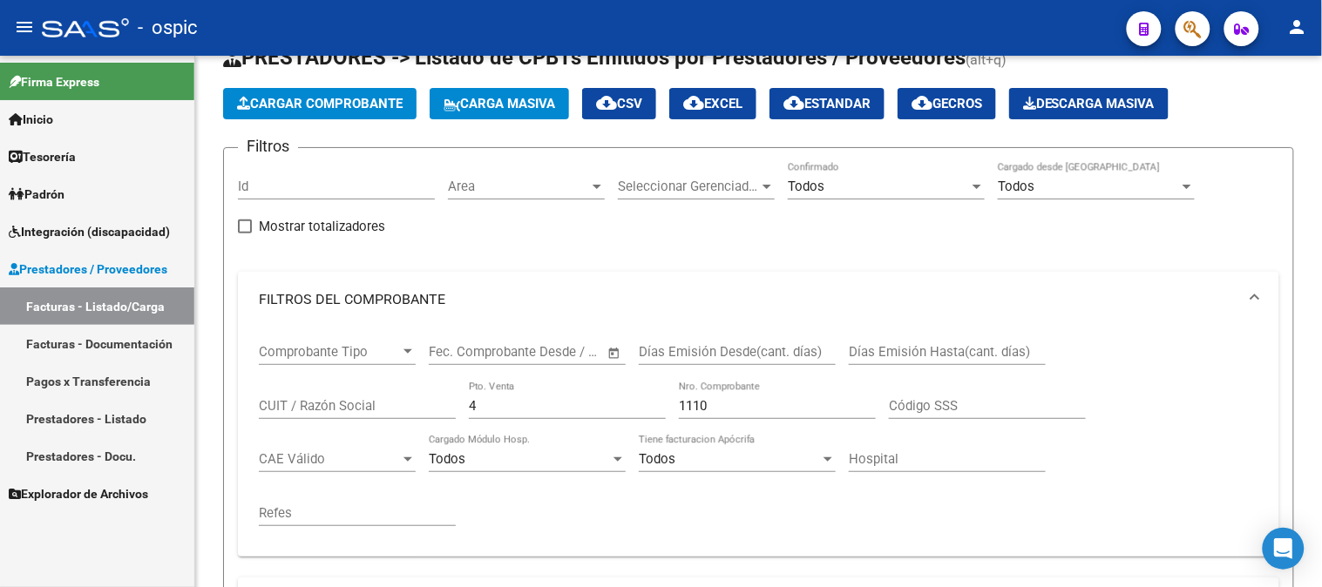
click at [192, 411] on mat-sidenav-container "Firma Express Inicio Calendario SSS Instructivos Contacto OS Tesorería Extracto…" at bounding box center [661, 321] width 1322 height 531
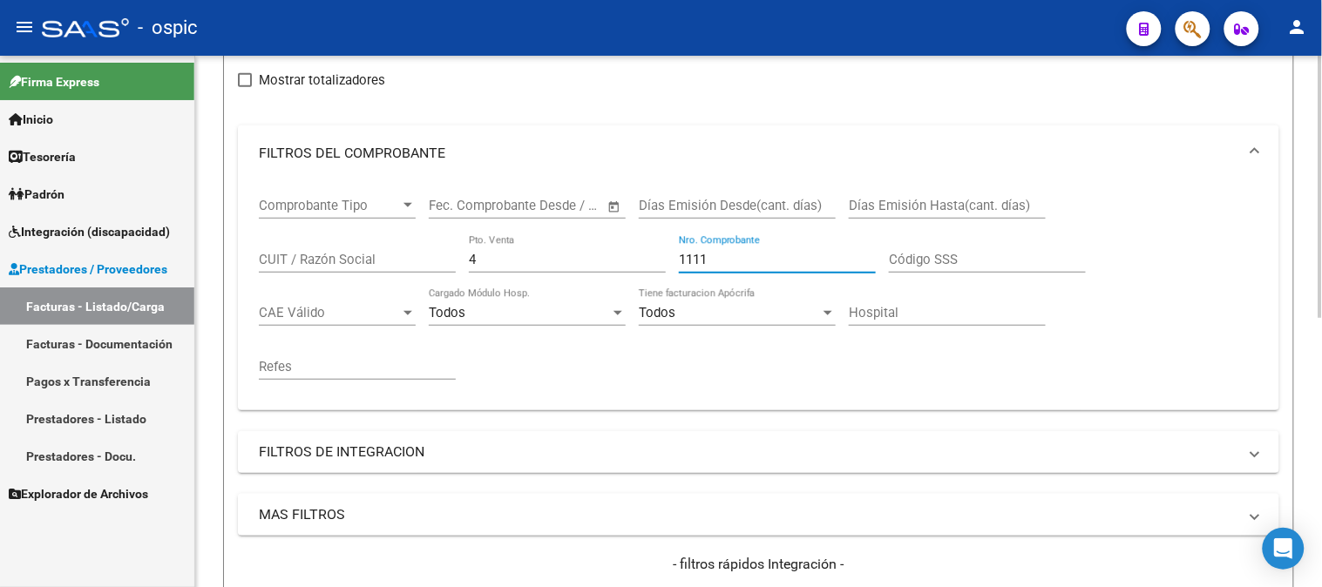
scroll to position [447, 0]
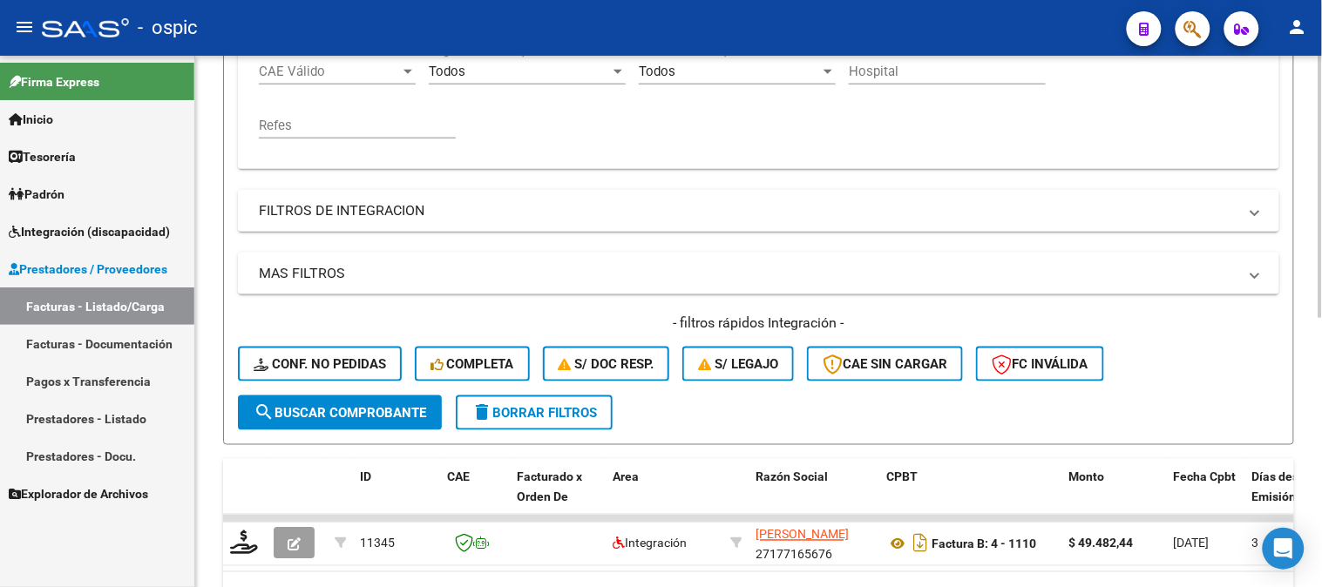
click at [350, 416] on span "search Buscar Comprobante" at bounding box center [340, 413] width 173 height 16
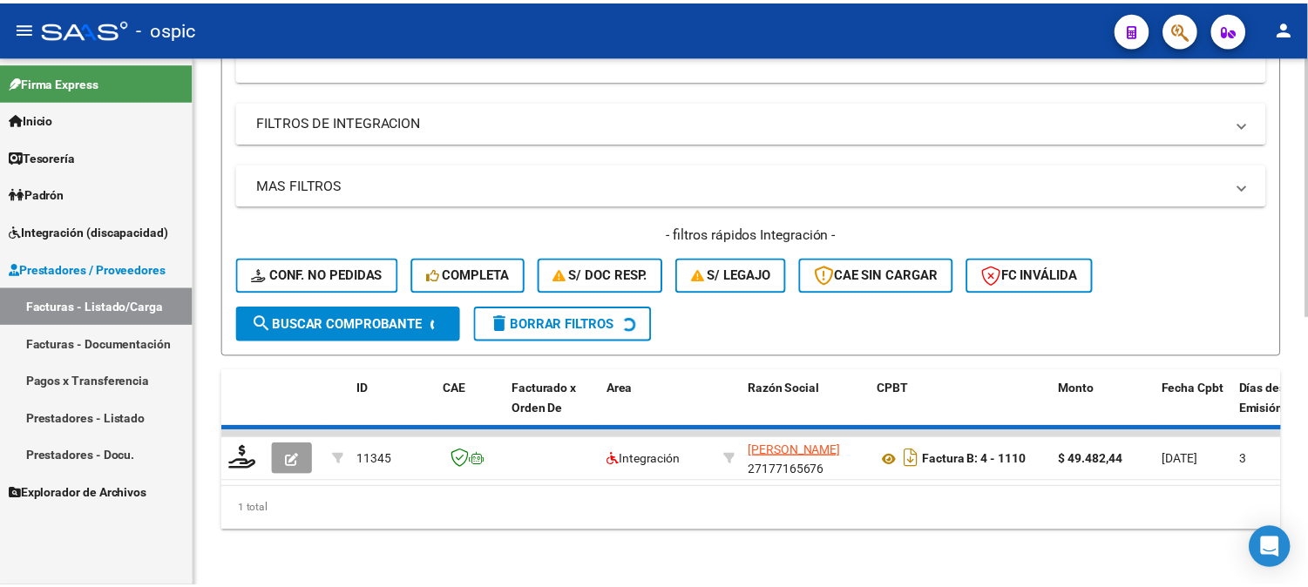
scroll to position [549, 0]
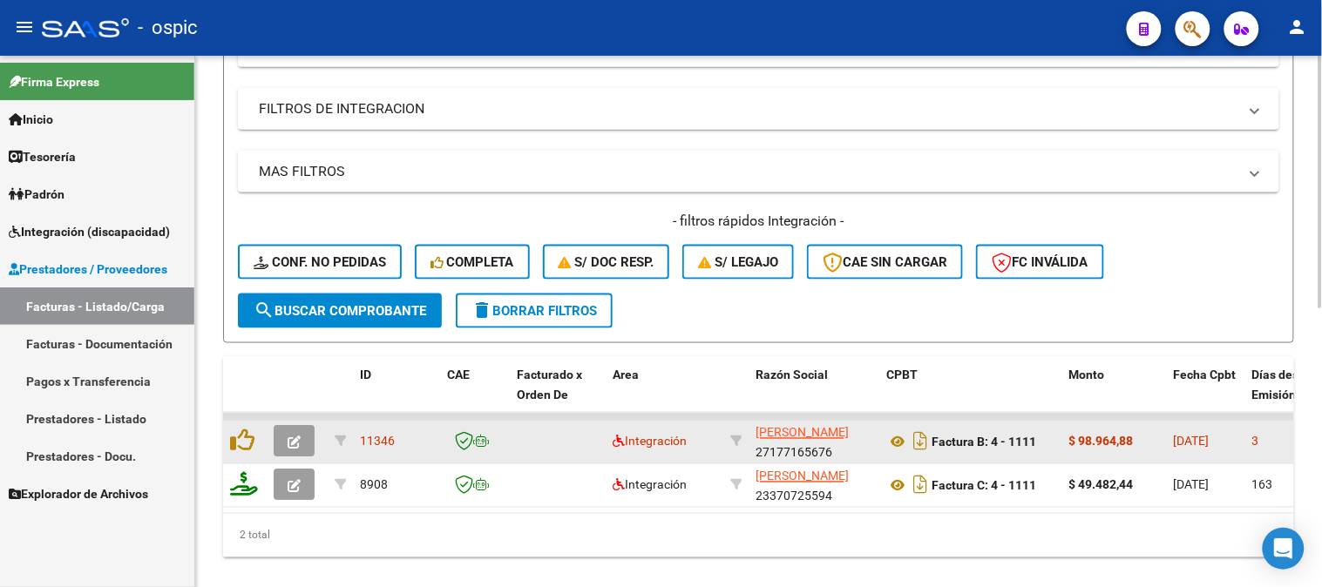
click at [294, 438] on icon "button" at bounding box center [294, 442] width 13 height 13
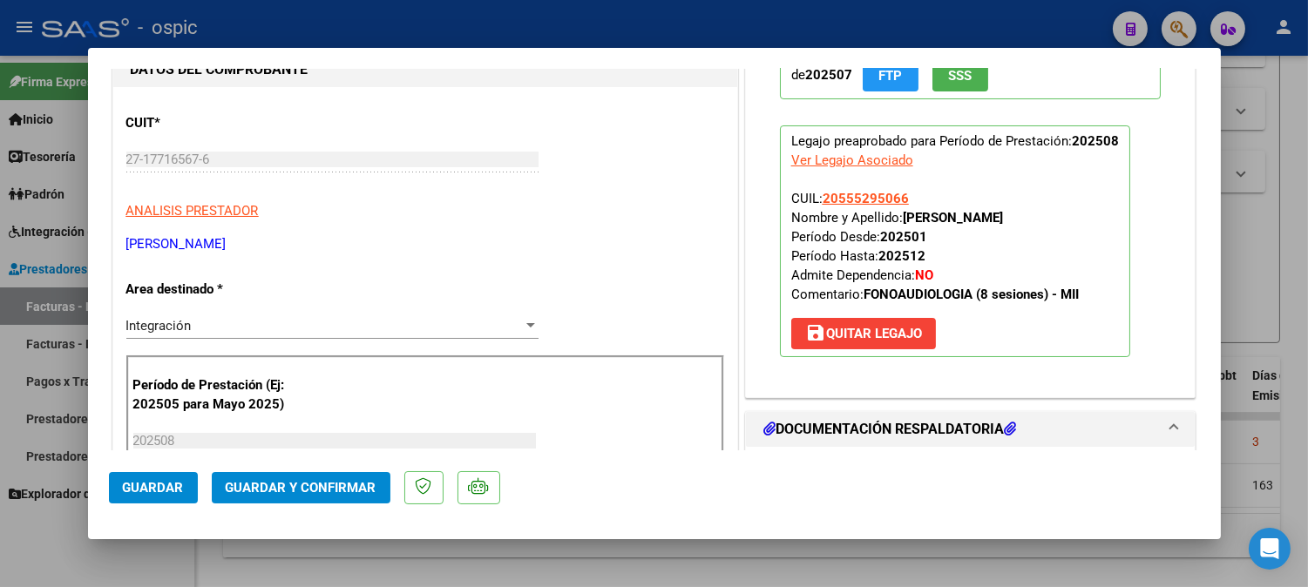
scroll to position [0, 0]
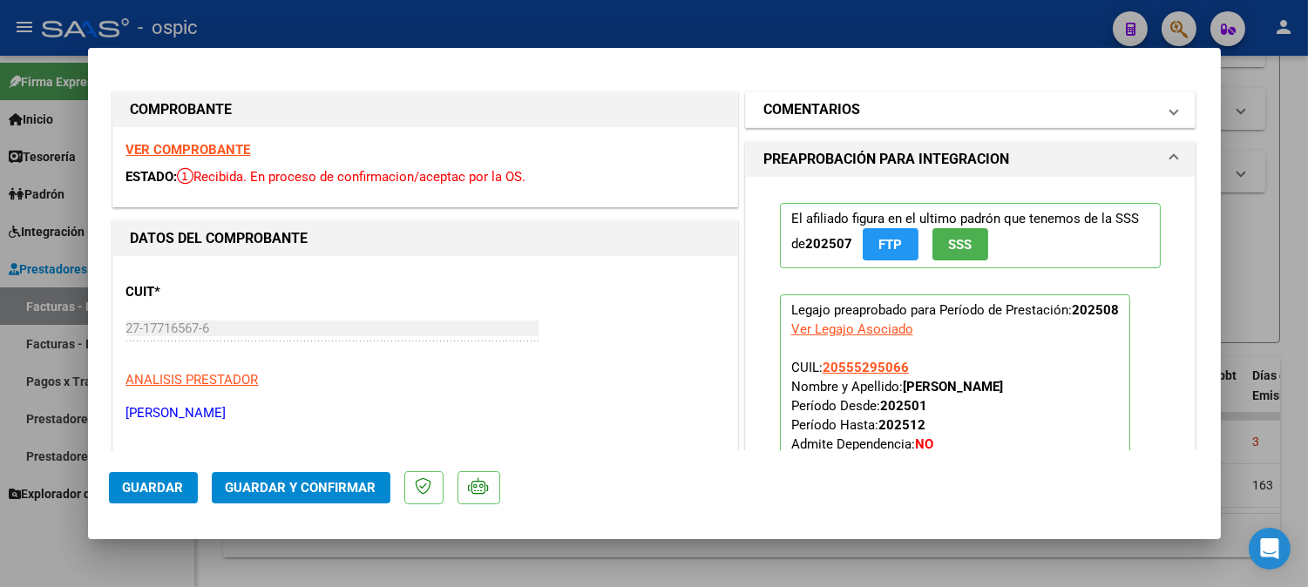
click at [845, 106] on h1 "COMENTARIOS" at bounding box center [811, 109] width 97 height 21
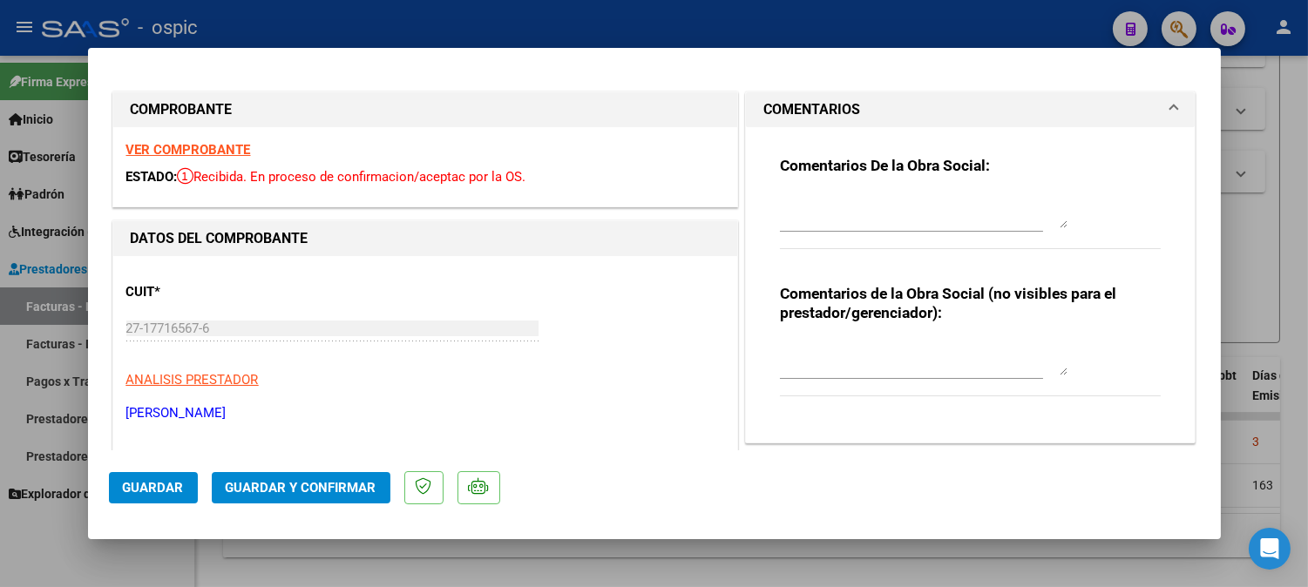
click at [890, 369] on textarea at bounding box center [924, 358] width 288 height 35
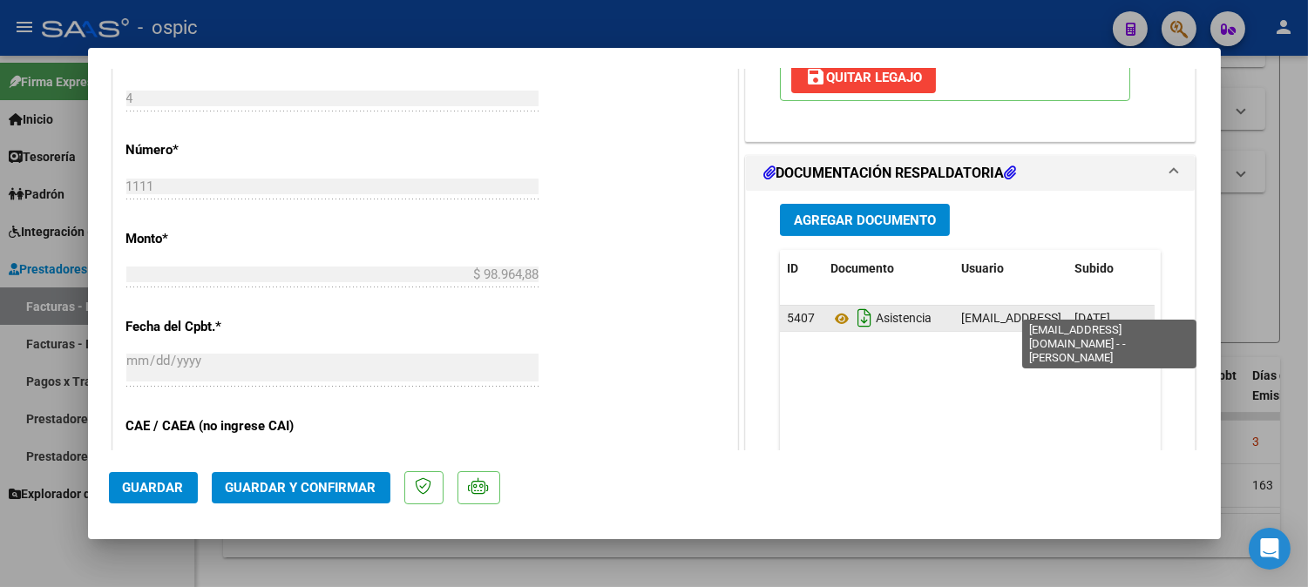
scroll to position [754, 0]
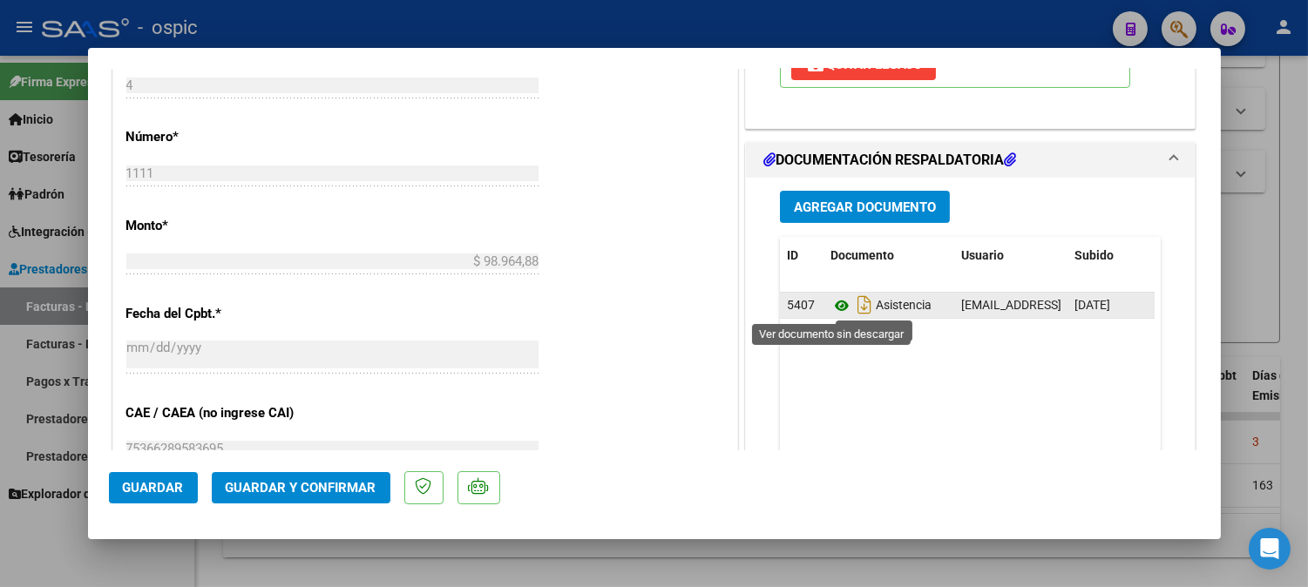
click at [830, 301] on icon at bounding box center [841, 305] width 23 height 21
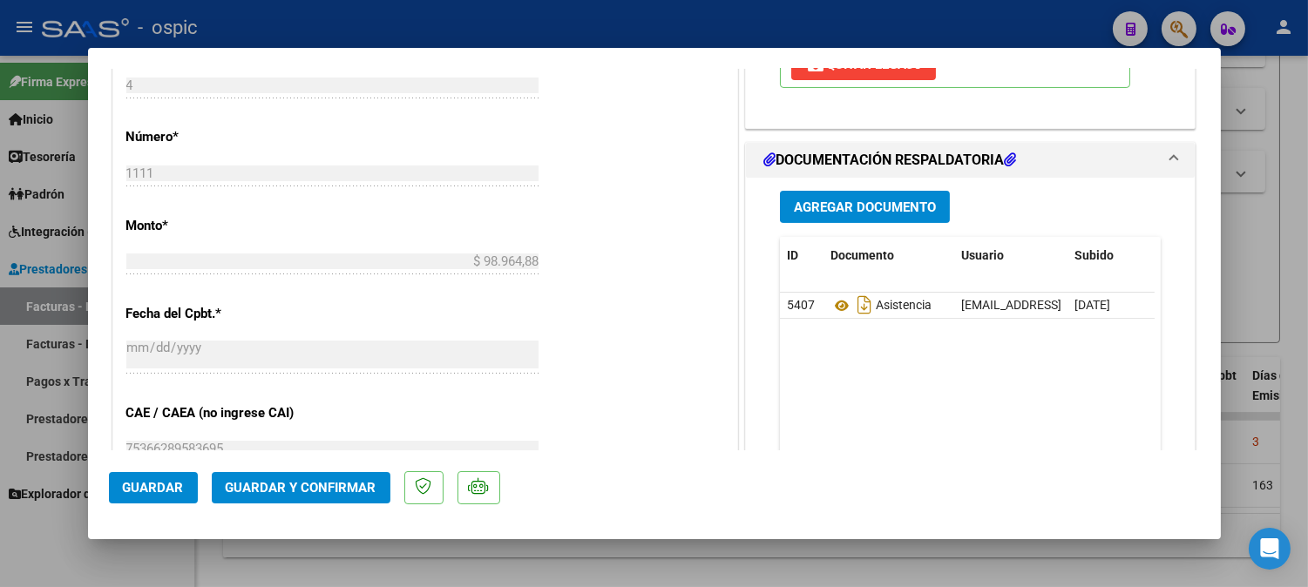
click at [280, 482] on span "Guardar y Confirmar" at bounding box center [301, 488] width 151 height 16
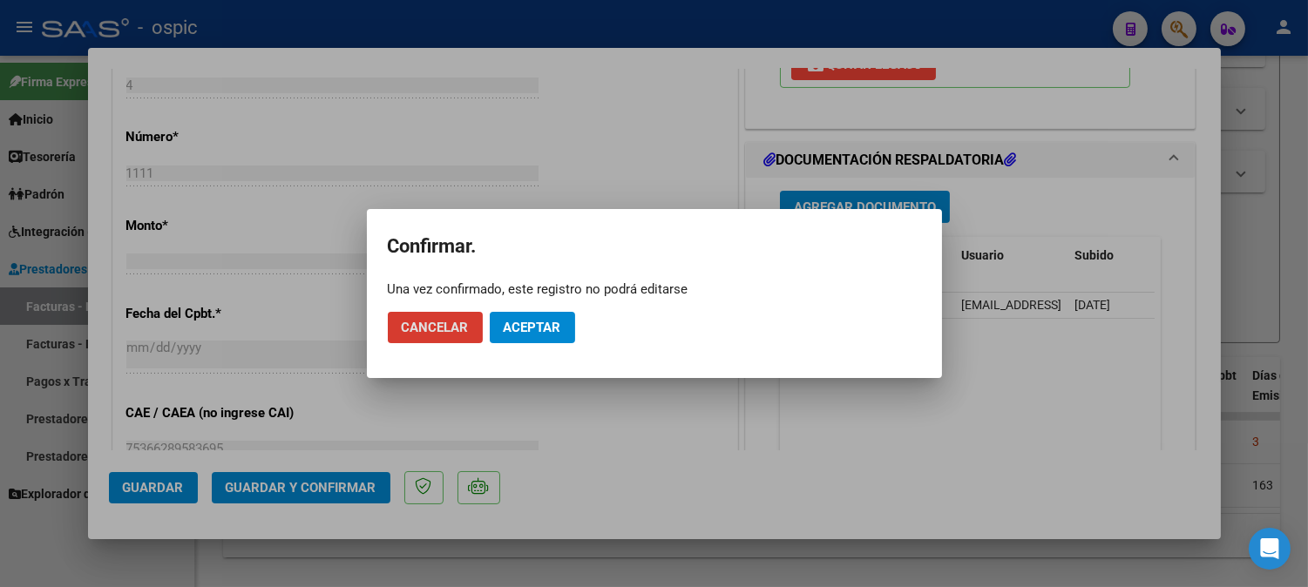
click at [504, 326] on span "Aceptar" at bounding box center [533, 328] width 58 height 16
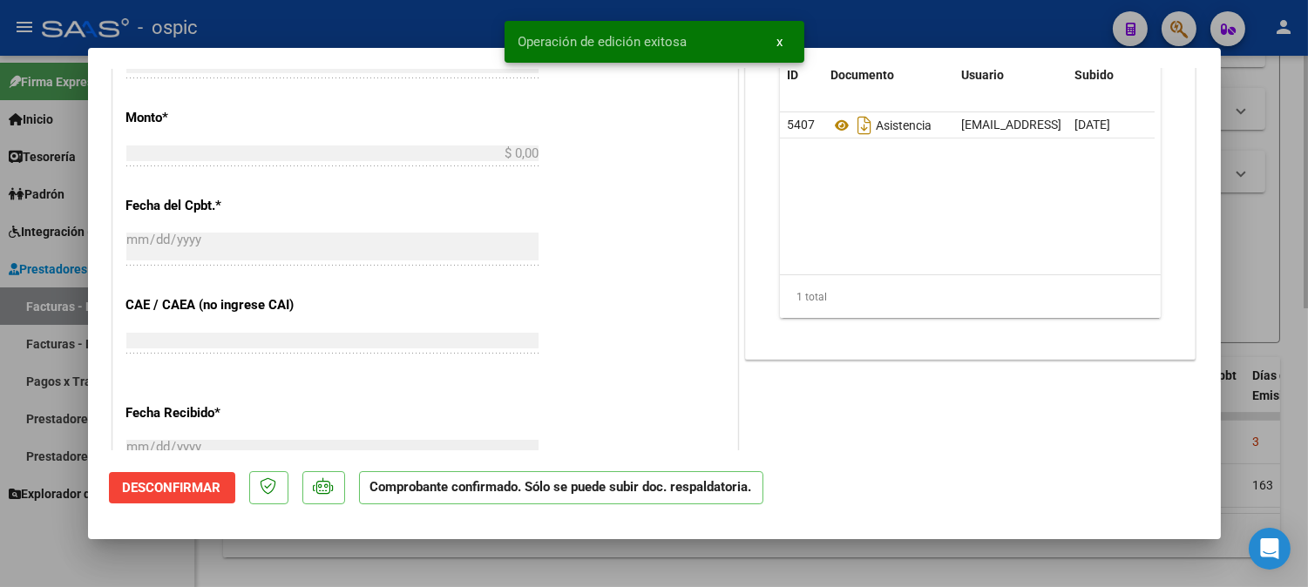
scroll to position [785, 0]
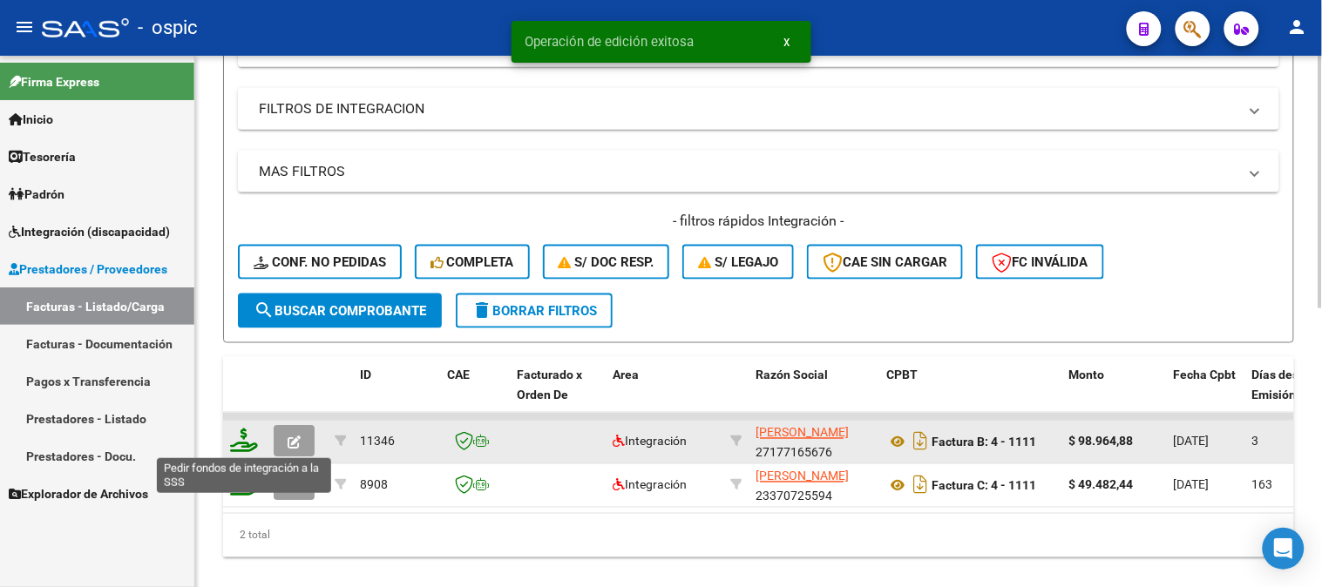
click at [244, 444] on icon at bounding box center [244, 441] width 28 height 24
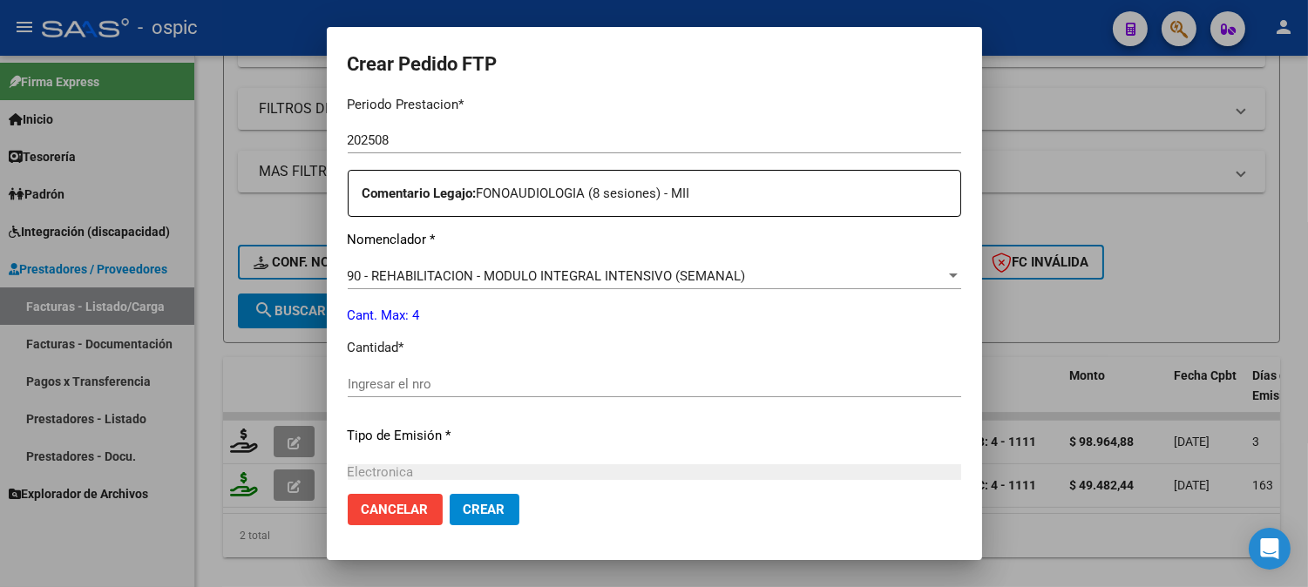
scroll to position [577, 0]
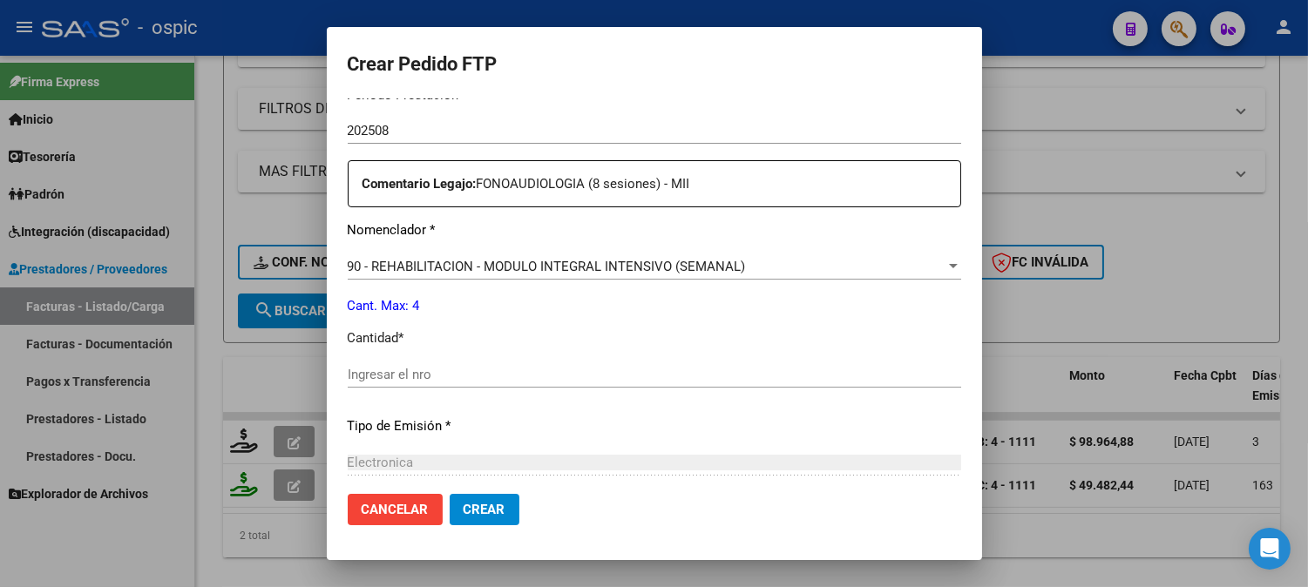
click at [684, 362] on div "Ingresar el nro" at bounding box center [654, 375] width 613 height 26
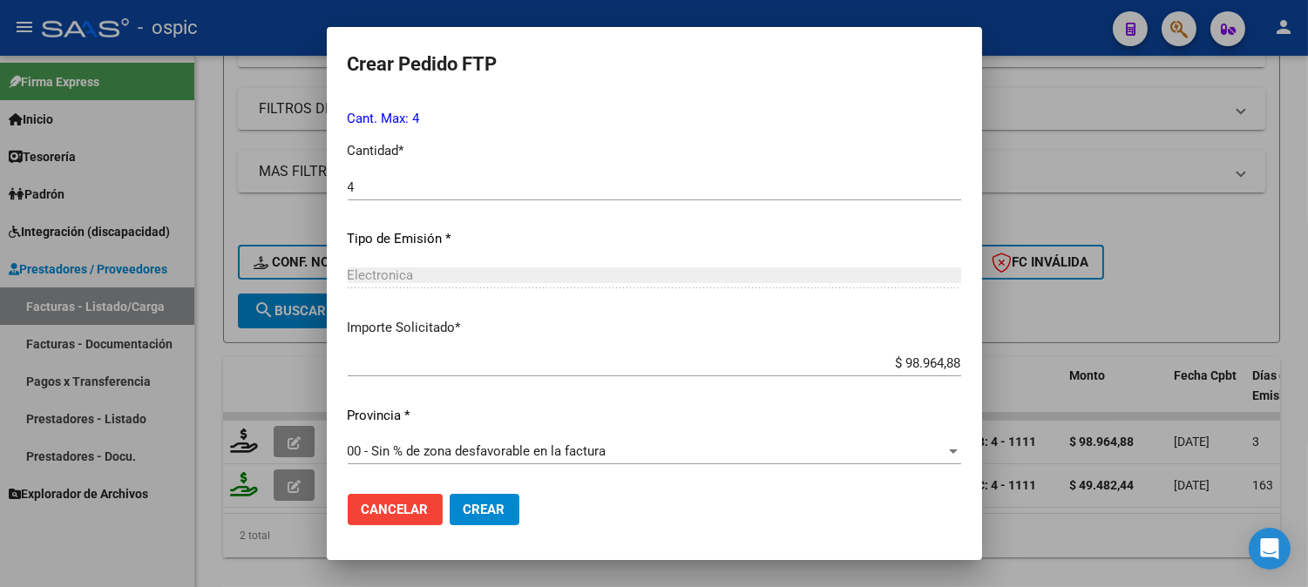
click at [483, 505] on span "Crear" at bounding box center [484, 510] width 42 height 16
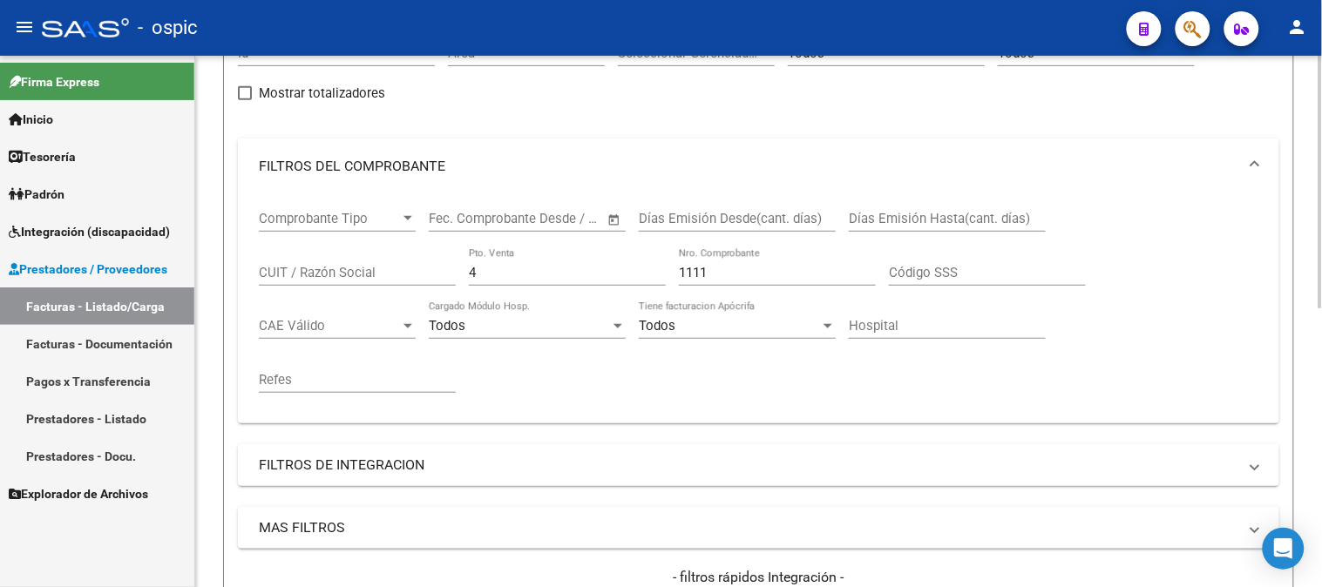
scroll to position [161, 0]
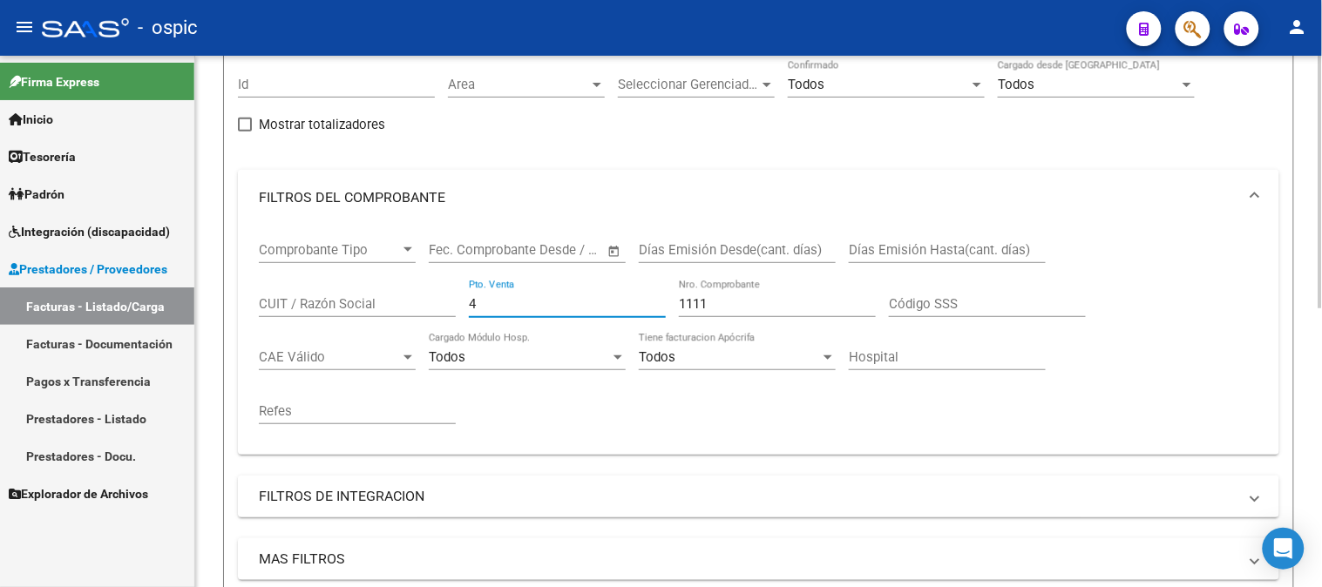
drag, startPoint x: 305, startPoint y: 301, endPoint x: 206, endPoint y: 290, distance: 99.9
click at [204, 297] on div "Video tutorial PRESTADORES -> Listado de CPBTs Emitidos por Prestadores / Prove…" at bounding box center [758, 448] width 1127 height 1106
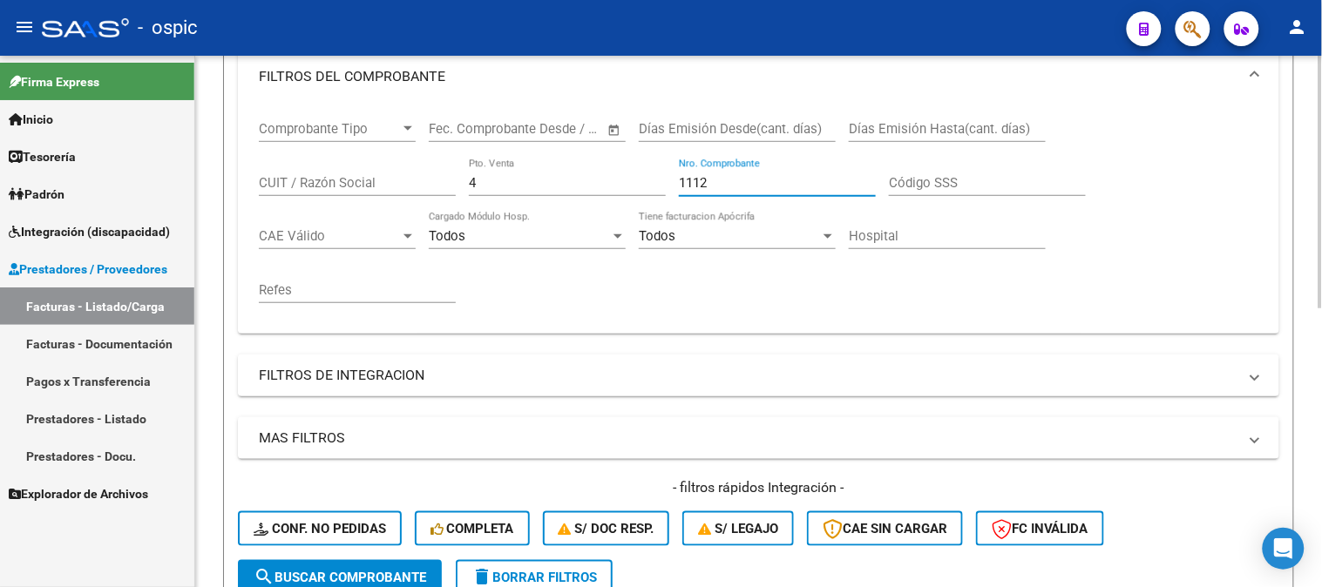
scroll to position [451, 0]
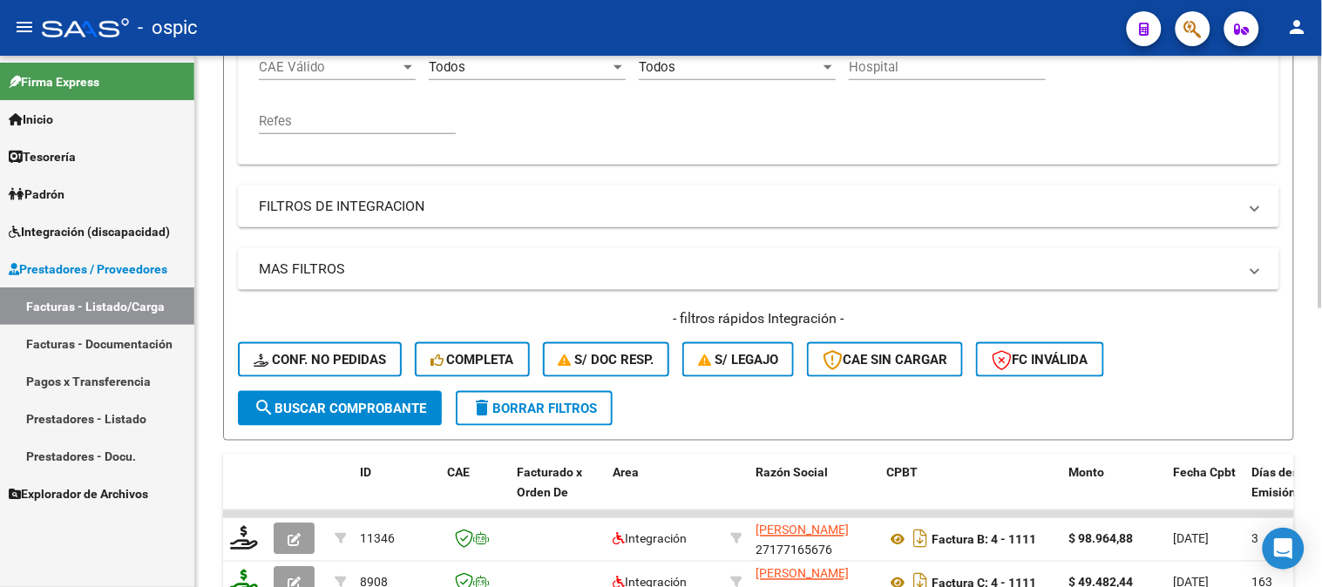
click at [364, 402] on span "search Buscar Comprobante" at bounding box center [340, 409] width 173 height 16
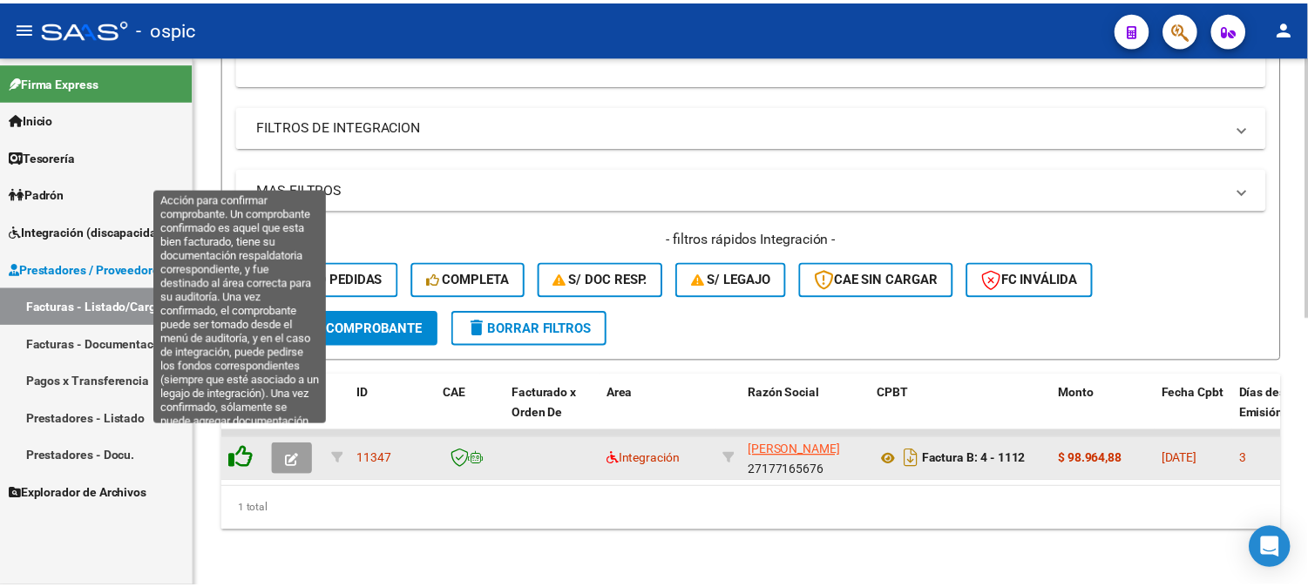
scroll to position [545, 0]
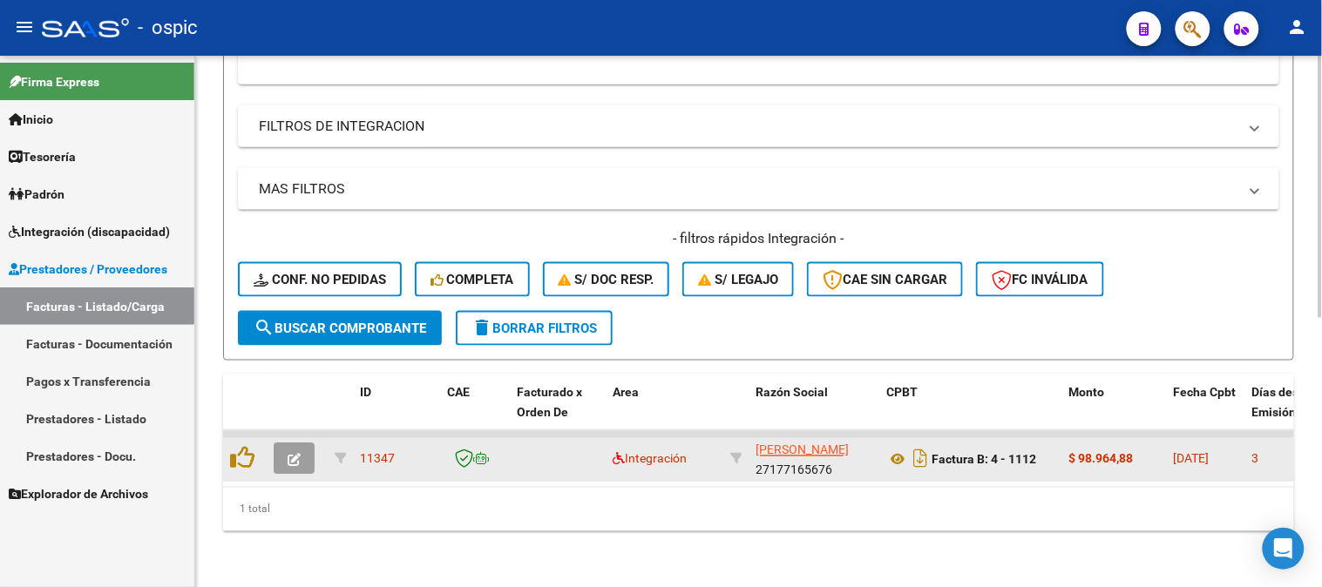
click at [300, 454] on icon "button" at bounding box center [294, 460] width 13 height 13
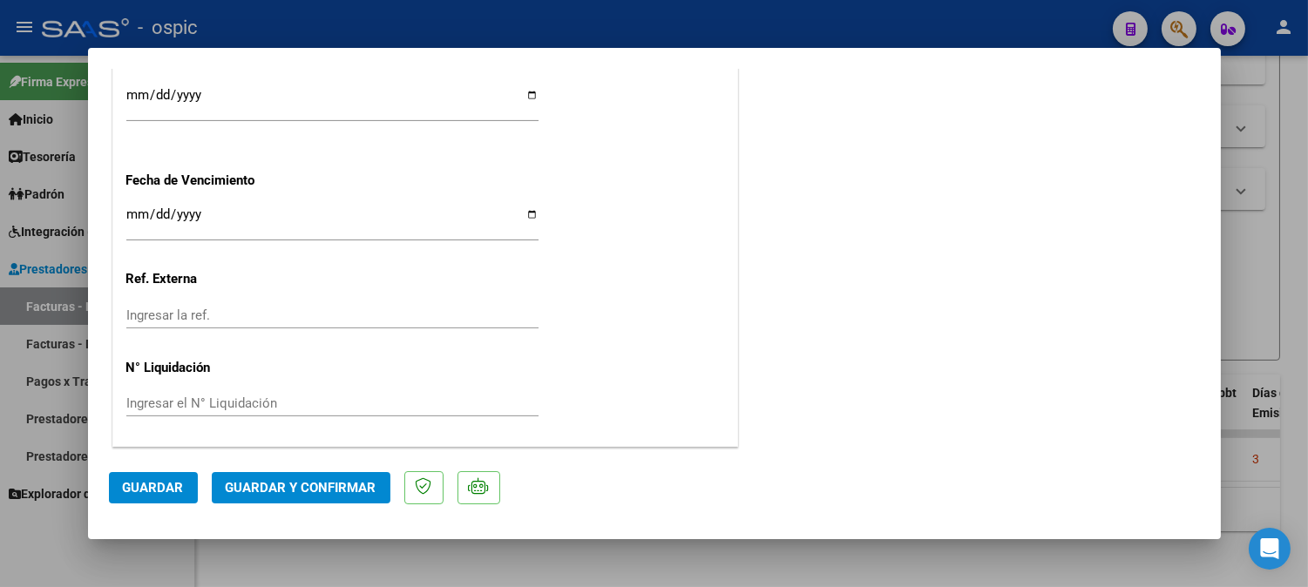
scroll to position [0, 0]
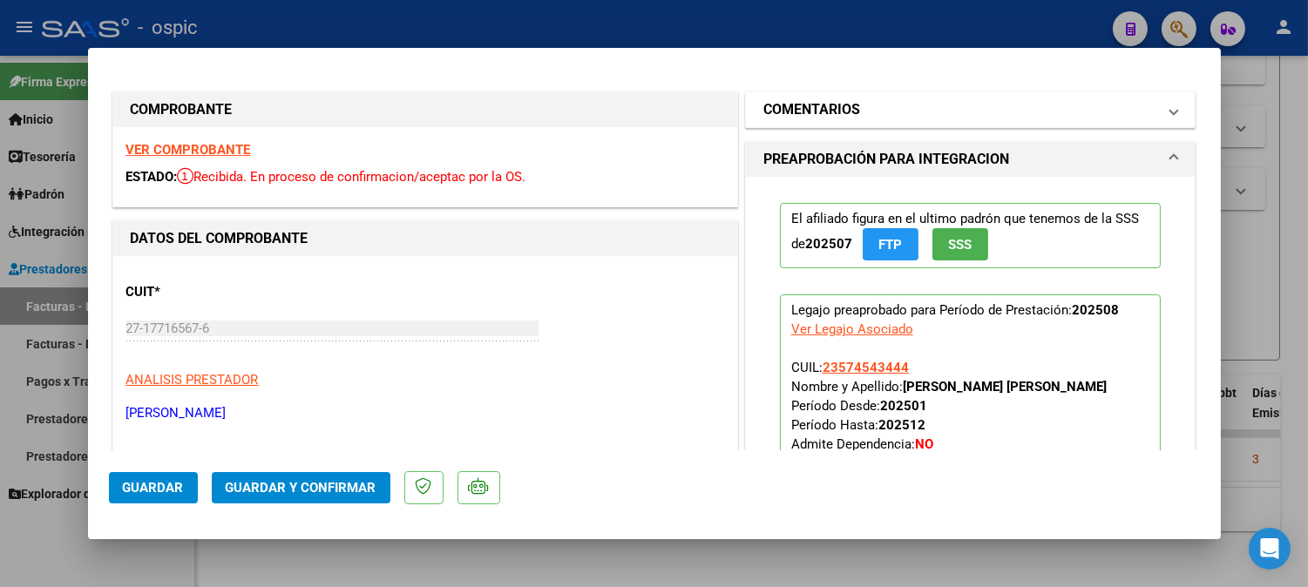
click at [947, 101] on mat-panel-title "COMENTARIOS" at bounding box center [960, 109] width 394 height 21
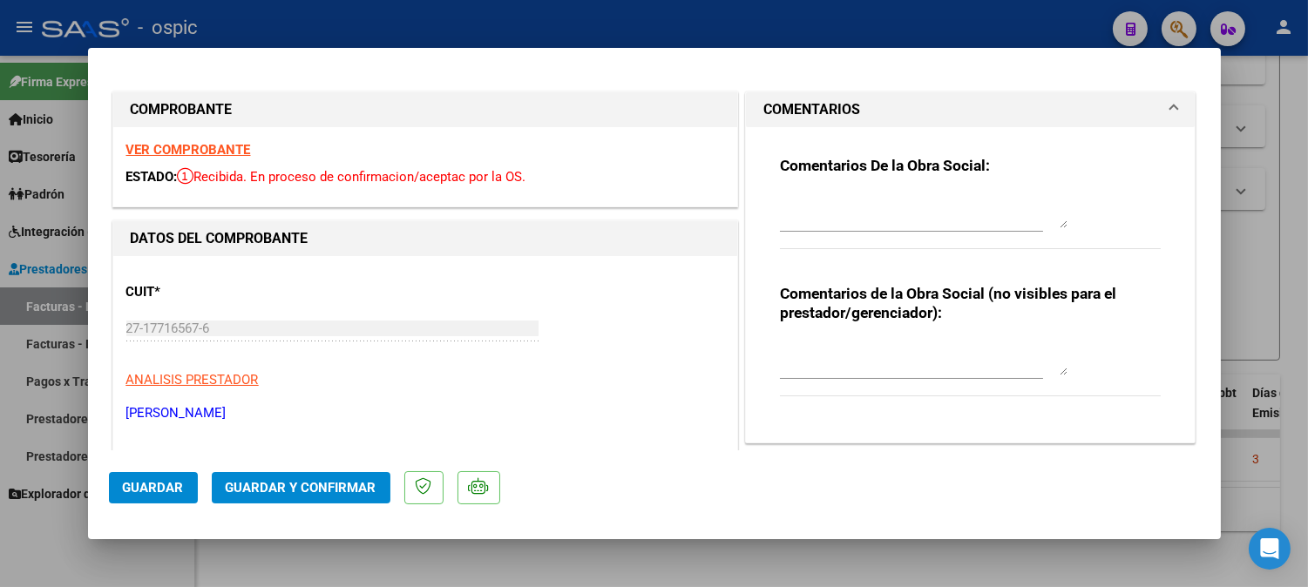
click at [849, 353] on textarea at bounding box center [924, 358] width 288 height 35
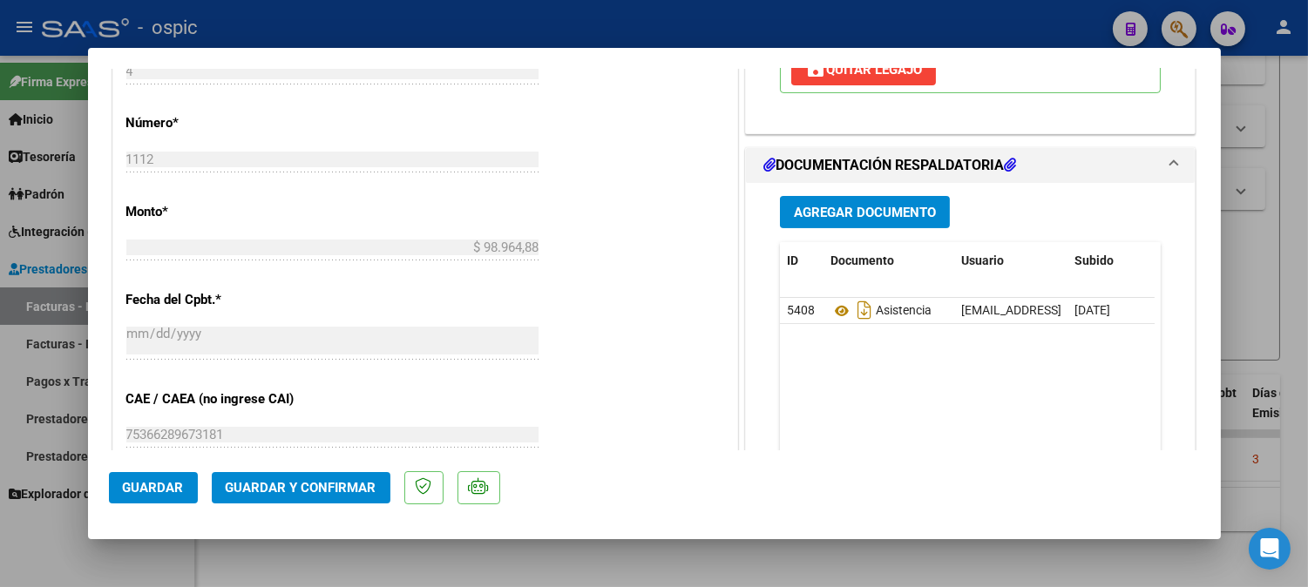
scroll to position [781, 0]
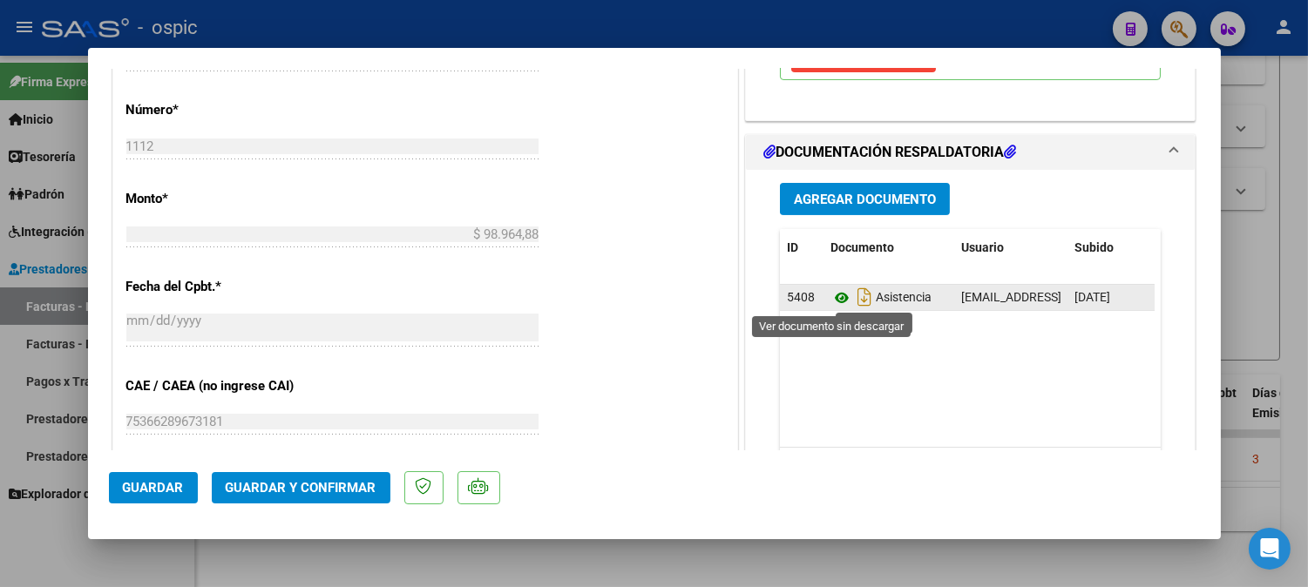
click at [830, 297] on icon at bounding box center [841, 298] width 23 height 21
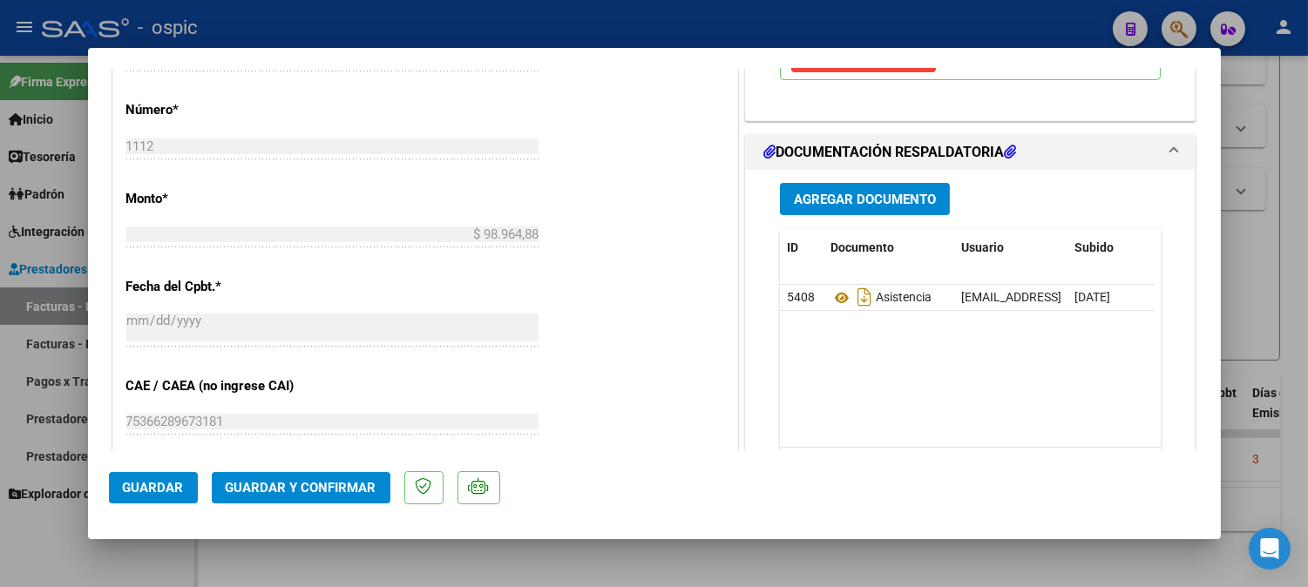
click at [366, 484] on span "Guardar y Confirmar" at bounding box center [301, 488] width 151 height 16
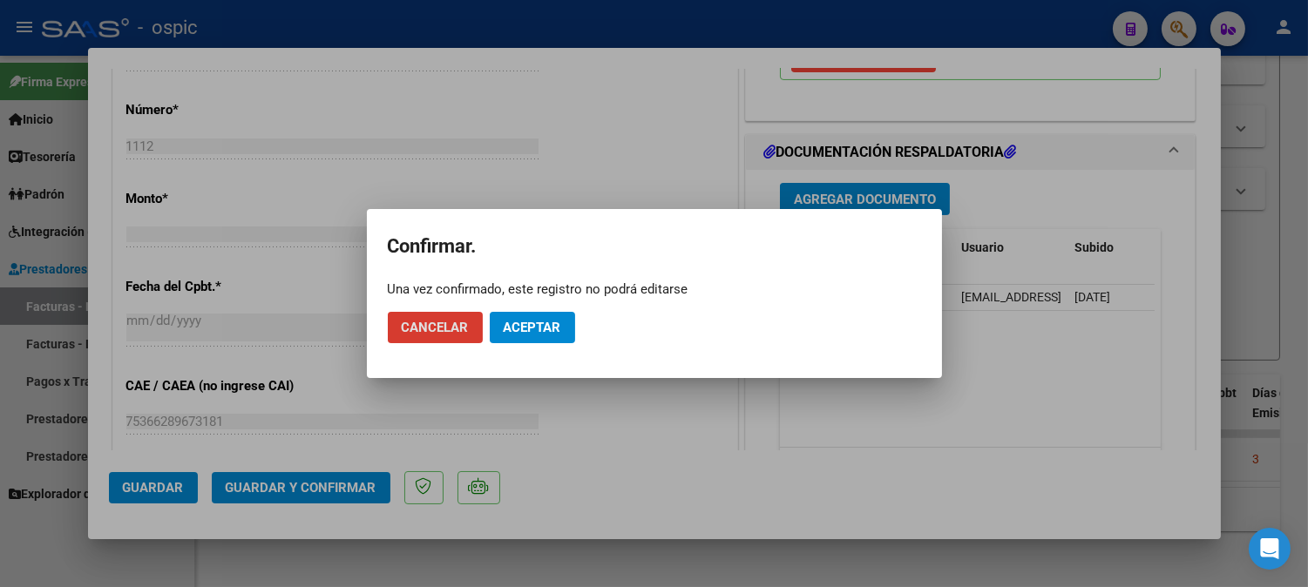
click at [551, 327] on span "Aceptar" at bounding box center [533, 328] width 58 height 16
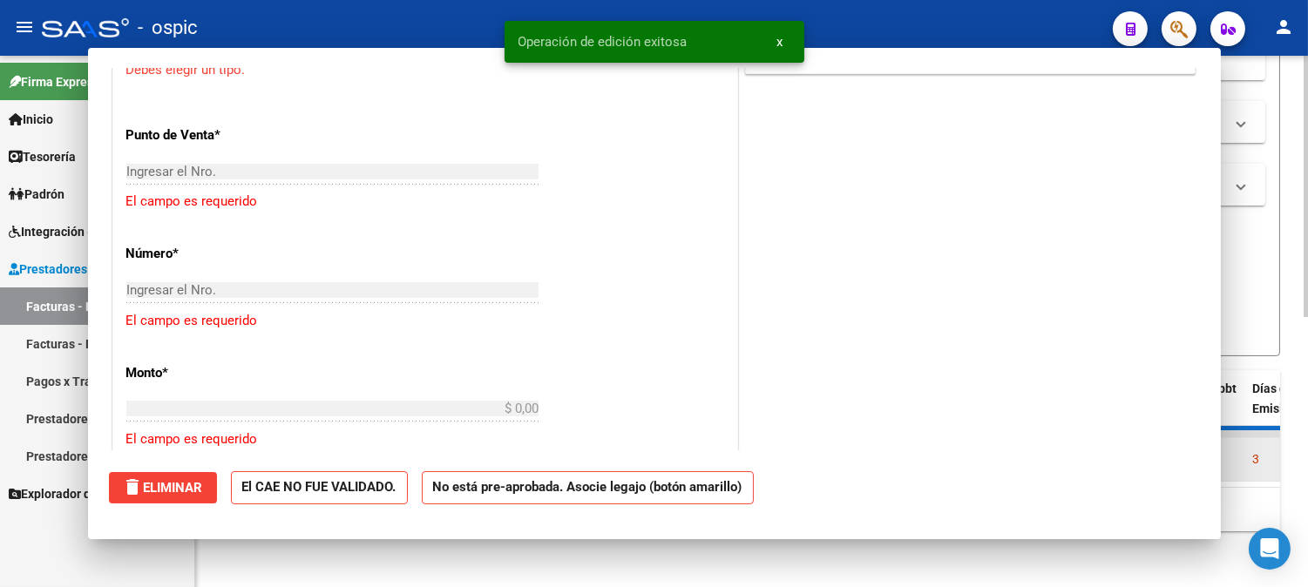
scroll to position [0, 0]
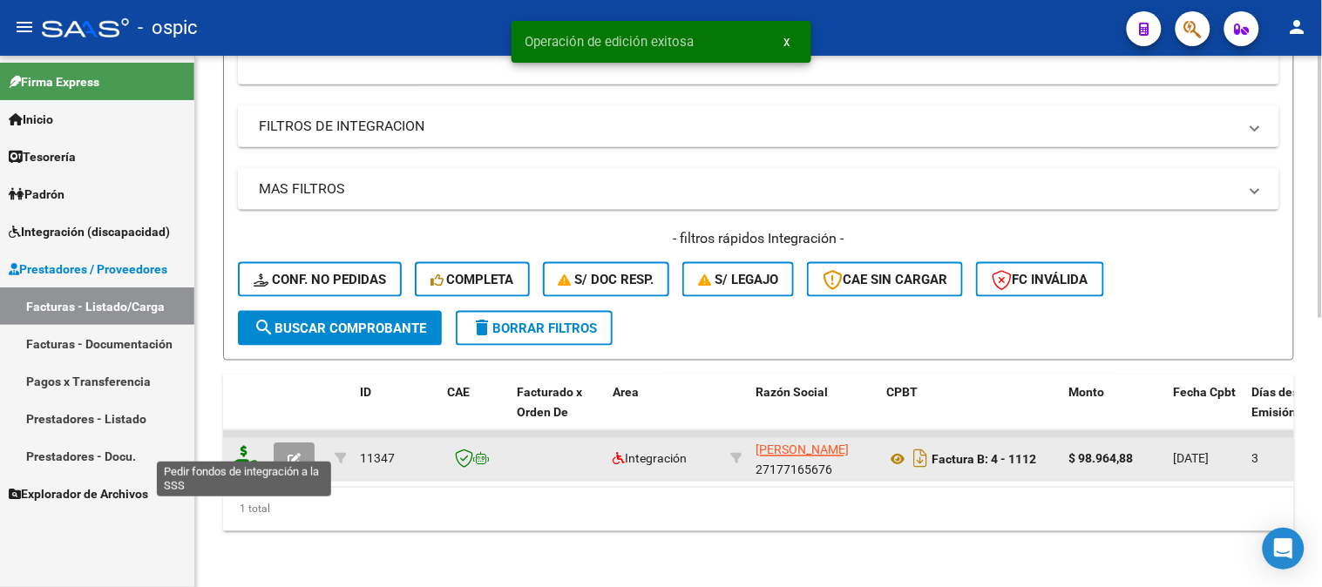
click at [245, 446] on icon at bounding box center [244, 458] width 28 height 24
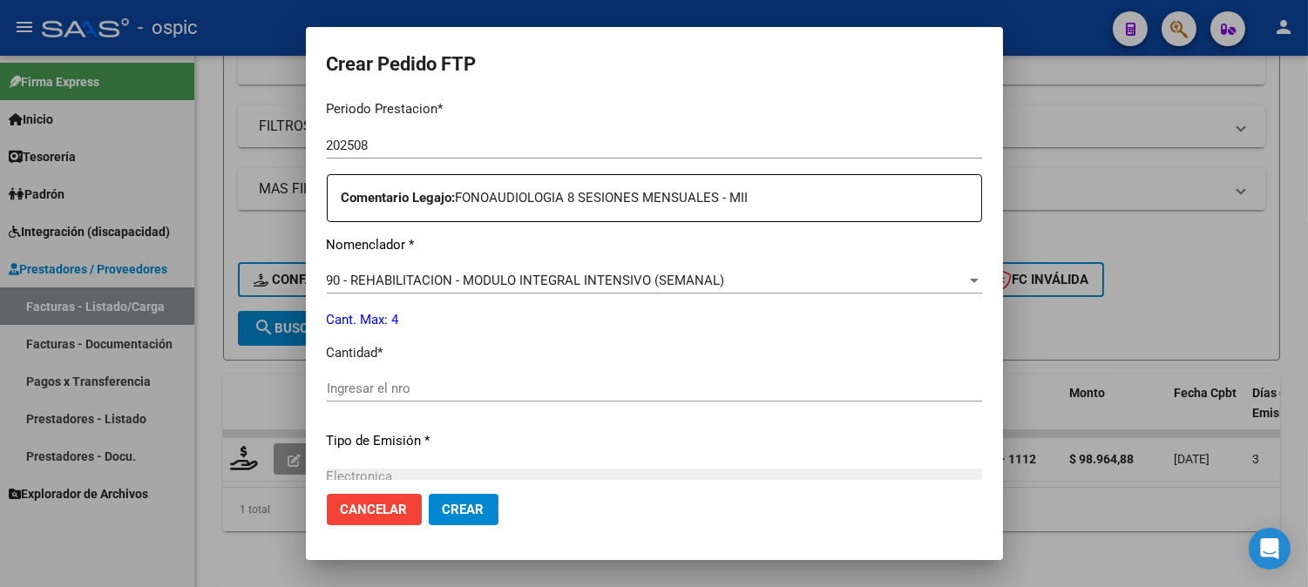
scroll to position [592, 0]
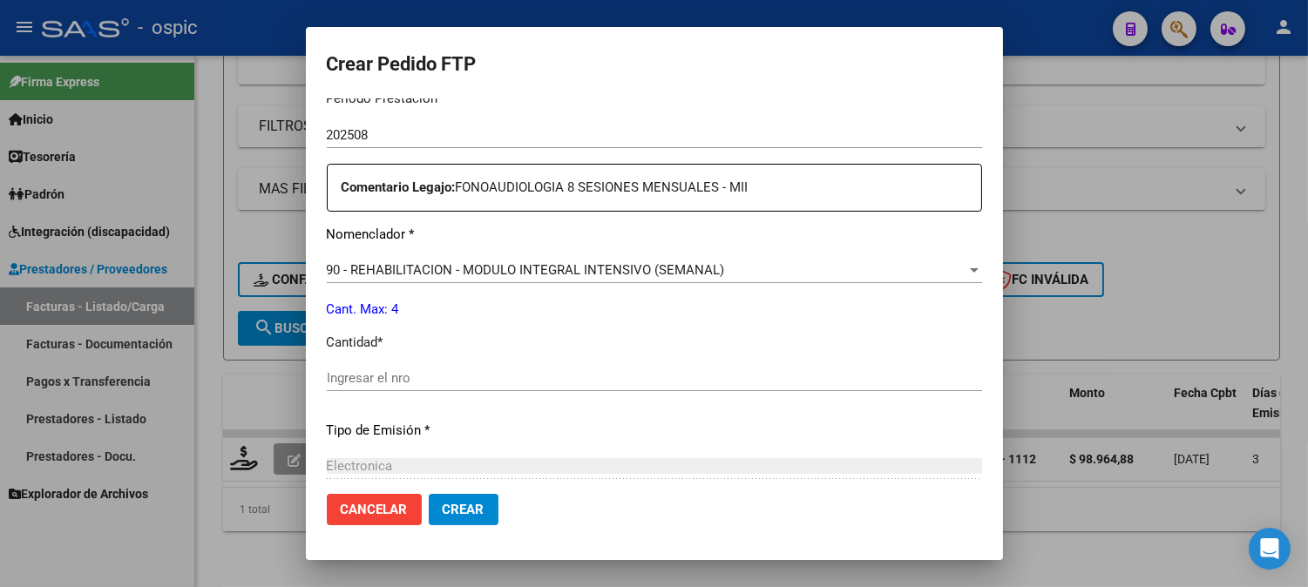
click at [699, 373] on input "Ingresar el nro" at bounding box center [654, 378] width 655 height 16
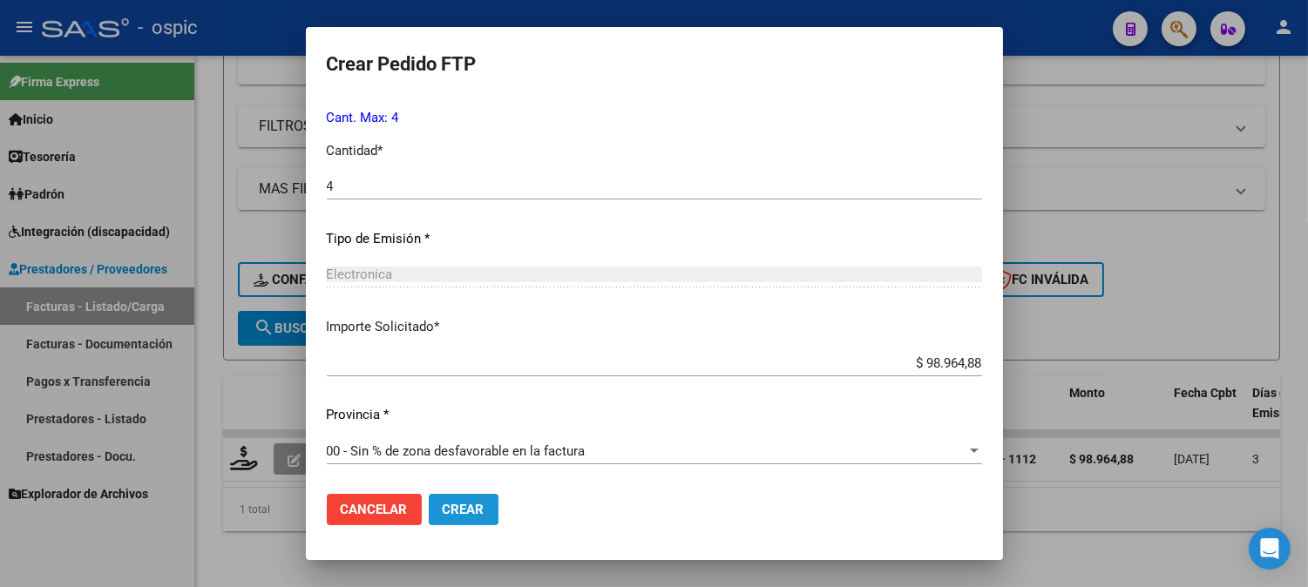
drag, startPoint x: 458, startPoint y: 501, endPoint x: 1190, endPoint y: 188, distance: 795.9
click at [462, 497] on button "Crear" at bounding box center [464, 509] width 70 height 31
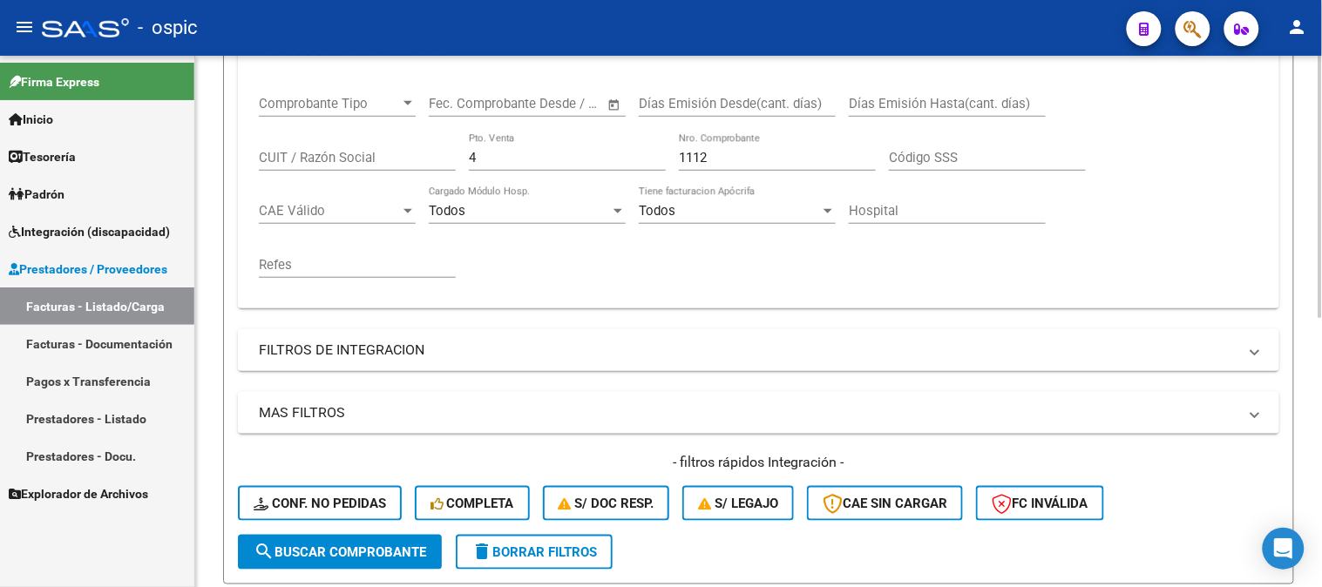
scroll to position [254, 0]
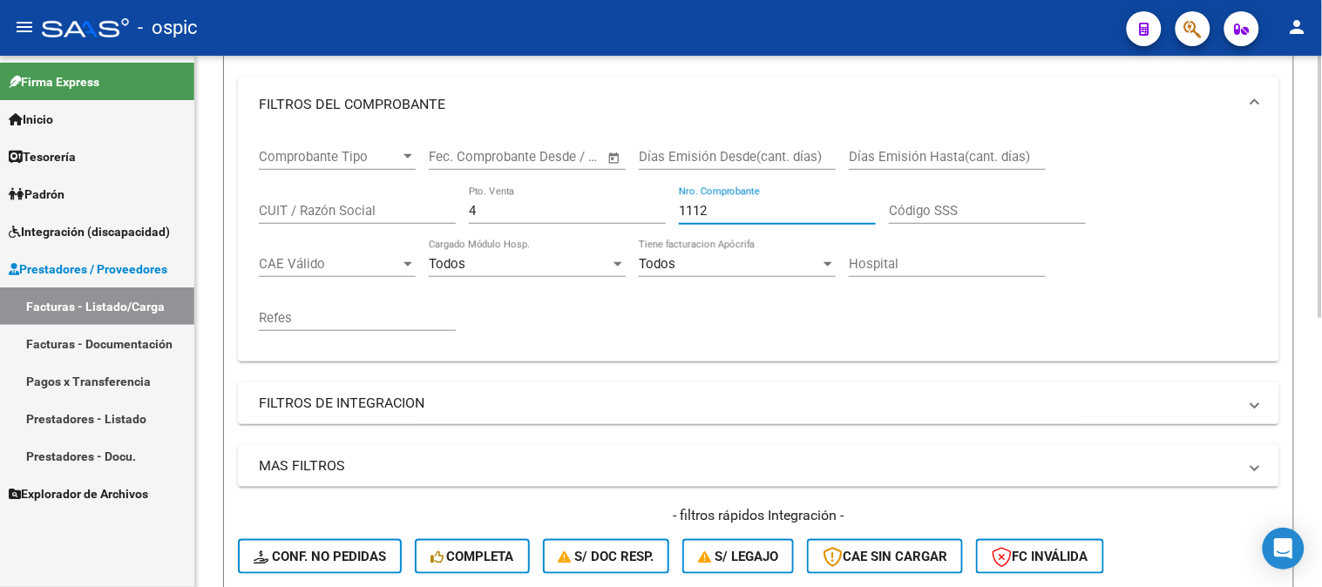
drag, startPoint x: 464, startPoint y: 211, endPoint x: 396, endPoint y: 211, distance: 68.0
click at [403, 211] on div "Comprobante Tipo Comprobante Tipo Fecha inicio – Fecha fin Fec. Comprobante Des…" at bounding box center [758, 239] width 999 height 215
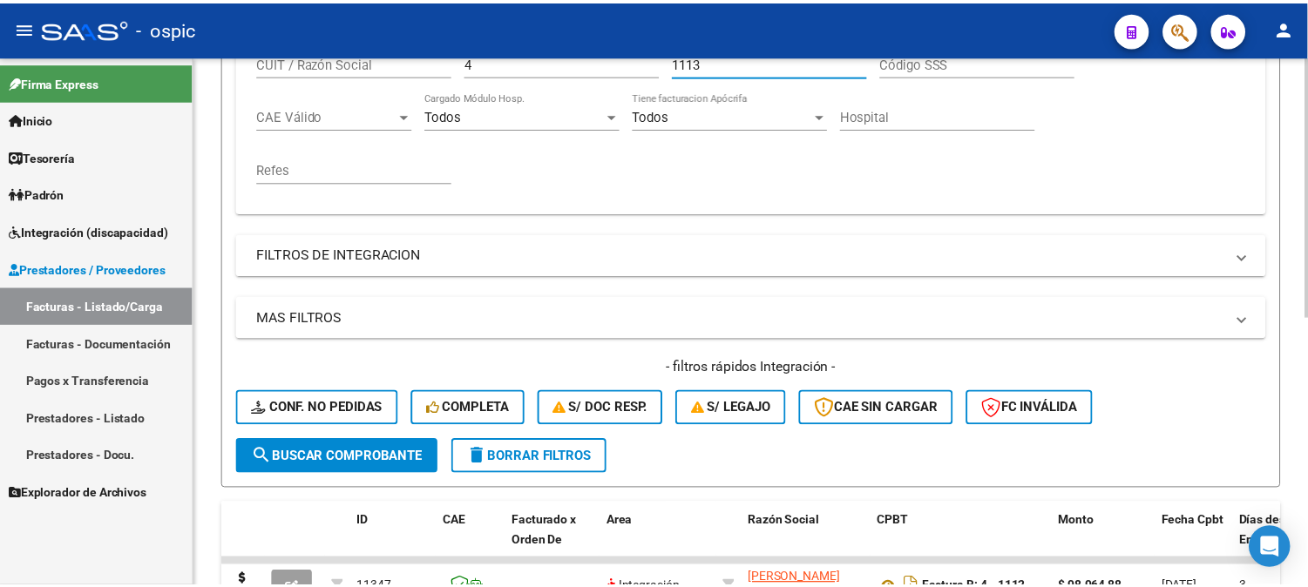
scroll to position [544, 0]
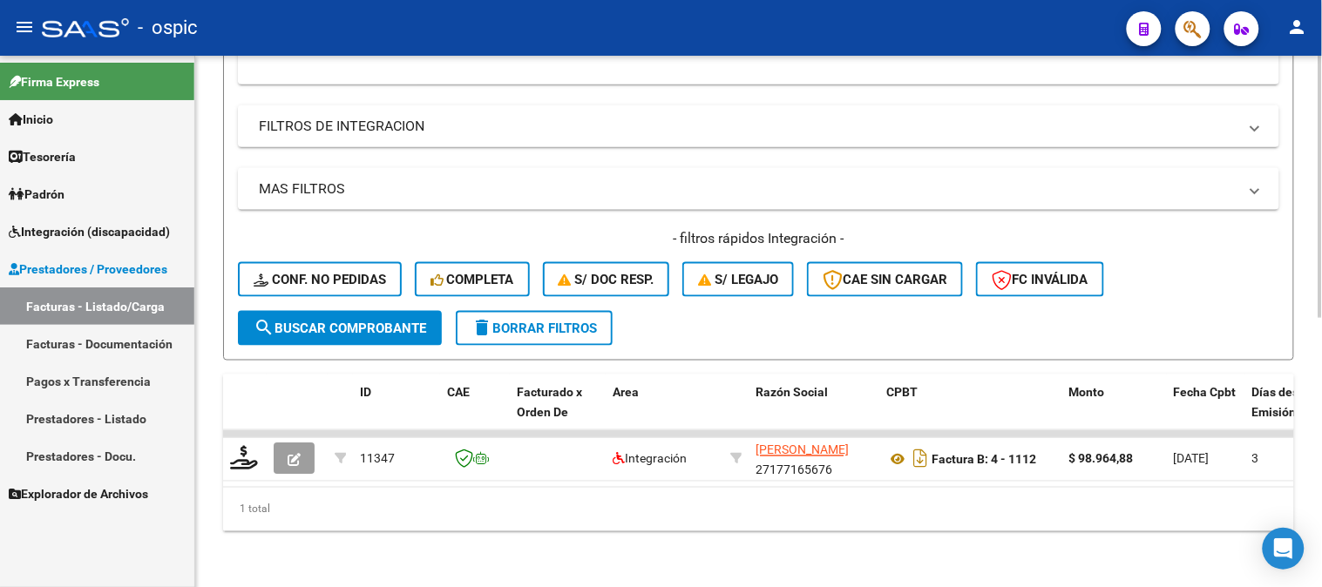
click at [389, 321] on span "search Buscar Comprobante" at bounding box center [340, 329] width 173 height 16
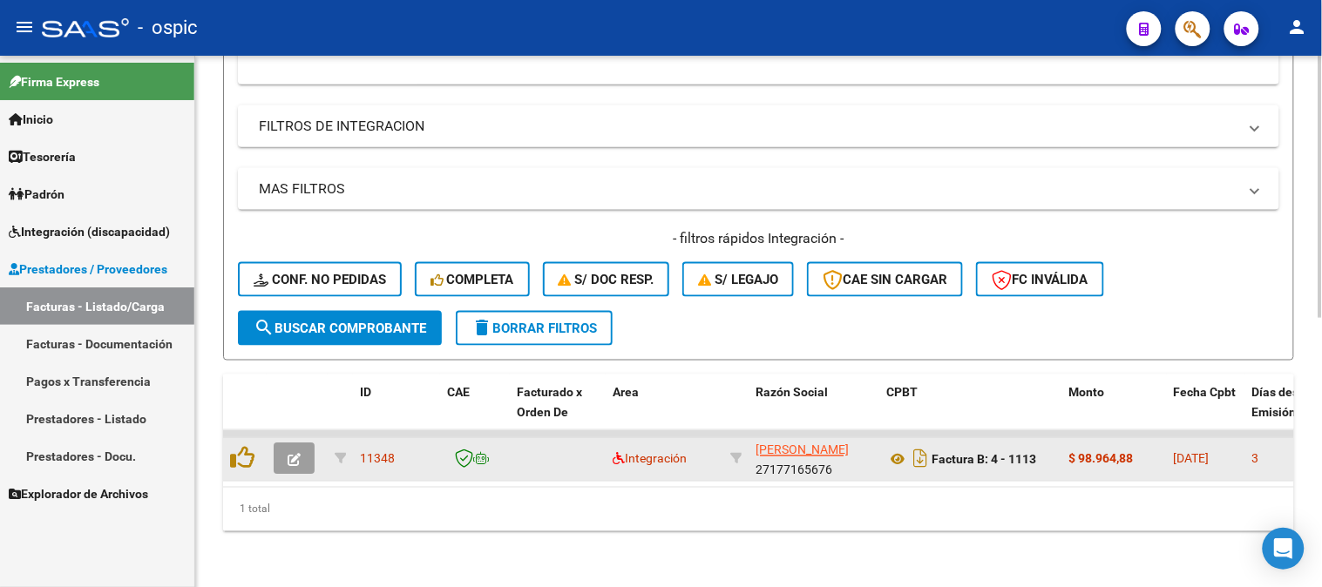
click at [289, 454] on icon "button" at bounding box center [294, 460] width 13 height 13
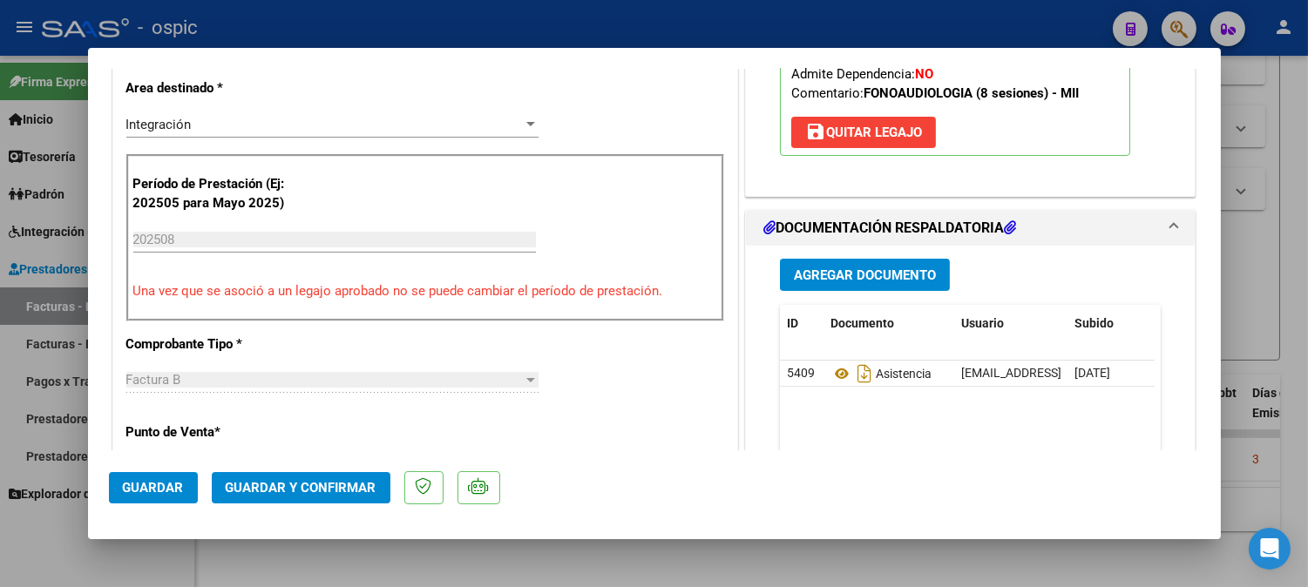
scroll to position [0, 0]
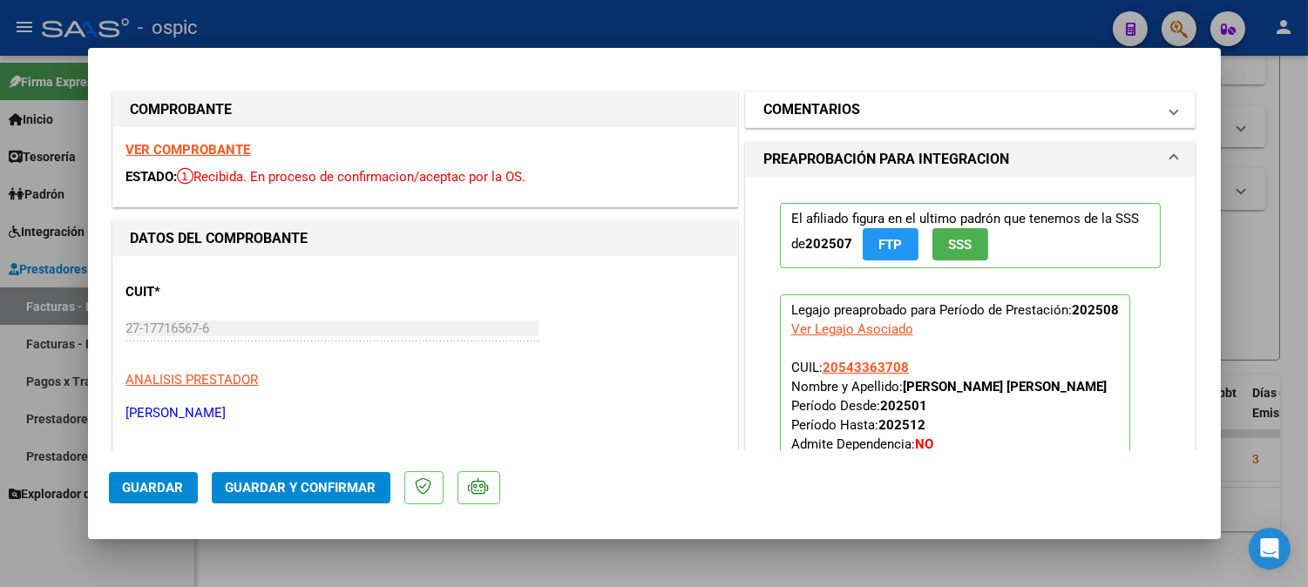
drag, startPoint x: 925, startPoint y: 107, endPoint x: 926, endPoint y: 136, distance: 28.8
click at [925, 108] on mat-panel-title "COMENTARIOS" at bounding box center [960, 109] width 394 height 21
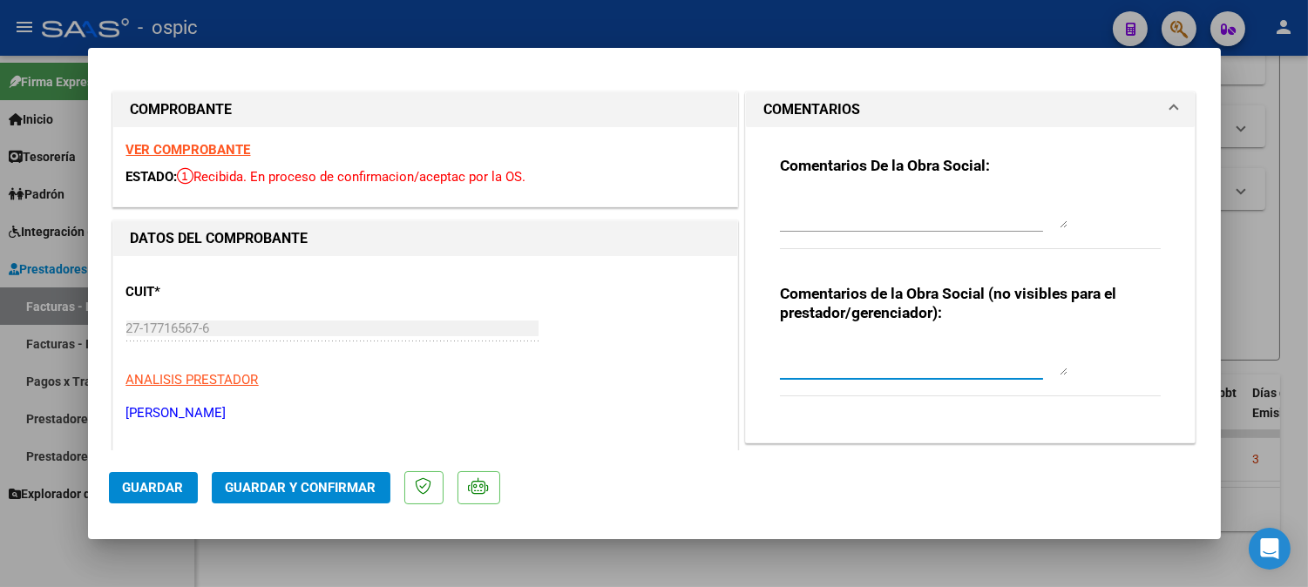
click at [911, 350] on textarea at bounding box center [924, 358] width 288 height 35
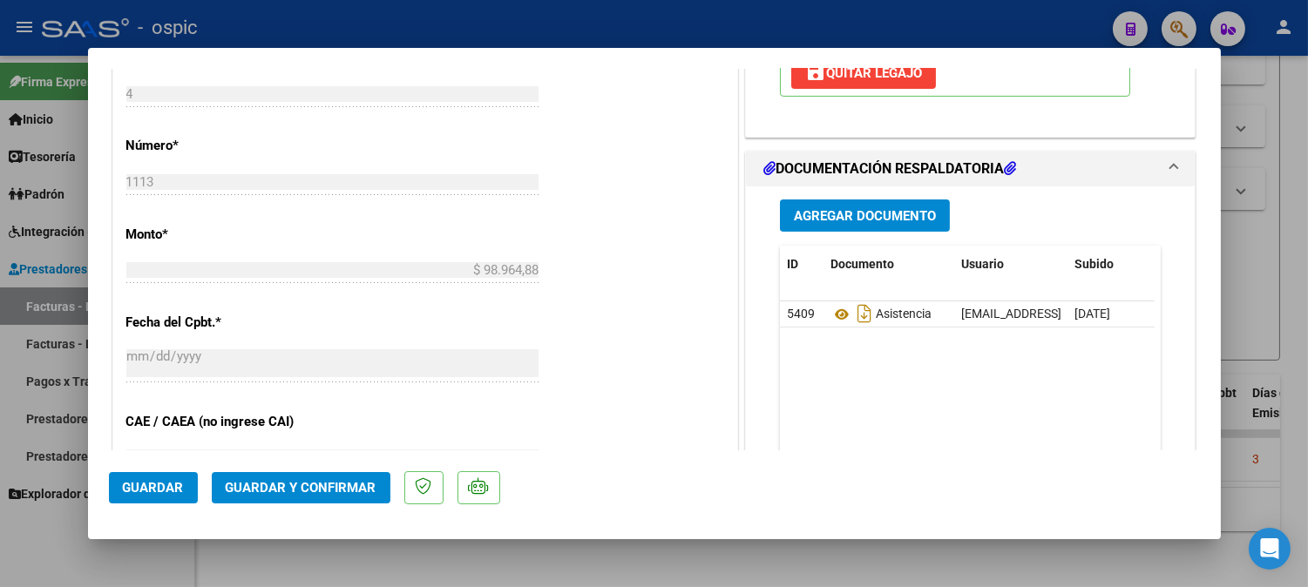
scroll to position [754, 0]
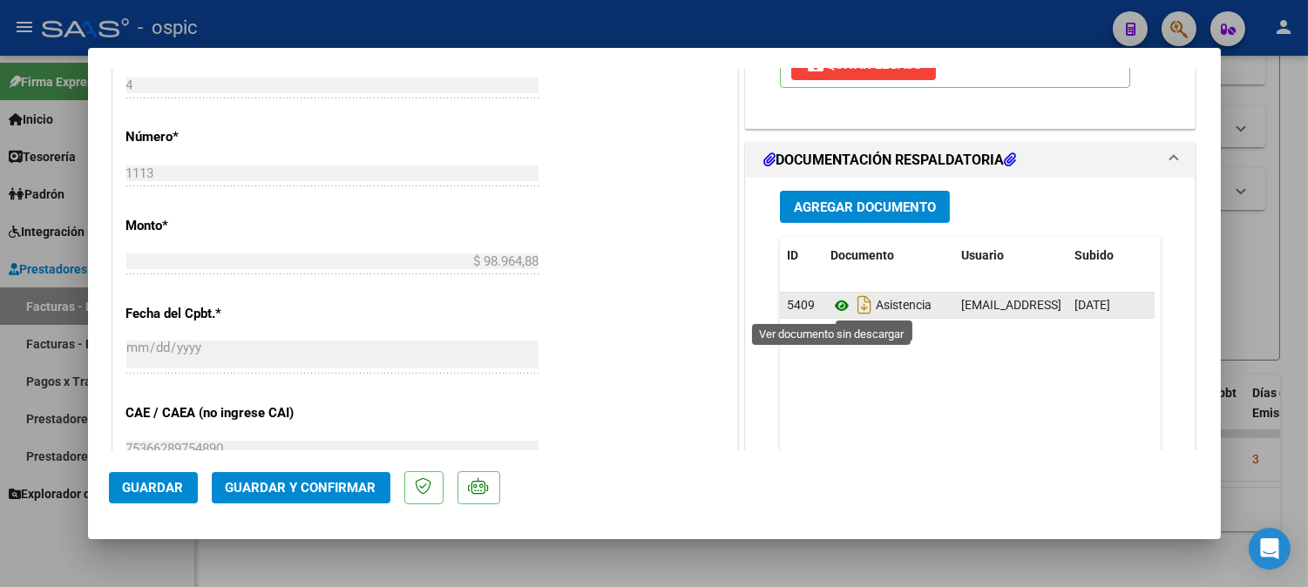
click at [830, 301] on icon at bounding box center [841, 305] width 23 height 21
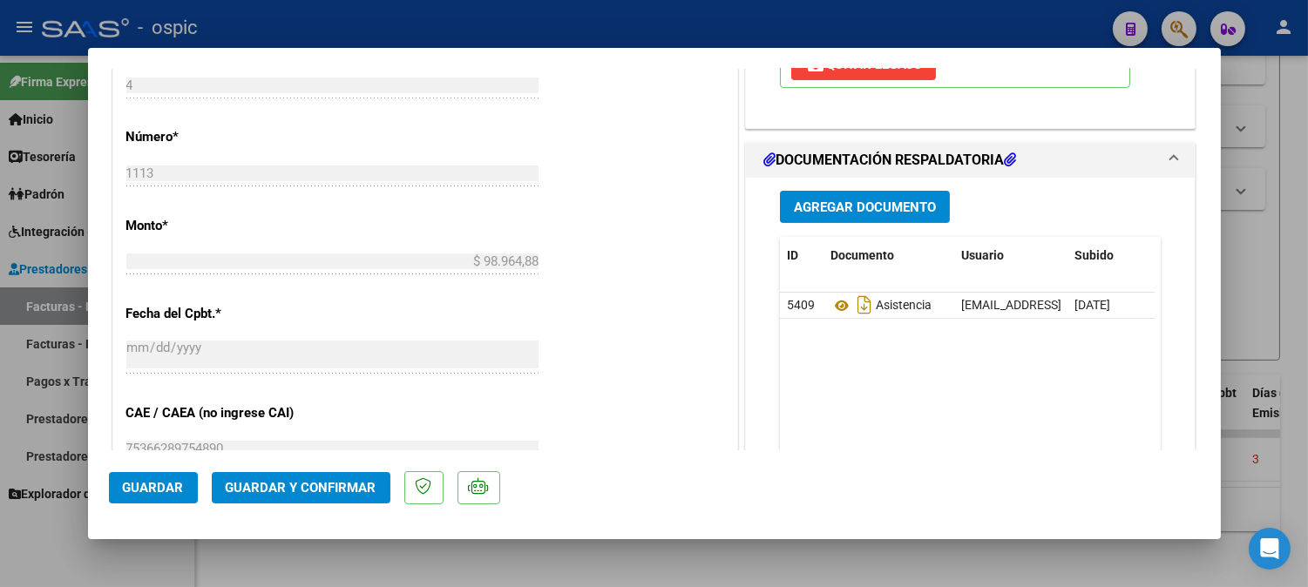
click at [336, 489] on span "Guardar y Confirmar" at bounding box center [301, 488] width 151 height 16
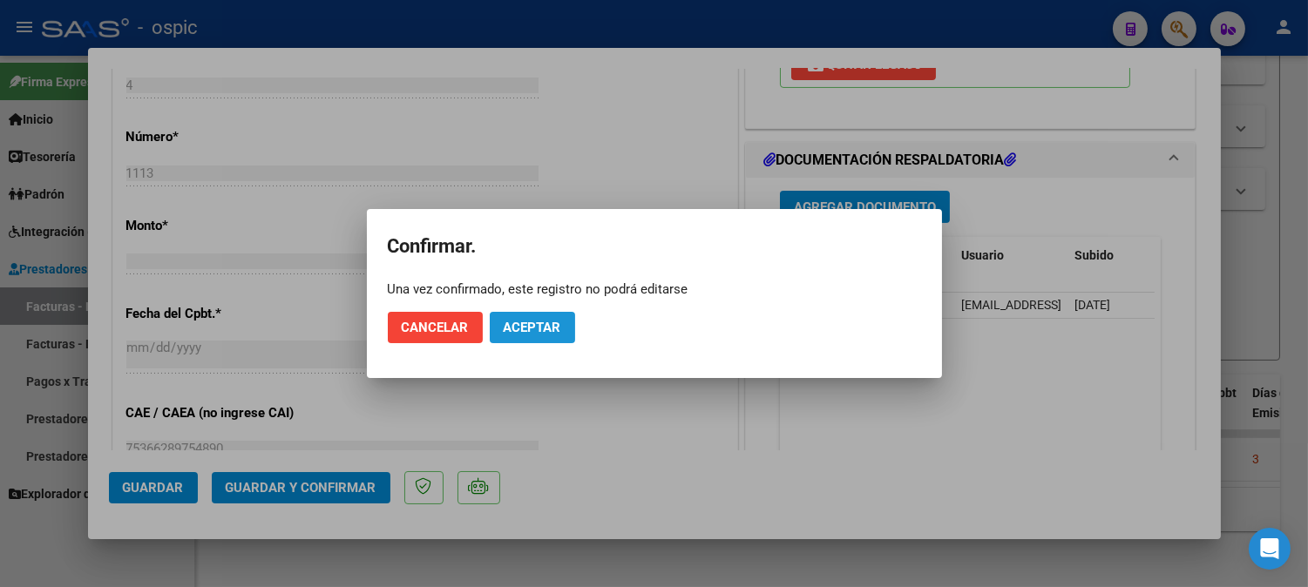
click at [535, 326] on span "Aceptar" at bounding box center [533, 328] width 58 height 16
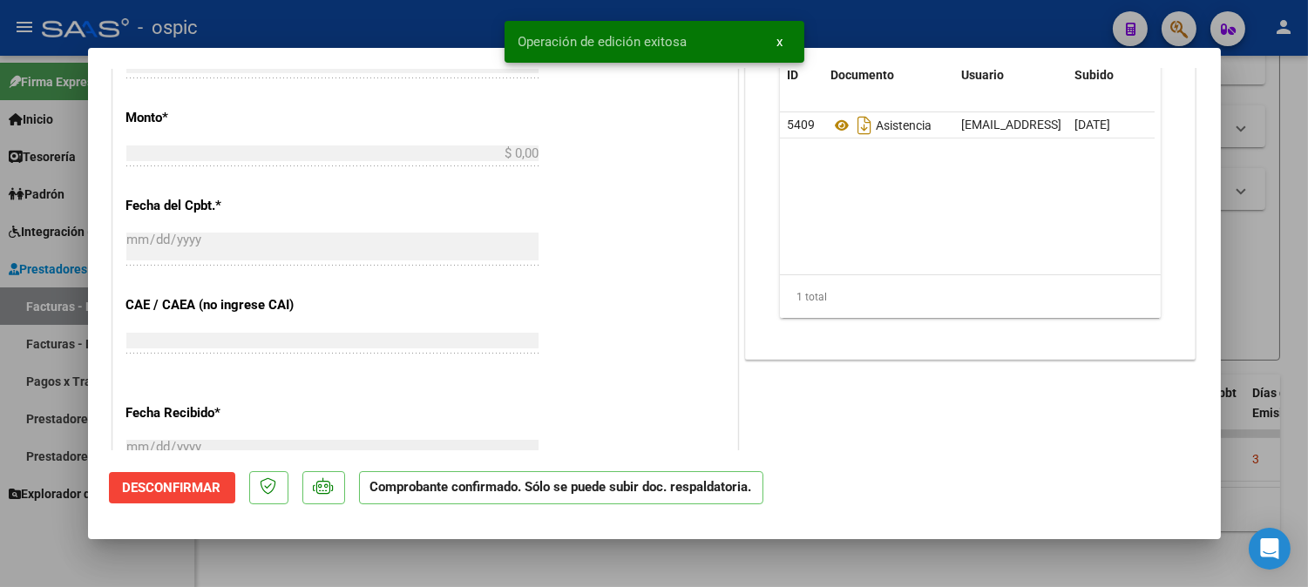
scroll to position [785, 0]
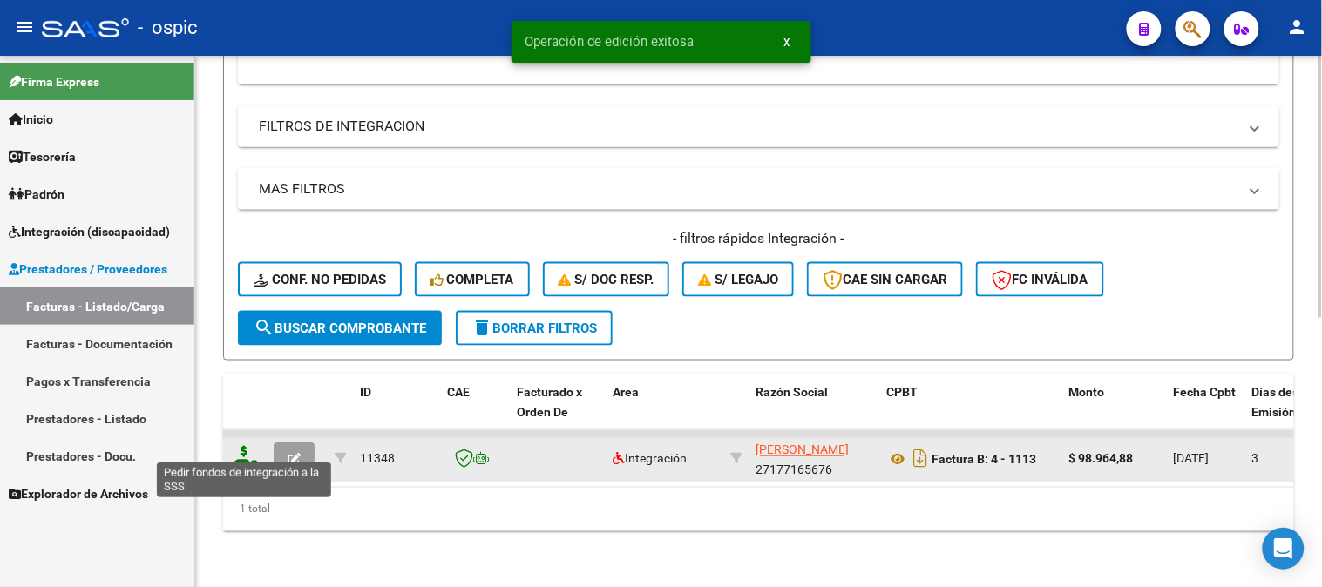
click at [240, 446] on icon at bounding box center [244, 458] width 28 height 24
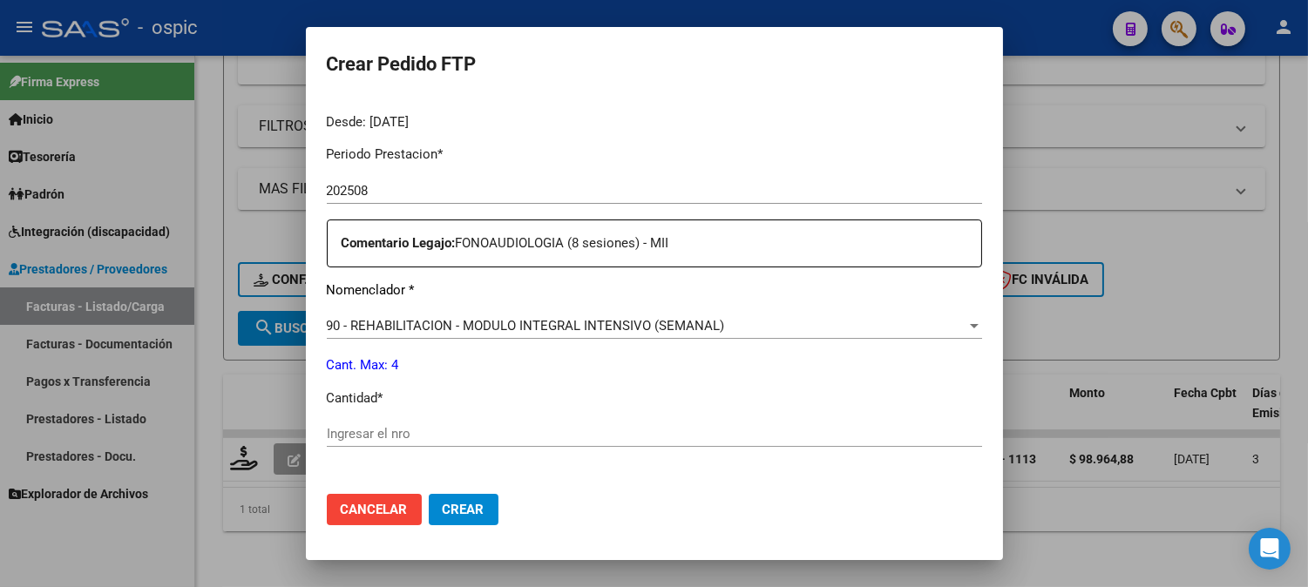
scroll to position [577, 0]
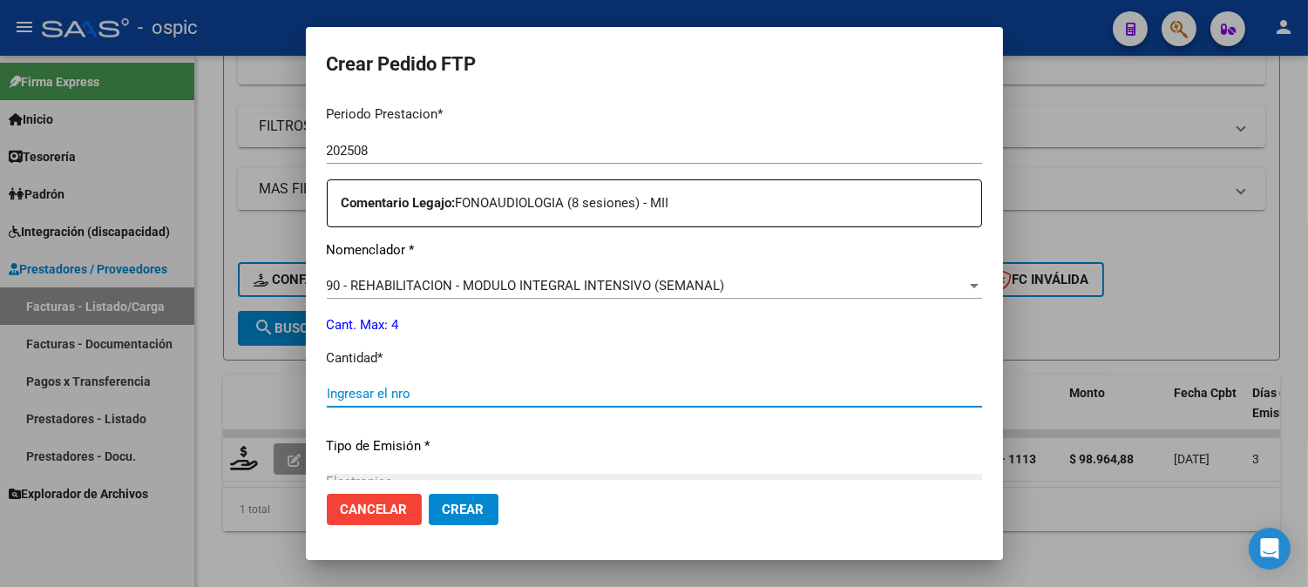
click at [630, 386] on input "Ingresar el nro" at bounding box center [654, 394] width 655 height 16
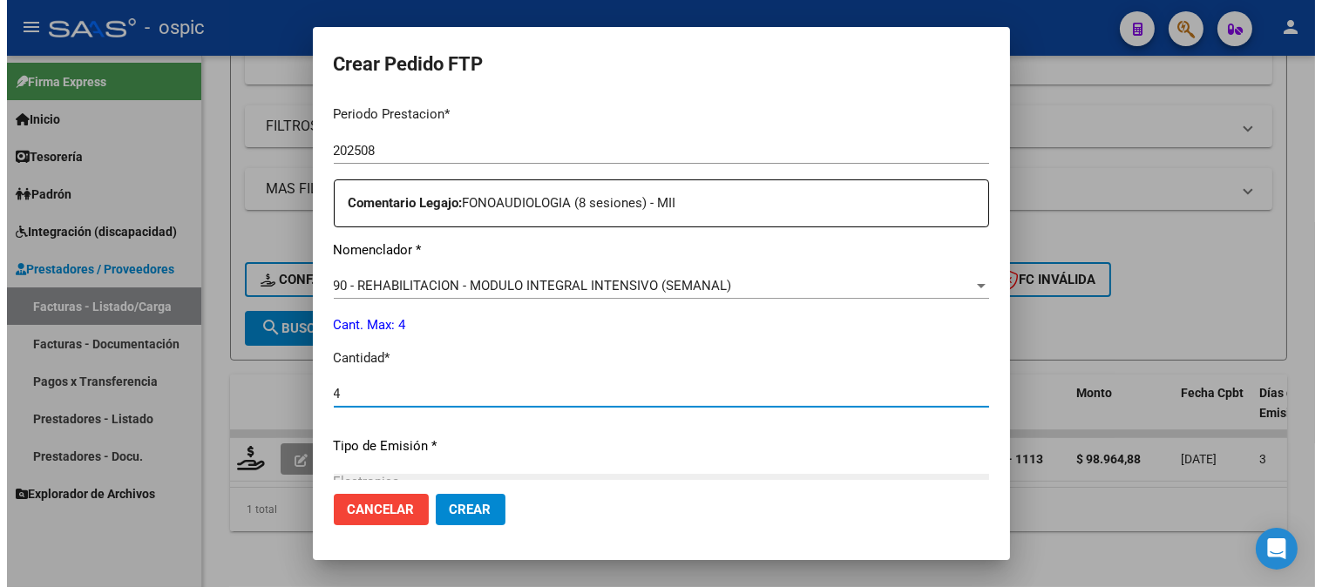
scroll to position [784, 0]
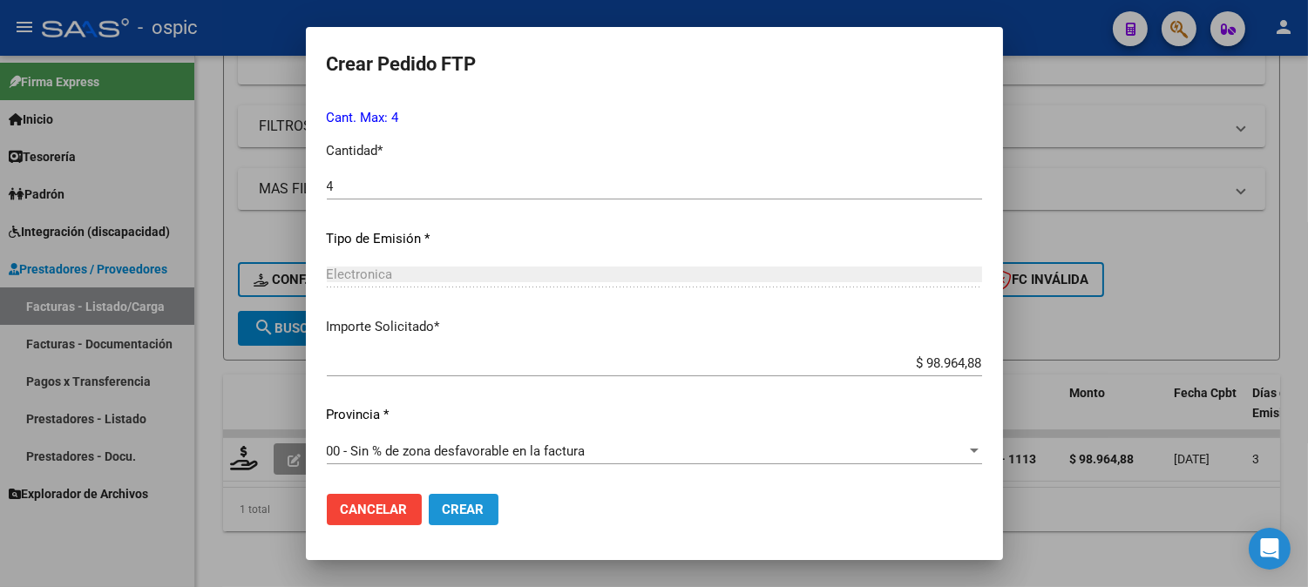
click at [469, 497] on button "Crear" at bounding box center [464, 509] width 70 height 31
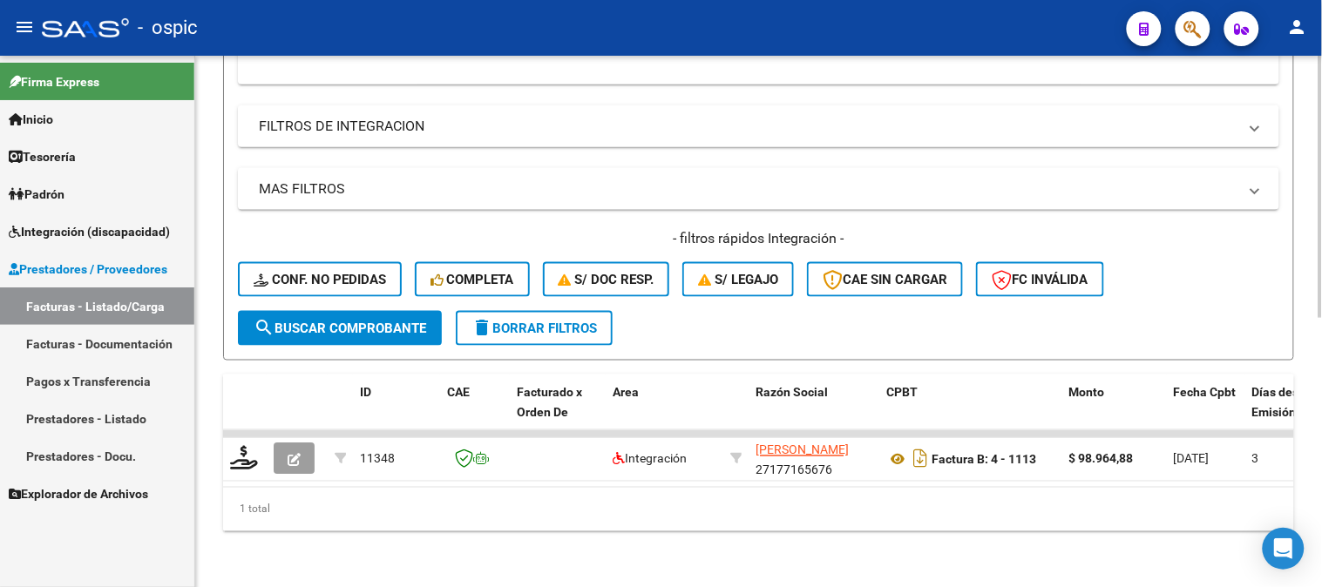
scroll to position [157, 0]
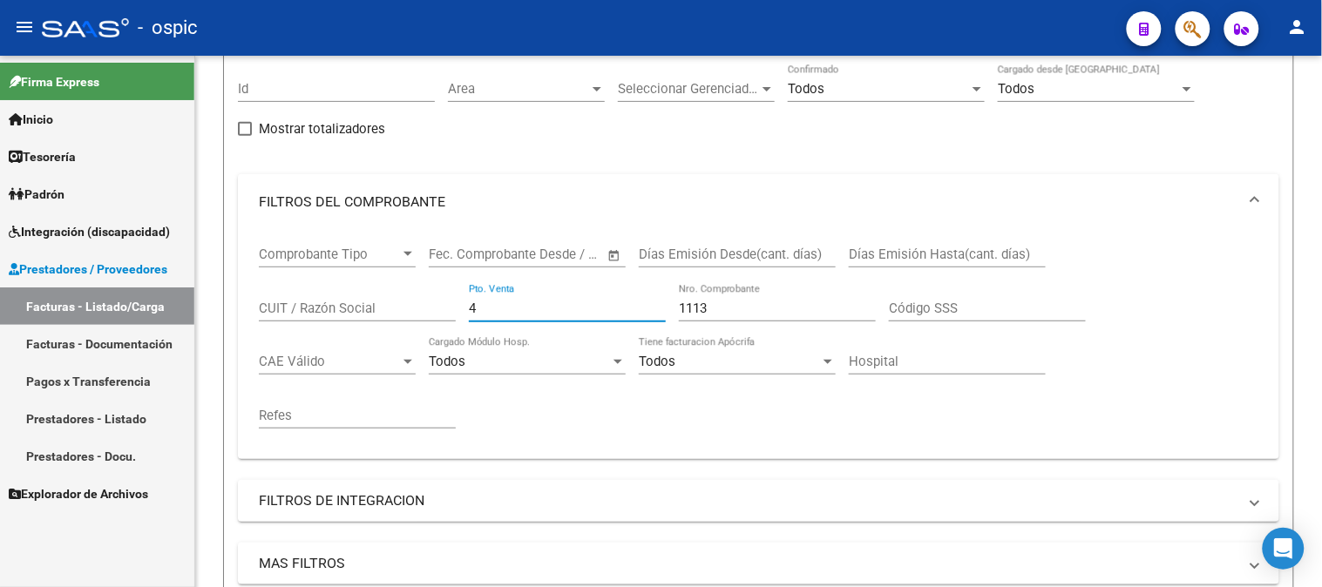
drag, startPoint x: 511, startPoint y: 306, endPoint x: 111, endPoint y: 311, distance: 399.9
click at [197, 306] on div "Video tutorial PRESTADORES -> Listado de CPBTs Emitidos por Prestadores / Prove…" at bounding box center [758, 430] width 1127 height 1063
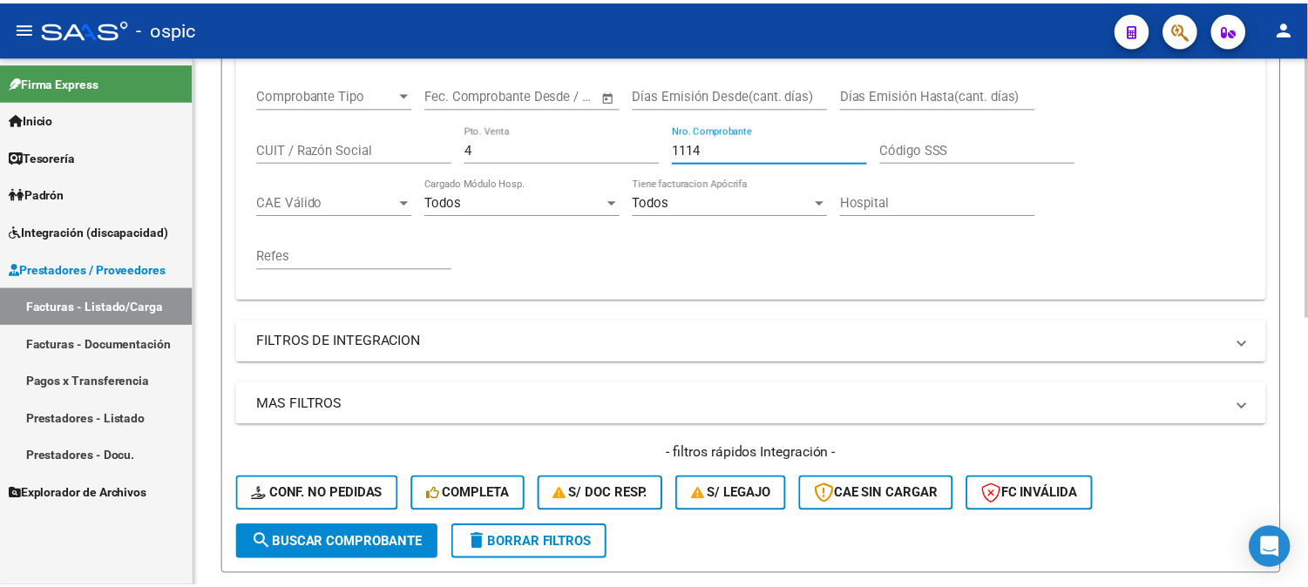
scroll to position [544, 0]
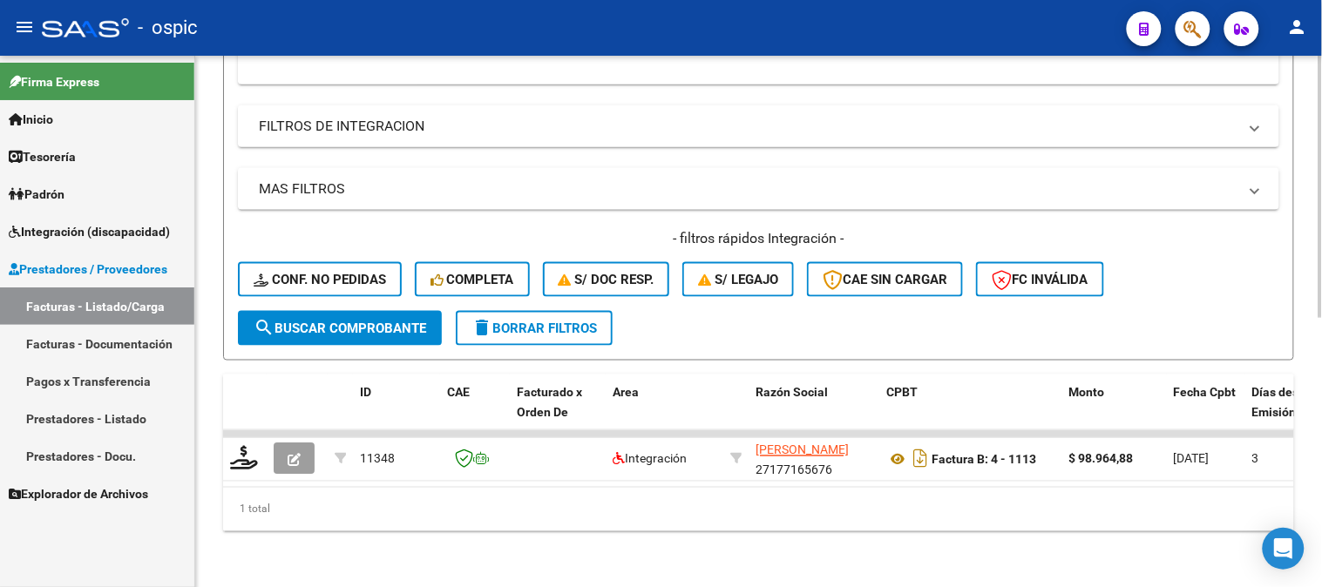
click at [358, 321] on span "search Buscar Comprobante" at bounding box center [340, 329] width 173 height 16
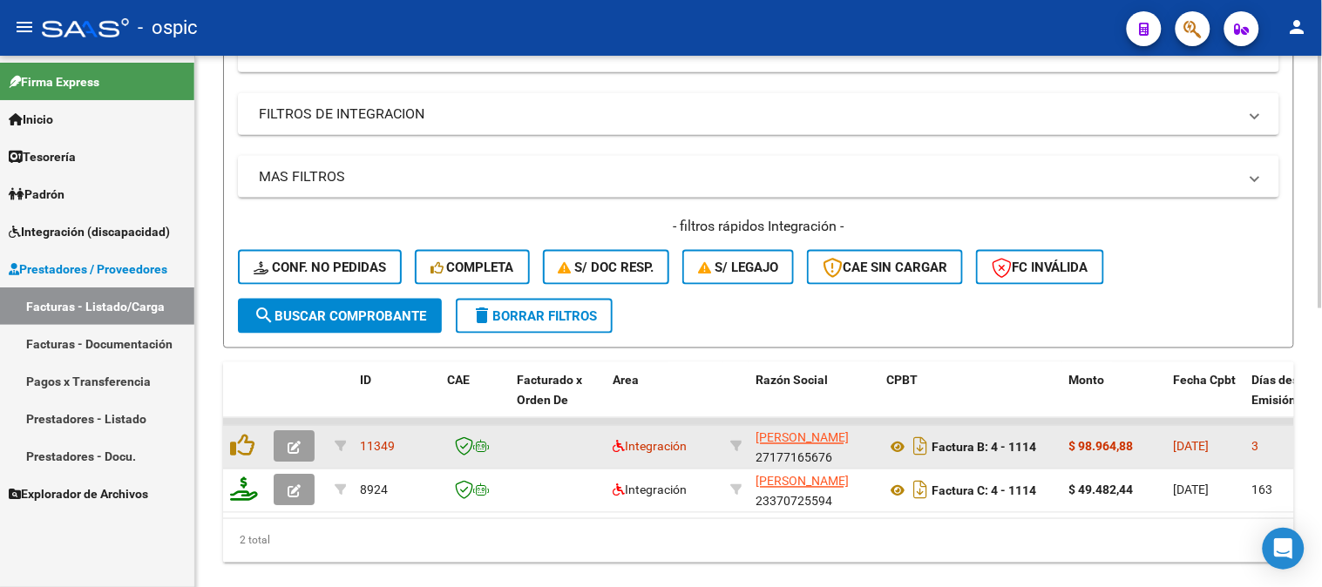
click at [294, 445] on icon "button" at bounding box center [294, 448] width 13 height 13
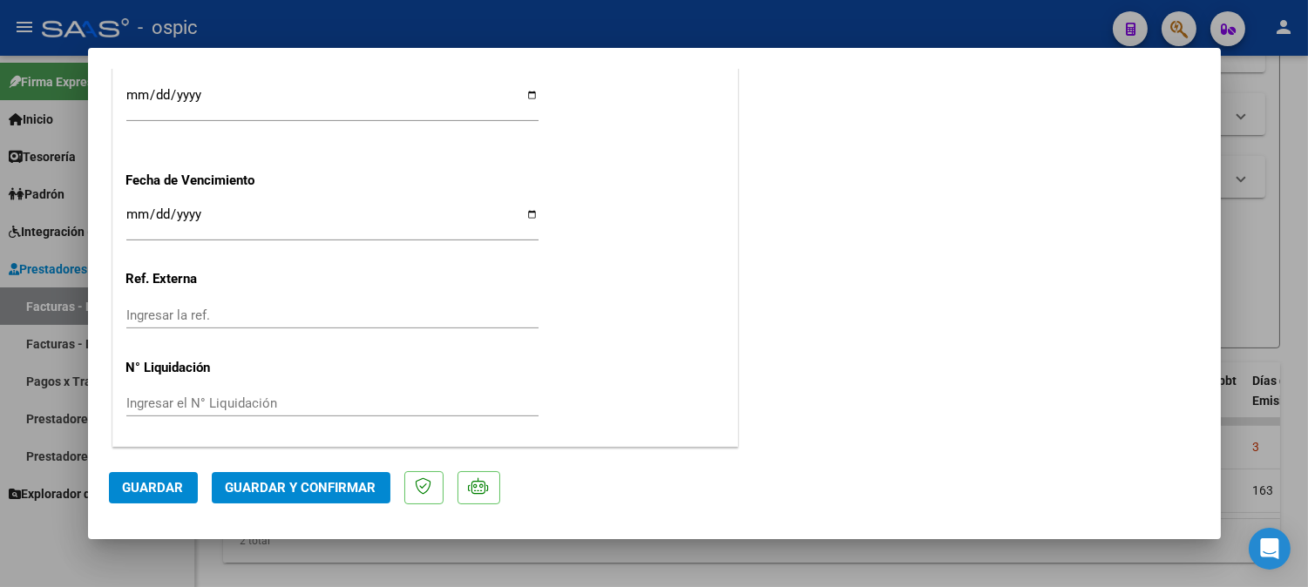
scroll to position [0, 0]
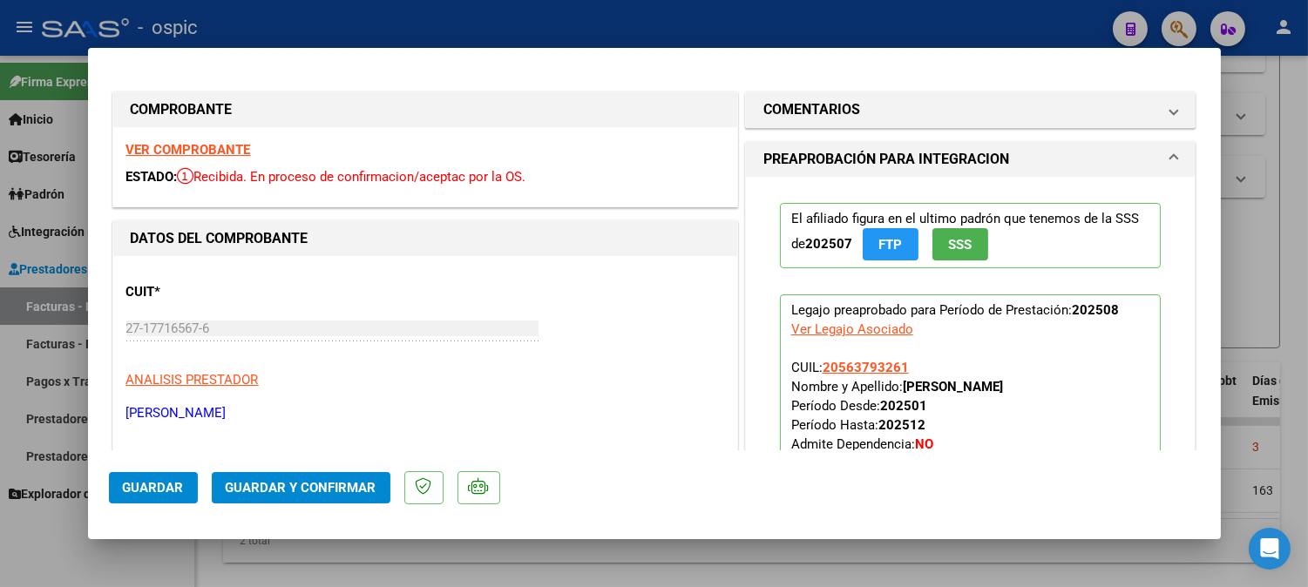
drag, startPoint x: 823, startPoint y: 102, endPoint x: 866, endPoint y: 185, distance: 93.1
click at [824, 105] on h1 "COMENTARIOS" at bounding box center [811, 109] width 97 height 21
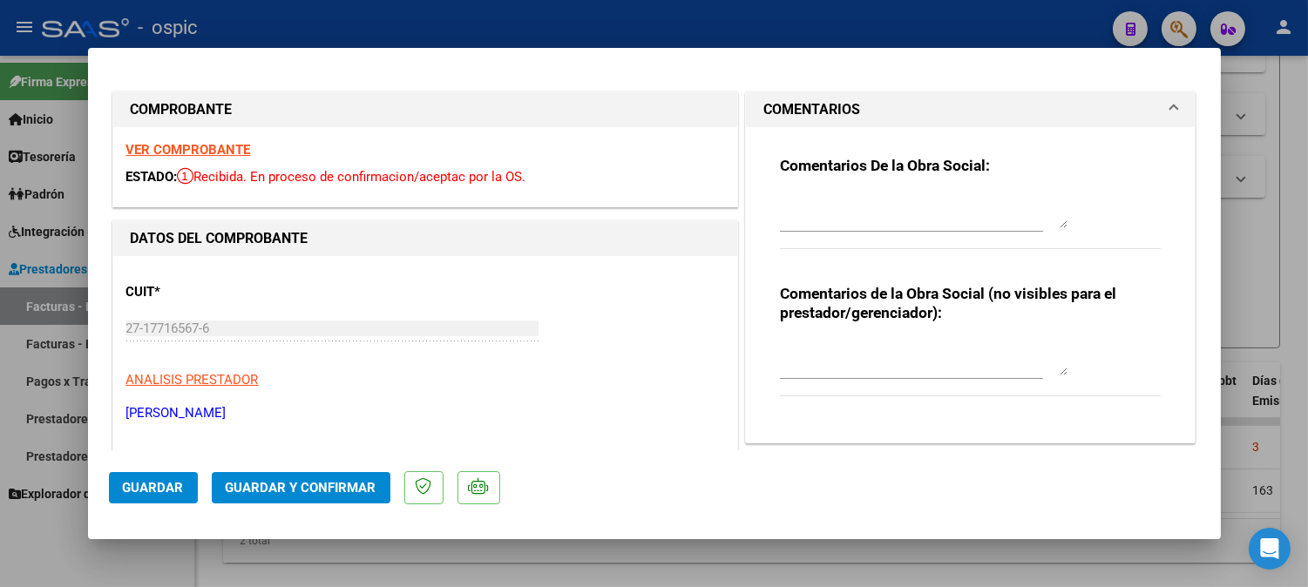
drag, startPoint x: 859, startPoint y: 343, endPoint x: 1043, endPoint y: 364, distance: 185.0
click at [859, 342] on textarea at bounding box center [924, 358] width 288 height 35
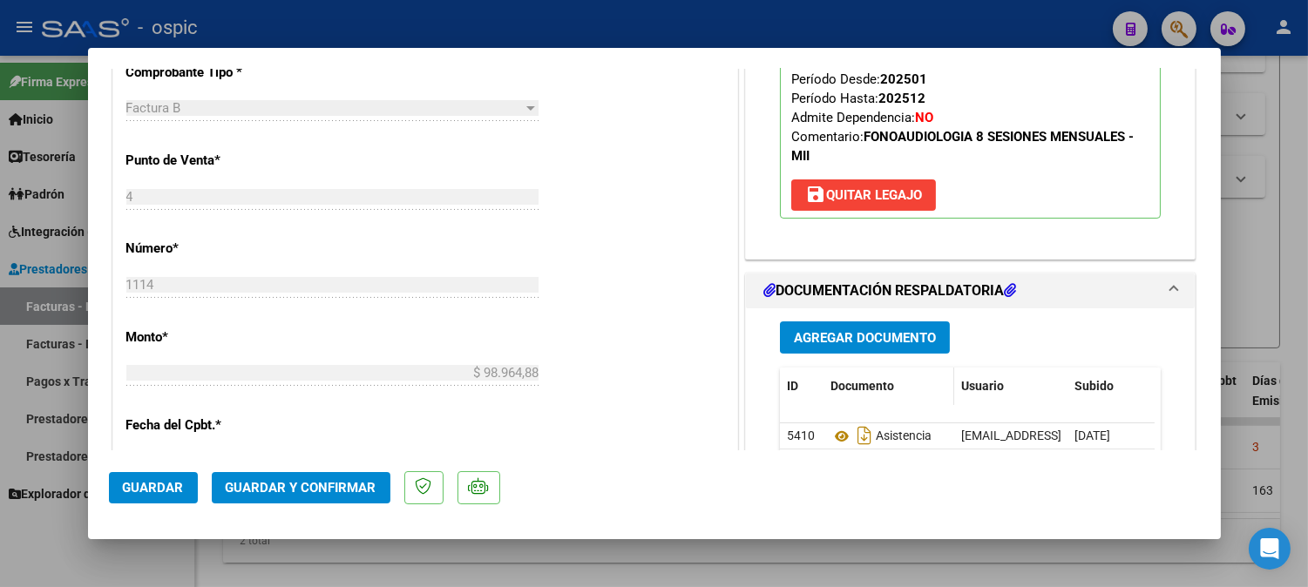
scroll to position [646, 0]
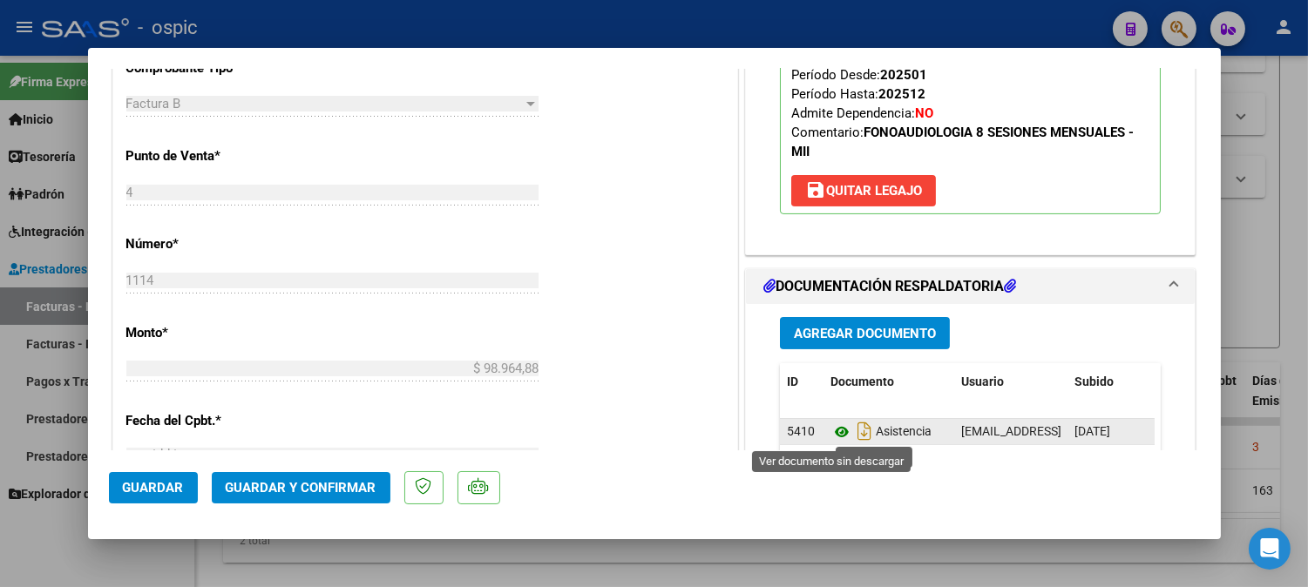
click at [838, 432] on icon at bounding box center [841, 432] width 23 height 21
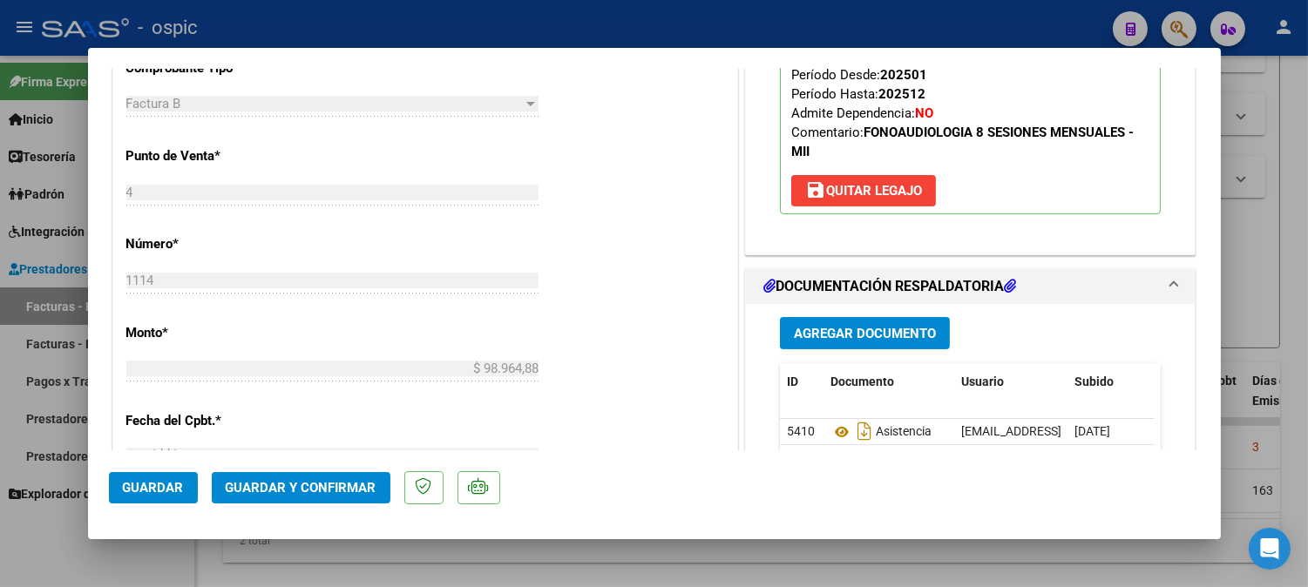
click at [342, 492] on span "Guardar y Confirmar" at bounding box center [301, 488] width 151 height 16
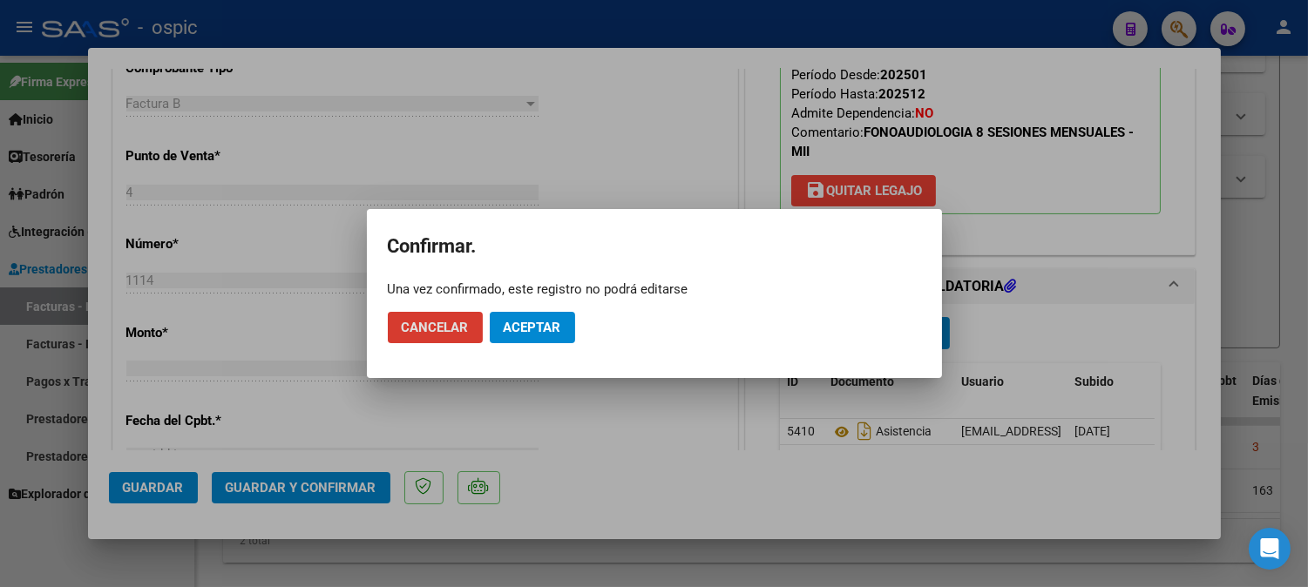
click at [558, 326] on span "Aceptar" at bounding box center [533, 328] width 58 height 16
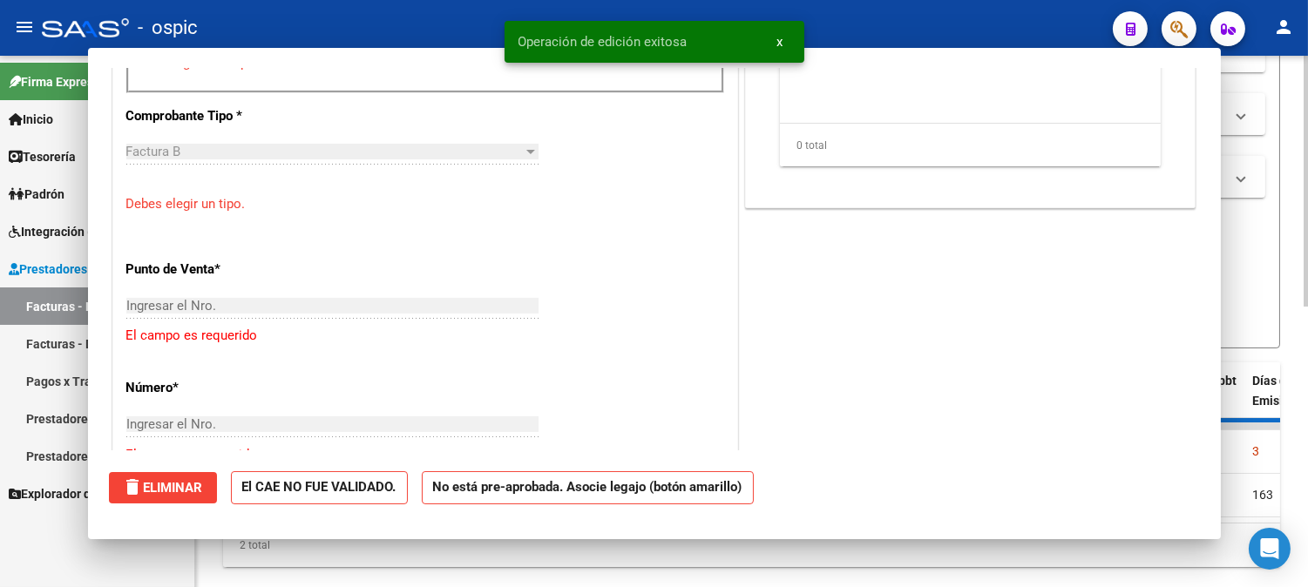
scroll to position [677, 0]
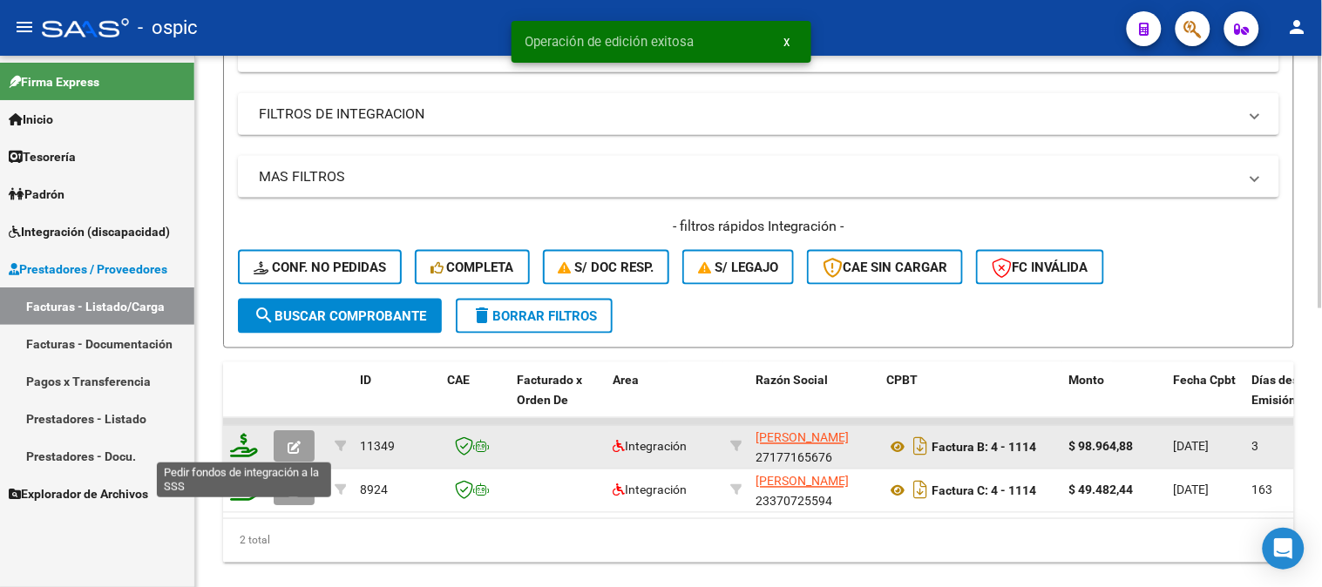
click at [240, 442] on icon at bounding box center [244, 446] width 28 height 24
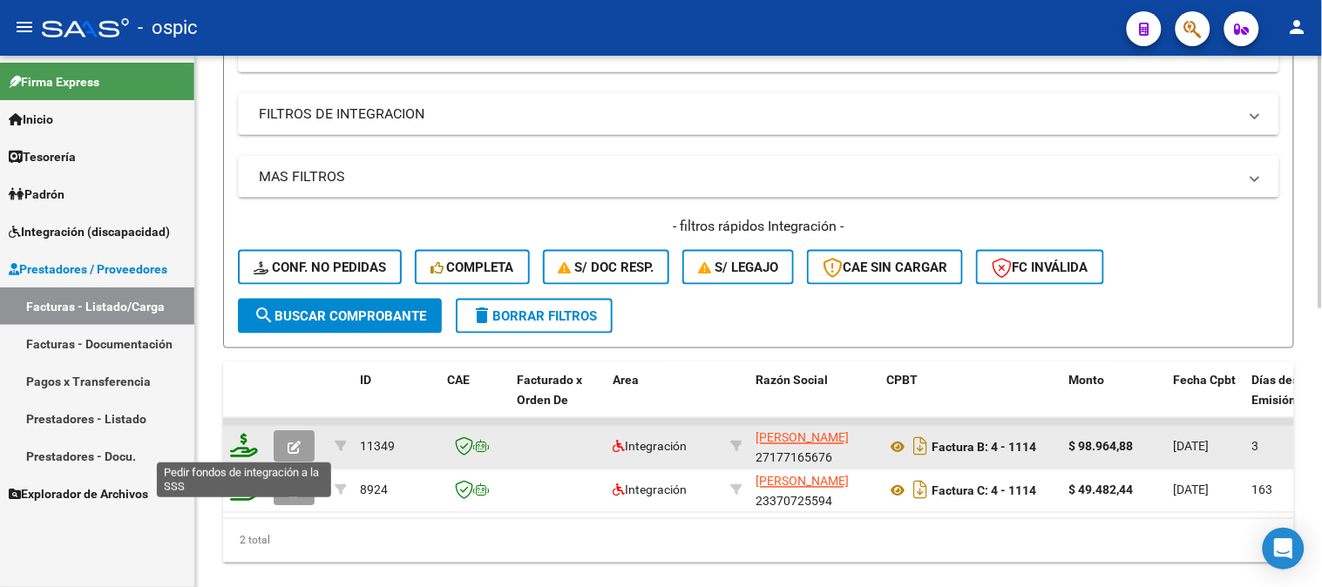
click at [240, 436] on icon at bounding box center [244, 446] width 28 height 24
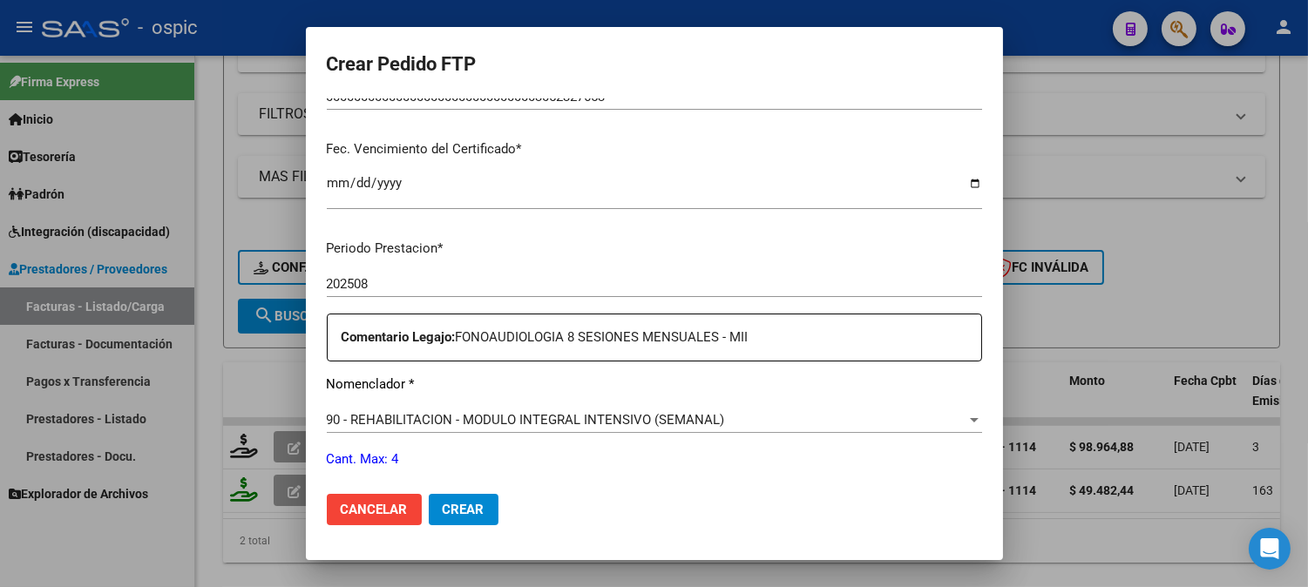
scroll to position [505, 0]
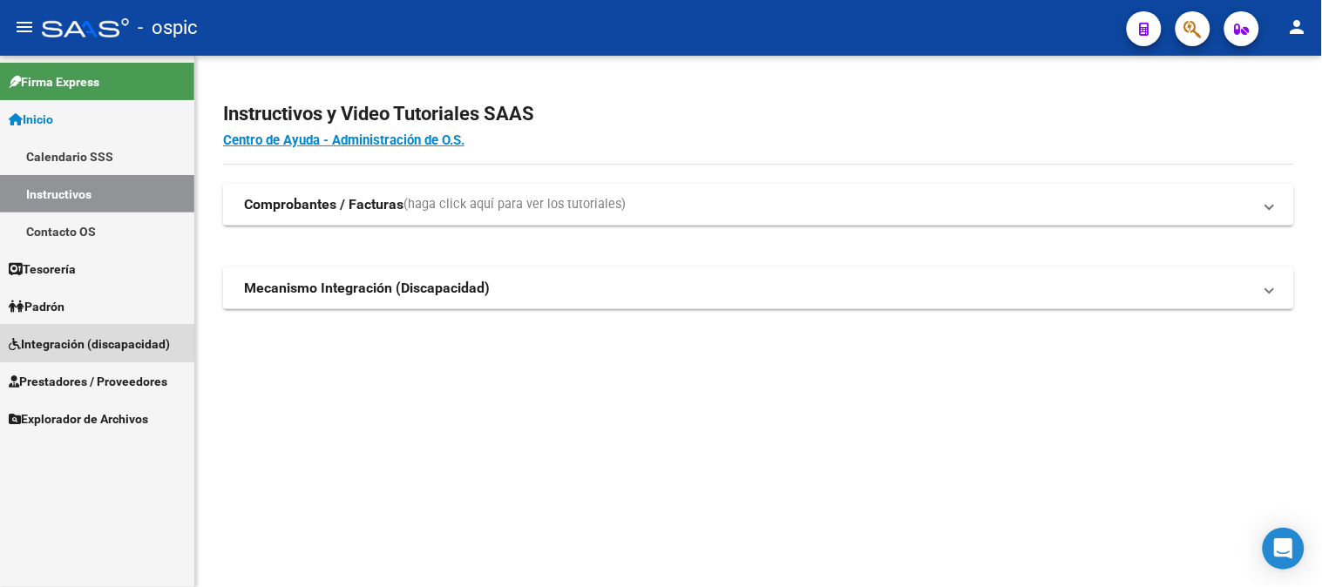
click at [71, 342] on span "Integración (discapacidad)" at bounding box center [89, 344] width 161 height 19
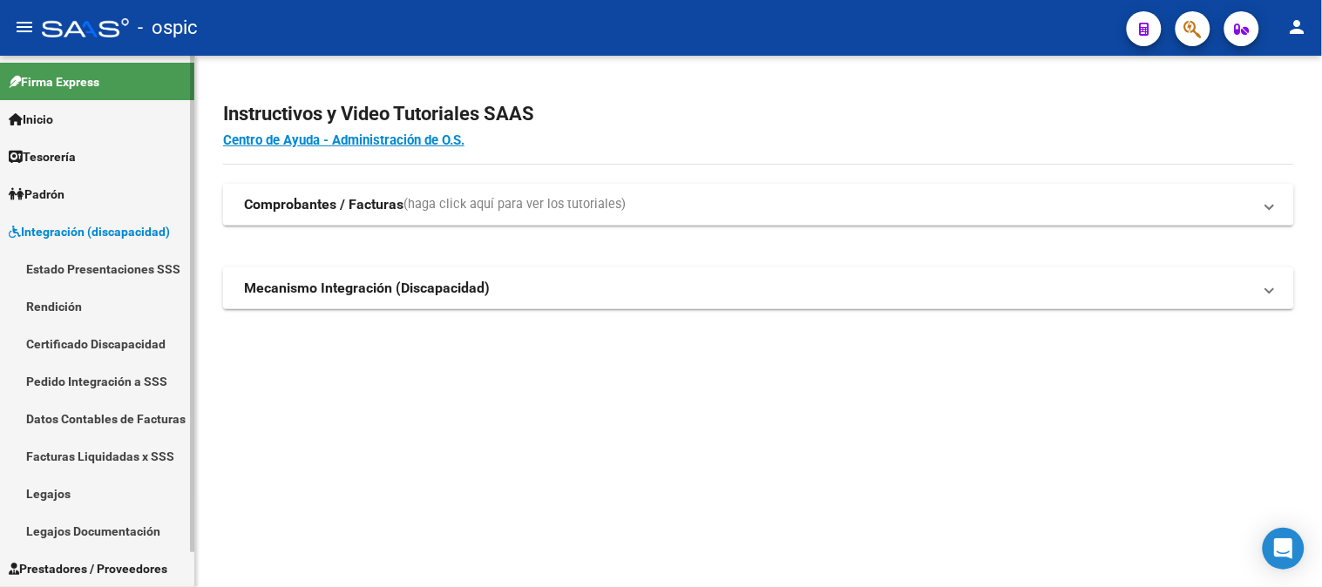
click at [91, 376] on link "Pedido Integración a SSS" at bounding box center [97, 380] width 194 height 37
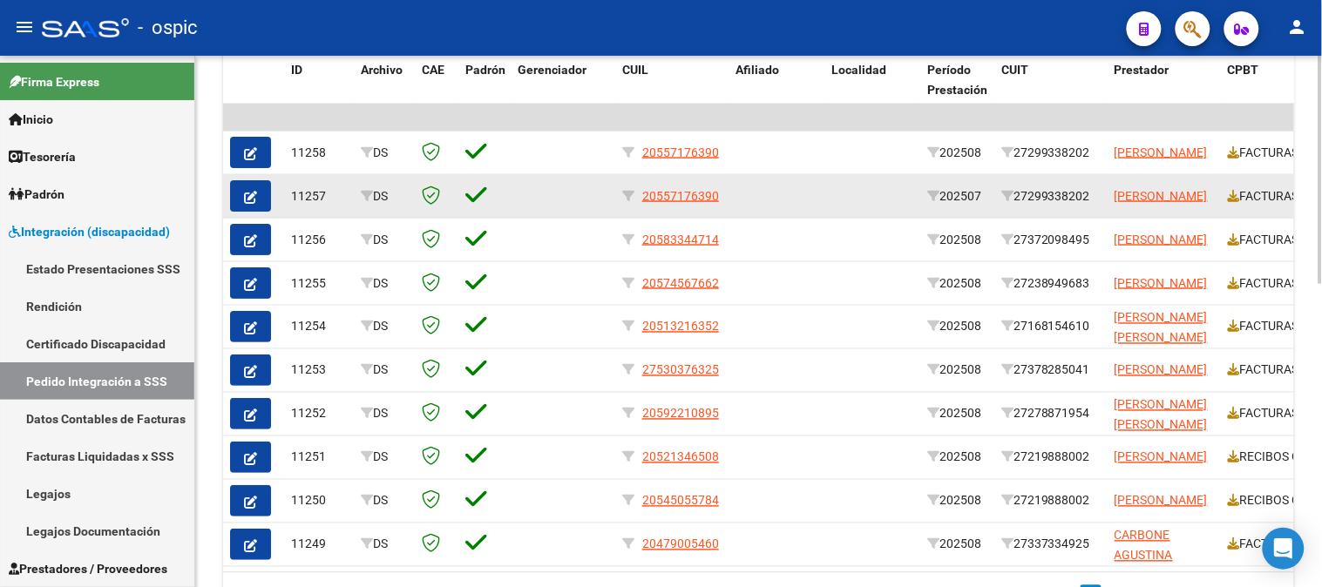
click at [253, 194] on icon "button" at bounding box center [250, 197] width 13 height 13
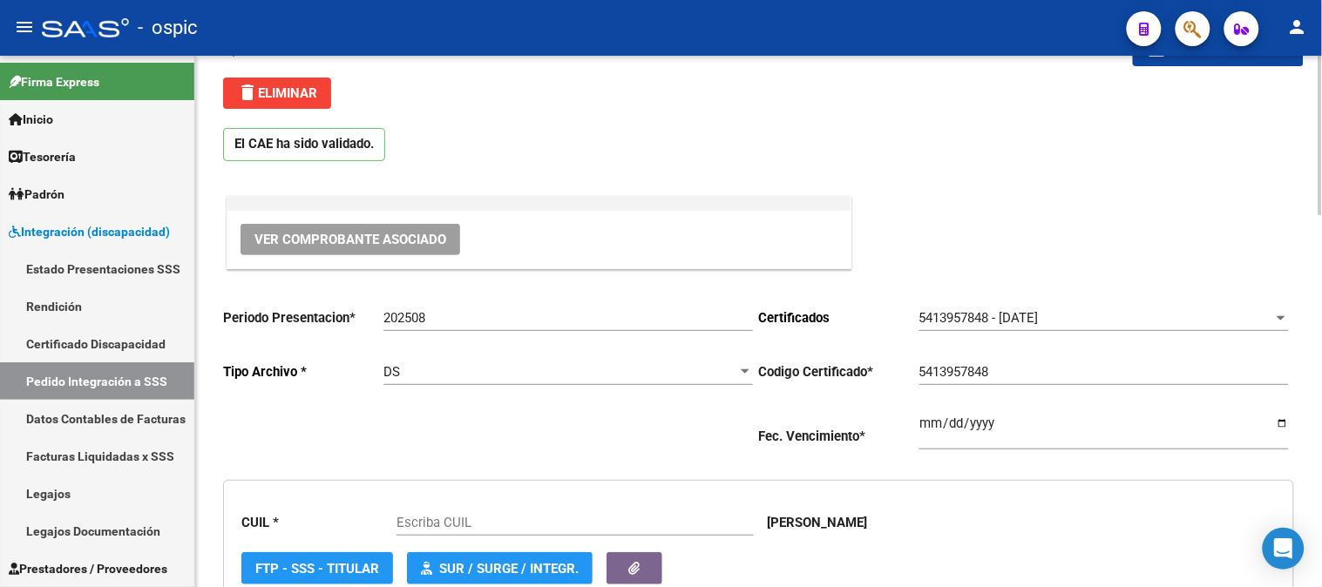
type input "20557176390"
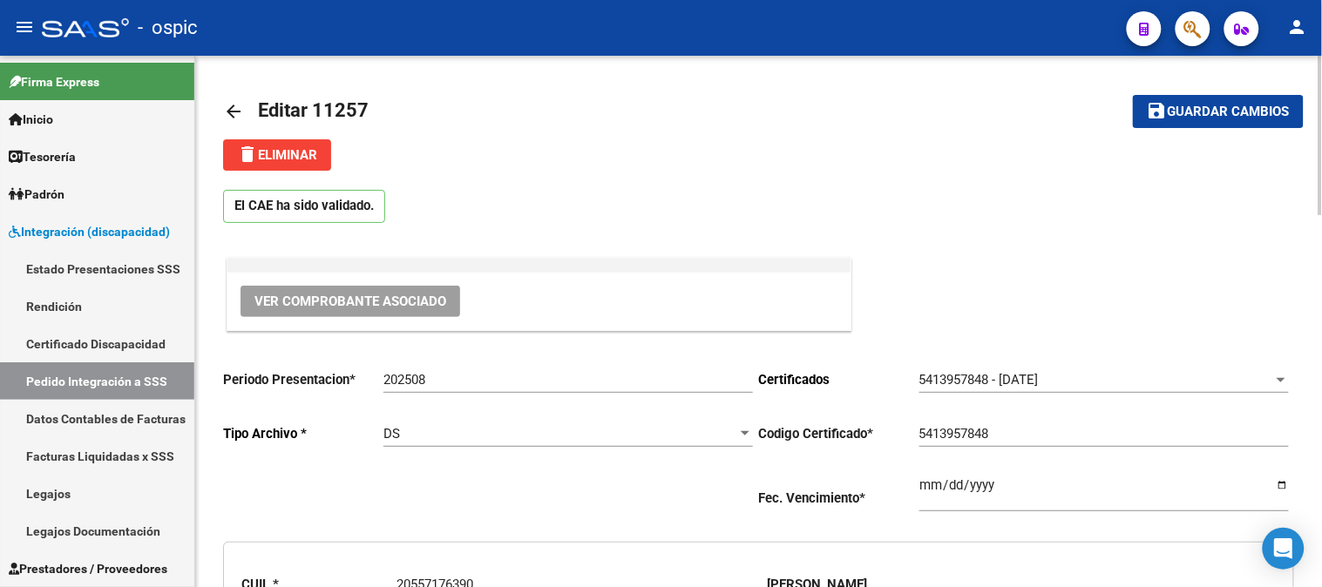
click at [276, 157] on span "delete Eliminar" at bounding box center [277, 155] width 80 height 16
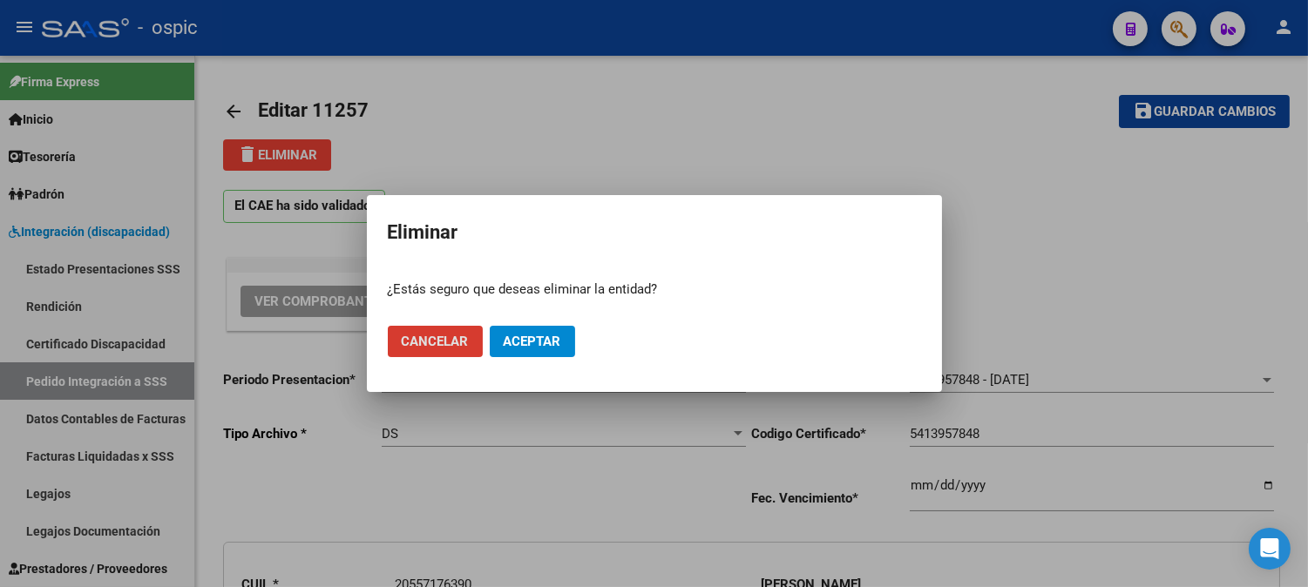
click at [528, 336] on span "Aceptar" at bounding box center [533, 342] width 58 height 16
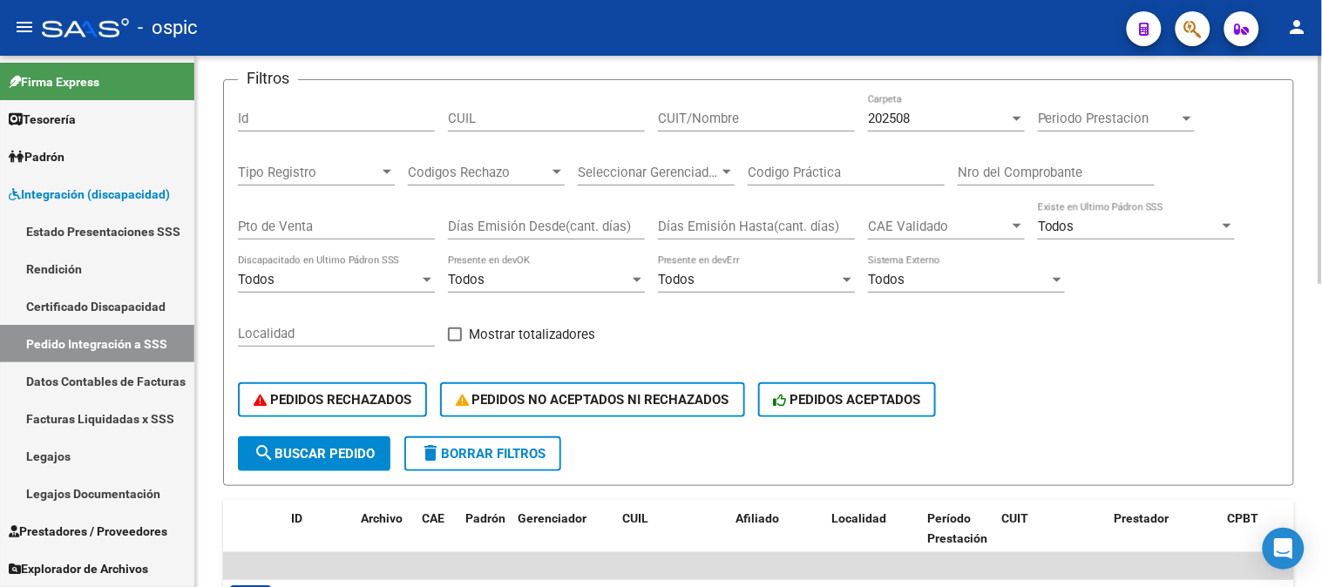
scroll to position [193, 0]
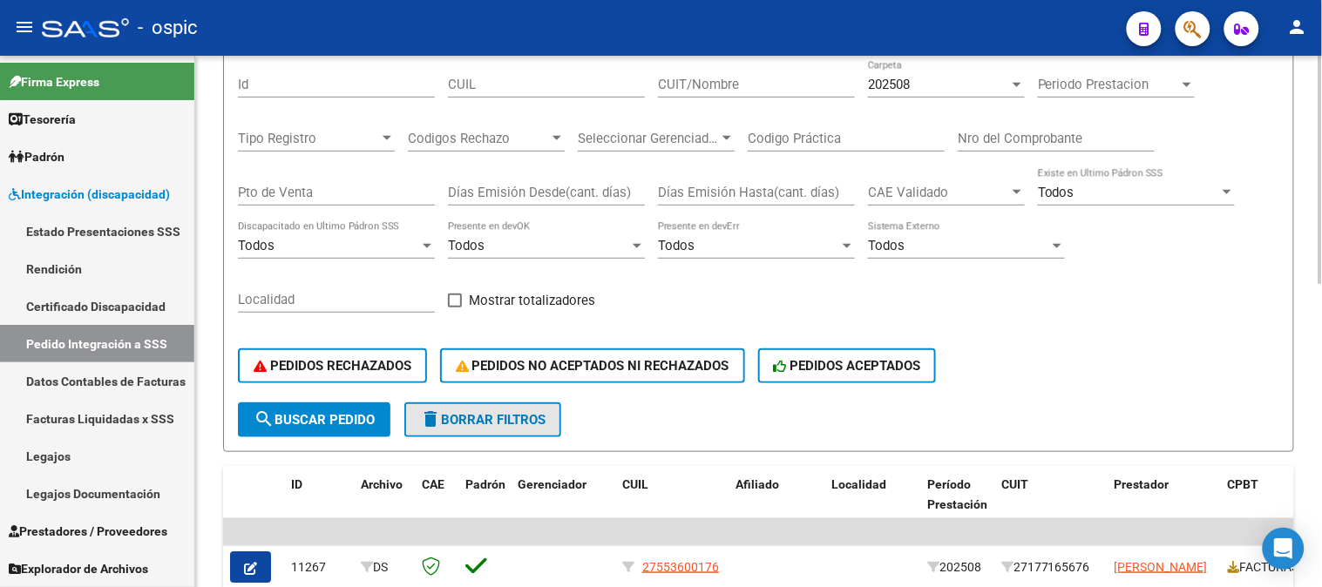
click at [528, 427] on button "delete Borrar Filtros" at bounding box center [482, 420] width 157 height 35
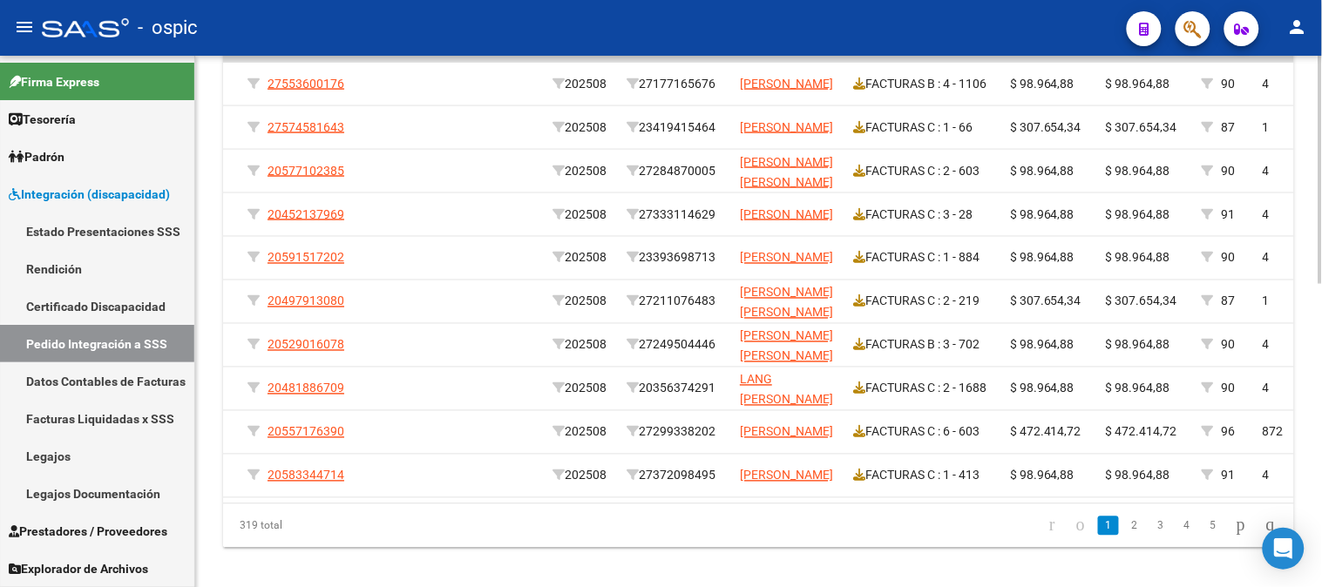
scroll to position [0, 371]
click at [1124, 533] on link "2" at bounding box center [1134, 526] width 21 height 19
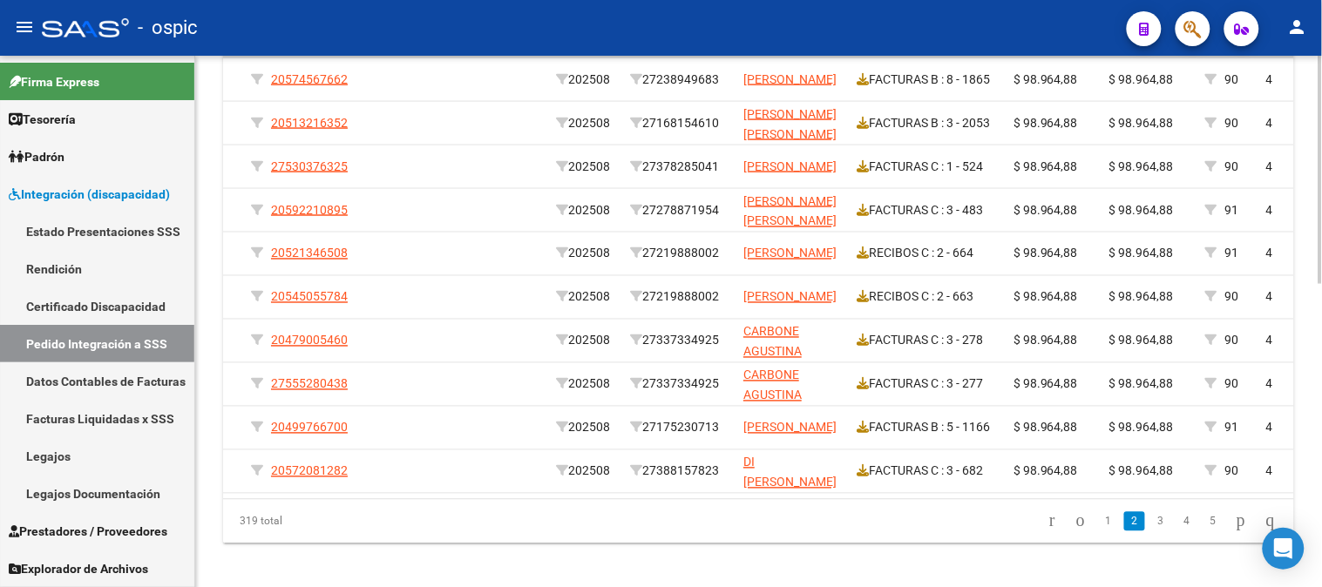
scroll to position [677, 0]
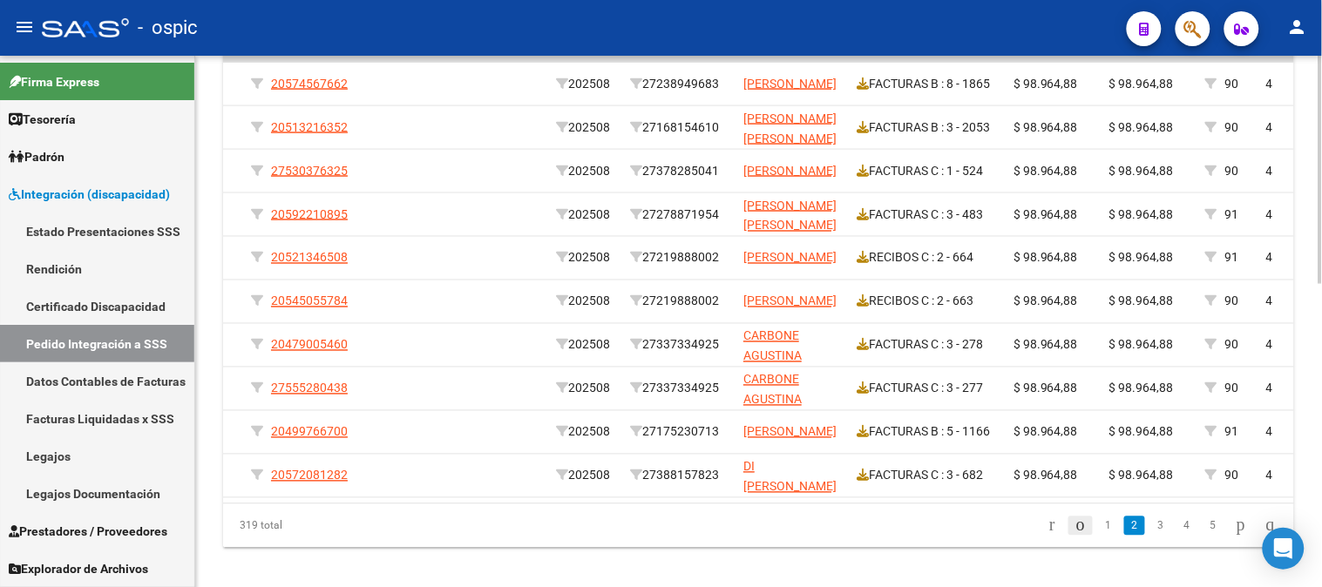
click at [1073, 536] on icon "go to previous page" at bounding box center [1080, 525] width 14 height 21
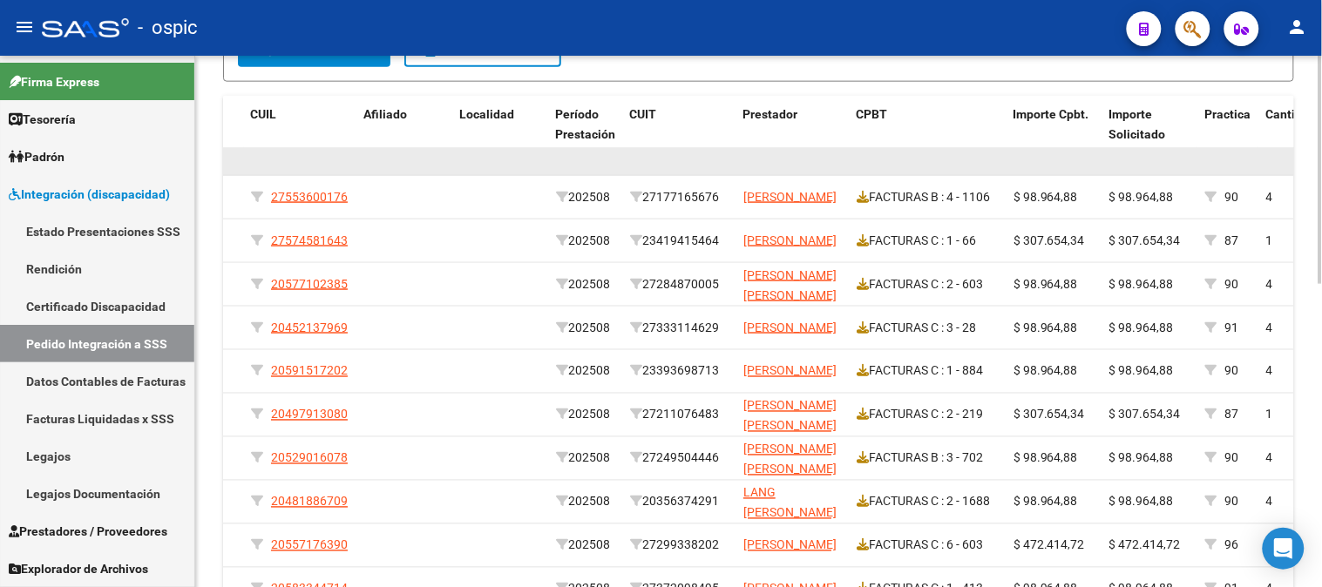
scroll to position [484, 0]
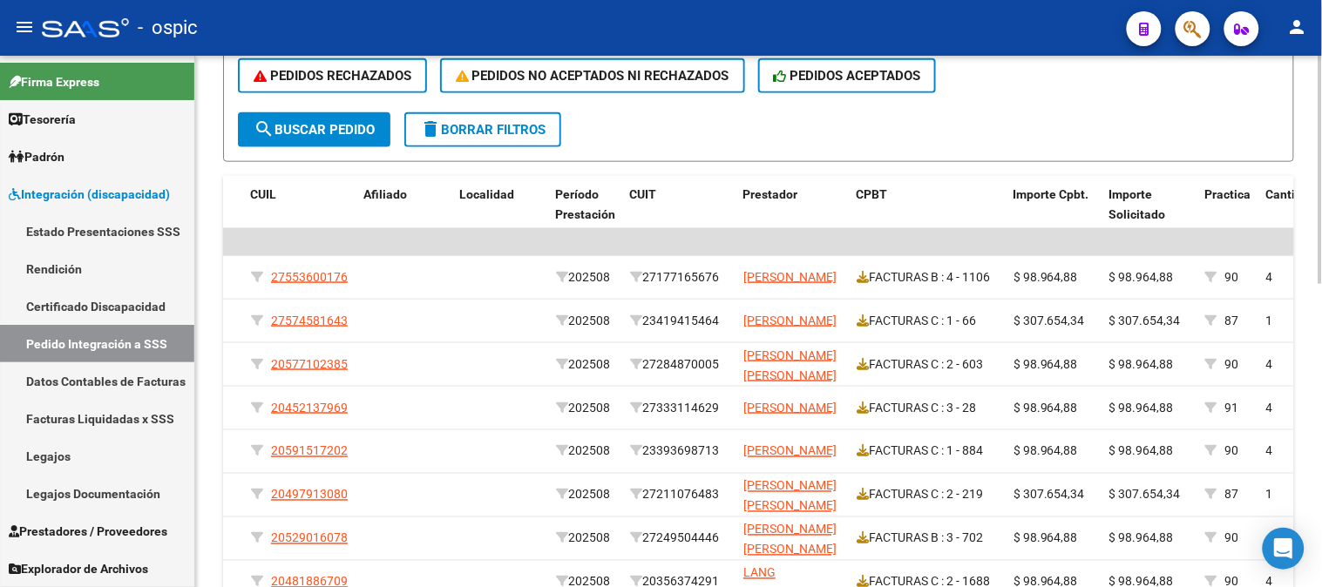
click at [495, 132] on span "delete Borrar Filtros" at bounding box center [482, 130] width 125 height 16
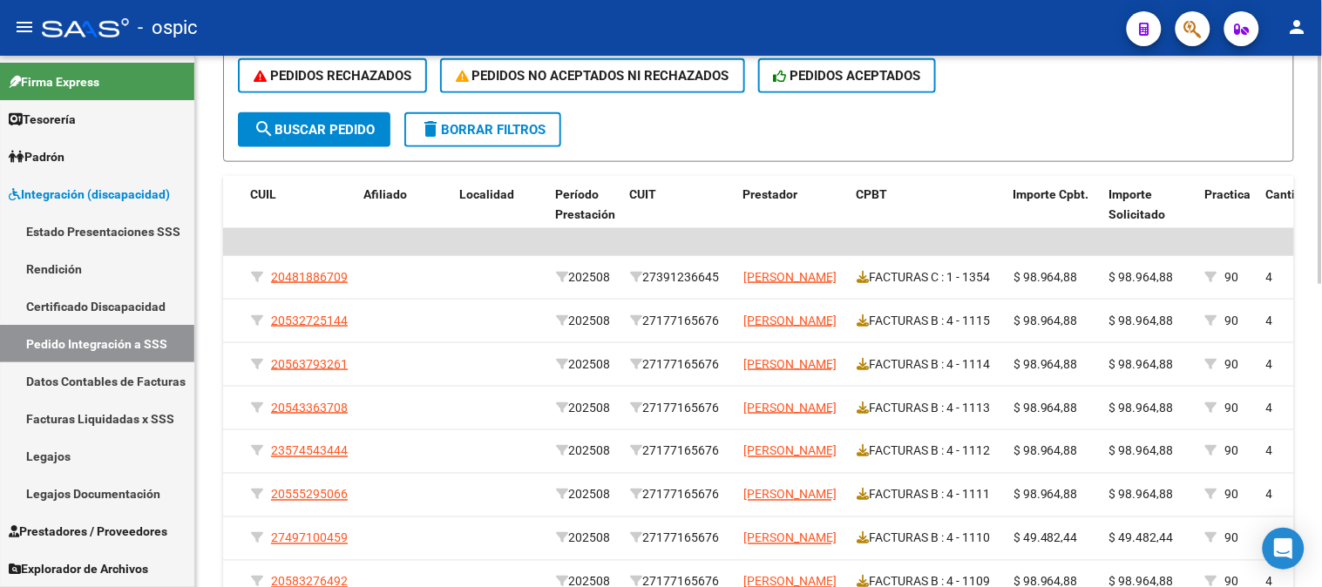
click at [502, 127] on span "delete Borrar Filtros" at bounding box center [482, 130] width 125 height 16
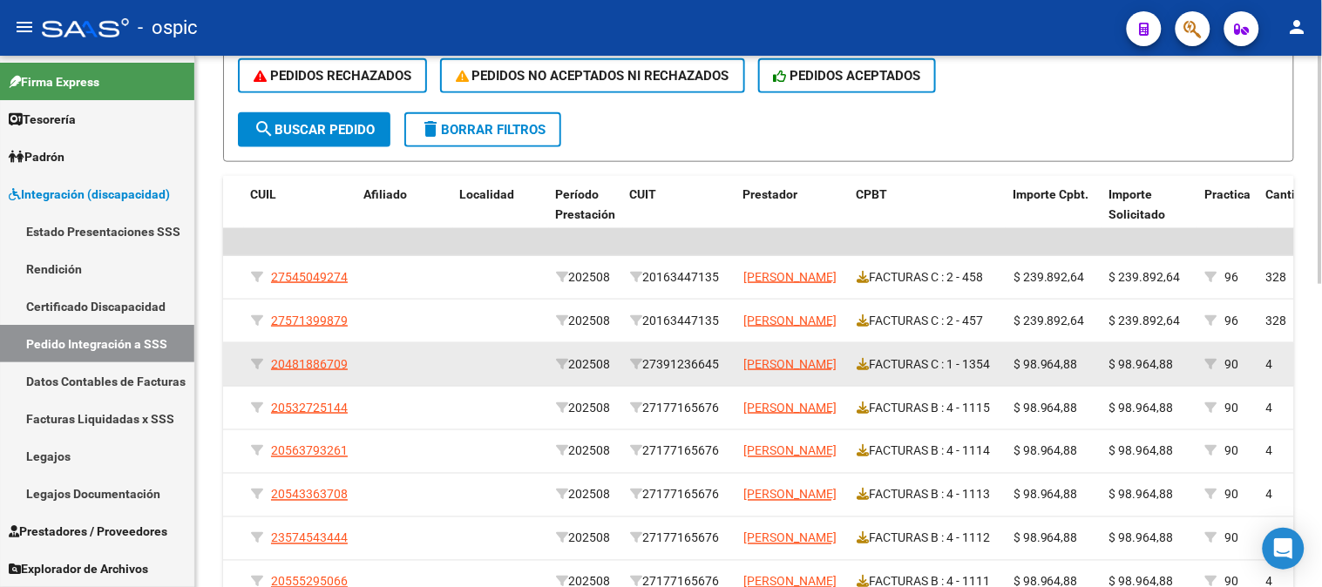
scroll to position [3, 0]
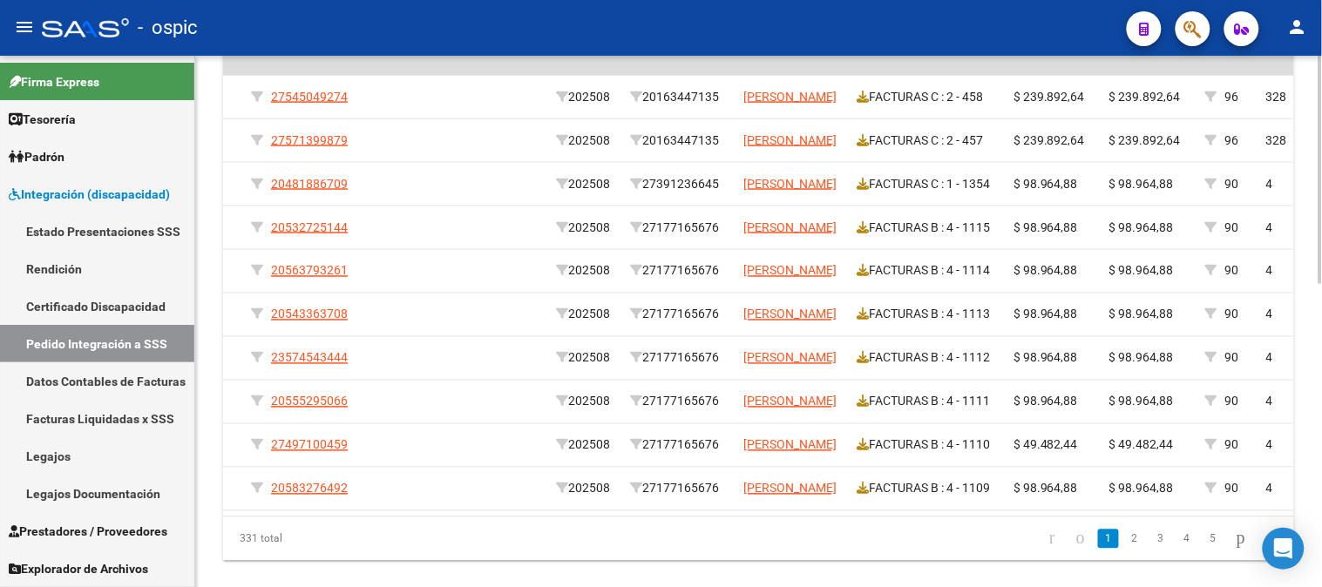
click at [1321, 360] on div at bounding box center [1320, 460] width 4 height 228
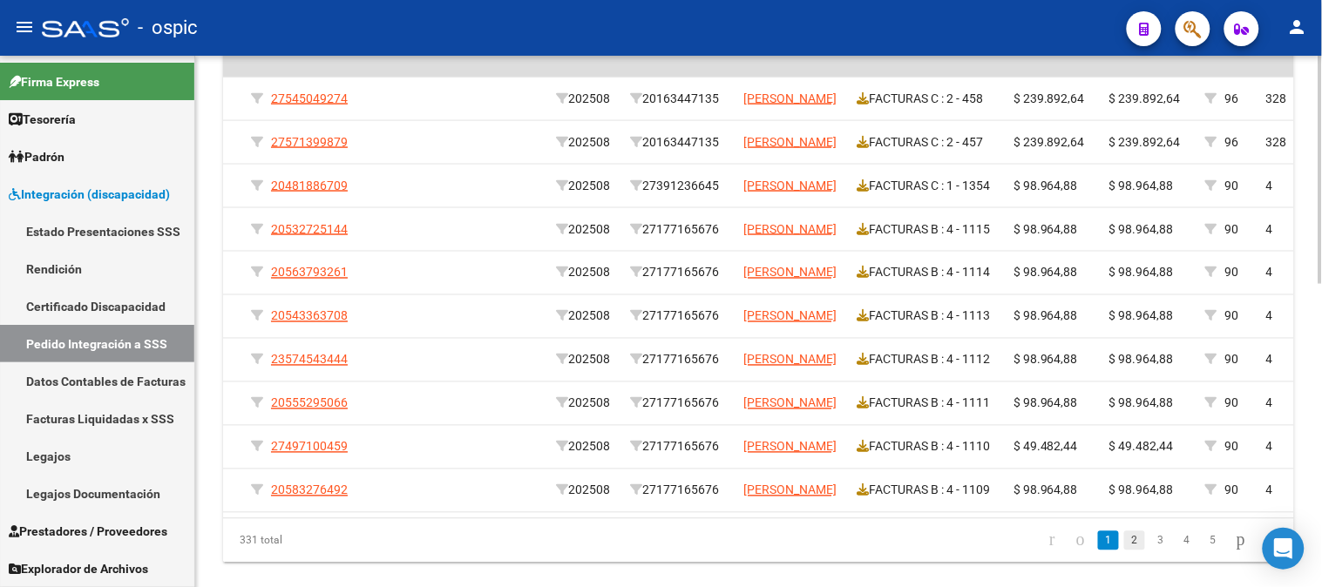
click at [1124, 551] on link "2" at bounding box center [1134, 540] width 21 height 19
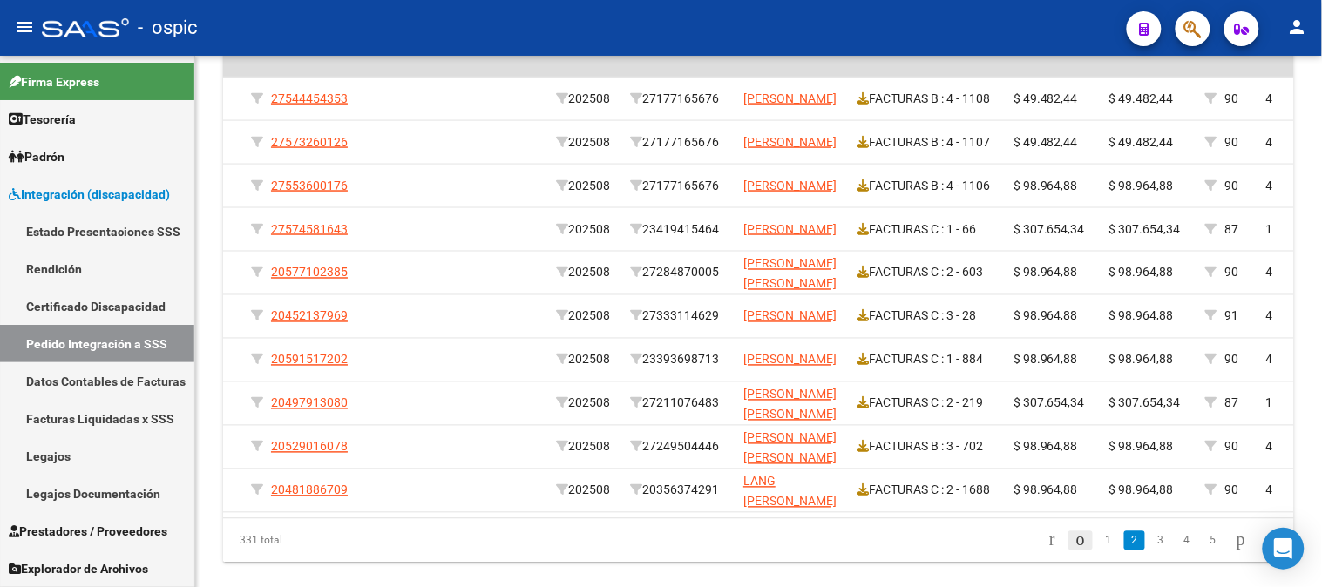
click at [1073, 551] on icon "go to previous page" at bounding box center [1080, 540] width 14 height 21
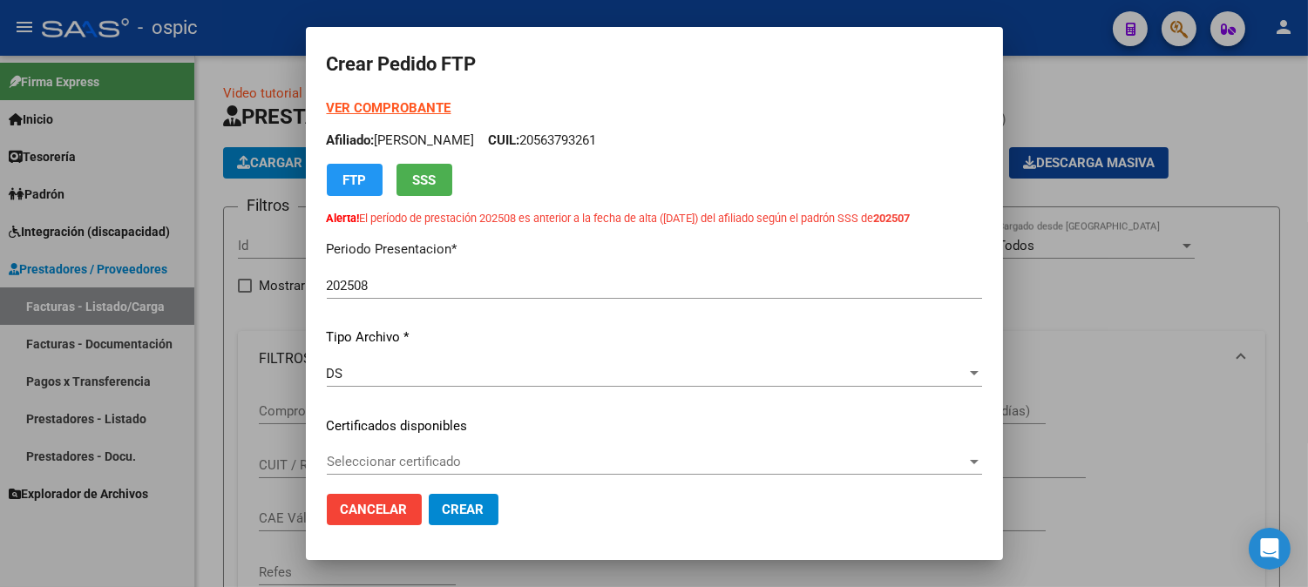
scroll to position [587, 0]
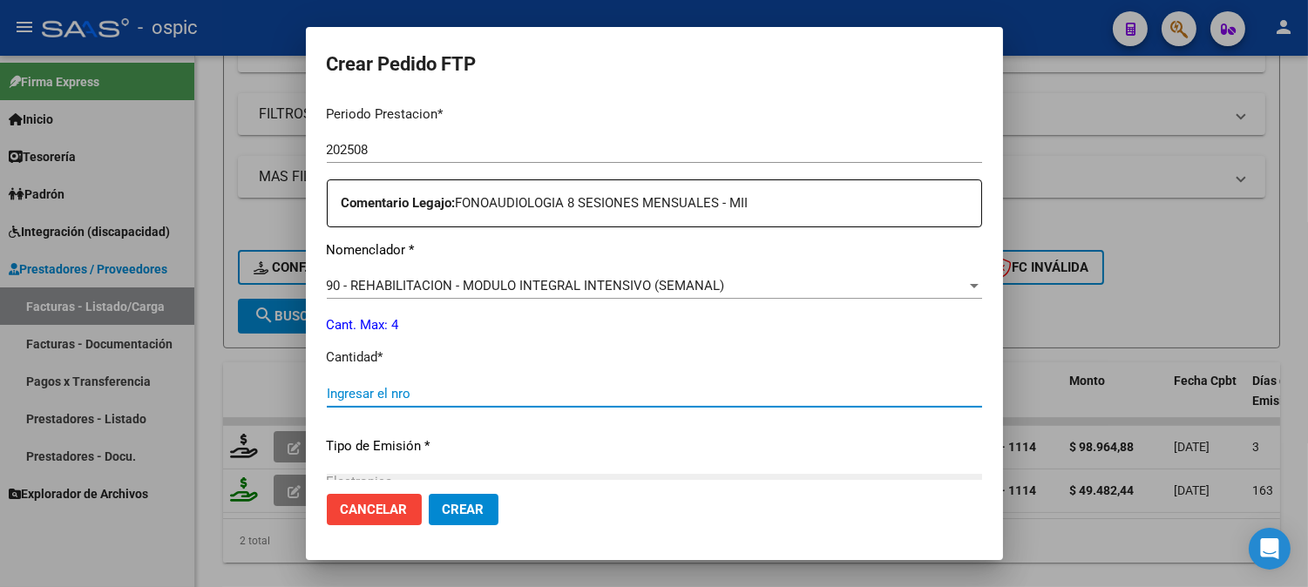
click at [675, 397] on input "Ingresar el nro" at bounding box center [654, 394] width 655 height 16
type input "4"
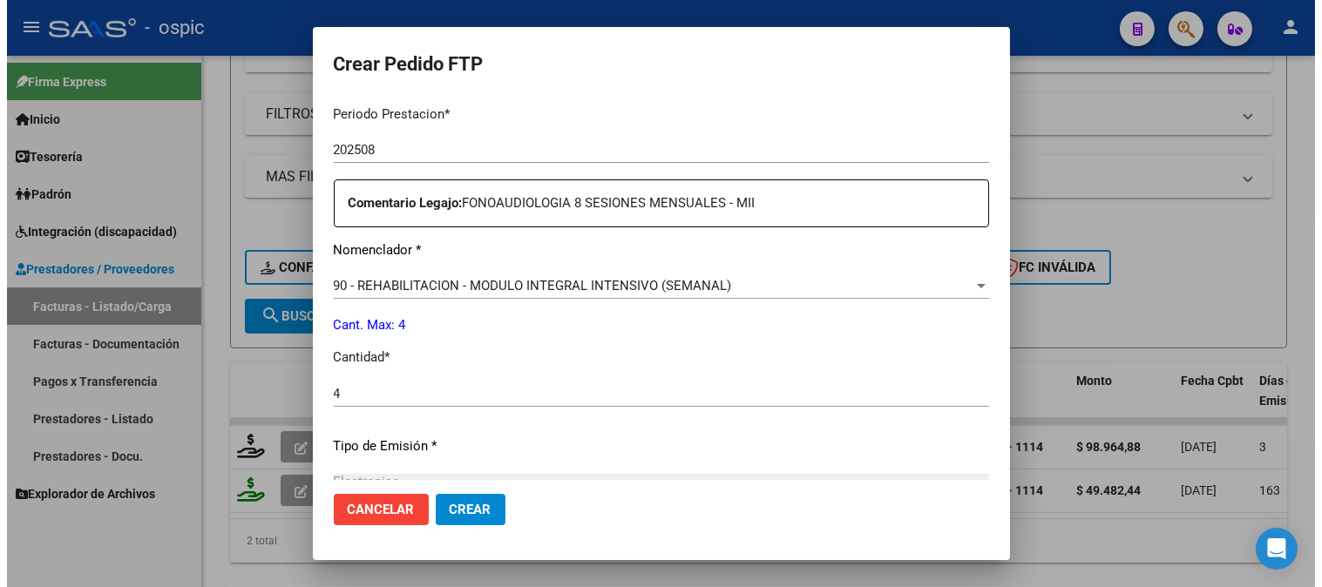
scroll to position [795, 0]
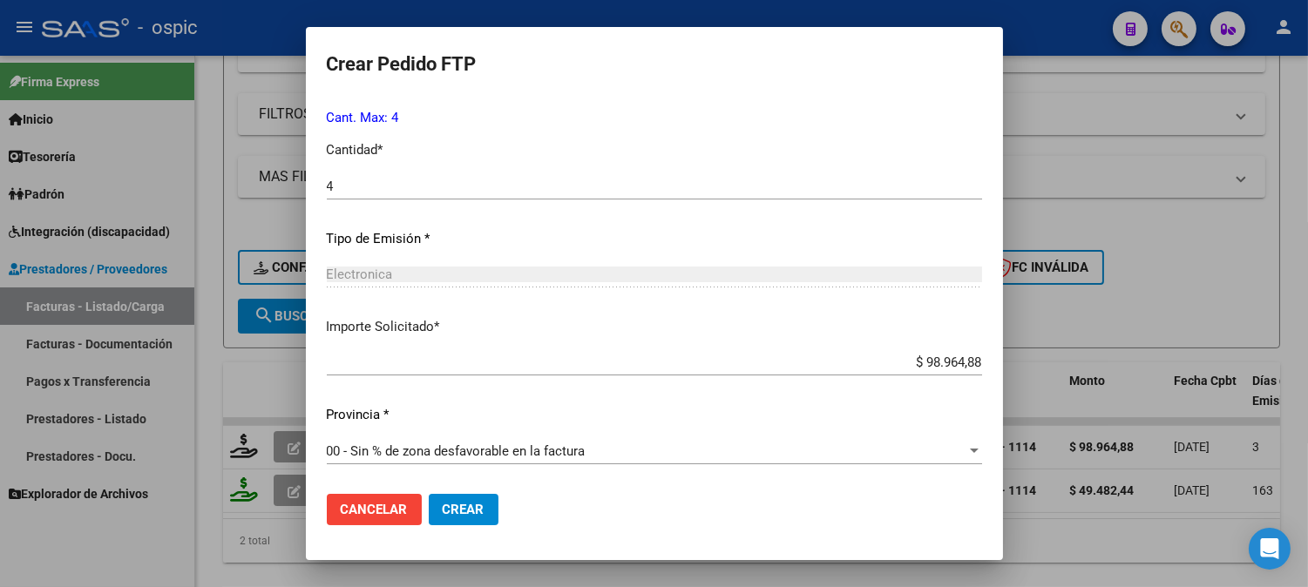
click at [491, 506] on button "Crear" at bounding box center [464, 509] width 70 height 31
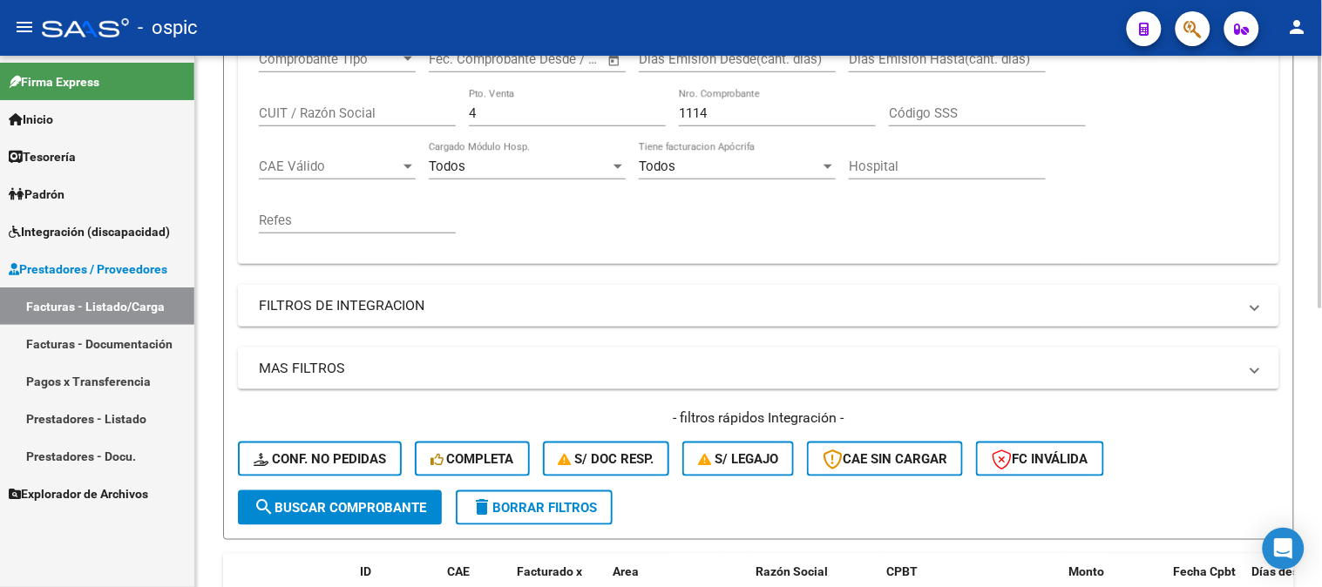
scroll to position [157, 0]
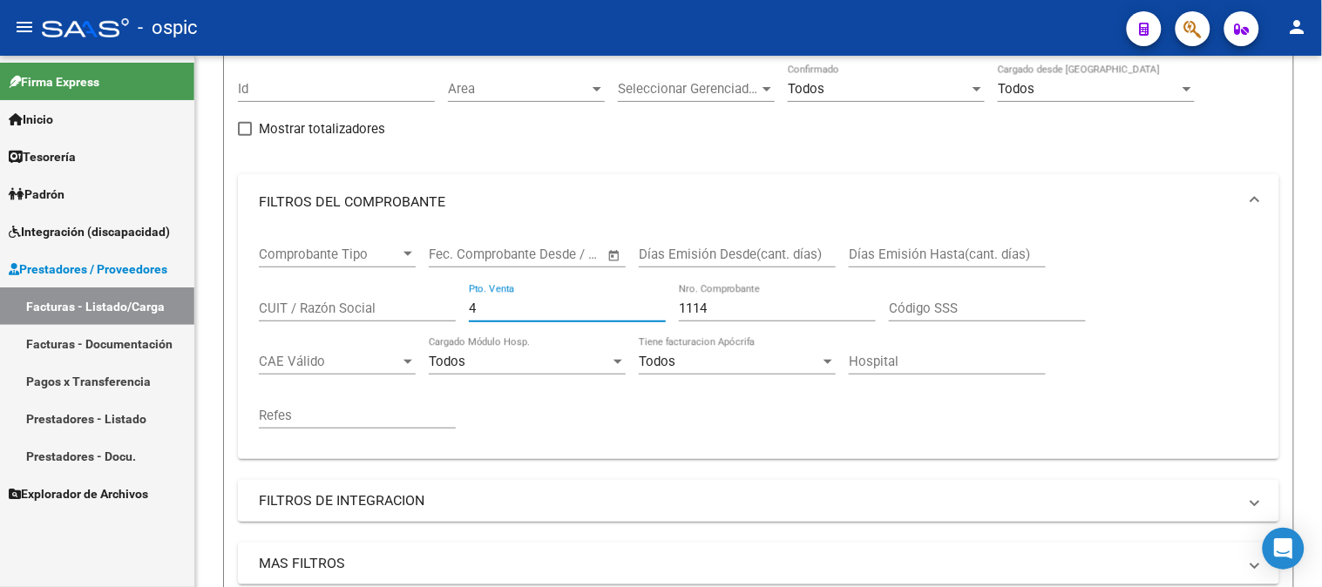
drag, startPoint x: 545, startPoint y: 312, endPoint x: 160, endPoint y: 311, distance: 385.1
click at [171, 312] on mat-sidenav-container "Firma Express Inicio Calendario SSS Instructivos Contacto OS Tesorería Extracto…" at bounding box center [661, 321] width 1322 height 531
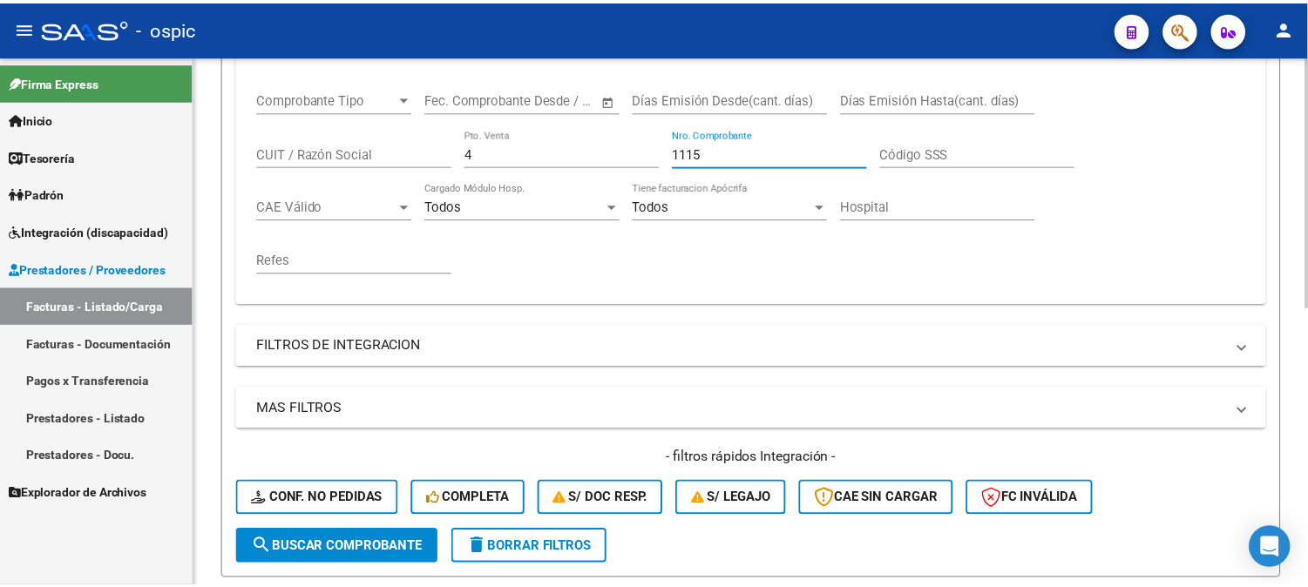
scroll to position [491, 0]
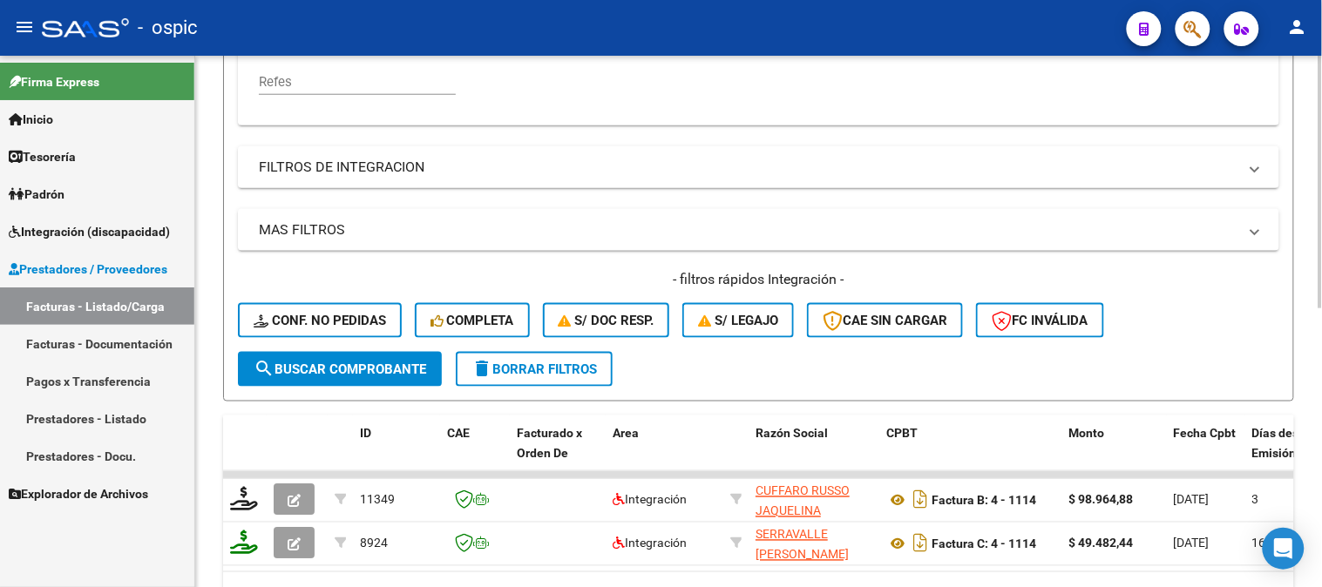
type input "1115"
click at [337, 378] on button "search Buscar Comprobante" at bounding box center [340, 369] width 204 height 35
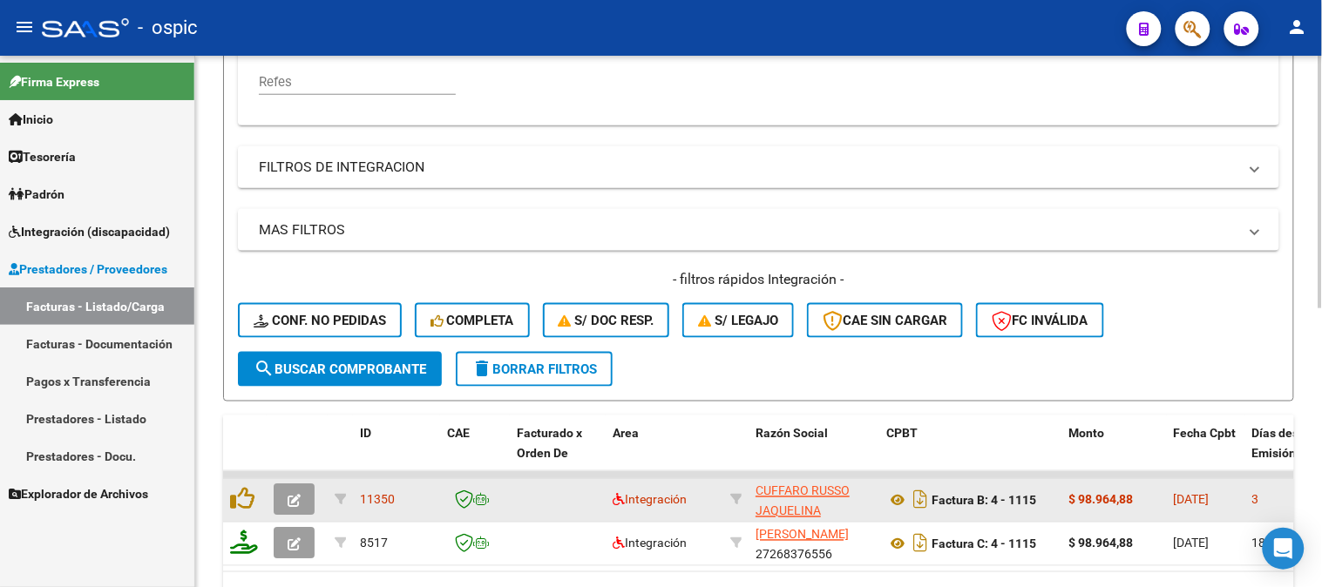
click at [294, 492] on span "button" at bounding box center [294, 500] width 13 height 16
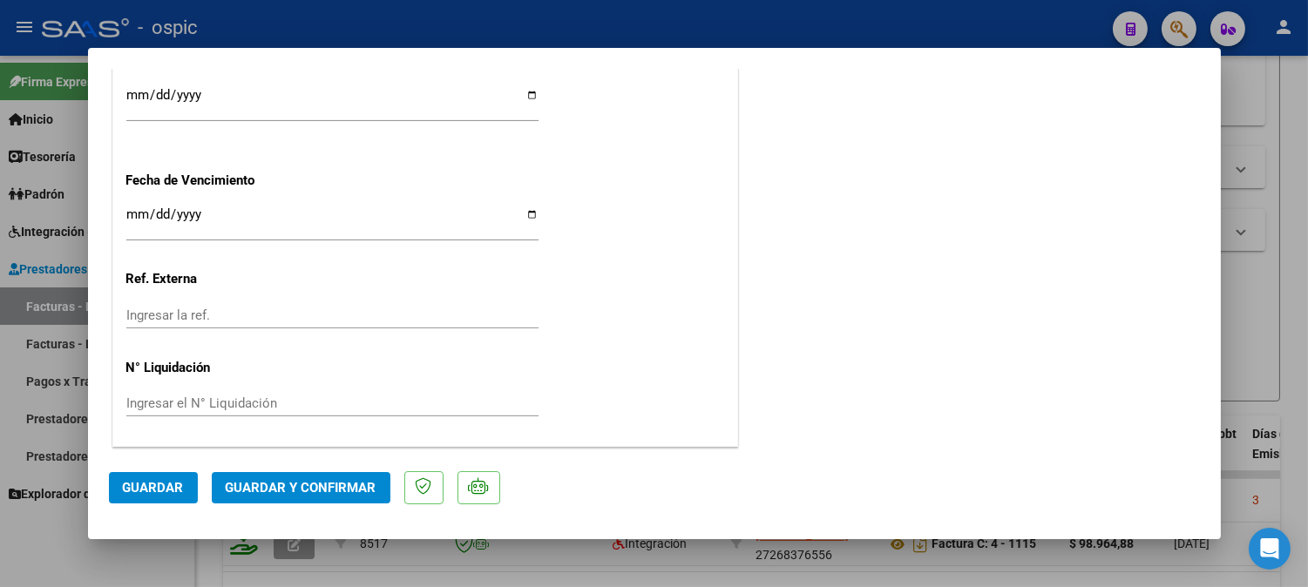
scroll to position [0, 0]
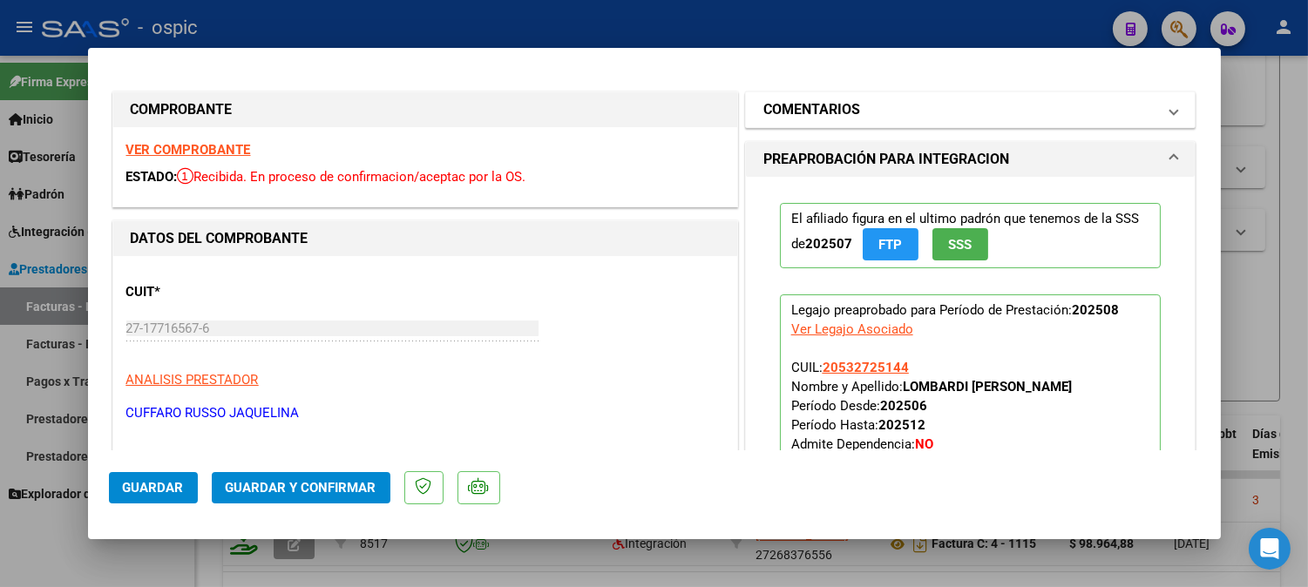
drag, startPoint x: 898, startPoint y: 110, endPoint x: 898, endPoint y: 274, distance: 164.7
click at [897, 112] on mat-panel-title "COMENTARIOS" at bounding box center [960, 109] width 394 height 21
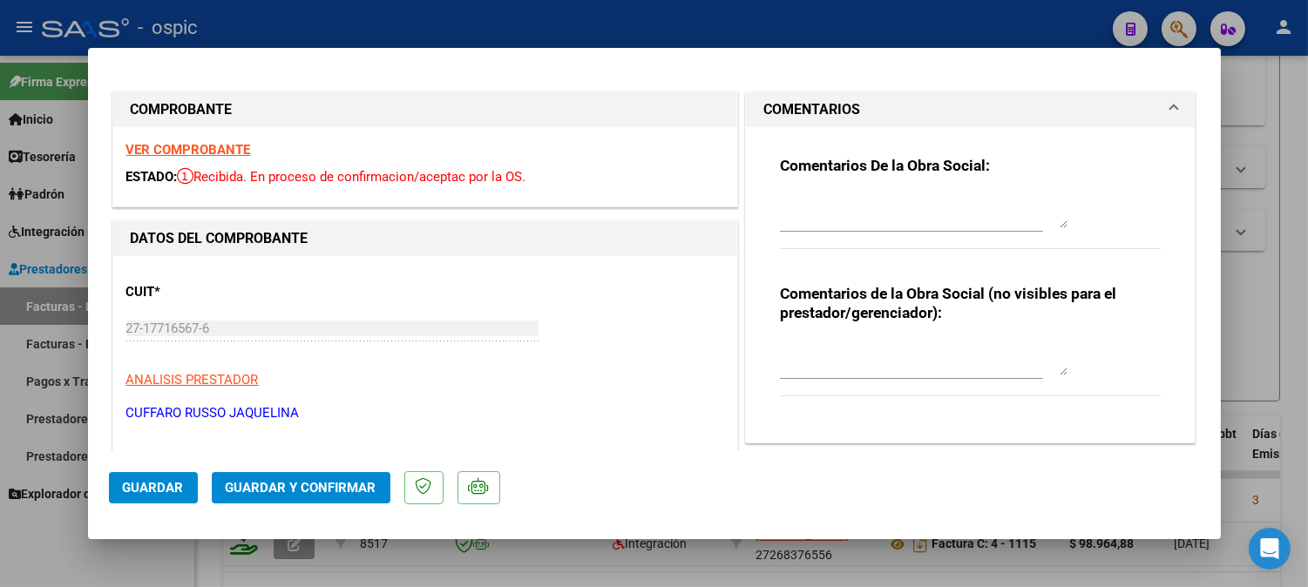
drag, startPoint x: 890, startPoint y: 346, endPoint x: 876, endPoint y: 349, distance: 13.5
click at [889, 347] on textarea at bounding box center [924, 358] width 288 height 35
type textarea "FONO 8 SESIONES"
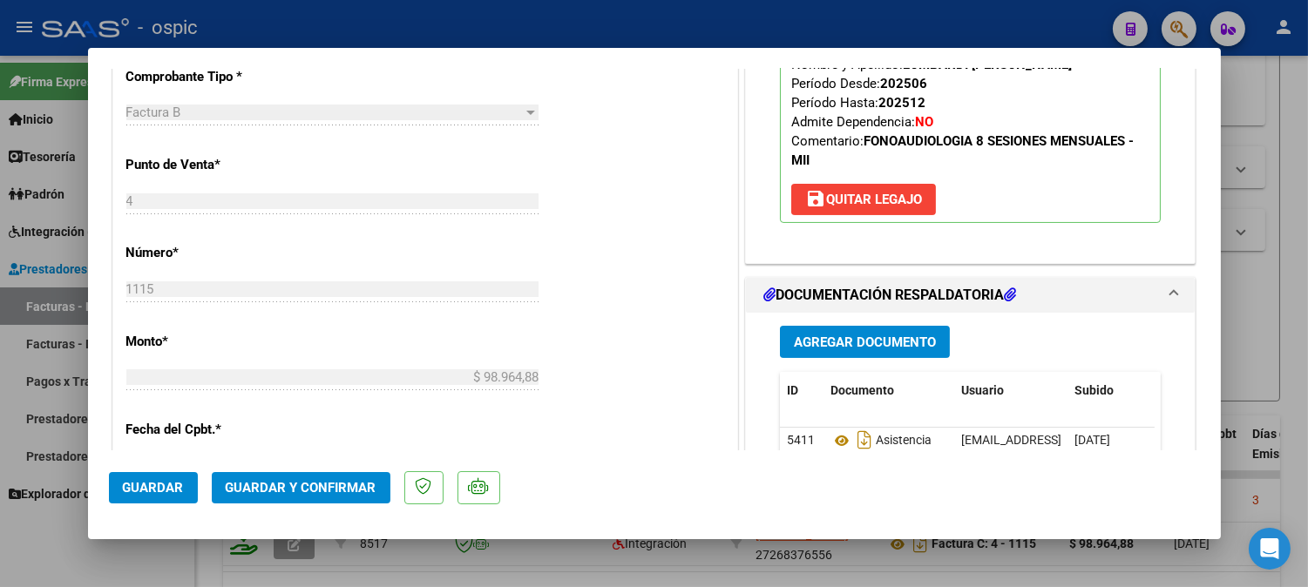
scroll to position [678, 0]
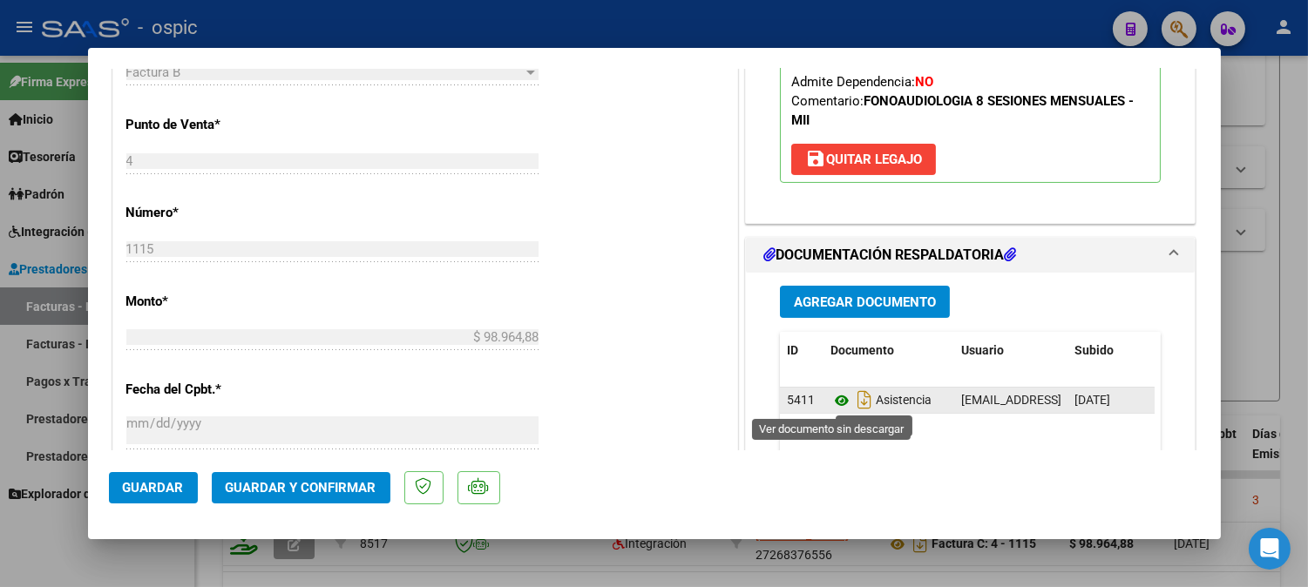
click at [830, 396] on icon at bounding box center [841, 400] width 23 height 21
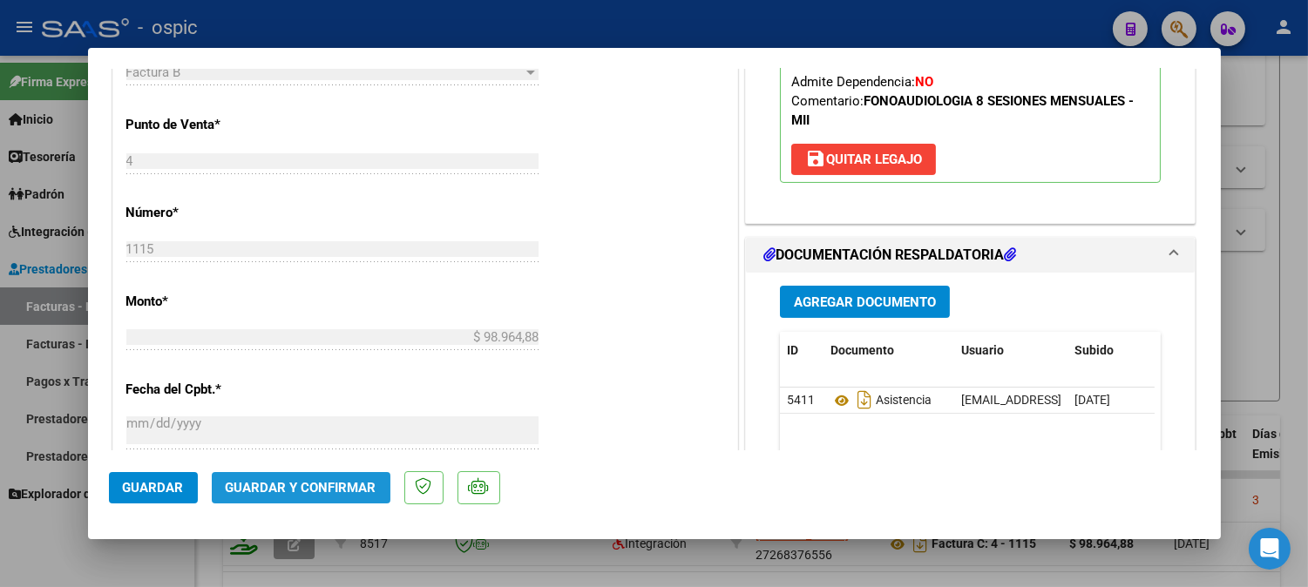
click at [331, 492] on span "Guardar y Confirmar" at bounding box center [301, 488] width 151 height 16
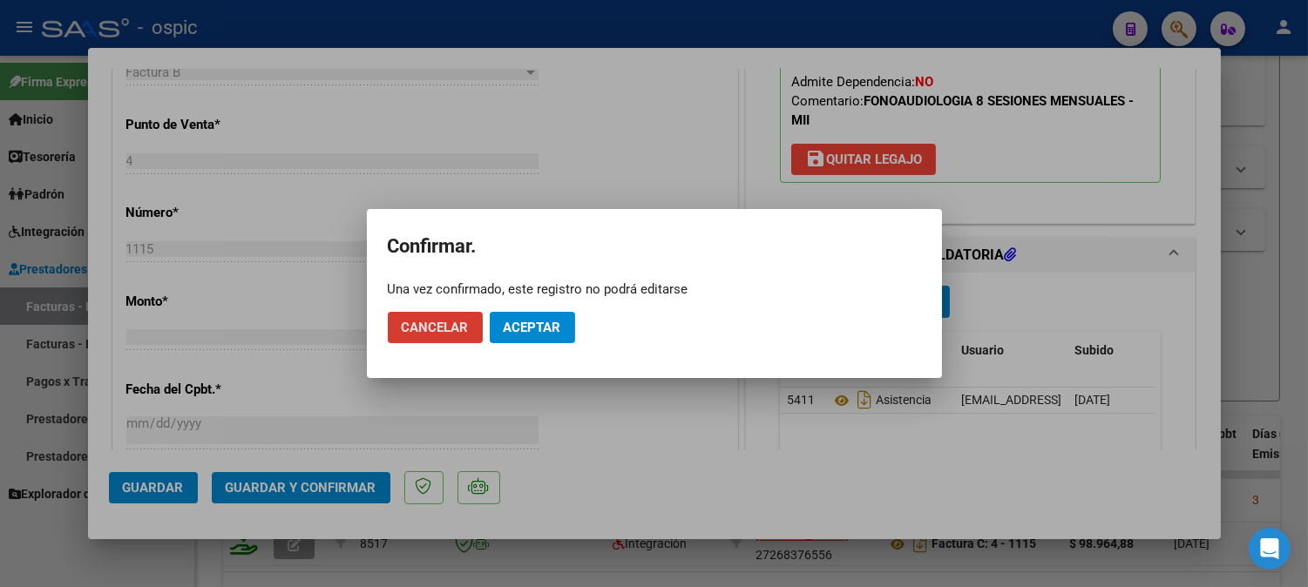
click at [556, 317] on button "Aceptar" at bounding box center [532, 327] width 85 height 31
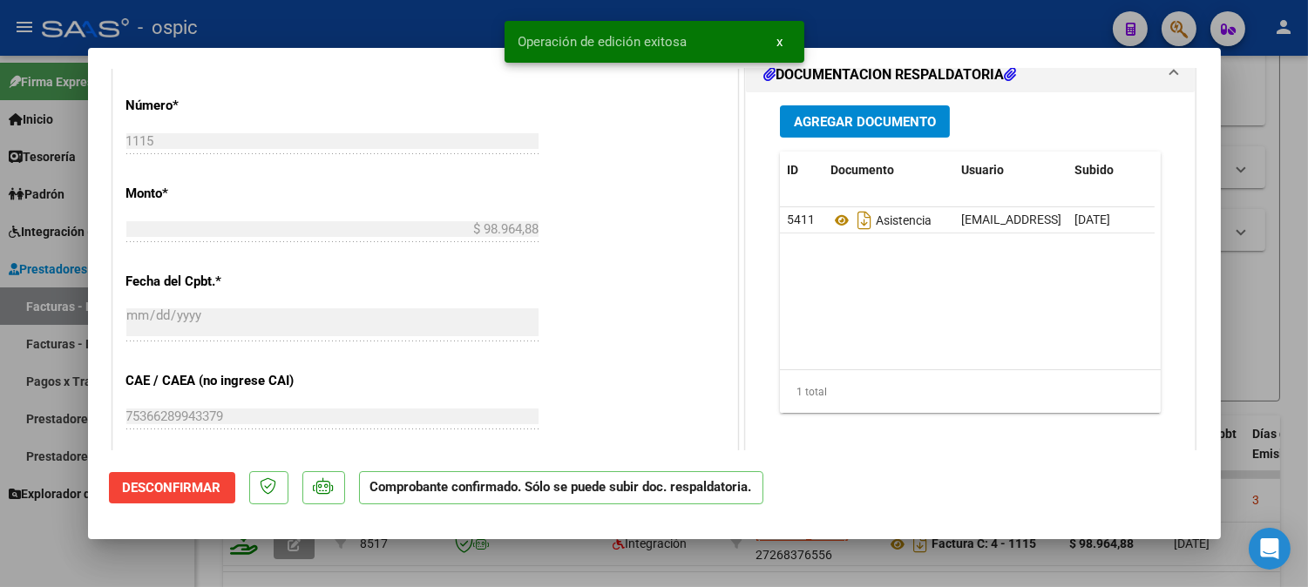
type input "$ 0,00"
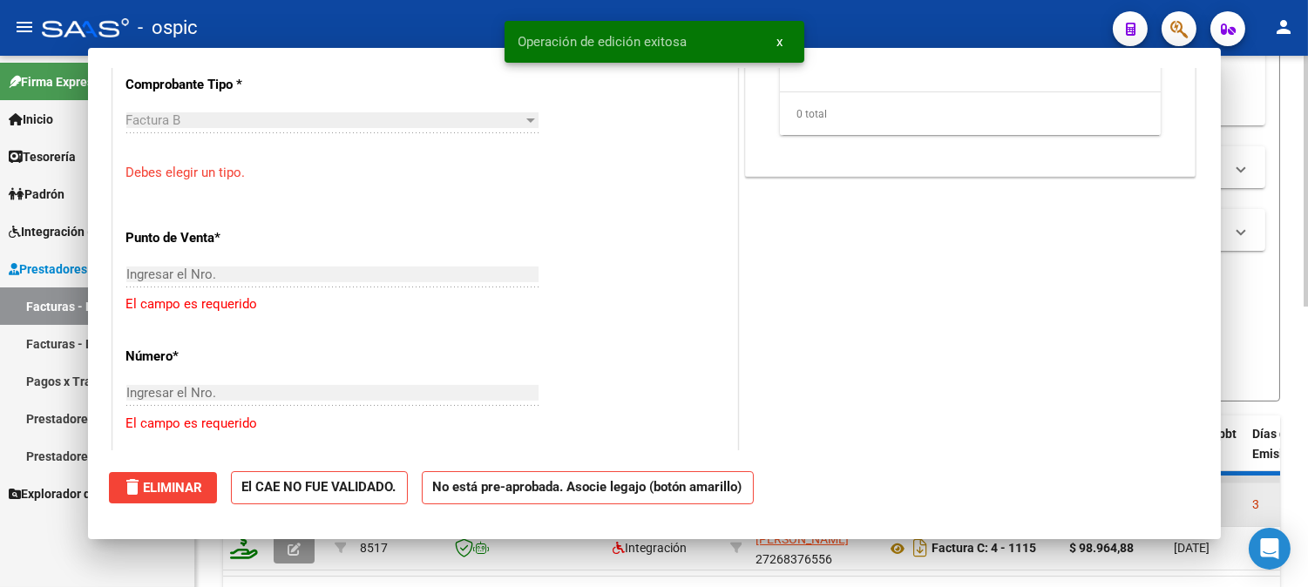
scroll to position [709, 0]
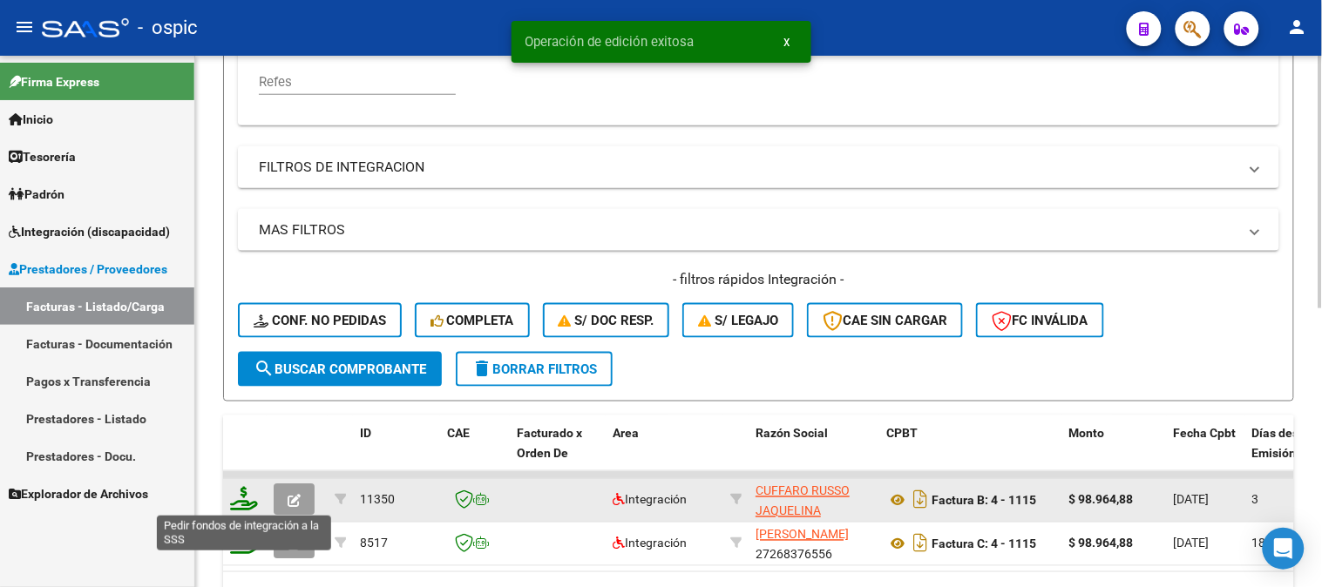
click at [248, 499] on icon at bounding box center [244, 499] width 28 height 24
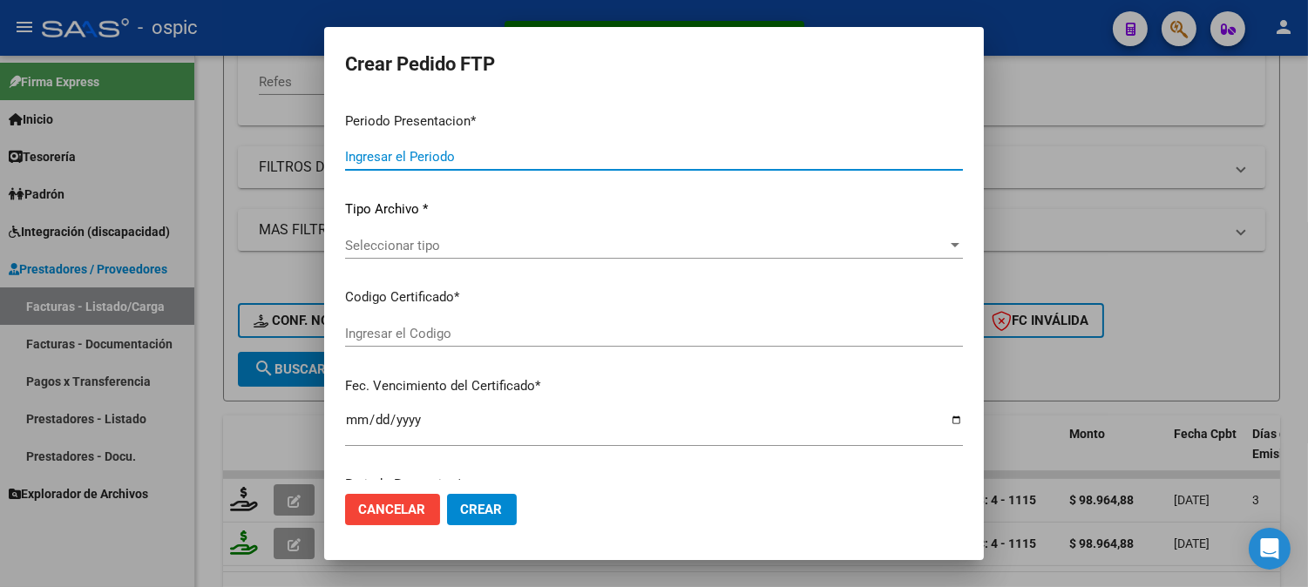
type input "202508"
type input "$ 98.964,88"
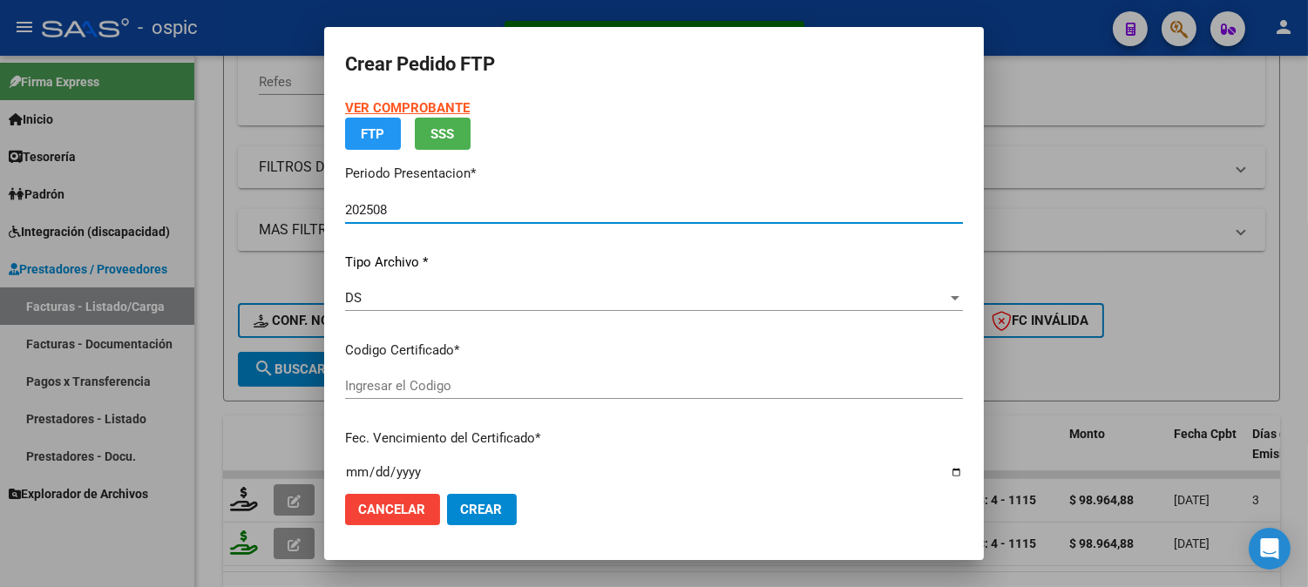
type input "2391405433"
type input "[DATE]"
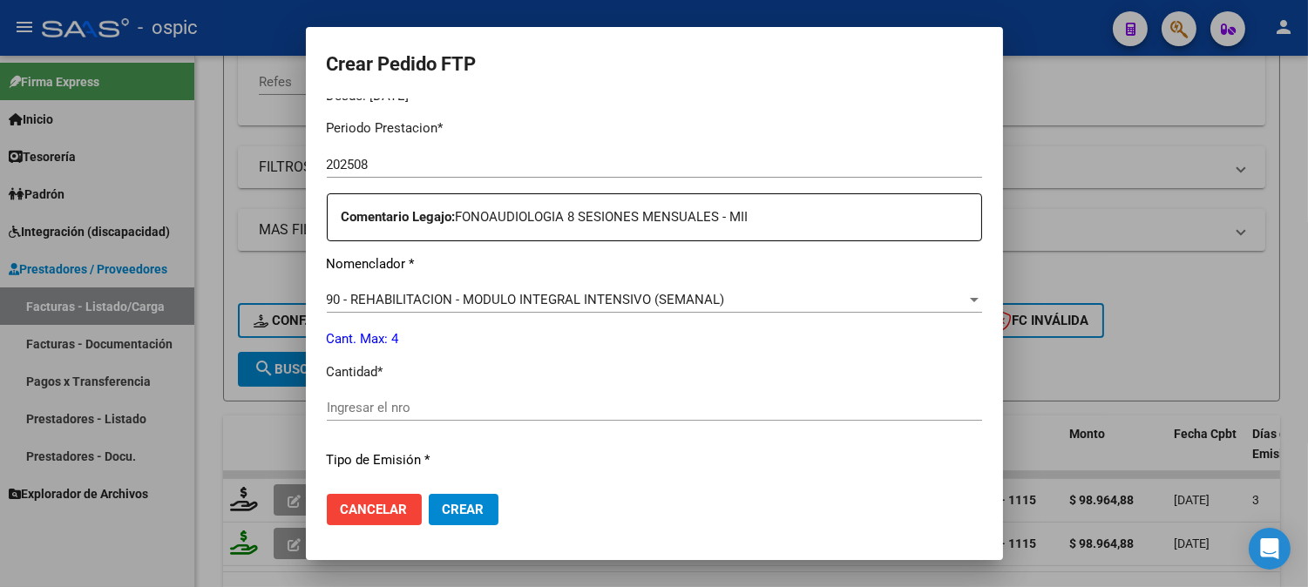
scroll to position [596, 0]
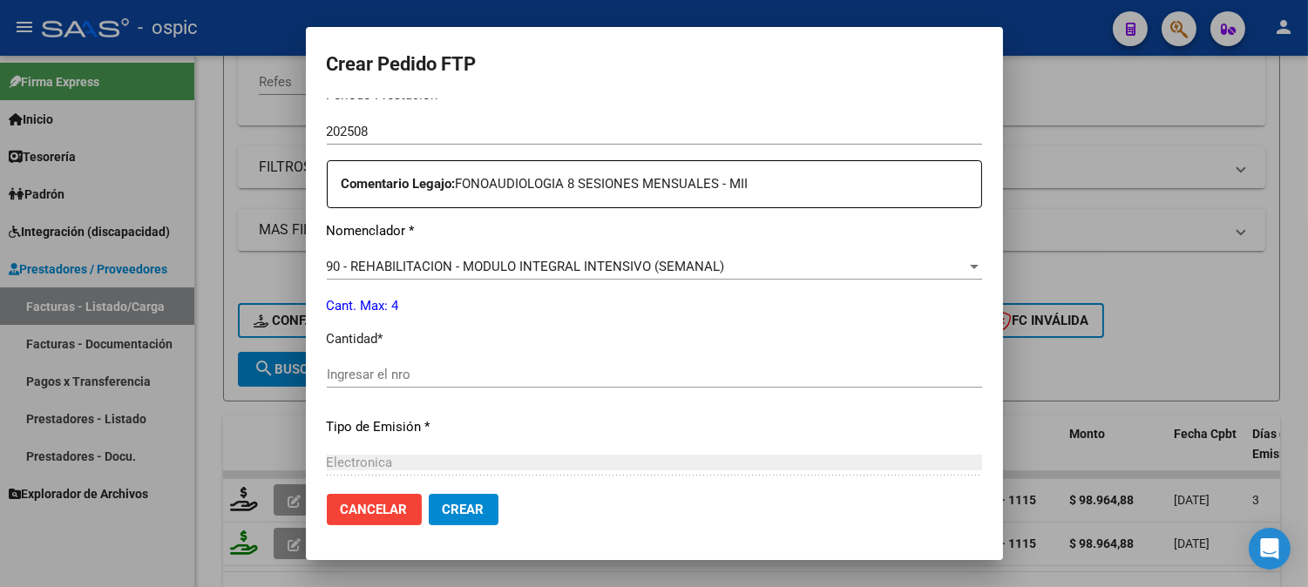
click at [639, 382] on input "Ingresar el nro" at bounding box center [654, 375] width 655 height 16
type input "4"
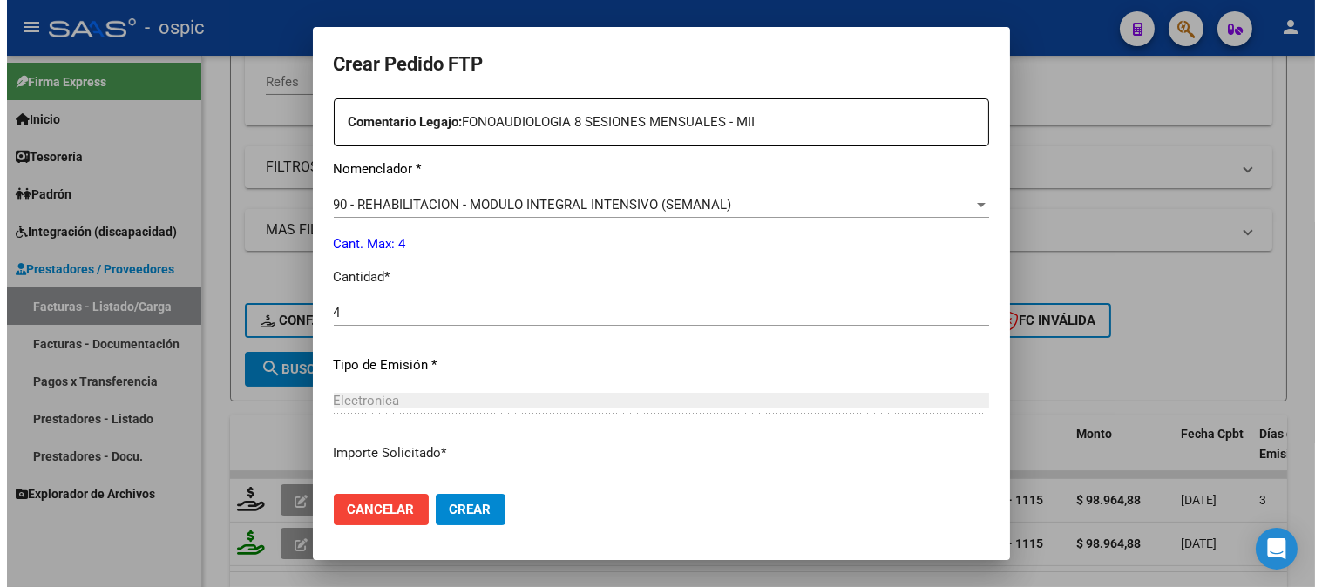
scroll to position [784, 0]
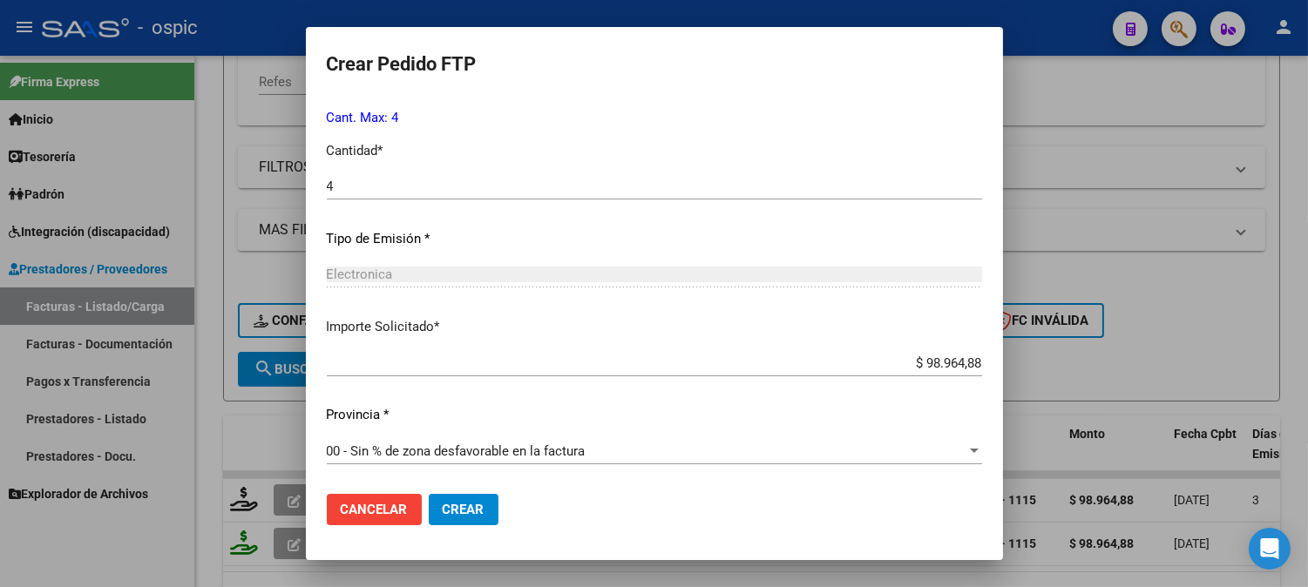
drag, startPoint x: 470, startPoint y: 504, endPoint x: 486, endPoint y: 497, distance: 16.8
click at [472, 502] on span "Crear" at bounding box center [464, 510] width 42 height 16
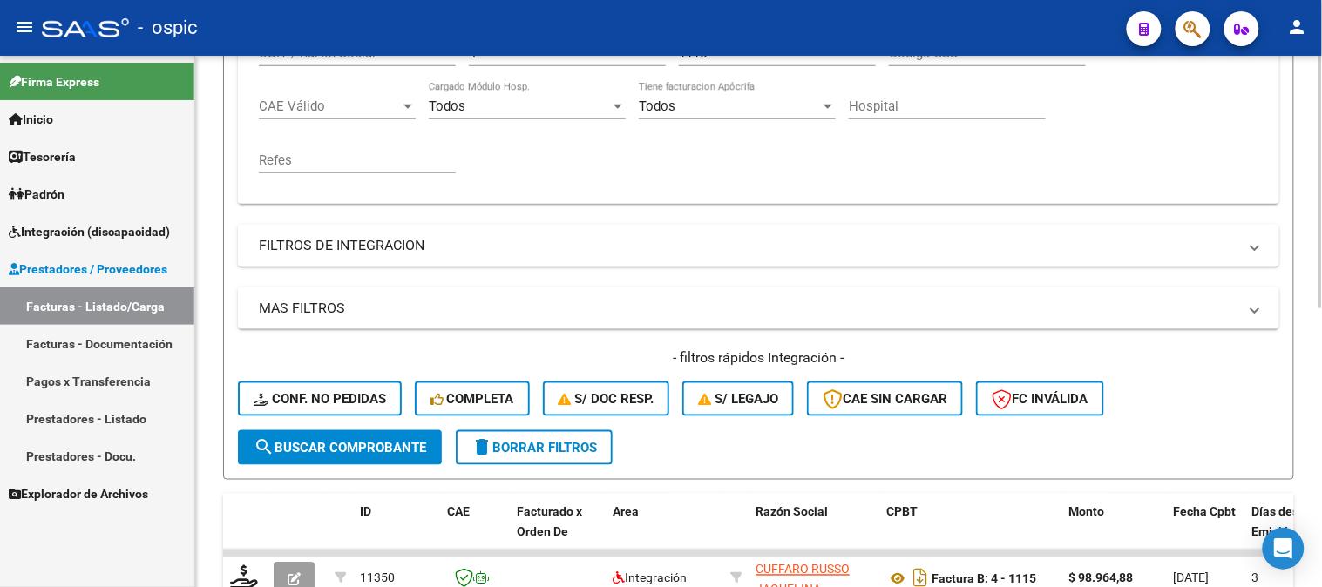
scroll to position [297, 0]
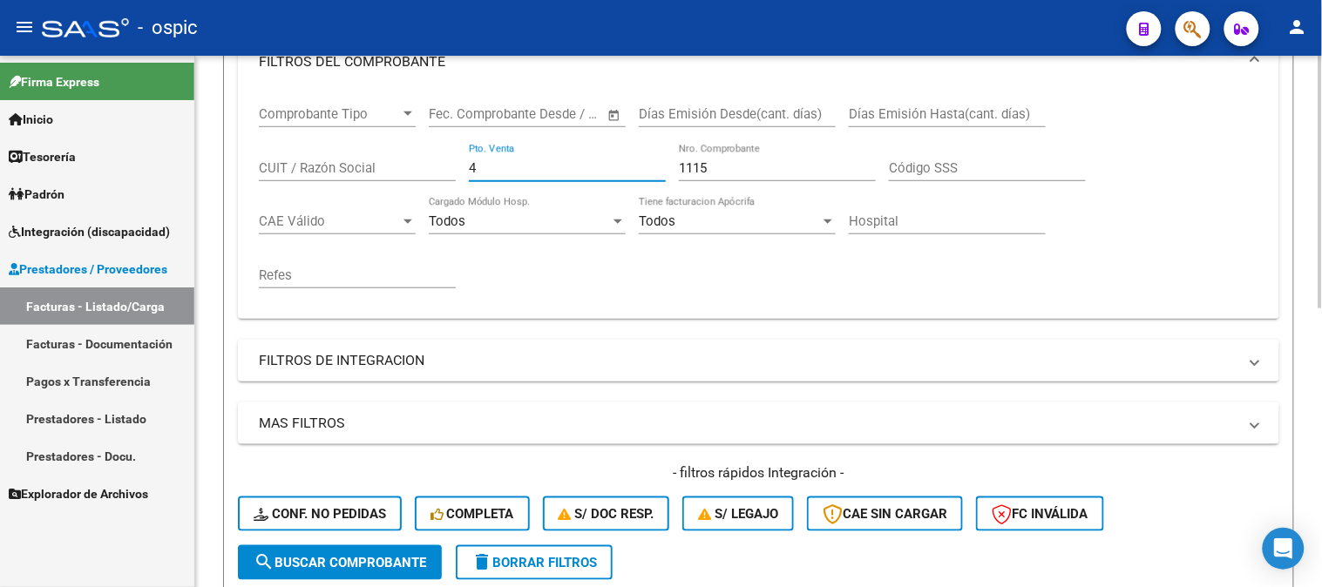
drag, startPoint x: 492, startPoint y: 174, endPoint x: 205, endPoint y: 153, distance: 288.3
click at [211, 153] on div "Video tutorial PRESTADORES -> Listado de CPBTs Emitidos por Prestadores / Prove…" at bounding box center [758, 312] width 1127 height 1106
type input "1"
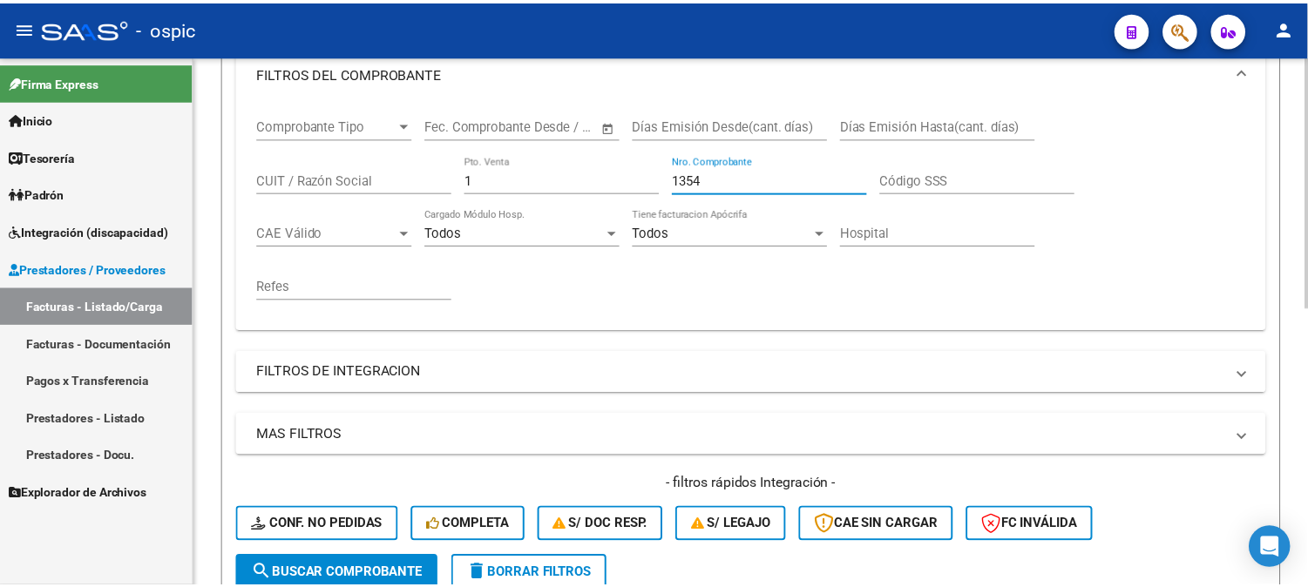
scroll to position [491, 0]
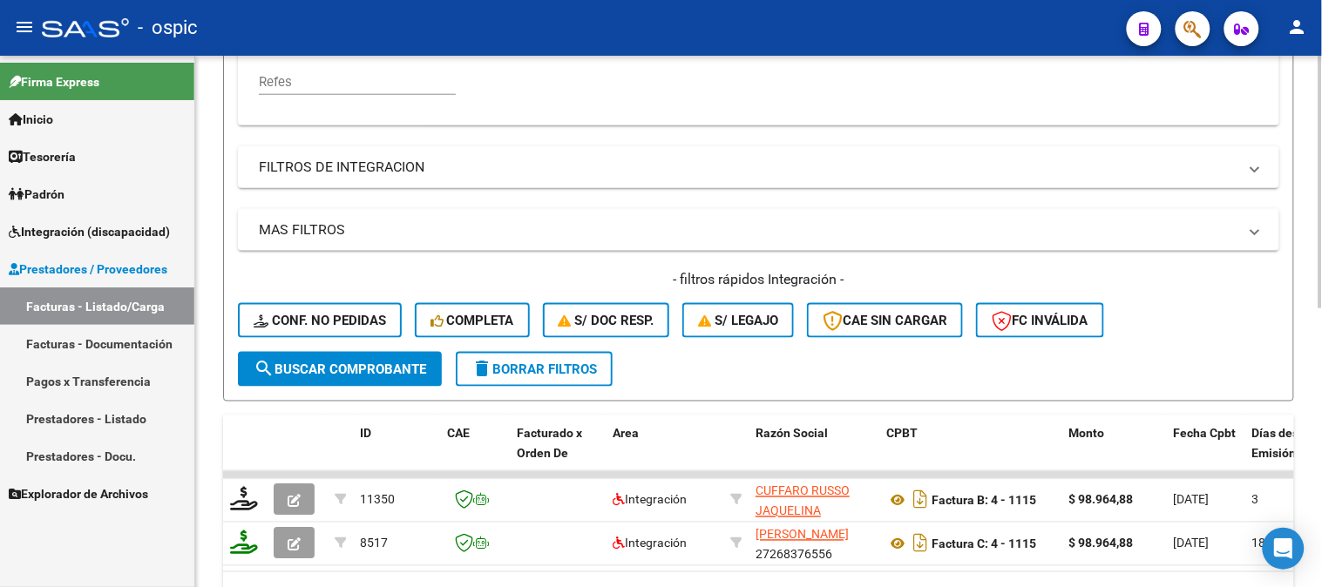
type input "1354"
click at [399, 359] on button "search Buscar Comprobante" at bounding box center [340, 369] width 204 height 35
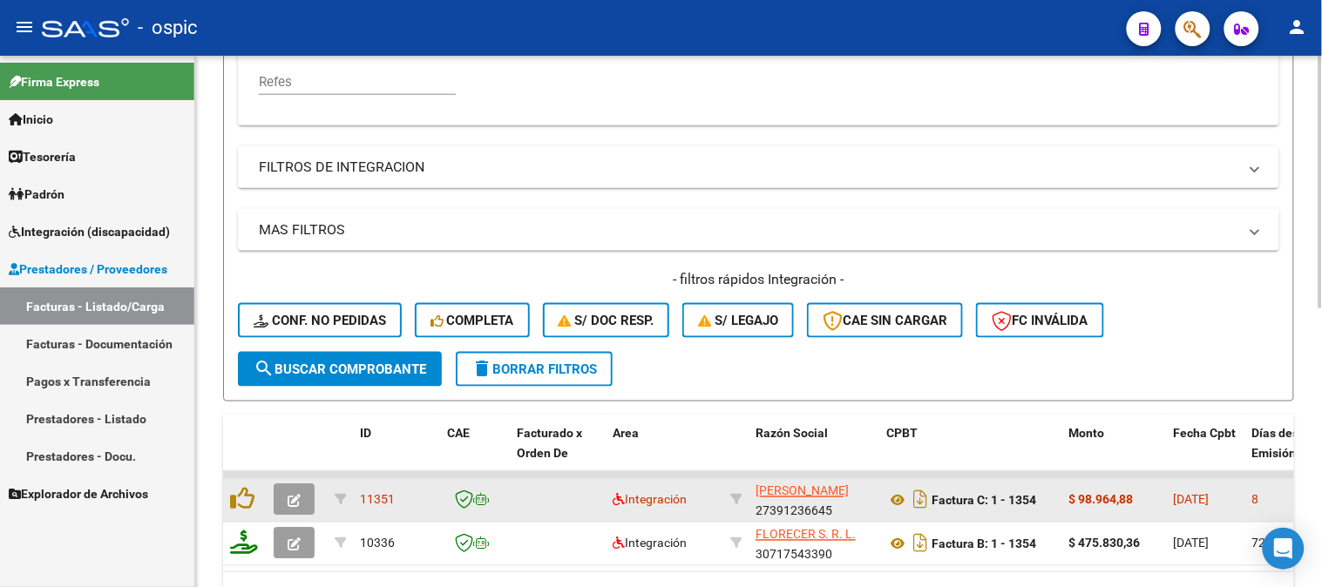
click at [298, 495] on icon "button" at bounding box center [294, 501] width 13 height 13
click at [299, 492] on span "button" at bounding box center [294, 500] width 13 height 16
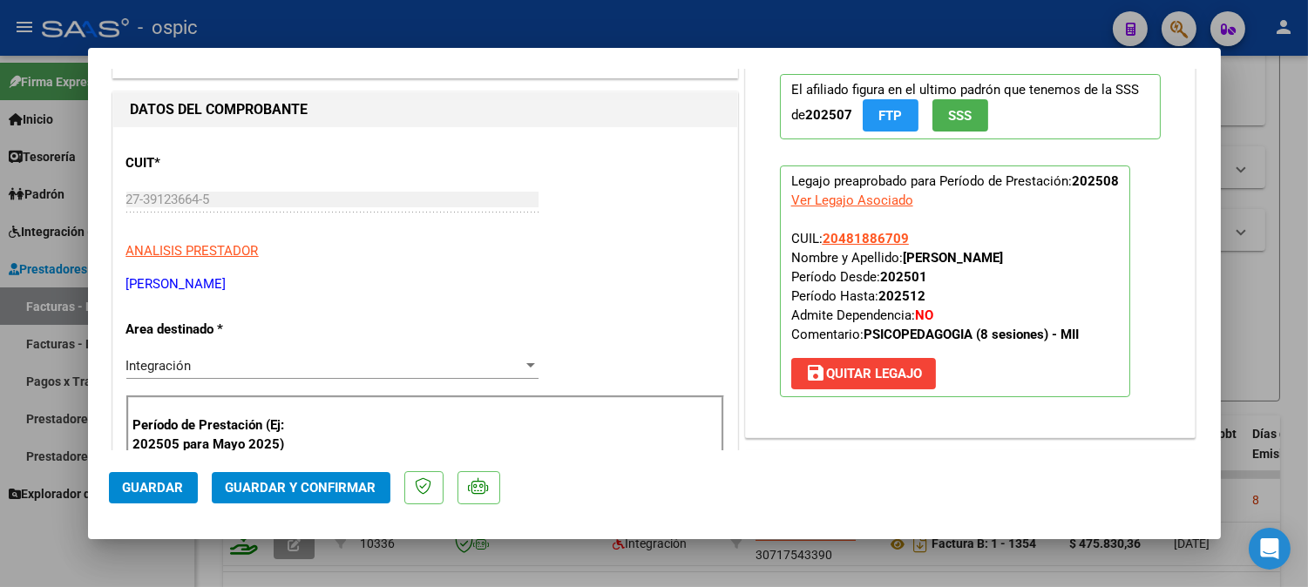
scroll to position [0, 0]
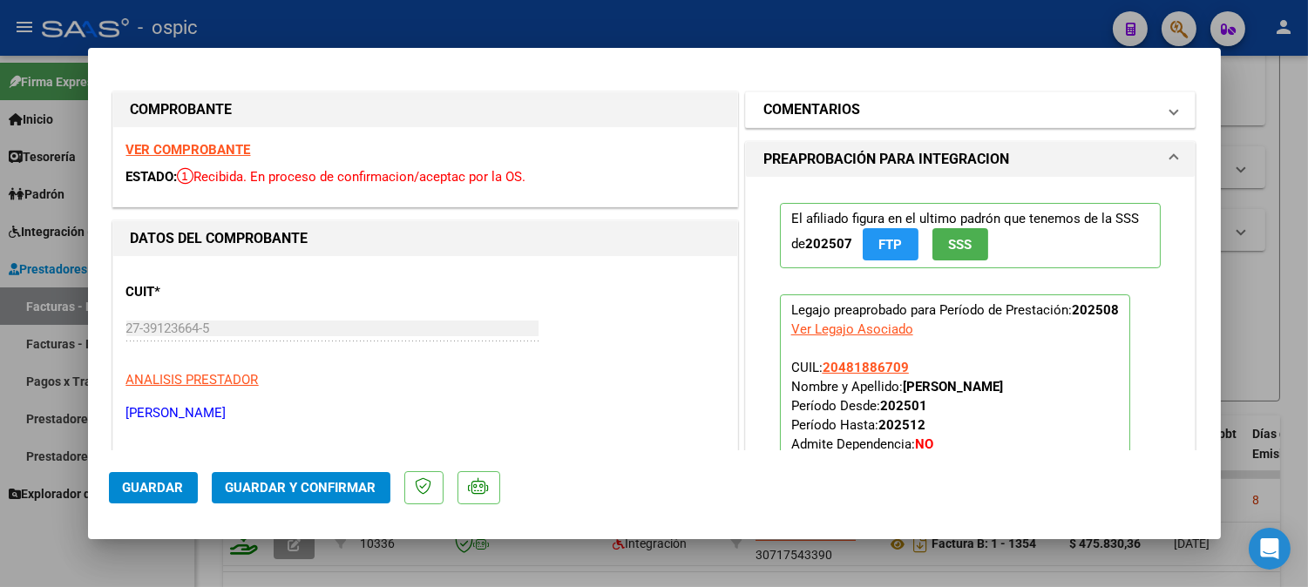
click at [971, 112] on mat-panel-title "COMENTARIOS" at bounding box center [960, 109] width 394 height 21
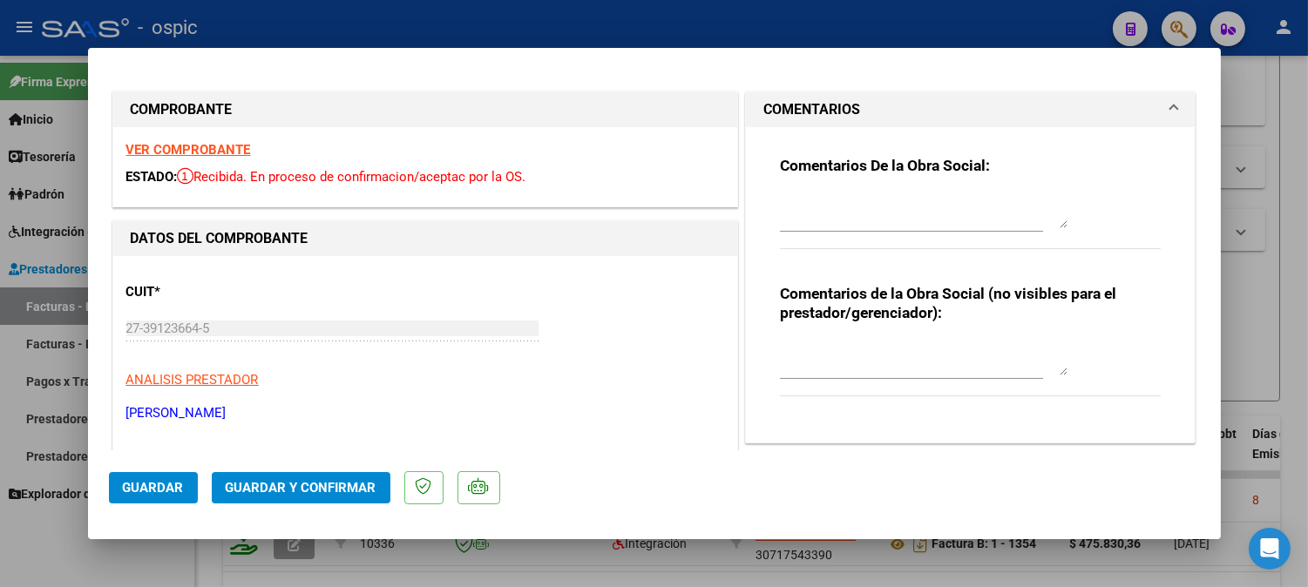
drag, startPoint x: 953, startPoint y: 368, endPoint x: 1134, endPoint y: 367, distance: 181.2
click at [967, 367] on textarea at bounding box center [924, 358] width 288 height 35
type textarea "PSP 8 SESIONES"
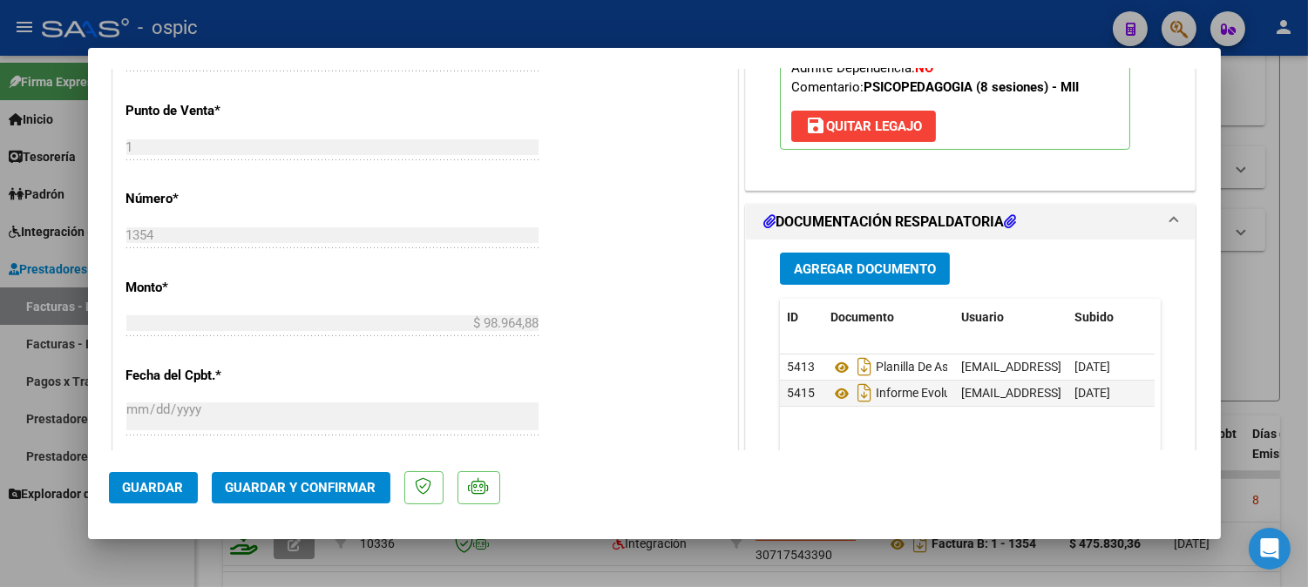
scroll to position [687, 0]
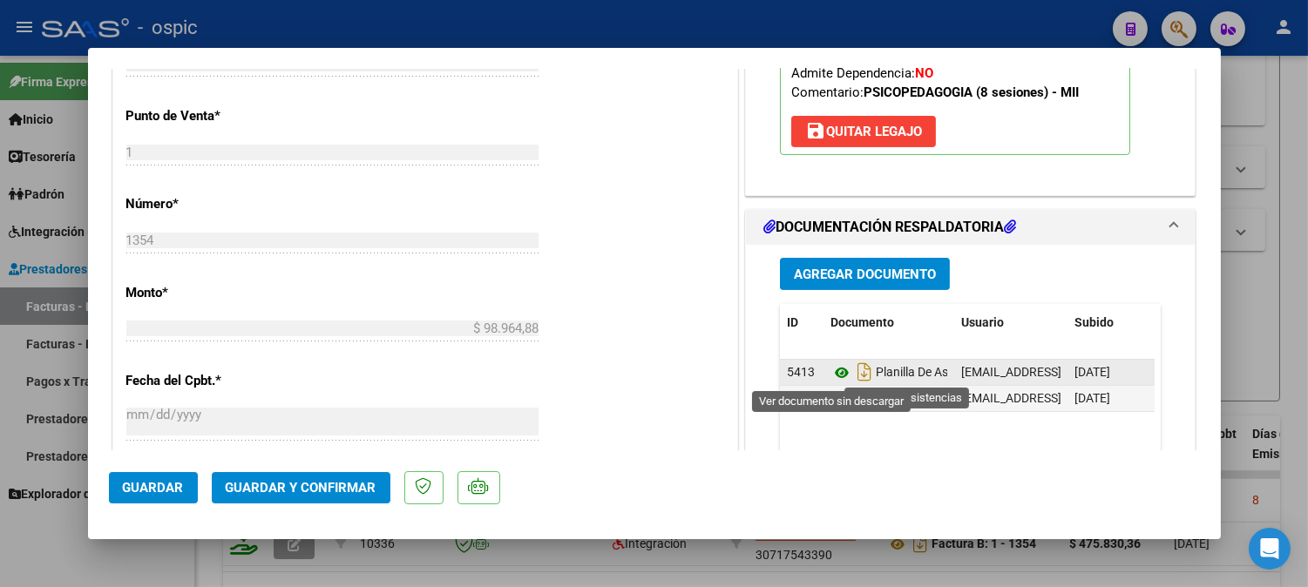
click at [831, 372] on icon at bounding box center [841, 372] width 23 height 21
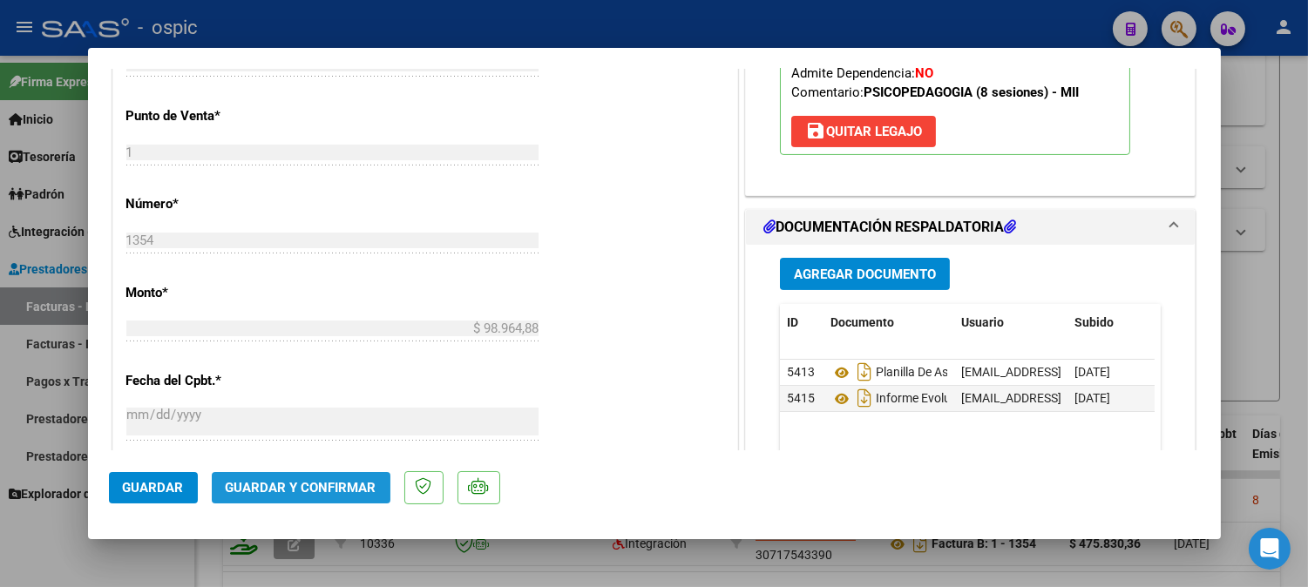
click at [338, 486] on span "Guardar y Confirmar" at bounding box center [301, 488] width 151 height 16
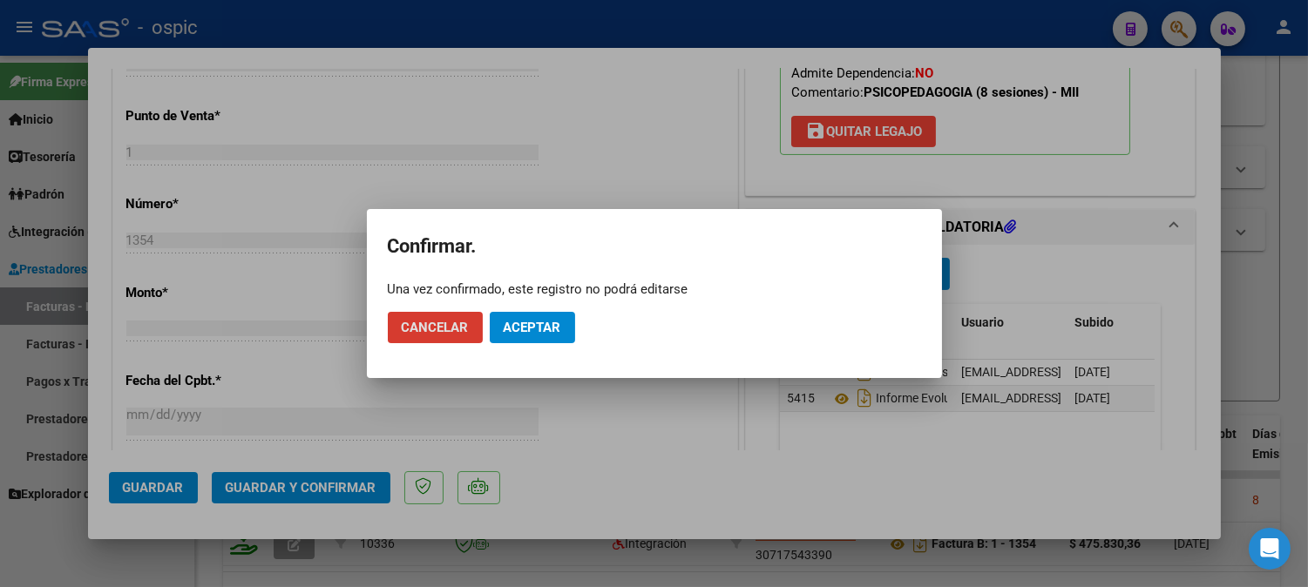
click at [545, 322] on span "Aceptar" at bounding box center [533, 328] width 58 height 16
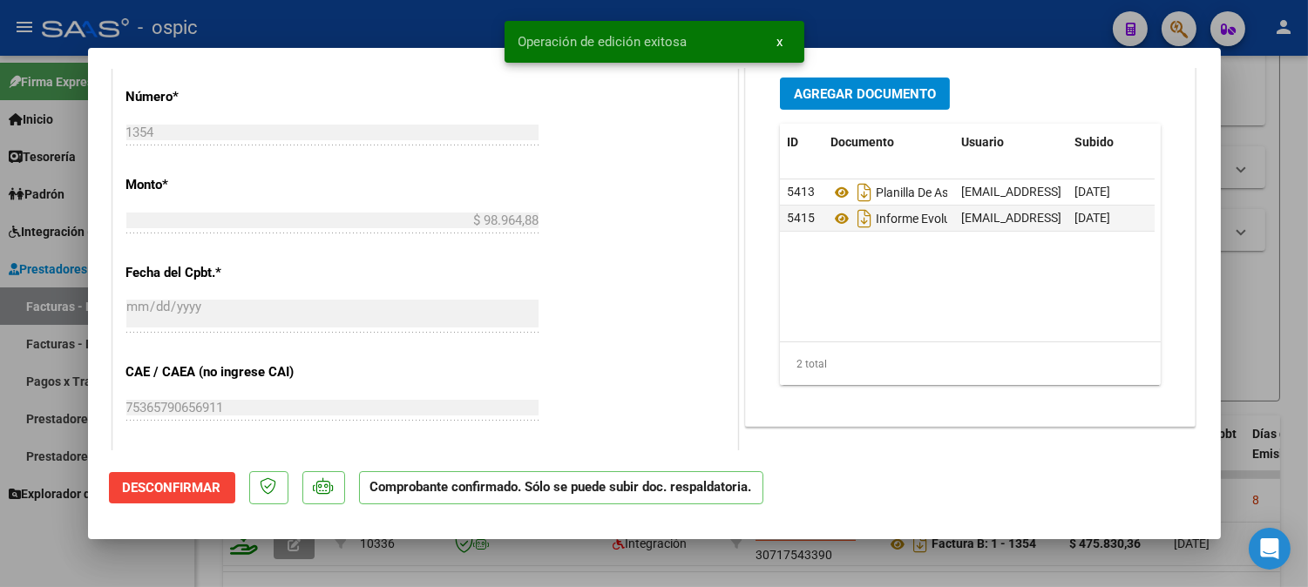
type input "$ 0,00"
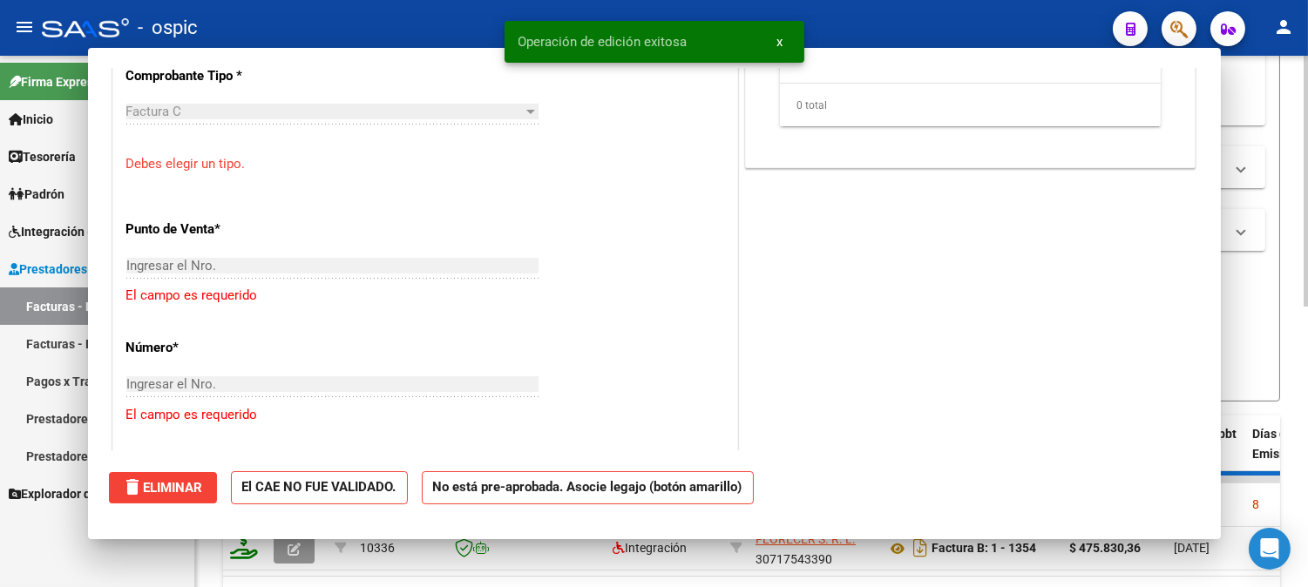
scroll to position [718, 0]
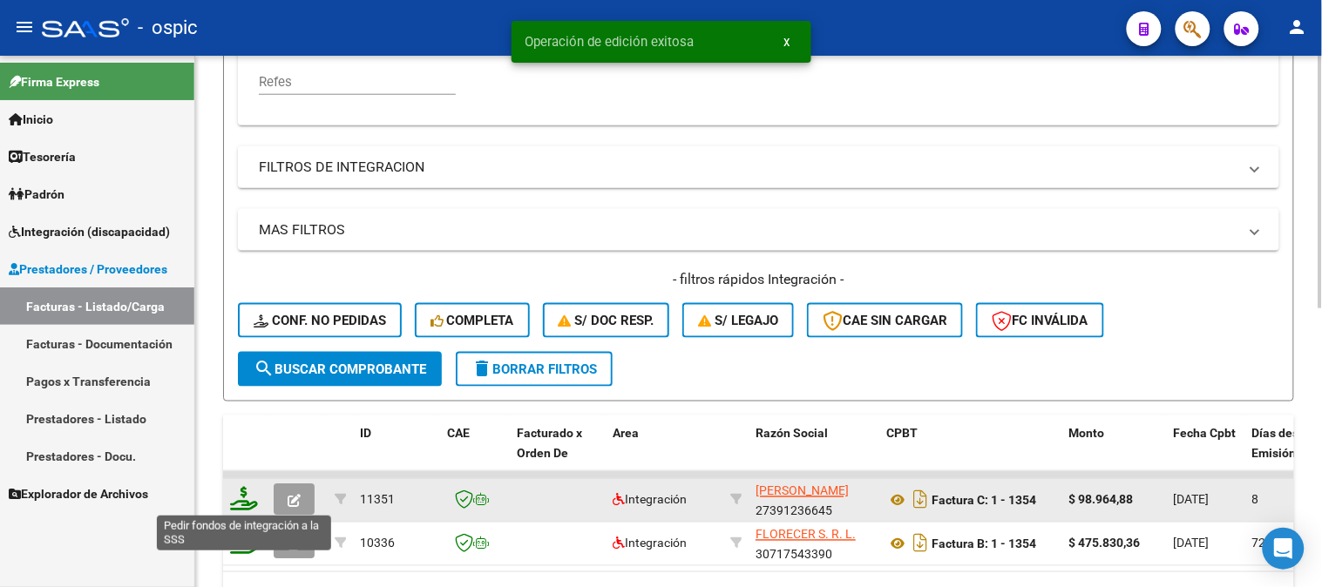
click at [242, 497] on icon at bounding box center [244, 499] width 28 height 24
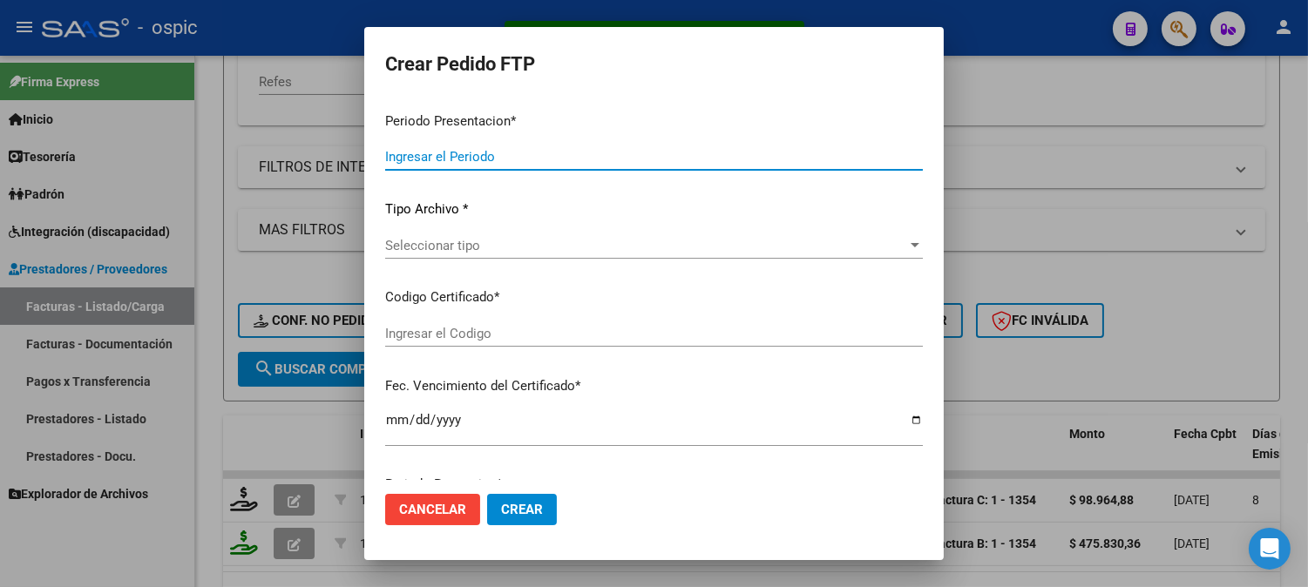
type input "202508"
type input "$ 98.964,88"
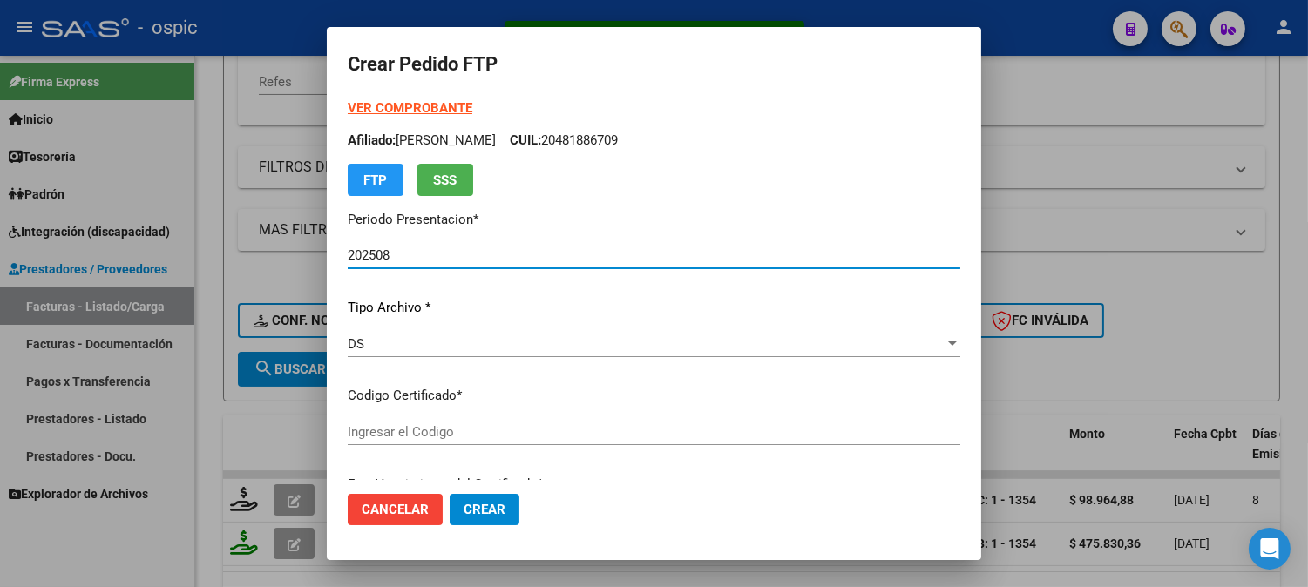
type input "8899284654"
type input "[DATE]"
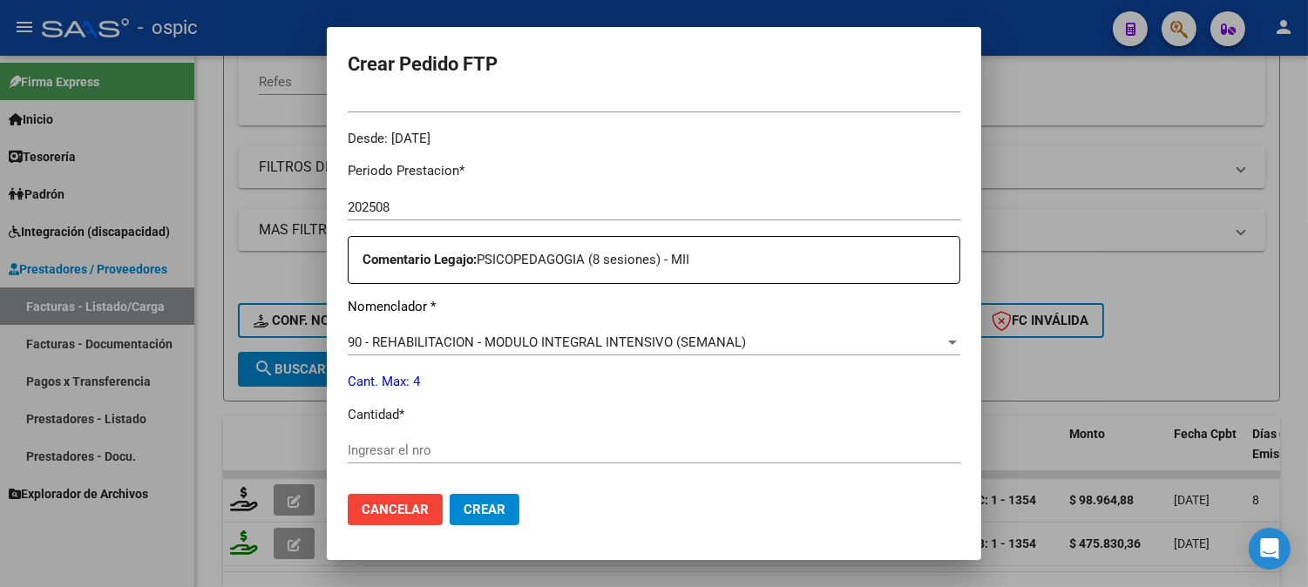
scroll to position [577, 0]
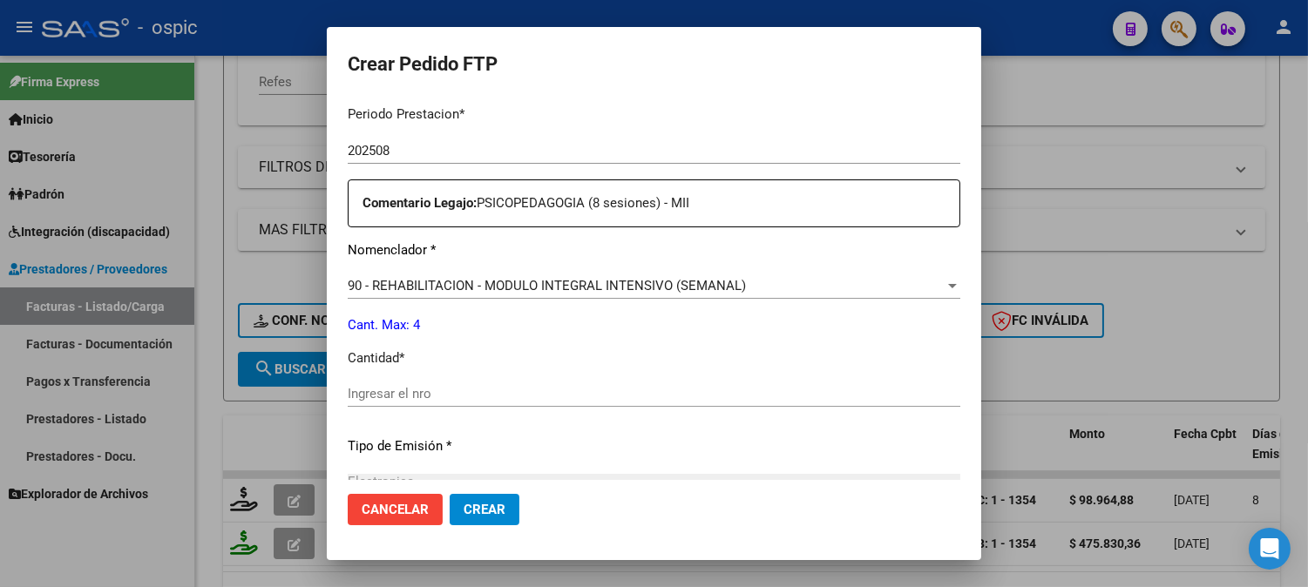
click at [704, 375] on div "Periodo Prestacion * 202508 Ingresar el Periodo Prestacion Comentario Legajo: P…" at bounding box center [654, 389] width 612 height 597
click at [704, 388] on input "Ingresar el nro" at bounding box center [654, 394] width 612 height 16
type input "4"
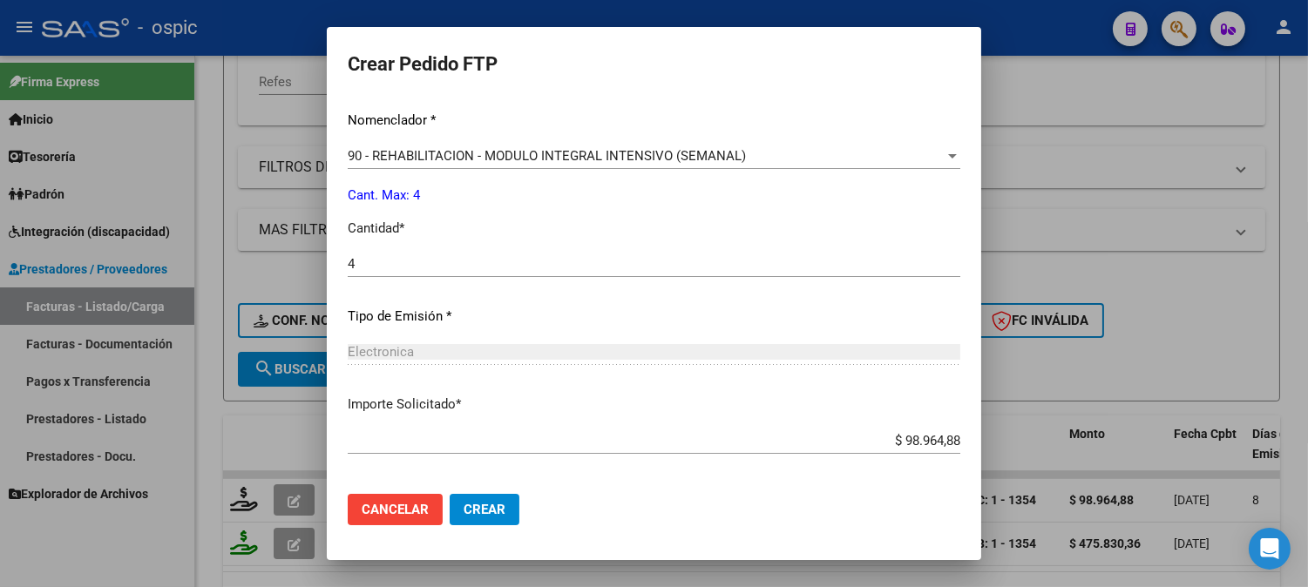
scroll to position [784, 0]
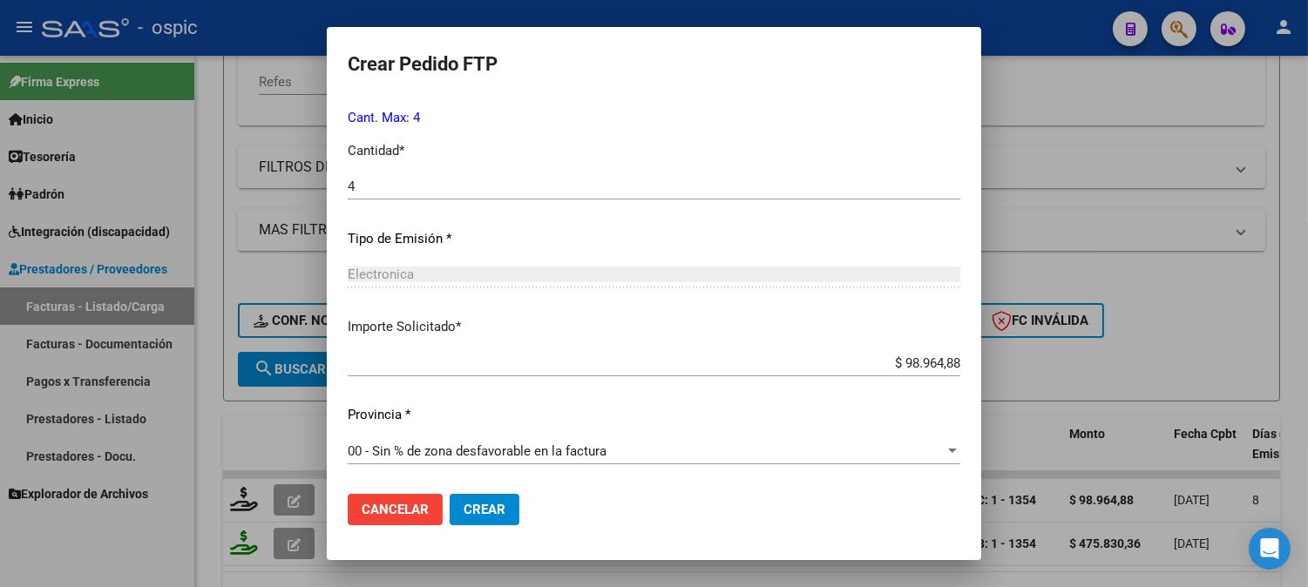
drag, startPoint x: 467, startPoint y: 500, endPoint x: 1321, endPoint y: 192, distance: 907.8
click at [469, 497] on button "Crear" at bounding box center [485, 509] width 70 height 31
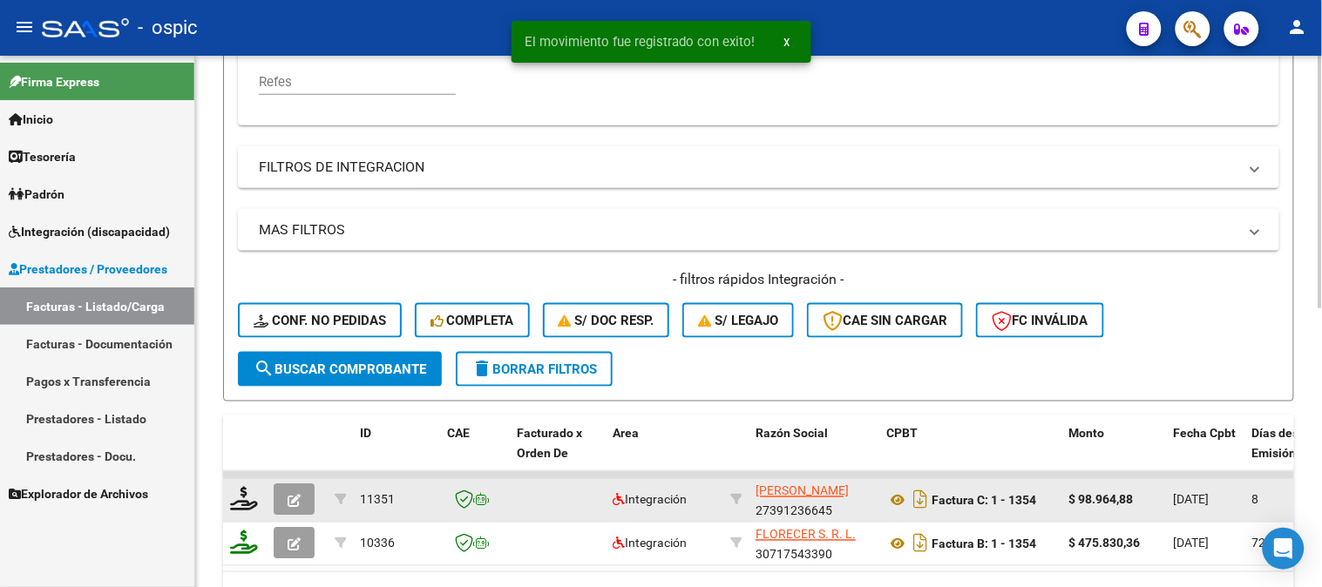
click at [307, 494] on button "button" at bounding box center [294, 499] width 41 height 31
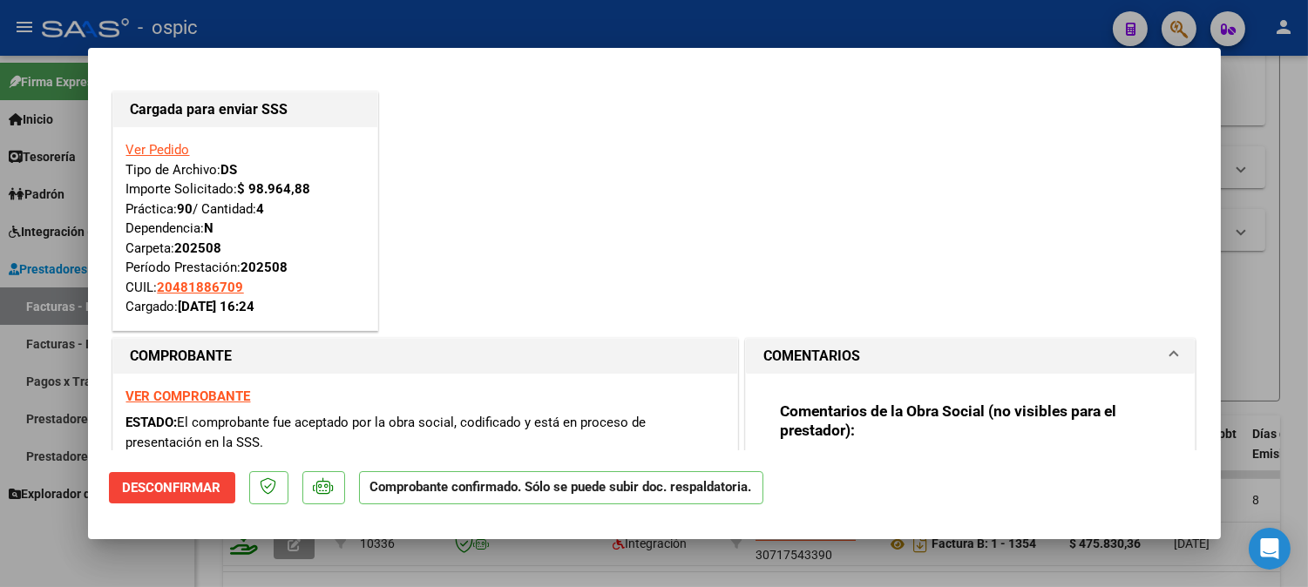
type input "$ 0,00"
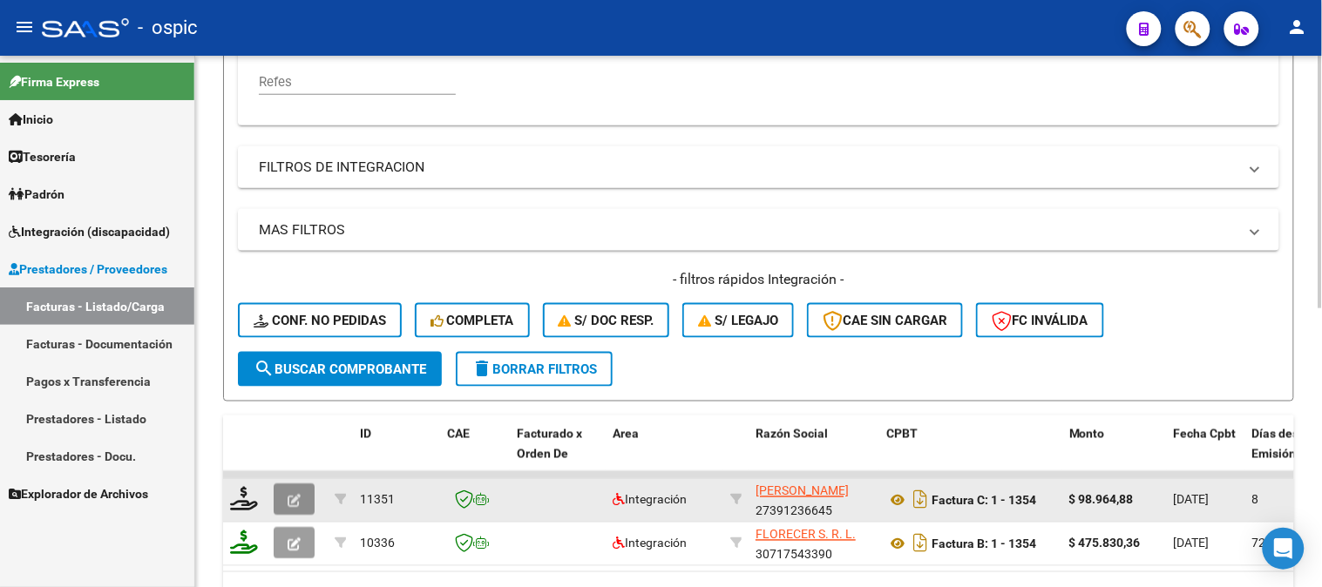
click at [285, 501] on button "button" at bounding box center [294, 499] width 41 height 31
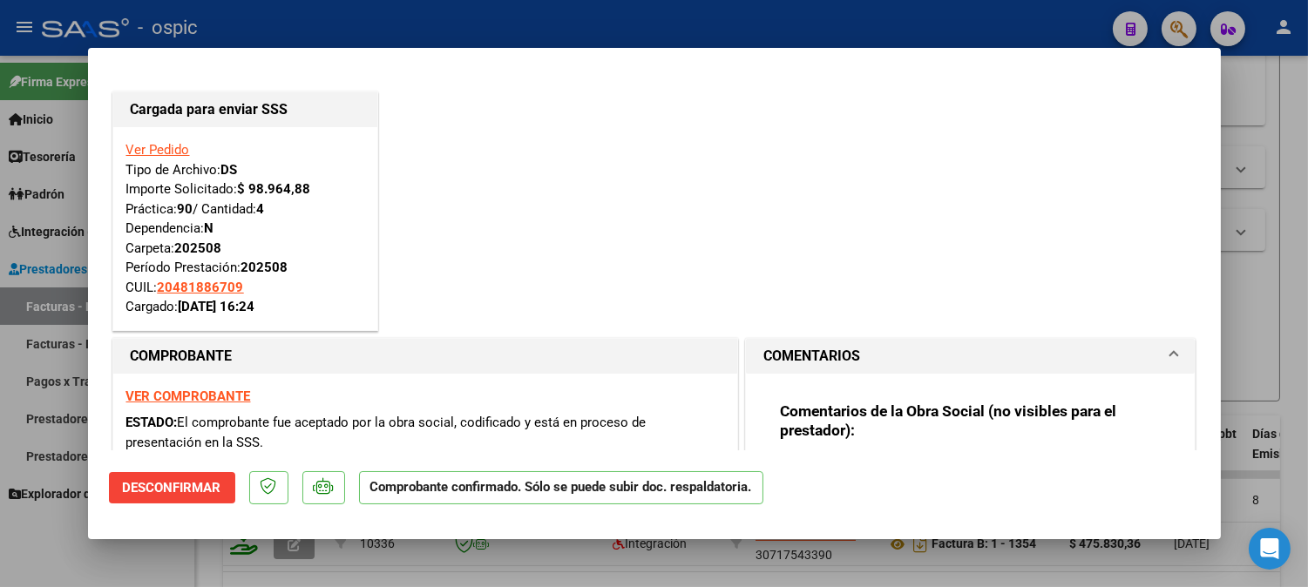
type input "$ 0,00"
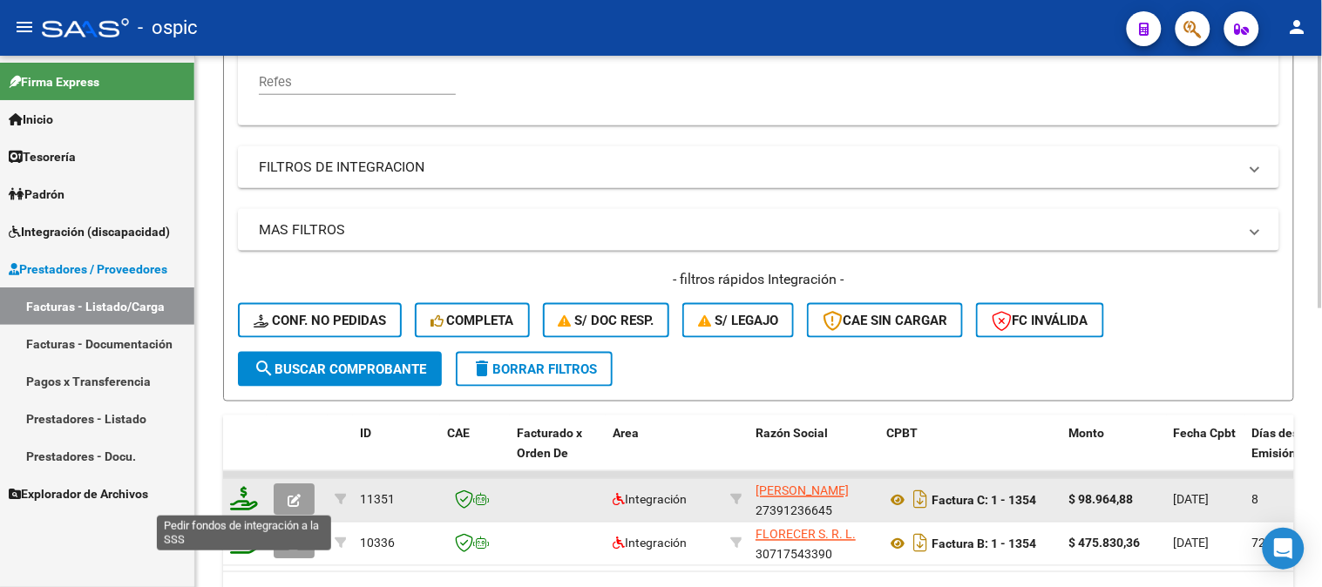
click at [241, 491] on icon at bounding box center [244, 499] width 28 height 24
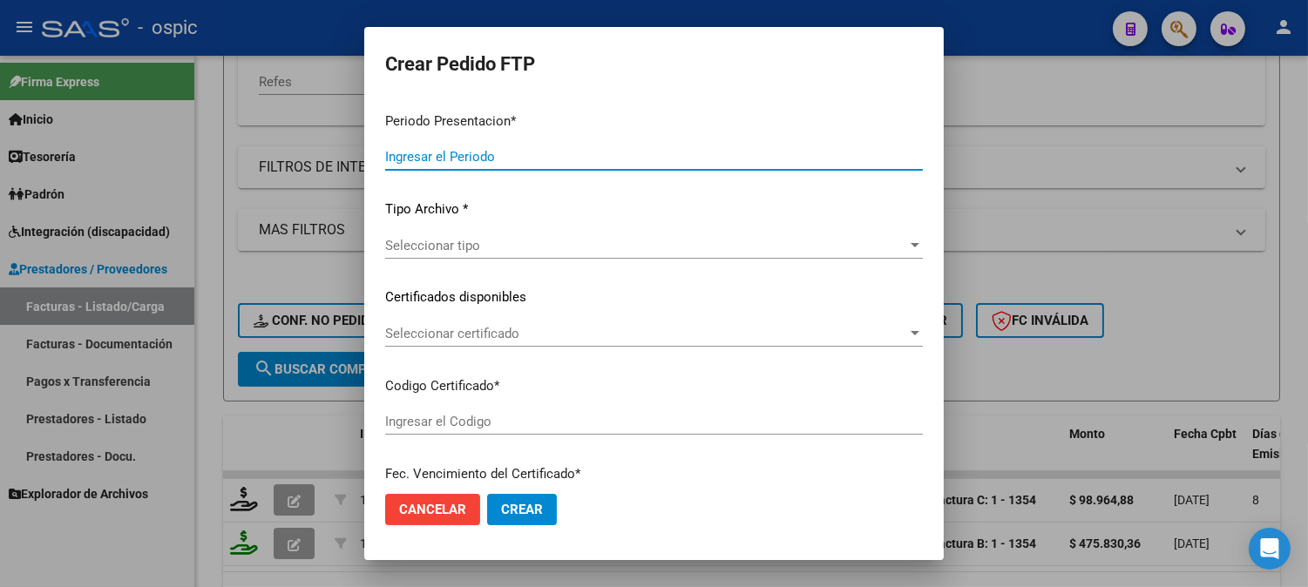
type input "202508"
type input "$ 98.964,88"
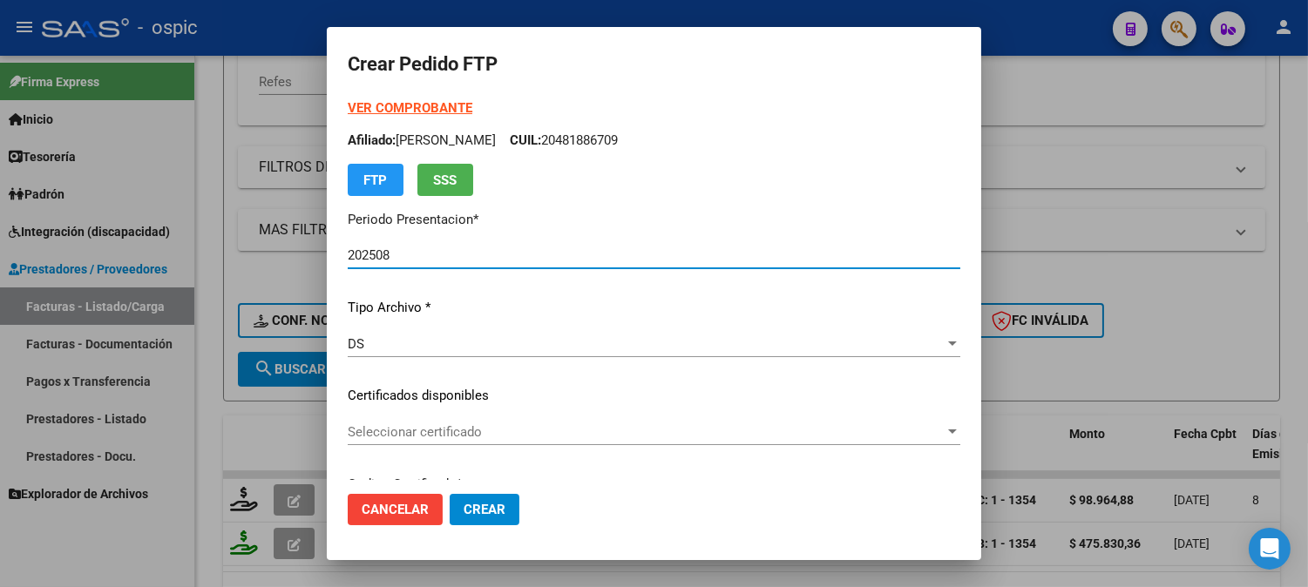
type input "8899284654"
type input "[DATE]"
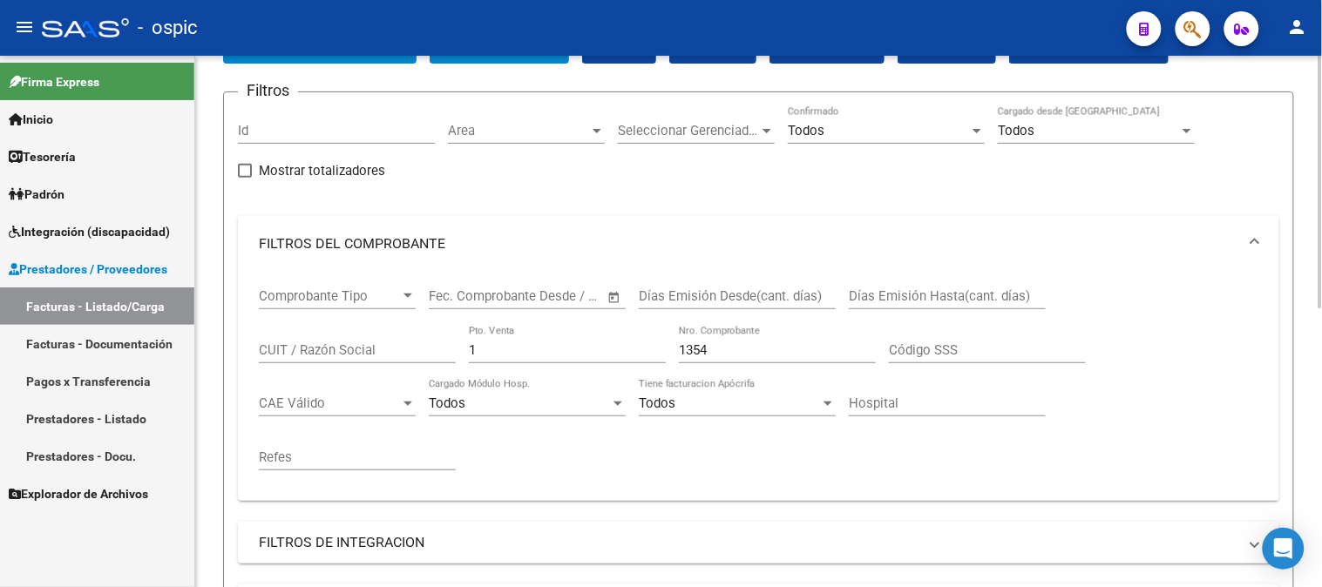
scroll to position [103, 0]
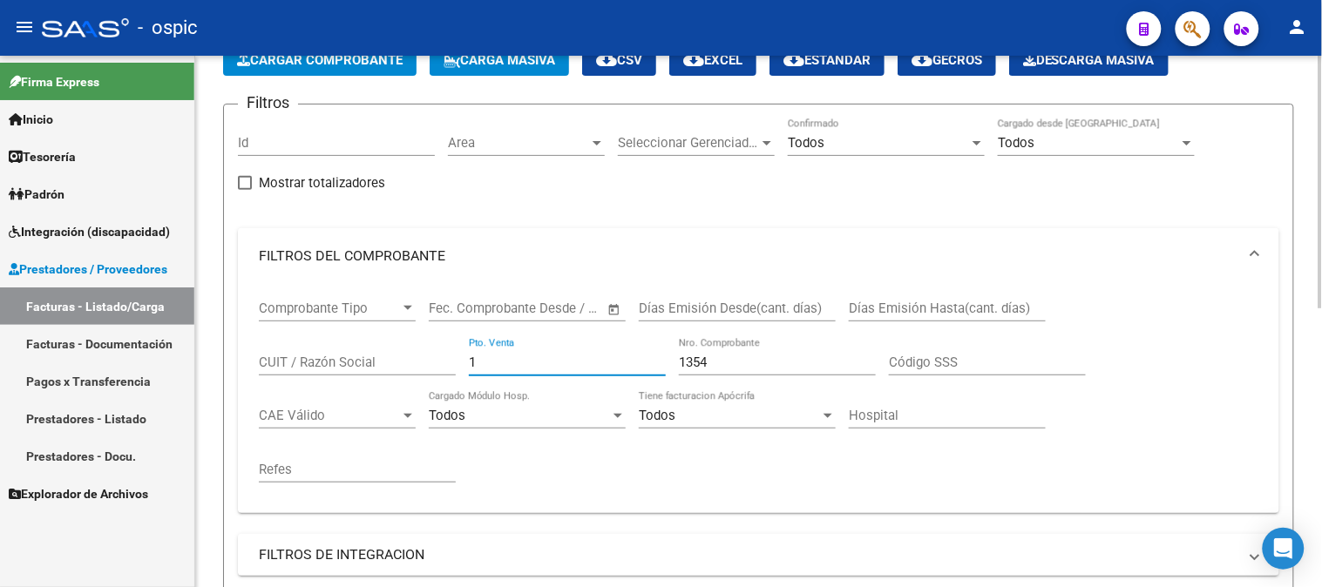
drag, startPoint x: 516, startPoint y: 368, endPoint x: 396, endPoint y: 358, distance: 120.6
click at [396, 358] on div "Comprobante Tipo Comprobante Tipo Fecha inicio – Fecha fin Fec. Comprobante Des…" at bounding box center [758, 391] width 999 height 215
type input "2"
type input "5"
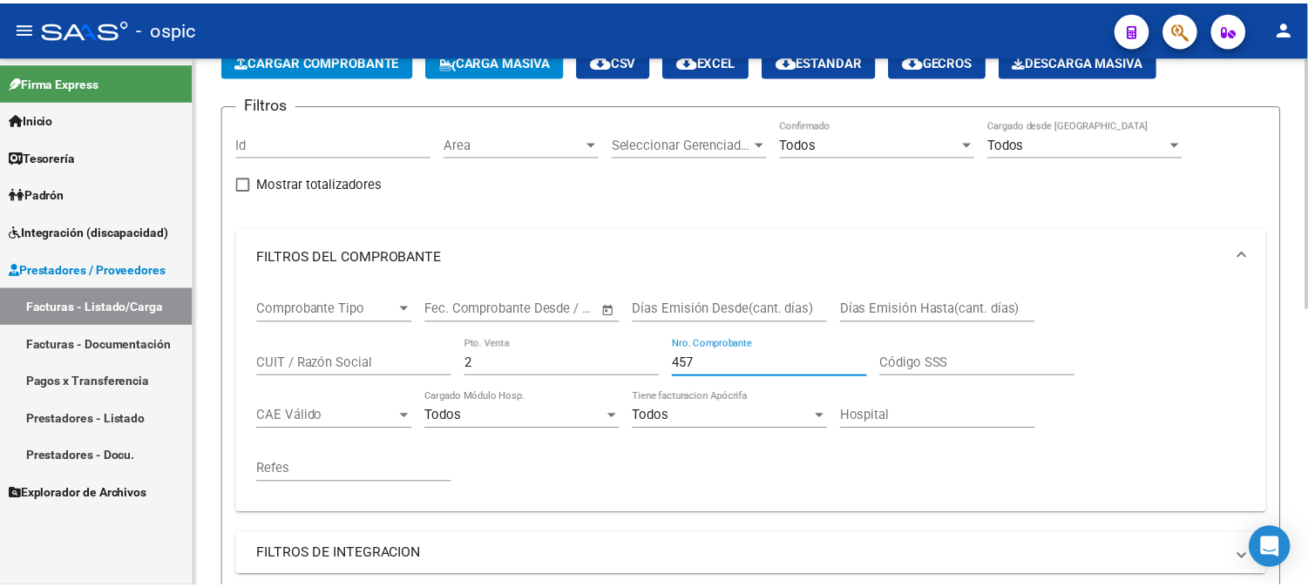
scroll to position [491, 0]
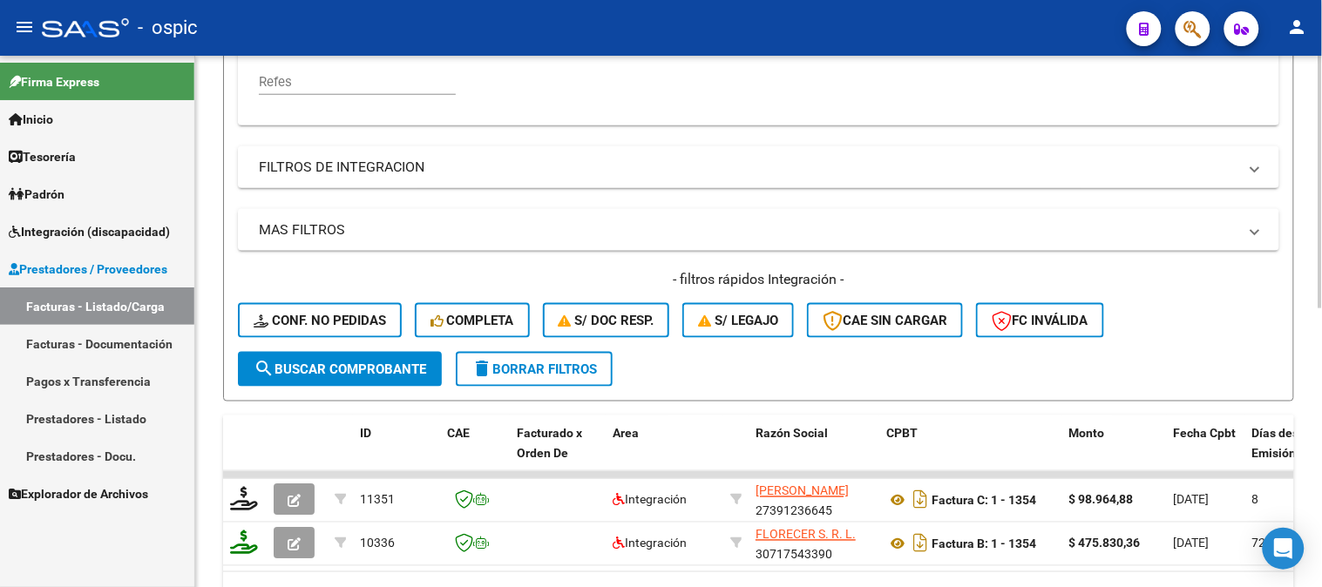
type input "457"
click at [371, 358] on button "search Buscar Comprobante" at bounding box center [340, 369] width 204 height 35
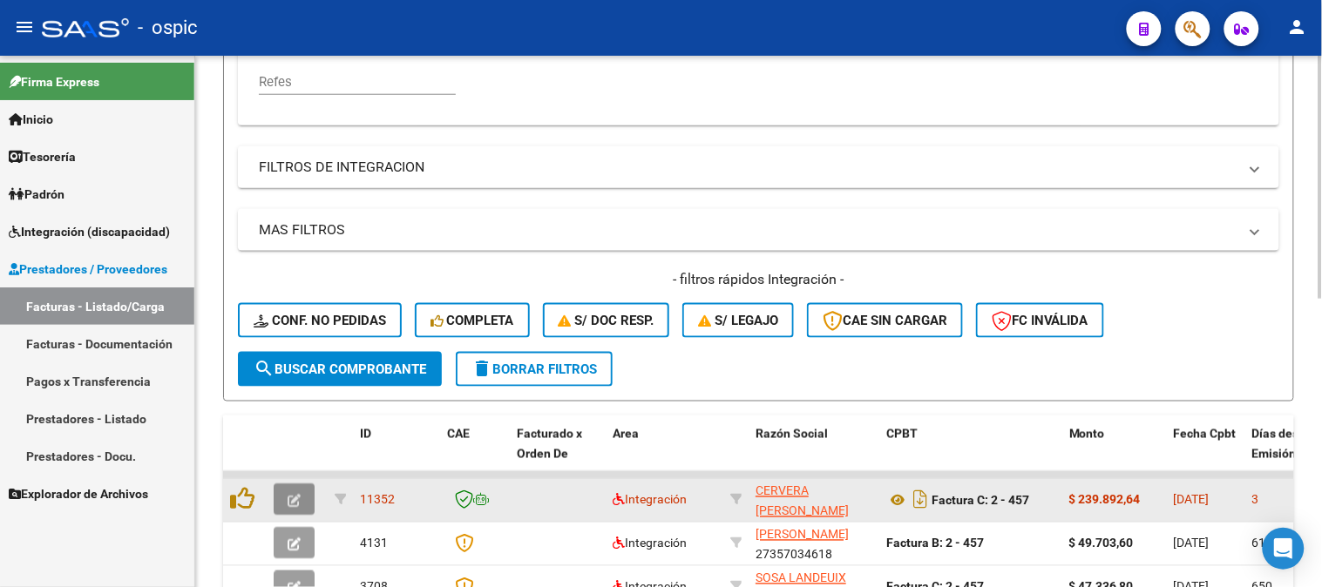
click at [293, 495] on icon "button" at bounding box center [294, 501] width 13 height 13
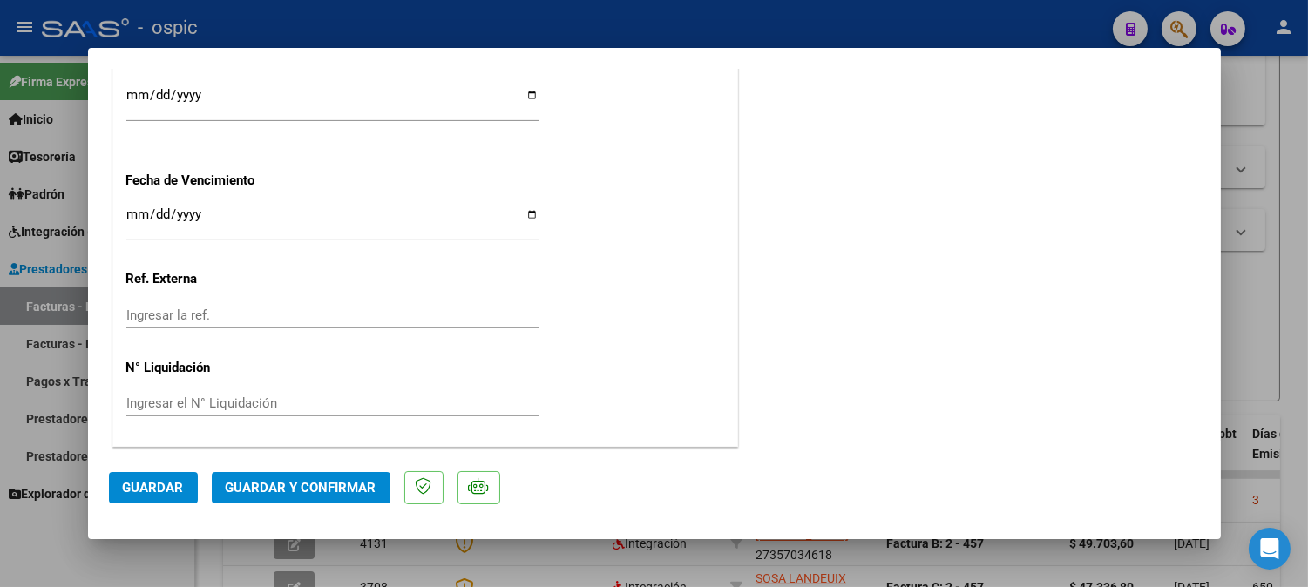
scroll to position [0, 0]
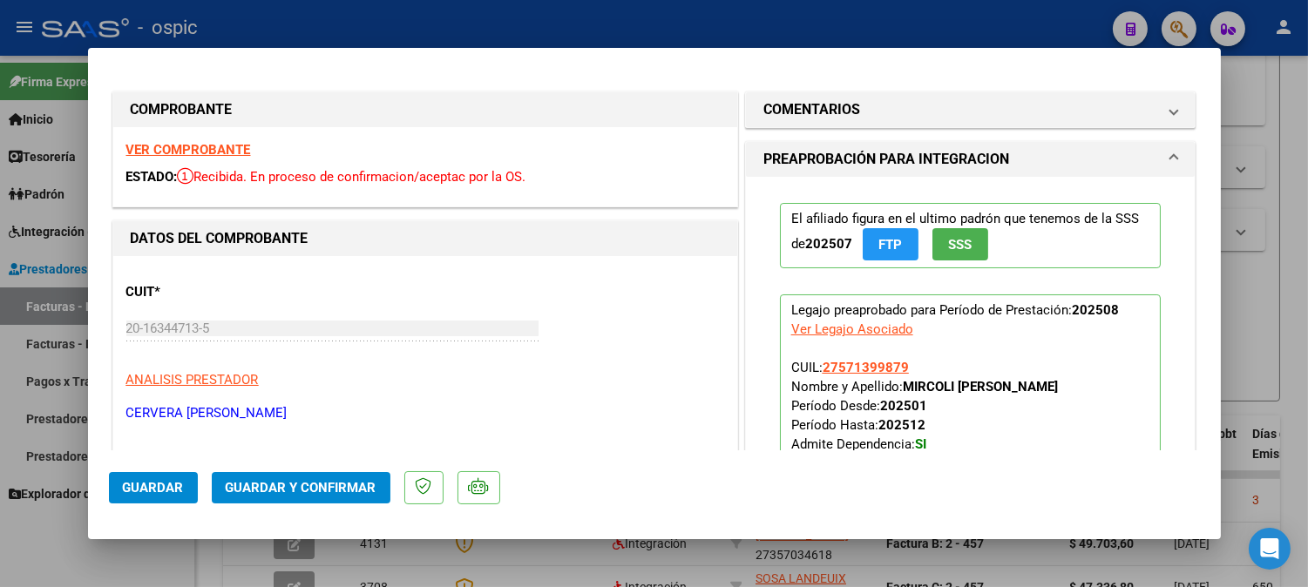
drag, startPoint x: 884, startPoint y: 101, endPoint x: 883, endPoint y: 358, distance: 257.0
click at [884, 107] on mat-panel-title "COMENTARIOS" at bounding box center [960, 109] width 394 height 21
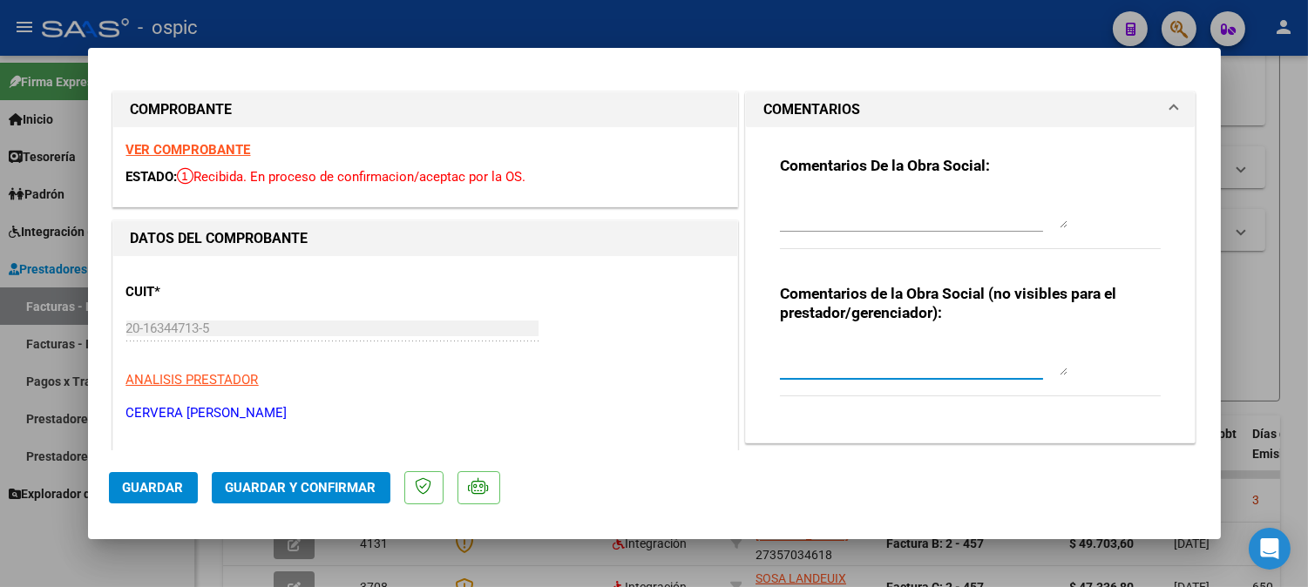
click at [871, 352] on textarea at bounding box center [924, 358] width 288 height 35
type textarea "TRANSPORTE C/DEP 328 KM MENSUALES"
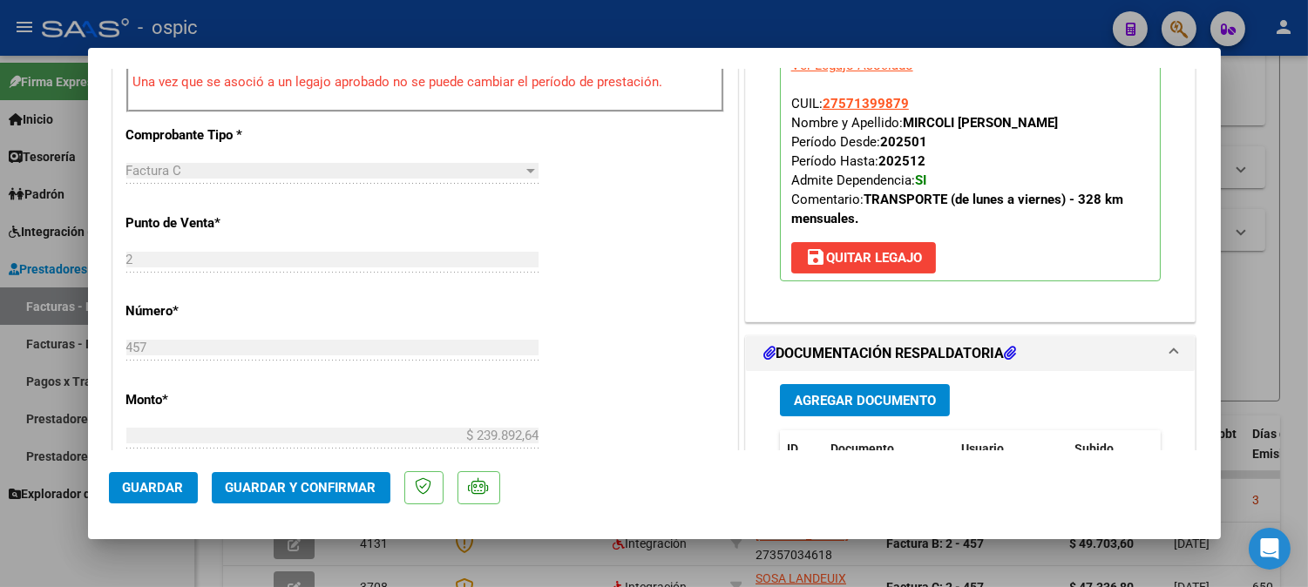
scroll to position [852, 0]
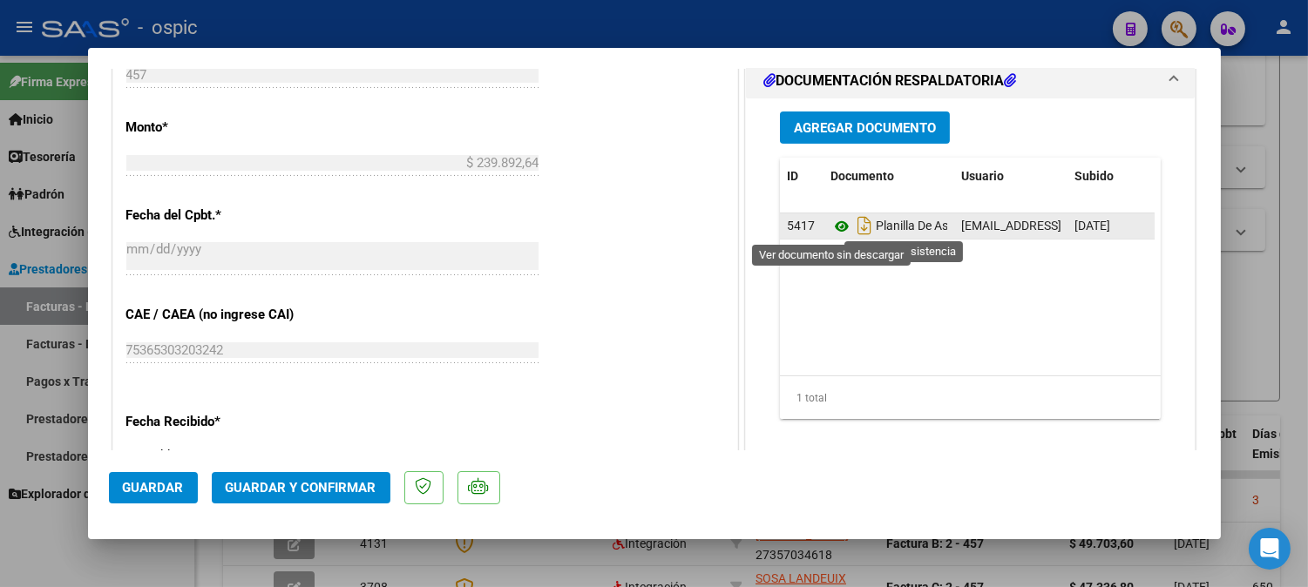
click at [831, 224] on icon at bounding box center [841, 226] width 23 height 21
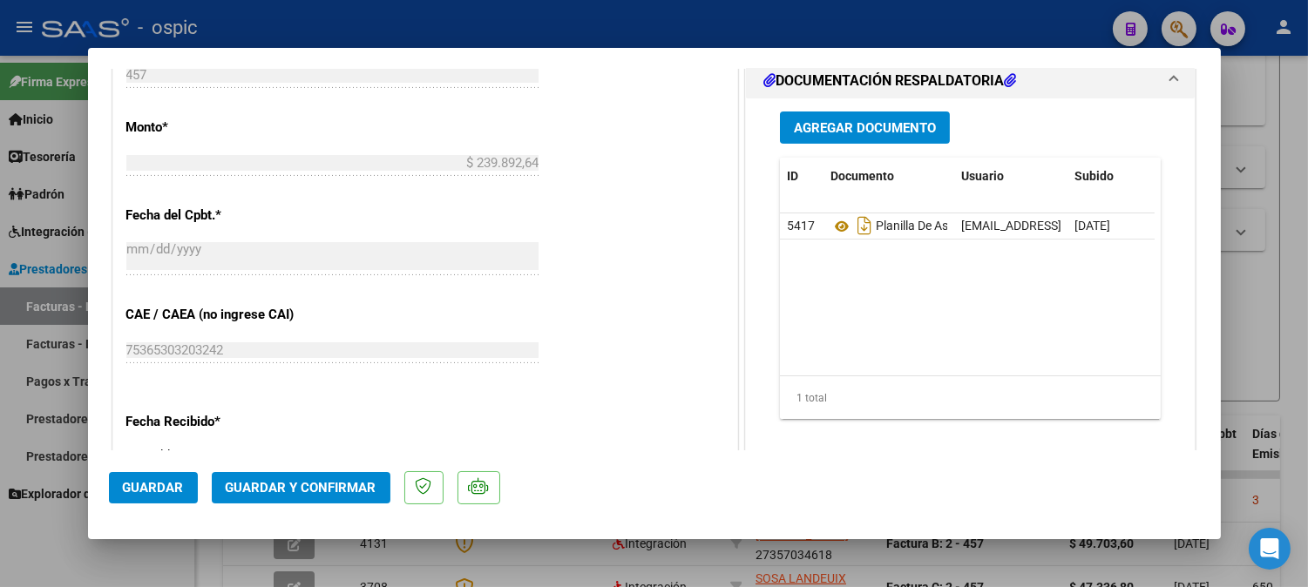
scroll to position [459, 0]
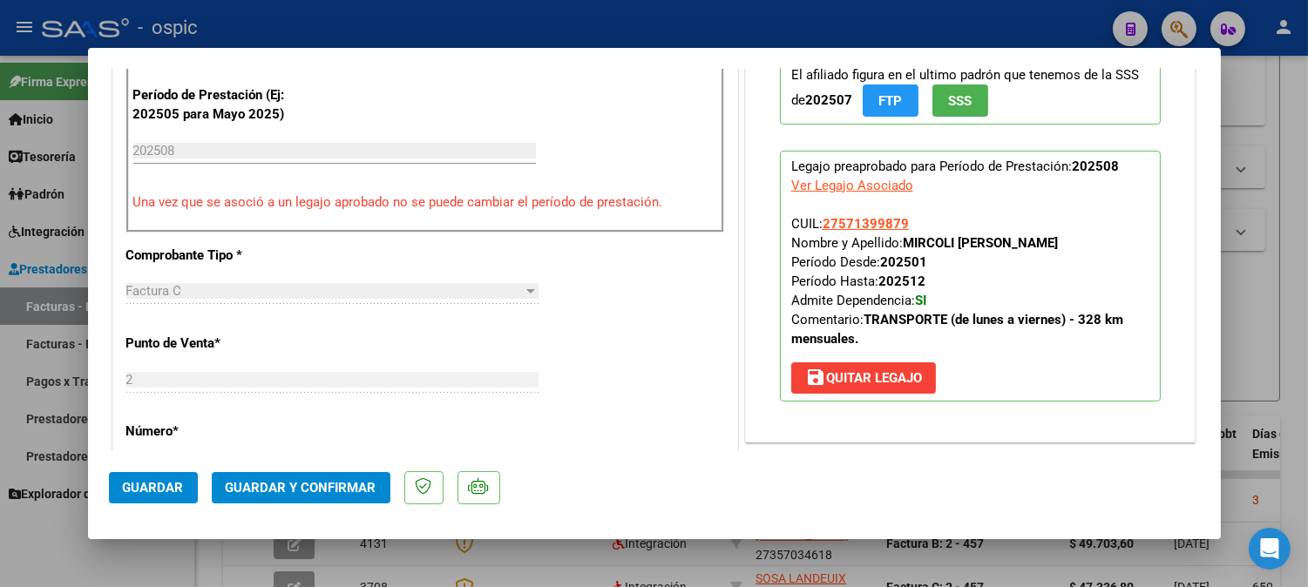
click at [246, 476] on button "Guardar y Confirmar" at bounding box center [301, 487] width 179 height 31
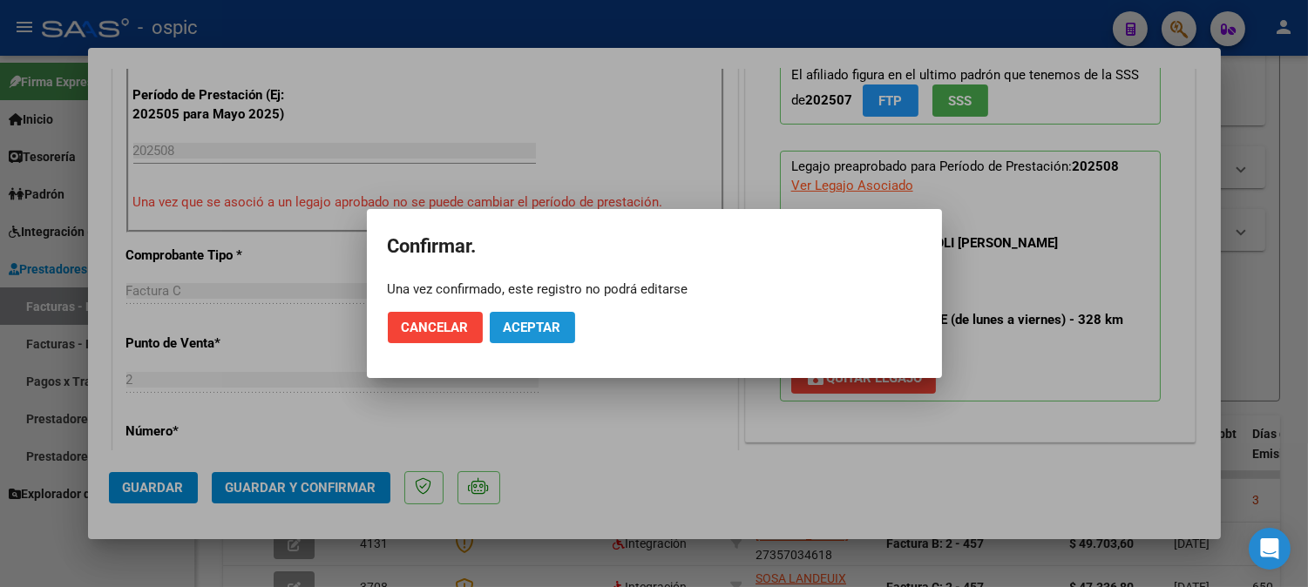
click at [550, 325] on span "Aceptar" at bounding box center [533, 328] width 58 height 16
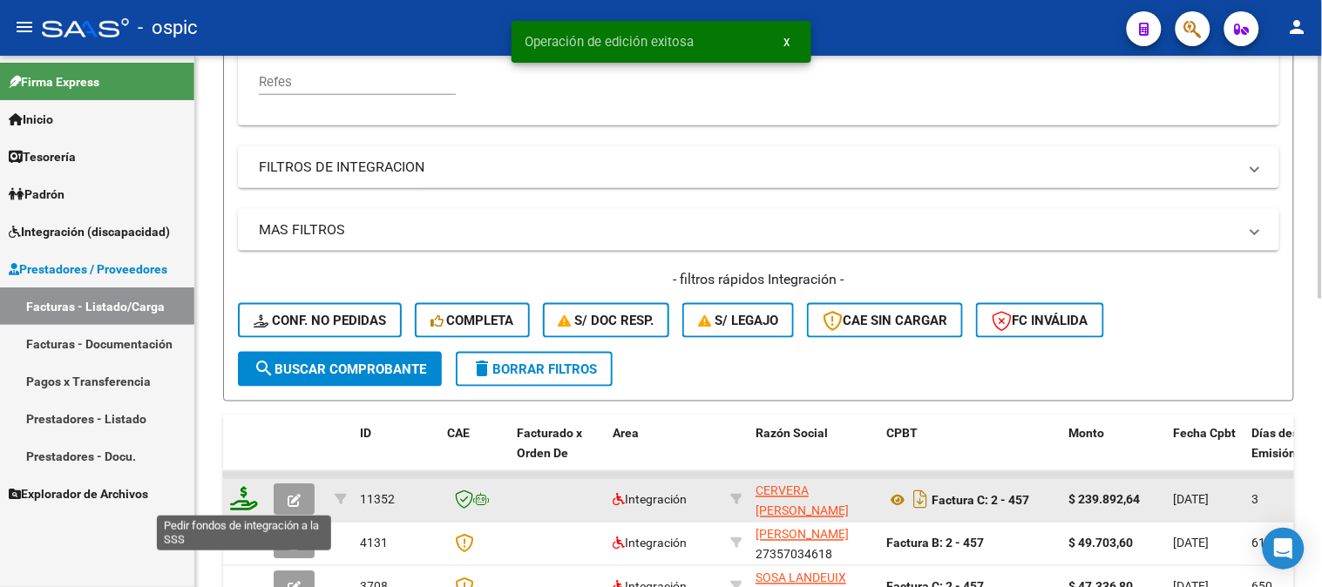
click at [247, 495] on icon at bounding box center [244, 499] width 28 height 24
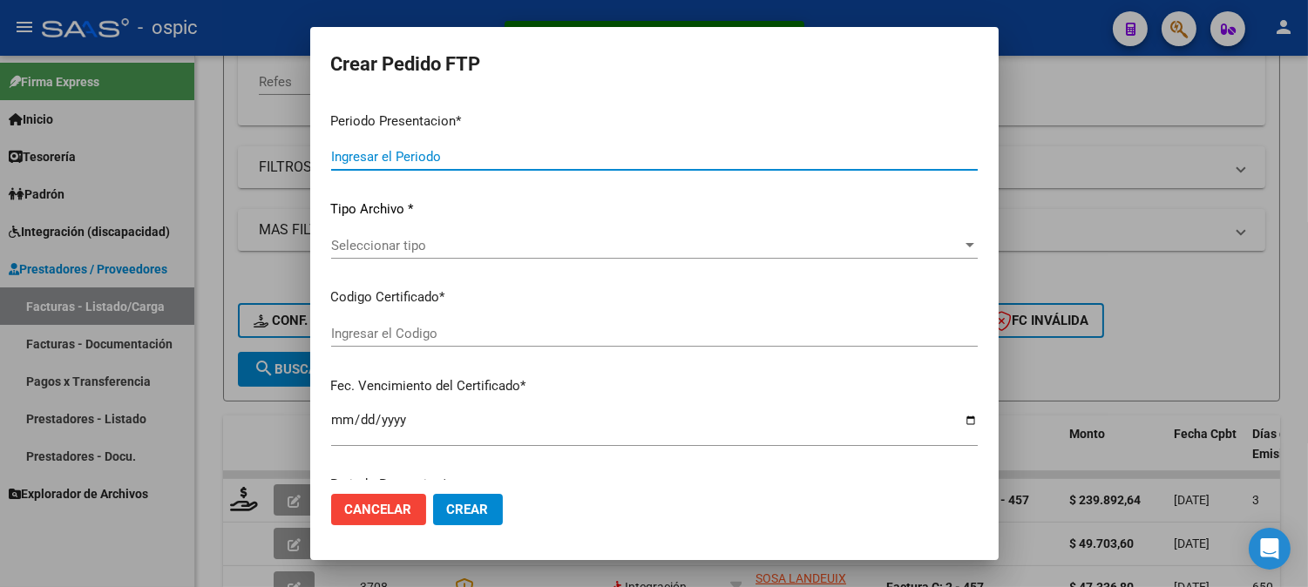
type input "202508"
type input "$ 239.892,64"
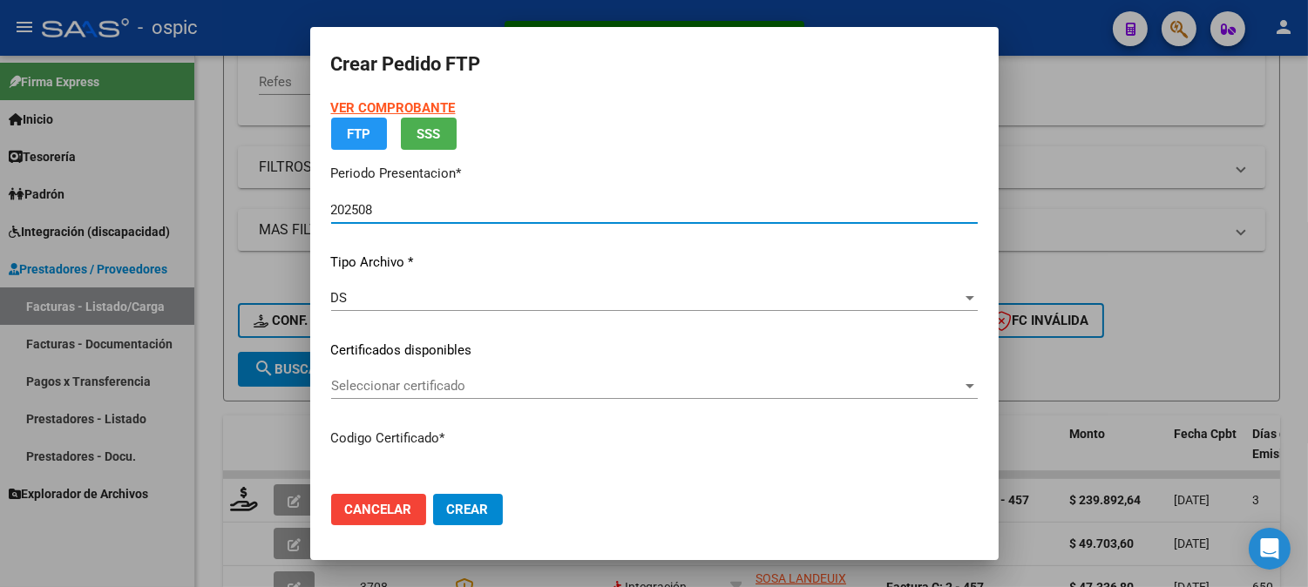
type input "0000000000000000000000000000000474544129"
type input "[DATE]"
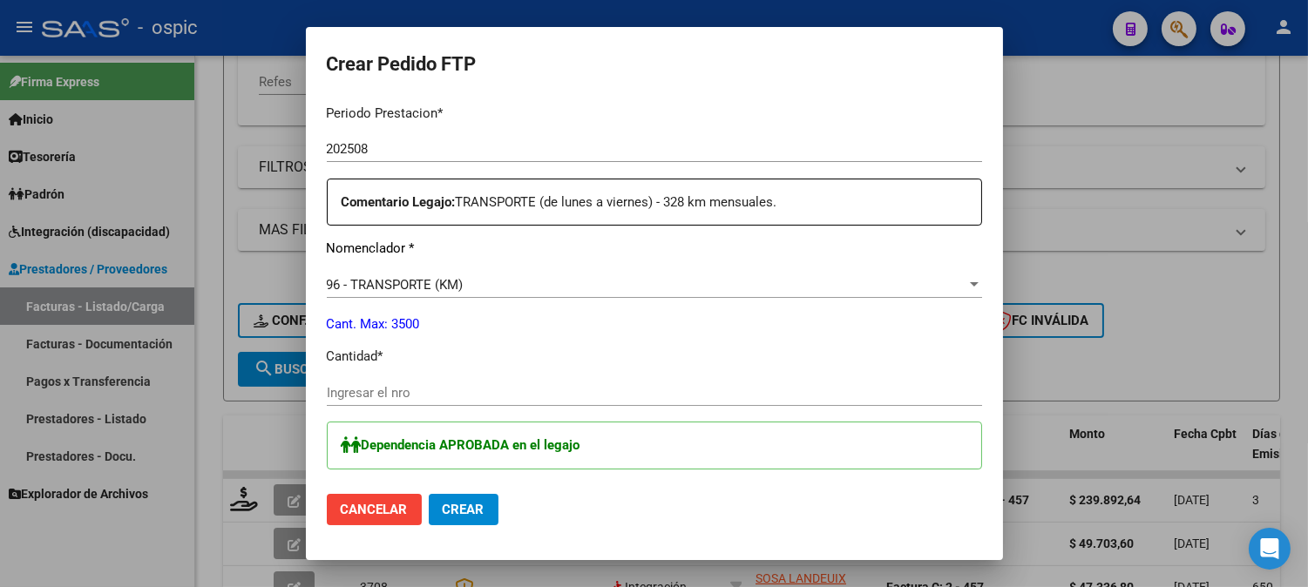
scroll to position [586, 0]
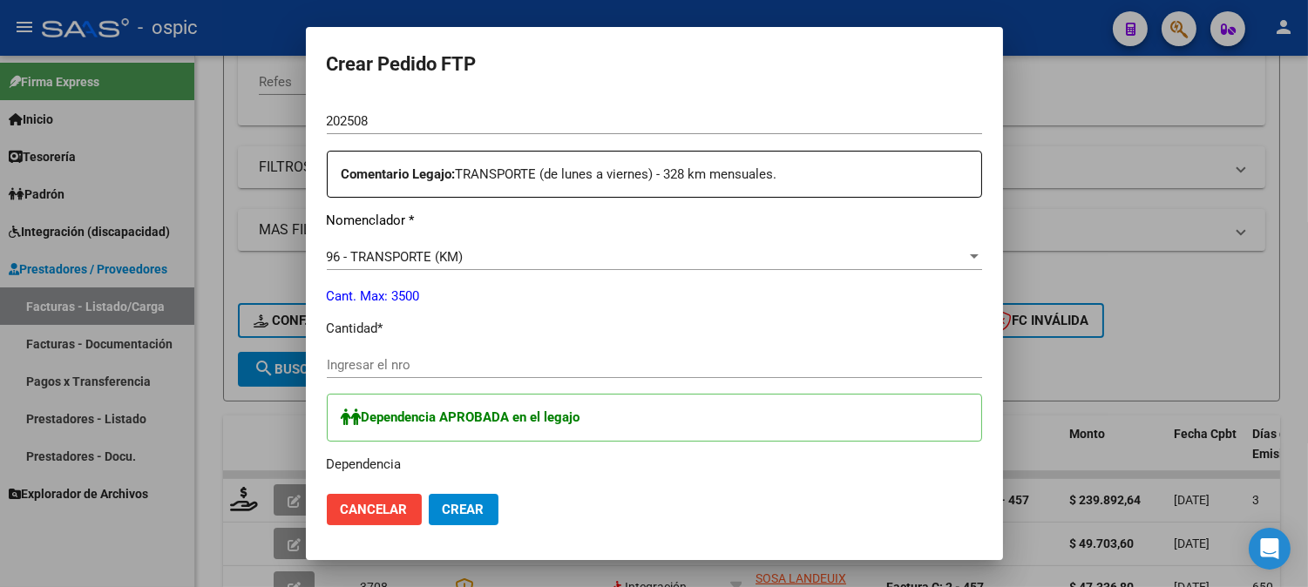
click at [515, 376] on div "Ingresar el nro" at bounding box center [654, 365] width 655 height 26
type input "1"
type input "328"
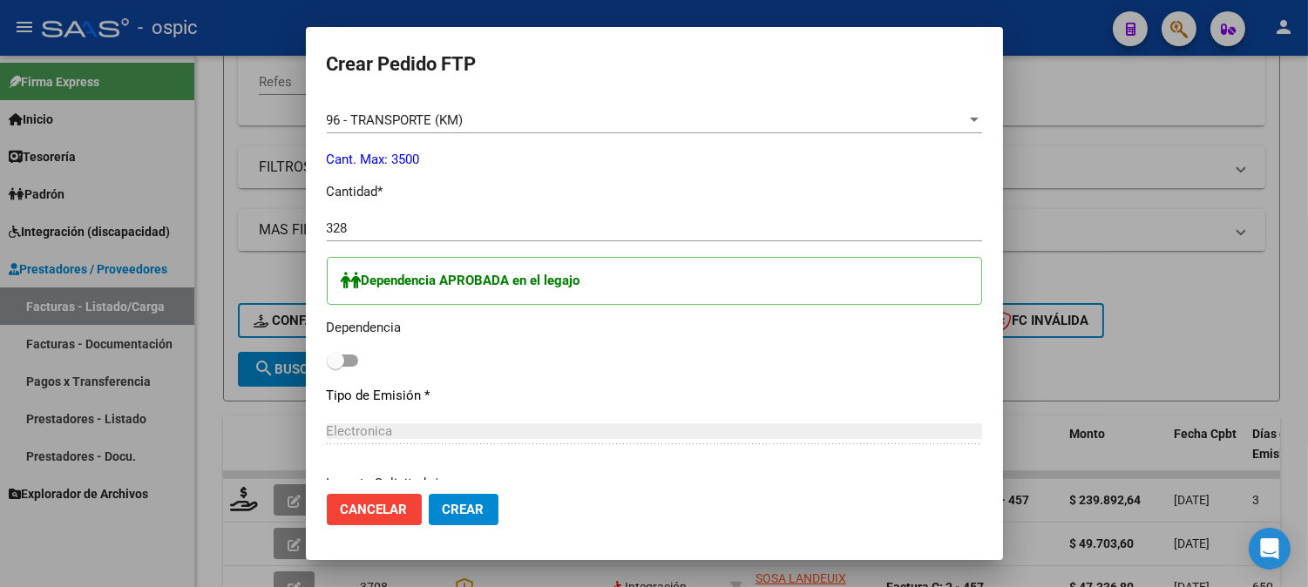
scroll to position [732, 0]
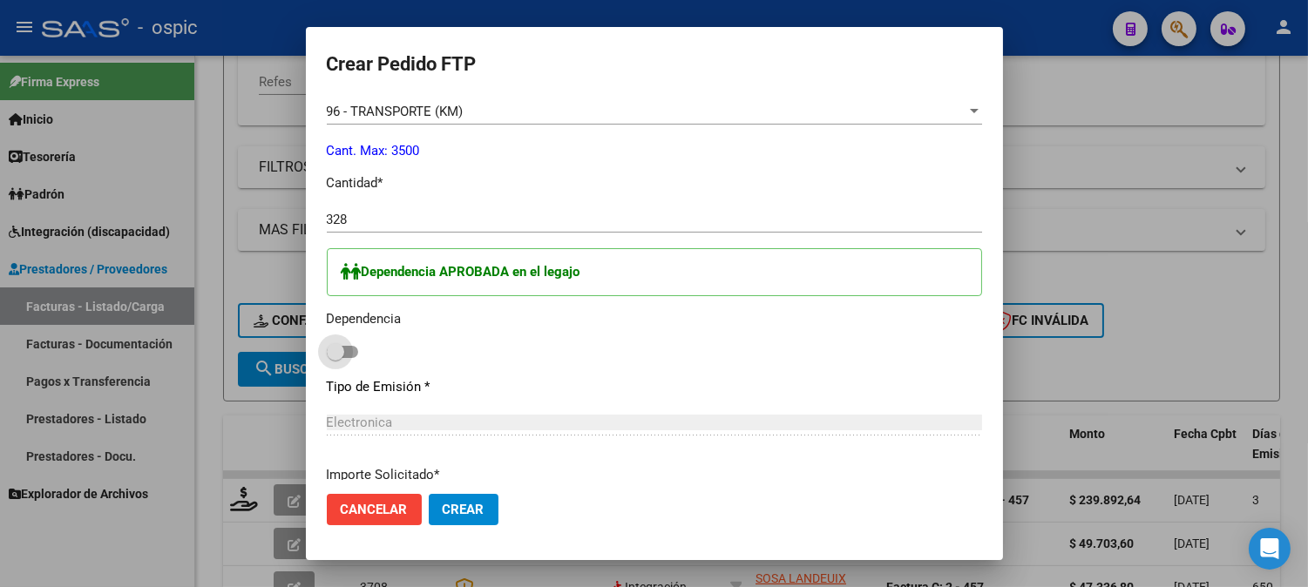
drag, startPoint x: 340, startPoint y: 349, endPoint x: 450, endPoint y: 344, distance: 109.9
click at [350, 344] on label at bounding box center [342, 352] width 31 height 21
click at [335, 358] on input "checkbox" at bounding box center [335, 358] width 1 height 1
checkbox input "true"
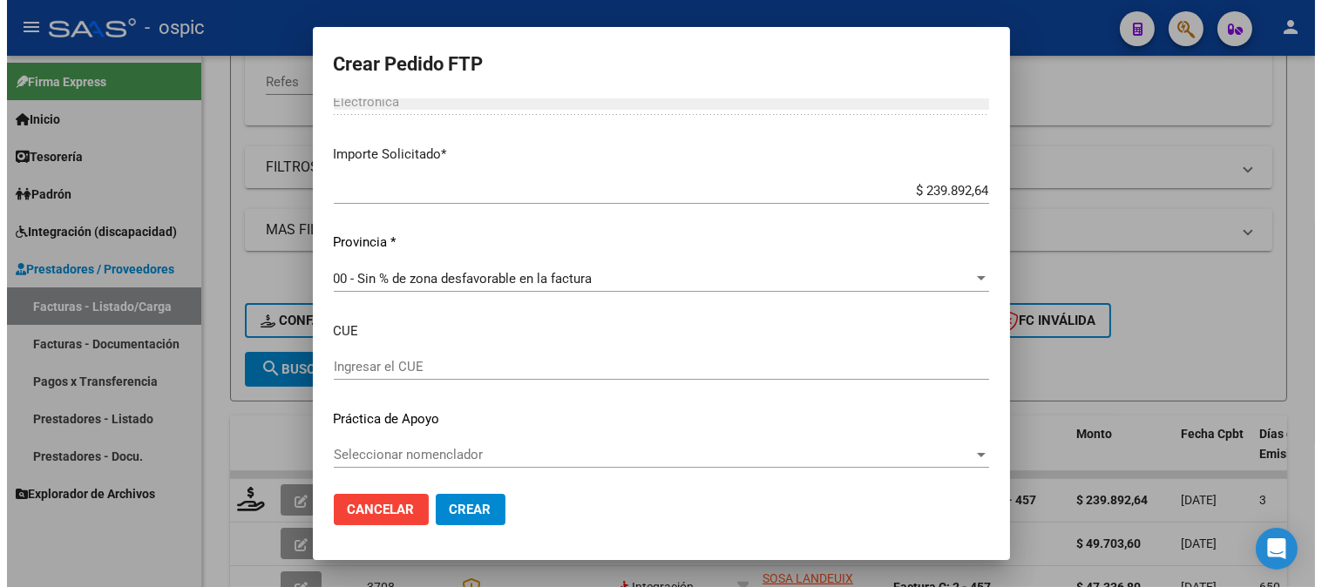
scroll to position [1056, 0]
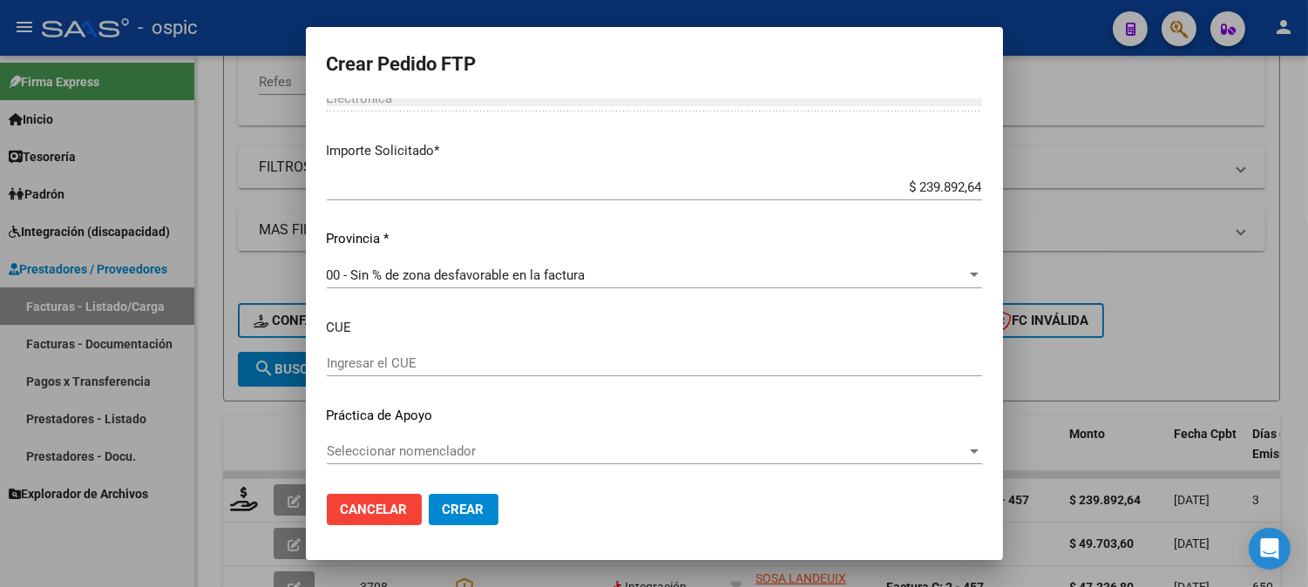
drag, startPoint x: 459, startPoint y: 498, endPoint x: 480, endPoint y: 477, distance: 29.6
click at [459, 495] on button "Crear" at bounding box center [464, 509] width 70 height 31
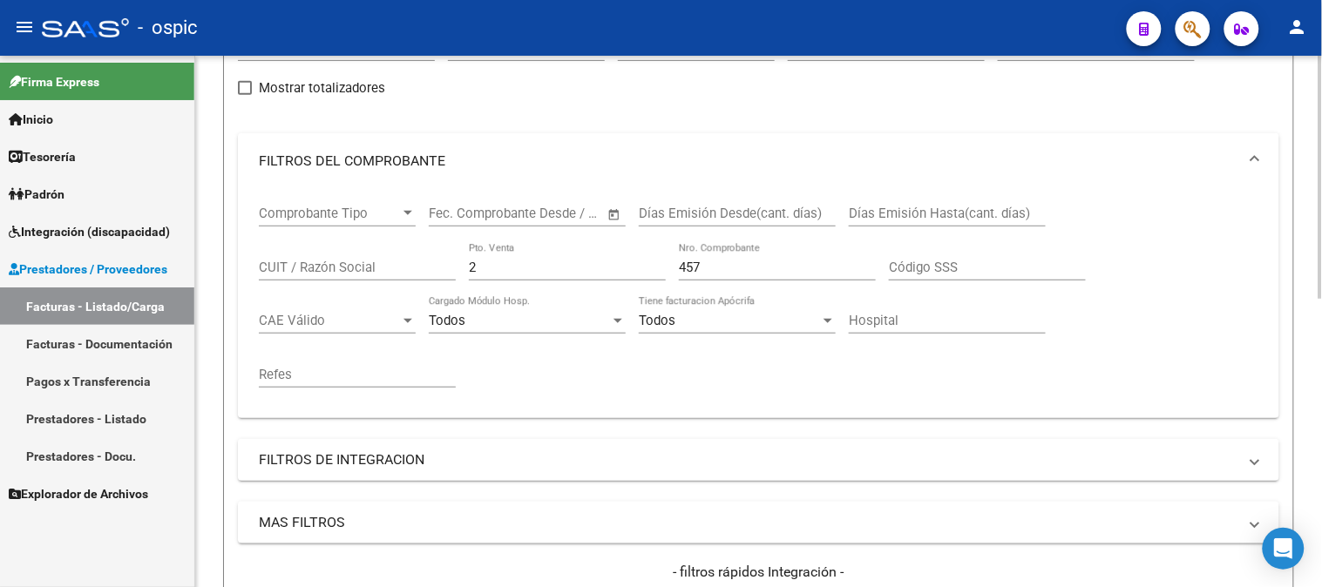
scroll to position [6, 0]
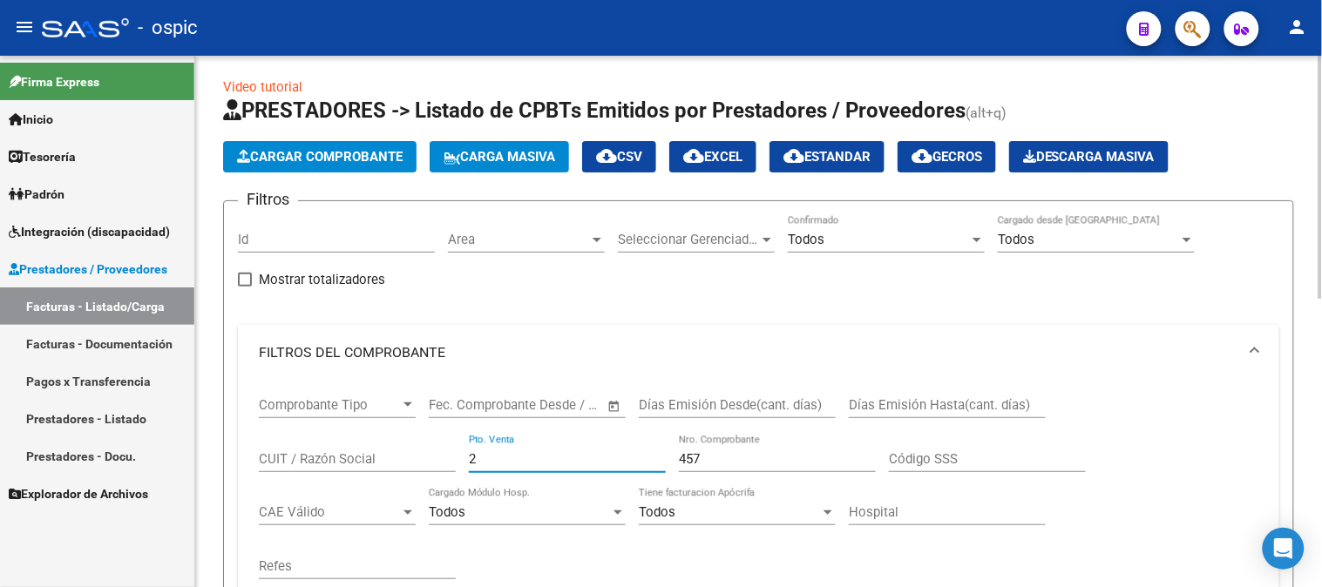
drag, startPoint x: 380, startPoint y: 463, endPoint x: 429, endPoint y: 434, distance: 57.1
click at [344, 460] on div "Comprobante Tipo Comprobante Tipo Fecha inicio – Fecha fin Fec. Comprobante Des…" at bounding box center [758, 488] width 999 height 215
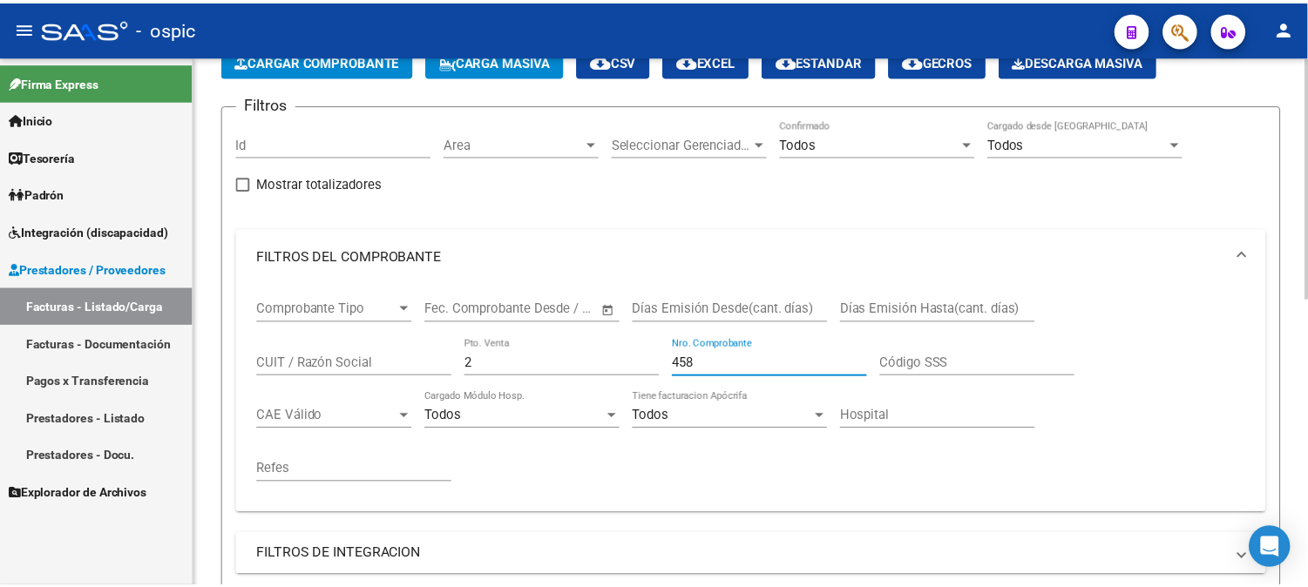
scroll to position [491, 0]
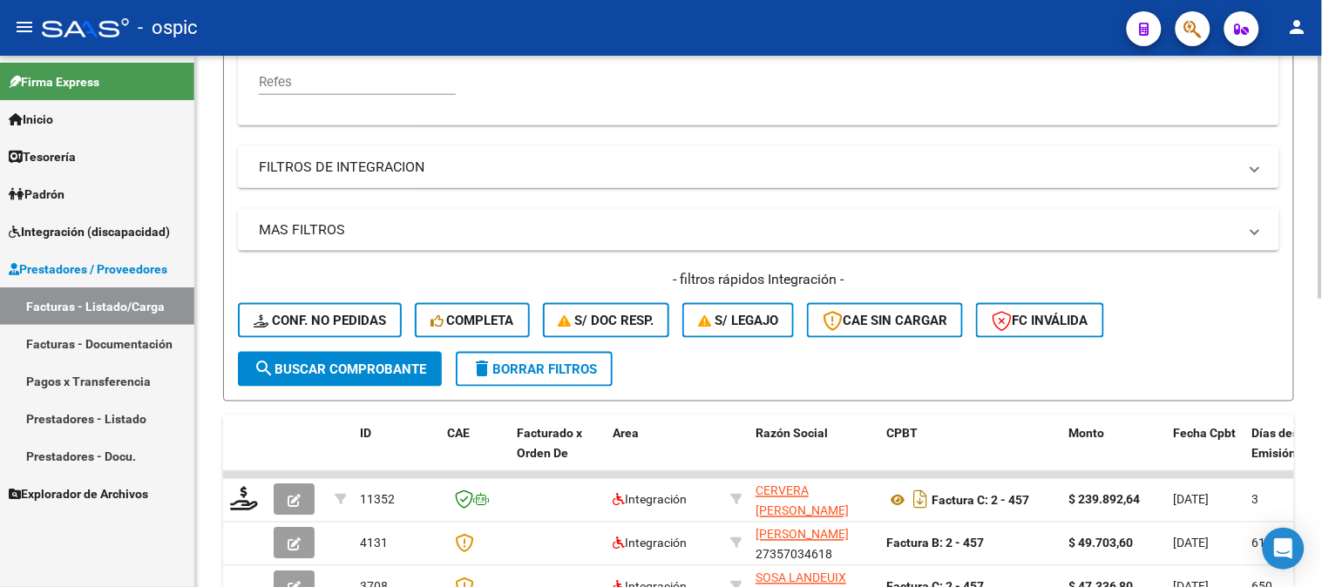
type input "458"
click at [405, 355] on button "search Buscar Comprobante" at bounding box center [340, 369] width 204 height 35
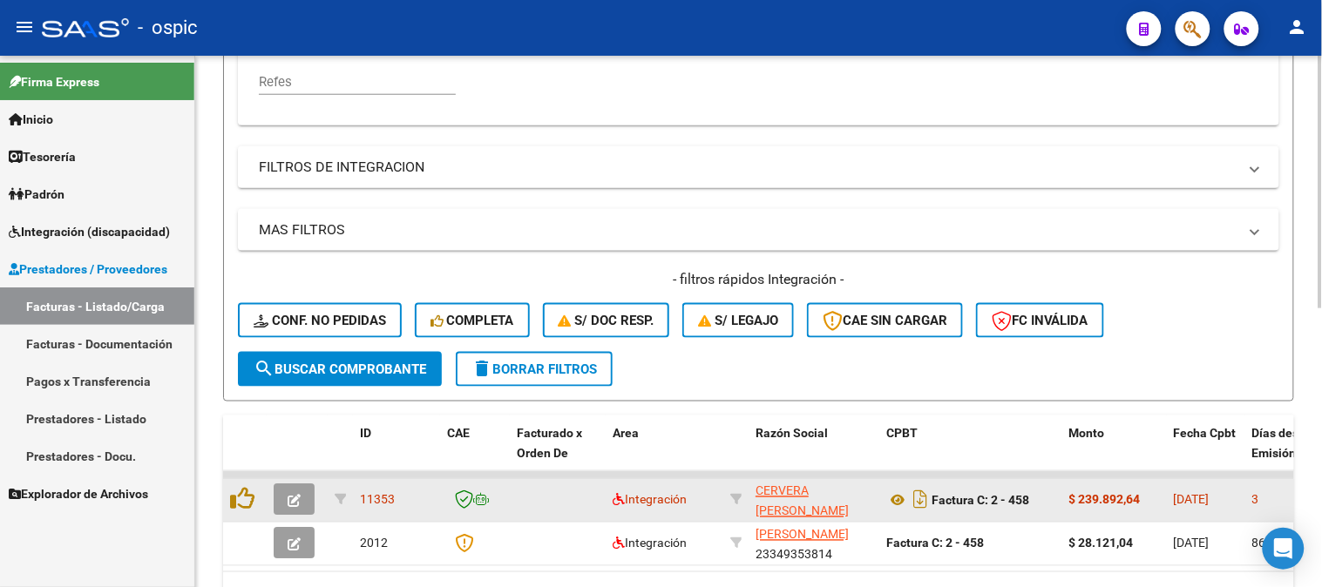
click at [302, 495] on button "button" at bounding box center [294, 499] width 41 height 31
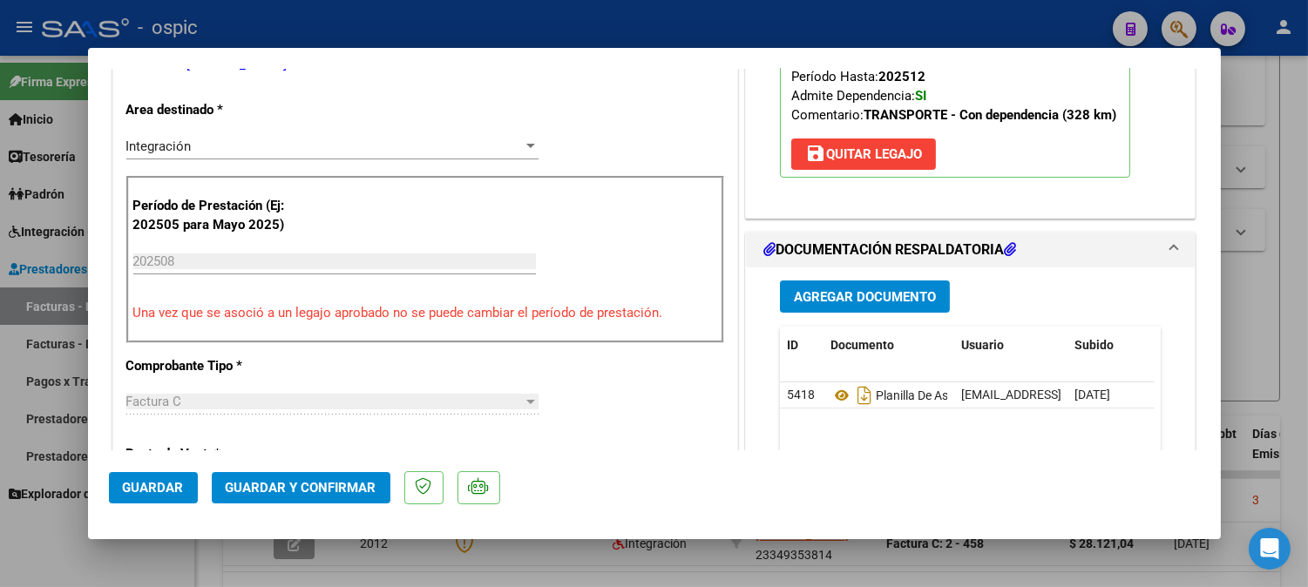
scroll to position [0, 0]
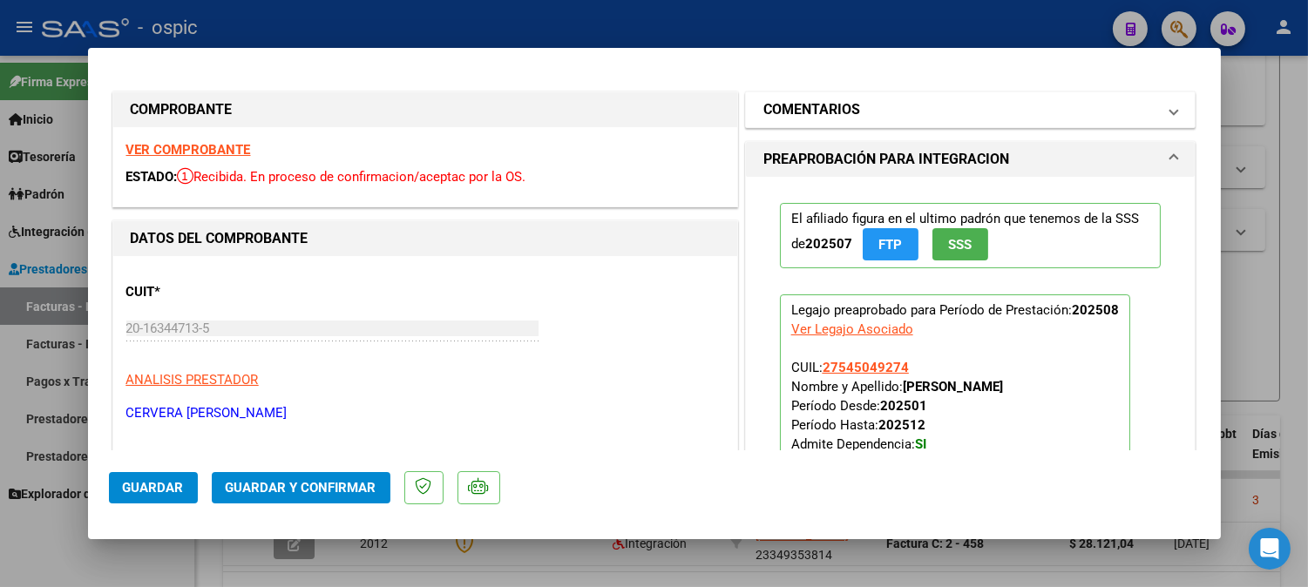
click at [900, 107] on mat-panel-title "COMENTARIOS" at bounding box center [960, 109] width 394 height 21
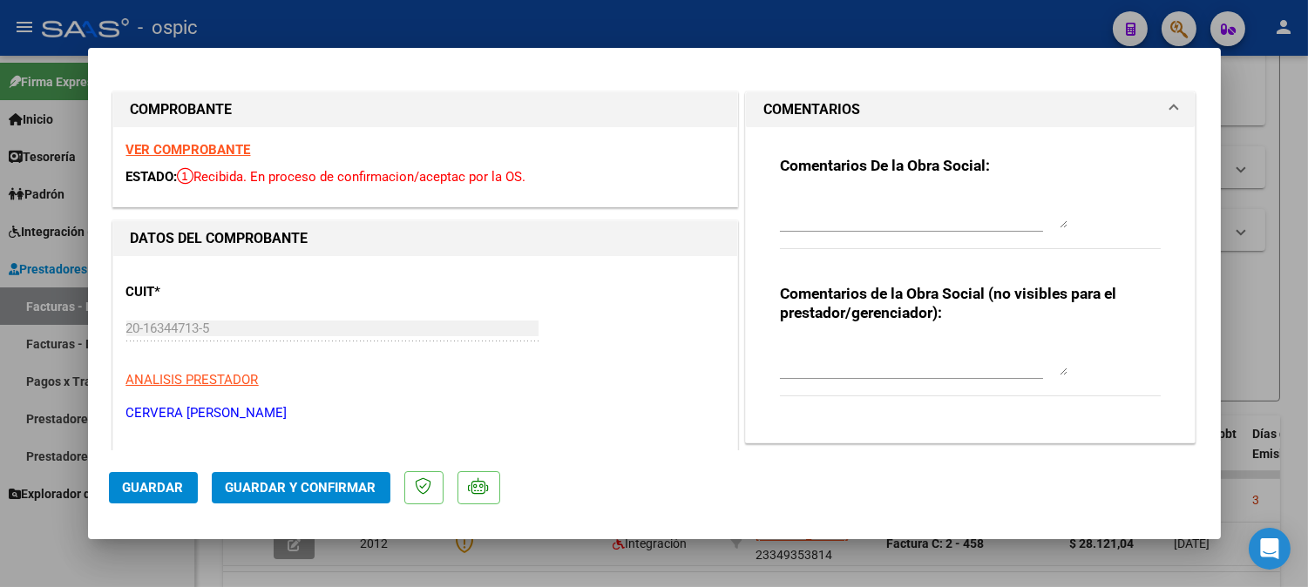
click at [877, 351] on textarea at bounding box center [924, 358] width 288 height 35
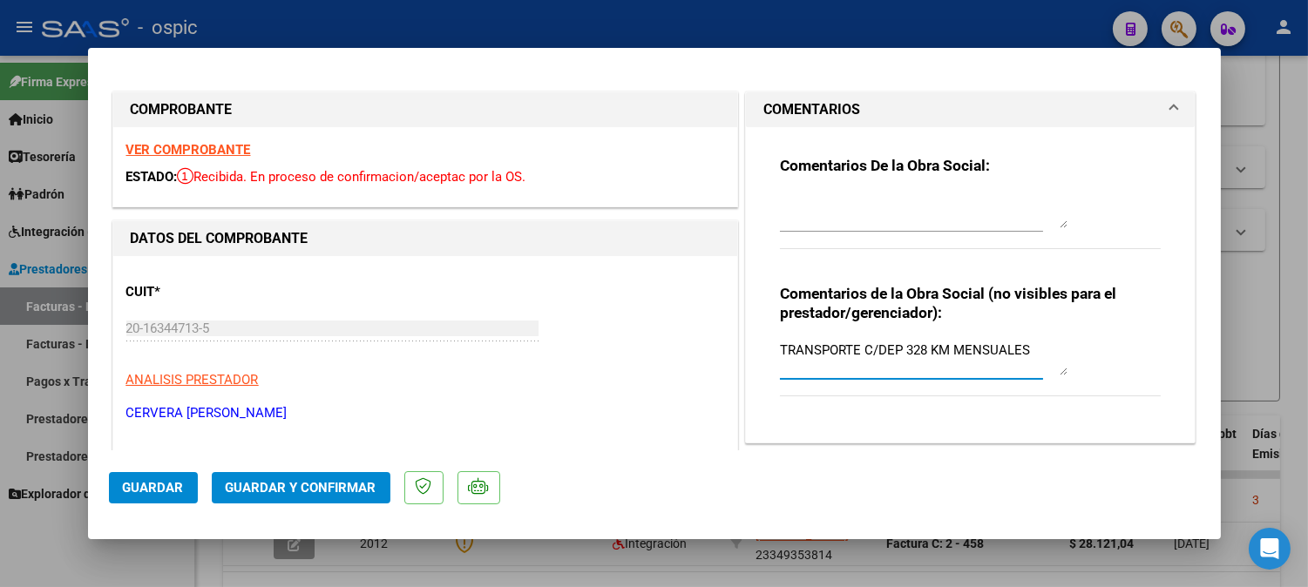
type textarea "TRANSPORTE C/DEP 328 KM MENSUALES"
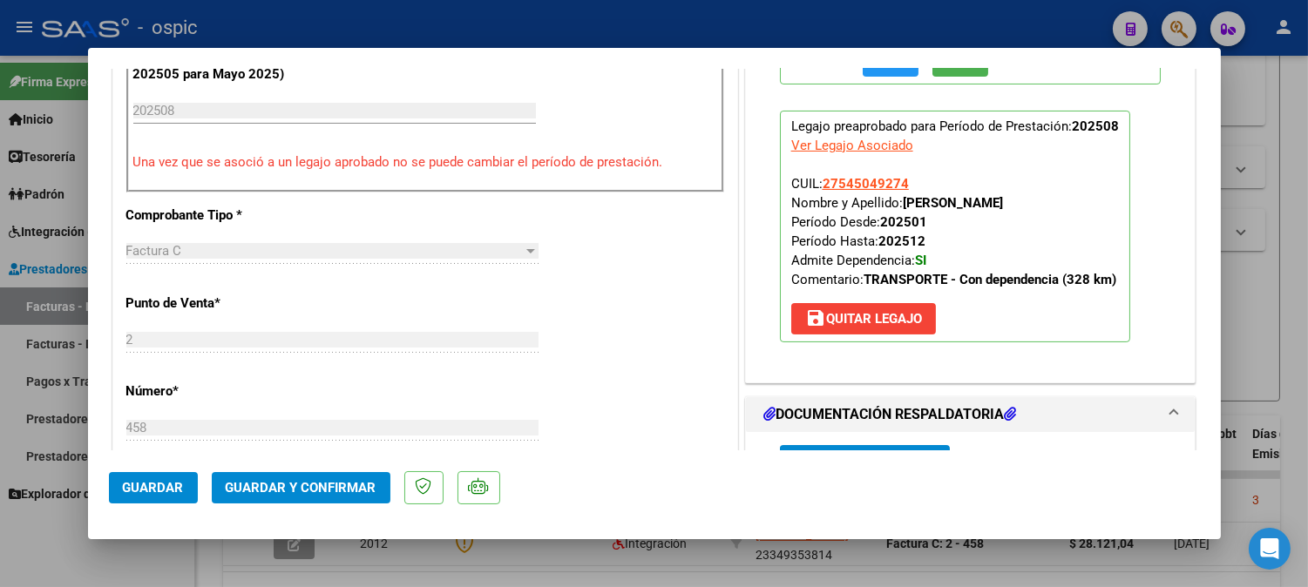
scroll to position [964, 0]
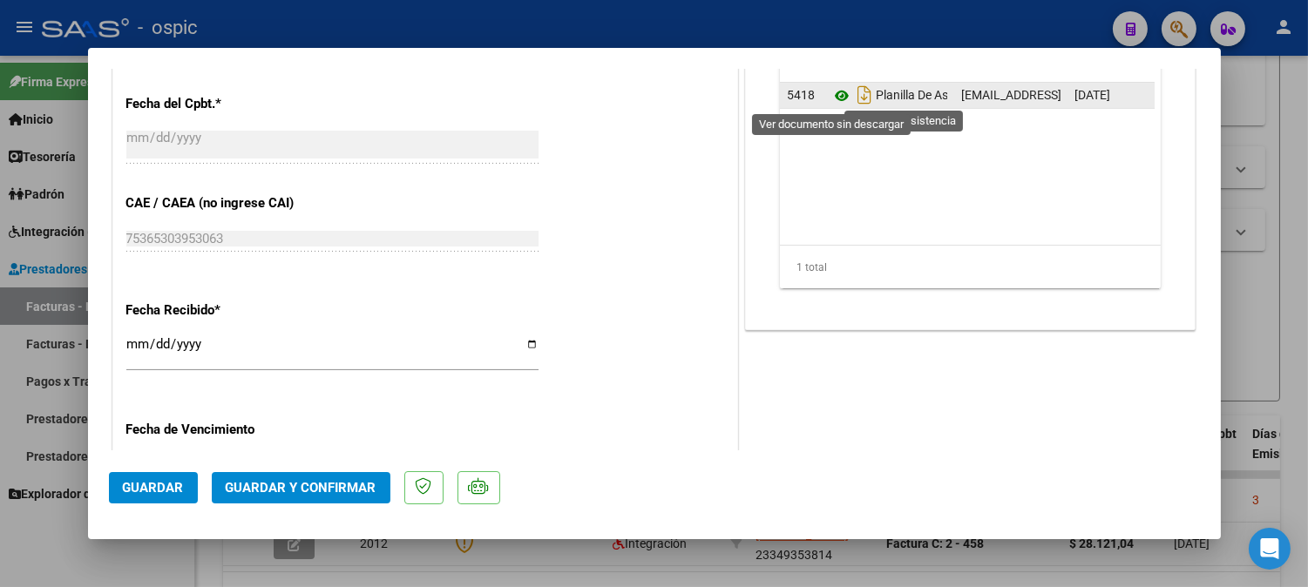
click at [830, 96] on icon at bounding box center [841, 95] width 23 height 21
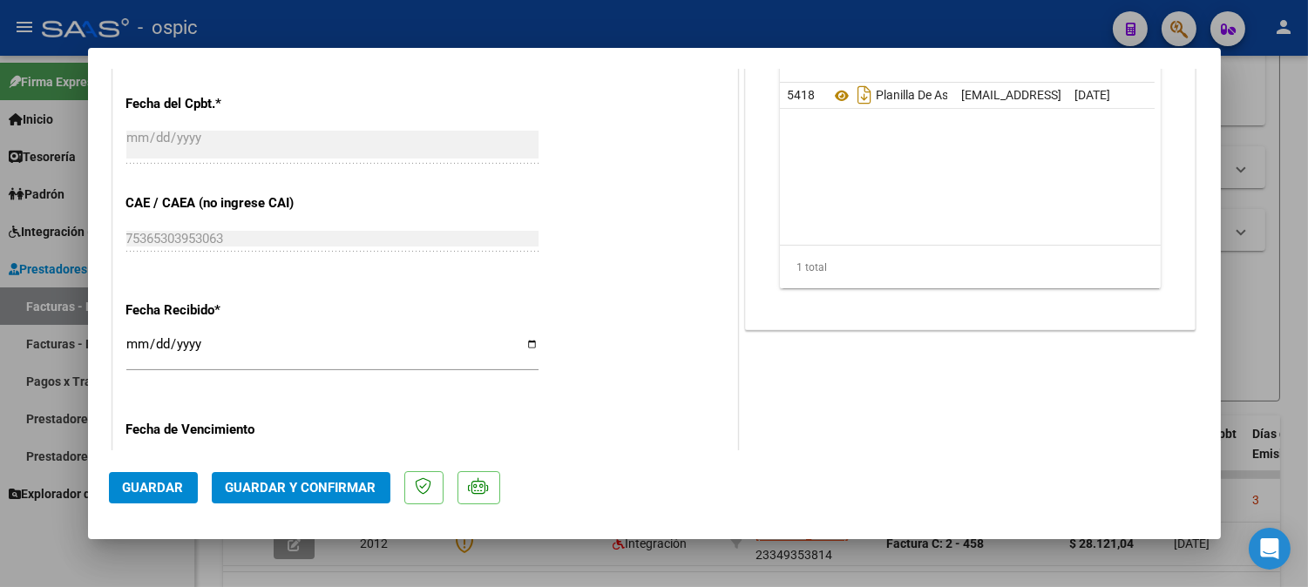
click at [350, 477] on button "Guardar y Confirmar" at bounding box center [301, 487] width 179 height 31
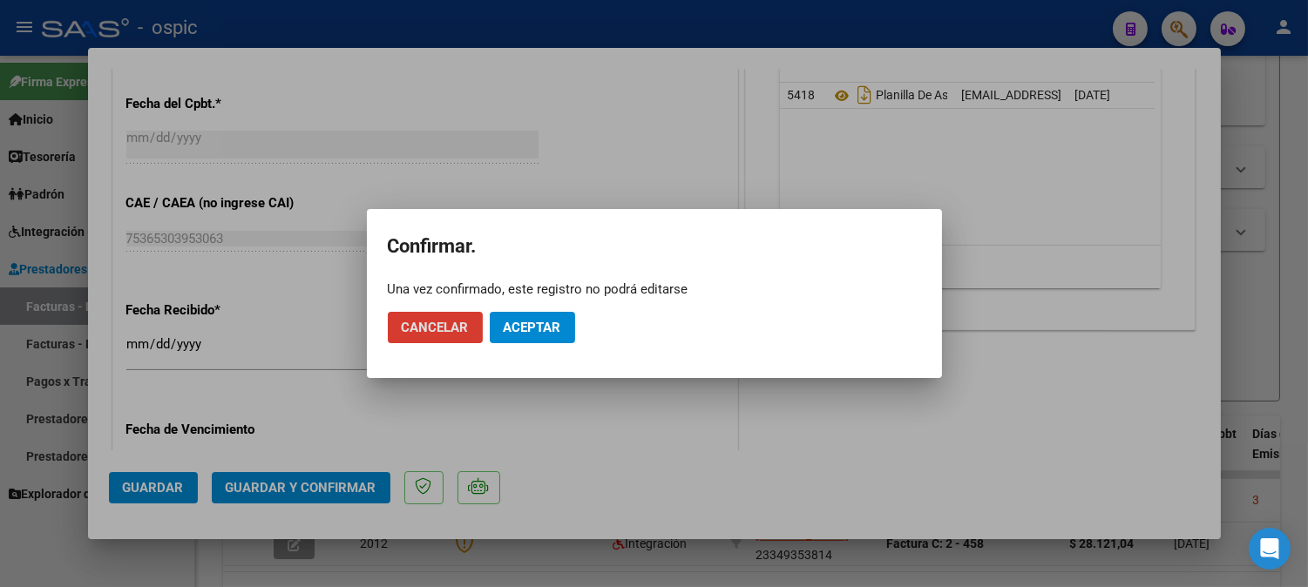
click at [534, 331] on span "Aceptar" at bounding box center [533, 328] width 58 height 16
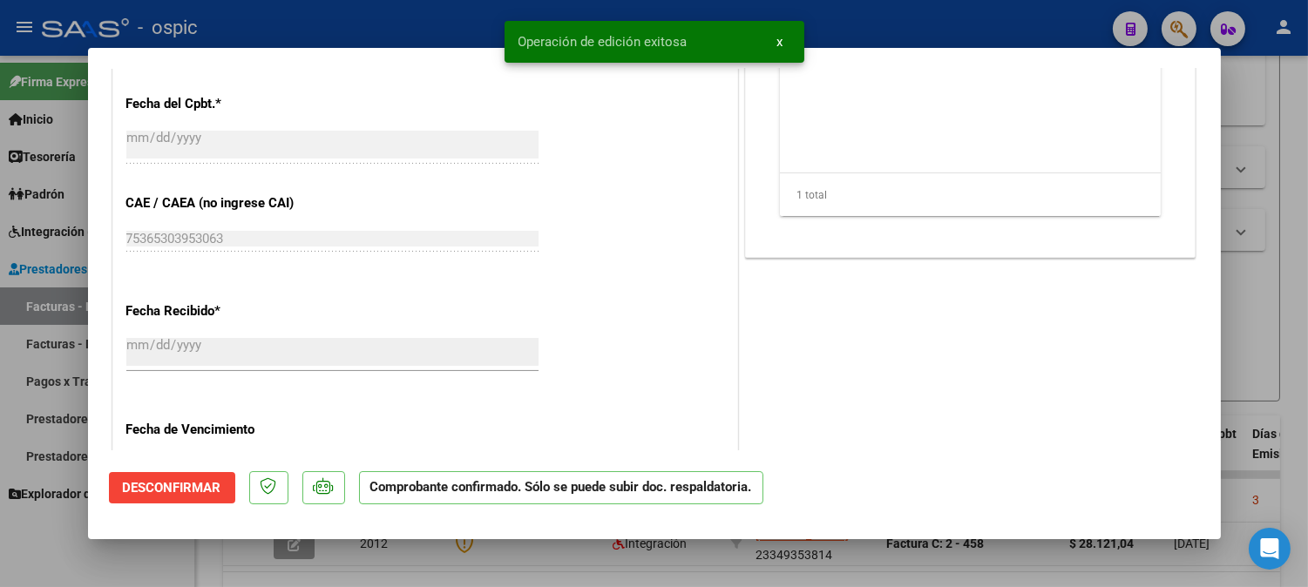
type input "$ 0,00"
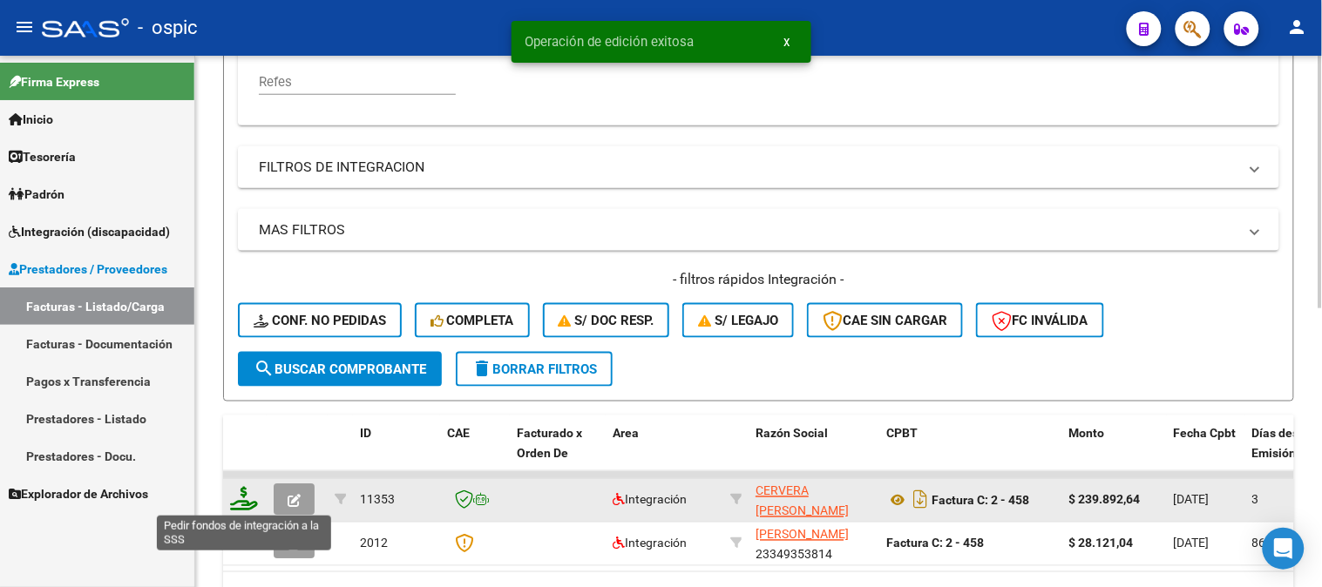
click at [242, 493] on icon at bounding box center [244, 499] width 28 height 24
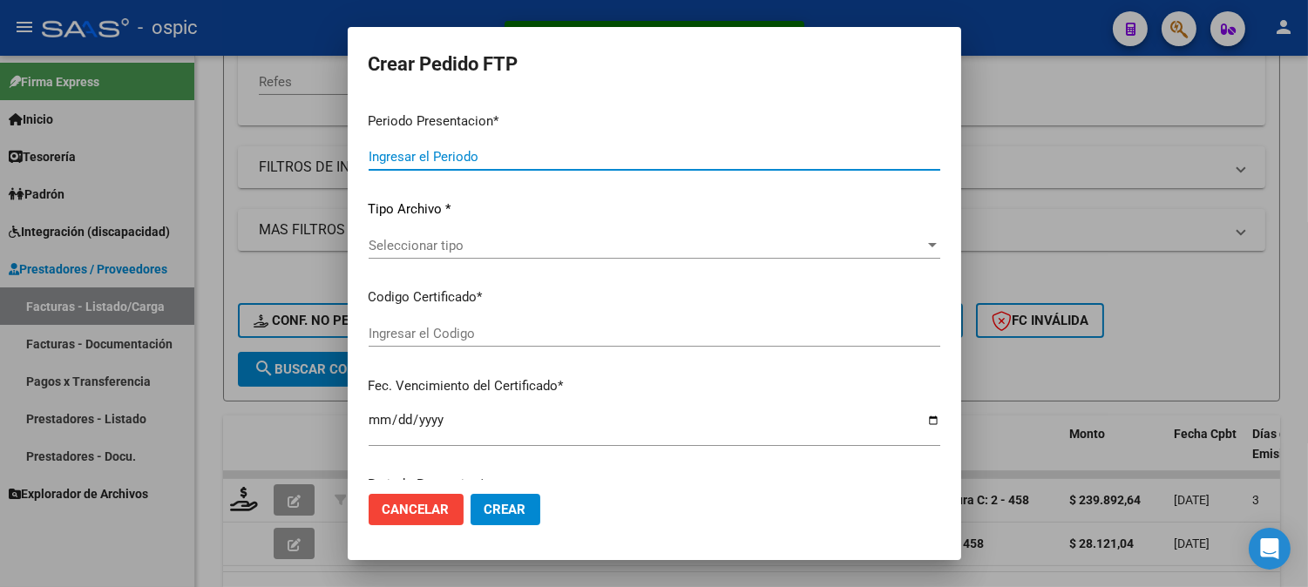
type input "202508"
type input "$ 239.892,64"
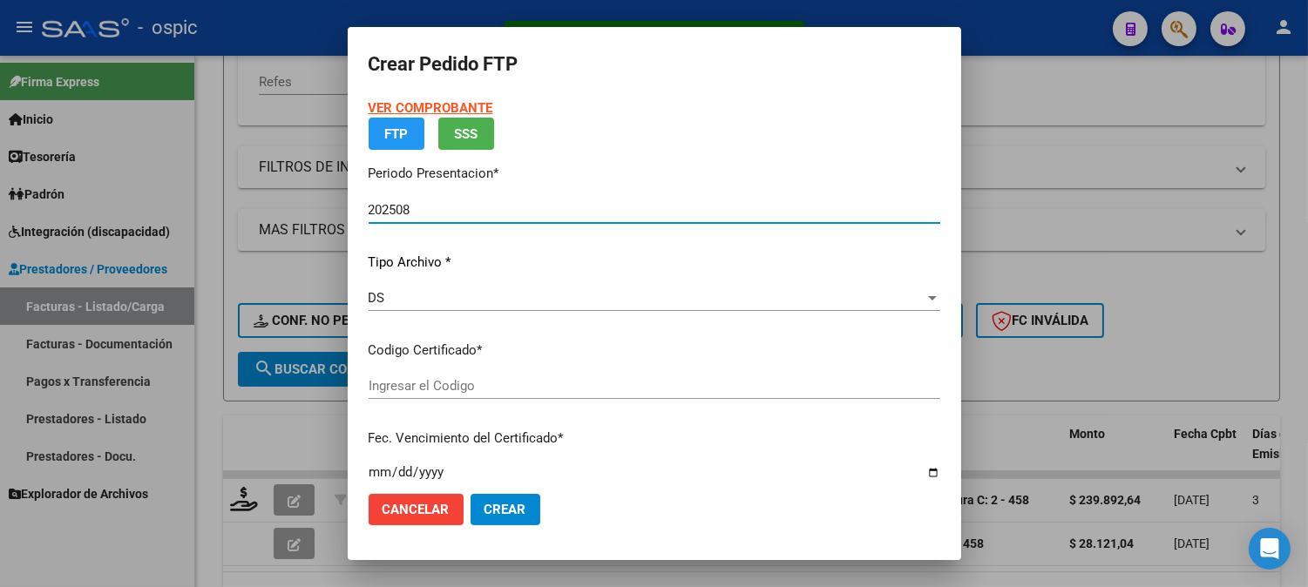
type input "0000000000000000000000000000005141069579"
type input "[DATE]"
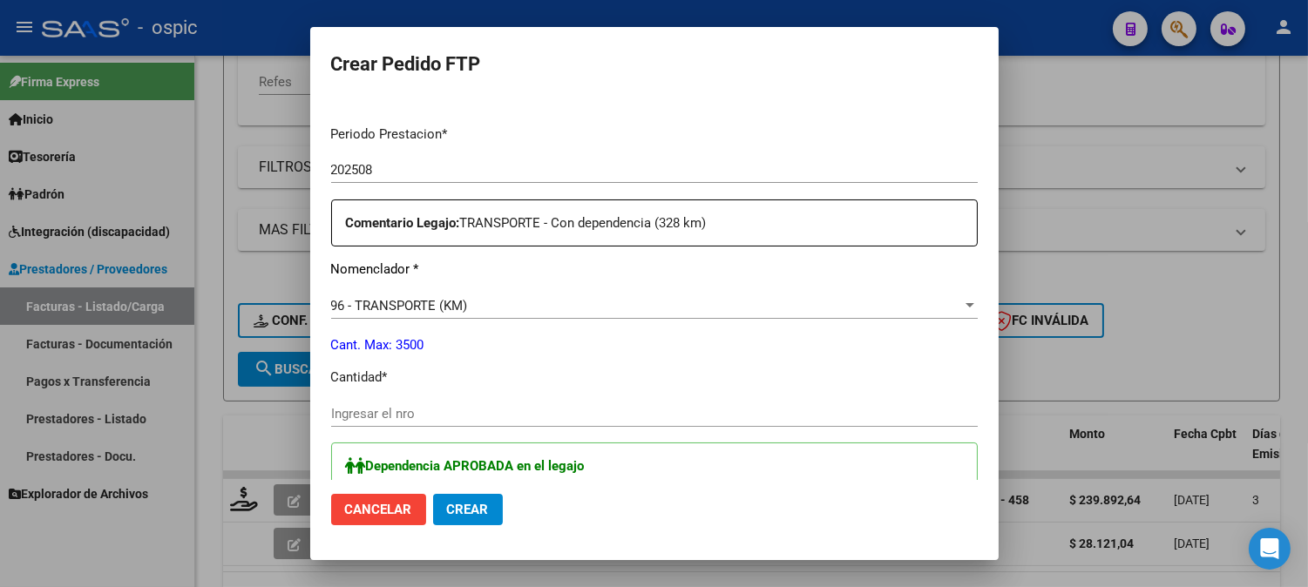
scroll to position [562, 0]
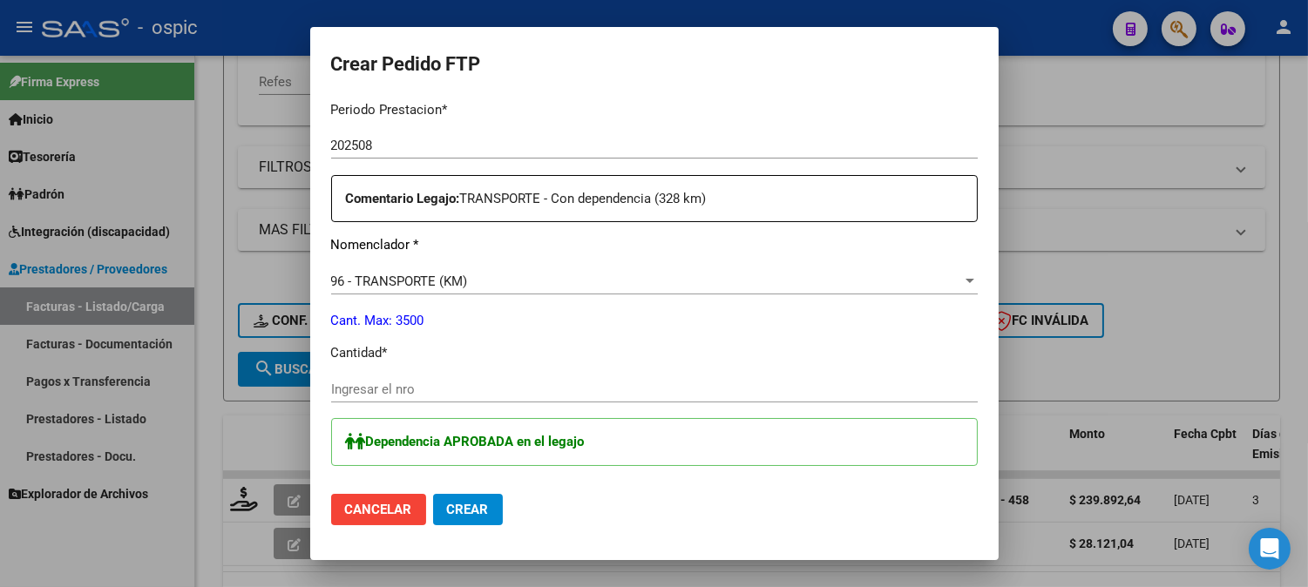
click at [563, 382] on input "Ingresar el nro" at bounding box center [654, 390] width 646 height 16
type input "328"
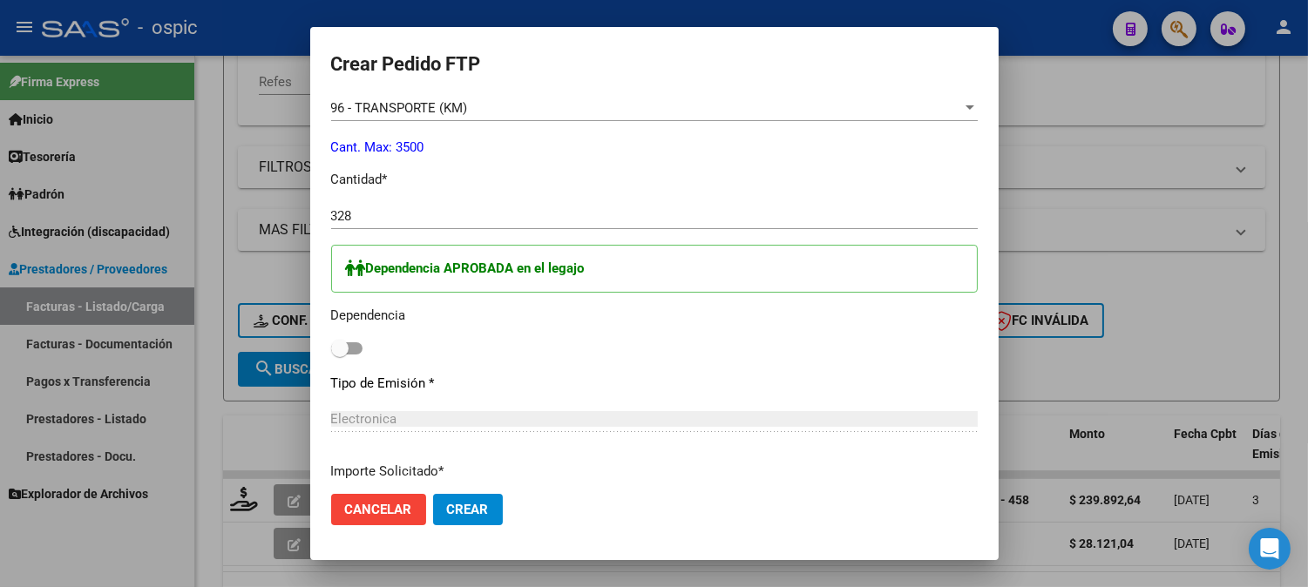
scroll to position [755, 0]
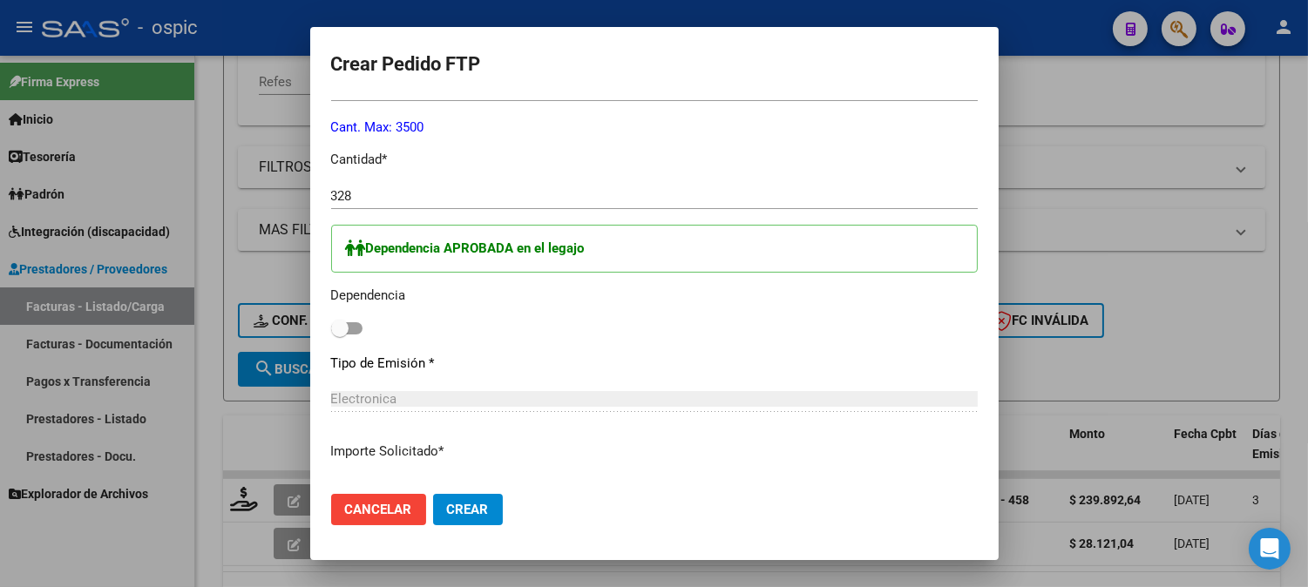
click at [344, 327] on span at bounding box center [346, 328] width 31 height 12
click at [340, 335] on input "checkbox" at bounding box center [339, 335] width 1 height 1
checkbox input "true"
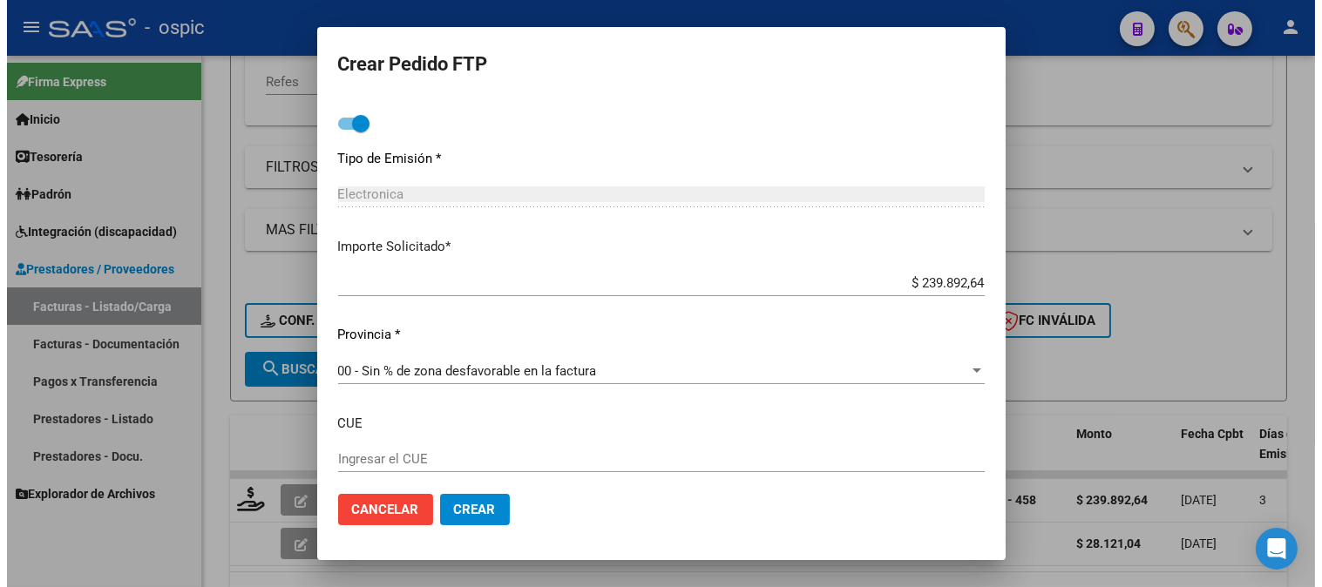
scroll to position [1056, 0]
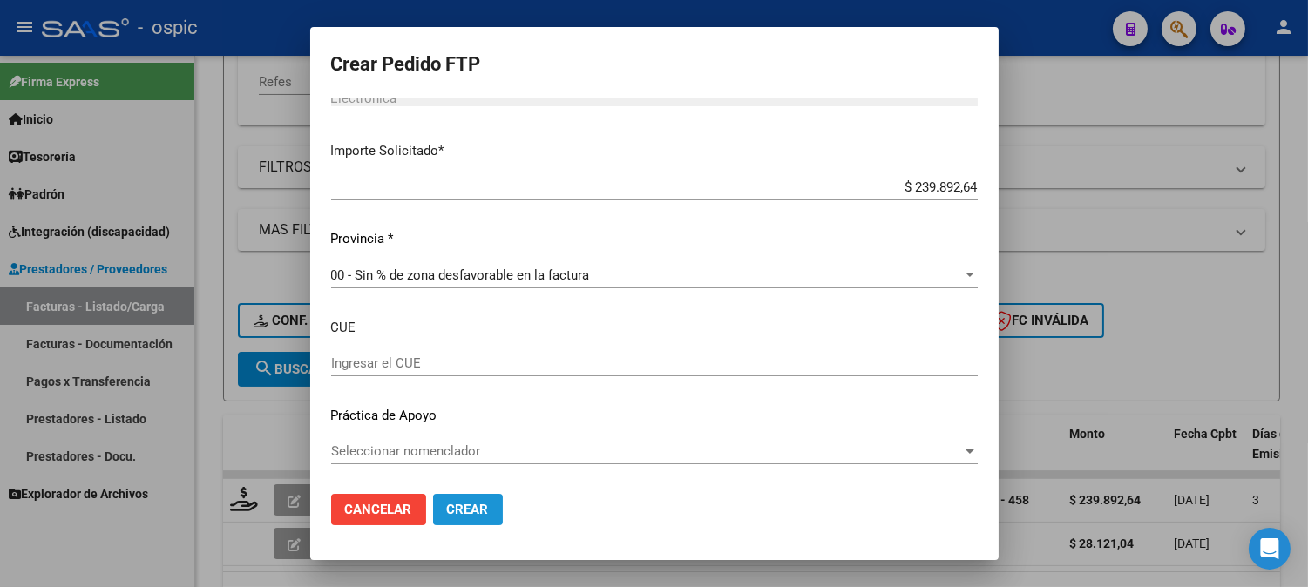
click at [484, 497] on button "Crear" at bounding box center [468, 509] width 70 height 31
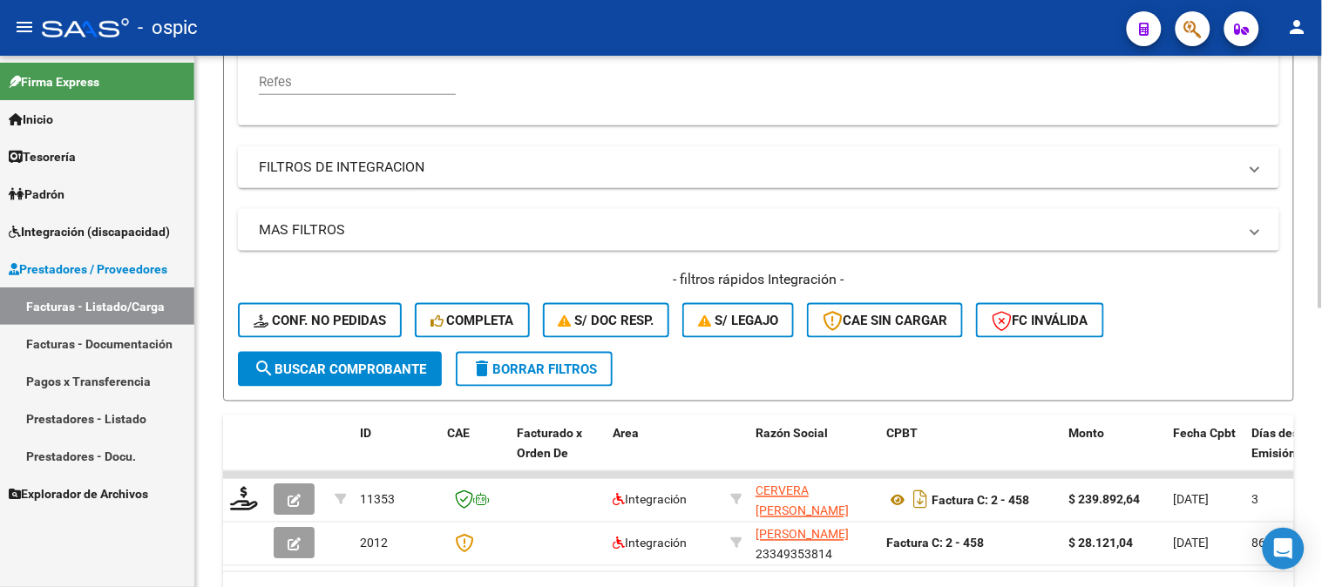
scroll to position [297, 0]
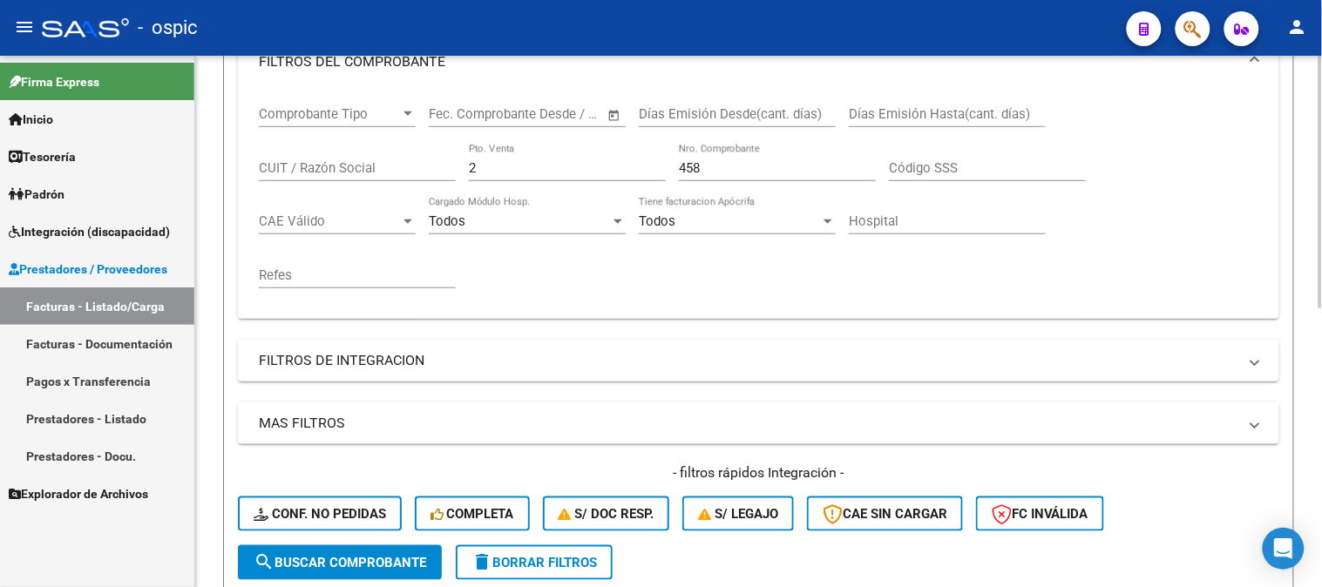
click at [545, 552] on button "delete Borrar Filtros" at bounding box center [534, 562] width 157 height 35
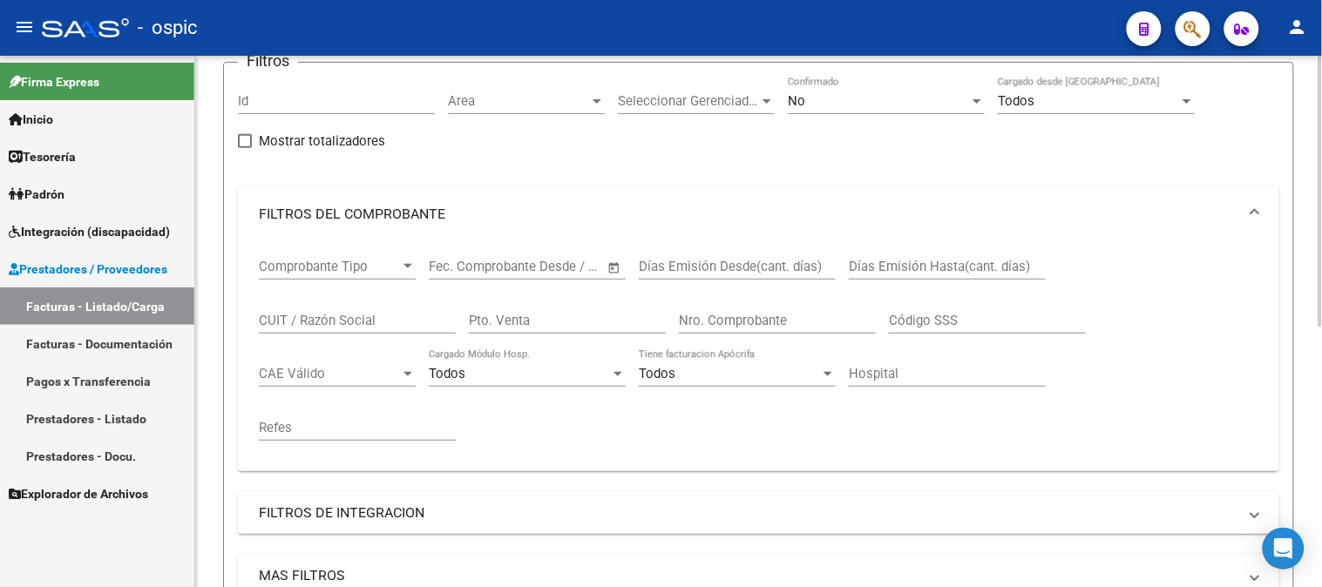
scroll to position [6, 0]
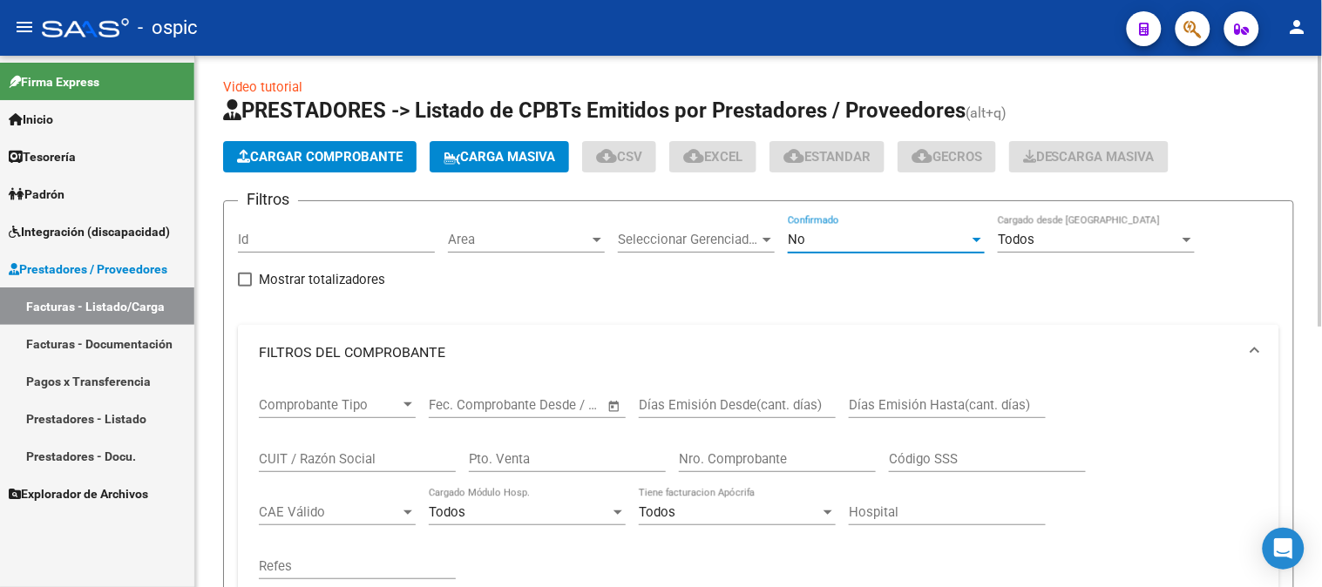
click at [849, 247] on div "No" at bounding box center [878, 240] width 181 height 16
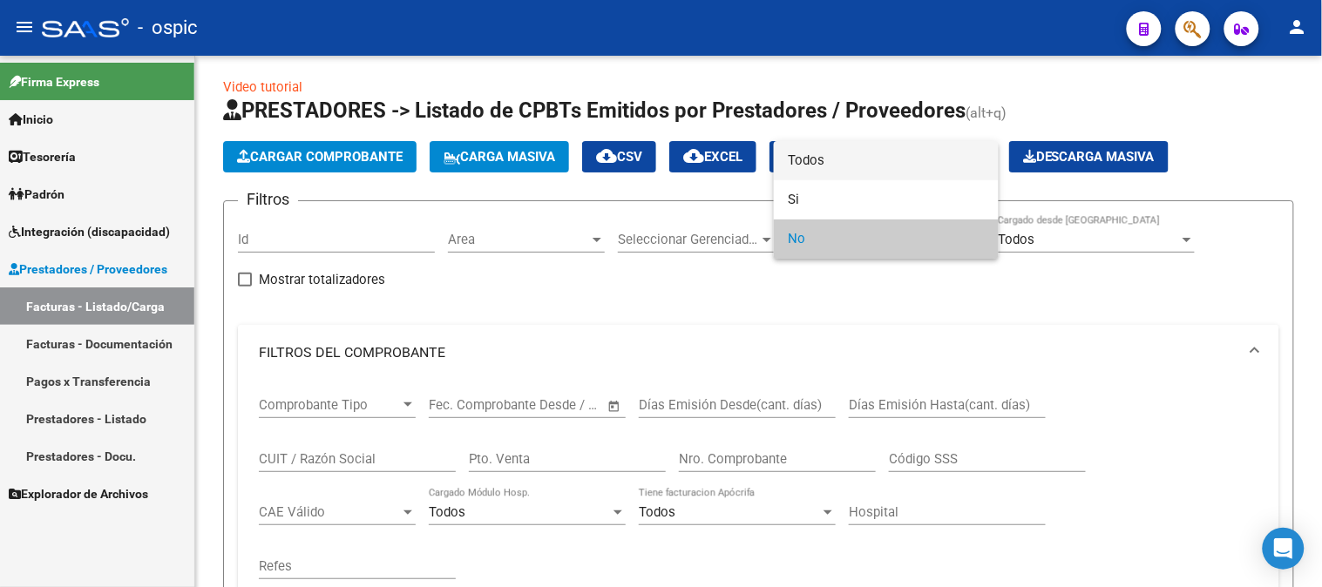
click at [872, 151] on span "Todos" at bounding box center [886, 160] width 197 height 39
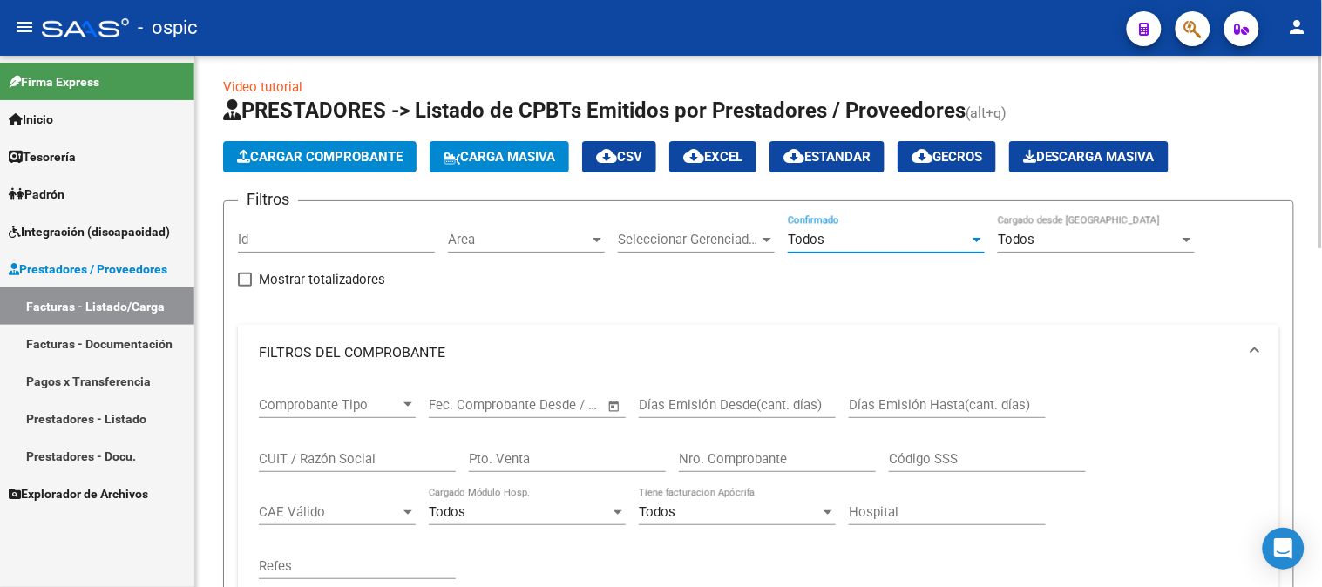
click at [800, 242] on span "Todos" at bounding box center [806, 240] width 37 height 16
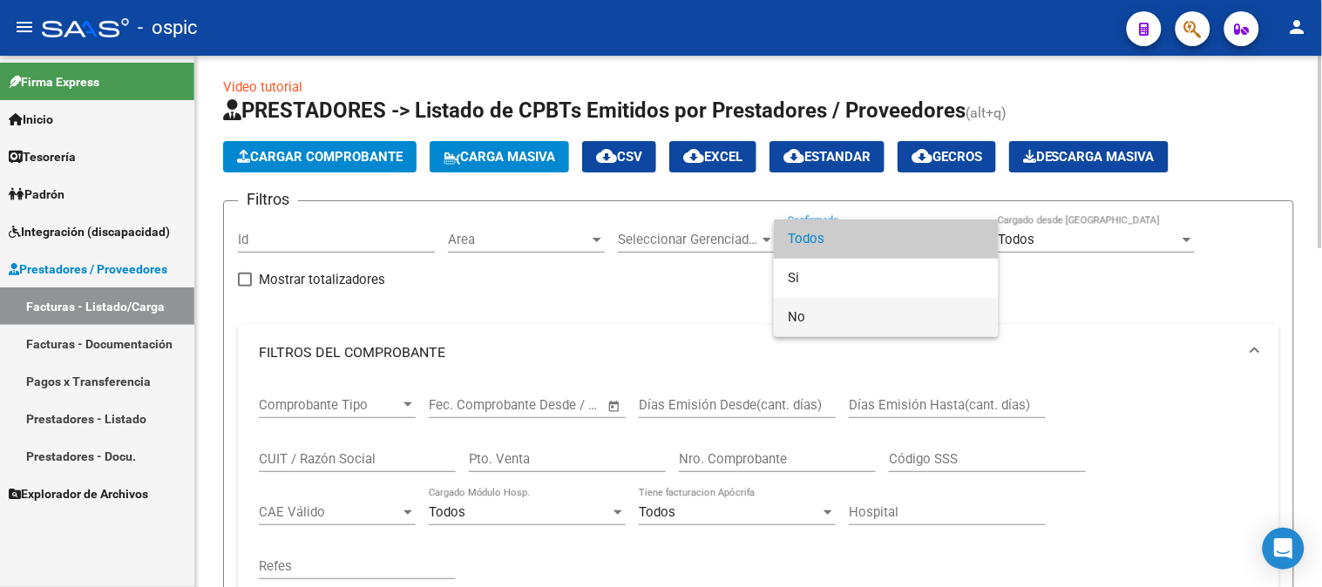
drag, startPoint x: 811, startPoint y: 308, endPoint x: 612, endPoint y: 416, distance: 226.5
click at [800, 317] on span "No" at bounding box center [886, 317] width 197 height 39
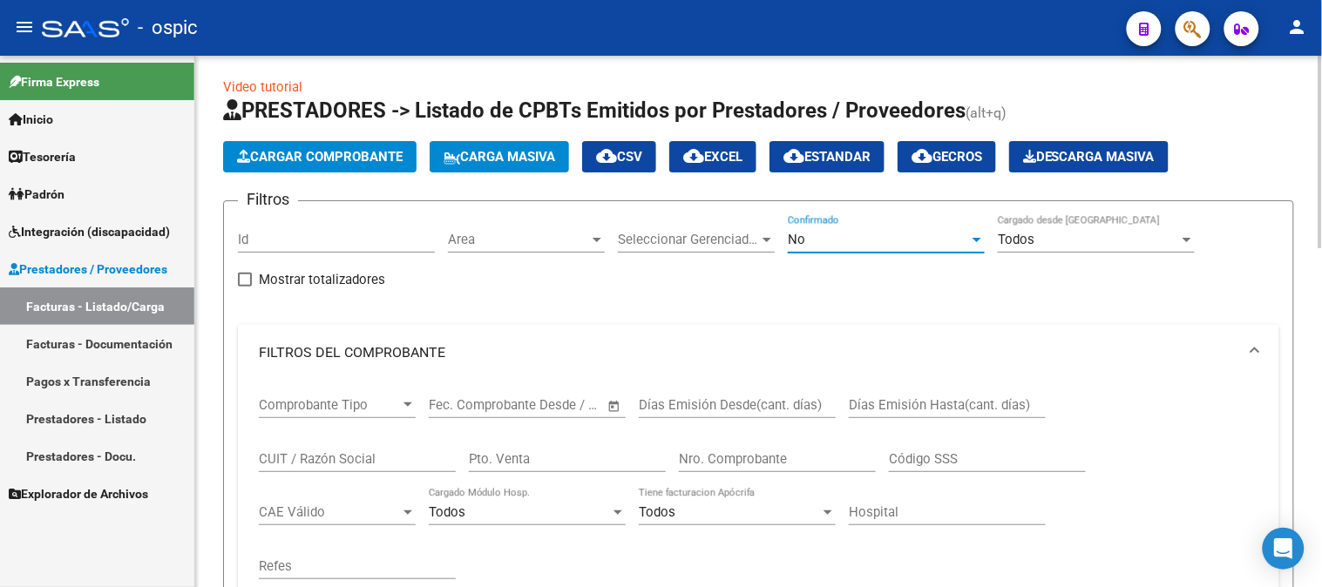
click at [384, 463] on input "CUIT / Razón Social" at bounding box center [357, 459] width 197 height 16
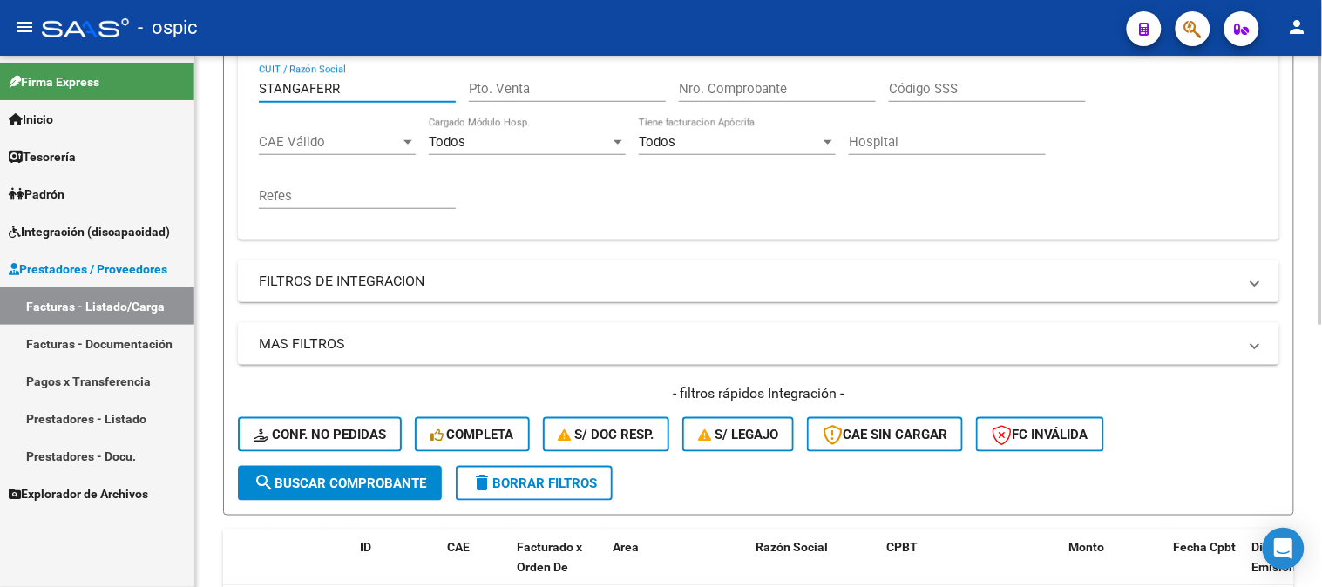
scroll to position [516, 0]
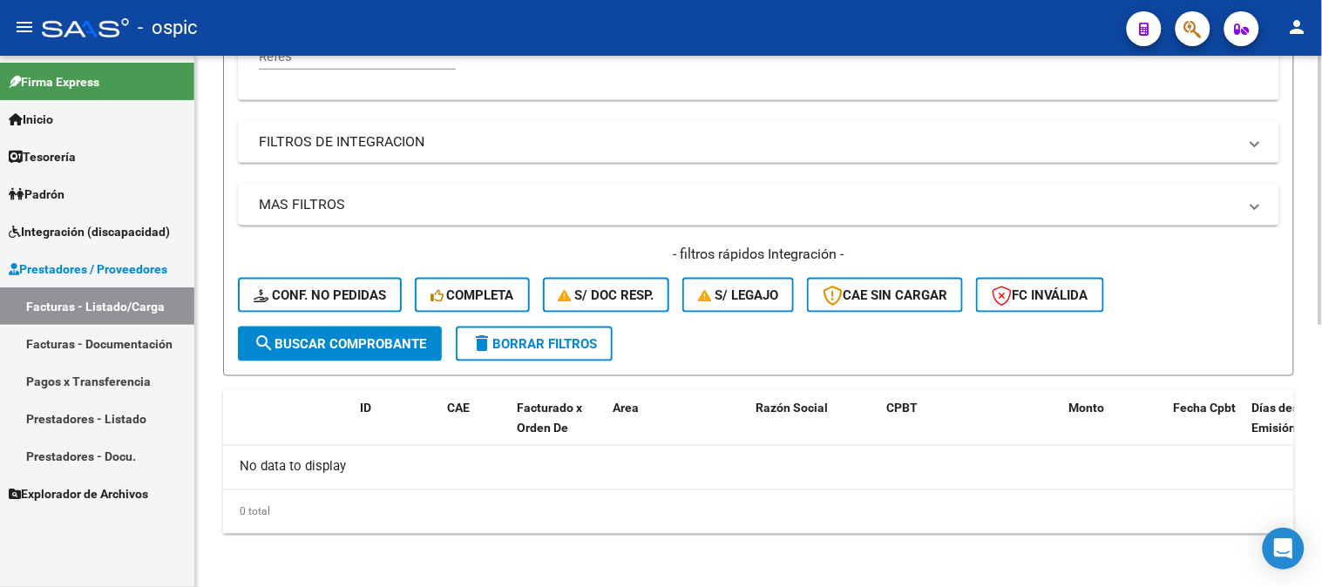
drag, startPoint x: 398, startPoint y: 324, endPoint x: 398, endPoint y: 340, distance: 15.7
click at [398, 326] on form "Filtros Id Area Area Seleccionar Gerenciador Seleccionar Gerenciador No Confirm…" at bounding box center [758, 34] width 1071 height 686
click at [398, 340] on span "search Buscar Comprobante" at bounding box center [340, 344] width 173 height 16
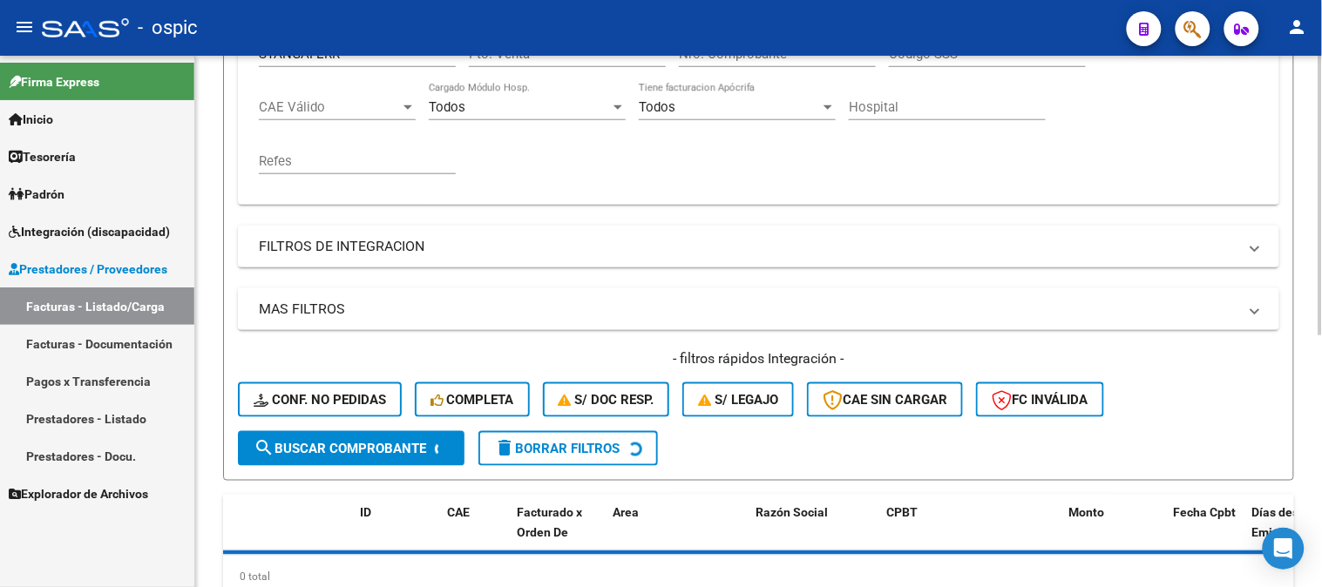
scroll to position [283, 0]
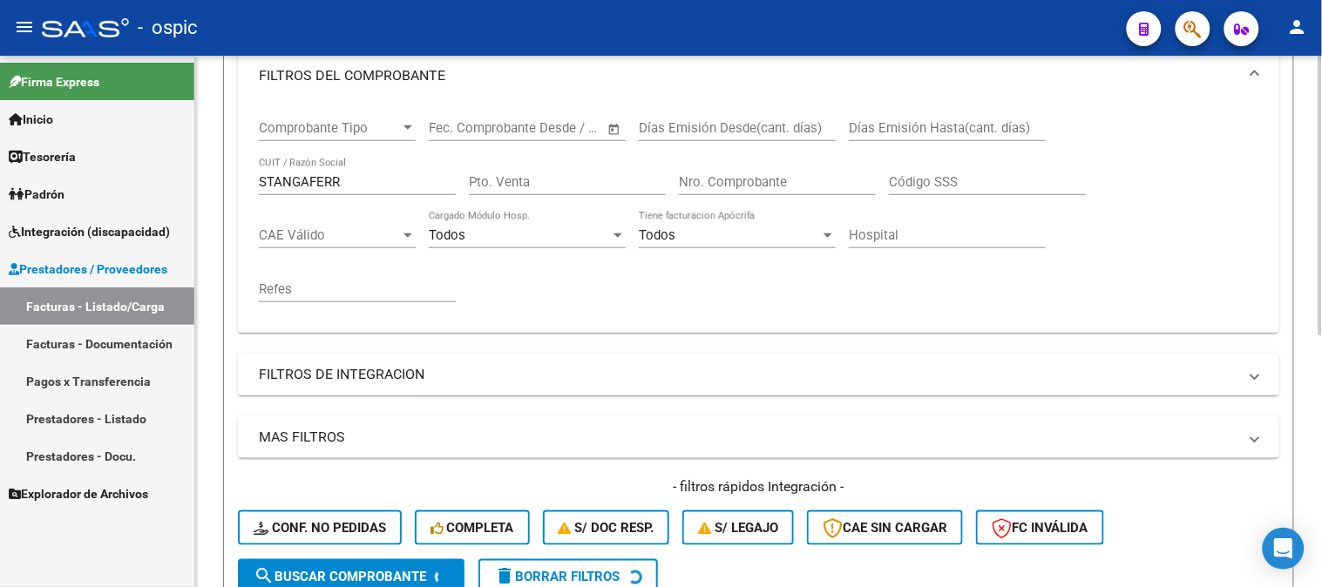
click at [362, 174] on input "STANGAFERR" at bounding box center [357, 182] width 197 height 16
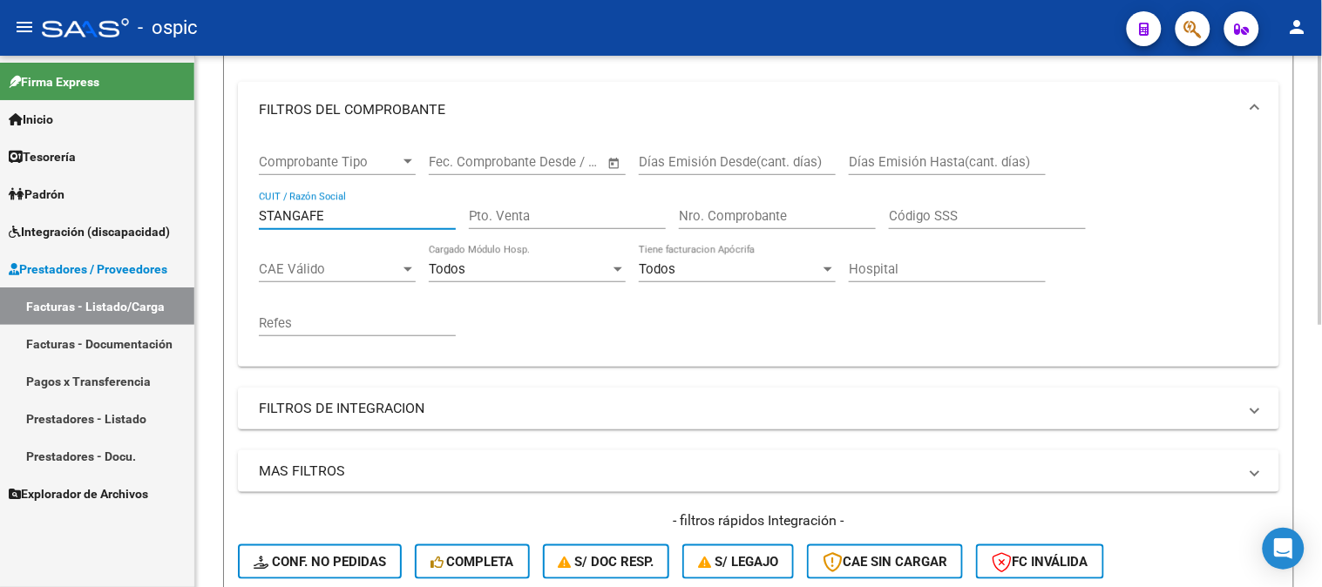
scroll to position [290, 0]
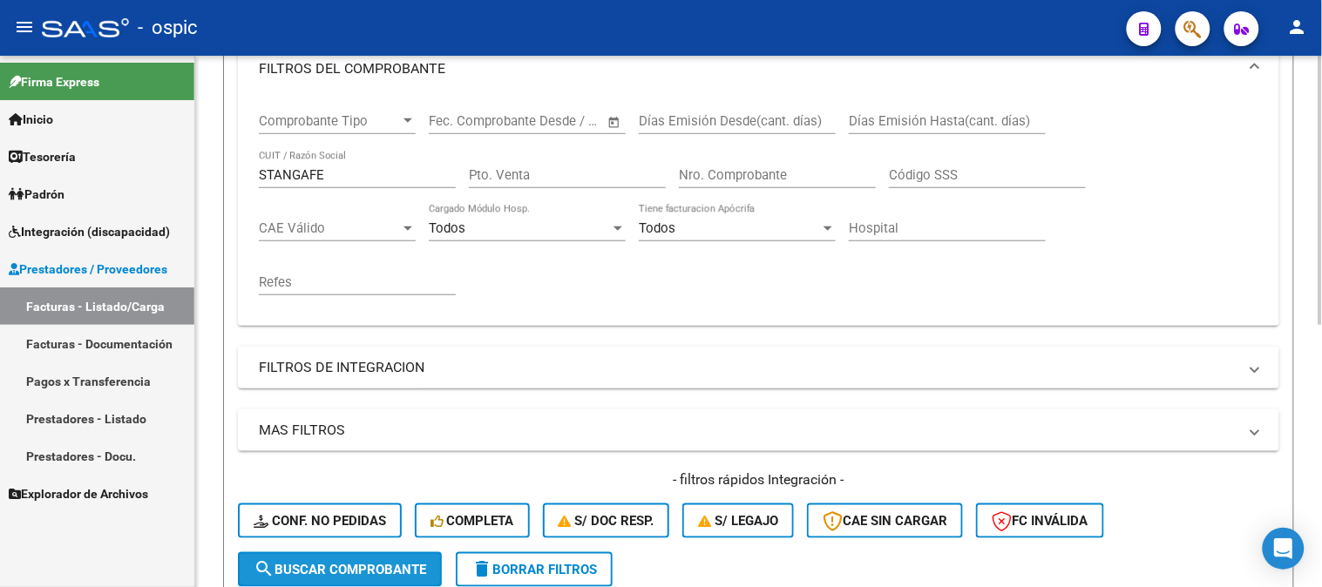
click at [381, 559] on button "search Buscar Comprobante" at bounding box center [340, 569] width 204 height 35
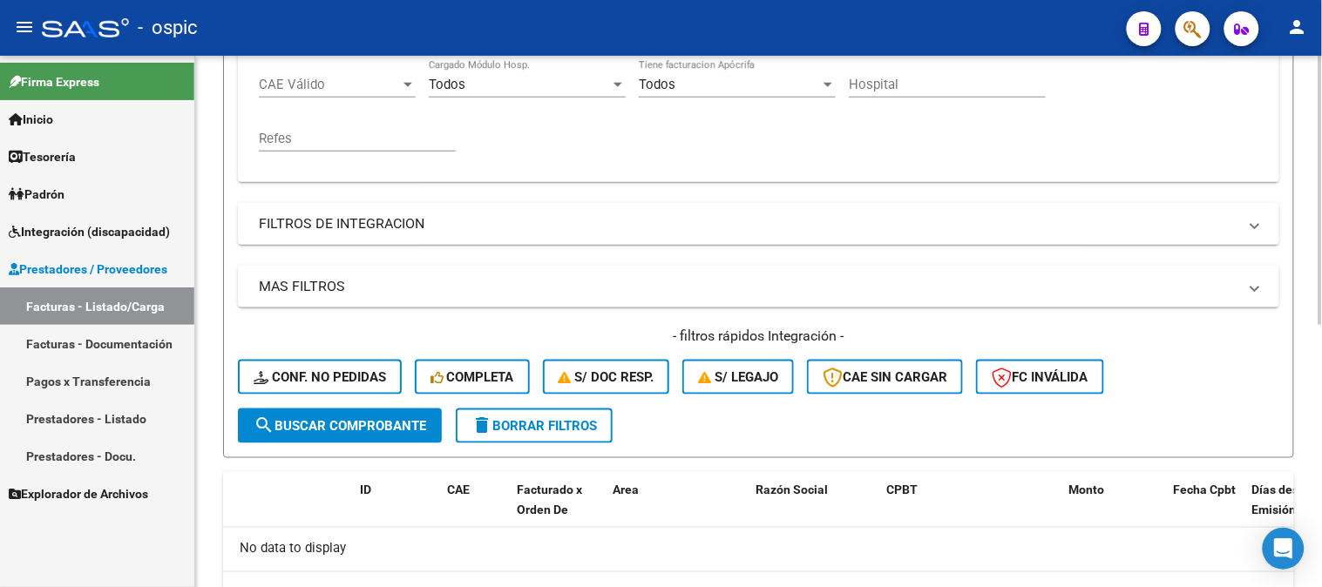
scroll to position [225, 0]
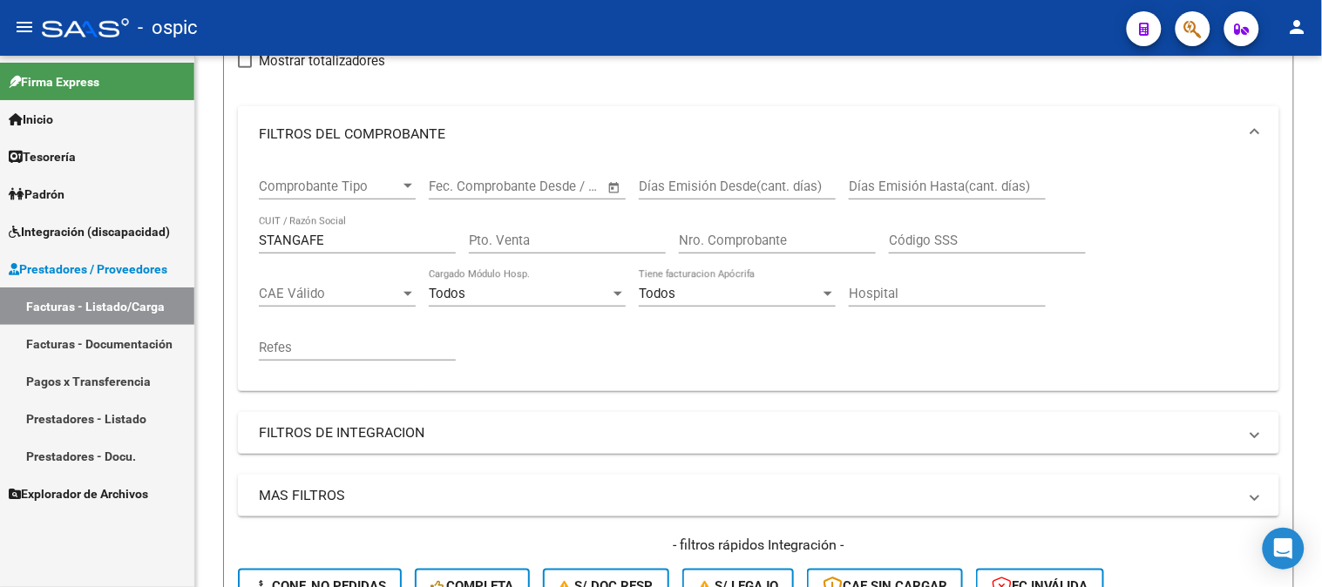
drag, startPoint x: 348, startPoint y: 237, endPoint x: 0, endPoint y: 256, distance: 349.0
click at [0, 246] on mat-sidenav-container "Firma Express Inicio Calendario SSS Instructivos Contacto OS Tesorería Extracto…" at bounding box center [661, 321] width 1322 height 531
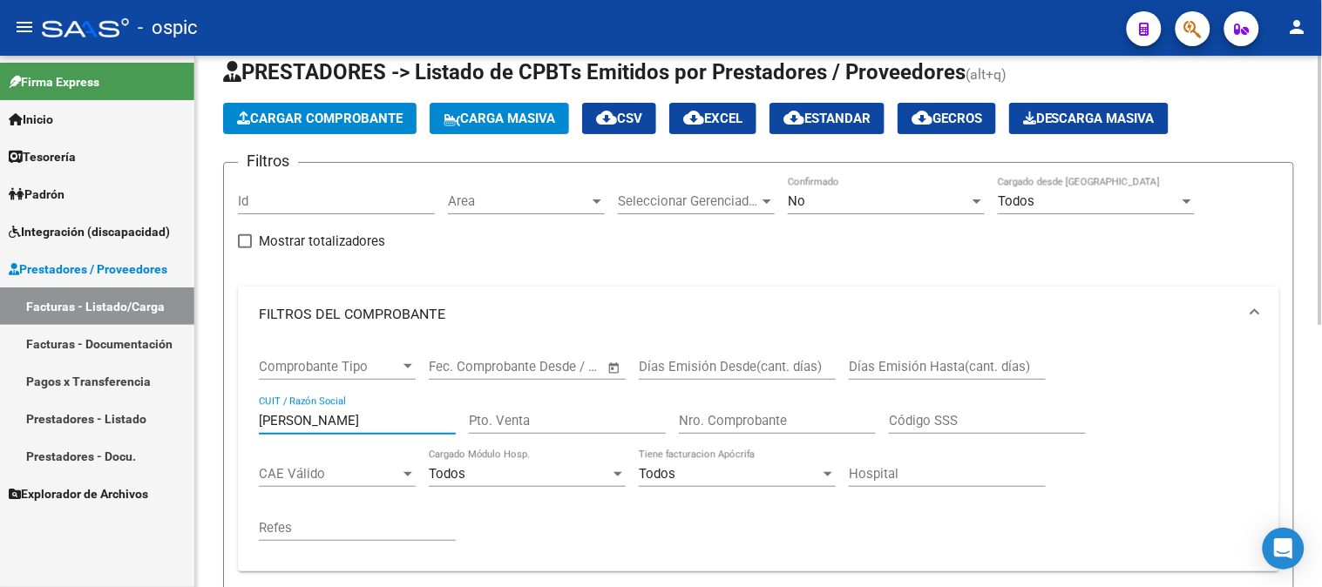
scroll to position [31, 0]
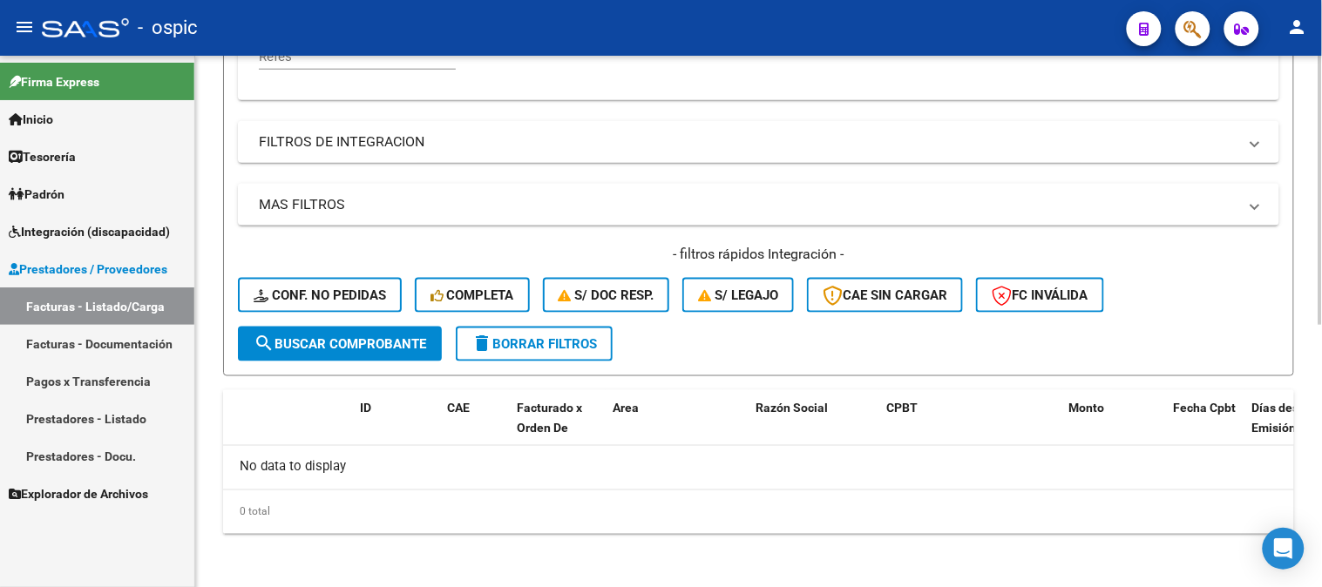
type input "[PERSON_NAME]"
click at [416, 344] on span "search Buscar Comprobante" at bounding box center [340, 344] width 173 height 16
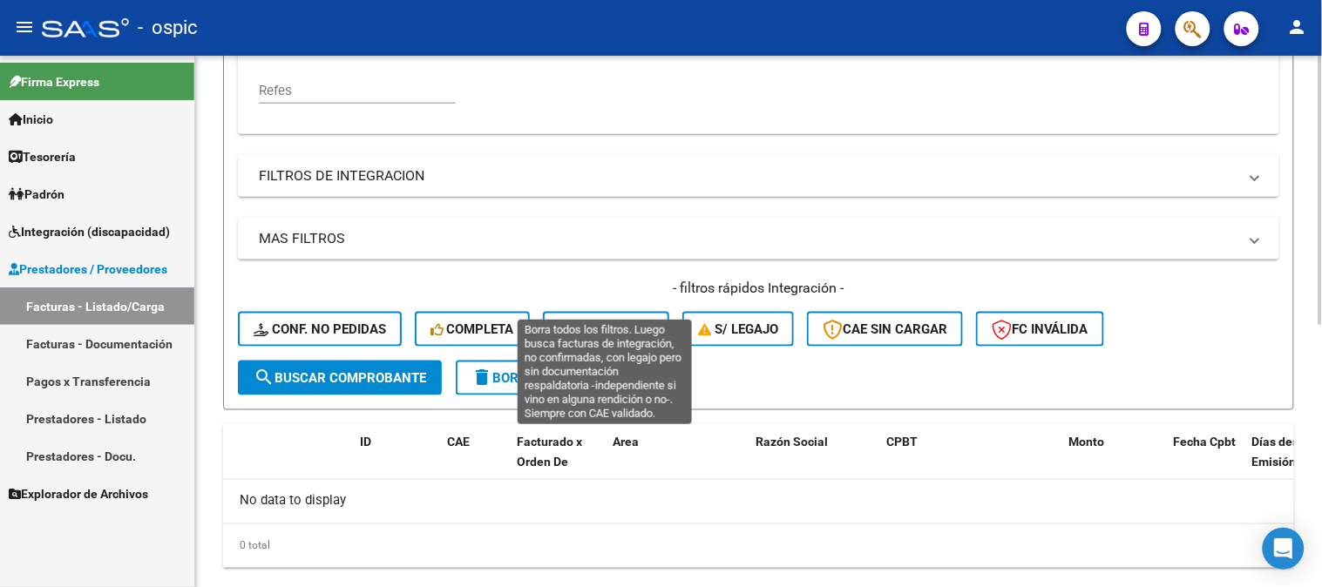
scroll to position [516, 0]
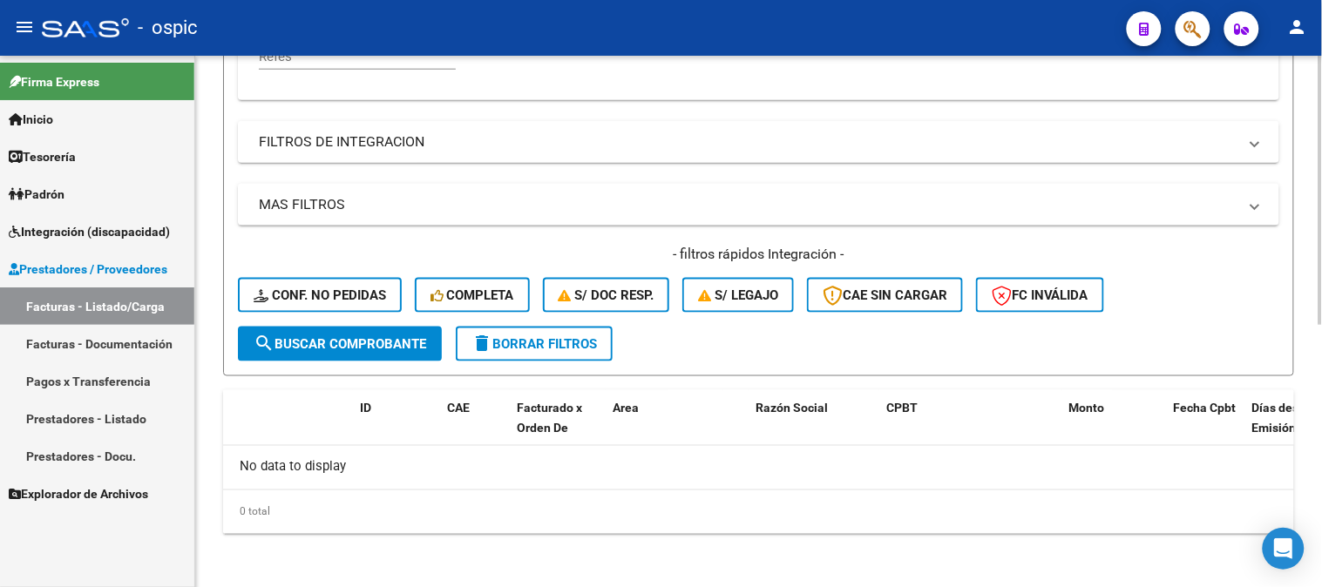
click at [420, 332] on button "search Buscar Comprobante" at bounding box center [340, 344] width 204 height 35
drag, startPoint x: 523, startPoint y: 341, endPoint x: 463, endPoint y: 315, distance: 65.6
click at [523, 340] on span "delete Borrar Filtros" at bounding box center [533, 344] width 125 height 16
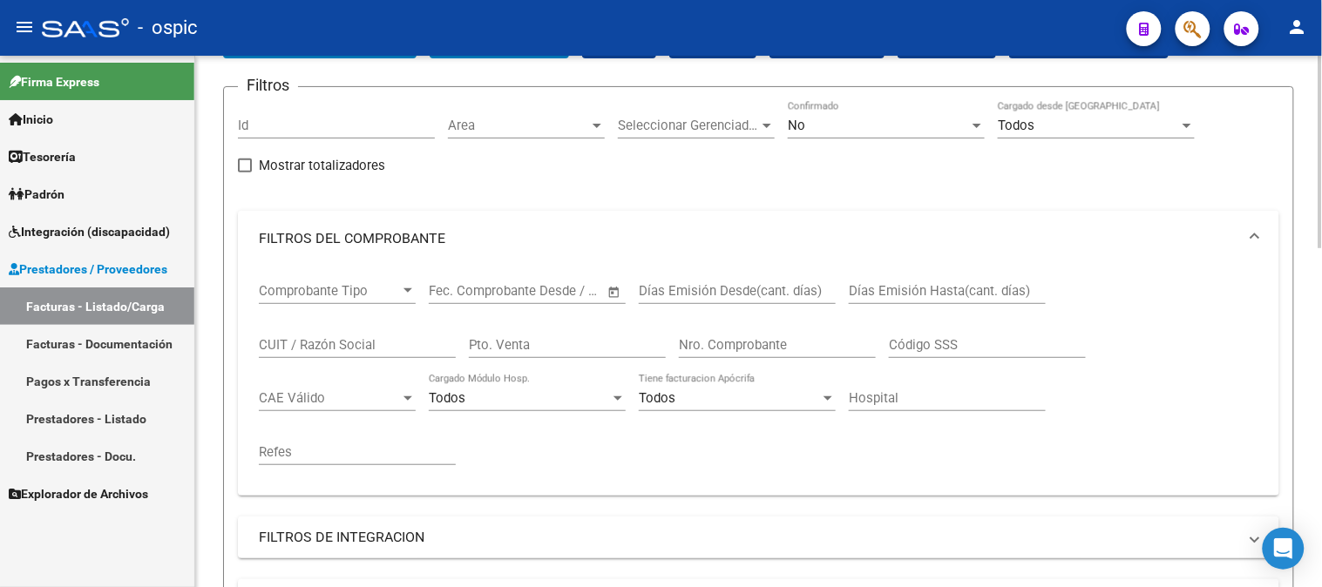
scroll to position [64, 0]
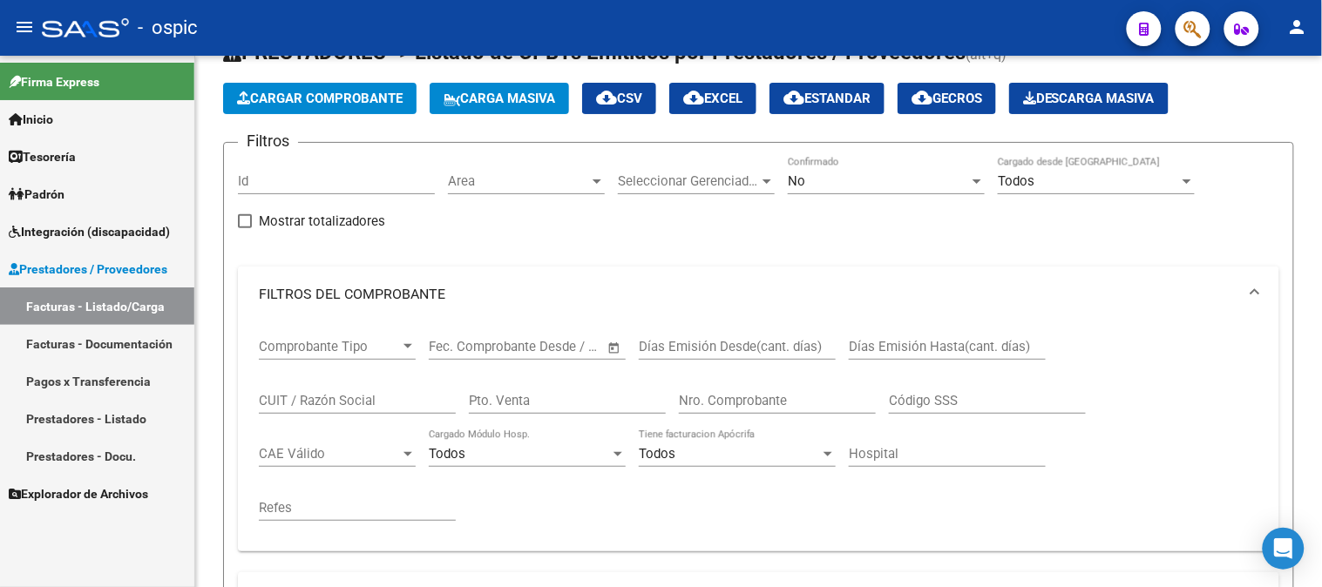
click at [151, 265] on span "Prestadores / Proveedores" at bounding box center [88, 269] width 159 height 19
